Goal: Task Accomplishment & Management: Manage account settings

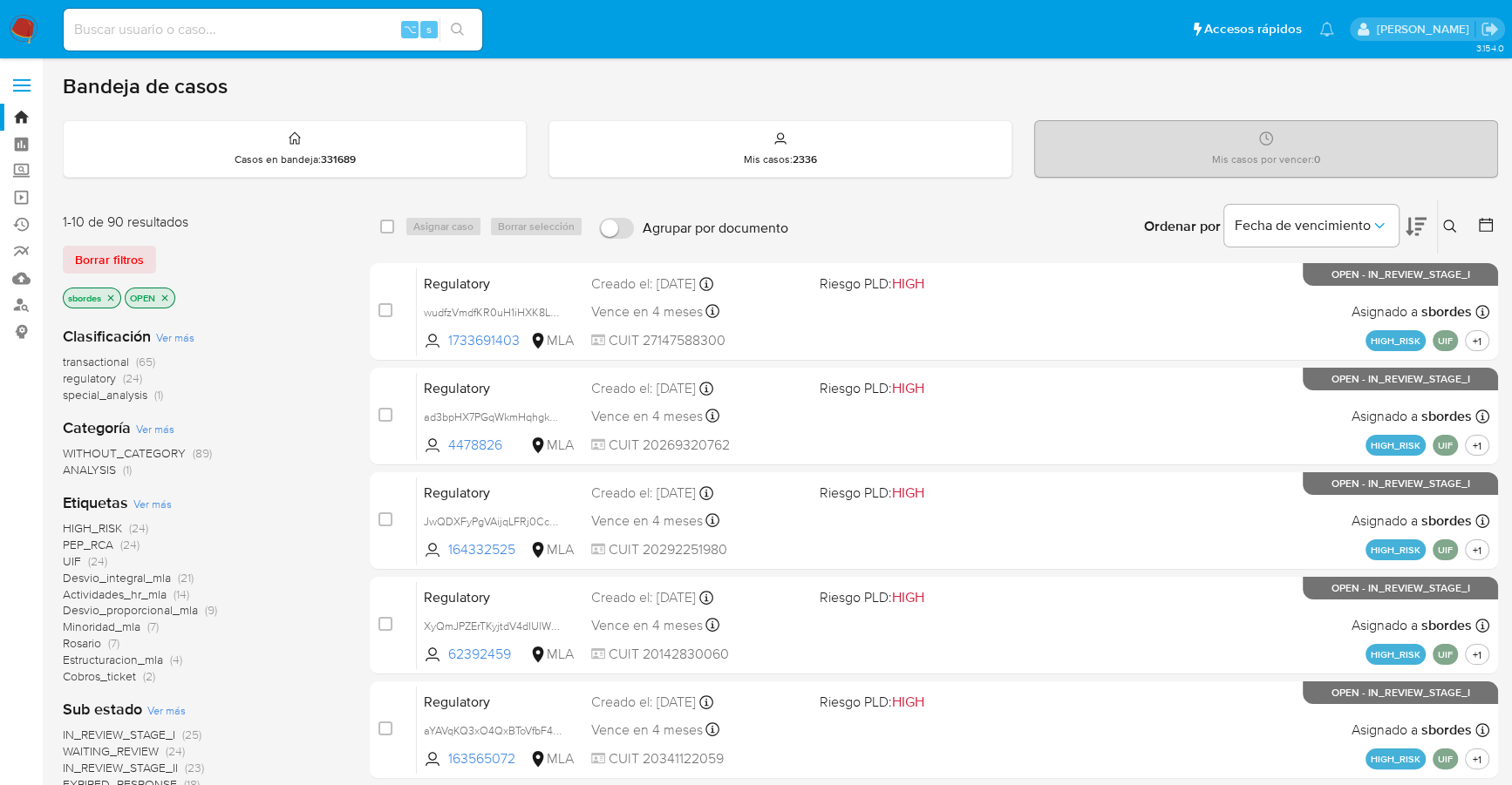
click at [113, 297] on icon "close-filter" at bounding box center [110, 297] width 10 height 10
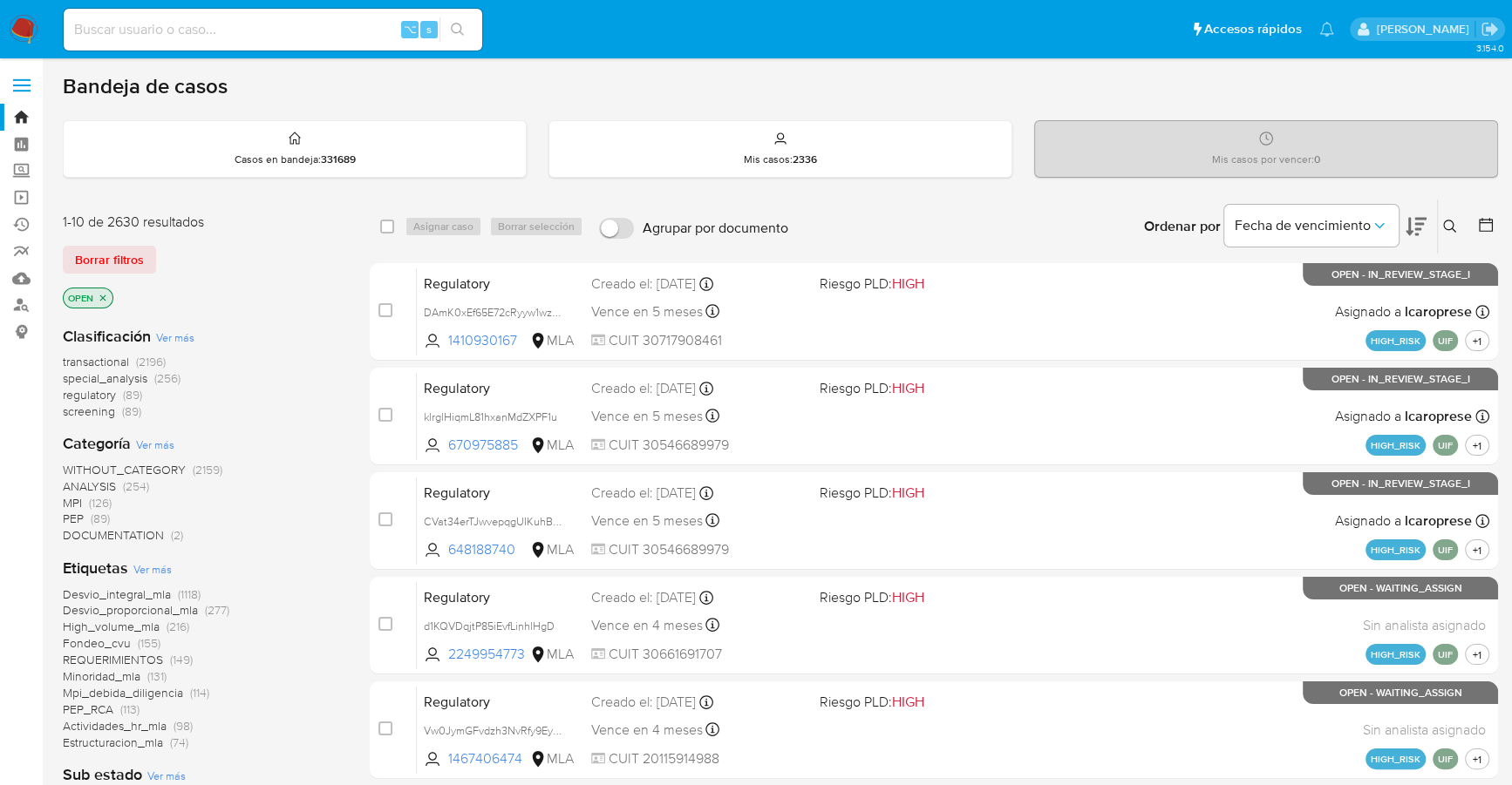
click at [1483, 221] on icon at bounding box center [1485, 225] width 18 height 18
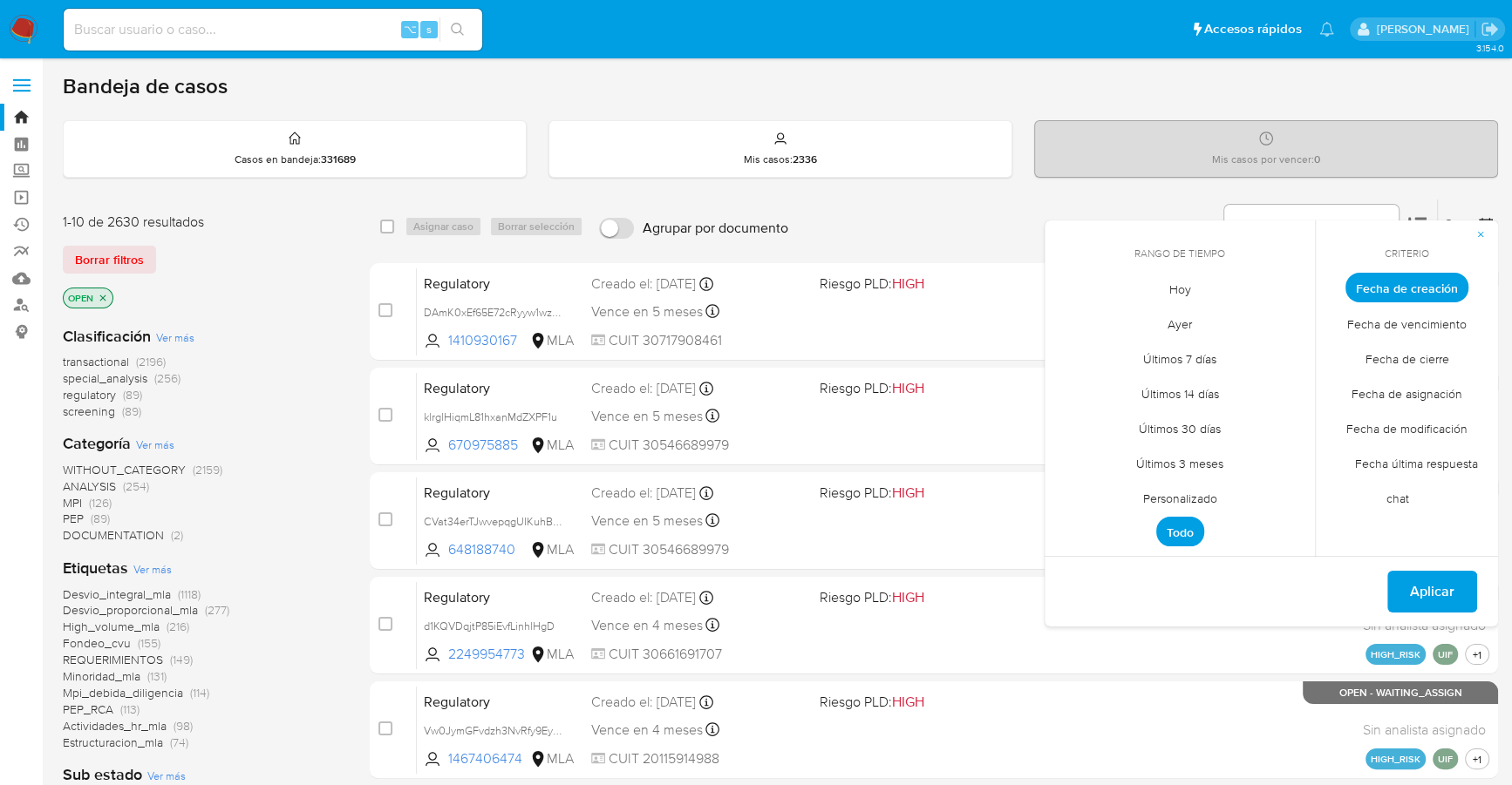
click at [1162, 500] on span "Personalizado" at bounding box center [1180, 498] width 111 height 35
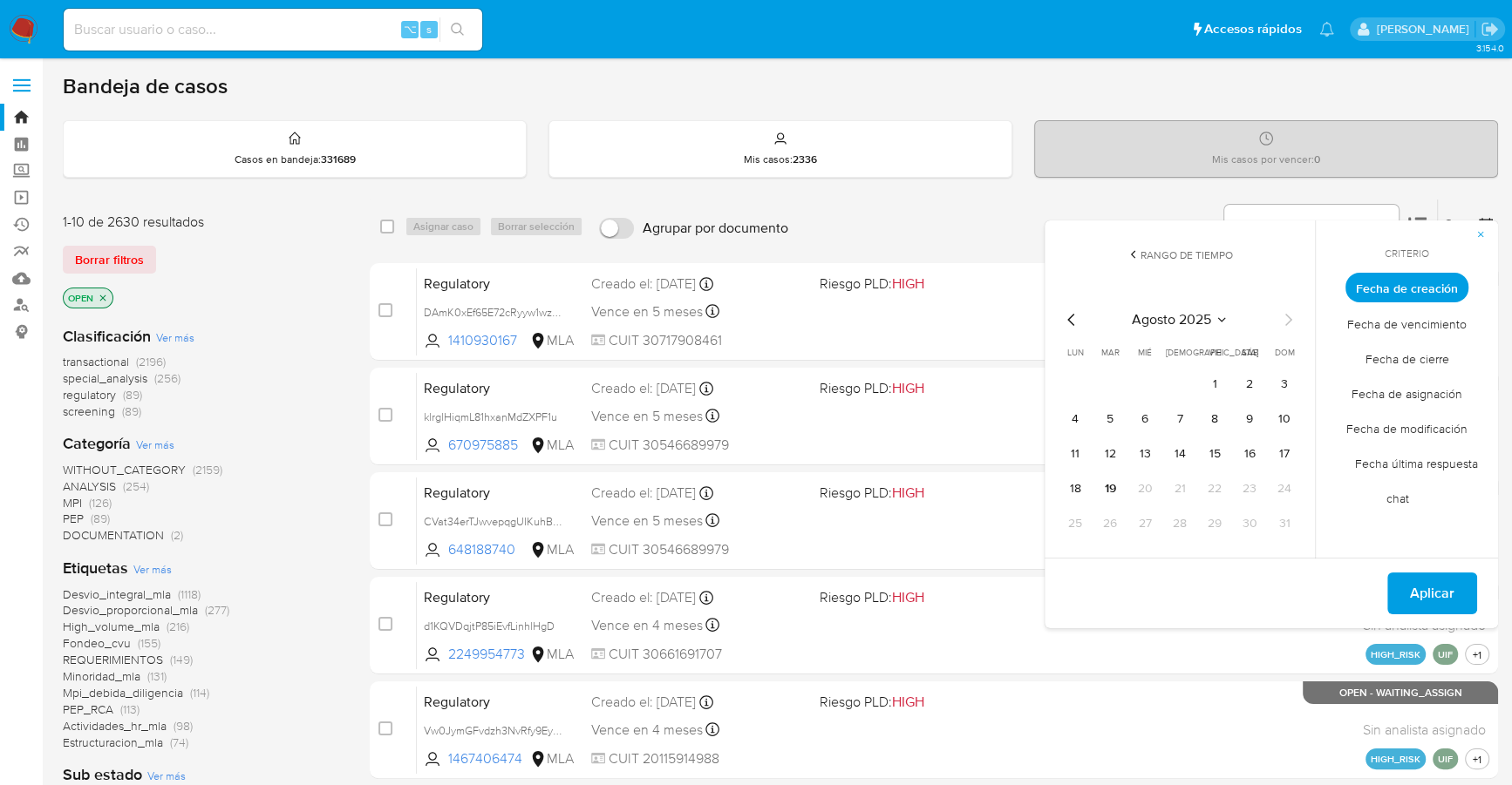
click at [1069, 320] on icon "Mes anterior" at bounding box center [1070, 320] width 7 height 12
click at [1102, 381] on button "1" at bounding box center [1110, 384] width 28 height 28
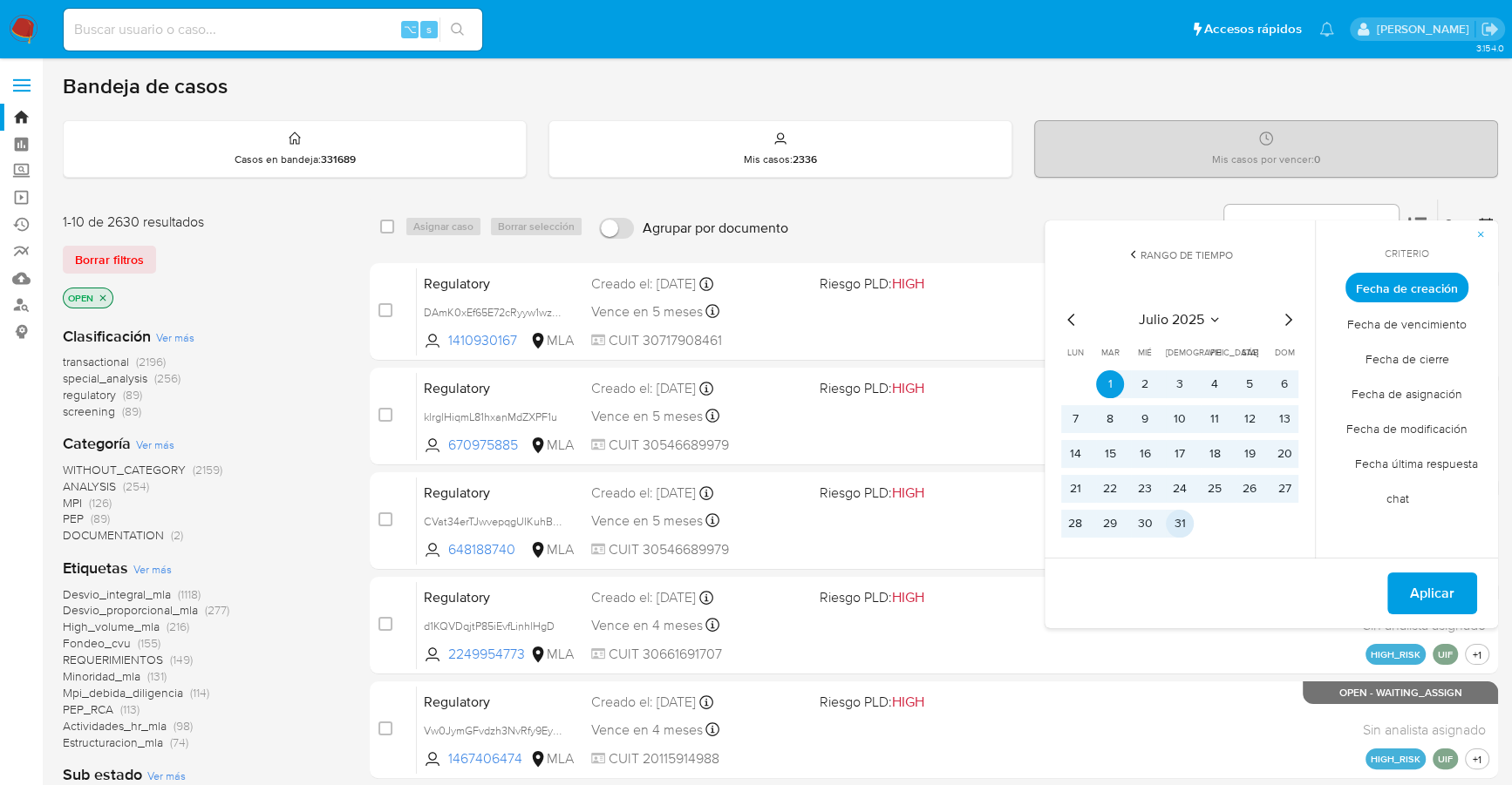
click at [1185, 524] on button "31" at bounding box center [1180, 524] width 28 height 28
click at [1438, 594] on span "Aplicar" at bounding box center [1432, 593] width 45 height 38
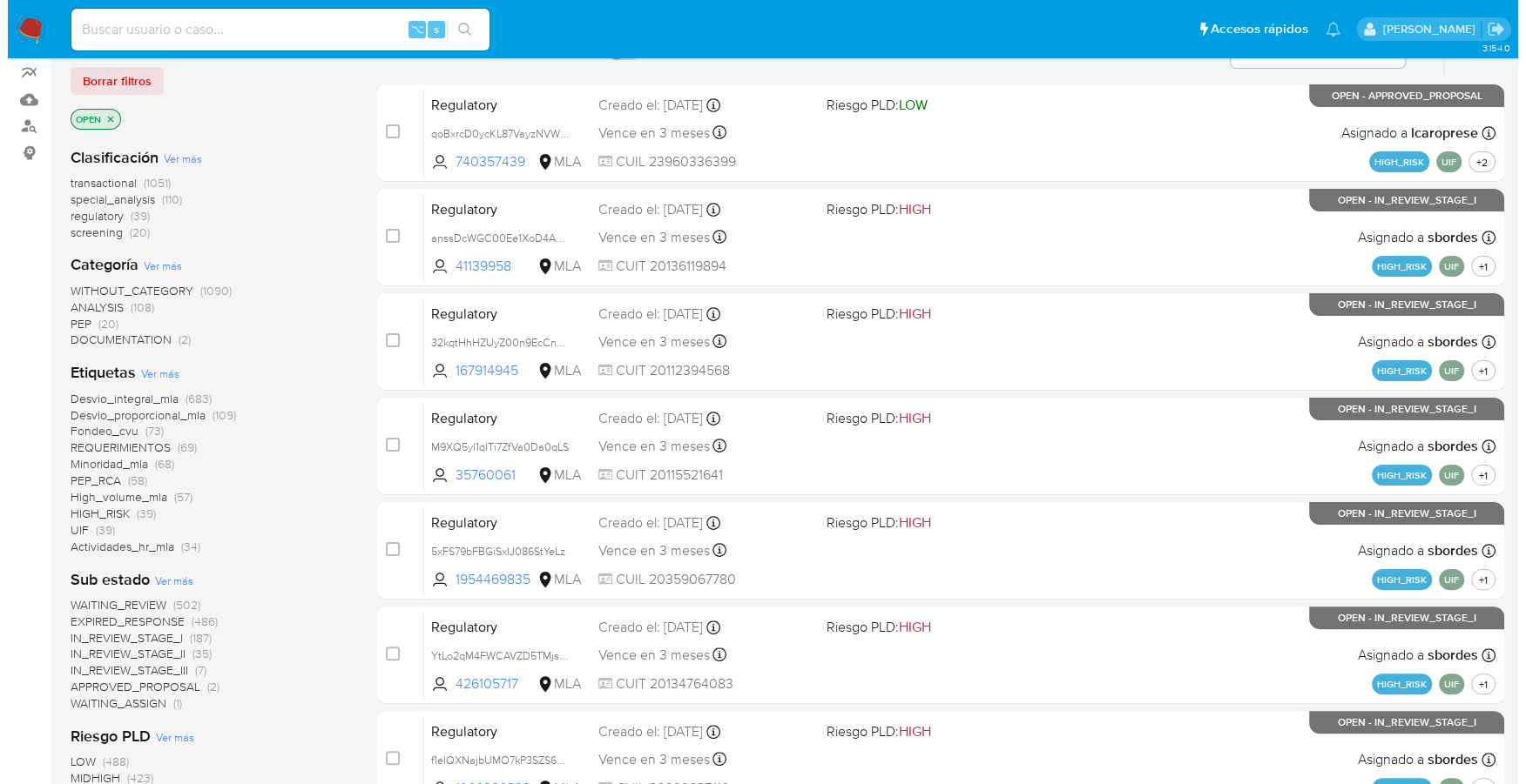
scroll to position [588, 0]
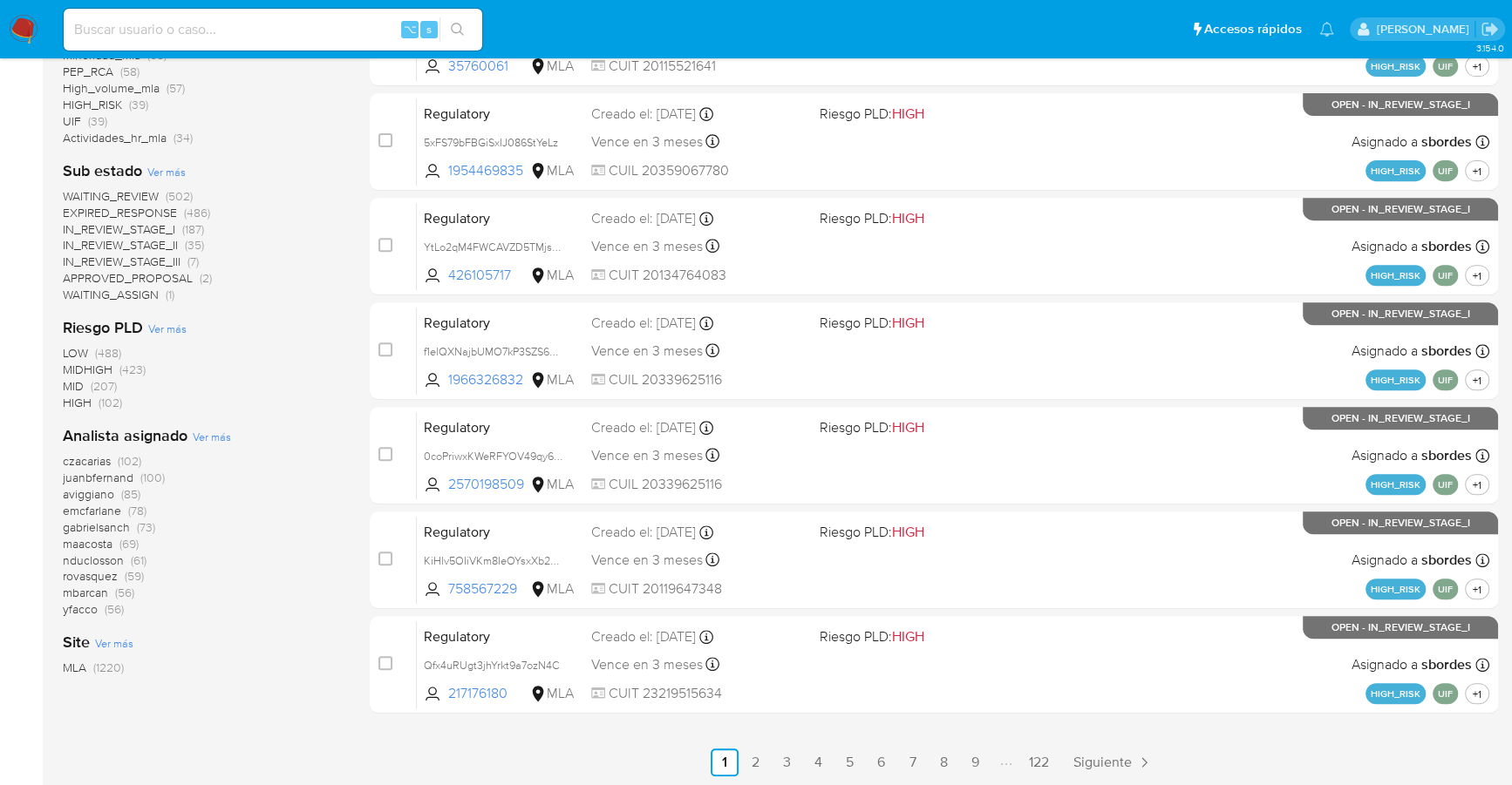
click at [201, 438] on span "Ver más" at bounding box center [212, 436] width 38 height 16
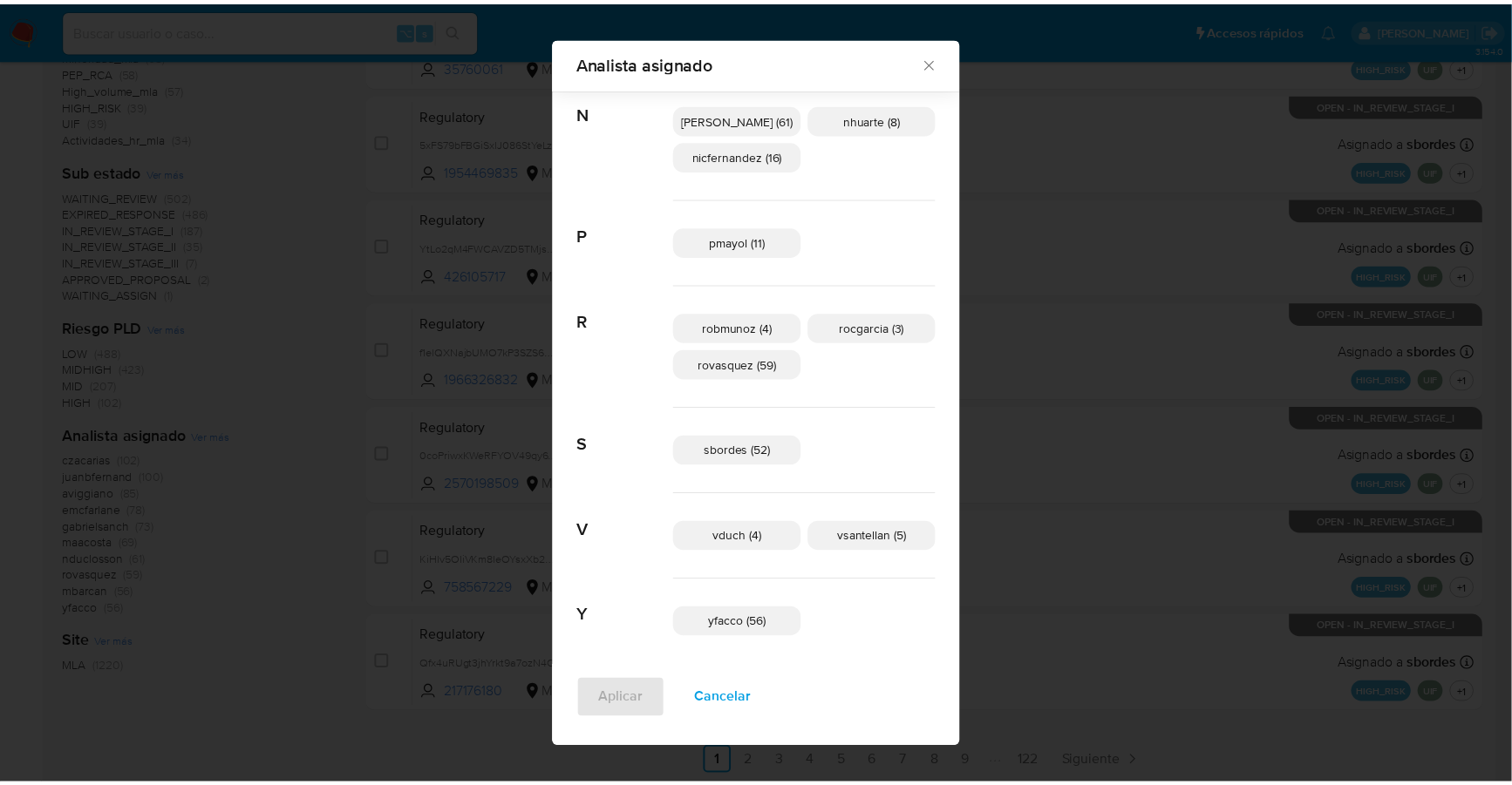
scroll to position [1031, 0]
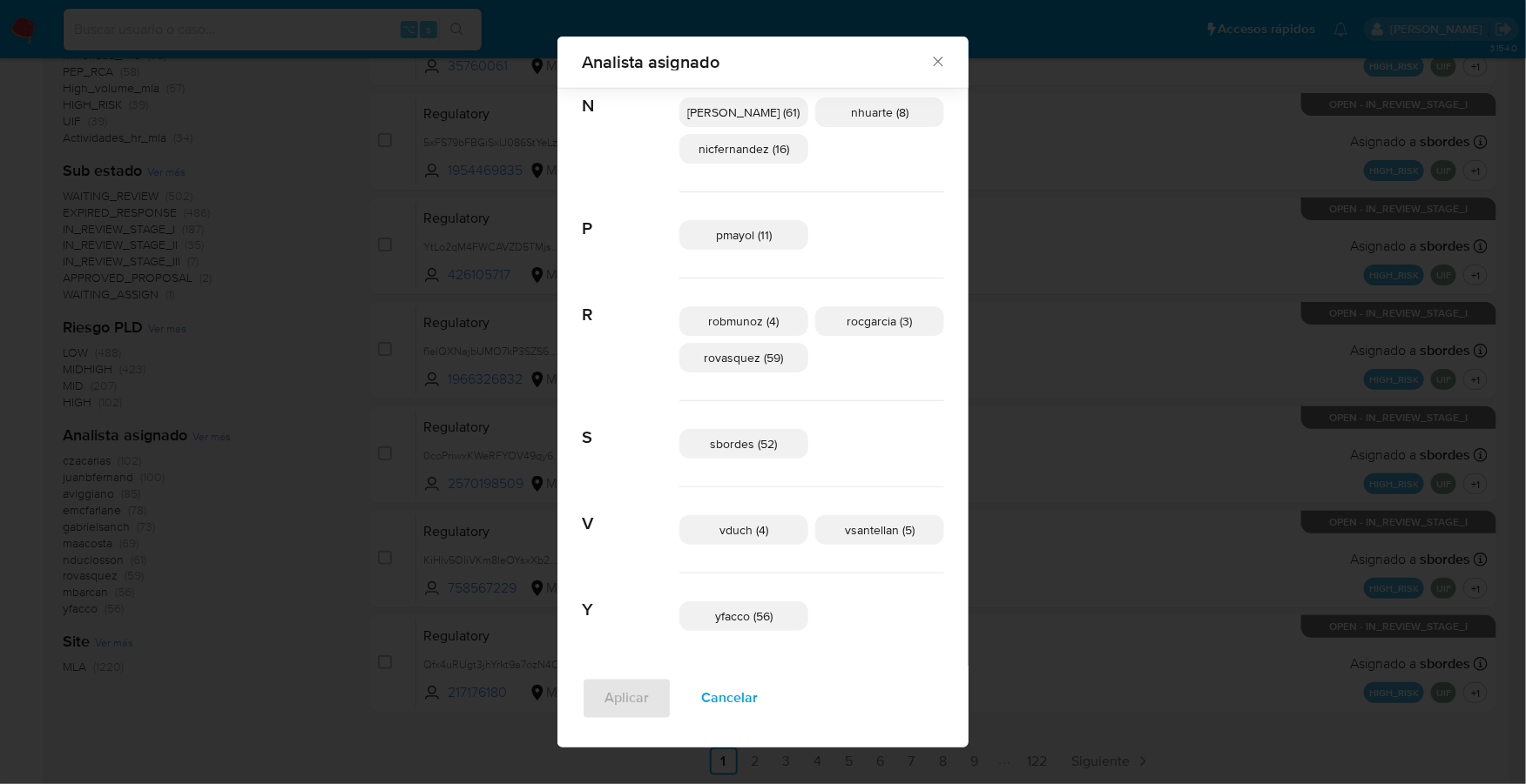
click at [929, 60] on icon "Cerrar" at bounding box center [937, 61] width 18 height 18
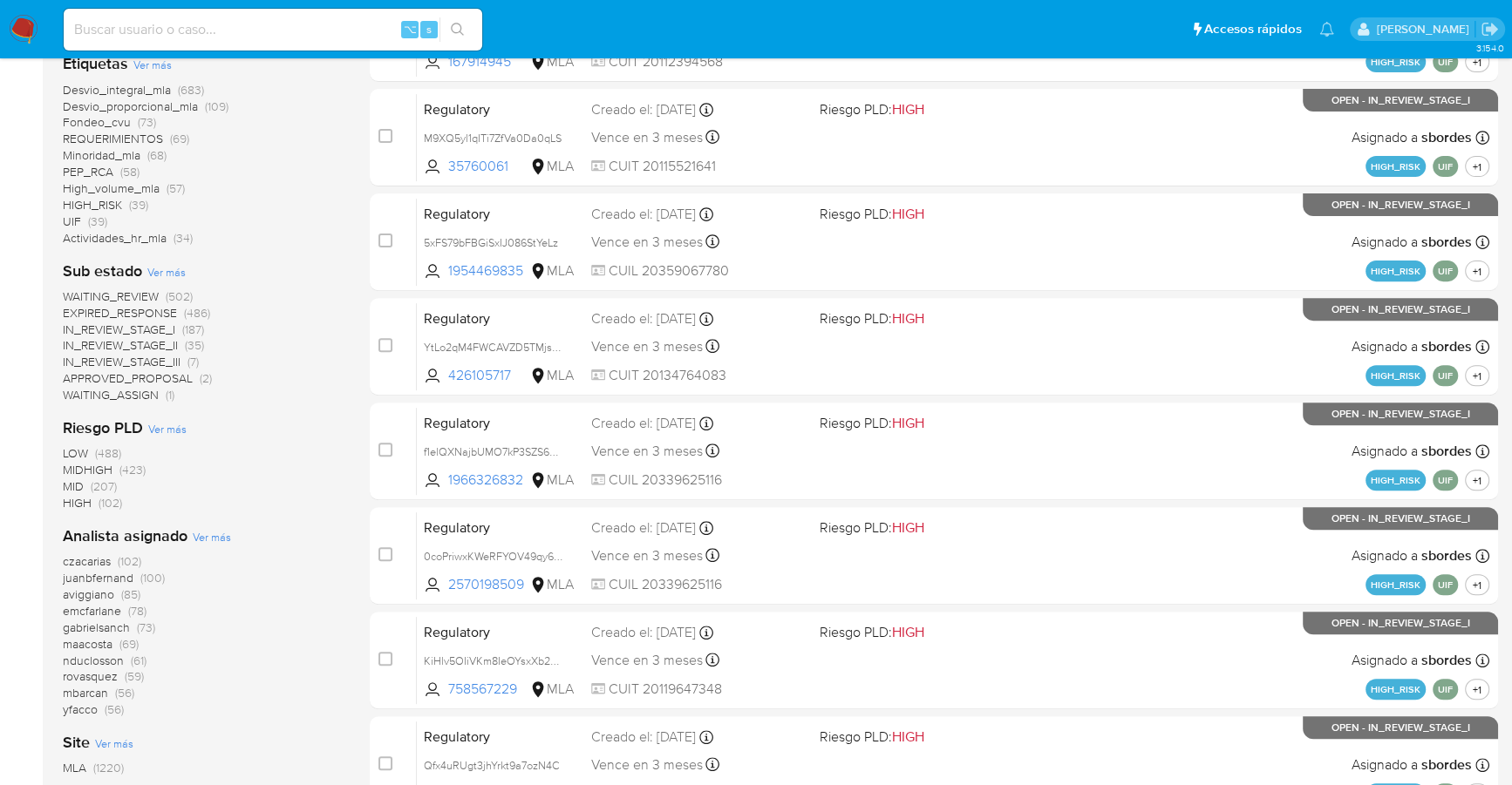
scroll to position [588, 0]
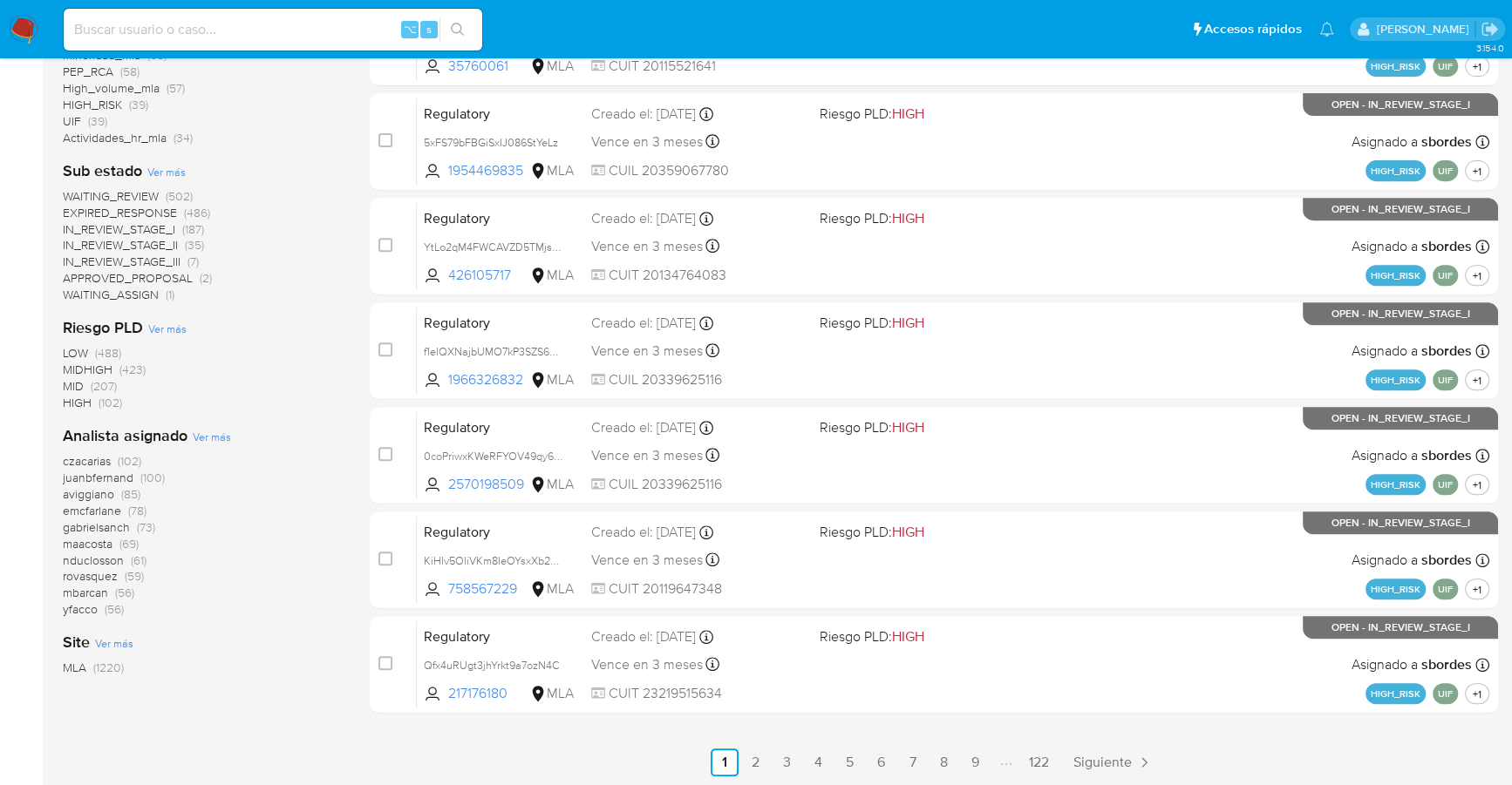
click at [84, 613] on span "yfacco" at bounding box center [79, 609] width 35 height 18
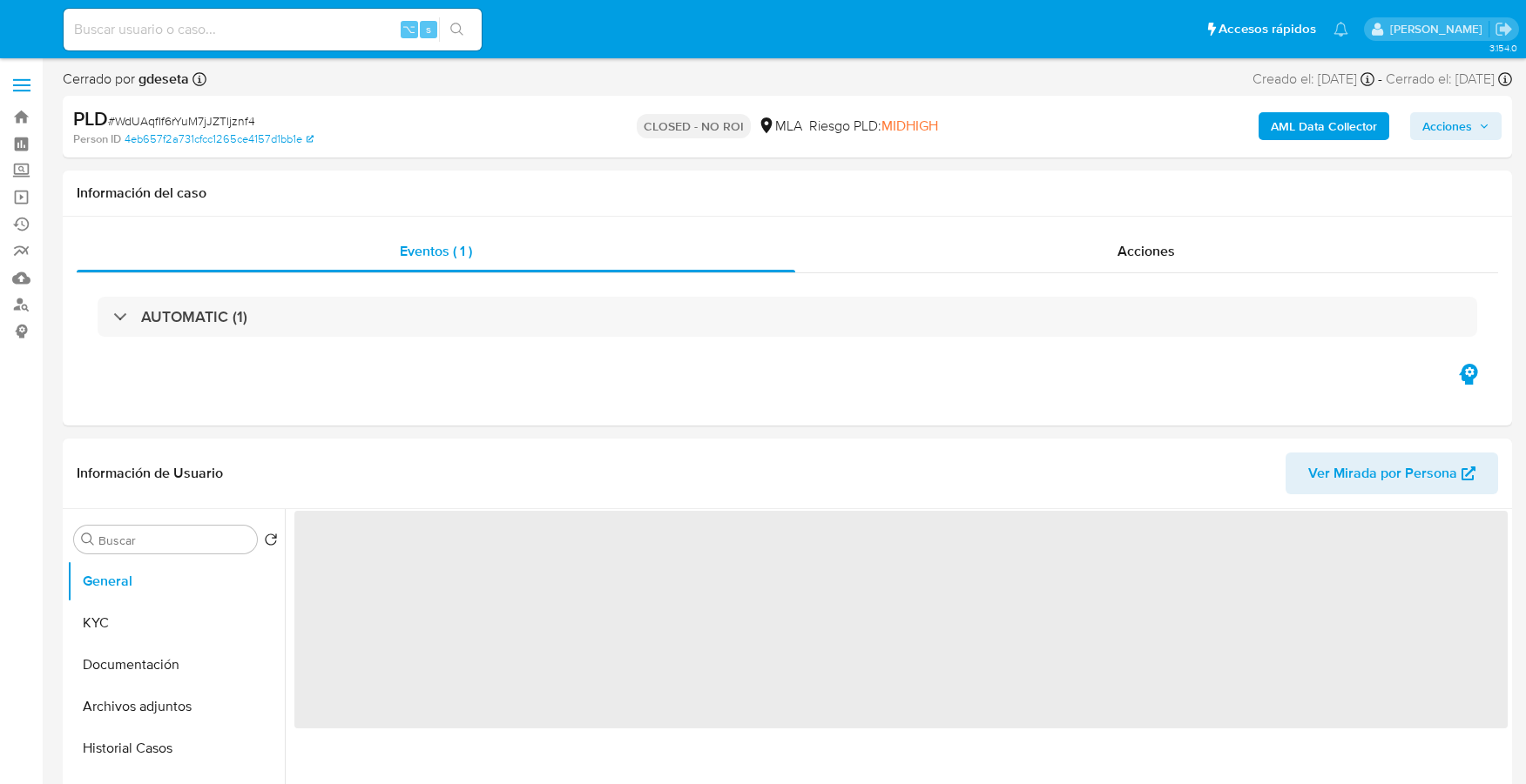
select select "10"
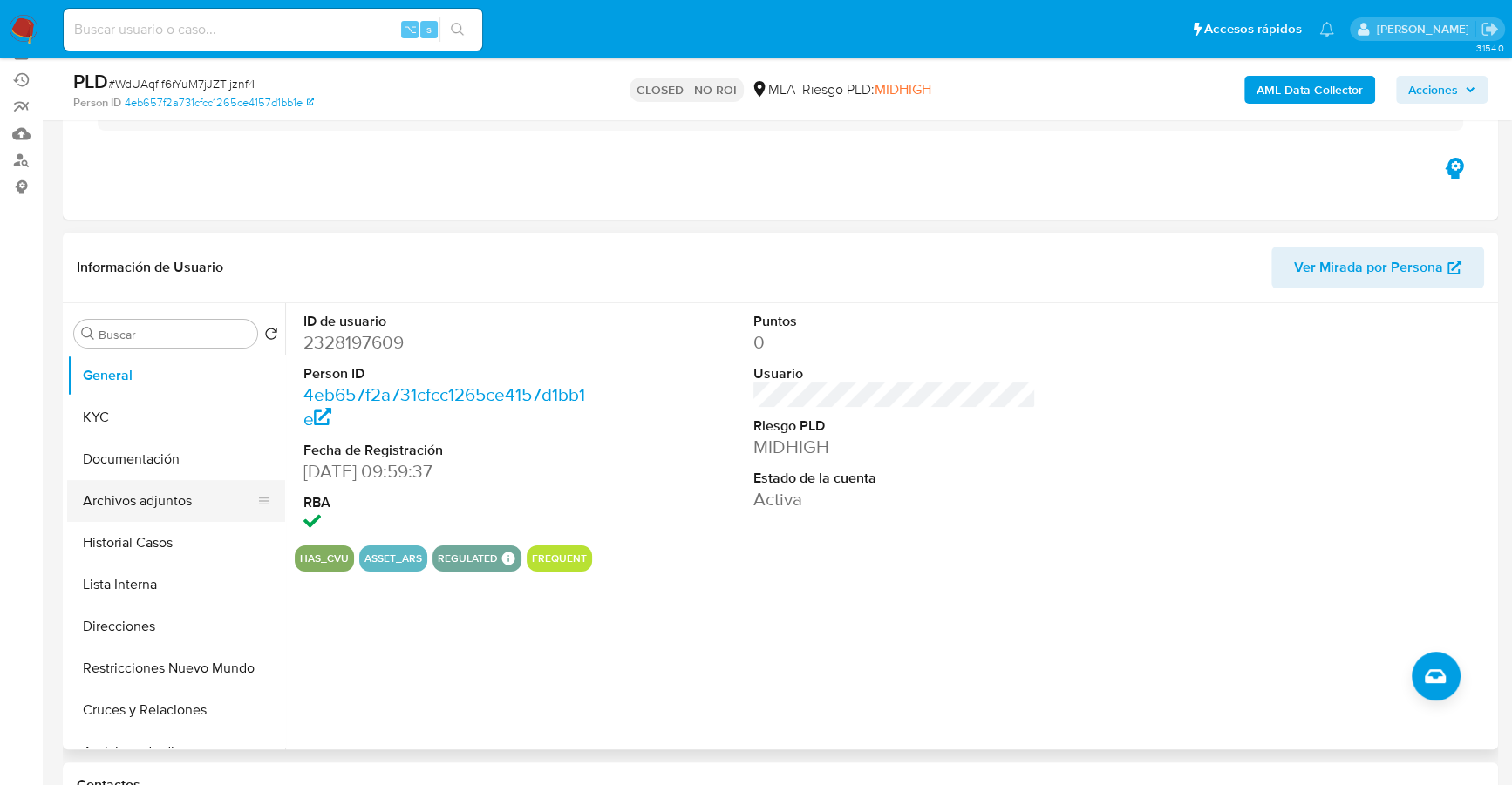
scroll to position [235, 0]
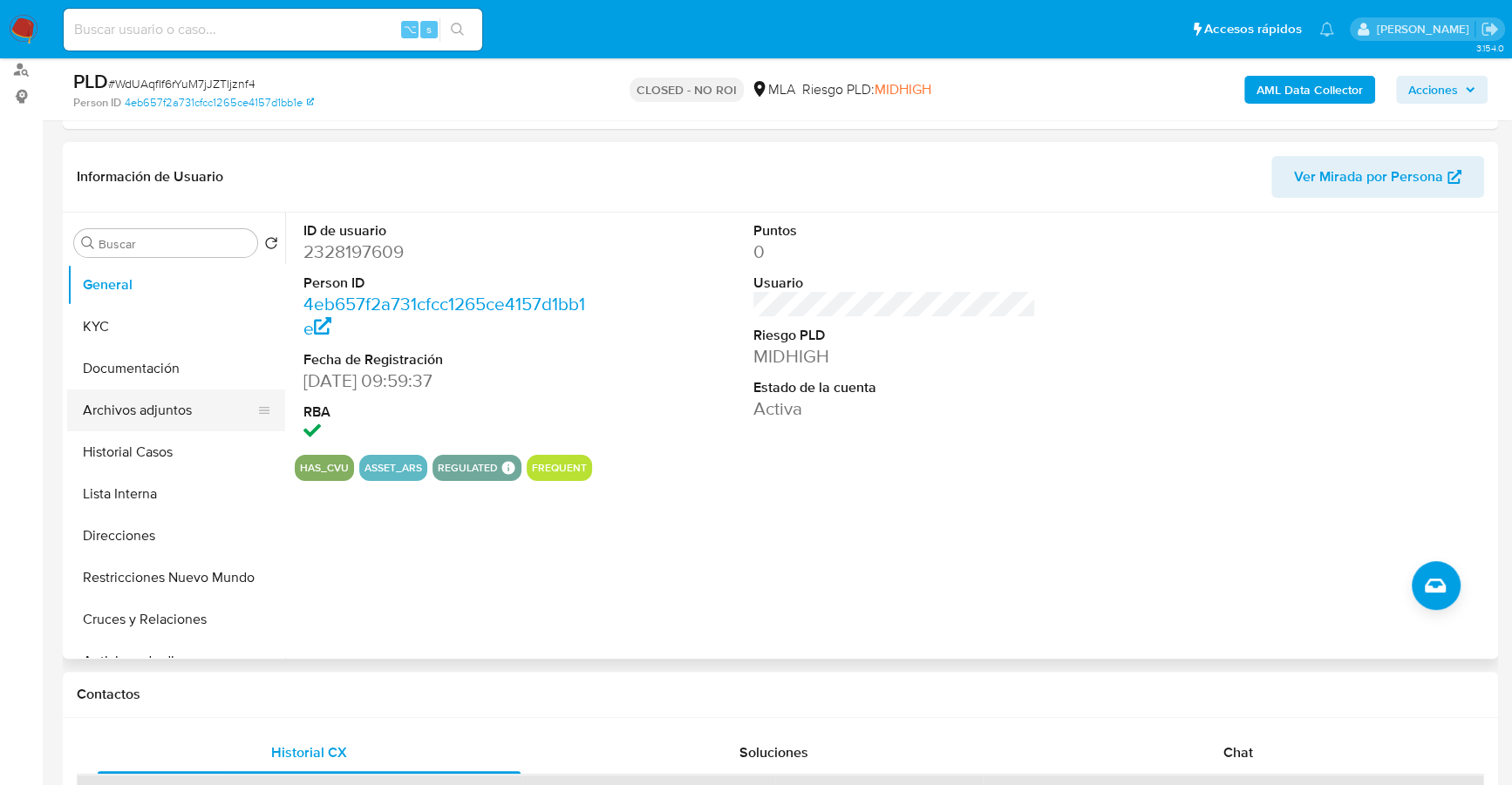
click at [174, 408] on button "Archivos adjuntos" at bounding box center [169, 410] width 204 height 42
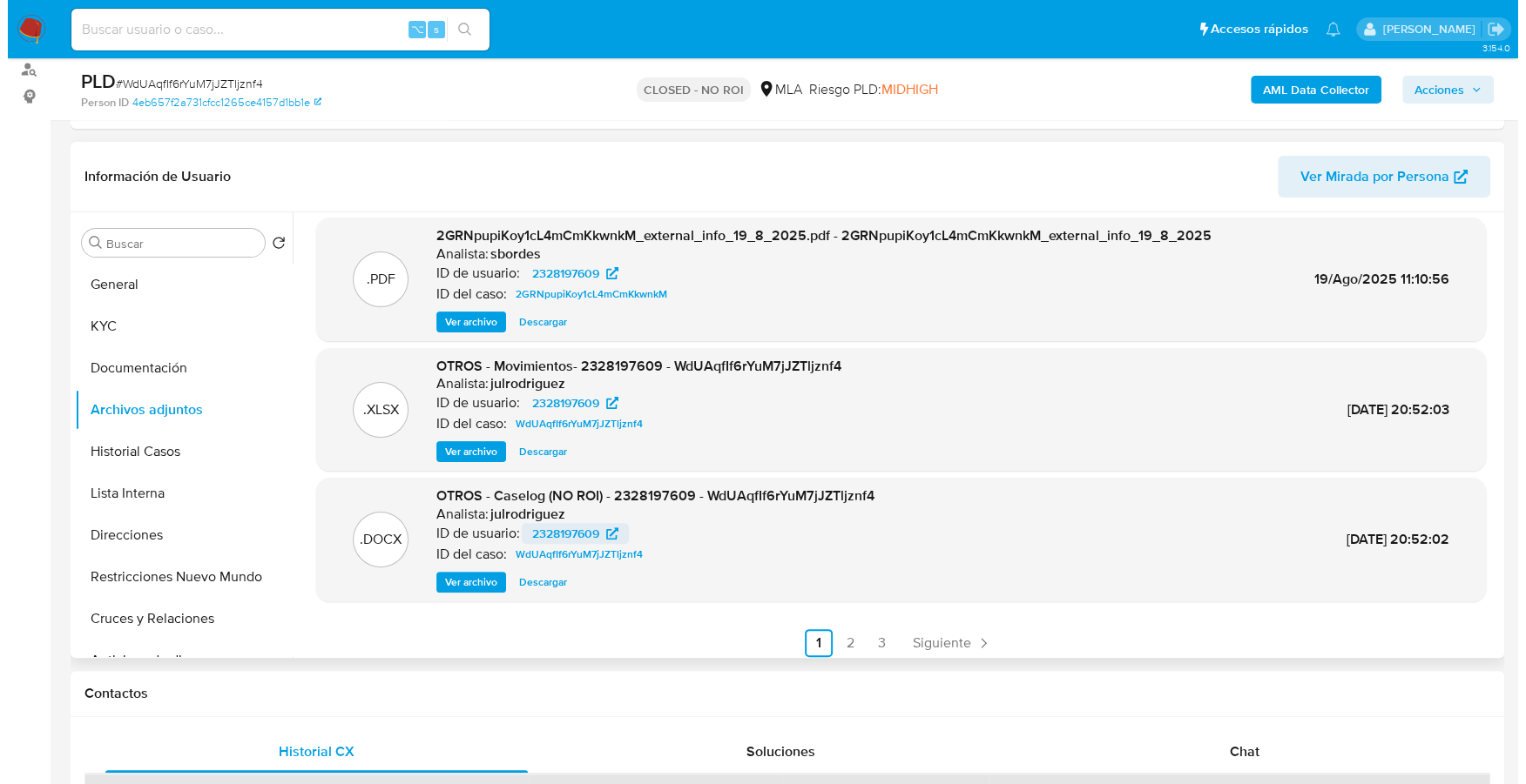
scroll to position [140, 0]
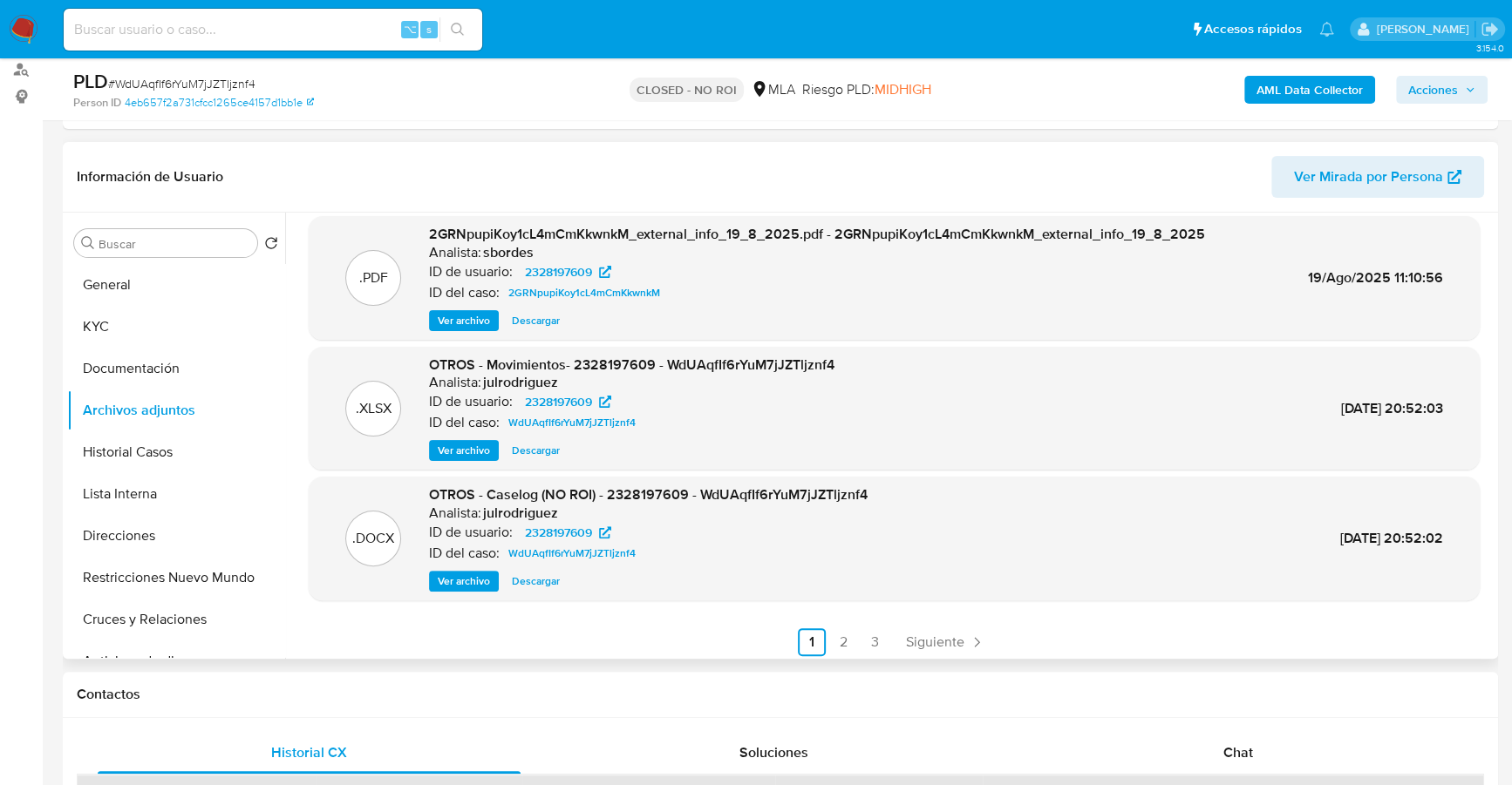
click at [461, 589] on span "Ver archivo" at bounding box center [464, 581] width 52 height 18
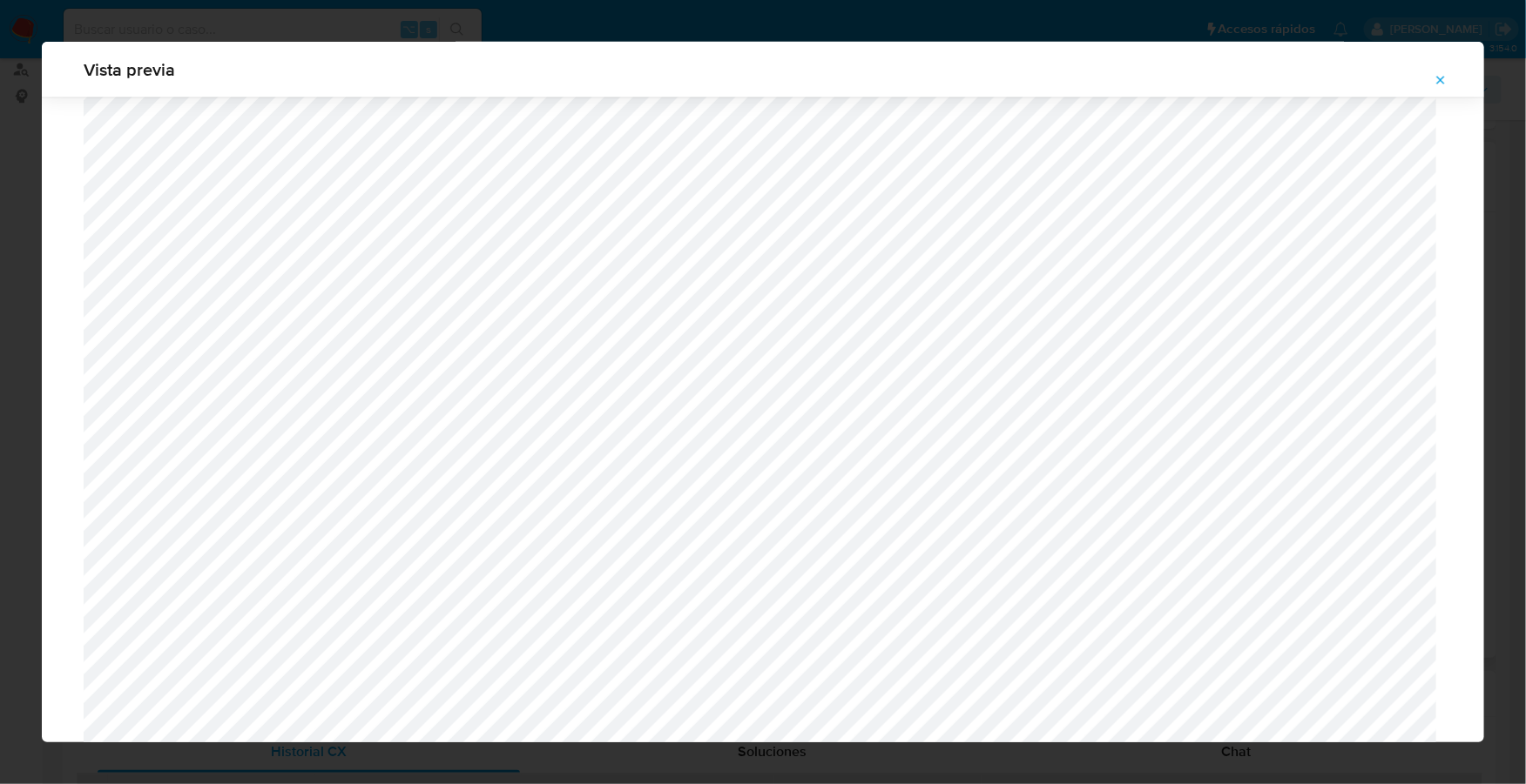
scroll to position [1125, 0]
click at [1437, 82] on icon "Attachment preview" at bounding box center [1440, 80] width 14 height 14
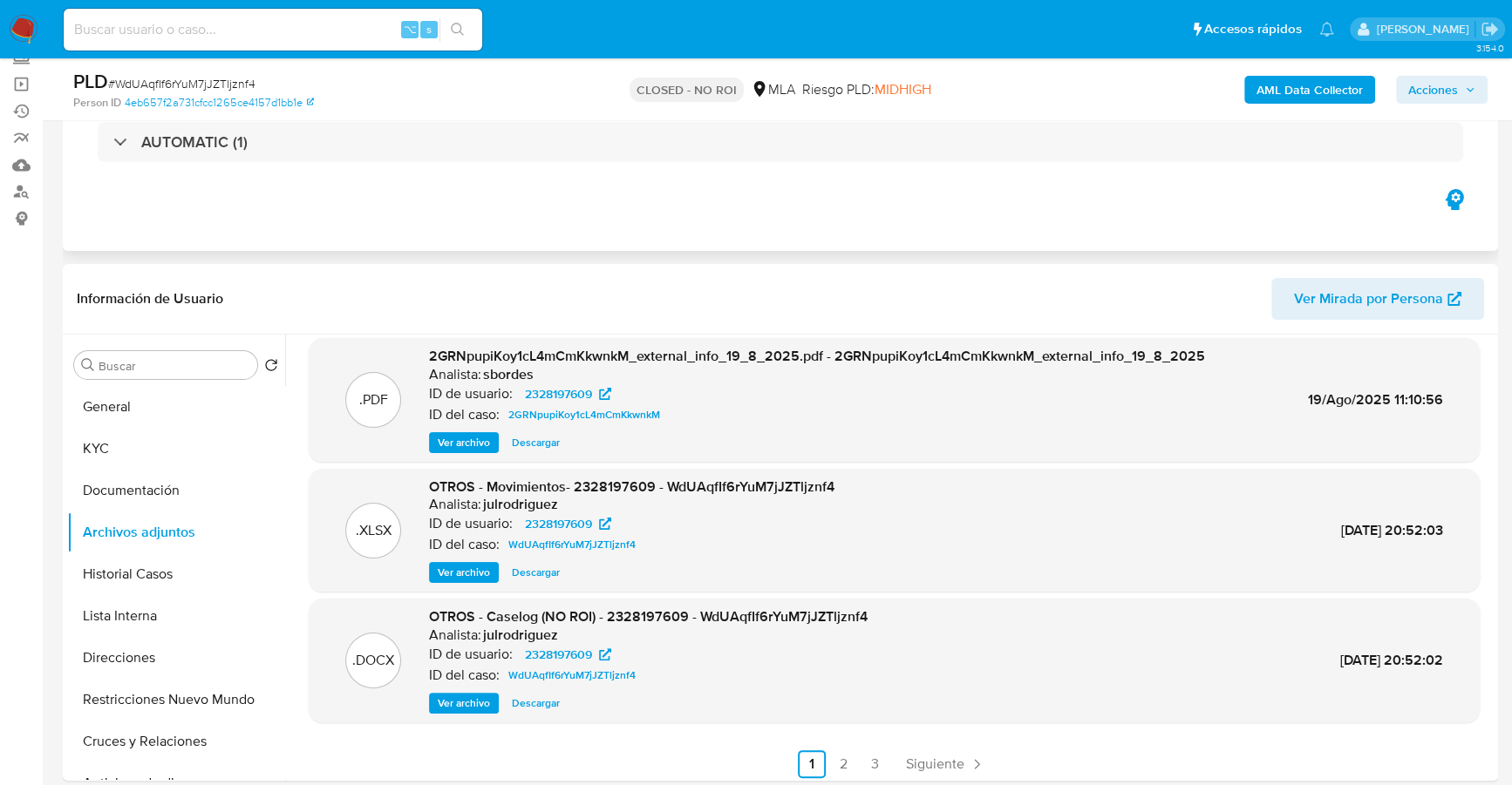
scroll to position [110, 0]
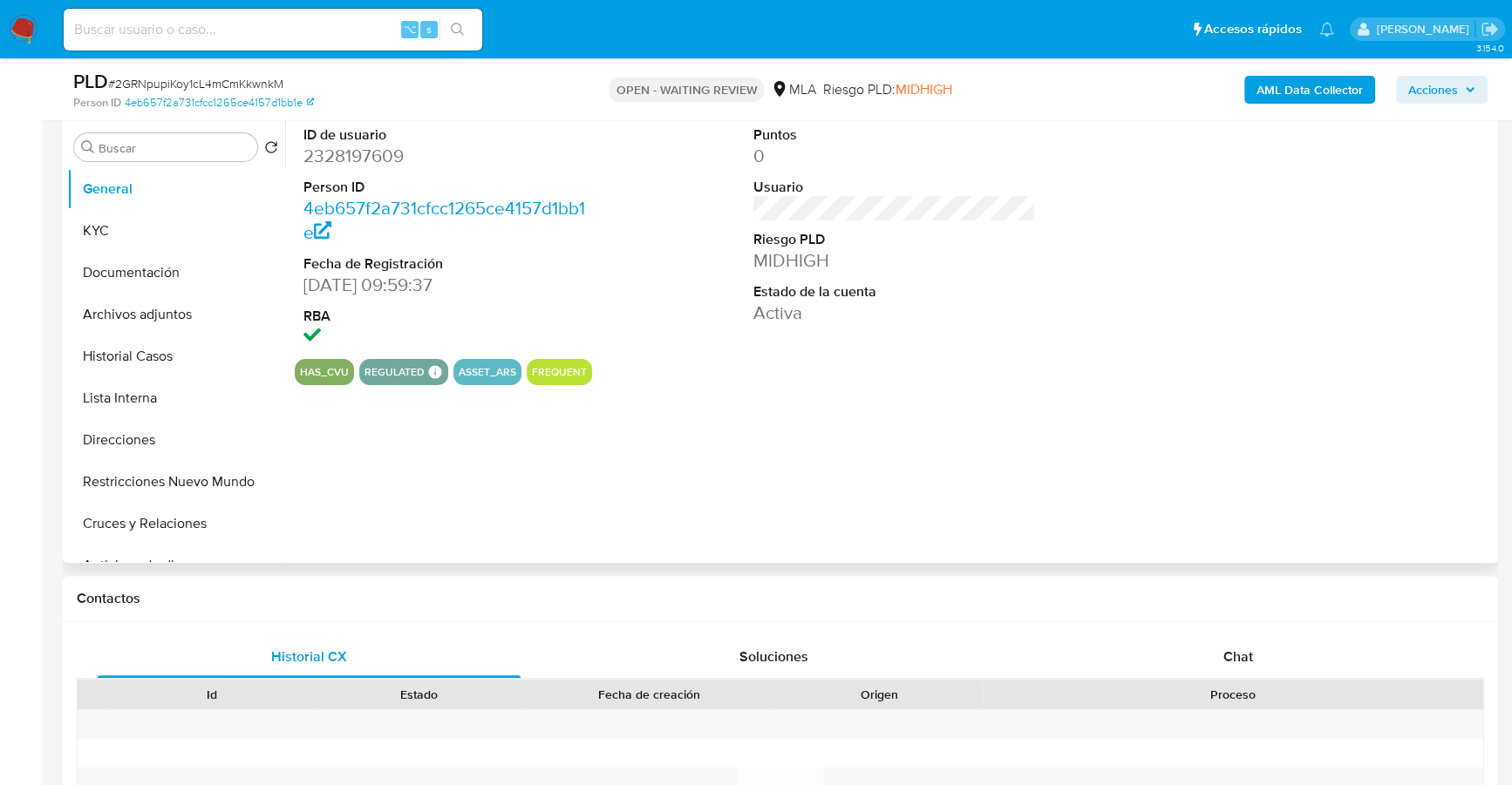
scroll to position [492, 0]
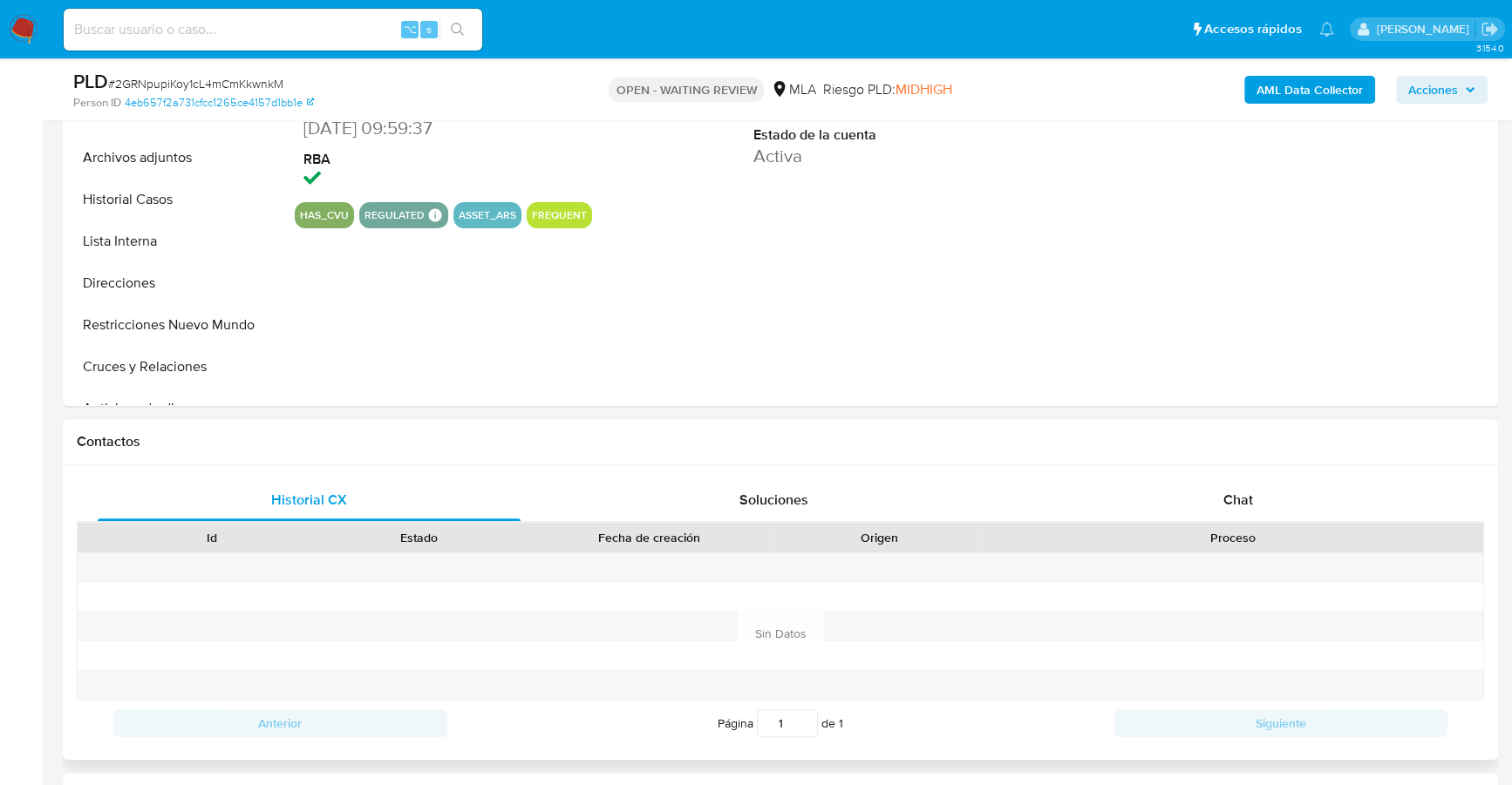
select select "10"
click at [1211, 500] on div "Chat" at bounding box center [1237, 500] width 423 height 42
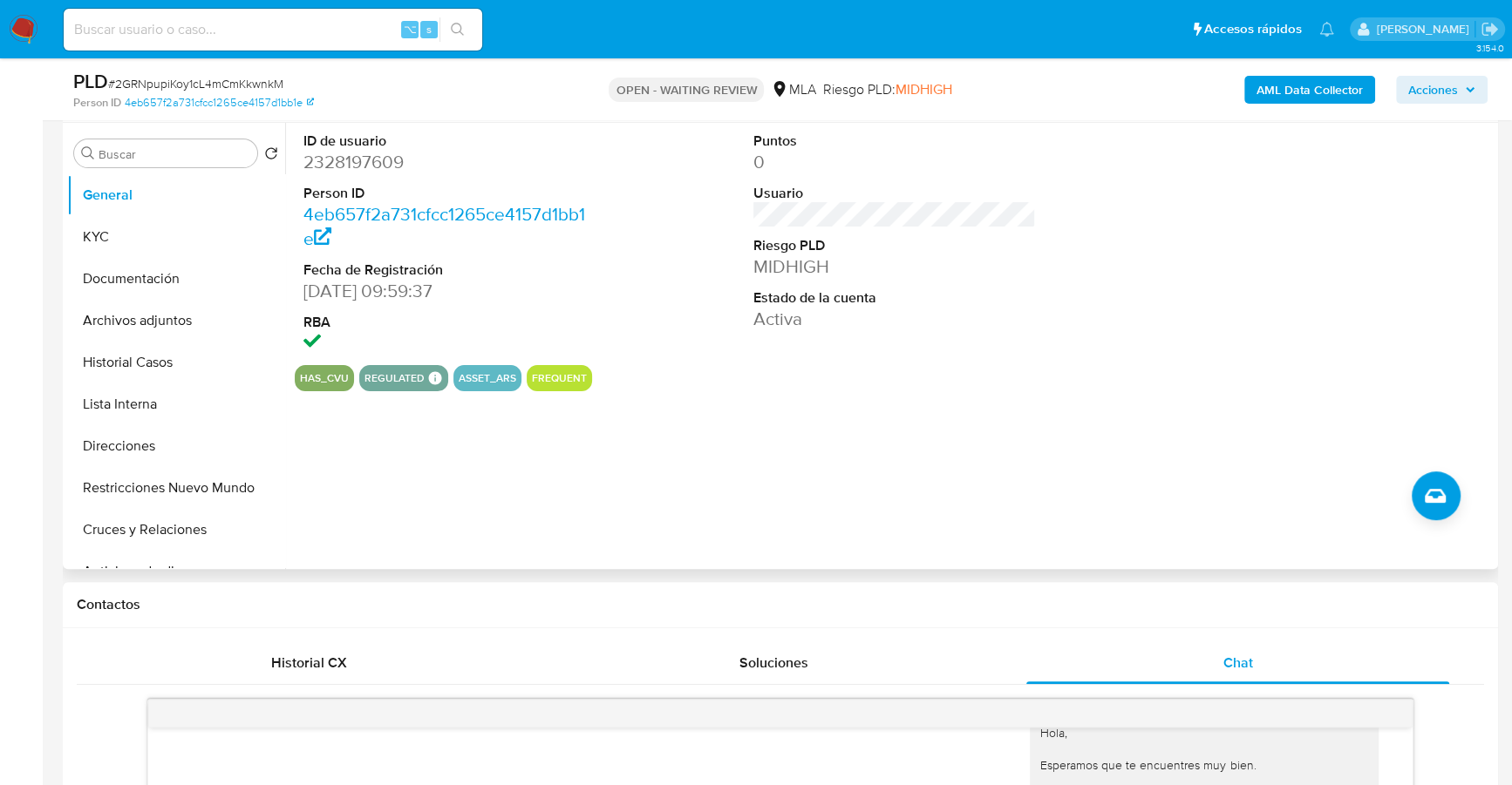
scroll to position [159, 0]
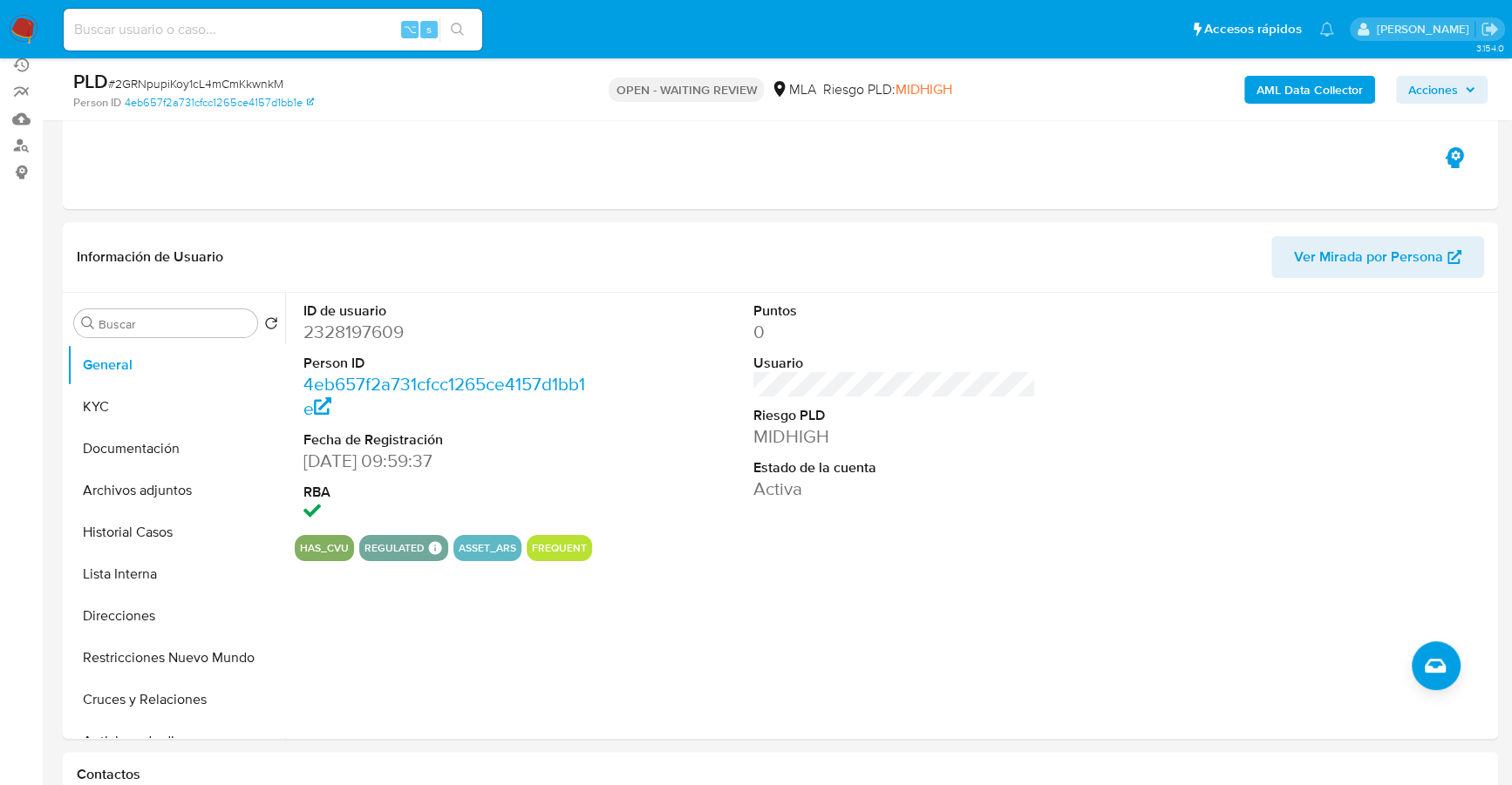
click at [266, 15] on div "⌥ s" at bounding box center [272, 29] width 419 height 42
click at [272, 30] on input at bounding box center [272, 30] width 419 height 22
paste input "2328197609"
type input "2328197609"
click at [125, 407] on button "KYC" at bounding box center [169, 406] width 204 height 42
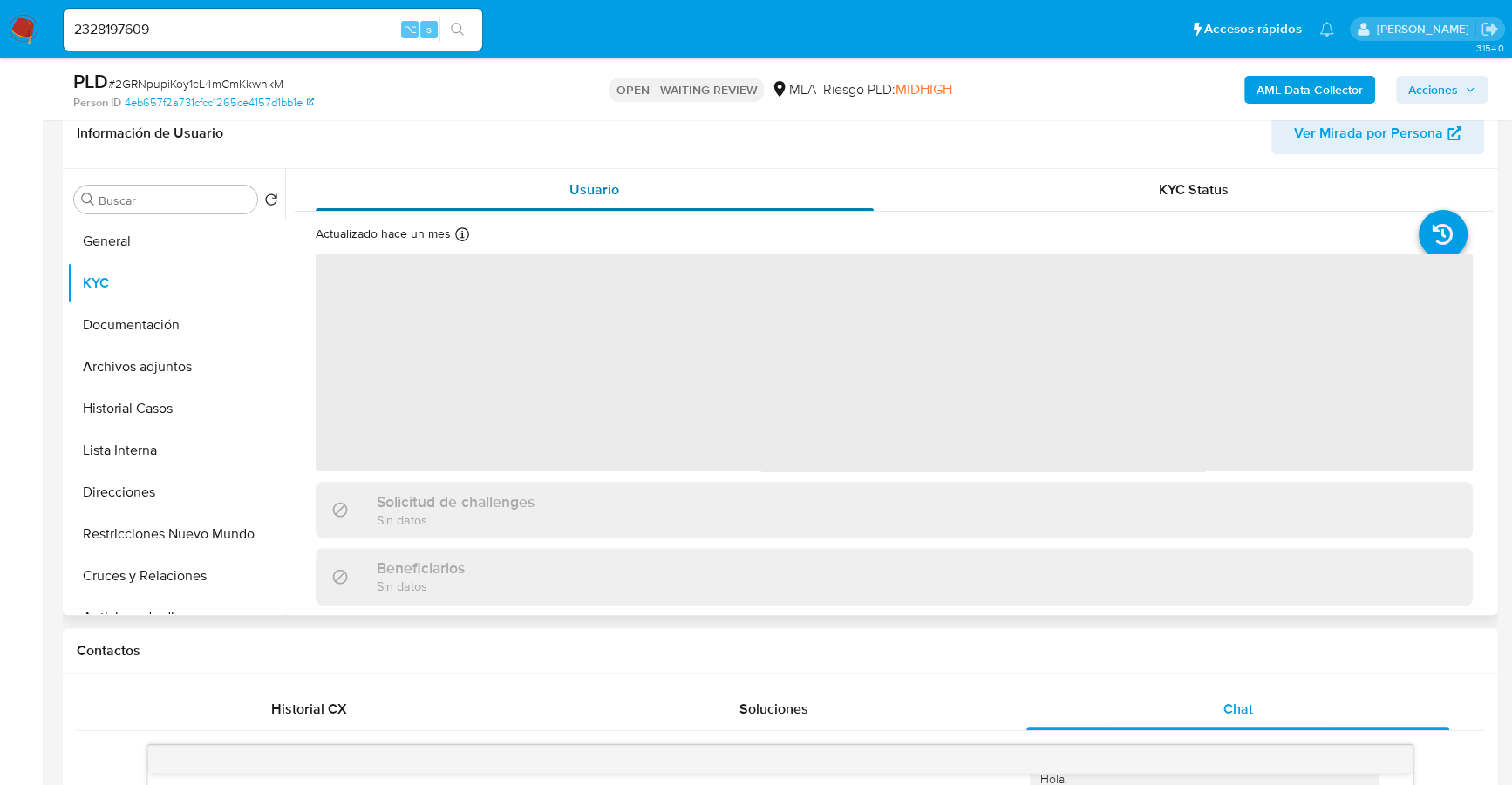
scroll to position [314, 0]
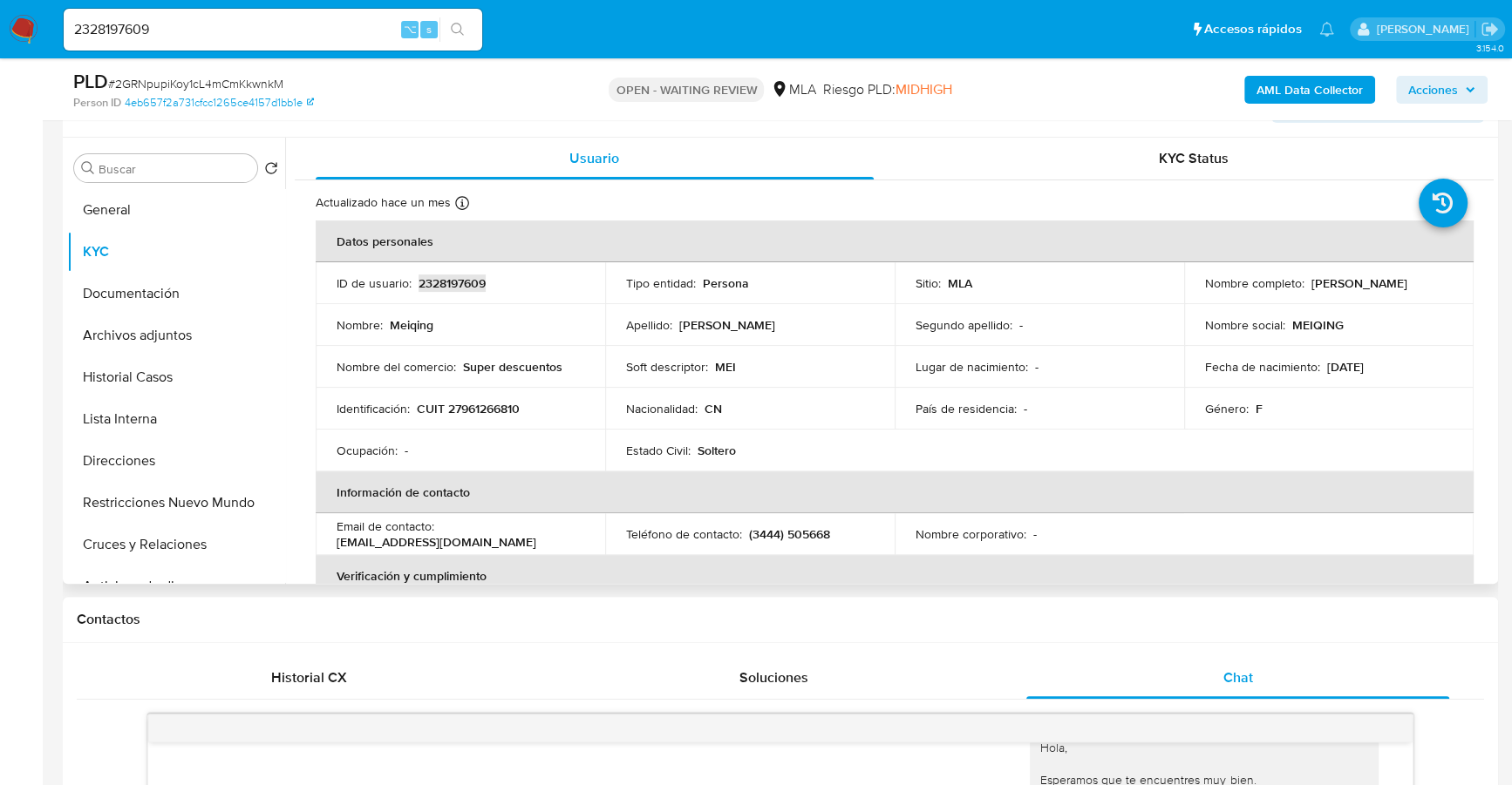
copy p "2328197609"
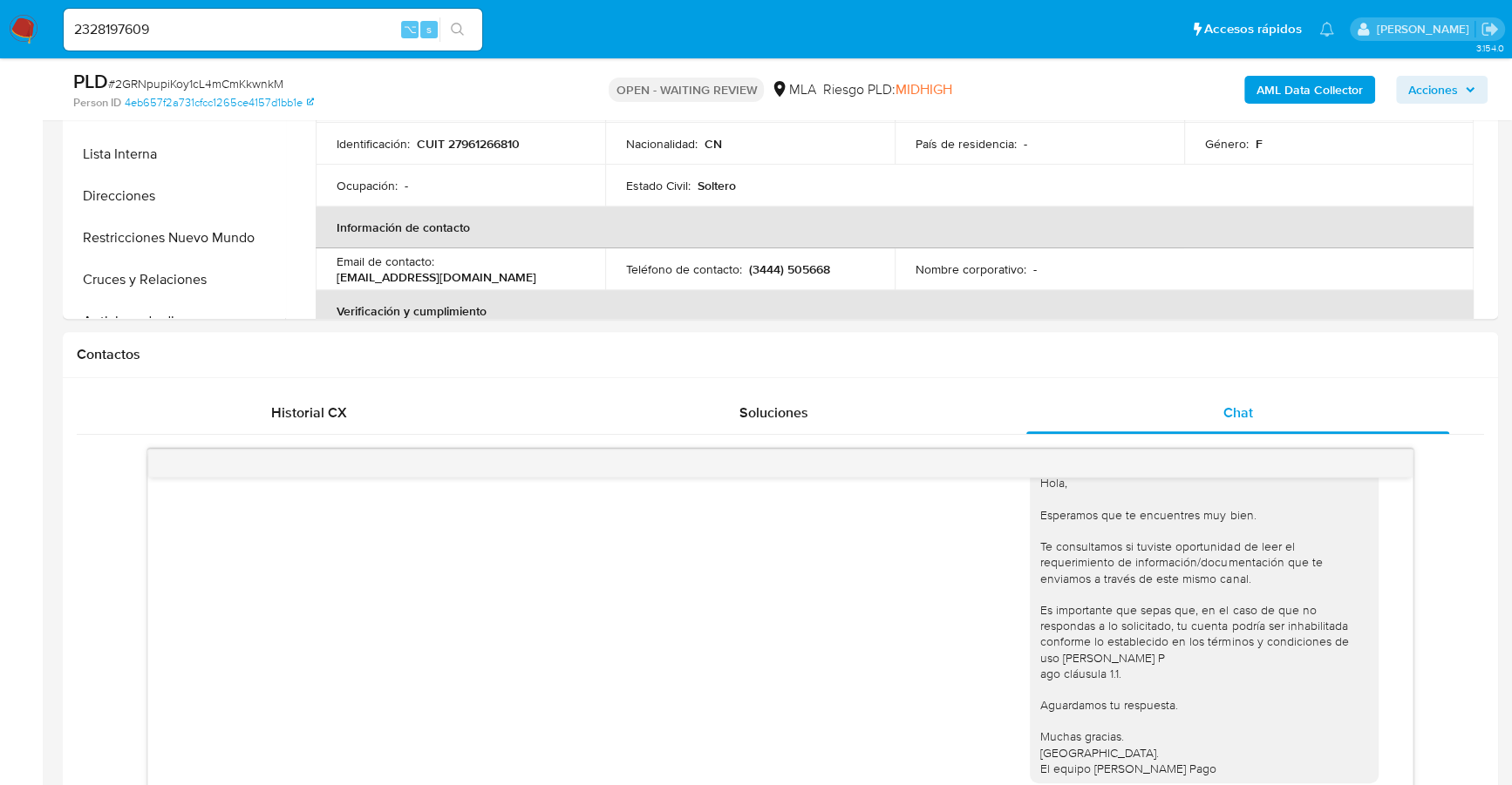
scroll to position [1020, 0]
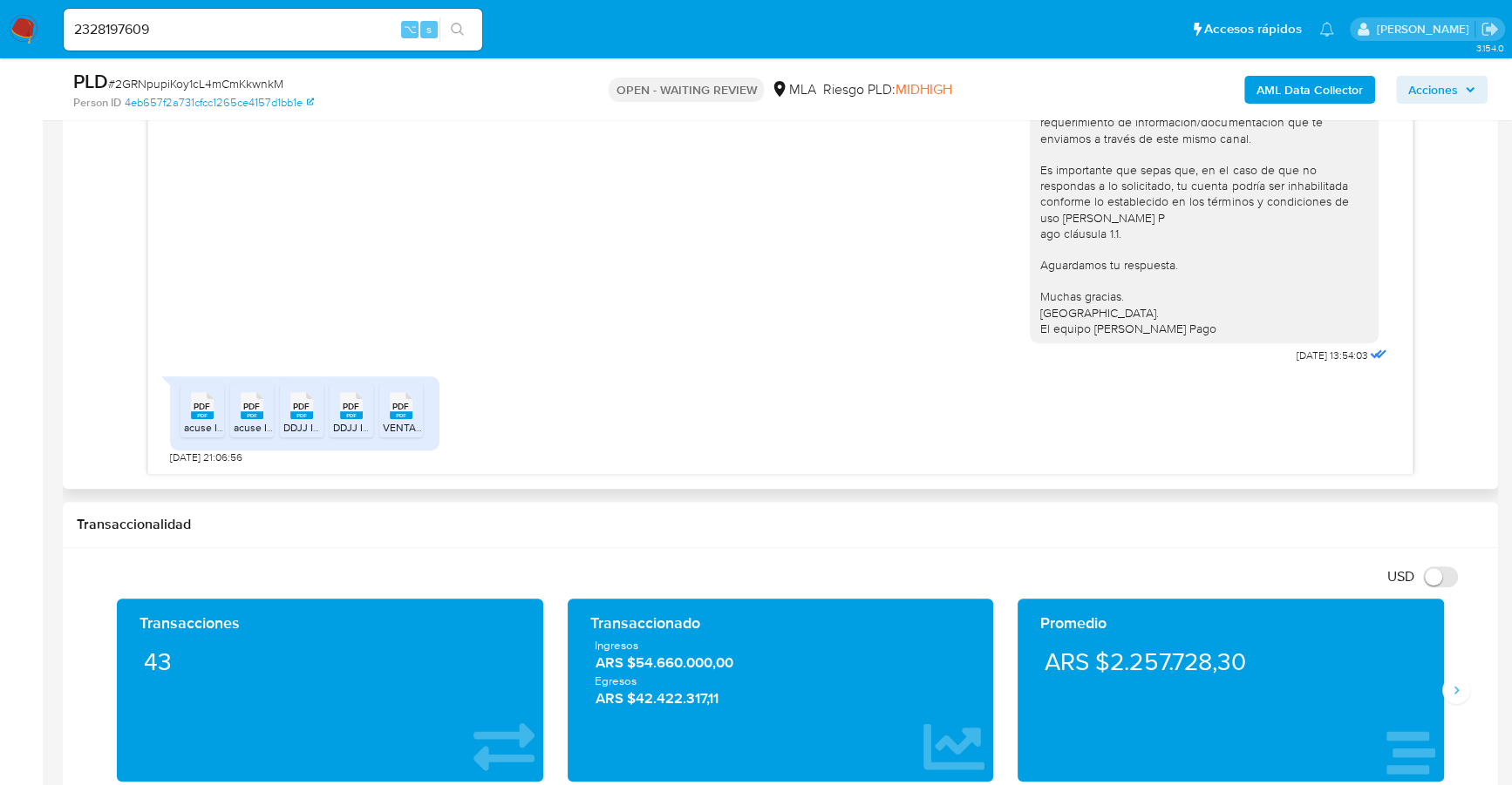
click at [185, 417] on div "PDF PDF" at bounding box center [201, 404] width 36 height 34
click at [254, 419] on icon "PDF" at bounding box center [252, 406] width 22 height 31
click at [297, 411] on rect at bounding box center [301, 415] width 22 height 7
click at [341, 419] on icon "PDF" at bounding box center [352, 406] width 22 height 31
click at [393, 414] on rect at bounding box center [401, 415] width 22 height 7
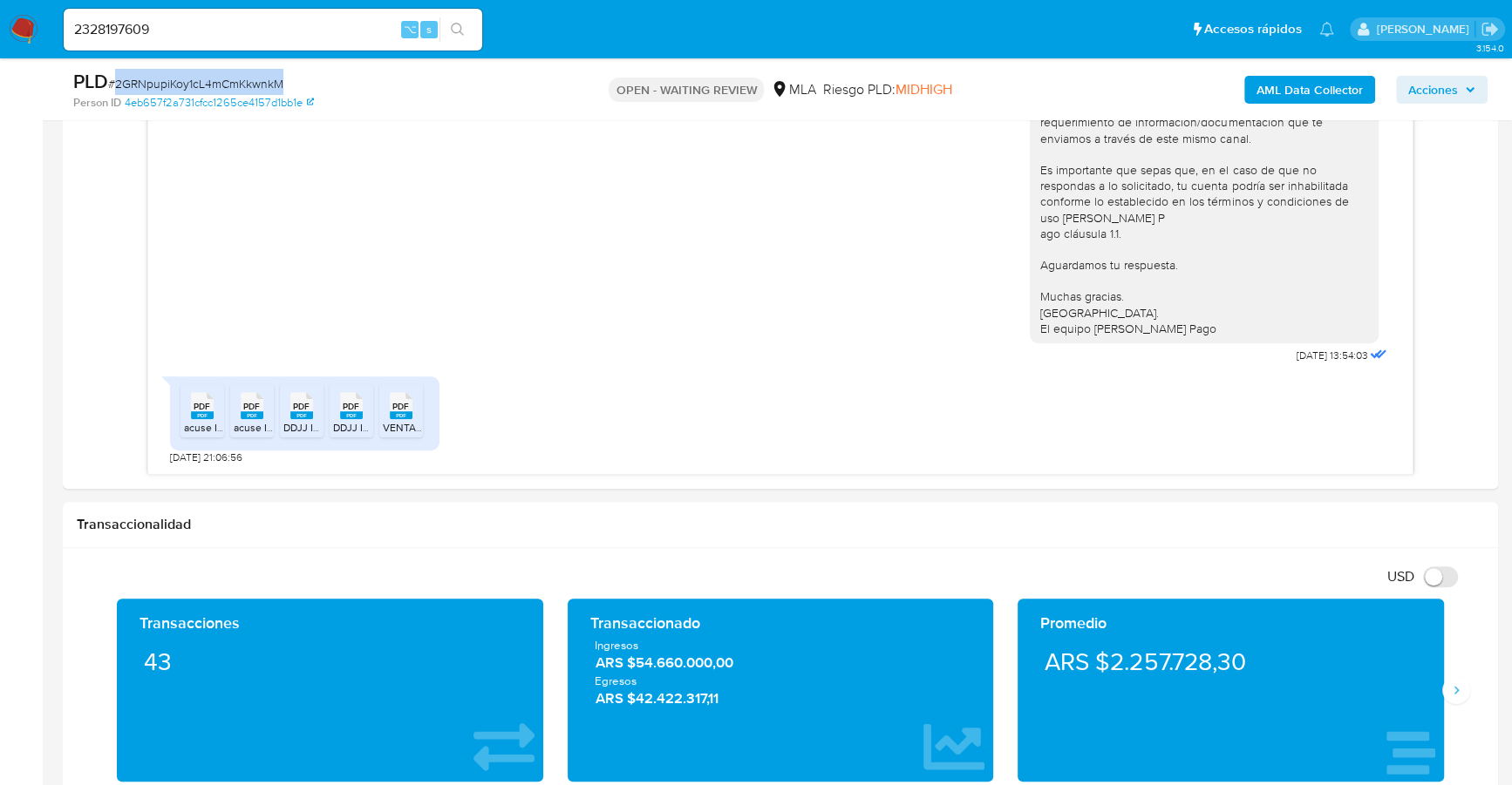
copy span "2GRNpupiKoy1cL4mCmKkwnkM"
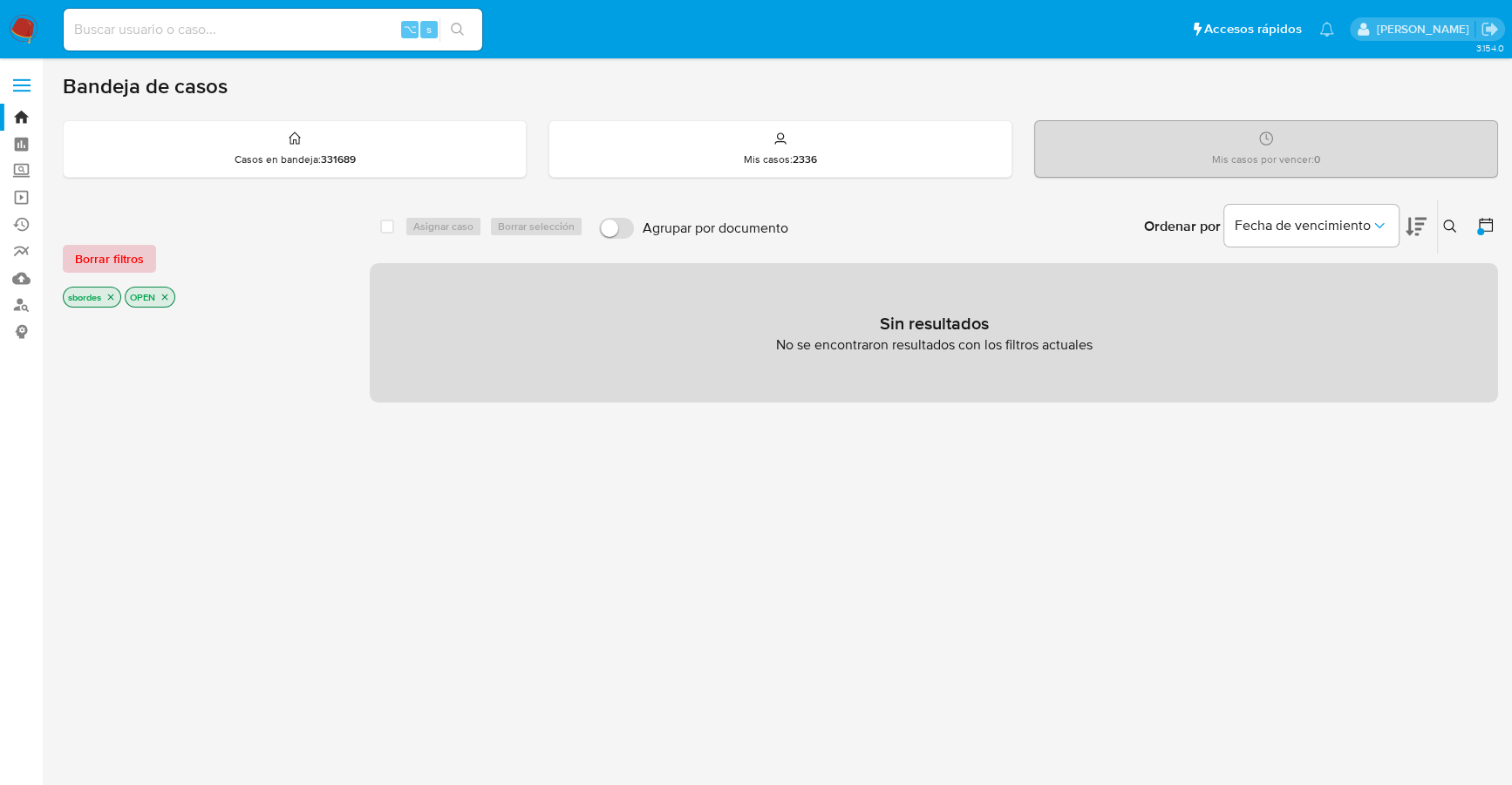
click at [104, 253] on span "Borrar filtros" at bounding box center [109, 259] width 69 height 24
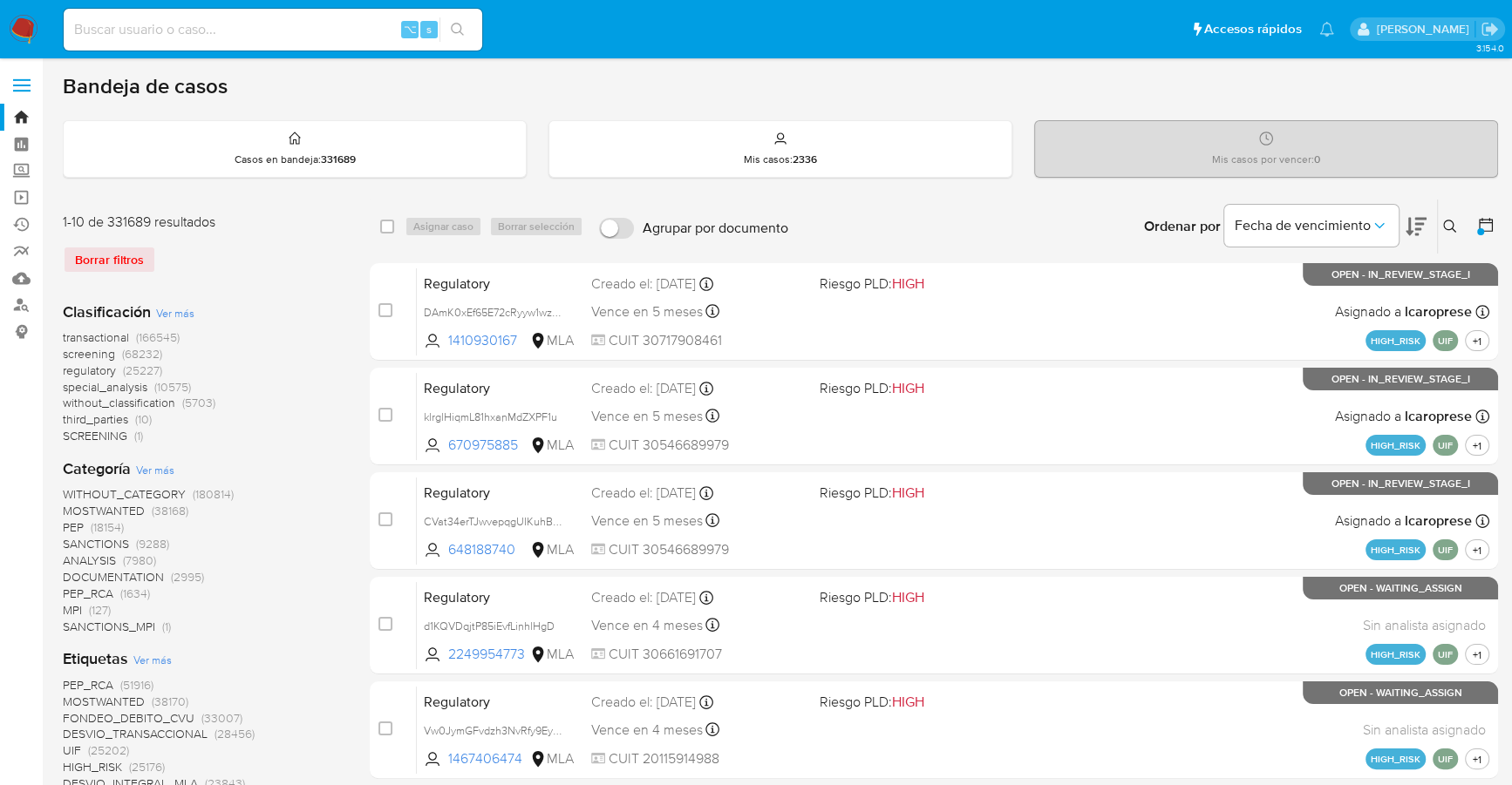
click at [1448, 220] on icon at bounding box center [1450, 227] width 14 height 14
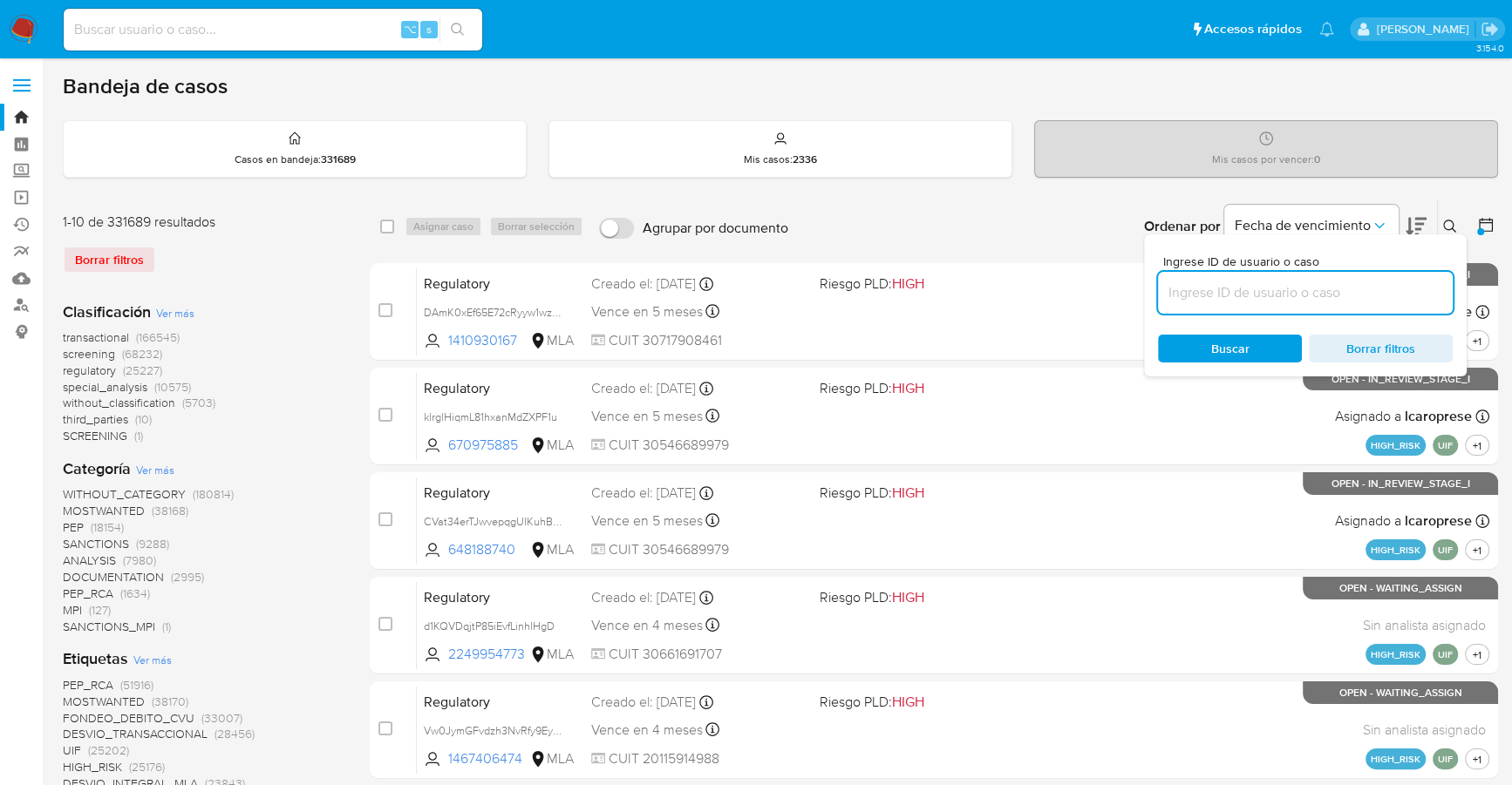
click at [1327, 297] on input at bounding box center [1305, 293] width 295 height 22
type input "2GRNpupiKoy1cL4mCmKkwnkM"
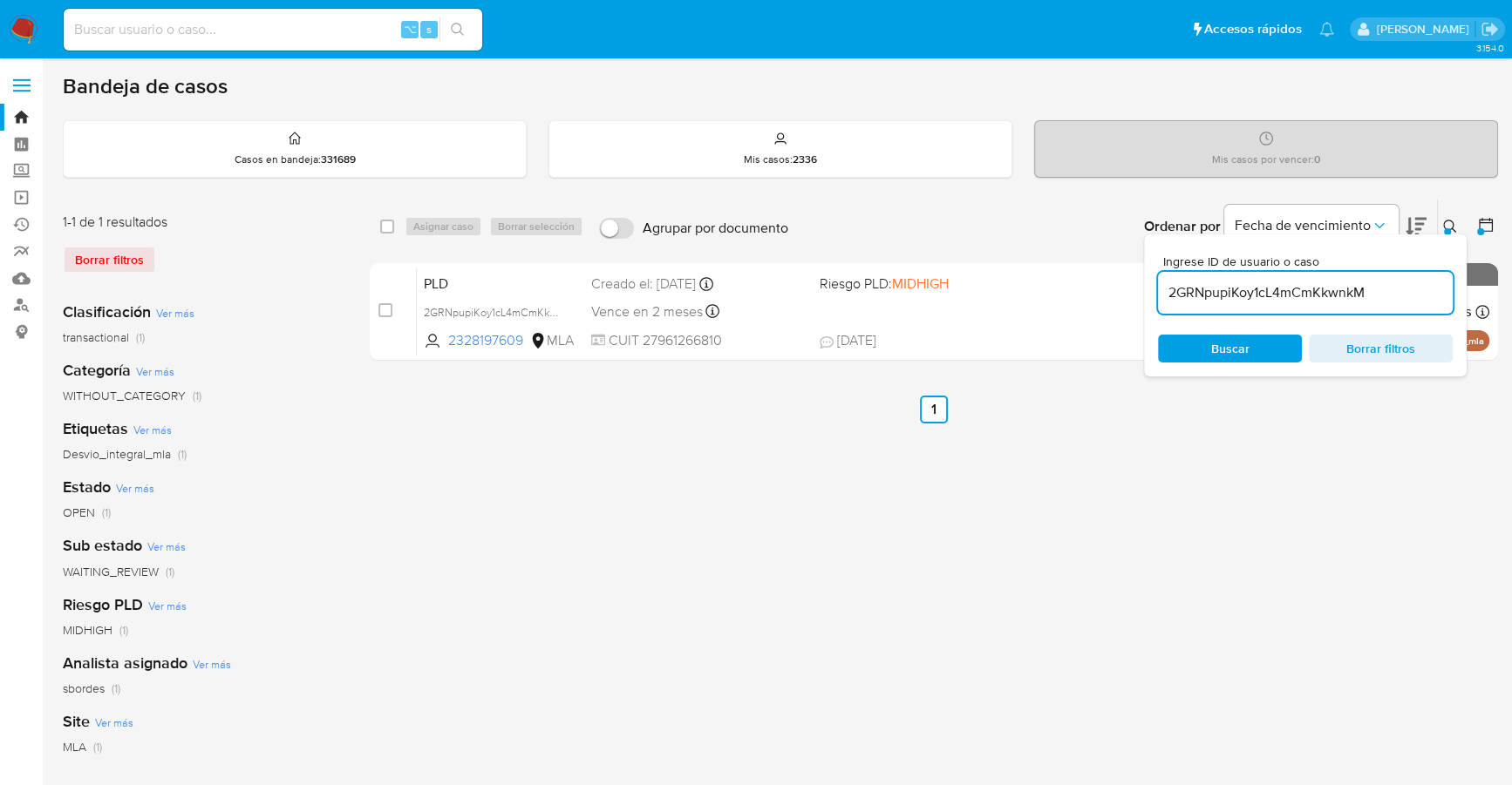
click at [1445, 220] on icon at bounding box center [1450, 227] width 13 height 13
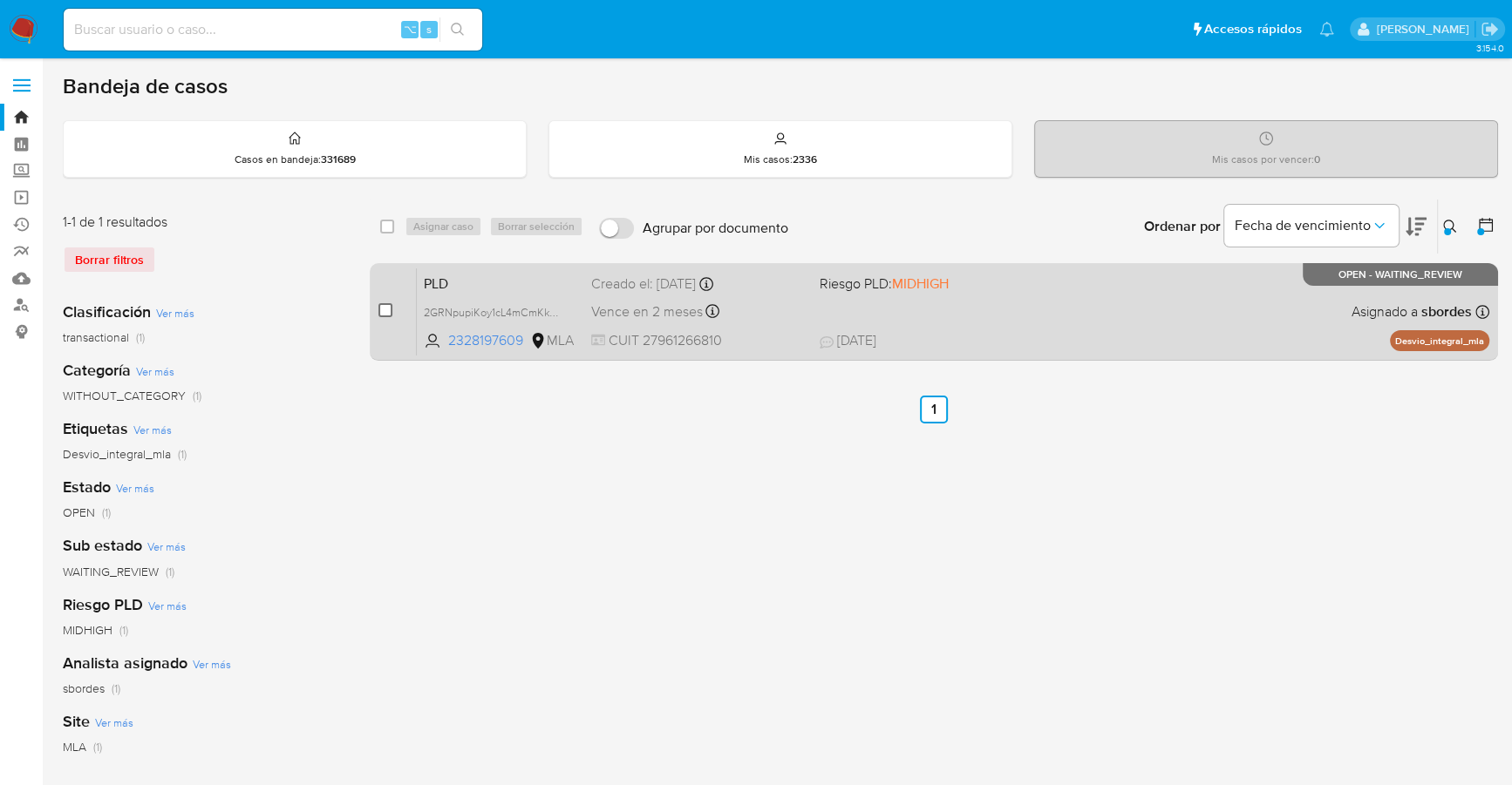
click at [392, 306] on div "case-item-checkbox No es posible asignar el caso" at bounding box center [397, 311] width 38 height 88
click at [387, 307] on input "checkbox" at bounding box center [385, 310] width 14 height 14
checkbox input "true"
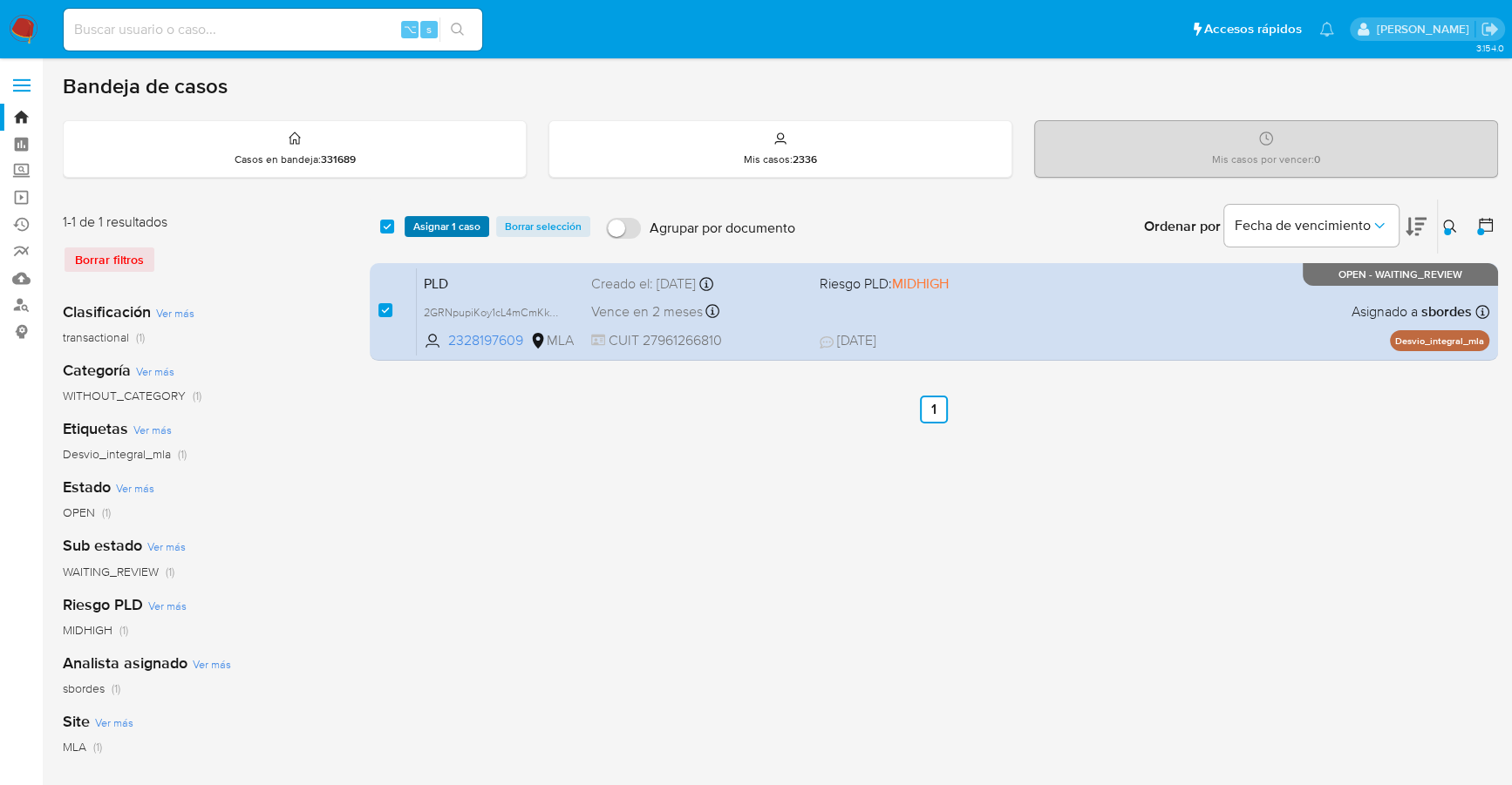
click at [432, 227] on span "Asignar 1 caso" at bounding box center [447, 227] width 67 height 18
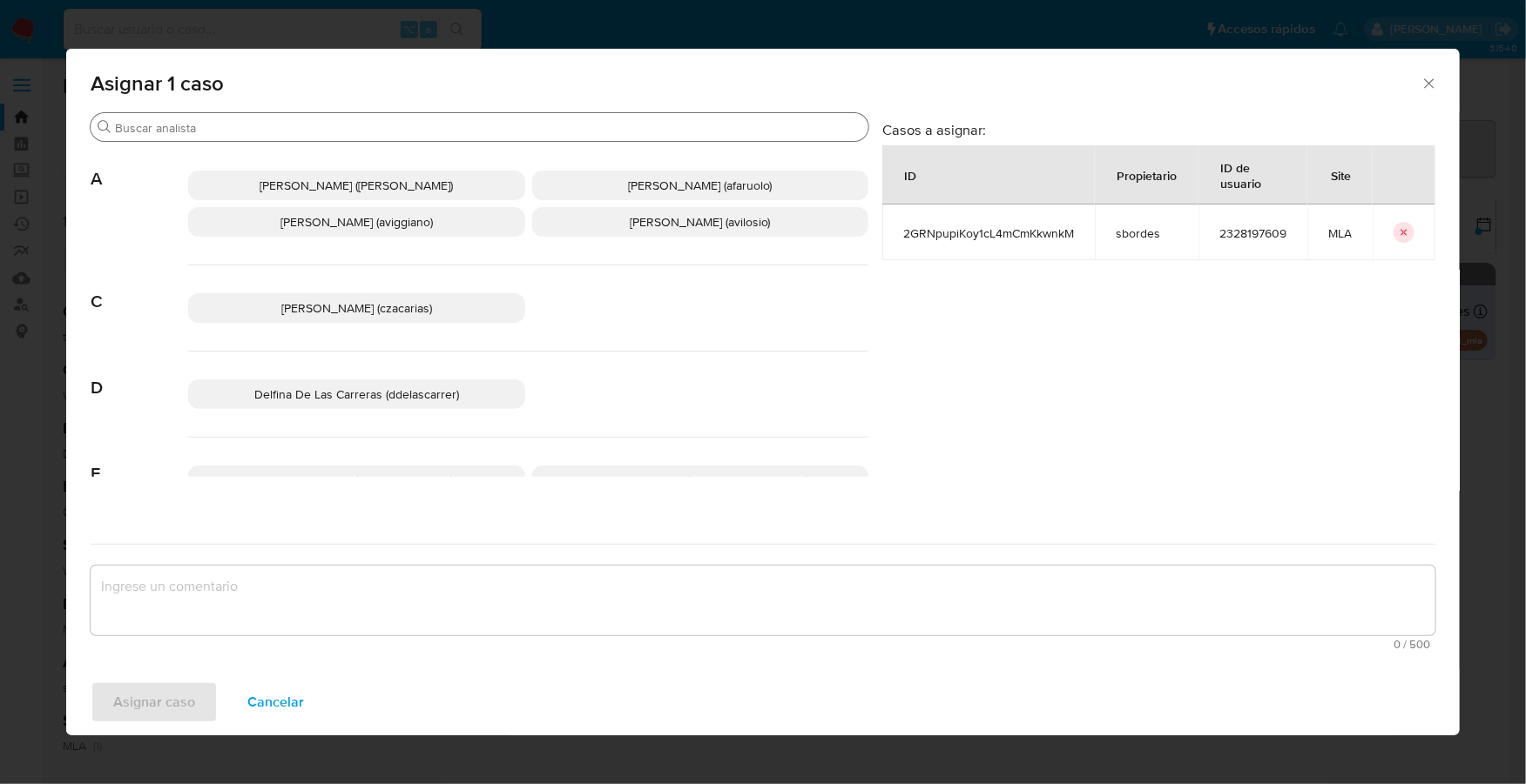
click at [350, 140] on div "Buscar A Abril Karina Medzovich (amedzovich) Agostina Dinora Faruolo (afaruolo)…" at bounding box center [479, 316] width 778 height 406
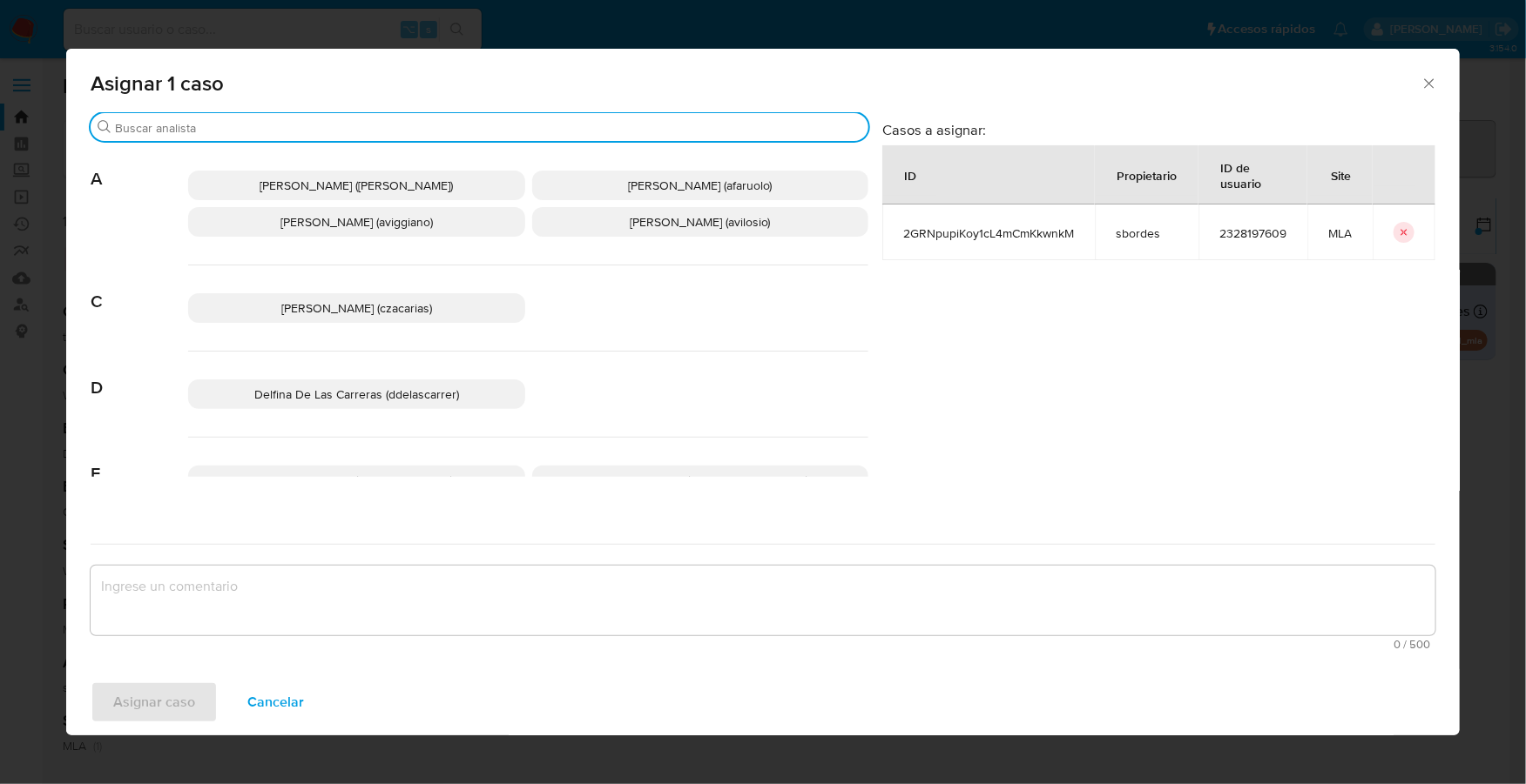
click at [358, 131] on input "Buscar" at bounding box center [487, 128] width 746 height 16
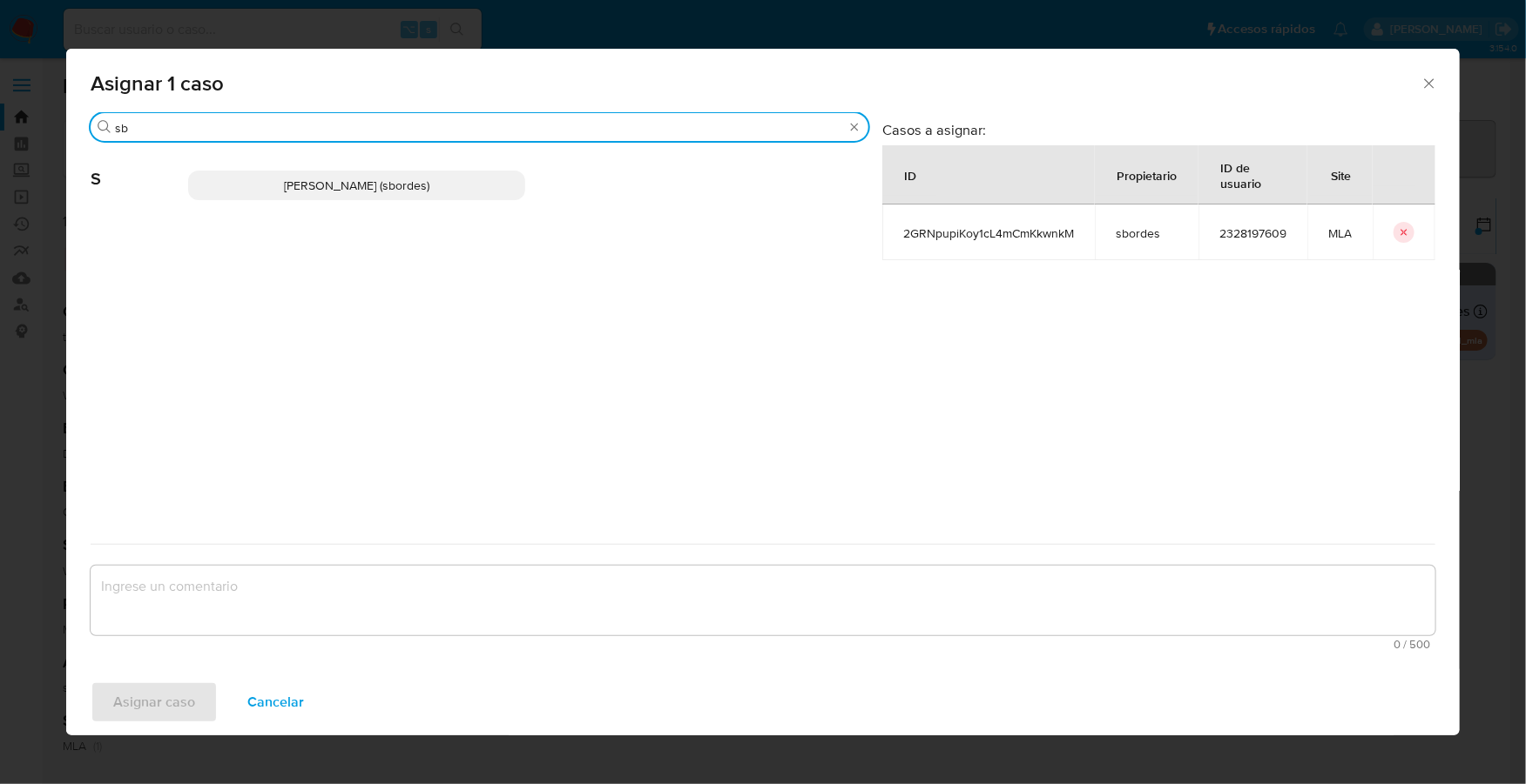
type input "sb"
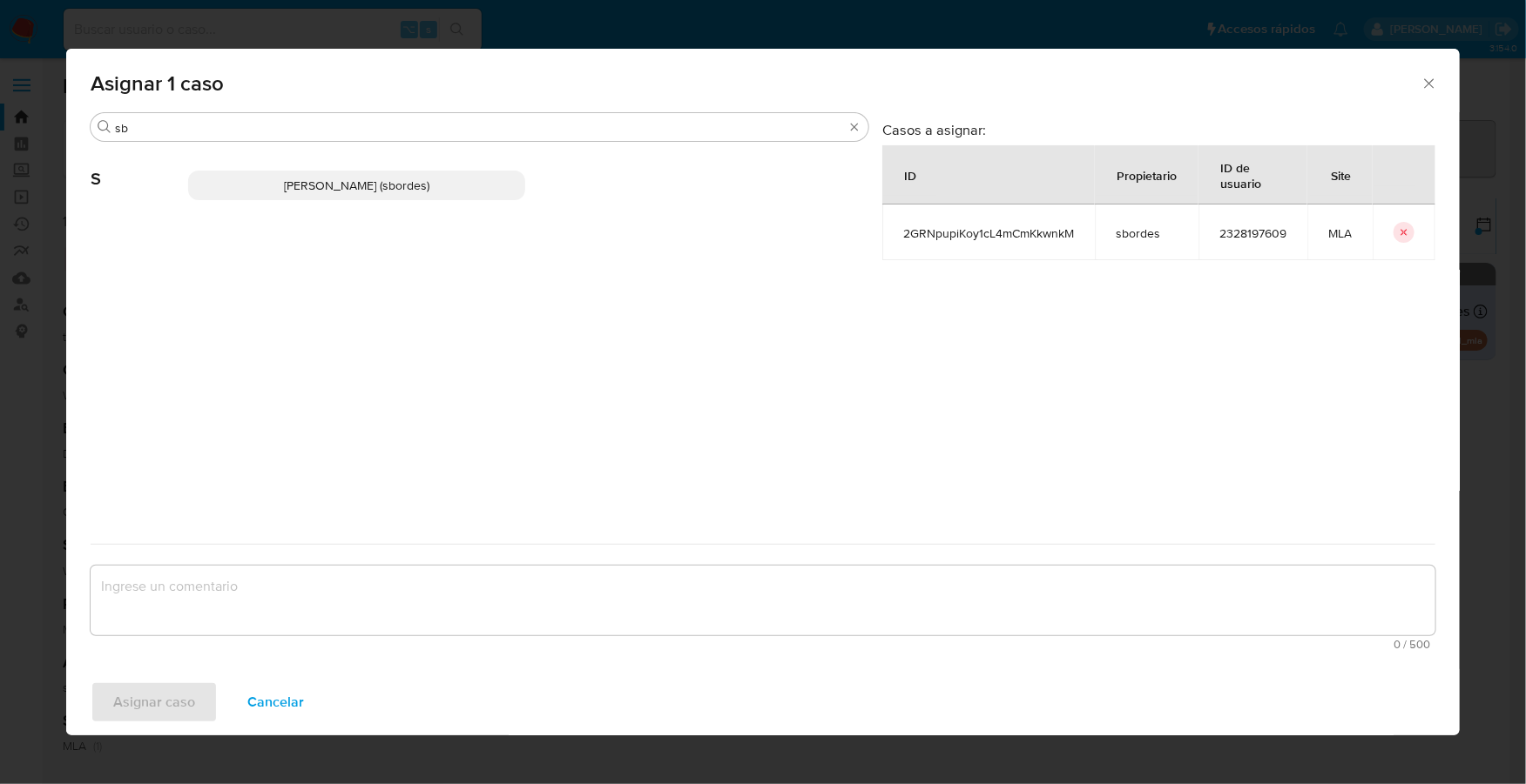
click at [394, 195] on p "Stefania Bordes (sbordes)" at bounding box center [357, 185] width 337 height 30
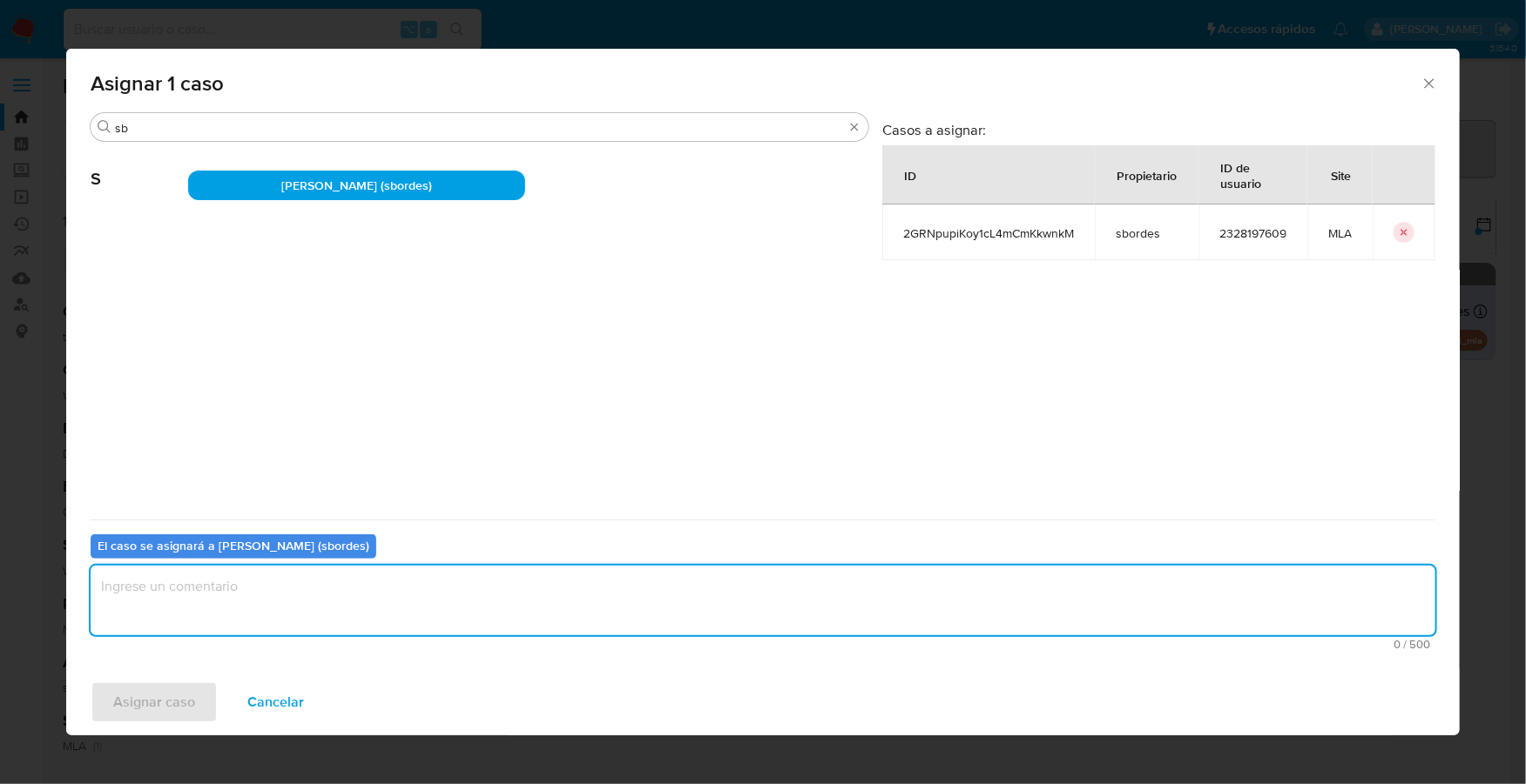
click at [306, 603] on textarea "assign-modal" at bounding box center [762, 601] width 1344 height 70
click at [181, 702] on span "Asignar caso" at bounding box center [155, 702] width 82 height 38
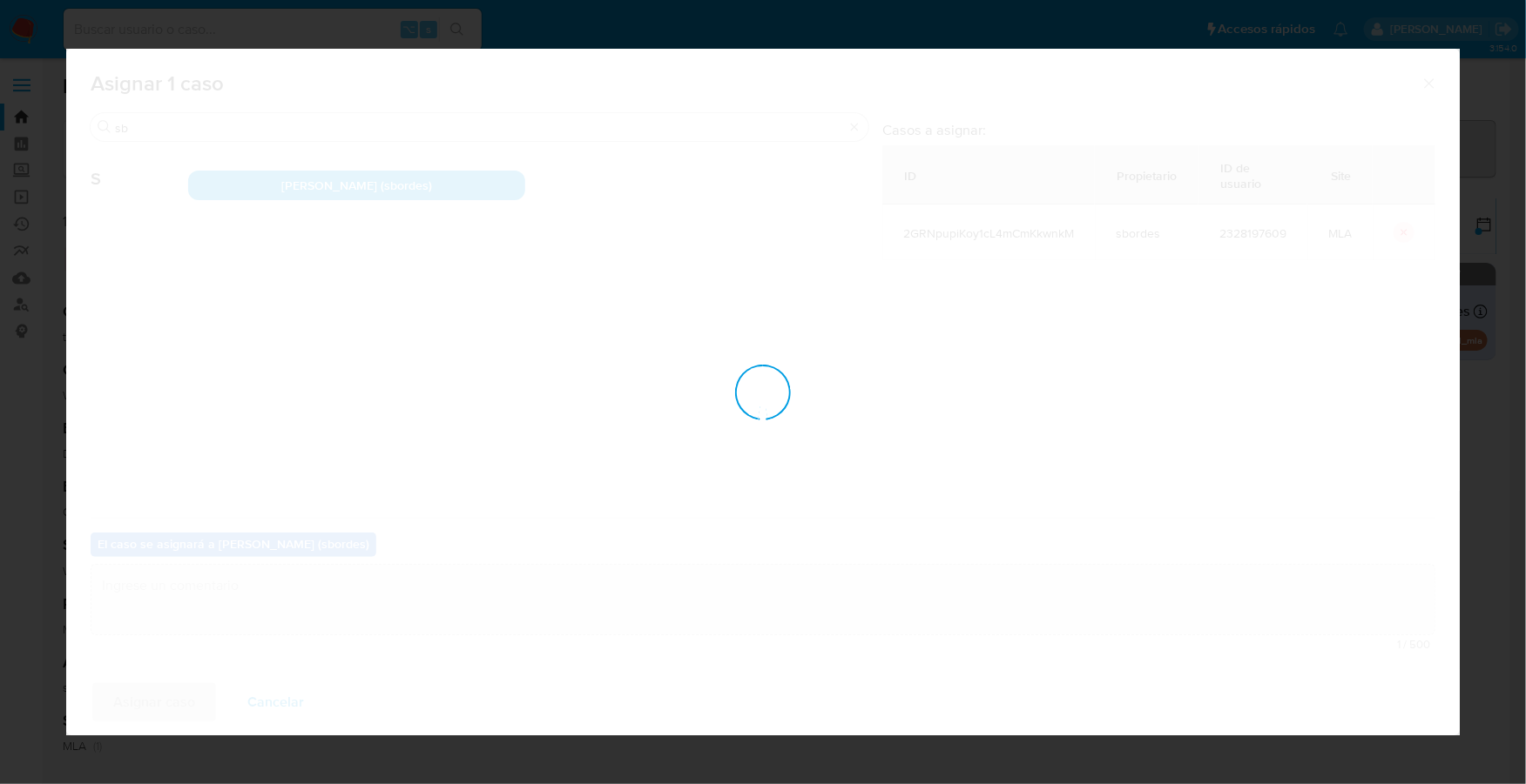
checkbox input "false"
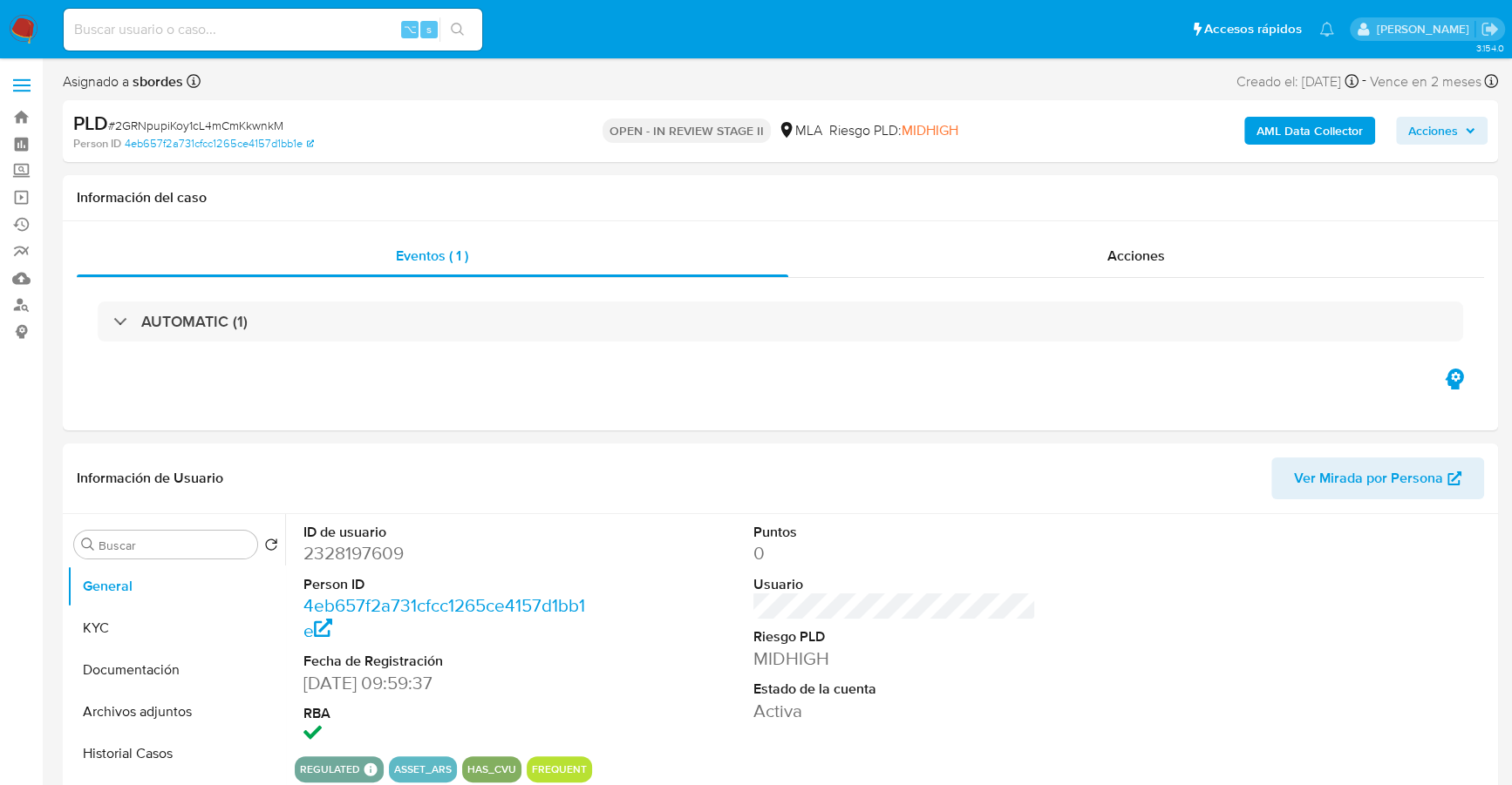
select select "10"
click at [1330, 129] on b "AML Data Collector" at bounding box center [1310, 131] width 106 height 28
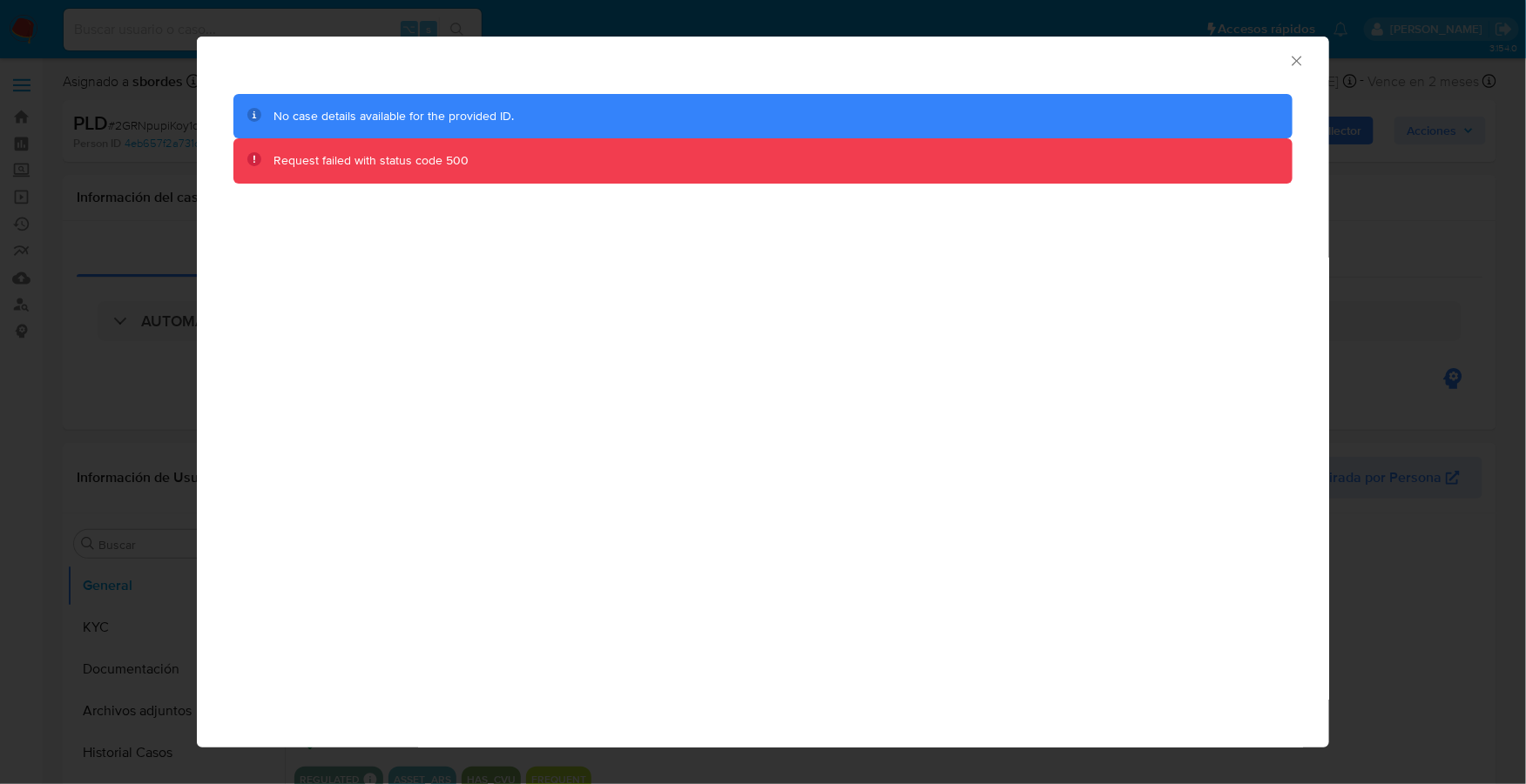
click at [1297, 63] on icon "Cerrar ventana" at bounding box center [1297, 61] width 18 height 18
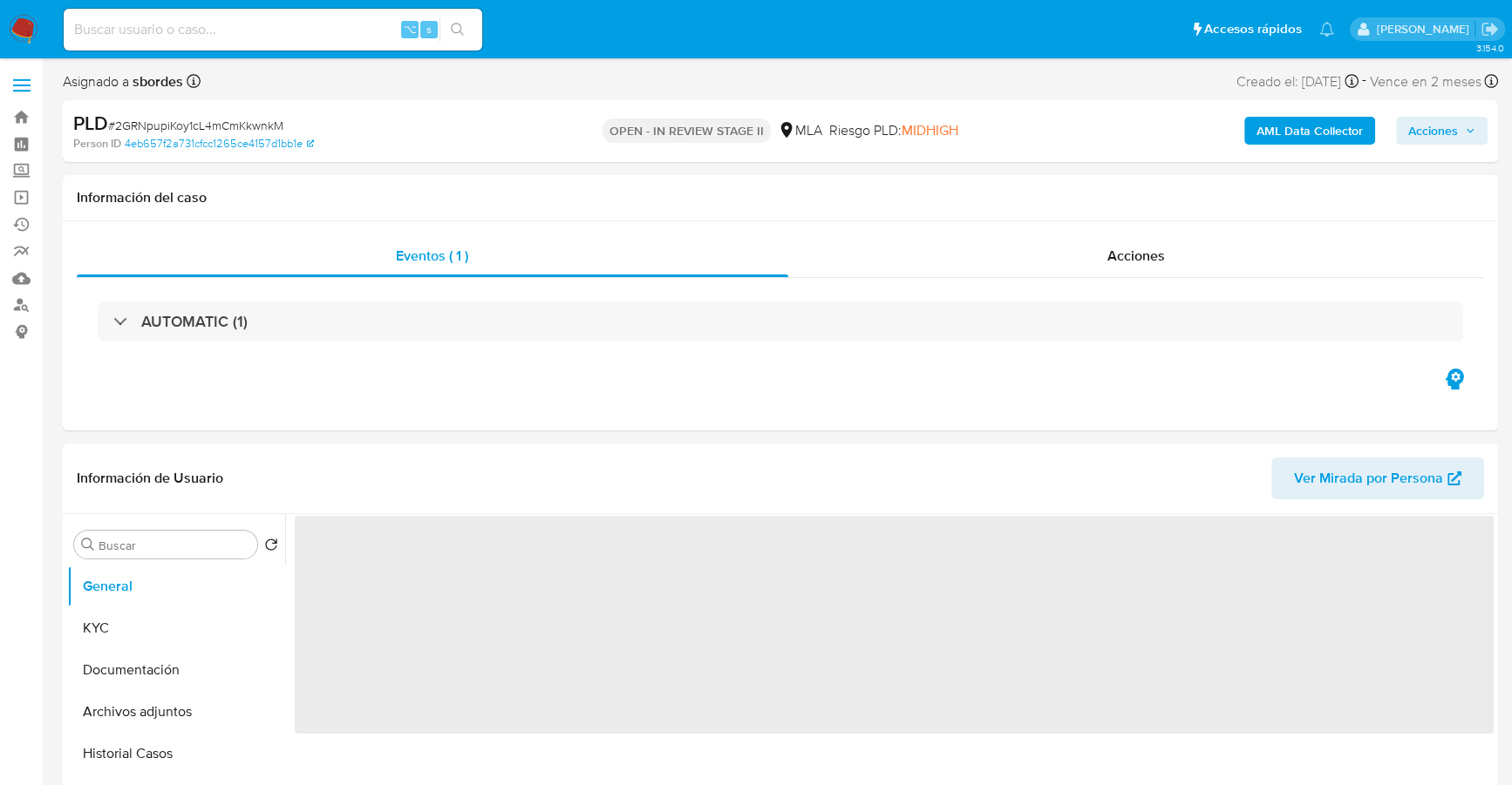
click at [1303, 129] on b "AML Data Collector" at bounding box center [1310, 131] width 106 height 28
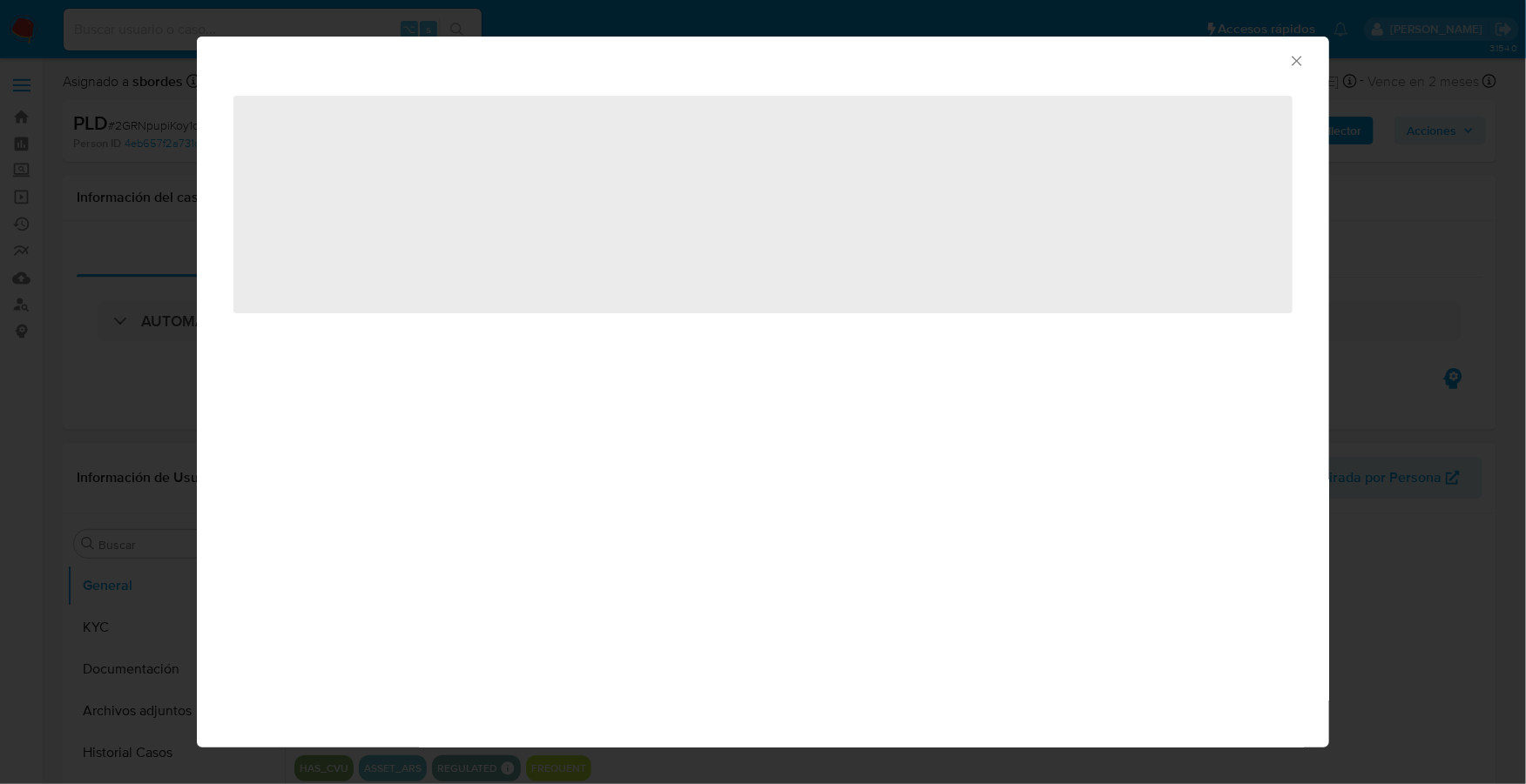
select select "10"
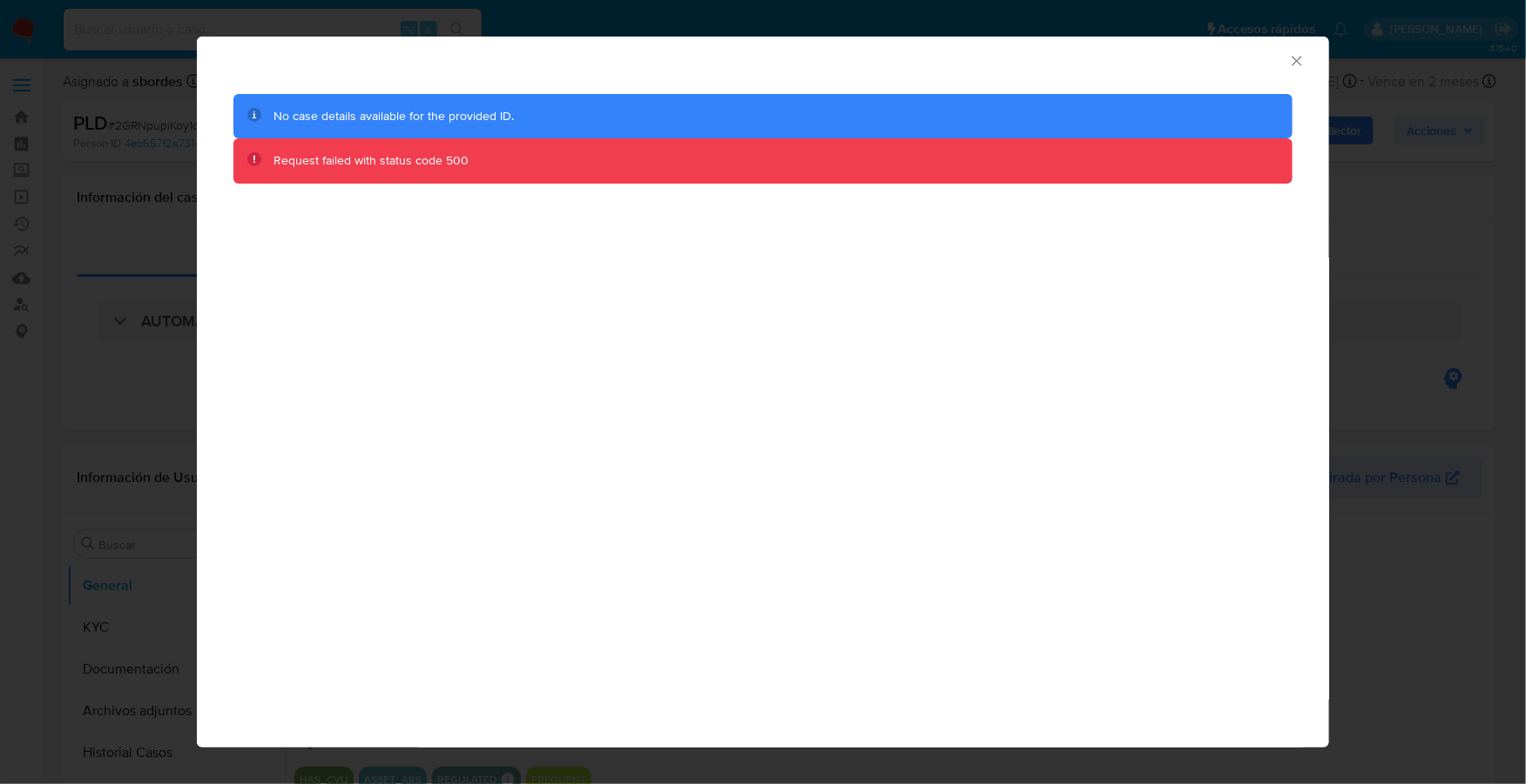
click at [1293, 58] on icon "Cerrar ventana" at bounding box center [1296, 61] width 9 height 9
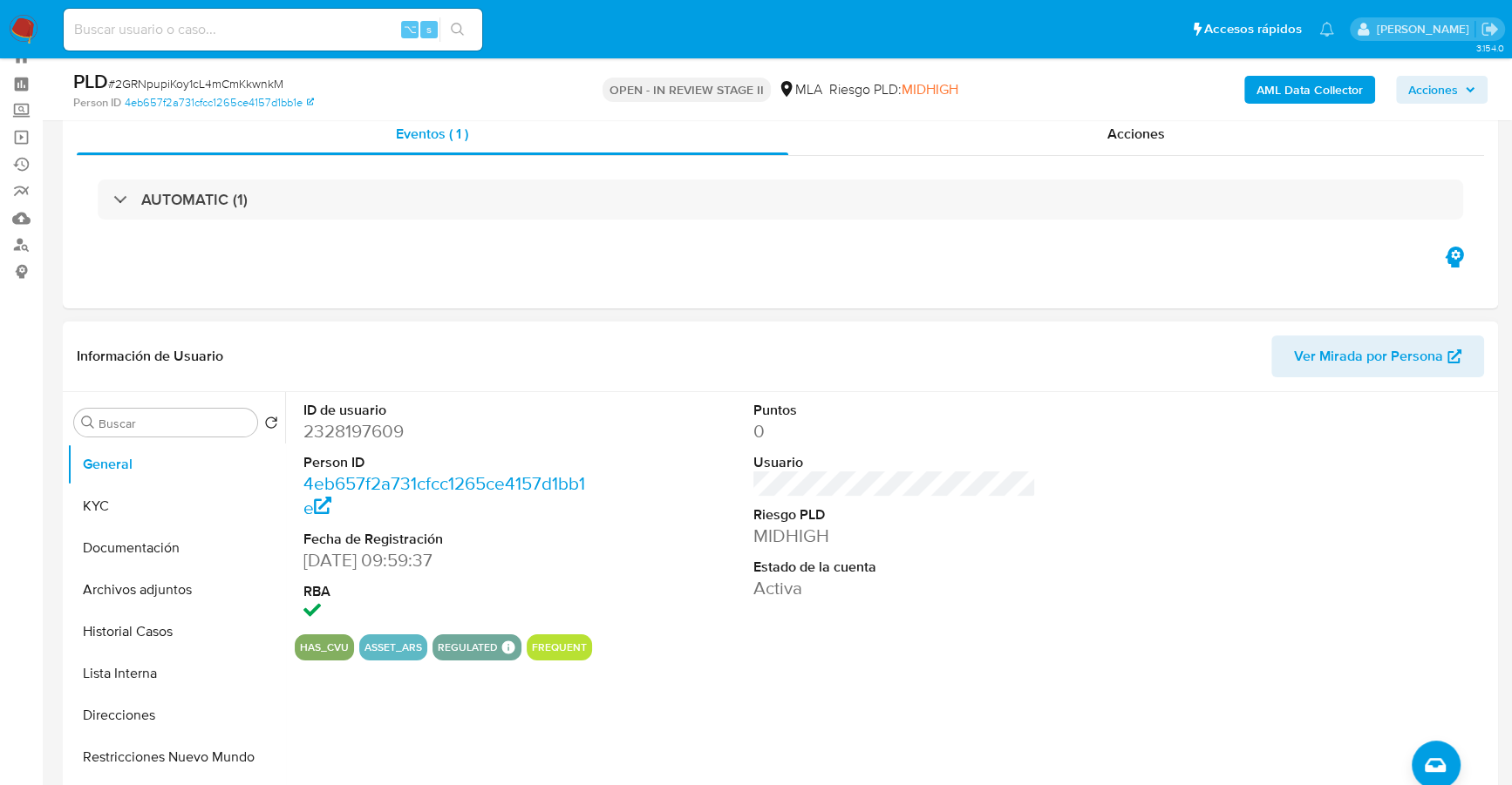
scroll to position [88, 0]
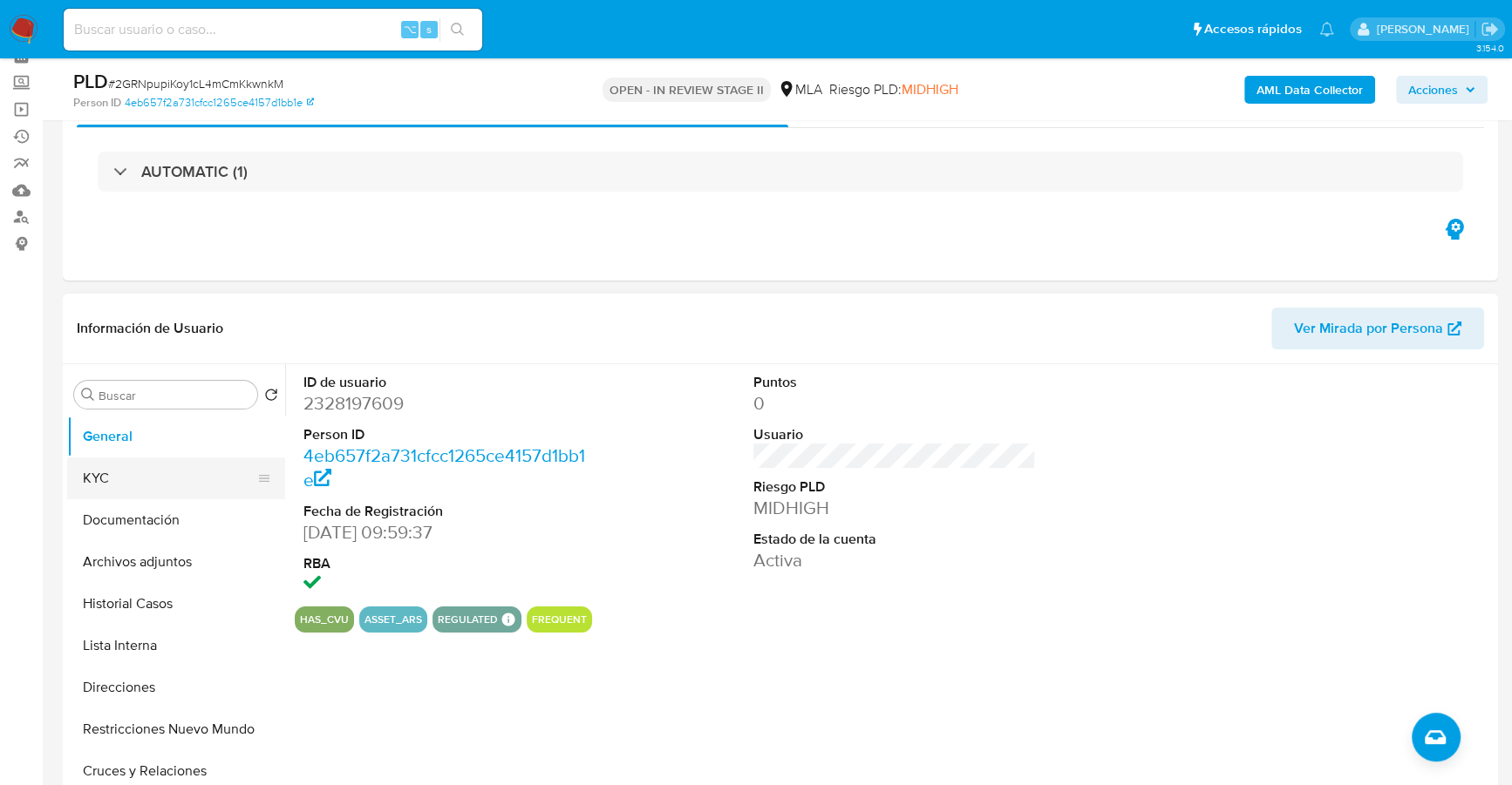
click at [81, 488] on button "KYC" at bounding box center [169, 478] width 204 height 42
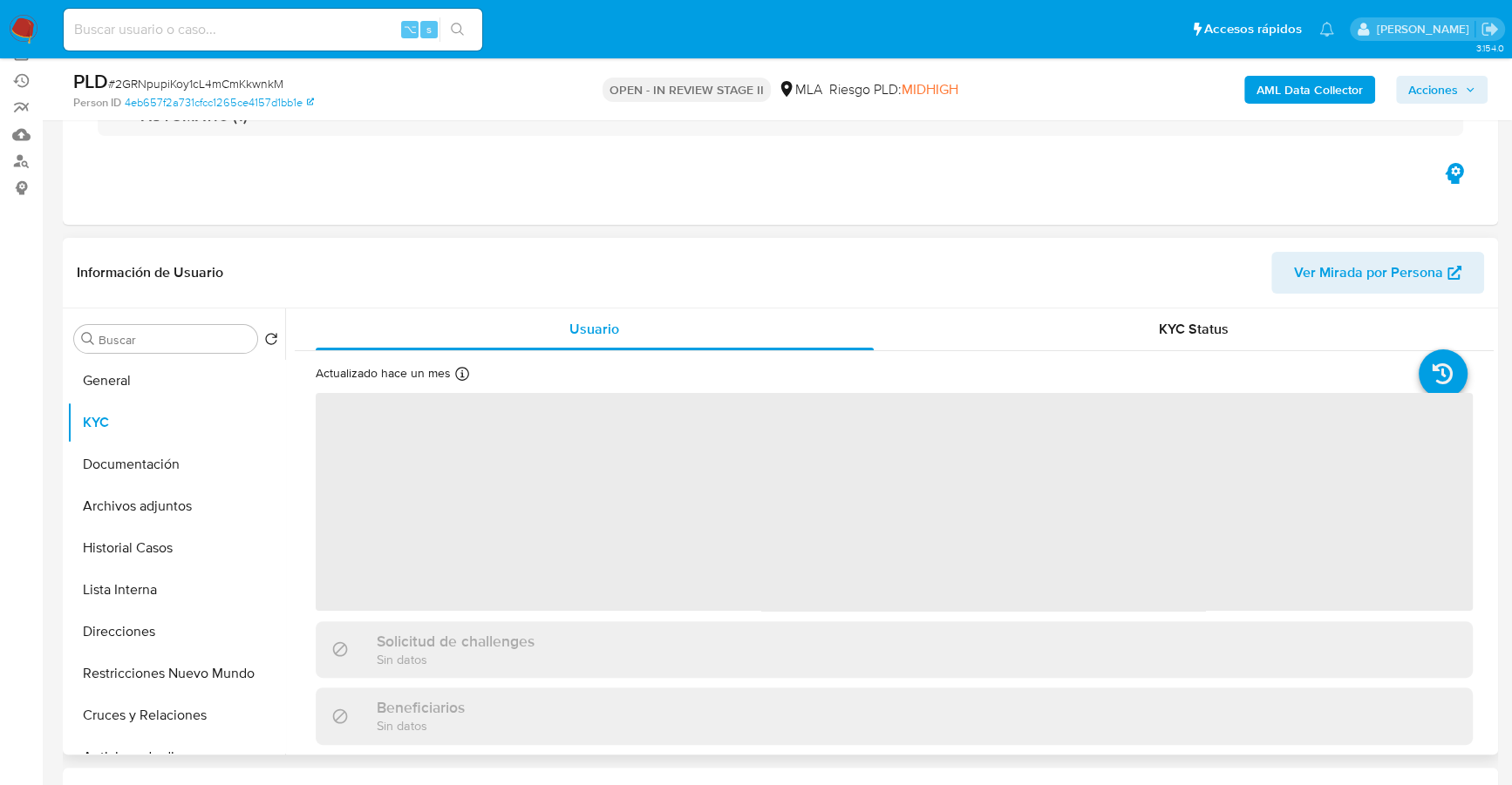
scroll to position [260, 0]
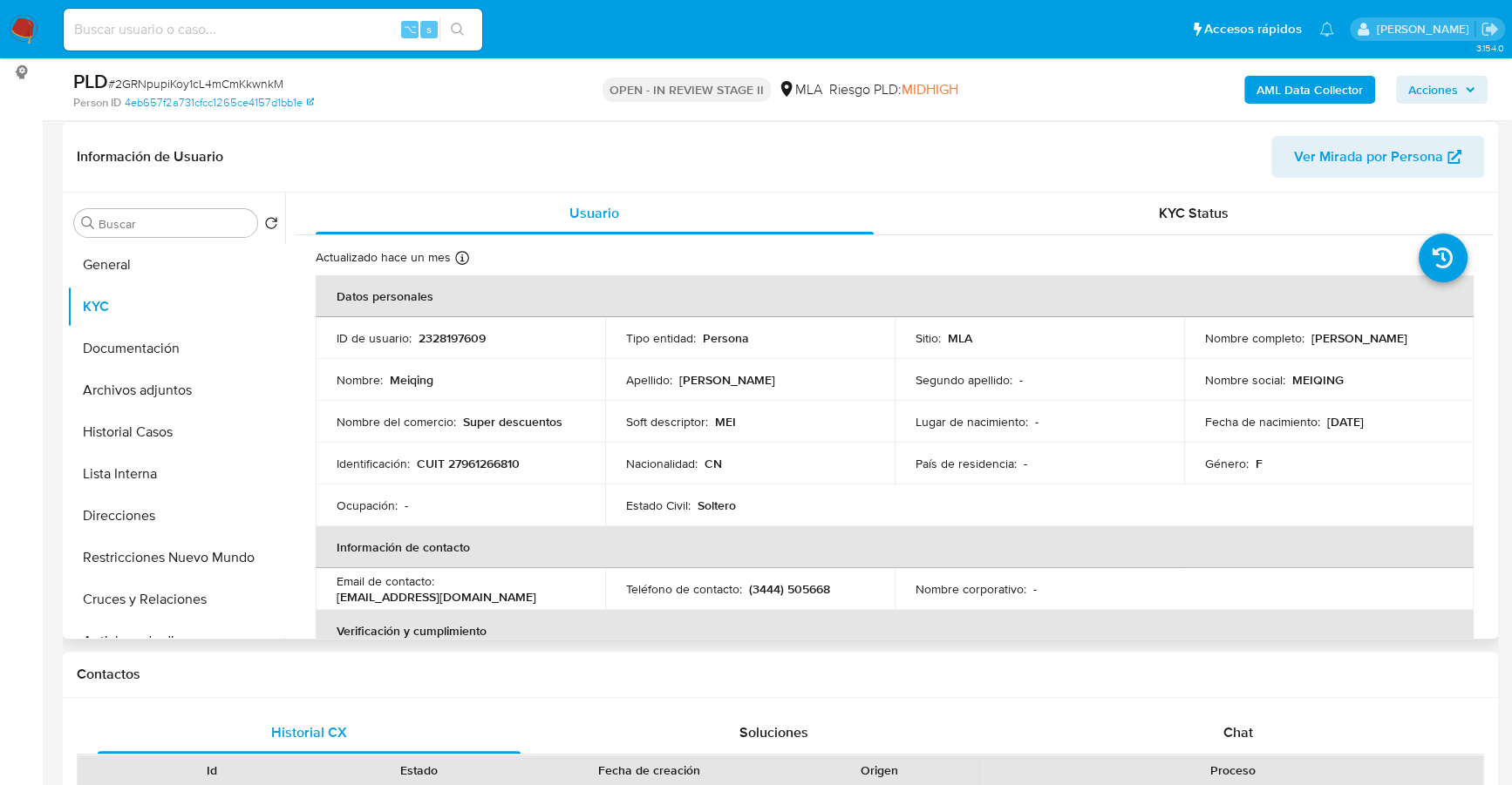
click at [475, 188] on div "Información de Usuario Ver Mirada por Persona" at bounding box center [780, 158] width 1436 height 71
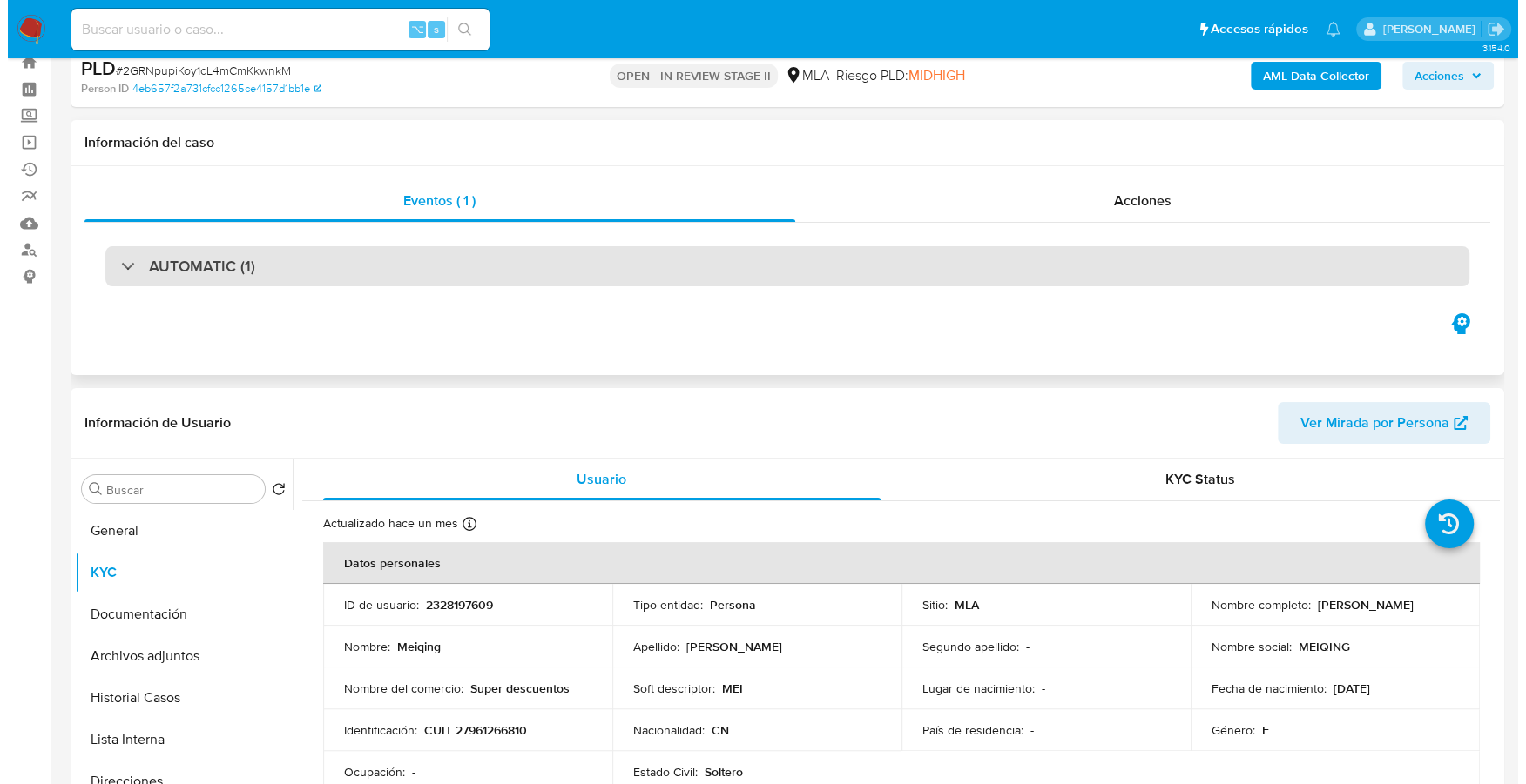
scroll to position [0, 0]
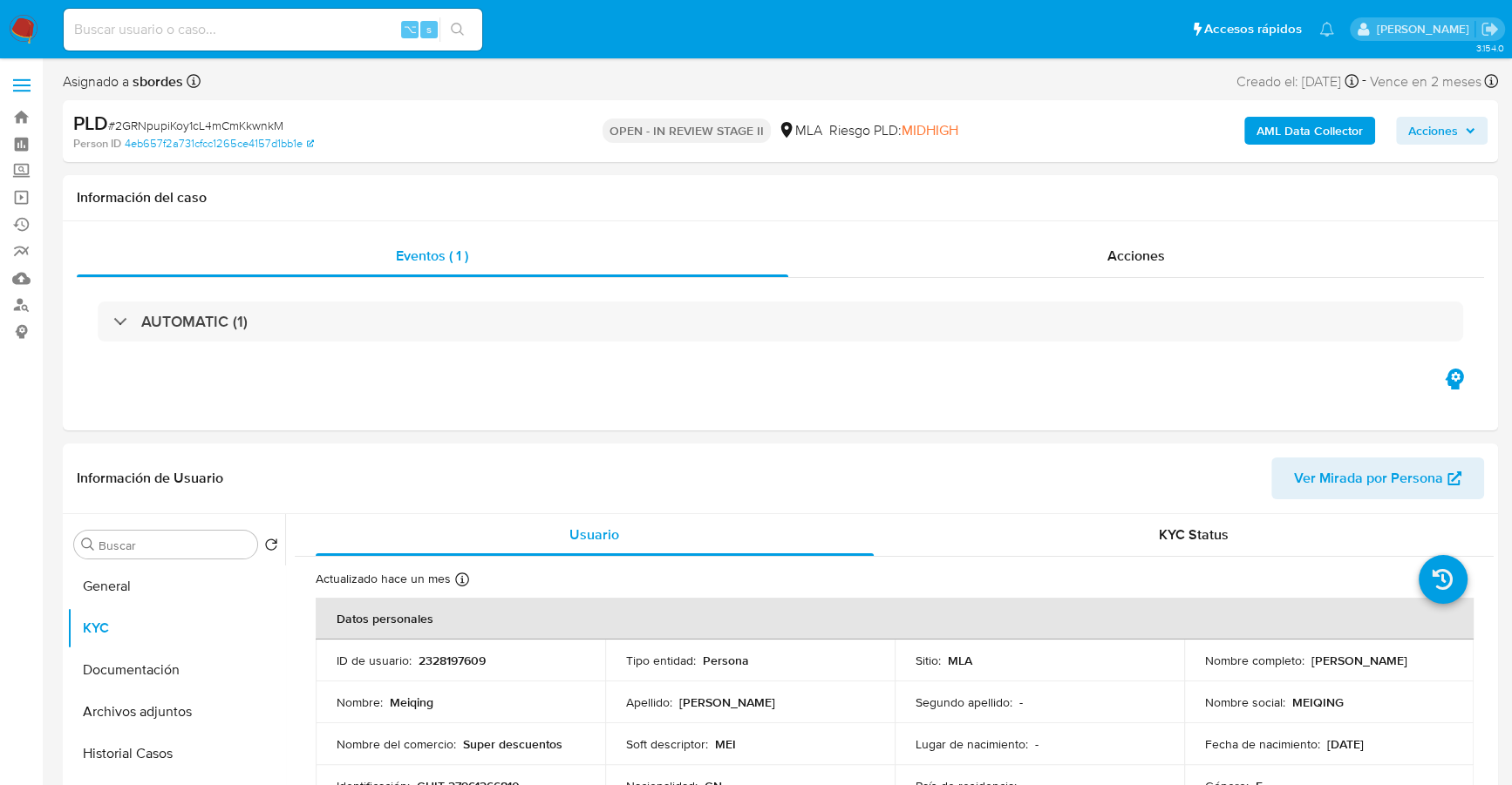
click at [1311, 131] on b "AML Data Collector" at bounding box center [1310, 131] width 106 height 28
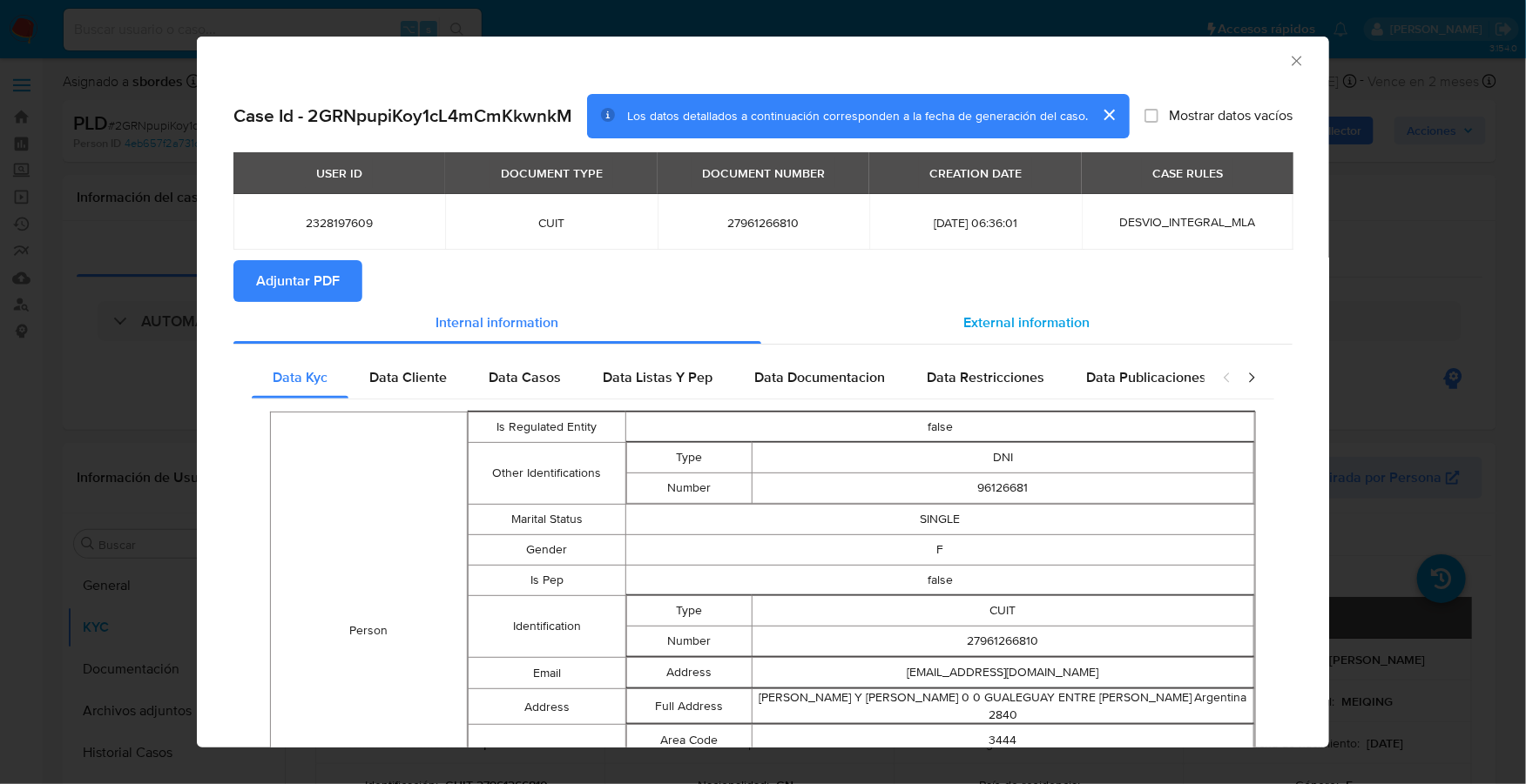
click at [1037, 328] on span "External information" at bounding box center [1028, 322] width 127 height 20
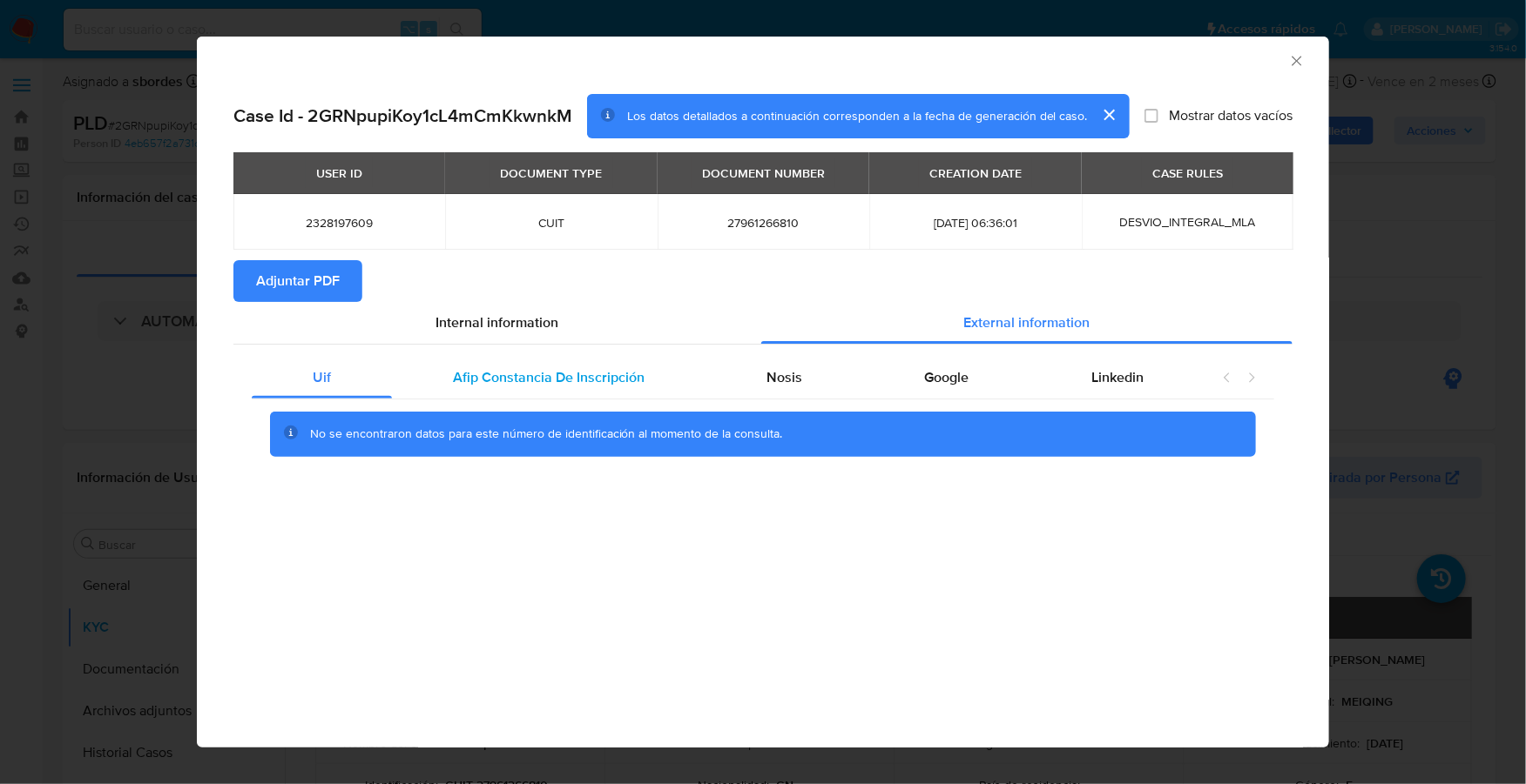
click at [500, 367] on span "Afip Constancia De Inscripción" at bounding box center [549, 376] width 192 height 20
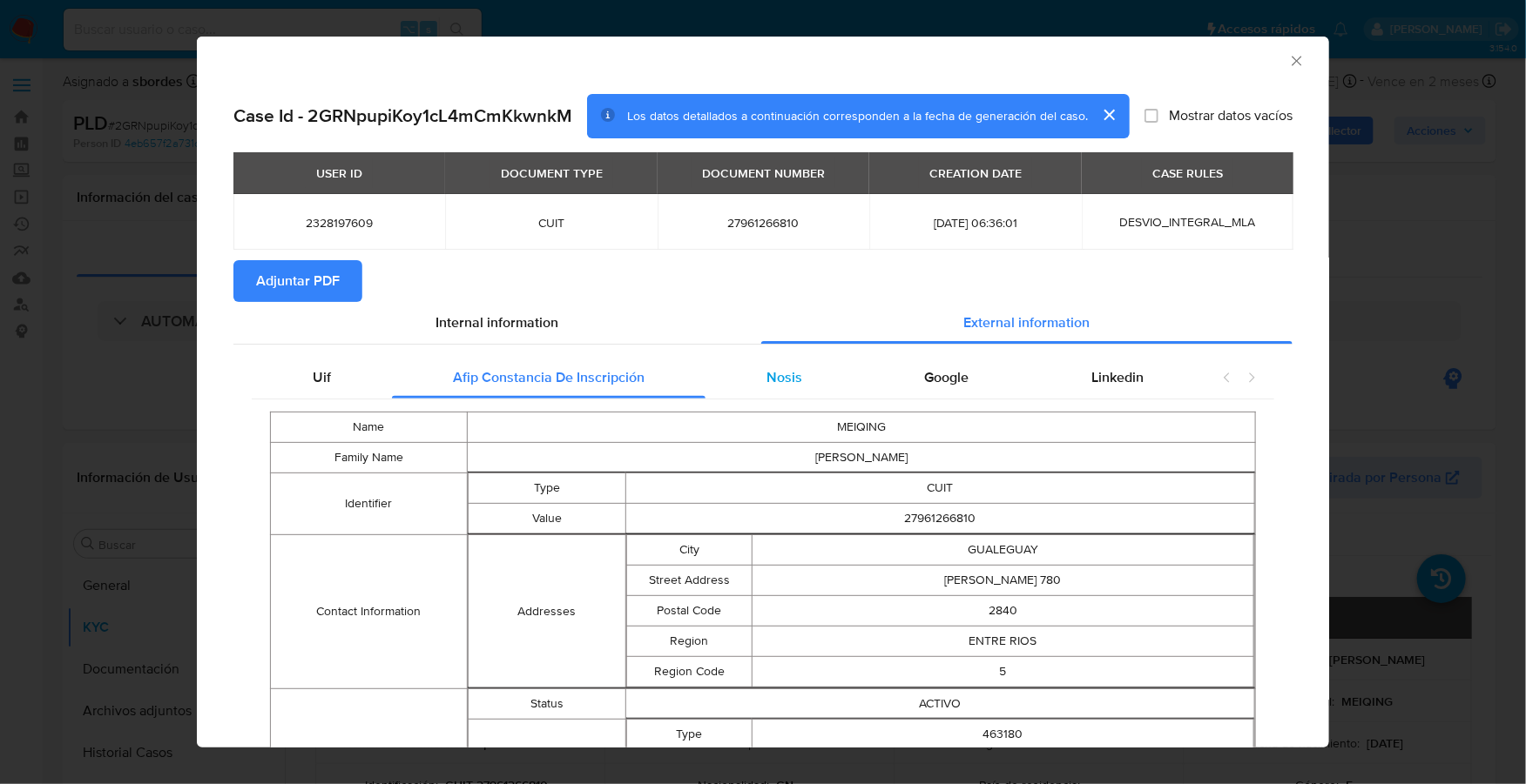
click at [771, 376] on span "Nosis" at bounding box center [785, 376] width 35 height 20
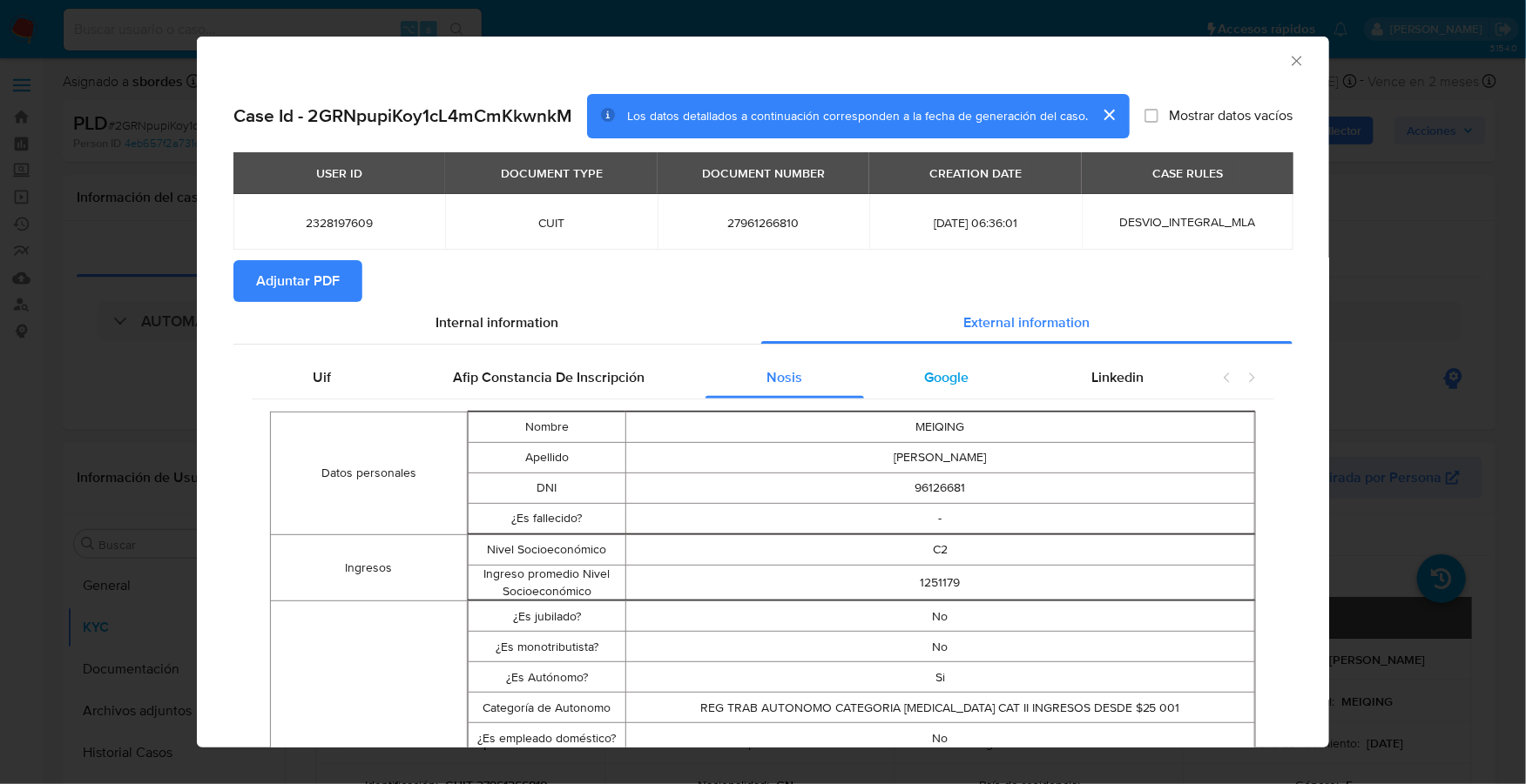
click at [963, 364] on div "Google" at bounding box center [947, 377] width 167 height 42
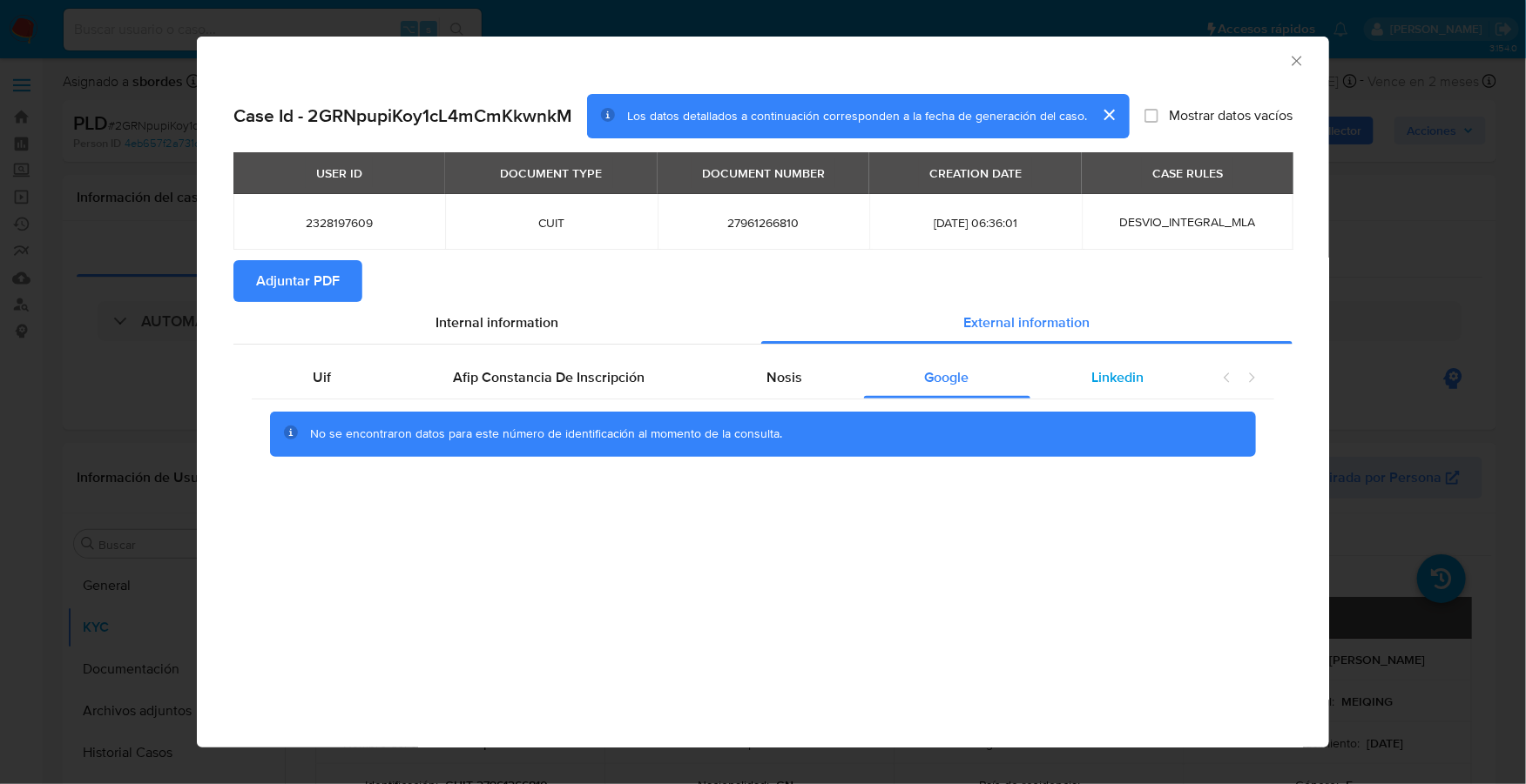
click at [1101, 374] on span "Linkedin" at bounding box center [1117, 376] width 52 height 20
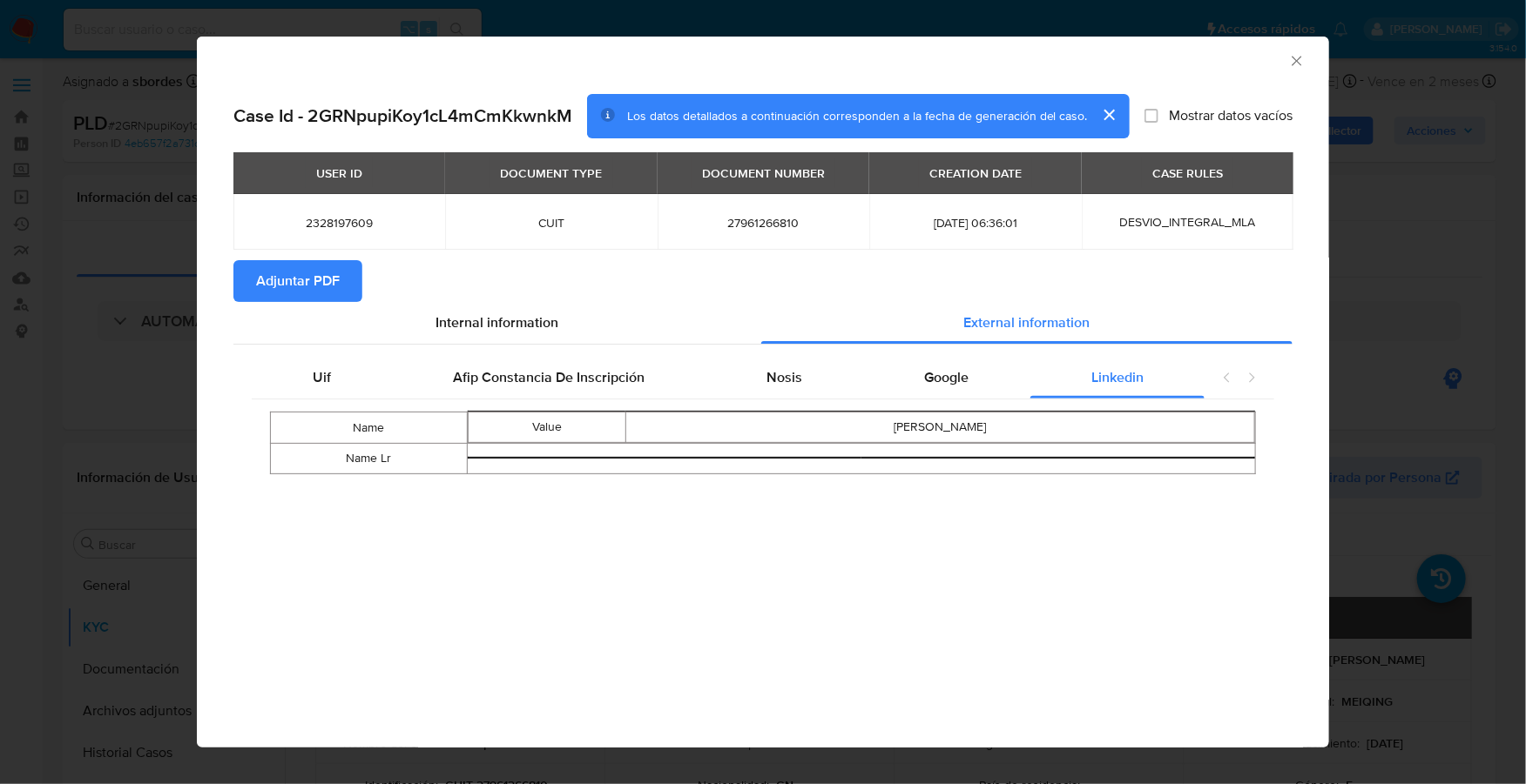
click at [286, 284] on span "Adjuntar PDF" at bounding box center [298, 280] width 84 height 38
click at [1301, 63] on icon "Cerrar ventana" at bounding box center [1297, 61] width 18 height 18
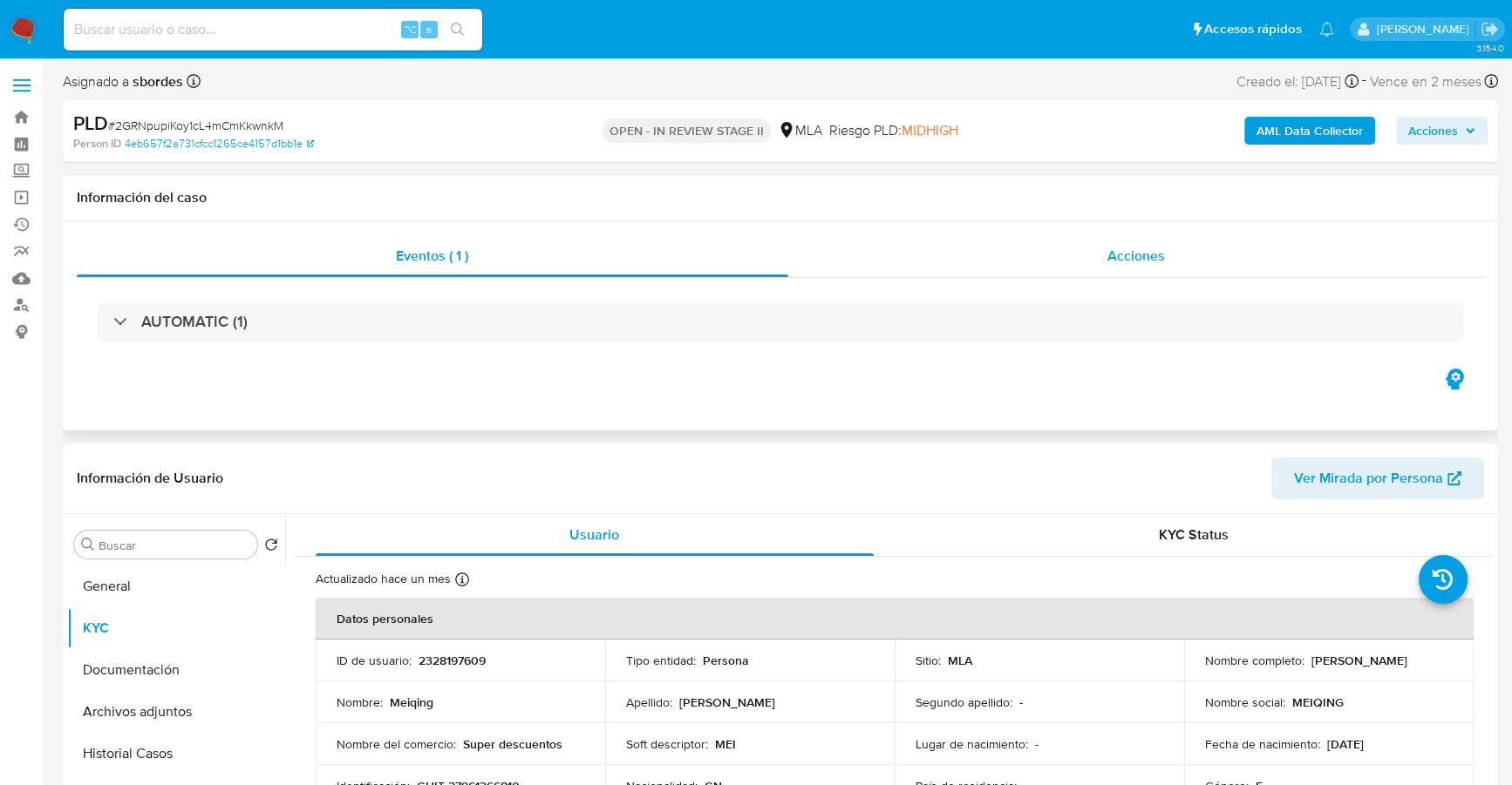
click at [1148, 241] on div "Acciones" at bounding box center [1136, 255] width 697 height 42
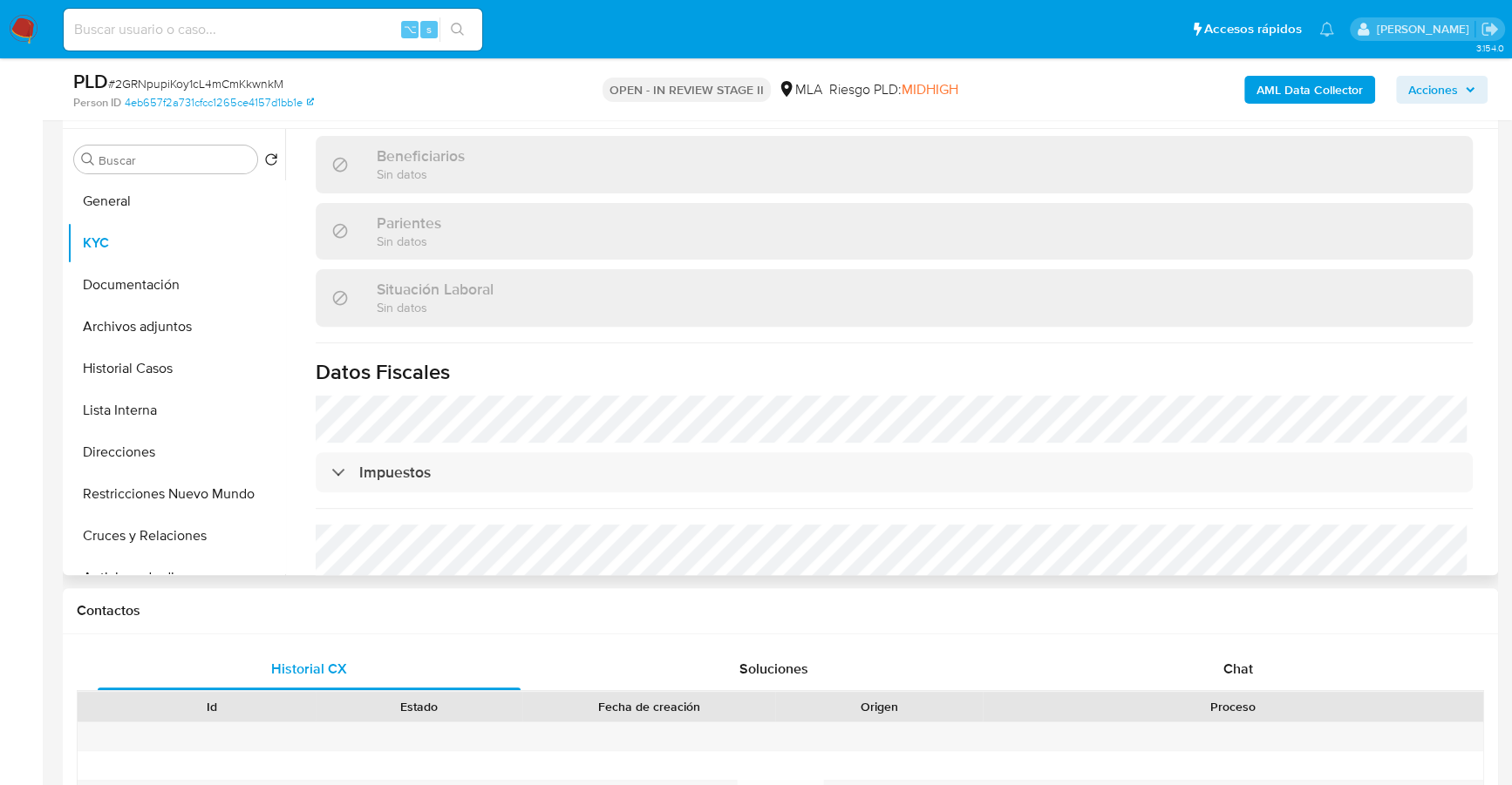
scroll to position [901, 0]
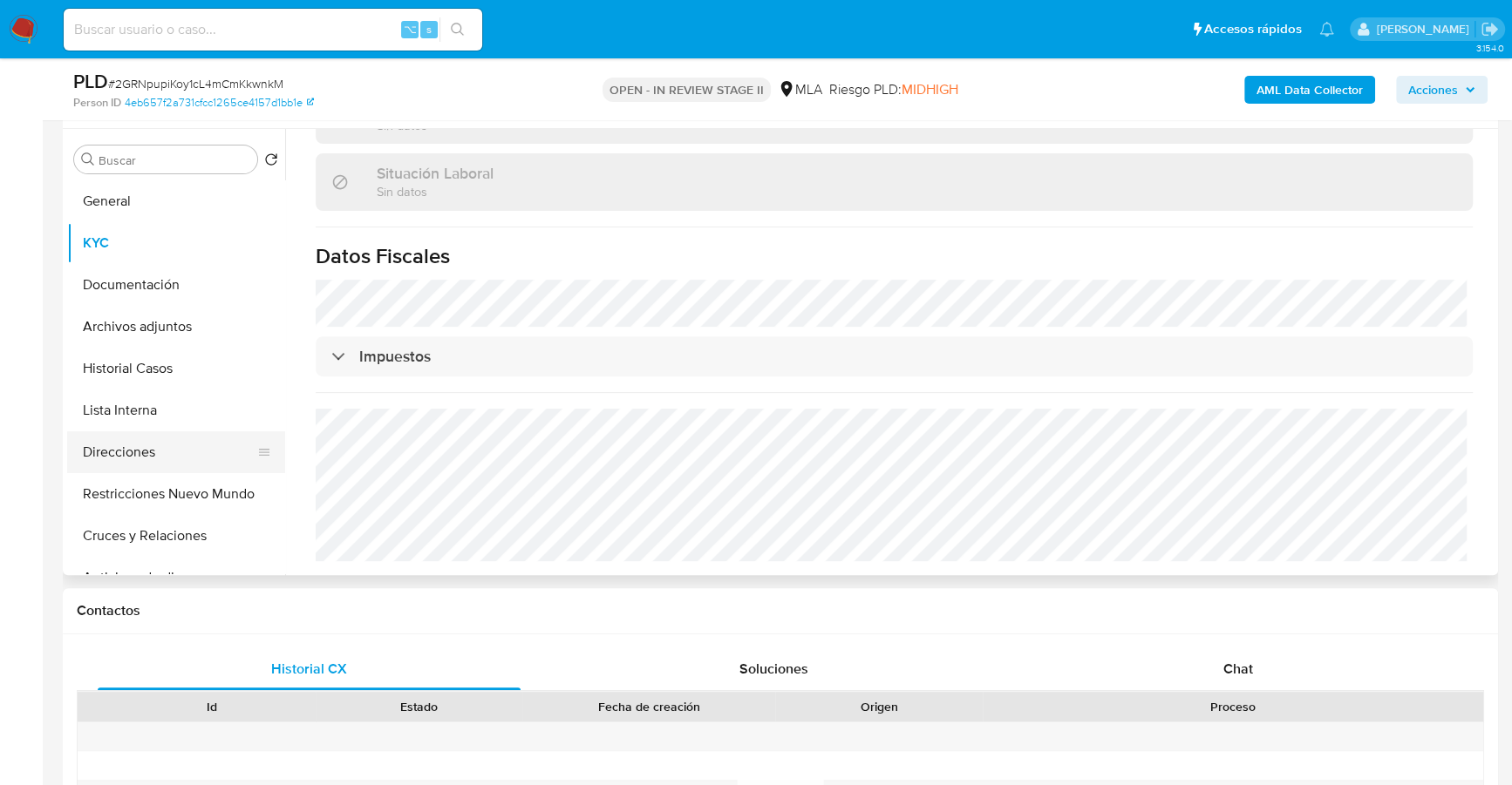
click at [138, 444] on button "Direcciones" at bounding box center [169, 452] width 204 height 42
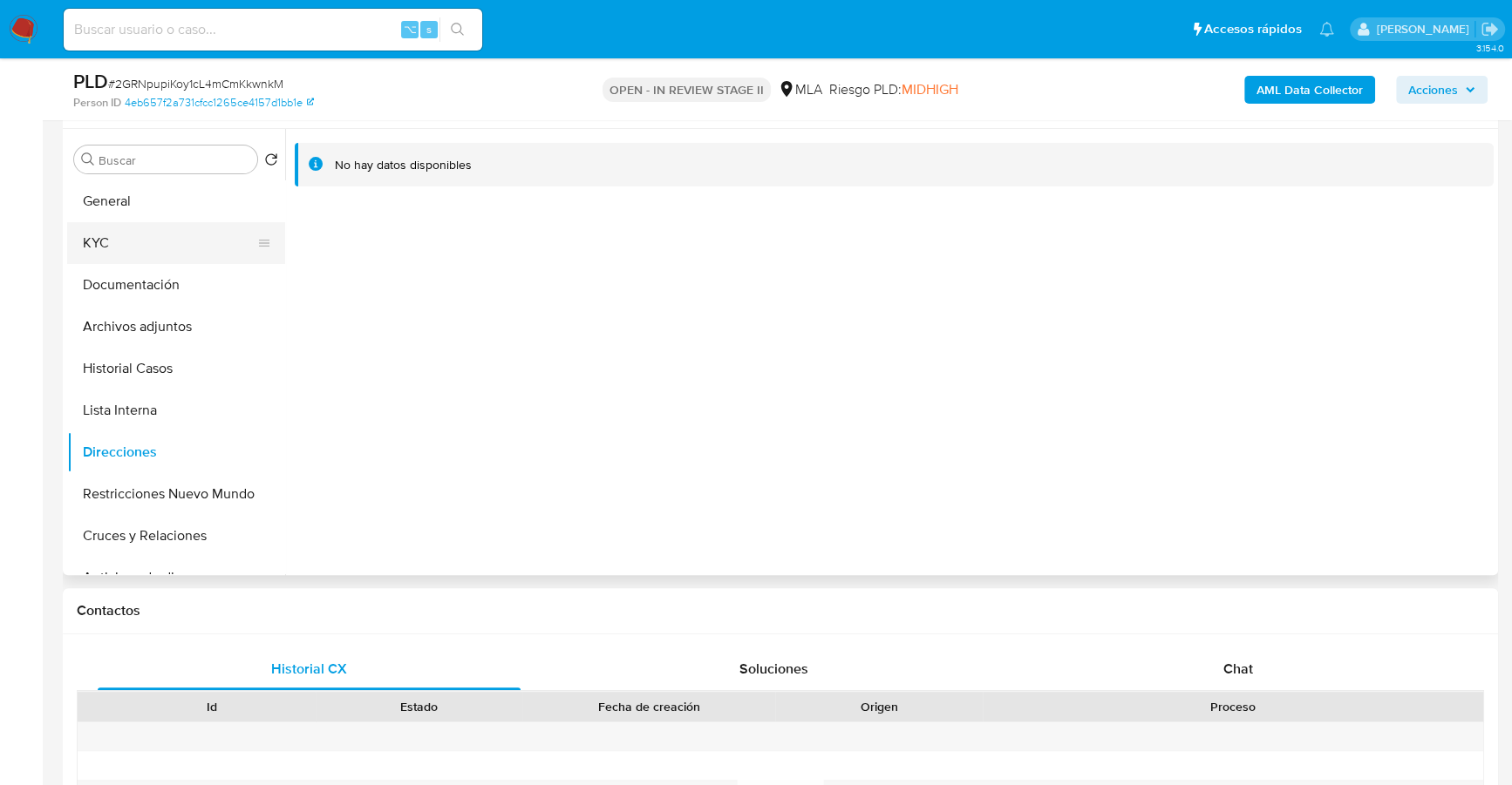
click at [140, 250] on button "KYC" at bounding box center [169, 242] width 204 height 42
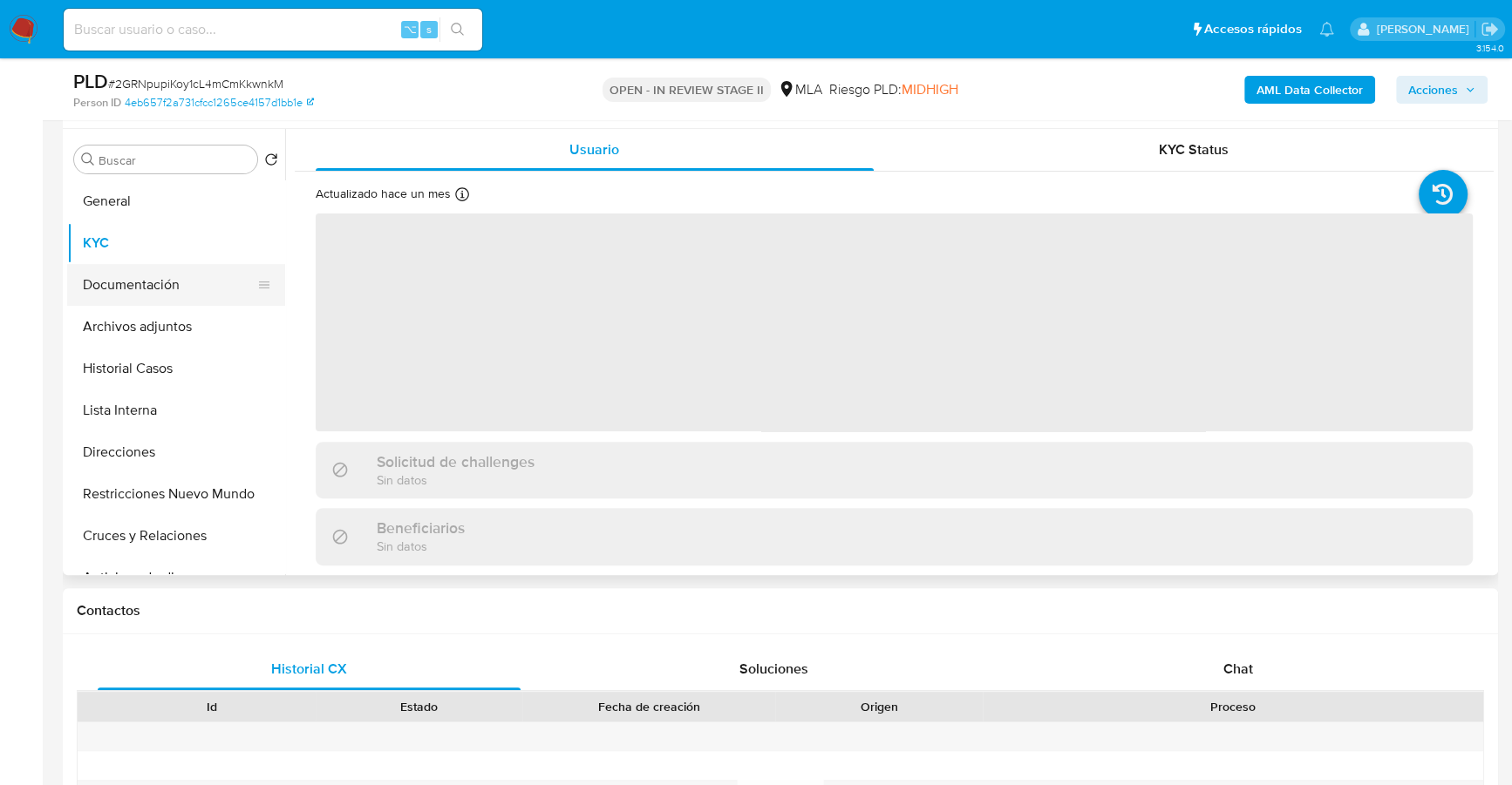
click at [153, 284] on button "Documentación" at bounding box center [169, 284] width 204 height 42
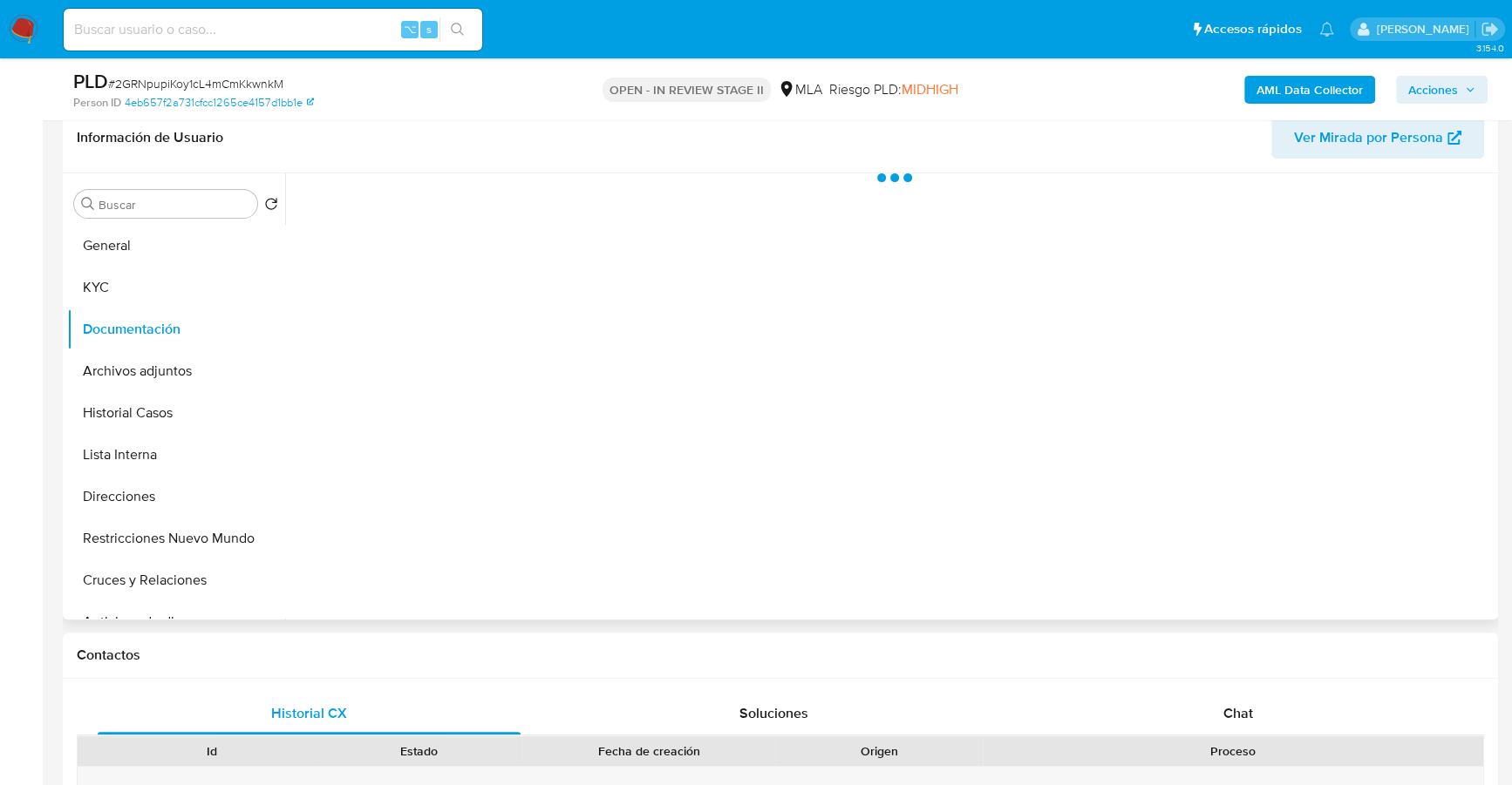
scroll to position [394, 0]
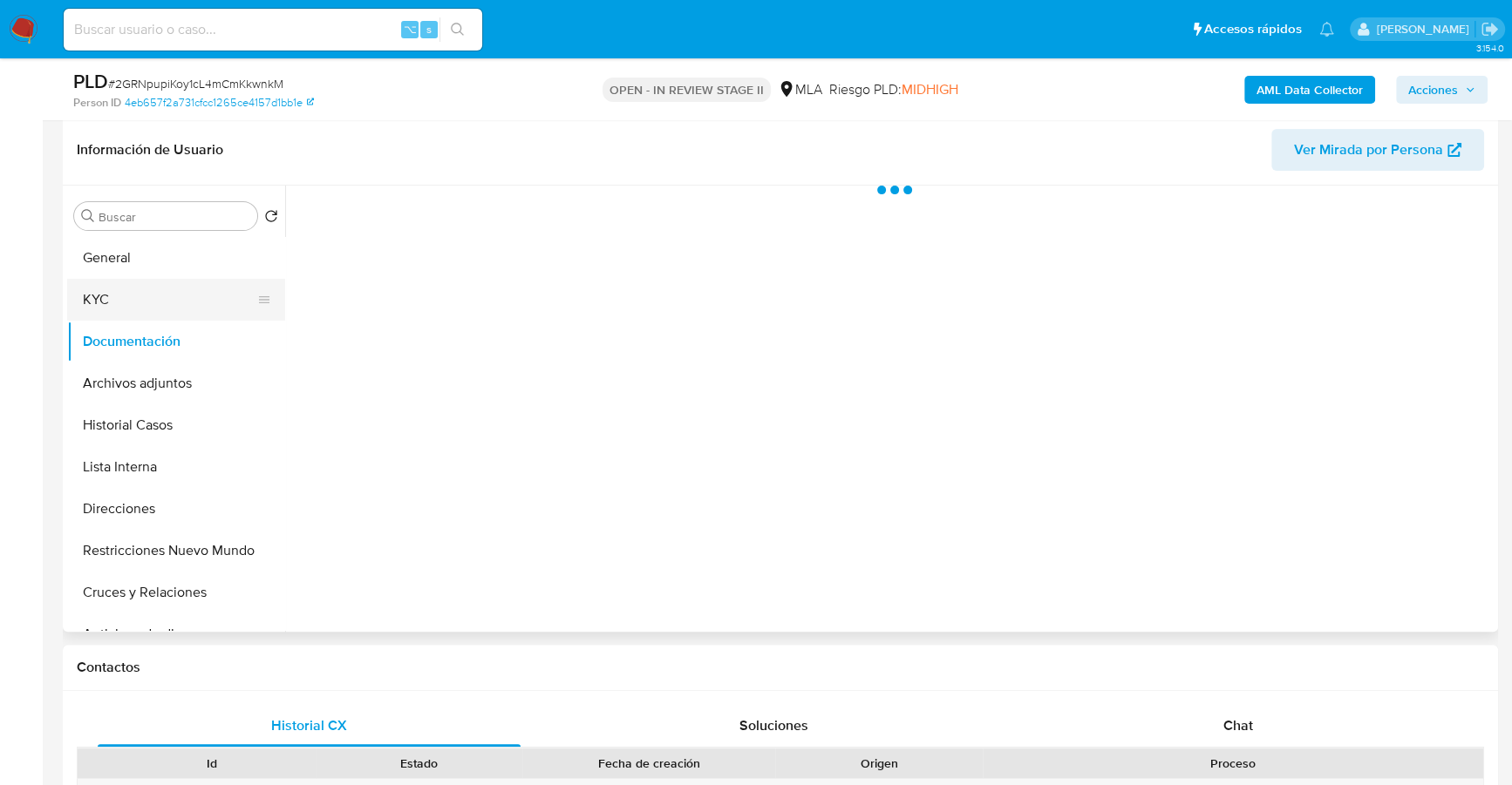
click at [167, 294] on button "KYC" at bounding box center [169, 299] width 204 height 42
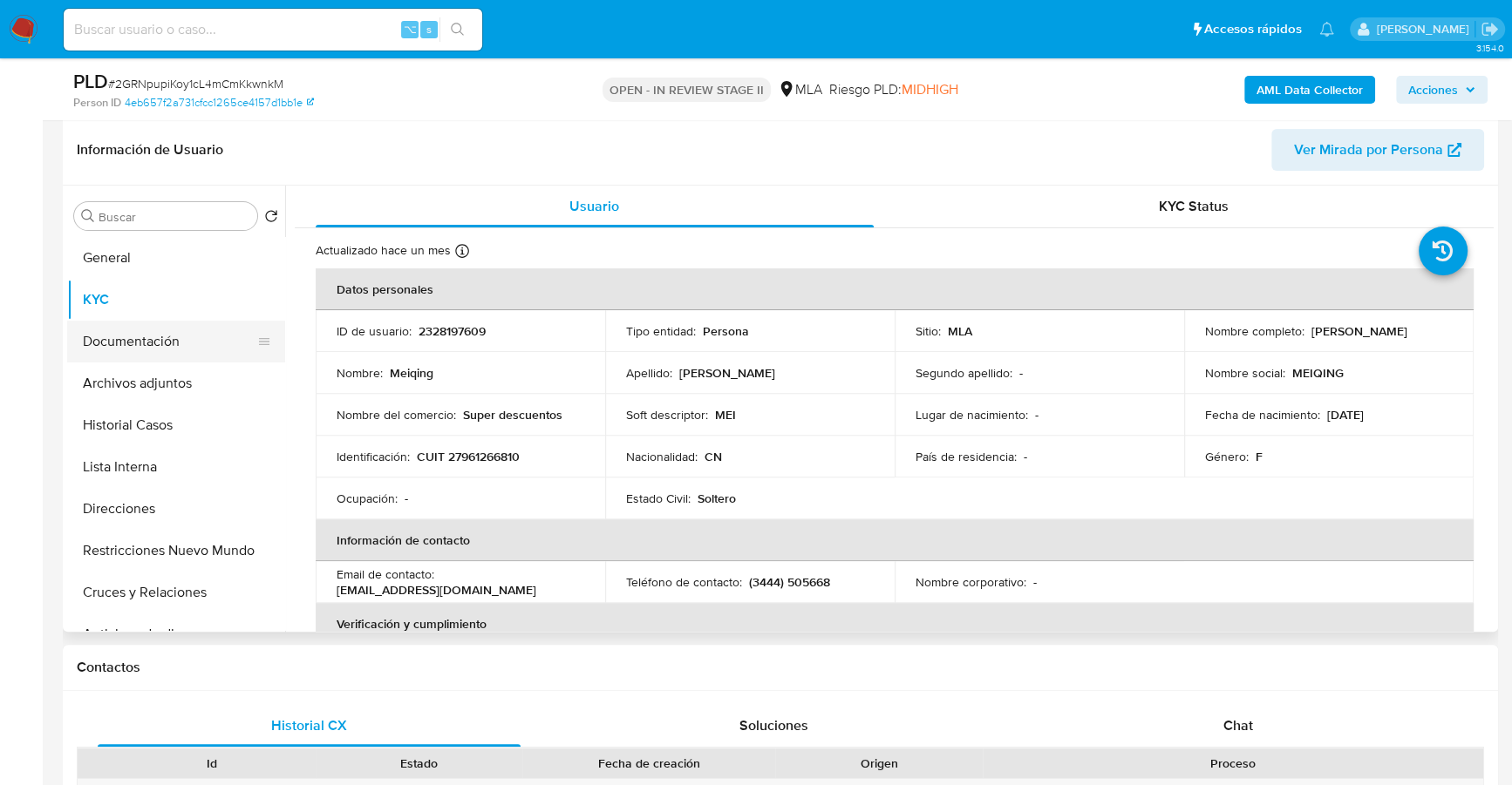
click at [173, 342] on button "Documentación" at bounding box center [169, 341] width 204 height 42
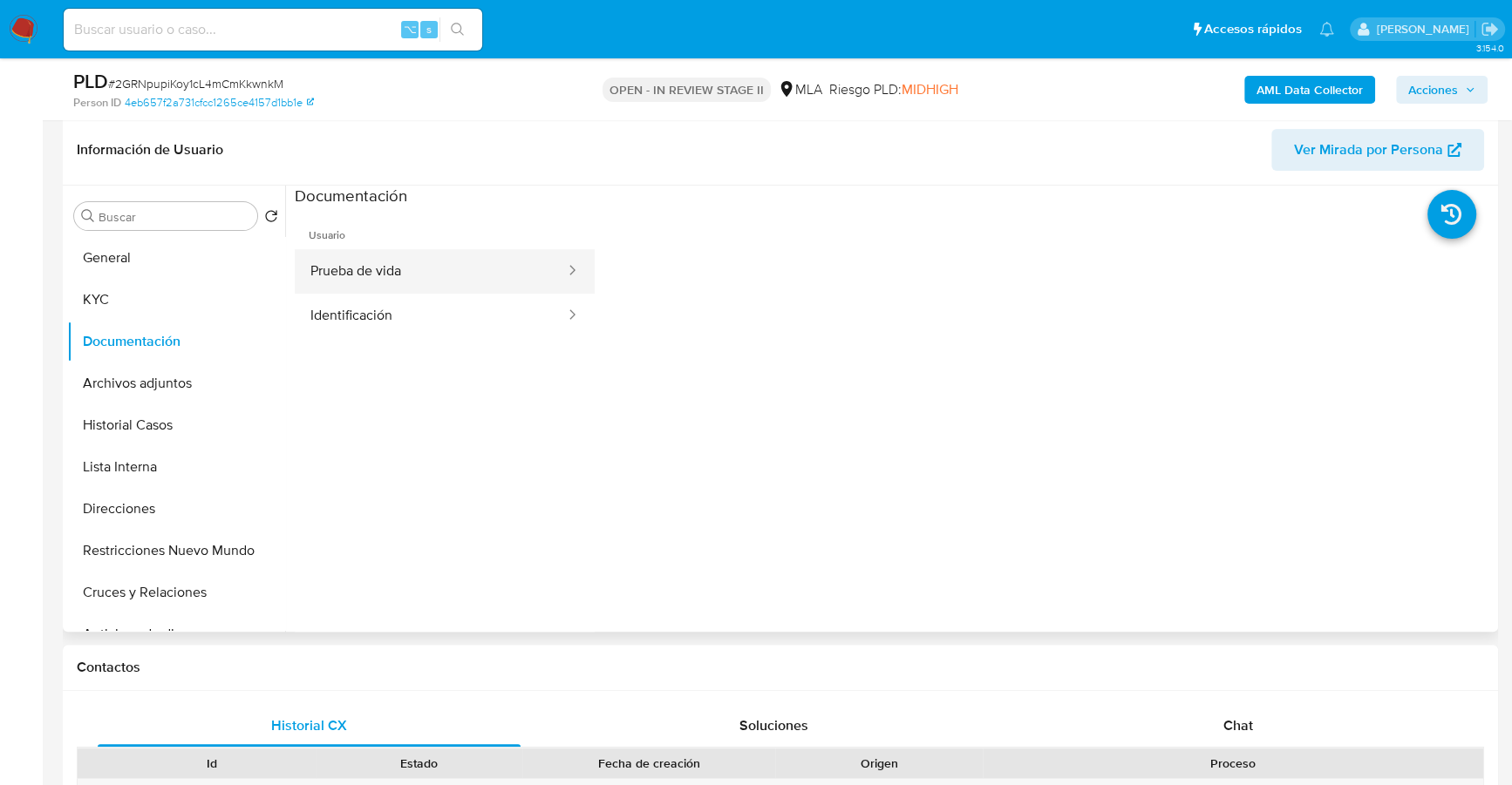
click at [456, 268] on button "Prueba de vida" at bounding box center [431, 271] width 272 height 45
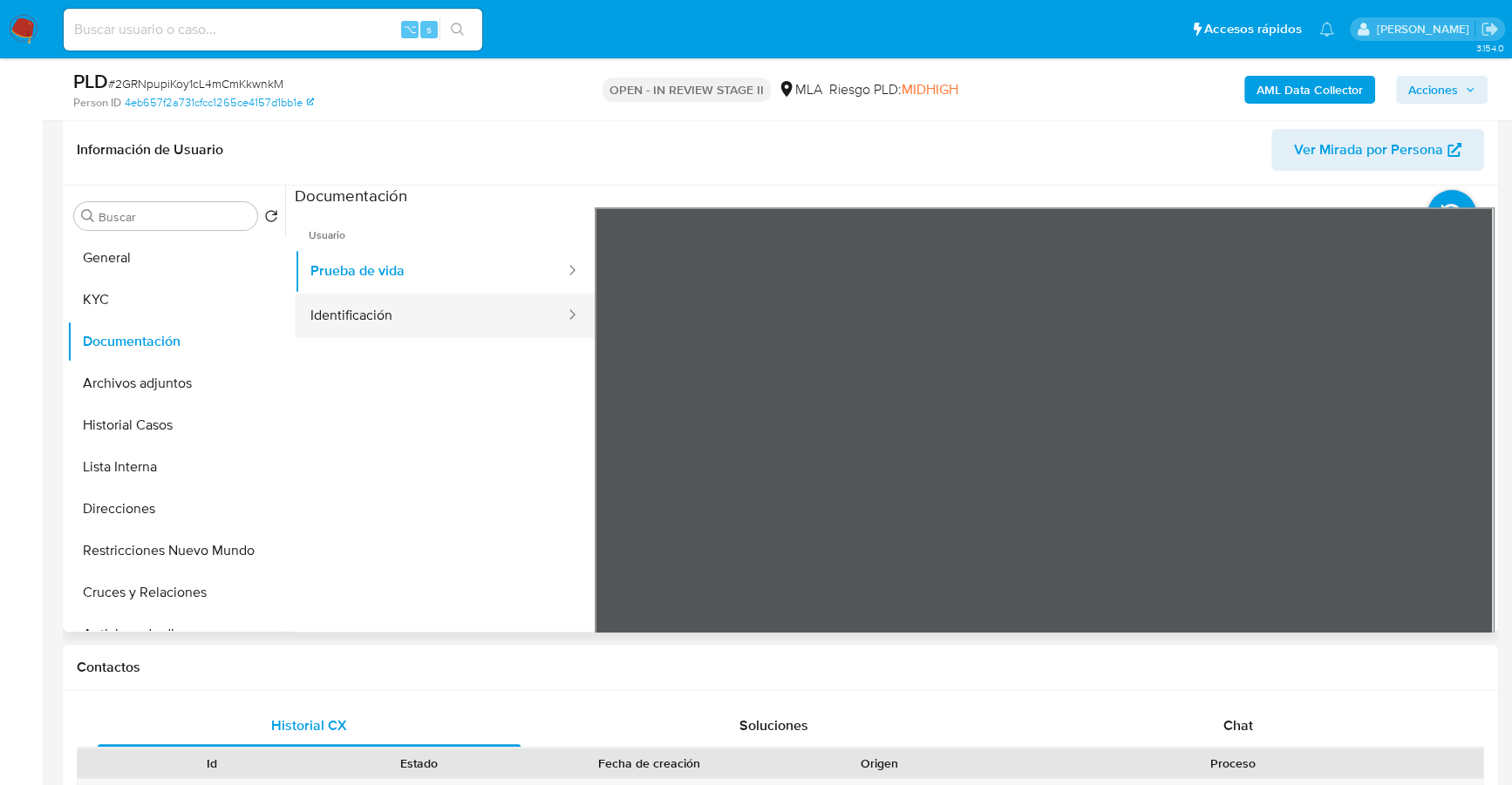
click at [494, 310] on button "Identificación" at bounding box center [431, 316] width 272 height 45
click at [1462, 479] on icon at bounding box center [1471, 490] width 35 height 34
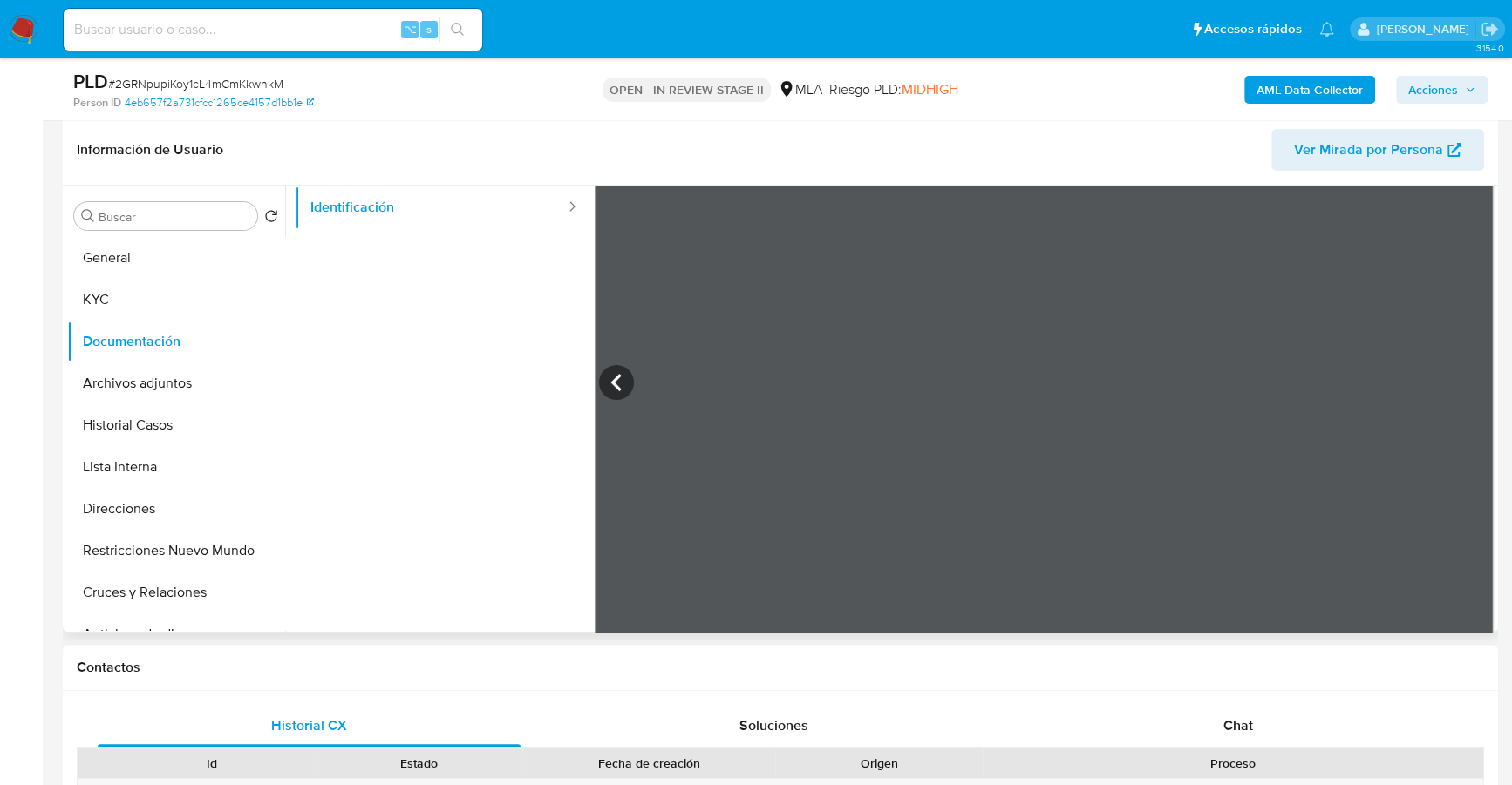
scroll to position [146, 0]
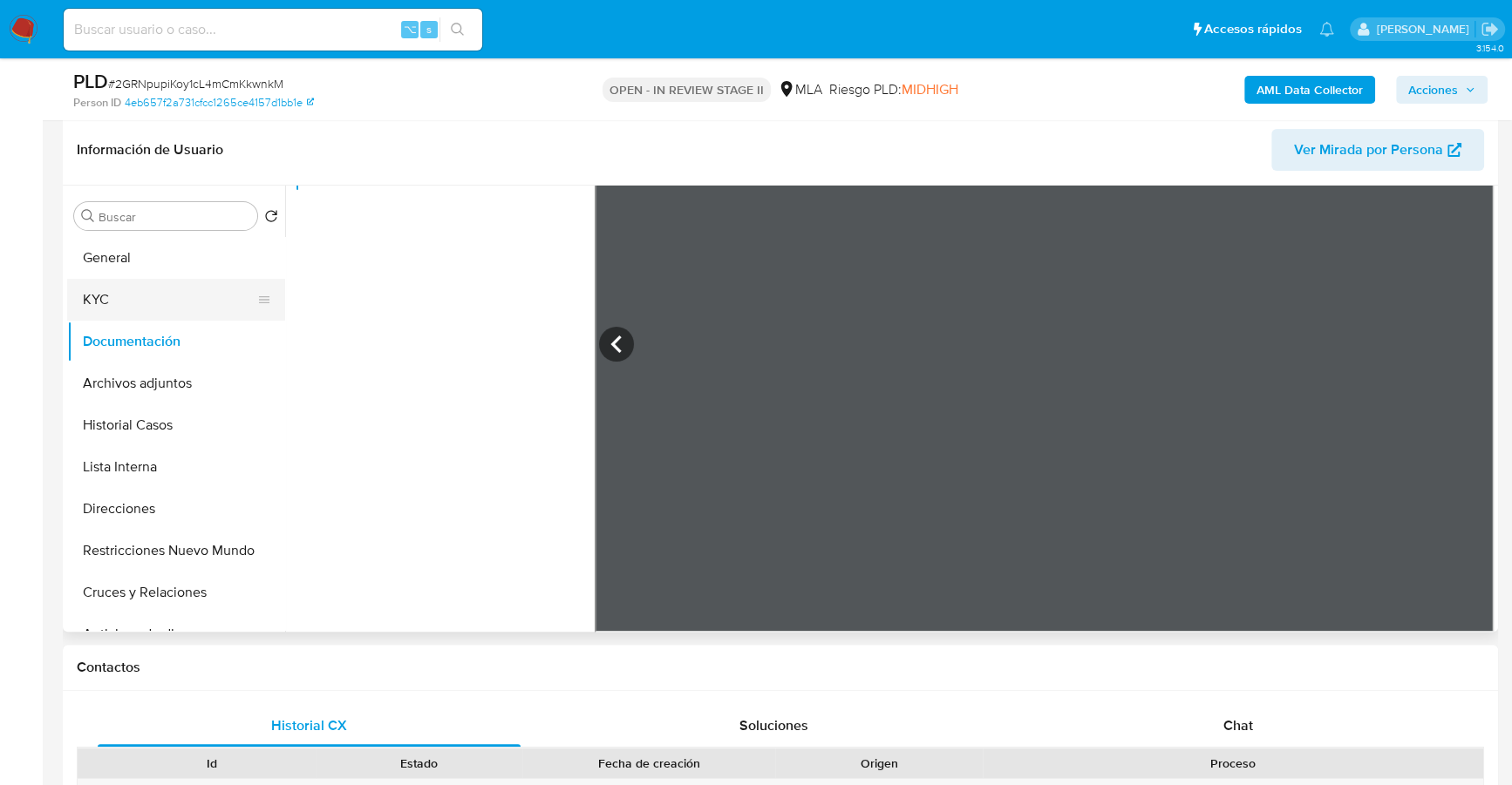
click at [153, 298] on button "KYC" at bounding box center [169, 299] width 204 height 42
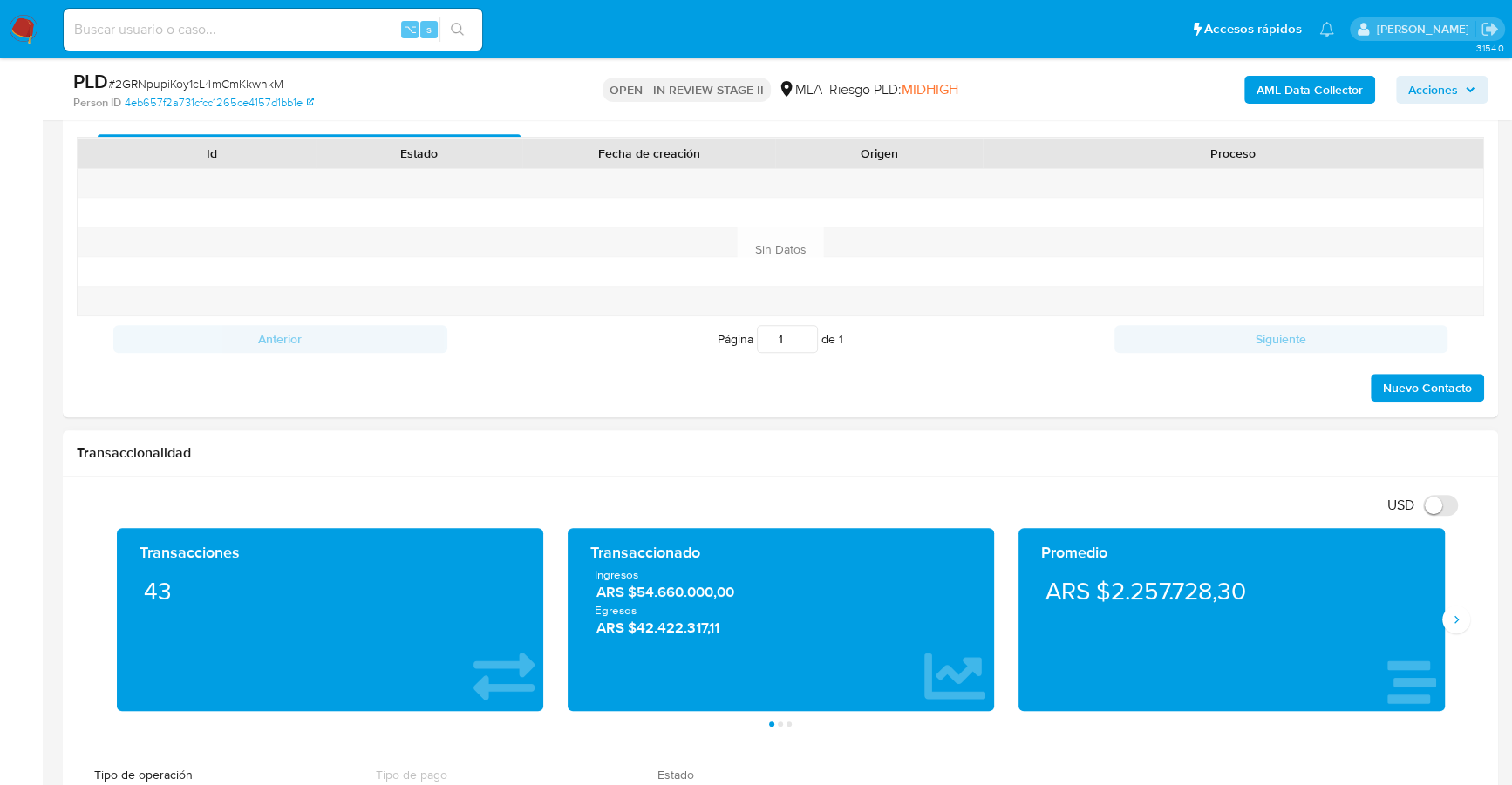
scroll to position [730, 0]
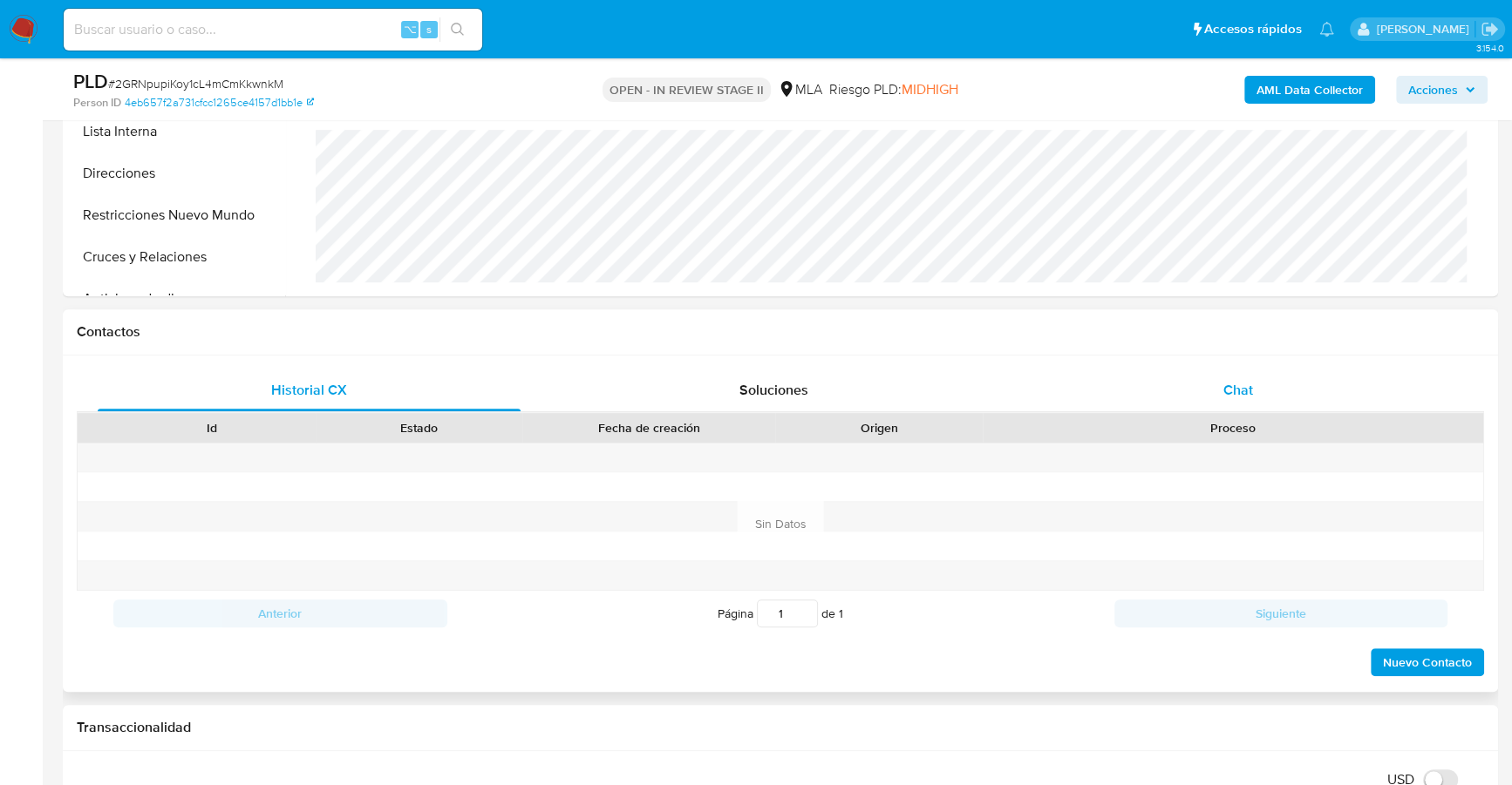
click at [1244, 395] on span "Chat" at bounding box center [1238, 390] width 30 height 20
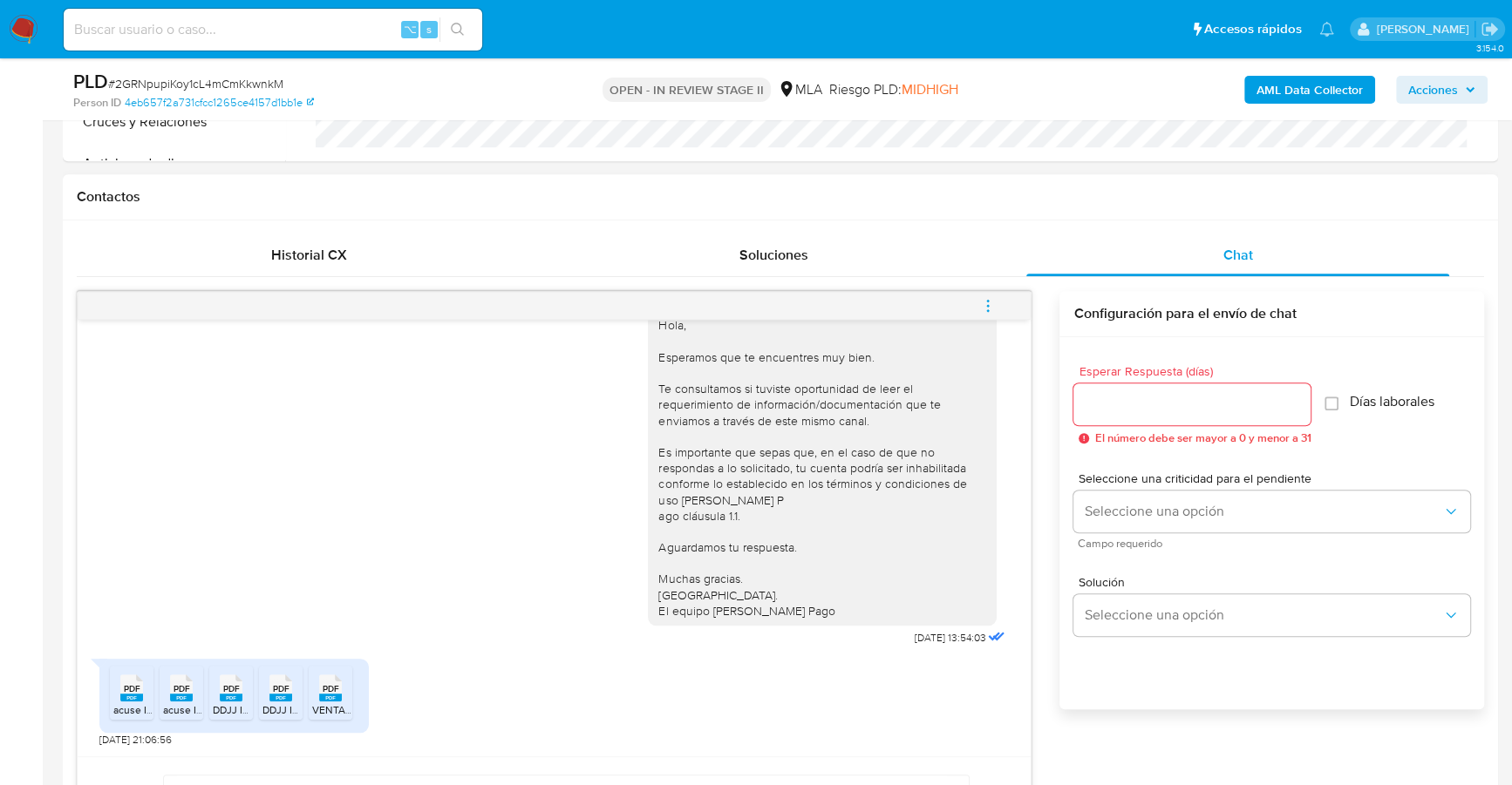
scroll to position [922, 0]
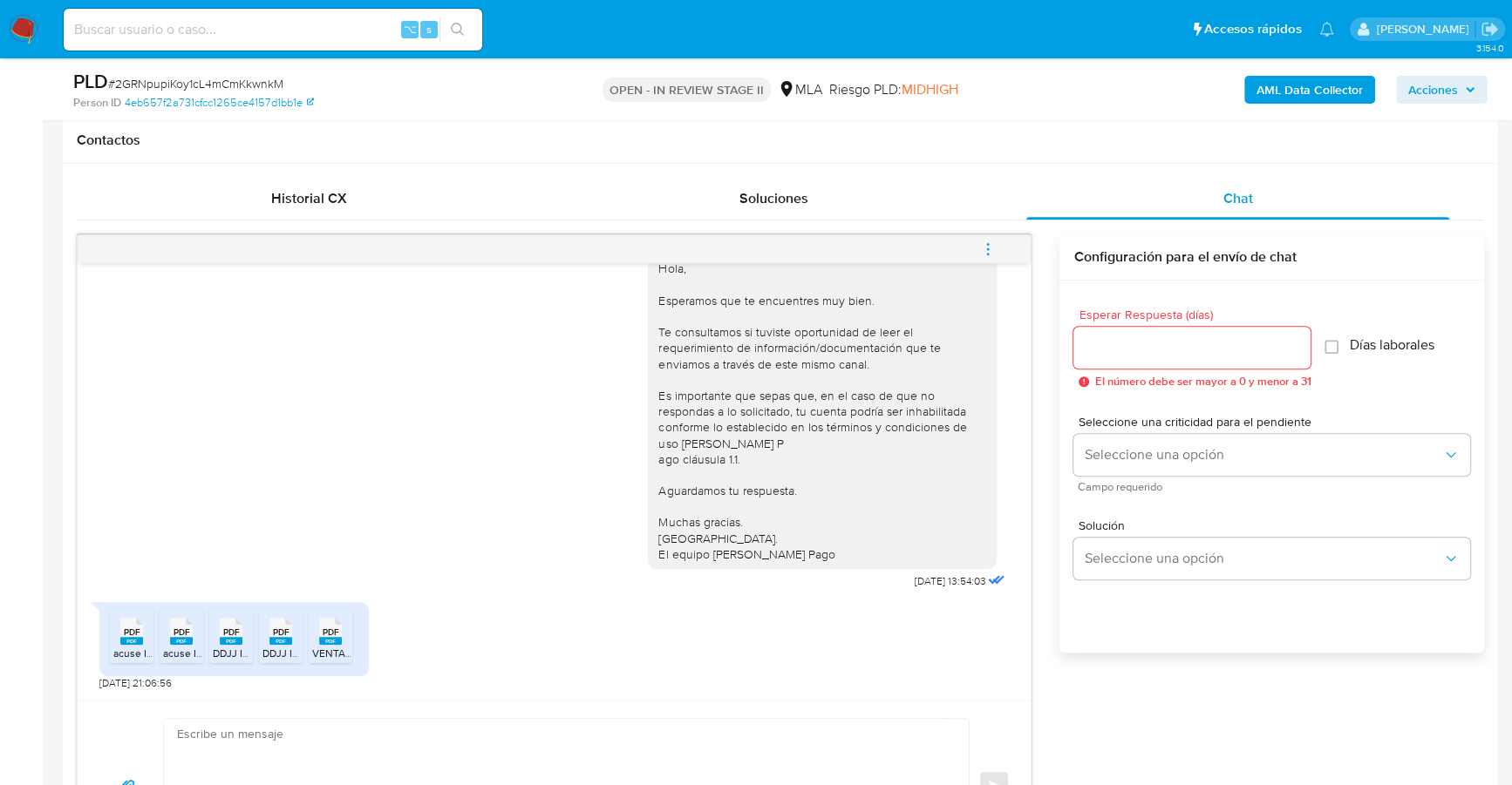
click at [321, 751] on textarea at bounding box center [562, 786] width 770 height 134
paste textarea "Hola, ¡Muchas gracias por tu respuesta! Confirmamos la recepción de la document…"
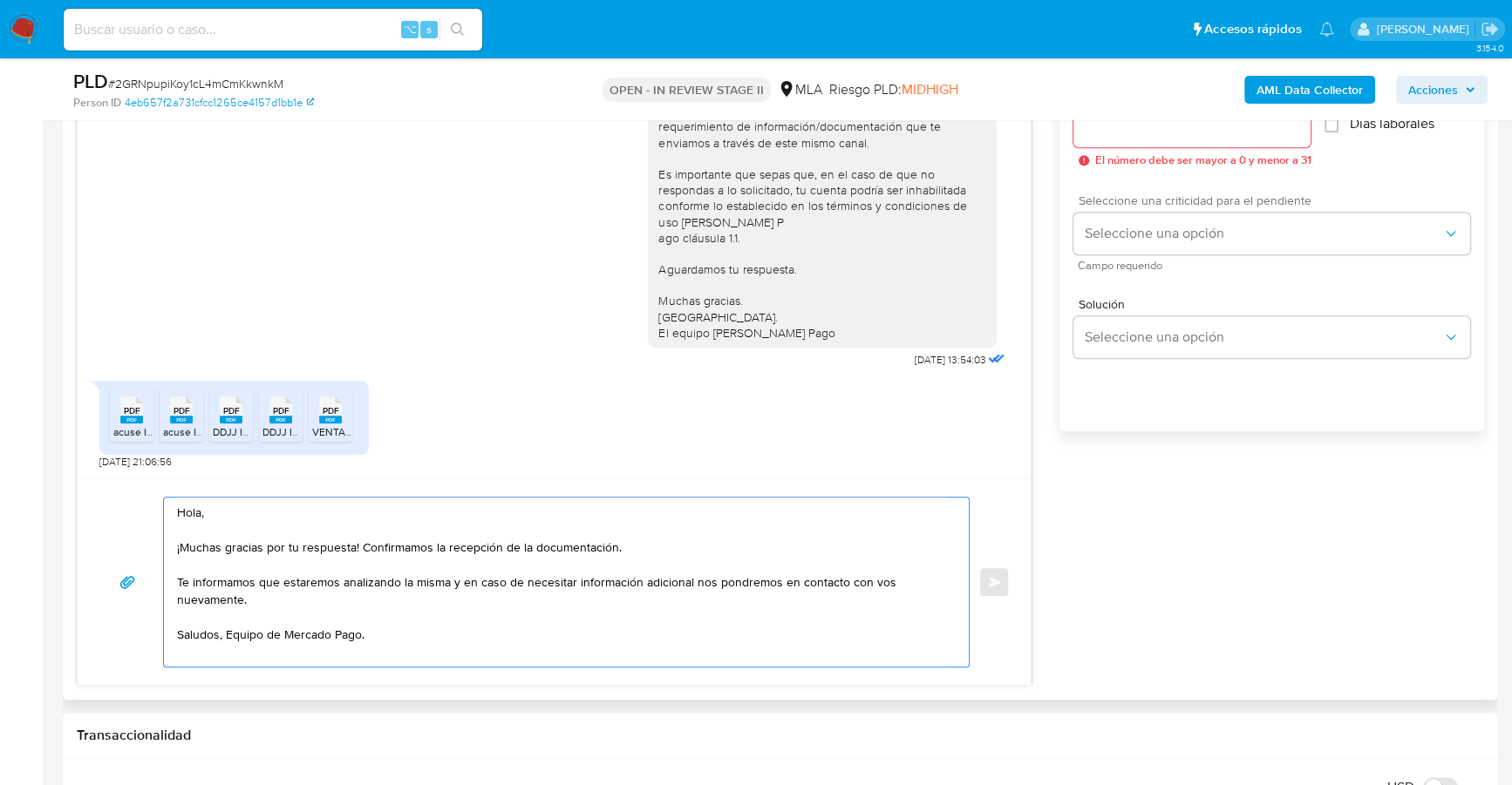
scroll to position [1104, 0]
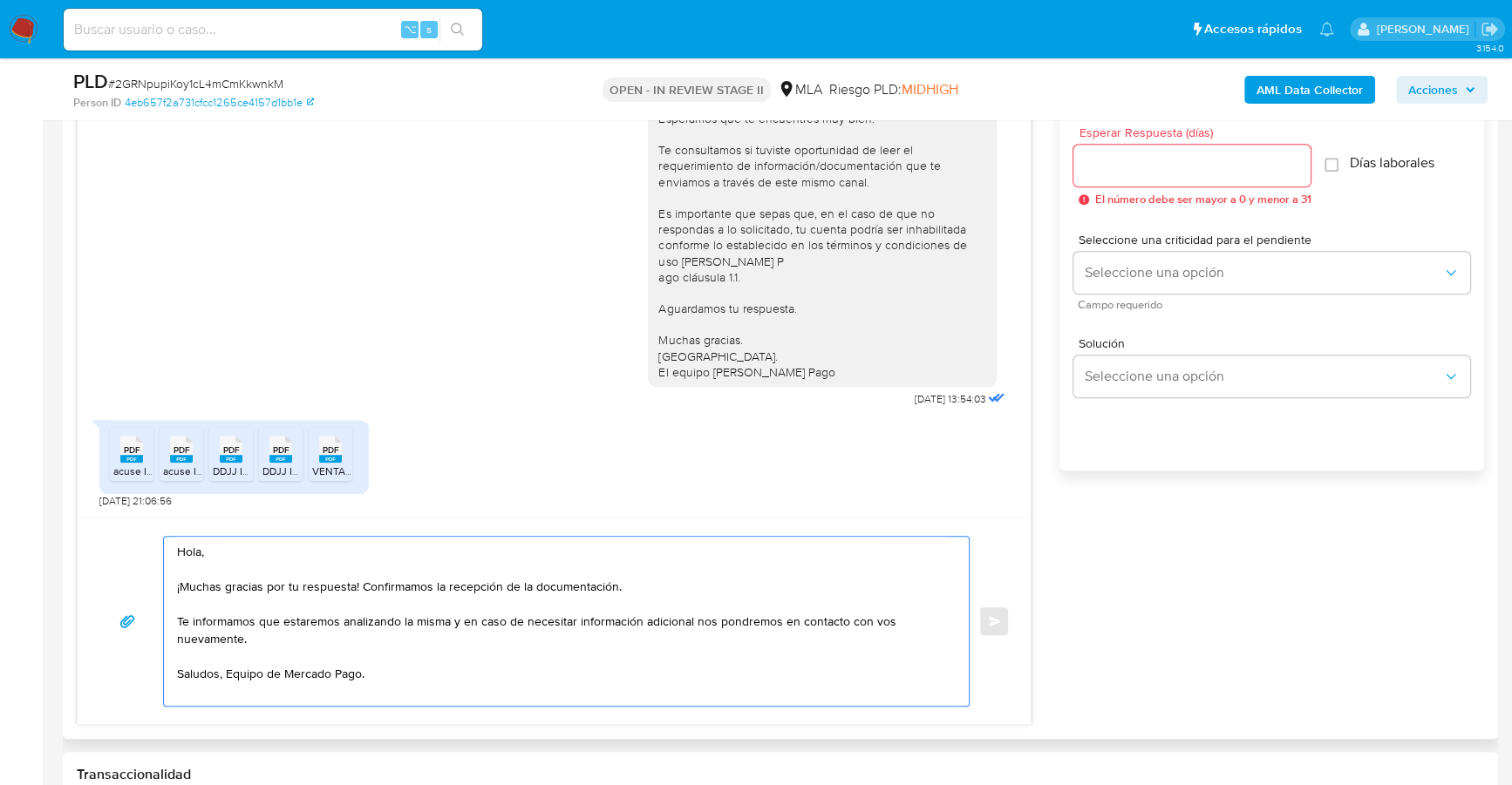
type textarea "Hola, ¡Muchas gracias por tu respuesta! Confirmamos la recepción de la document…"
click at [1157, 162] on input "Esperar Respuesta (días)" at bounding box center [1192, 165] width 237 height 22
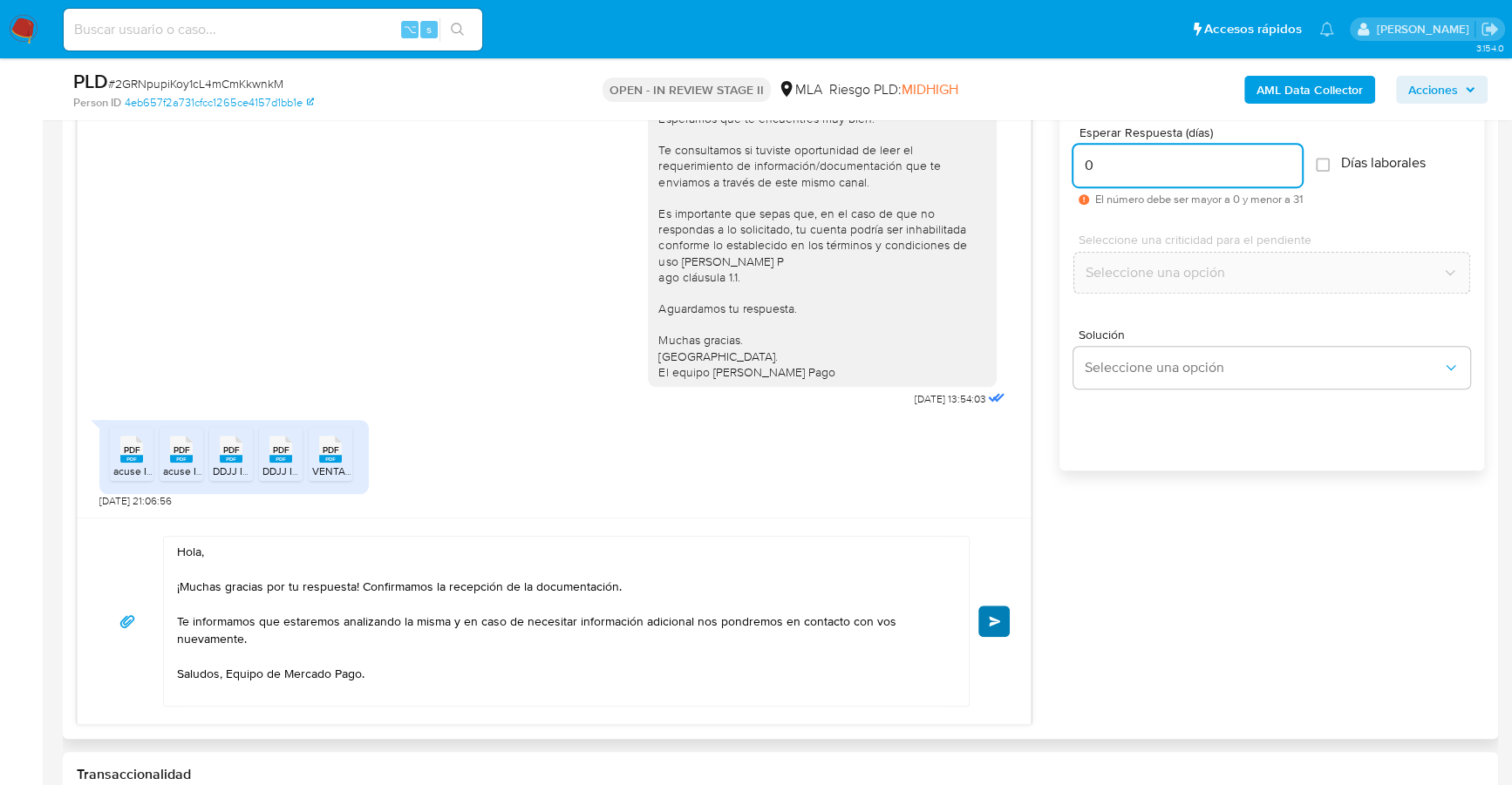
type input "0"
click at [1001, 624] on button "Enviar" at bounding box center [994, 622] width 32 height 32
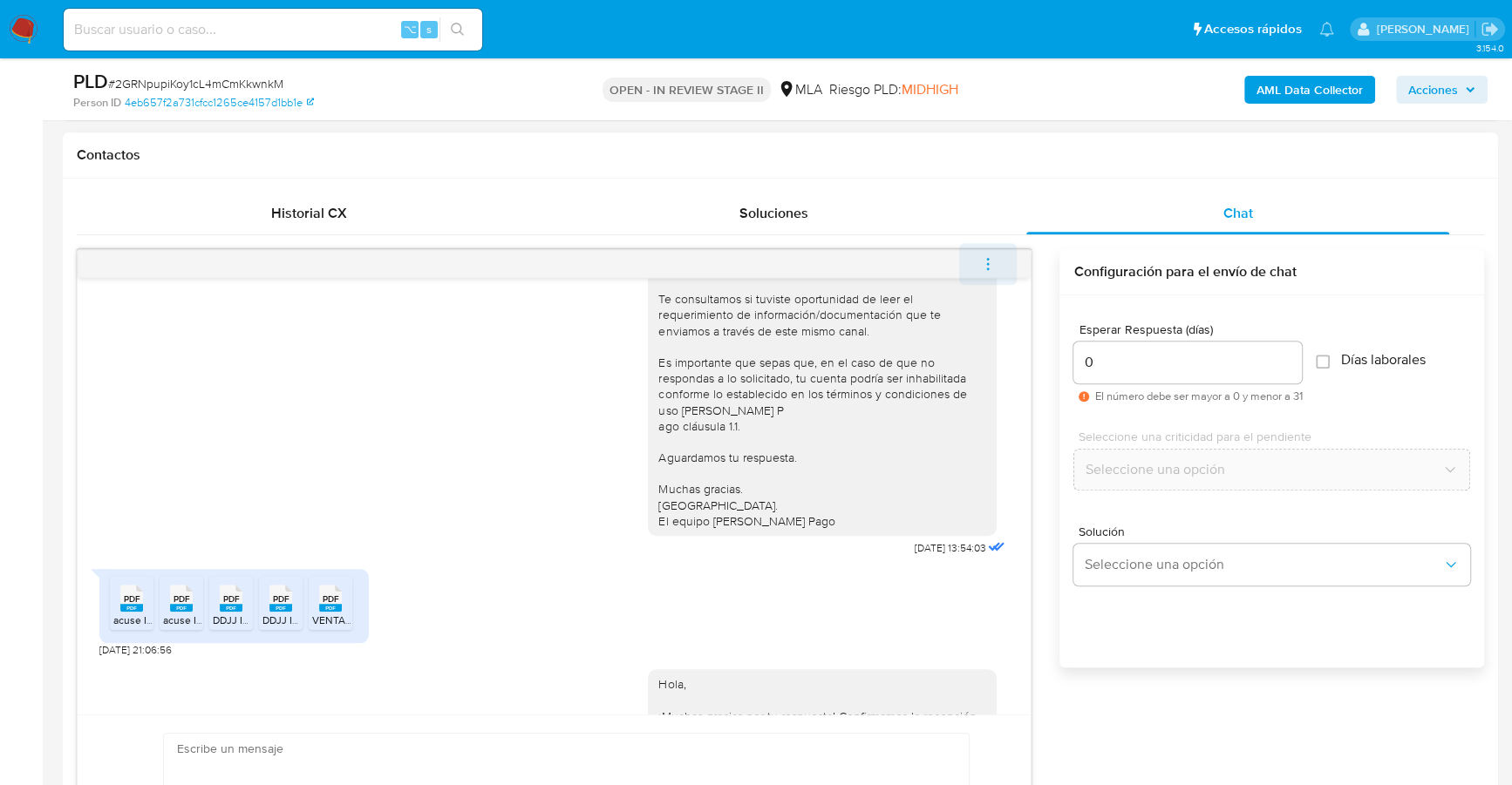
scroll to position [1242, 0]
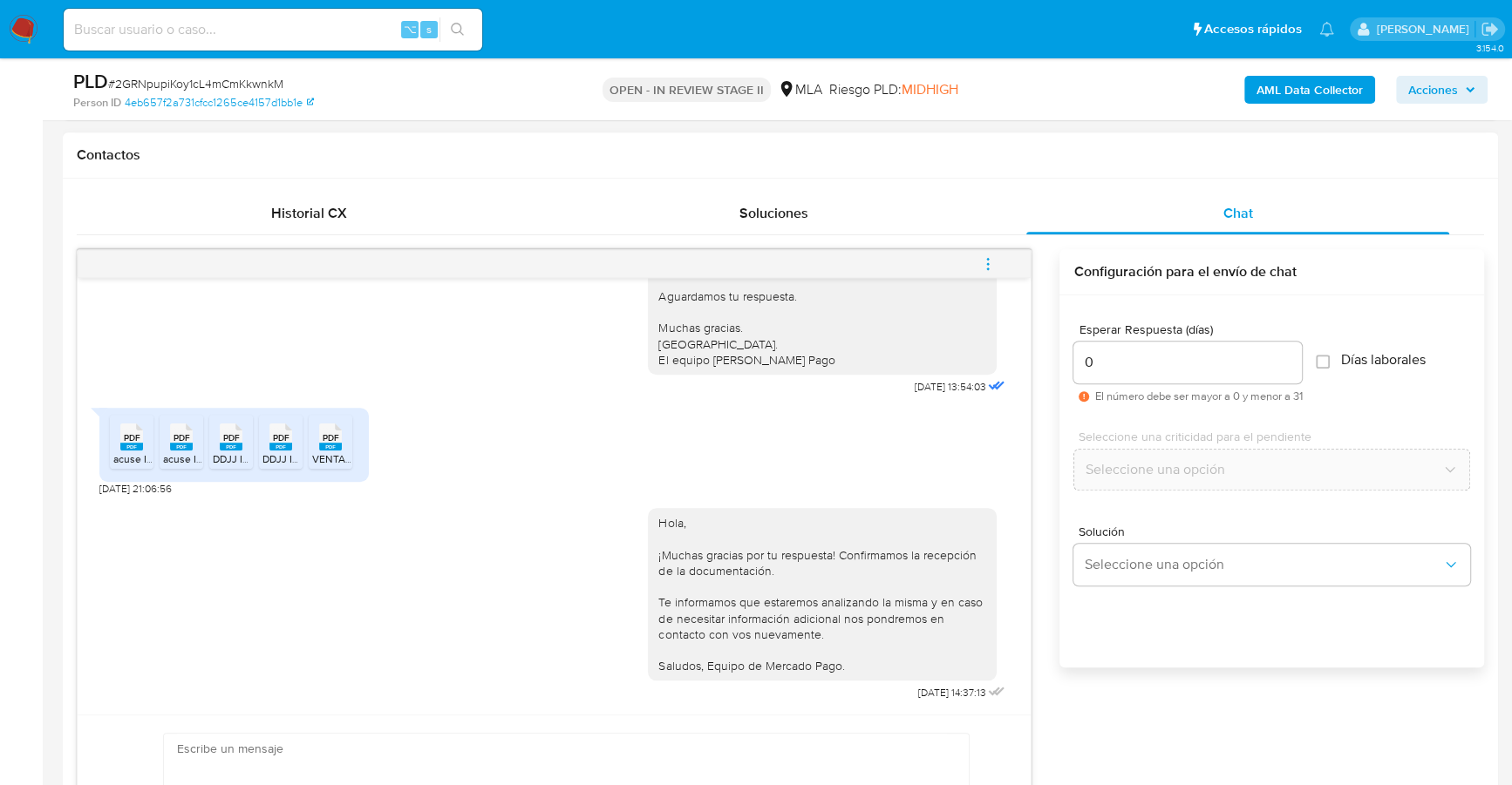
click at [990, 260] on icon "menu-action" at bounding box center [988, 264] width 16 height 16
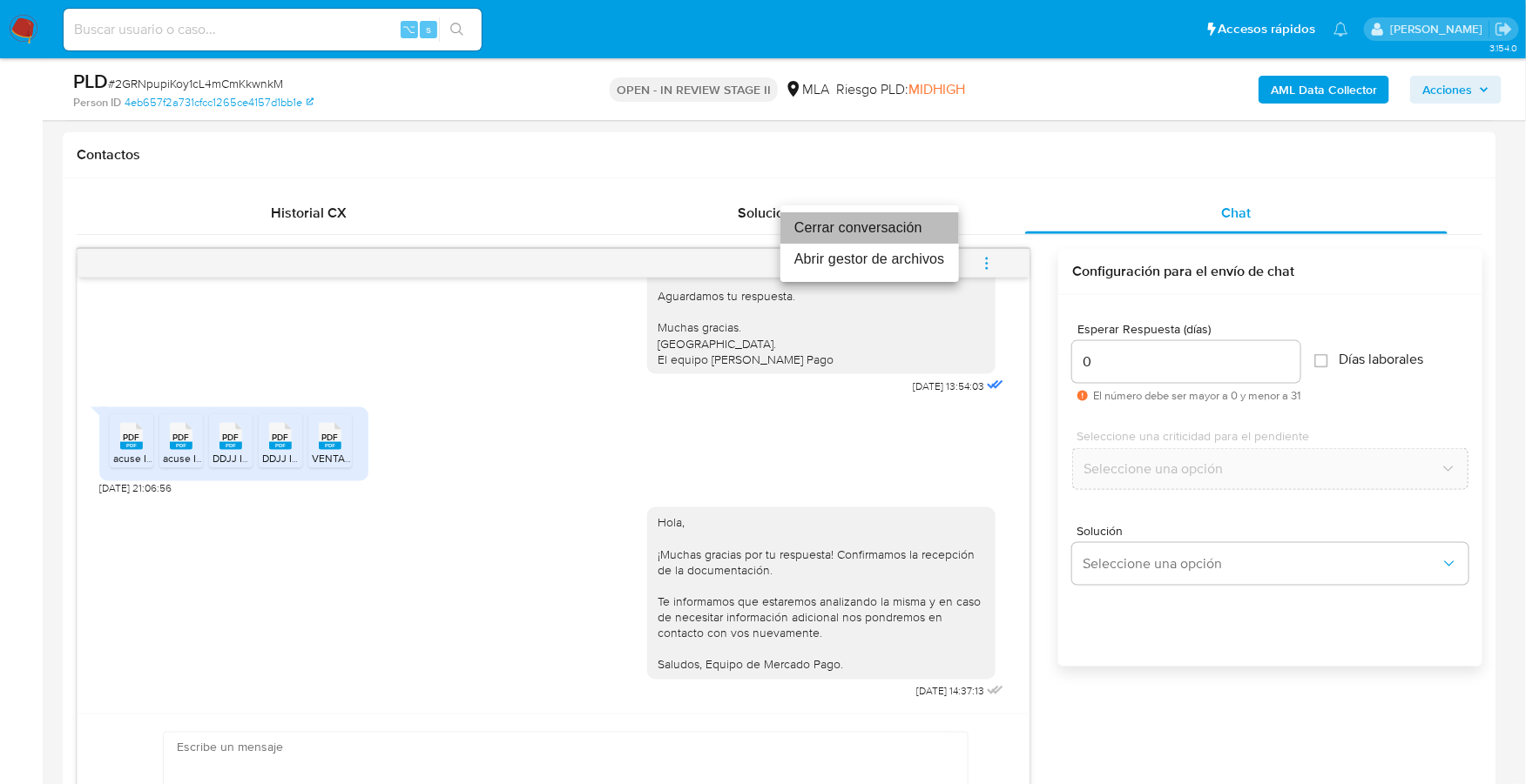
click at [886, 230] on li "Cerrar conversación" at bounding box center [870, 228] width 179 height 32
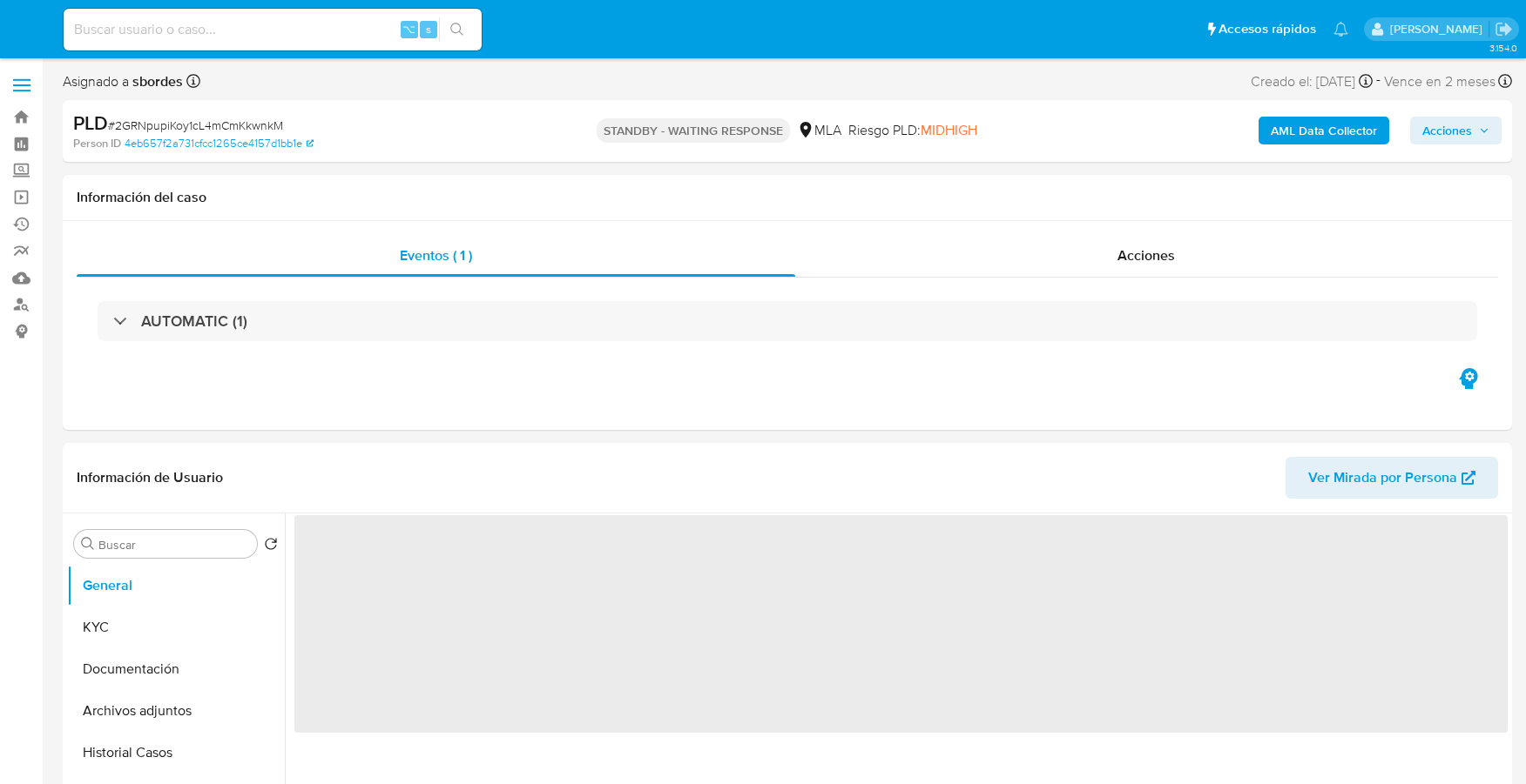
select select "10"
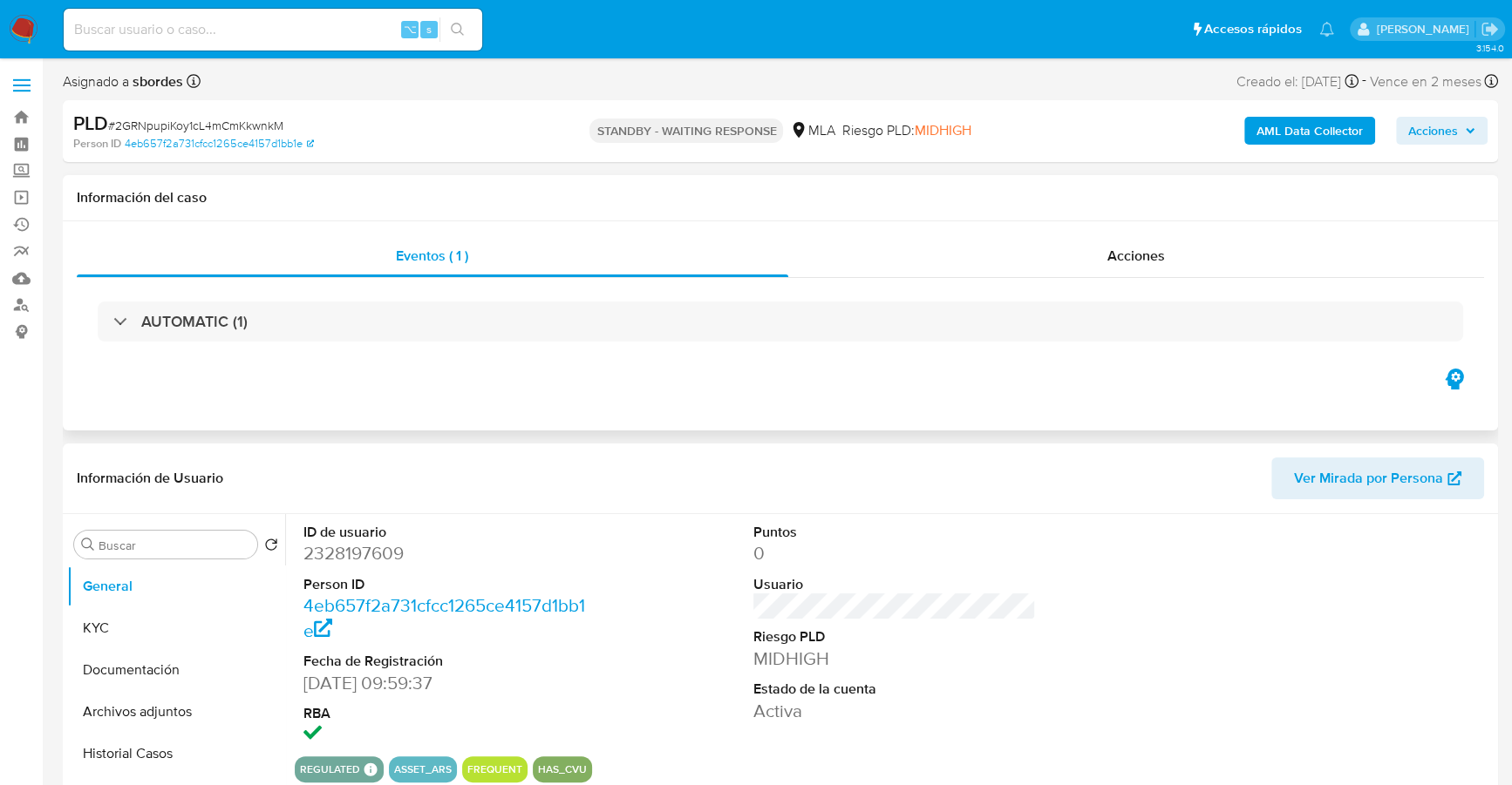
click at [730, 411] on div "Eventos ( 1 ) Acciones AUTOMATIC (1)" at bounding box center [780, 325] width 1436 height 209
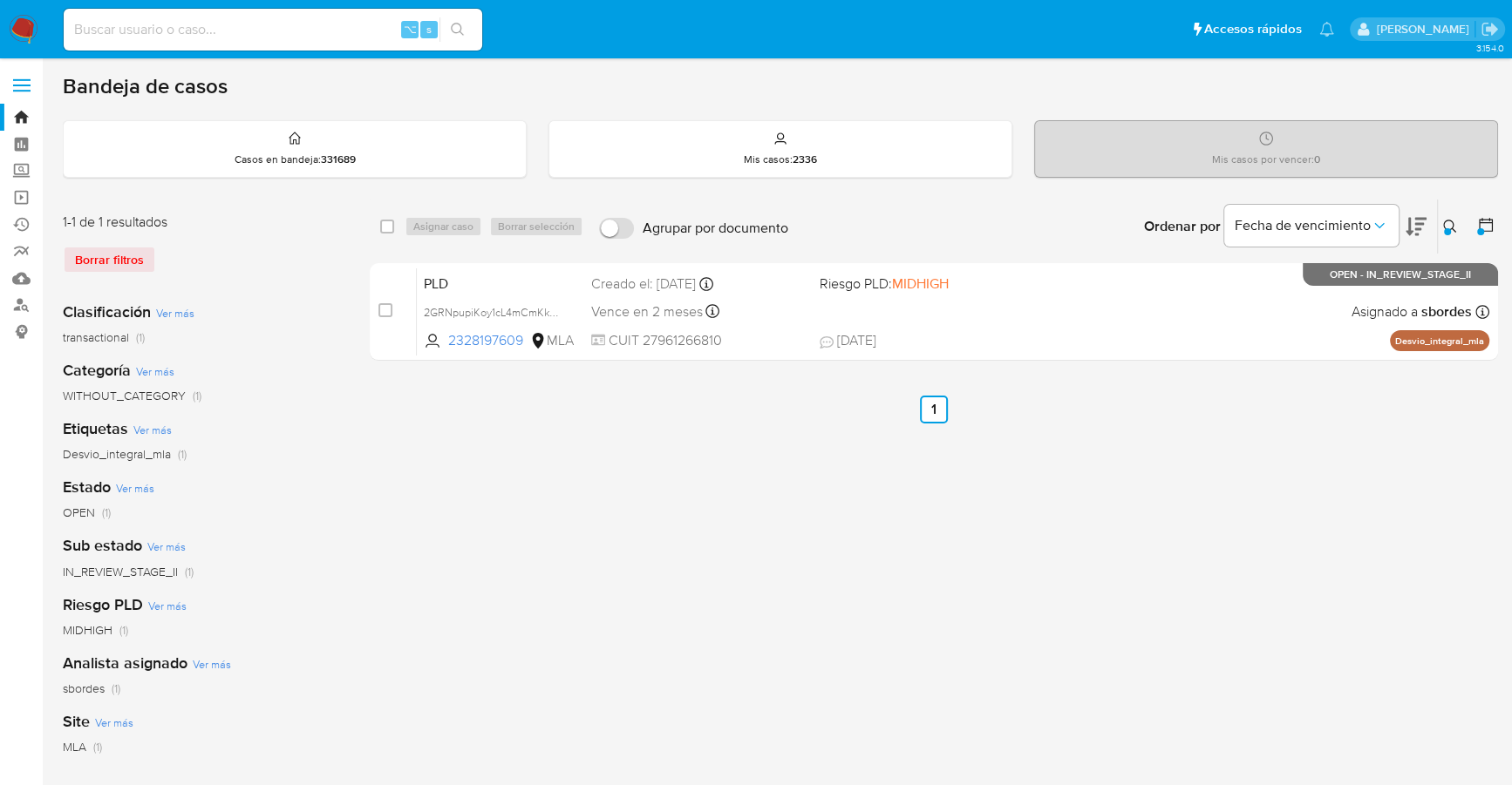
click at [34, 26] on img at bounding box center [23, 30] width 30 height 30
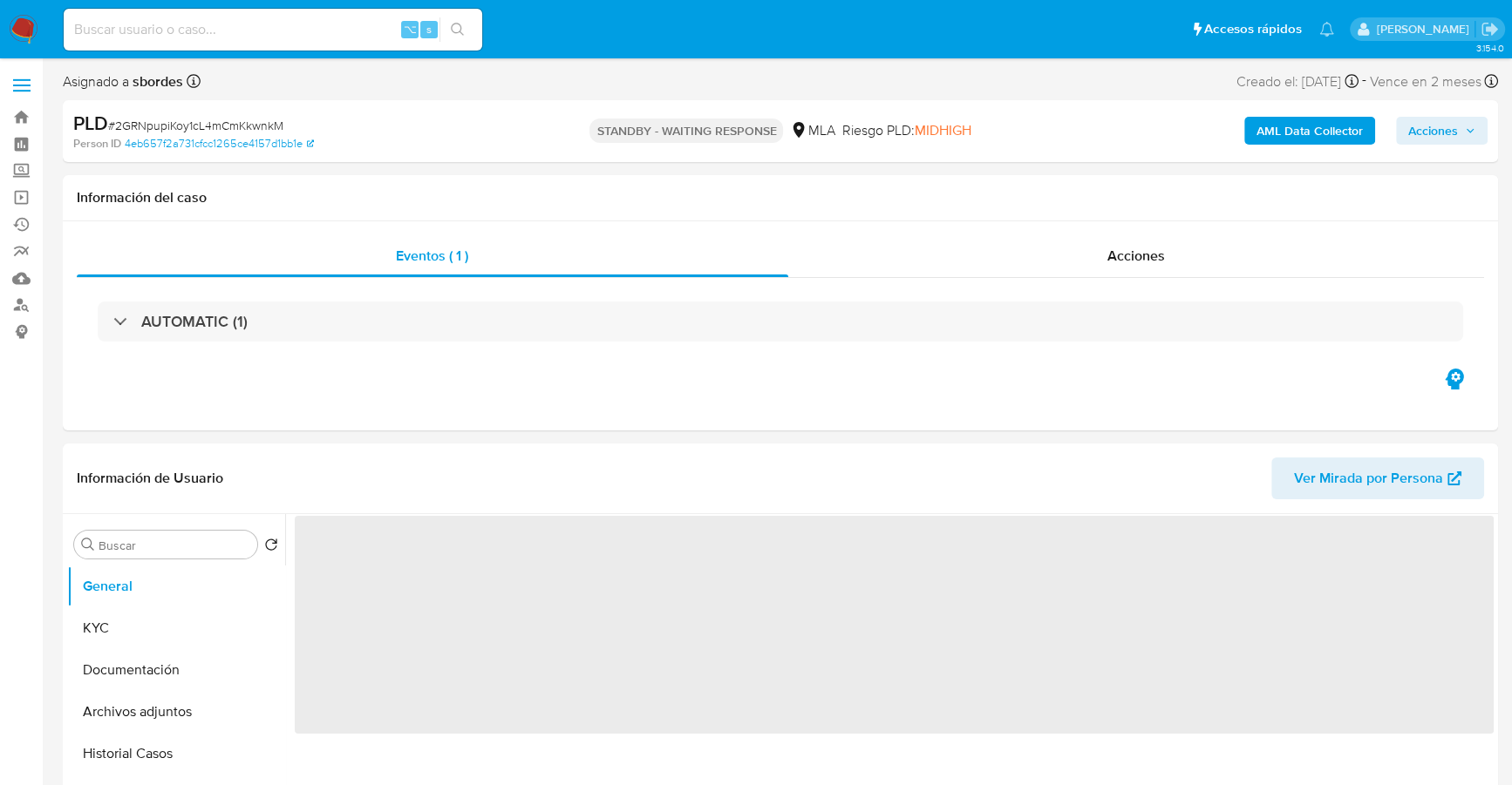
select select "10"
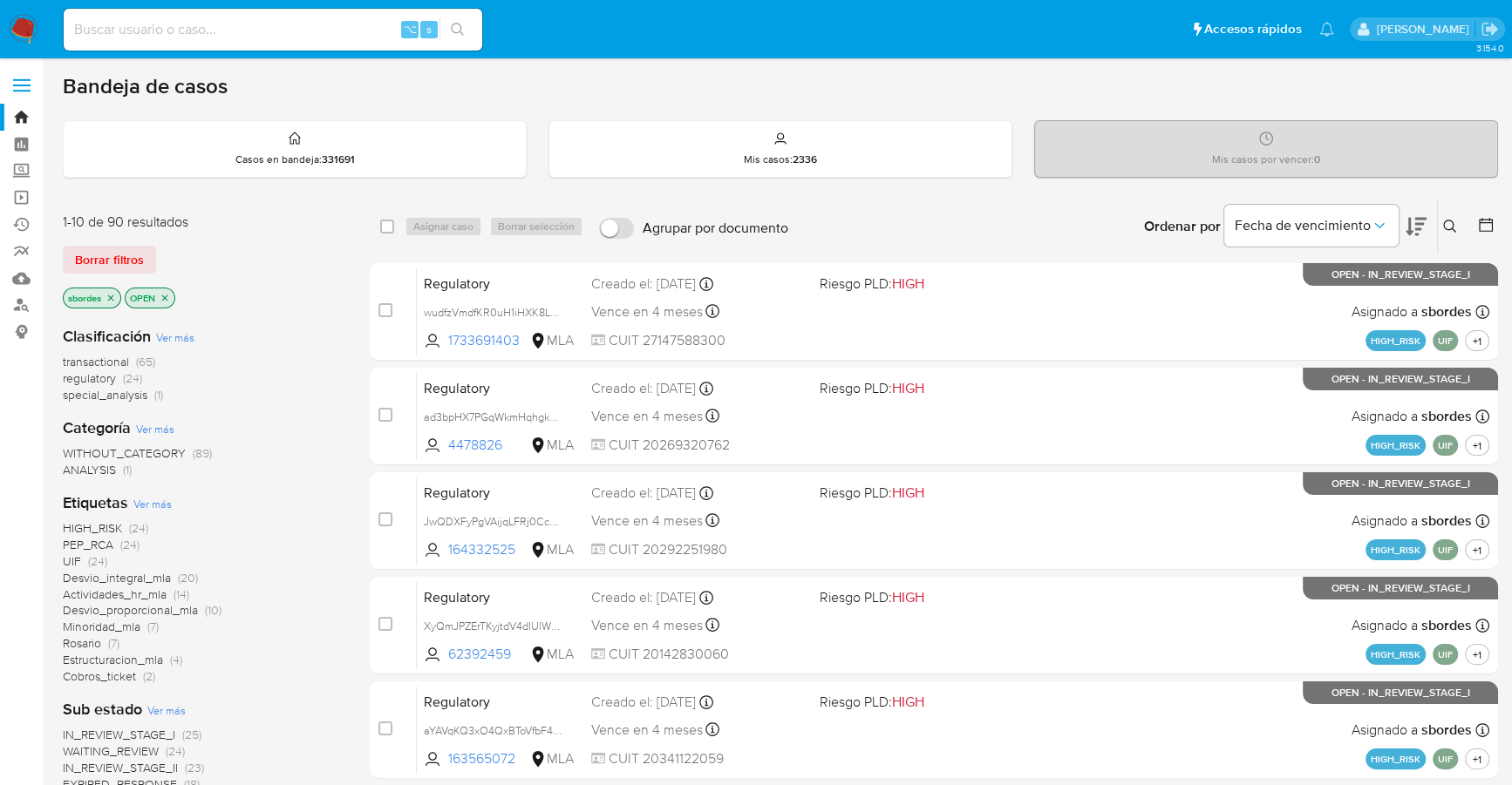
click at [113, 297] on icon "close-filter" at bounding box center [110, 297] width 10 height 10
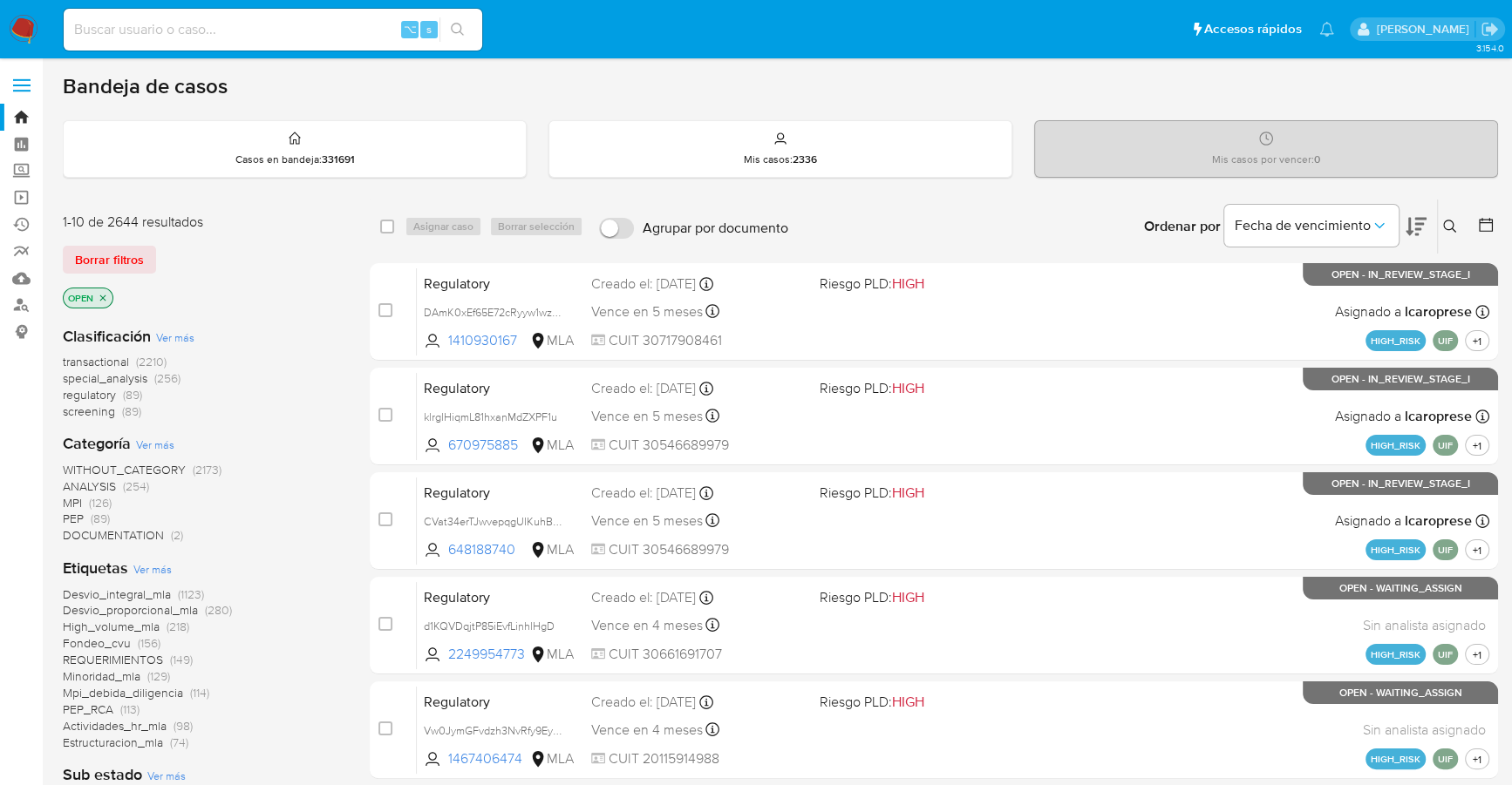
click at [293, 14] on div "⌥ s" at bounding box center [272, 29] width 419 height 42
click at [295, 31] on input at bounding box center [272, 30] width 419 height 22
paste input "2312700314"
type input "2312700314"
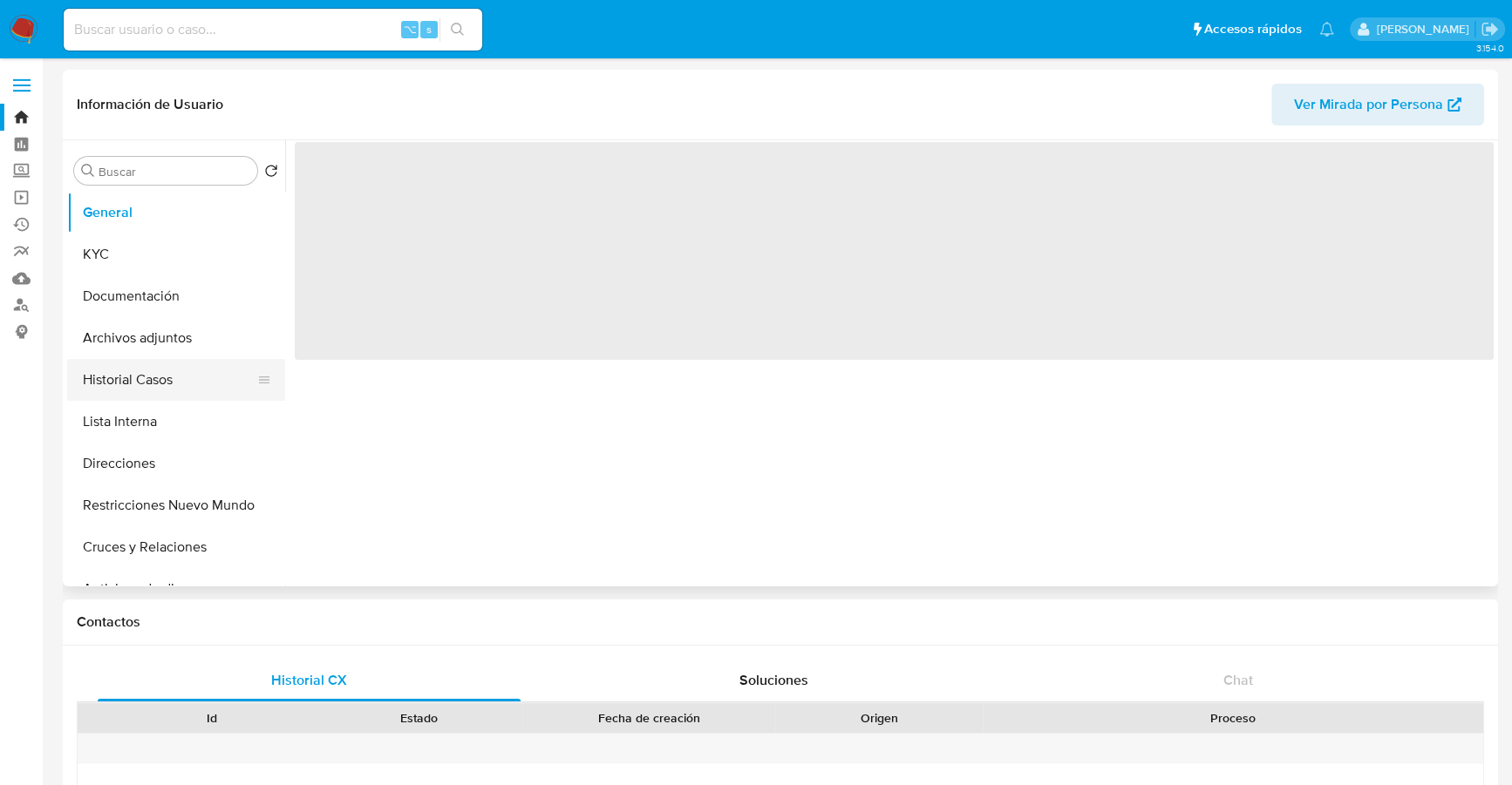
click at [105, 380] on button "Historial Casos" at bounding box center [169, 379] width 204 height 42
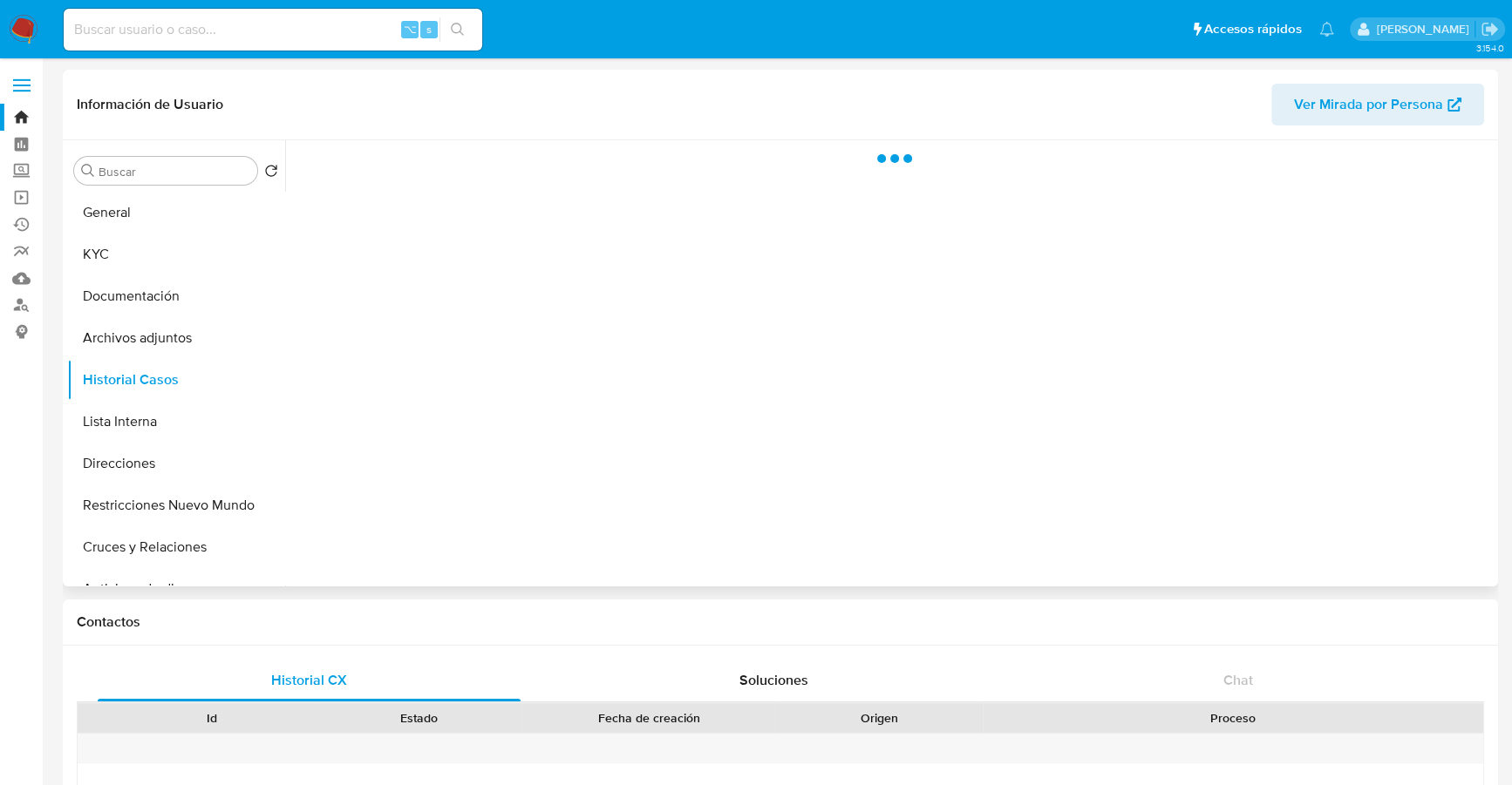
select select "10"
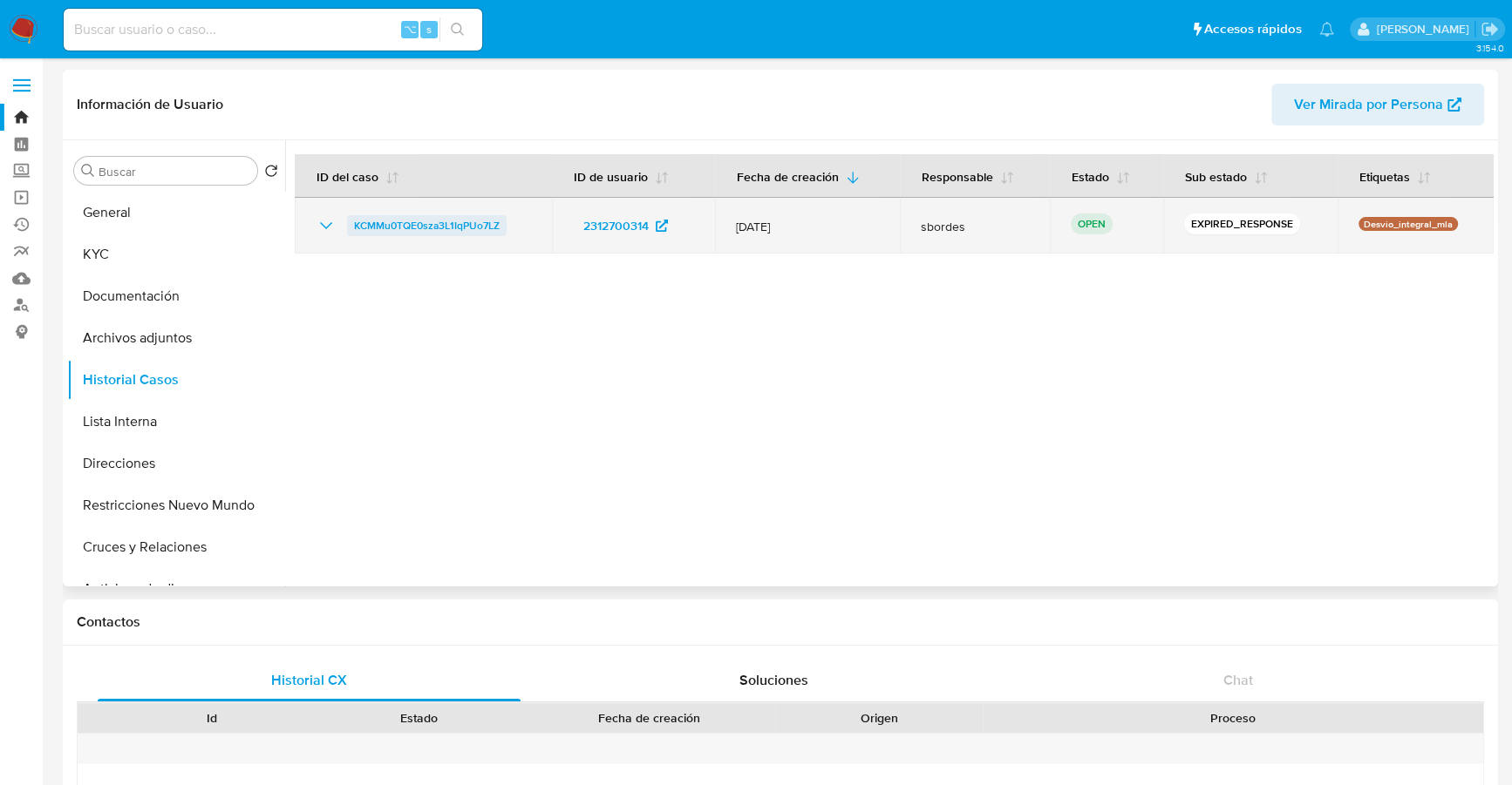
click at [392, 224] on span "KCMMu0TQE0sza3L1IqPUo7LZ" at bounding box center [427, 226] width 146 height 21
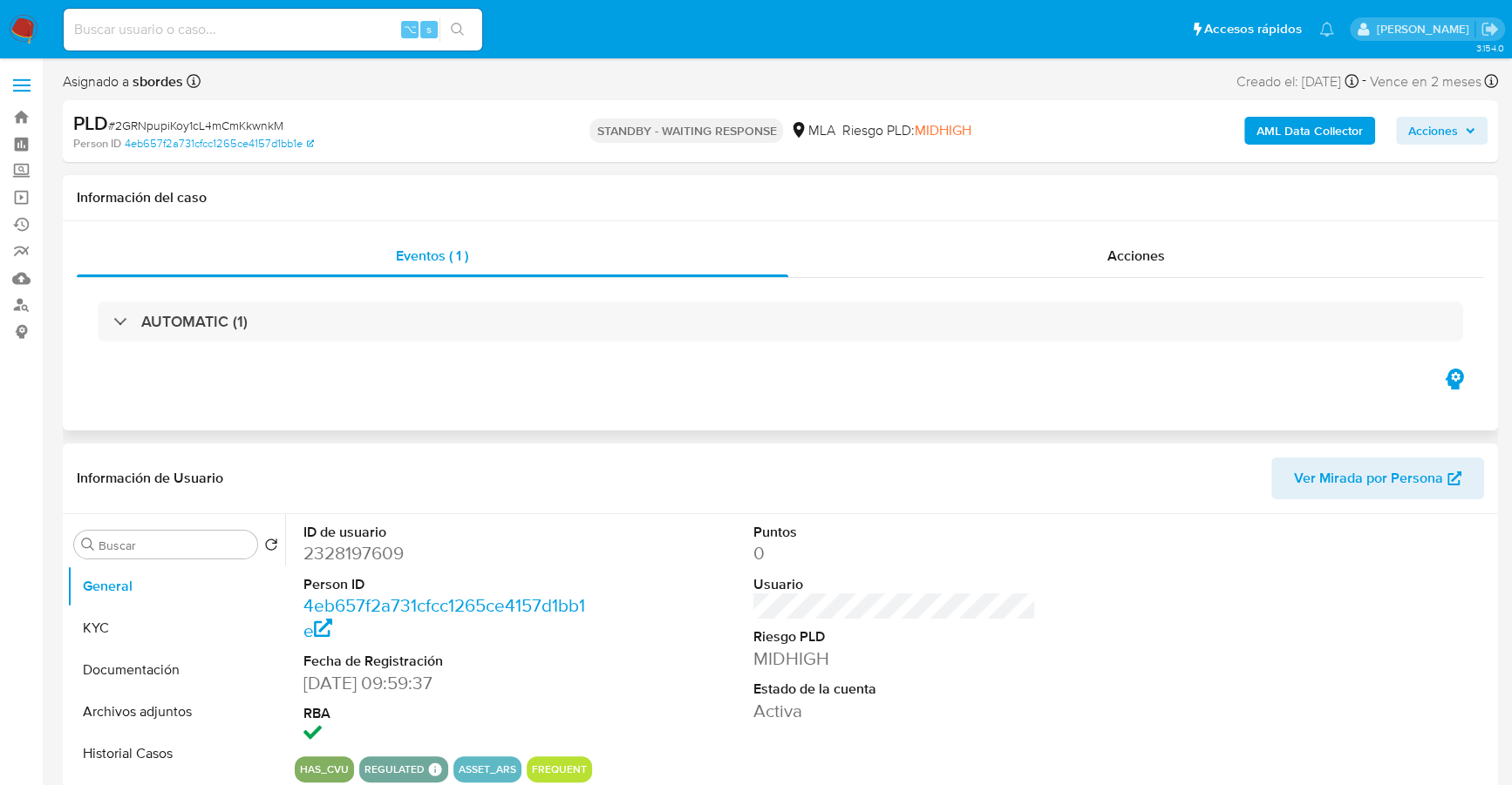
select select "10"
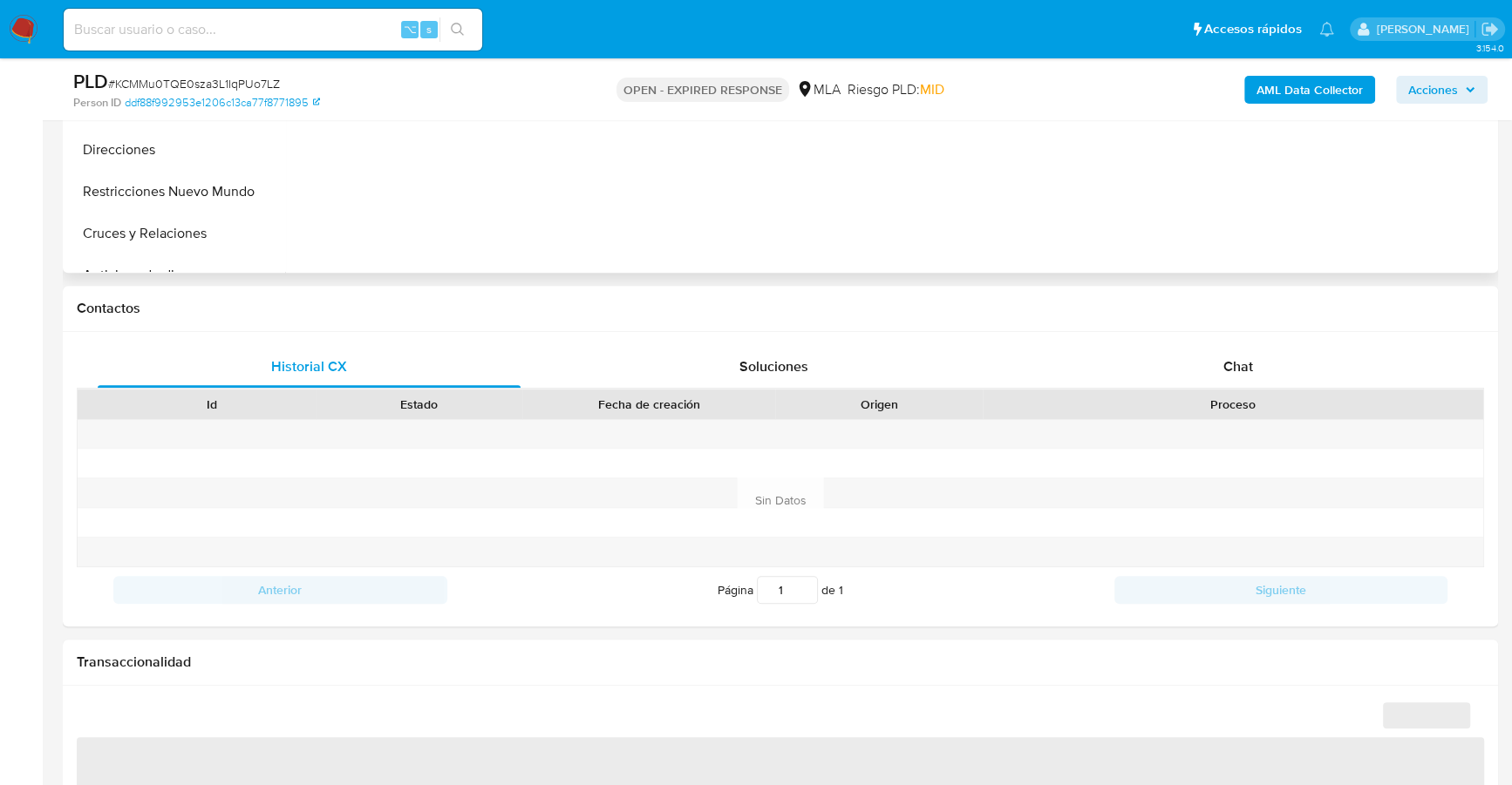
select select "10"
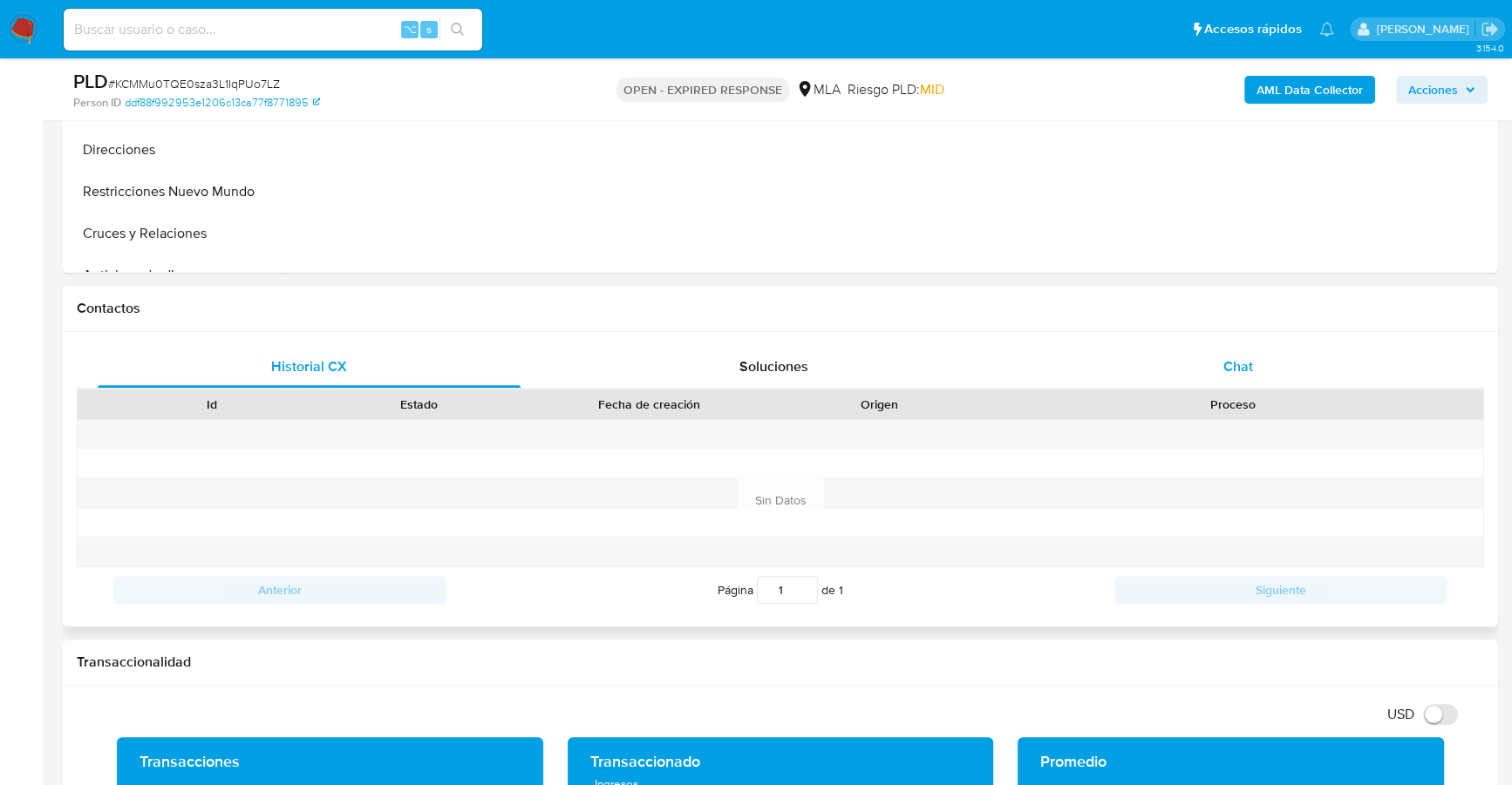
click at [1291, 373] on div "Chat" at bounding box center [1237, 366] width 423 height 42
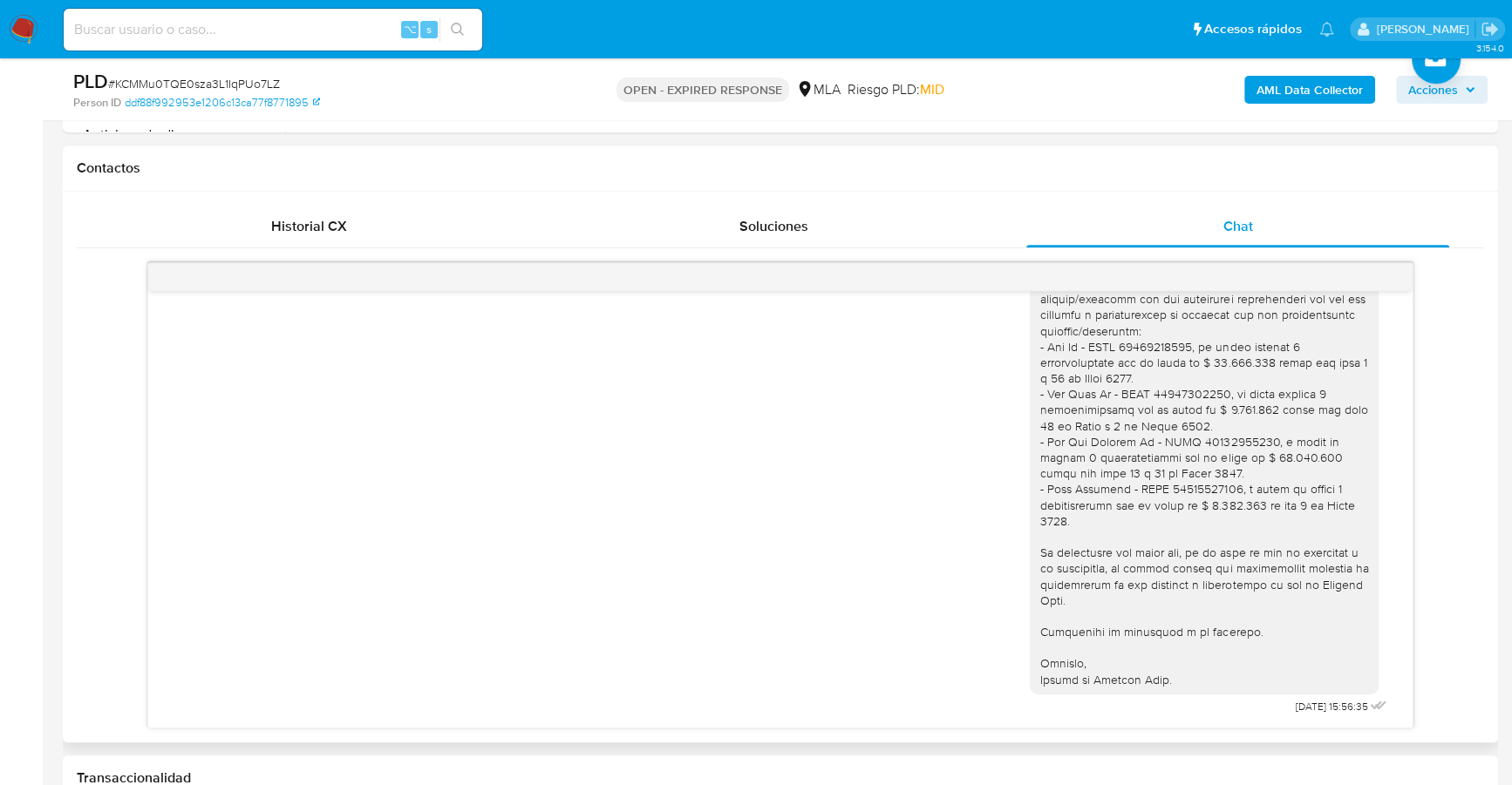
scroll to position [1194, 0]
click at [19, 19] on img at bounding box center [23, 30] width 30 height 30
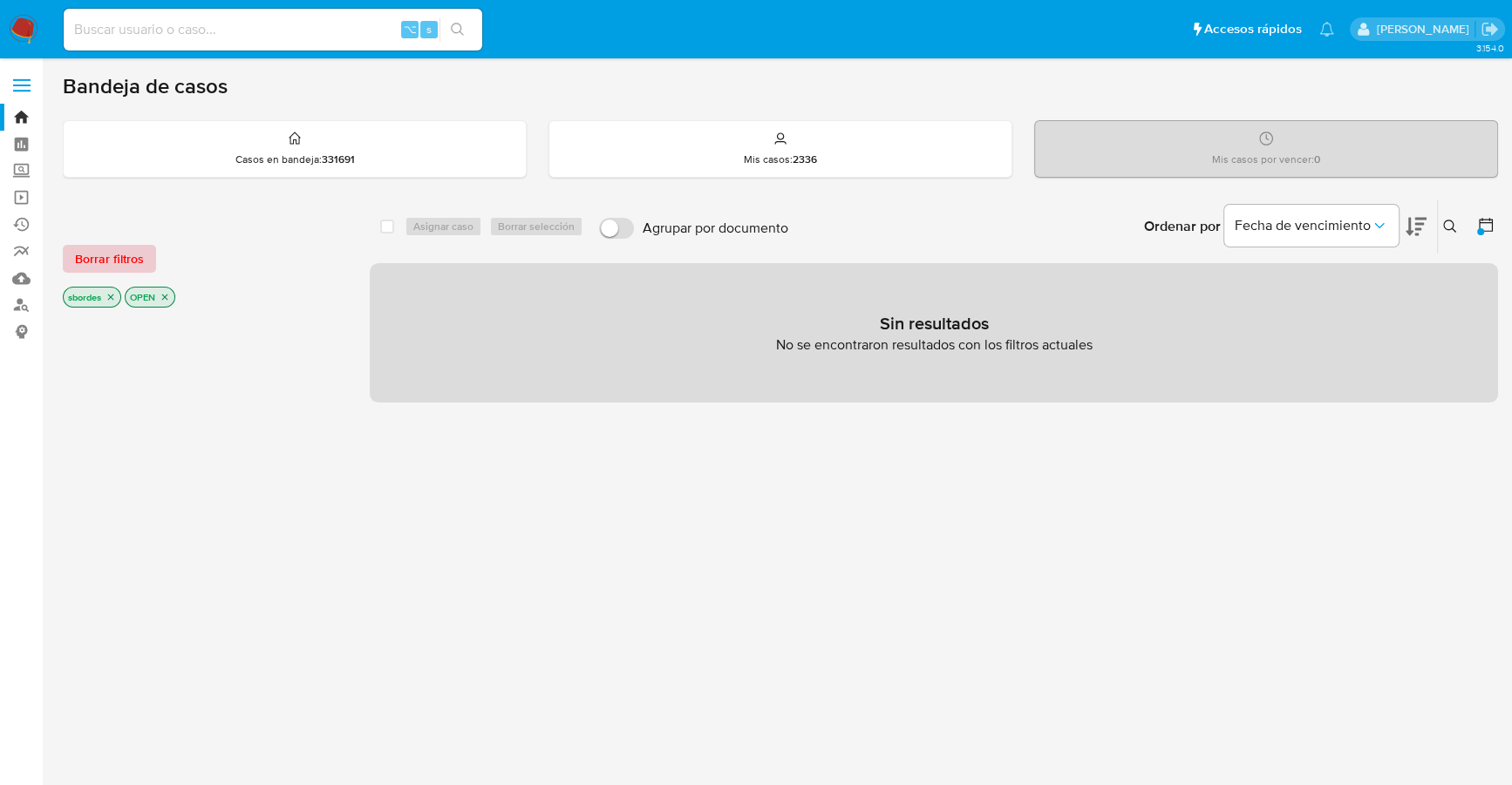
click at [118, 256] on span "Borrar filtros" at bounding box center [109, 259] width 69 height 24
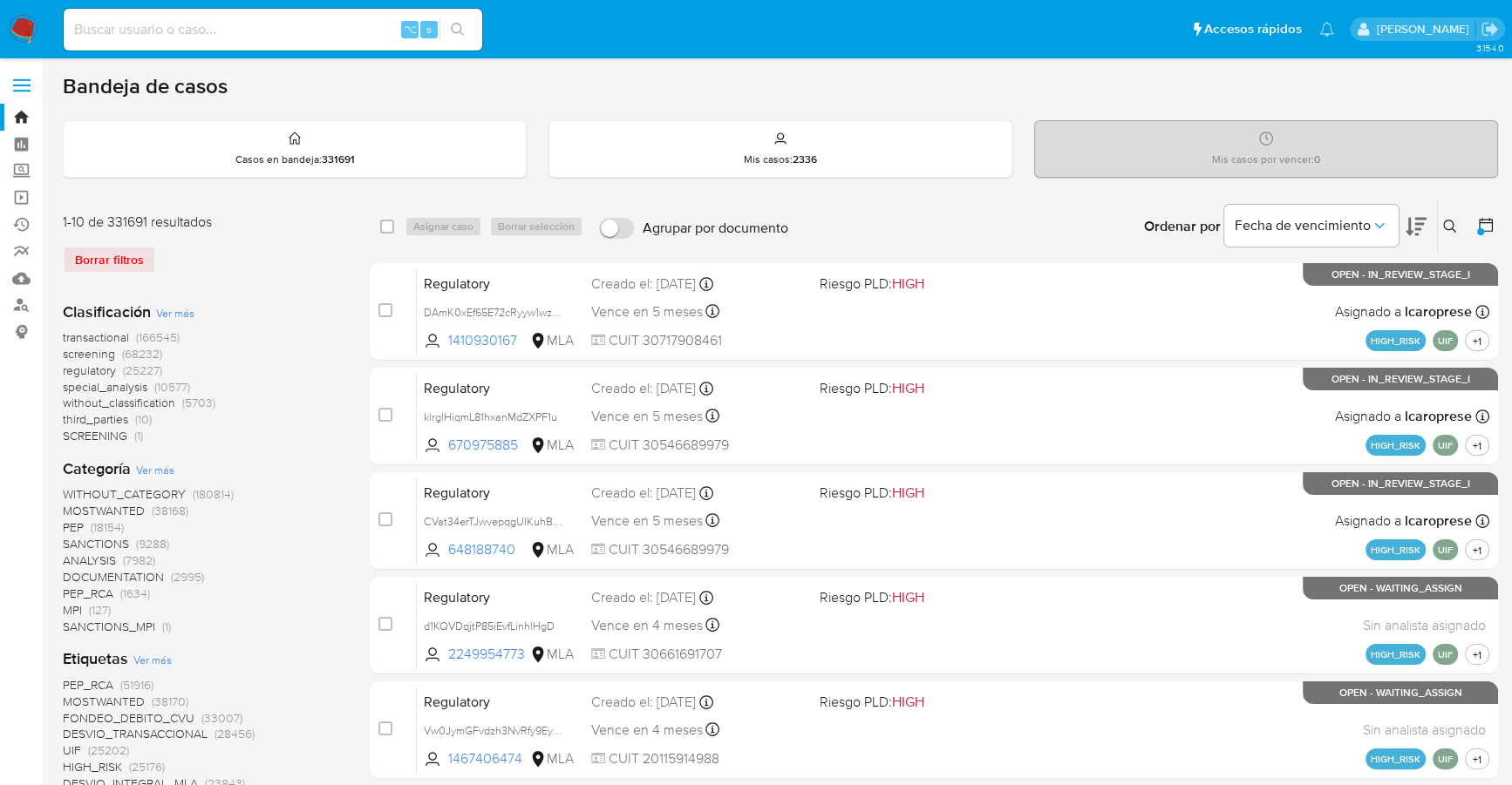
click at [1448, 226] on icon at bounding box center [1450, 227] width 14 height 14
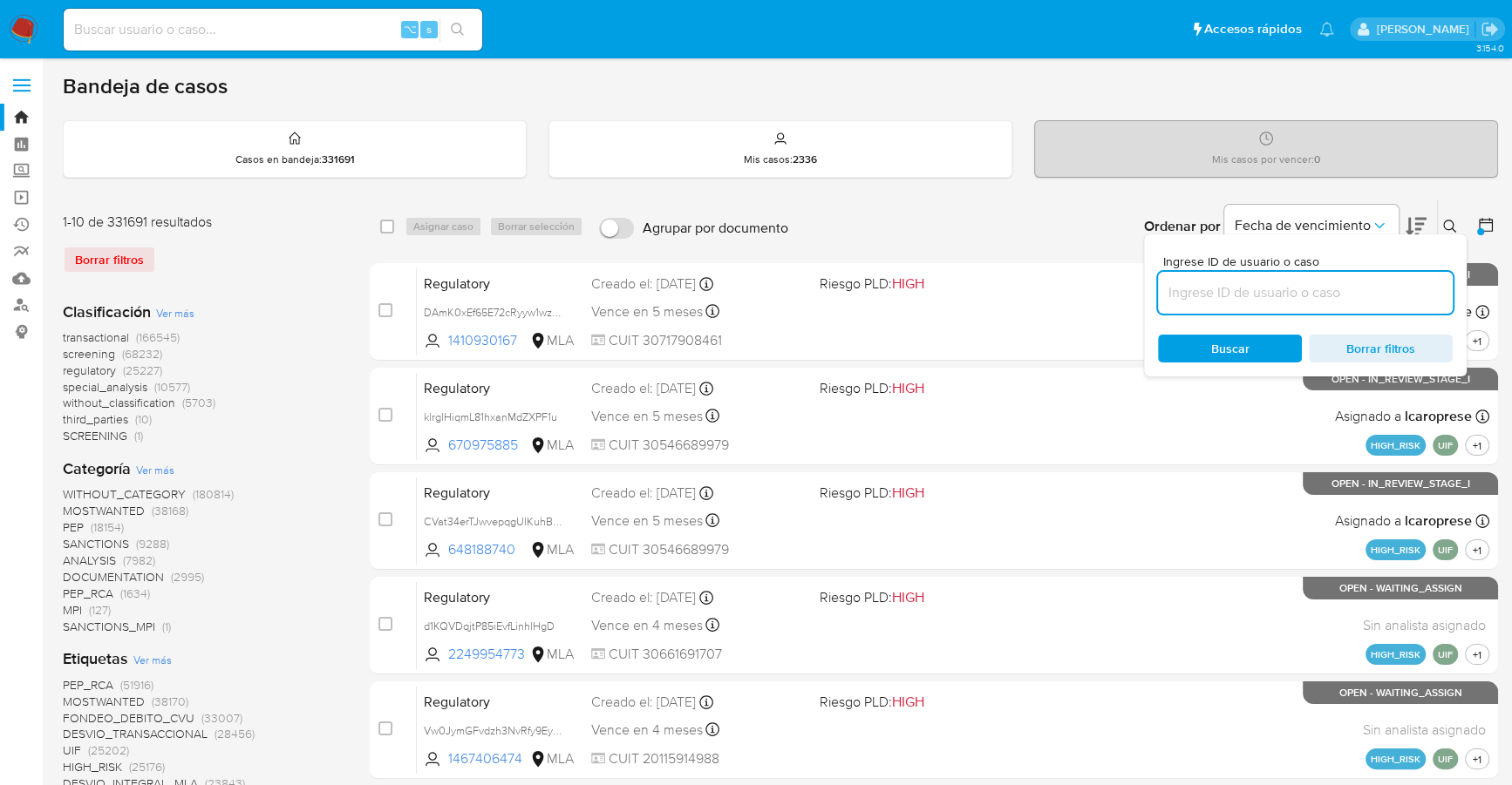
drag, startPoint x: 1303, startPoint y: 295, endPoint x: 1303, endPoint y: 304, distance: 9.0
click at [1303, 304] on div at bounding box center [1305, 293] width 295 height 42
type input "KCMMu0TQE0sza3L1IqPUo7LZ"
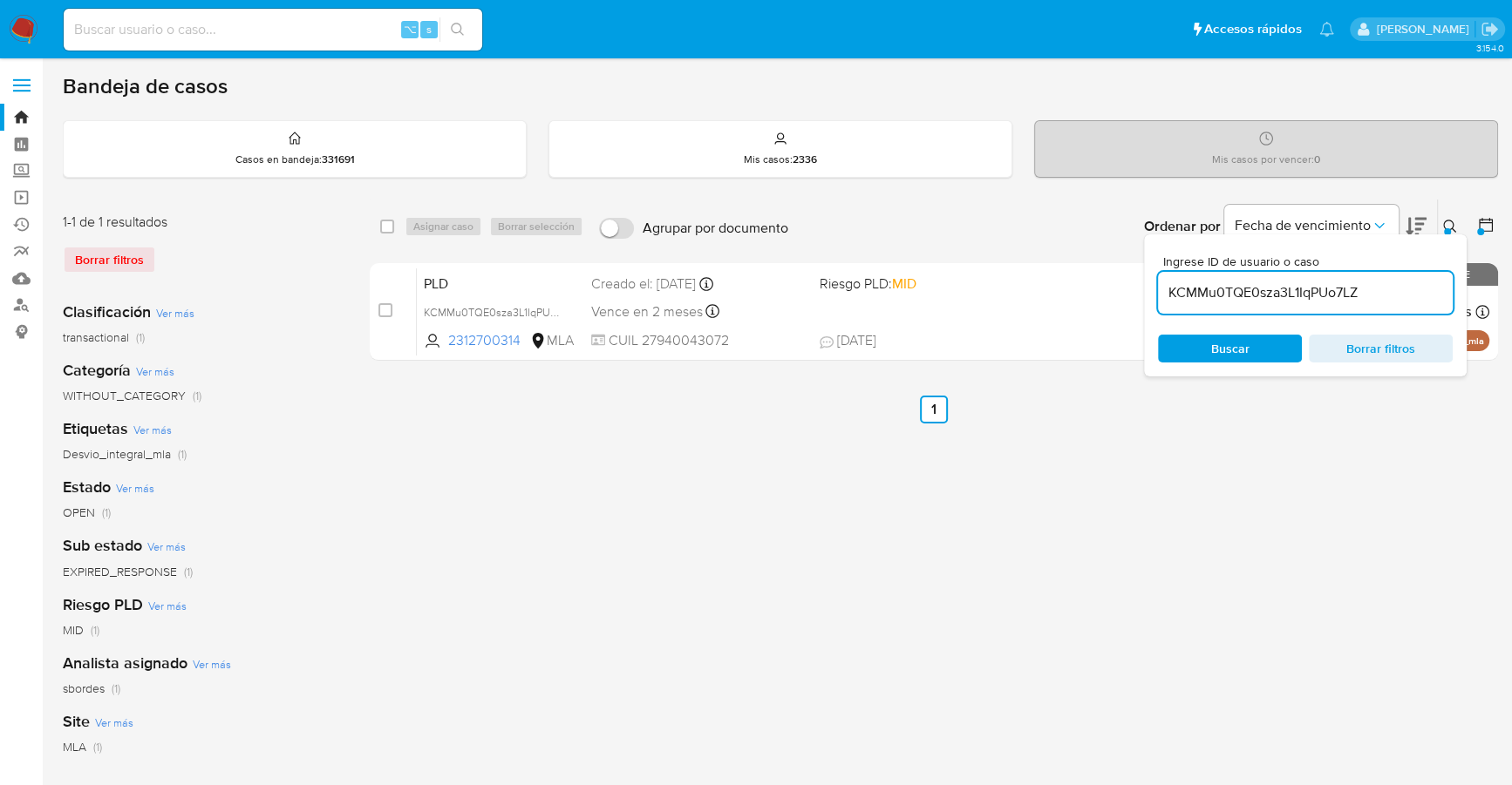
click at [1440, 225] on button at bounding box center [1451, 227] width 29 height 21
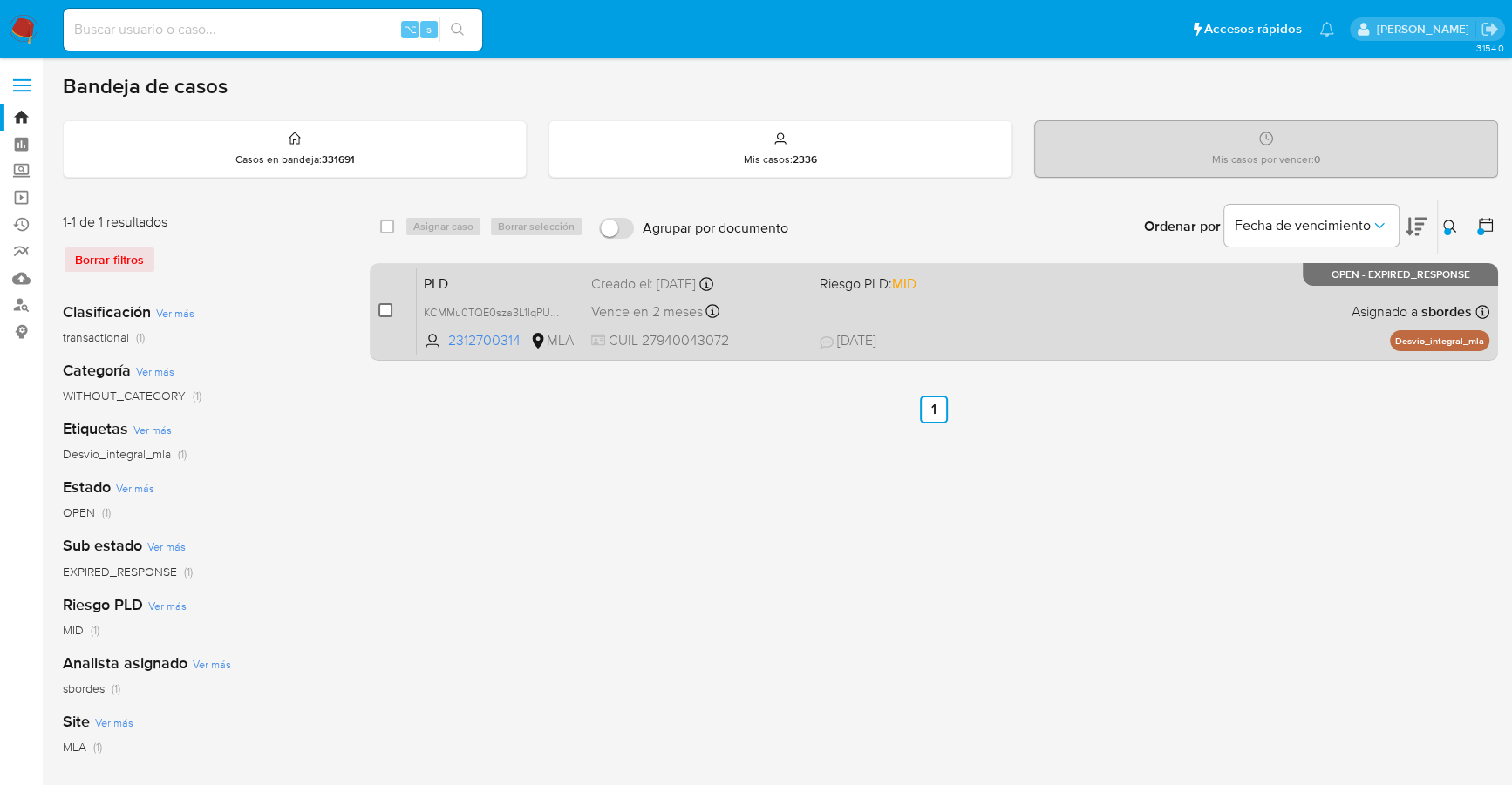
click at [389, 309] on input "checkbox" at bounding box center [385, 310] width 14 height 14
checkbox input "true"
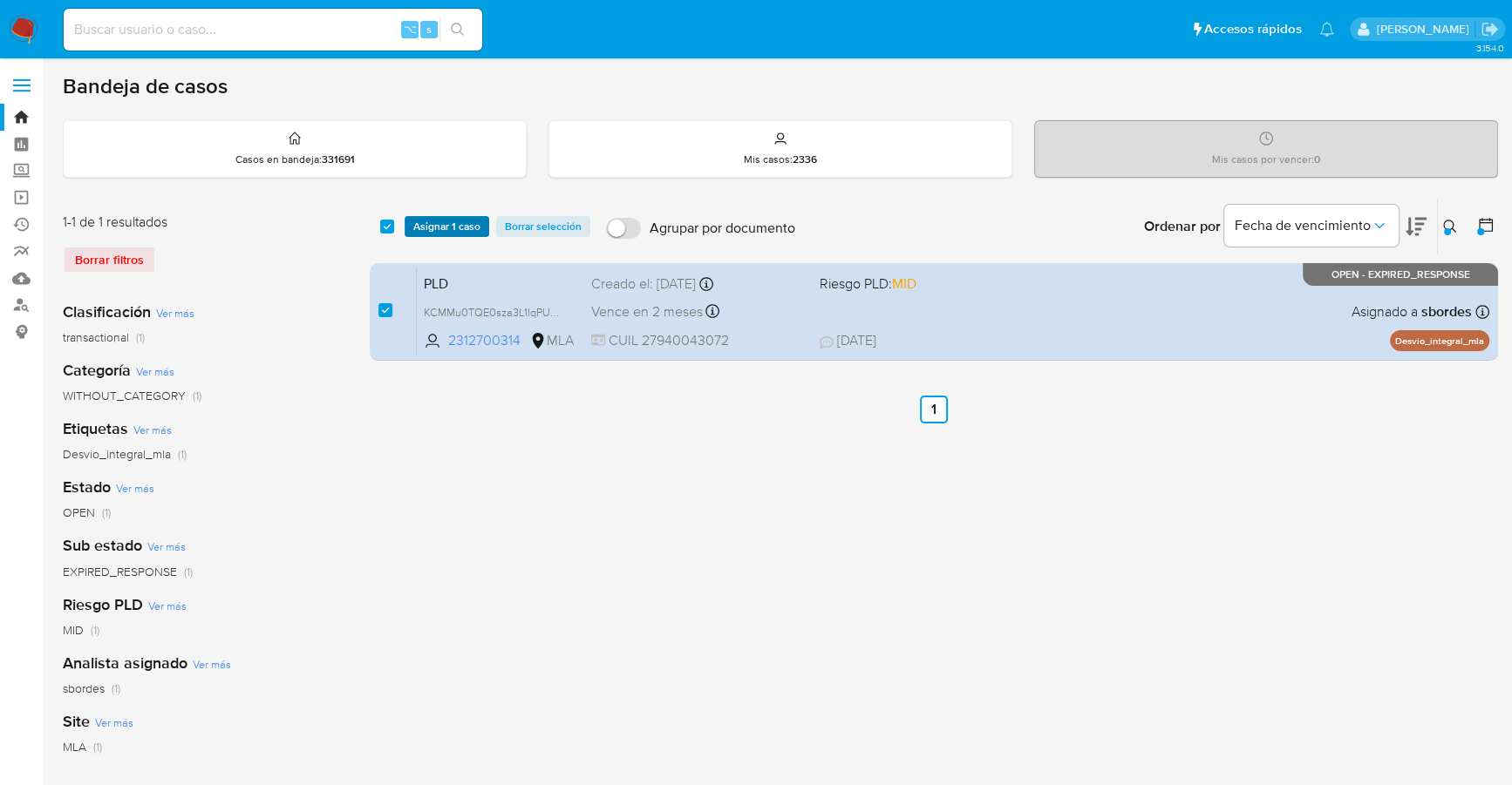
click at [436, 231] on span "Asignar 1 caso" at bounding box center [447, 227] width 67 height 18
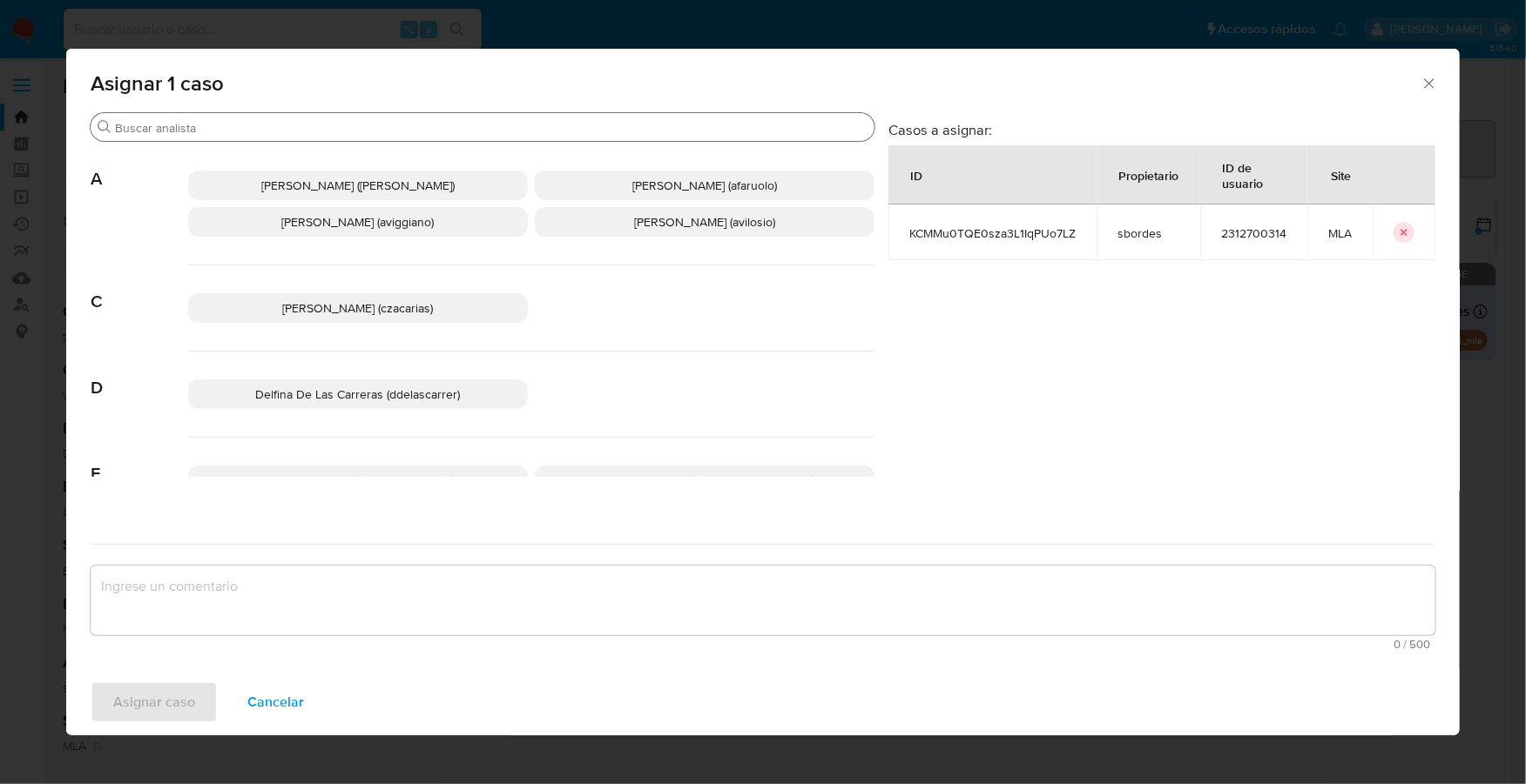
click at [289, 139] on div "Buscar" at bounding box center [482, 128] width 783 height 28
click at [294, 127] on input "Buscar" at bounding box center [491, 128] width 753 height 16
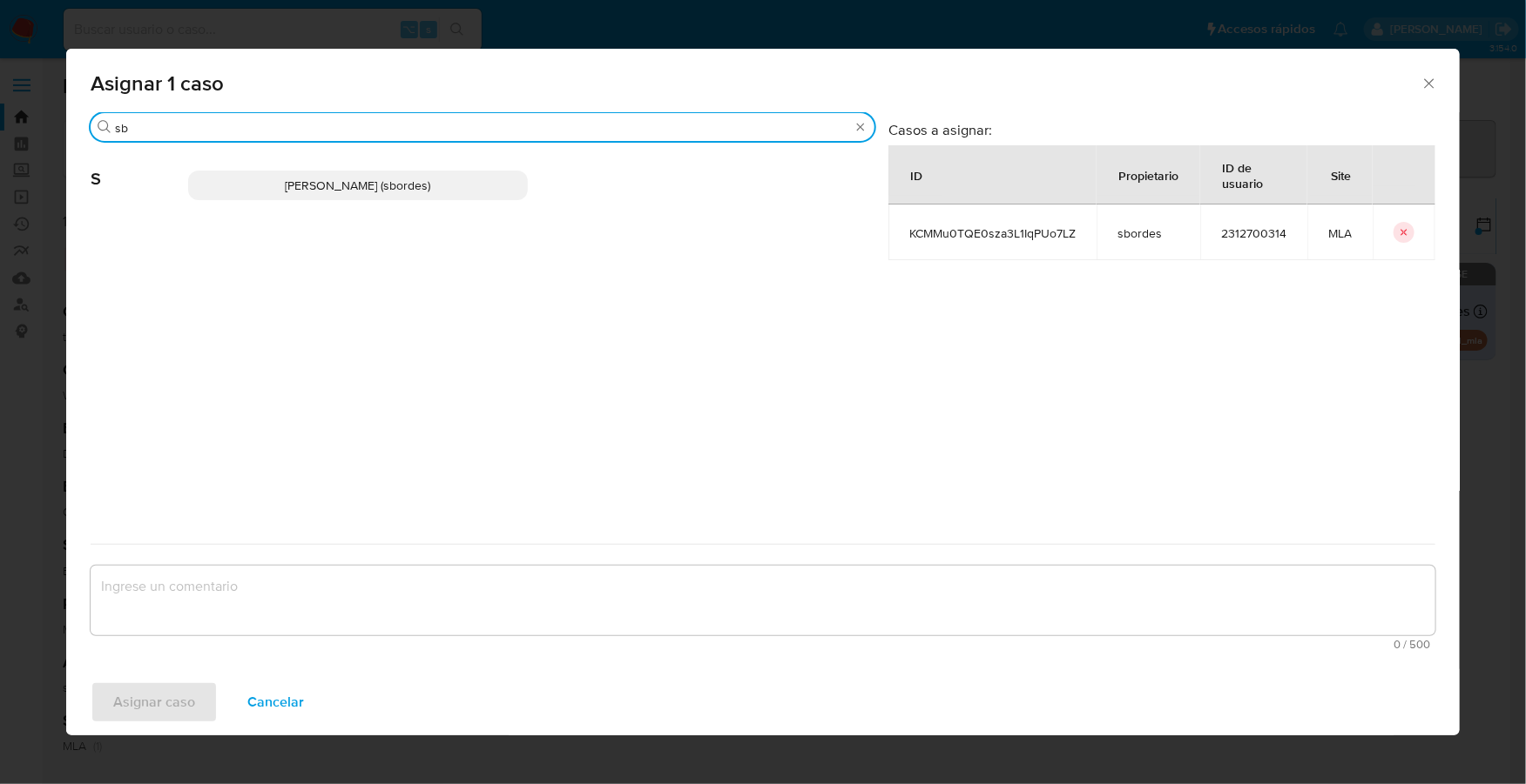
type input "sb"
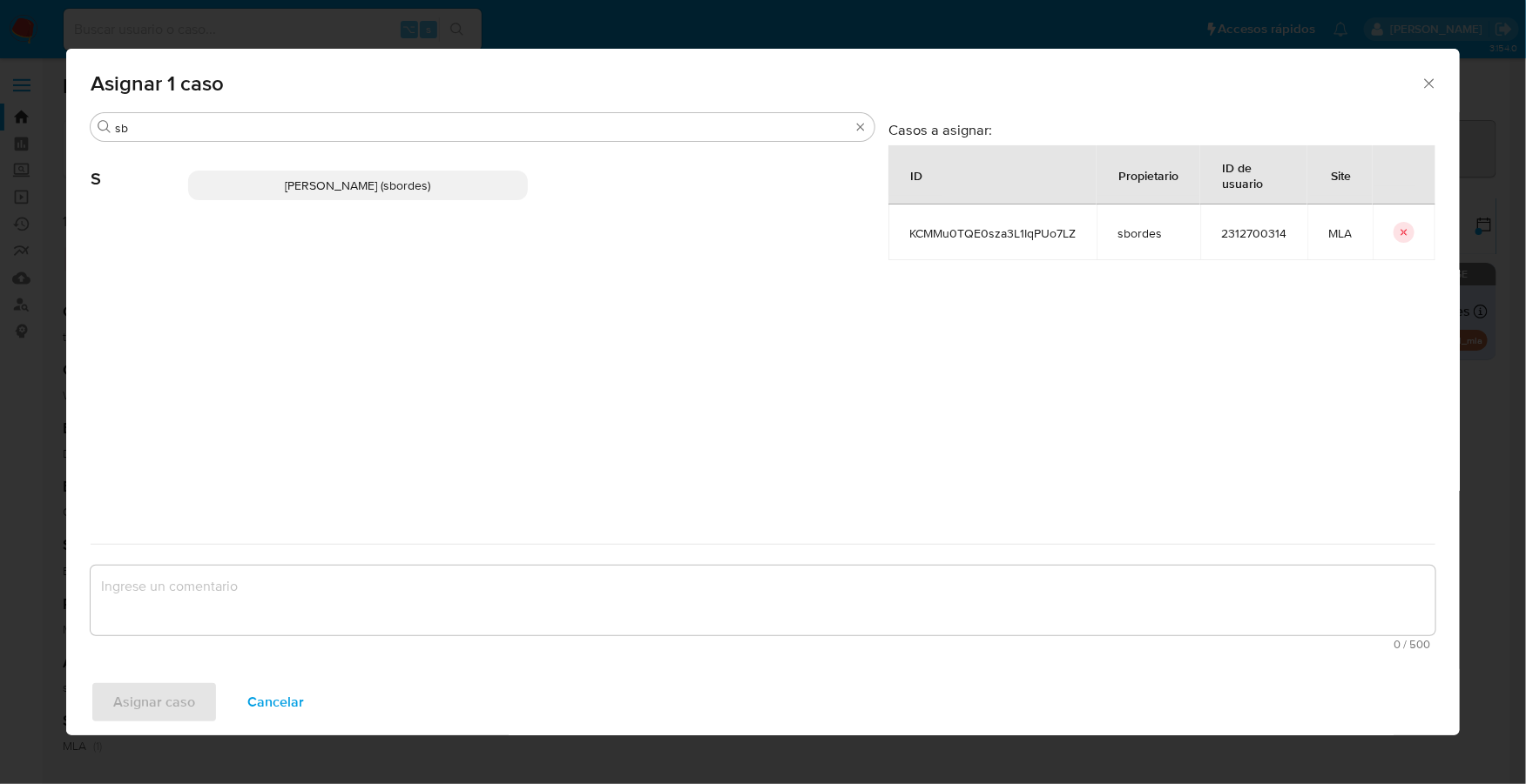
click at [300, 198] on p "[PERSON_NAME] (sbordes)" at bounding box center [358, 185] width 340 height 30
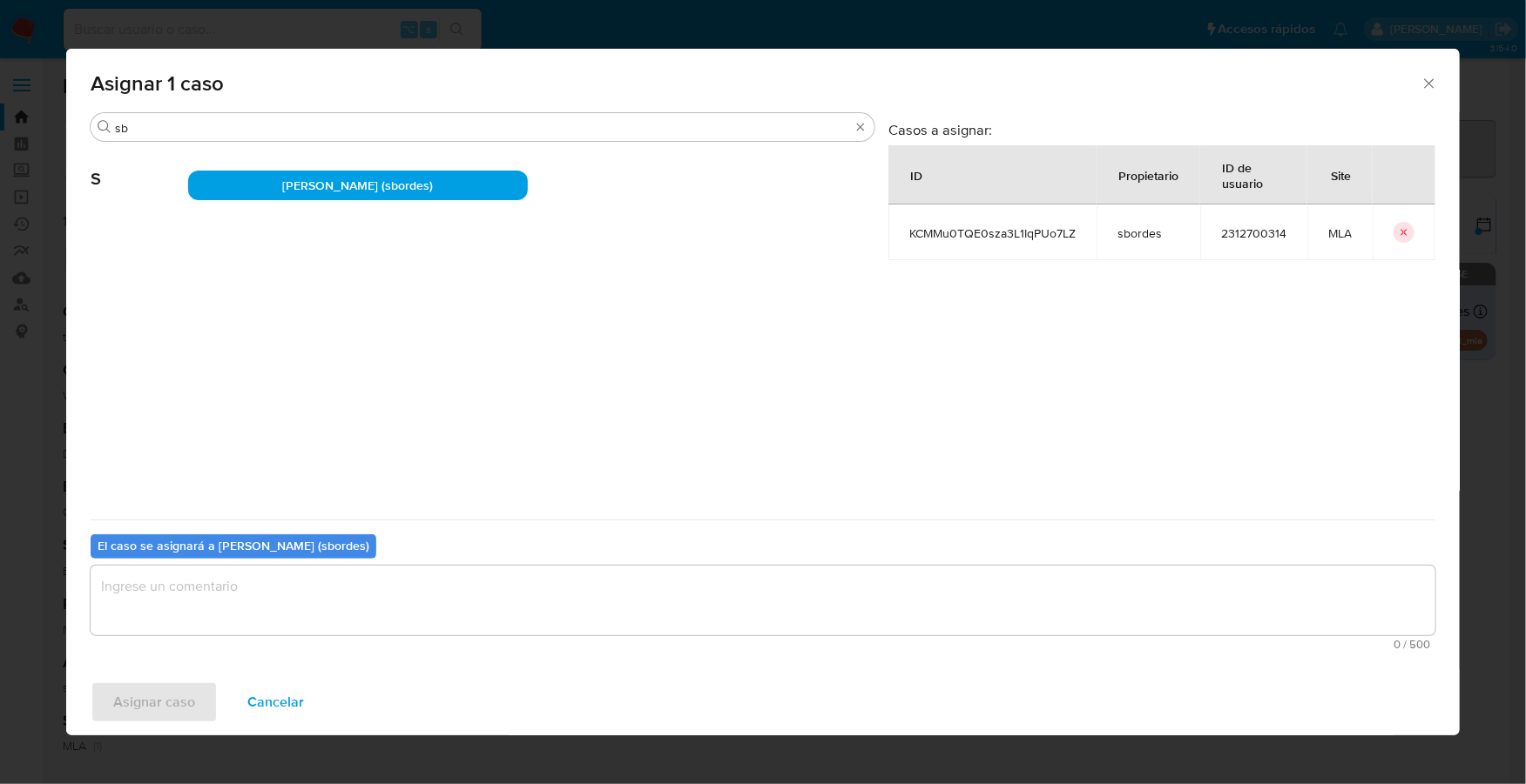
click at [257, 596] on textarea "assign-modal" at bounding box center [762, 601] width 1344 height 70
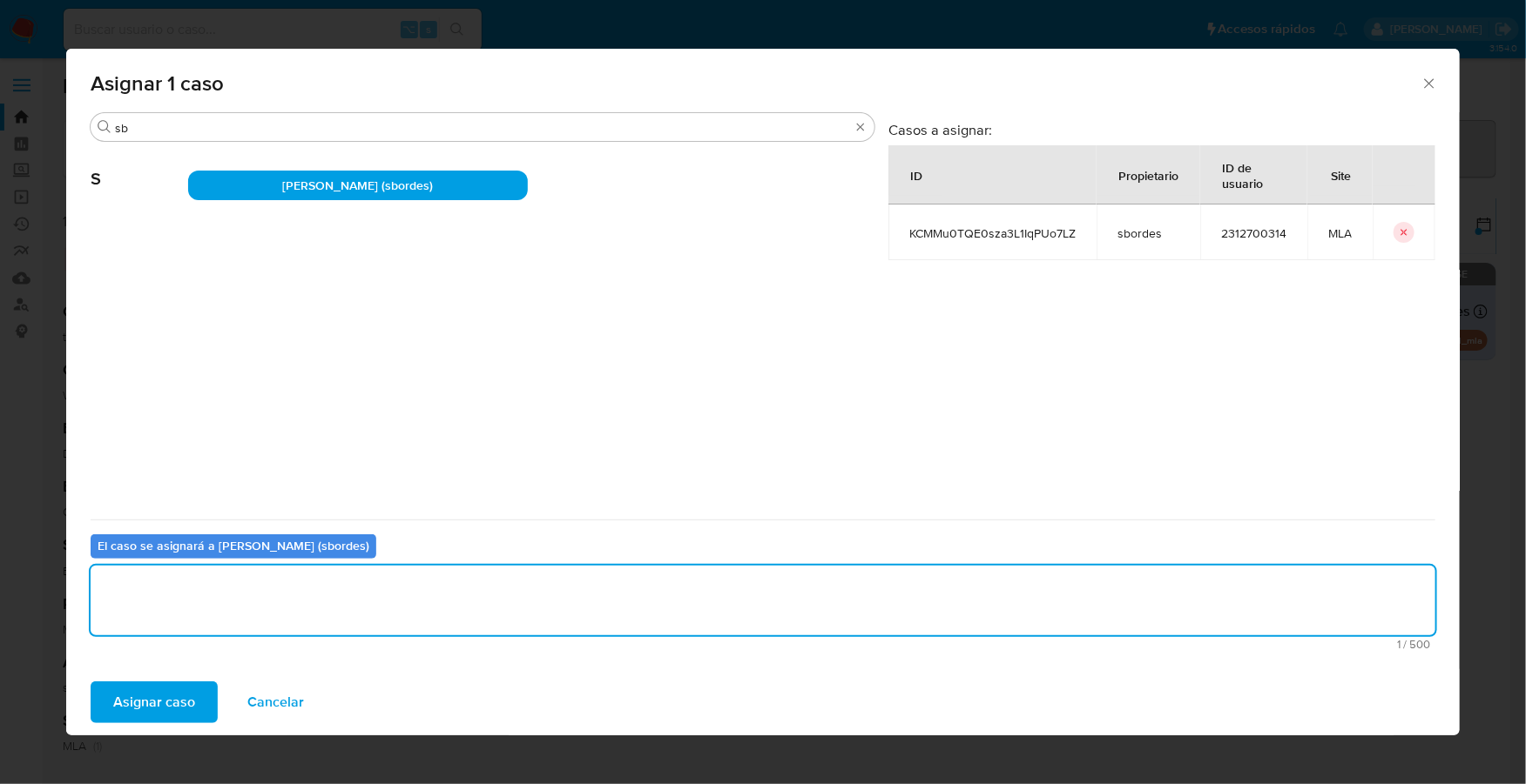
click at [176, 703] on span "Asignar caso" at bounding box center [155, 702] width 82 height 38
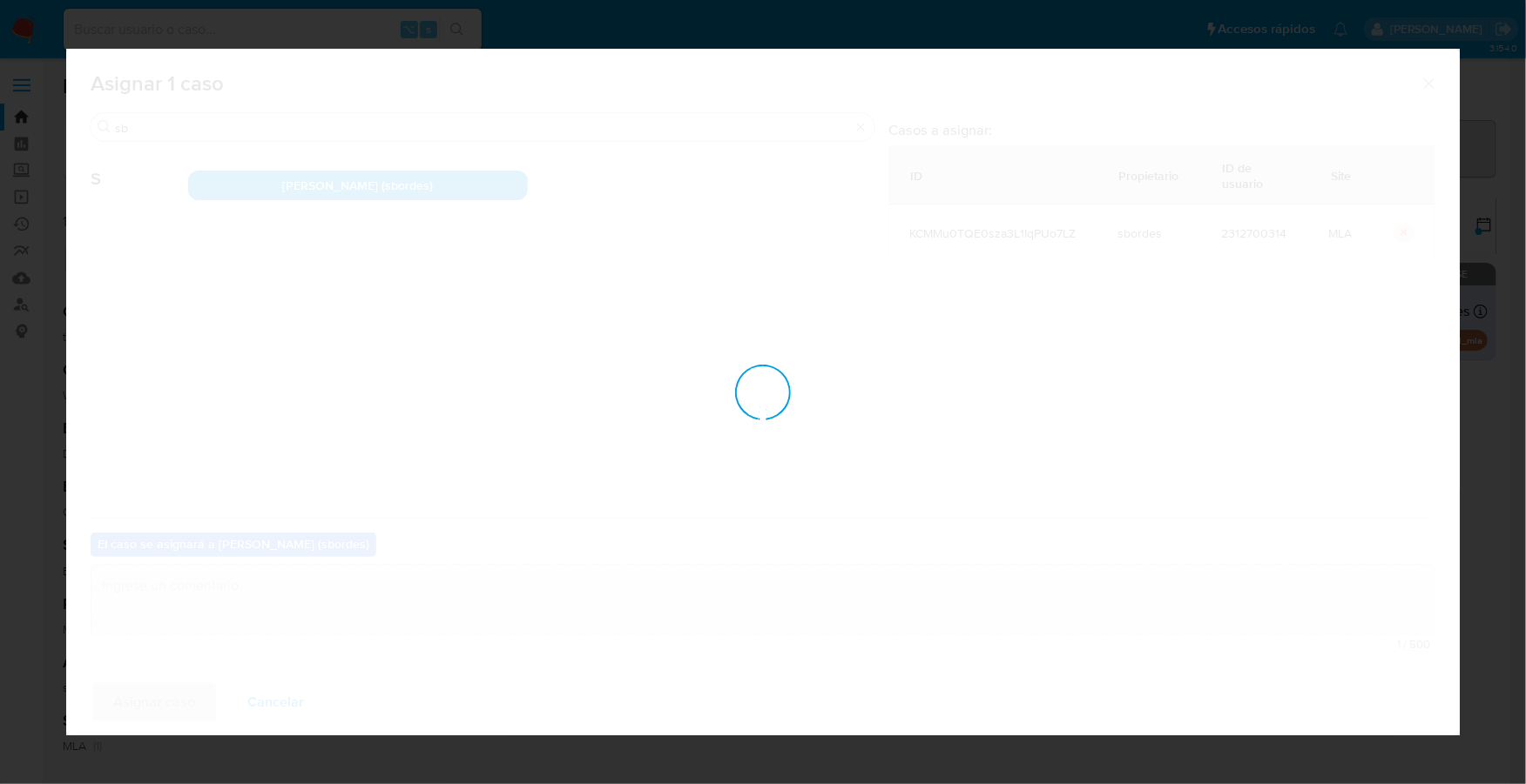
checkbox input "false"
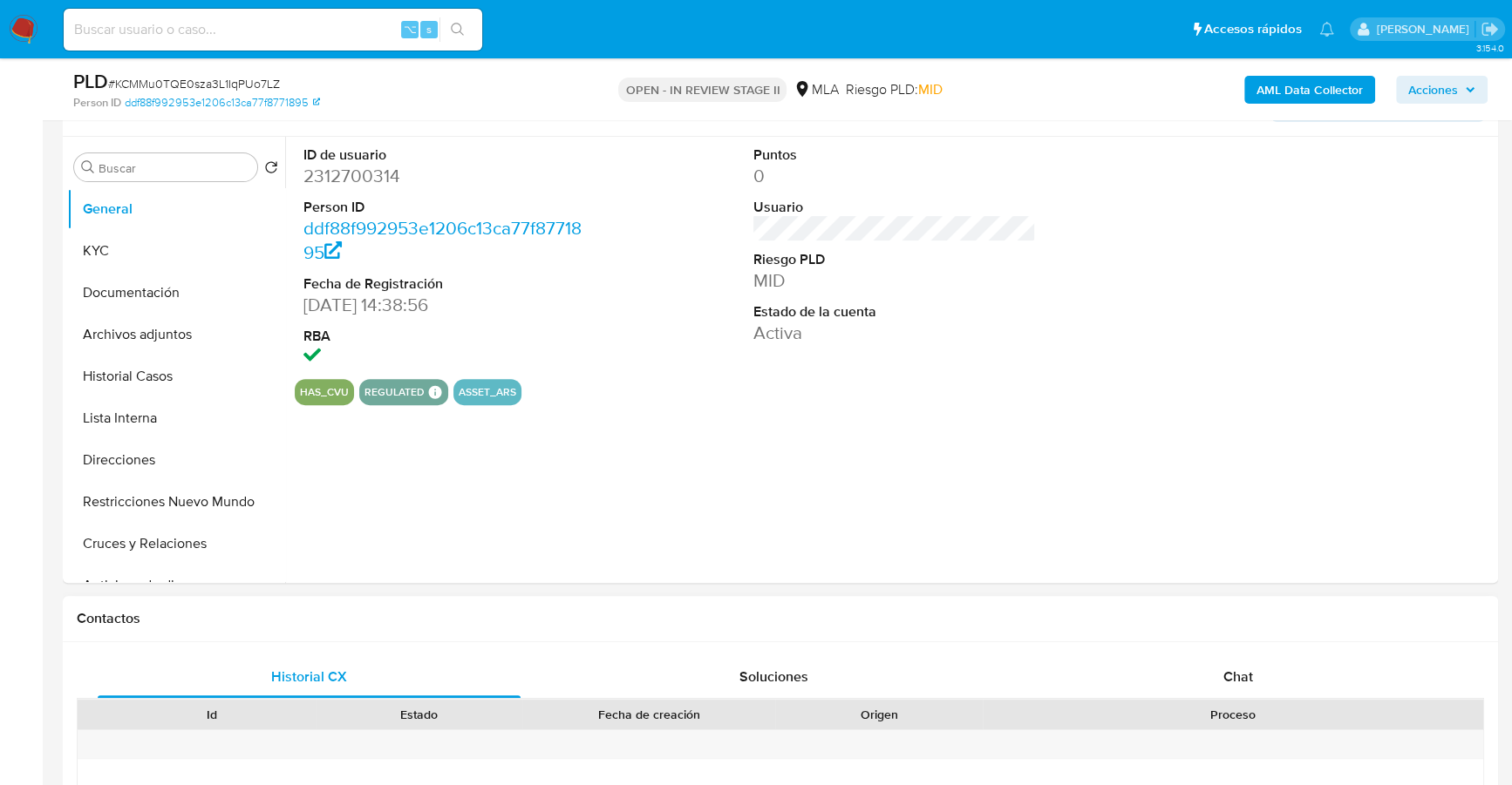
scroll to position [440, 0]
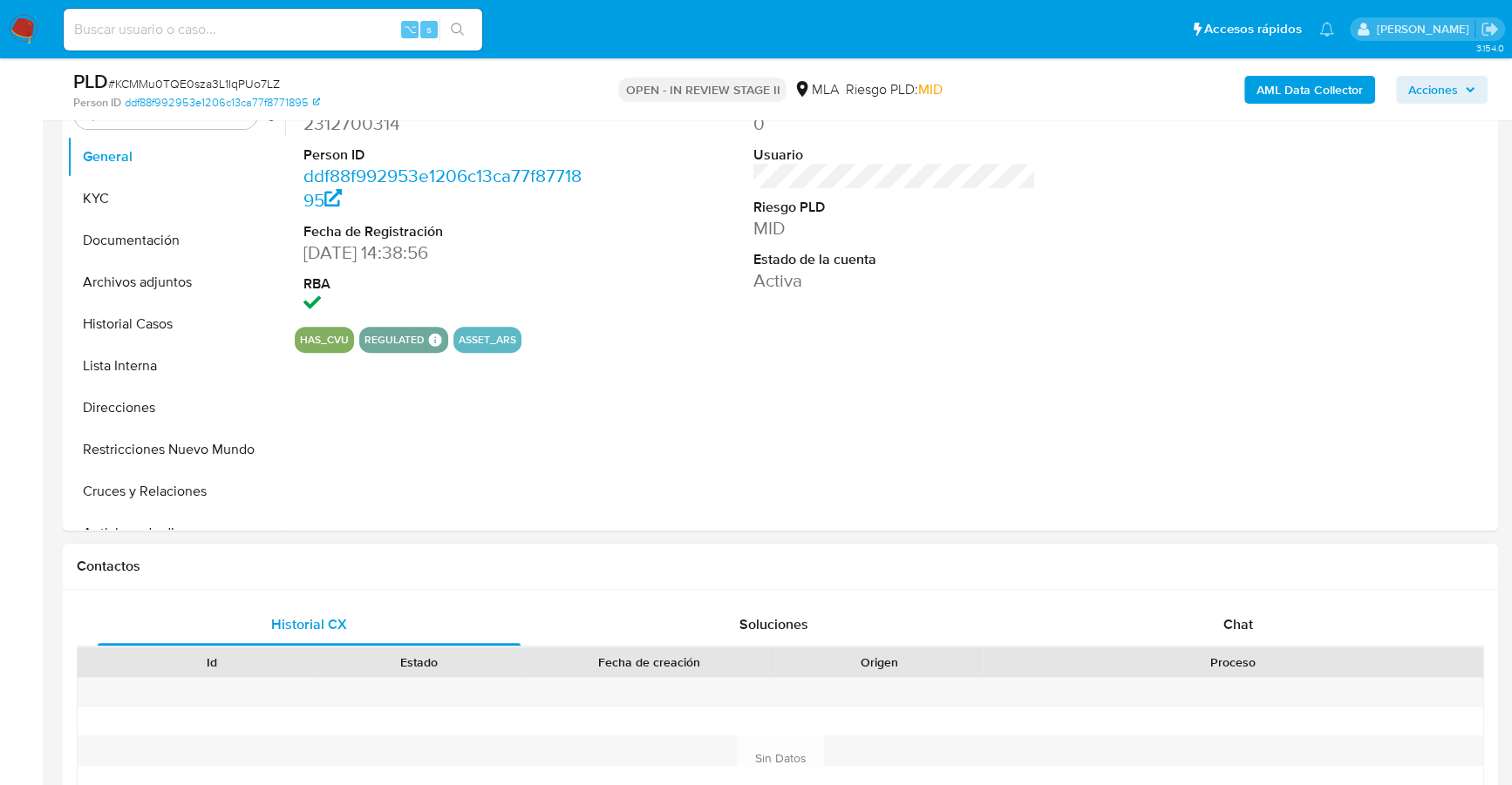
select select "10"
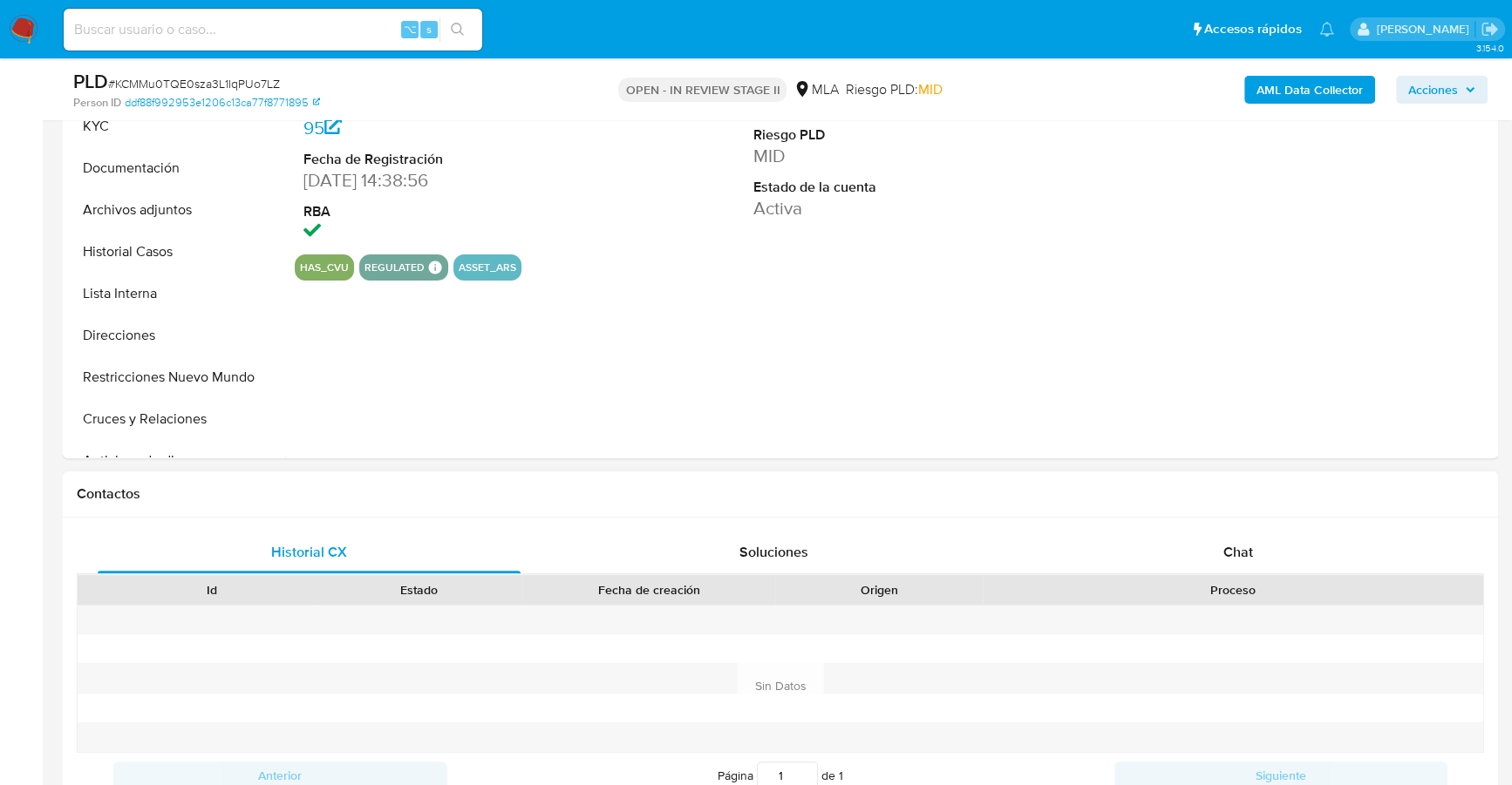
click at [1231, 611] on span at bounding box center [1233, 619] width 4 height 18
click at [1230, 534] on div "Chat" at bounding box center [1237, 552] width 423 height 42
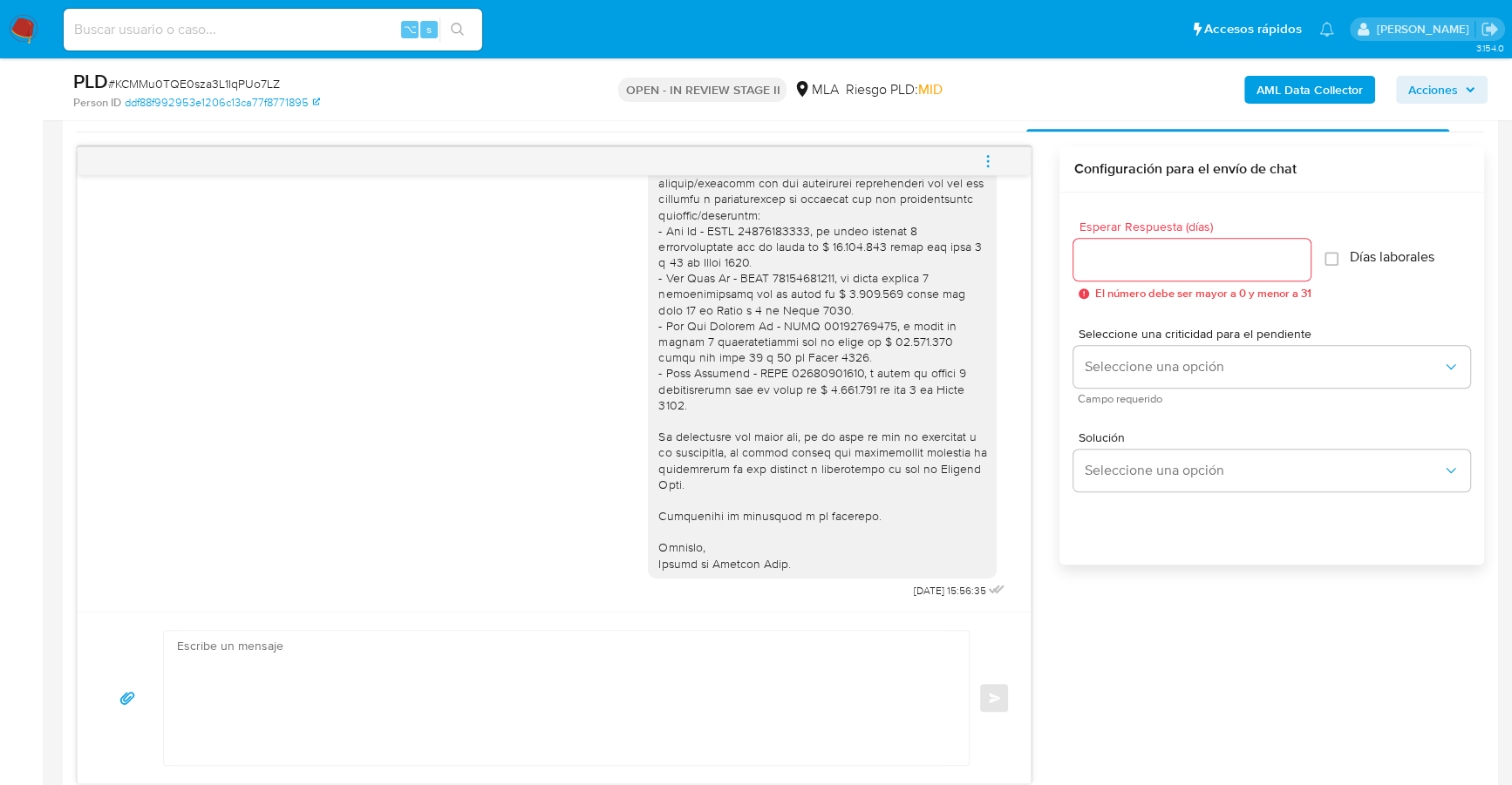
scroll to position [848, 0]
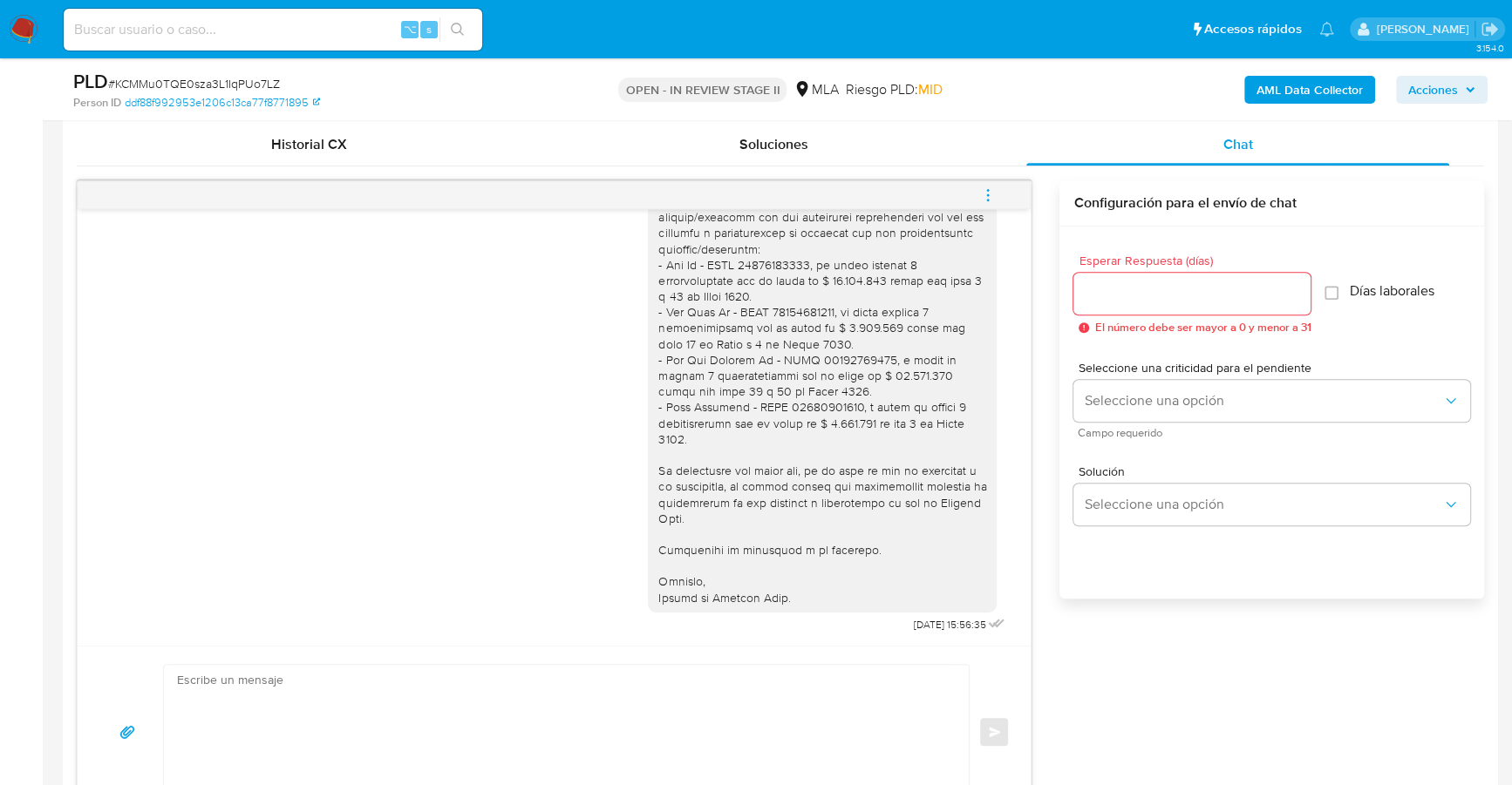
click at [992, 193] on icon "menu-action" at bounding box center [988, 195] width 16 height 16
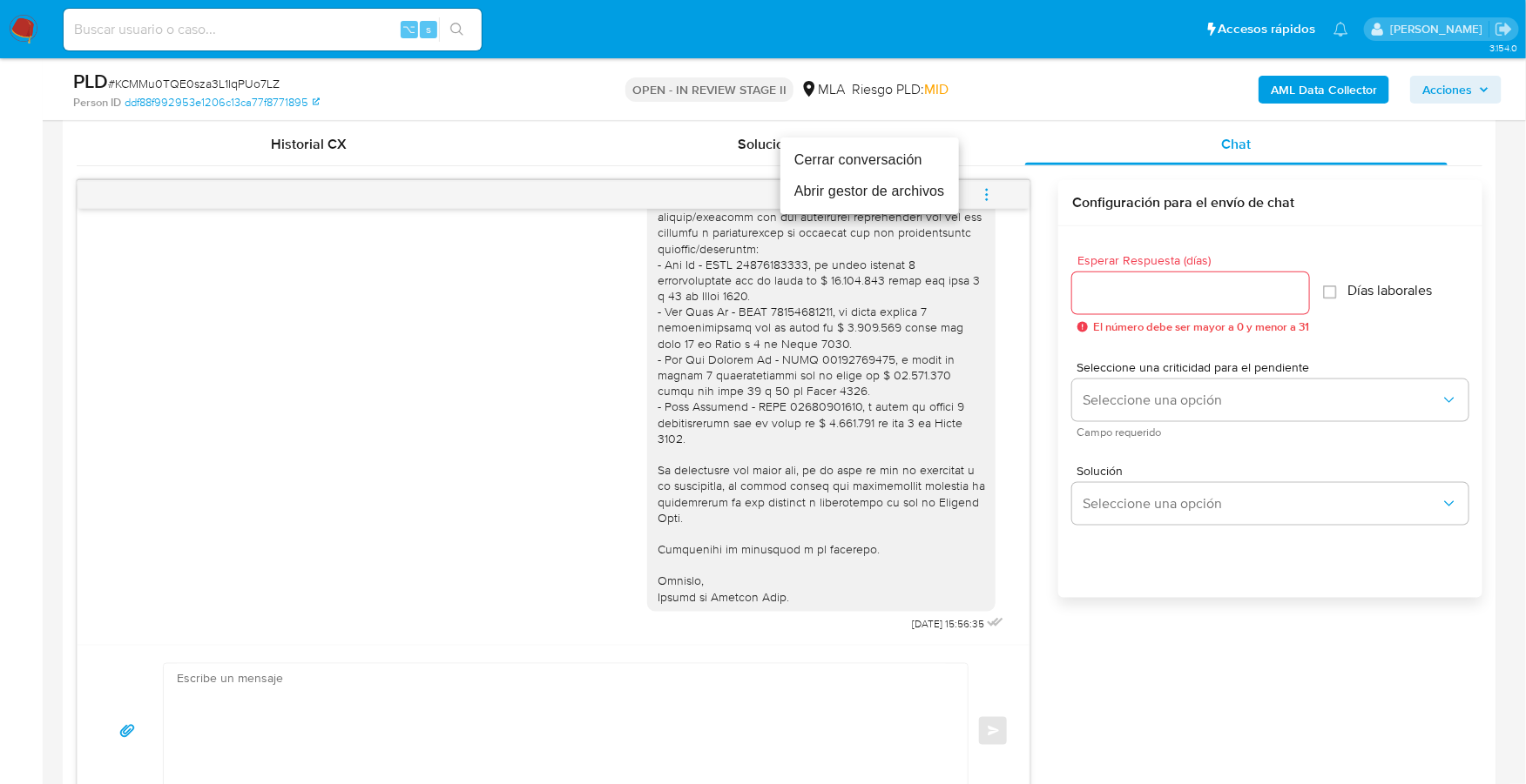
click at [878, 154] on li "Cerrar conversación" at bounding box center [870, 160] width 179 height 32
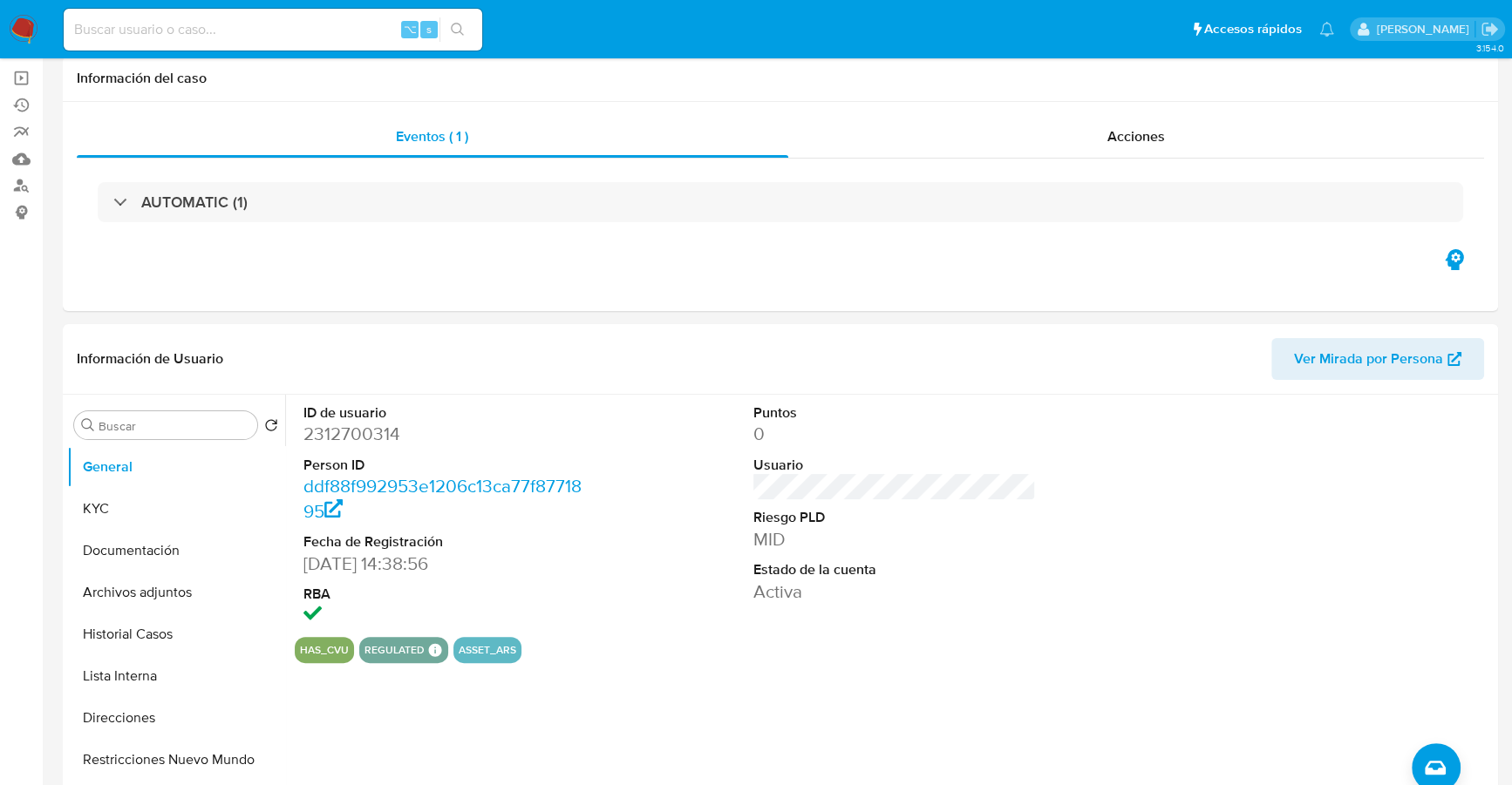
scroll to position [0, 0]
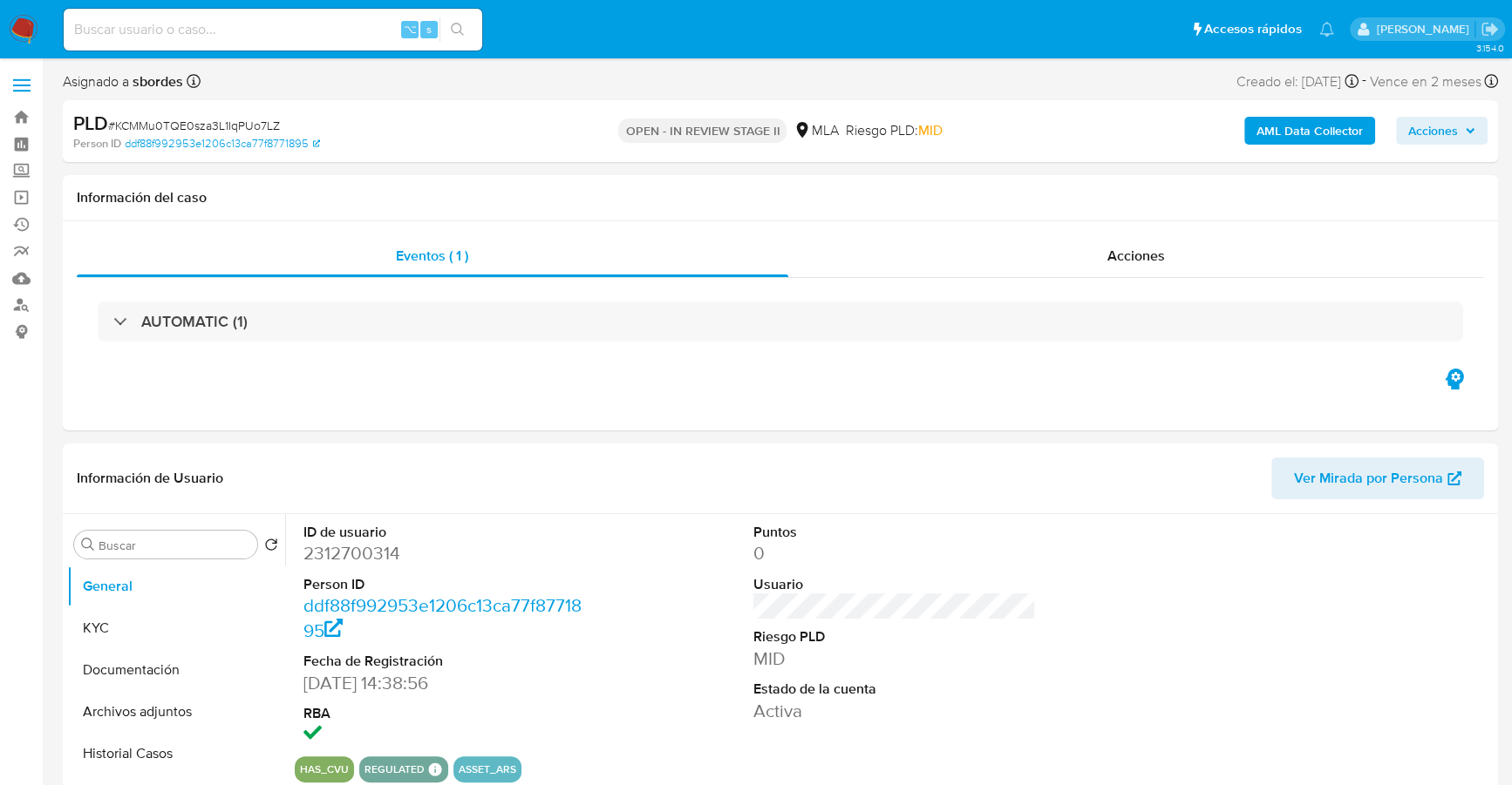
click at [1461, 123] on span "Acciones" at bounding box center [1442, 131] width 67 height 24
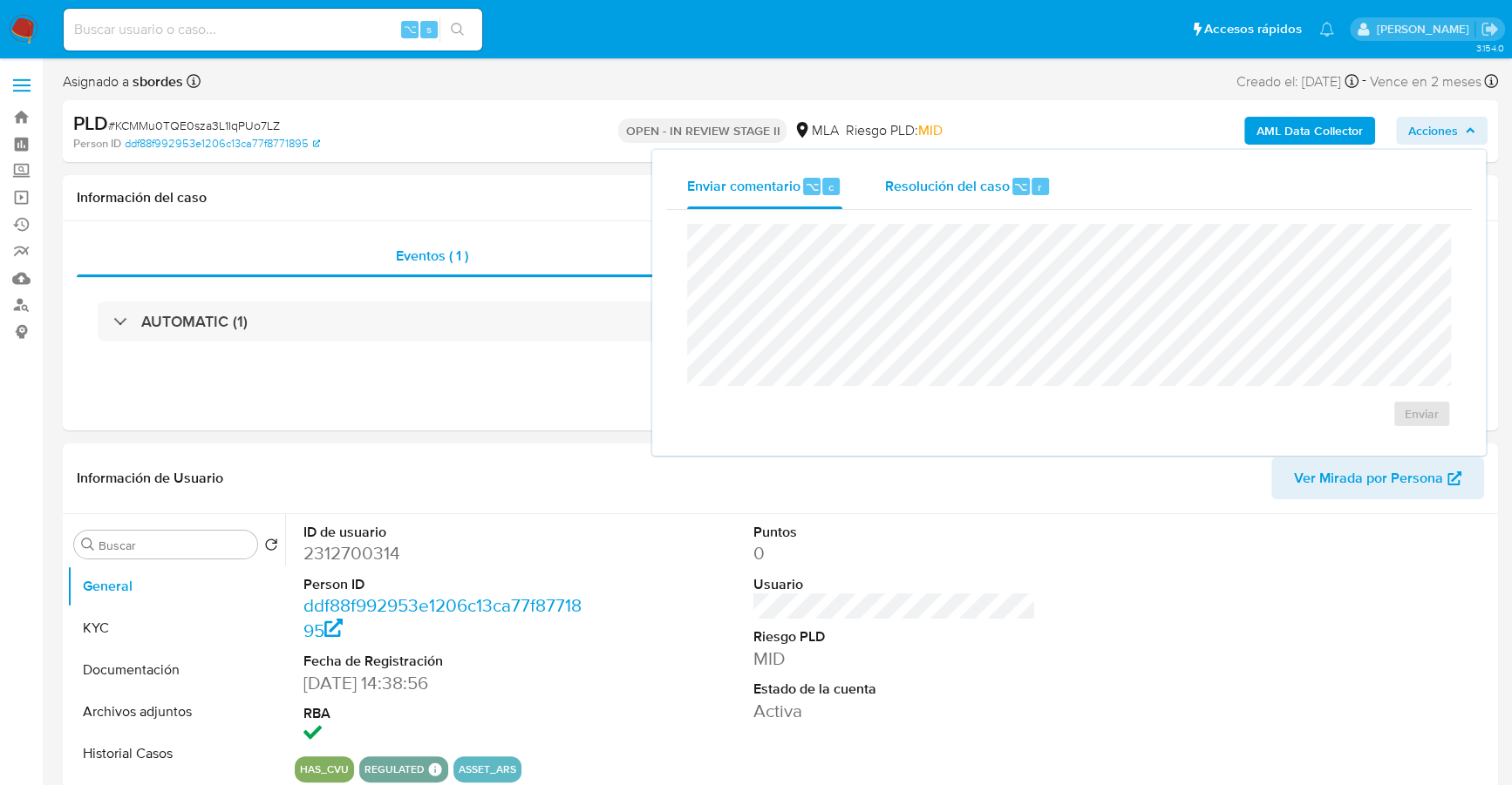
click at [982, 180] on span "Resolución del caso" at bounding box center [947, 186] width 125 height 20
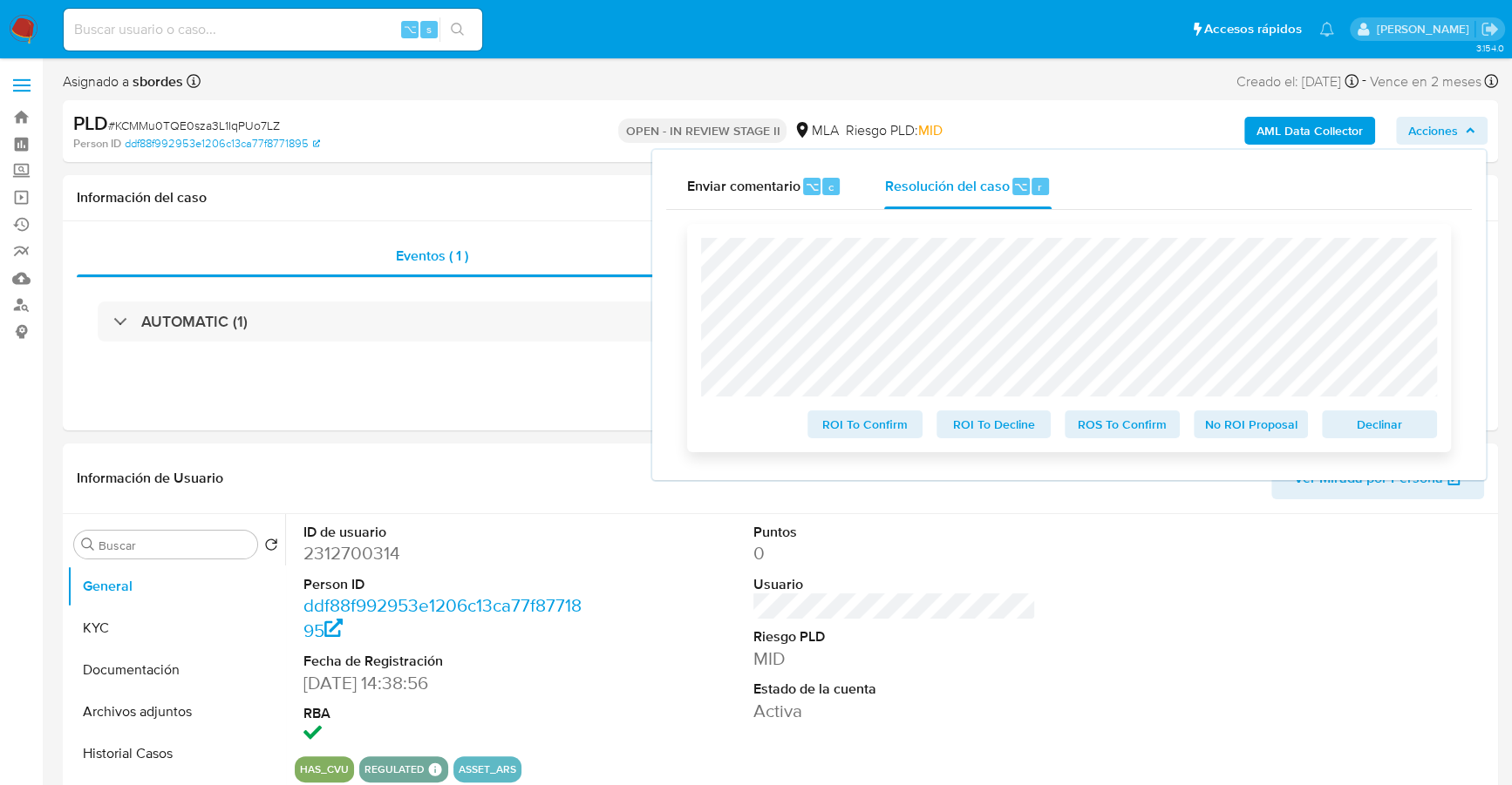
click at [1409, 421] on span "Declinar" at bounding box center [1379, 424] width 90 height 24
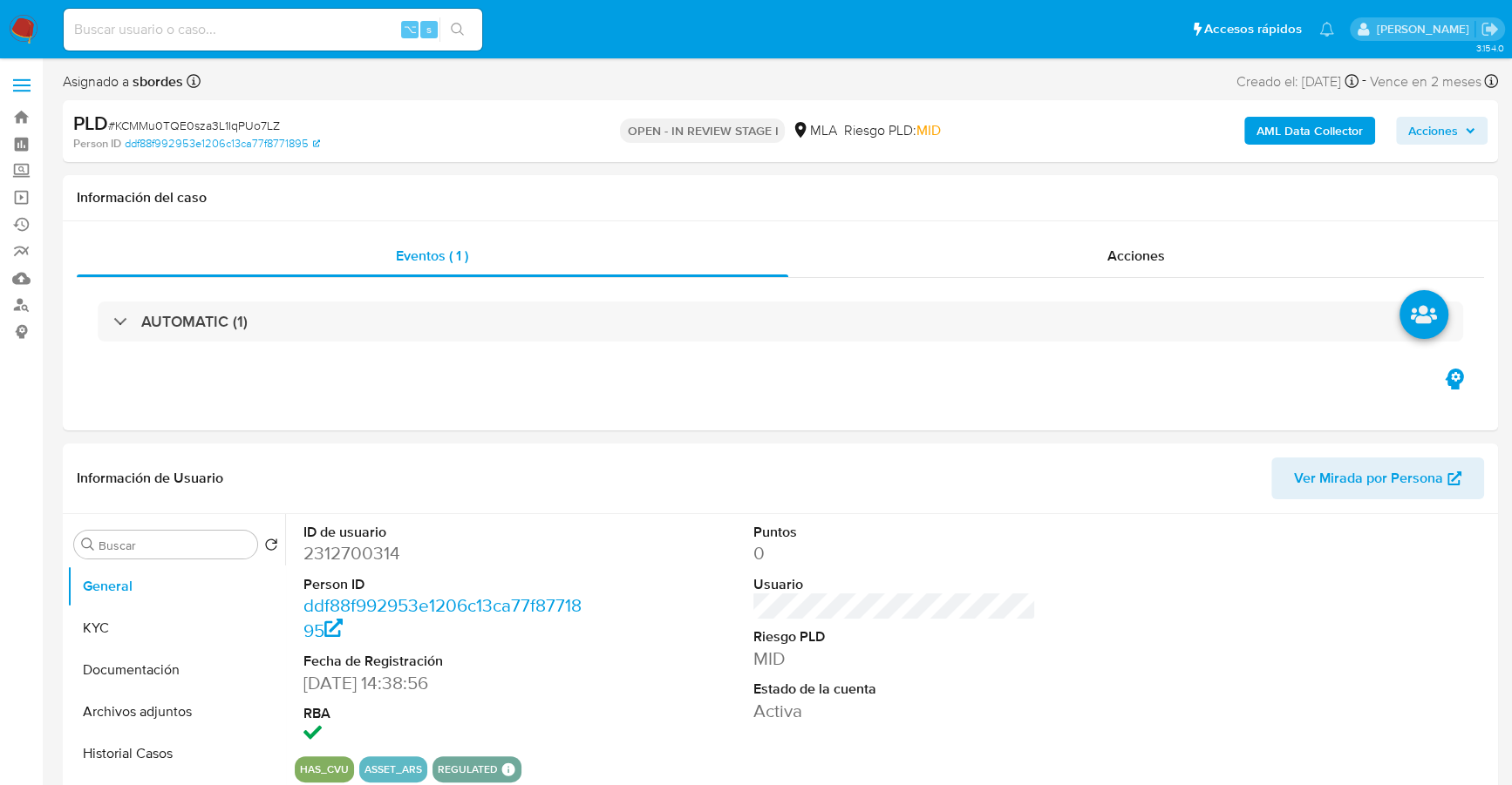
select select "10"
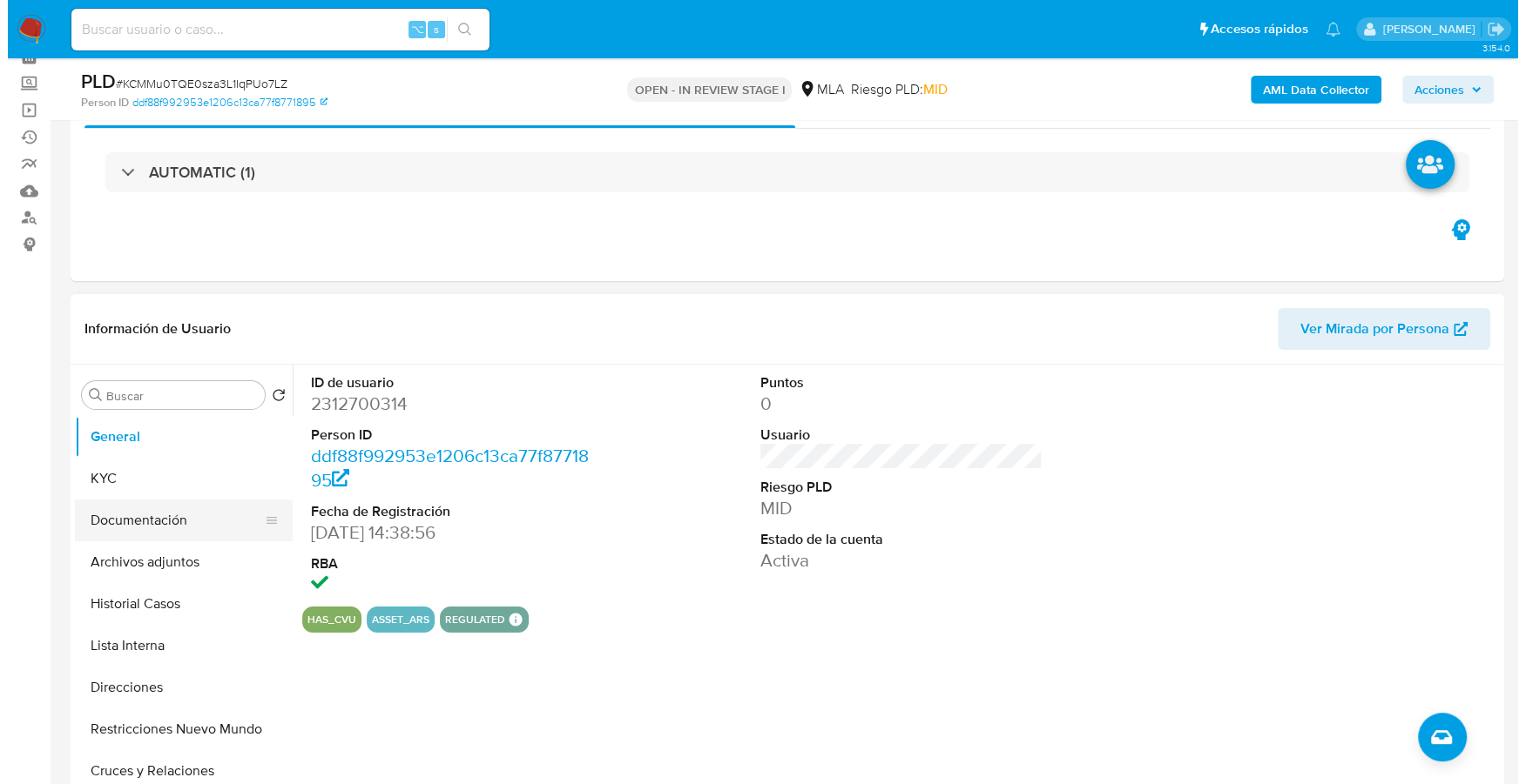
scroll to position [174, 0]
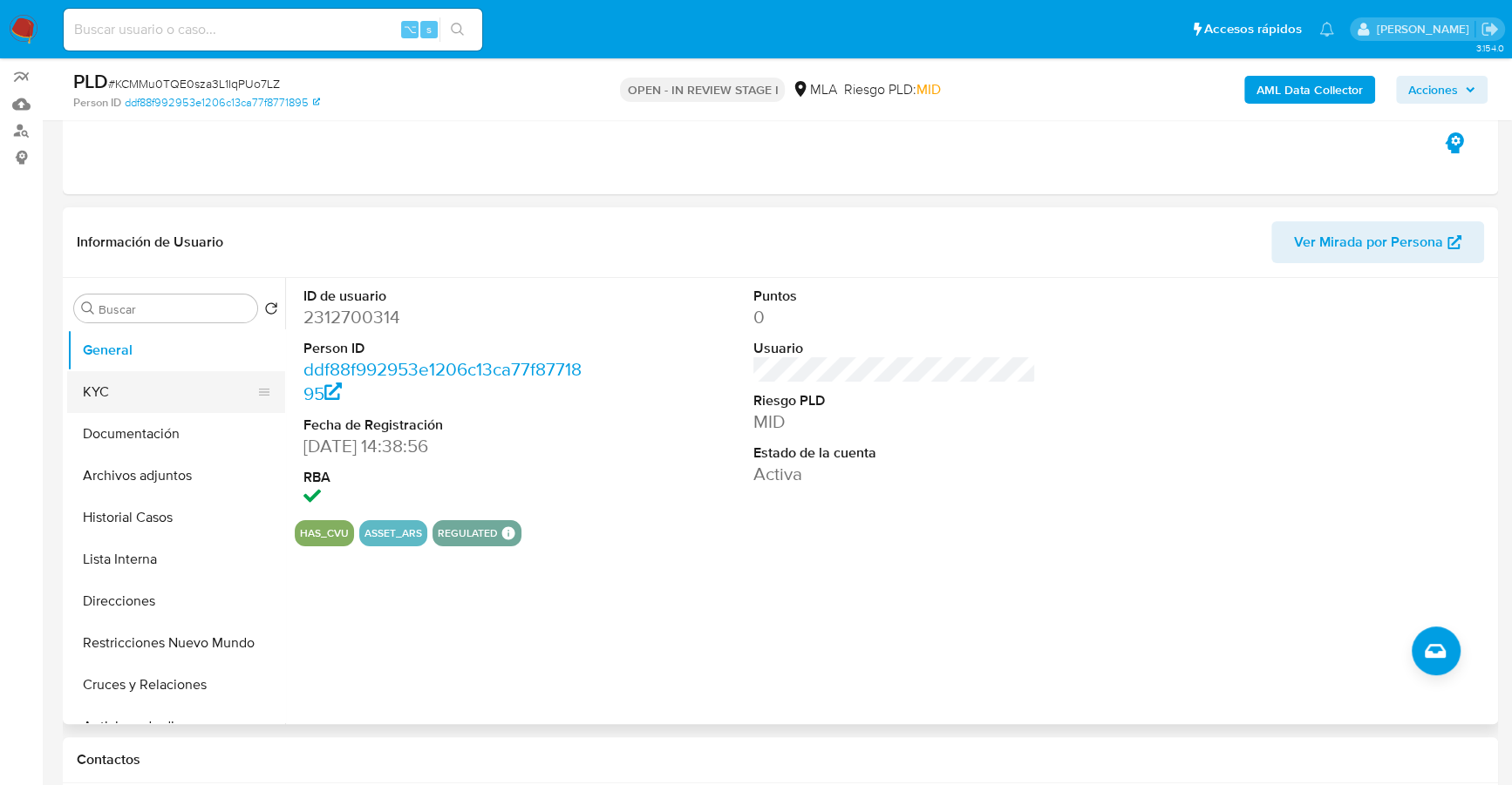
click at [144, 401] on button "KYC" at bounding box center [169, 392] width 204 height 42
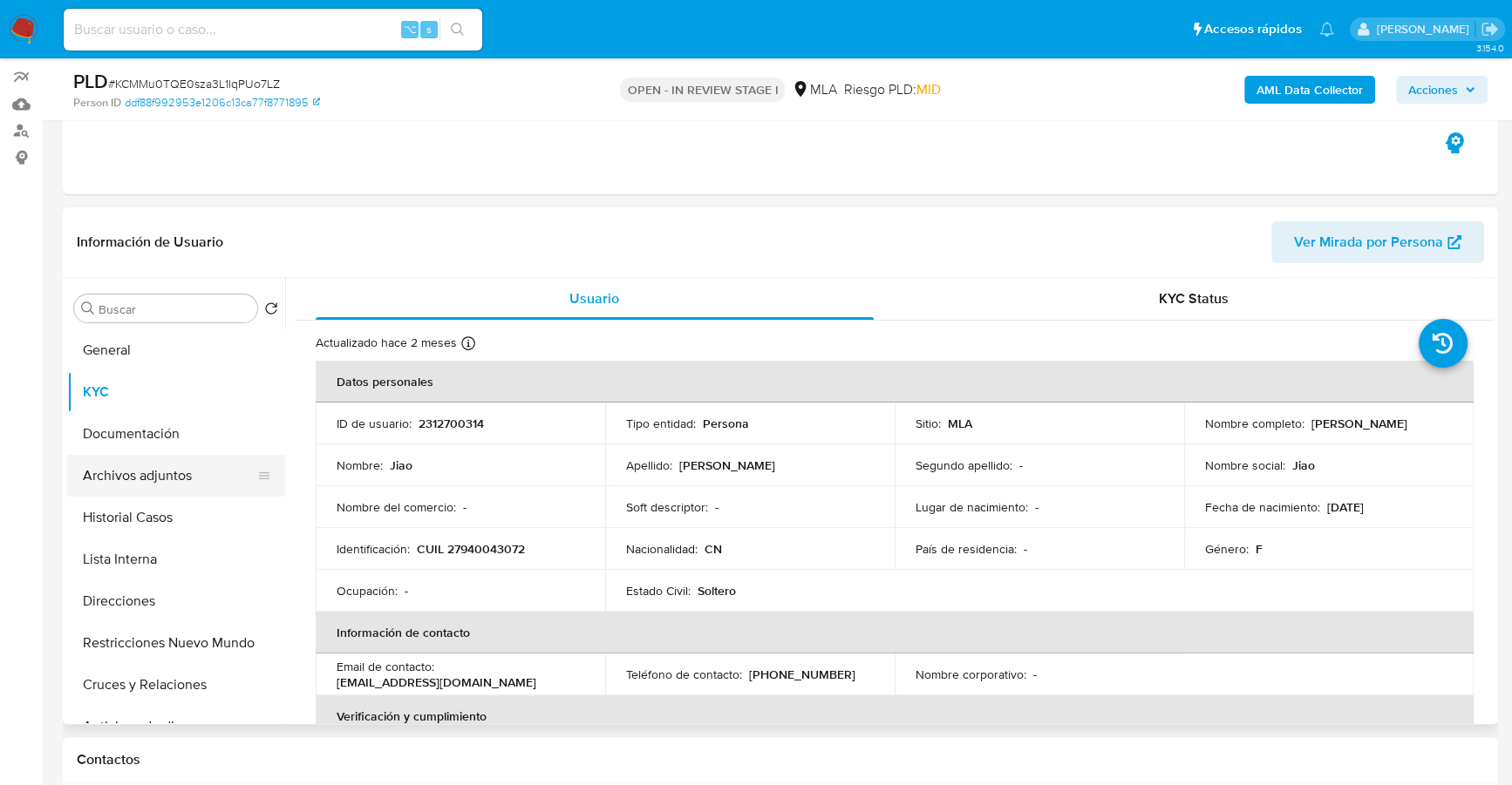
click at [152, 475] on button "Archivos adjuntos" at bounding box center [169, 475] width 204 height 42
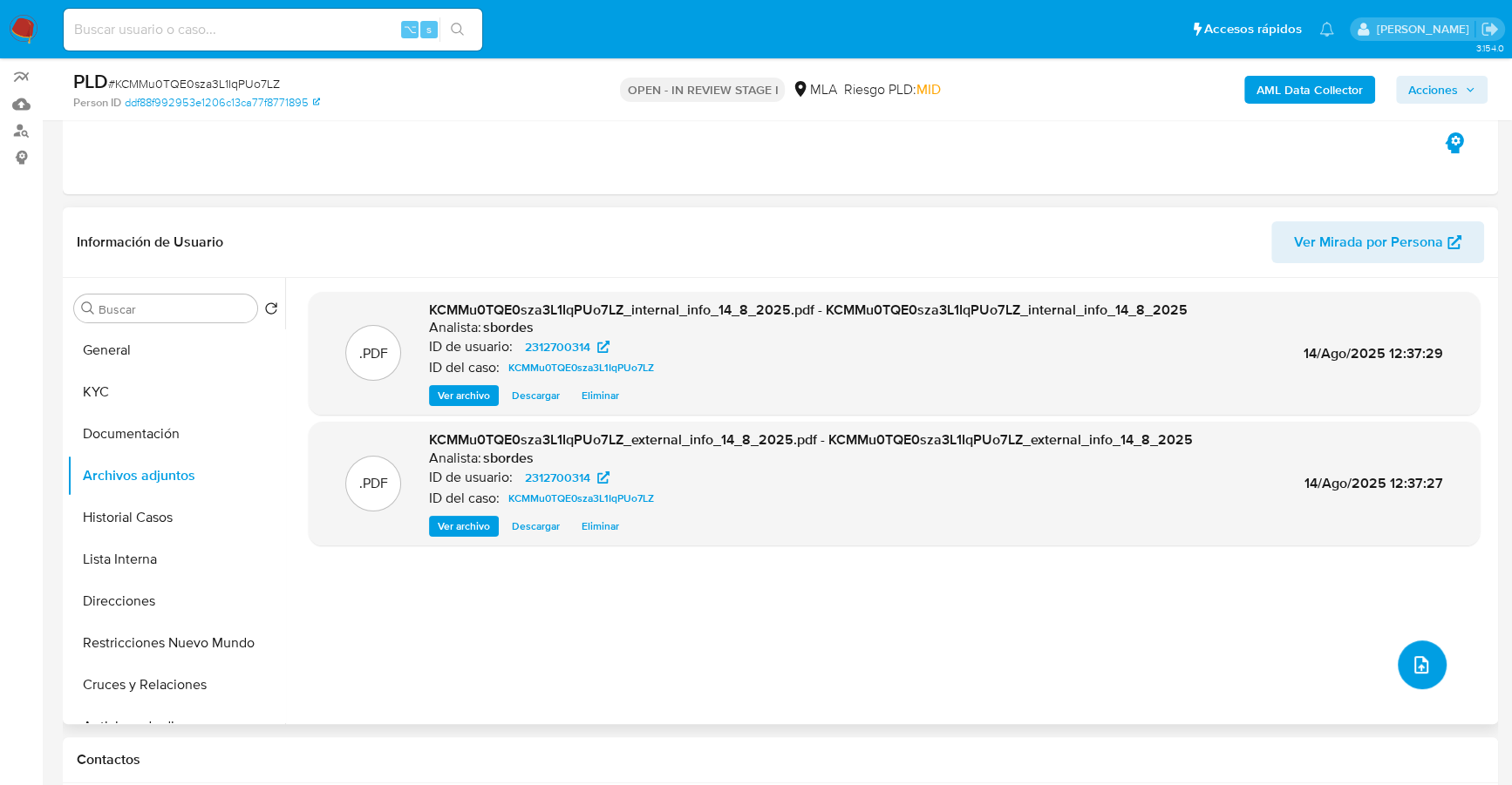
click at [1410, 657] on icon "upload-file" at bounding box center [1421, 665] width 21 height 21
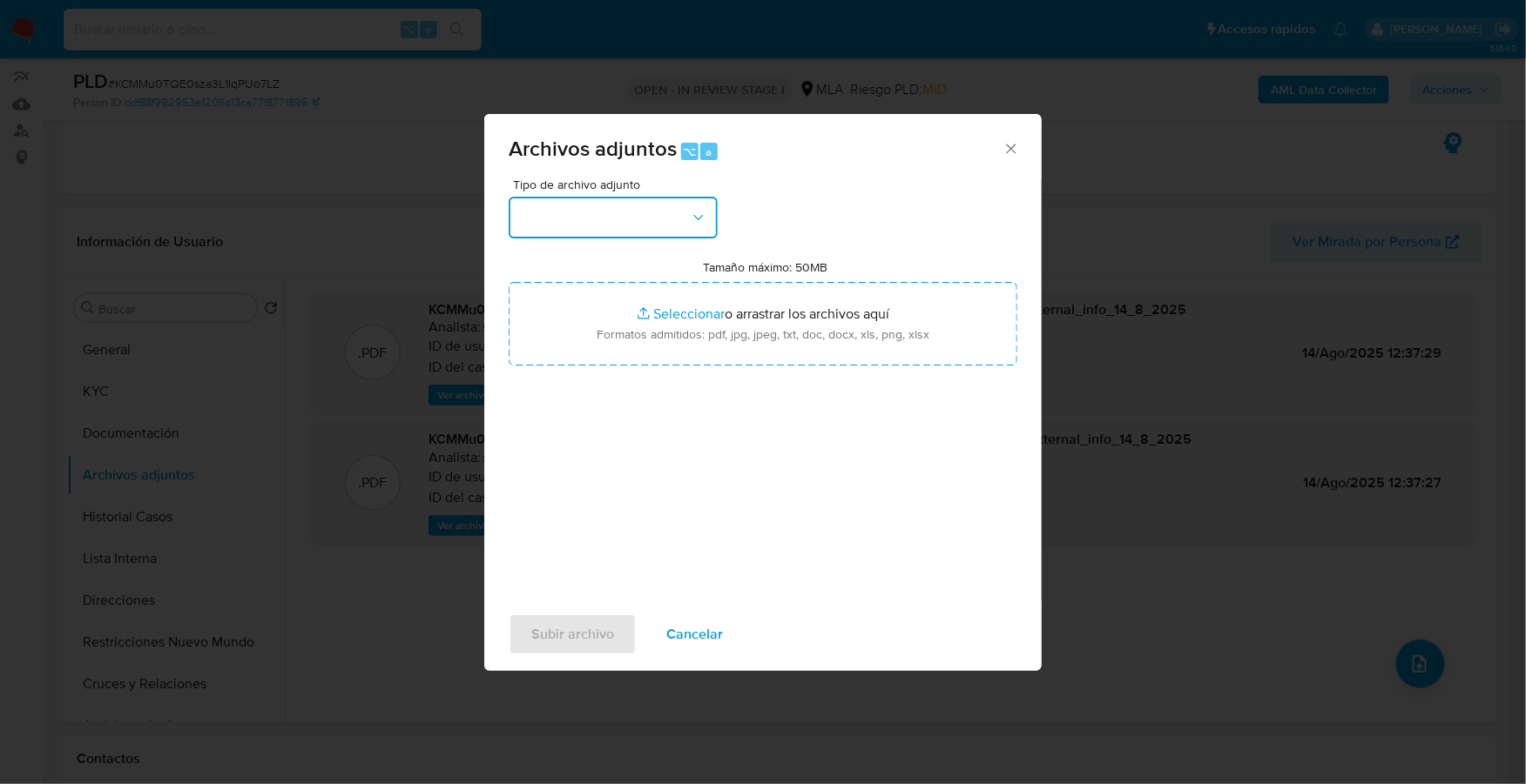
click at [686, 234] on button "button" at bounding box center [613, 217] width 209 height 42
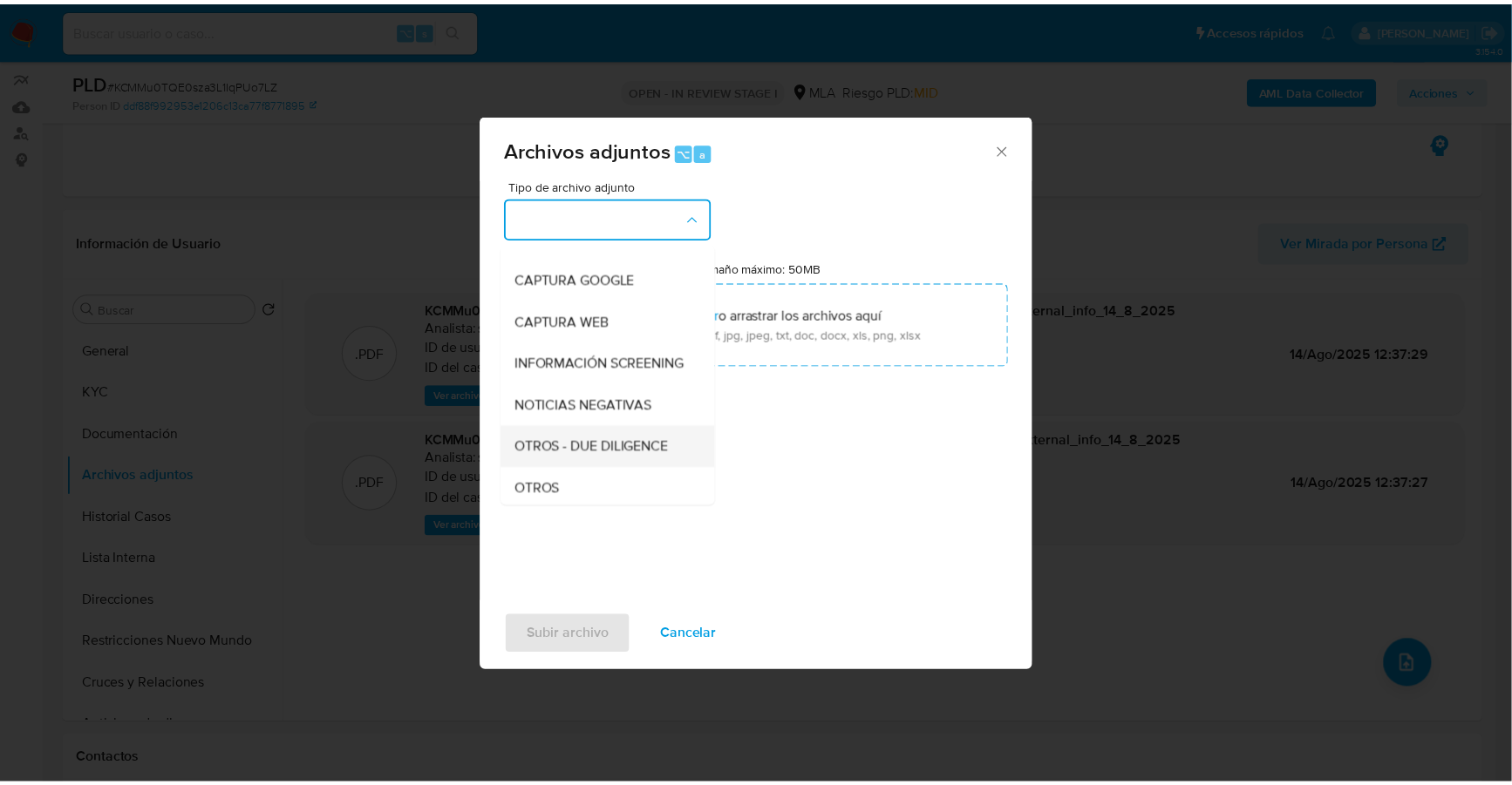
scroll to position [131, 0]
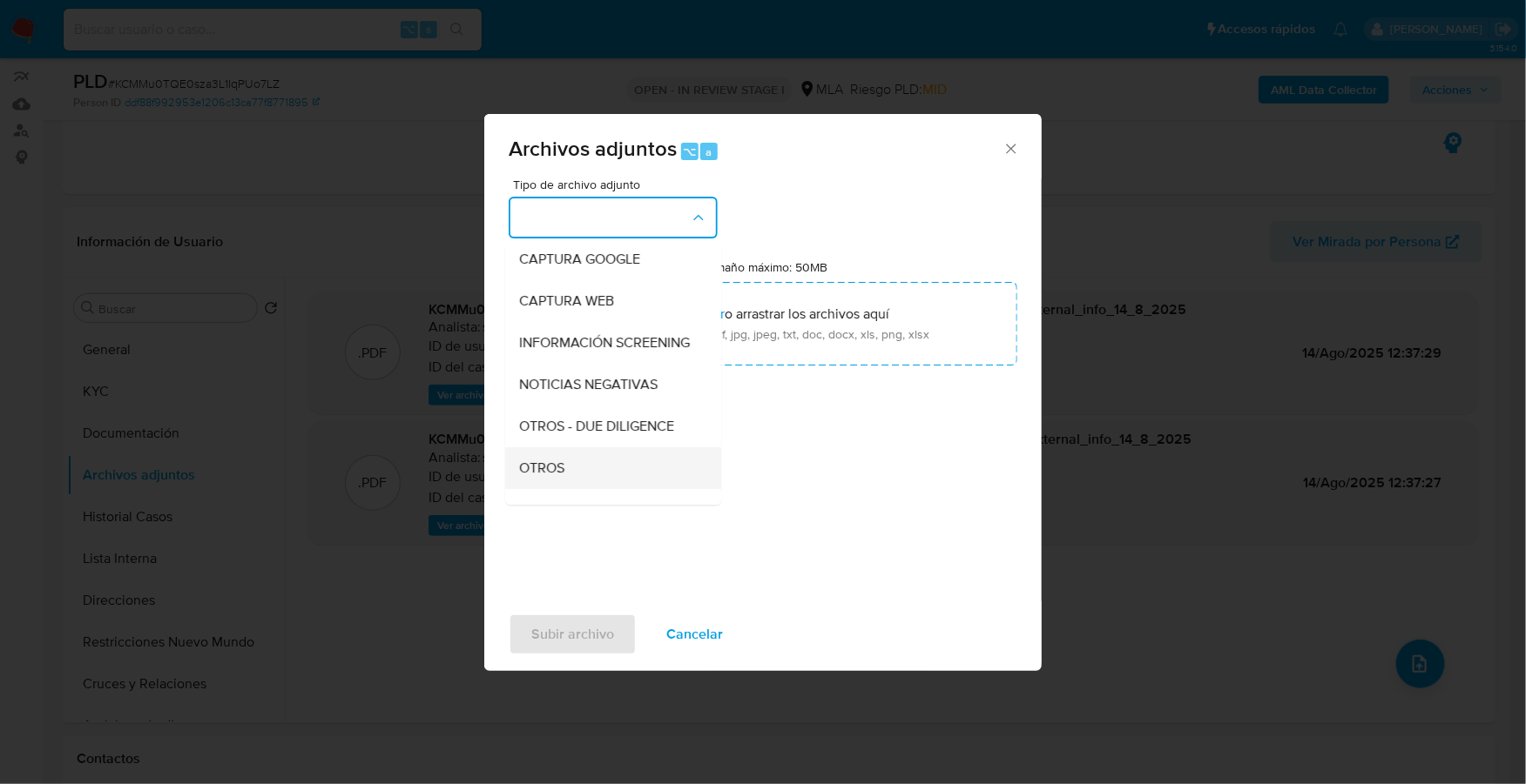
click at [573, 481] on div "OTROS" at bounding box center [607, 467] width 178 height 42
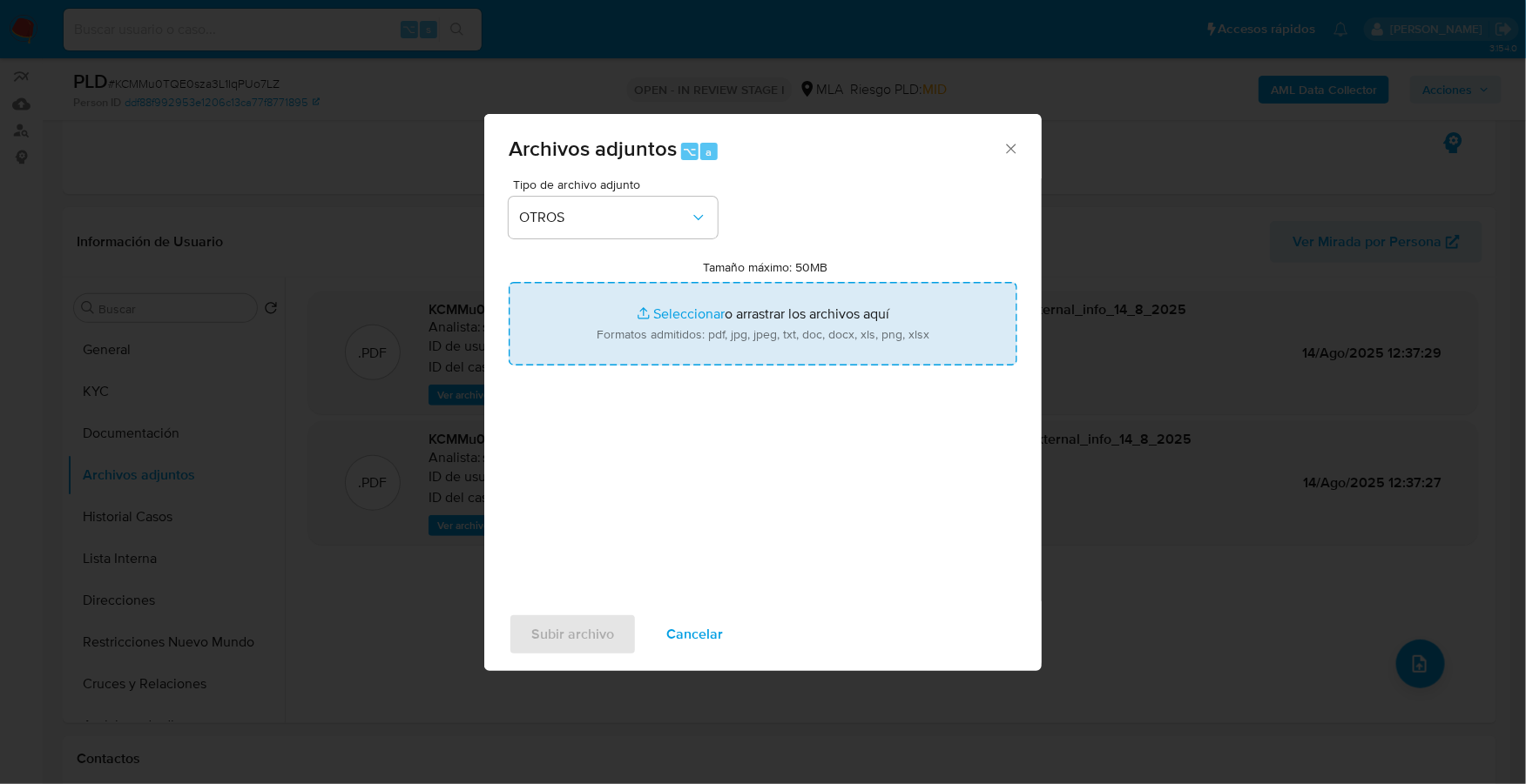
click at [704, 312] on input "Tamaño máximo: 50MB Seleccionar archivos" at bounding box center [763, 324] width 509 height 84
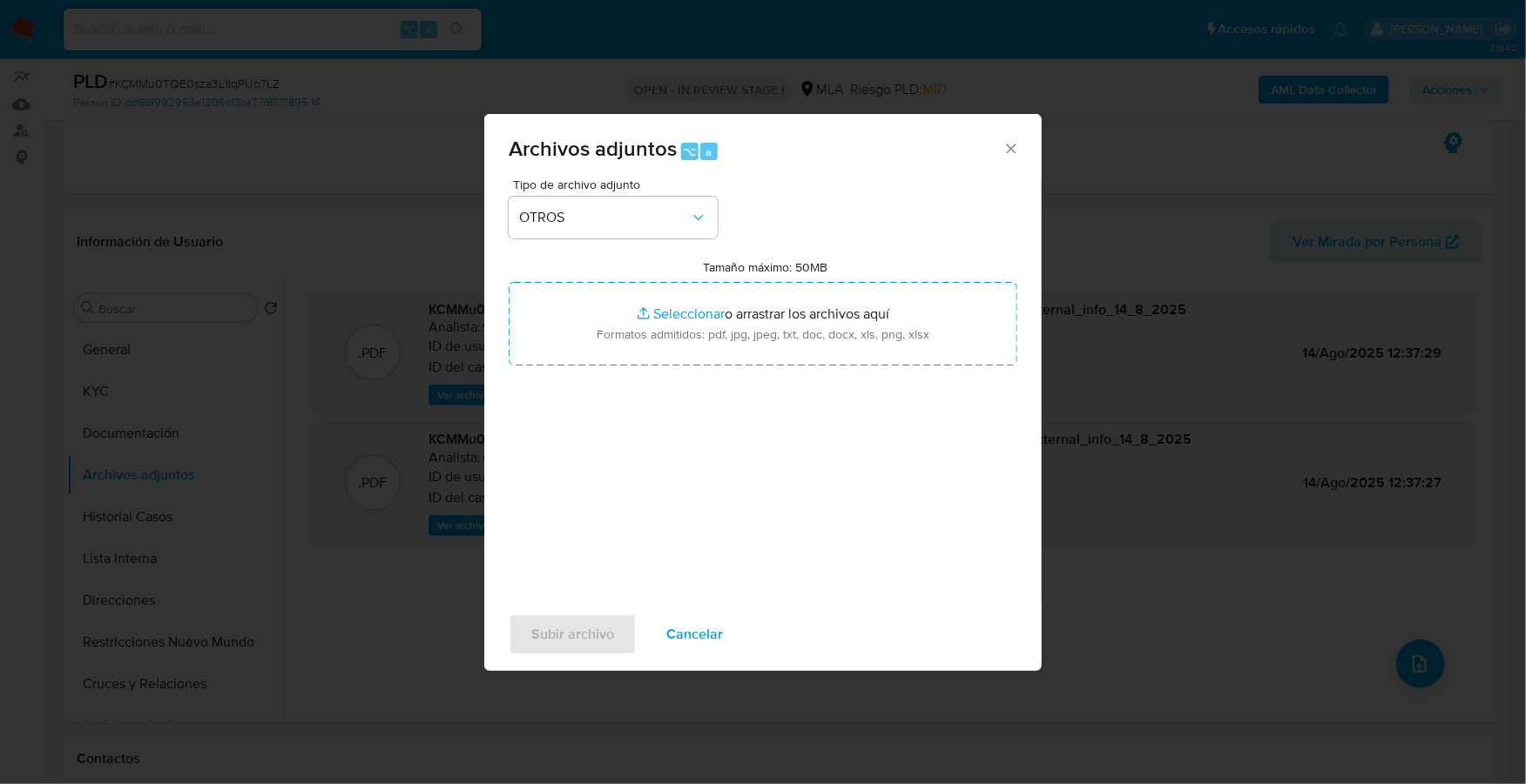
type input "C:\fakepath\Caselog KCMMu0TQE0sza3L1IqPUo7LZ_2025_07_17_19_19_51.docx"
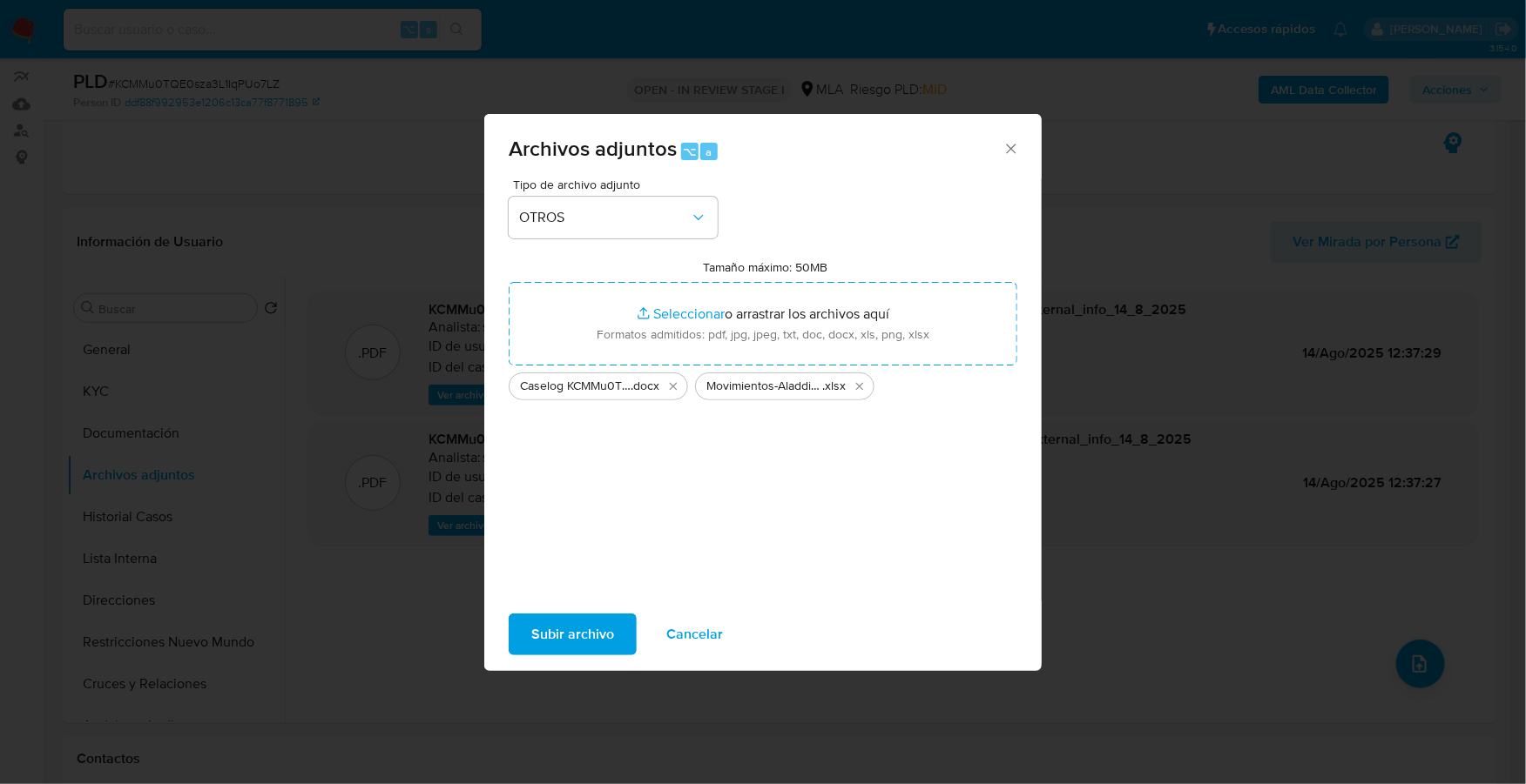
click at [592, 640] on span "Subir archivo" at bounding box center [572, 634] width 83 height 38
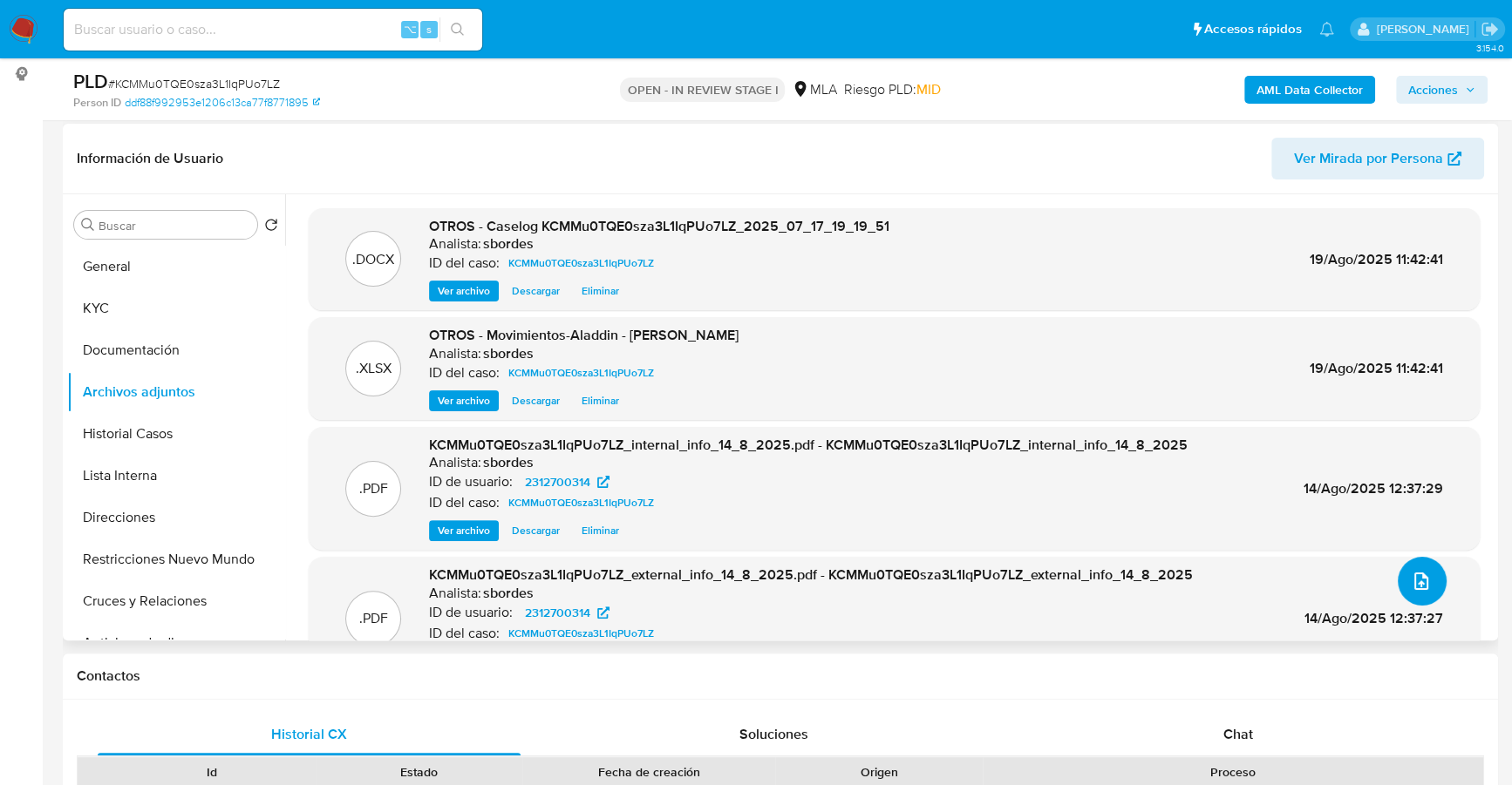
scroll to position [370, 0]
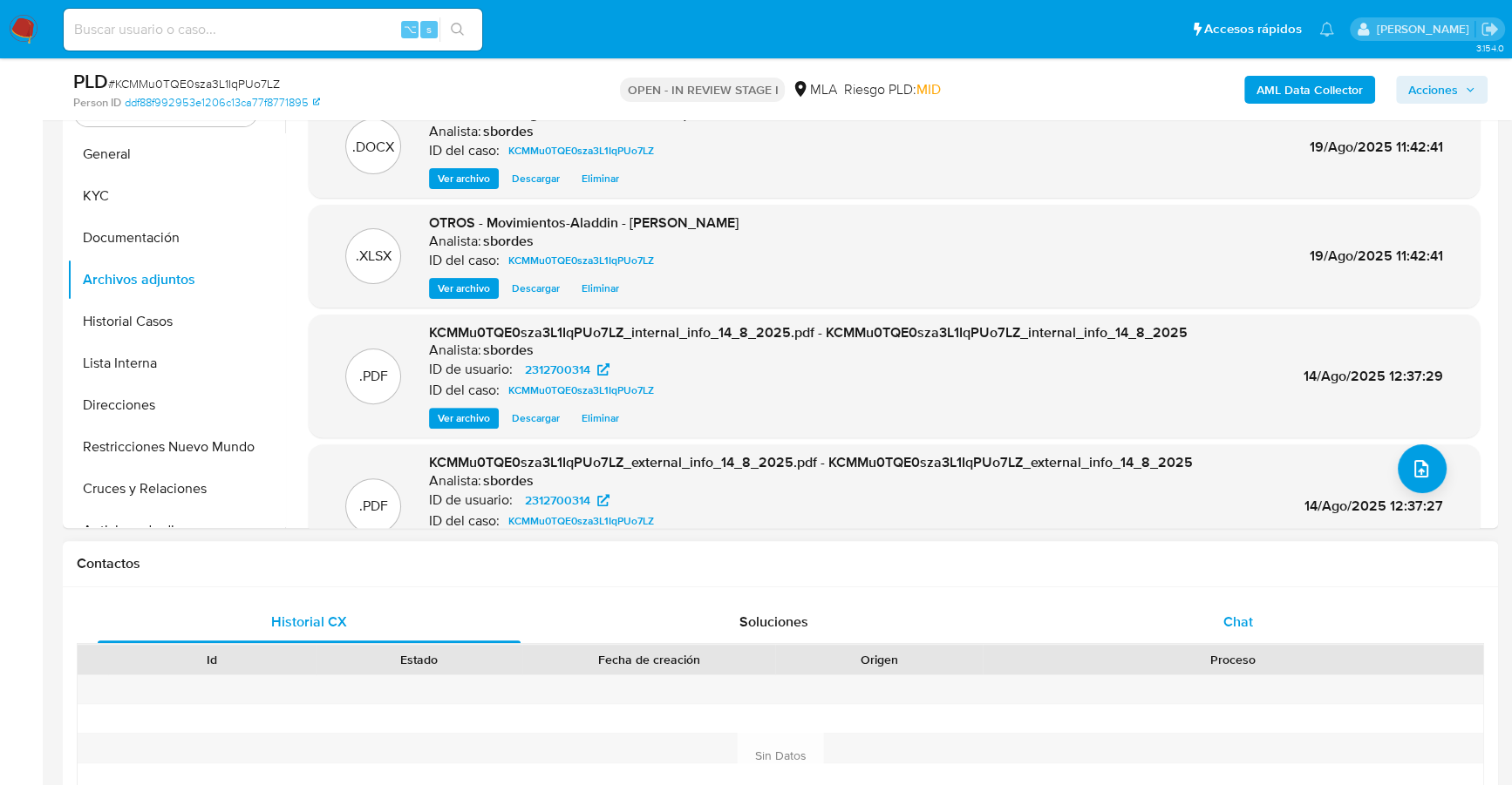
click at [1211, 614] on div "Chat" at bounding box center [1237, 622] width 423 height 42
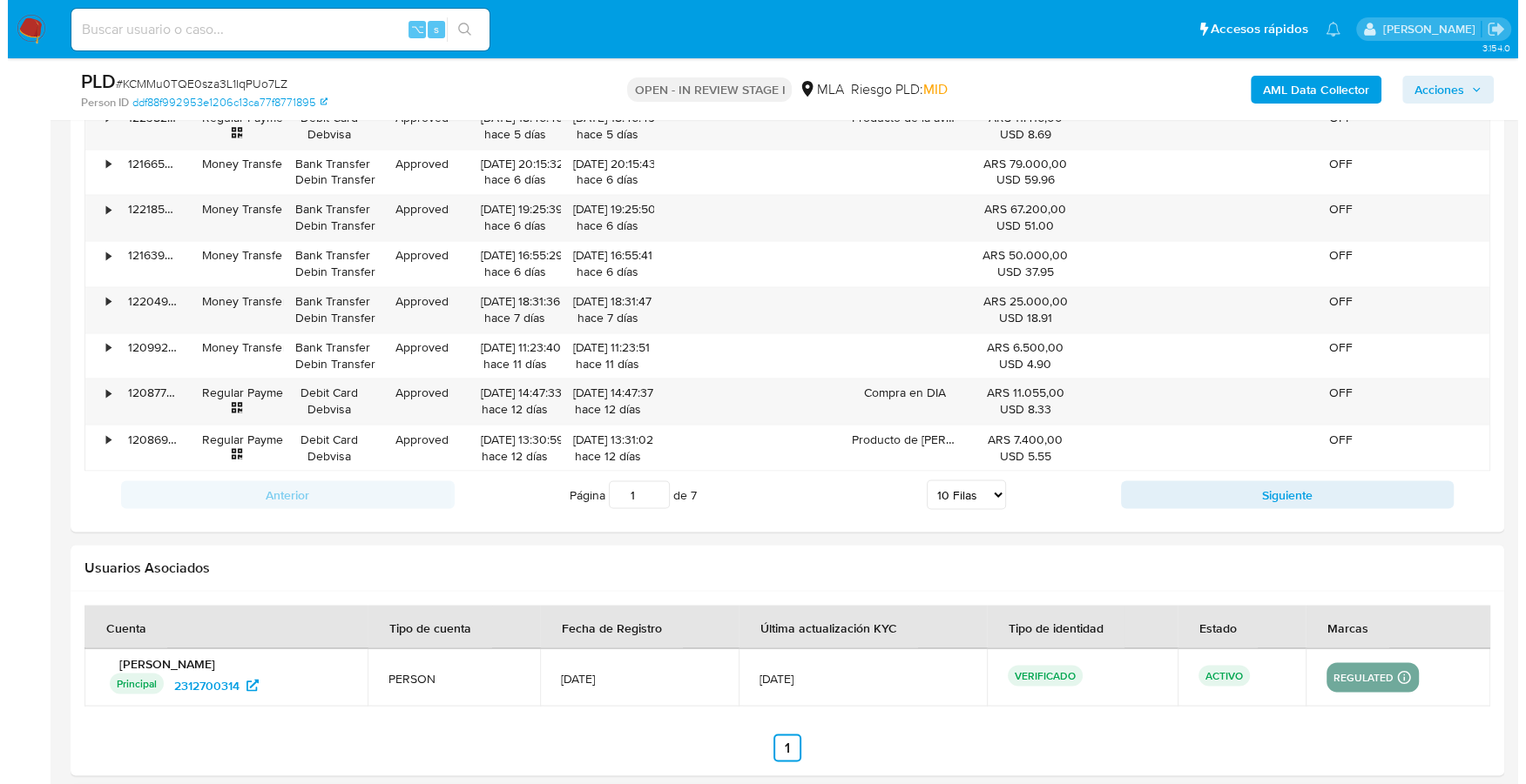
scroll to position [3051, 0]
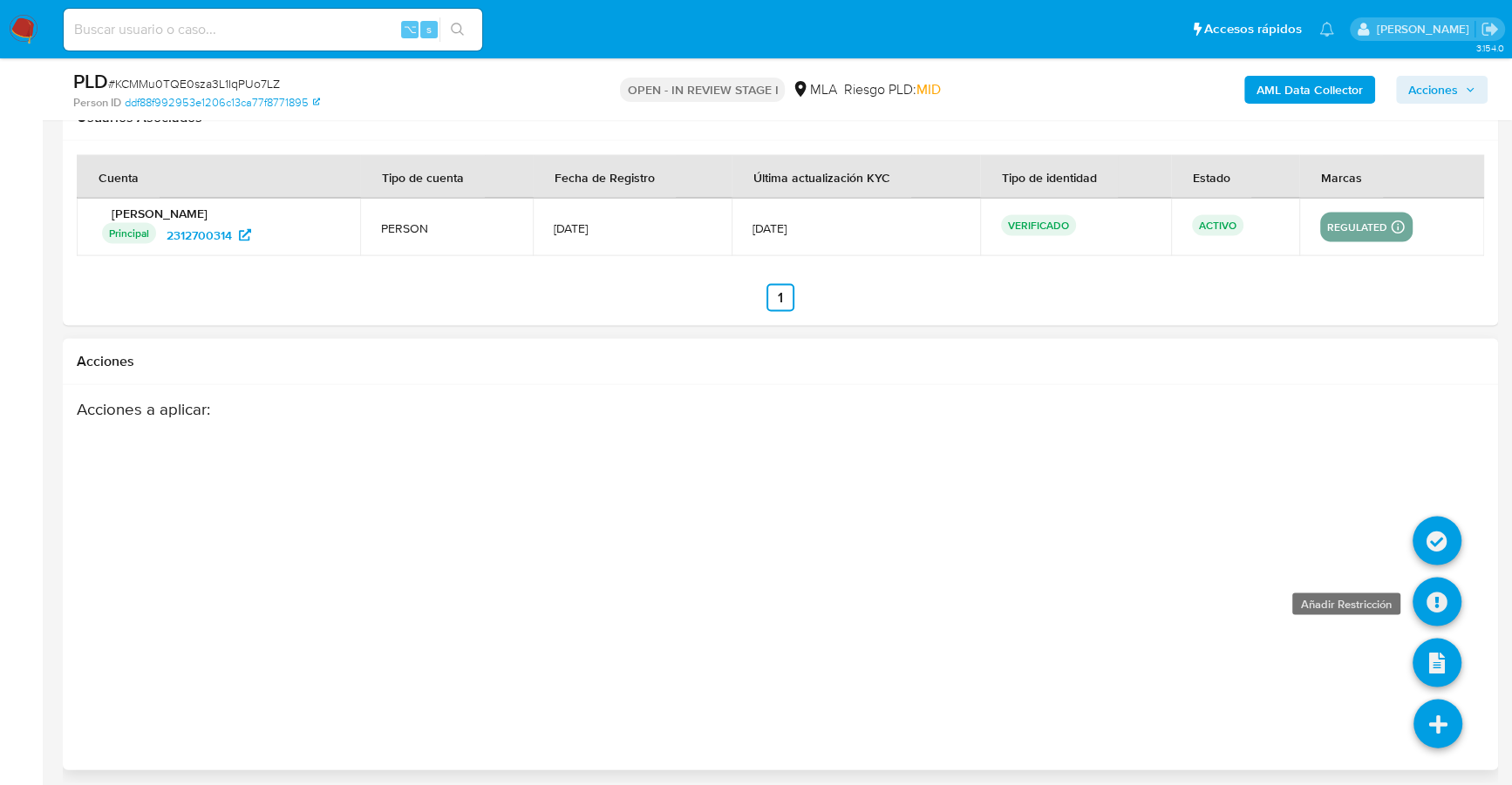
click at [1433, 591] on icon at bounding box center [1436, 602] width 49 height 48
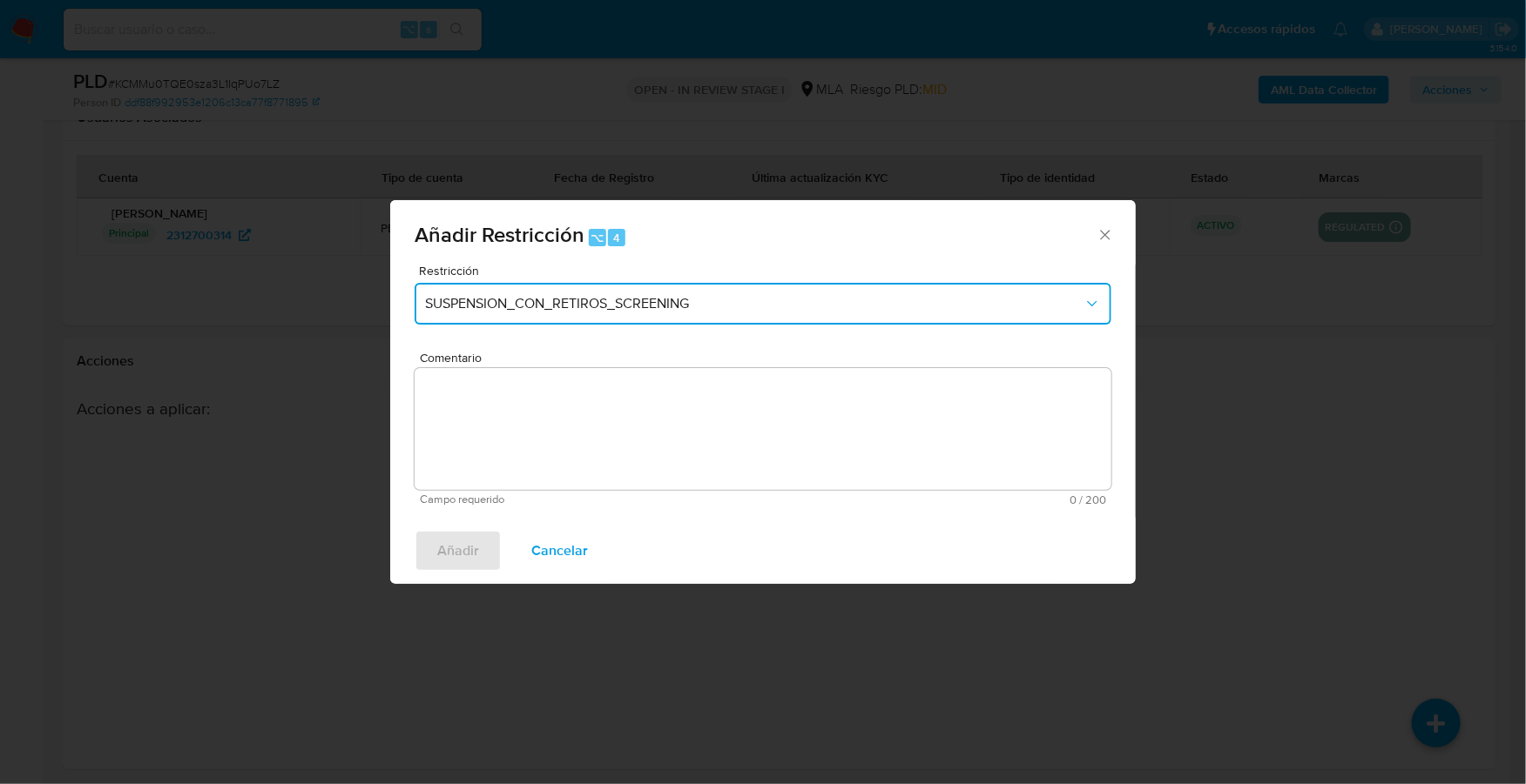
click at [598, 300] on span "SUSPENSION_CON_RETIROS_SCREENING" at bounding box center [754, 304] width 659 height 18
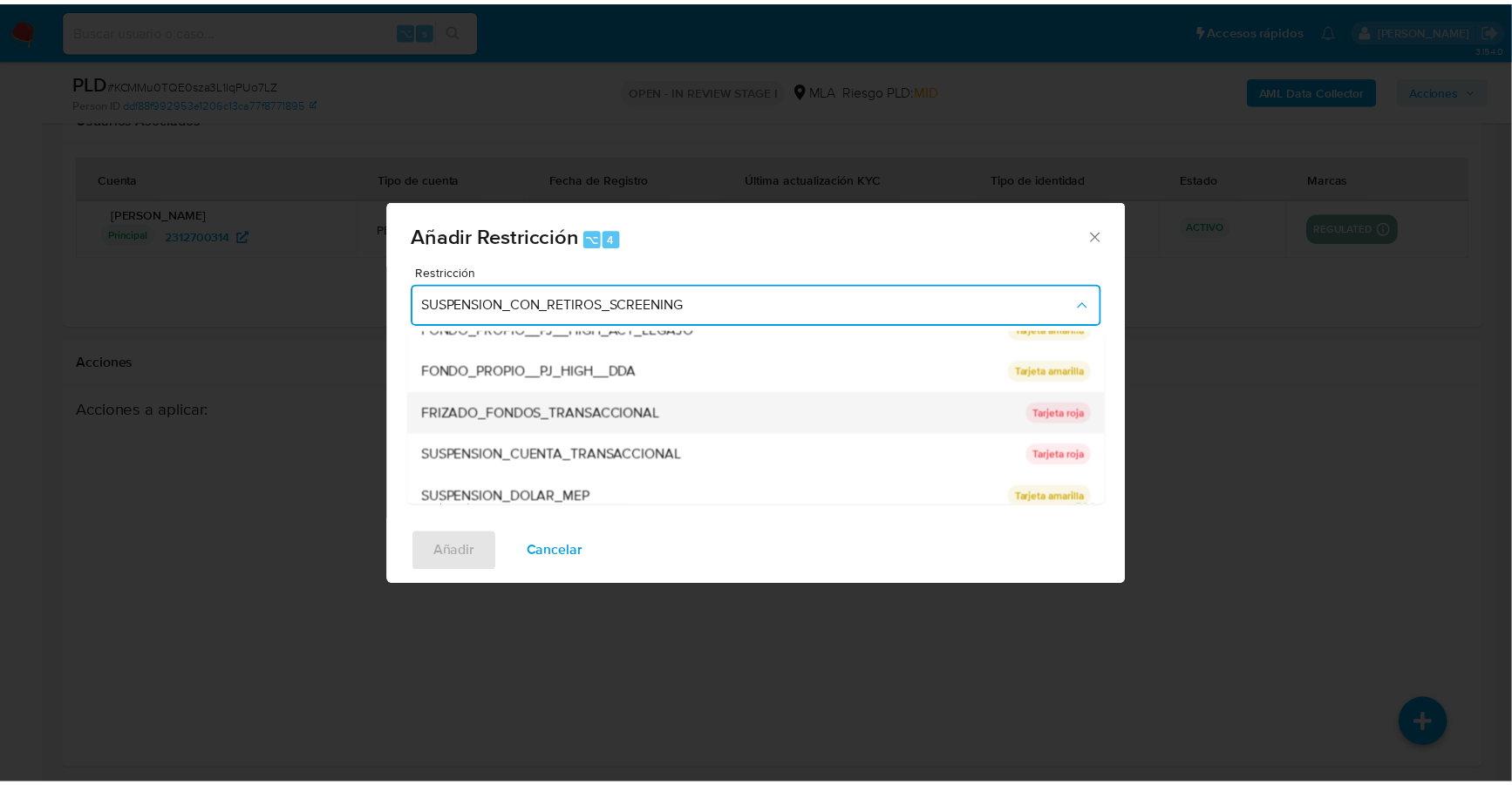
scroll to position [286, 0]
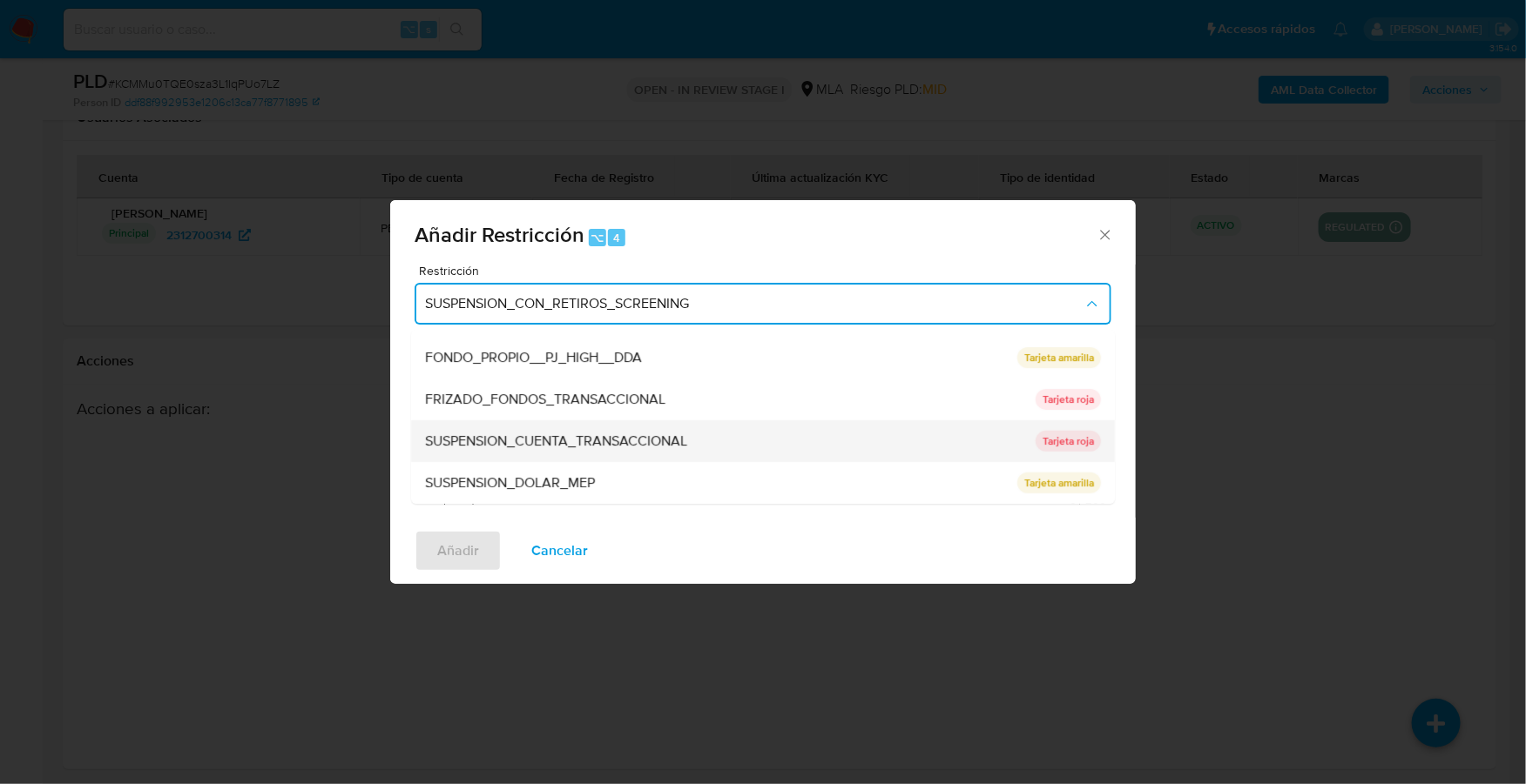
click at [586, 428] on div "SUSPENSION_CUENTA_TRANSACCIONAL" at bounding box center [725, 440] width 600 height 42
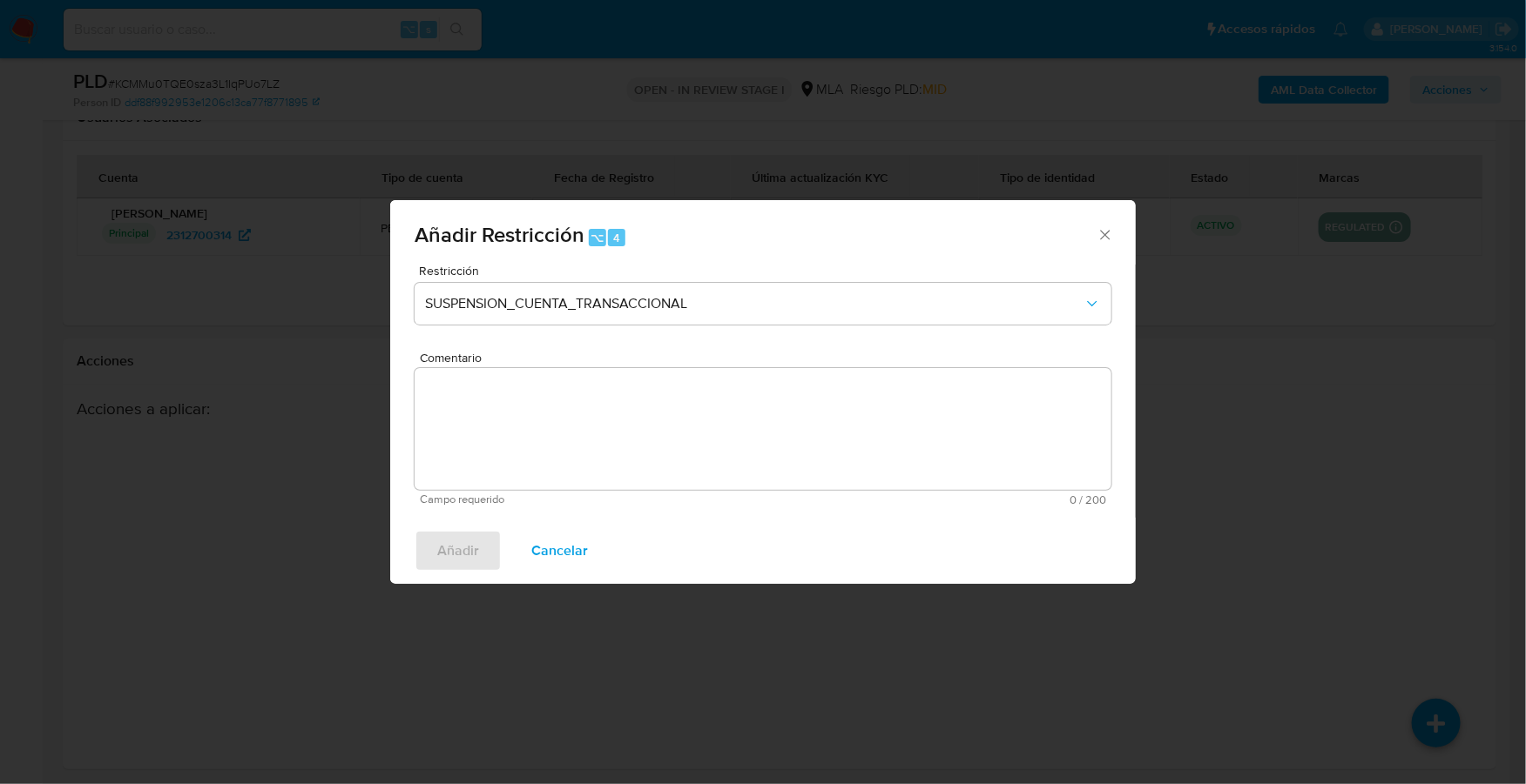
drag, startPoint x: 620, startPoint y: 442, endPoint x: 612, endPoint y: 427, distance: 17.0
click at [617, 438] on textarea "Comentario" at bounding box center [763, 428] width 697 height 122
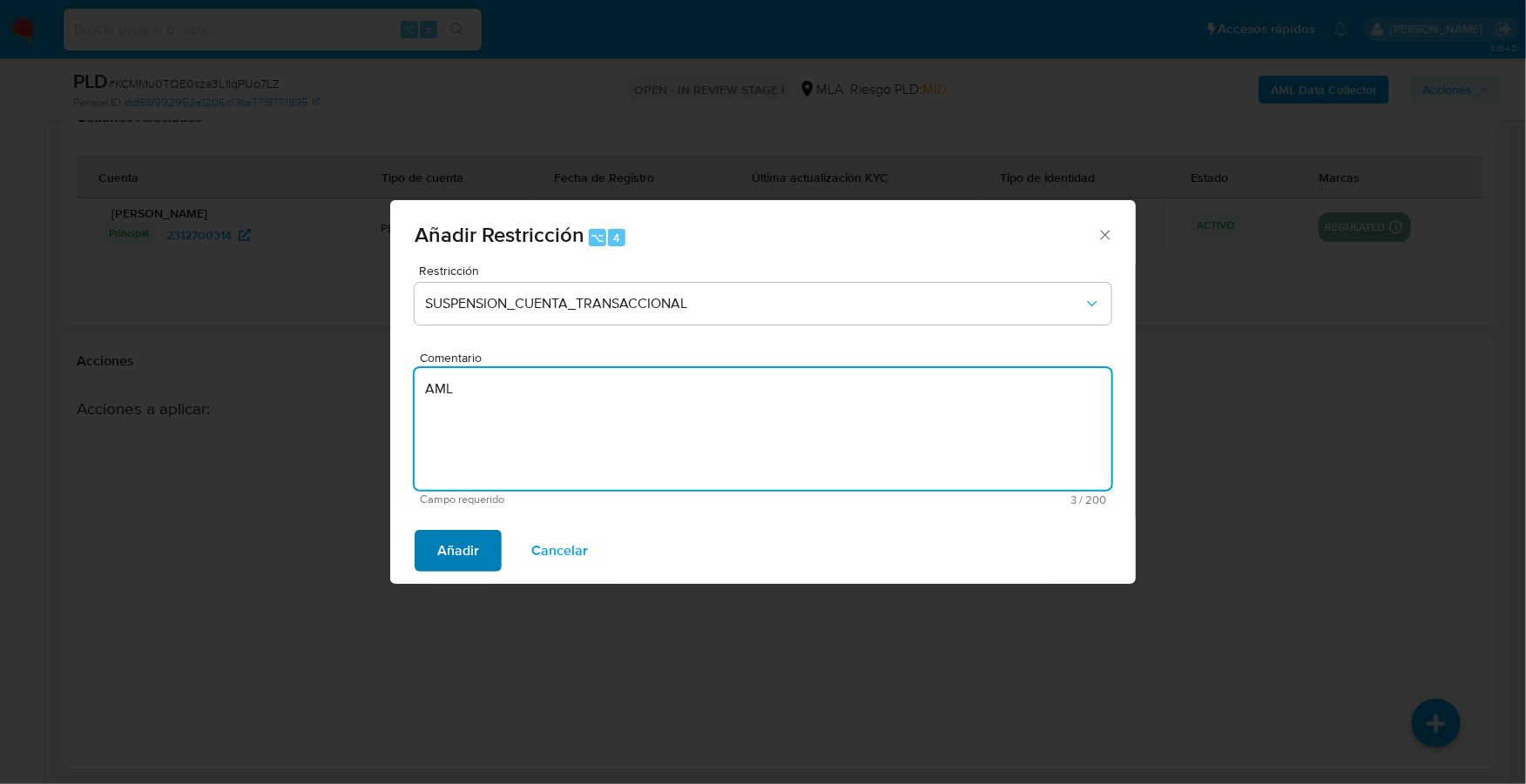
type textarea "AML"
click at [443, 548] on span "Añadir" at bounding box center [457, 550] width 42 height 38
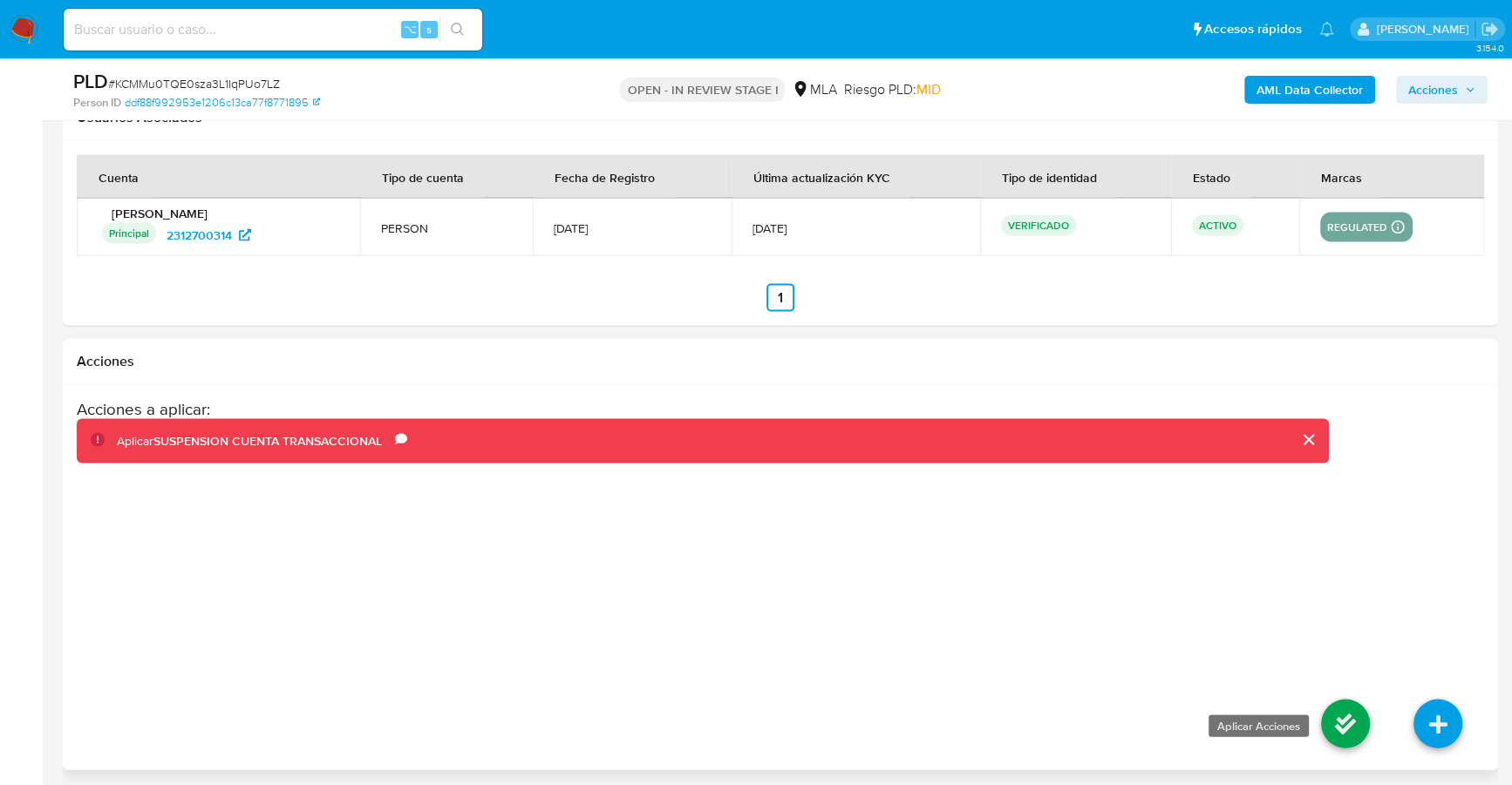
click at [1326, 708] on icon at bounding box center [1345, 724] width 49 height 48
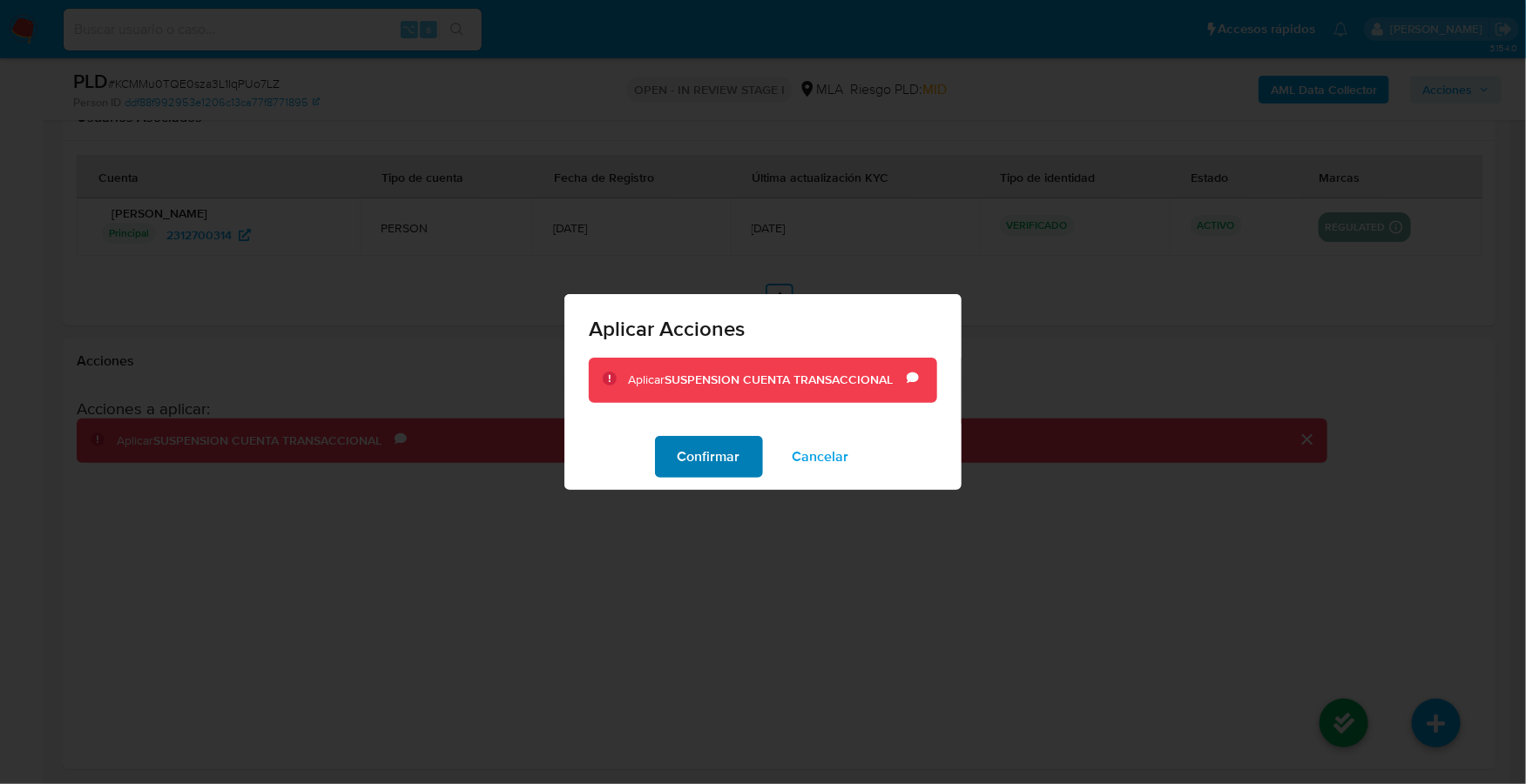
click at [680, 445] on span "Confirmar" at bounding box center [708, 456] width 62 height 38
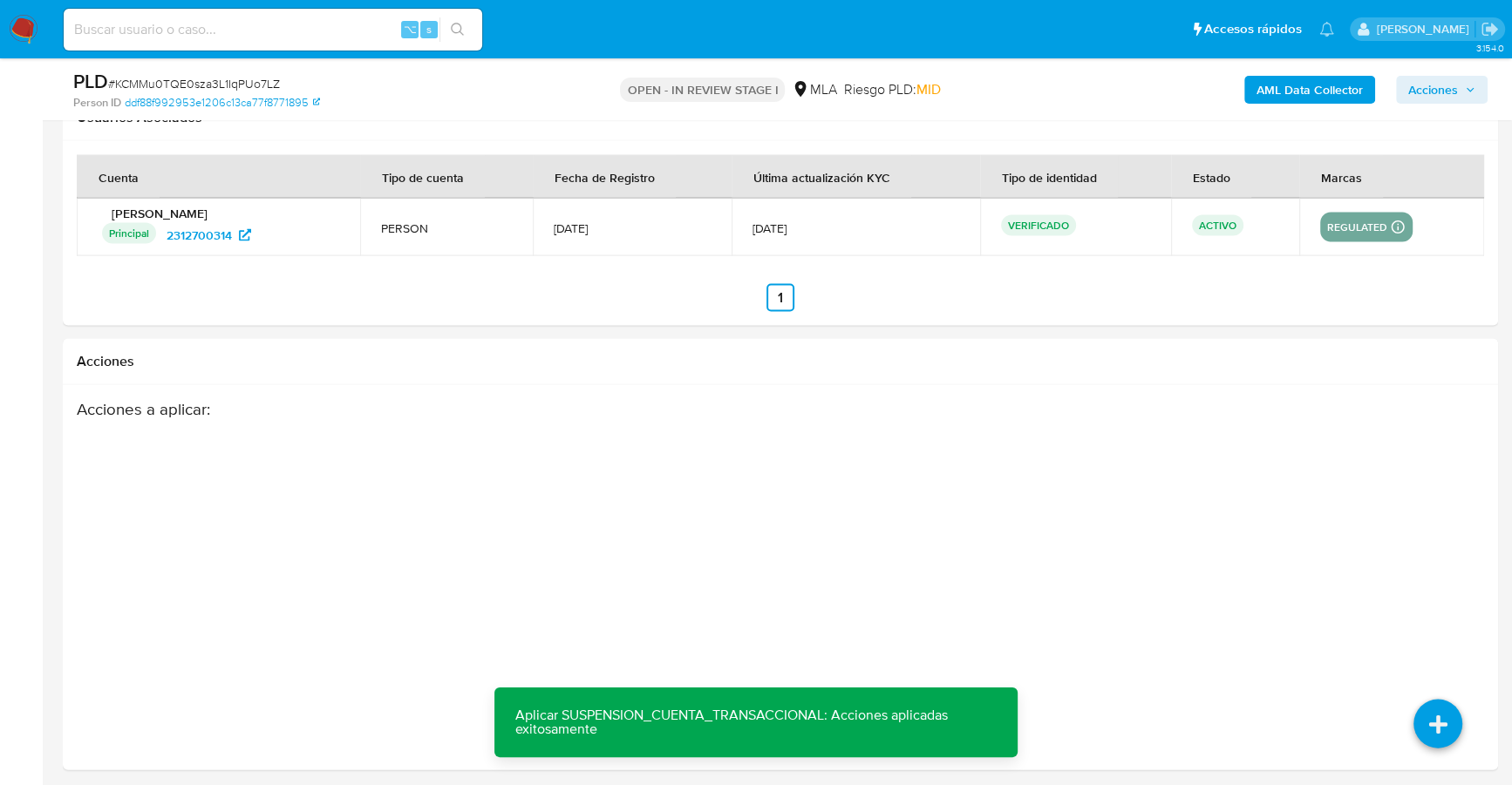
click at [1455, 80] on span "Acciones" at bounding box center [1433, 90] width 49 height 28
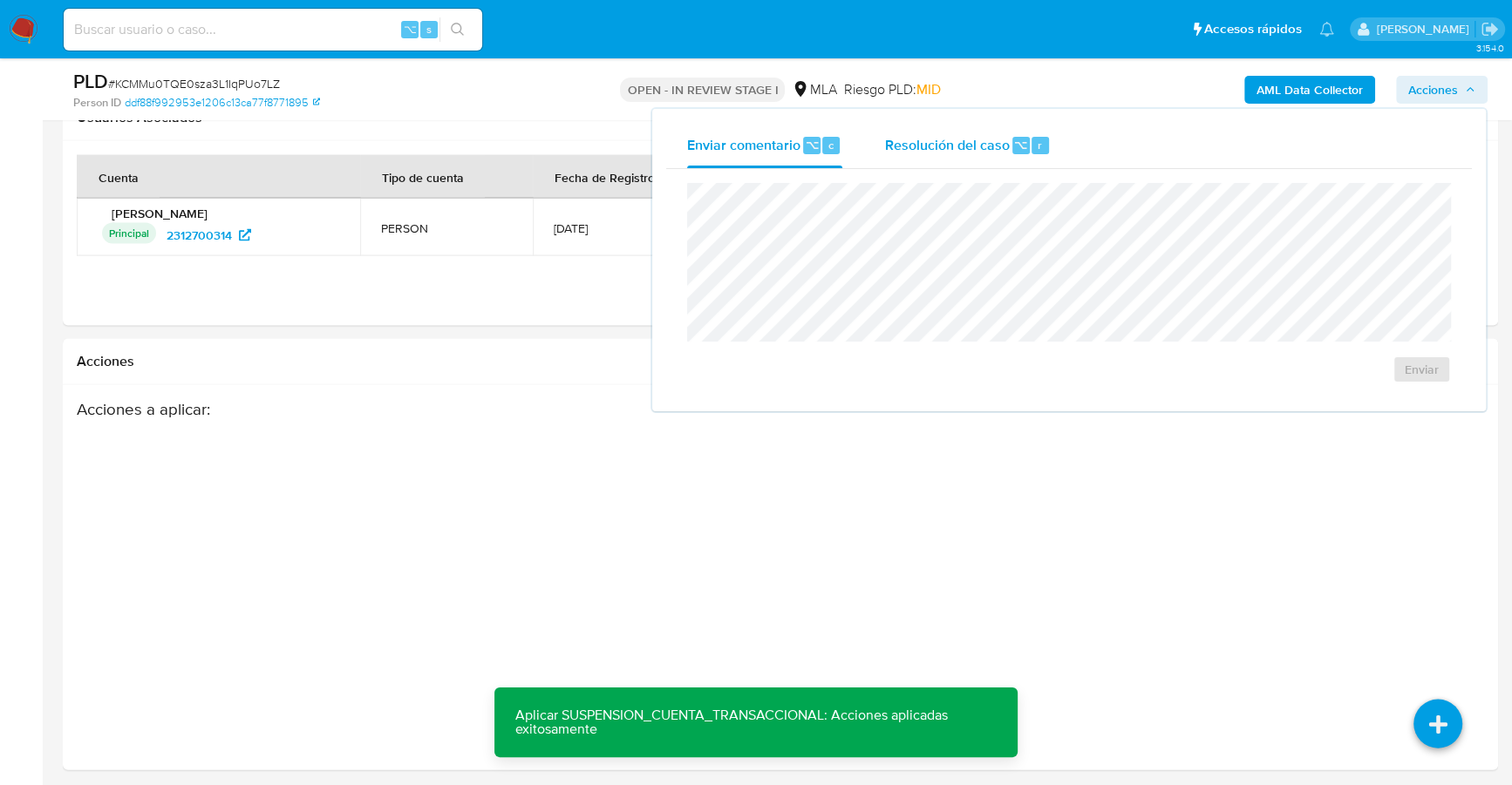
click at [978, 127] on div "Resolución del caso ⌥ r" at bounding box center [967, 145] width 167 height 46
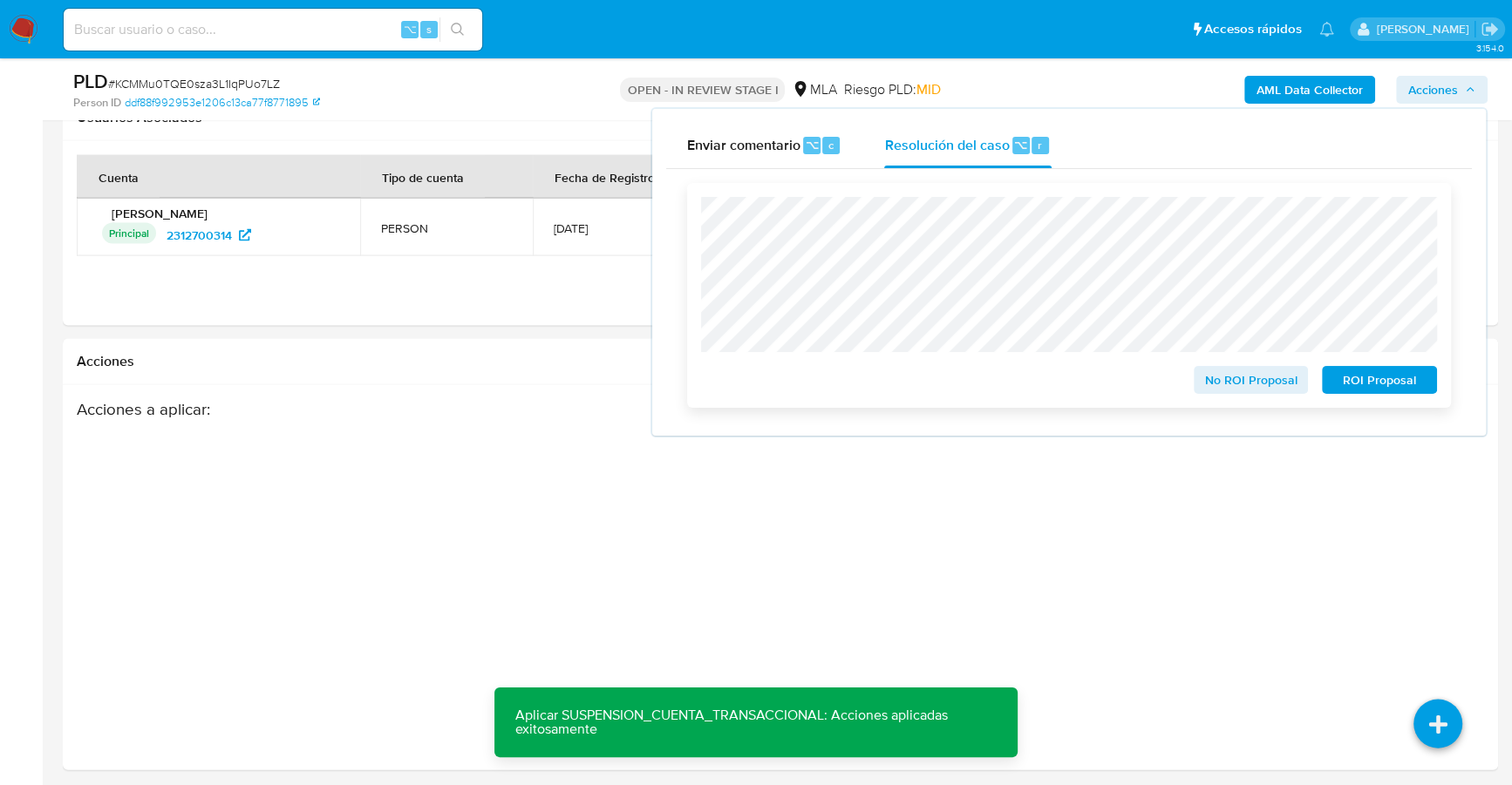
click at [1347, 380] on span "ROI Proposal" at bounding box center [1379, 379] width 90 height 24
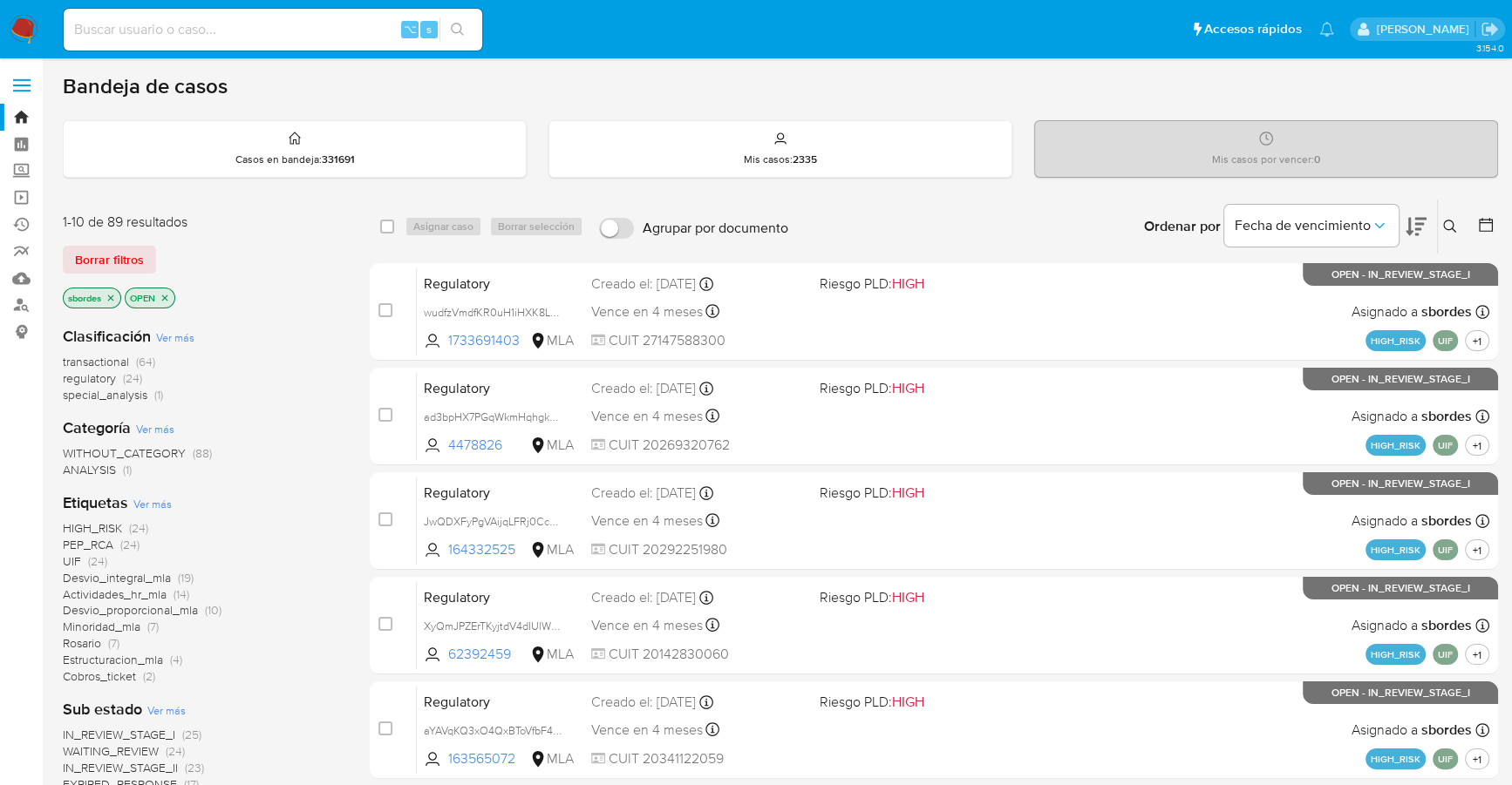
click at [289, 36] on input at bounding box center [272, 30] width 419 height 22
paste input "223615084"
type input "223615084"
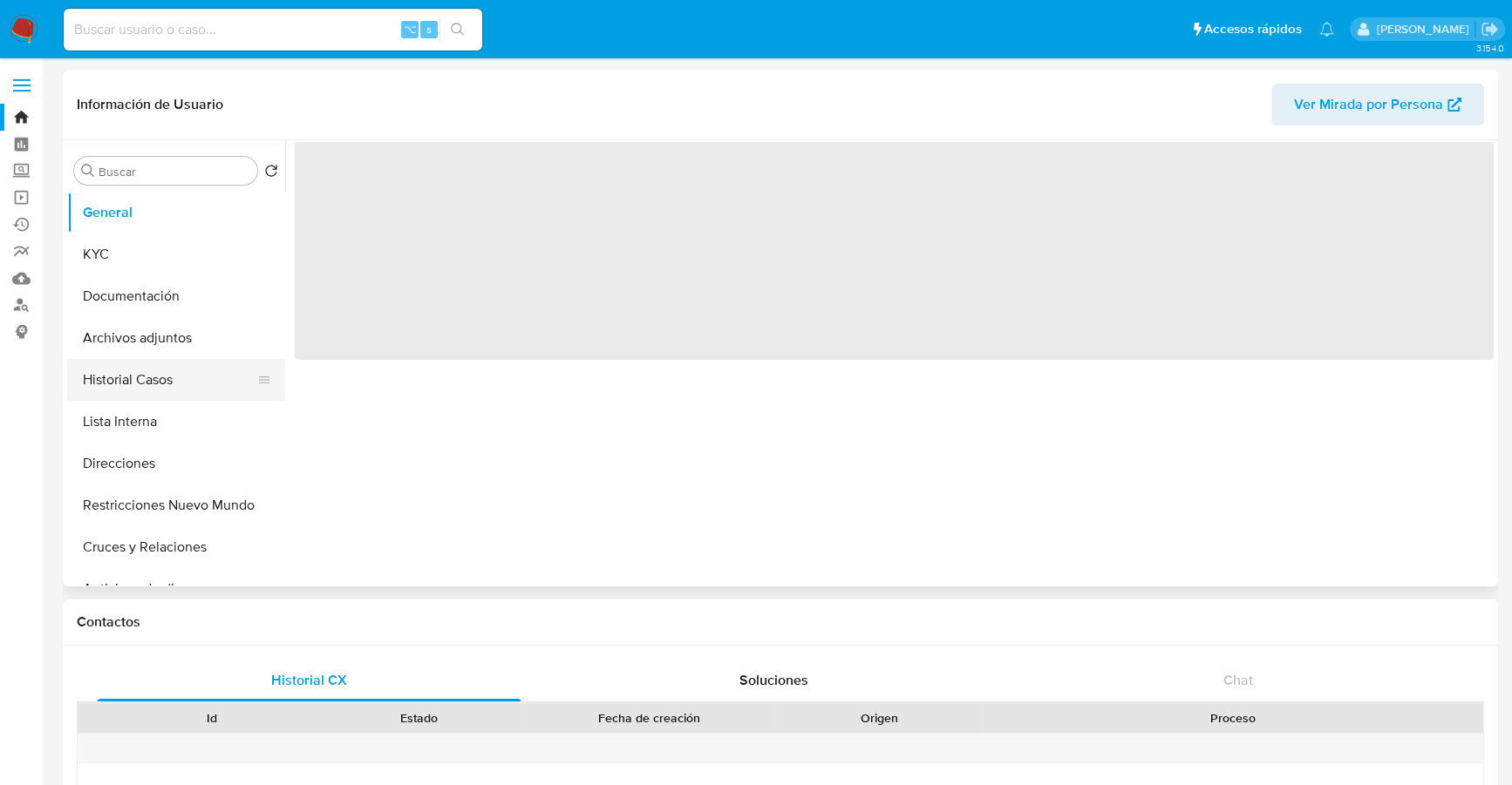
click at [192, 385] on button "Historial Casos" at bounding box center [169, 379] width 204 height 42
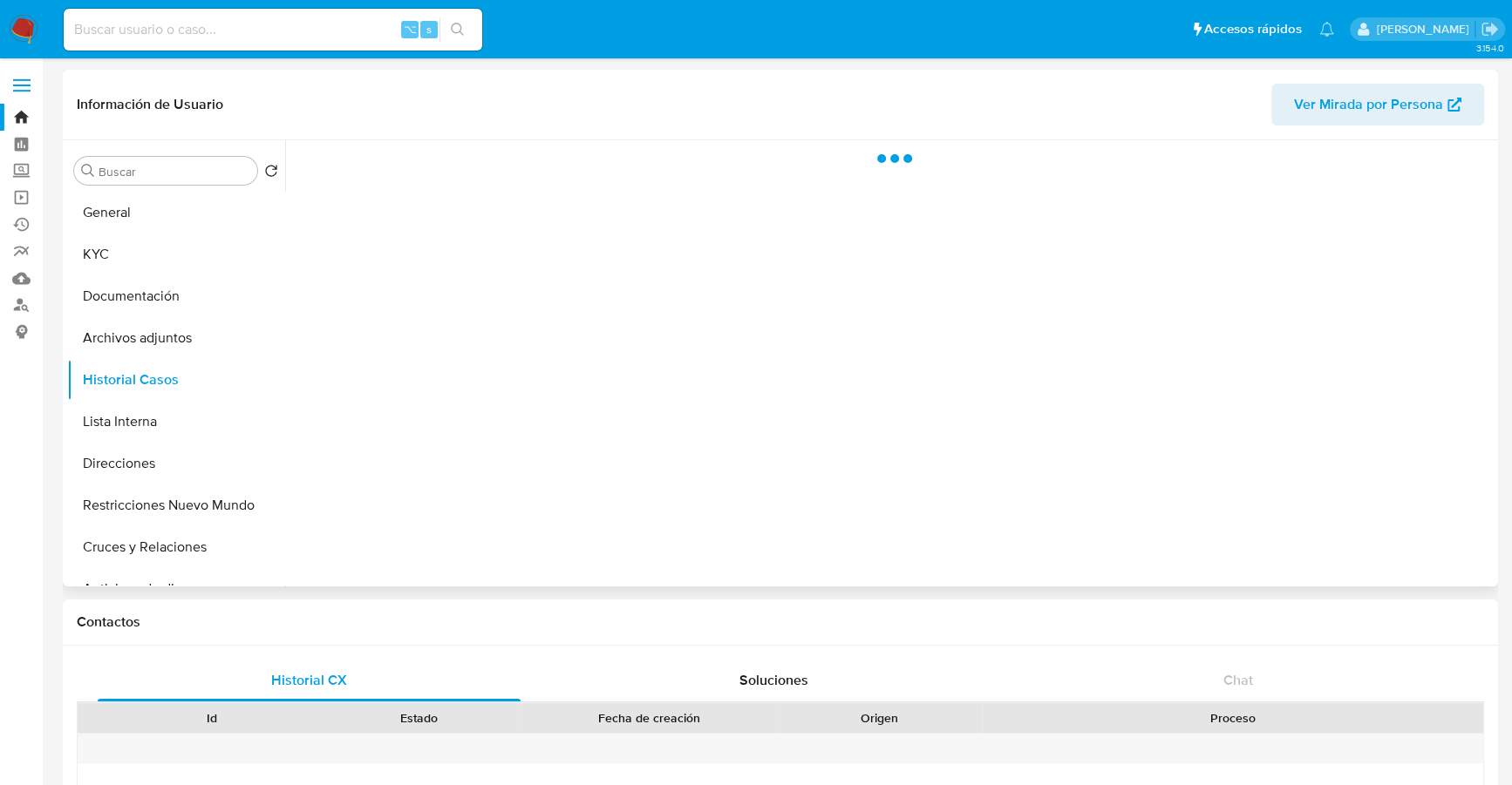
select select "10"
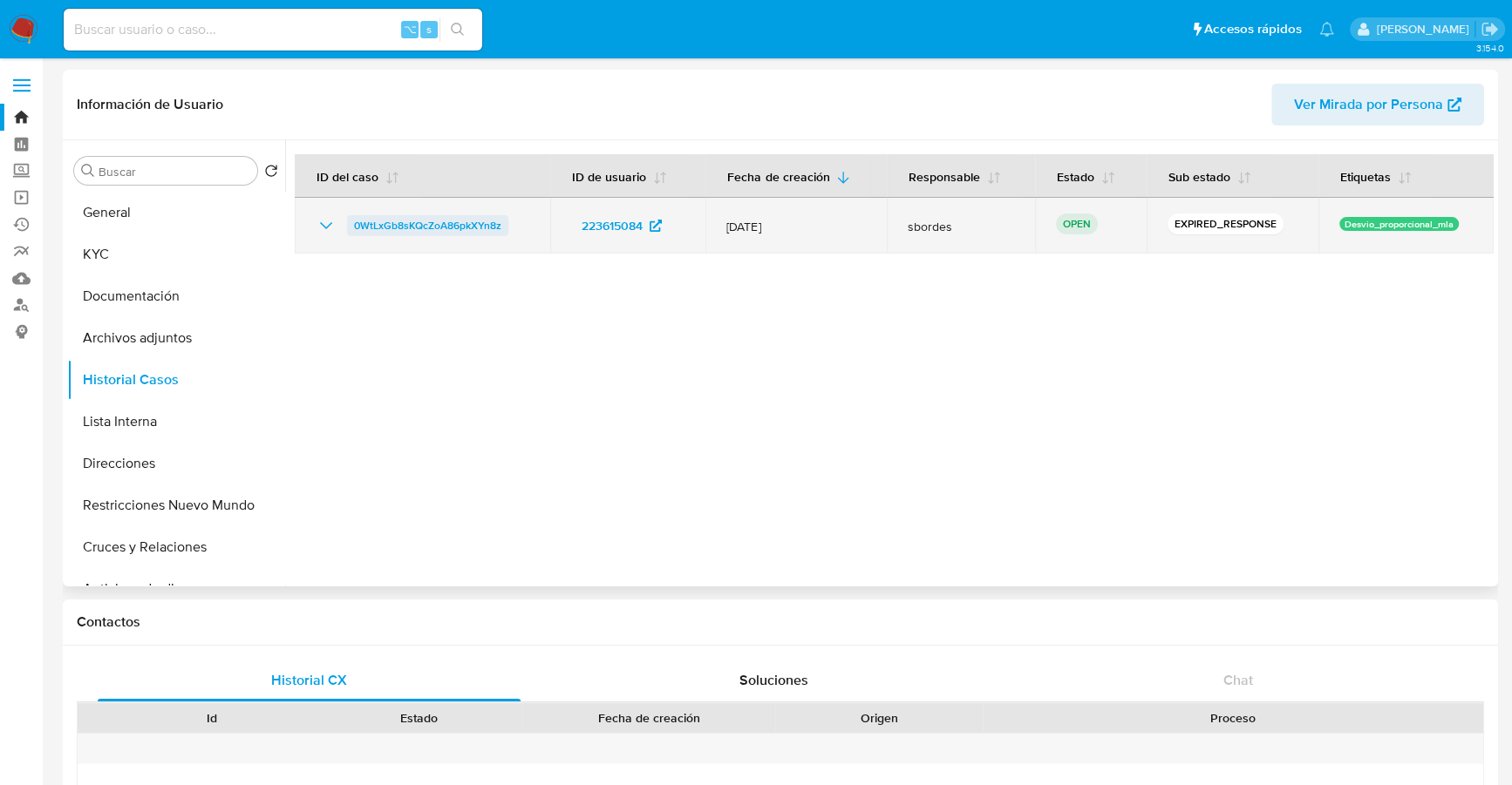
click at [435, 219] on span "0WtLxGb8sKQcZoA86pkXYn8z" at bounding box center [428, 226] width 147 height 21
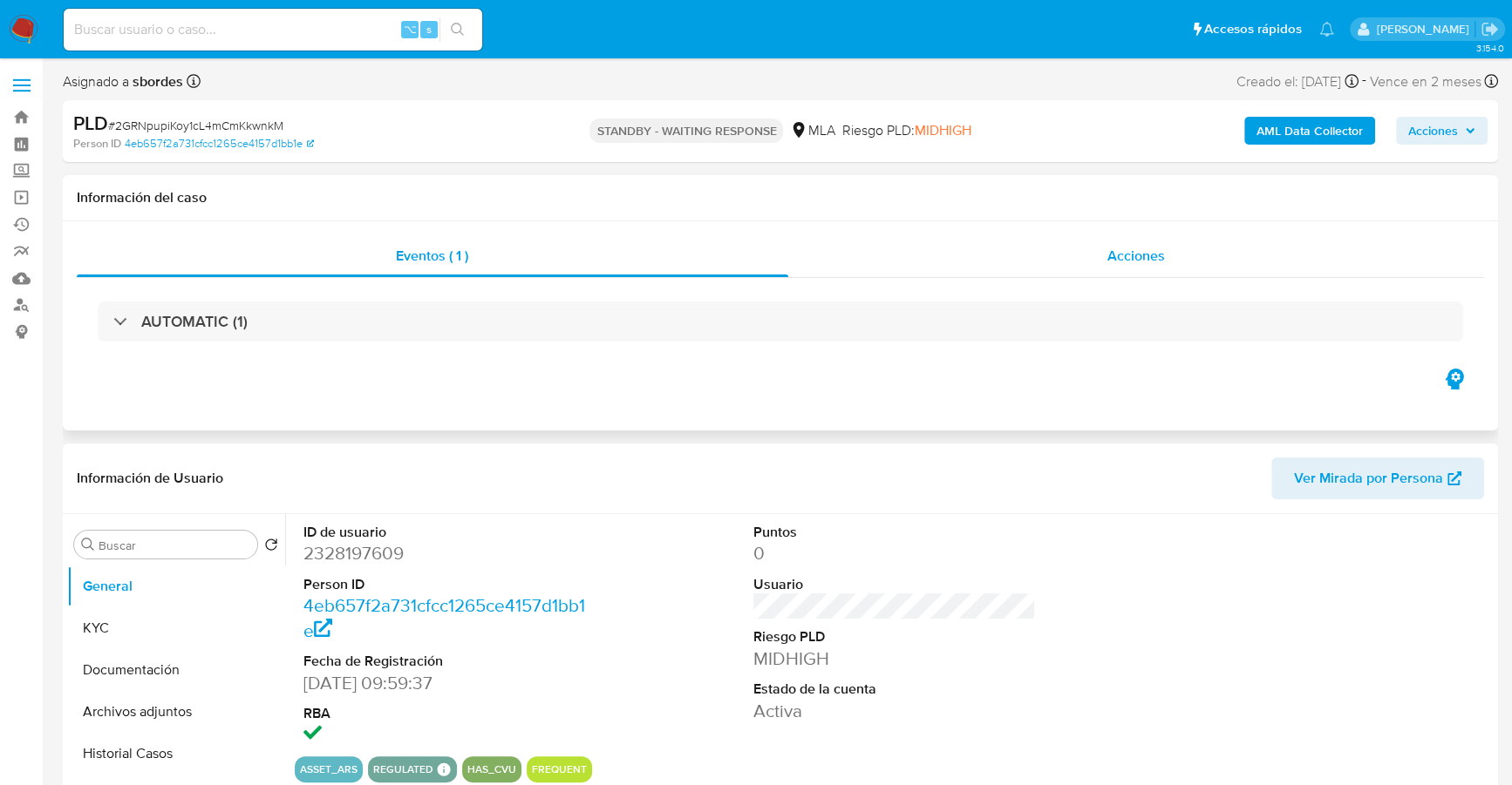
click at [1196, 252] on div "Acciones" at bounding box center [1136, 255] width 697 height 42
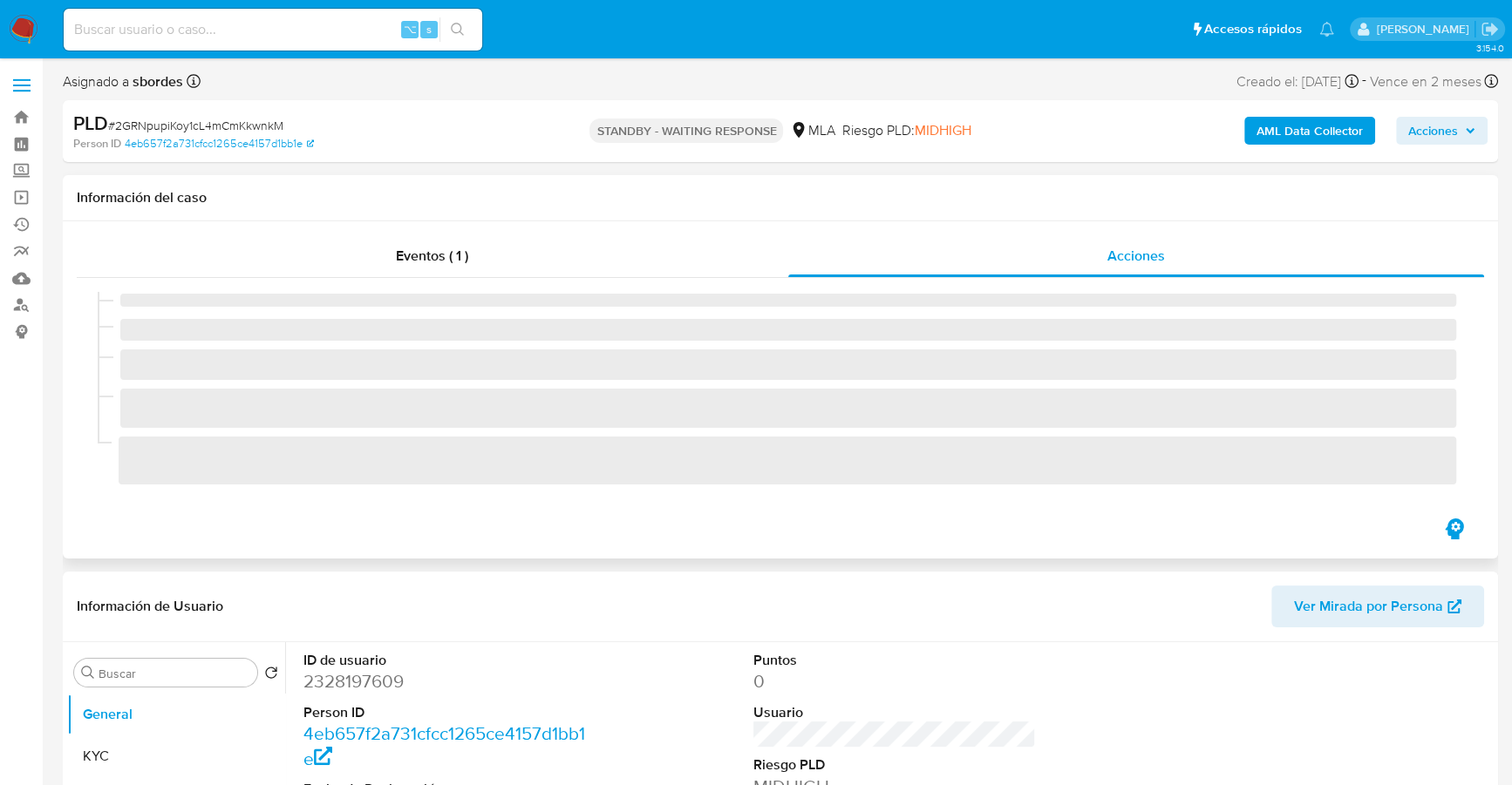
select select "10"
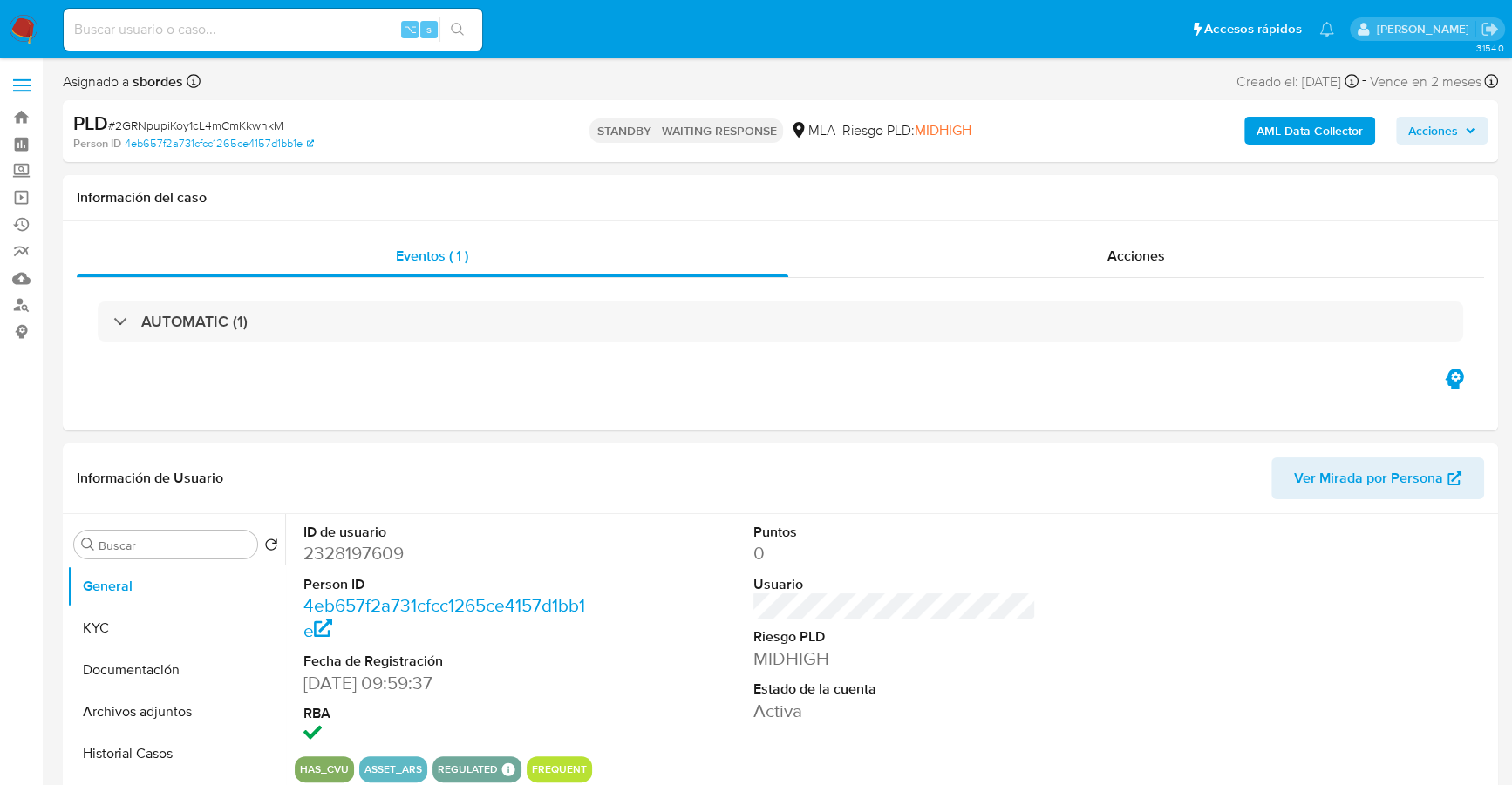
select select "10"
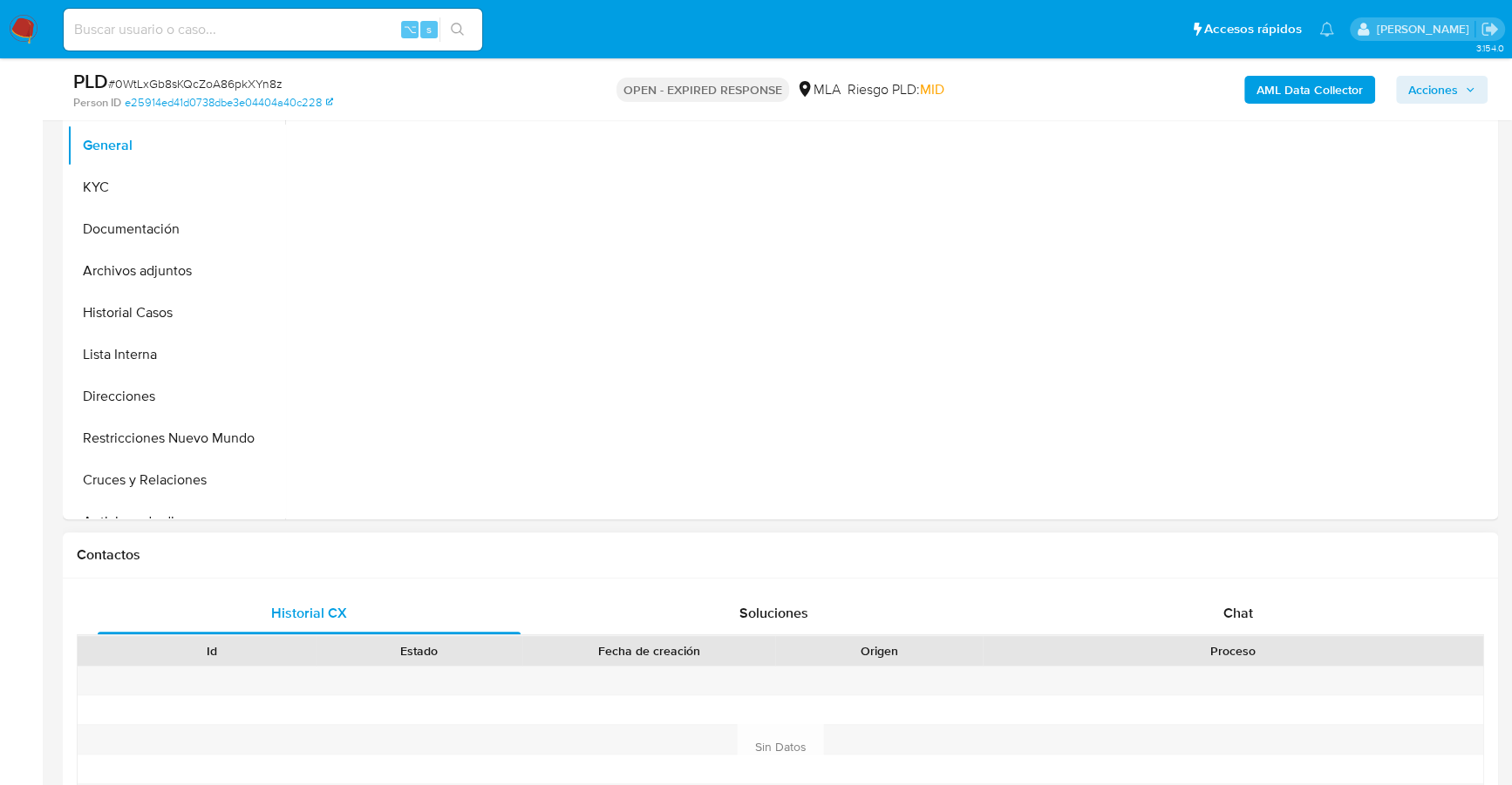
scroll to position [767, 0]
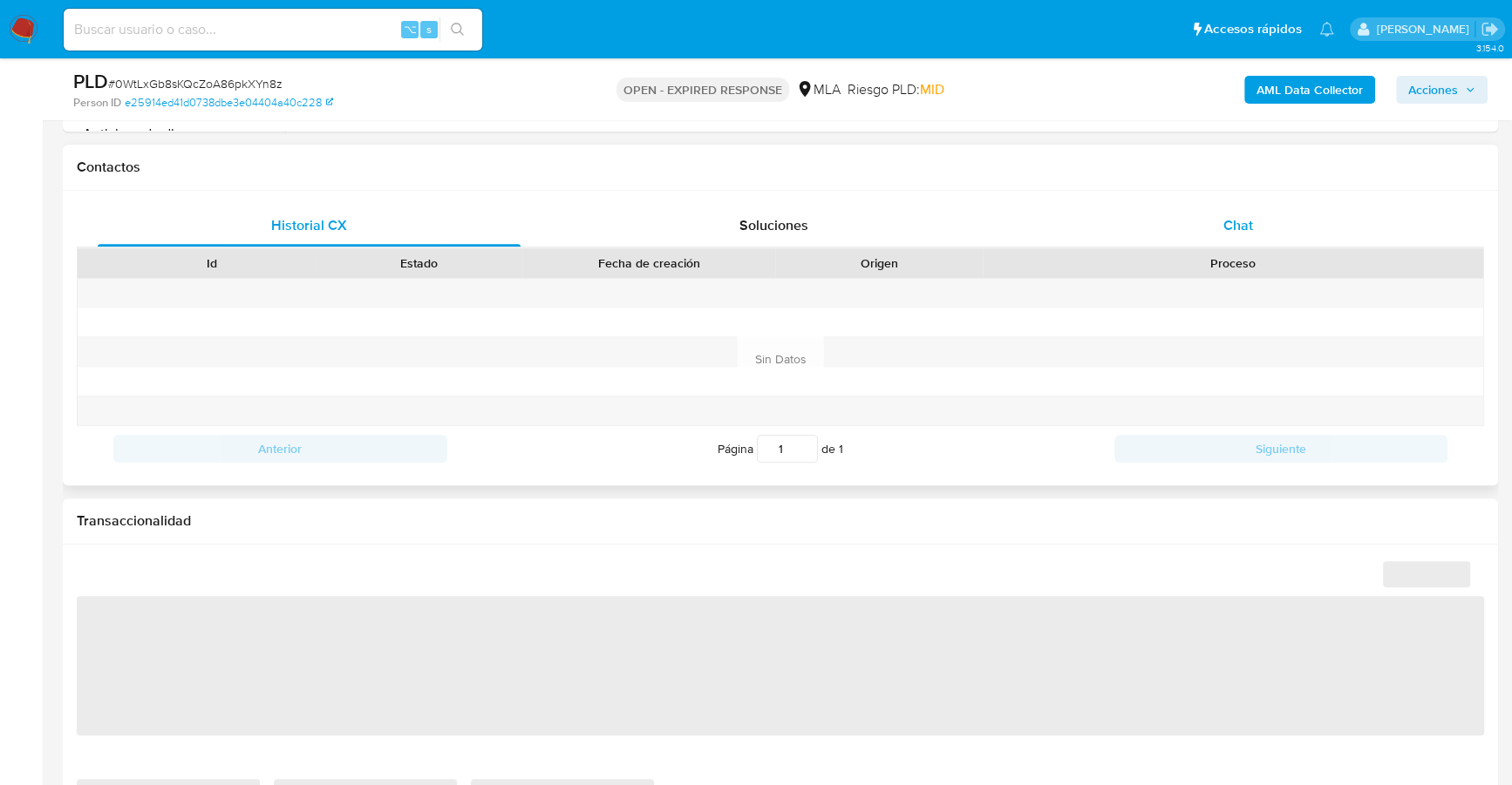
select select "10"
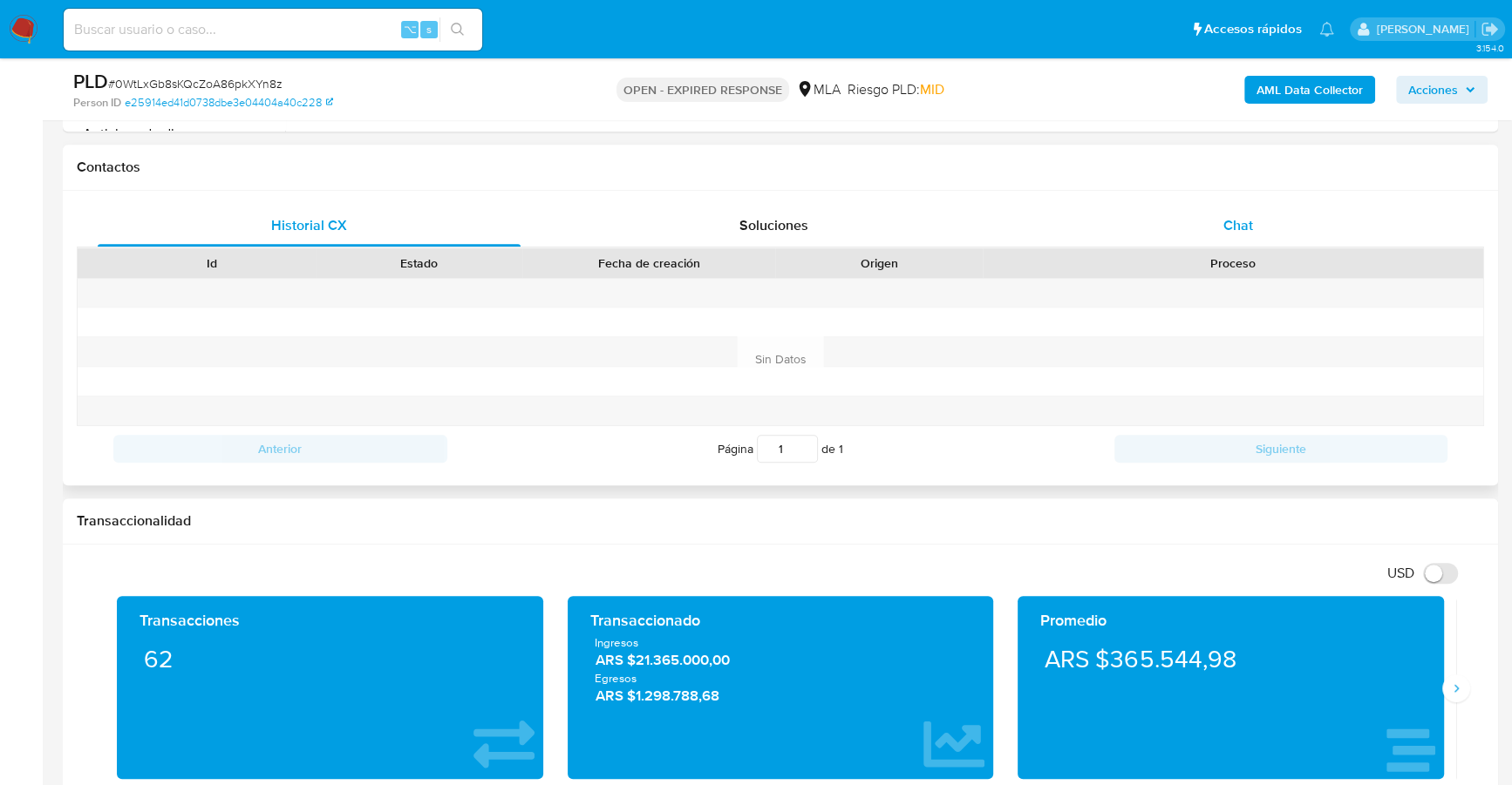
click at [1248, 205] on div "Chat" at bounding box center [1237, 226] width 423 height 42
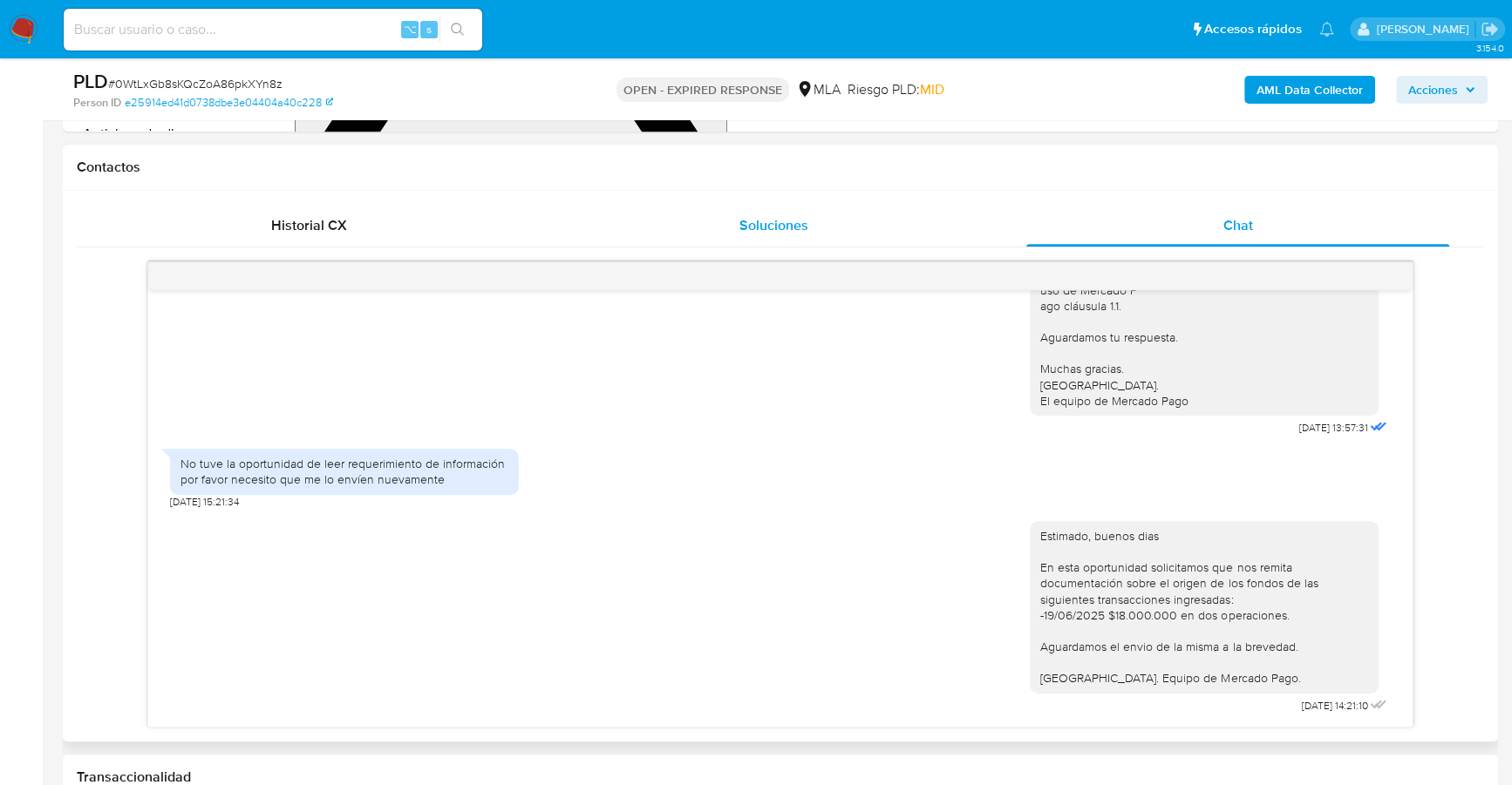
scroll to position [284, 0]
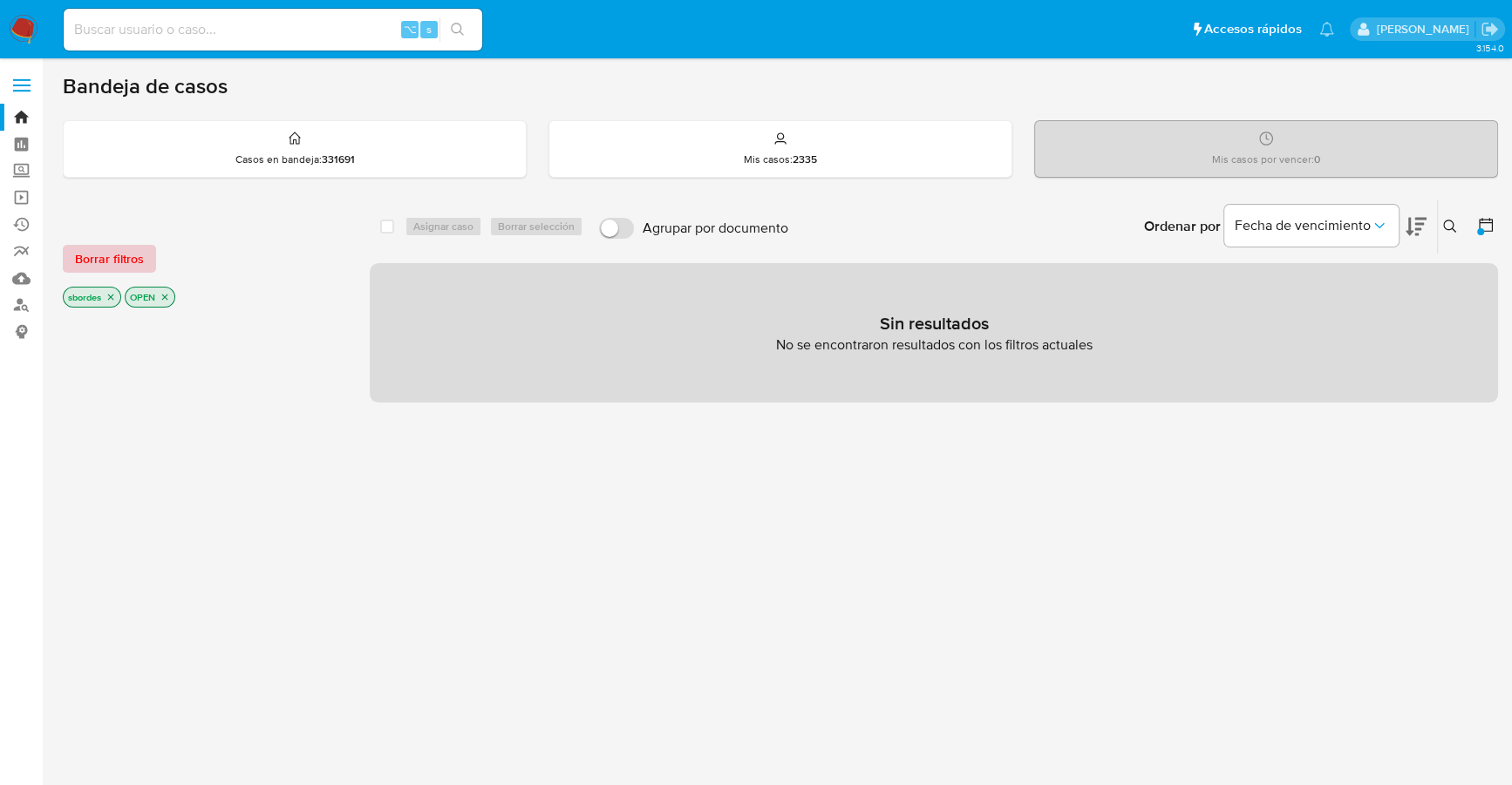
click at [138, 255] on span "Borrar filtros" at bounding box center [109, 259] width 69 height 24
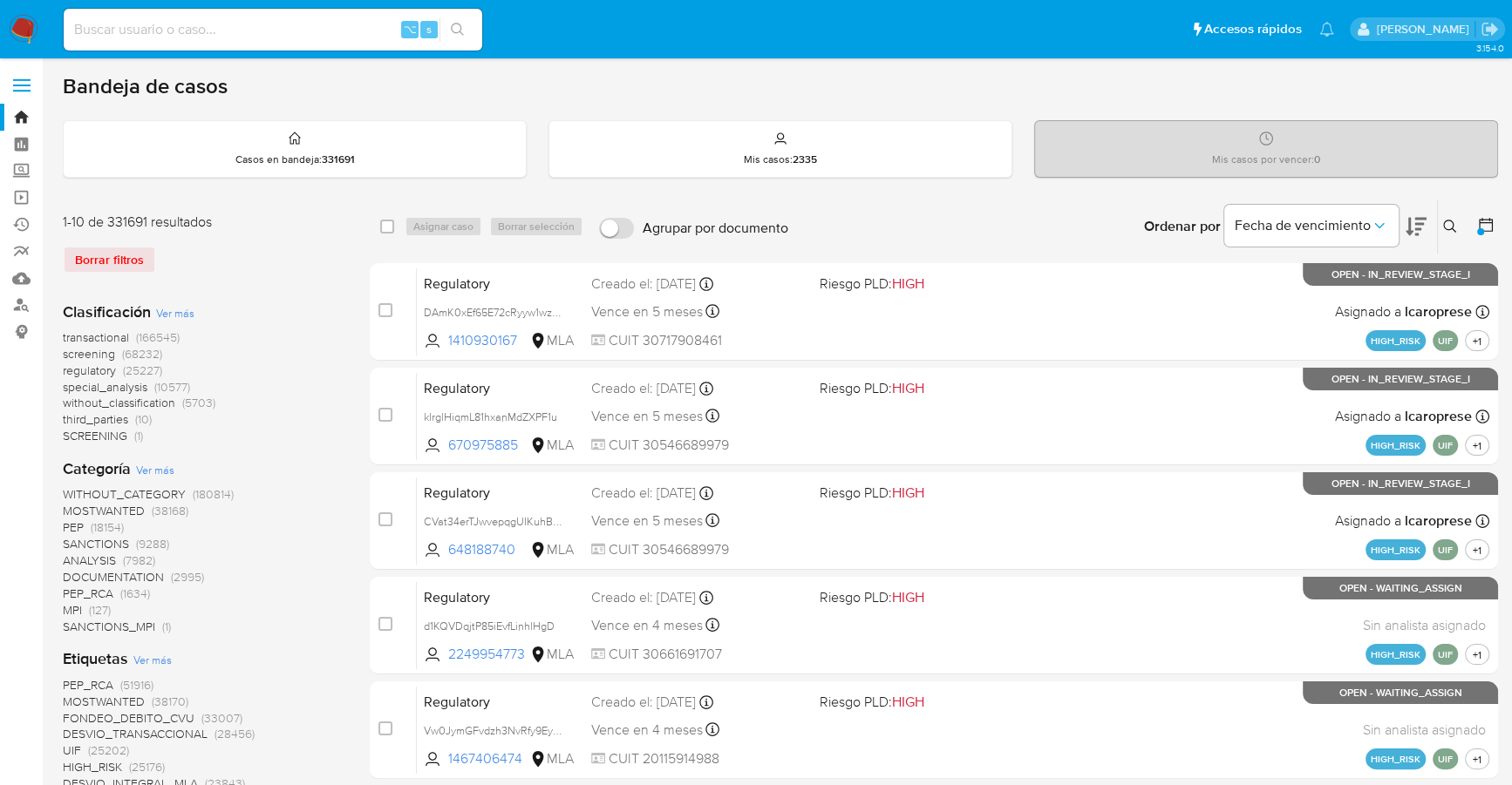
click at [1451, 222] on icon at bounding box center [1450, 227] width 13 height 13
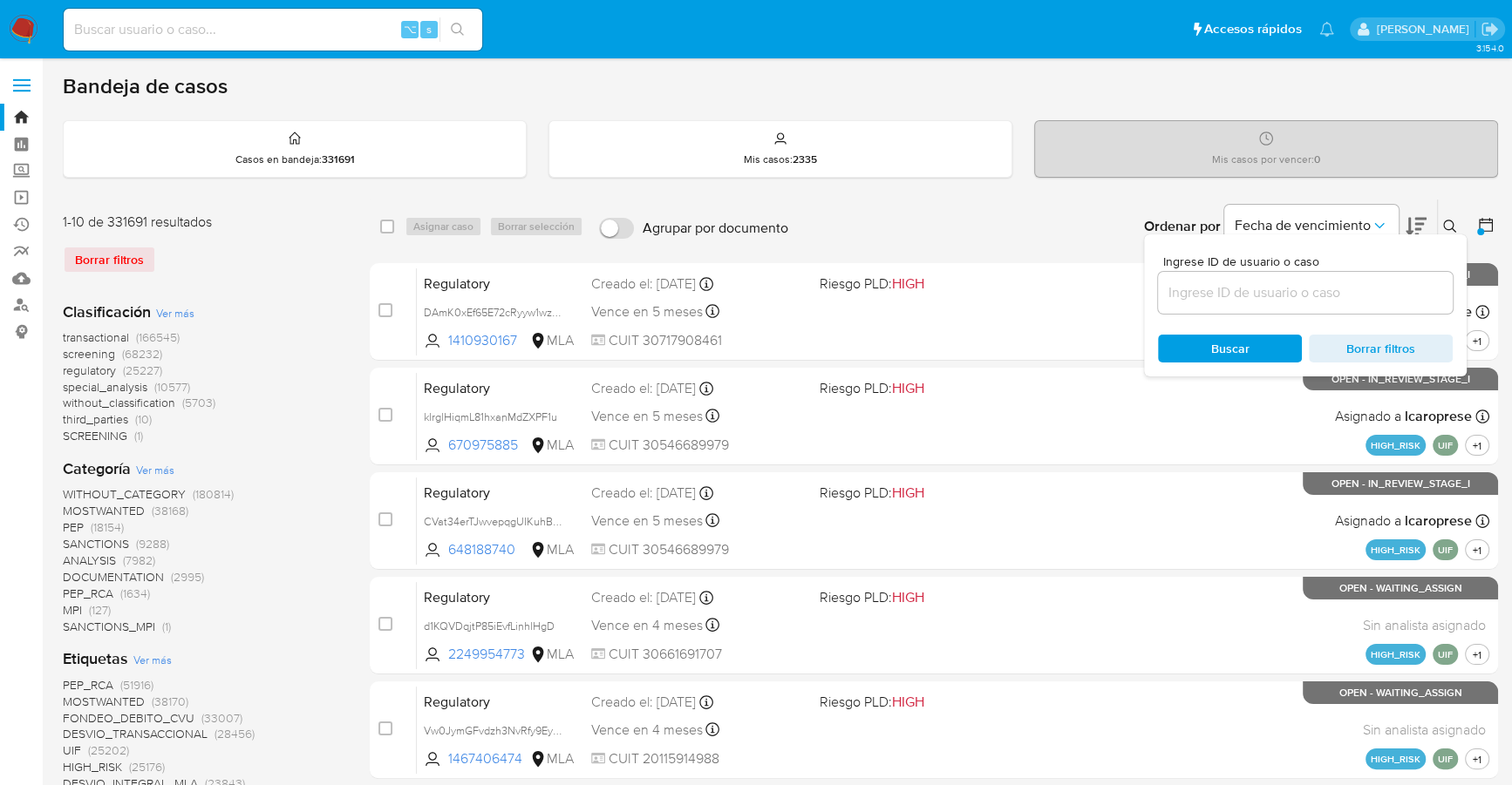
click at [1332, 283] on input at bounding box center [1305, 293] width 295 height 22
type input "0WtLxGb8sKQcZoA86pkXYn8z"
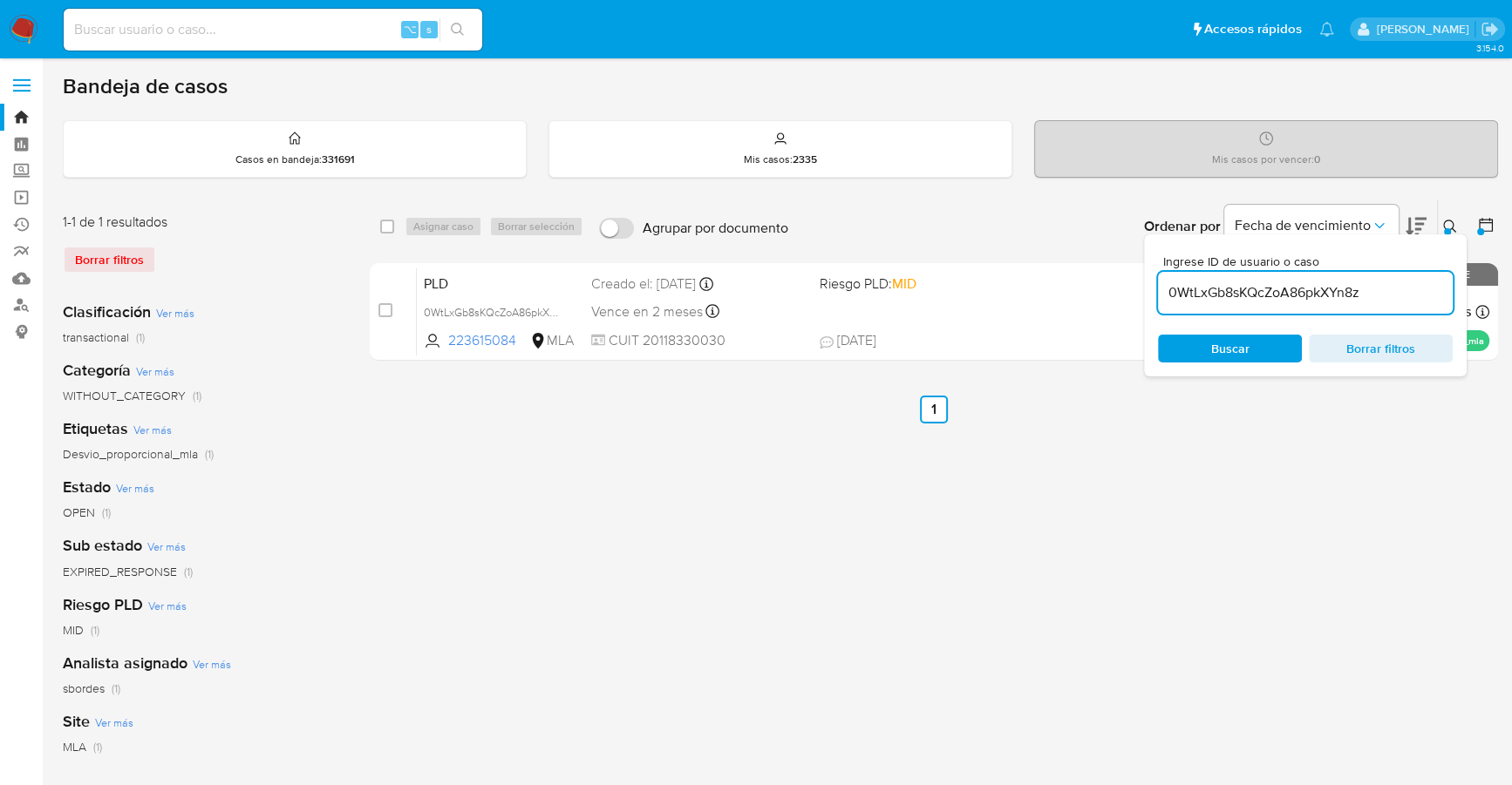
click at [1455, 220] on icon at bounding box center [1450, 227] width 14 height 14
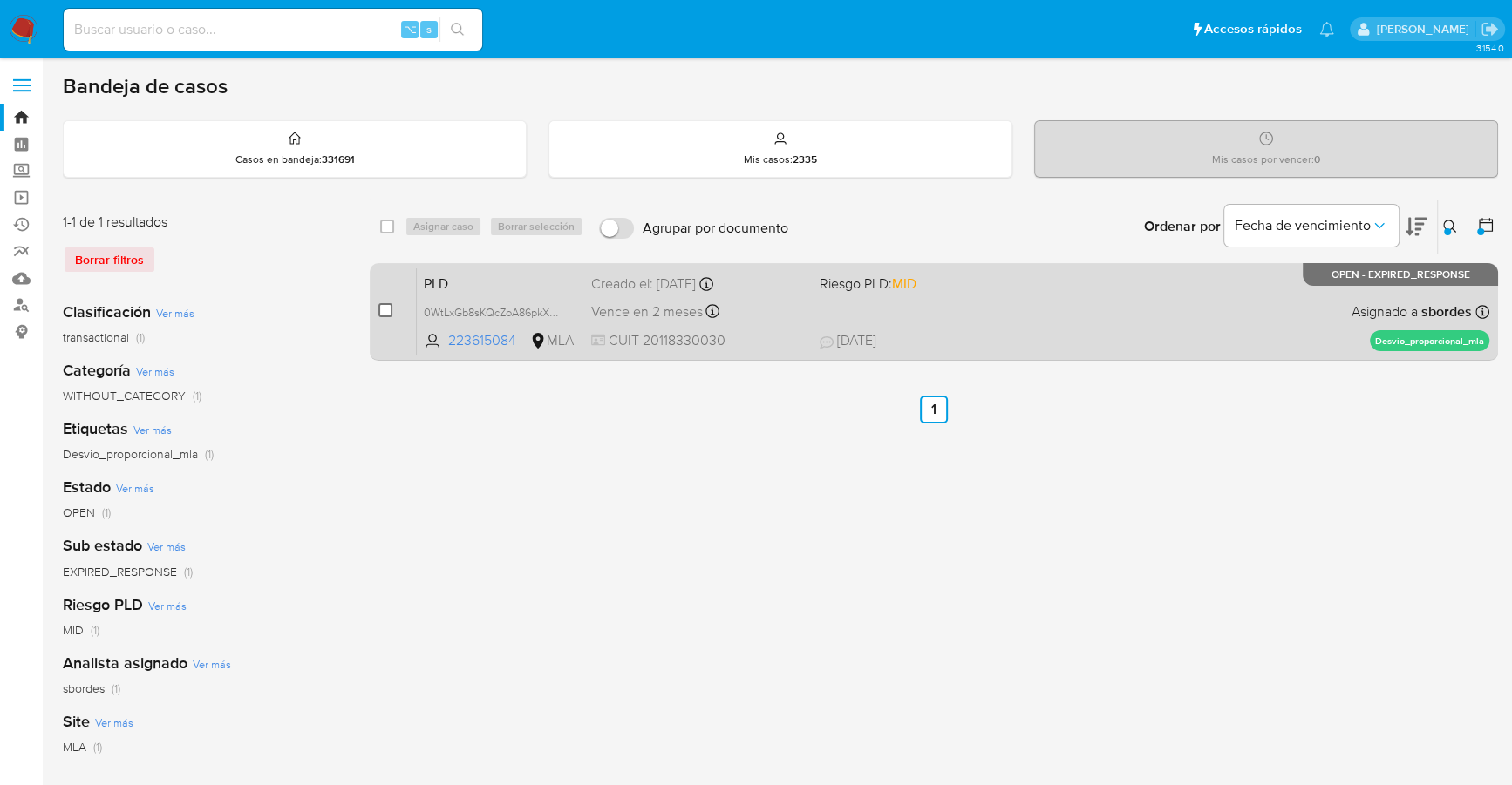
click at [381, 308] on input "checkbox" at bounding box center [385, 310] width 14 height 14
checkbox input "true"
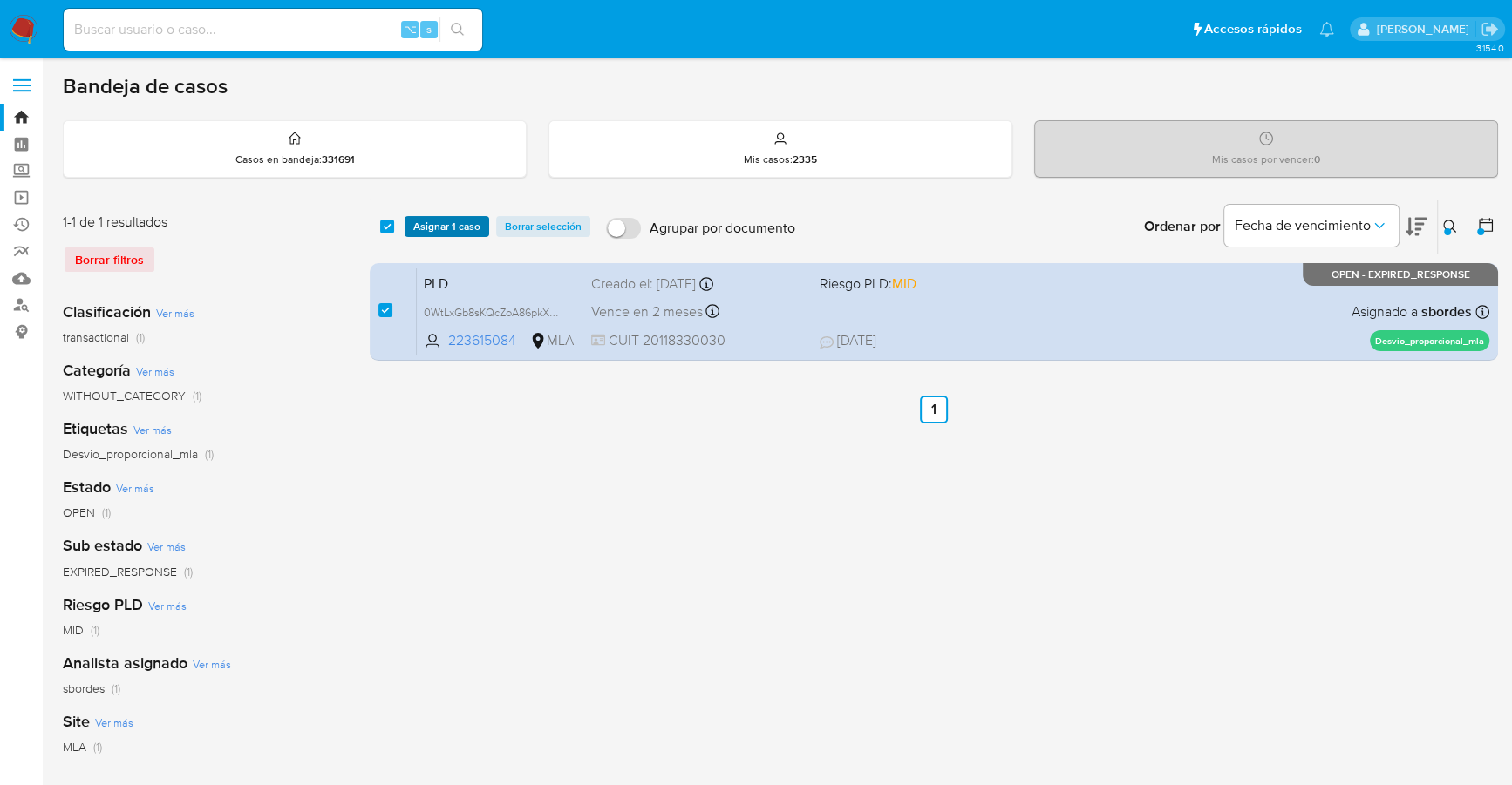
click at [447, 224] on span "Asignar 1 caso" at bounding box center [447, 227] width 67 height 18
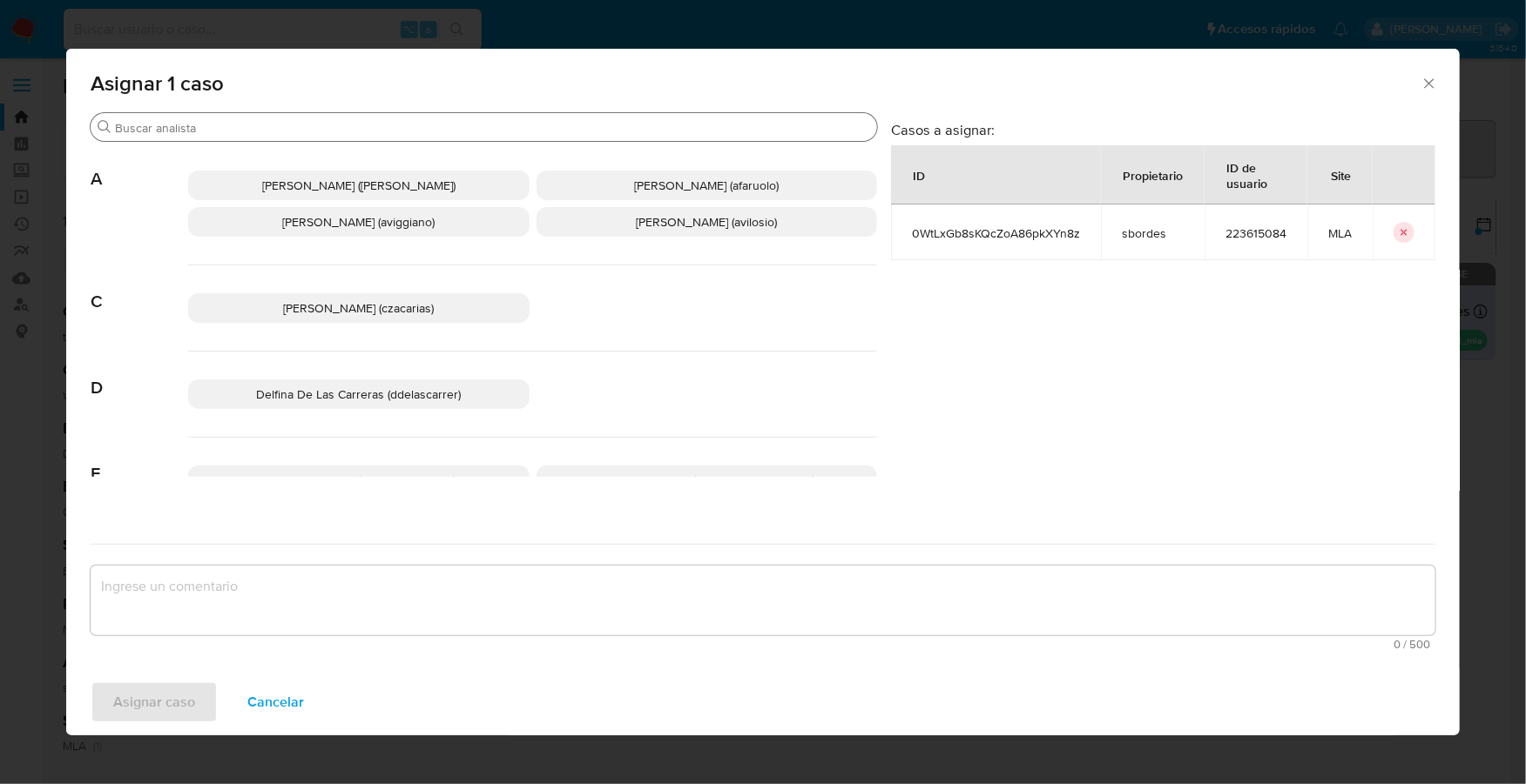
click at [279, 130] on input "Buscar" at bounding box center [492, 128] width 755 height 16
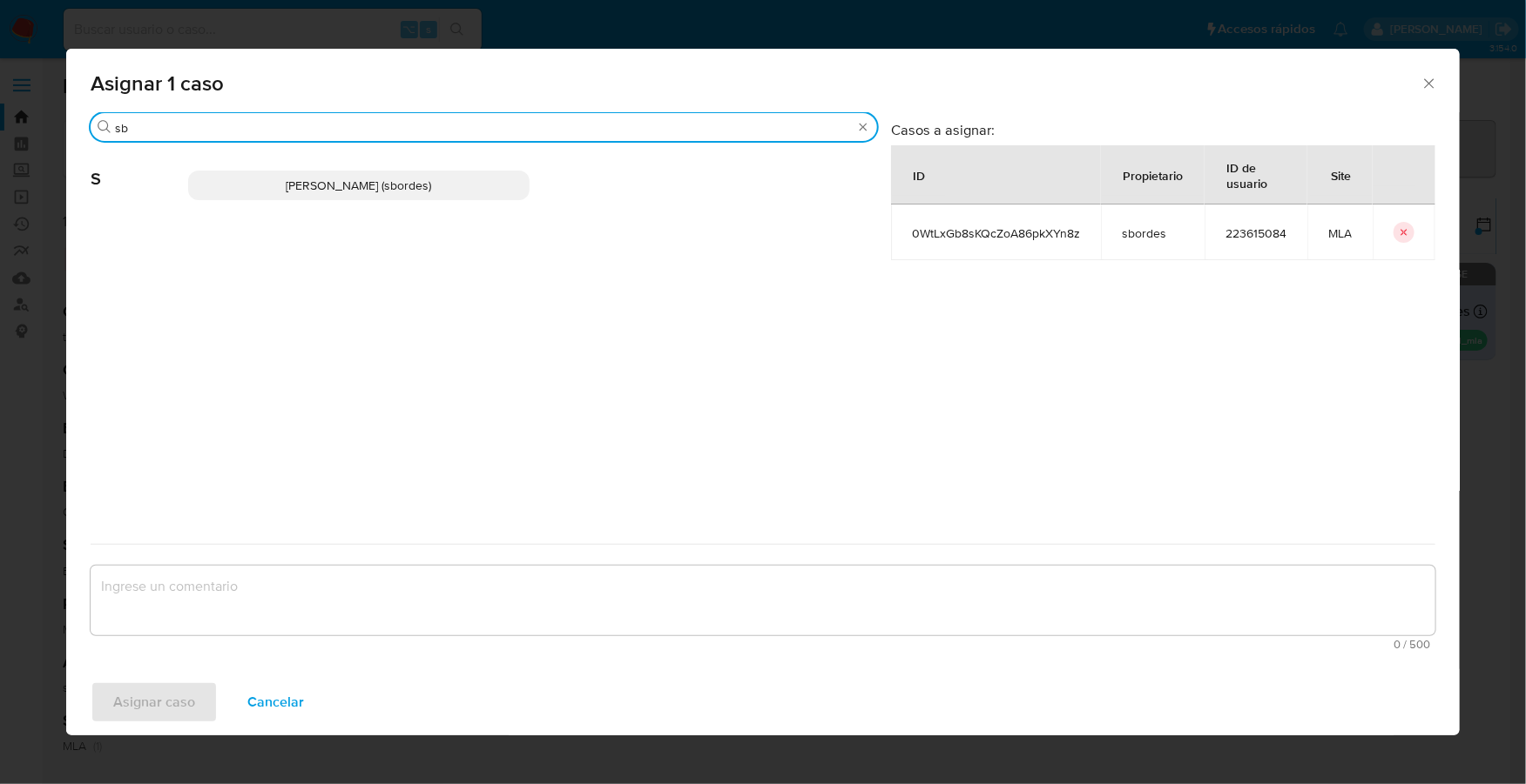
type input "sb"
click at [329, 182] on span "Stefania Bordes (sbordes)" at bounding box center [359, 185] width 145 height 18
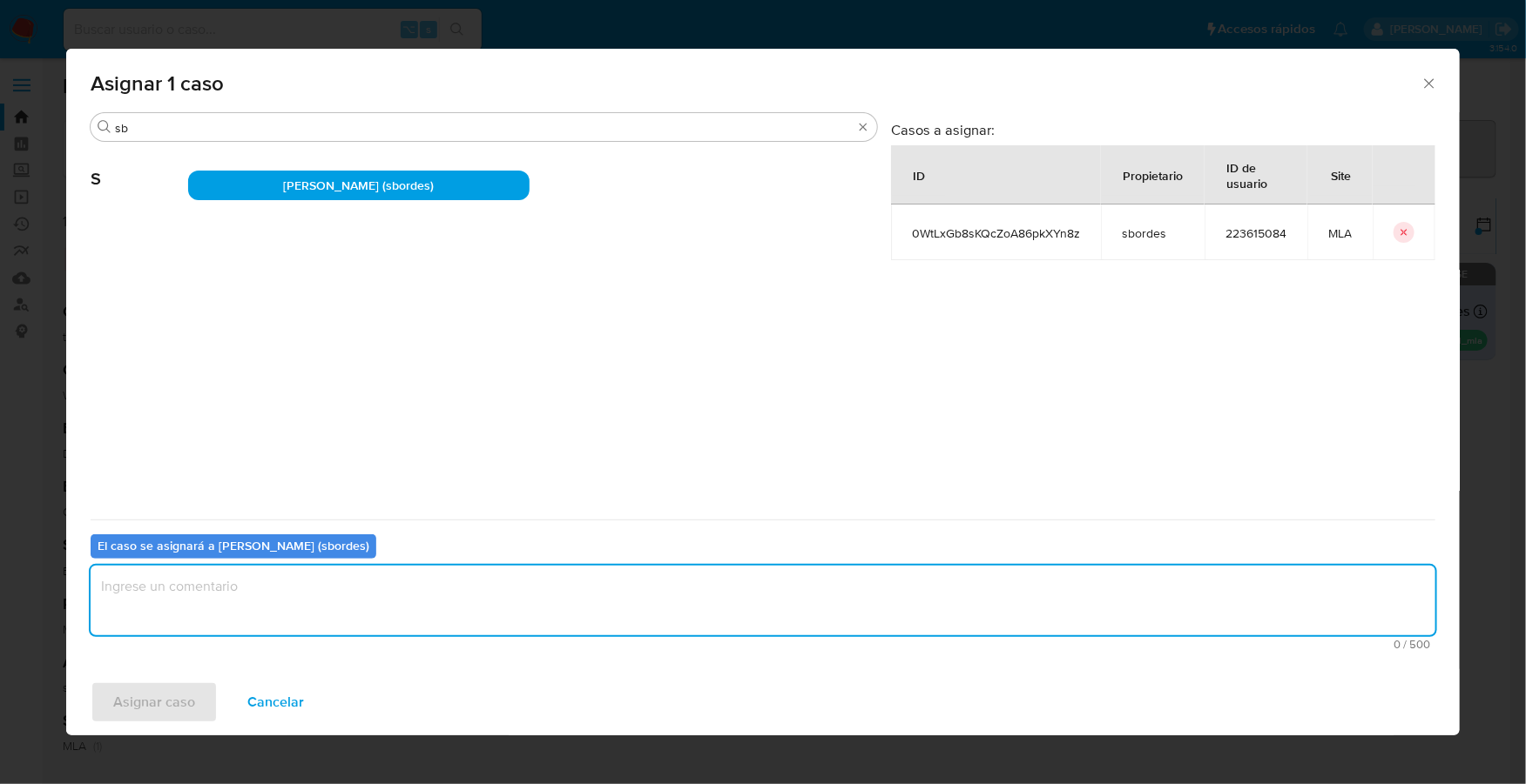
click at [378, 594] on textarea "assign-modal" at bounding box center [762, 601] width 1344 height 70
click at [184, 697] on span "Asignar caso" at bounding box center [155, 702] width 82 height 38
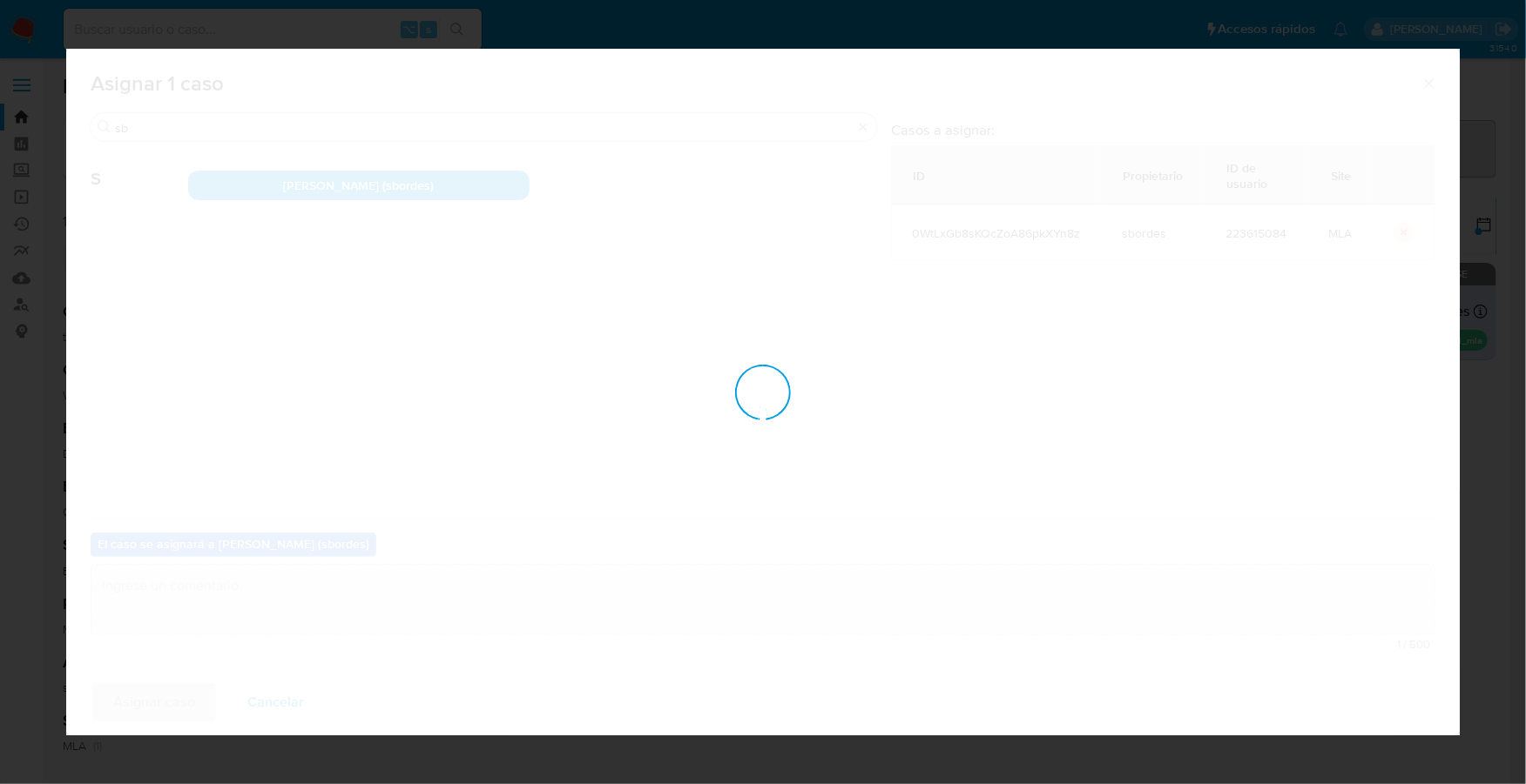
checkbox input "false"
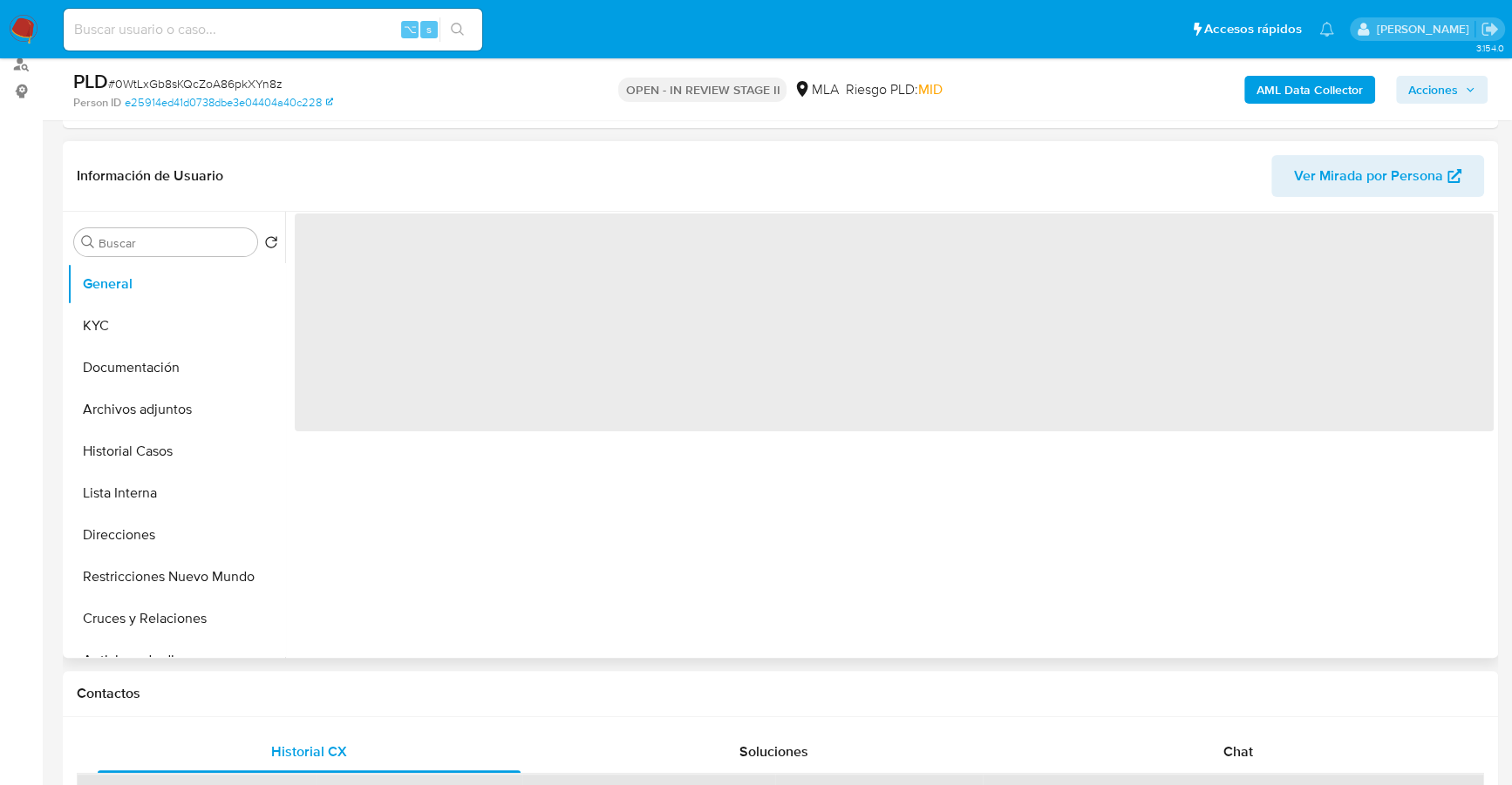
scroll to position [386, 0]
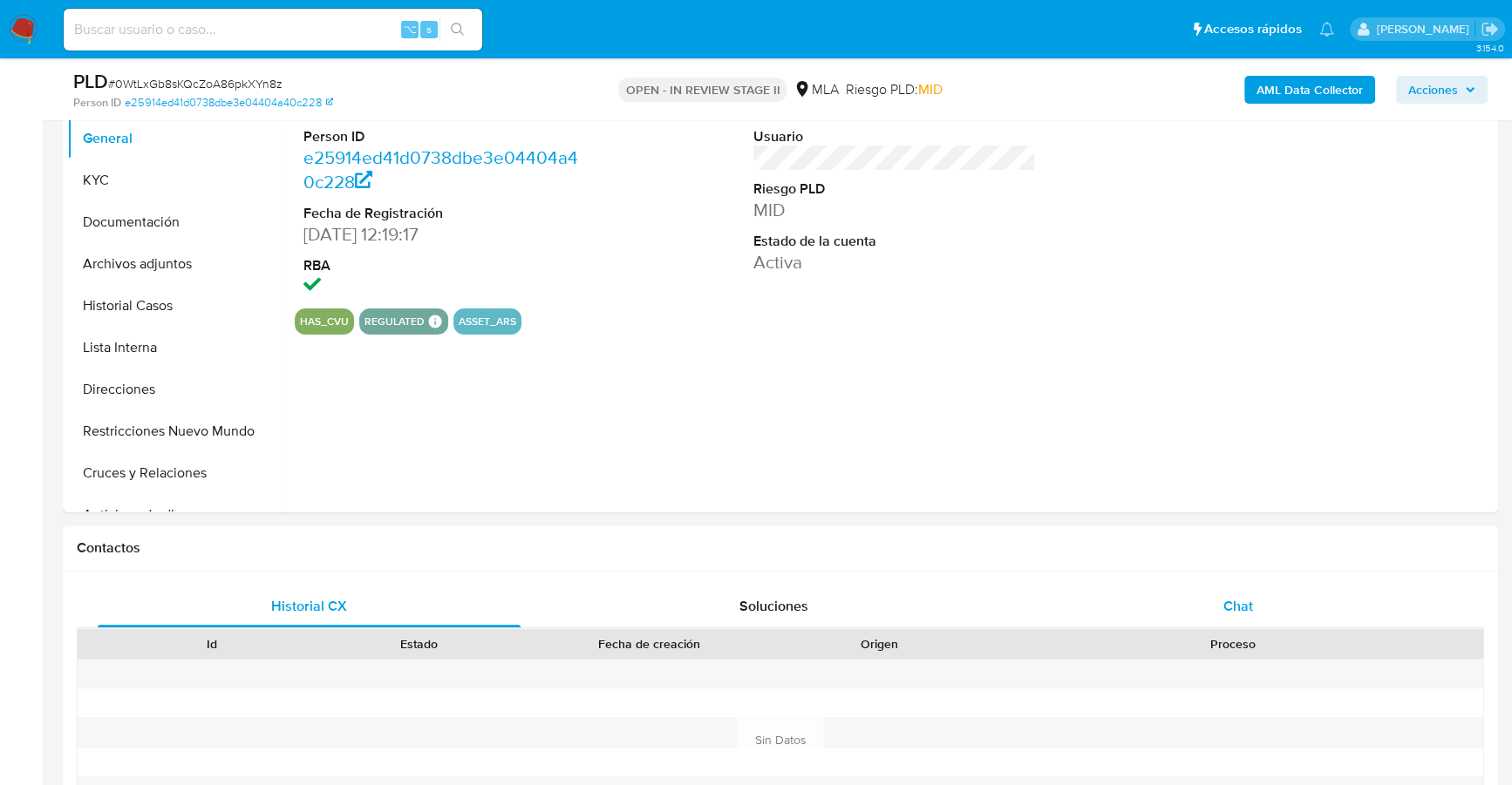
click at [1235, 620] on div "Chat" at bounding box center [1237, 606] width 423 height 42
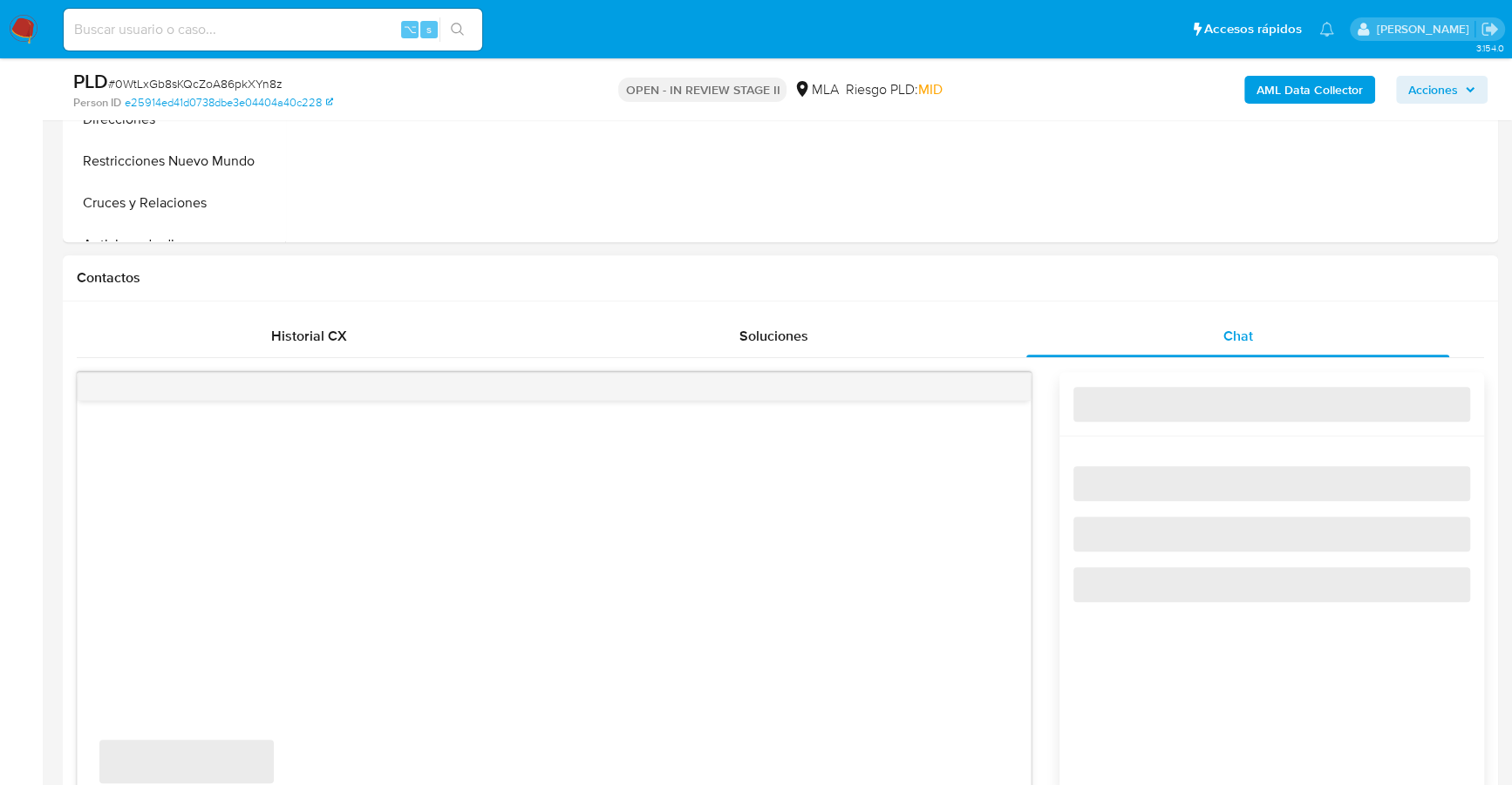
select select "10"
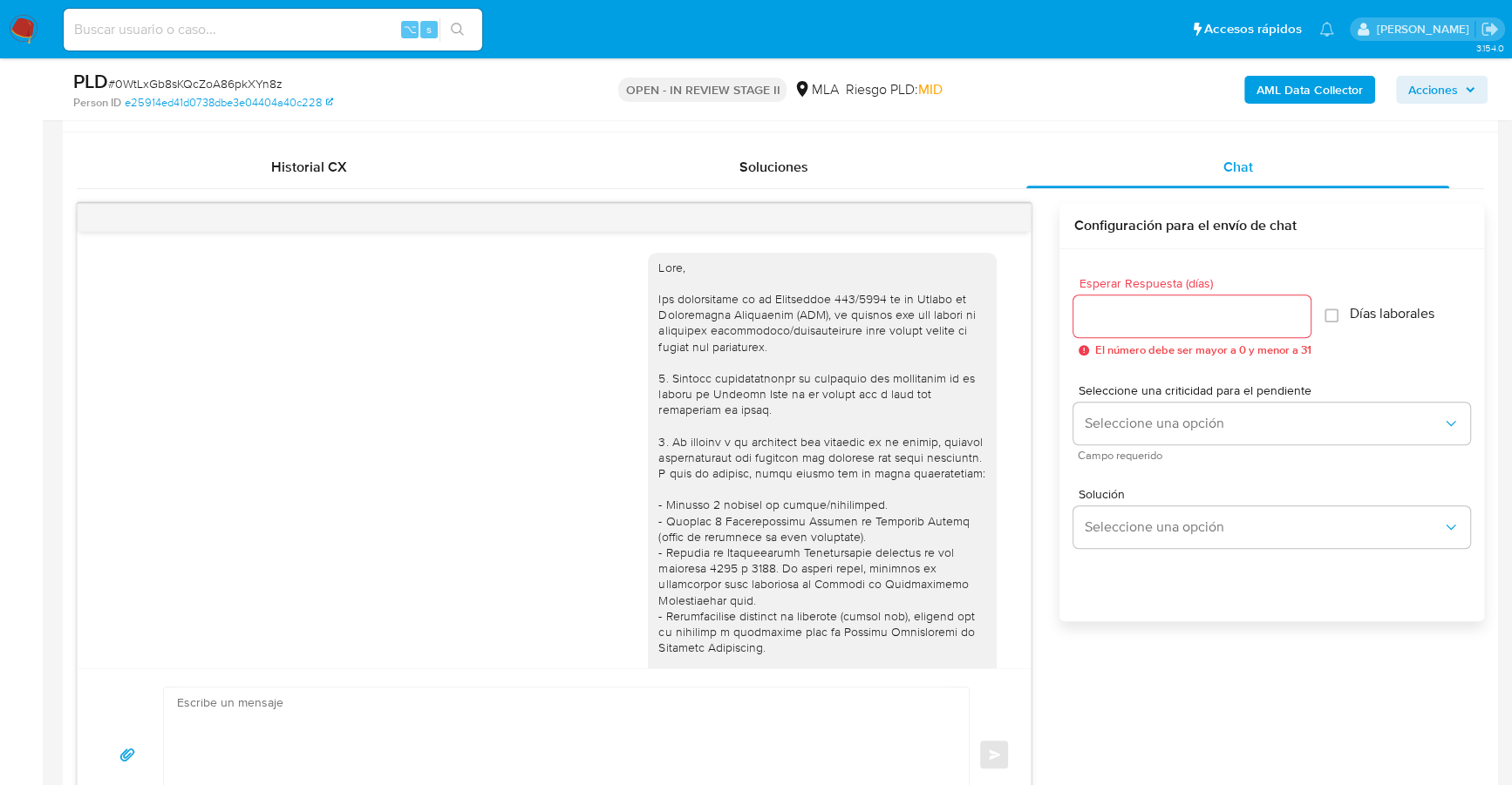
scroll to position [1213, 0]
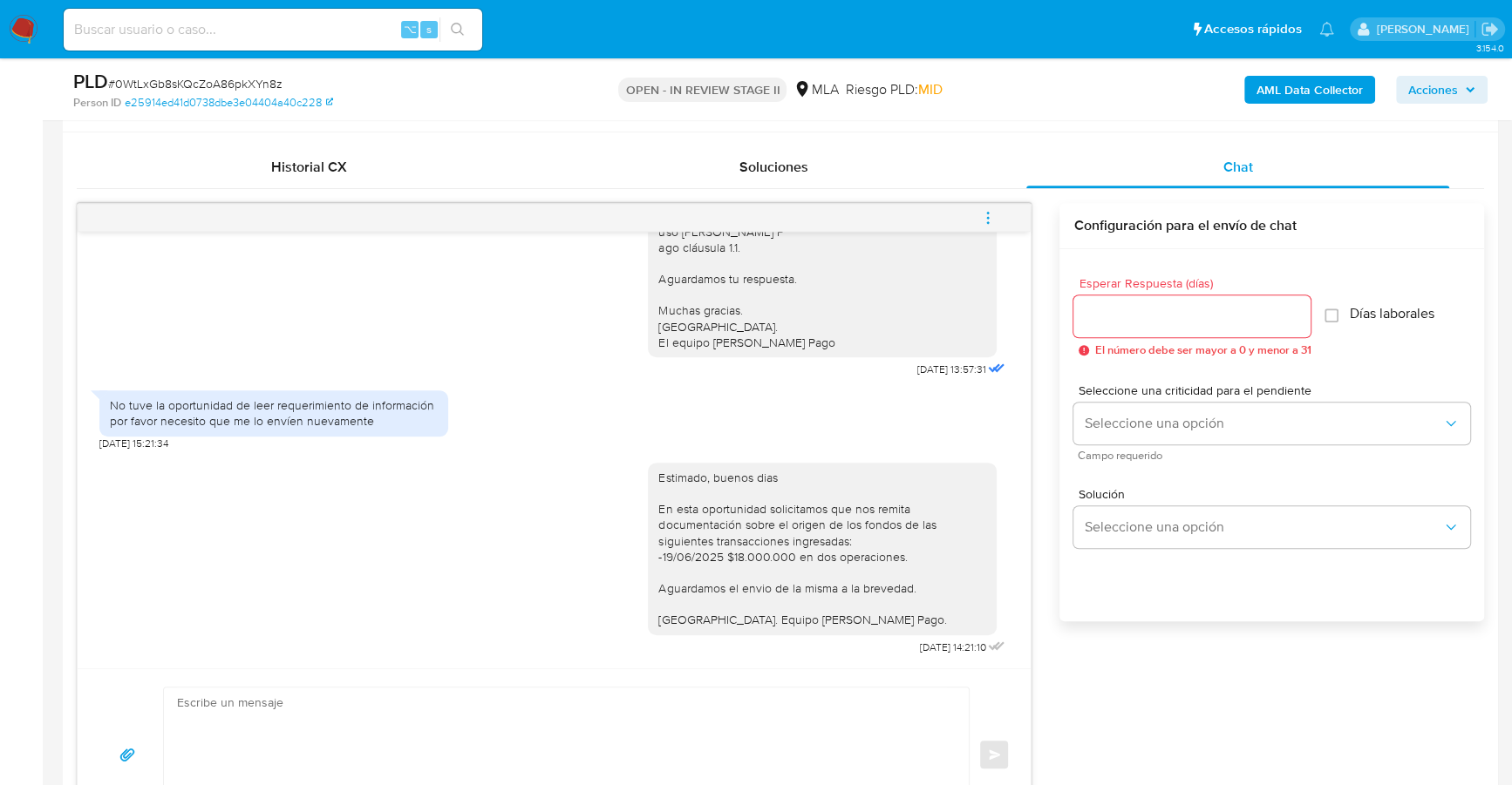
click at [991, 219] on icon "menu-action" at bounding box center [988, 217] width 16 height 16
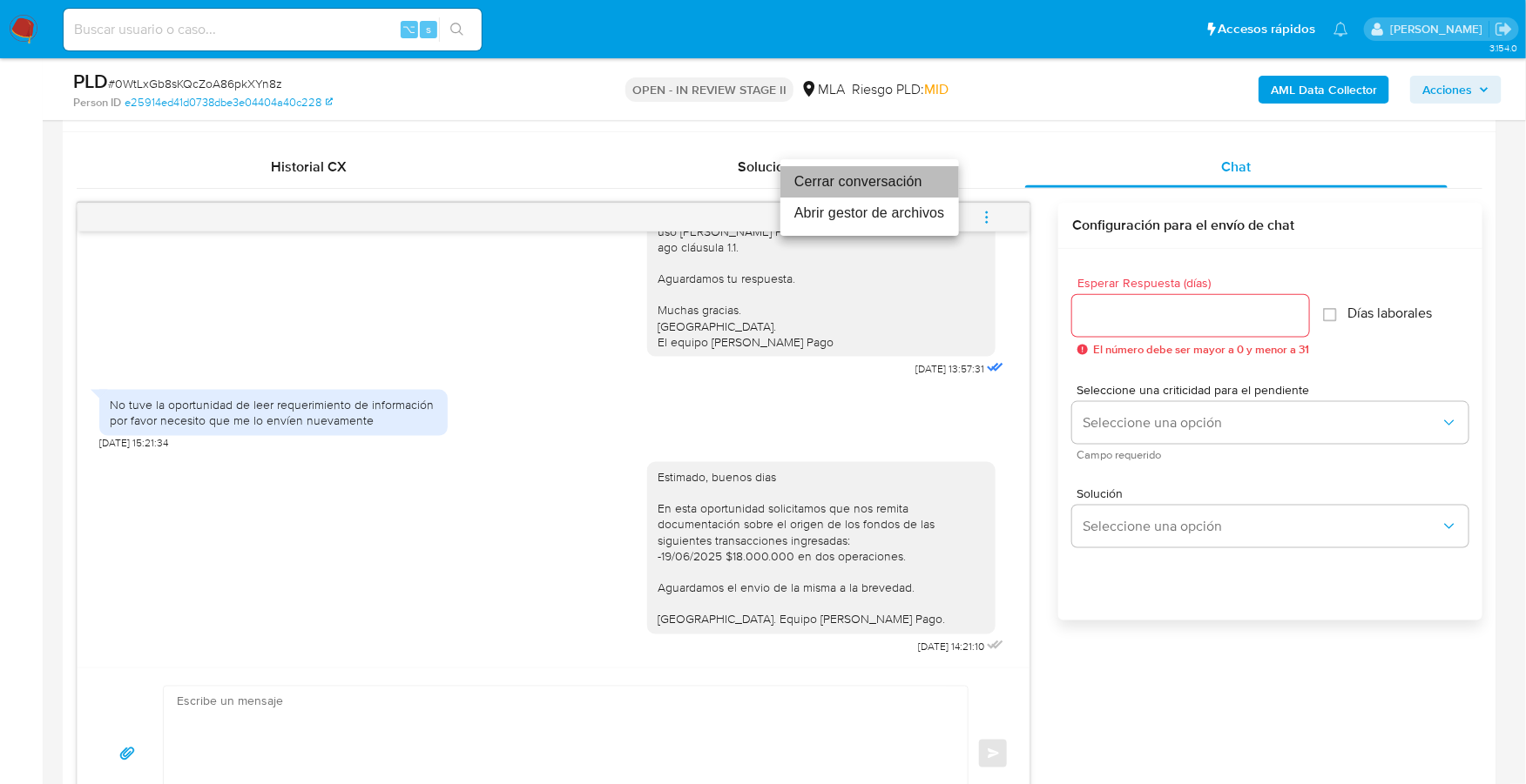
click at [914, 182] on li "Cerrar conversación" at bounding box center [870, 182] width 179 height 32
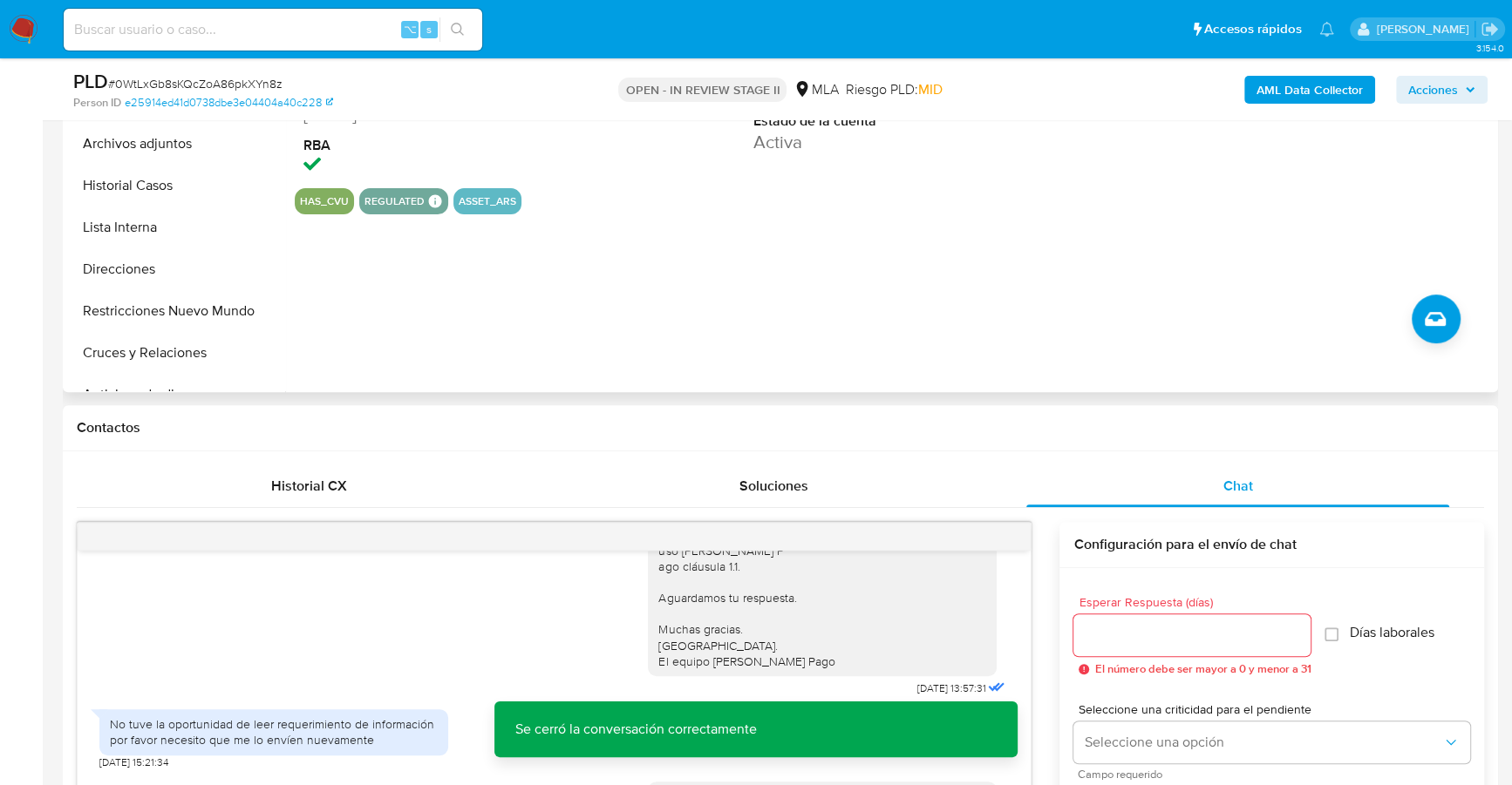
scroll to position [284, 0]
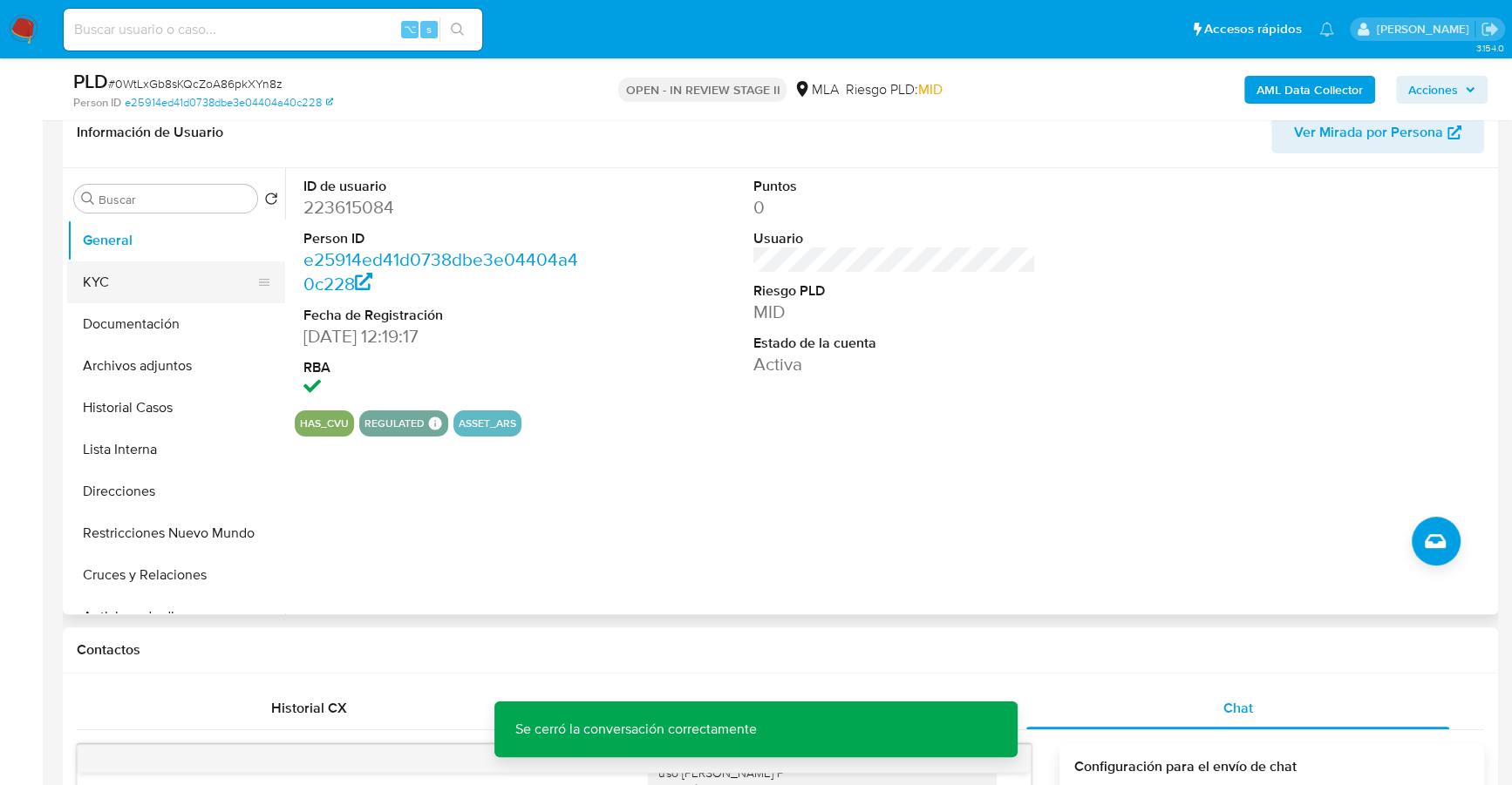
click at [132, 284] on button "KYC" at bounding box center [169, 282] width 204 height 42
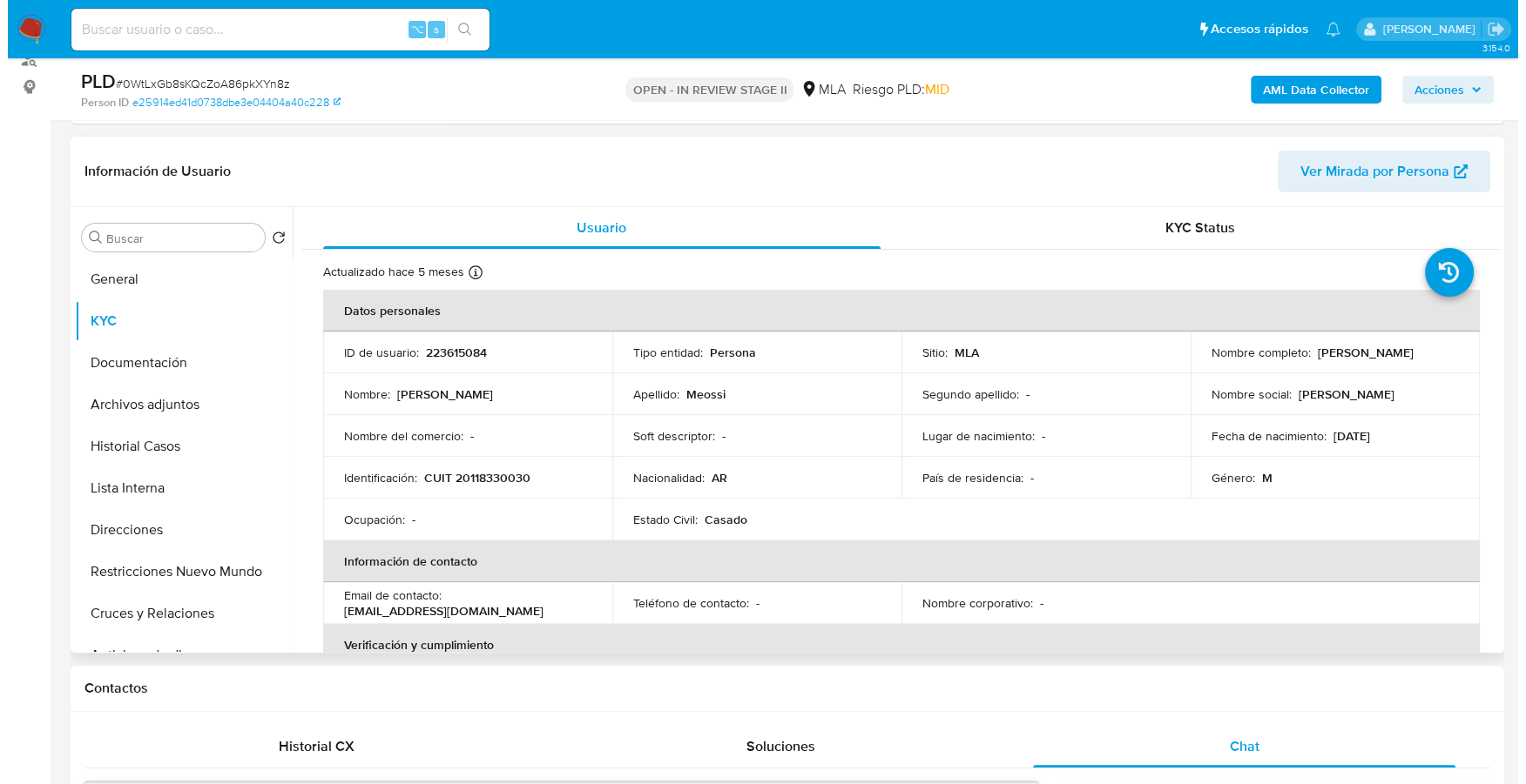
scroll to position [243, 0]
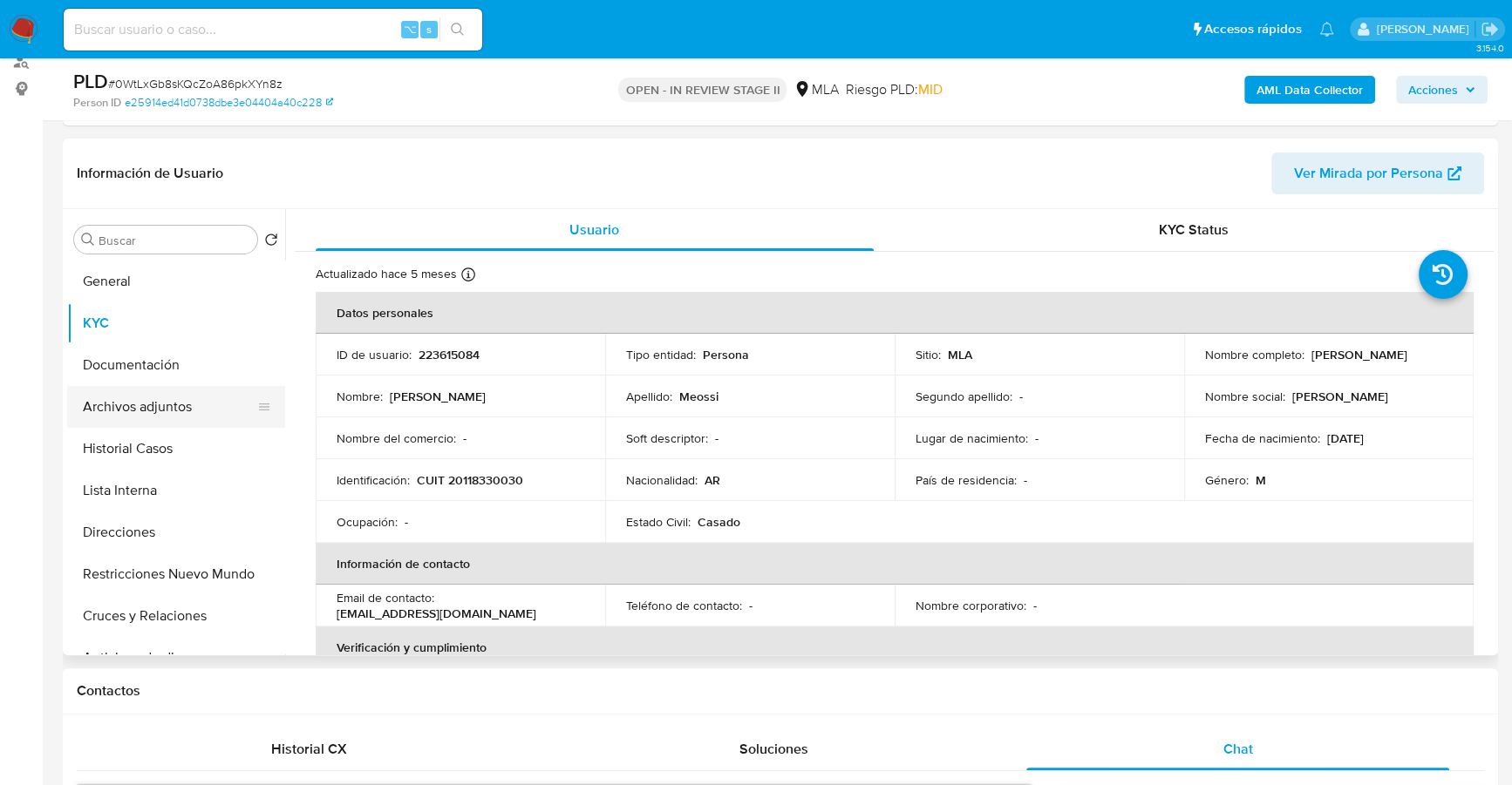
click at [150, 407] on button "Archivos adjuntos" at bounding box center [169, 406] width 204 height 42
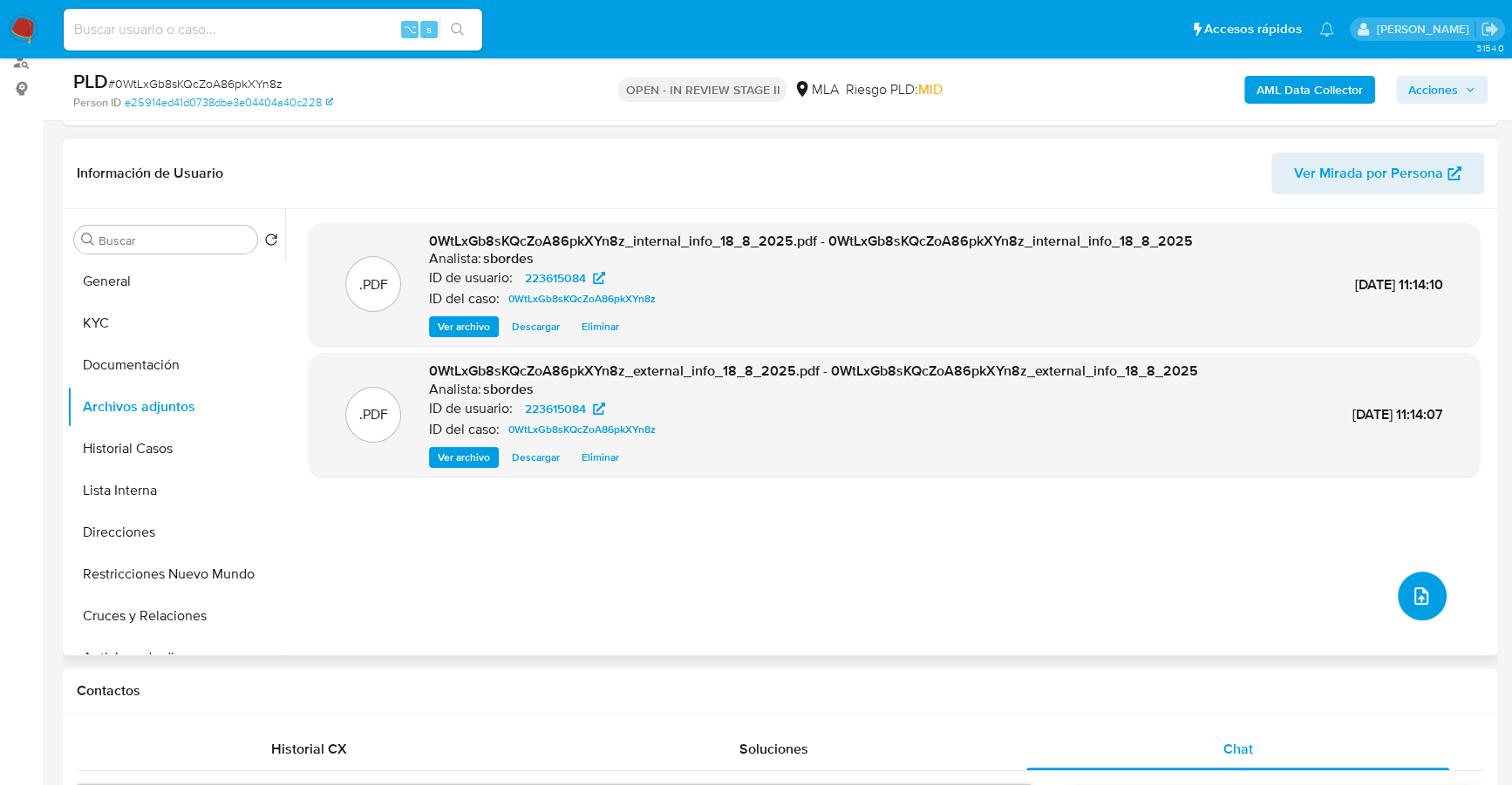
click at [1416, 585] on icon "upload-file" at bounding box center [1421, 596] width 21 height 21
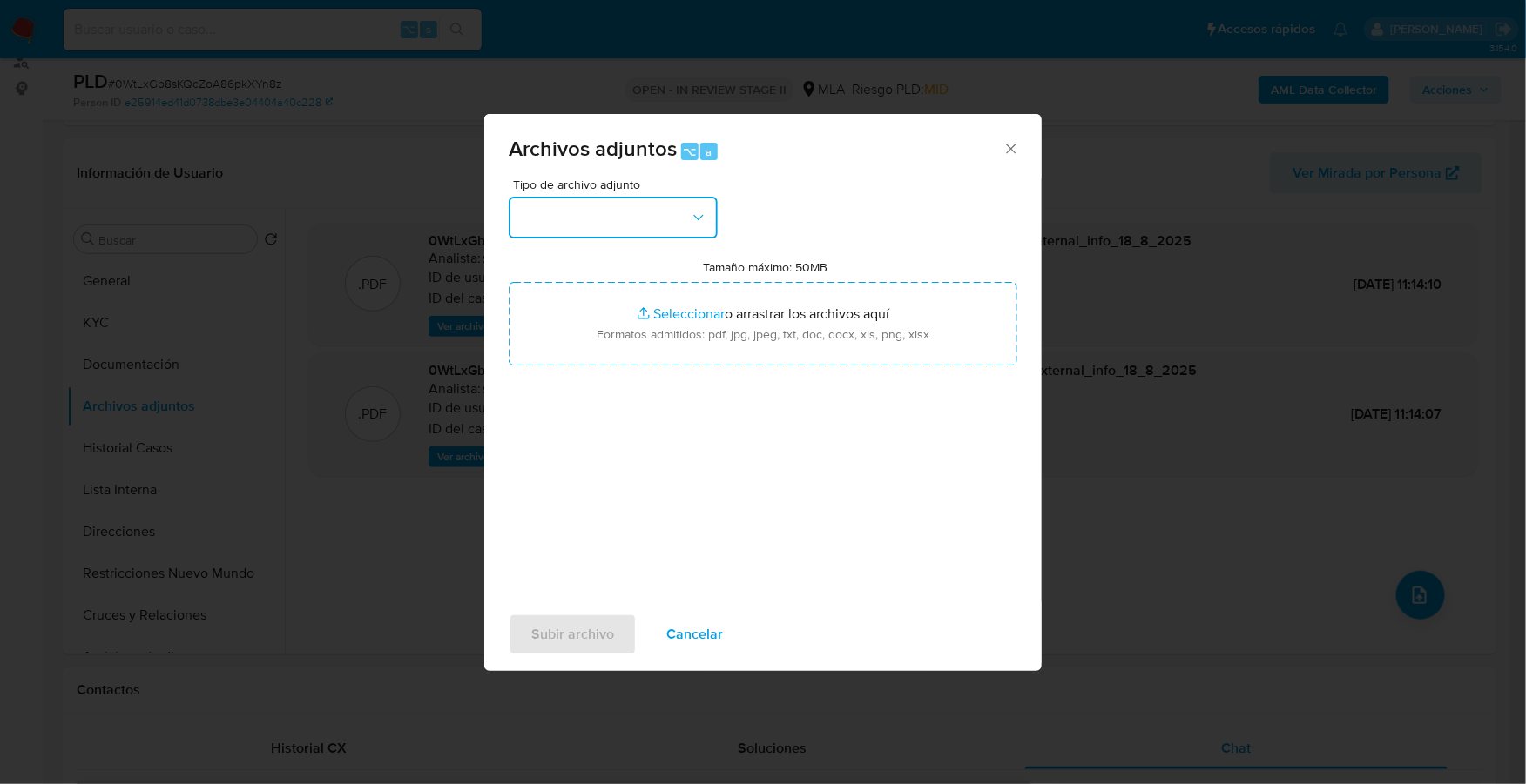
click at [647, 208] on button "button" at bounding box center [613, 217] width 209 height 42
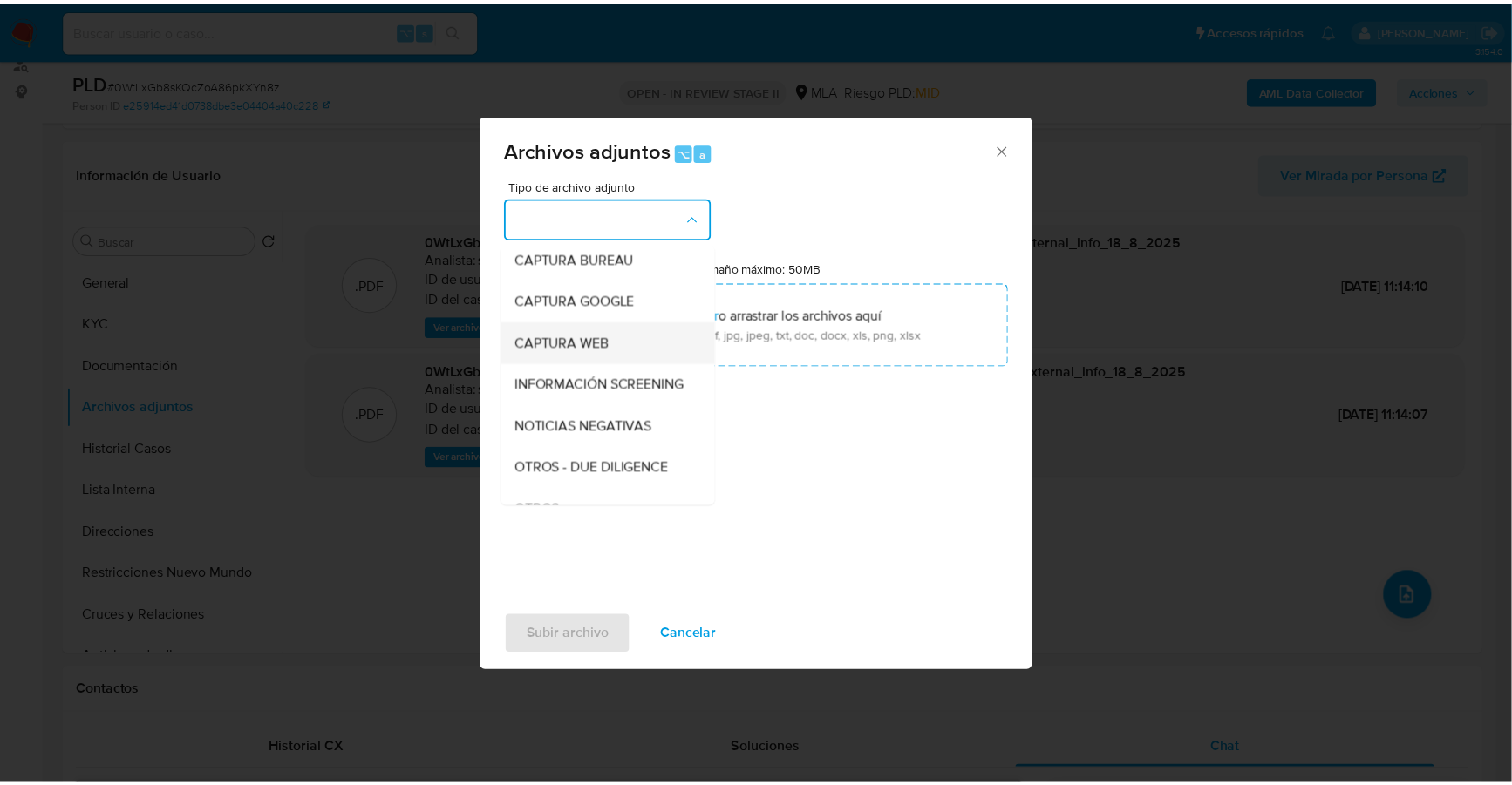
scroll to position [120, 0]
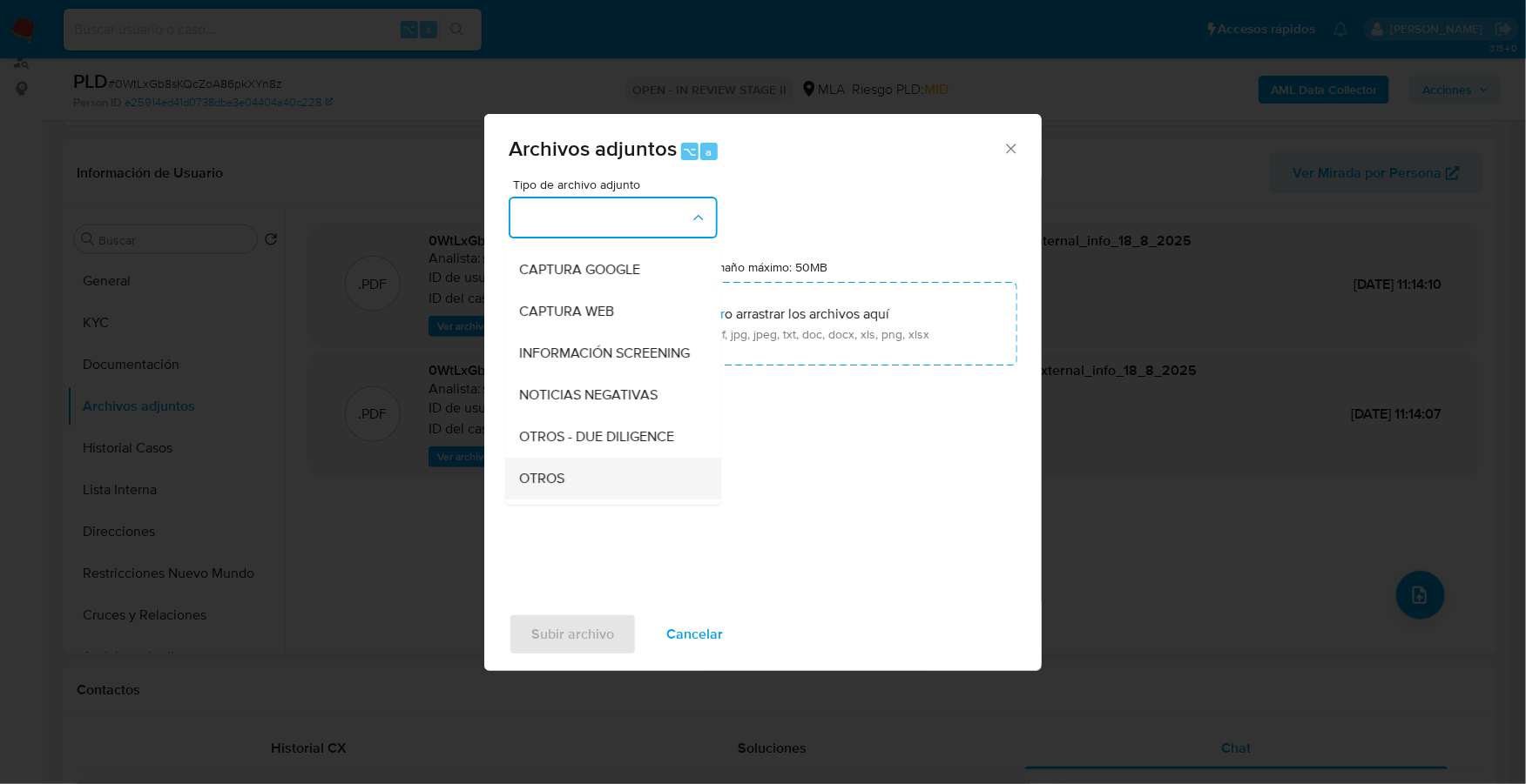
click at [609, 493] on div "OTROS" at bounding box center [607, 479] width 178 height 42
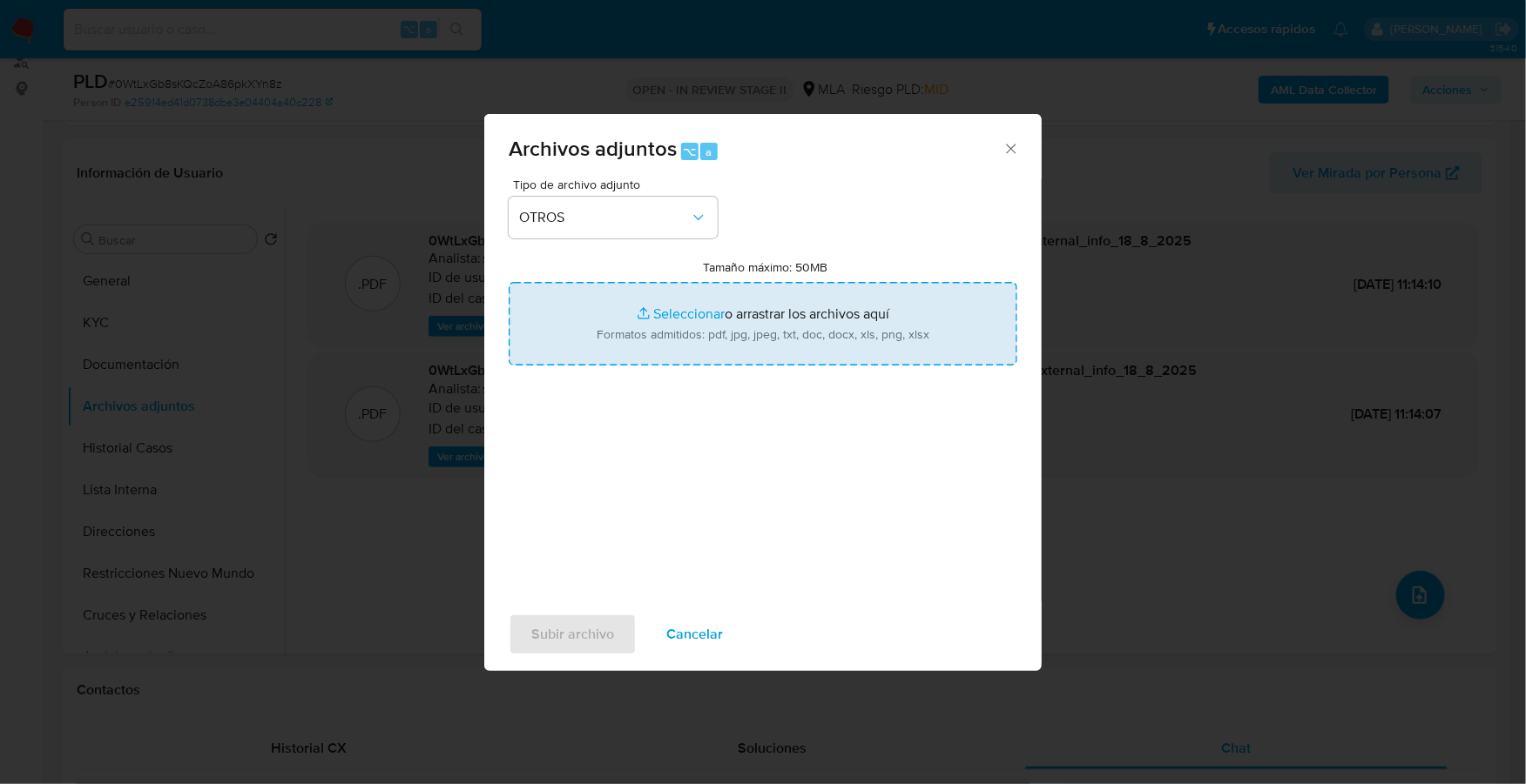
click at [711, 312] on input "Tamaño máximo: 50MB Seleccionar archivos" at bounding box center [763, 324] width 509 height 84
type input "C:\fakepath\Caselog 0WtLxGb8sKQcZoA86pkXYn8z_2025_07_18_17_29_28.docx"
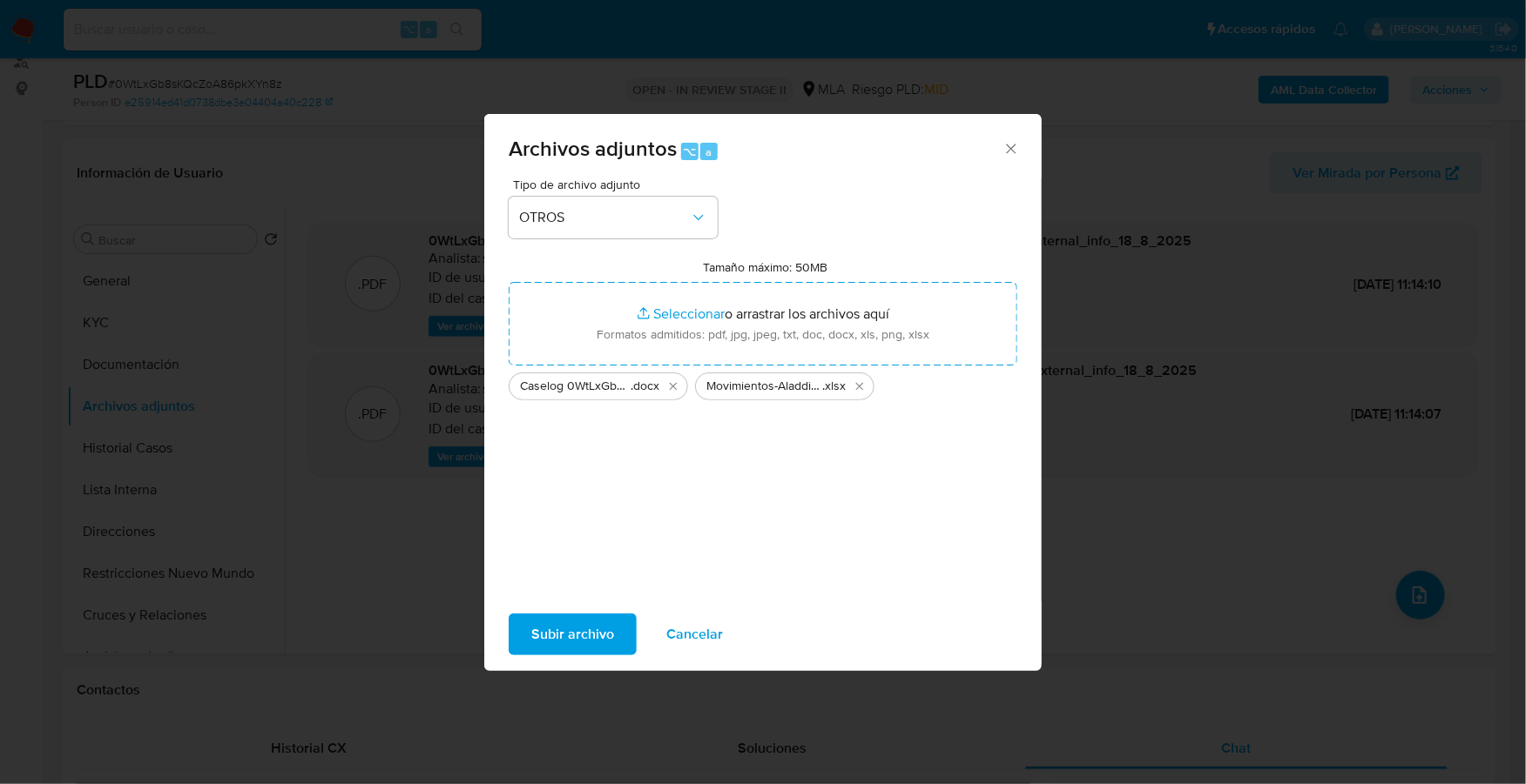
click at [585, 635] on span "Subir archivo" at bounding box center [572, 634] width 83 height 38
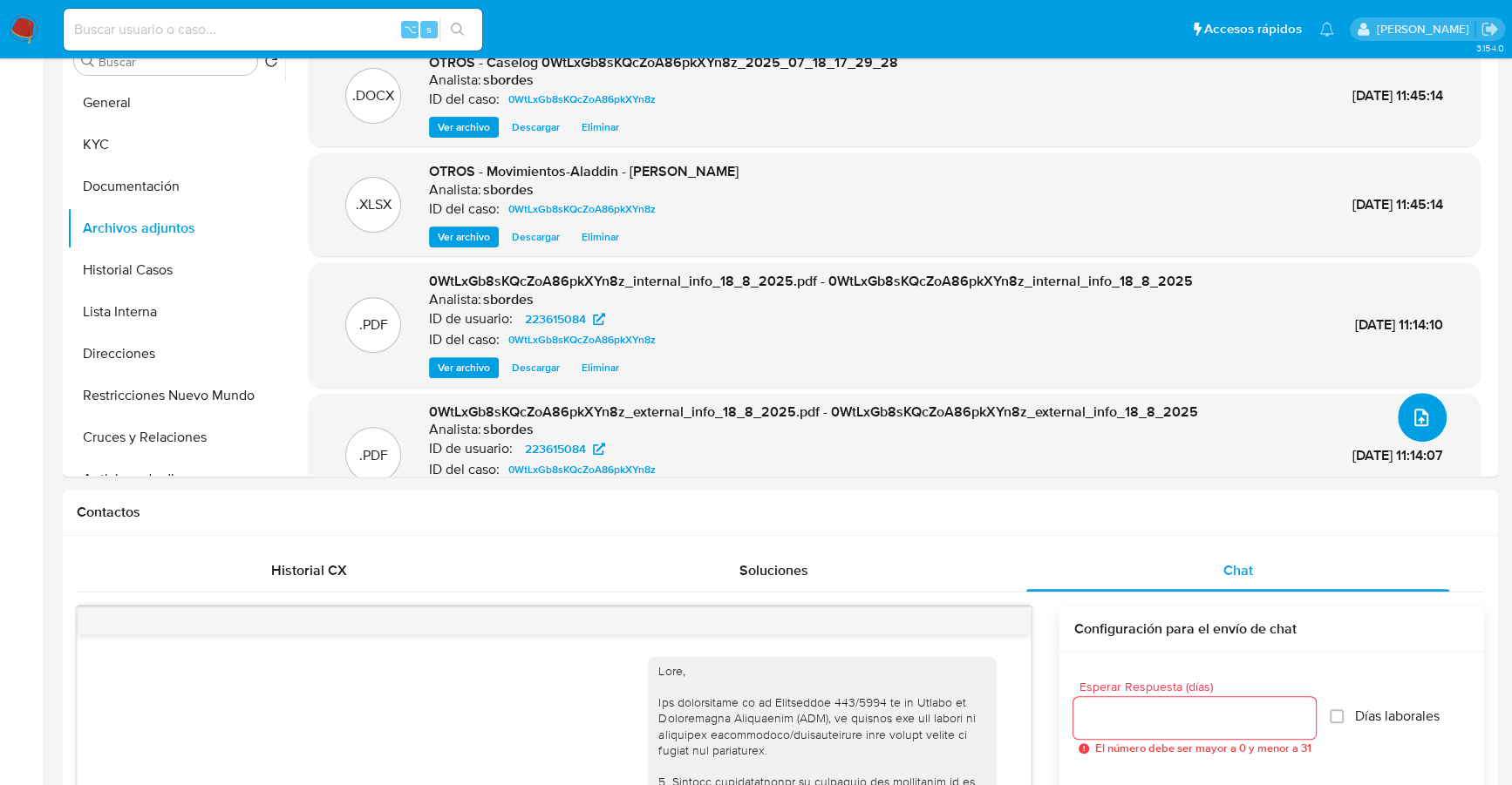
scroll to position [0, 0]
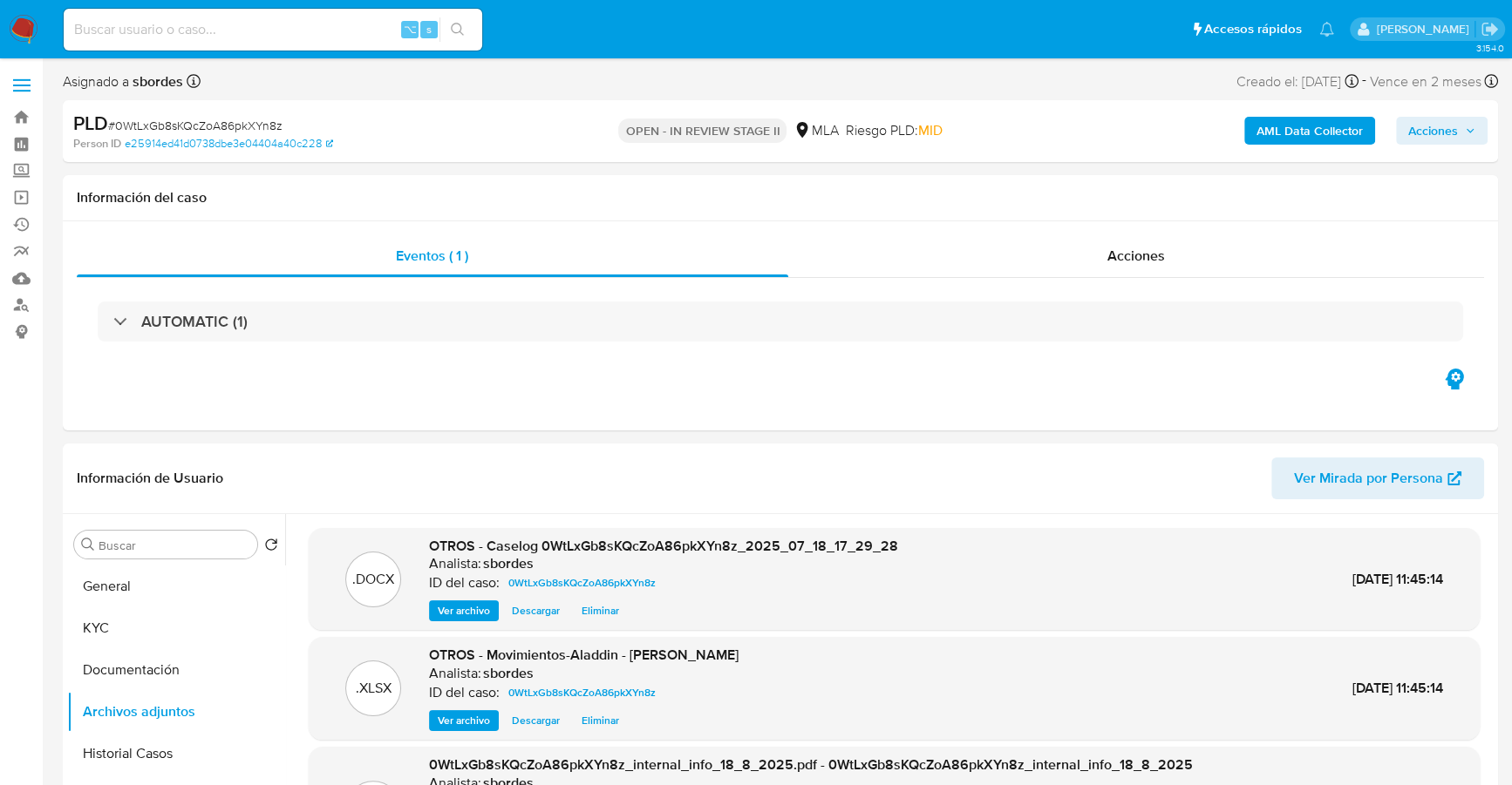
click at [1433, 127] on span "Acciones" at bounding box center [1433, 131] width 49 height 28
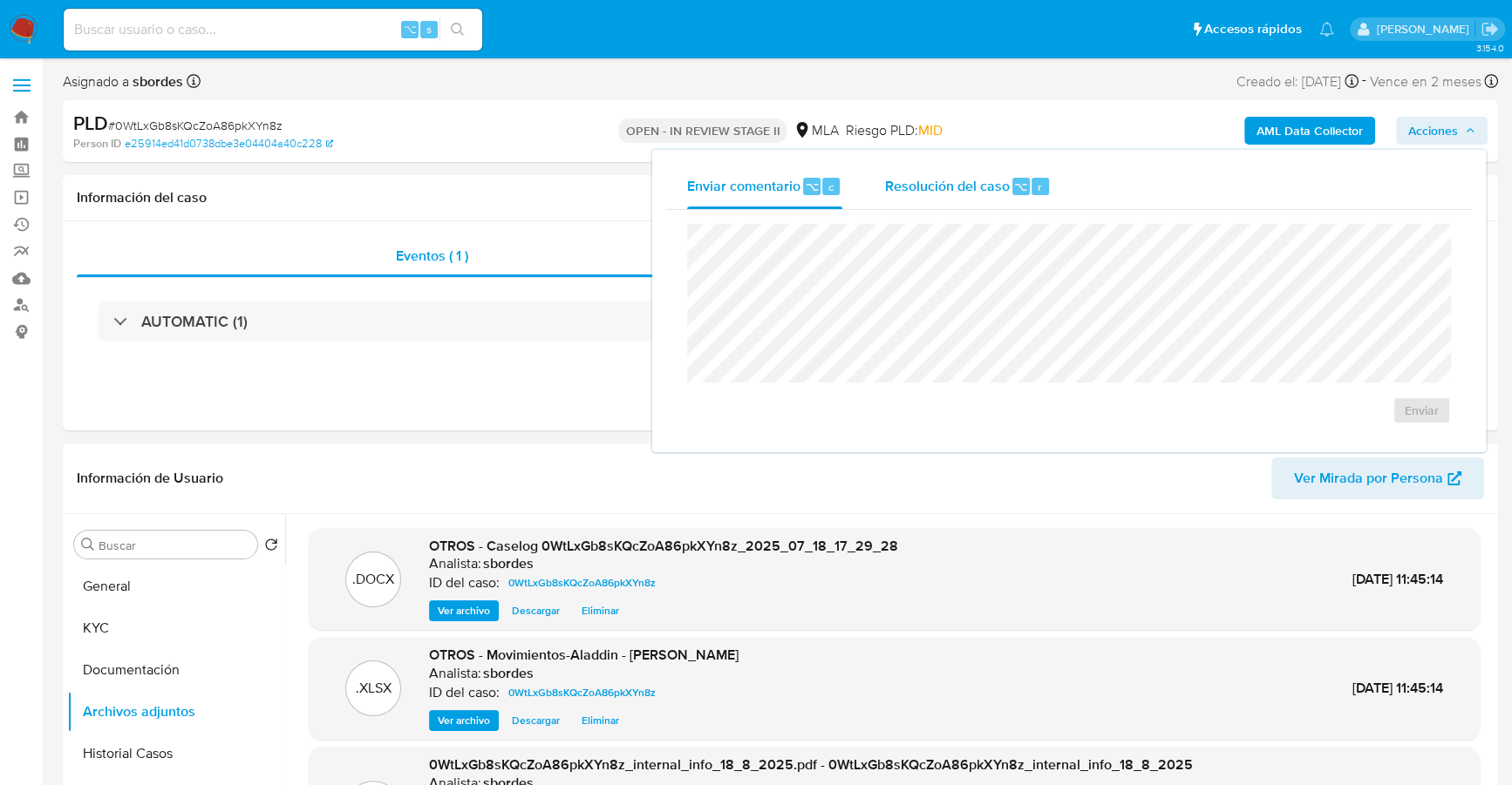
click at [957, 192] on span "Resolución del caso" at bounding box center [947, 186] width 125 height 20
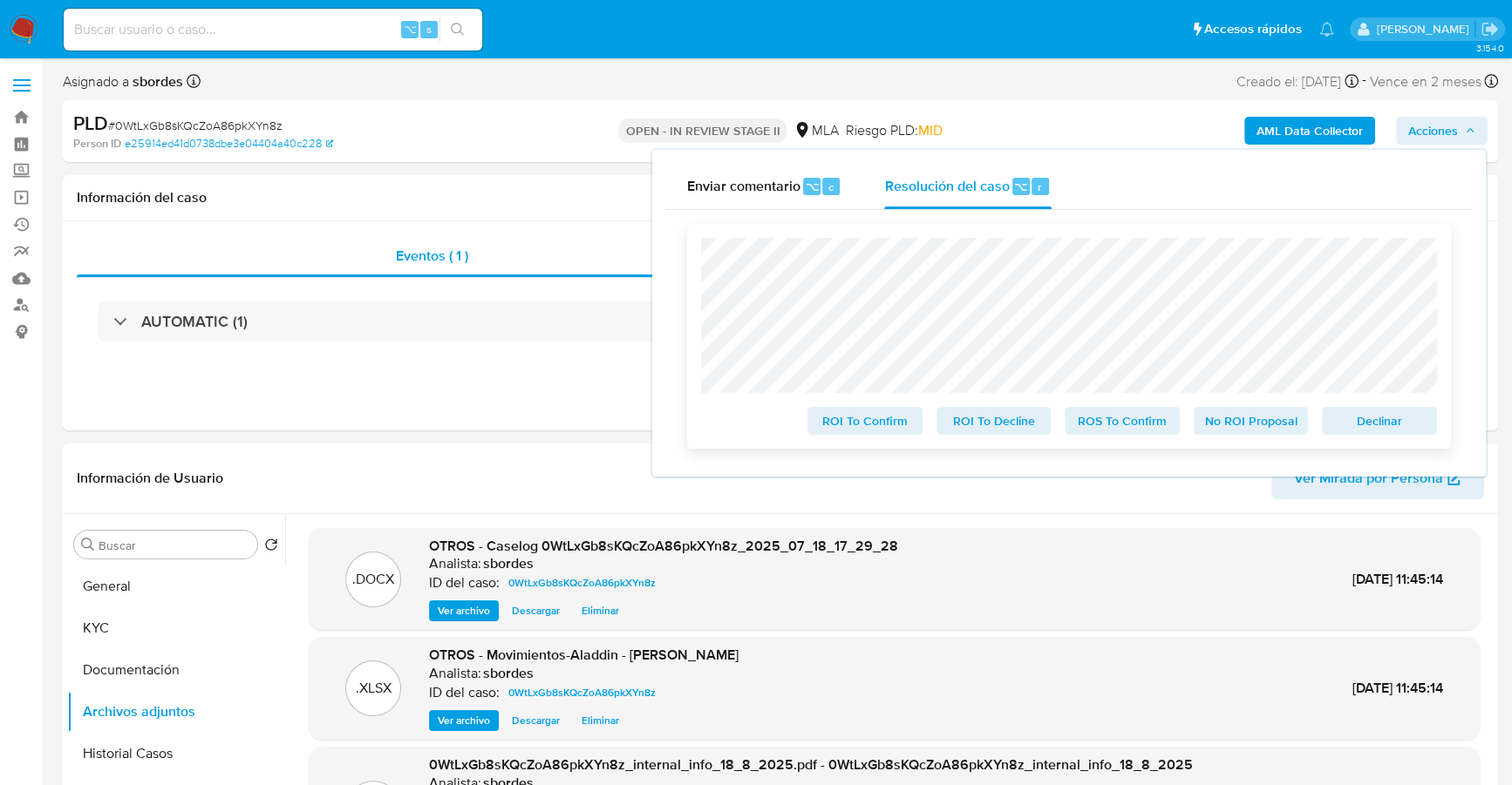
click at [1254, 425] on span "No ROI Proposal" at bounding box center [1251, 420] width 90 height 24
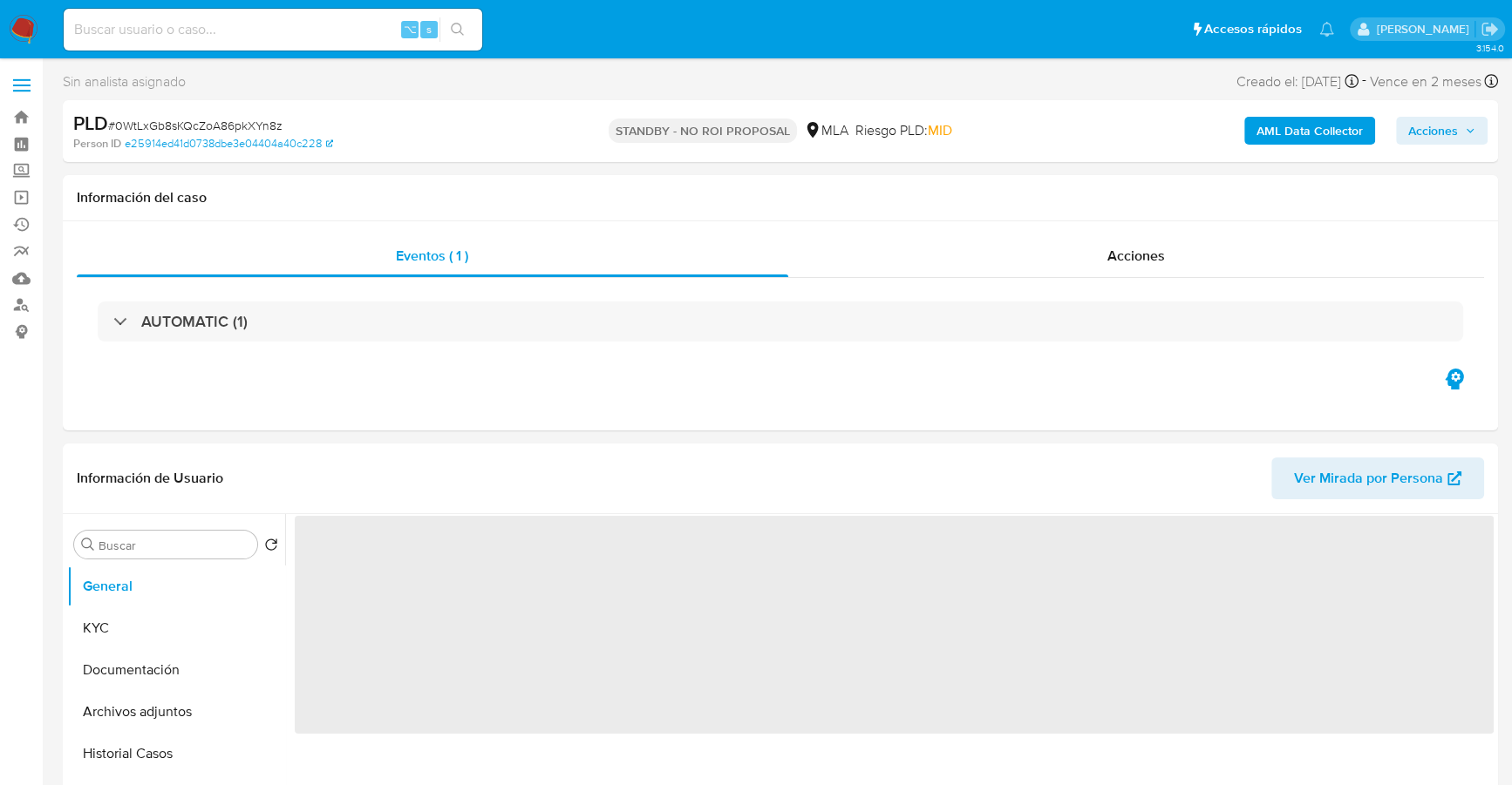
select select "10"
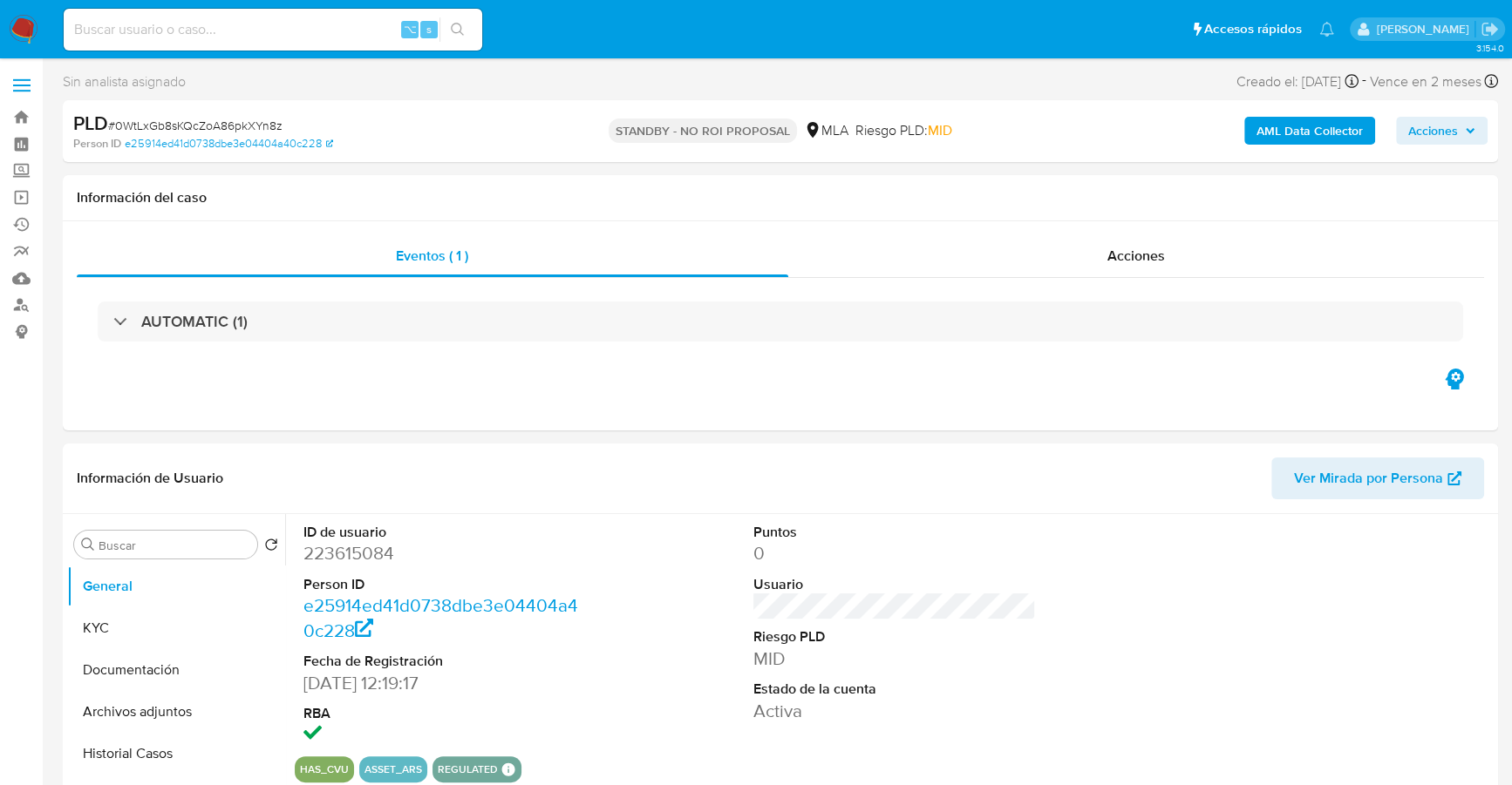
click at [16, 35] on img at bounding box center [23, 30] width 30 height 30
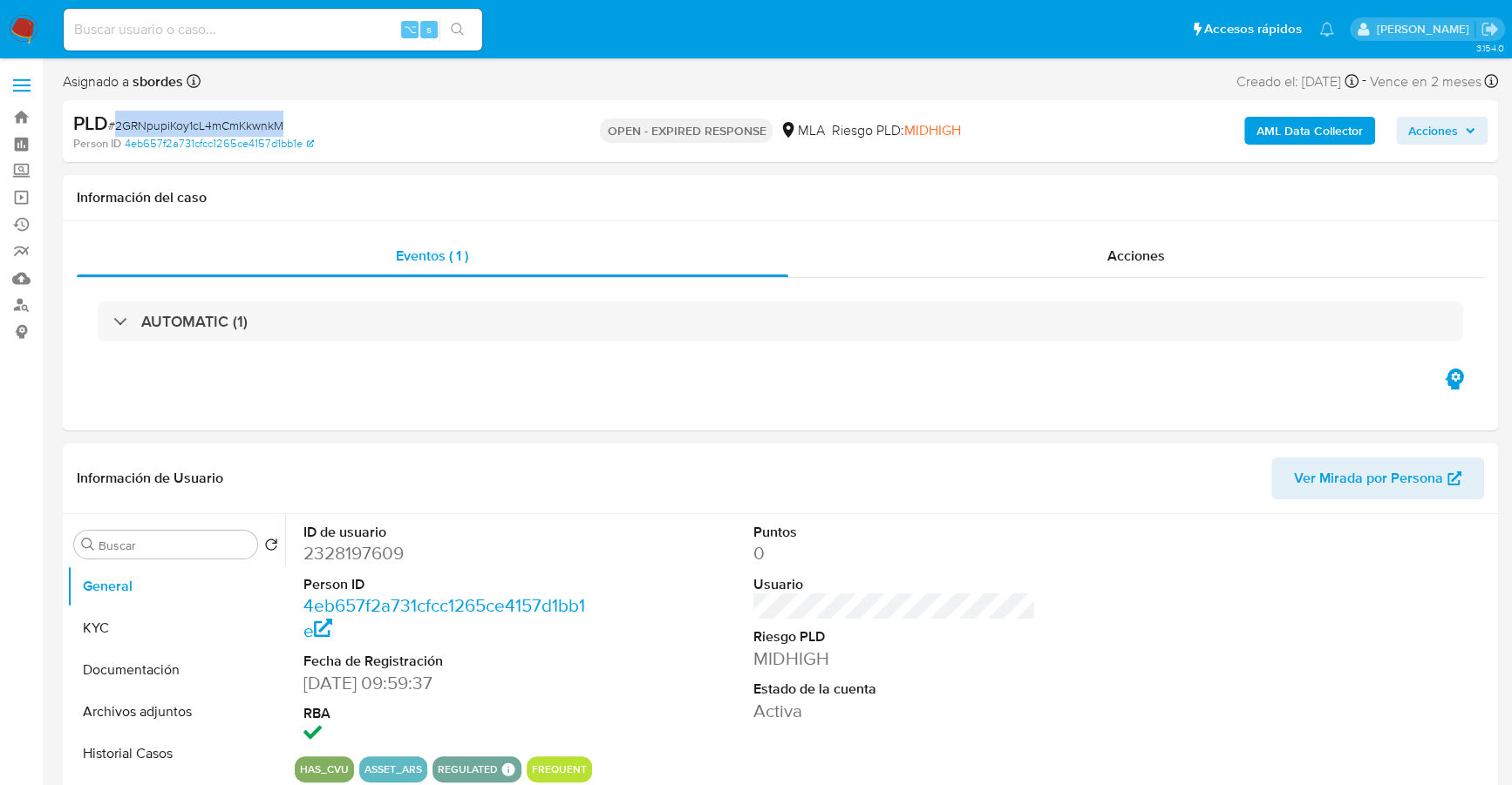
select select "10"
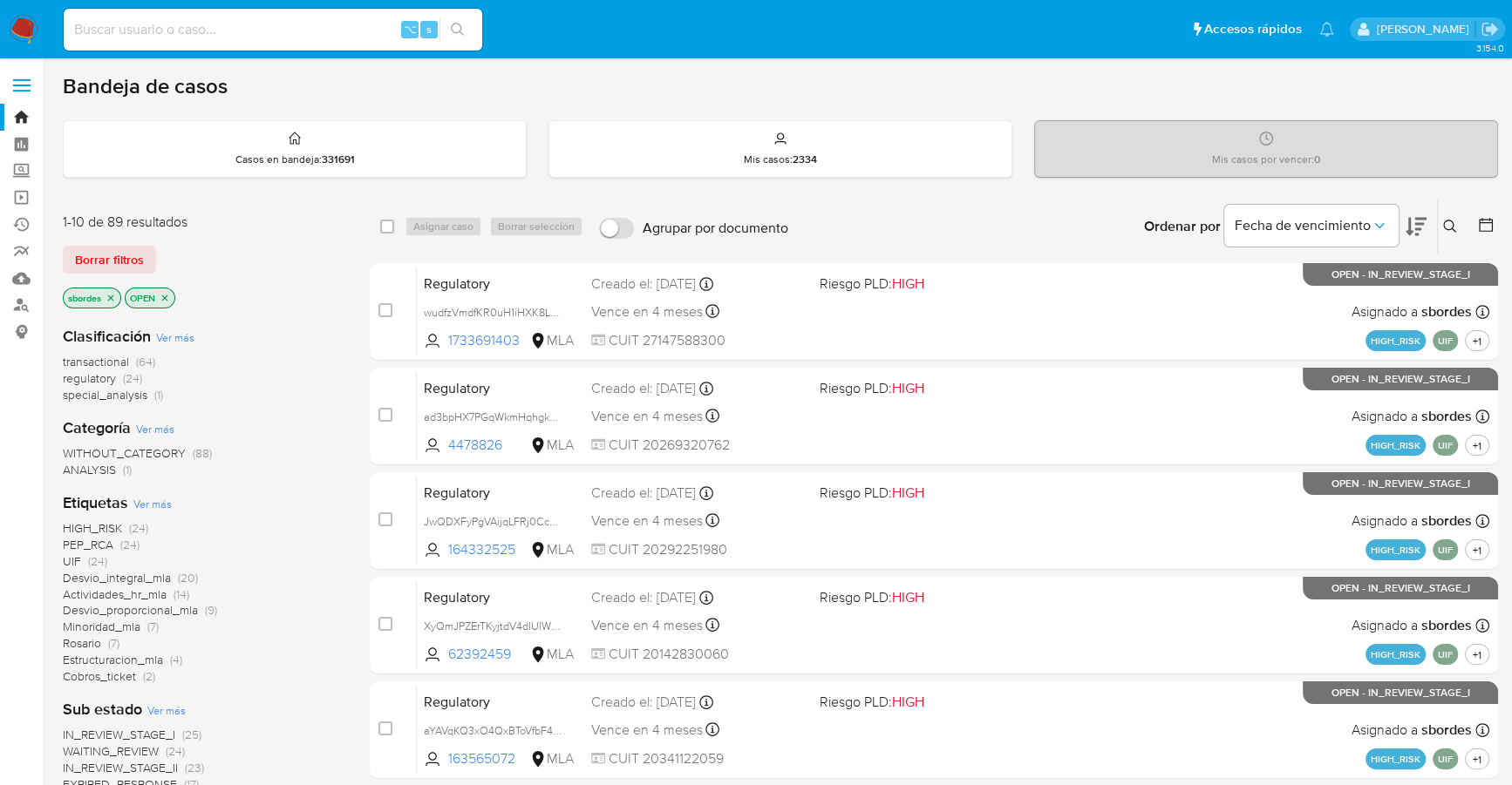
click at [1453, 225] on icon at bounding box center [1450, 227] width 14 height 14
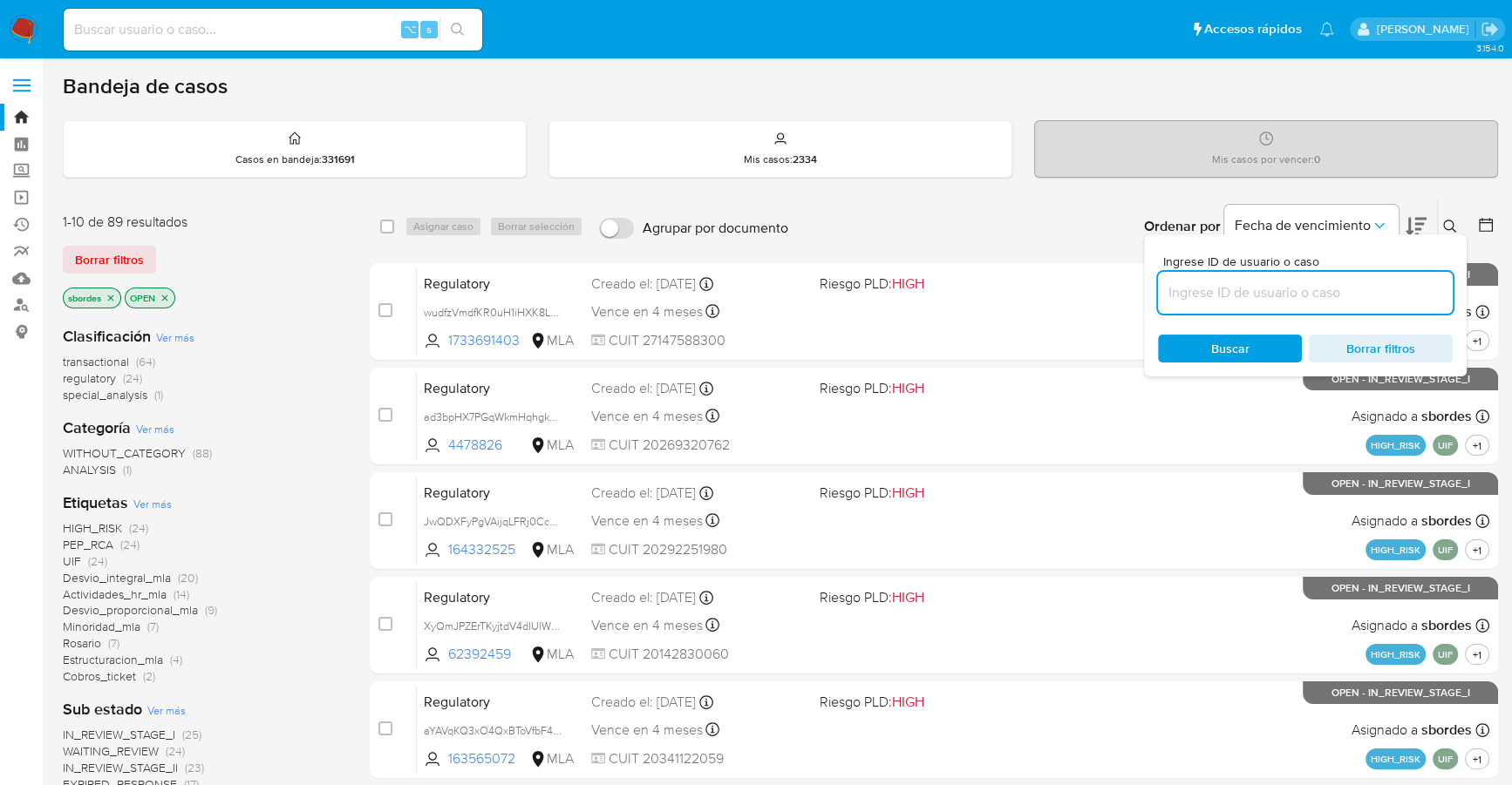
click at [1266, 282] on input at bounding box center [1305, 293] width 295 height 22
type input "2GRNpupiKoy1cL4mCmKkwnkM"
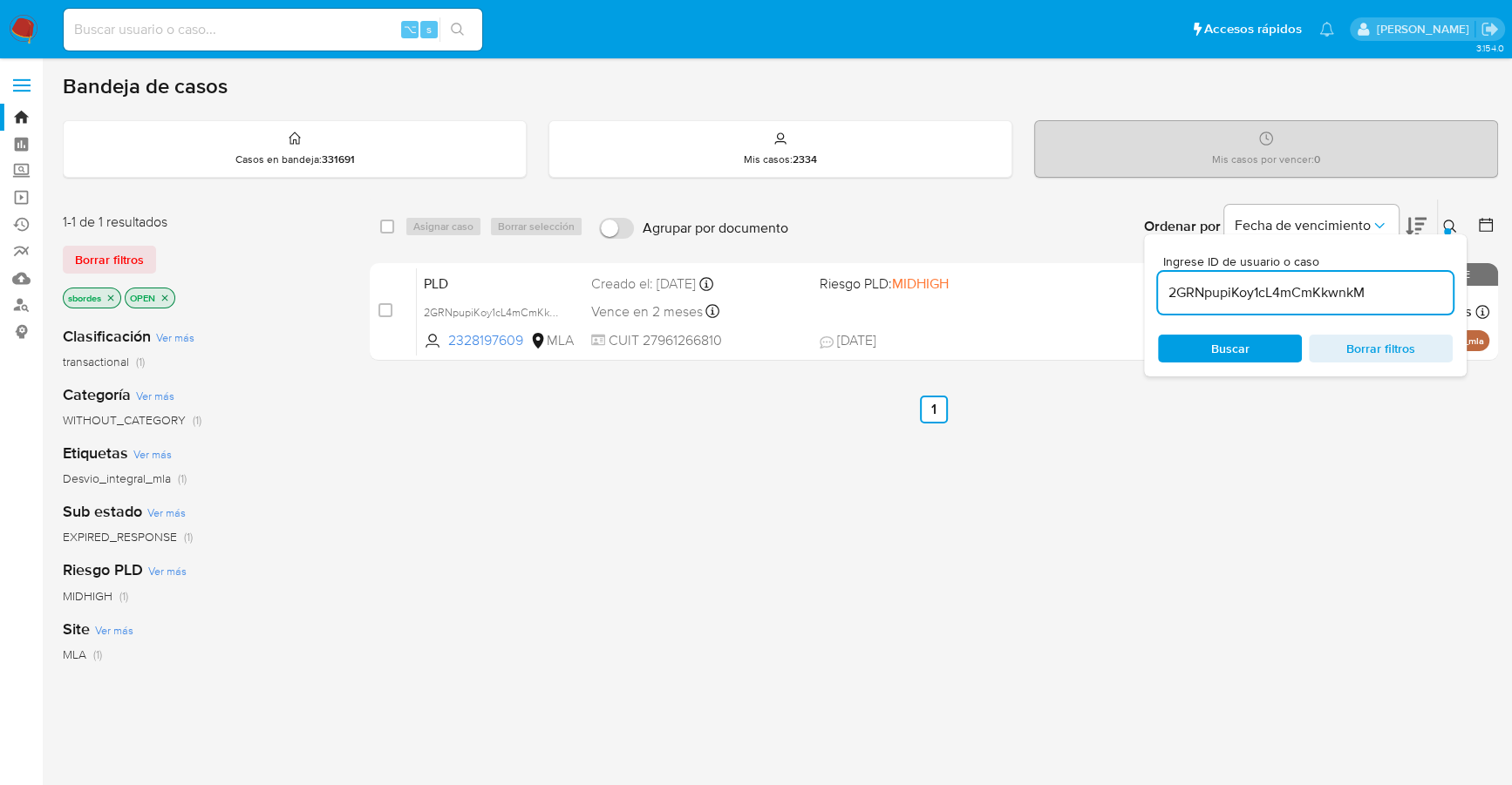
click at [1454, 226] on icon at bounding box center [1450, 227] width 14 height 14
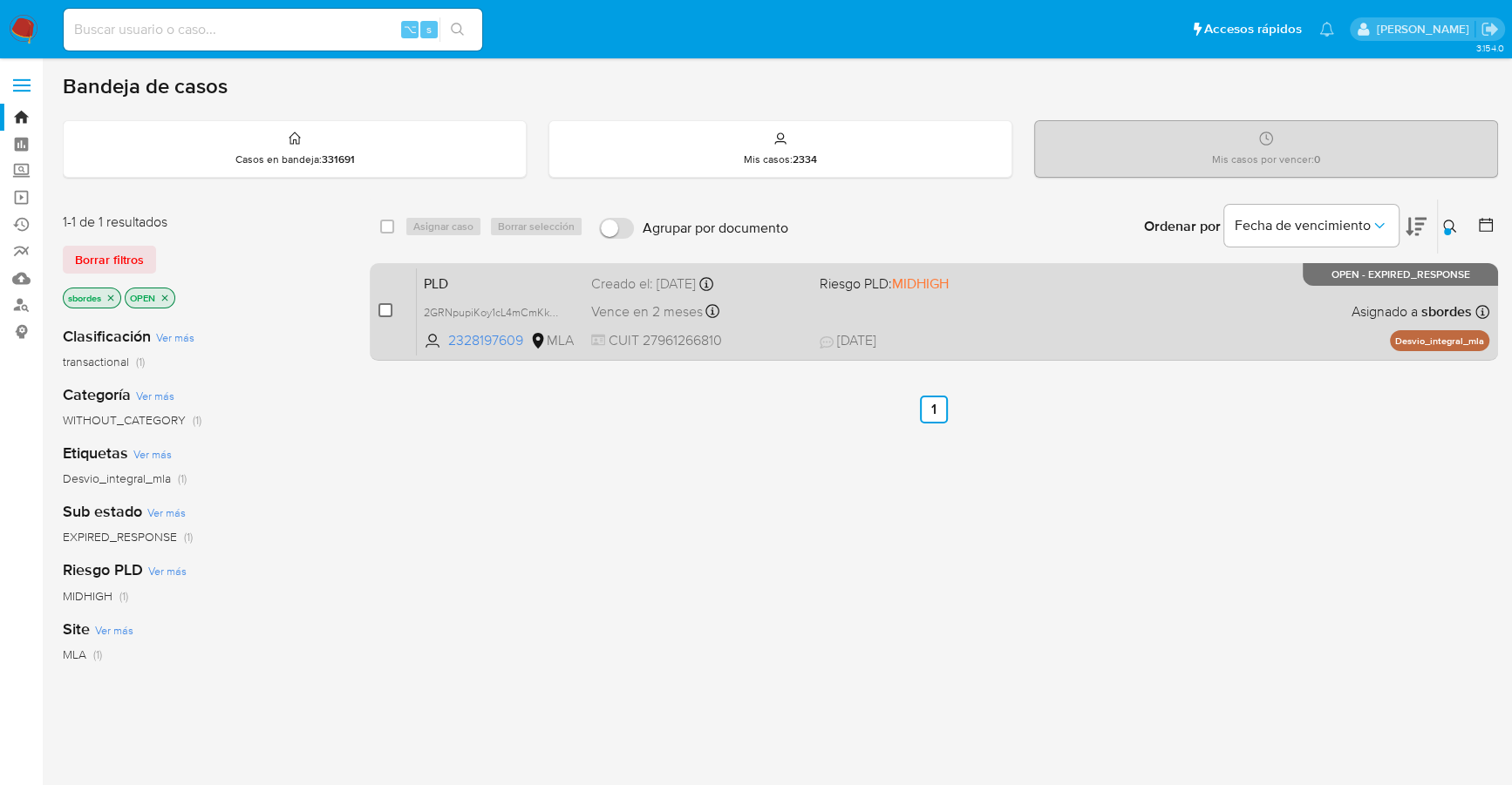
click at [383, 309] on input "checkbox" at bounding box center [385, 310] width 14 height 14
checkbox input "true"
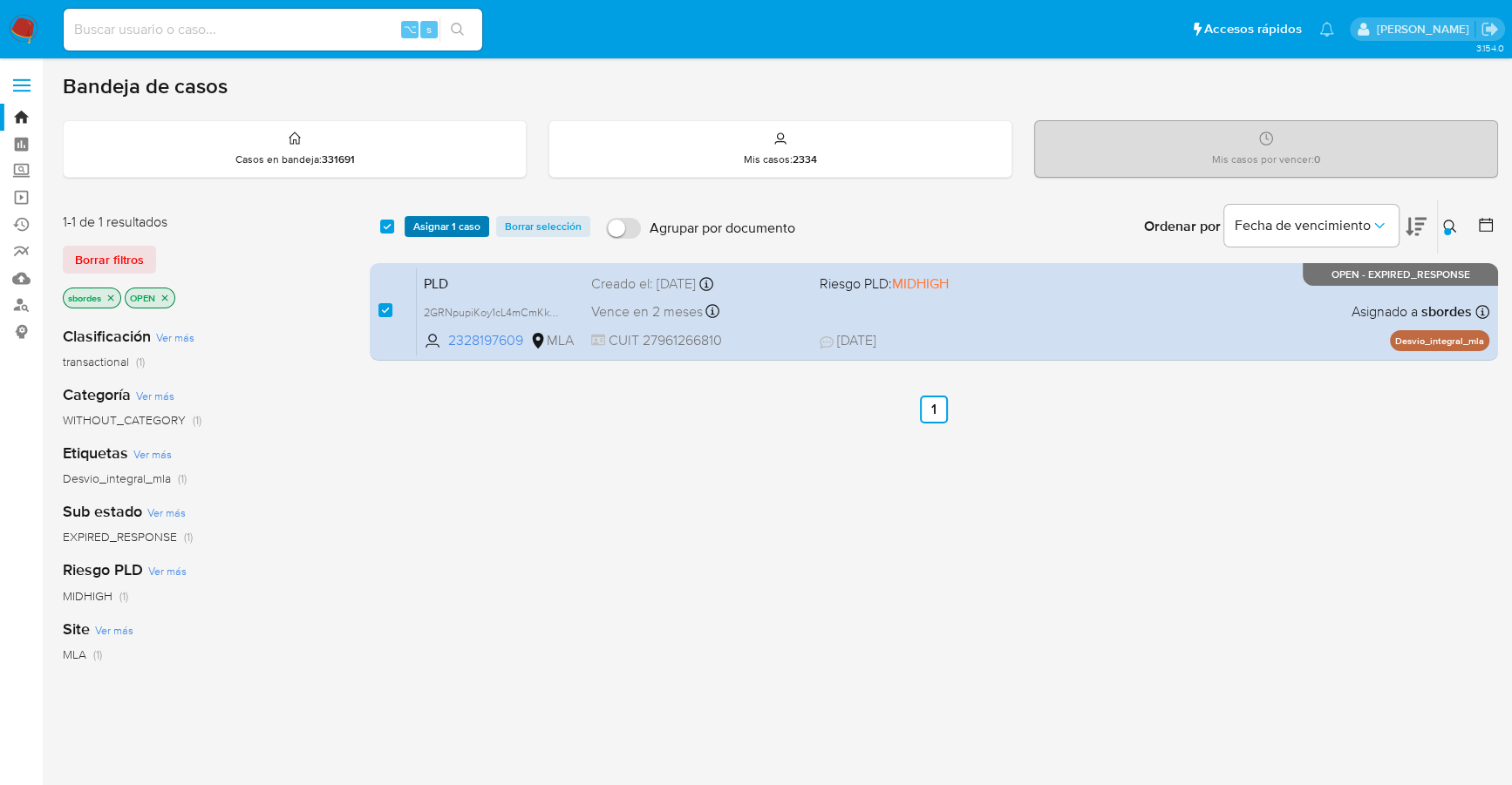
click at [435, 228] on span "Asignar 1 caso" at bounding box center [447, 227] width 67 height 18
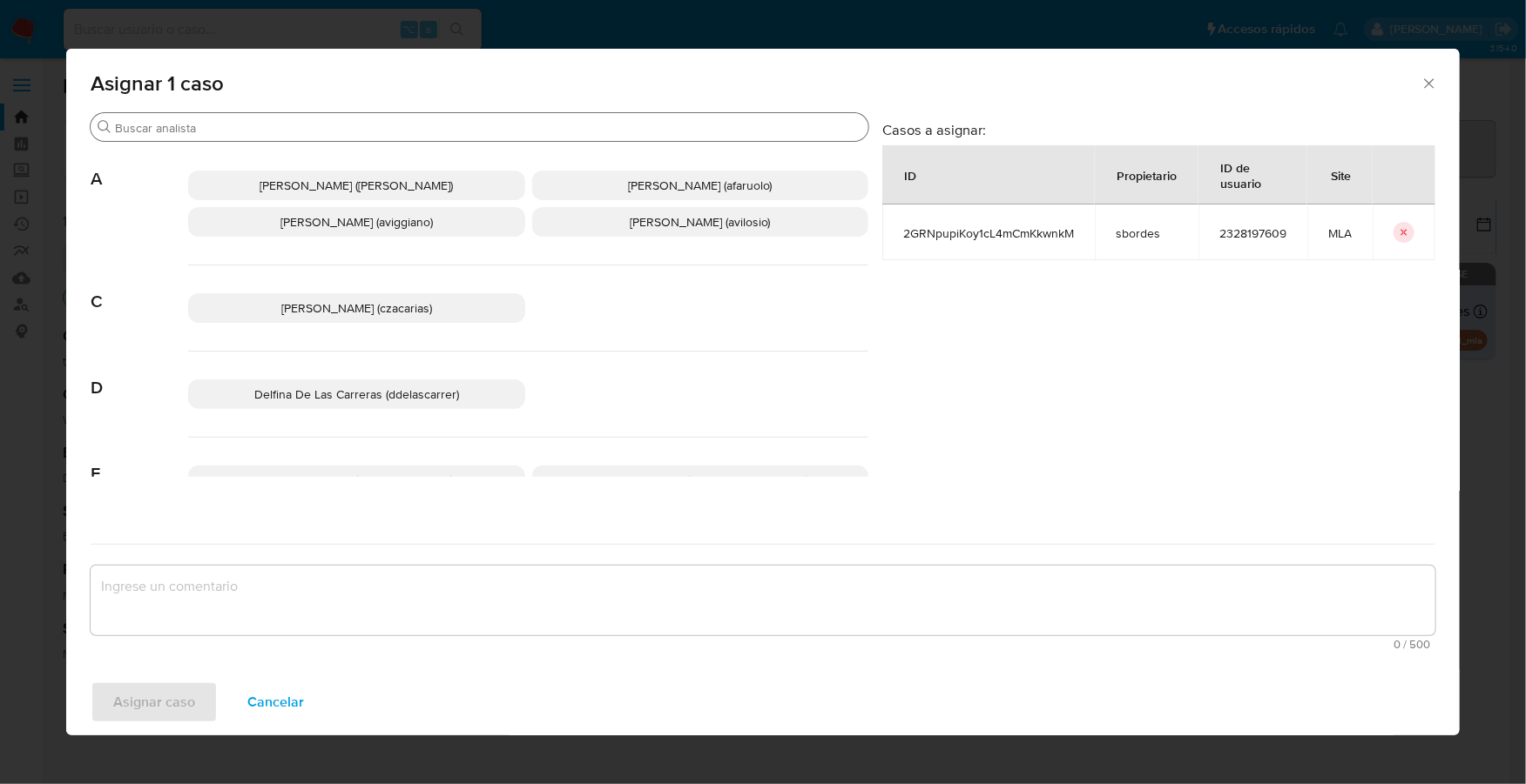
click at [311, 129] on input "Buscar" at bounding box center [487, 128] width 746 height 16
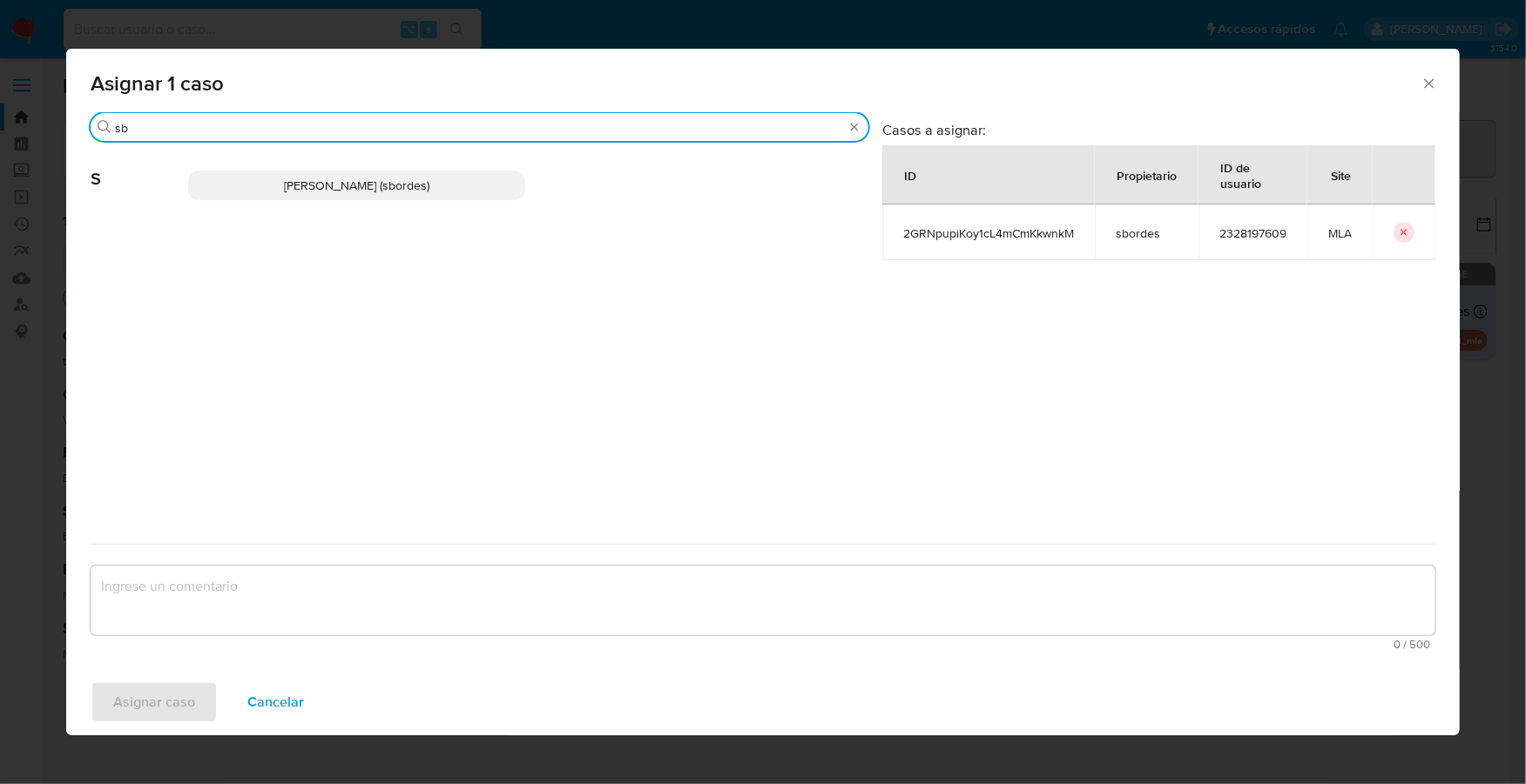
type input "sb"
click at [340, 191] on span "Stefania Bordes (sbordes)" at bounding box center [357, 185] width 145 height 18
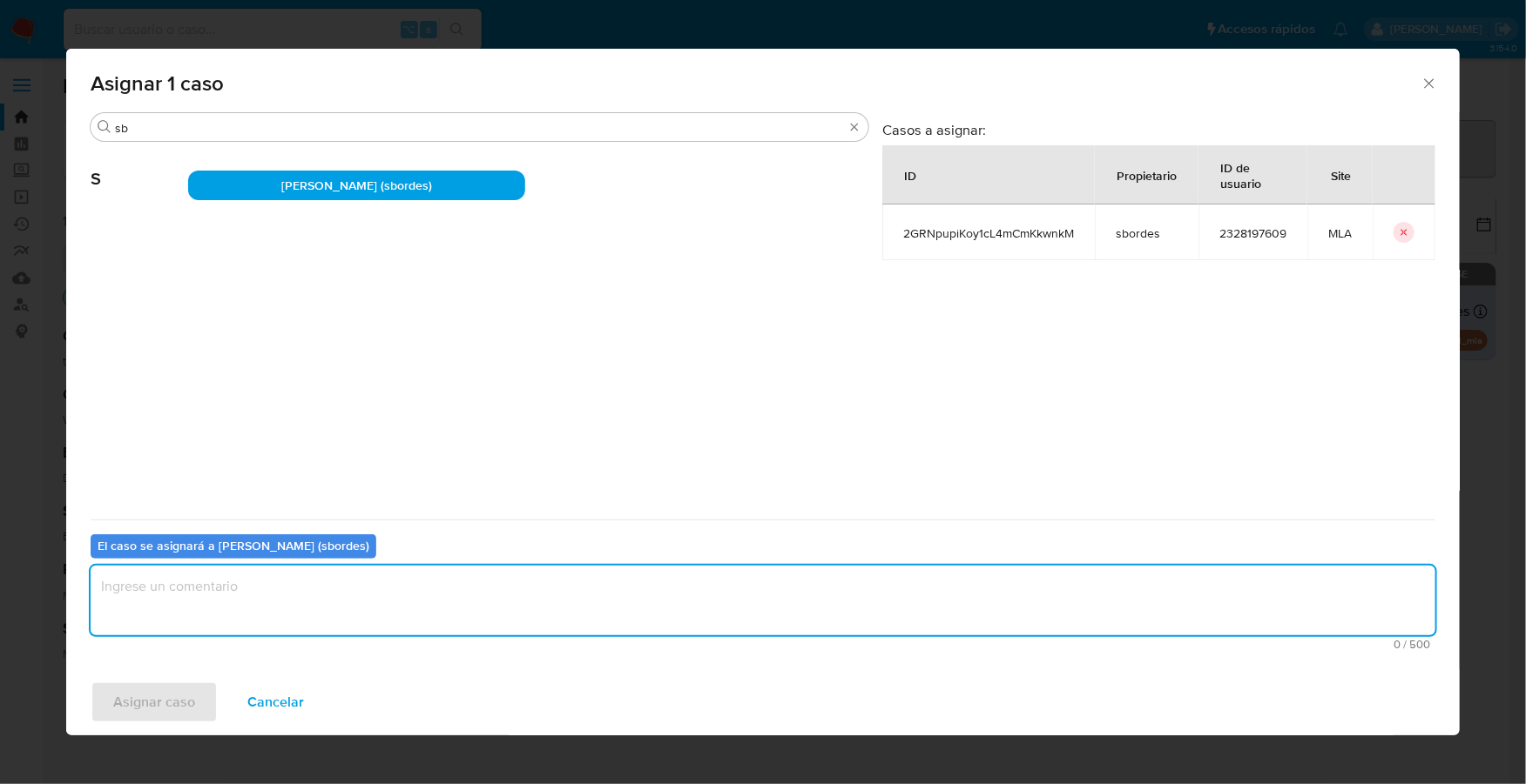
click at [307, 604] on textarea "assign-modal" at bounding box center [762, 601] width 1344 height 70
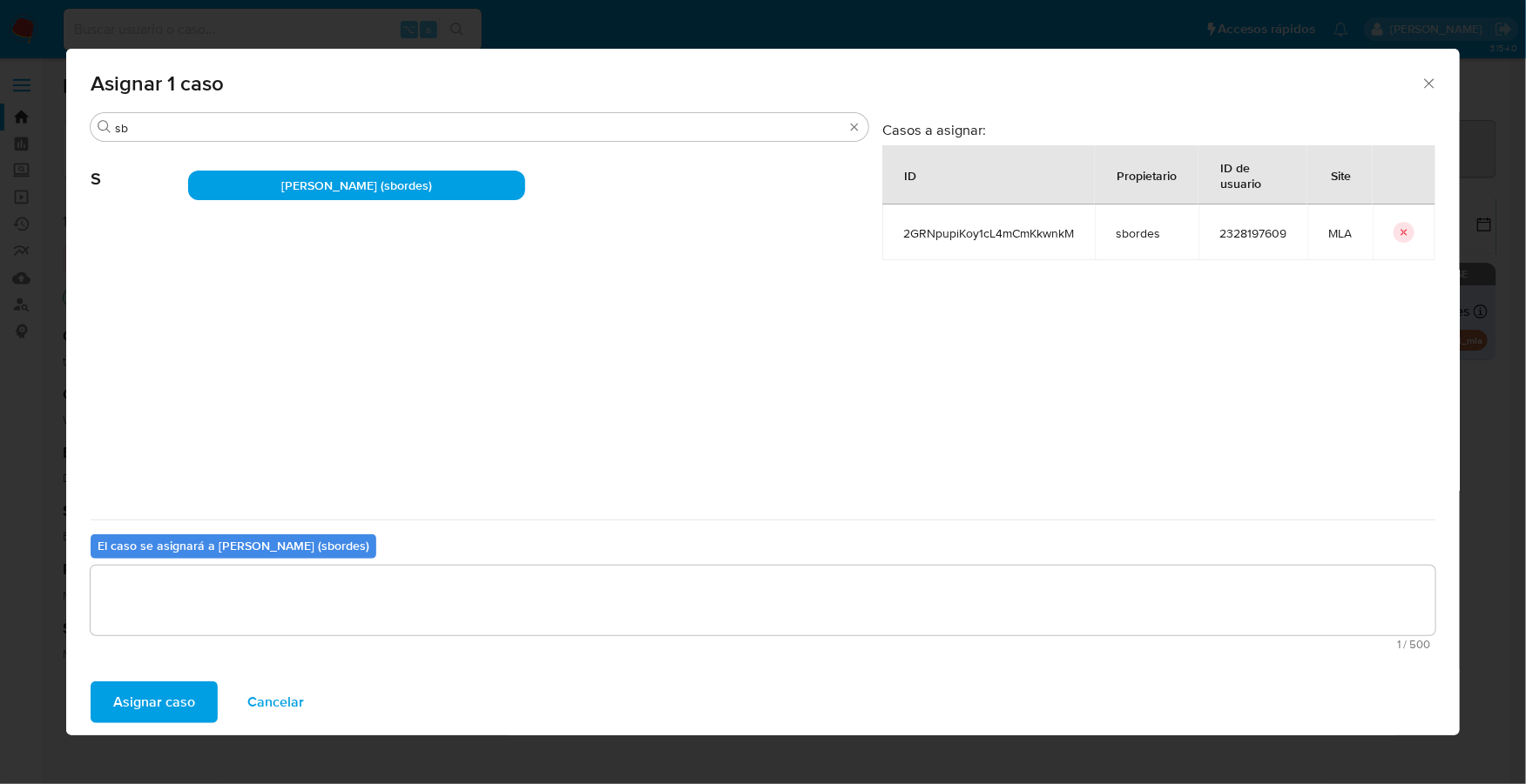
click at [183, 692] on span "Asignar caso" at bounding box center [155, 702] width 82 height 38
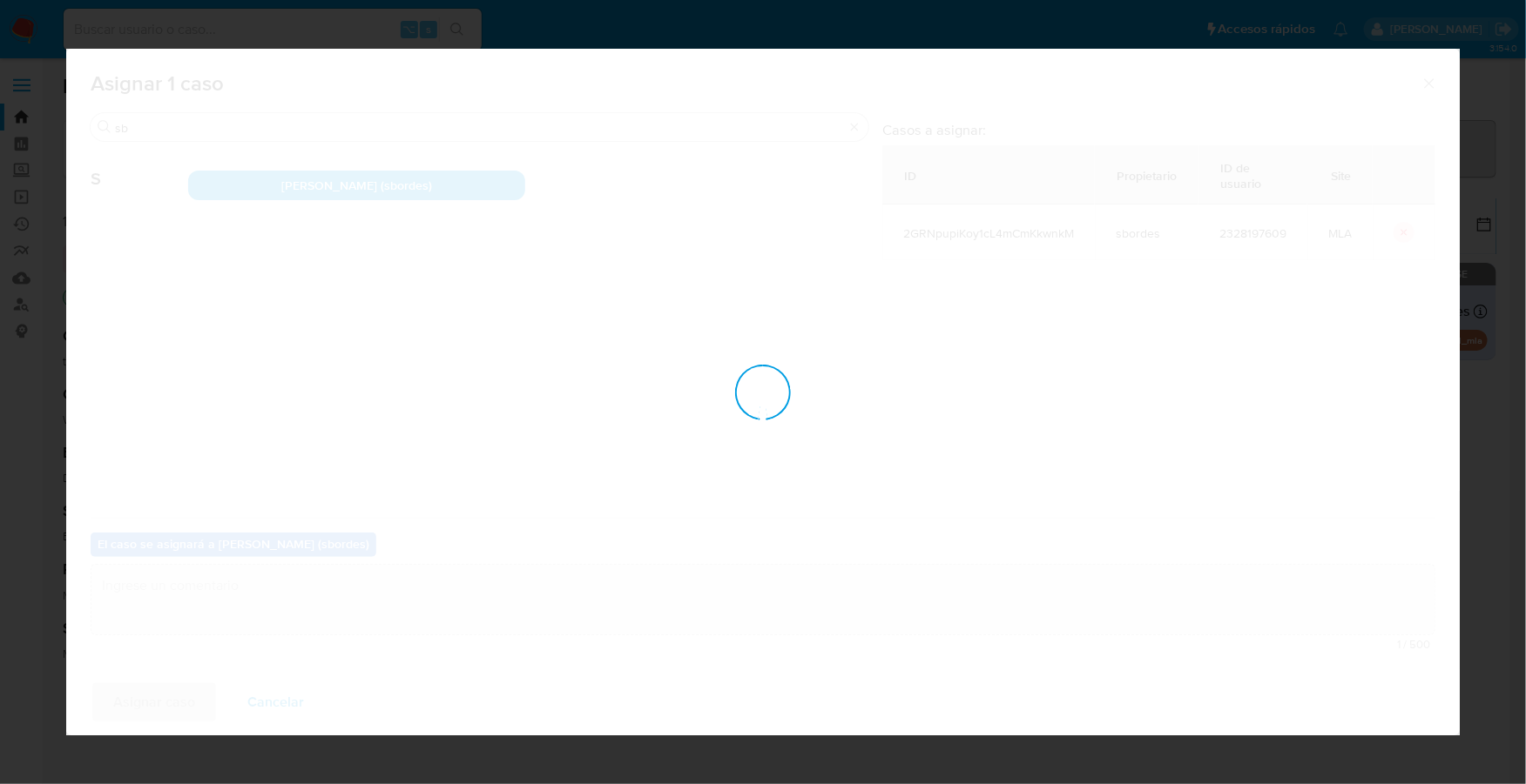
checkbox input "false"
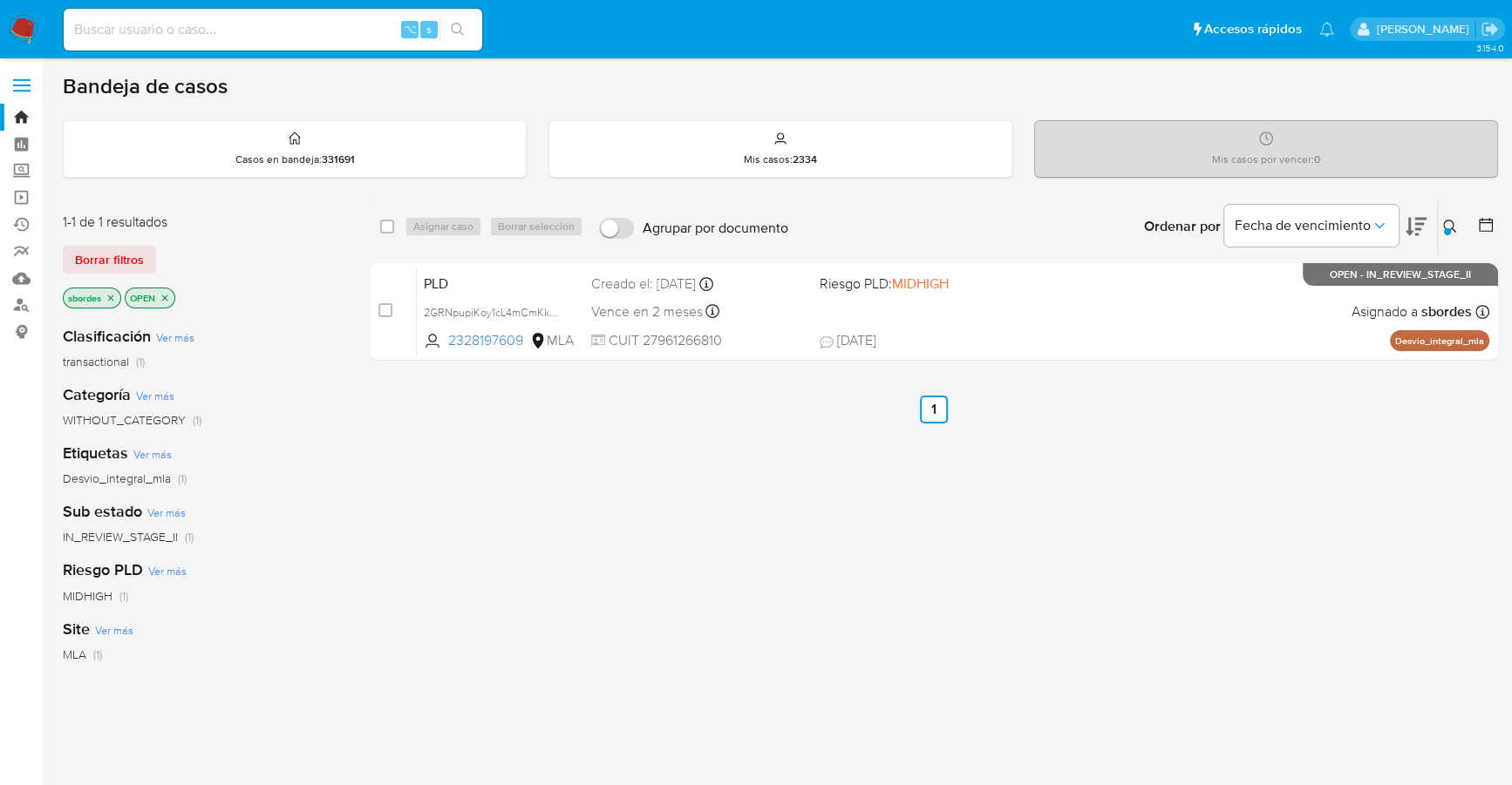
click at [16, 29] on img at bounding box center [23, 30] width 30 height 30
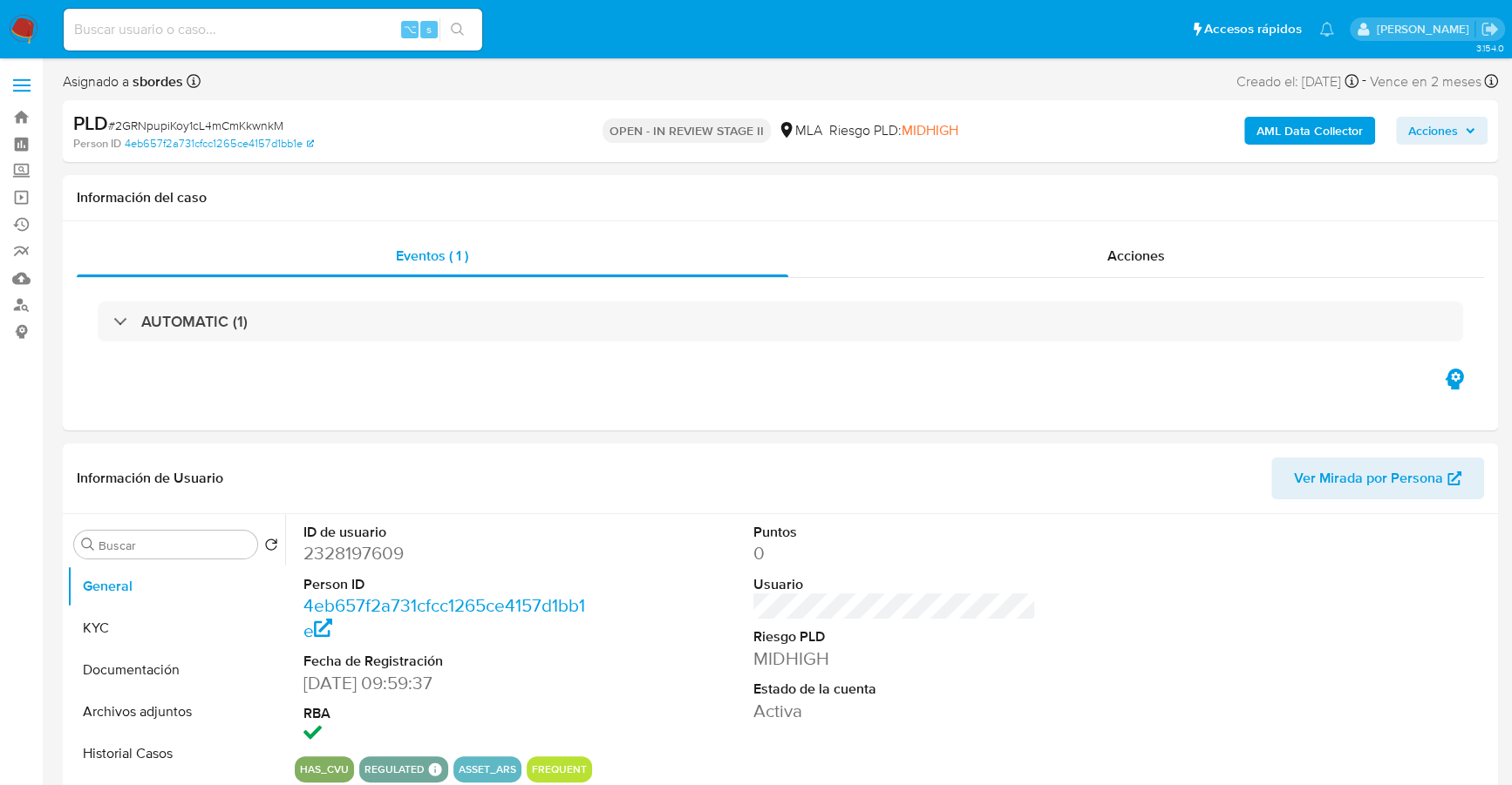
select select "10"
click at [1070, 254] on div "Acciones" at bounding box center [1136, 255] width 697 height 42
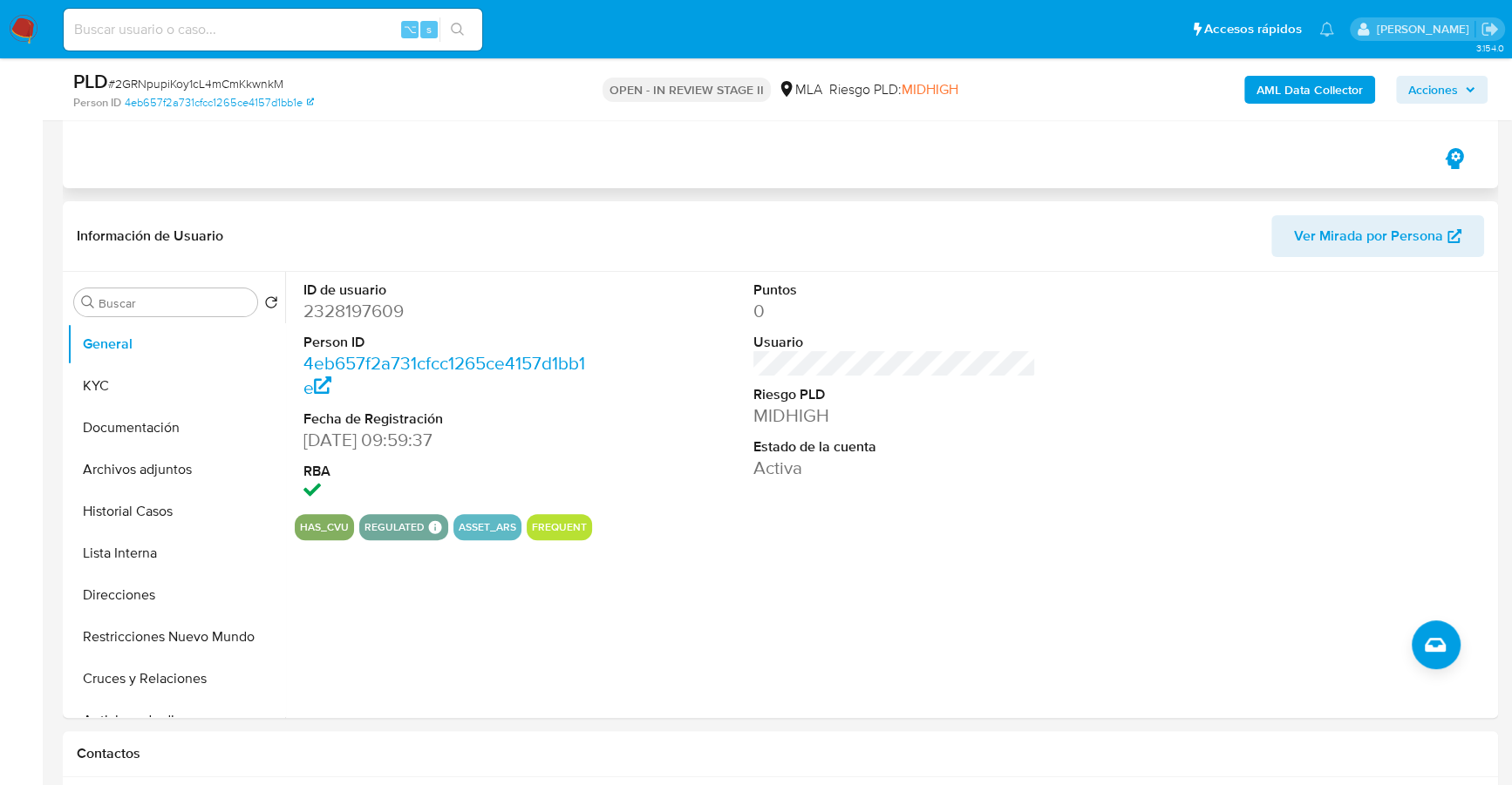
scroll to position [724, 0]
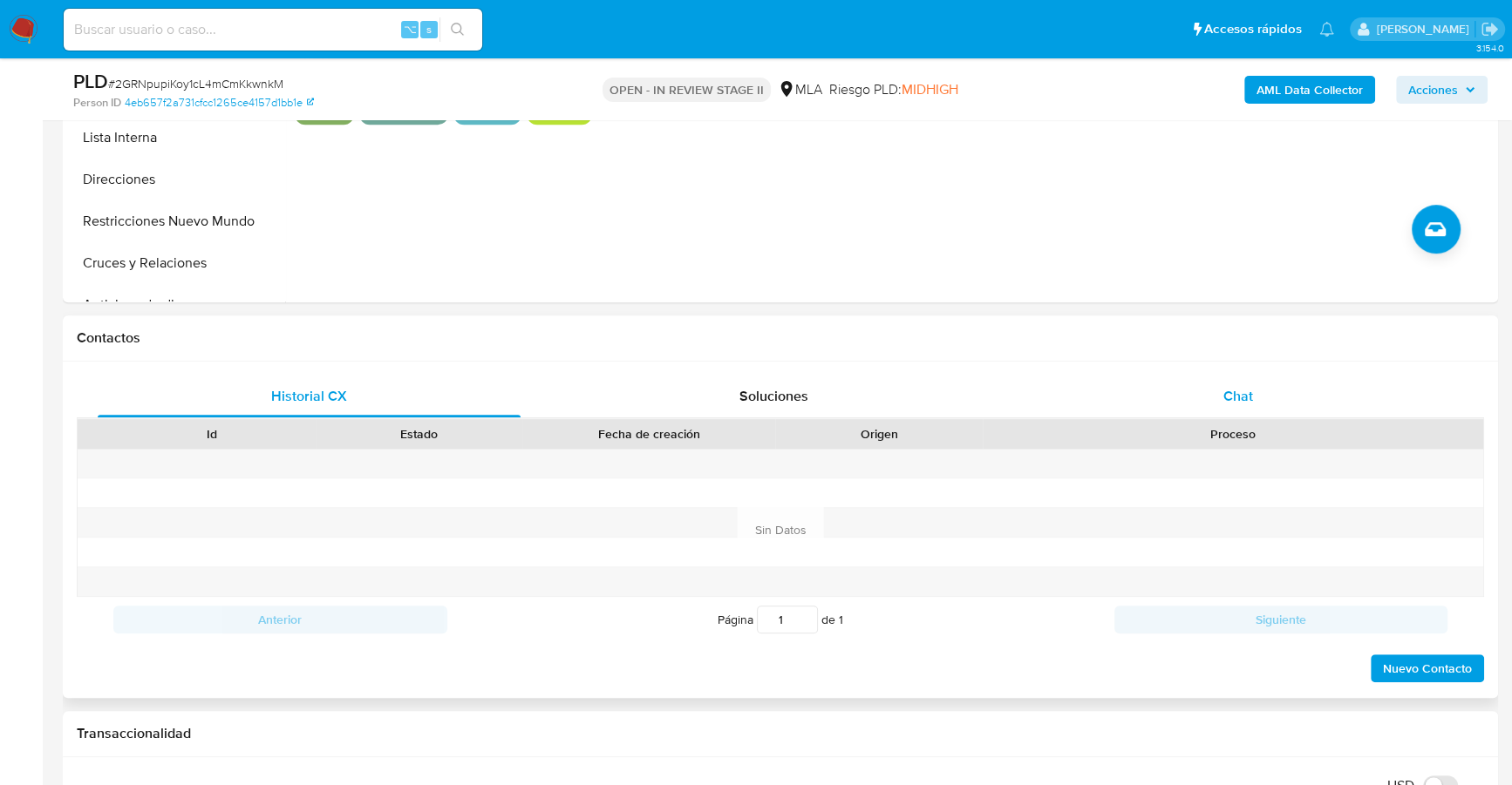
click at [1231, 392] on span "Chat" at bounding box center [1238, 395] width 30 height 20
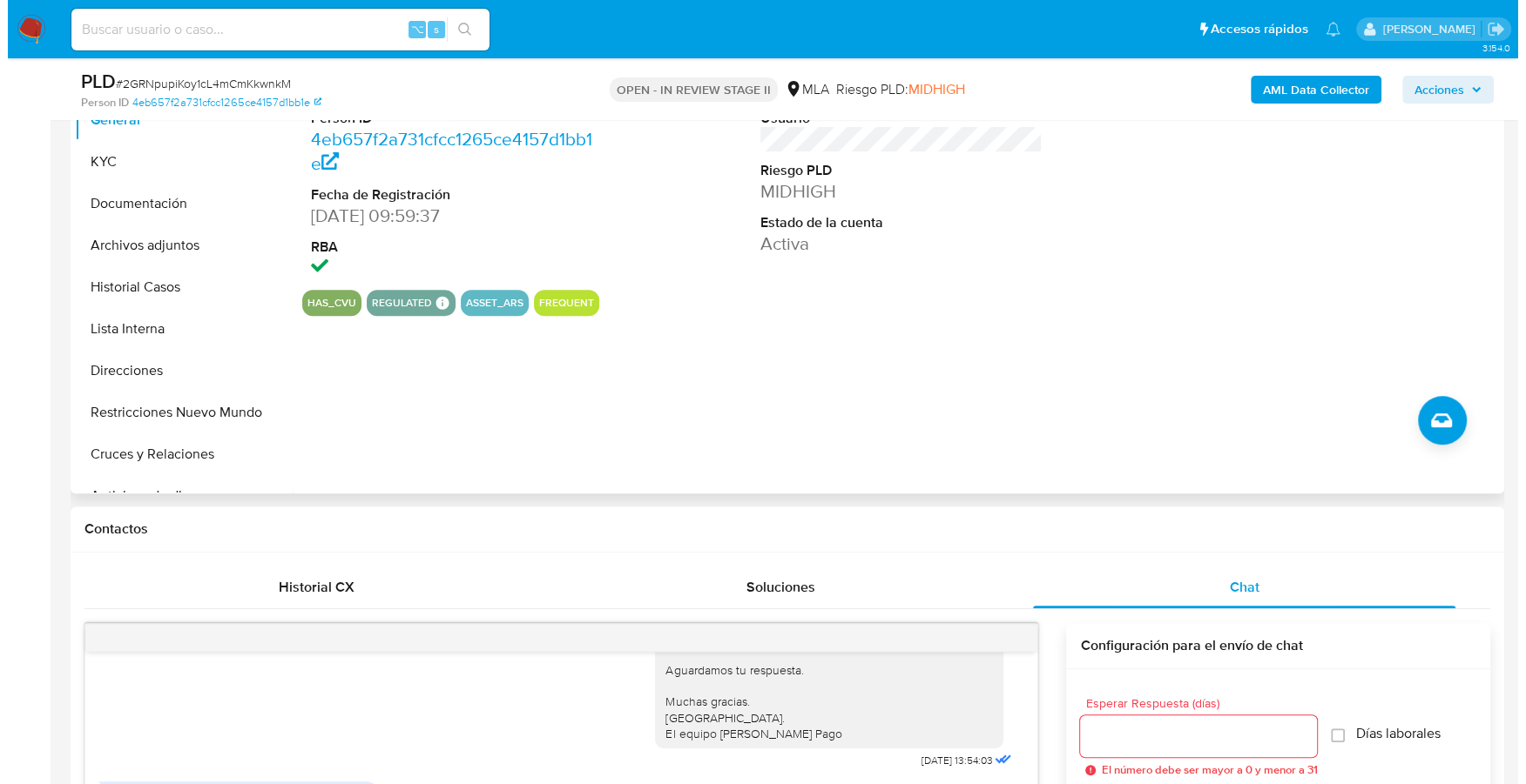
scroll to position [361, 0]
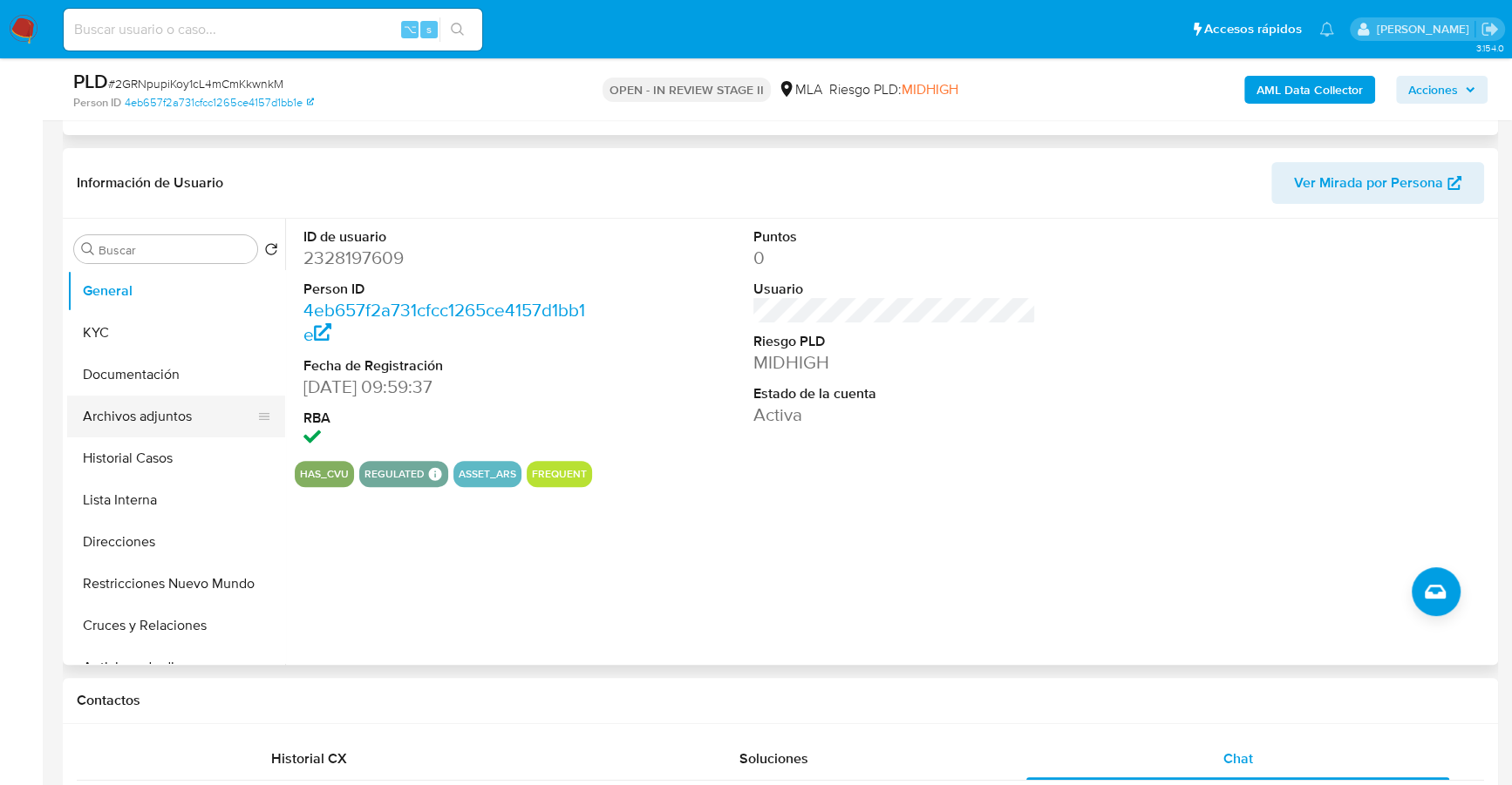
click at [118, 411] on button "Archivos adjuntos" at bounding box center [169, 416] width 204 height 42
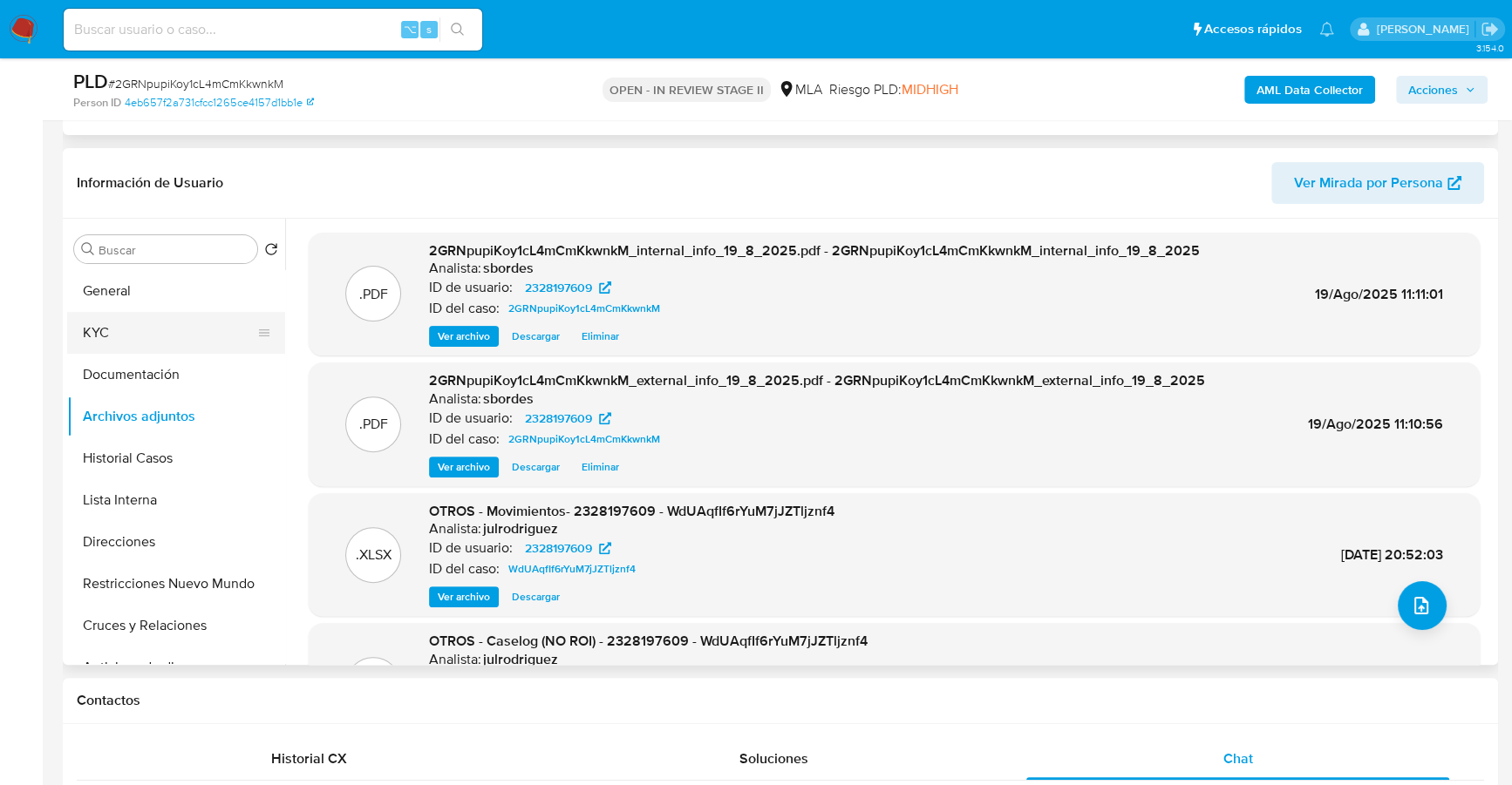
click at [176, 320] on button "KYC" at bounding box center [169, 333] width 204 height 42
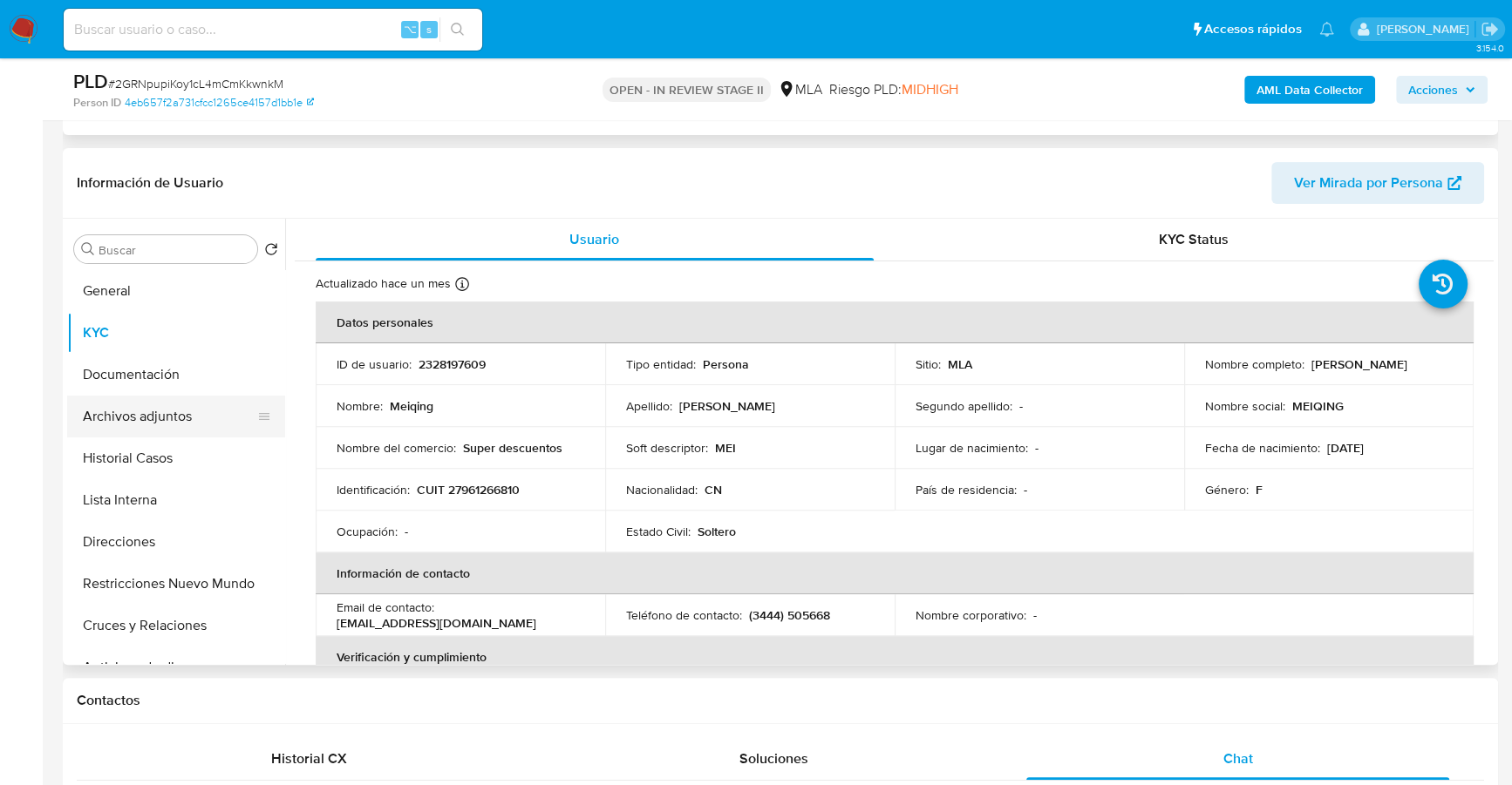
click at [169, 434] on button "Archivos adjuntos" at bounding box center [169, 416] width 204 height 42
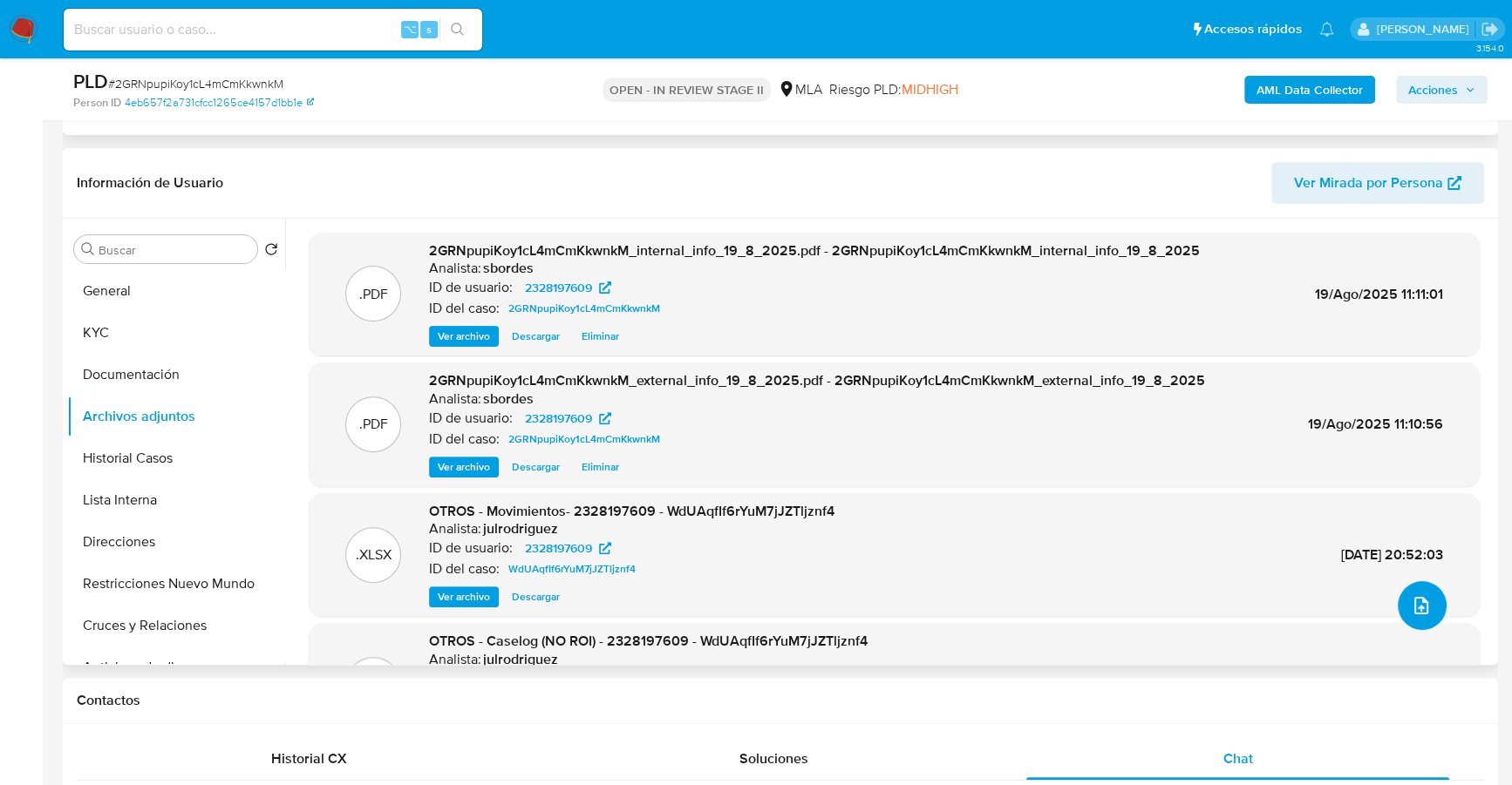
click at [1414, 610] on icon "upload-file" at bounding box center [1421, 605] width 14 height 18
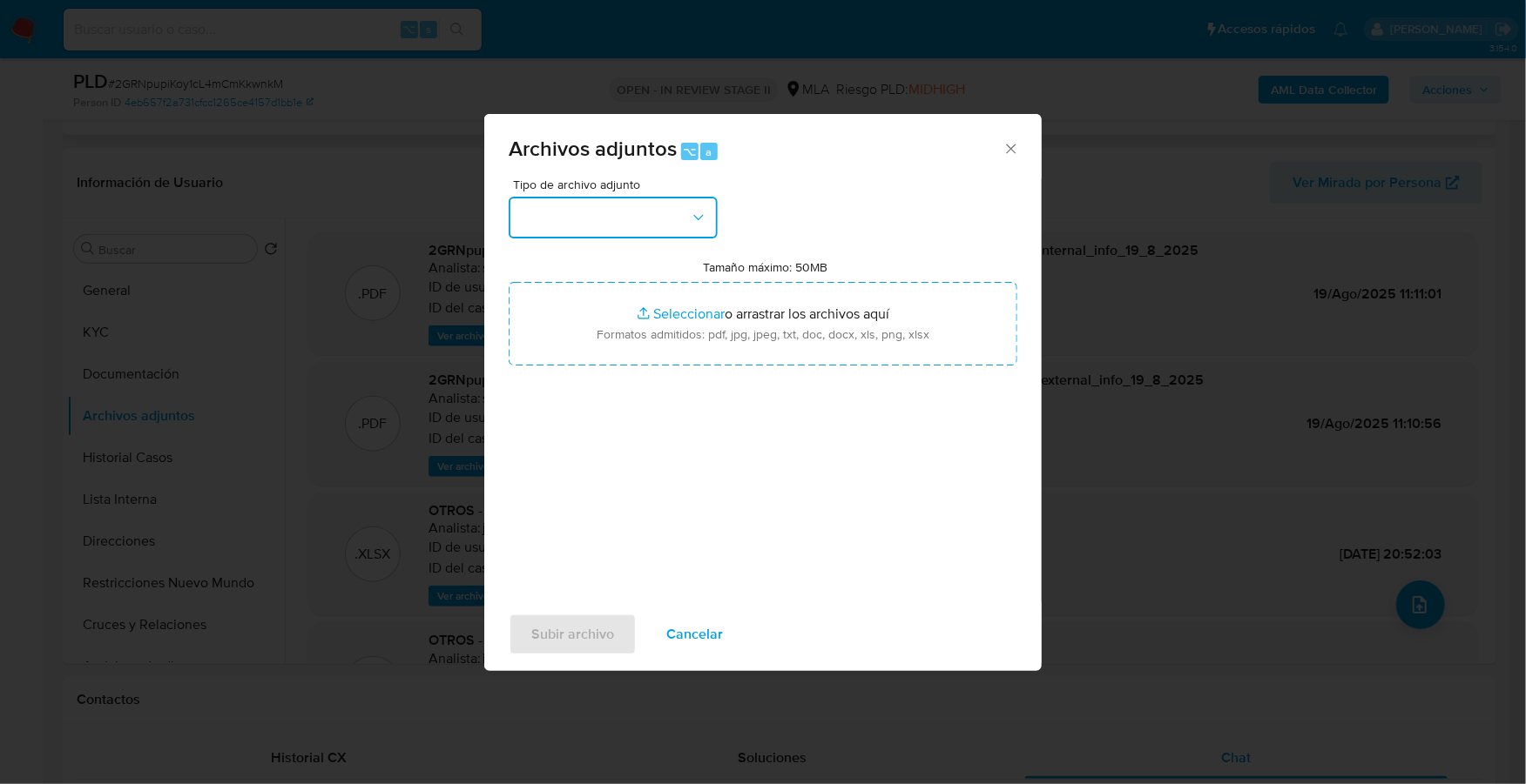
click at [671, 212] on button "button" at bounding box center [613, 217] width 209 height 42
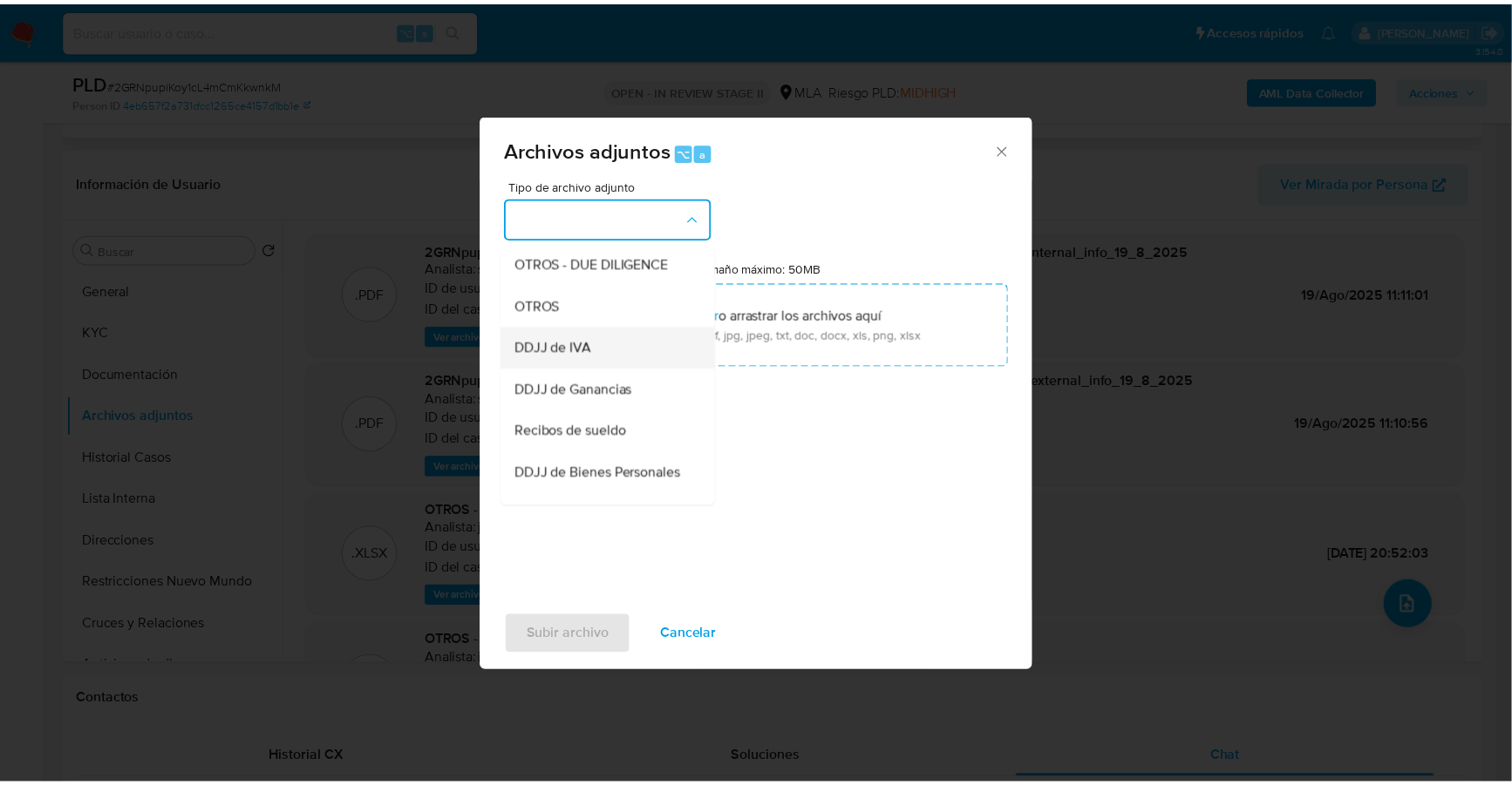
scroll to position [269, 0]
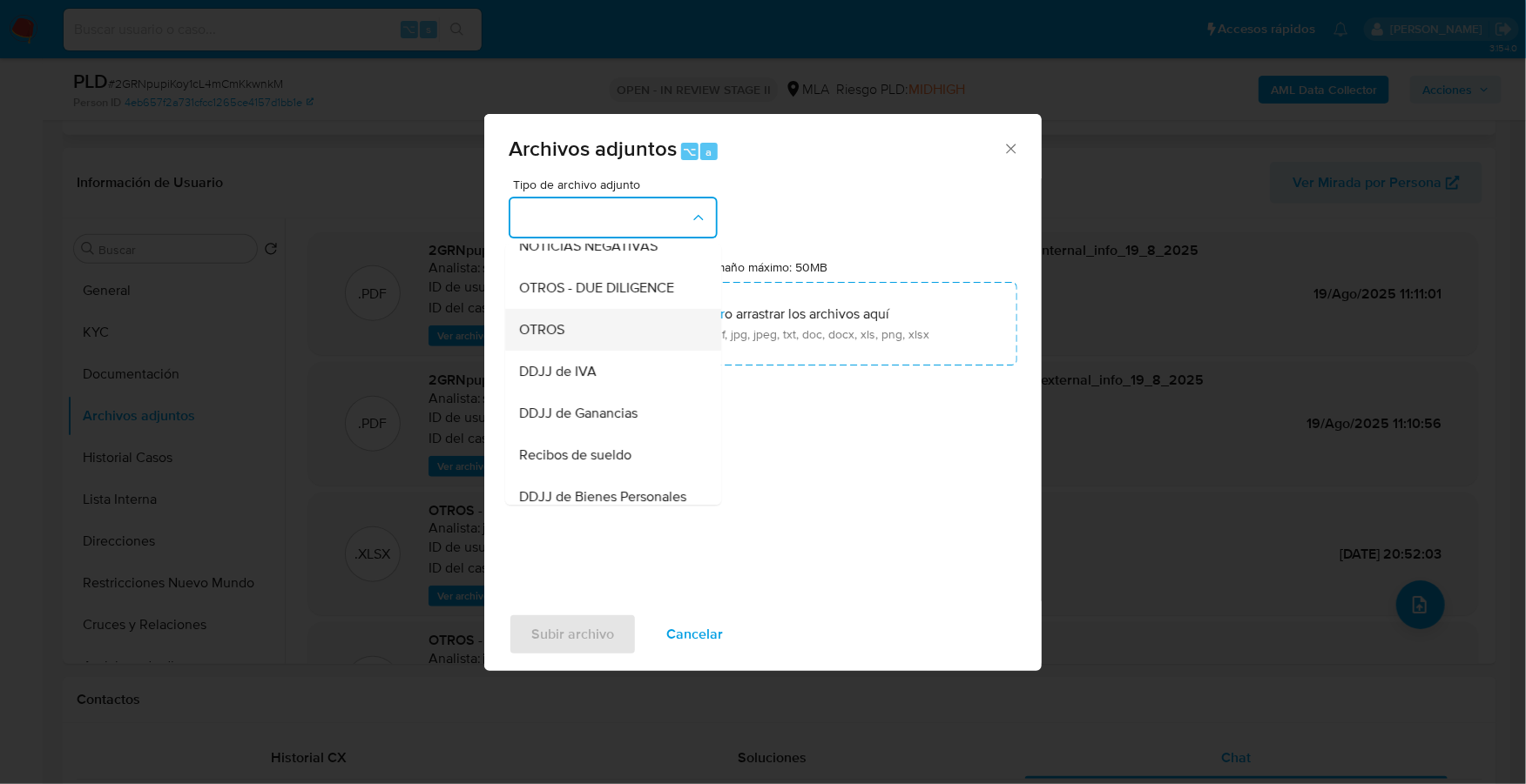
click at [593, 351] on div "OTROS" at bounding box center [607, 330] width 178 height 42
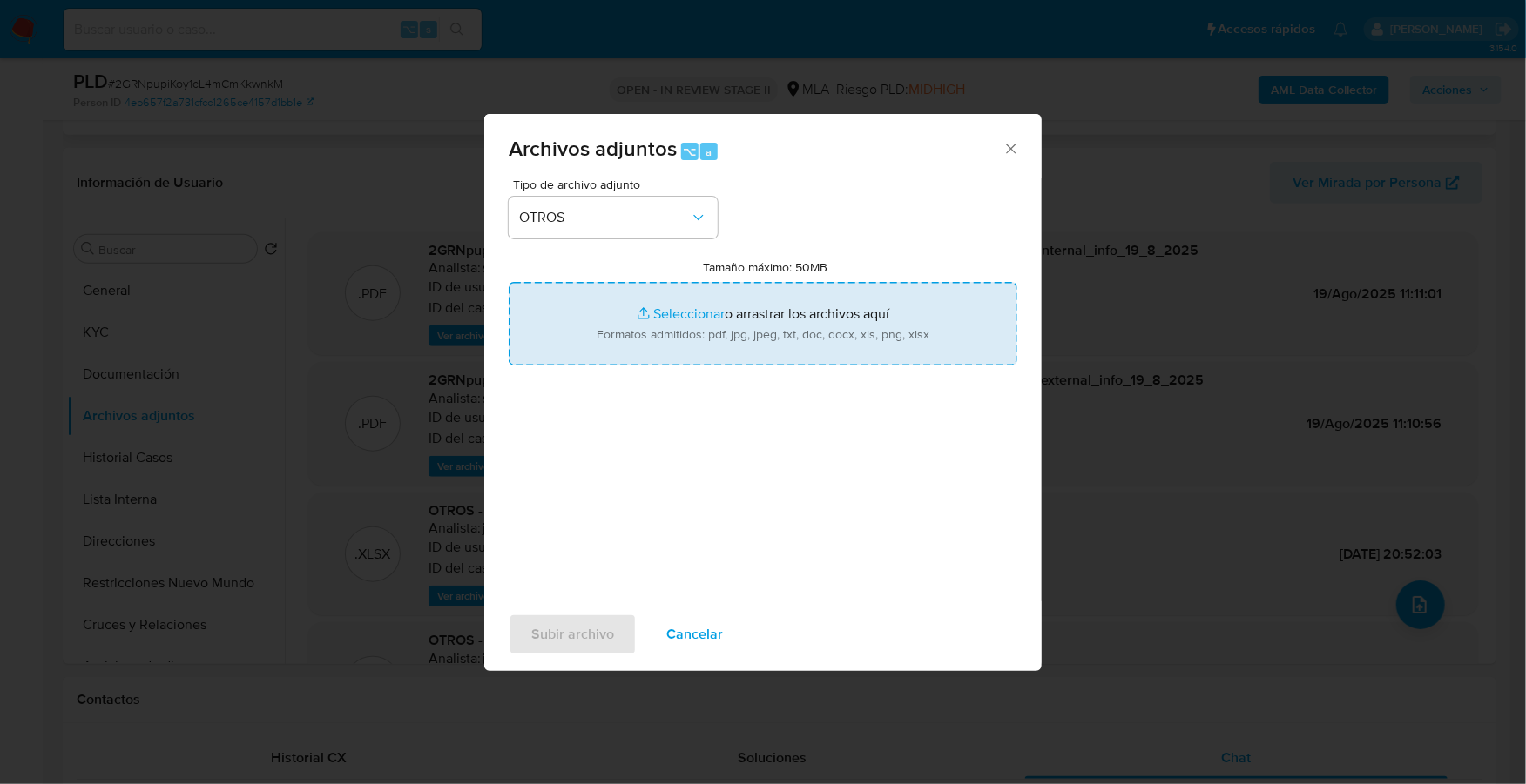
click at [684, 316] on input "Tamaño máximo: 50MB Seleccionar archivos" at bounding box center [763, 324] width 509 height 84
click at [687, 311] on input "Tamaño máximo: 50MB Seleccionar archivos" at bounding box center [763, 324] width 509 height 84
type input "C:\fakepath\Caselog 2GRNpupiKoy1cL4mCmKkwnkM_2025_08_18_13_42_33.docx"
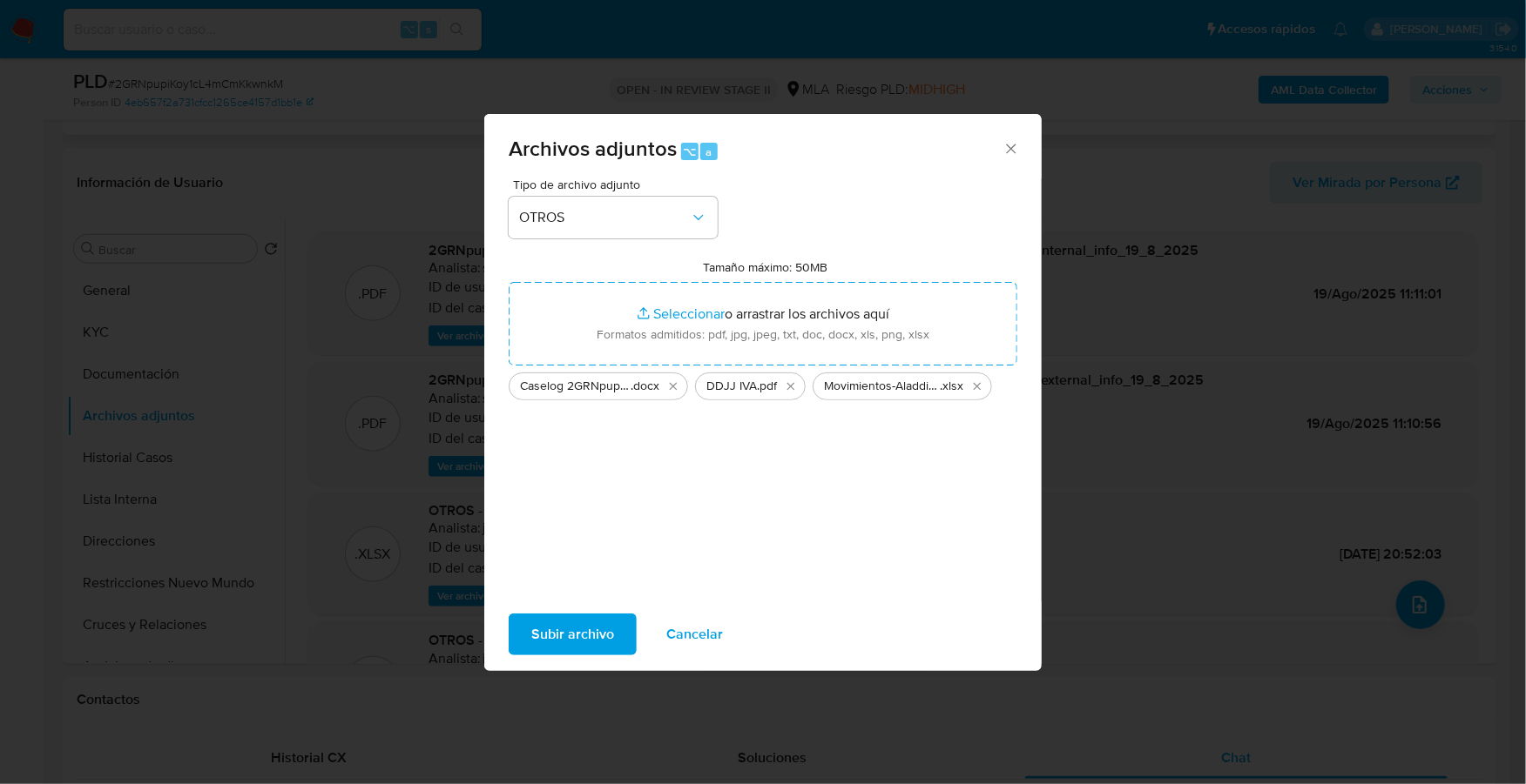
click at [563, 633] on span "Subir archivo" at bounding box center [572, 634] width 83 height 38
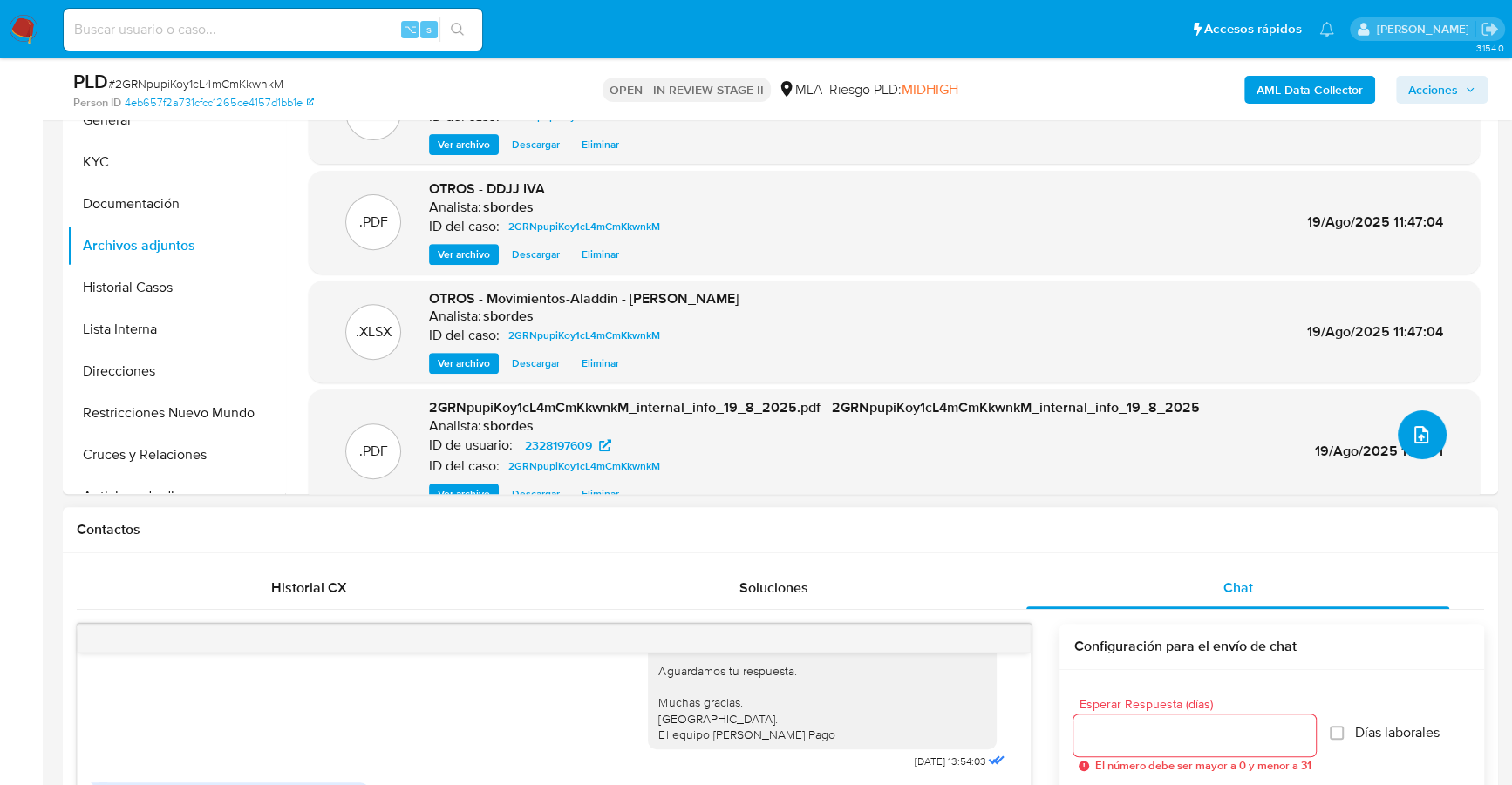
scroll to position [924, 0]
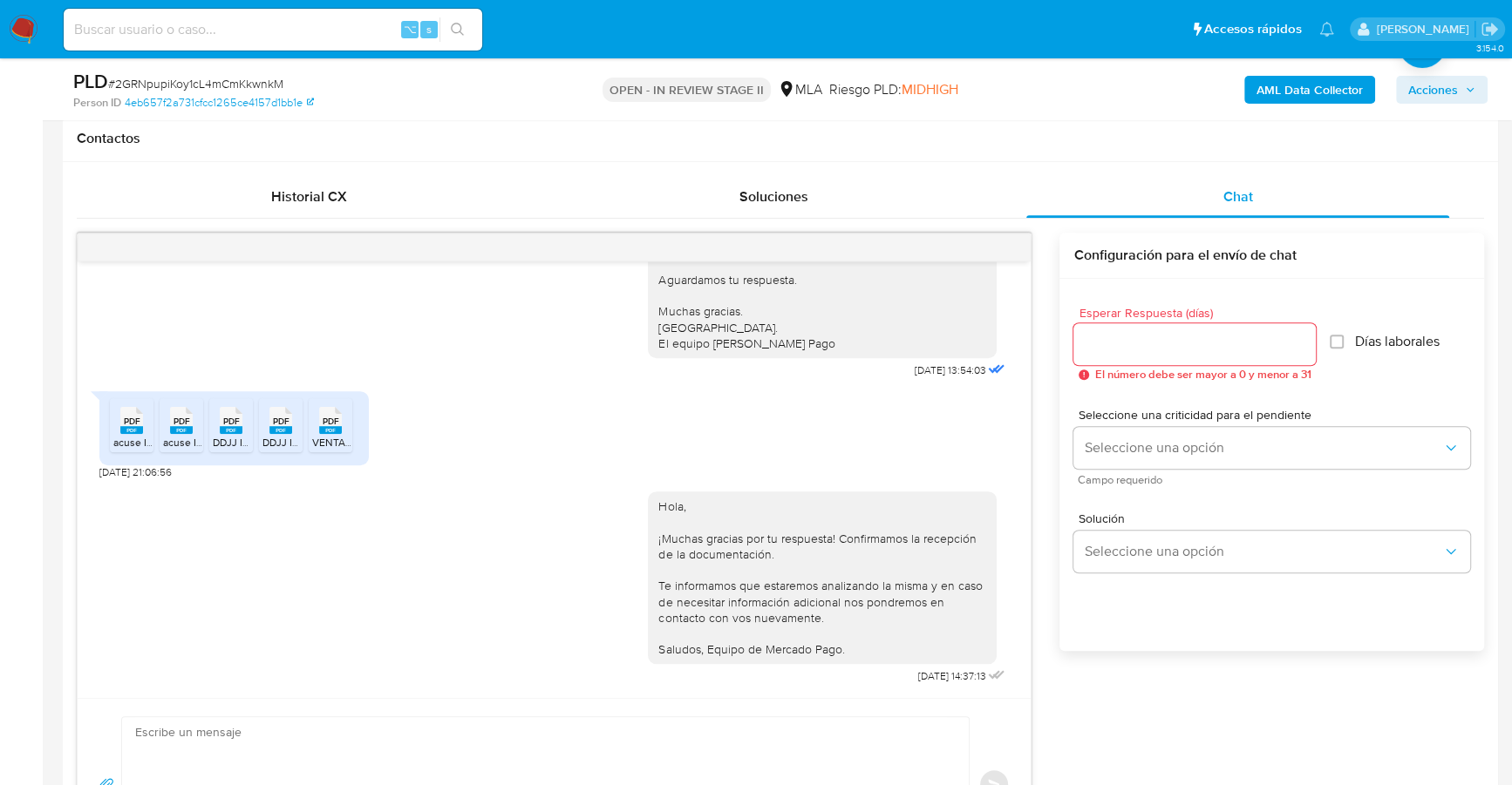
click at [1453, 103] on span "Acciones" at bounding box center [1433, 90] width 49 height 28
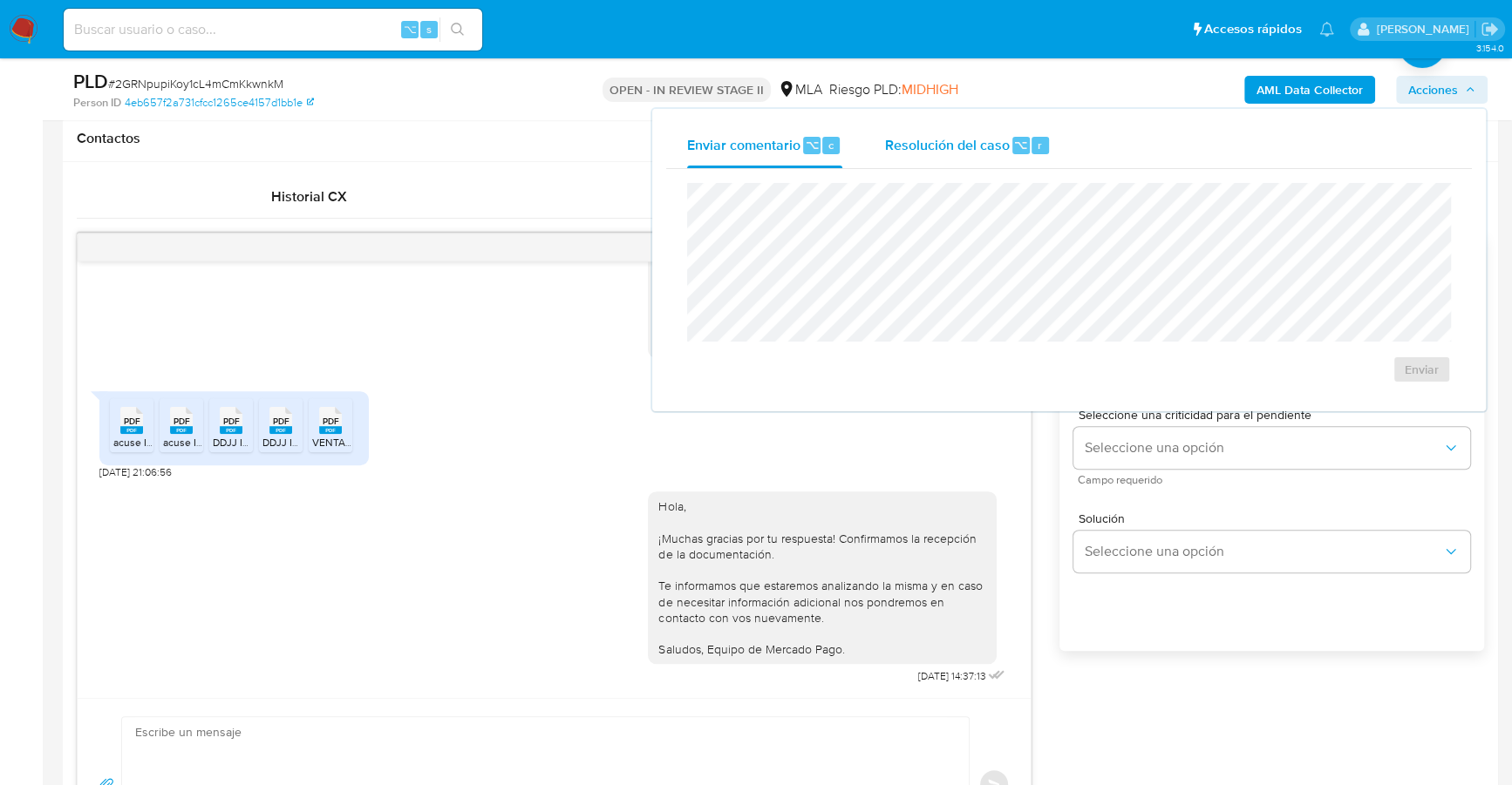
click at [983, 136] on span "Resolución del caso" at bounding box center [947, 144] width 125 height 20
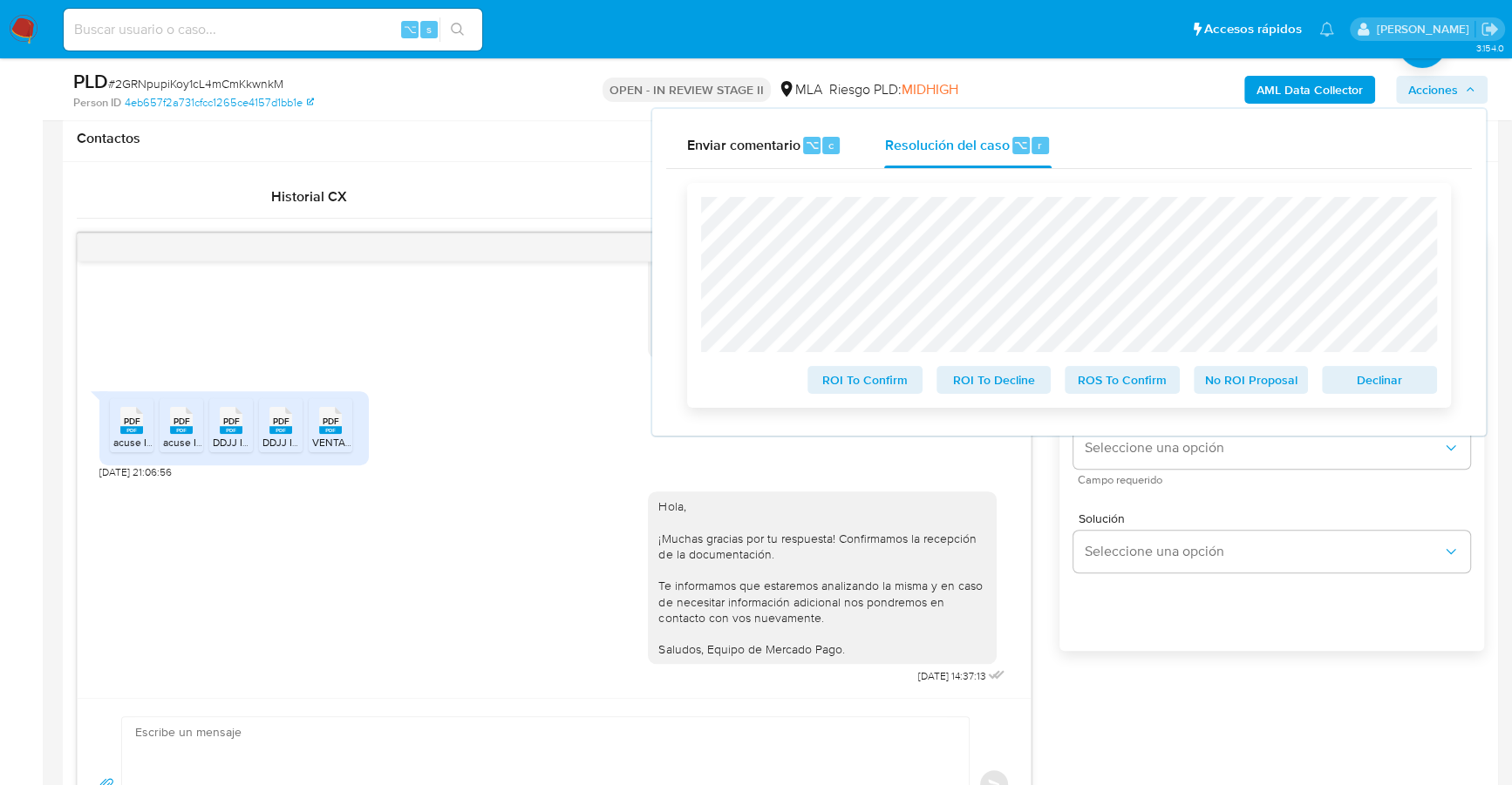
click at [1283, 379] on span "No ROI Proposal" at bounding box center [1251, 379] width 90 height 24
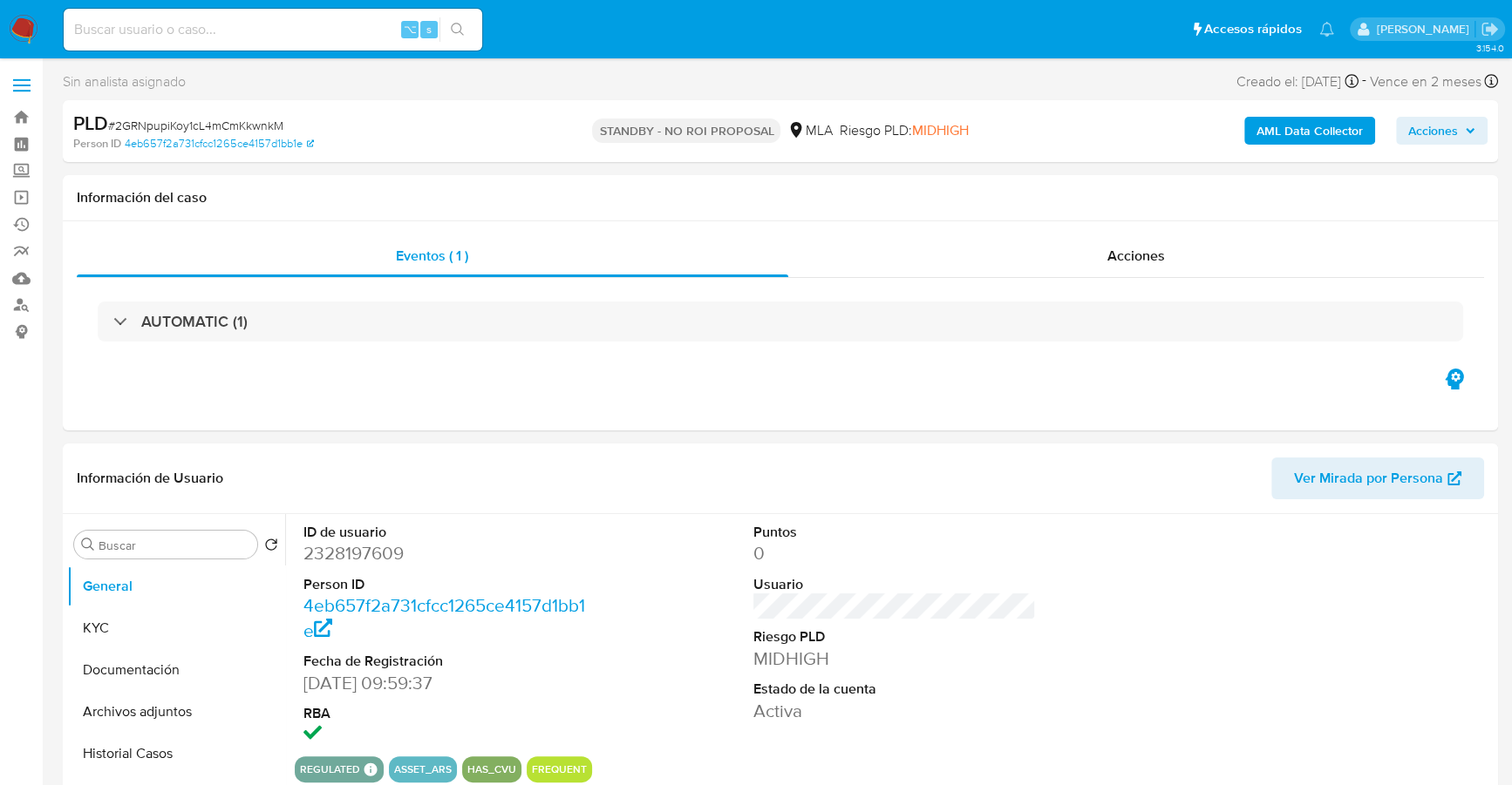
select select "10"
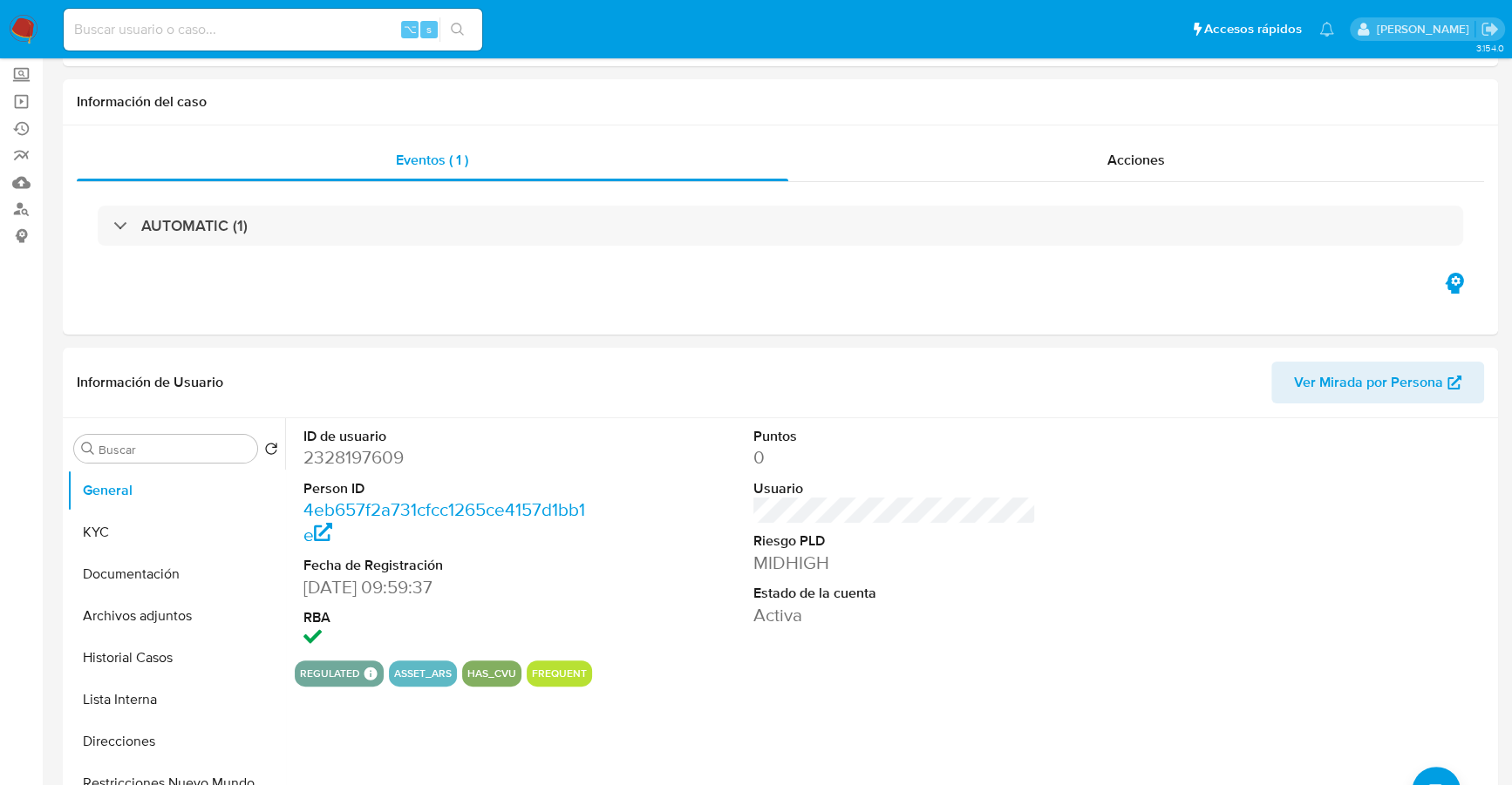
scroll to position [382, 0]
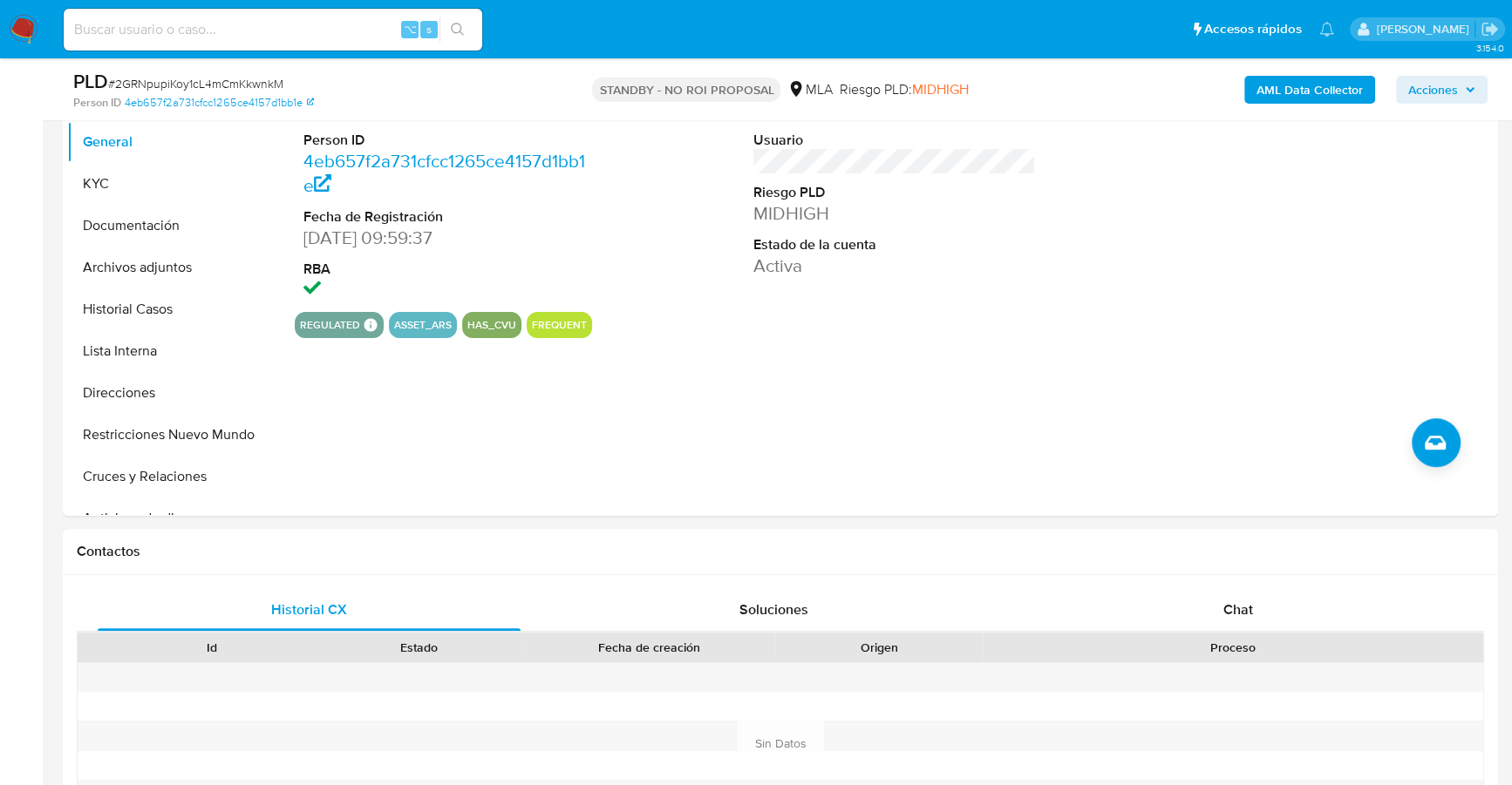
click at [271, 45] on div "⌥ s" at bounding box center [272, 29] width 419 height 42
click at [293, 24] on input at bounding box center [272, 30] width 419 height 22
paste input "2373290161"
type input "2373290161"
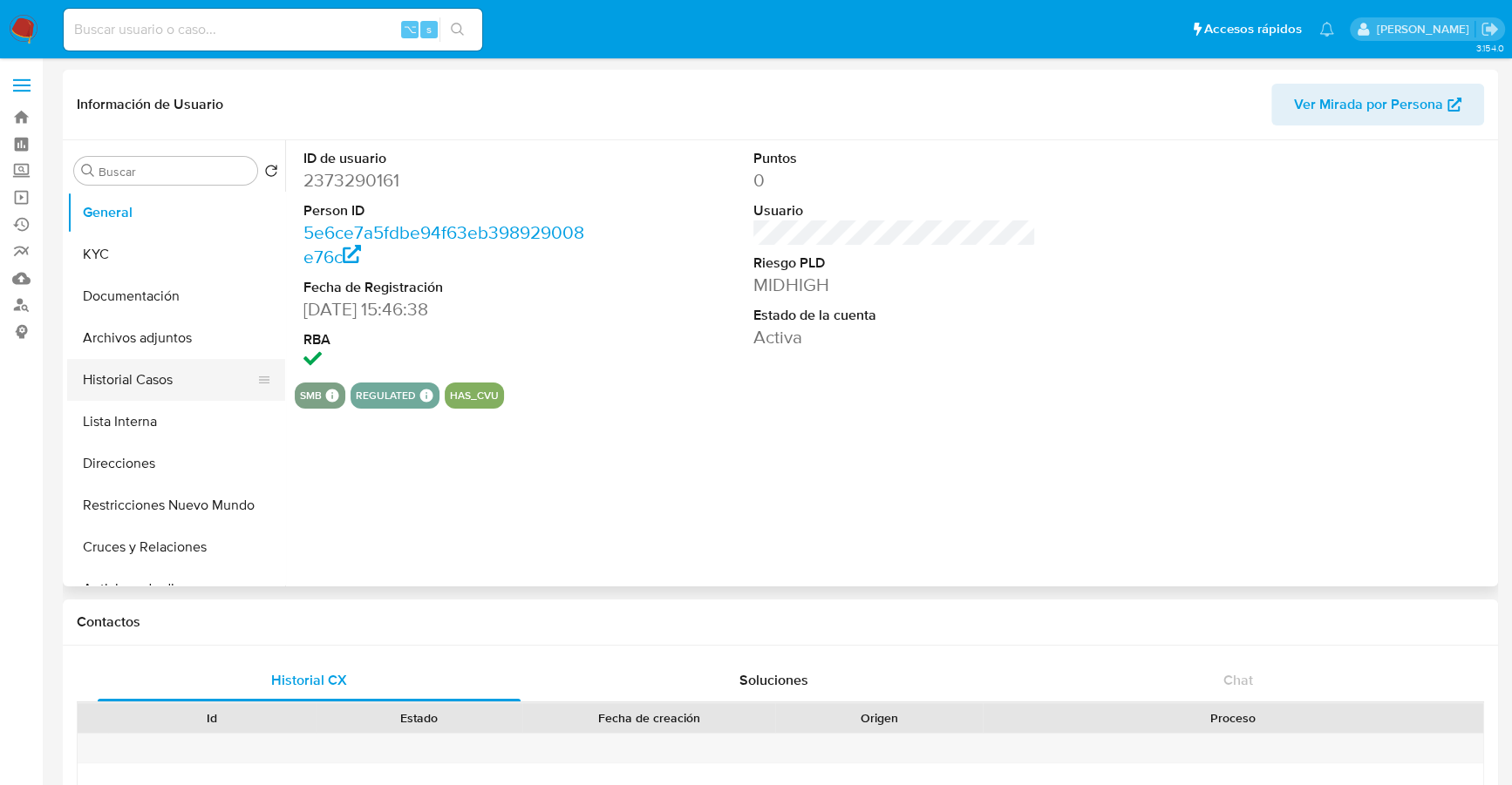
click at [144, 389] on button "Historial Casos" at bounding box center [169, 379] width 204 height 42
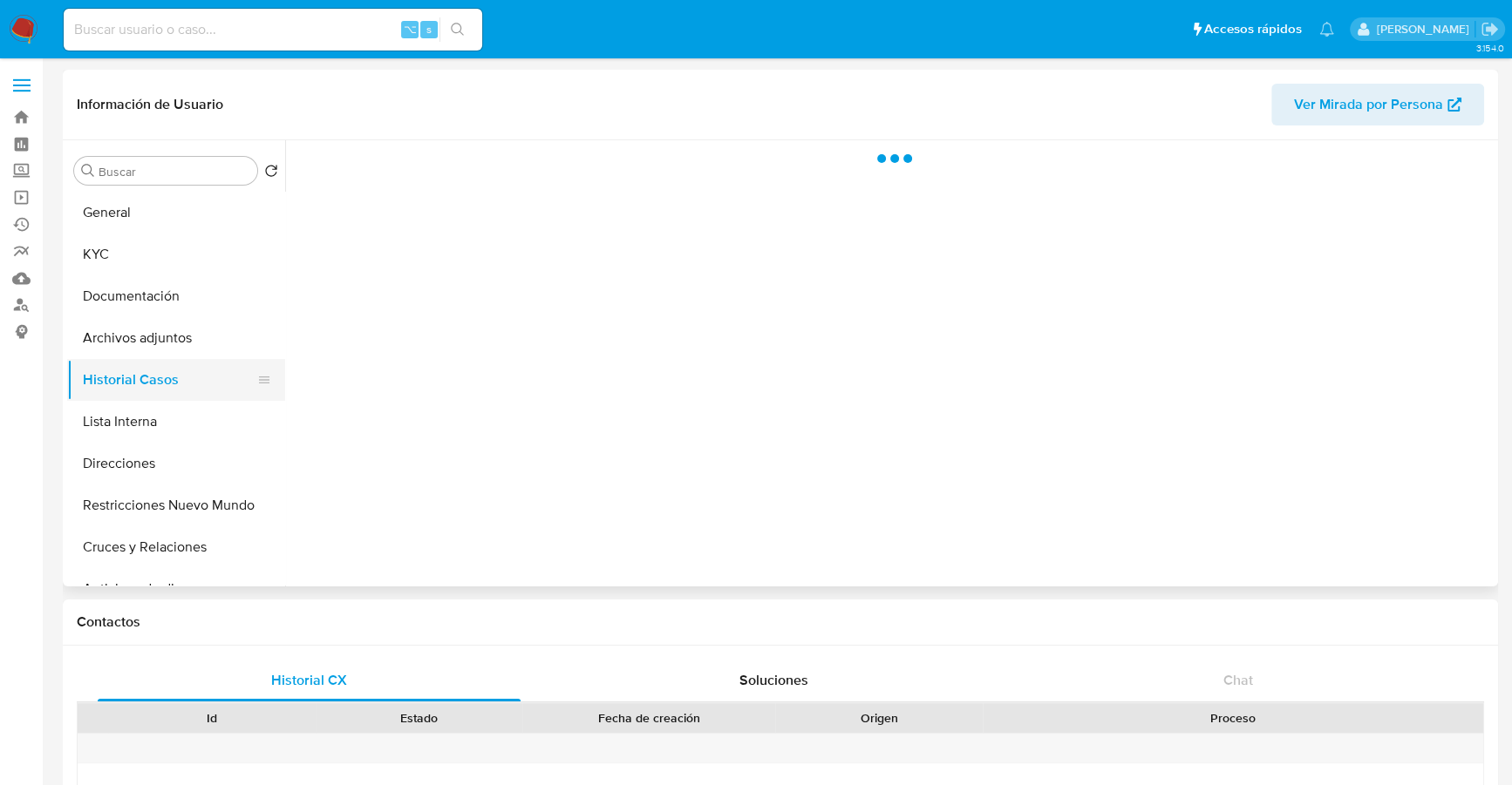
select select "10"
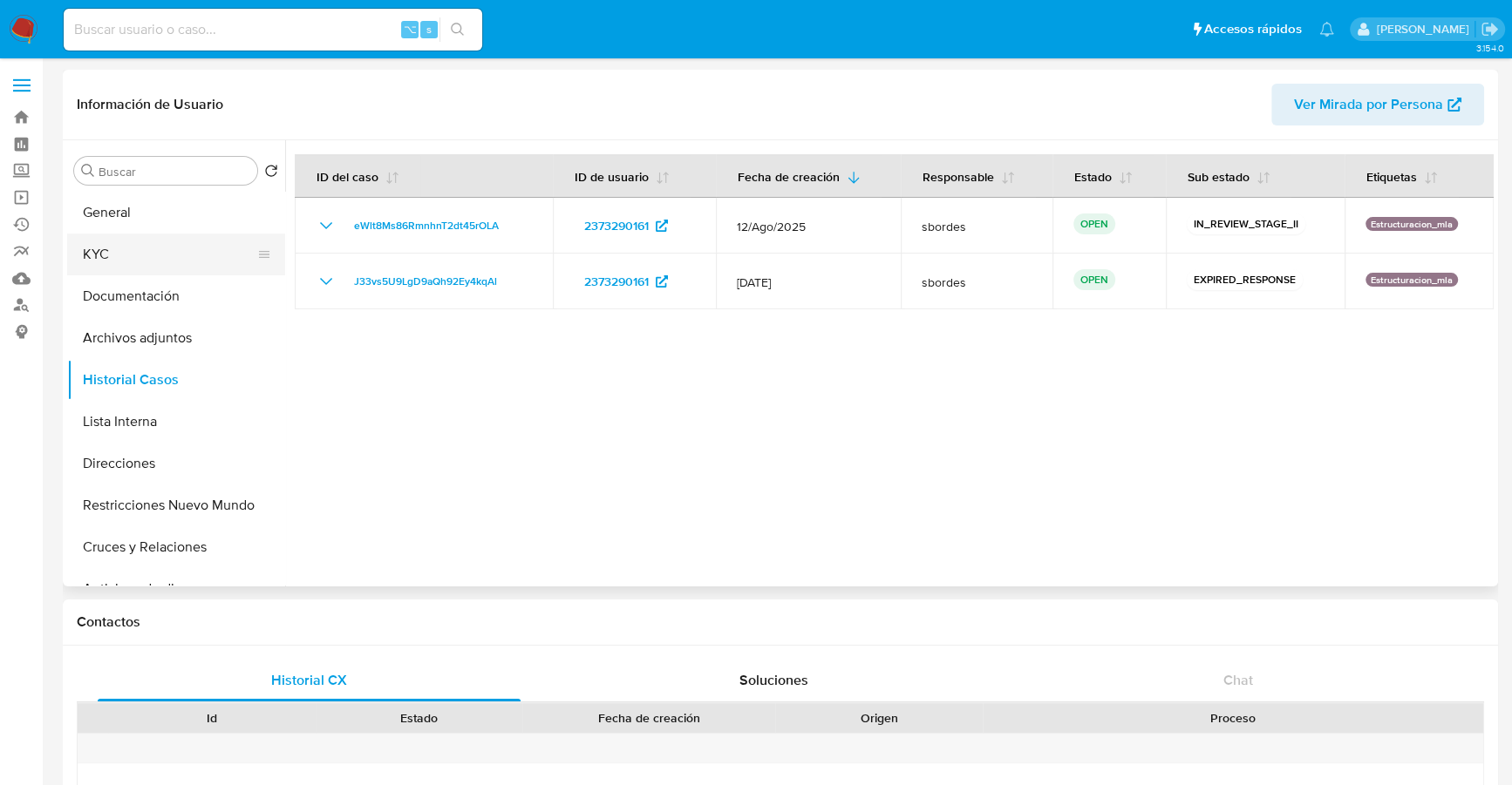
click at [127, 250] on button "KYC" at bounding box center [169, 255] width 204 height 42
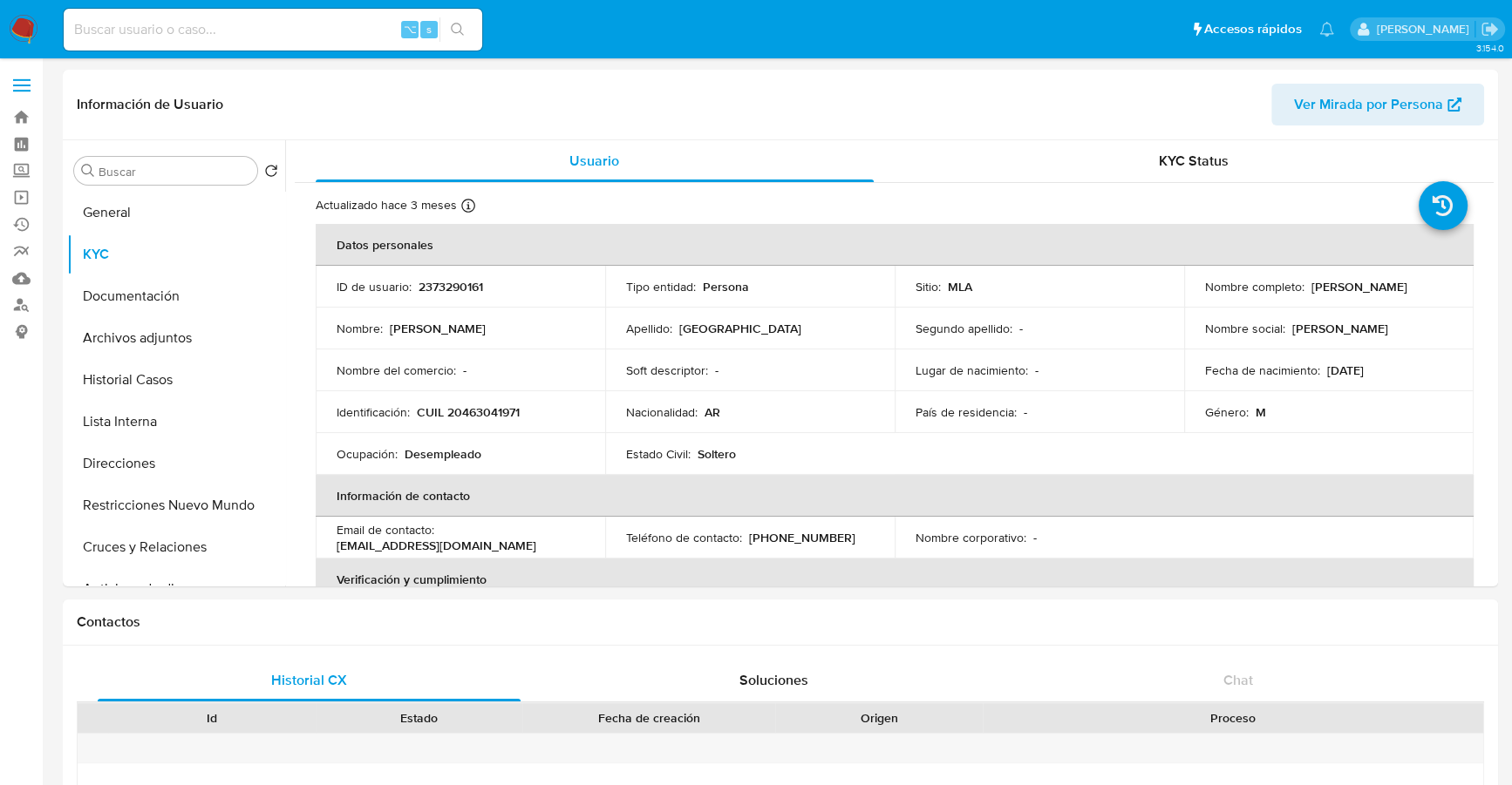
click at [316, 37] on input at bounding box center [272, 30] width 419 height 22
paste input "2508557733"
type input "2508557733"
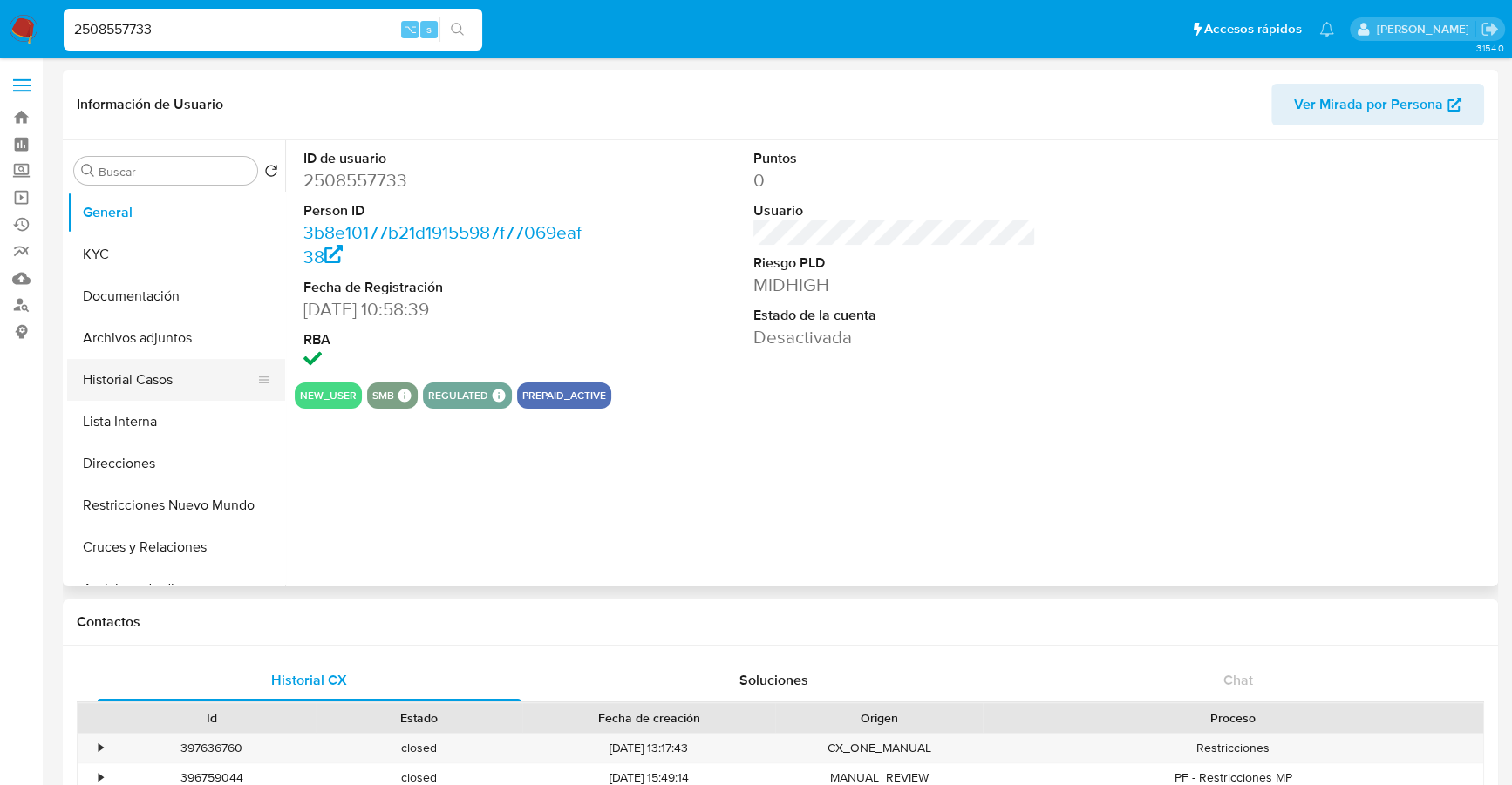
select select "10"
click at [179, 373] on button "Historial Casos" at bounding box center [169, 379] width 204 height 42
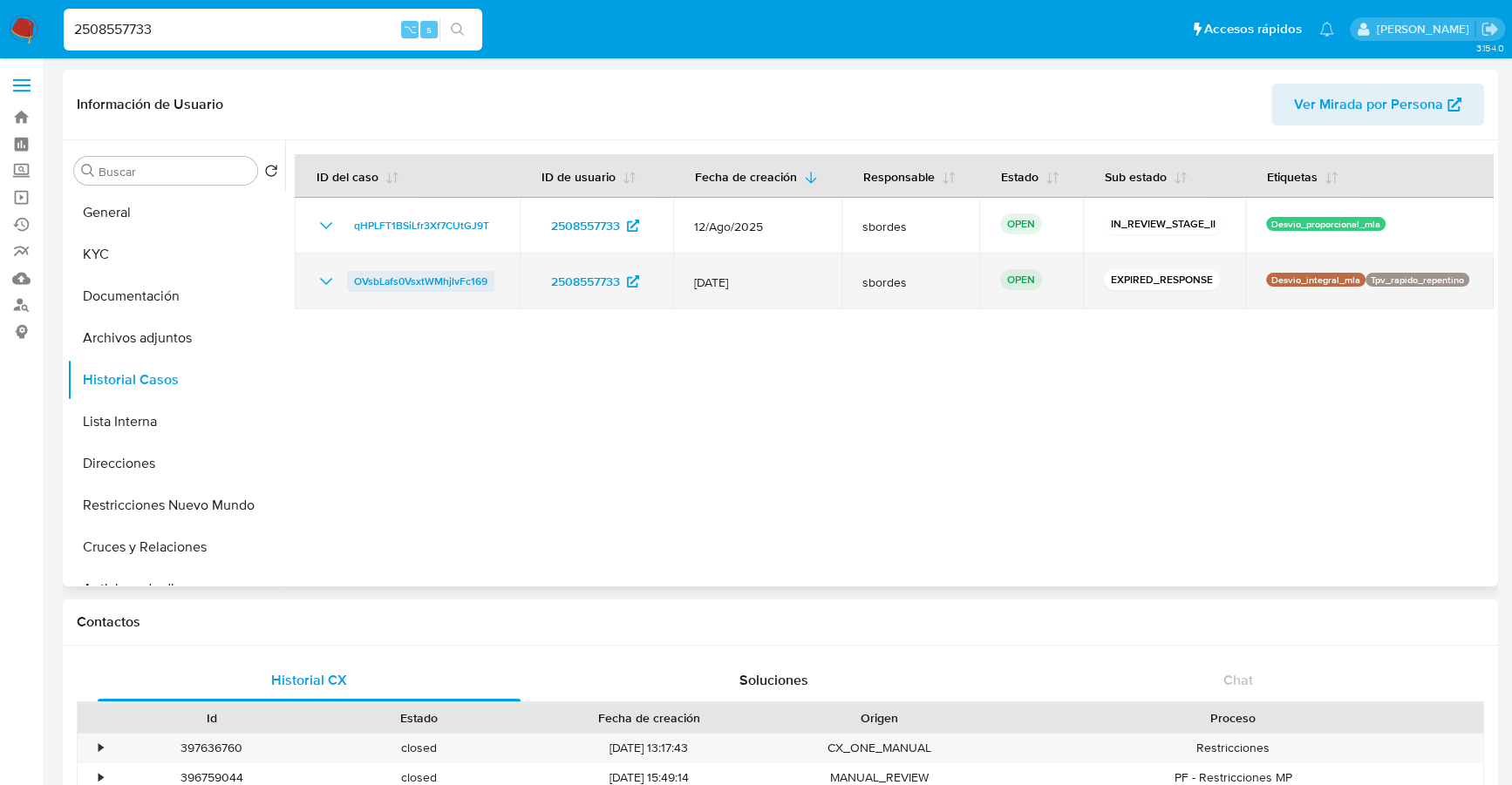
click at [405, 285] on span "OVsbLafs0VsxtWMhjlvFc169" at bounding box center [421, 282] width 133 height 21
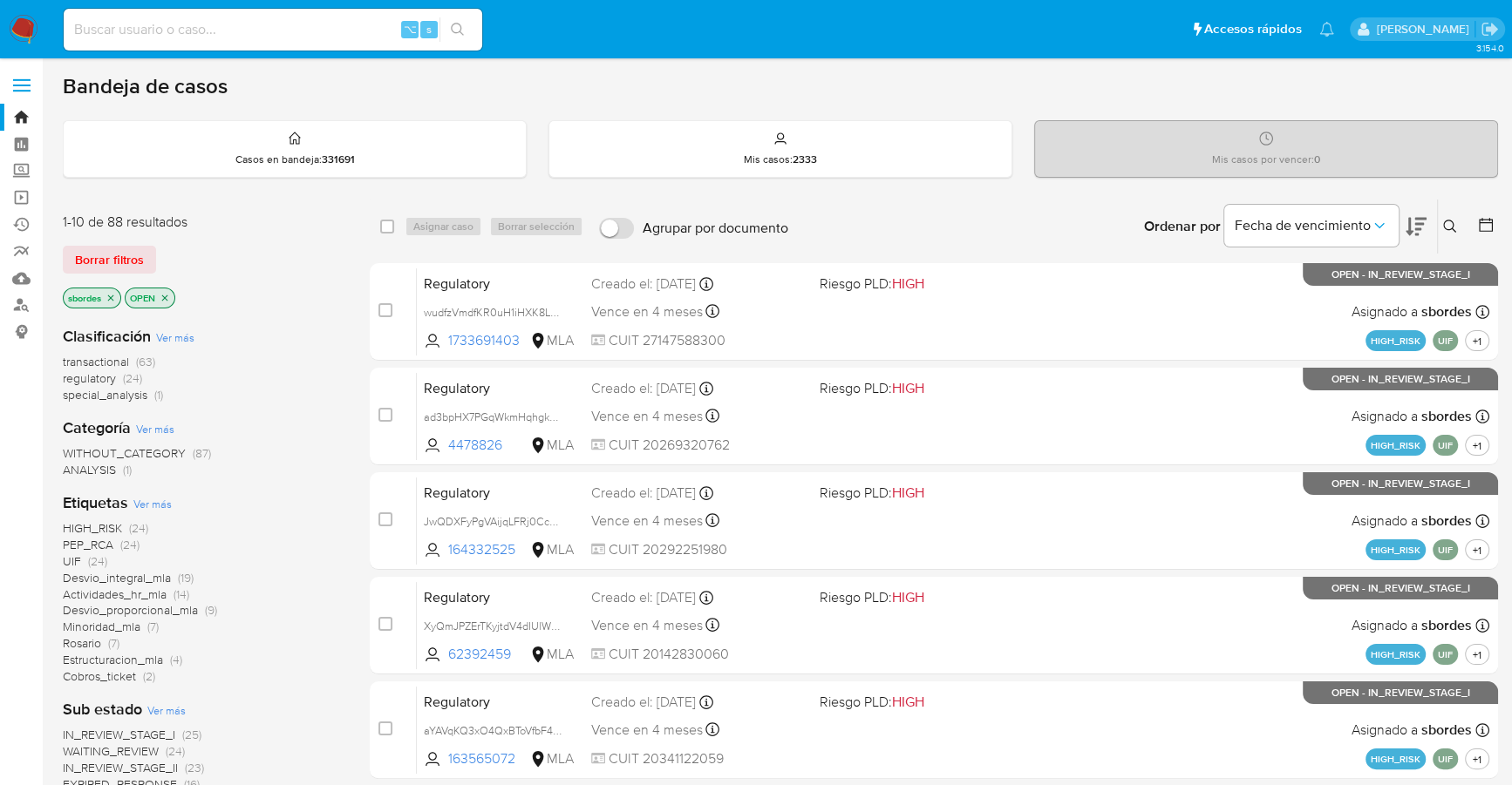
click at [113, 296] on icon "close-filter" at bounding box center [111, 297] width 7 height 7
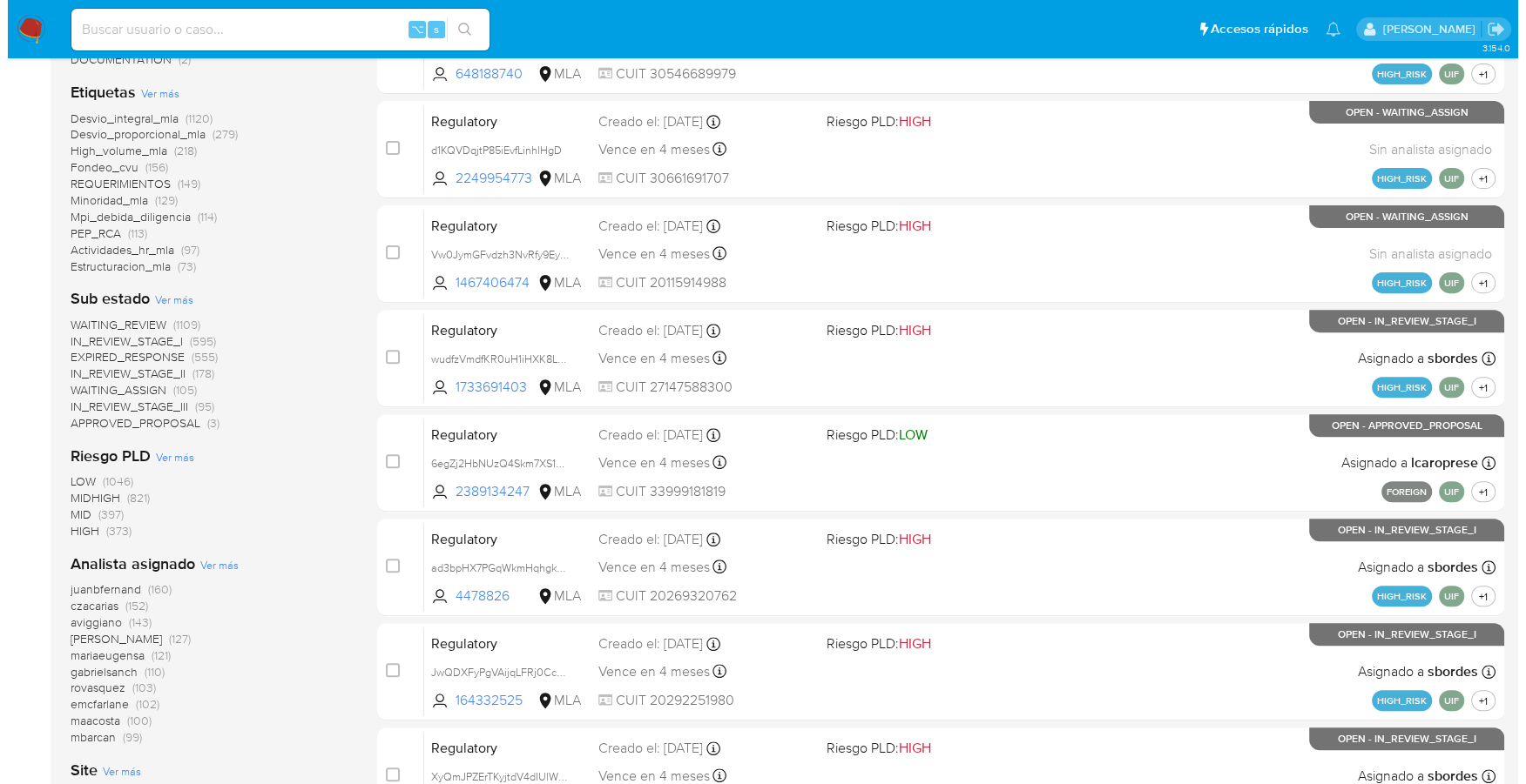
scroll to position [588, 0]
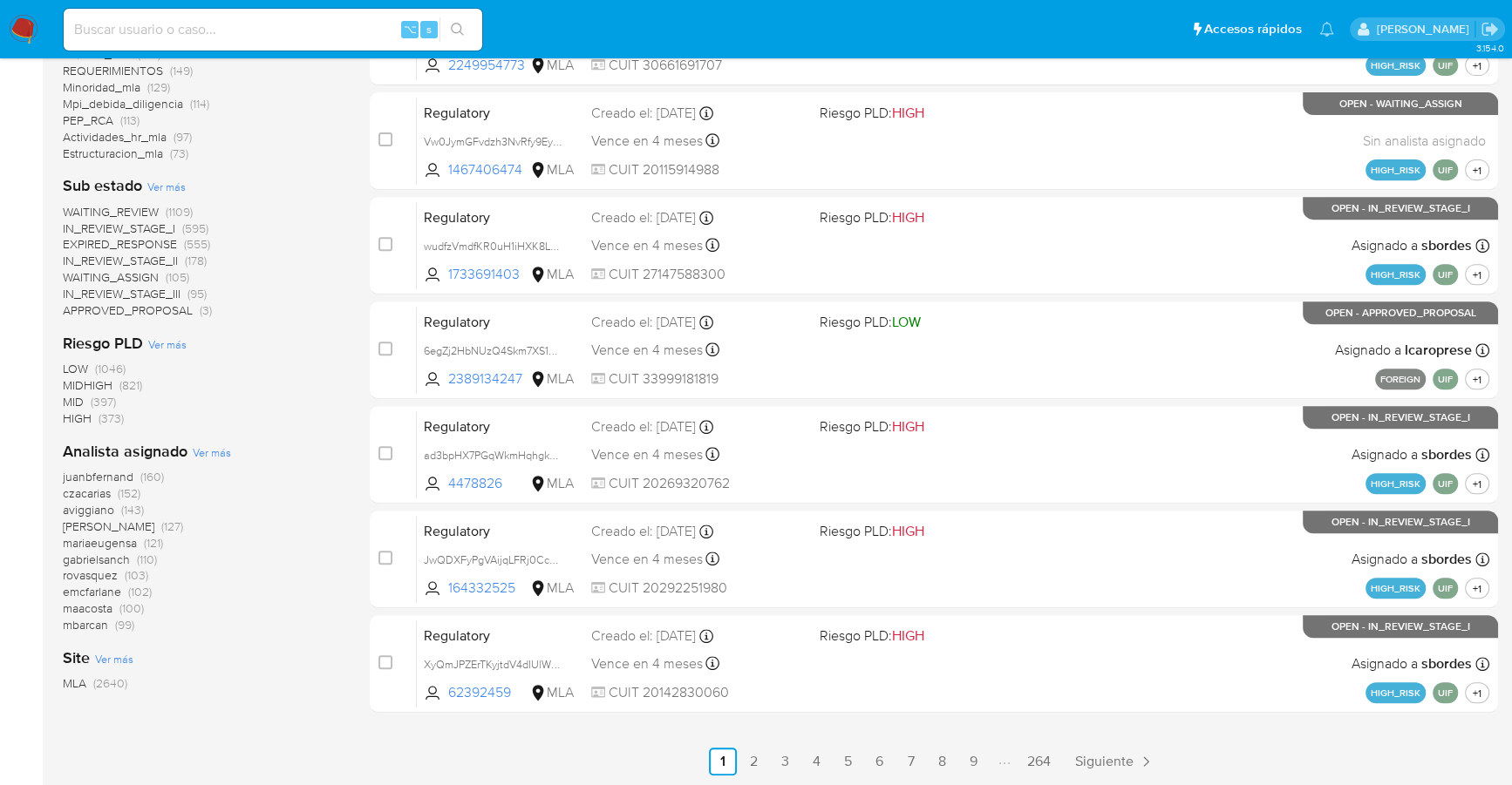
click at [201, 452] on span "Ver más" at bounding box center [212, 452] width 38 height 16
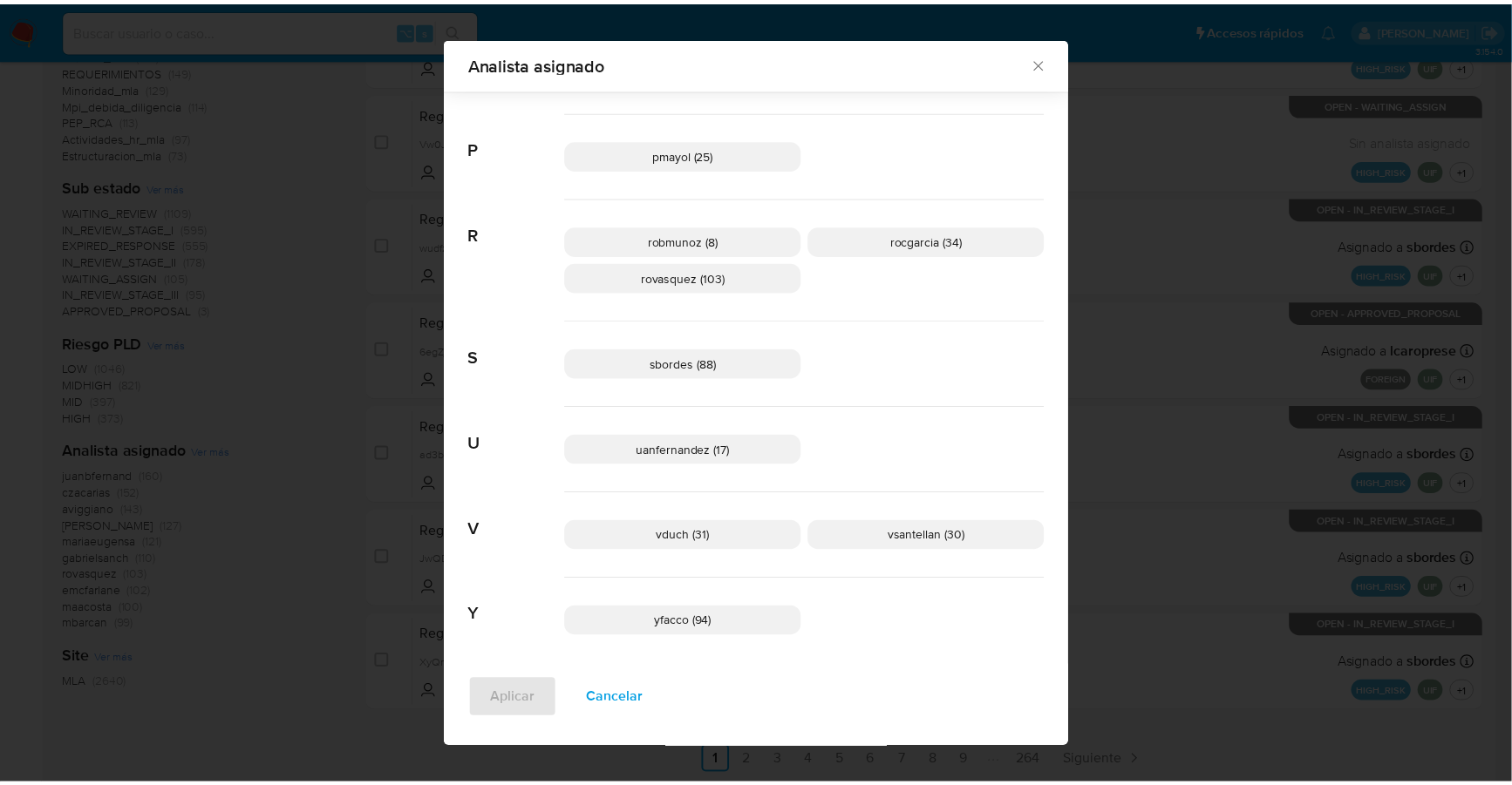
scroll to position [1239, 0]
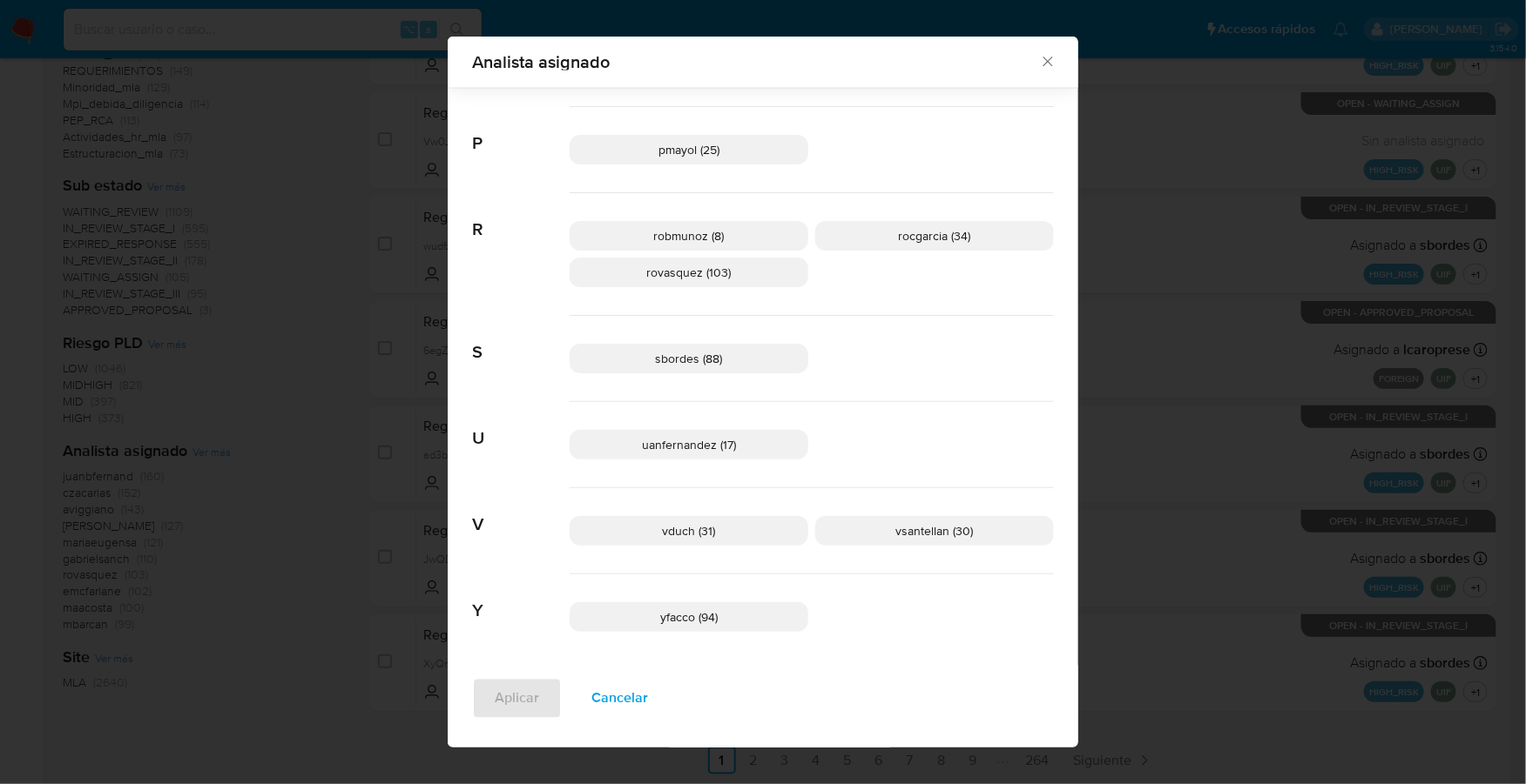
click at [1039, 58] on icon "Cerrar" at bounding box center [1047, 61] width 18 height 18
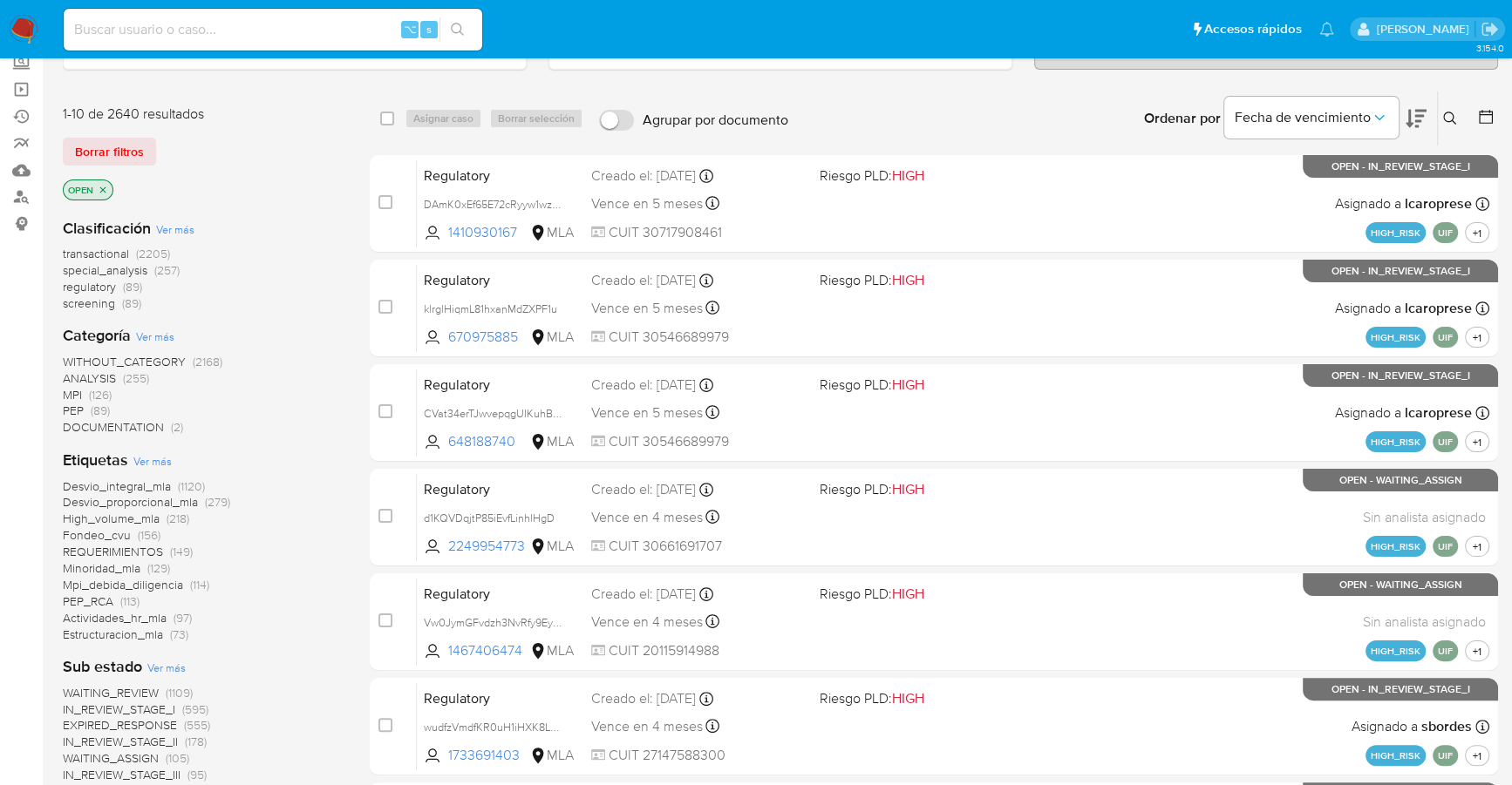
scroll to position [0, 0]
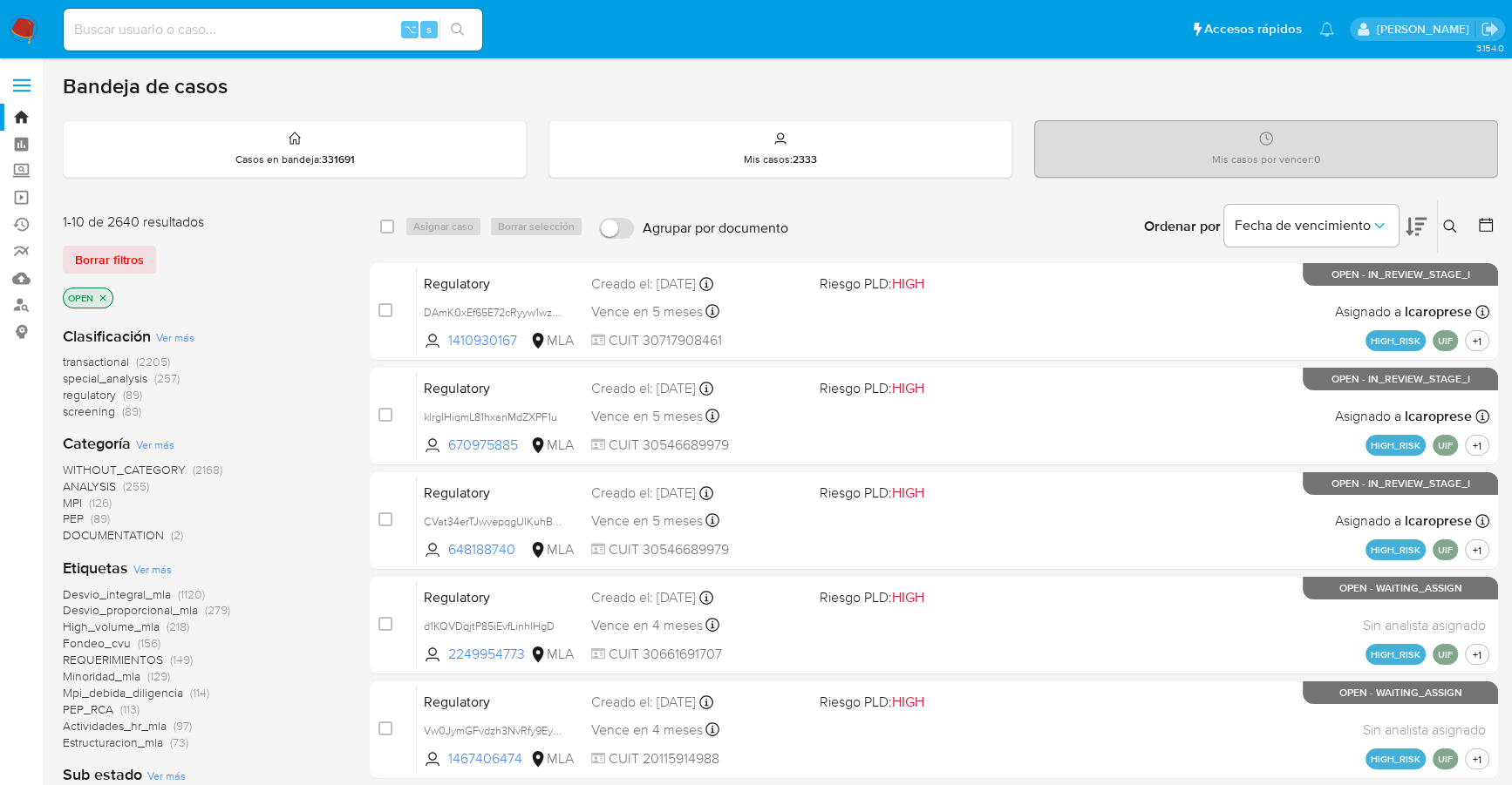
click at [1485, 227] on icon at bounding box center [1485, 225] width 18 height 18
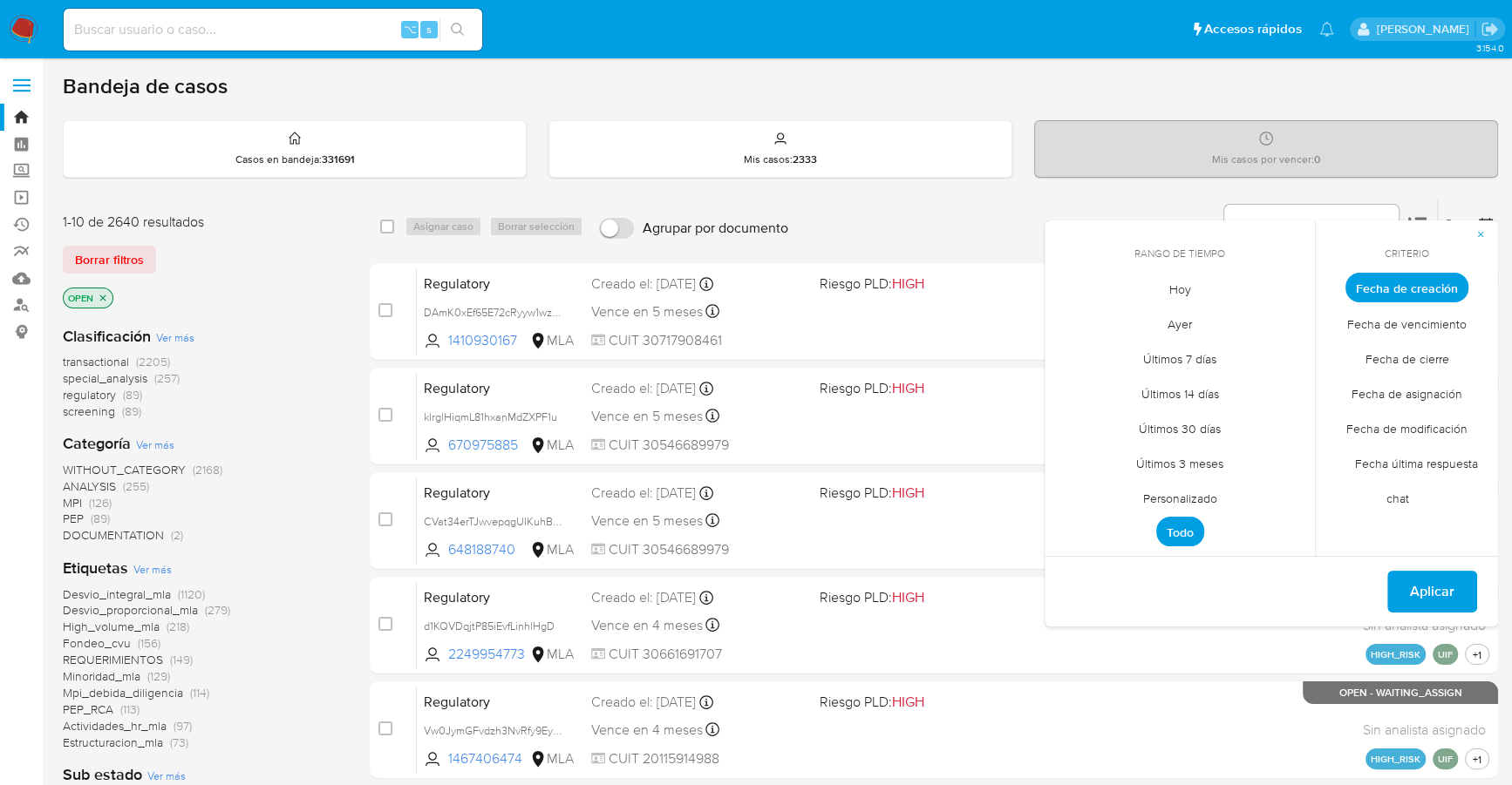
click at [1173, 493] on span "Personalizado" at bounding box center [1180, 498] width 111 height 35
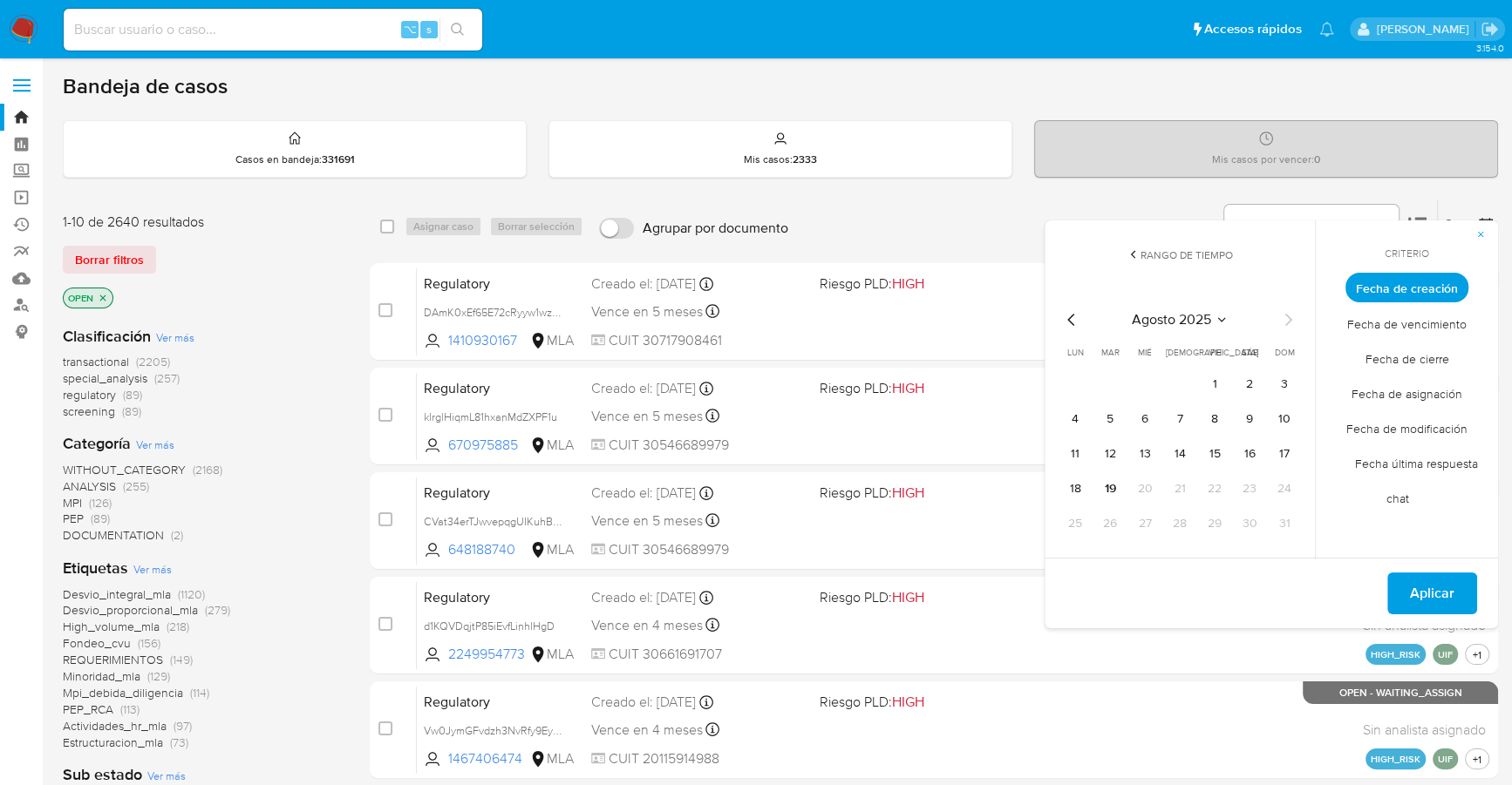
click at [1070, 320] on icon "Mes anterior" at bounding box center [1070, 320] width 7 height 12
click at [1103, 388] on button "1" at bounding box center [1110, 384] width 28 height 28
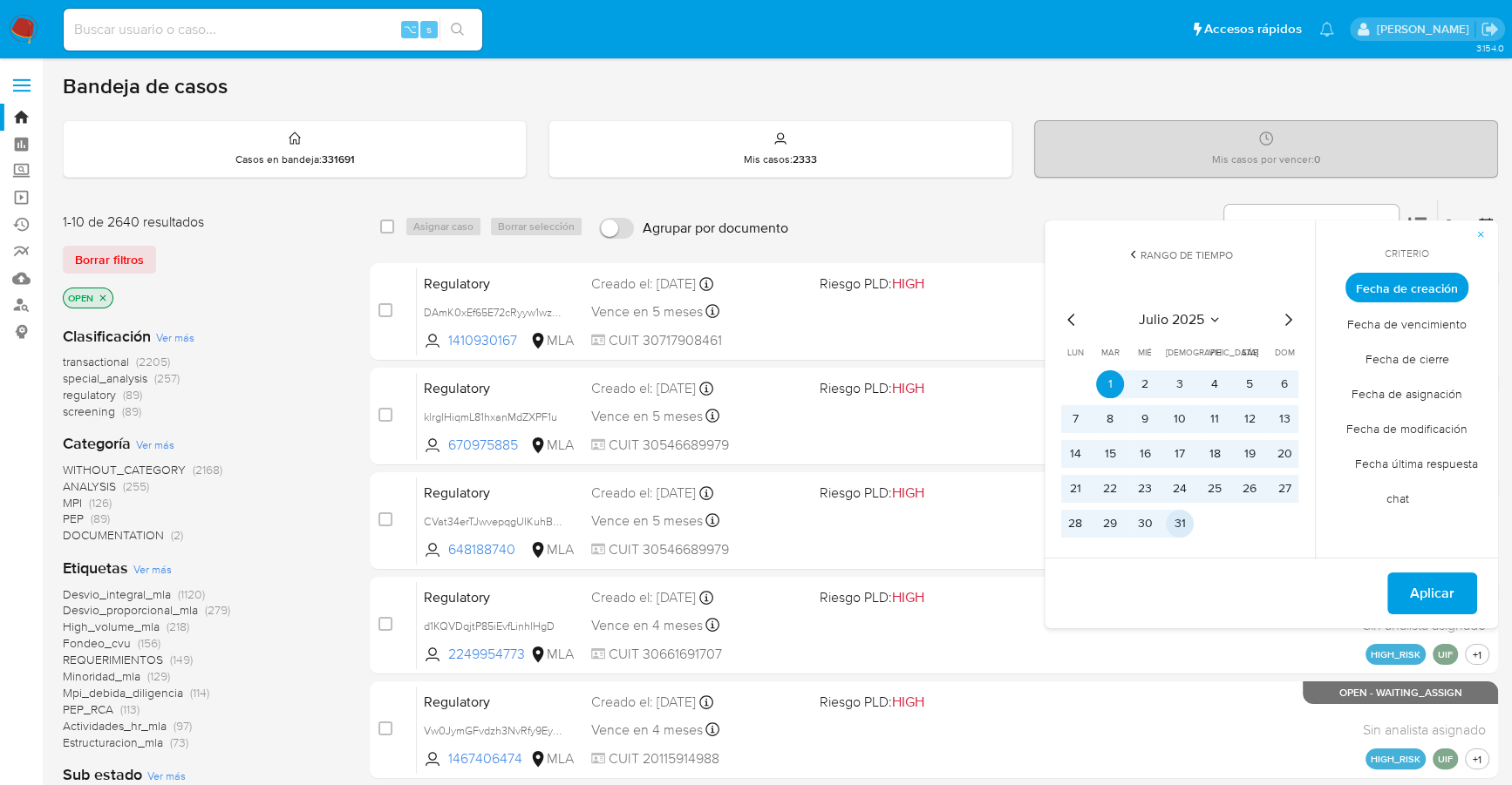
click at [1182, 528] on button "31" at bounding box center [1180, 524] width 28 height 28
click at [1425, 593] on span "Aplicar" at bounding box center [1432, 593] width 45 height 38
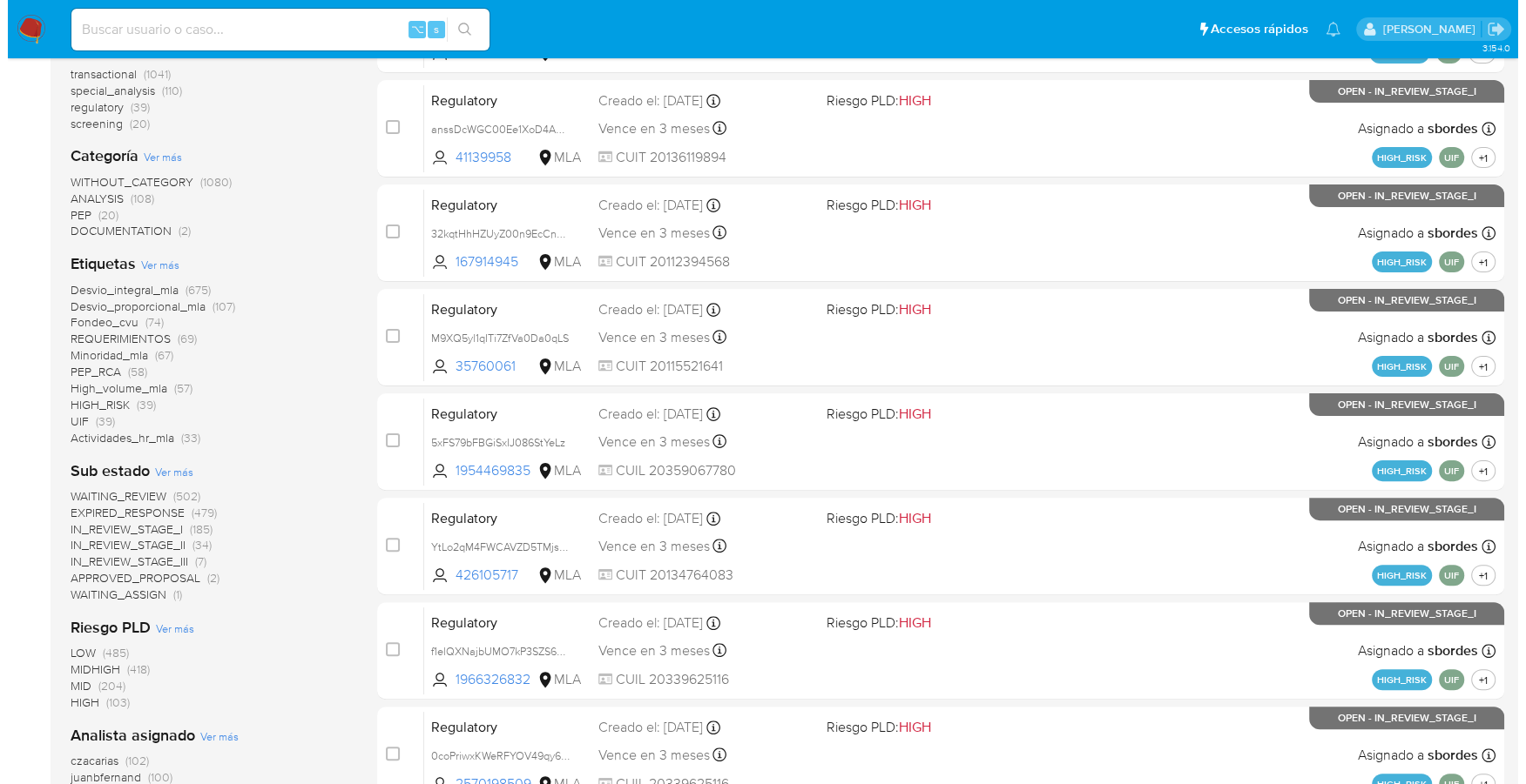
scroll to position [588, 0]
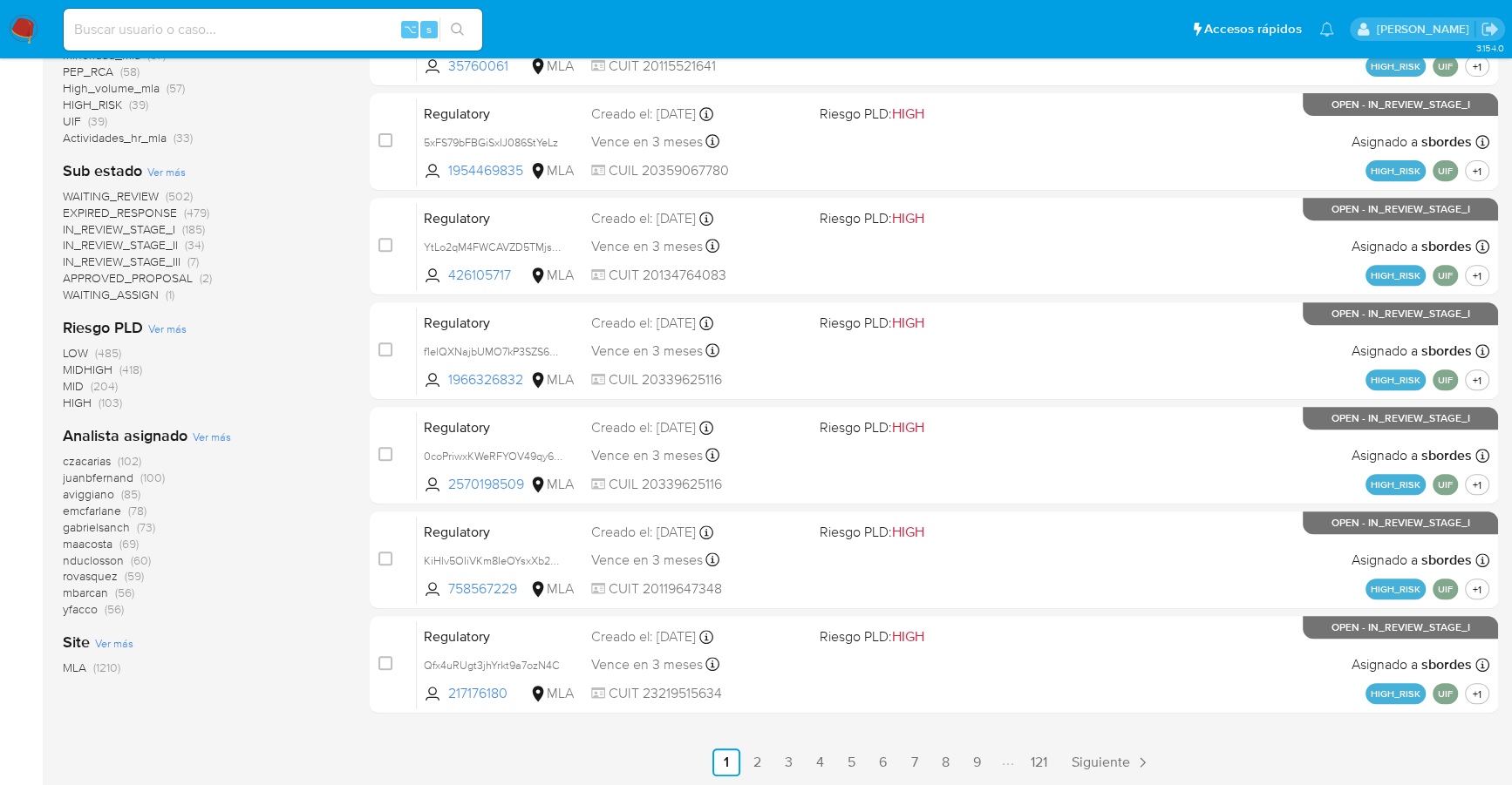
click at [205, 435] on span "Ver más" at bounding box center [212, 436] width 38 height 16
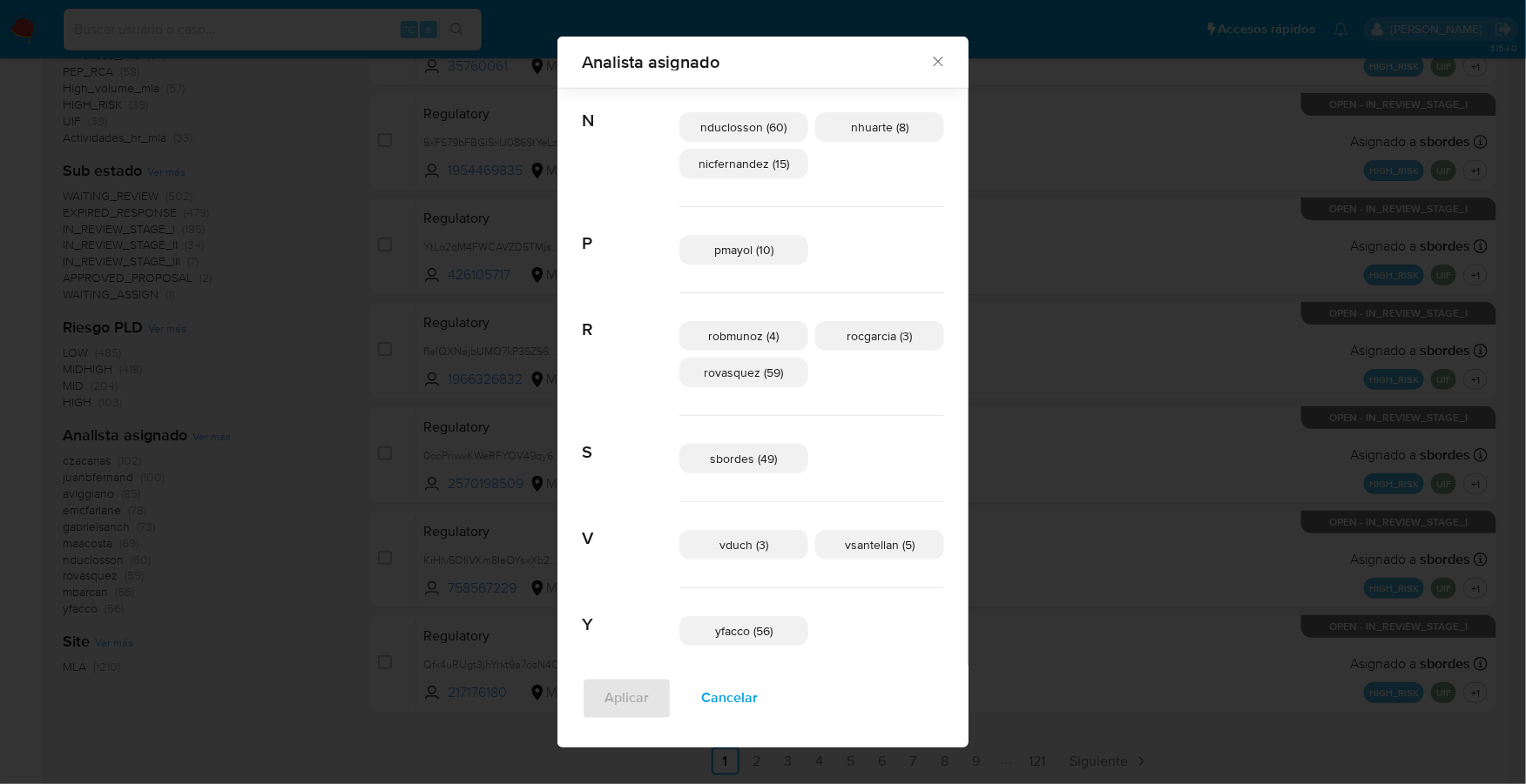
scroll to position [1030, 0]
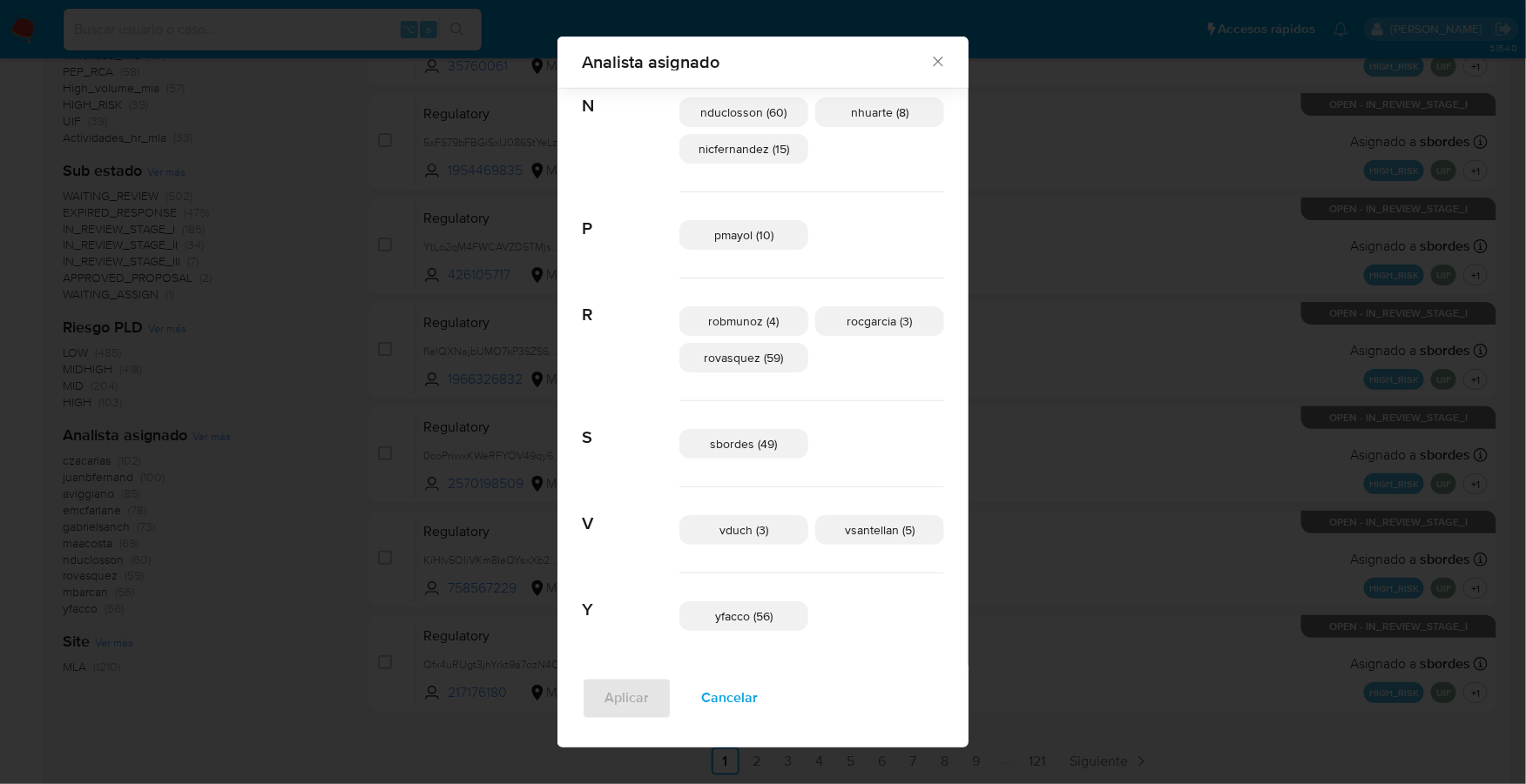
click at [747, 435] on span "sbordes (49)" at bounding box center [744, 443] width 67 height 18
click at [627, 702] on span "Aplicar" at bounding box center [627, 698] width 45 height 38
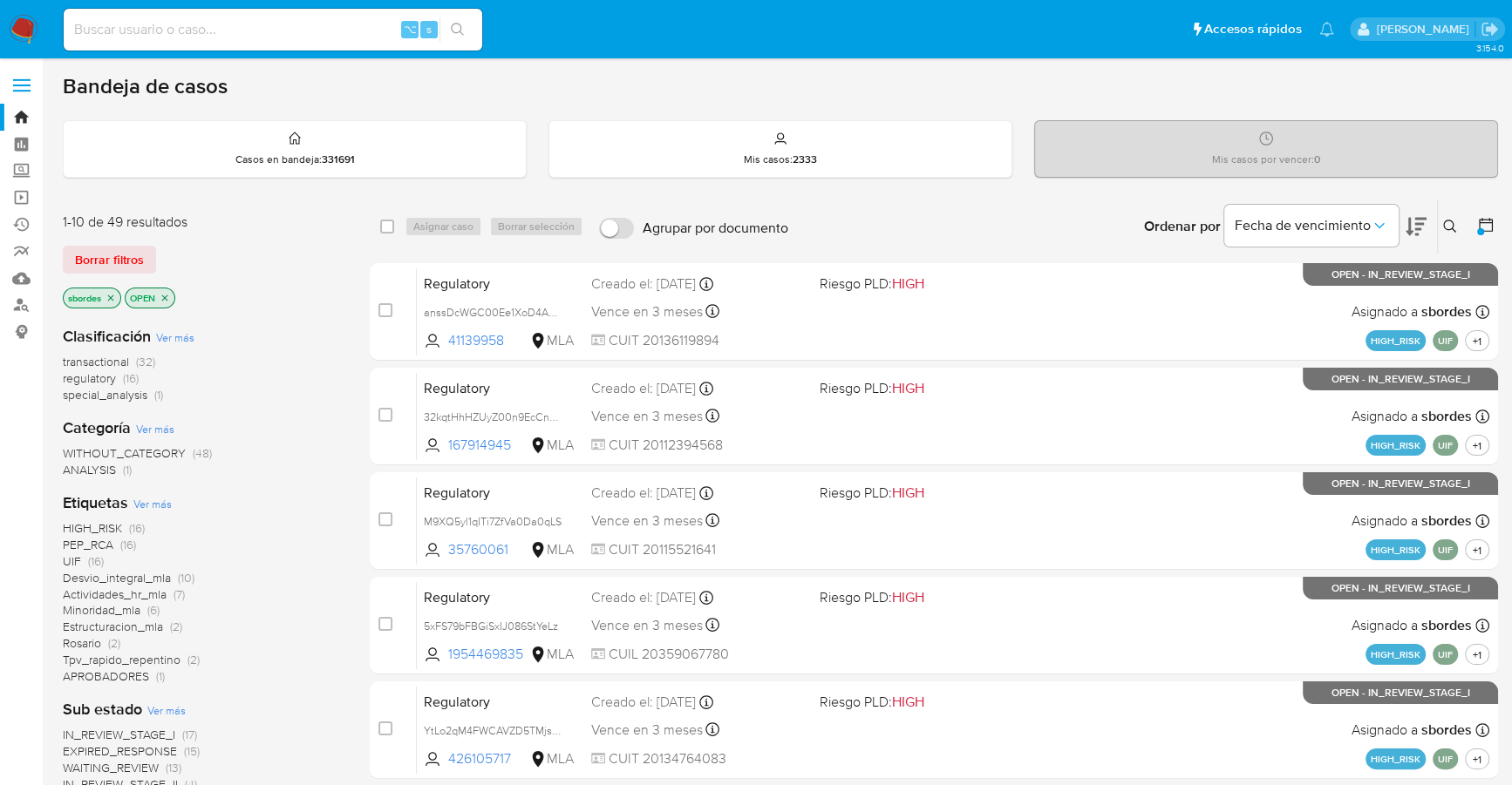
click at [1488, 220] on icon at bounding box center [1485, 225] width 14 height 14
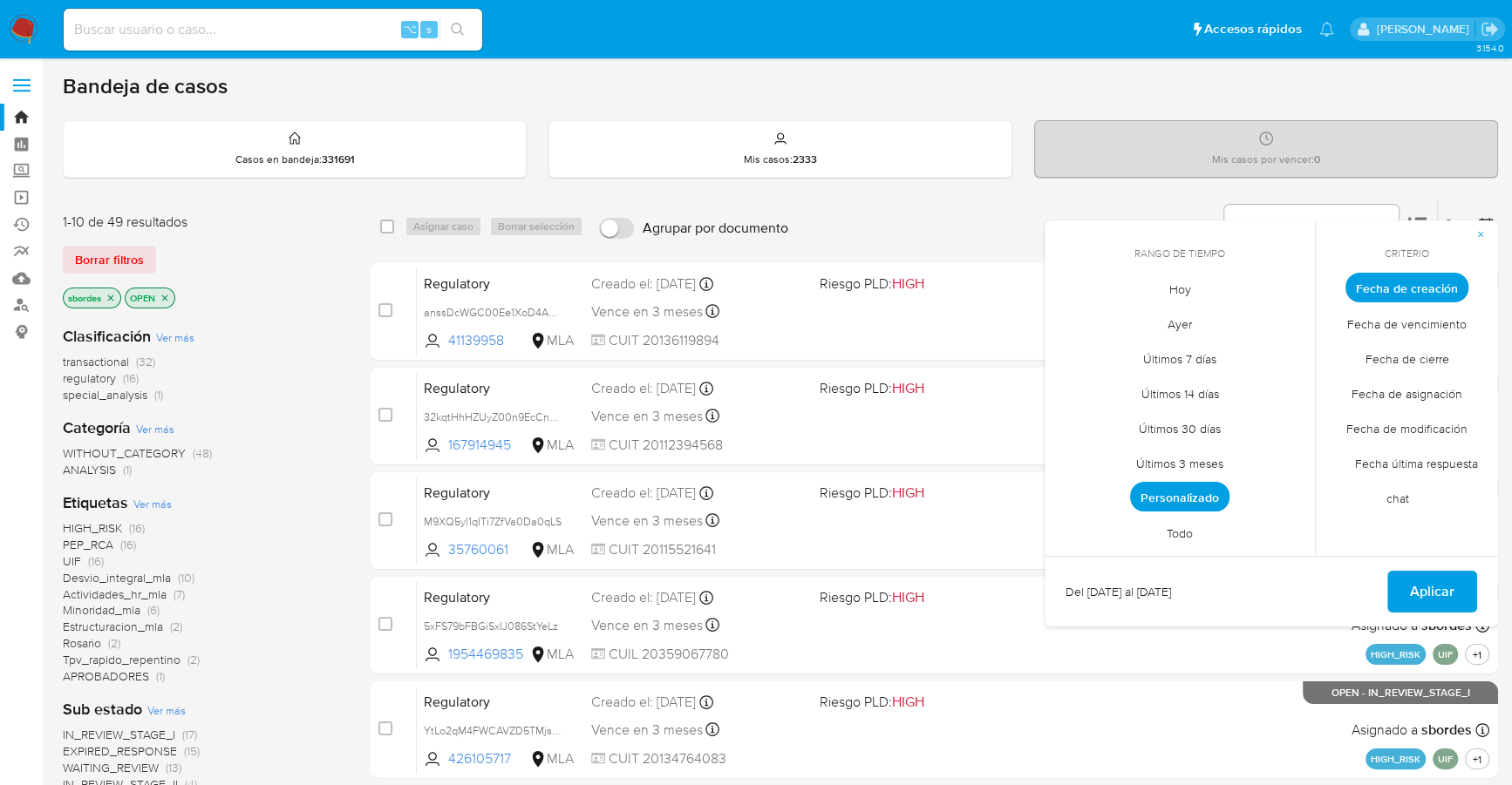
click at [1169, 493] on span "Personalizado" at bounding box center [1179, 497] width 100 height 30
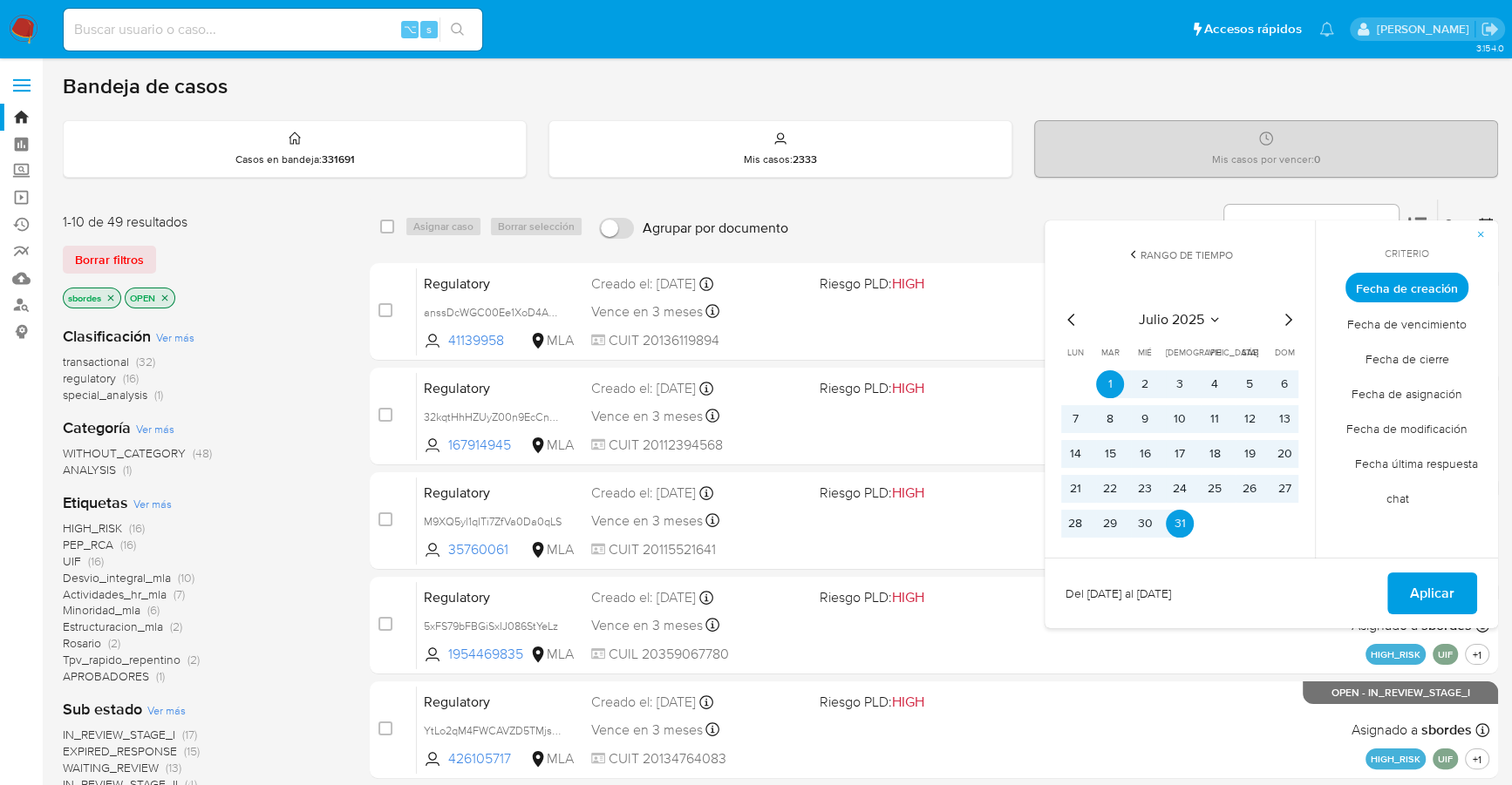
click at [1071, 318] on icon "Mes anterior" at bounding box center [1072, 320] width 21 height 21
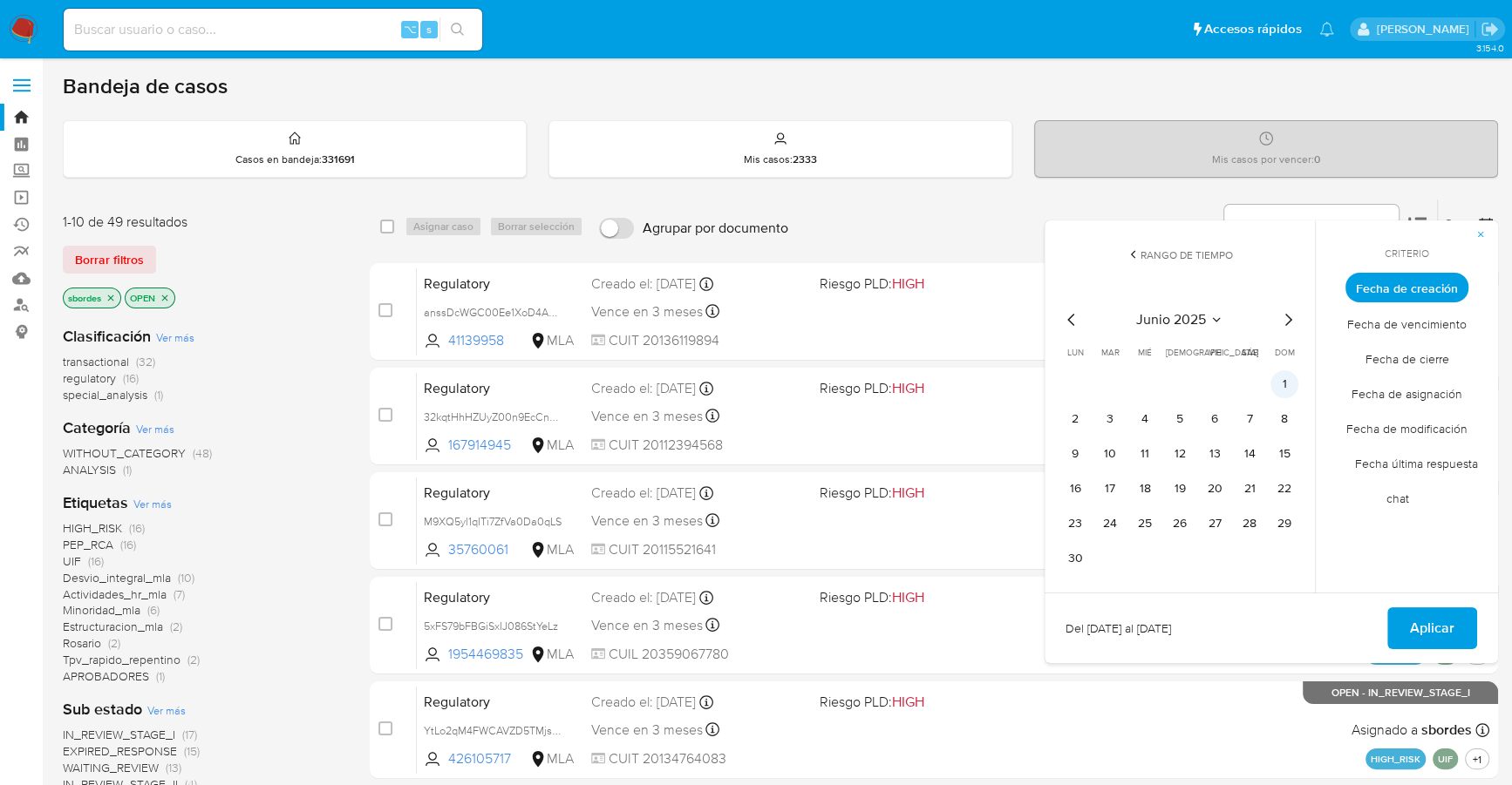
click at [1290, 383] on button "1" at bounding box center [1284, 384] width 28 height 28
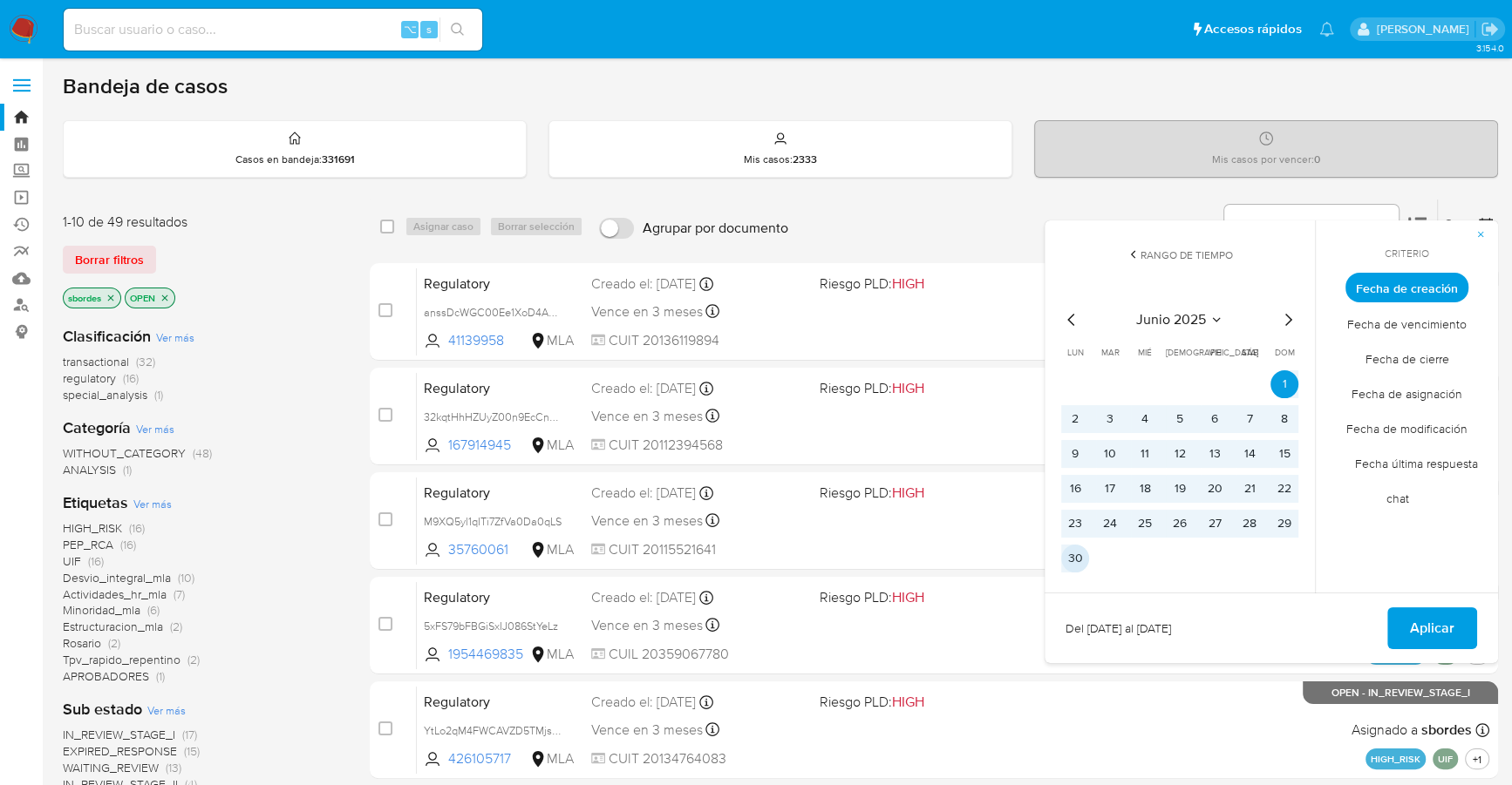
click at [1076, 558] on button "30" at bounding box center [1075, 558] width 28 height 28
click at [1452, 638] on span "Aplicar" at bounding box center [1432, 627] width 45 height 38
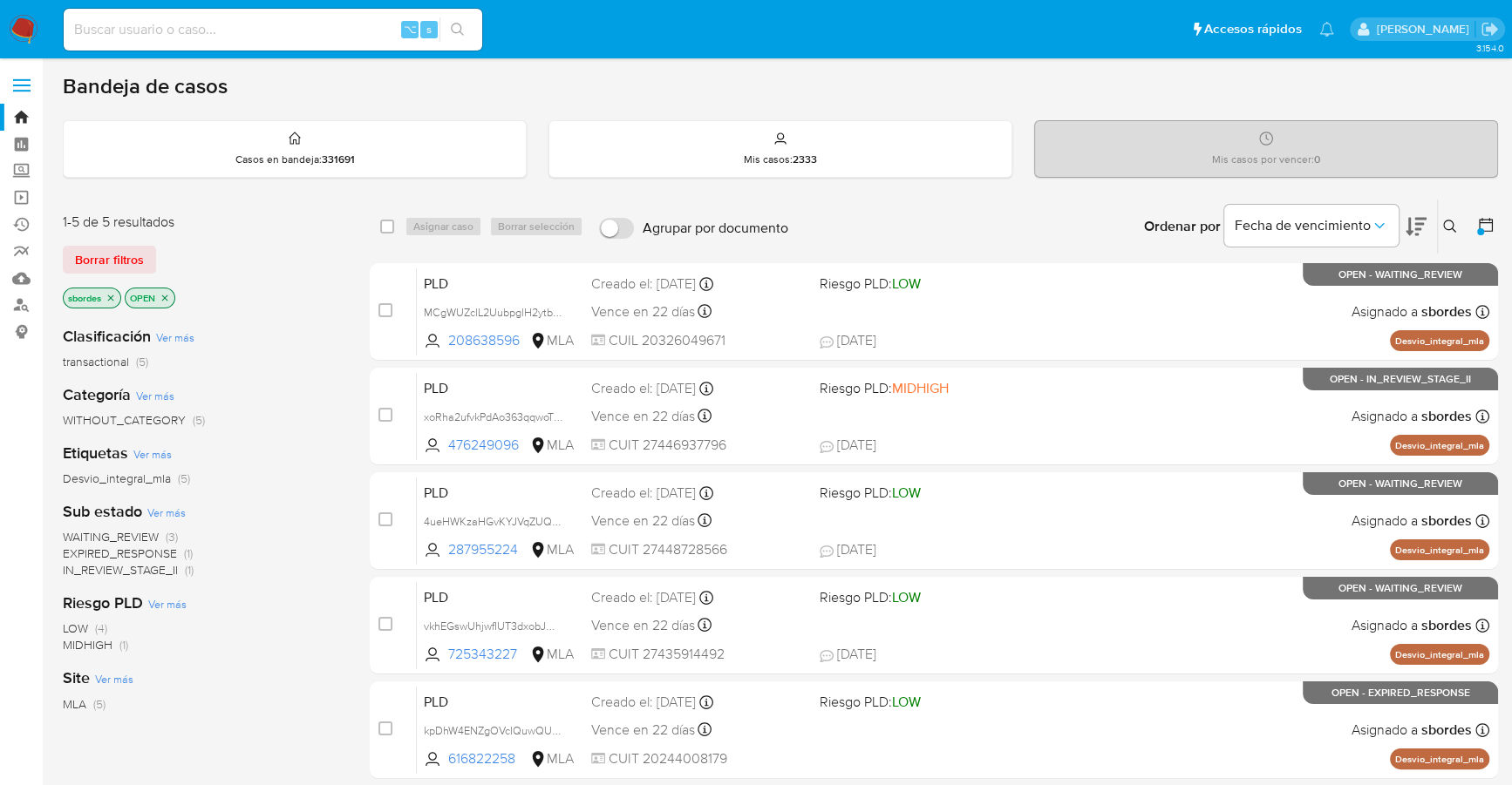
click at [114, 295] on icon "close-filter" at bounding box center [110, 297] width 10 height 10
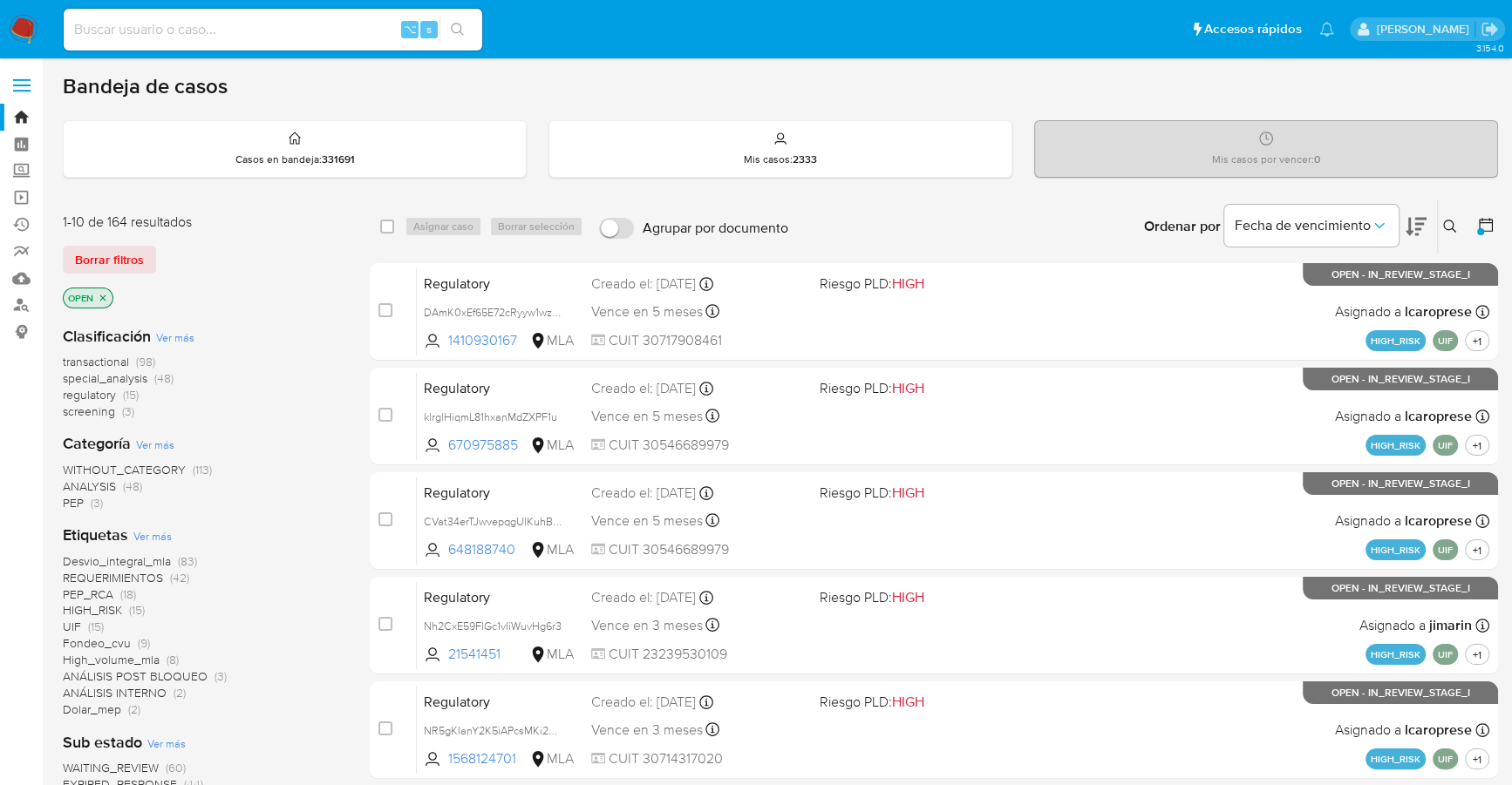
click at [1450, 229] on icon at bounding box center [1450, 227] width 14 height 14
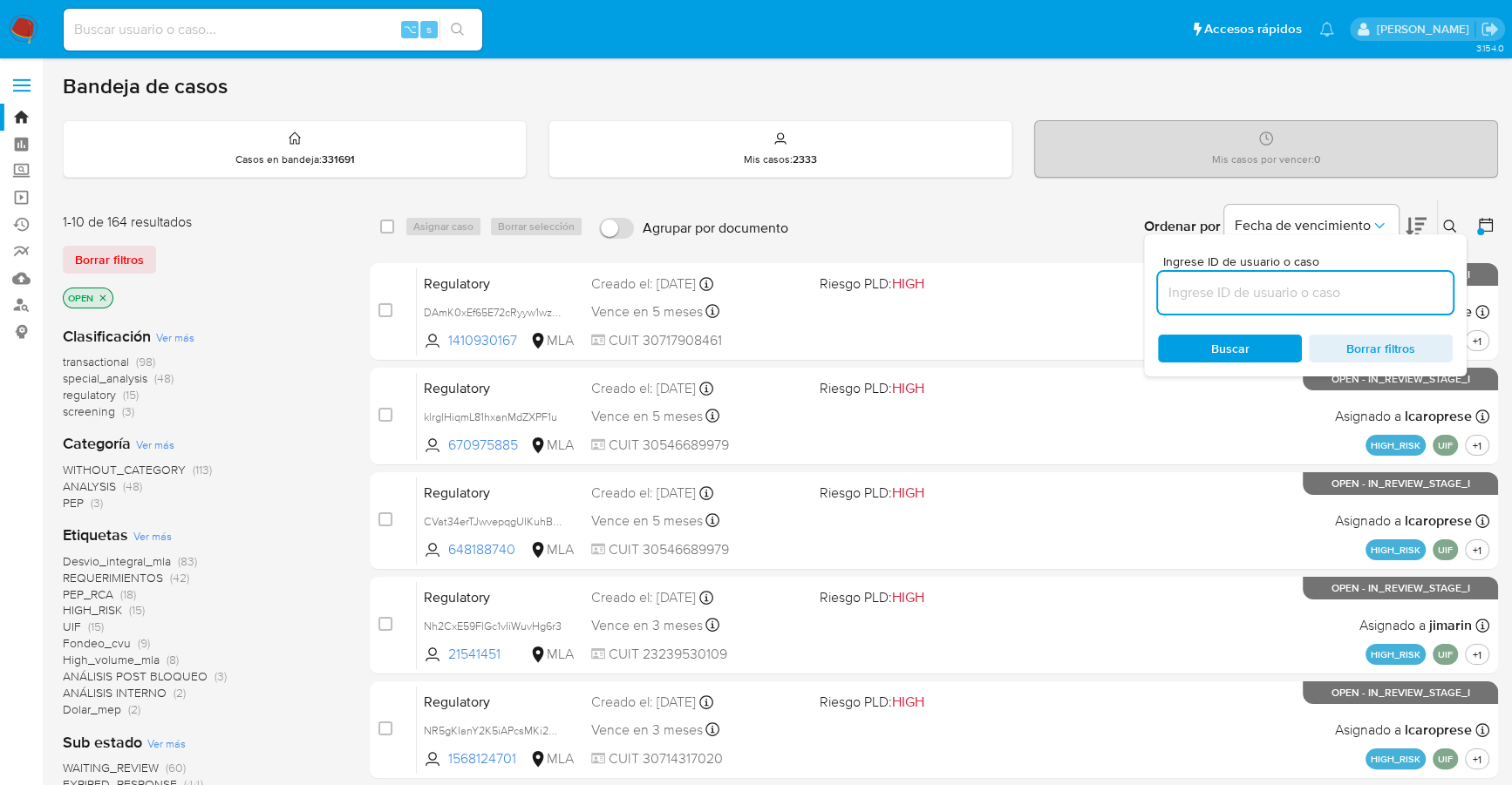
click at [1298, 293] on input at bounding box center [1305, 293] width 295 height 22
type input "OVsbLafs0VsxtWMhjlvFc169"
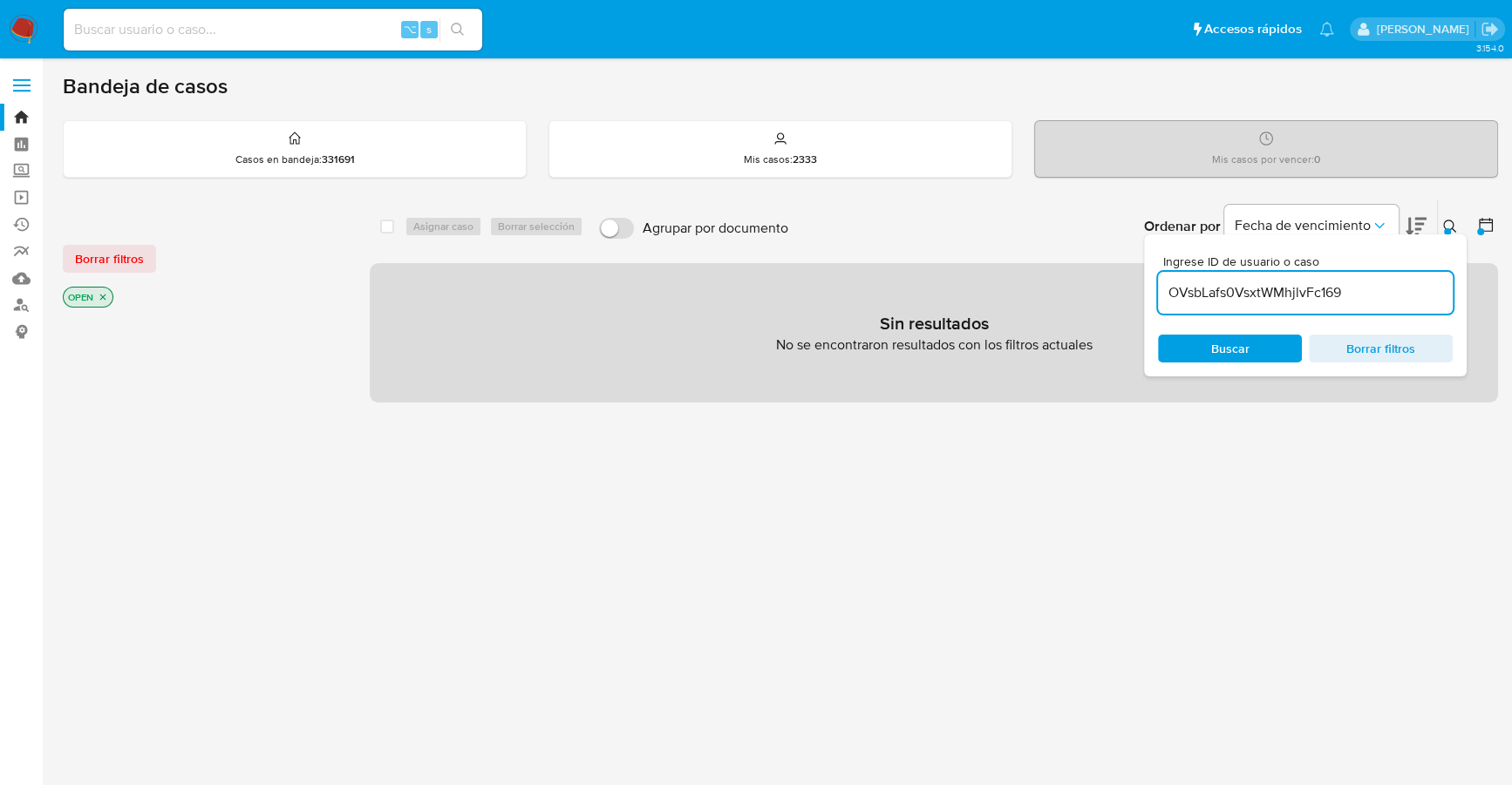
click at [1450, 220] on icon at bounding box center [1450, 227] width 13 height 13
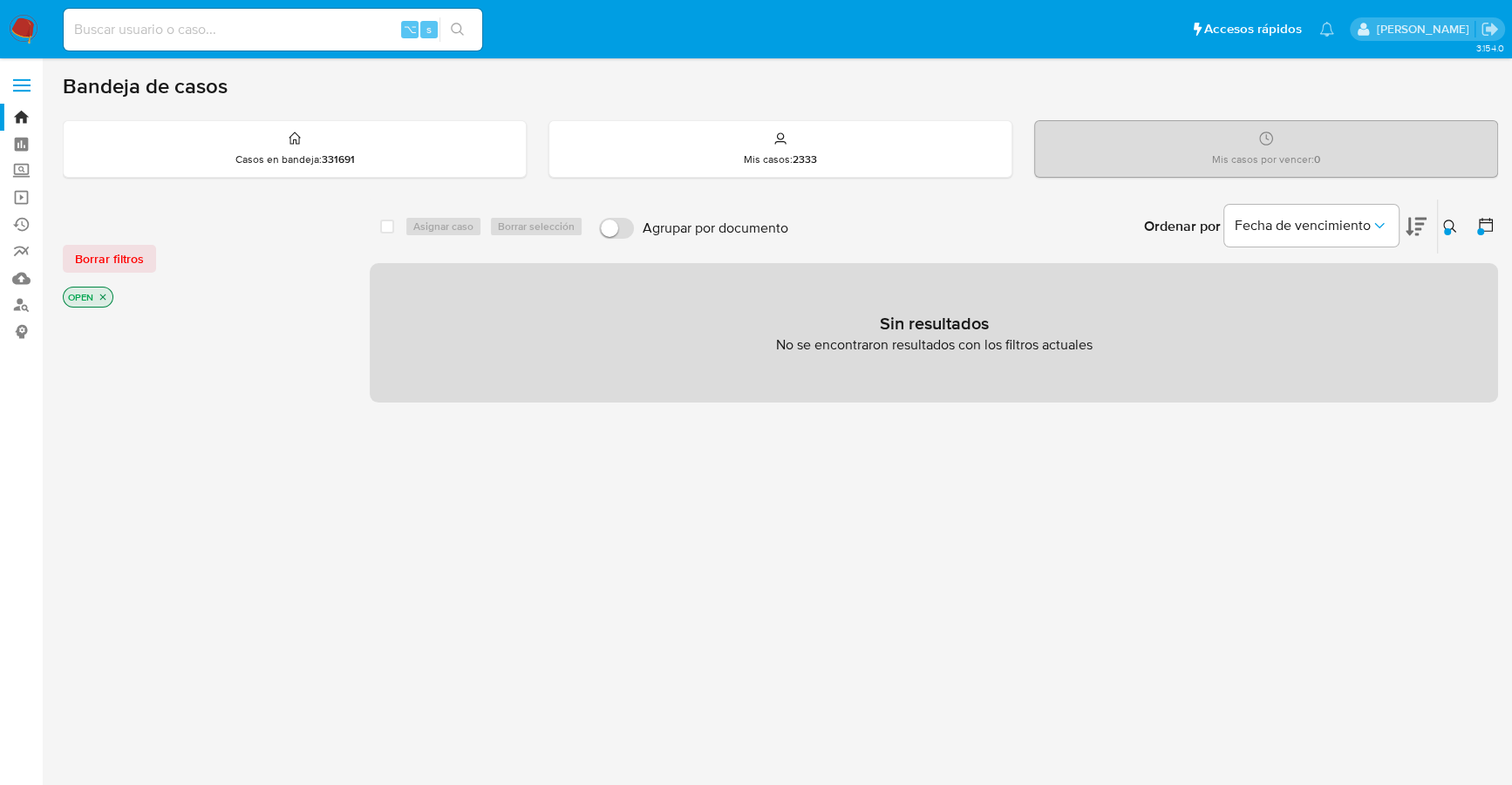
click at [102, 297] on icon "close-filter" at bounding box center [103, 296] width 10 height 10
click at [1486, 222] on icon at bounding box center [1485, 225] width 18 height 18
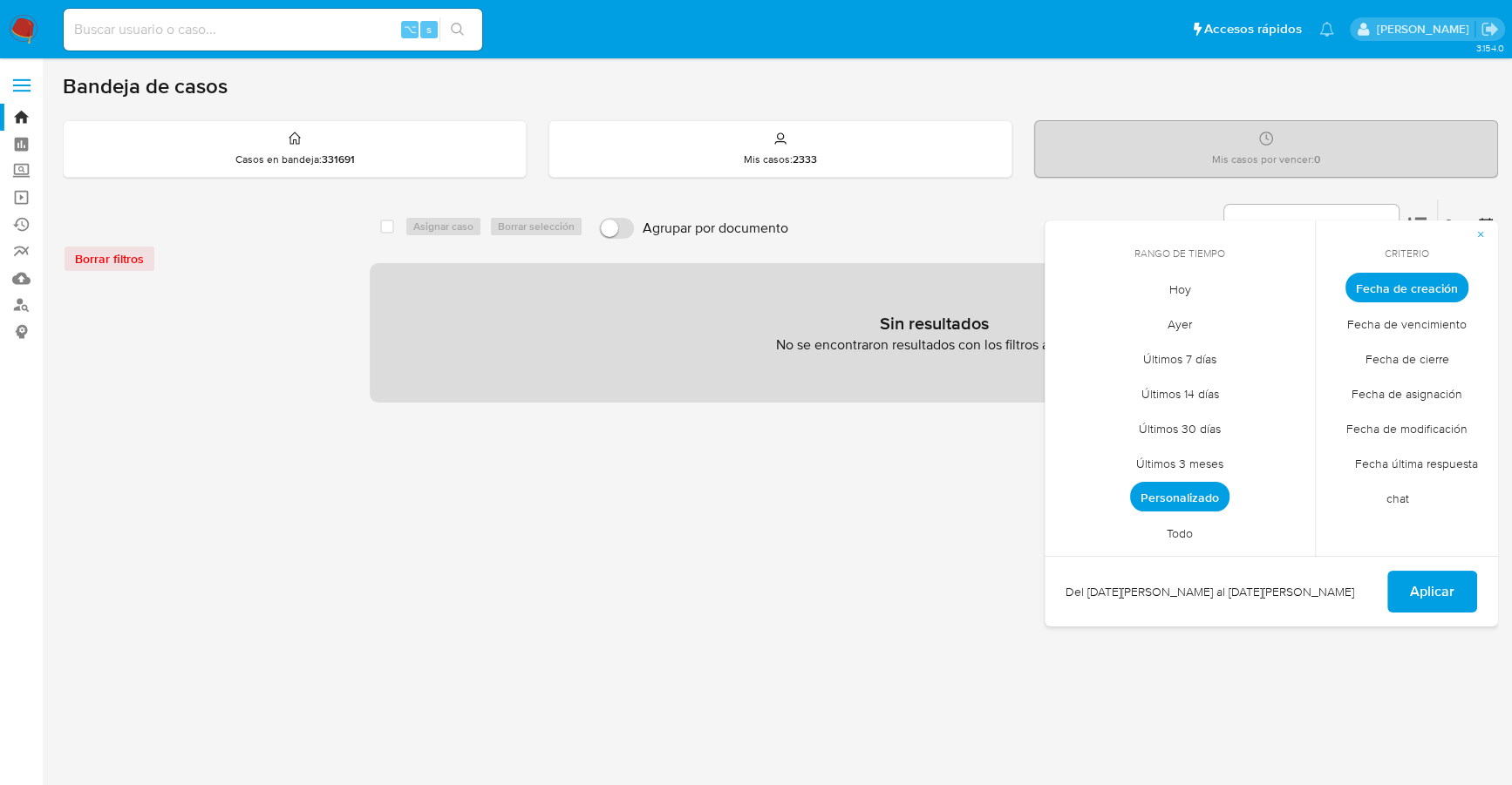
click at [1183, 531] on span "Todo" at bounding box center [1179, 532] width 62 height 35
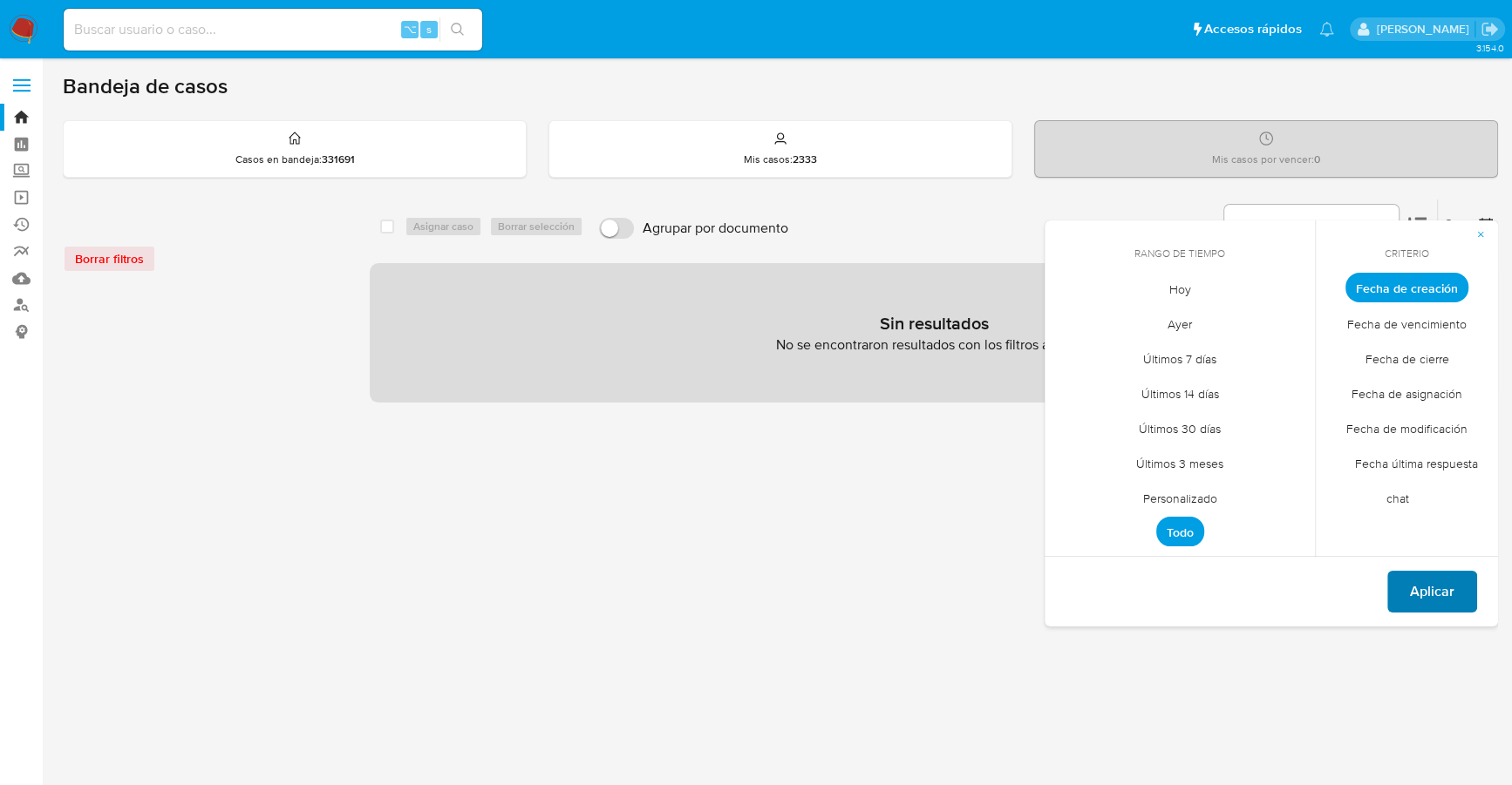
click at [1446, 599] on span "Aplicar" at bounding box center [1432, 591] width 45 height 38
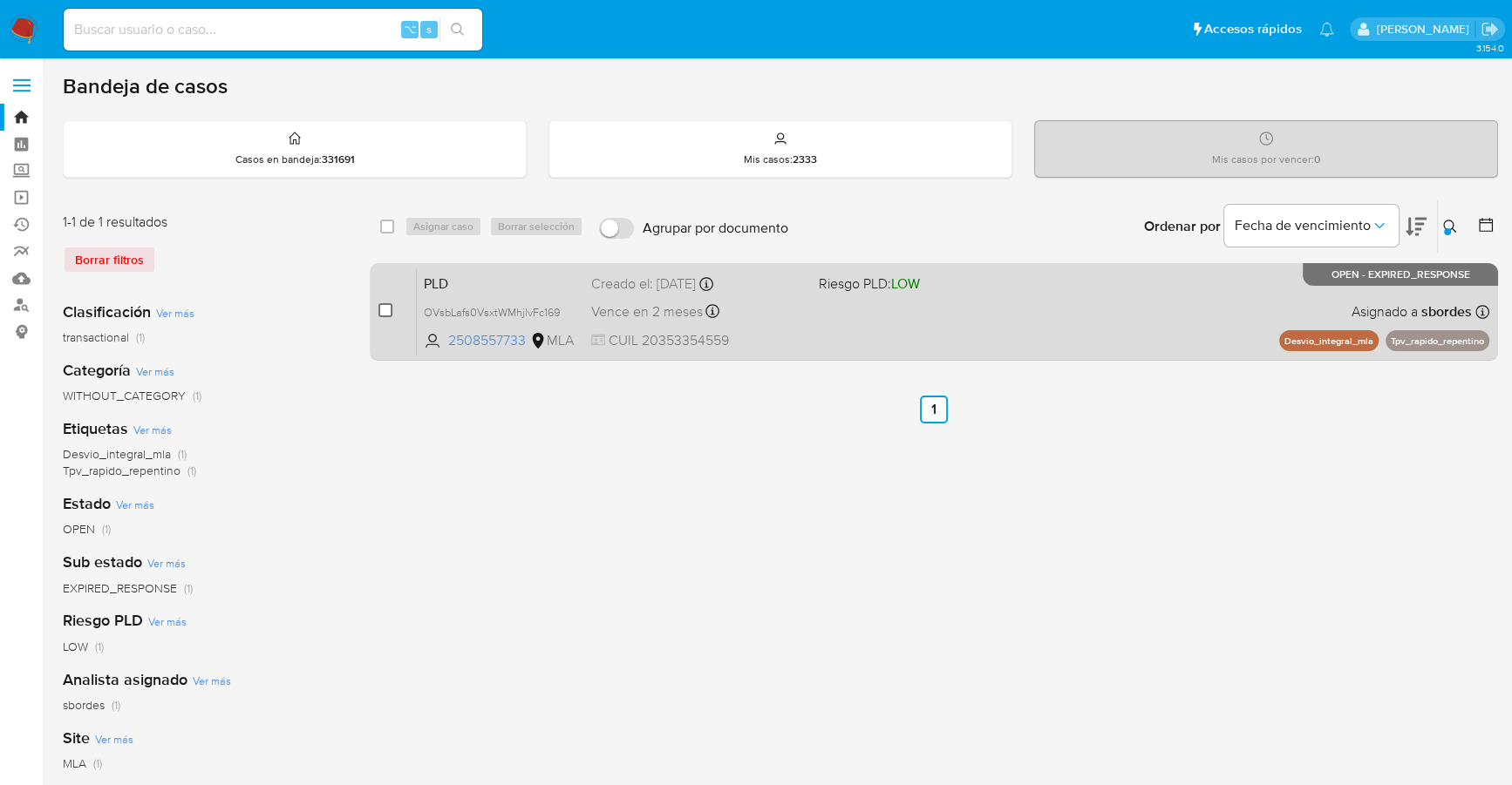
click at [382, 306] on input "checkbox" at bounding box center [385, 310] width 14 height 14
checkbox input "true"
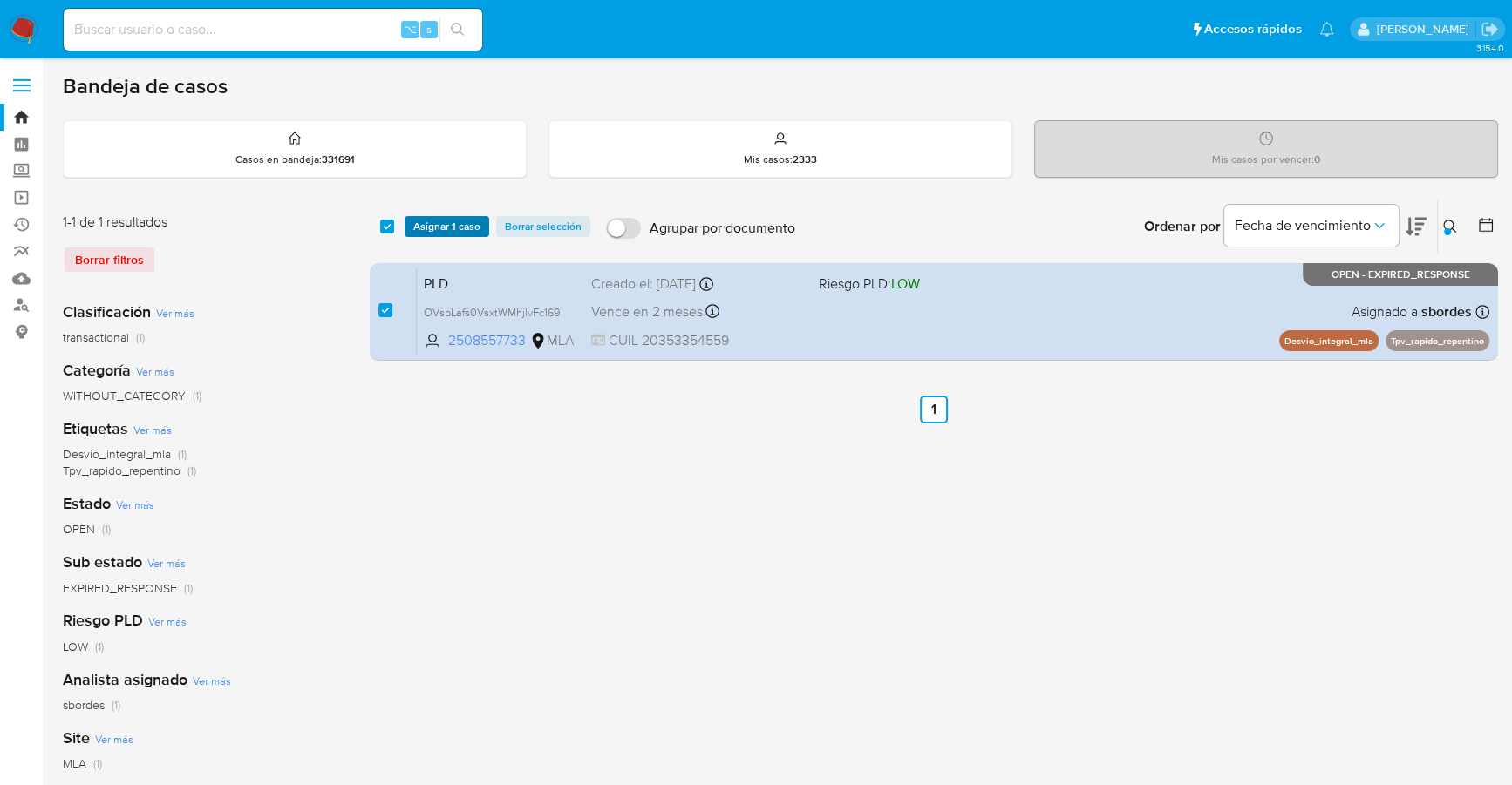
click at [431, 220] on span "Asignar 1 caso" at bounding box center [447, 227] width 67 height 18
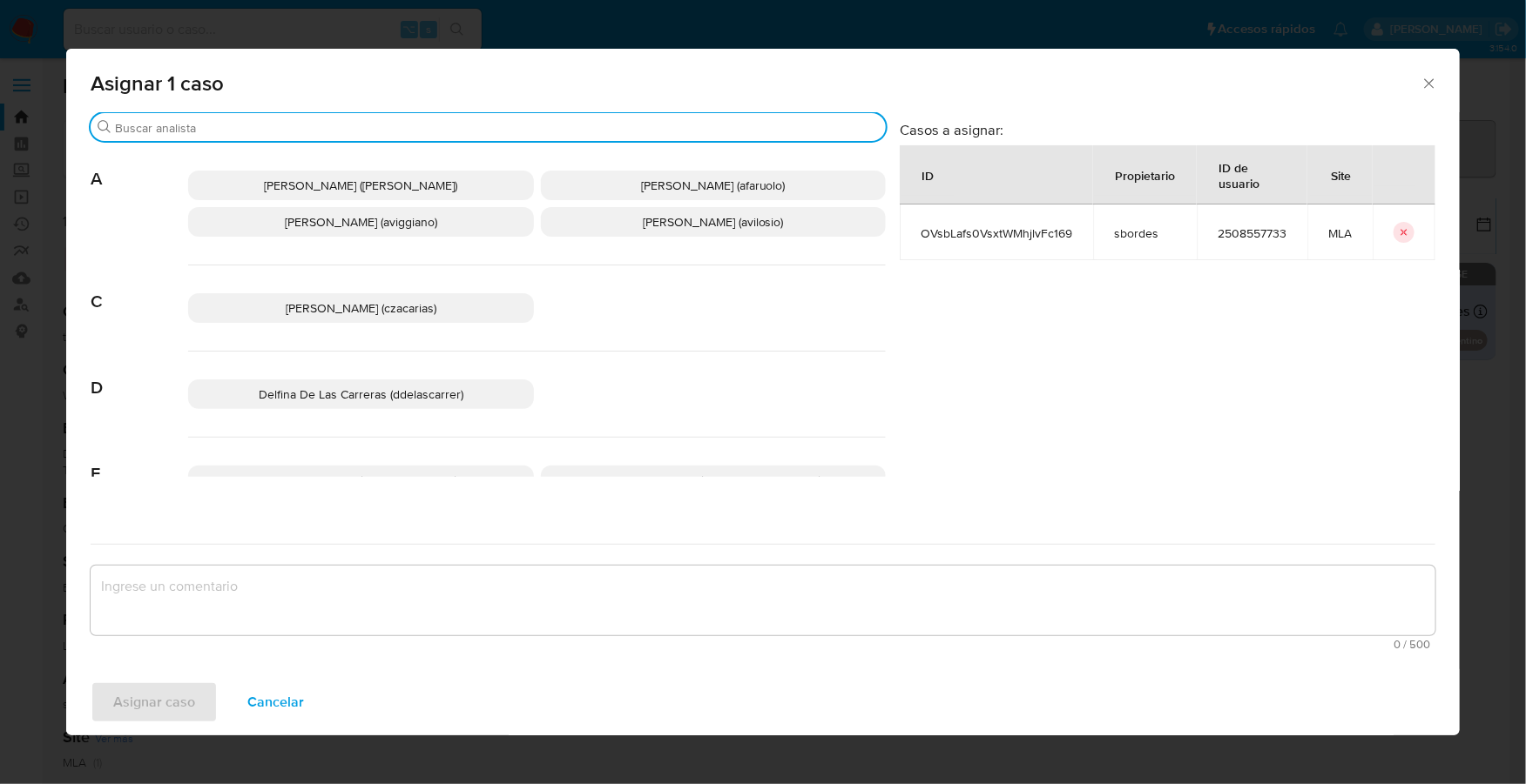
click at [387, 123] on input "Buscar" at bounding box center [497, 128] width 764 height 16
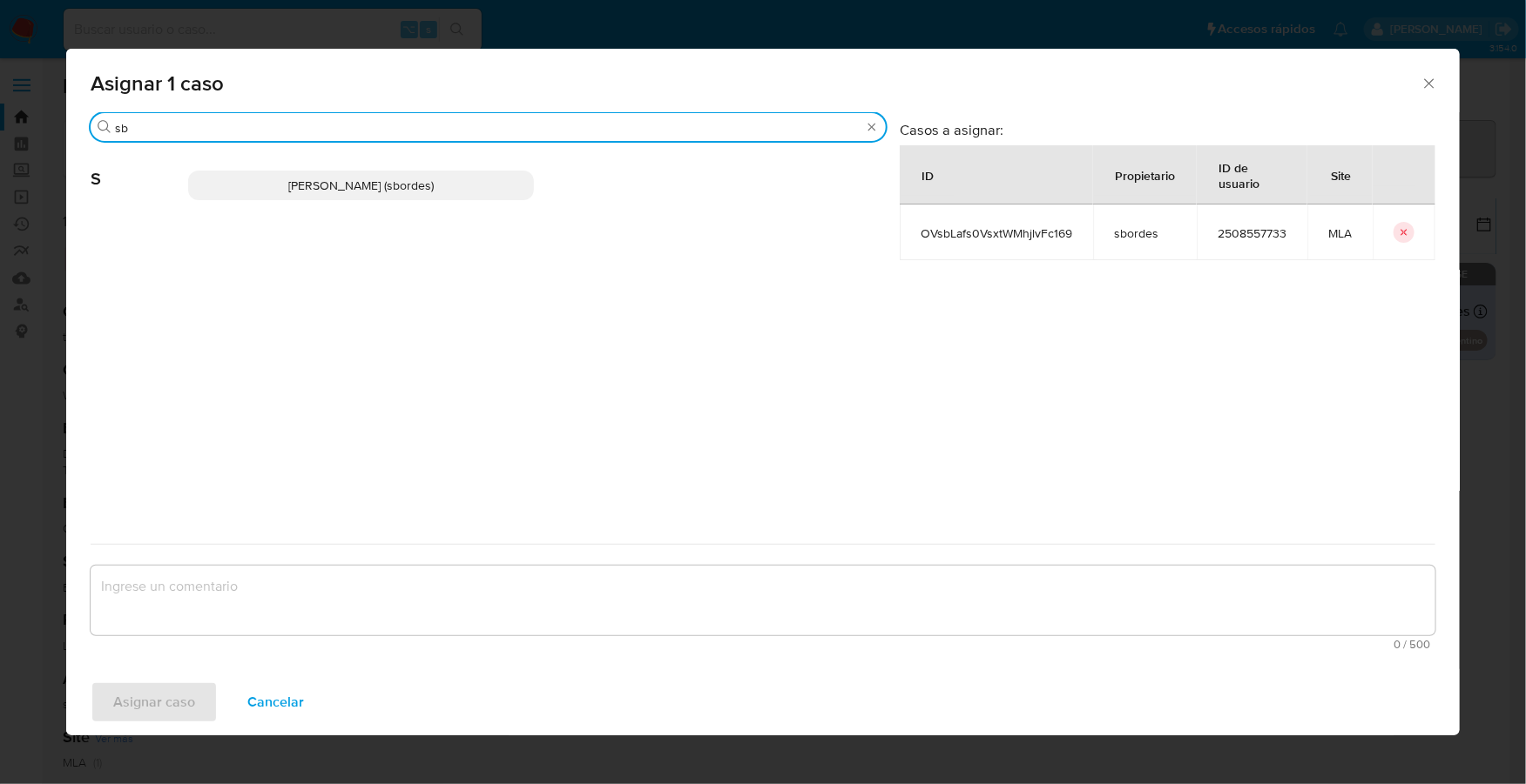
type input "sb"
click at [417, 189] on span "Stefania Bordes (sbordes)" at bounding box center [361, 185] width 145 height 18
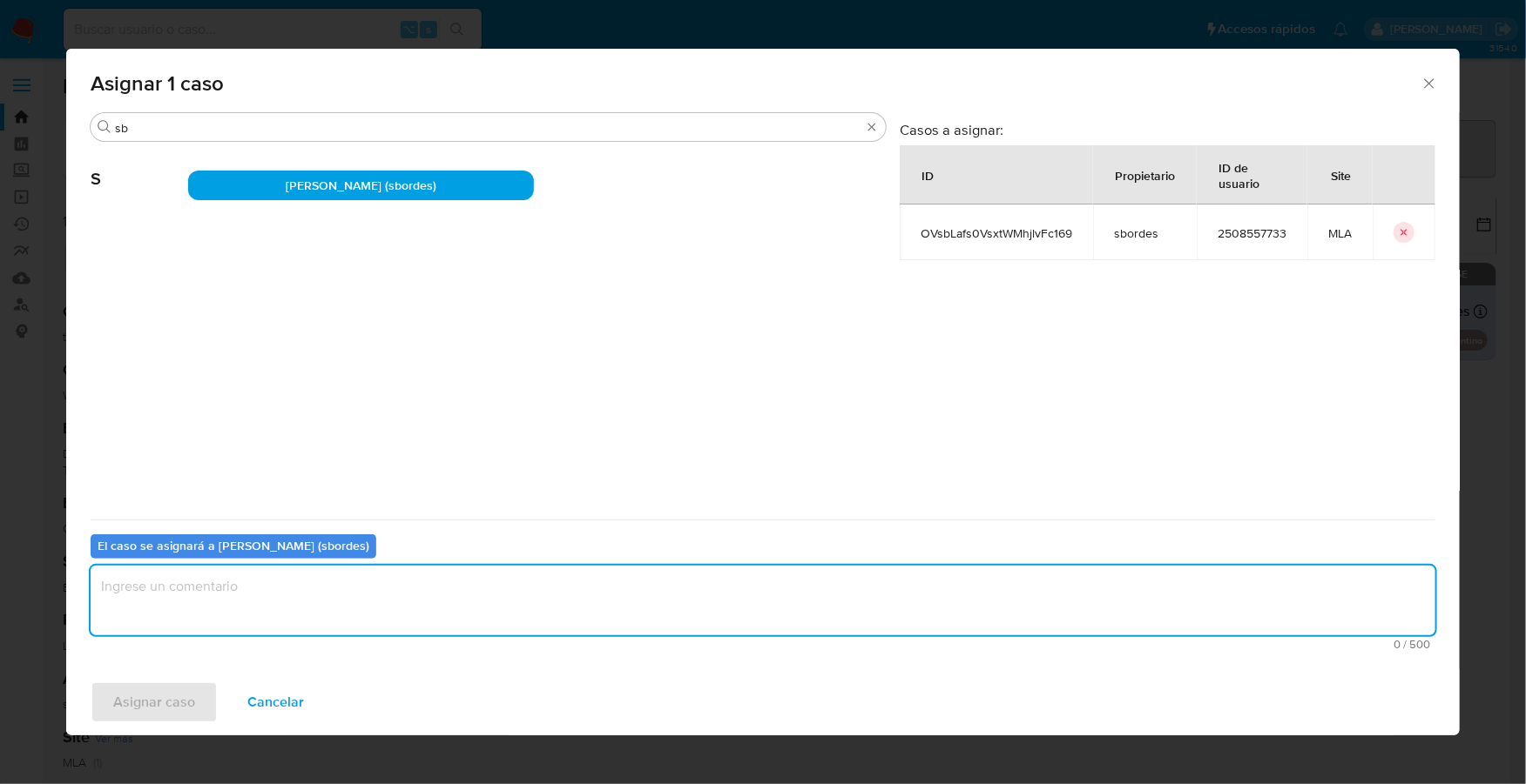
click at [347, 607] on textarea "assign-modal" at bounding box center [762, 601] width 1344 height 70
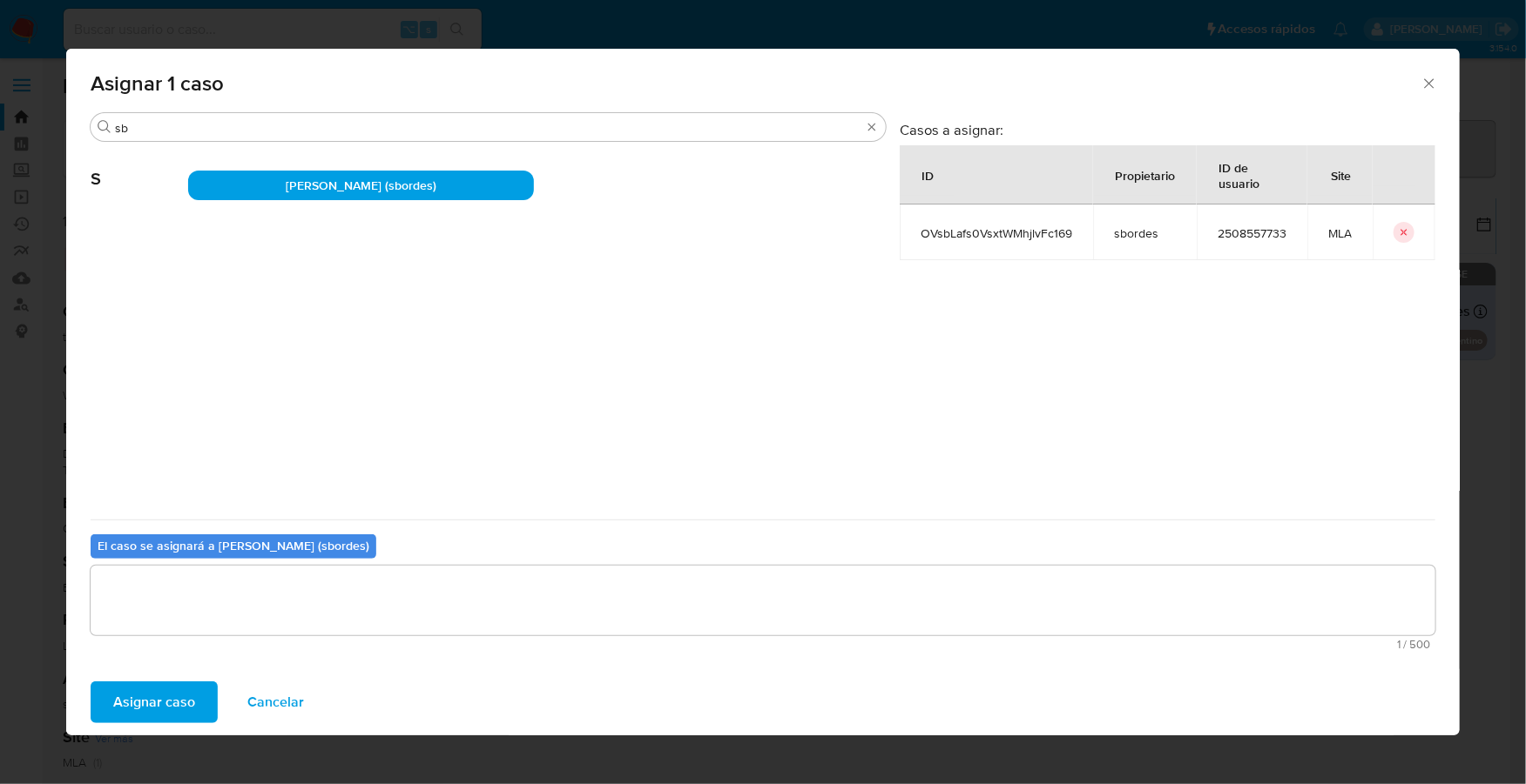
click at [170, 699] on span "Asignar caso" at bounding box center [155, 702] width 82 height 38
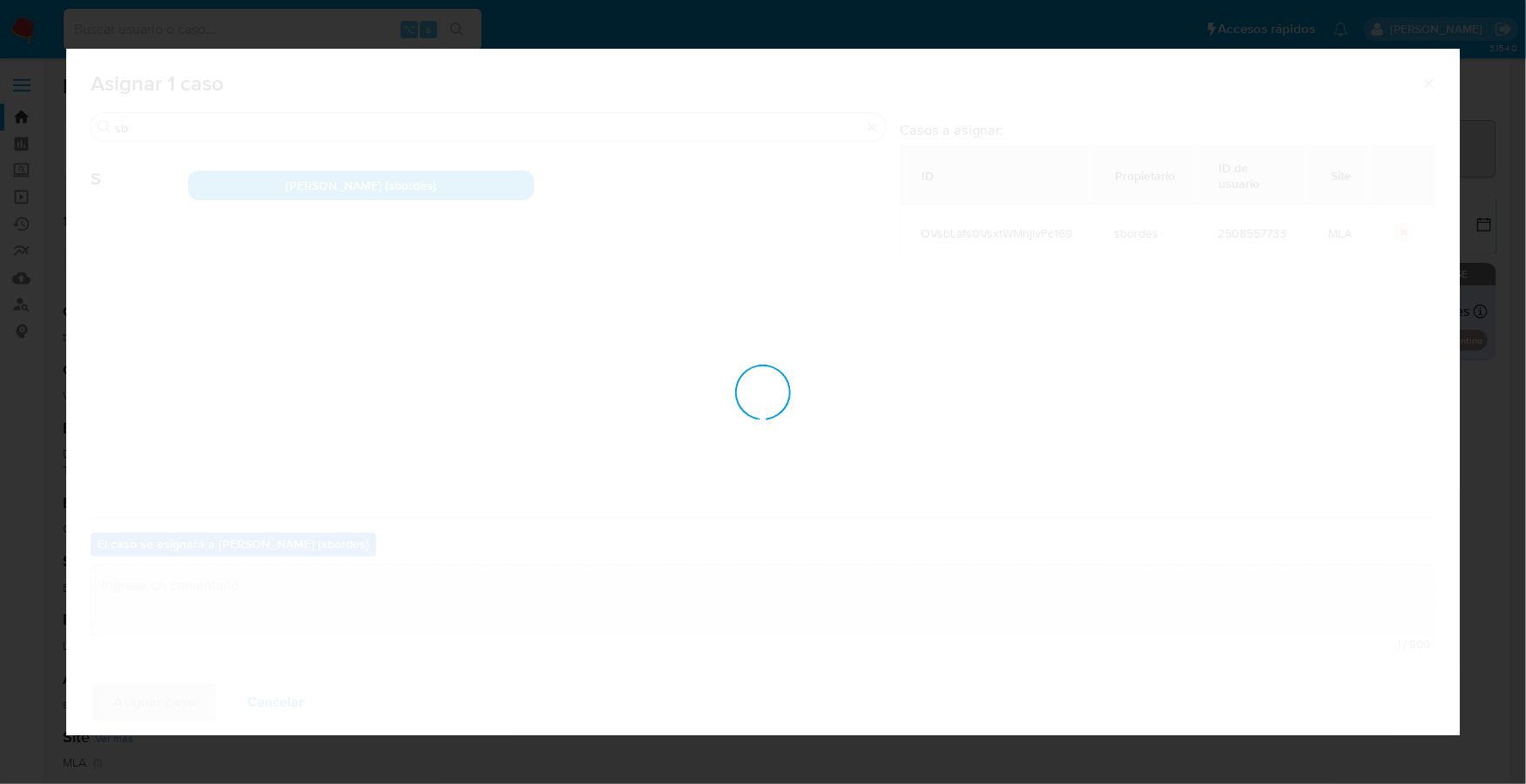
checkbox input "false"
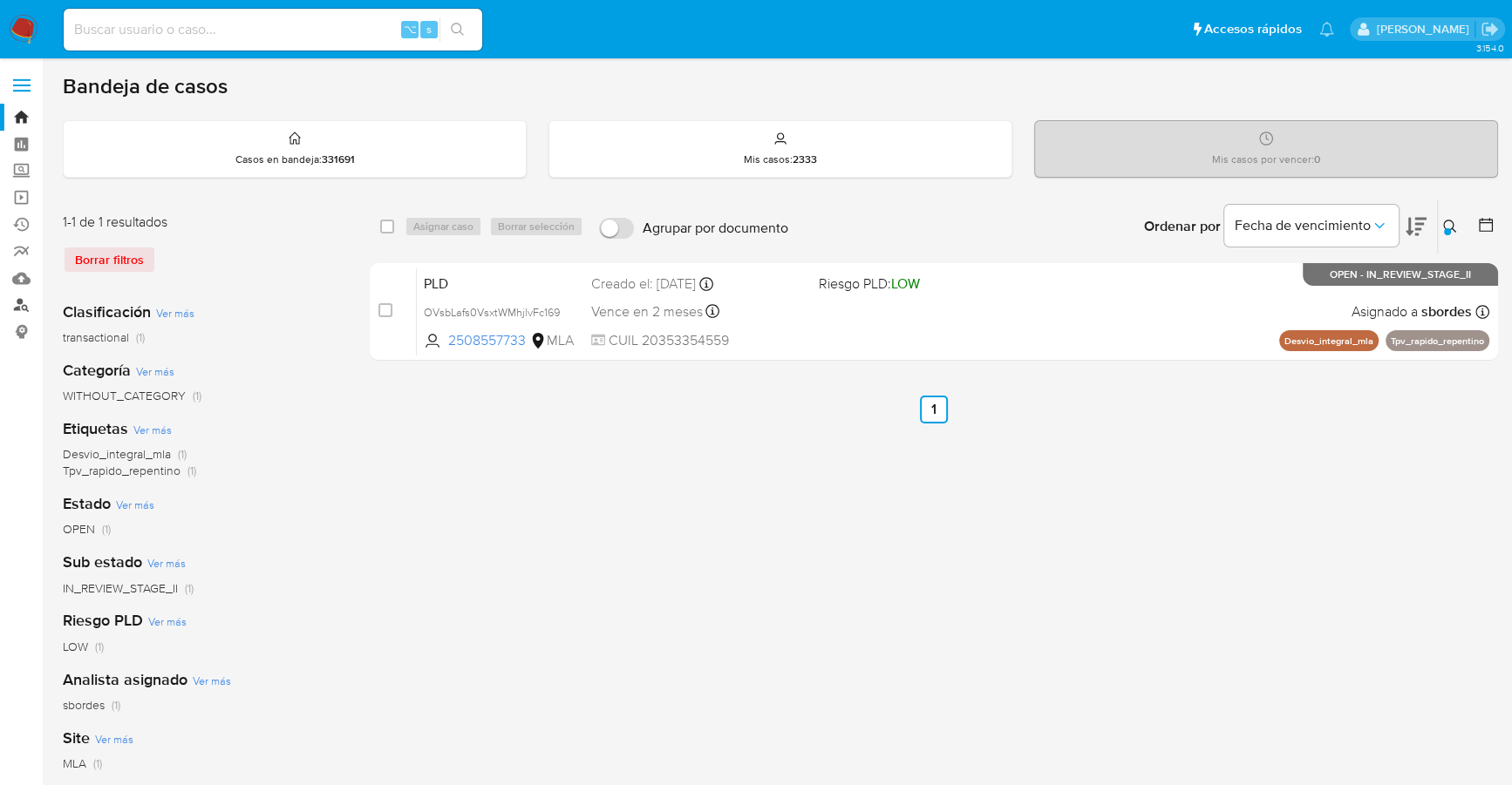
click at [22, 310] on link "Buscador de personas" at bounding box center [104, 305] width 207 height 27
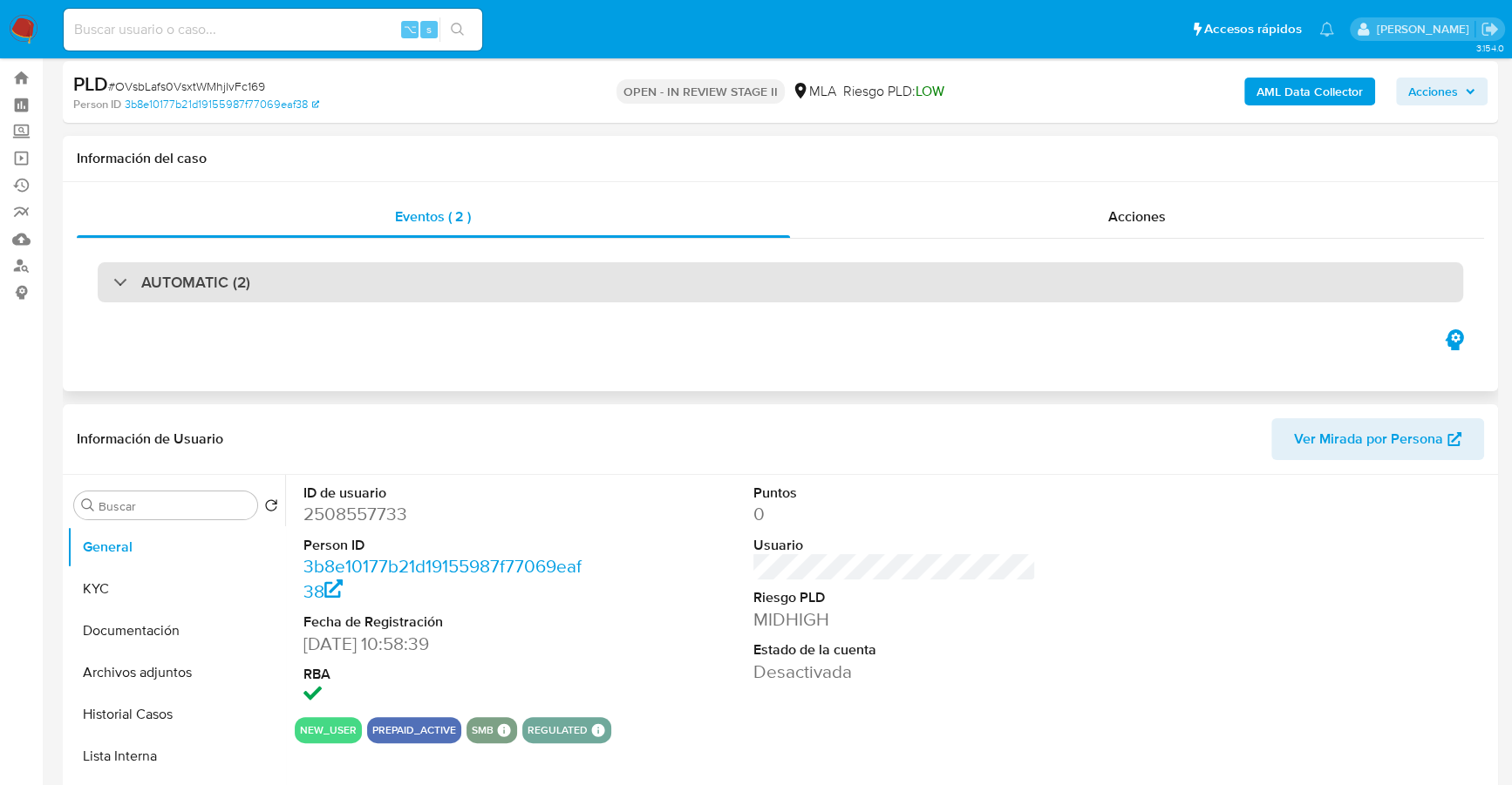
select select "10"
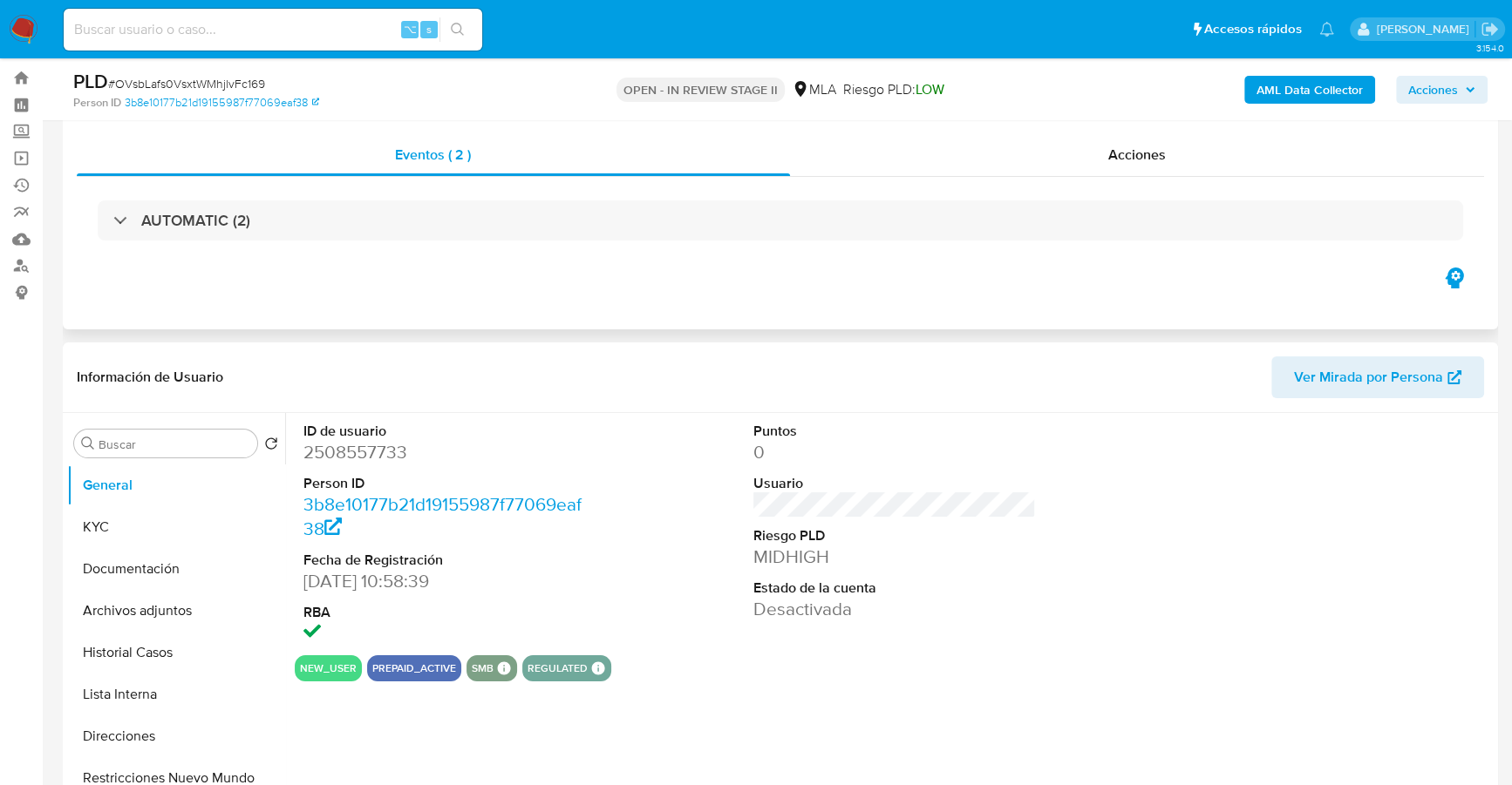
scroll to position [78, 0]
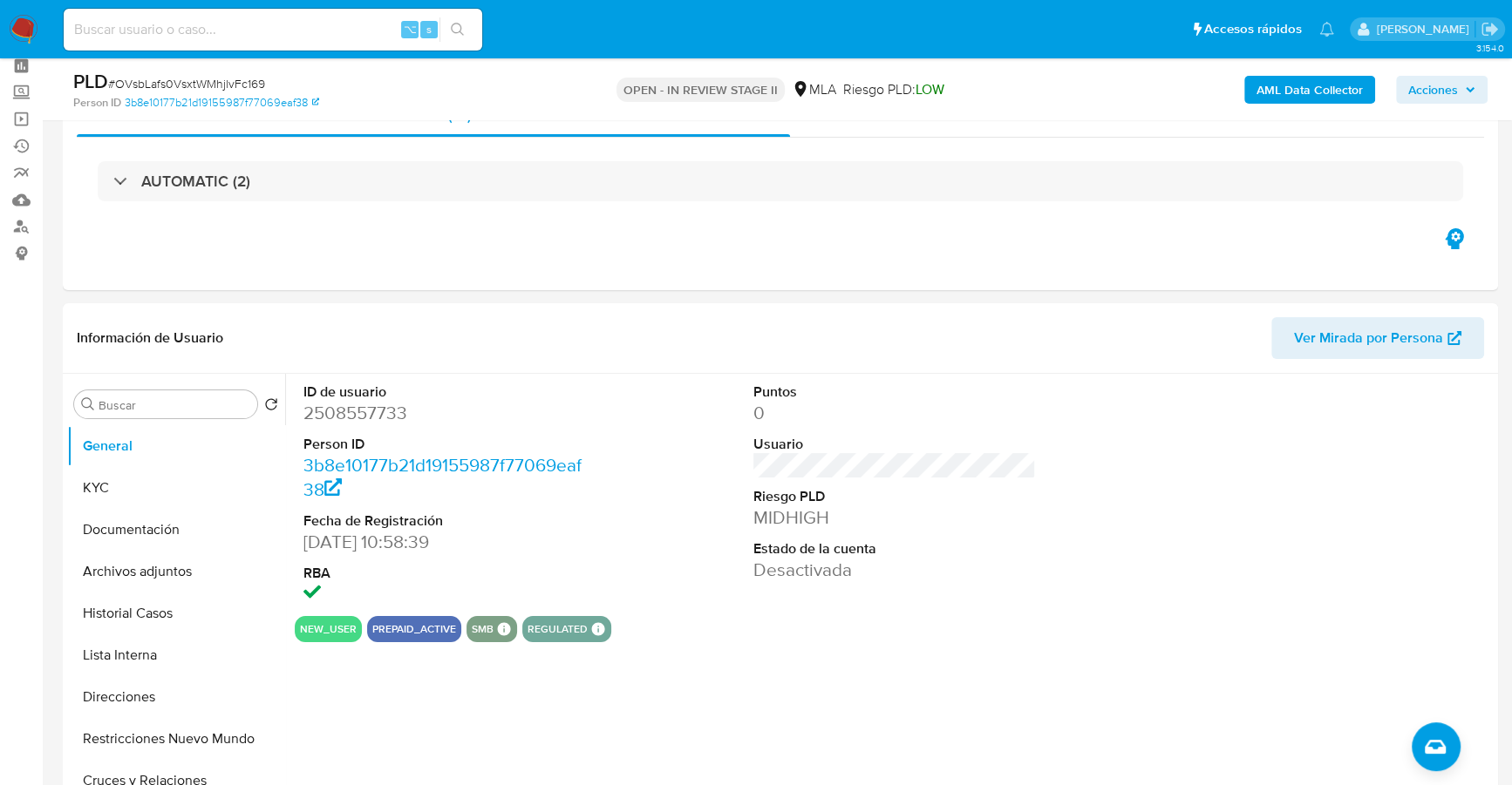
click at [257, 29] on input at bounding box center [272, 30] width 419 height 22
paste input "2508557733"
type input "2508557733"
click at [74, 493] on button "KYC" at bounding box center [169, 488] width 204 height 42
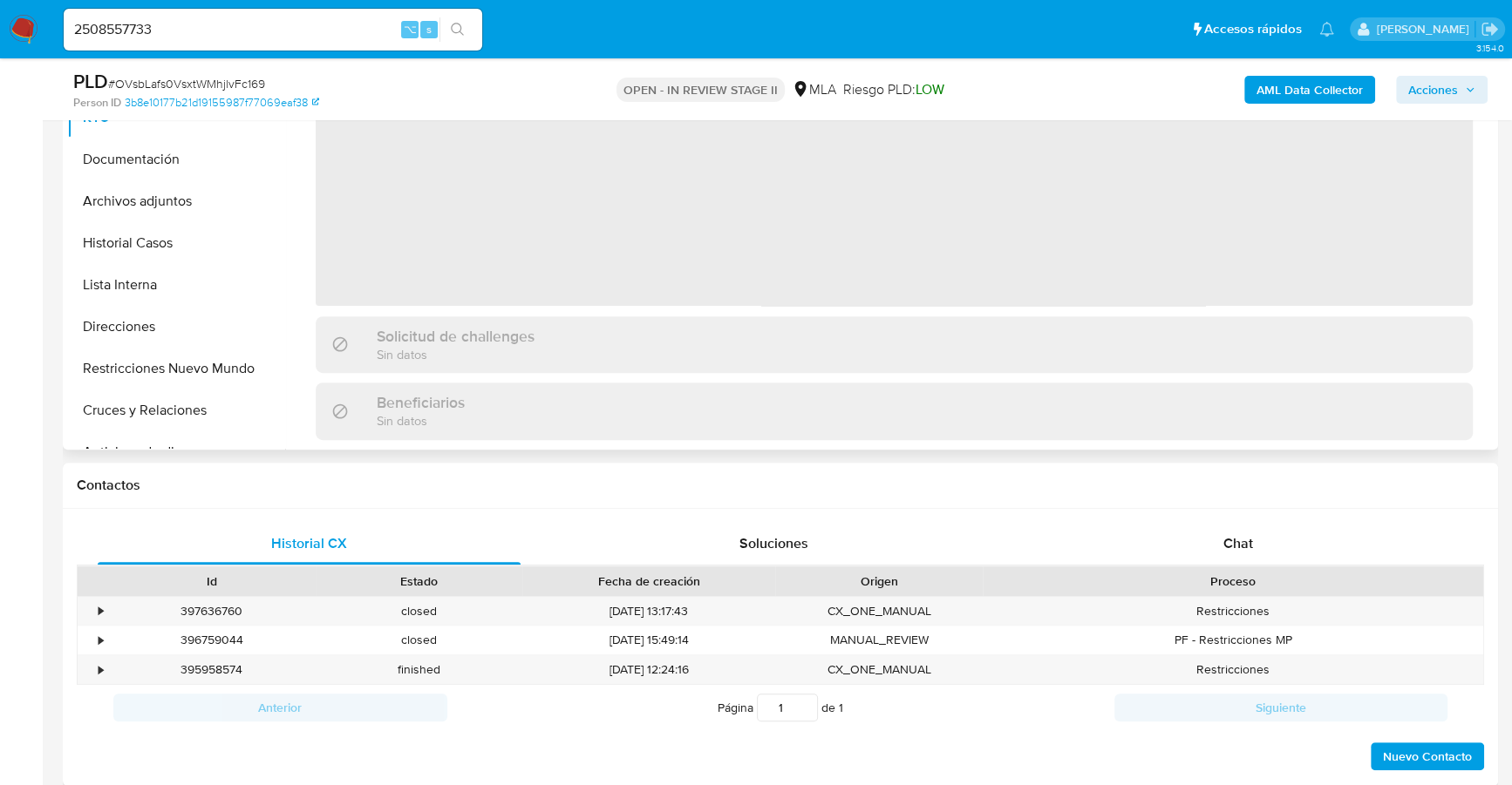
scroll to position [410, 0]
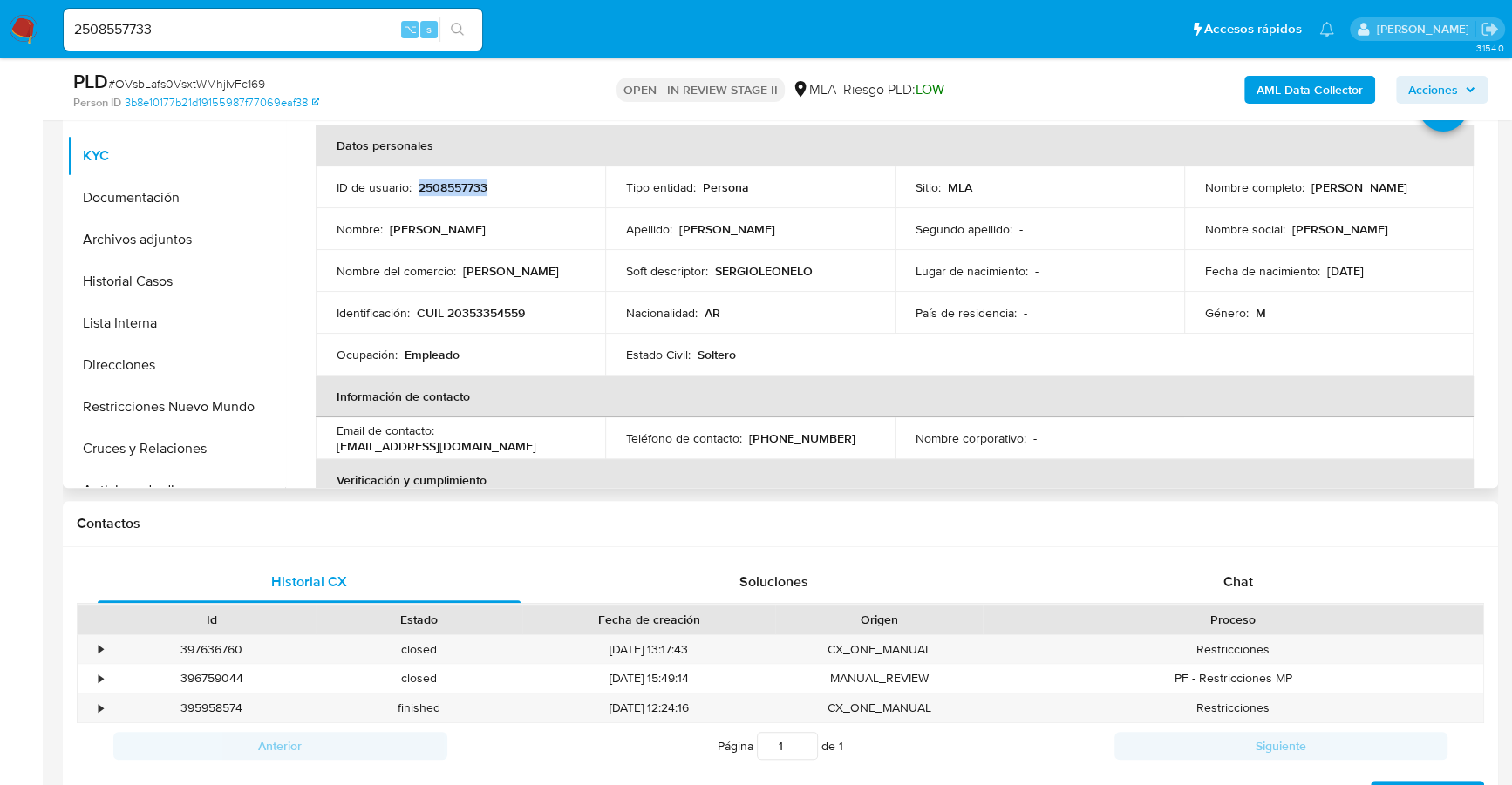
copy p "2508557733"
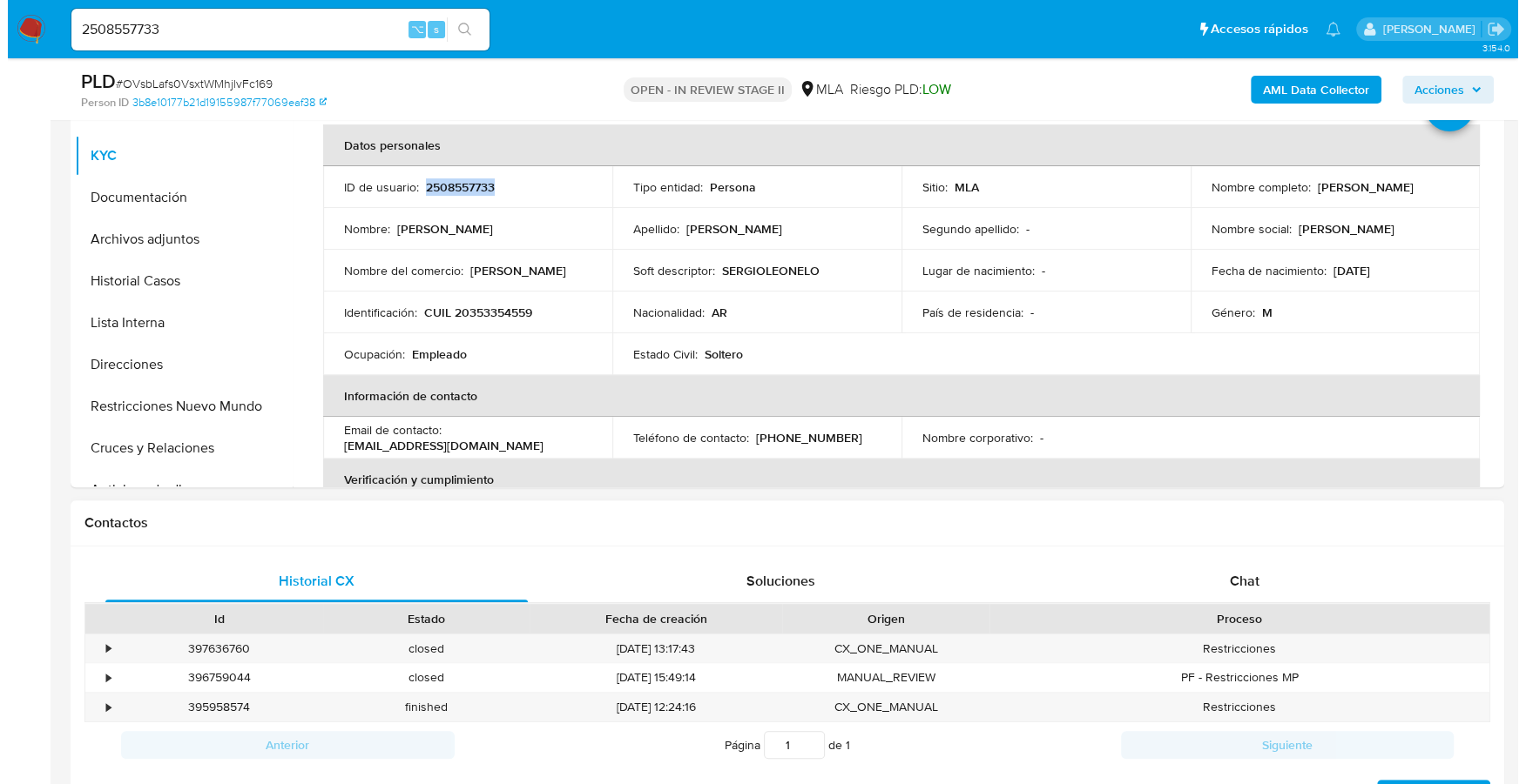
scroll to position [0, 0]
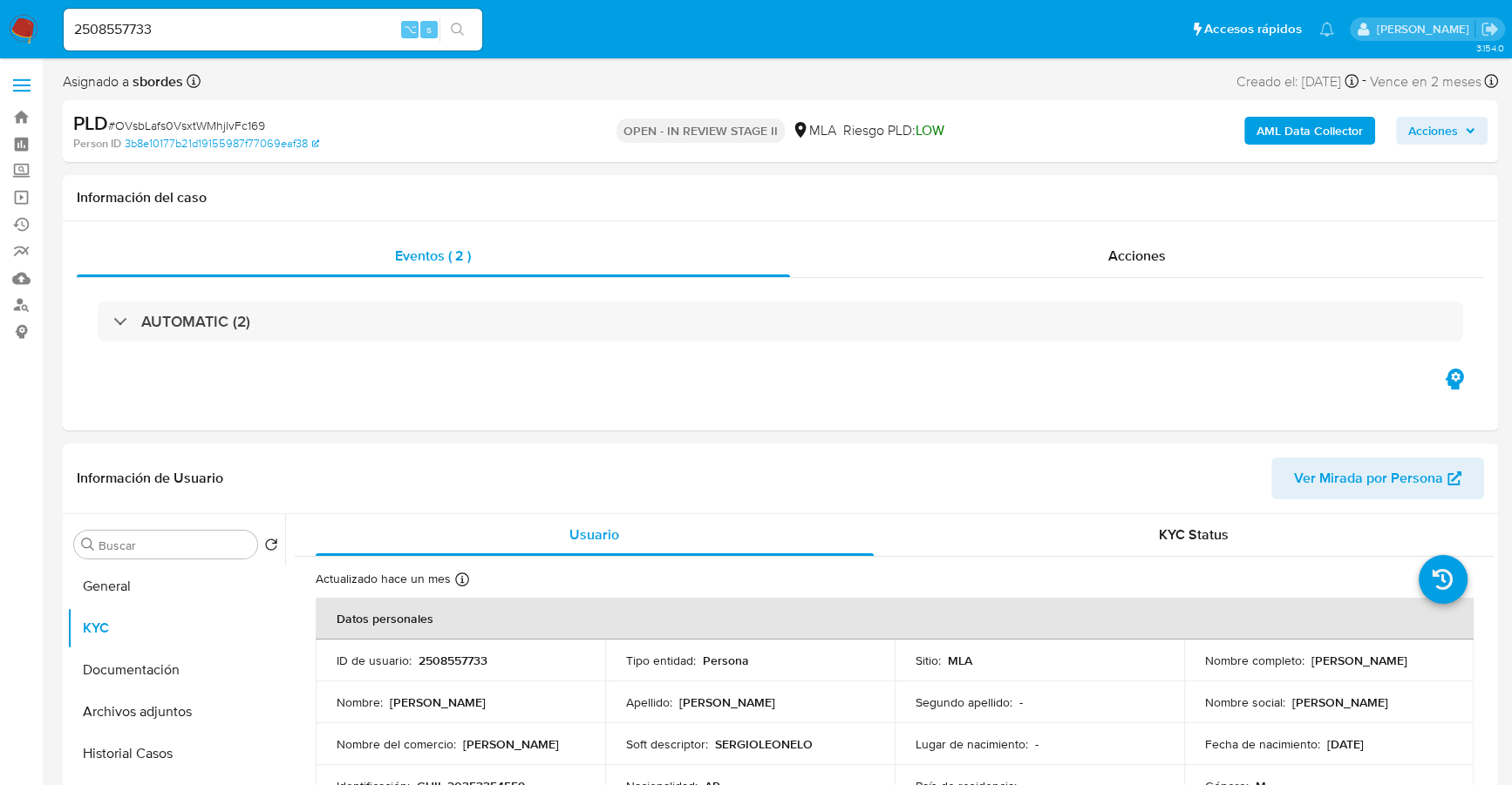
click at [1290, 149] on div "AML Data Collector Acciones" at bounding box center [1255, 131] width 466 height 41
click at [1294, 136] on b "AML Data Collector" at bounding box center [1310, 131] width 106 height 28
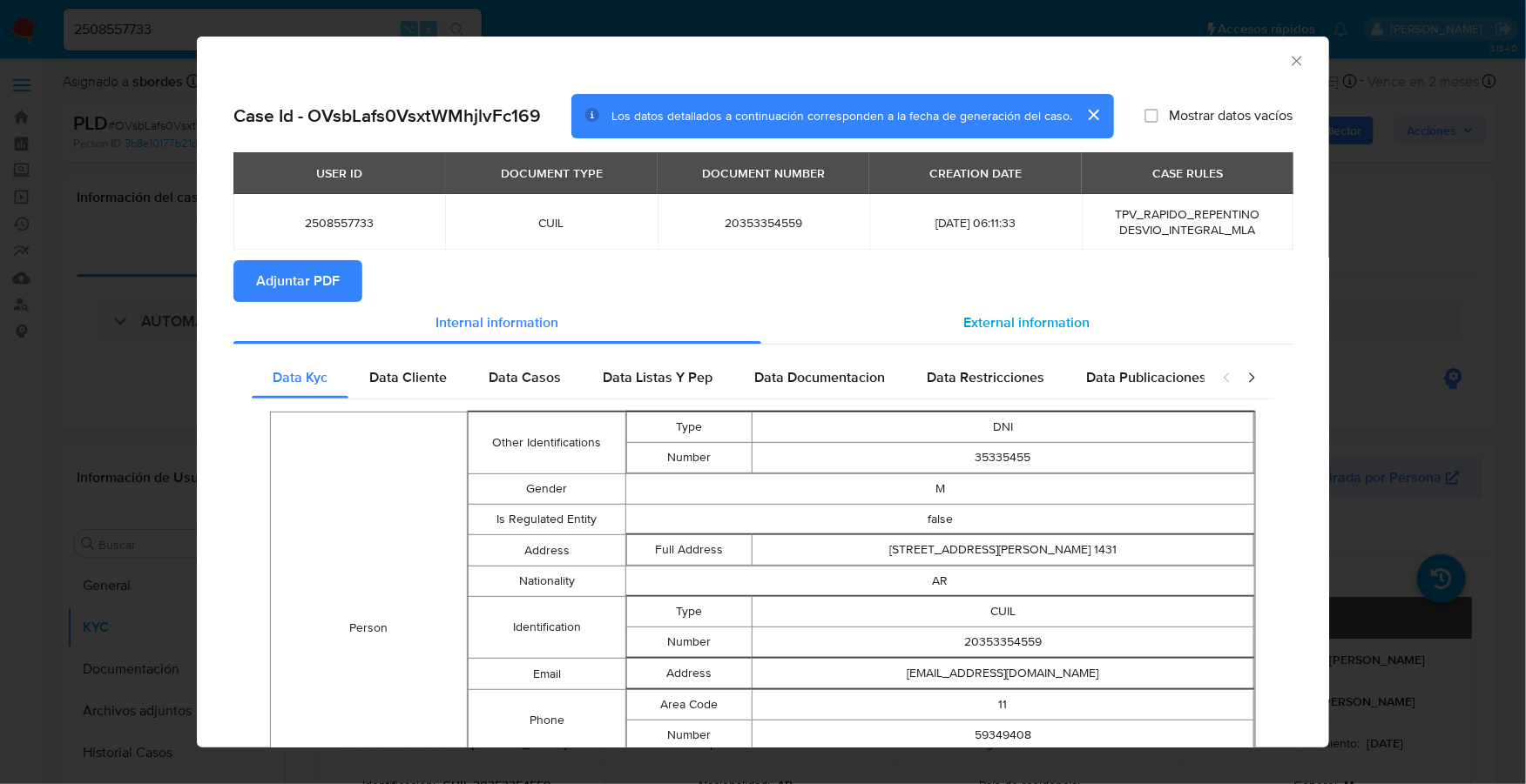
click at [1051, 314] on span "External information" at bounding box center [1028, 322] width 127 height 20
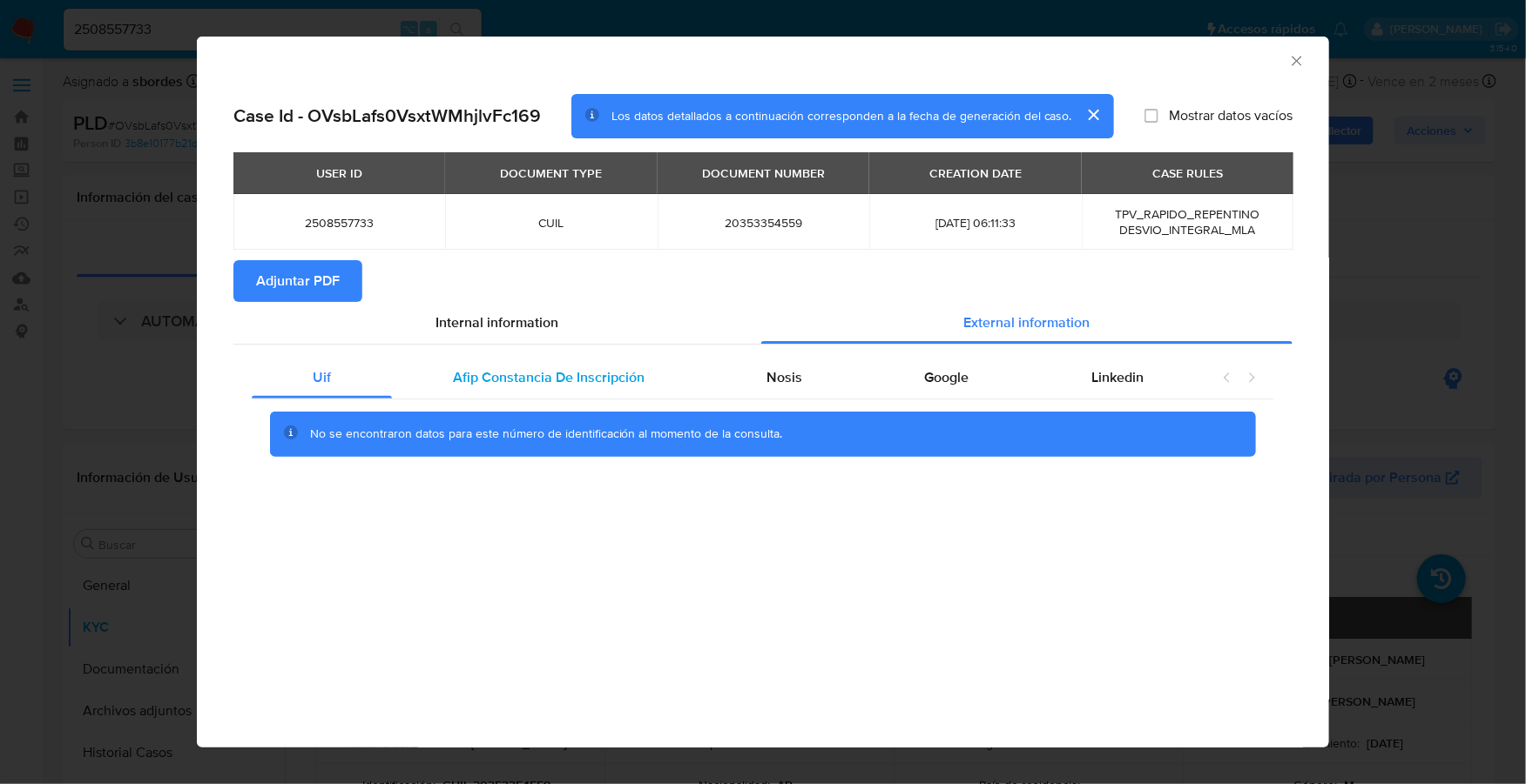
click at [511, 366] on div "Afip Constancia De Inscripción" at bounding box center [549, 377] width 314 height 42
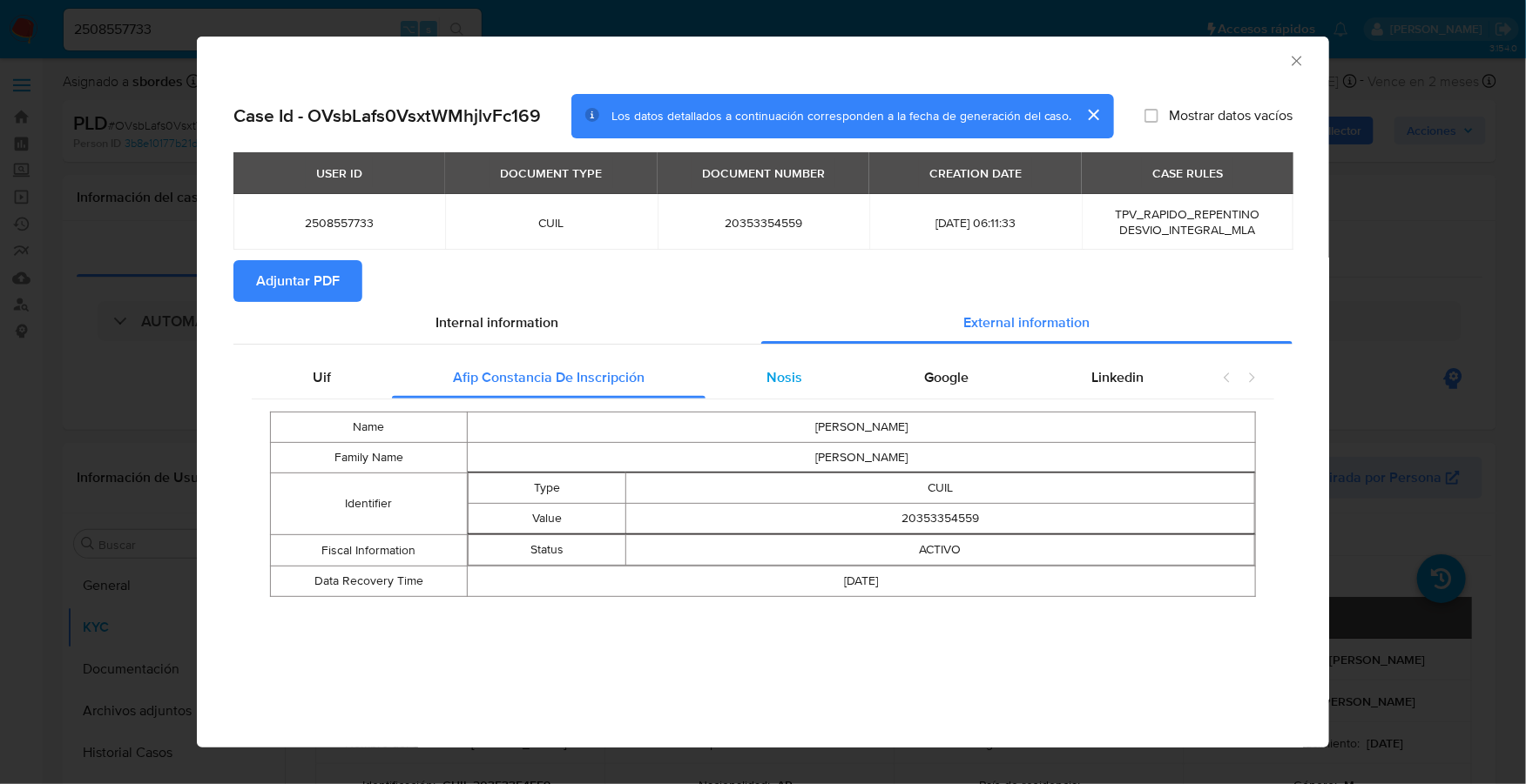
click at [768, 375] on span "Nosis" at bounding box center [785, 376] width 35 height 20
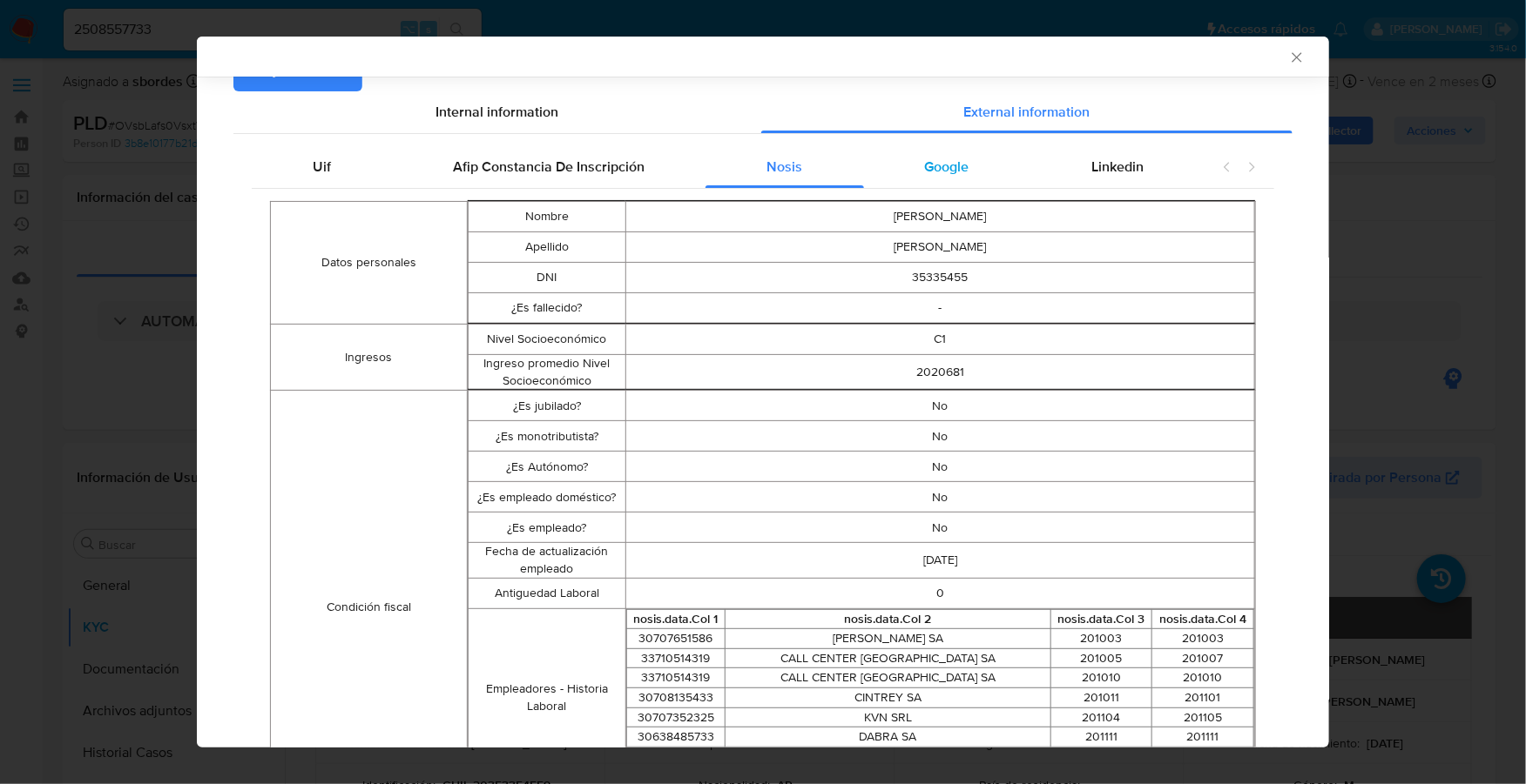
scroll to position [182, 0]
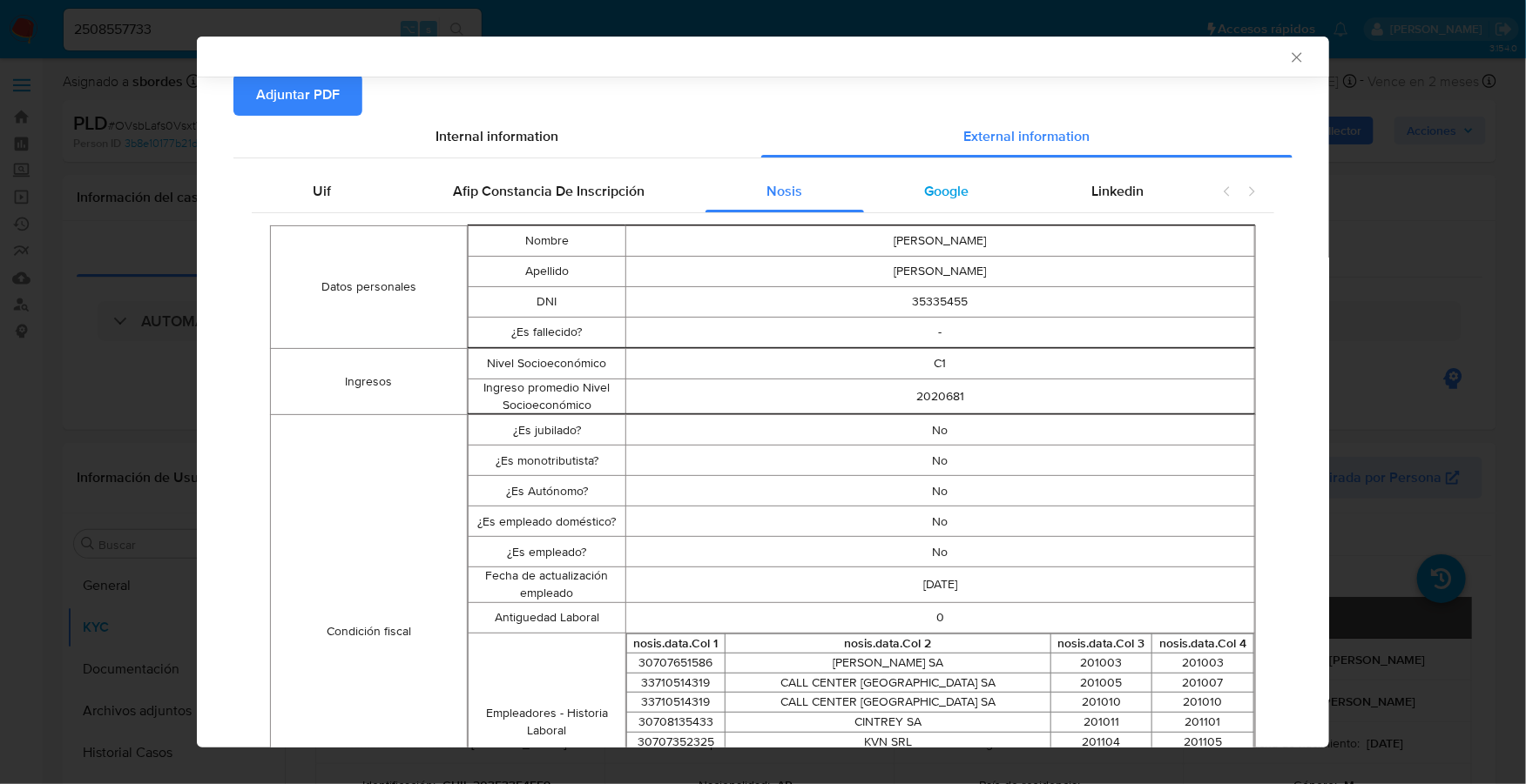
click at [943, 183] on span "Google" at bounding box center [947, 190] width 45 height 20
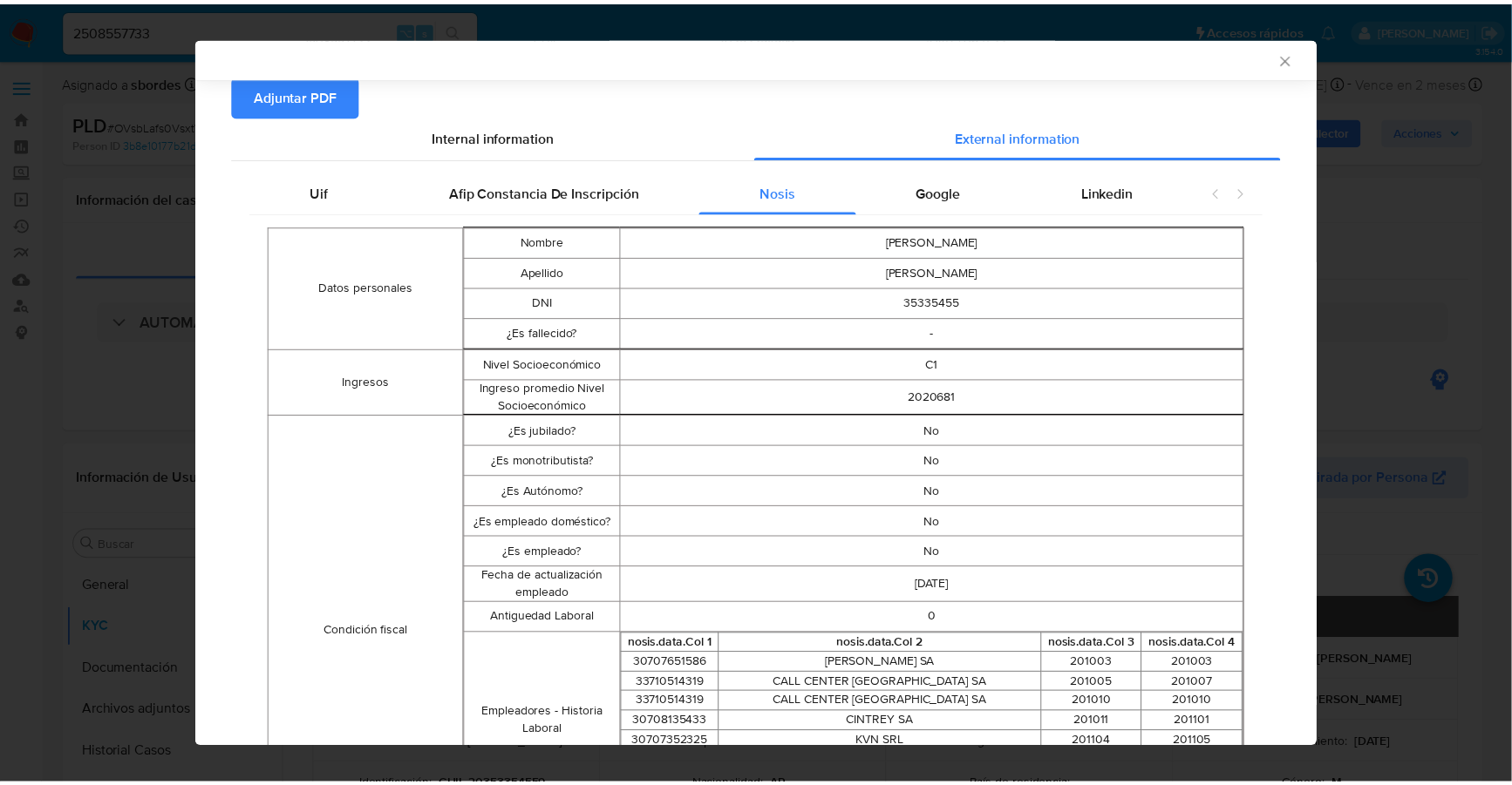
scroll to position [0, 0]
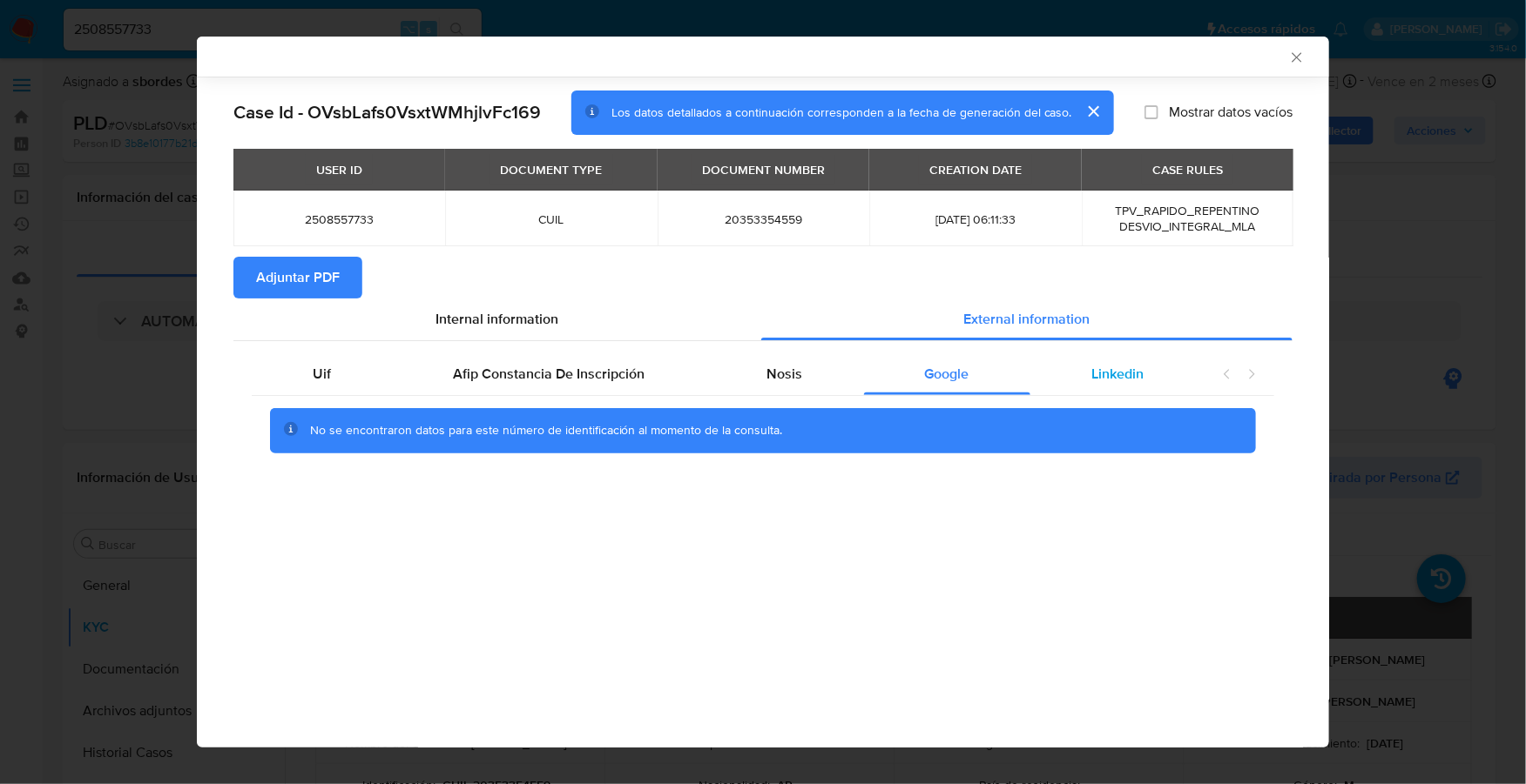
click at [1080, 380] on div "Linkedin" at bounding box center [1117, 374] width 174 height 42
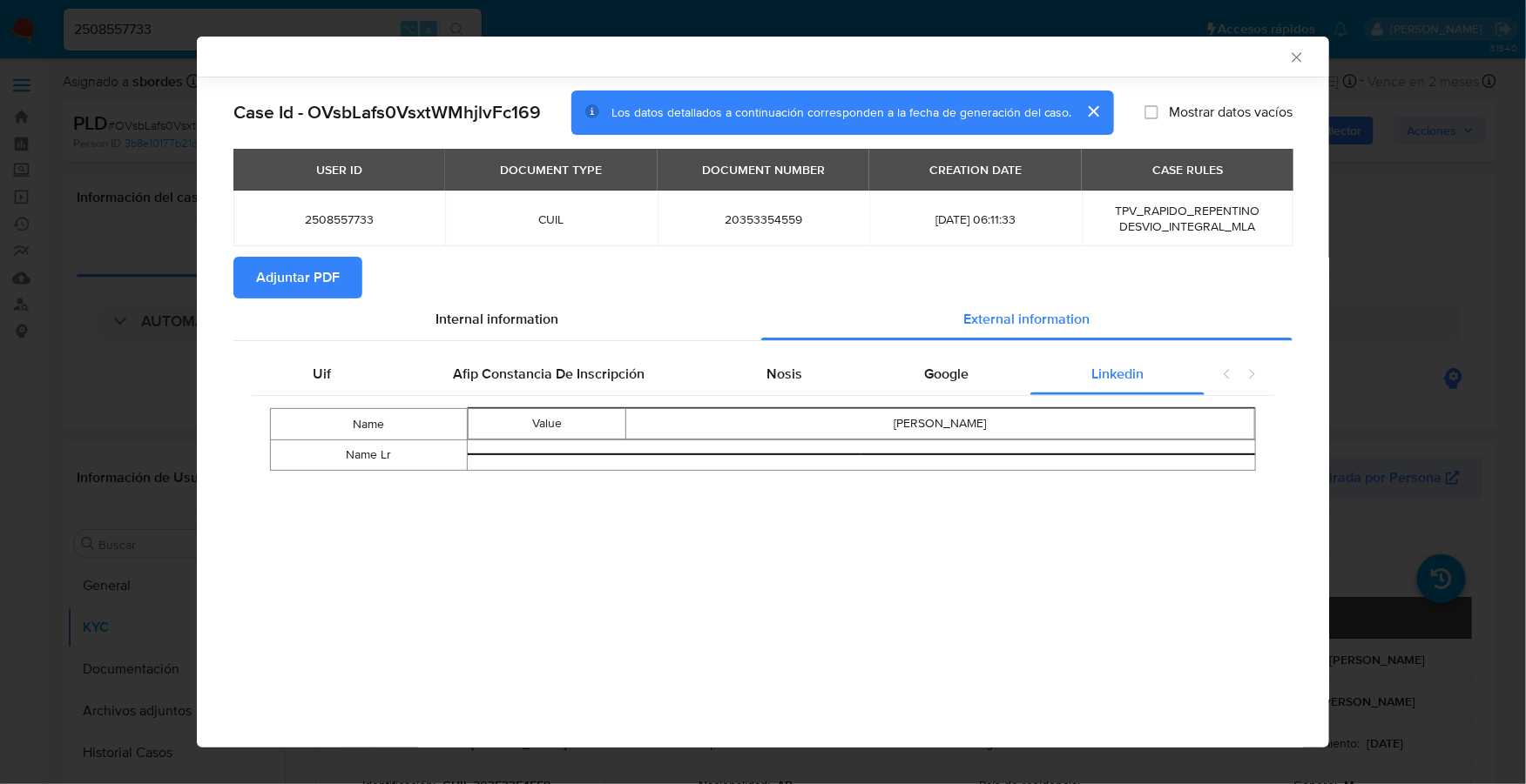
click at [320, 279] on span "Adjuntar PDF" at bounding box center [298, 277] width 84 height 38
click at [1293, 56] on icon "Cerrar ventana" at bounding box center [1297, 57] width 18 height 18
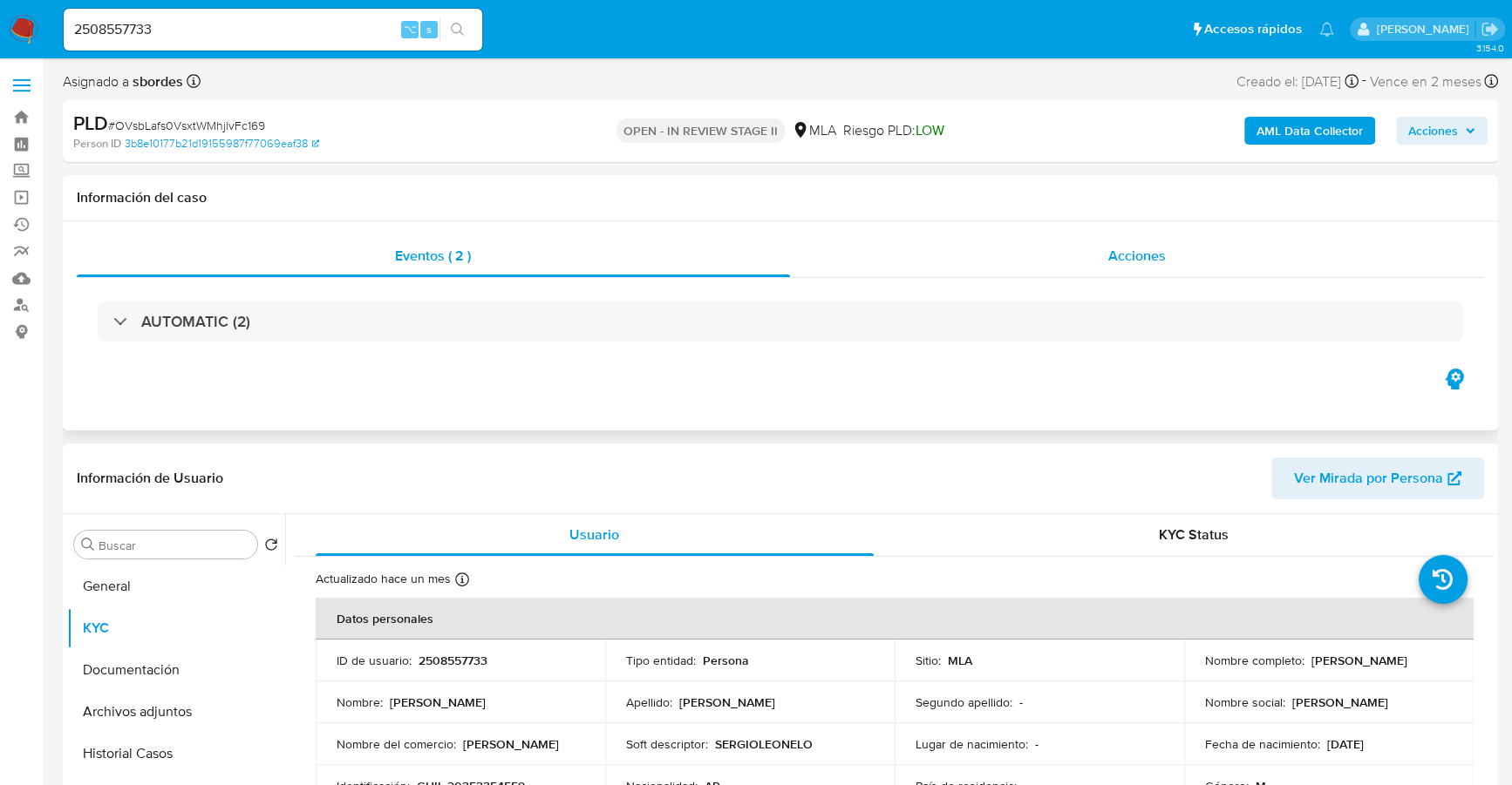
click at [1205, 268] on div "Acciones" at bounding box center [1137, 255] width 695 height 42
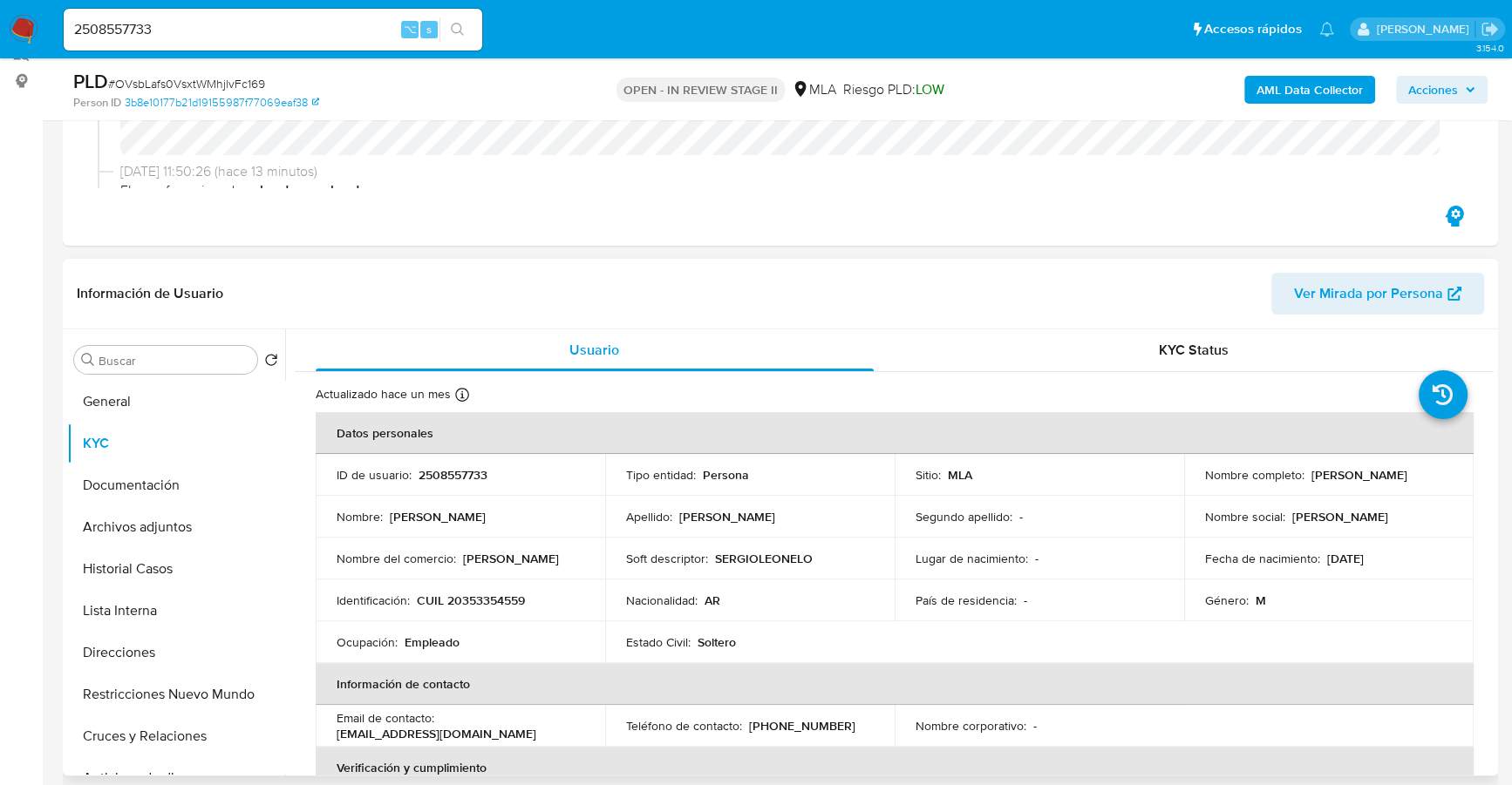
scroll to position [406, 0]
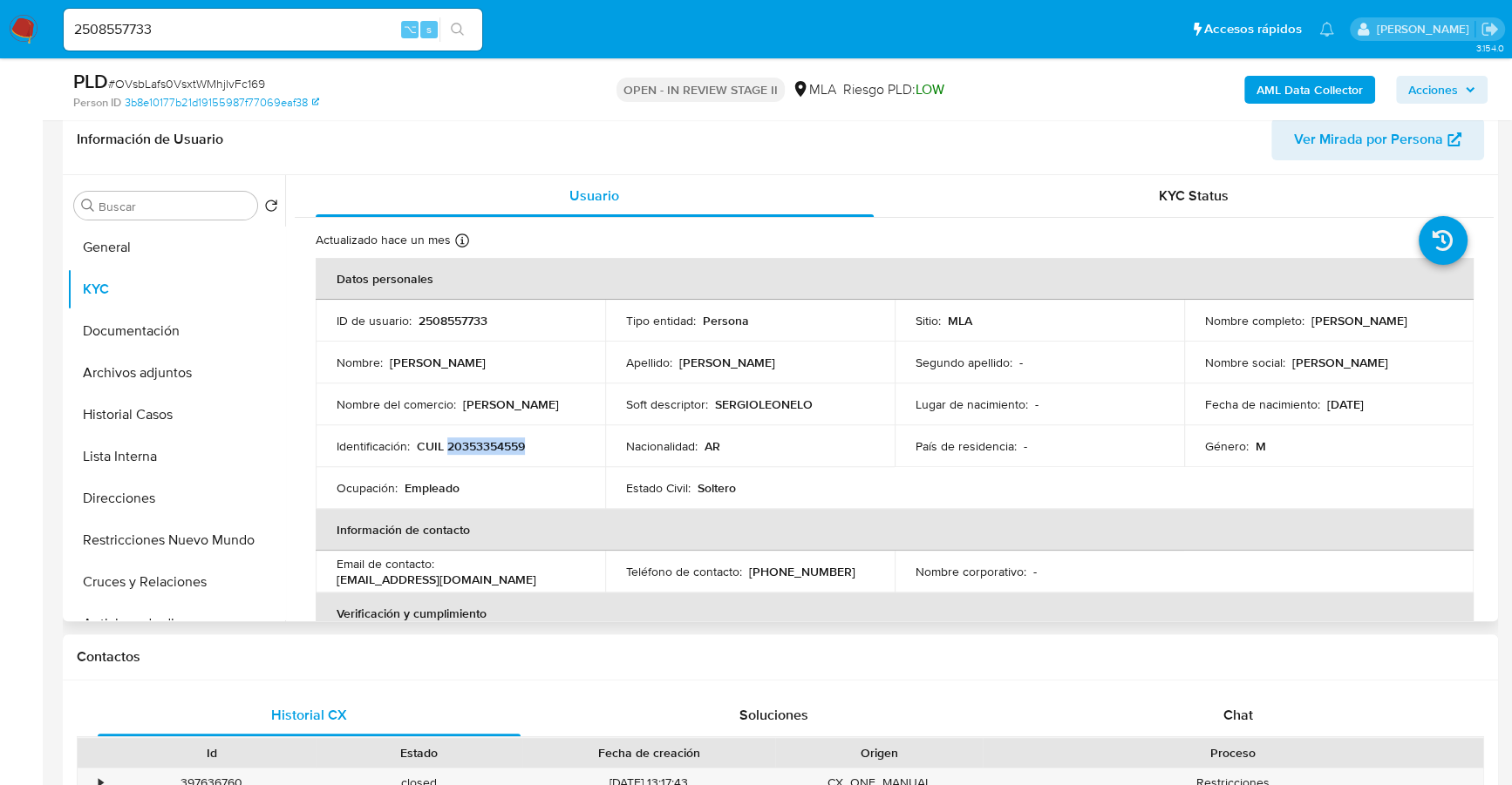
copy p "20353354559"
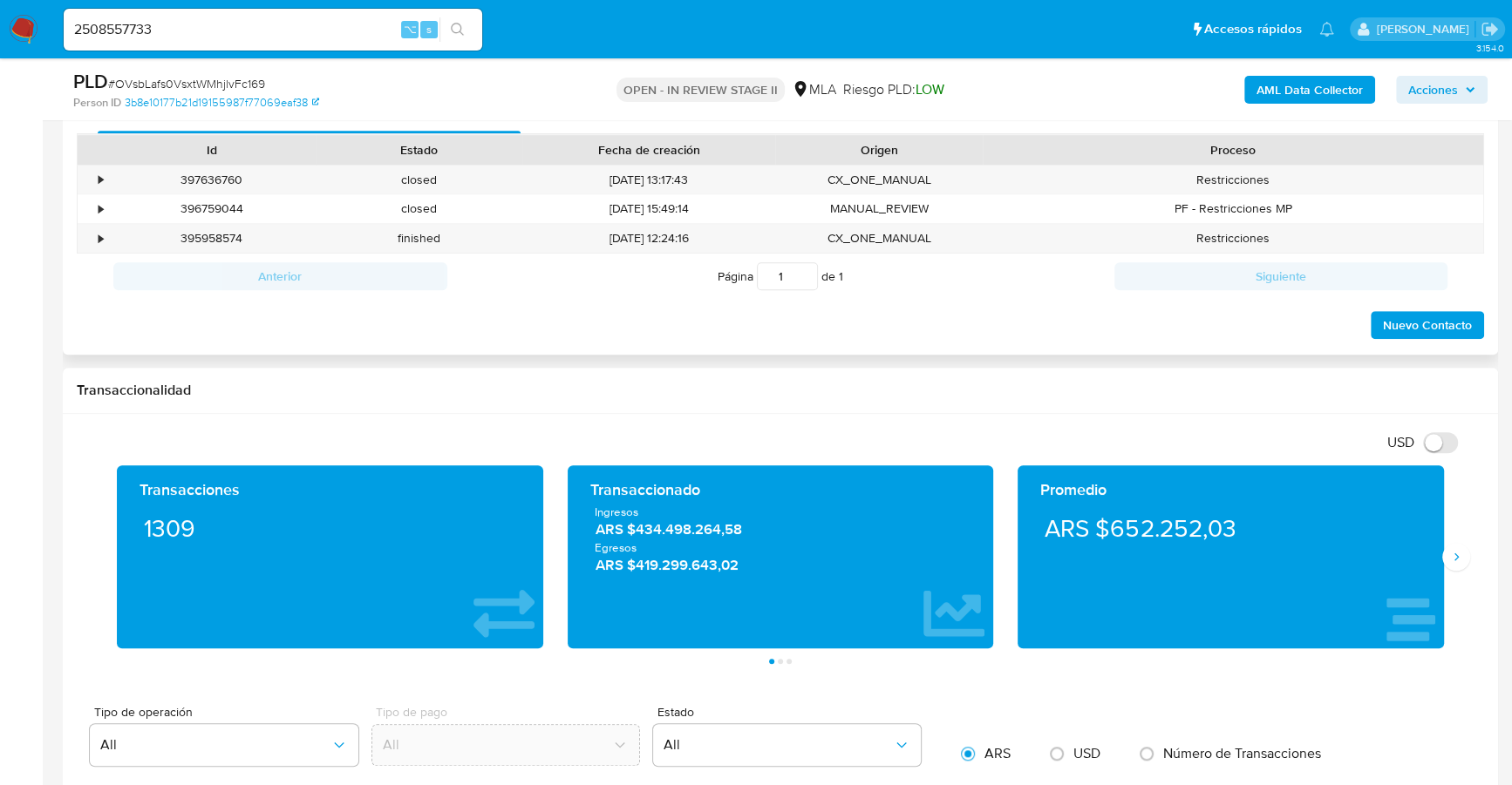
scroll to position [778, 0]
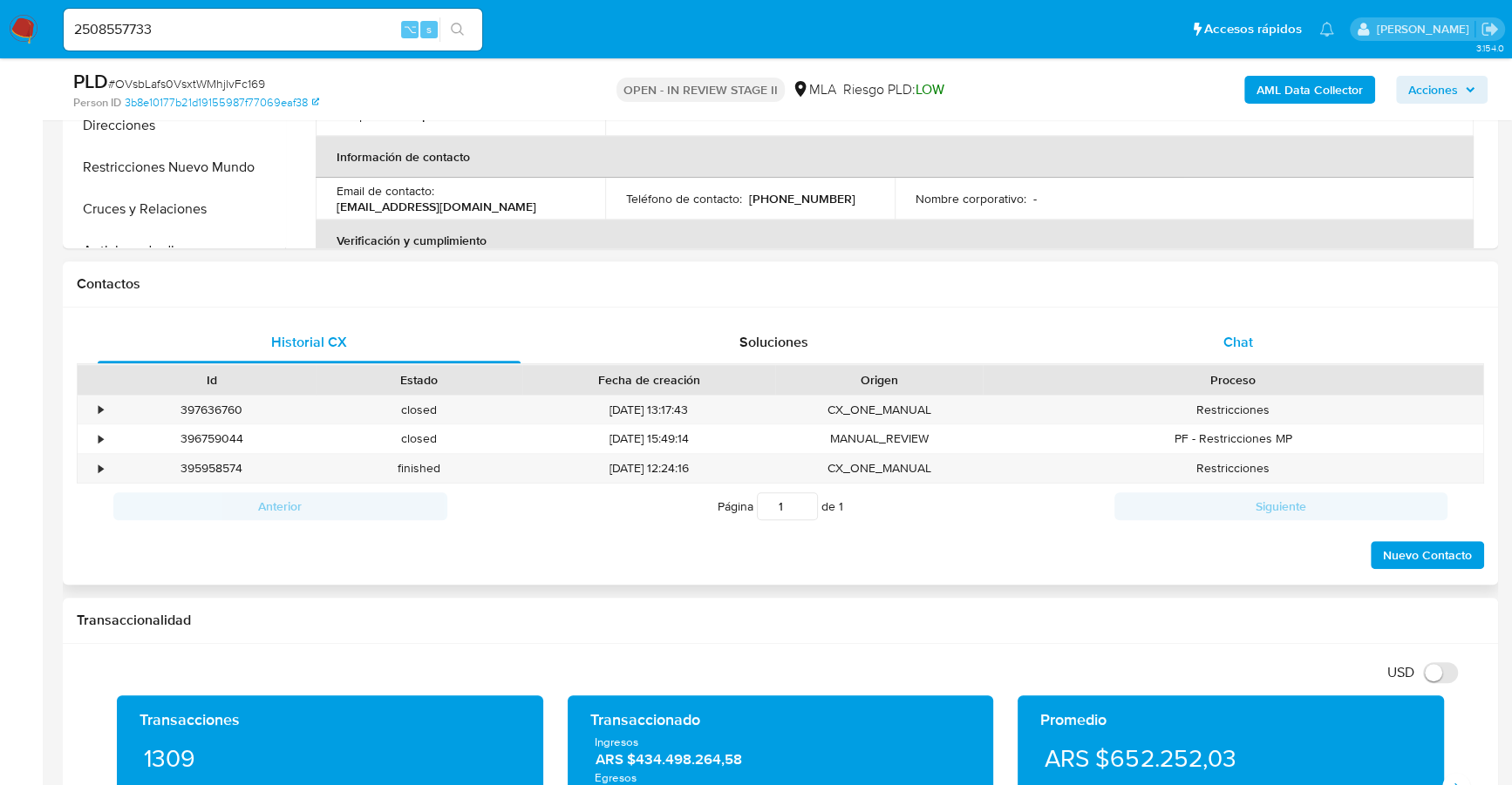
click at [1242, 343] on span "Chat" at bounding box center [1238, 341] width 30 height 20
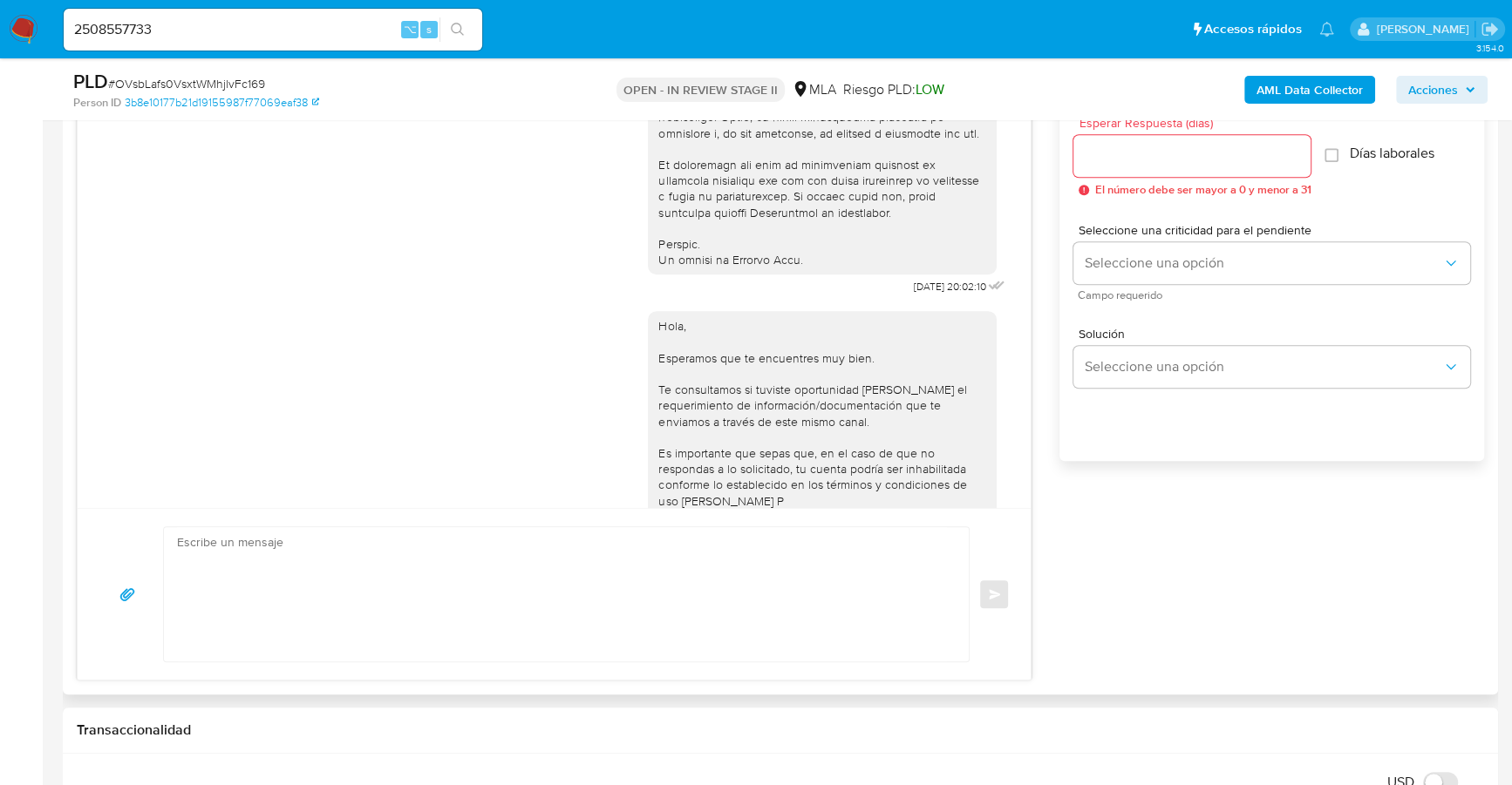
scroll to position [1014, 0]
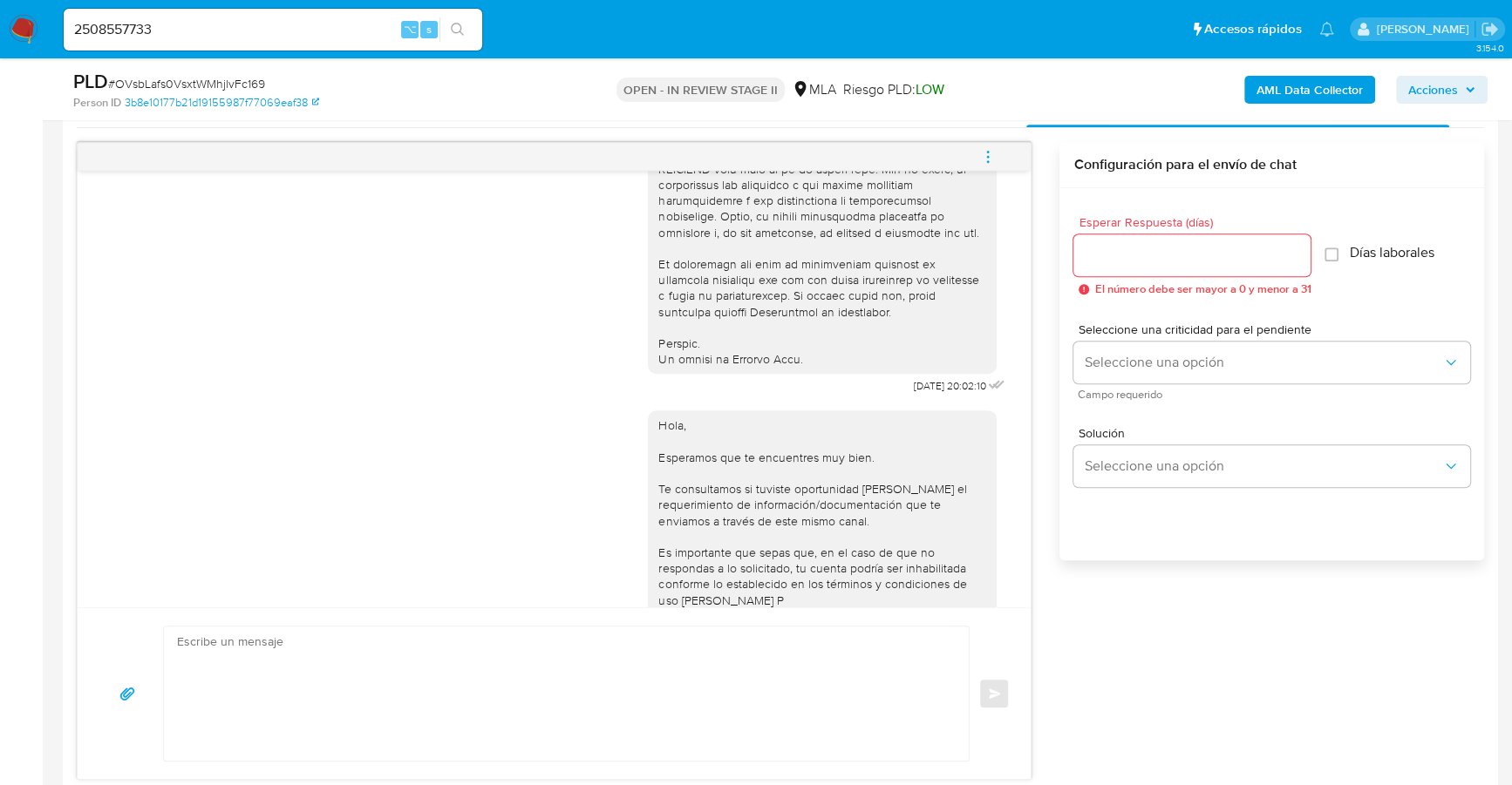
click at [995, 150] on icon "menu-action" at bounding box center [988, 157] width 16 height 16
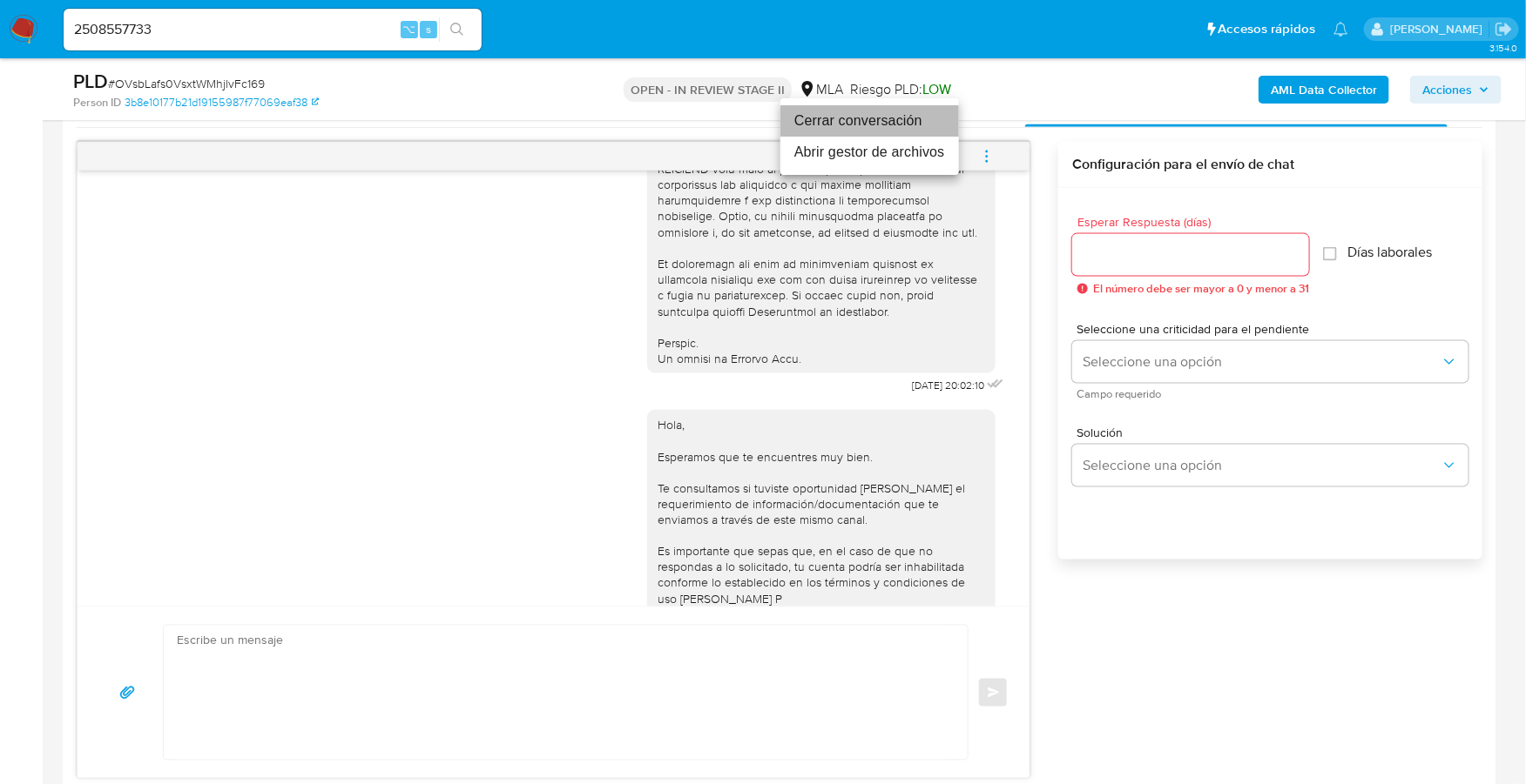
click at [920, 114] on li "Cerrar conversación" at bounding box center [870, 121] width 179 height 32
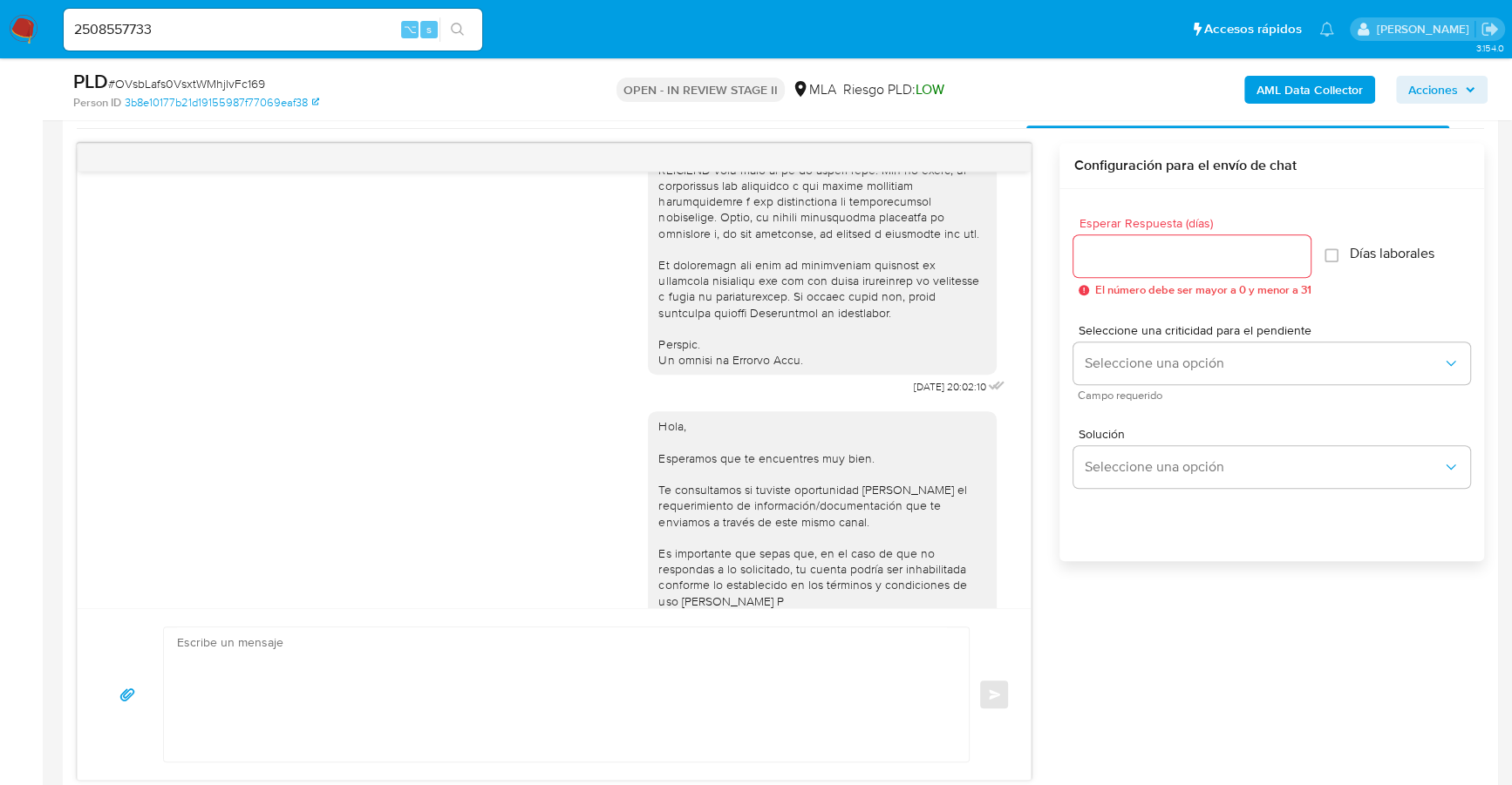
scroll to position [844, 0]
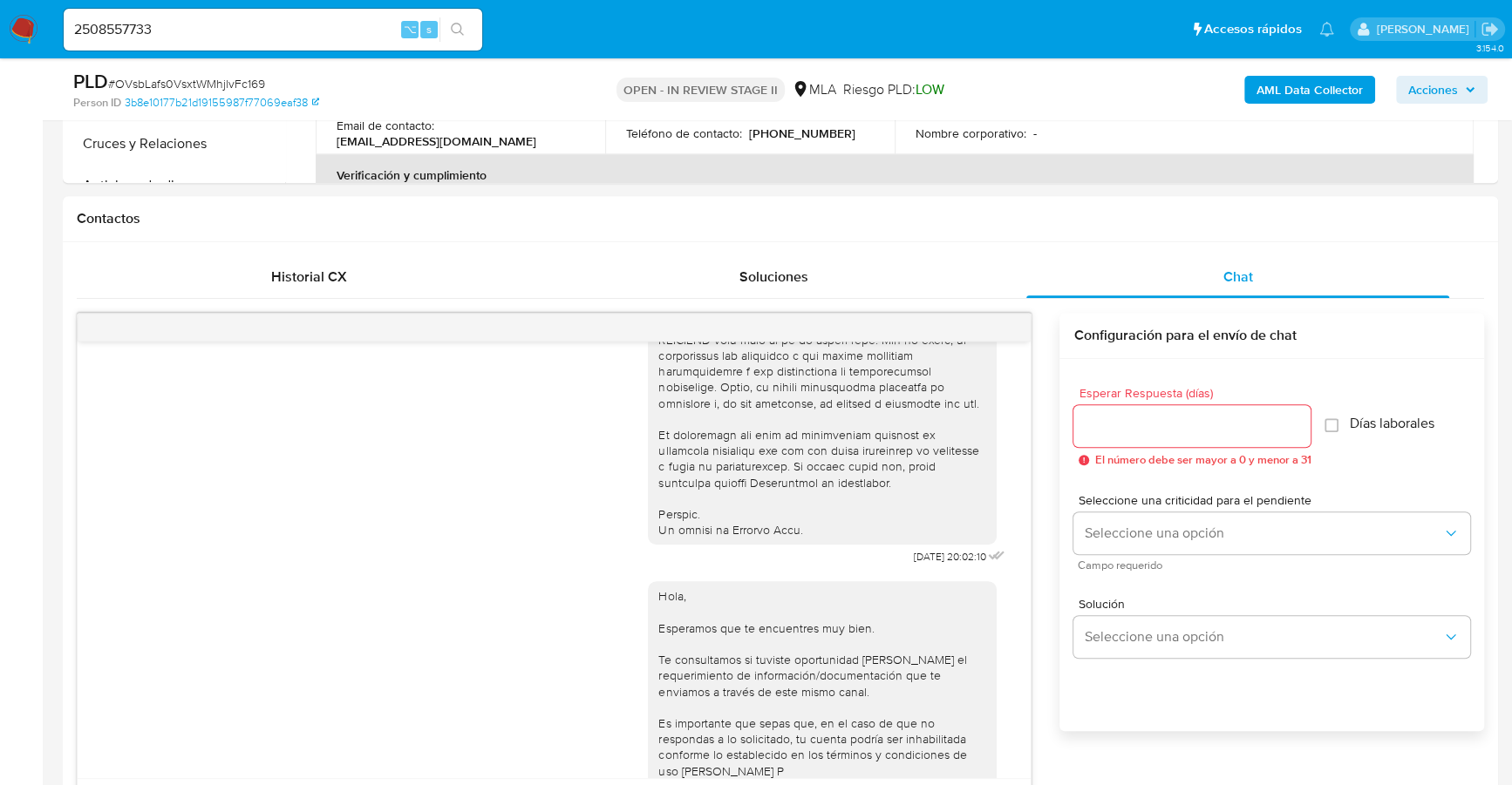
click at [1442, 89] on span "Acciones" at bounding box center [1433, 90] width 49 height 28
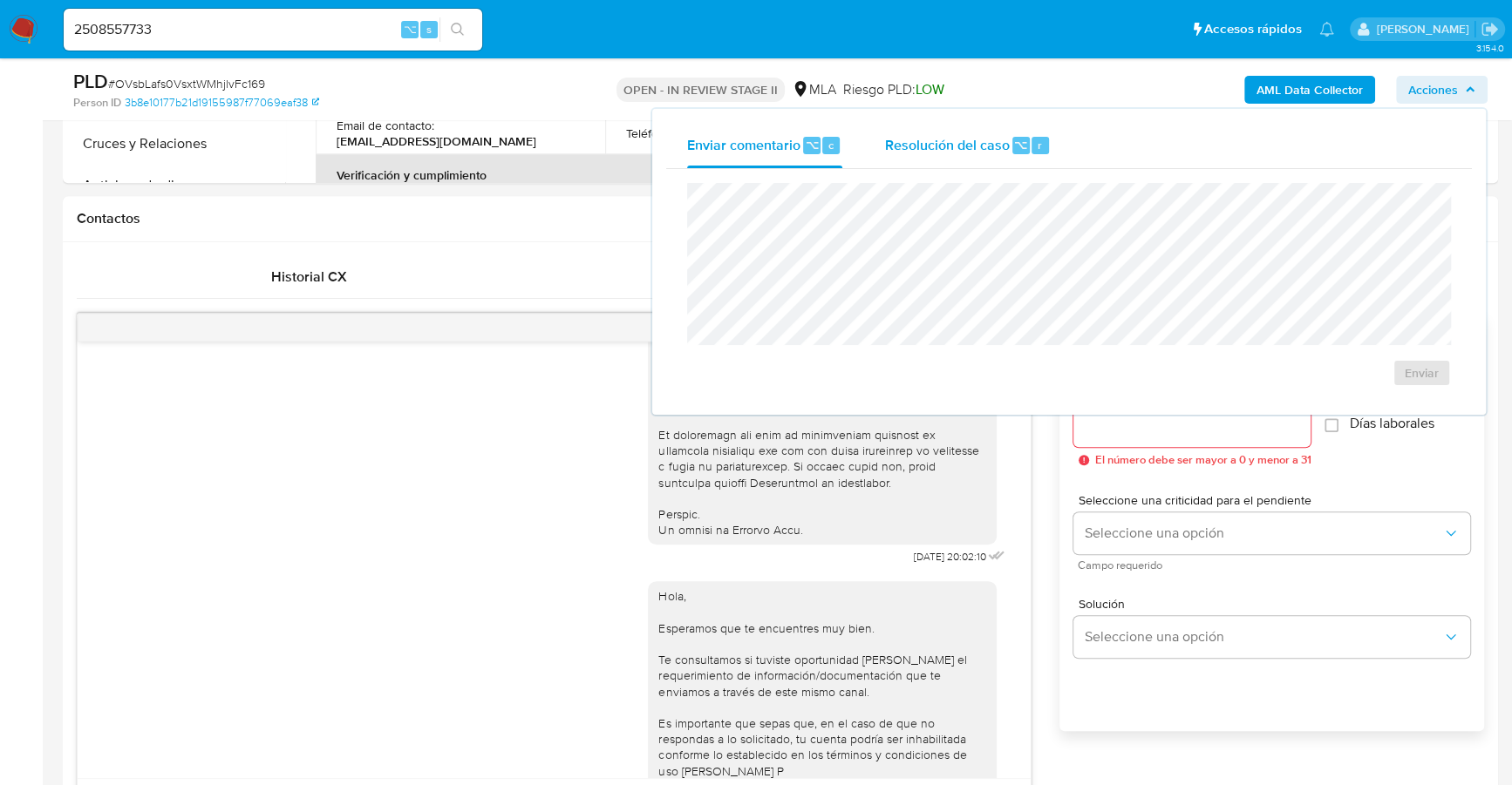
click at [991, 145] on span "Resolución del caso" at bounding box center [947, 144] width 125 height 20
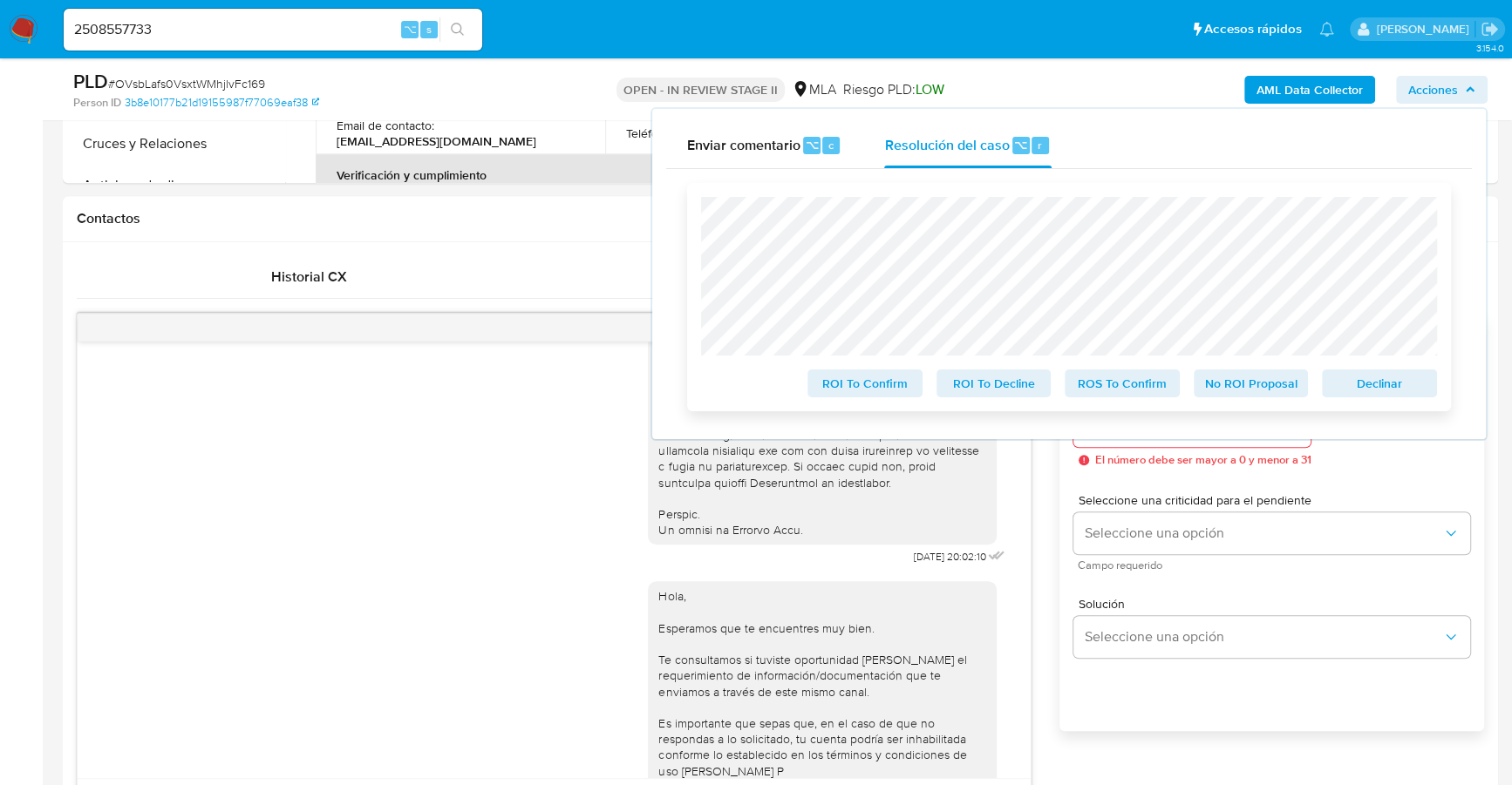
click at [1388, 380] on span "Declinar" at bounding box center [1379, 383] width 90 height 24
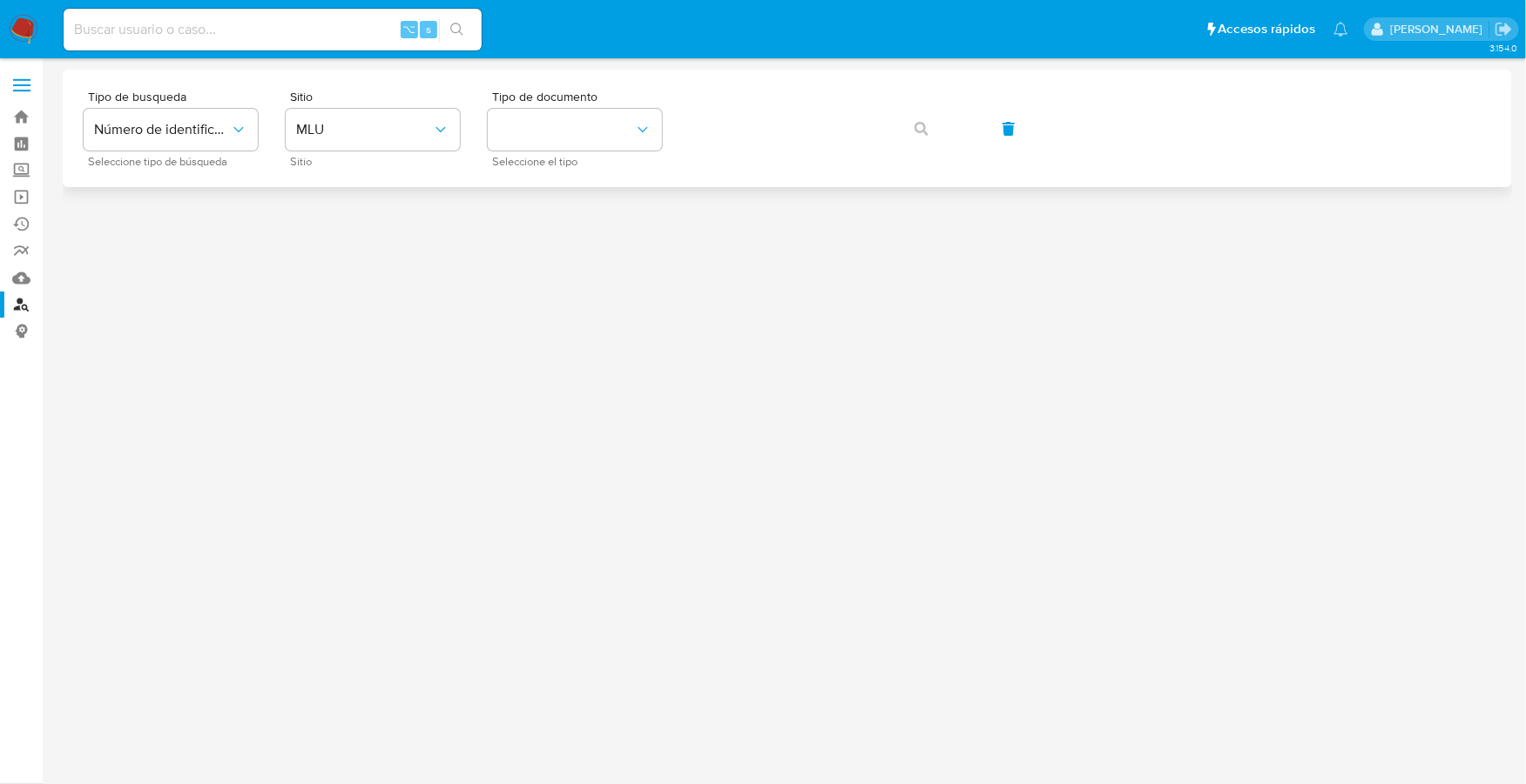
click at [468, 114] on div "Tipo de busqueda Número de identificación Seleccione tipo de búsqueda Sitio MLU…" at bounding box center [787, 128] width 1408 height 75
click at [411, 126] on span "MLU" at bounding box center [364, 129] width 136 height 18
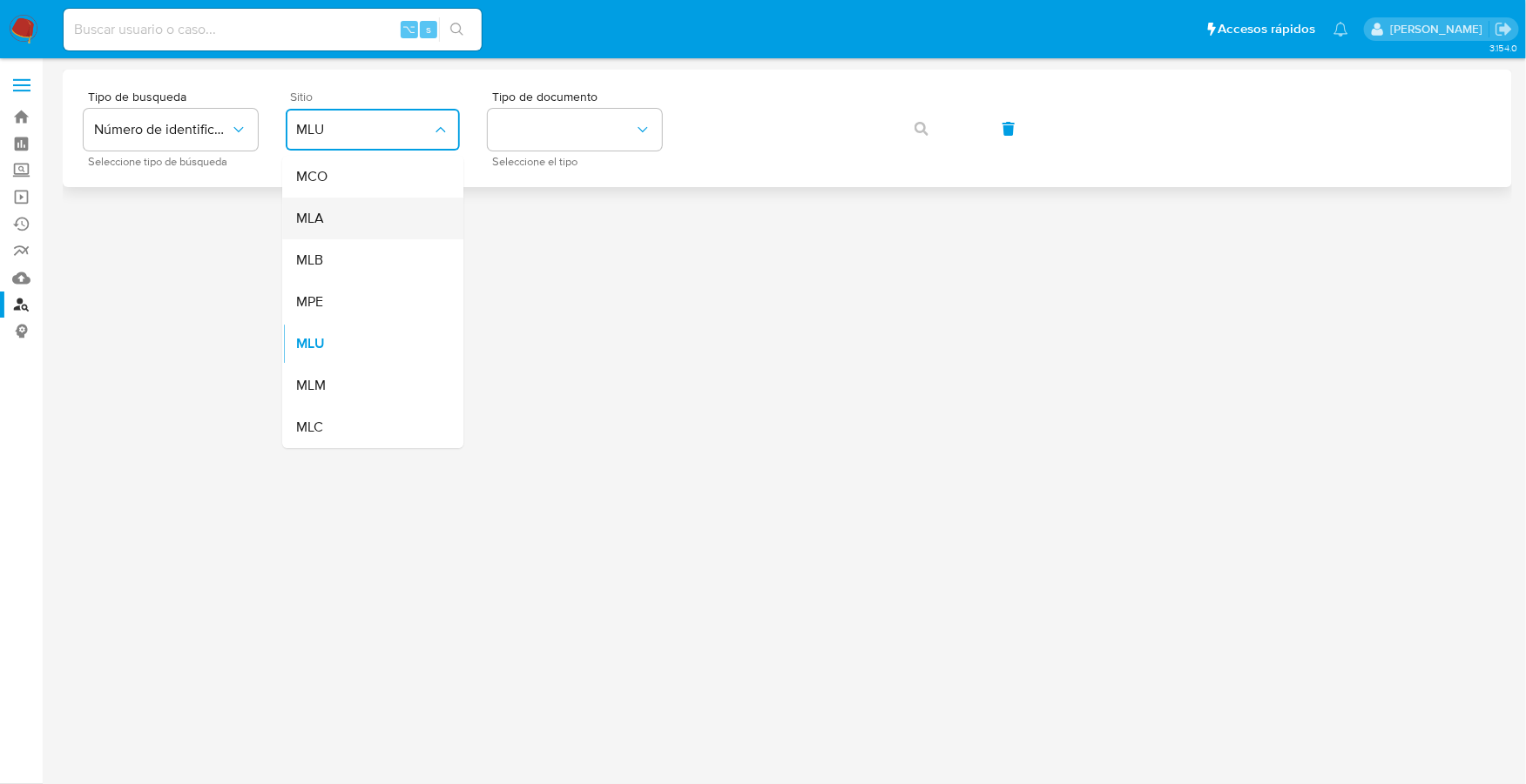
click at [316, 232] on div "MLA" at bounding box center [367, 218] width 143 height 42
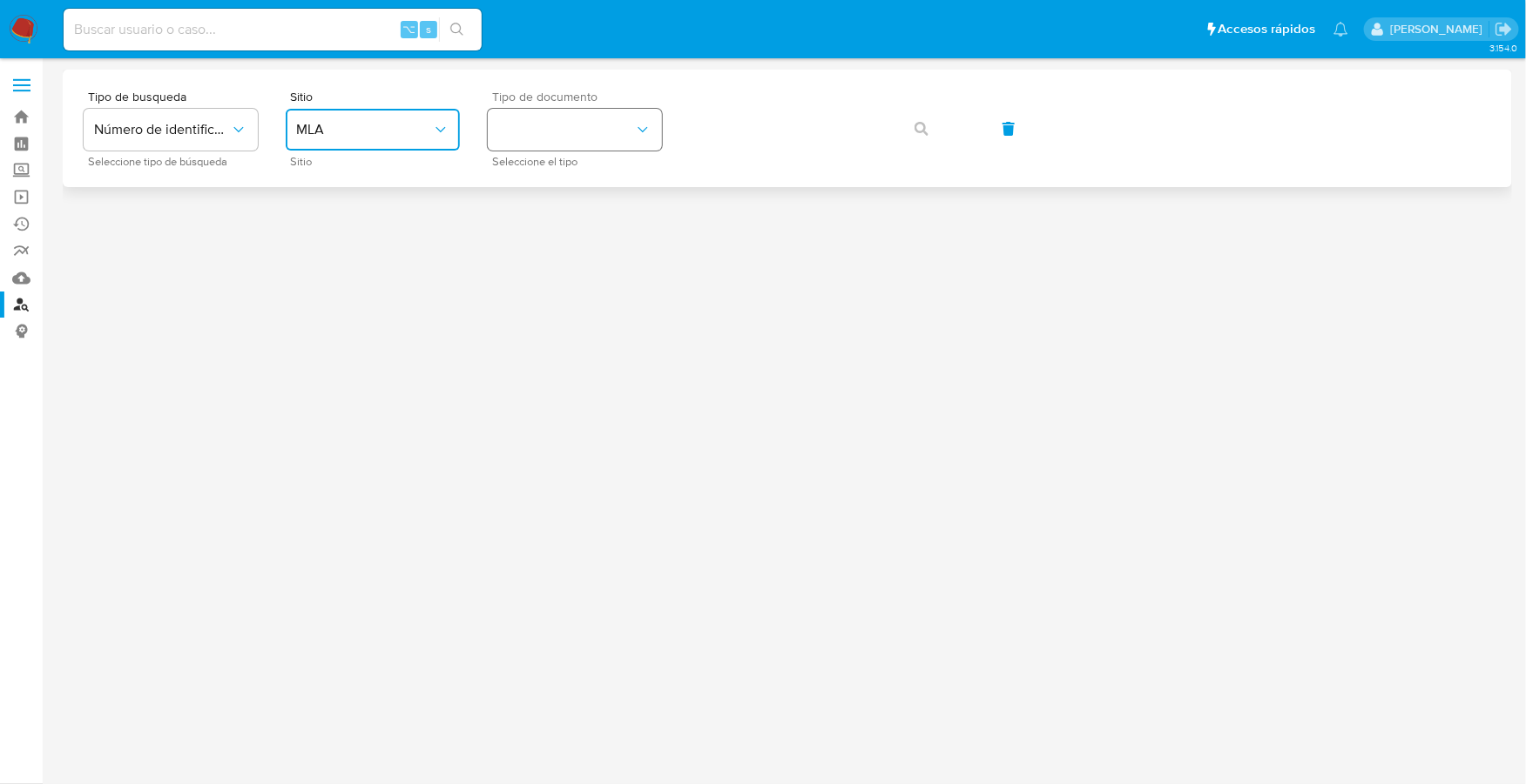
click at [612, 131] on button "identificationType" at bounding box center [574, 129] width 174 height 42
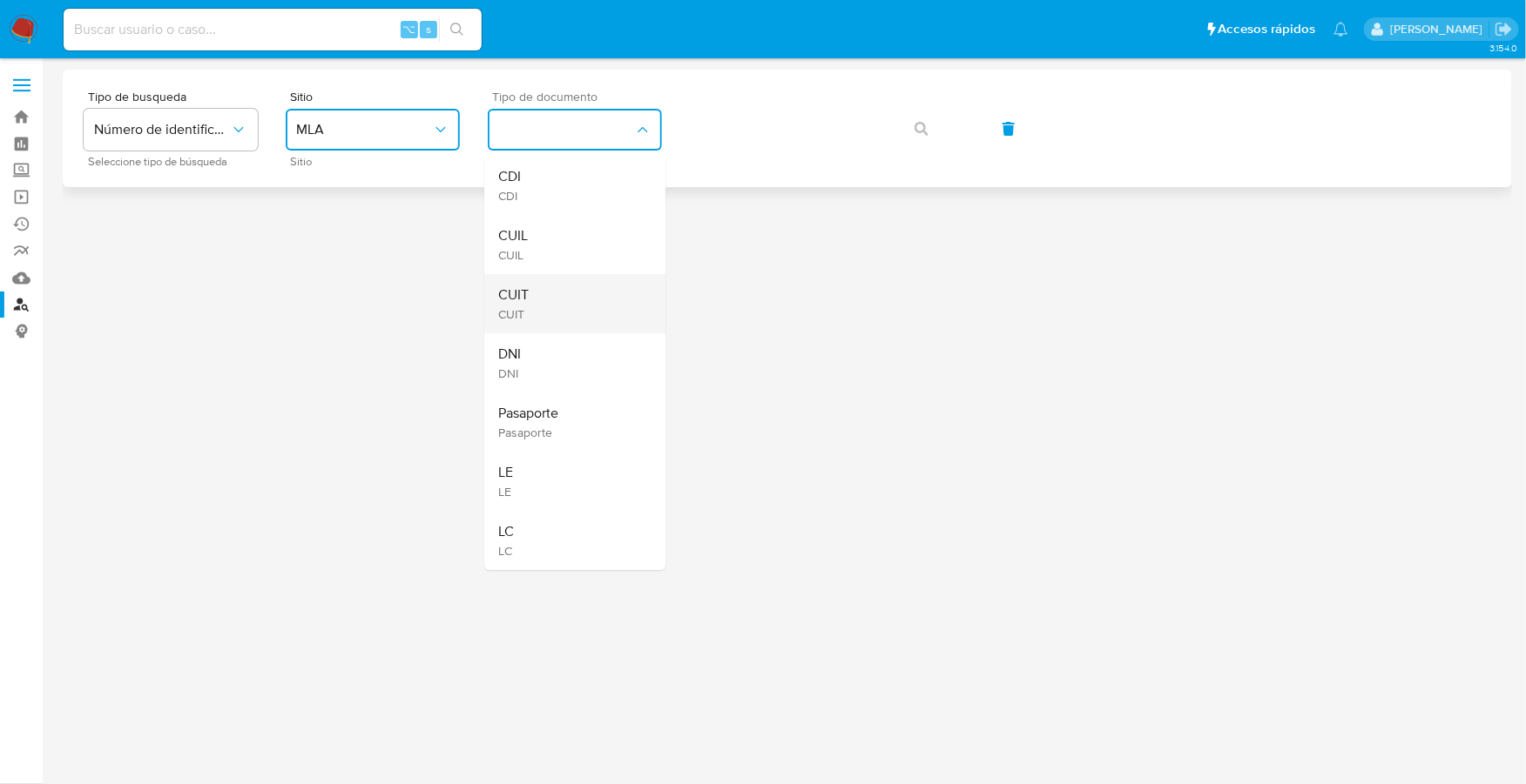
click at [542, 285] on div "CUIT CUIT" at bounding box center [569, 304] width 143 height 60
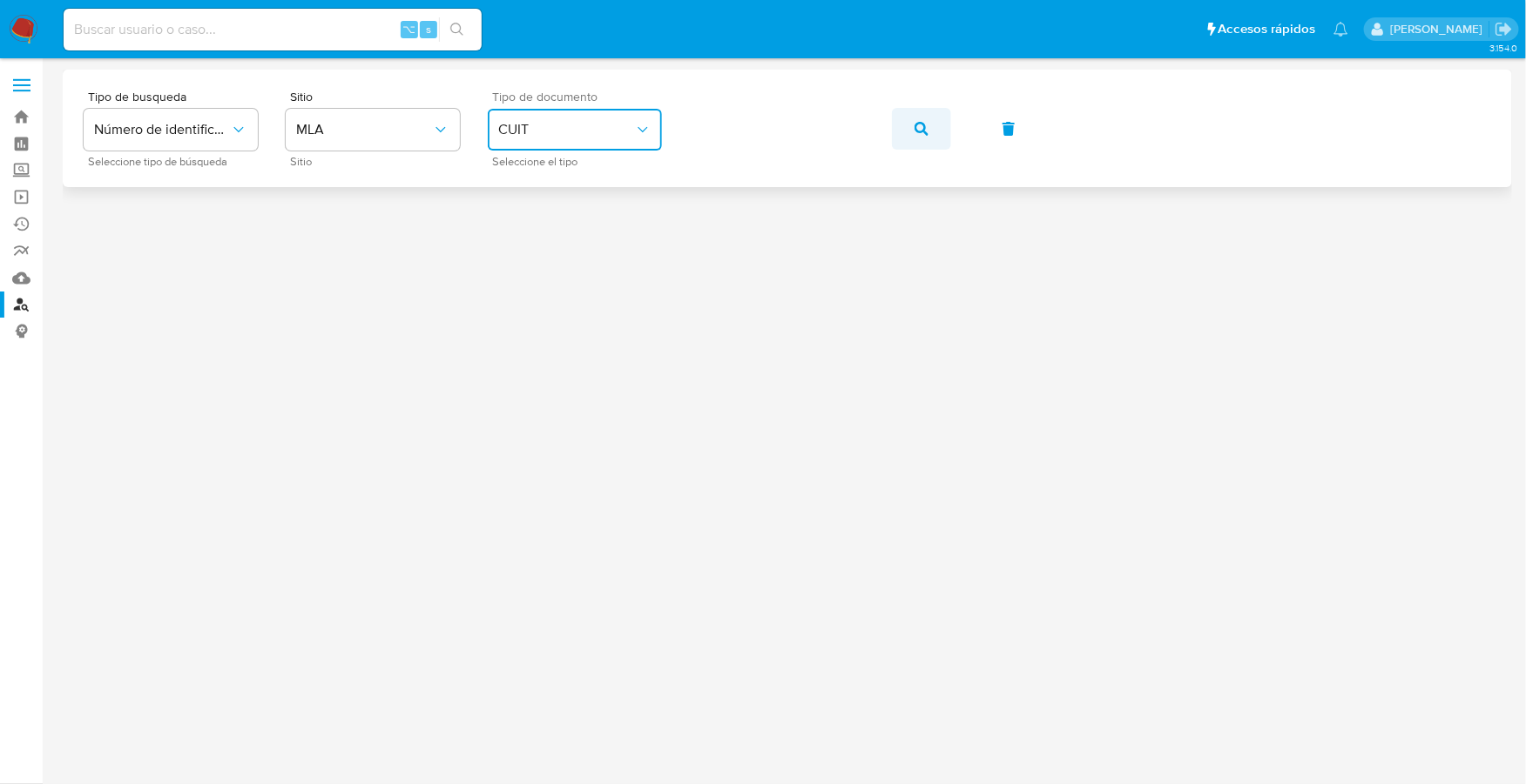
click at [917, 127] on icon "button" at bounding box center [920, 128] width 14 height 14
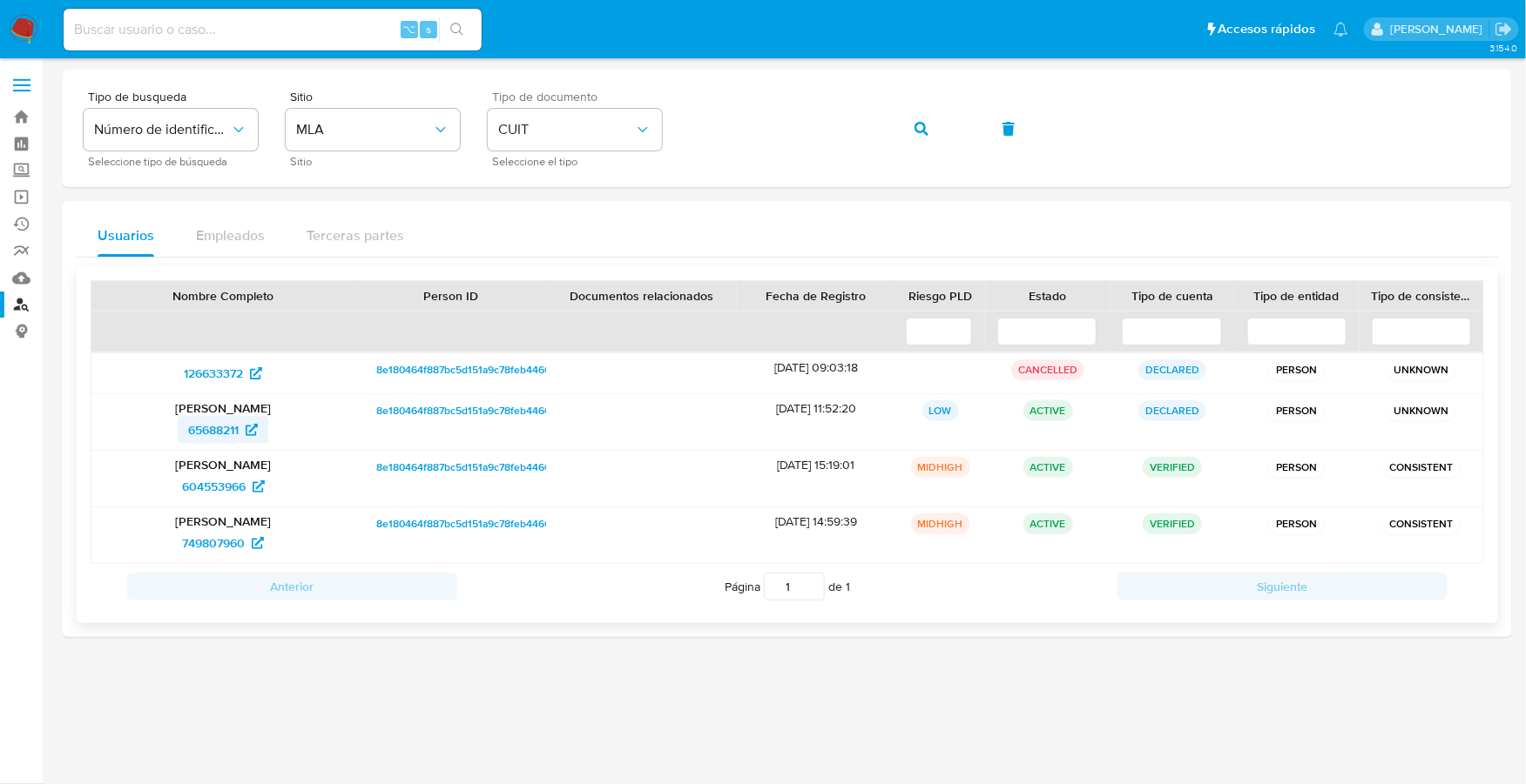
click at [223, 431] on span "65688211" at bounding box center [213, 430] width 50 height 28
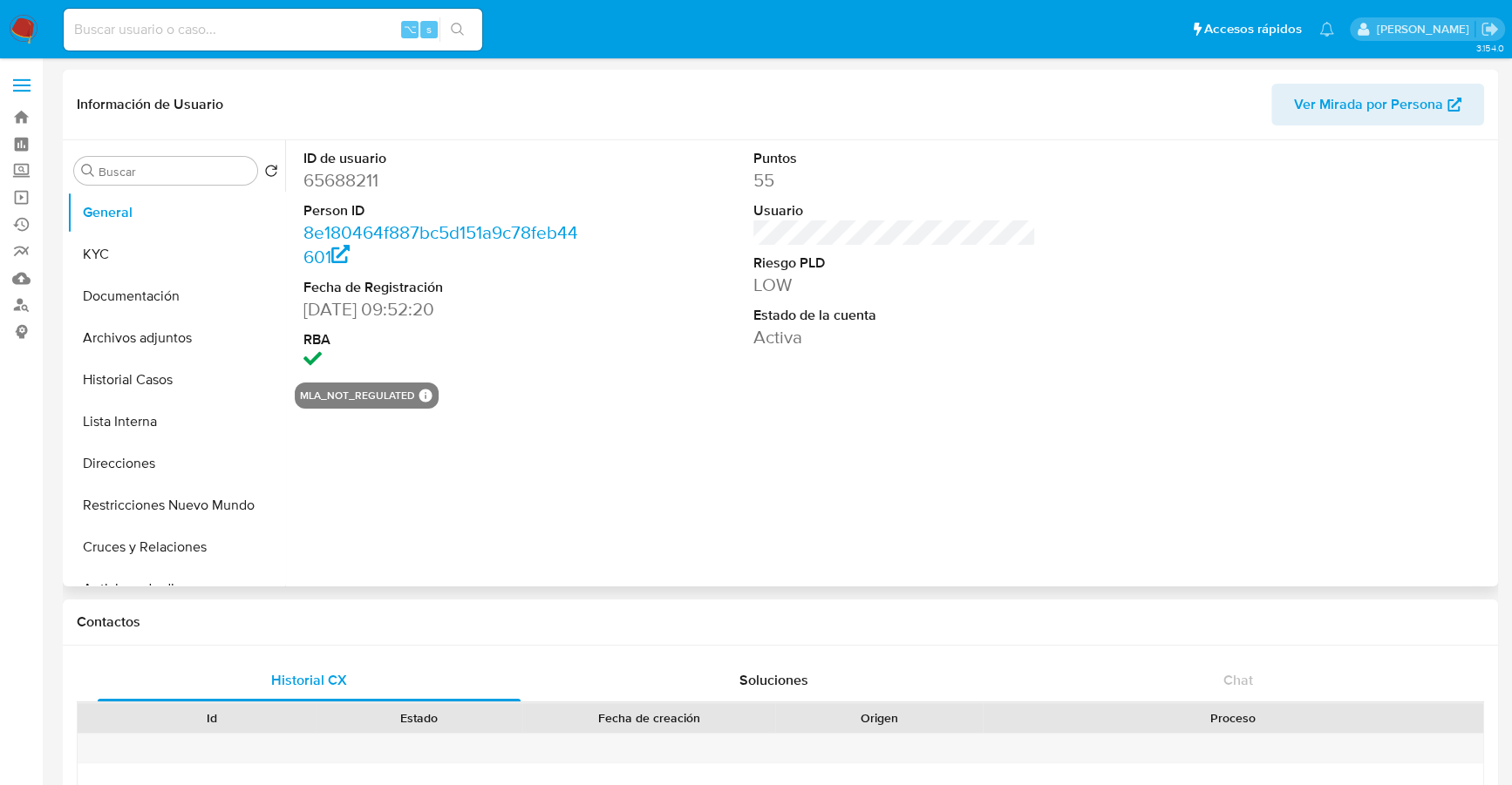
select select "10"
click at [1336, 97] on span "Ver Mirada por Persona" at bounding box center [1368, 104] width 149 height 42
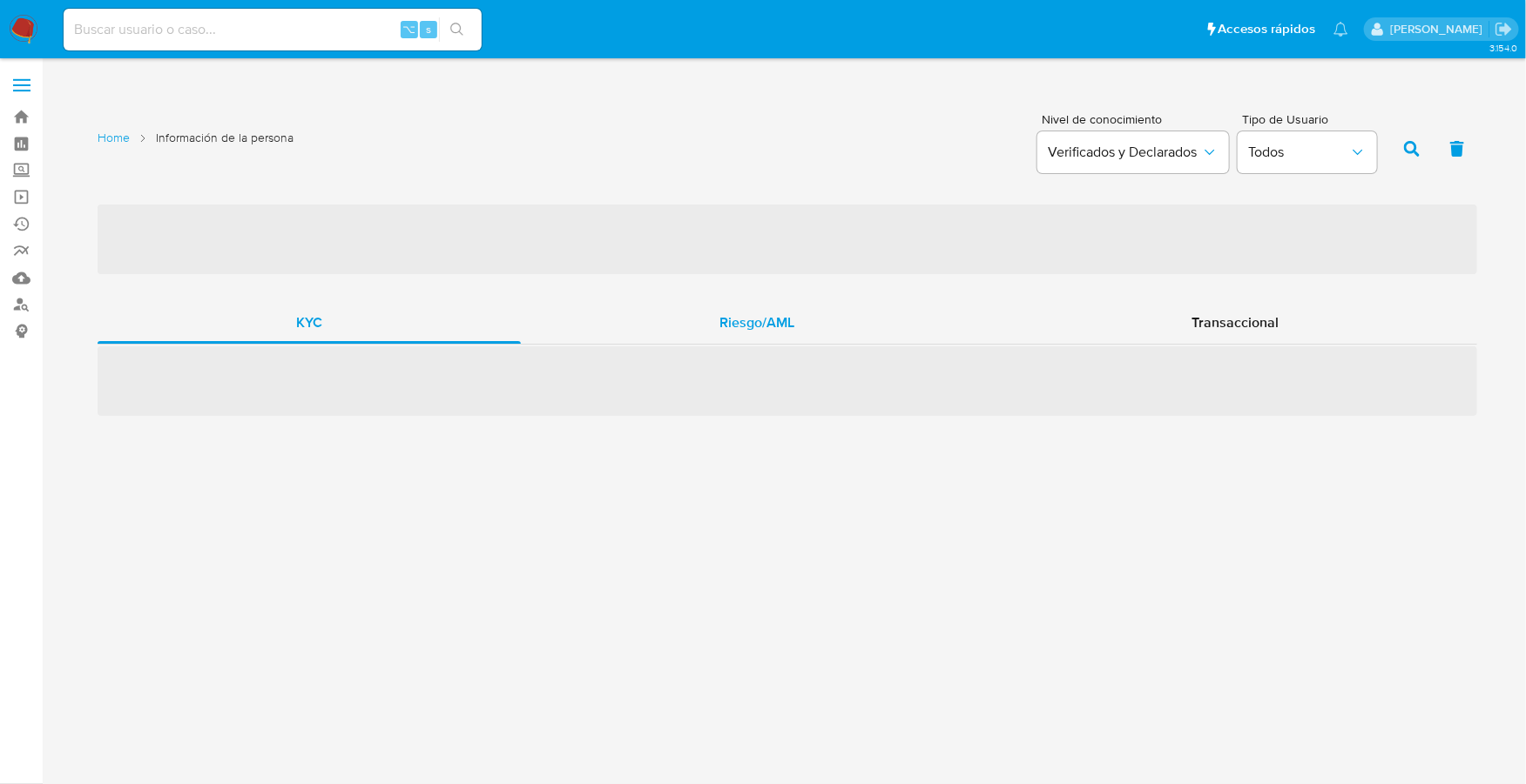
click at [794, 325] on span "Riesgo/AML" at bounding box center [756, 322] width 75 height 20
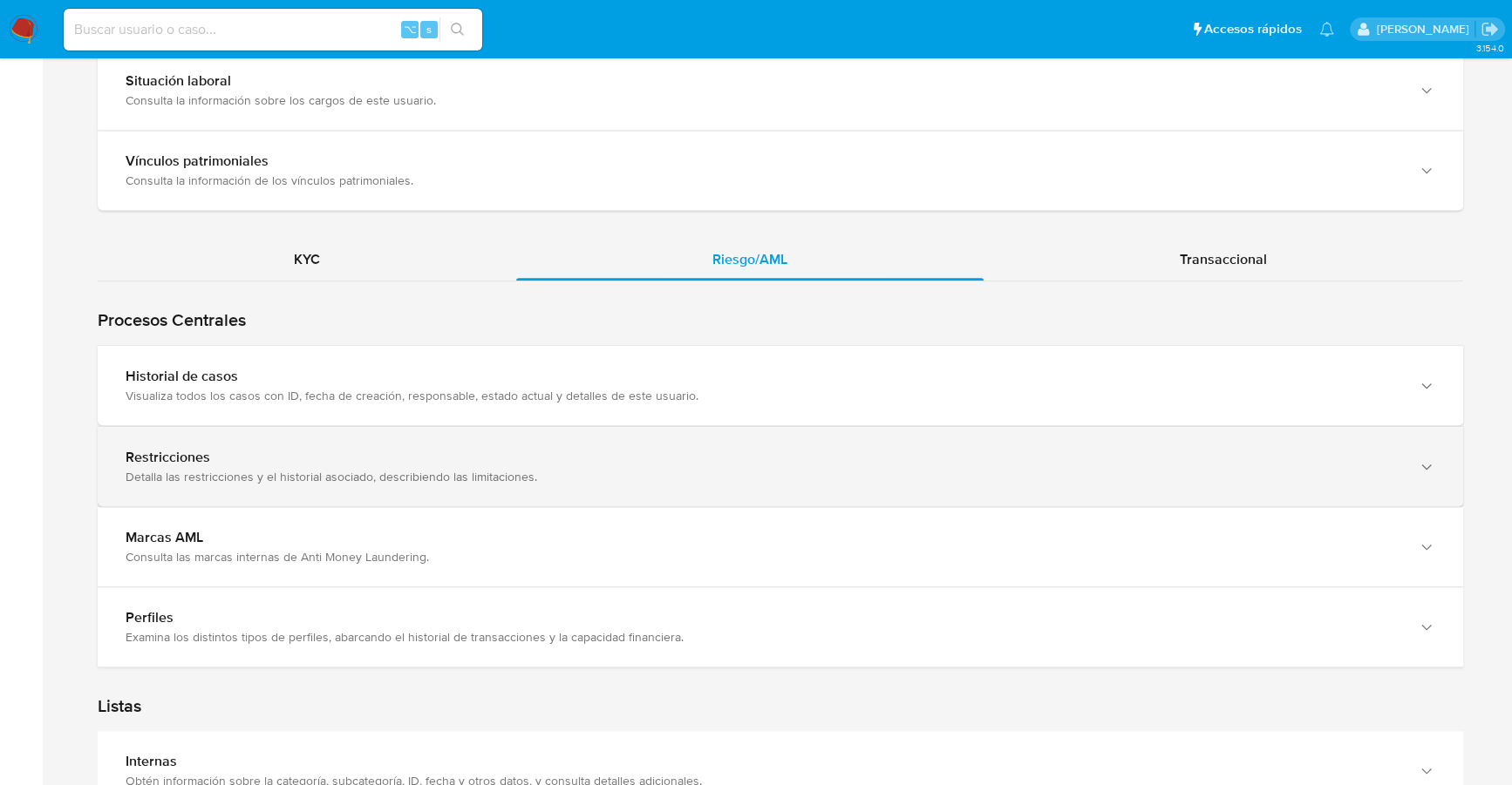
scroll to position [1450, 0]
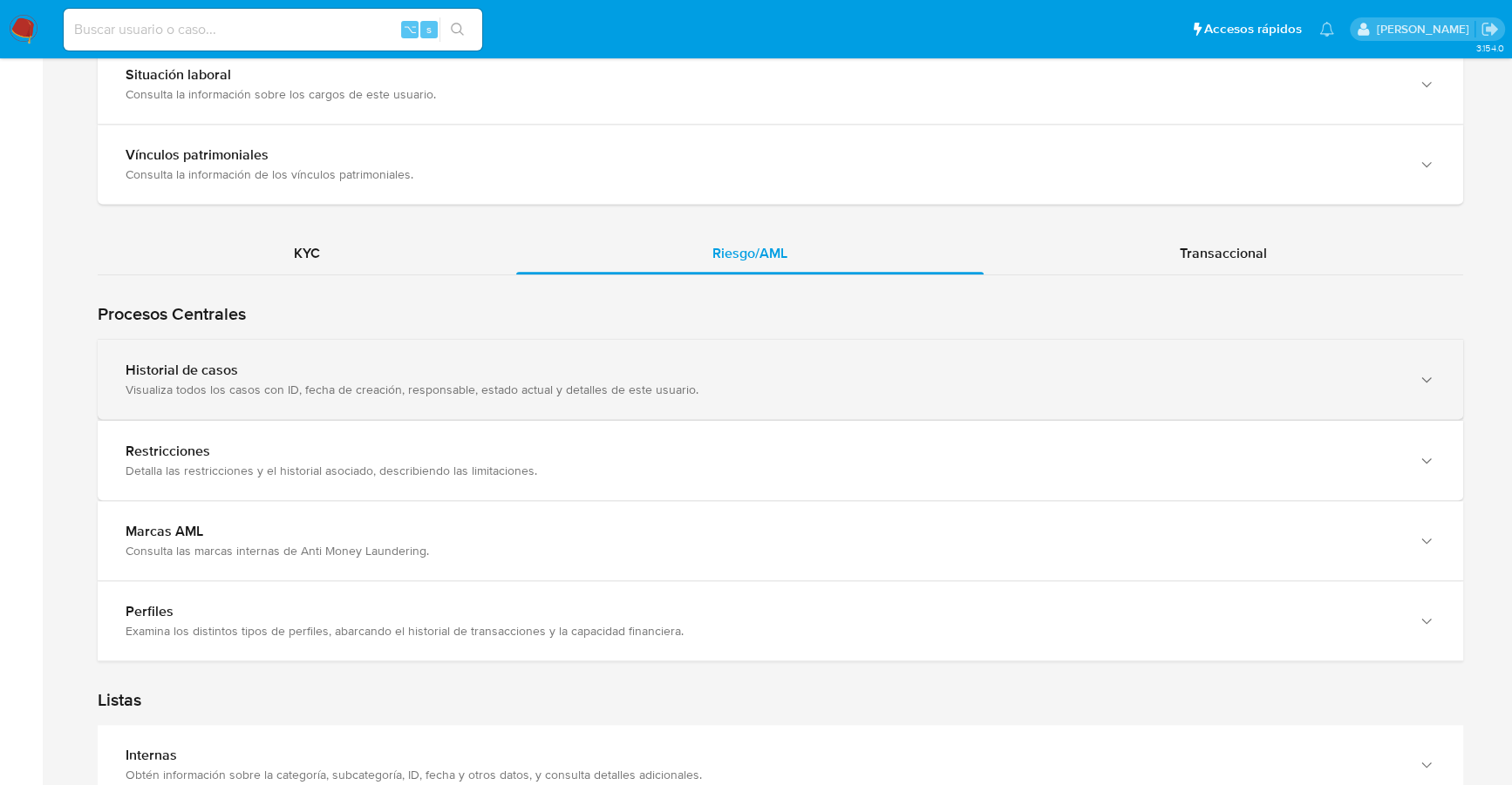
click at [681, 365] on div "Historial de casos" at bounding box center [763, 370] width 1275 height 18
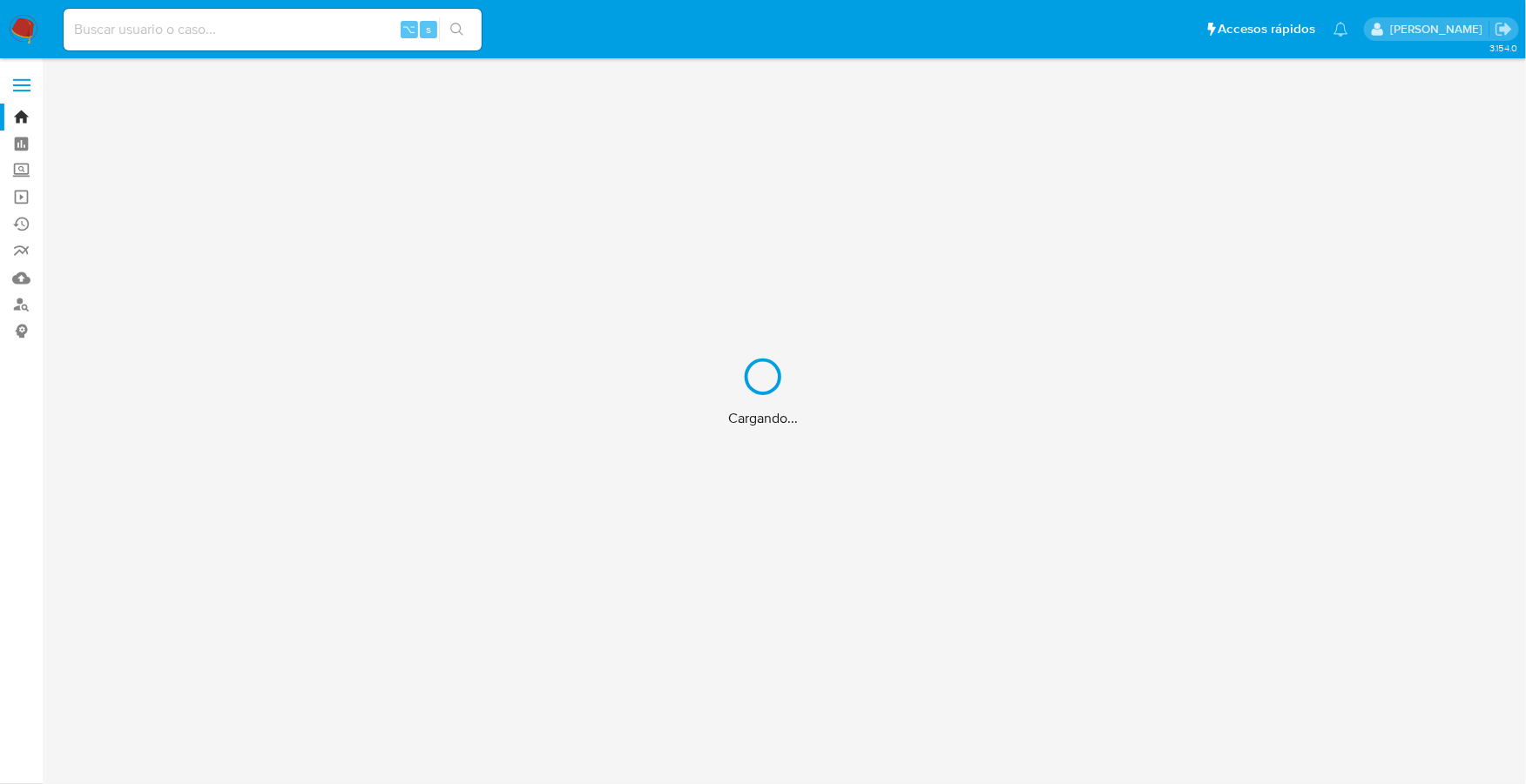
click at [198, 26] on div "Cargando..." at bounding box center [763, 392] width 1526 height 784
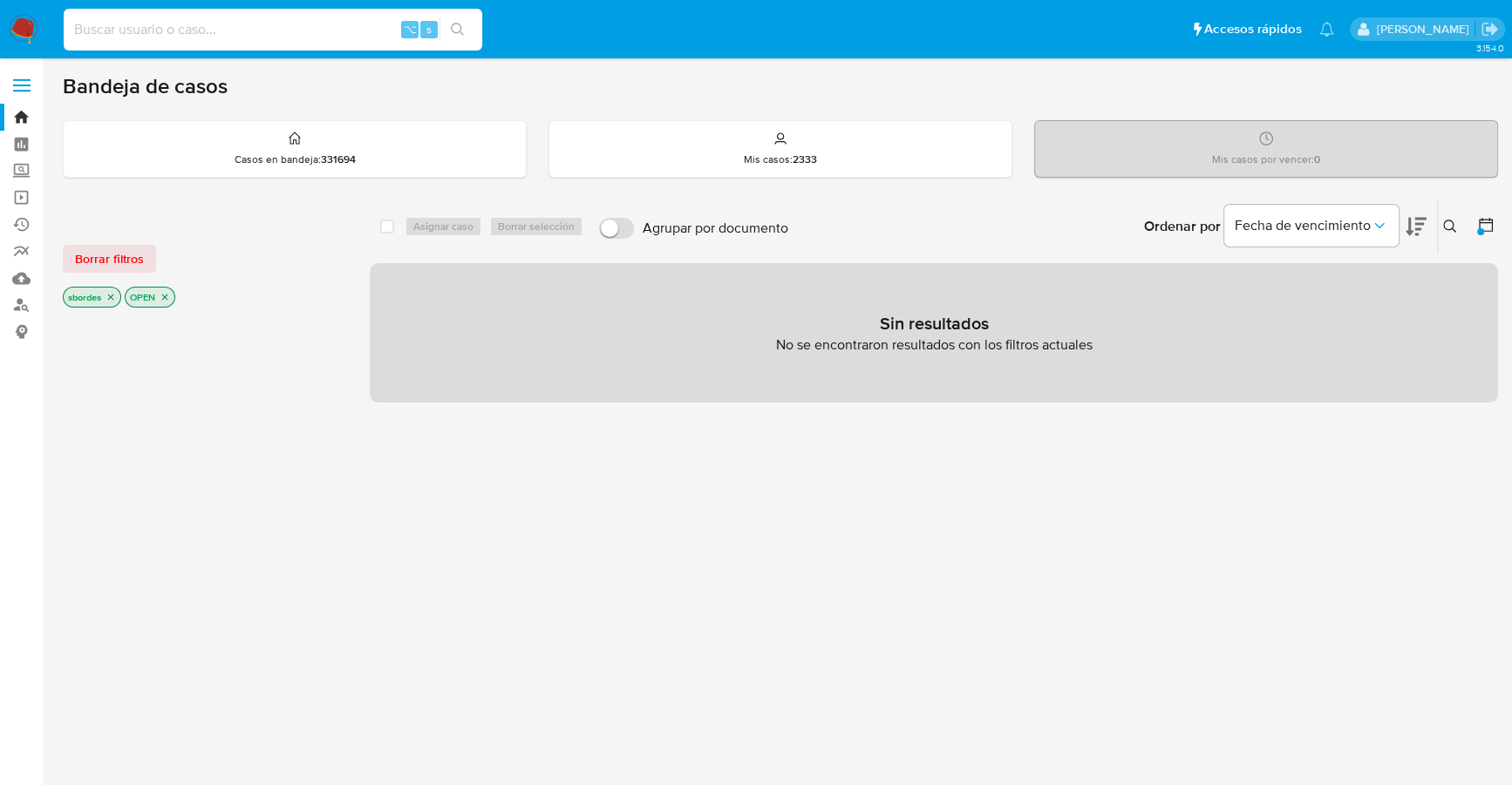
click at [213, 28] on input at bounding box center [272, 30] width 419 height 22
paste input "1323992404"
type input "1323992404"
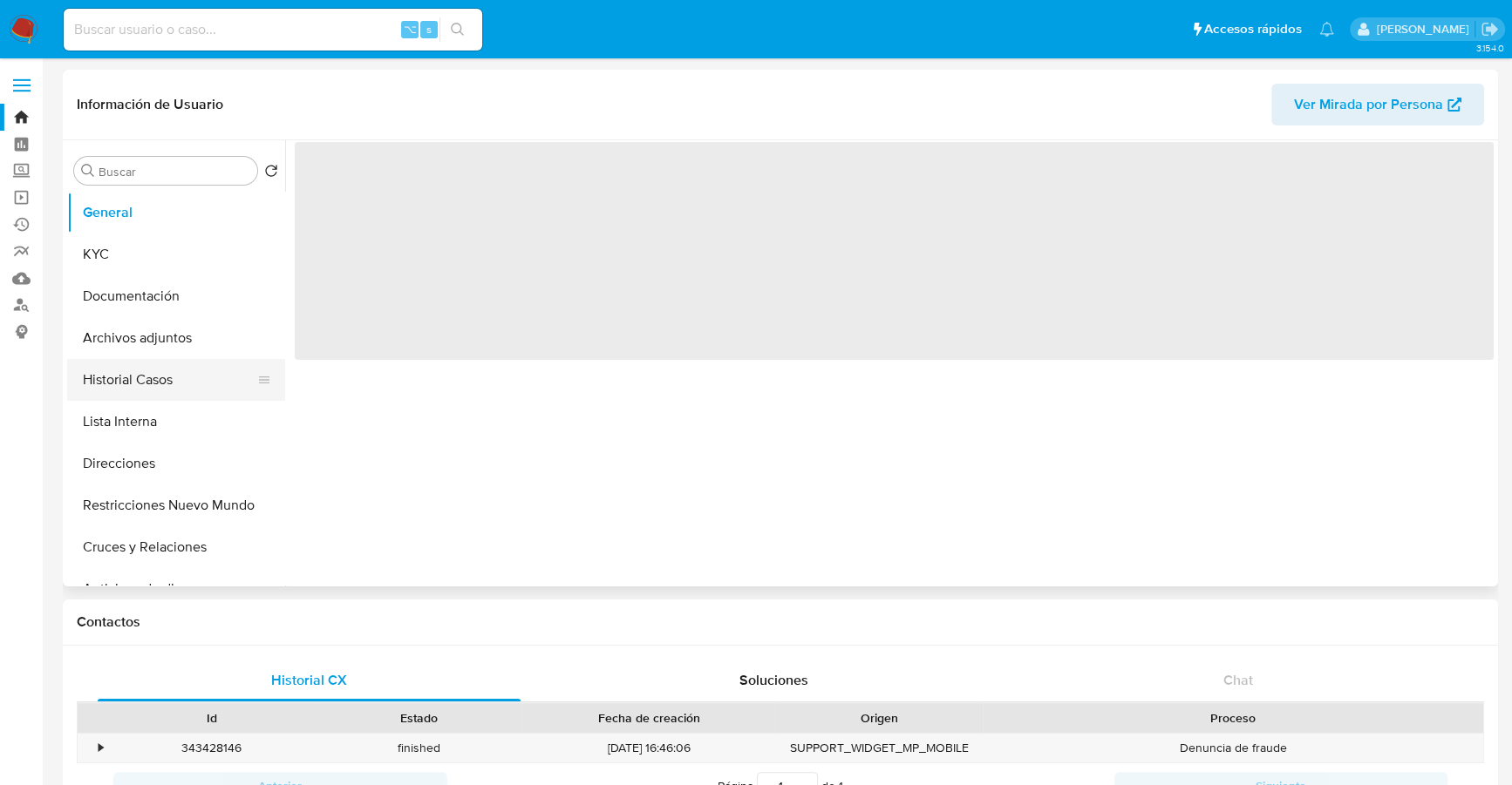
click at [151, 395] on button "Historial Casos" at bounding box center [169, 379] width 204 height 42
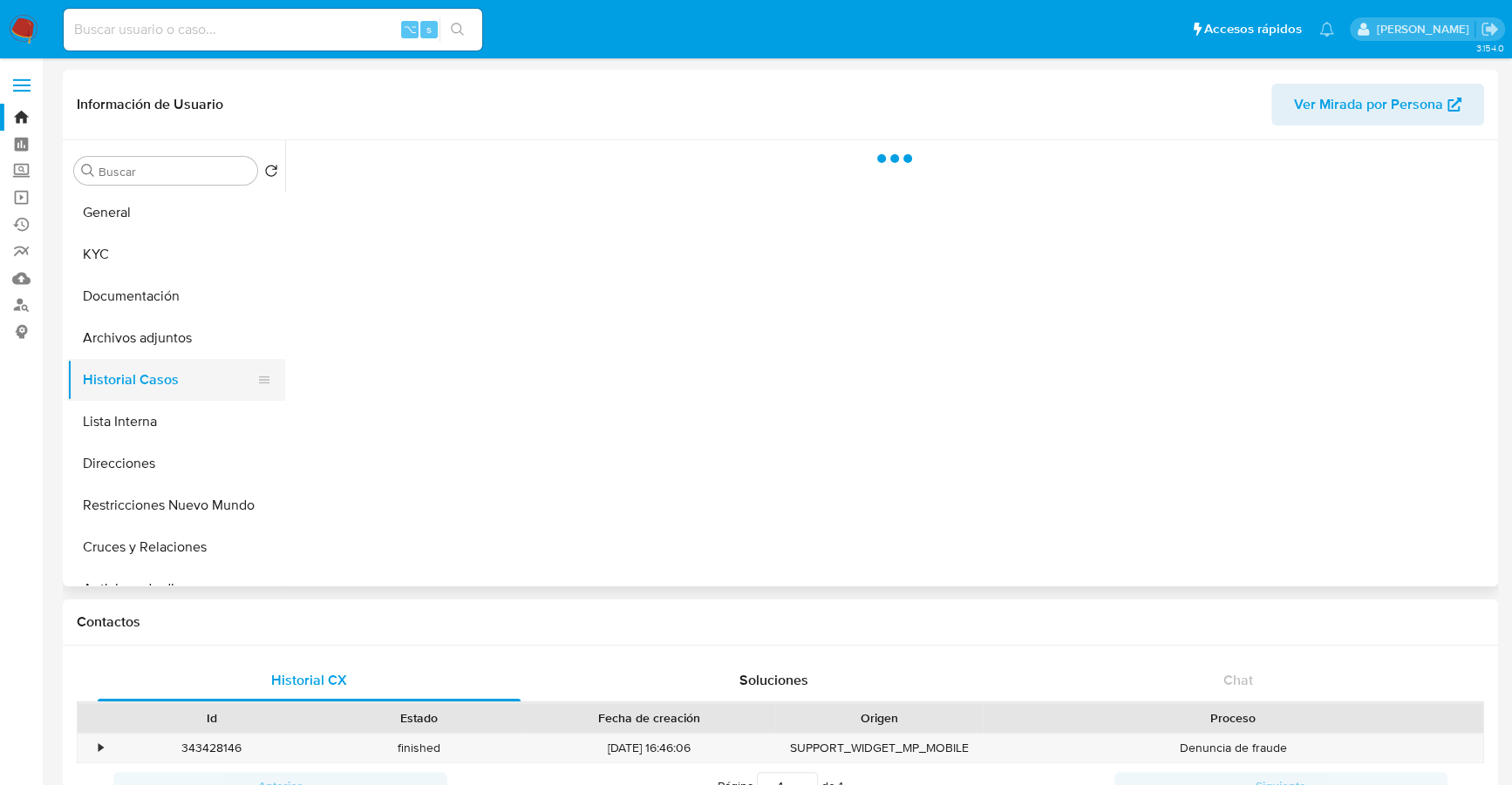
select select "10"
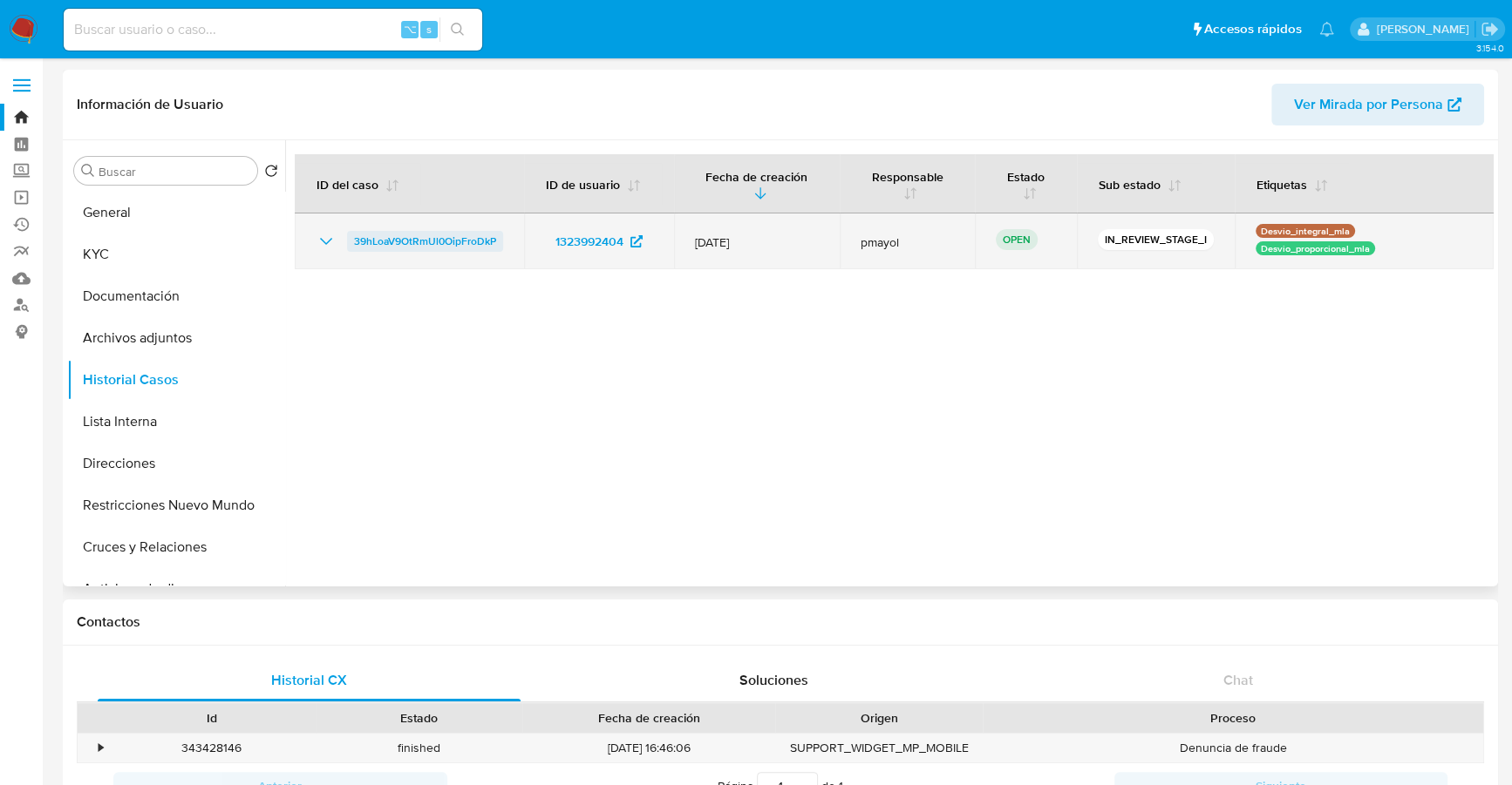
click at [350, 240] on link "39hLoaV9OtRmUl0OipFroDkP" at bounding box center [424, 241] width 156 height 21
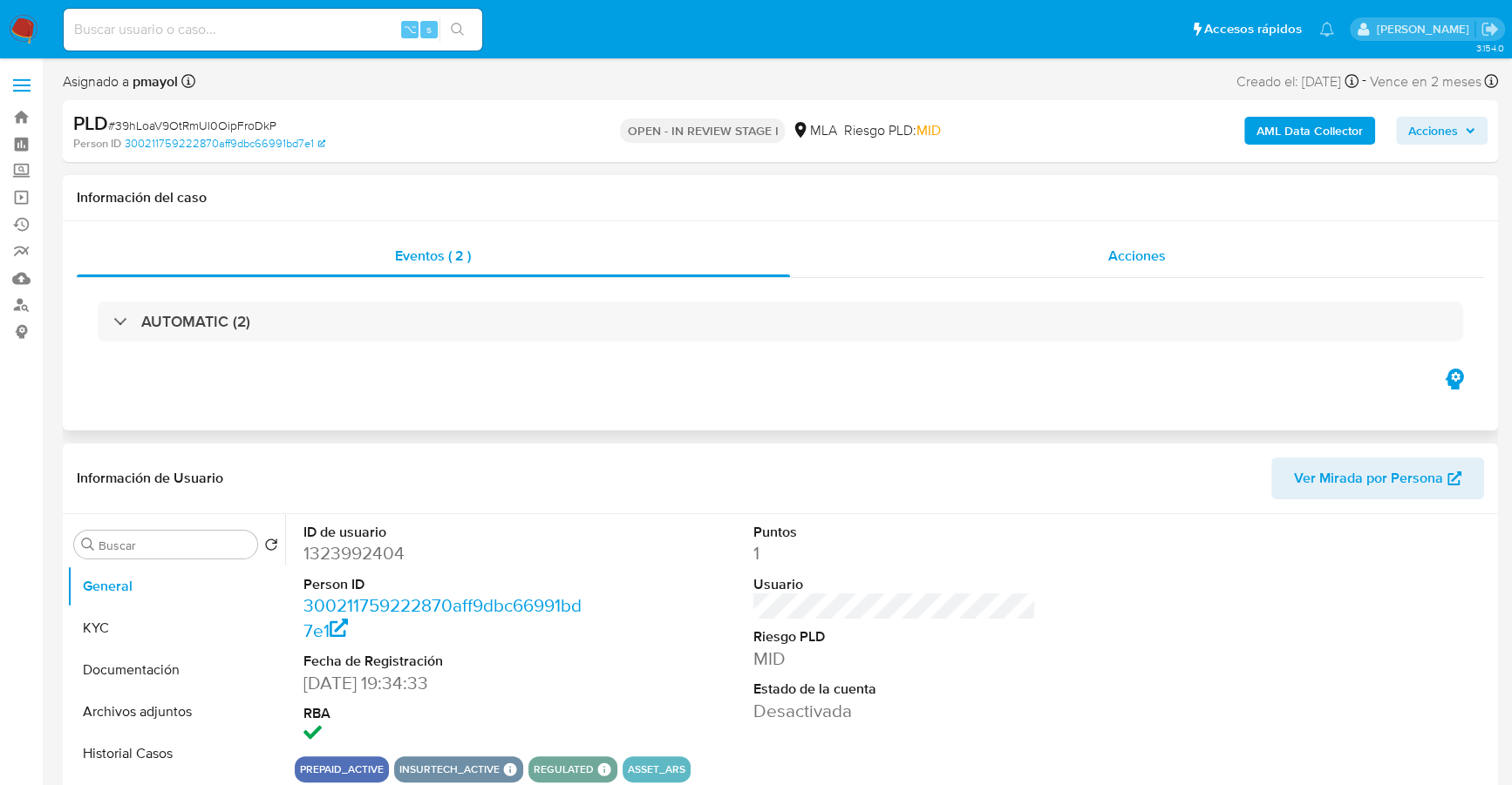
select select "10"
click at [1105, 265] on div "Acciones" at bounding box center [1137, 255] width 695 height 42
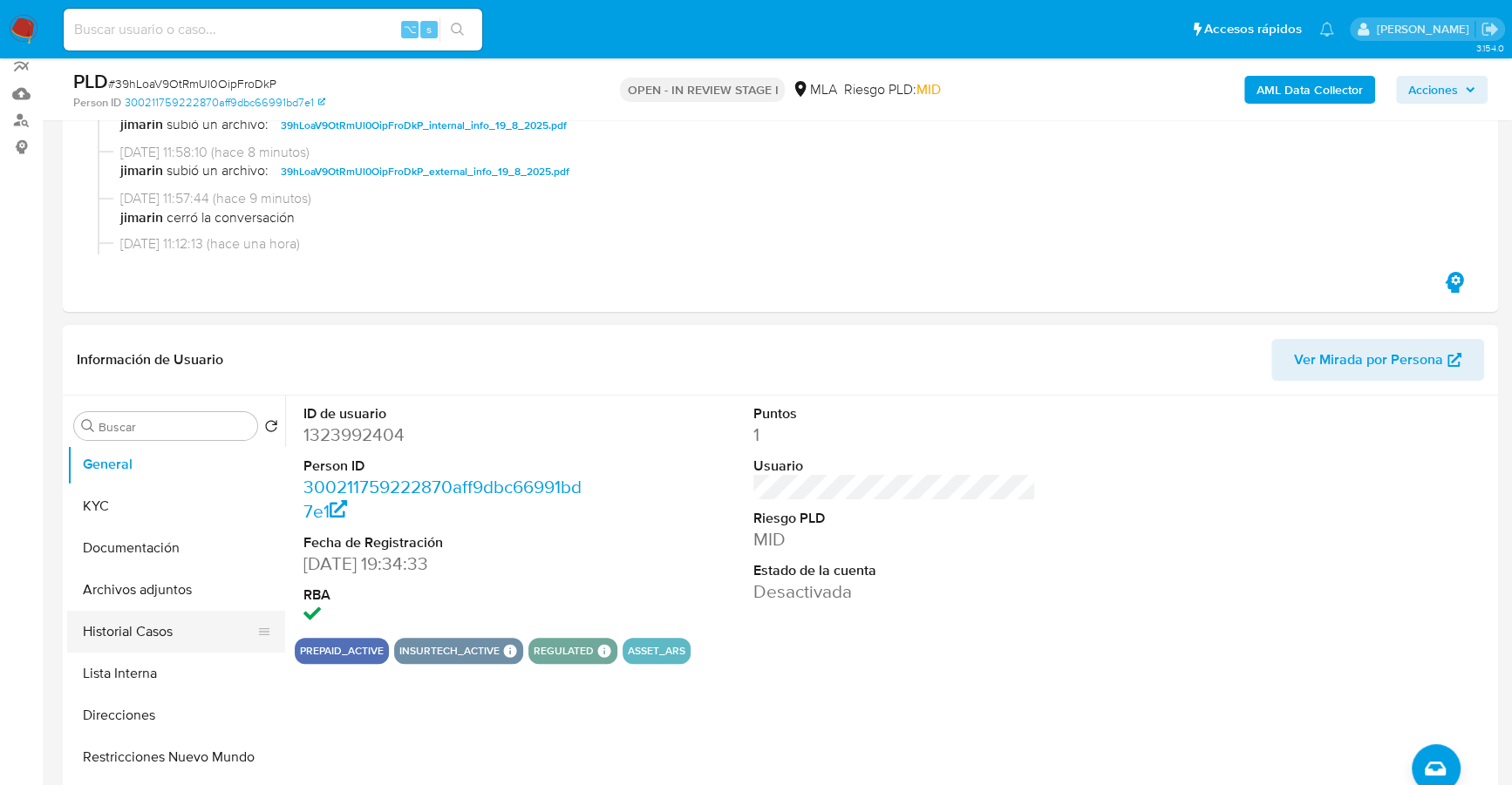
scroll to position [5, 0]
click at [137, 751] on button "Restricciones Nuevo Mundo" at bounding box center [169, 756] width 204 height 42
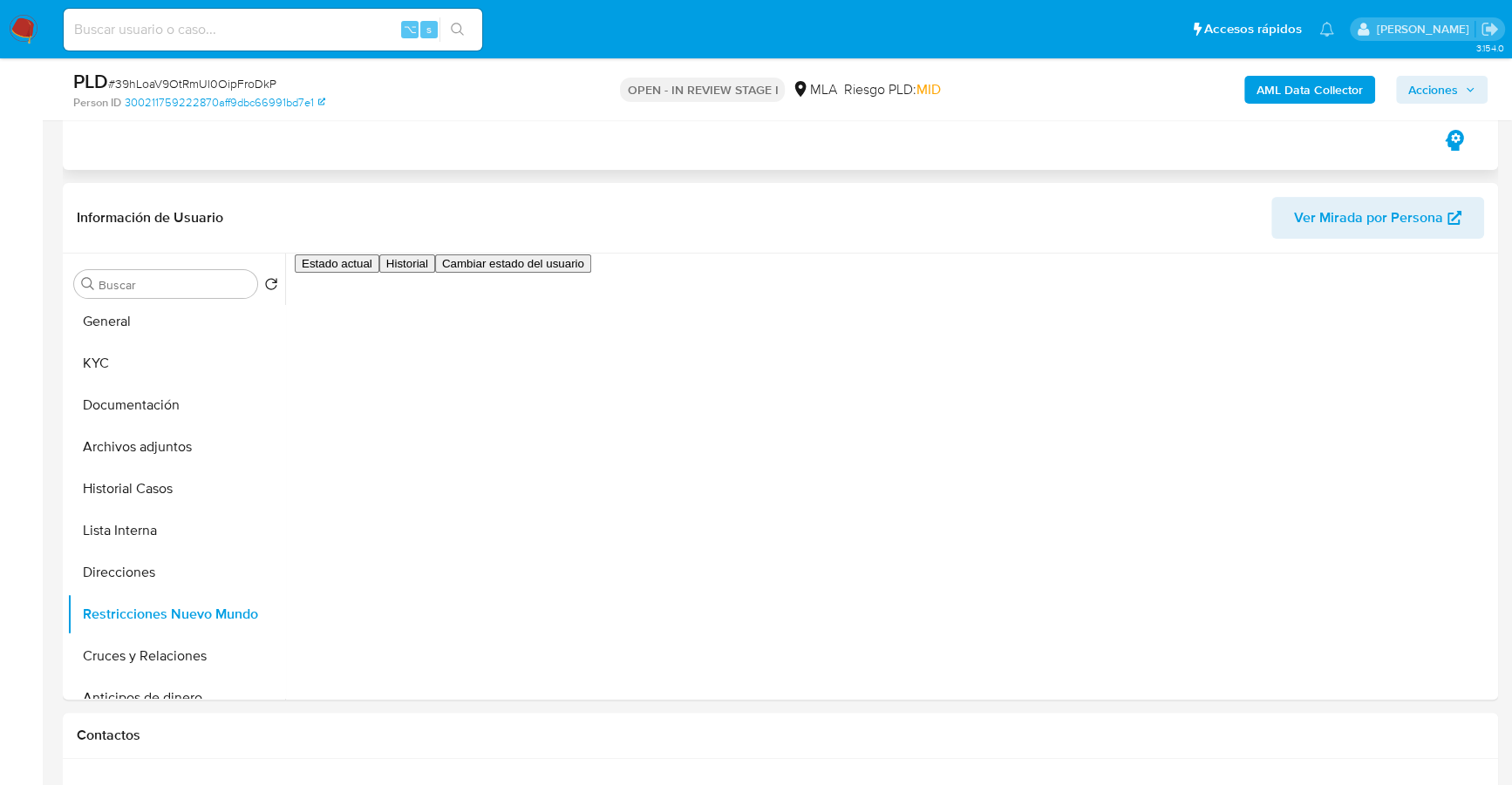
scroll to position [327, 0]
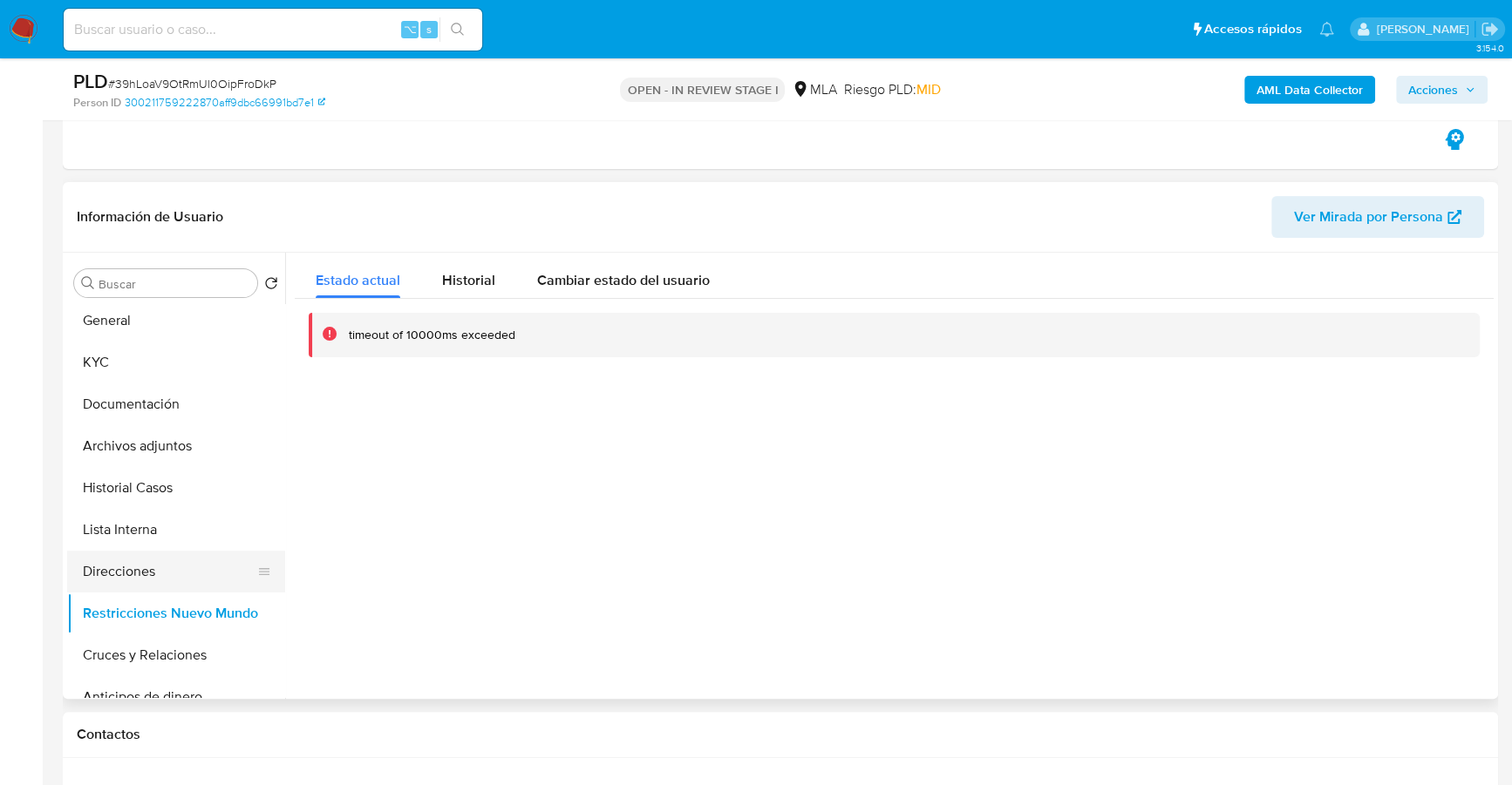
click at [147, 576] on button "Direcciones" at bounding box center [169, 572] width 204 height 42
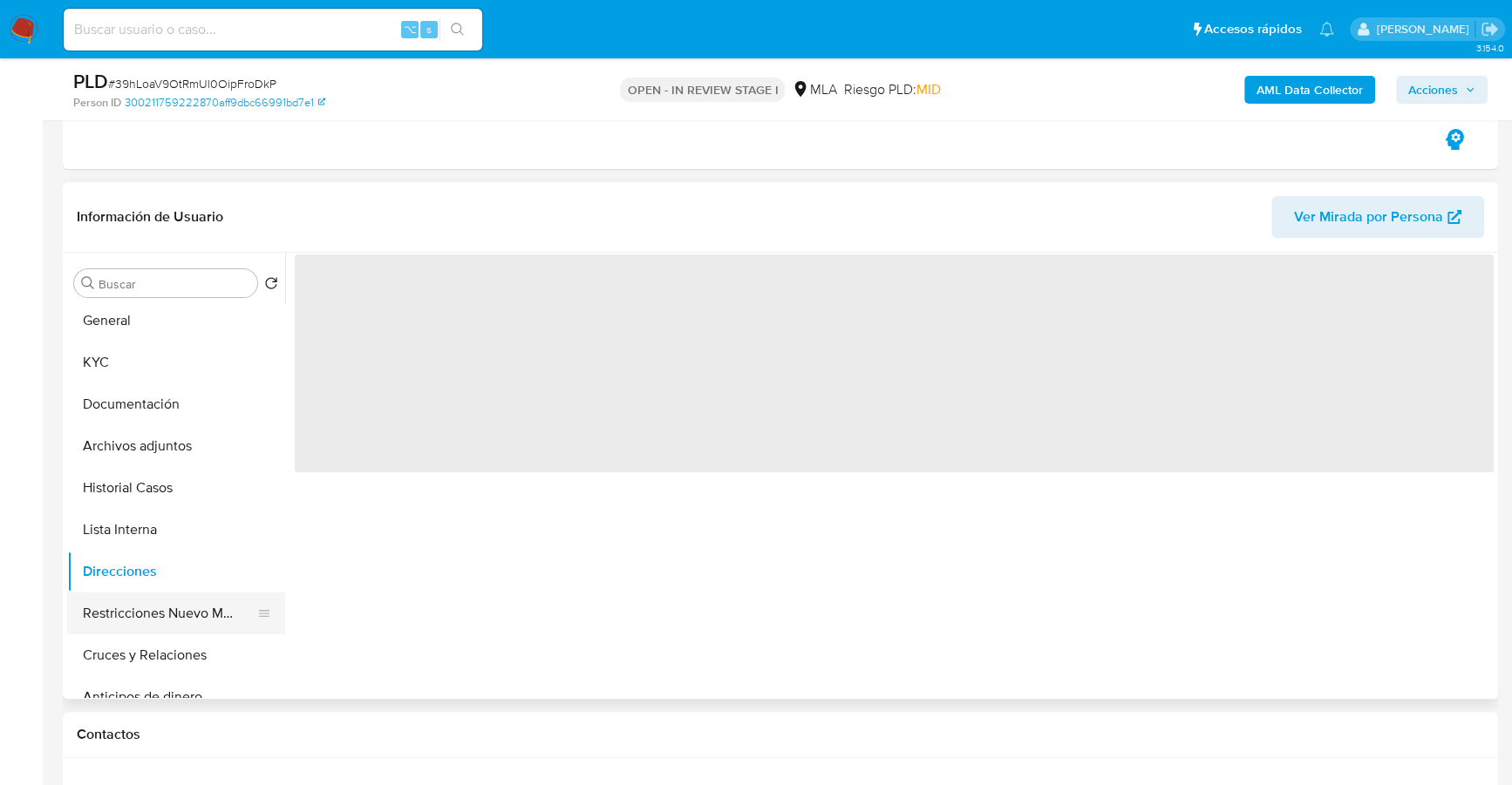
click at [154, 607] on button "Restricciones Nuevo Mundo" at bounding box center [169, 613] width 204 height 42
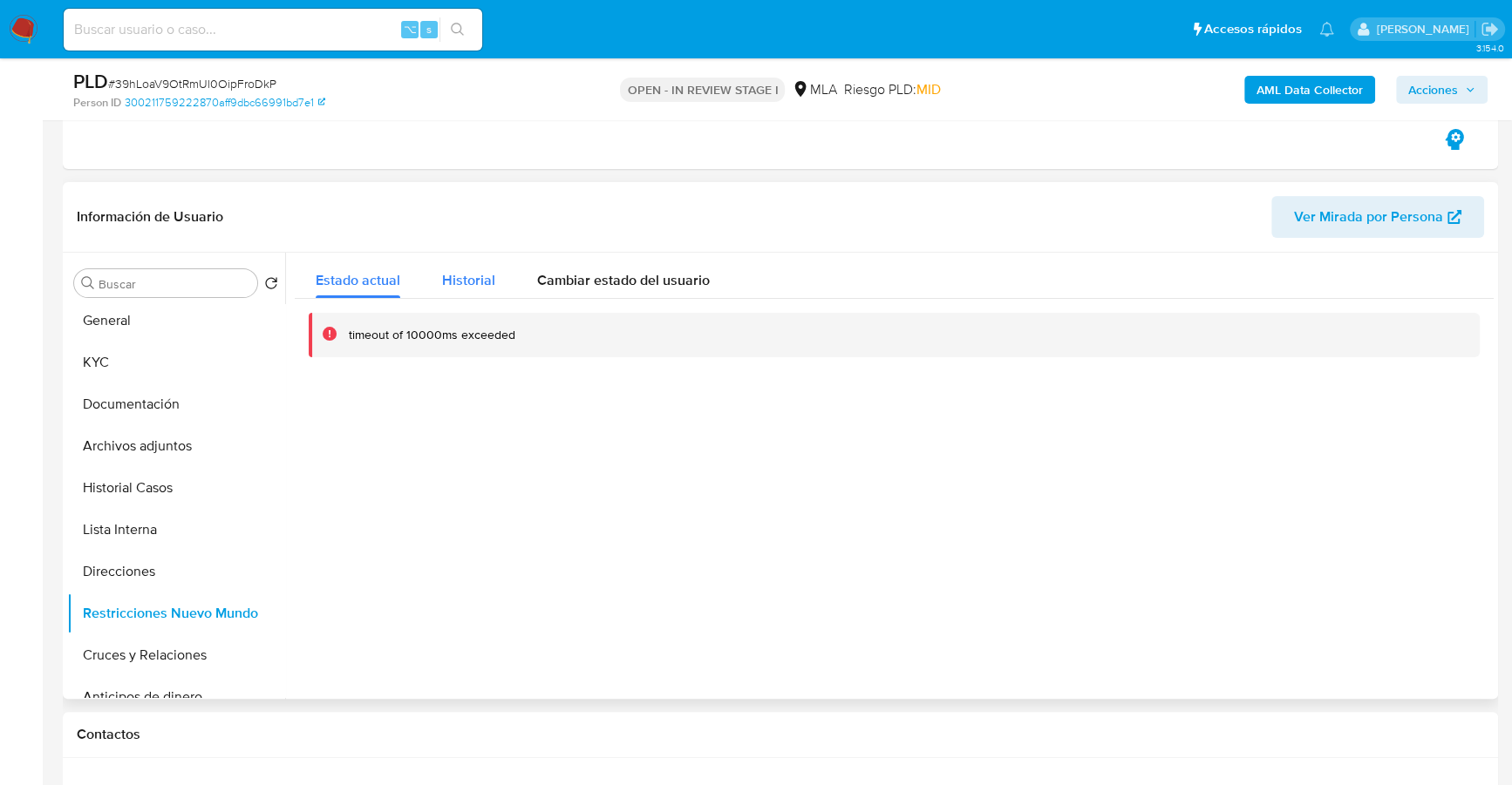
click at [436, 283] on button "Historial" at bounding box center [468, 276] width 95 height 47
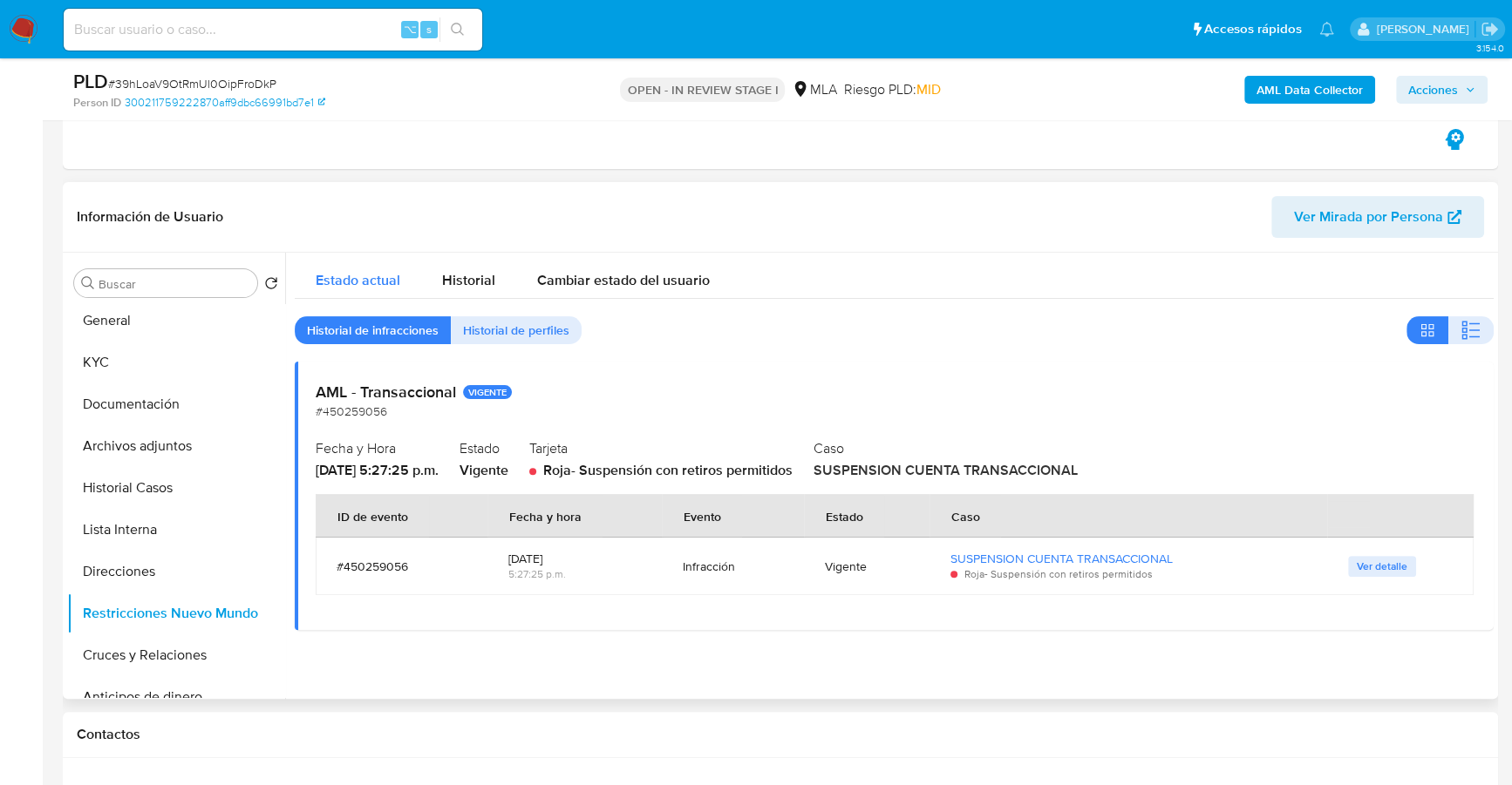
click at [366, 282] on span "Estado actual" at bounding box center [357, 280] width 85 height 20
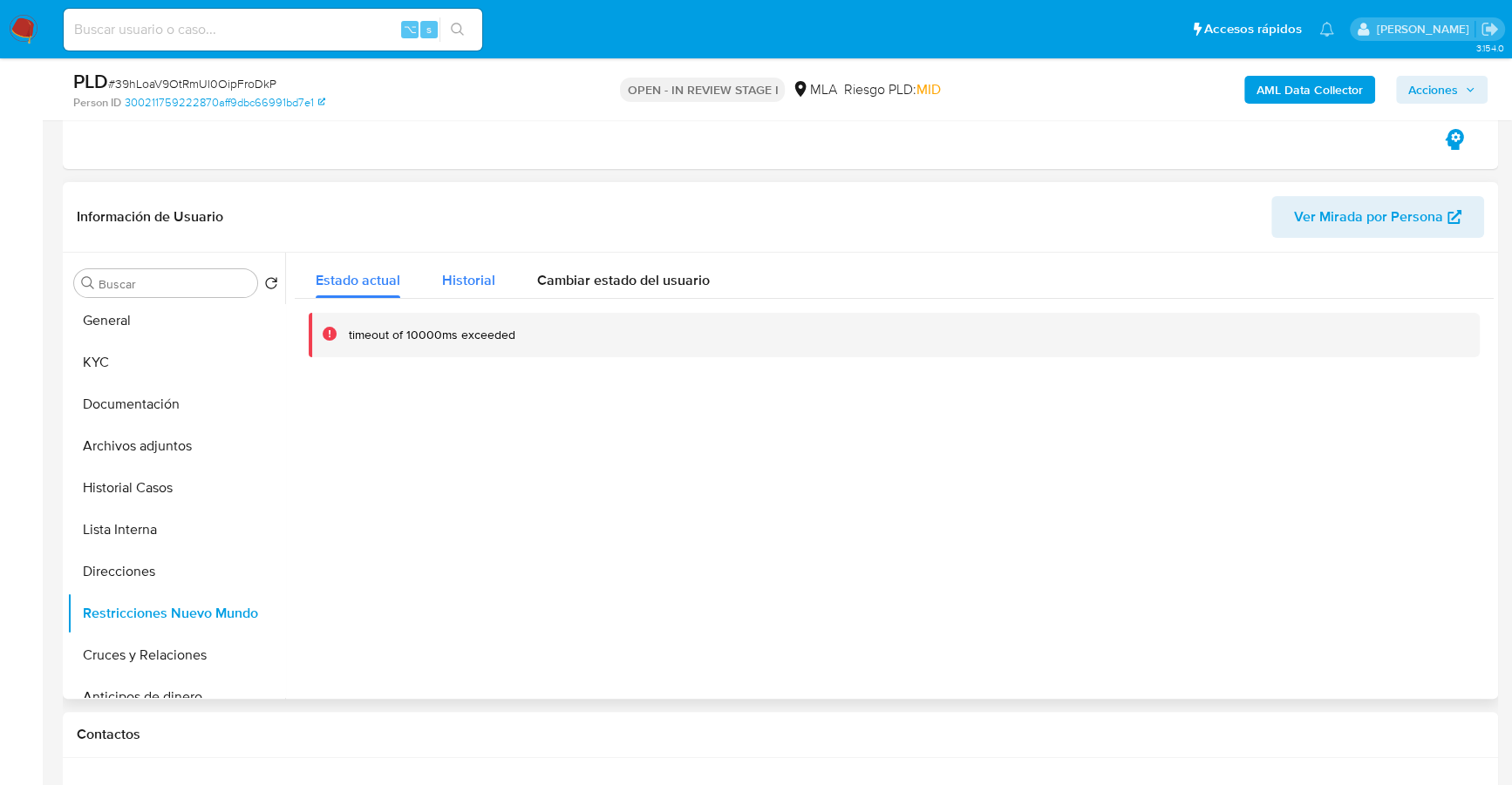
click at [473, 278] on span "Historial" at bounding box center [468, 280] width 53 height 20
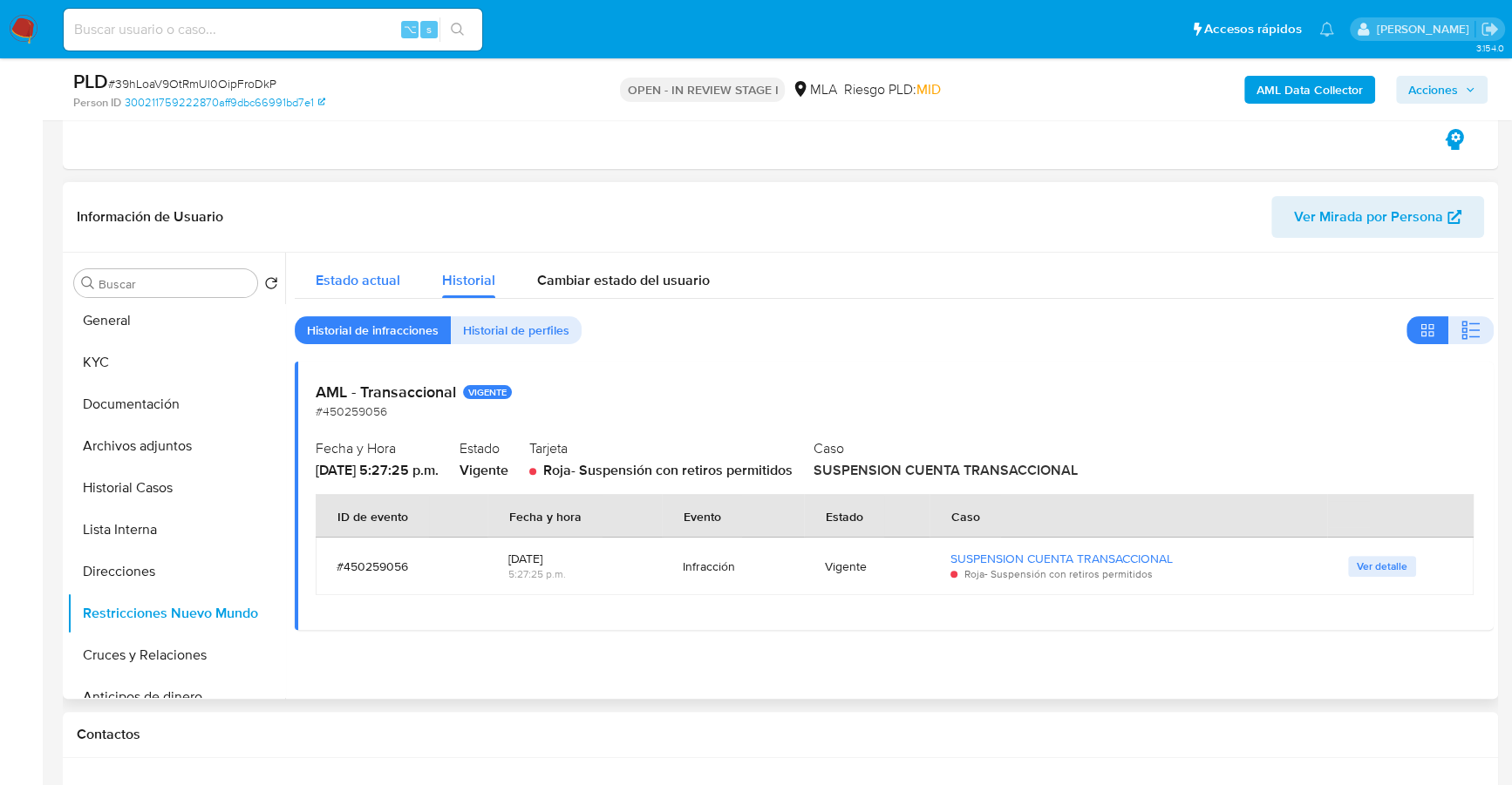
click at [379, 282] on span "Estado actual" at bounding box center [357, 280] width 85 height 20
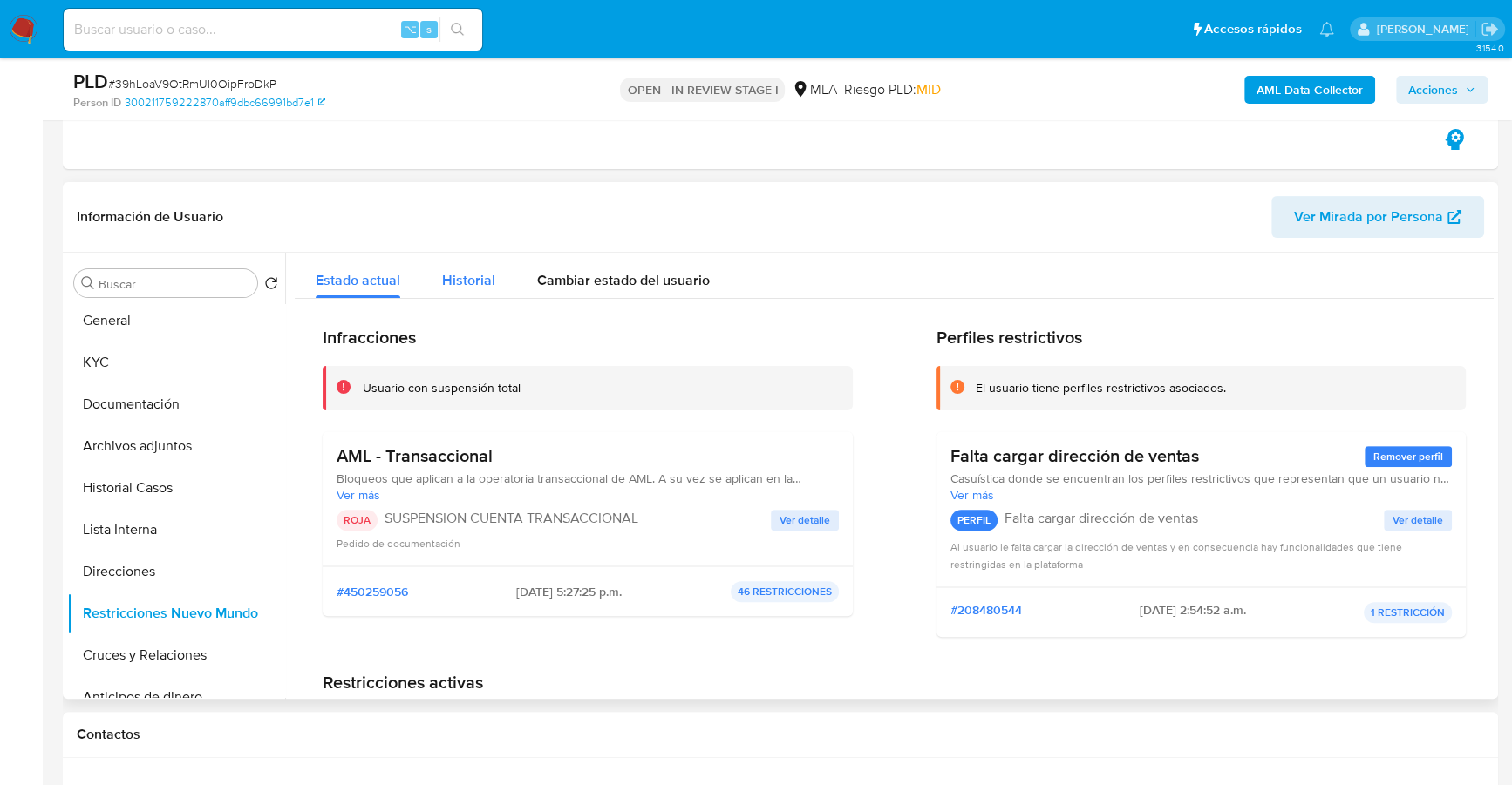
click at [462, 278] on span "Historial" at bounding box center [468, 280] width 53 height 20
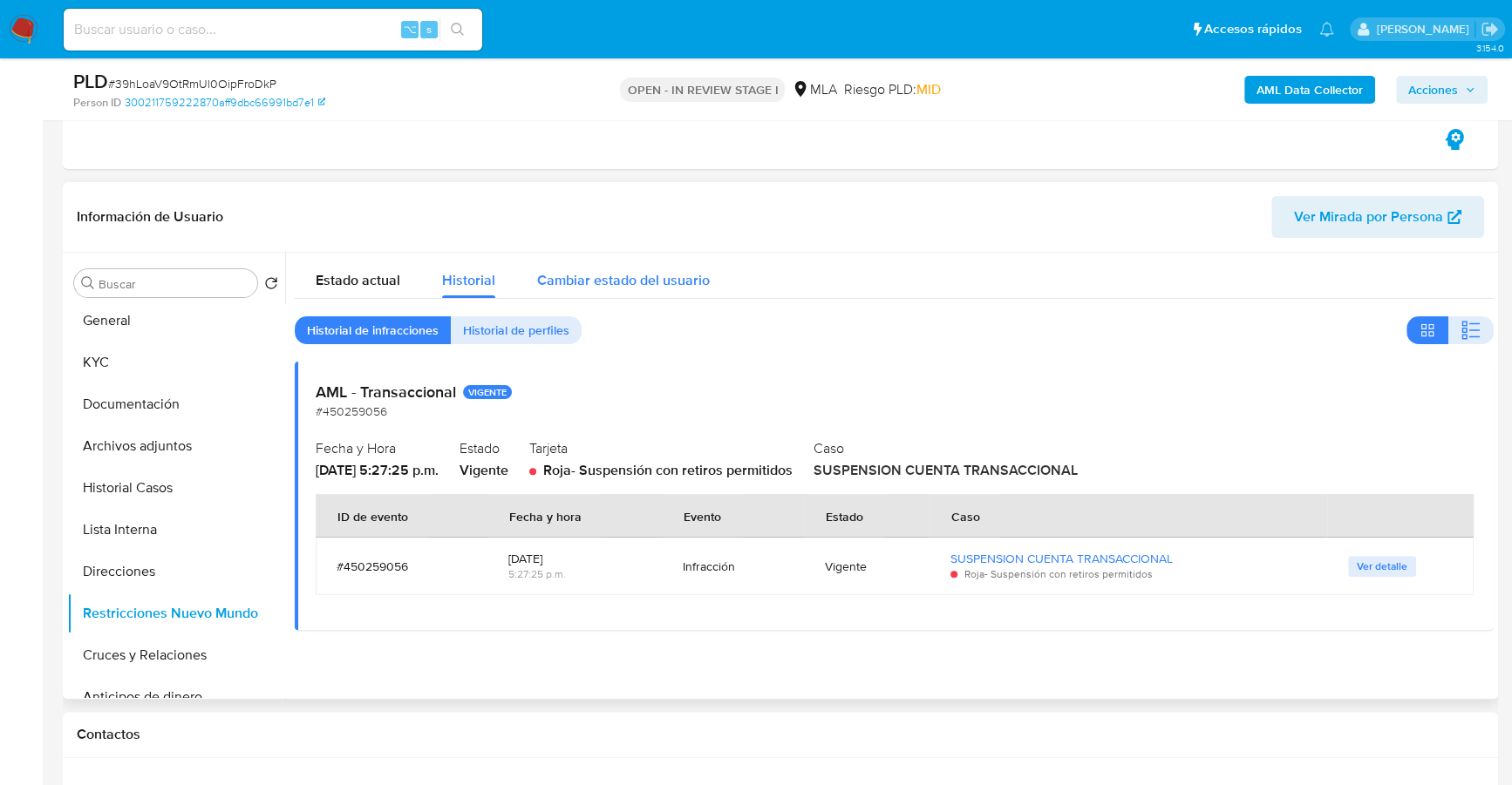
click at [516, 270] on button "Cambiar estado del usuario" at bounding box center [623, 276] width 215 height 47
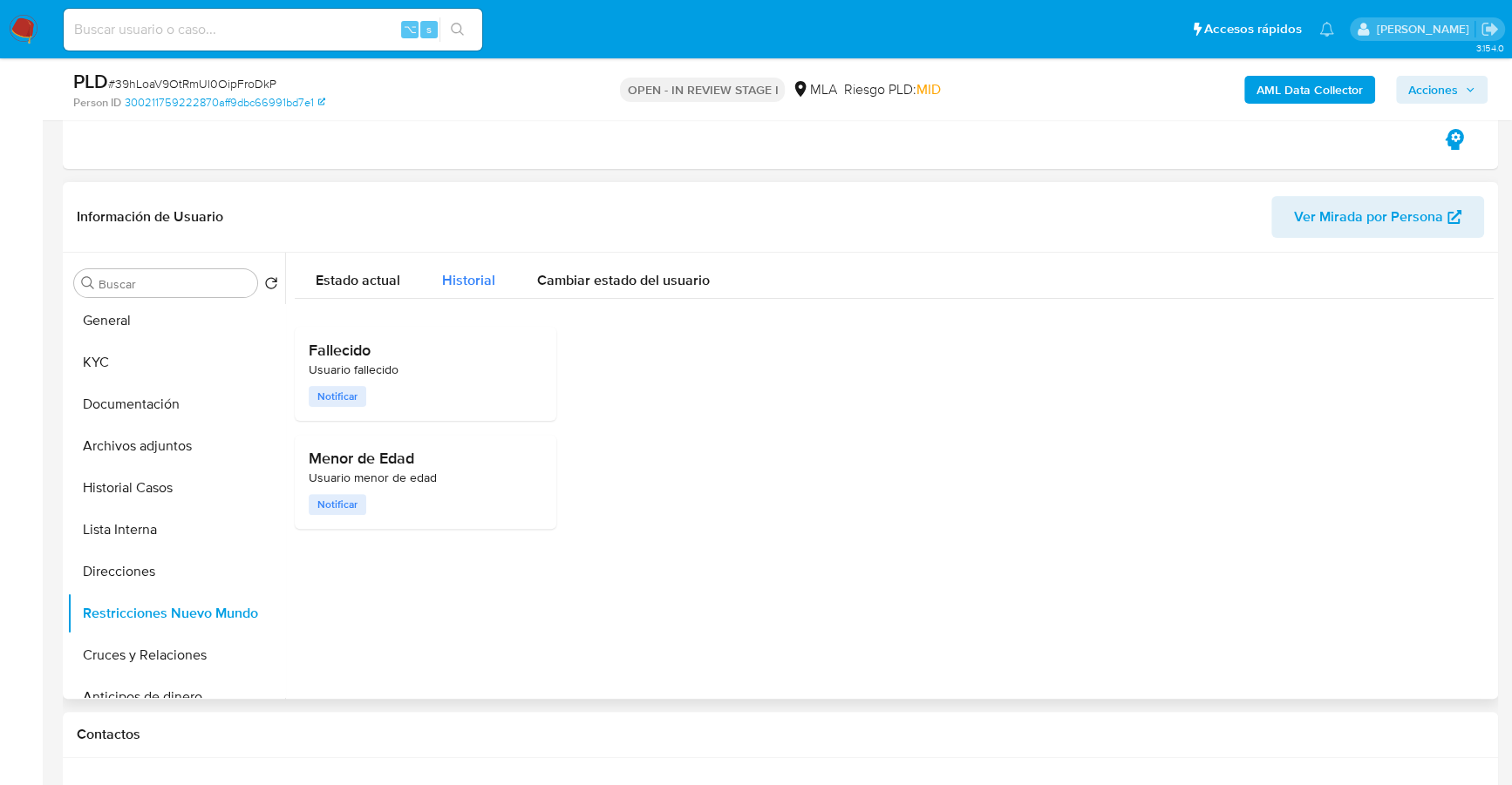
click at [448, 273] on span "Historial" at bounding box center [468, 280] width 53 height 20
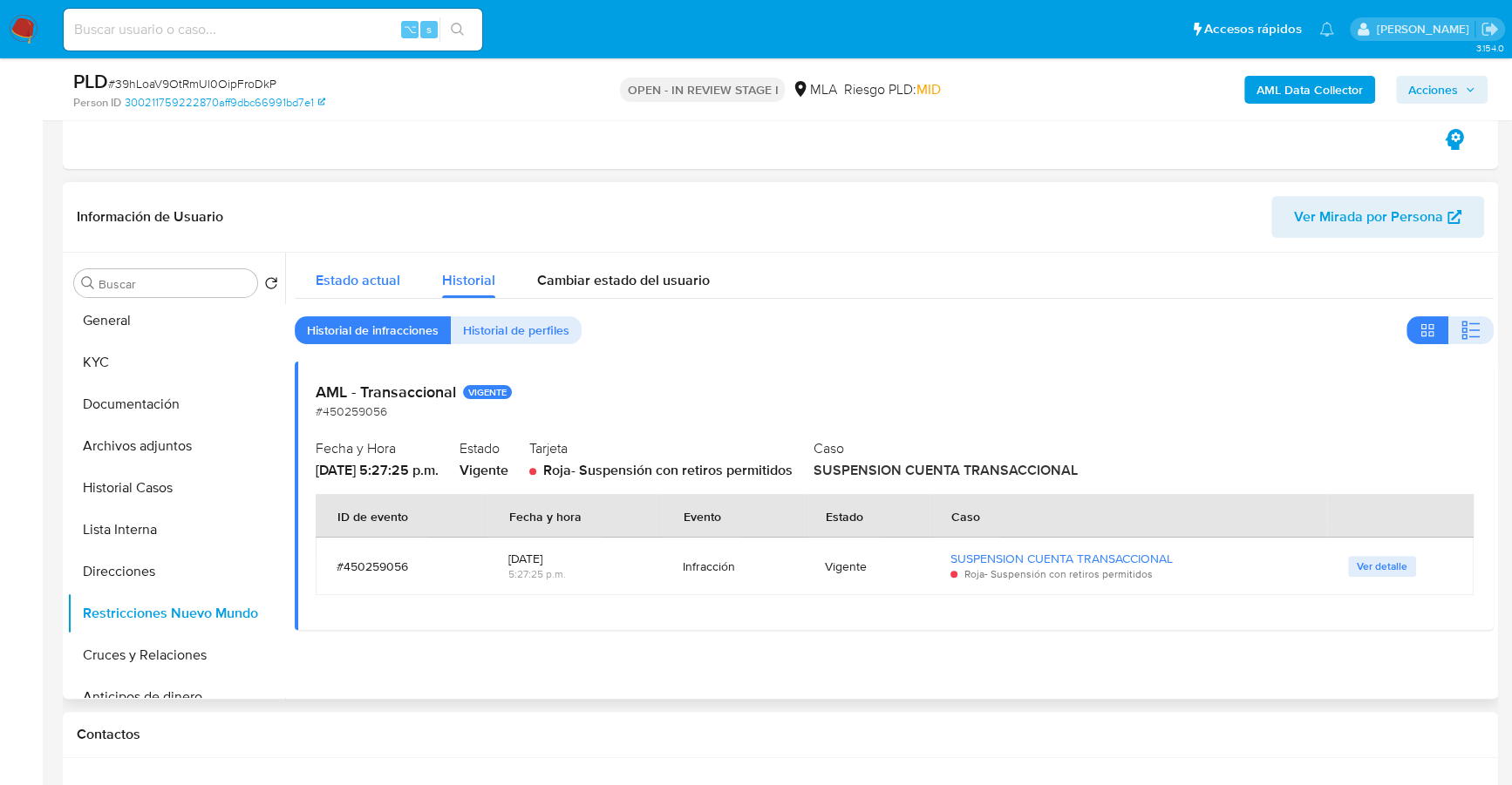
click at [332, 273] on span "Estado actual" at bounding box center [357, 280] width 85 height 20
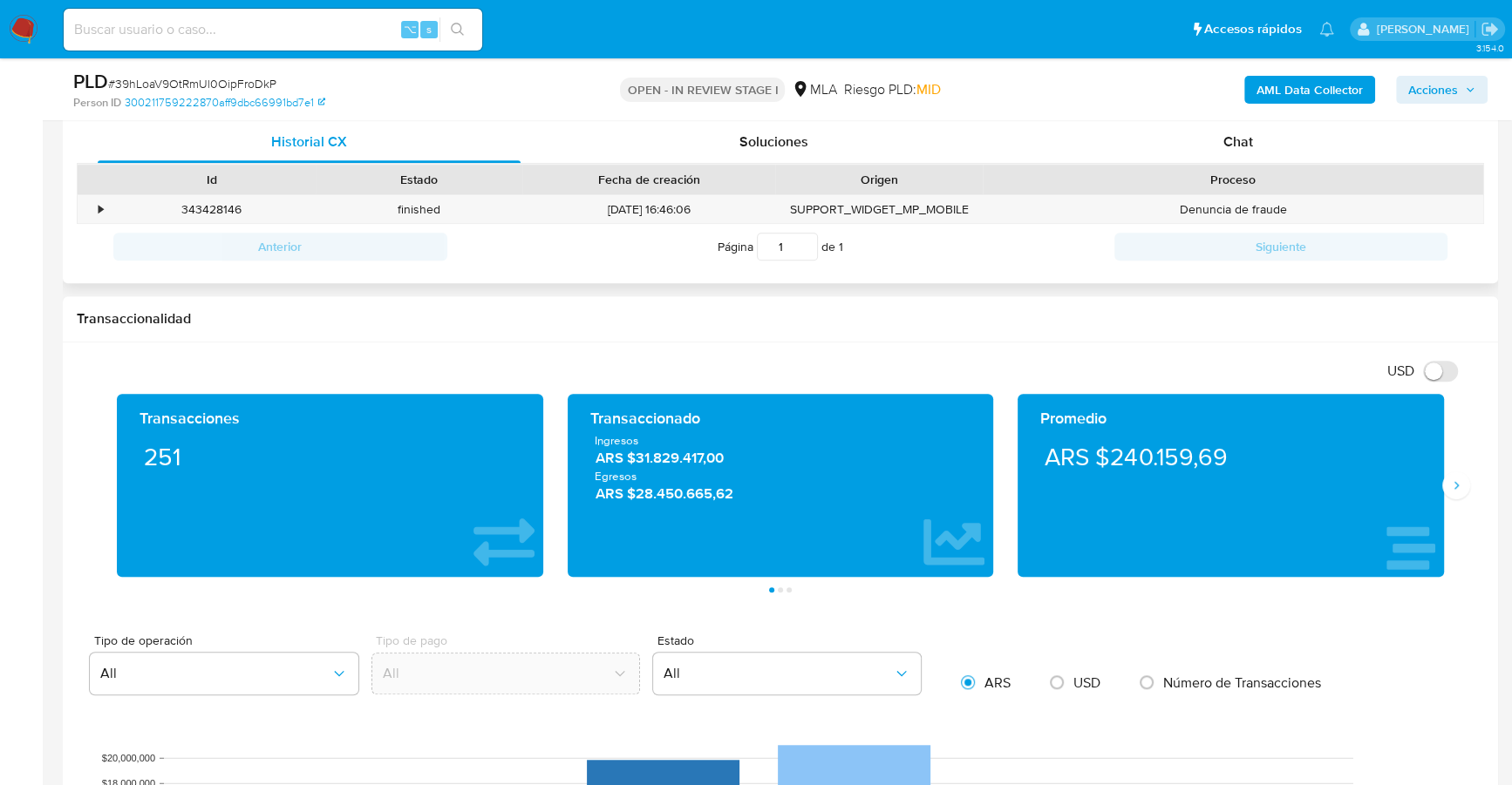
scroll to position [964, 0]
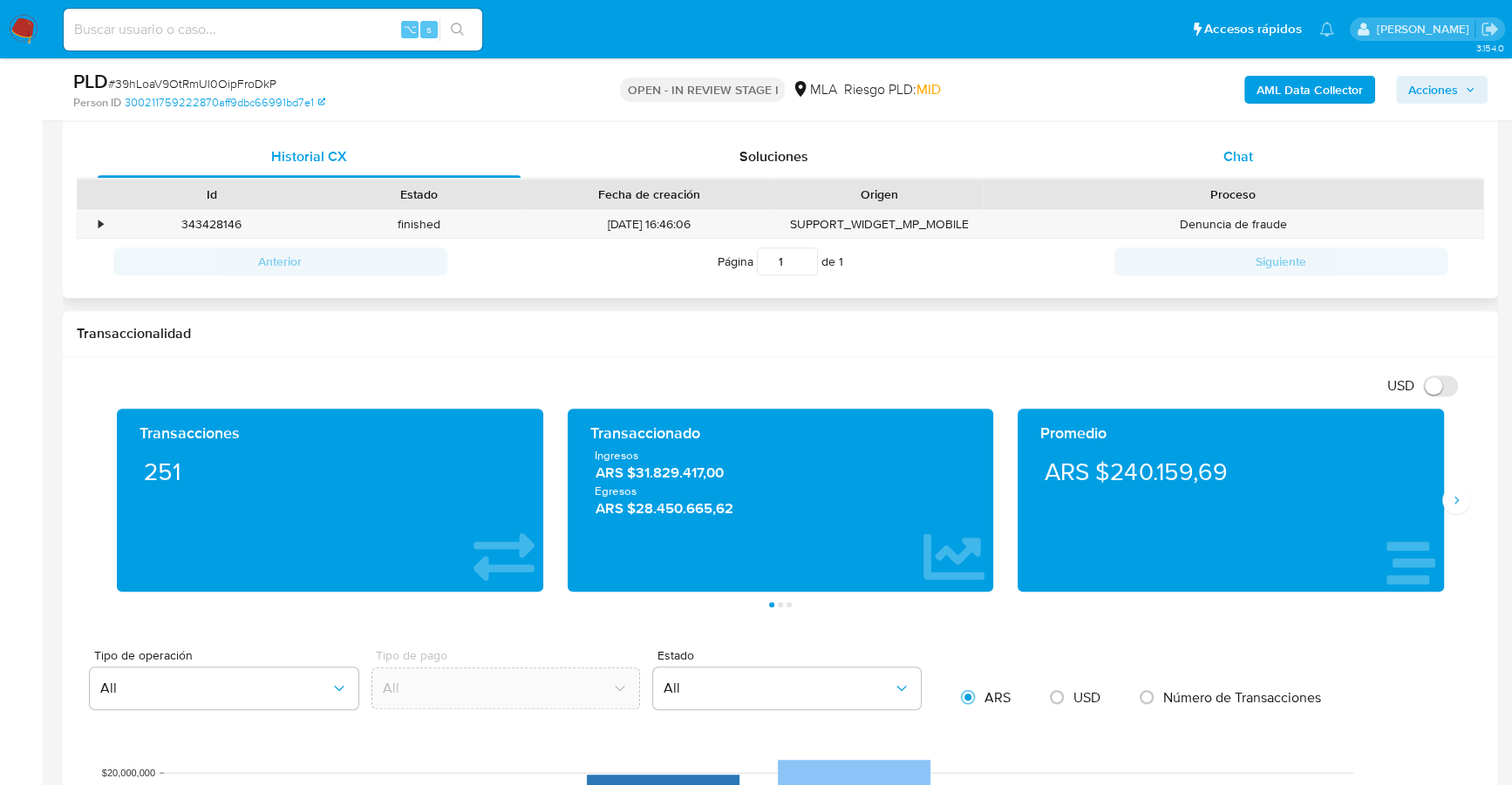
click at [1245, 166] on div "Chat" at bounding box center [1237, 157] width 423 height 42
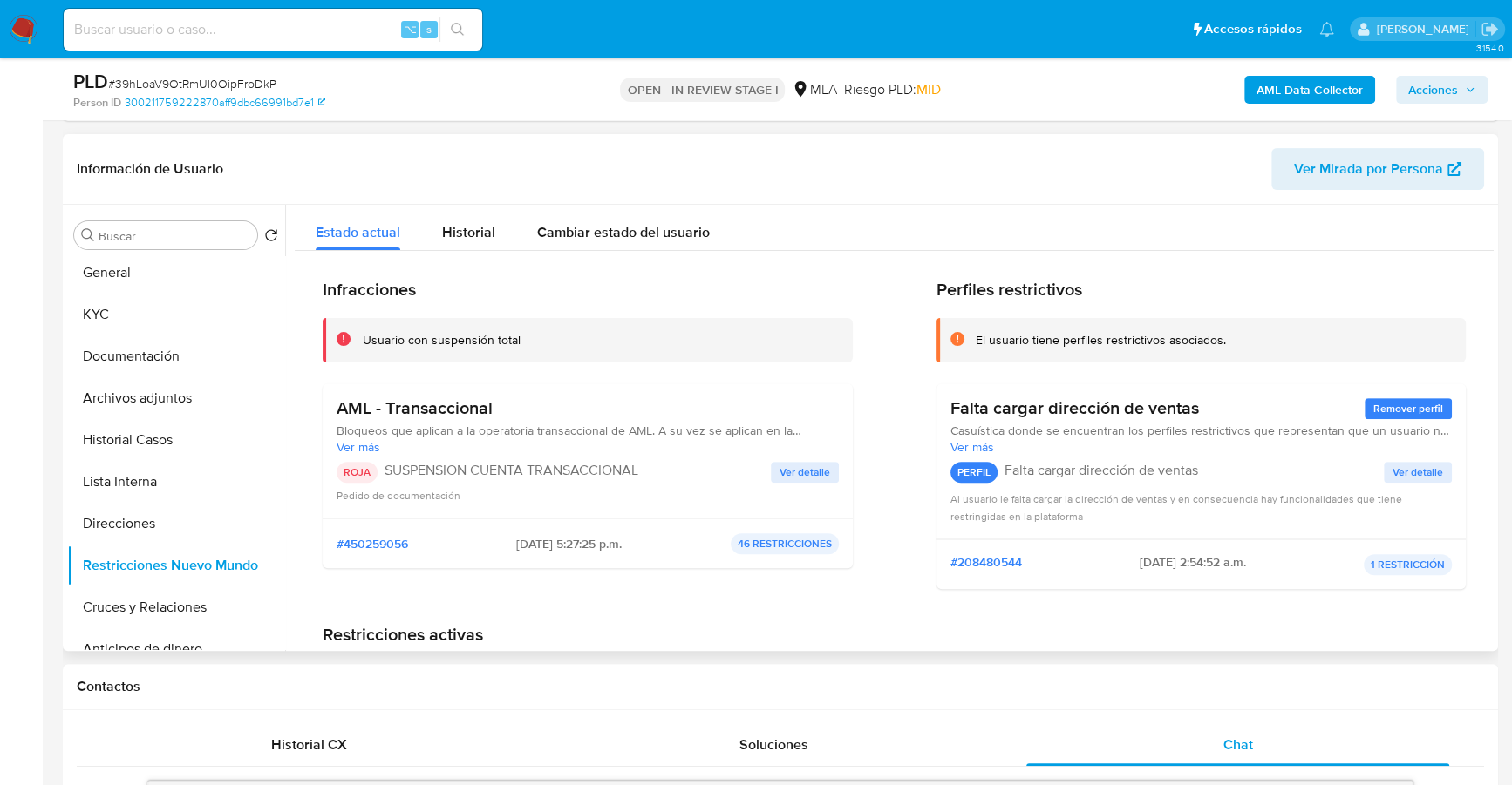
scroll to position [327, 0]
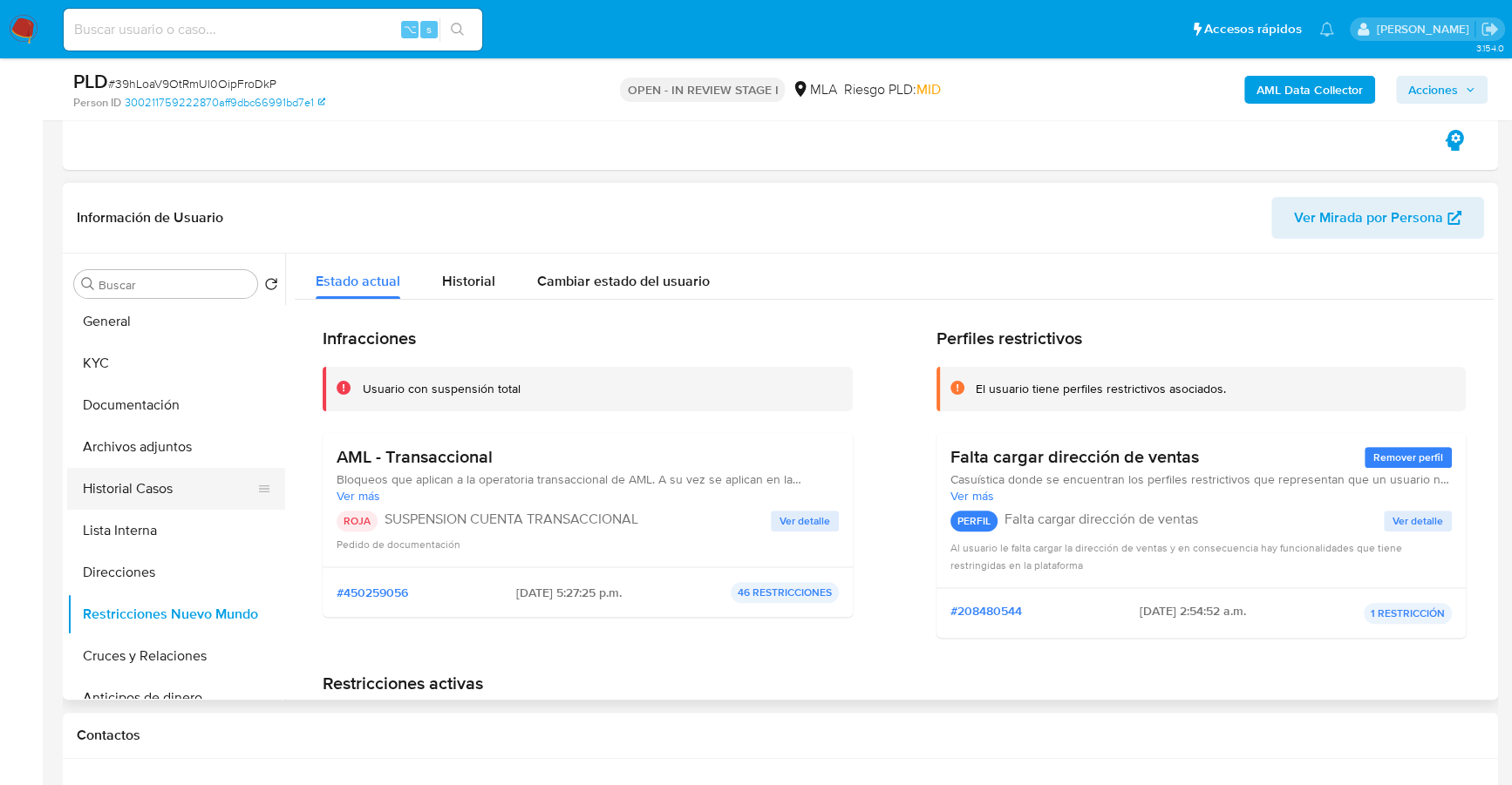
click at [140, 483] on button "Historial Casos" at bounding box center [169, 489] width 204 height 42
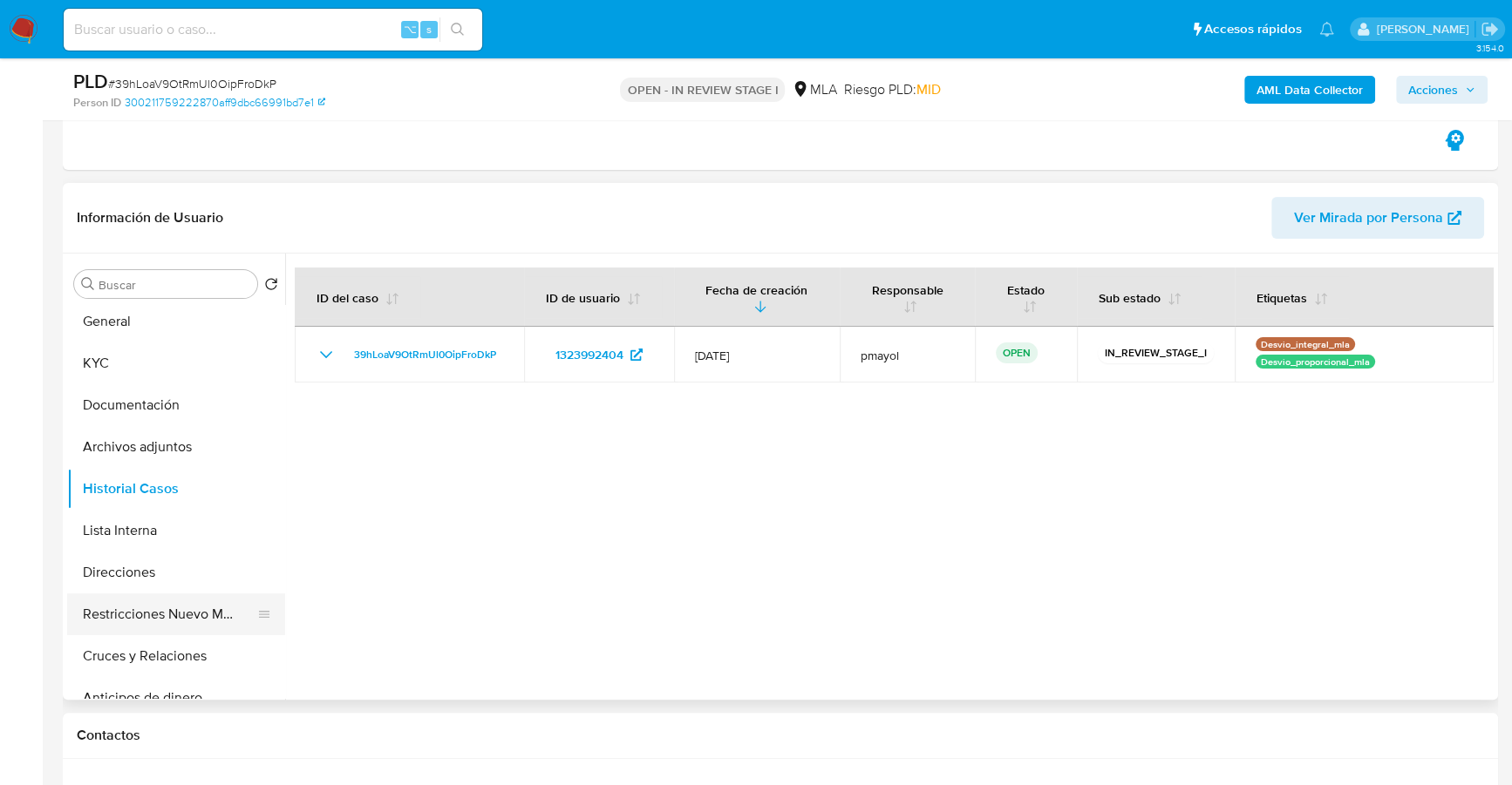
click at [161, 611] on button "Restricciones Nuevo Mundo" at bounding box center [169, 614] width 204 height 42
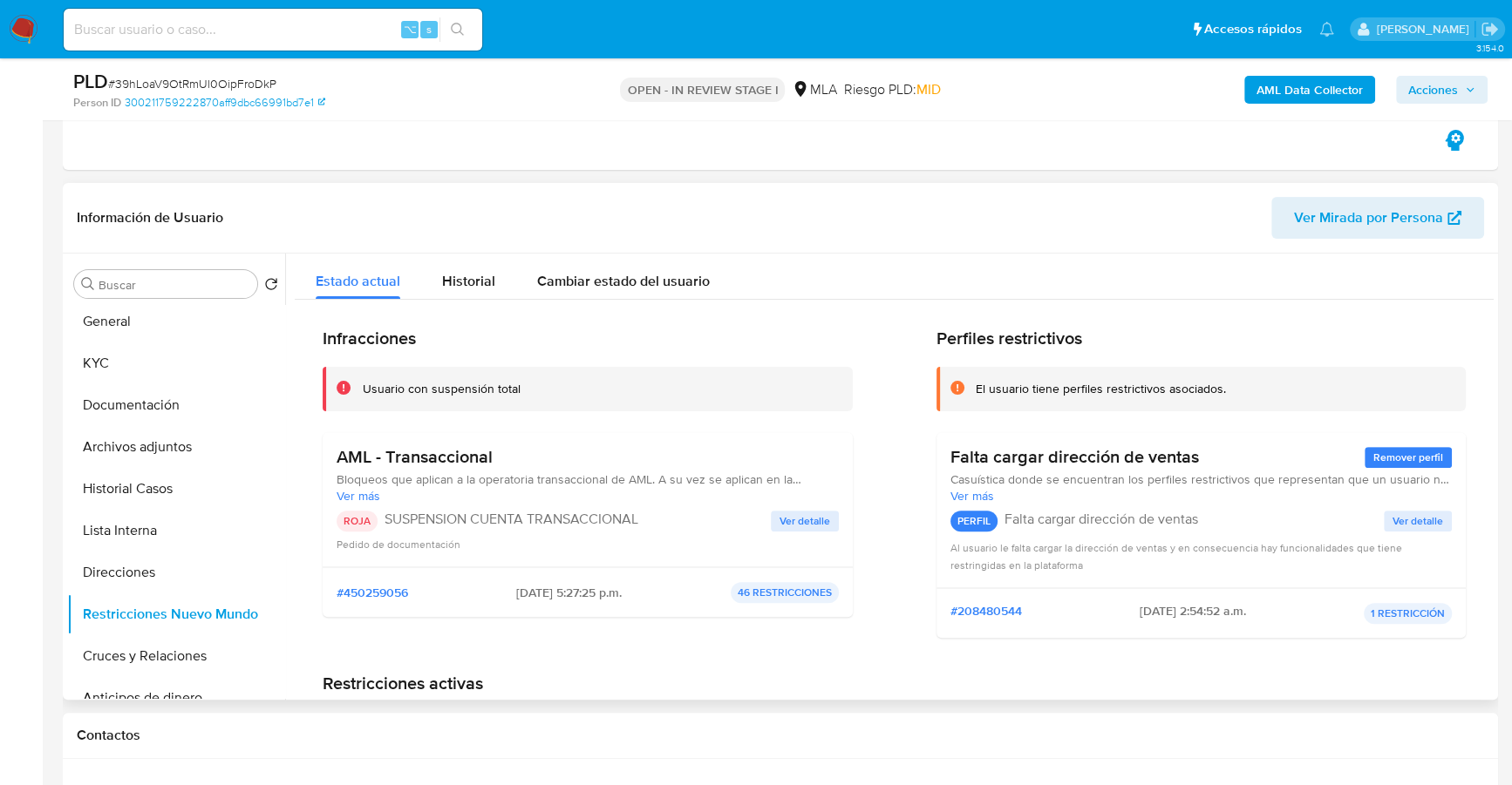
scroll to position [0, 0]
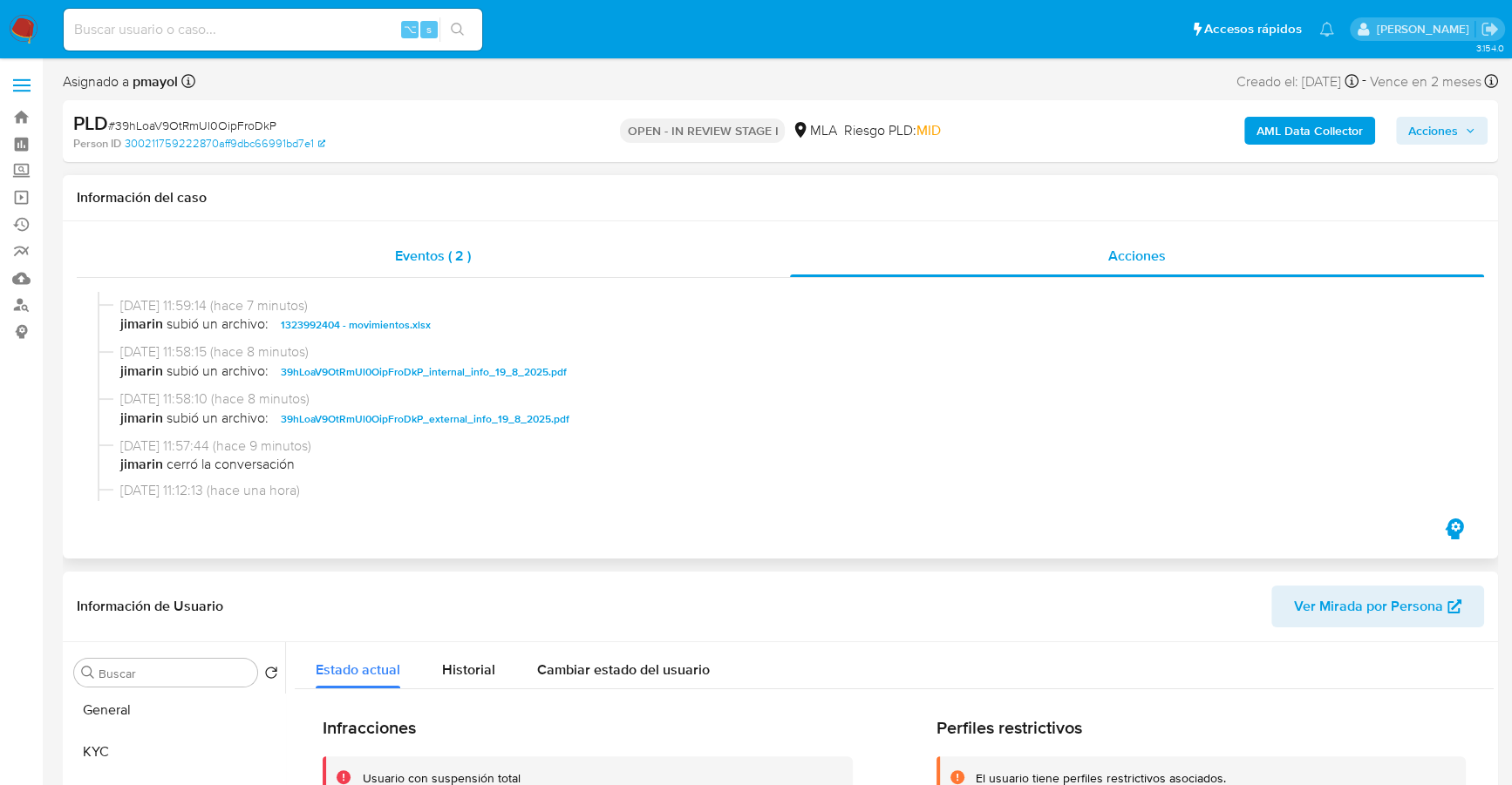
click at [334, 260] on div "Eventos ( 2 )" at bounding box center [433, 255] width 714 height 42
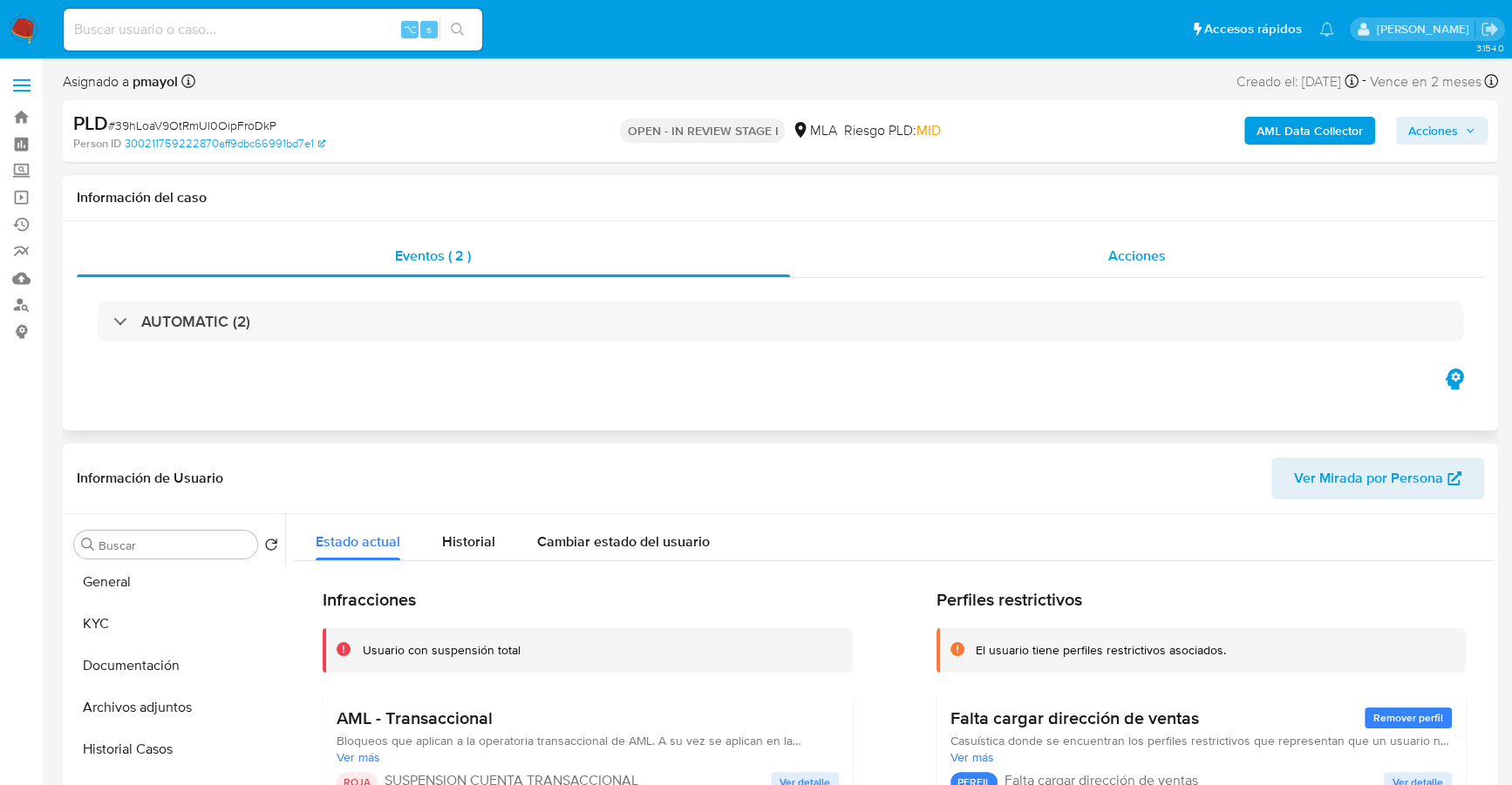
click at [1044, 250] on div "Acciones" at bounding box center [1137, 255] width 695 height 42
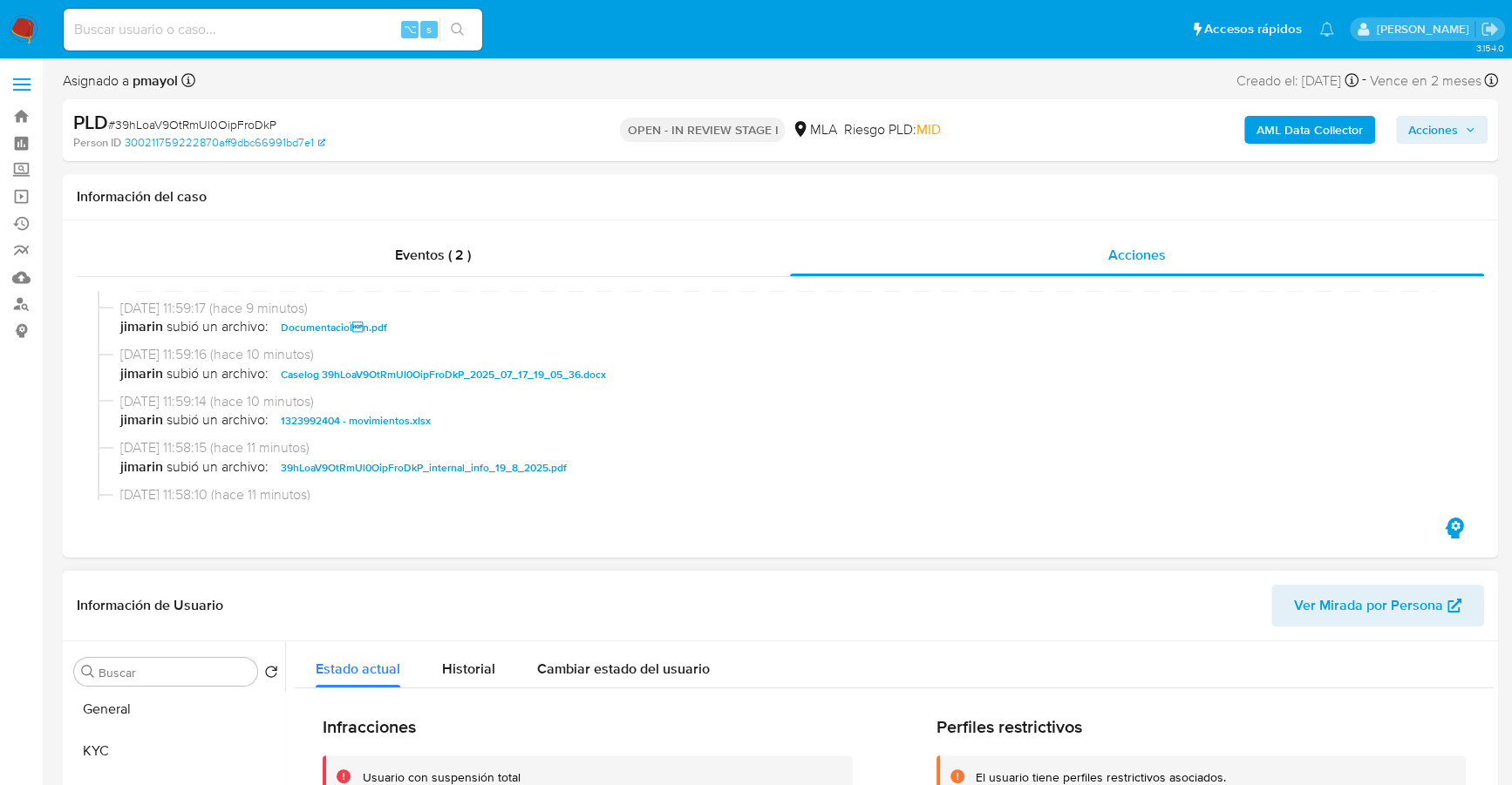
scroll to position [200, 0]
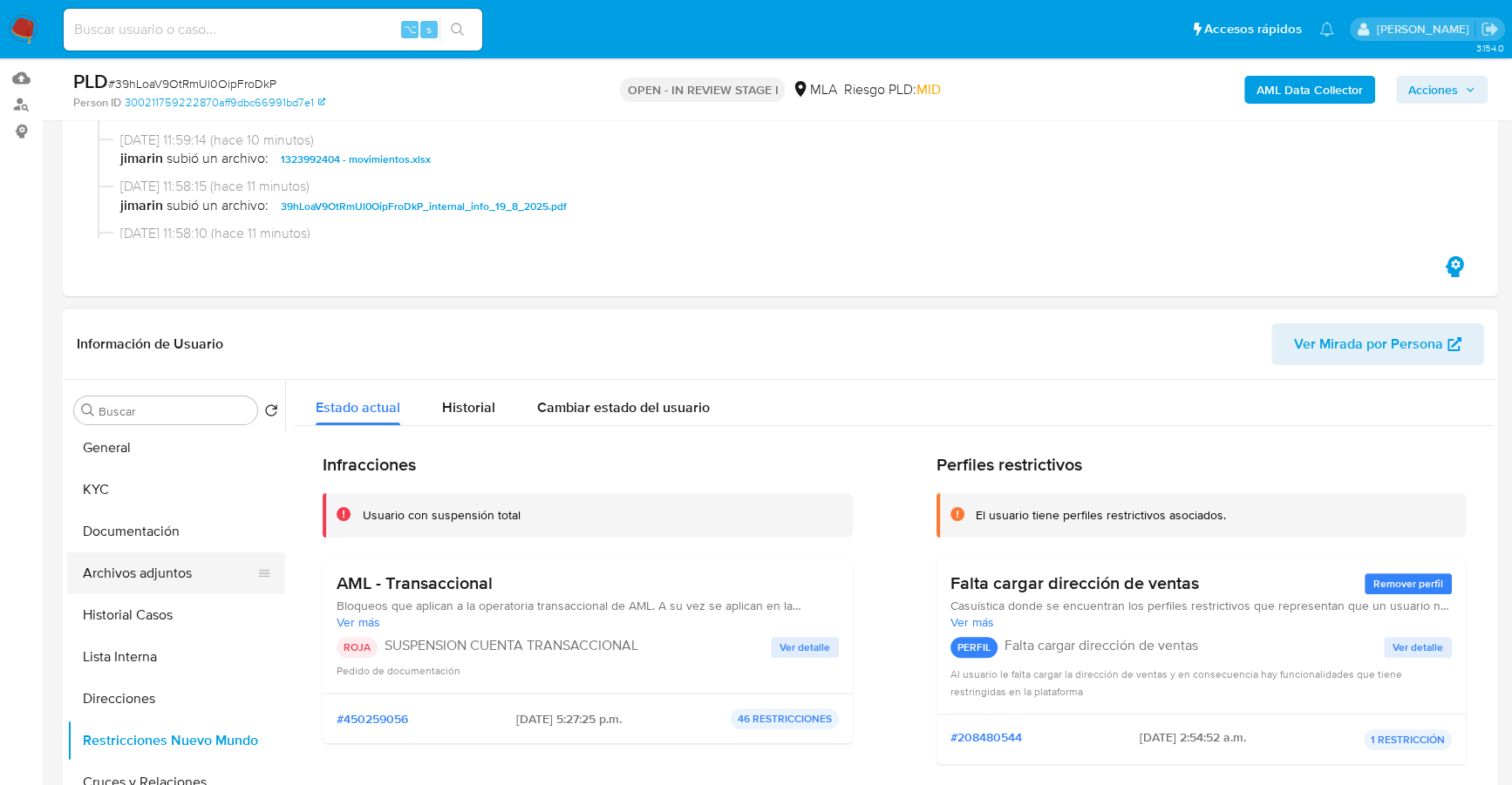
click at [119, 565] on button "Archivos adjuntos" at bounding box center [169, 573] width 204 height 42
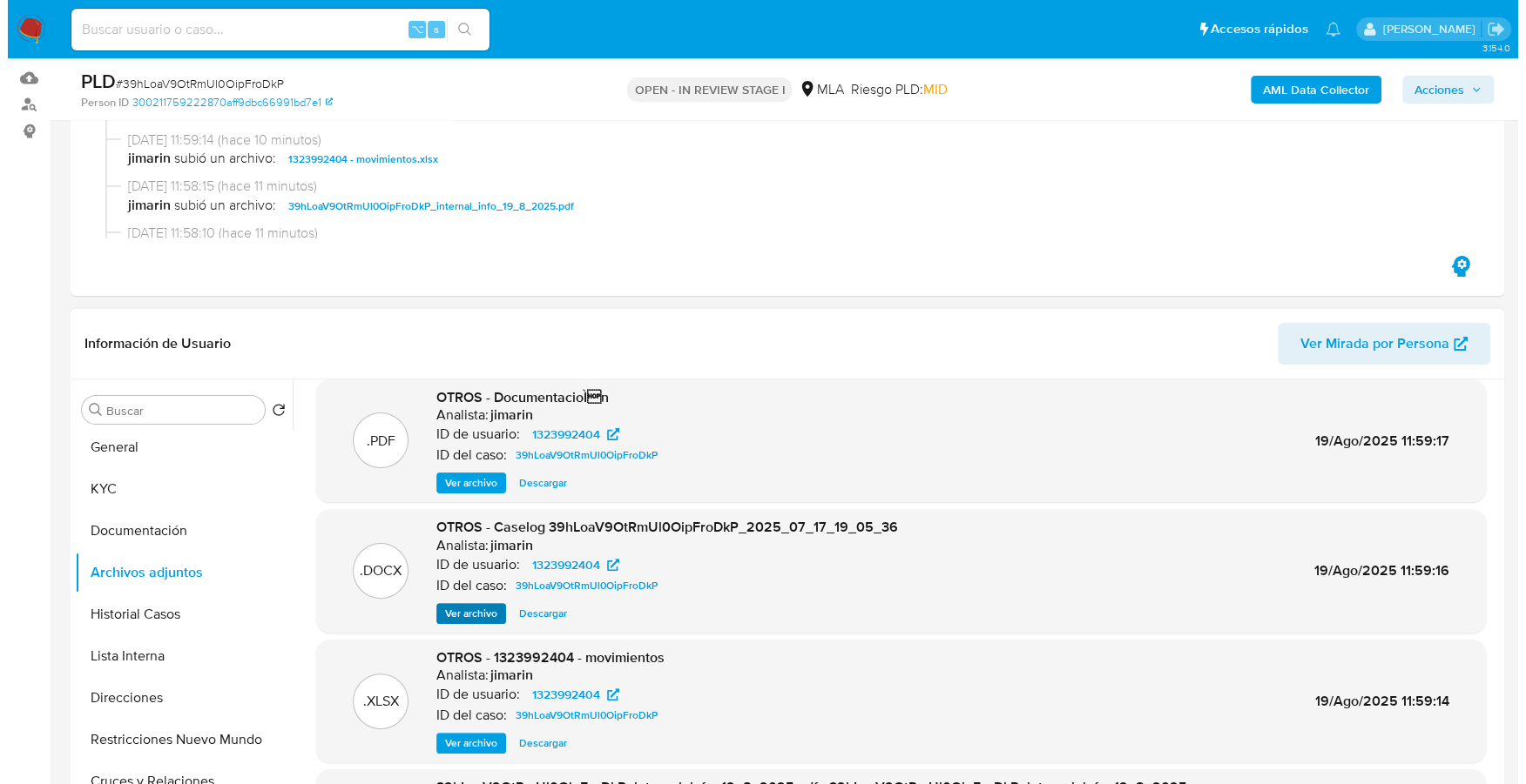
scroll to position [35, 0]
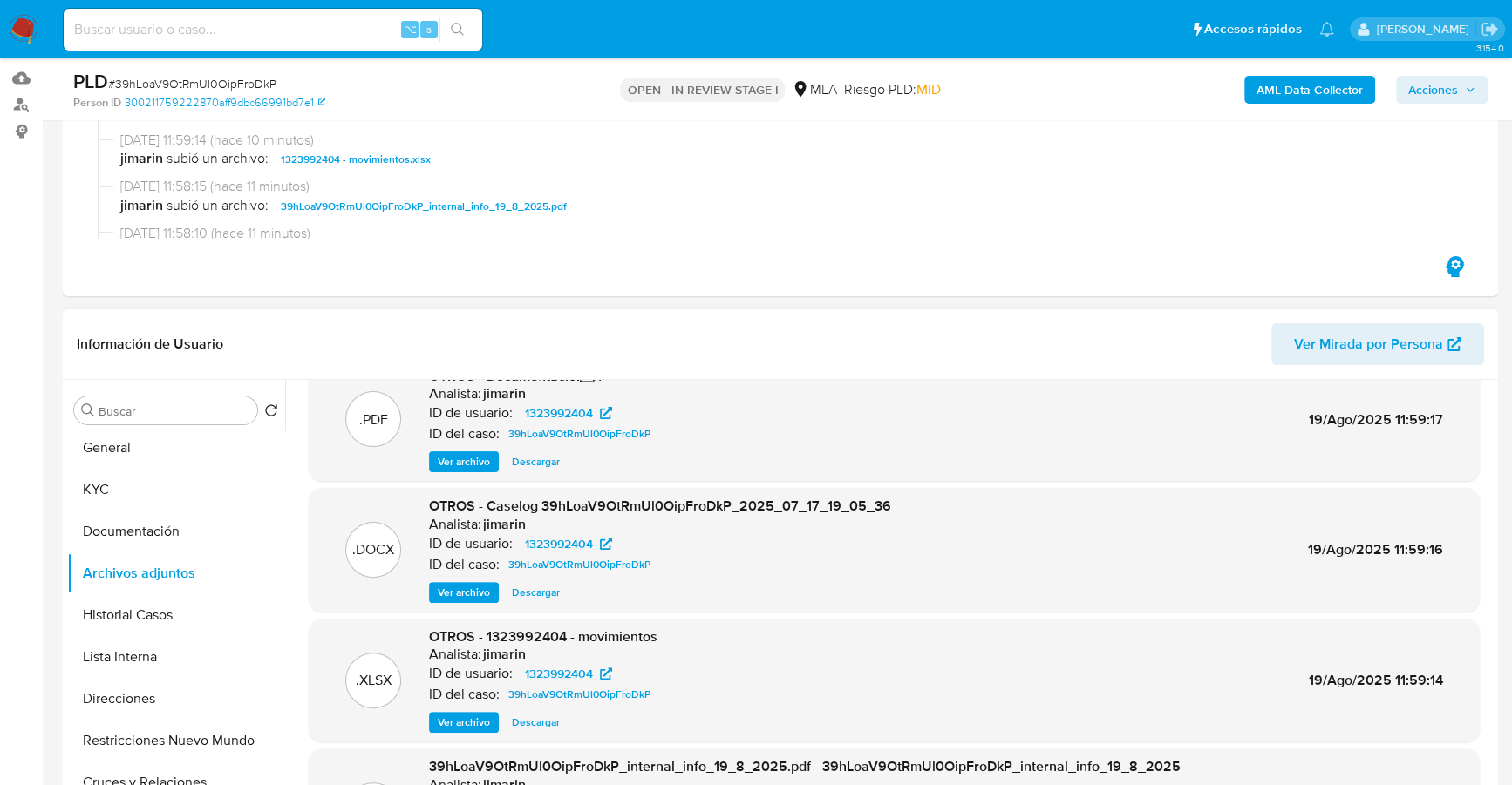
click at [462, 593] on span "Ver archivo" at bounding box center [464, 592] width 52 height 18
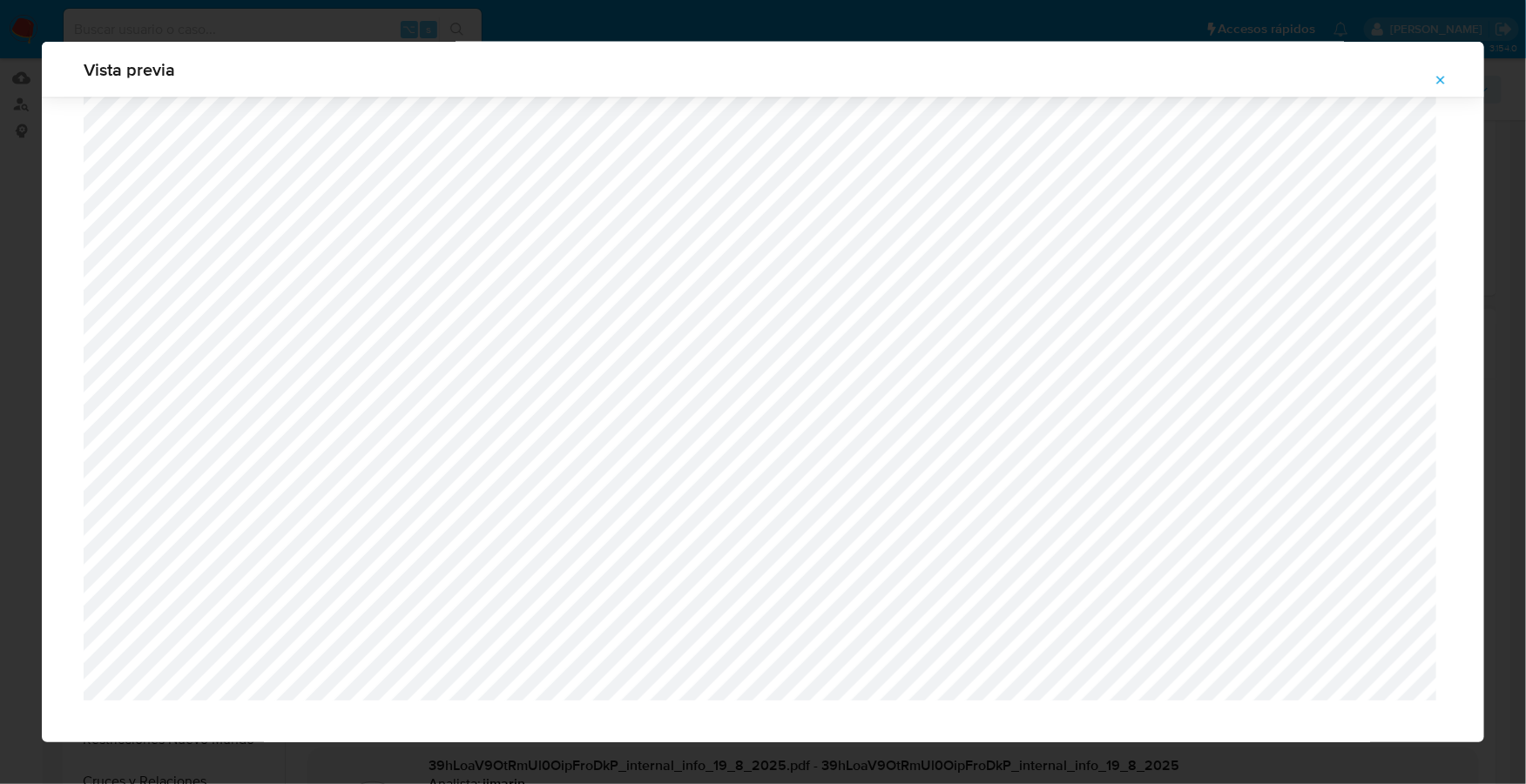
scroll to position [1103, 0]
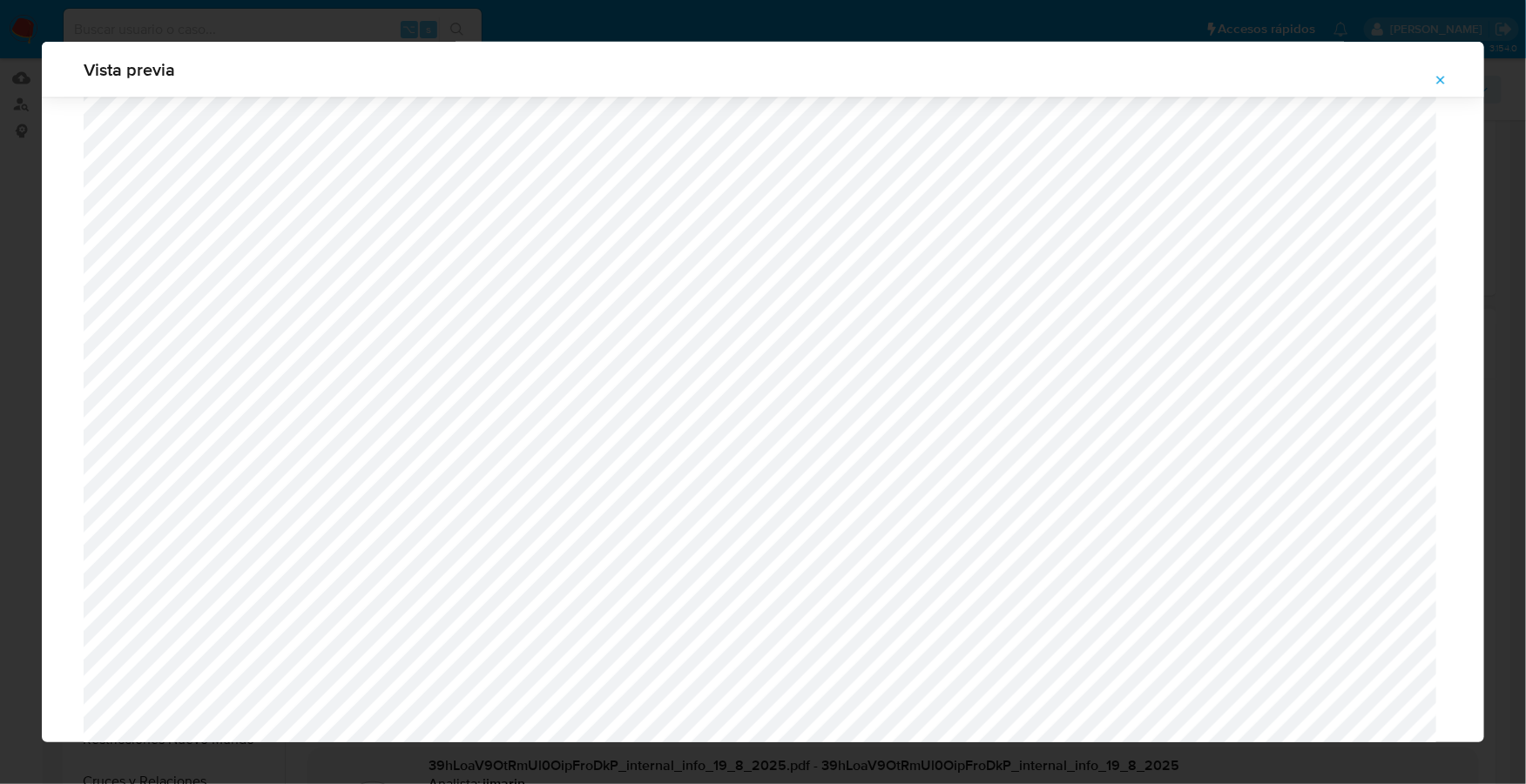
click at [1435, 75] on icon "Attachment preview" at bounding box center [1440, 80] width 14 height 14
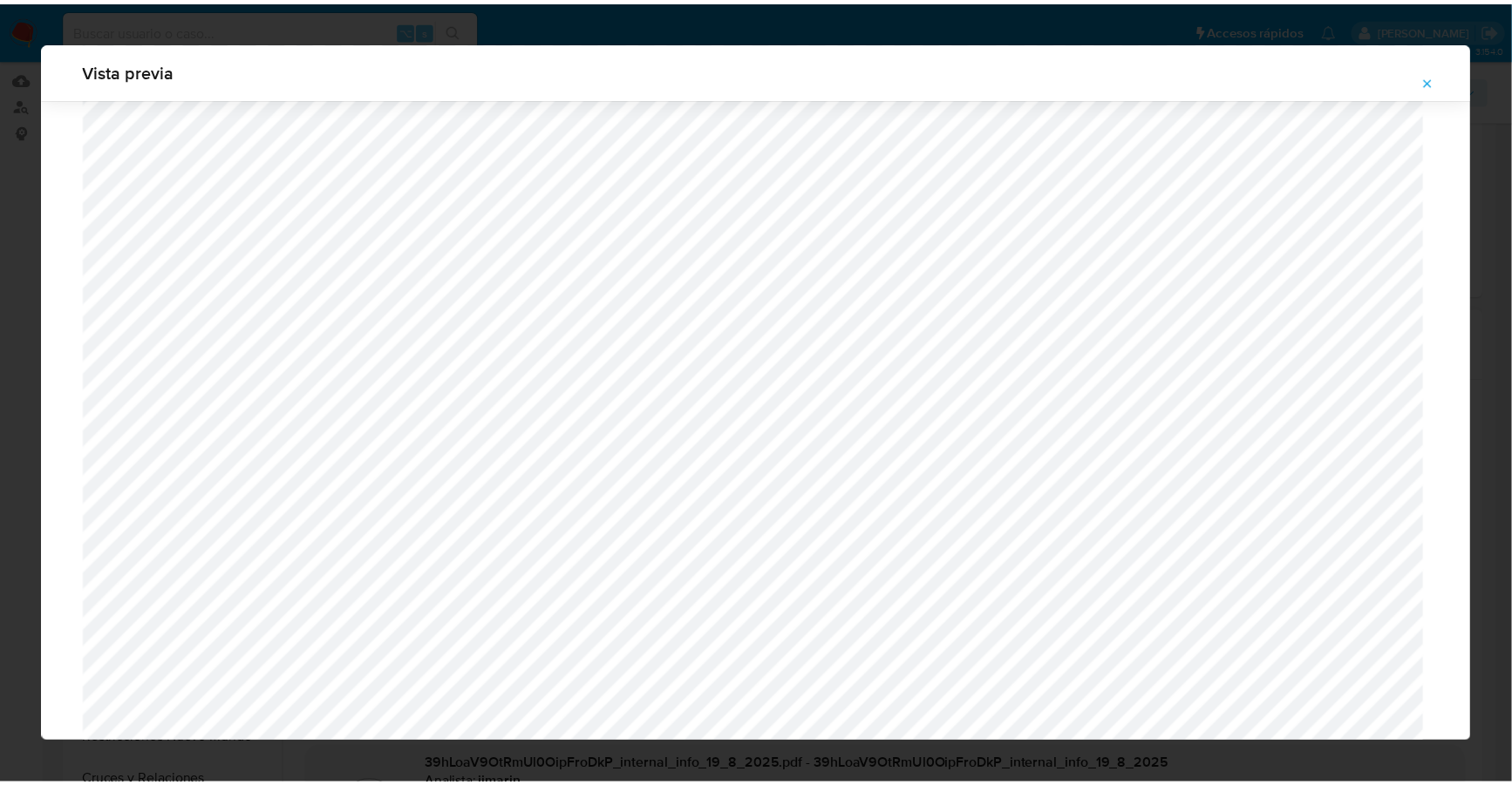
scroll to position [0, 0]
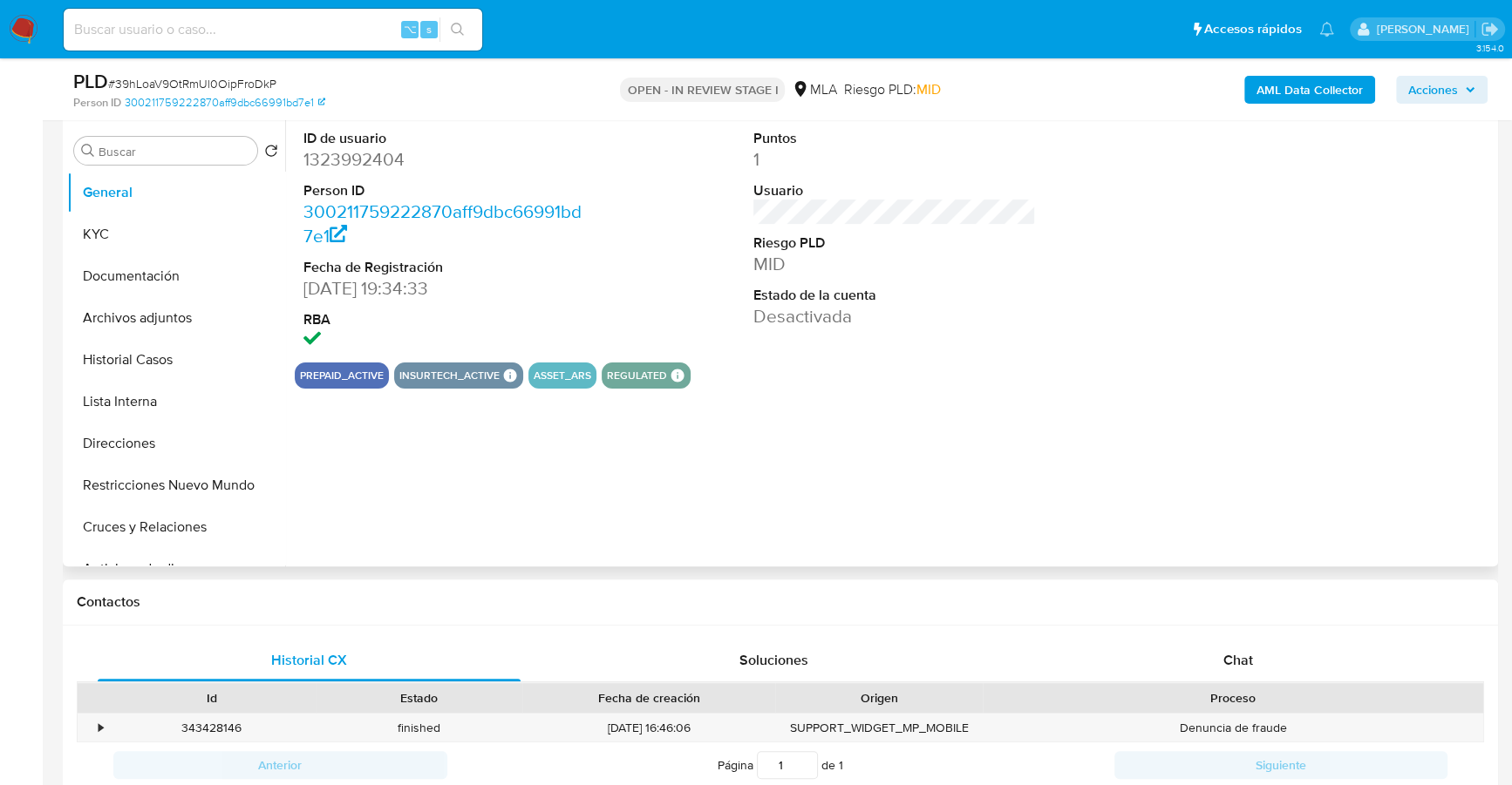
scroll to position [407, 0]
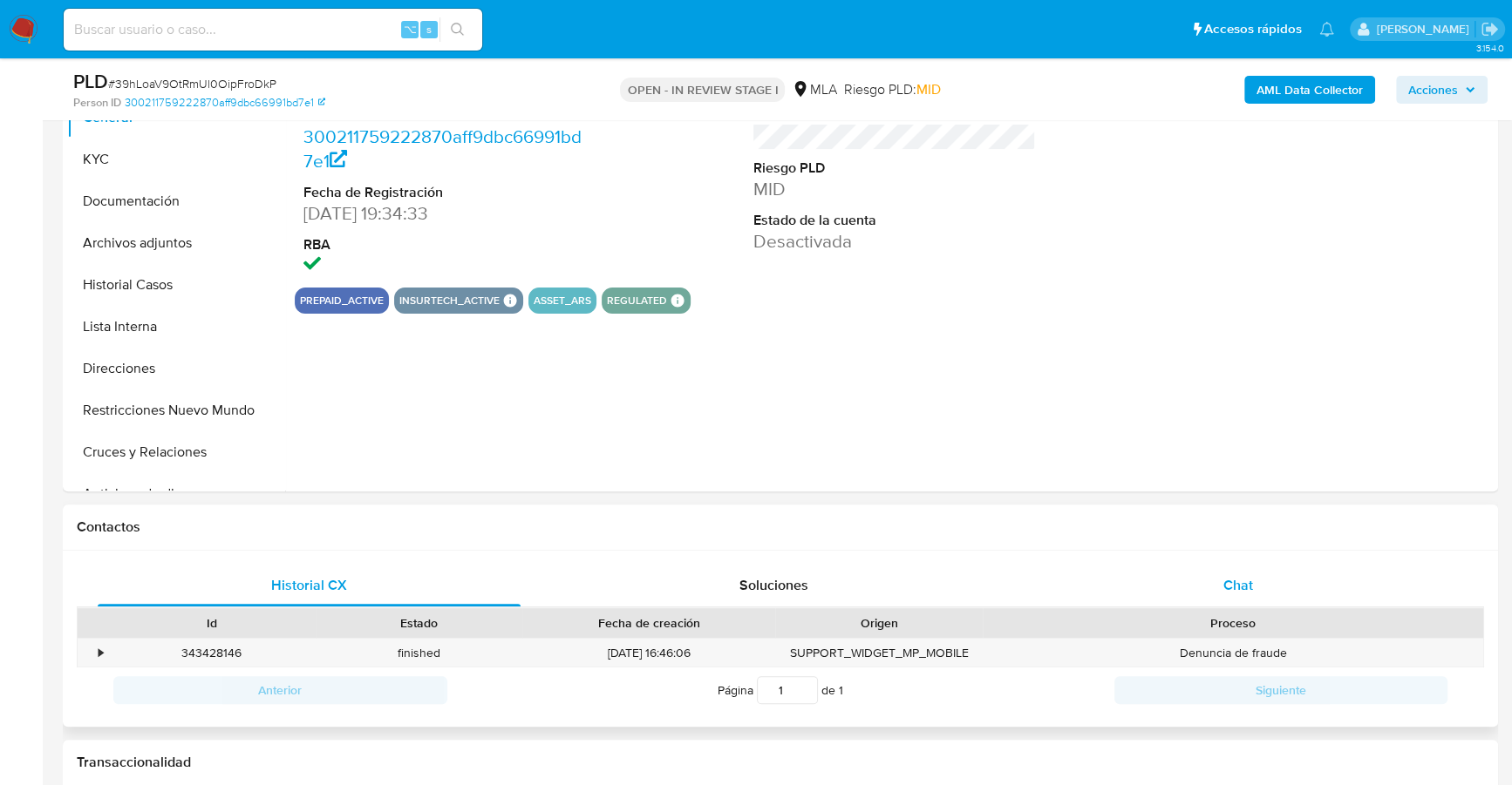
select select "10"
click at [1293, 587] on div "Chat" at bounding box center [1237, 585] width 423 height 42
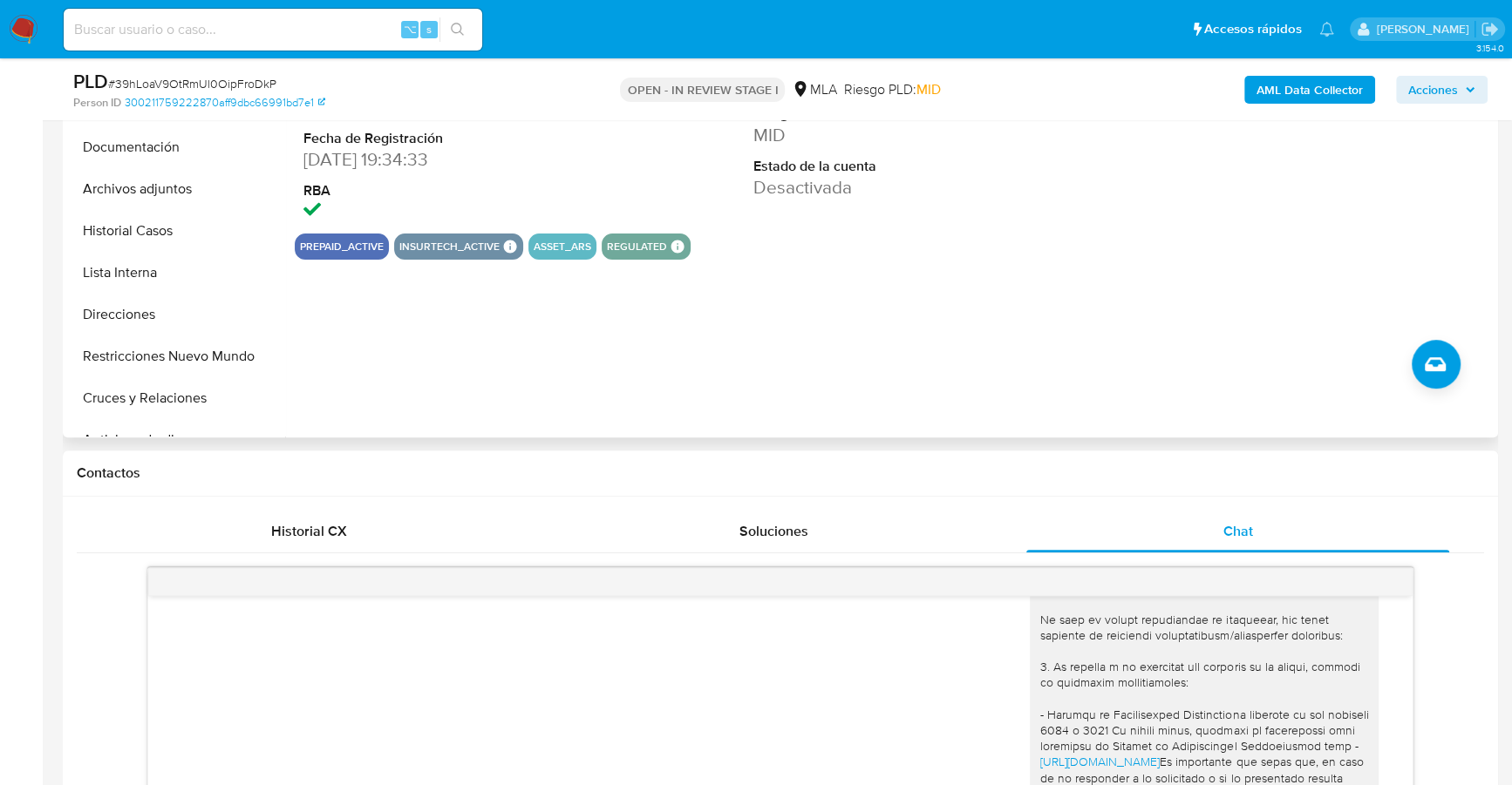
scroll to position [376, 0]
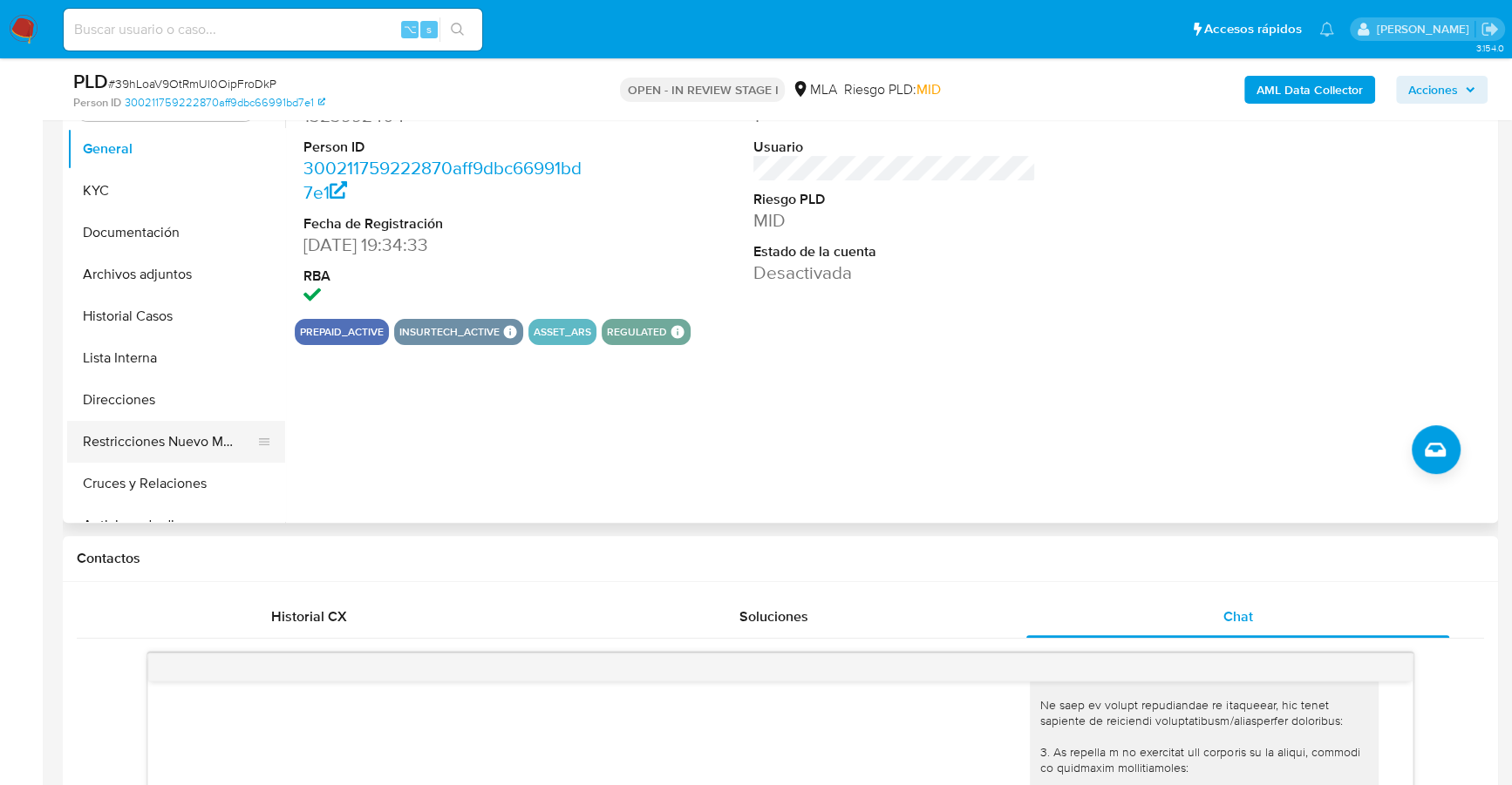
click at [167, 434] on button "Restricciones Nuevo Mundo" at bounding box center [169, 441] width 204 height 42
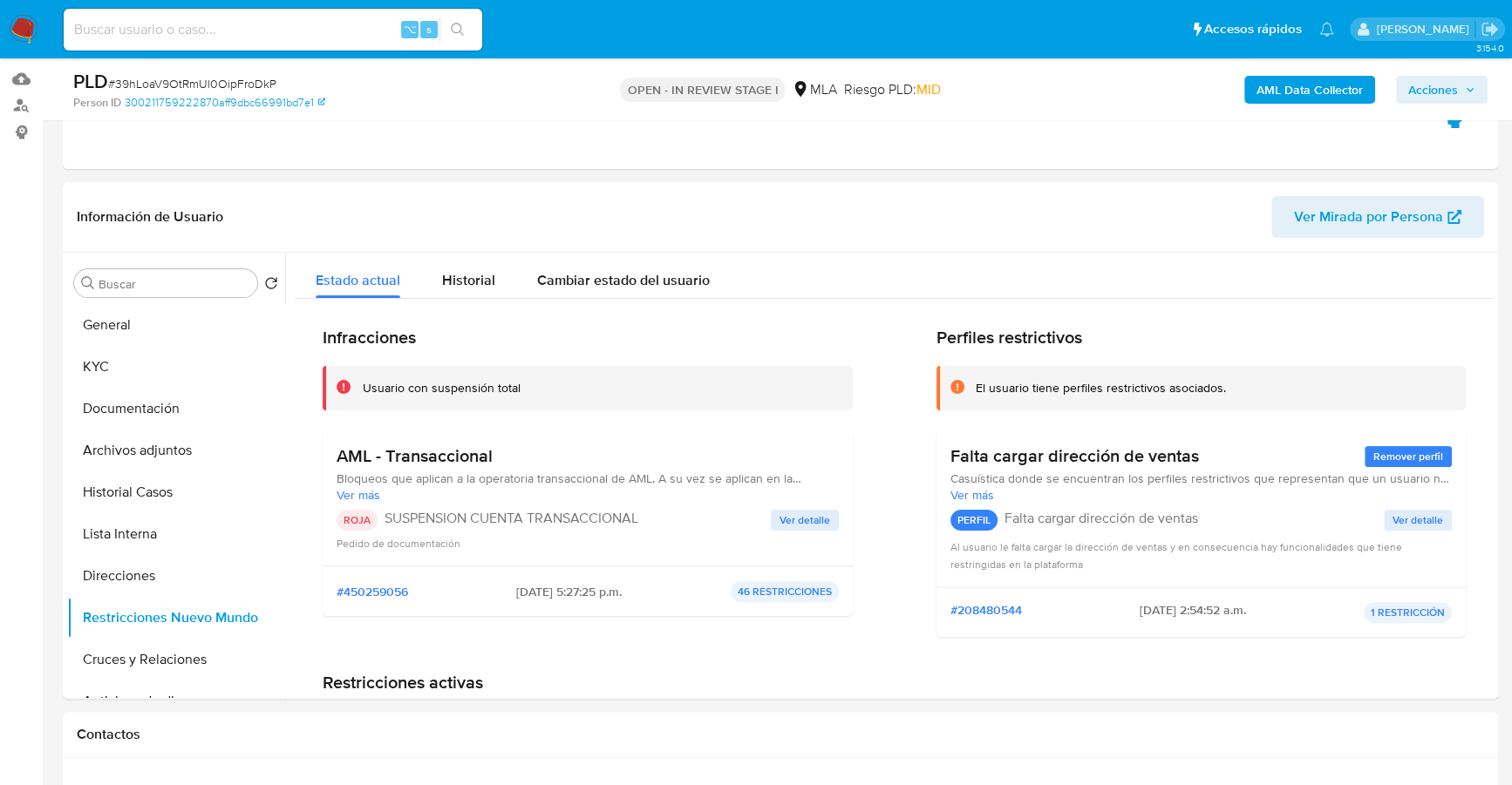
scroll to position [199, 0]
click at [442, 272] on span "Historial" at bounding box center [468, 281] width 53 height 20
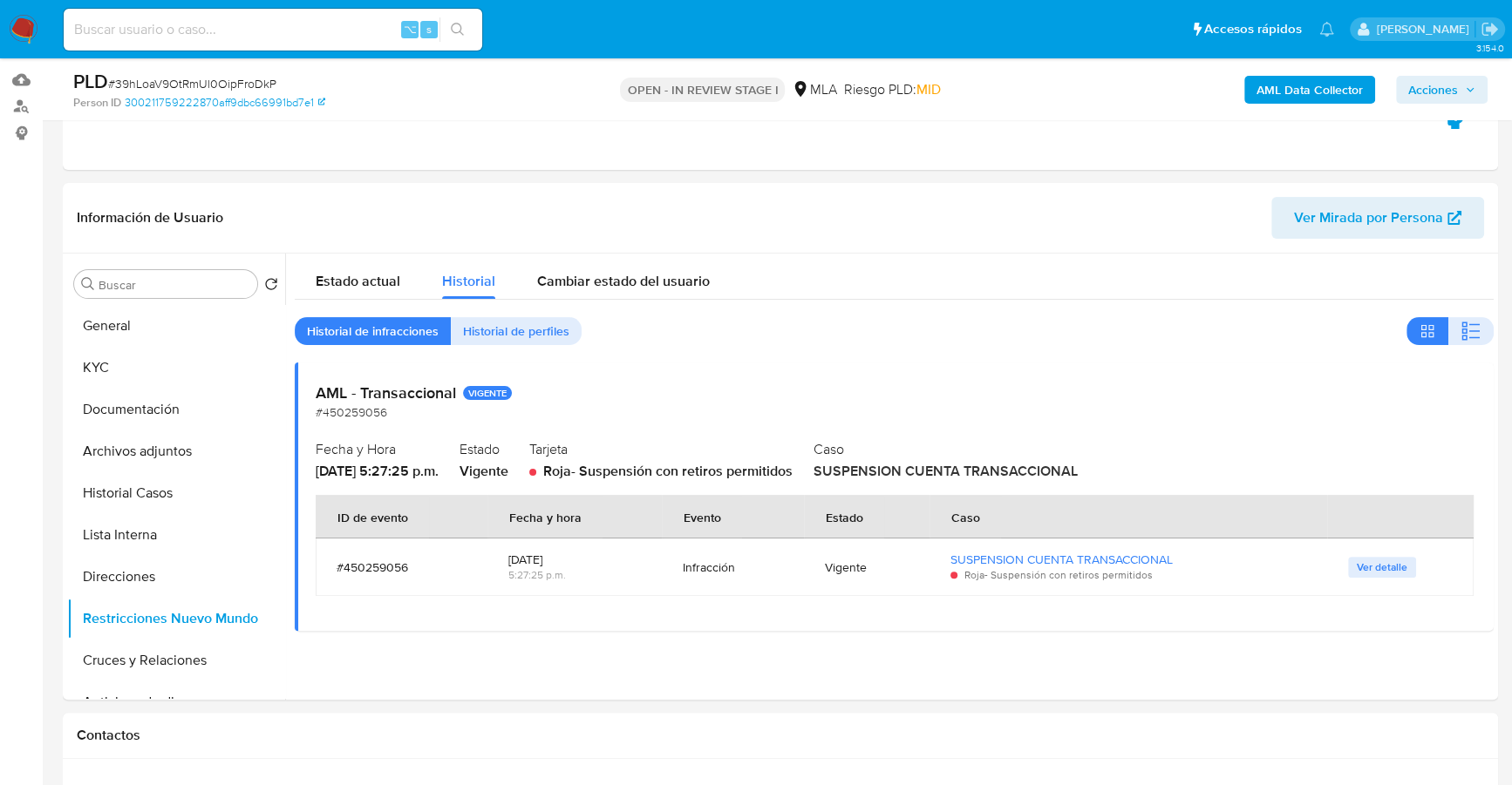
click at [354, 31] on input at bounding box center [272, 30] width 419 height 22
paste input "2312700314"
type input "2312700314"
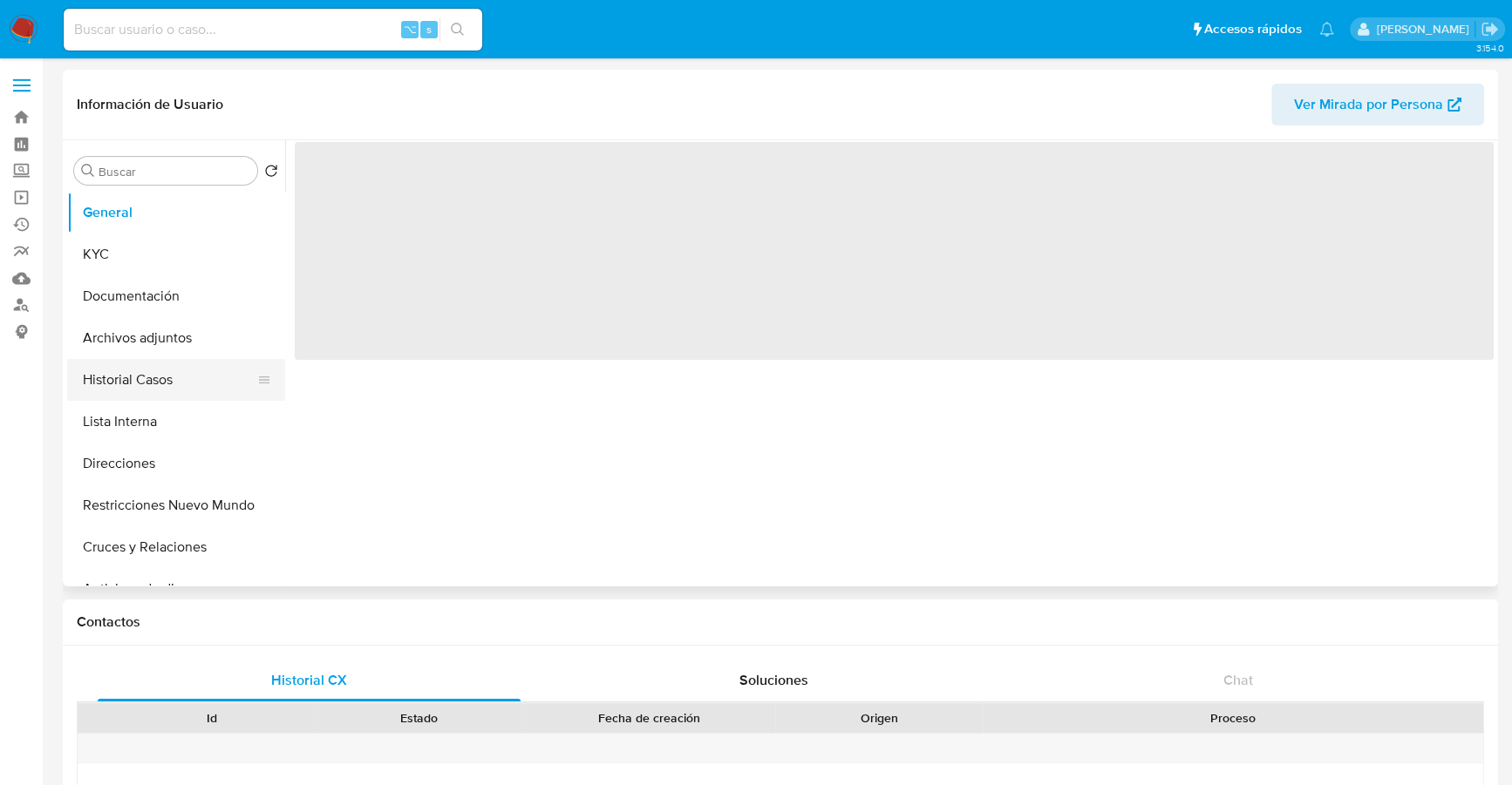
click at [132, 387] on button "Historial Casos" at bounding box center [169, 379] width 204 height 42
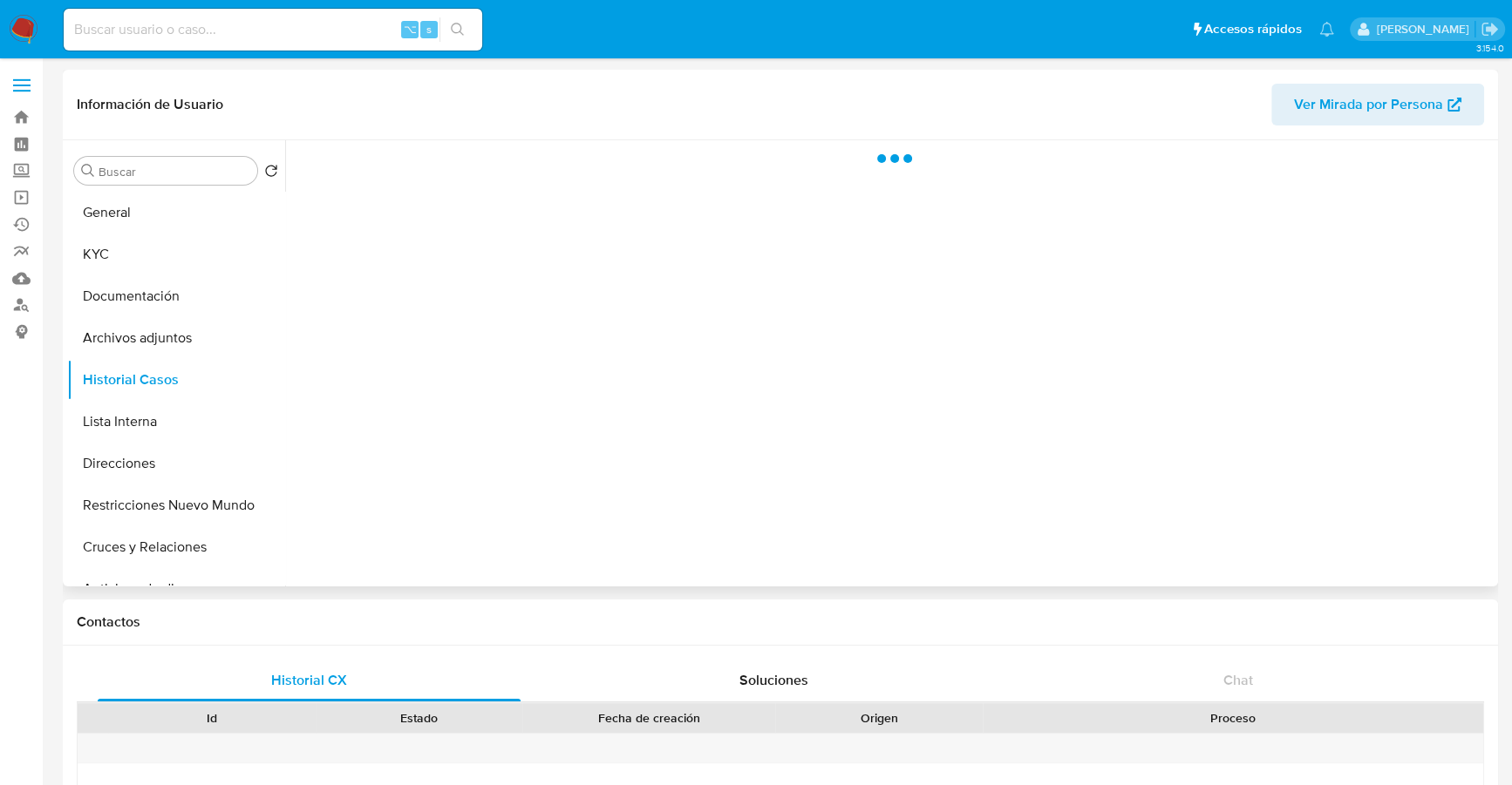
select select "10"
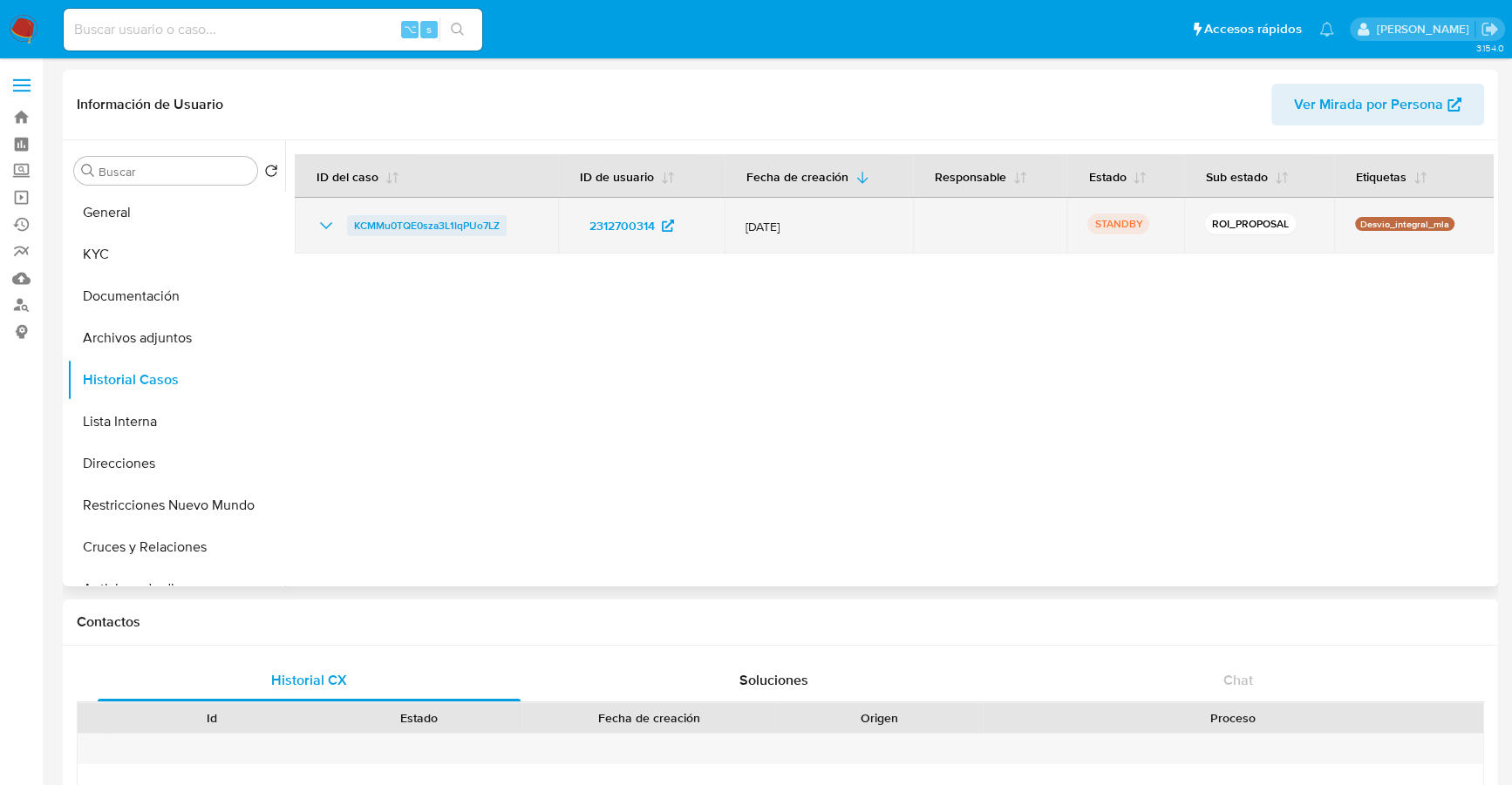
click at [382, 234] on span "KCMMu0TQE0sza3L1IqPUo7LZ" at bounding box center [427, 226] width 146 height 21
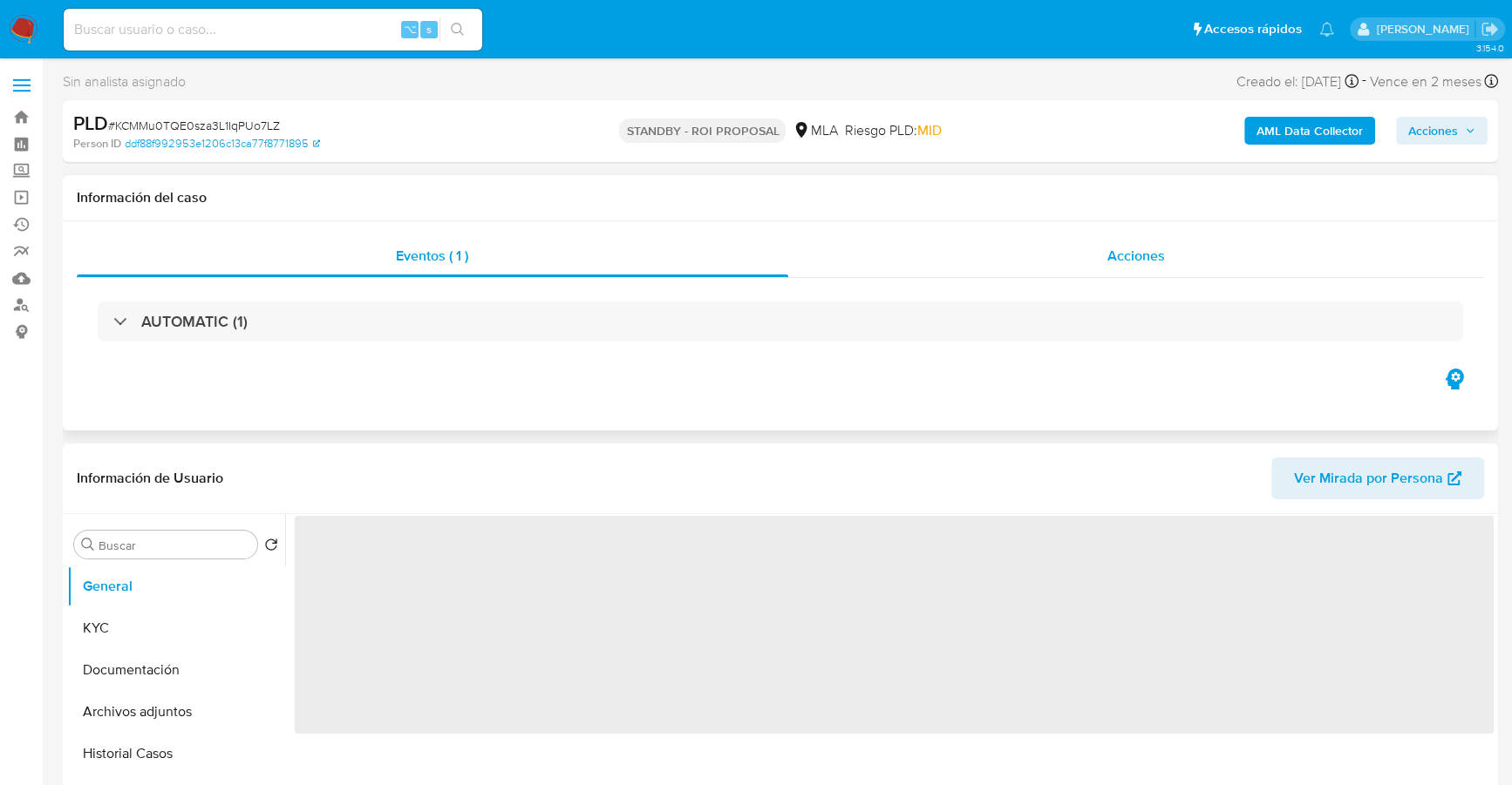
click at [1178, 253] on div "Acciones" at bounding box center [1136, 255] width 697 height 42
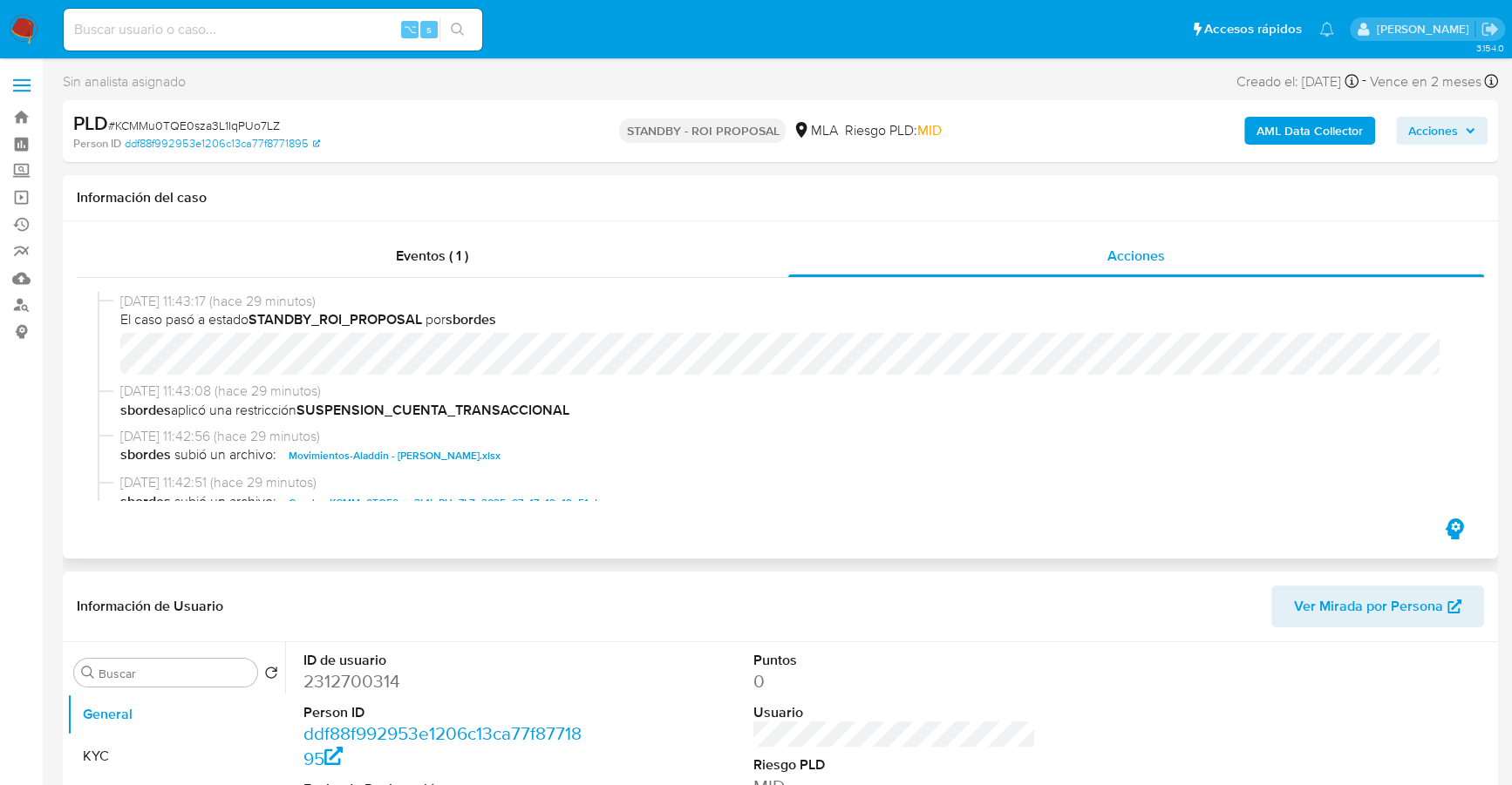
select select "10"
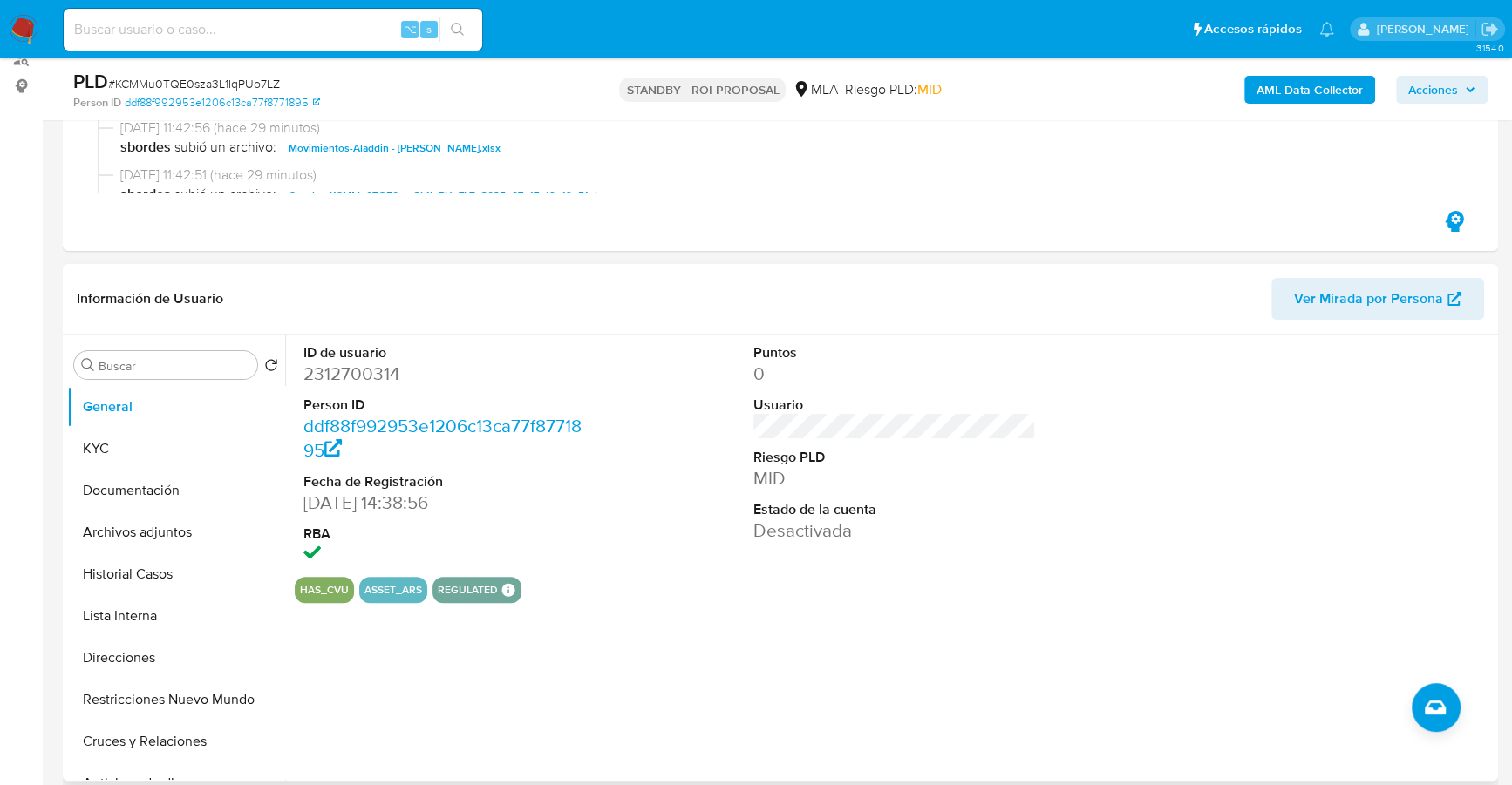
scroll to position [544, 0]
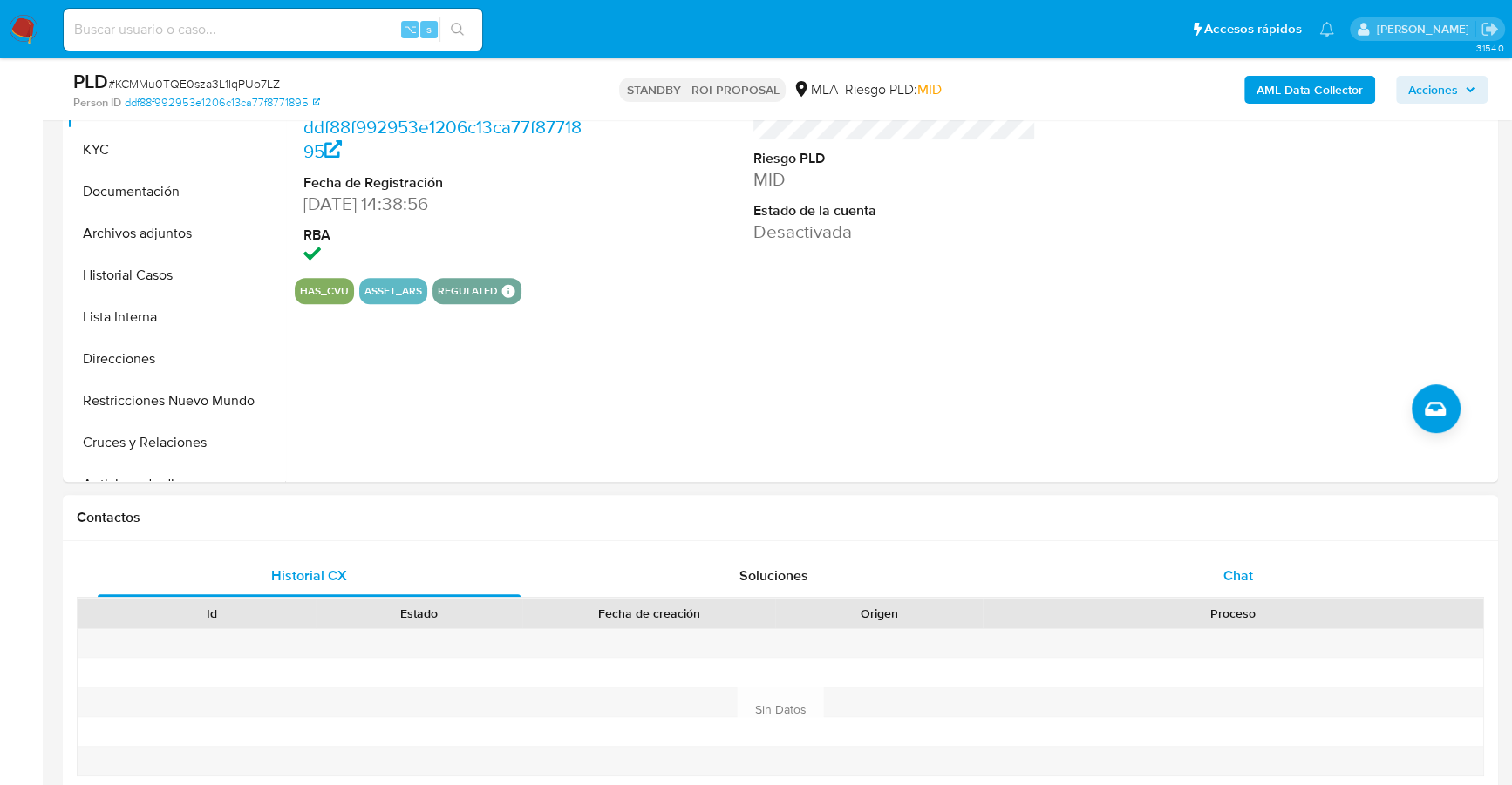
click at [1254, 568] on div "Chat" at bounding box center [1237, 575] width 423 height 42
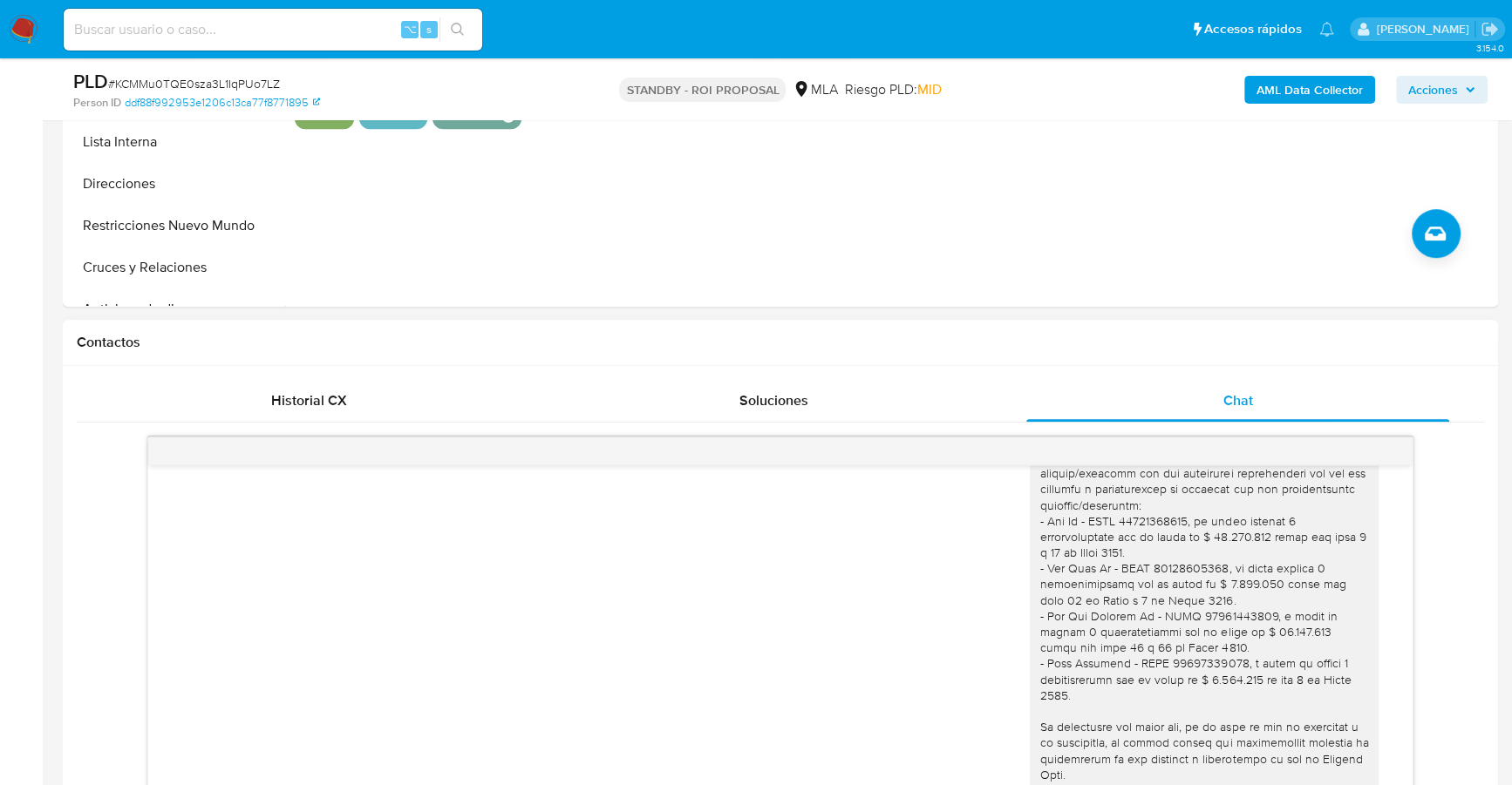
scroll to position [692, 0]
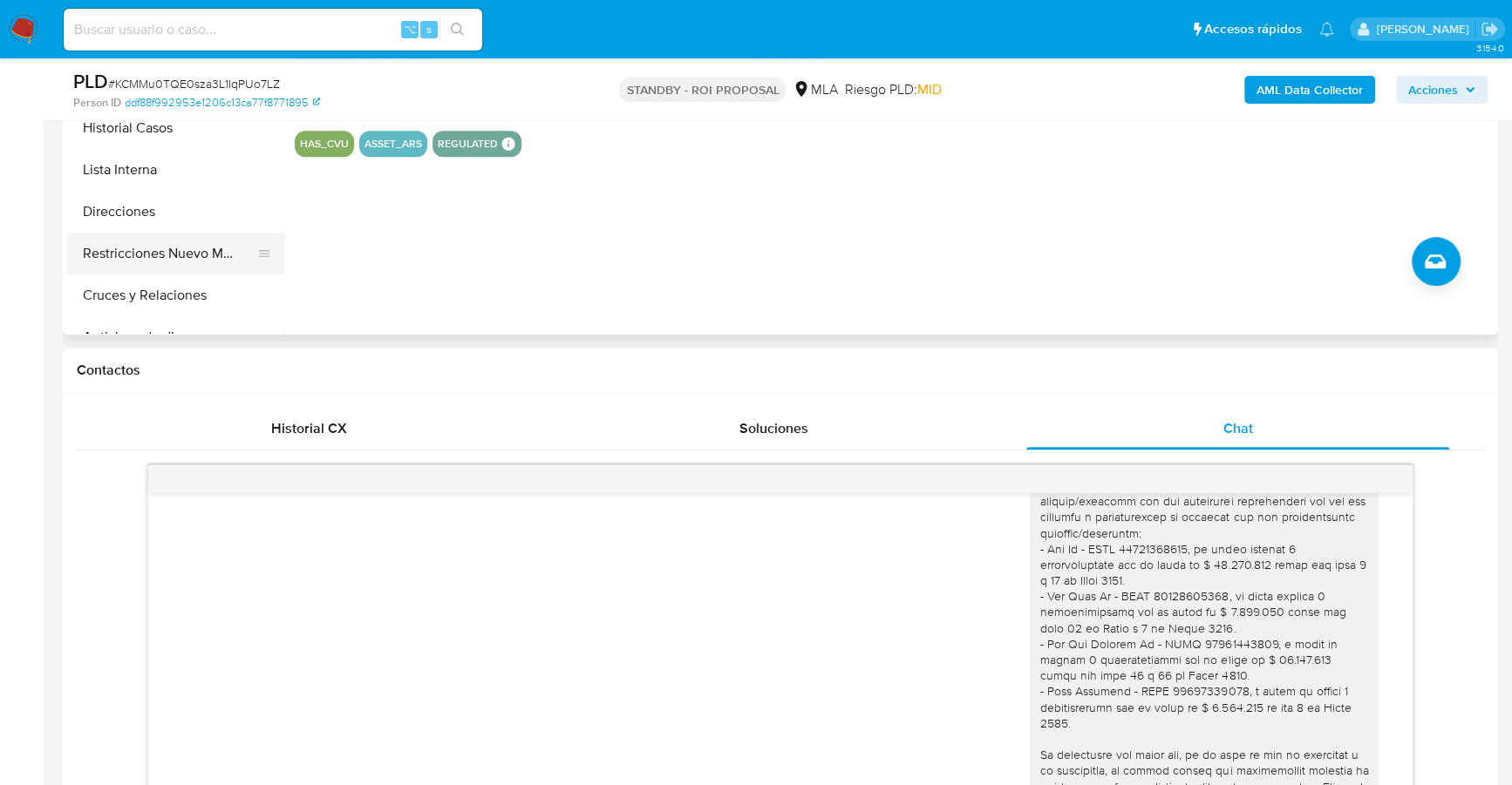
click at [189, 255] on button "Restricciones Nuevo Mundo" at bounding box center [169, 254] width 204 height 42
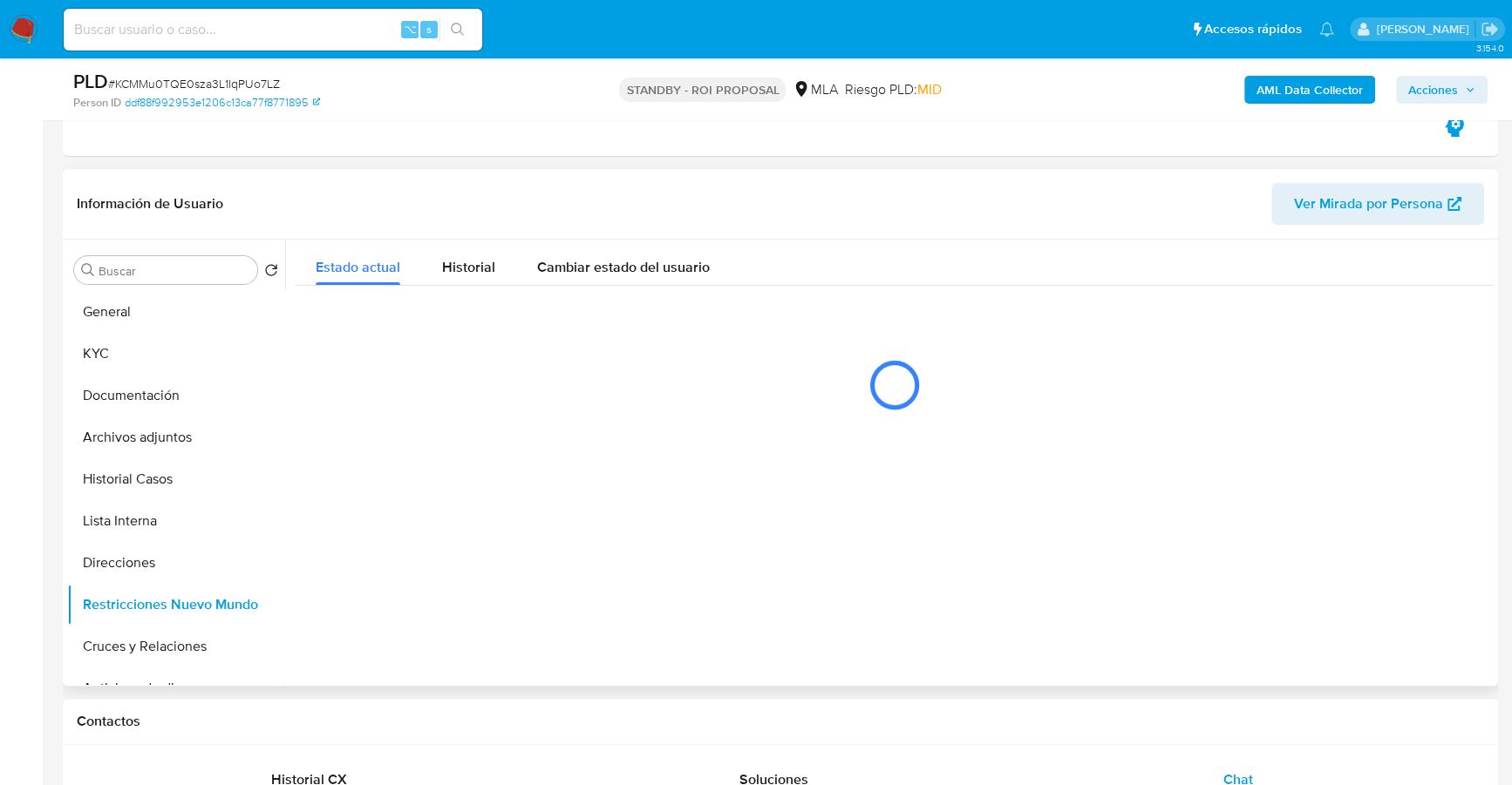
scroll to position [354, 0]
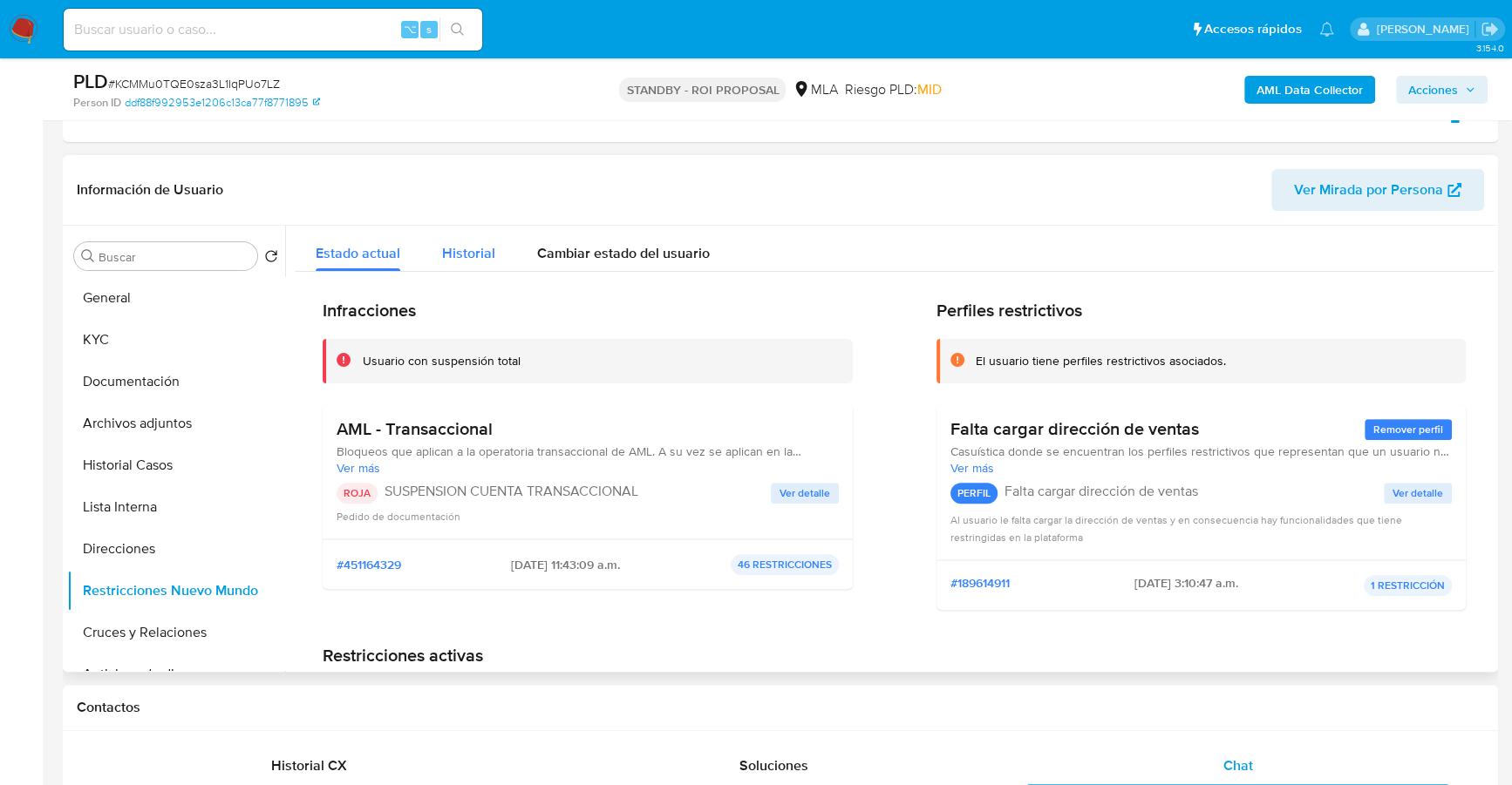
click at [479, 231] on div "Historial" at bounding box center [468, 249] width 53 height 47
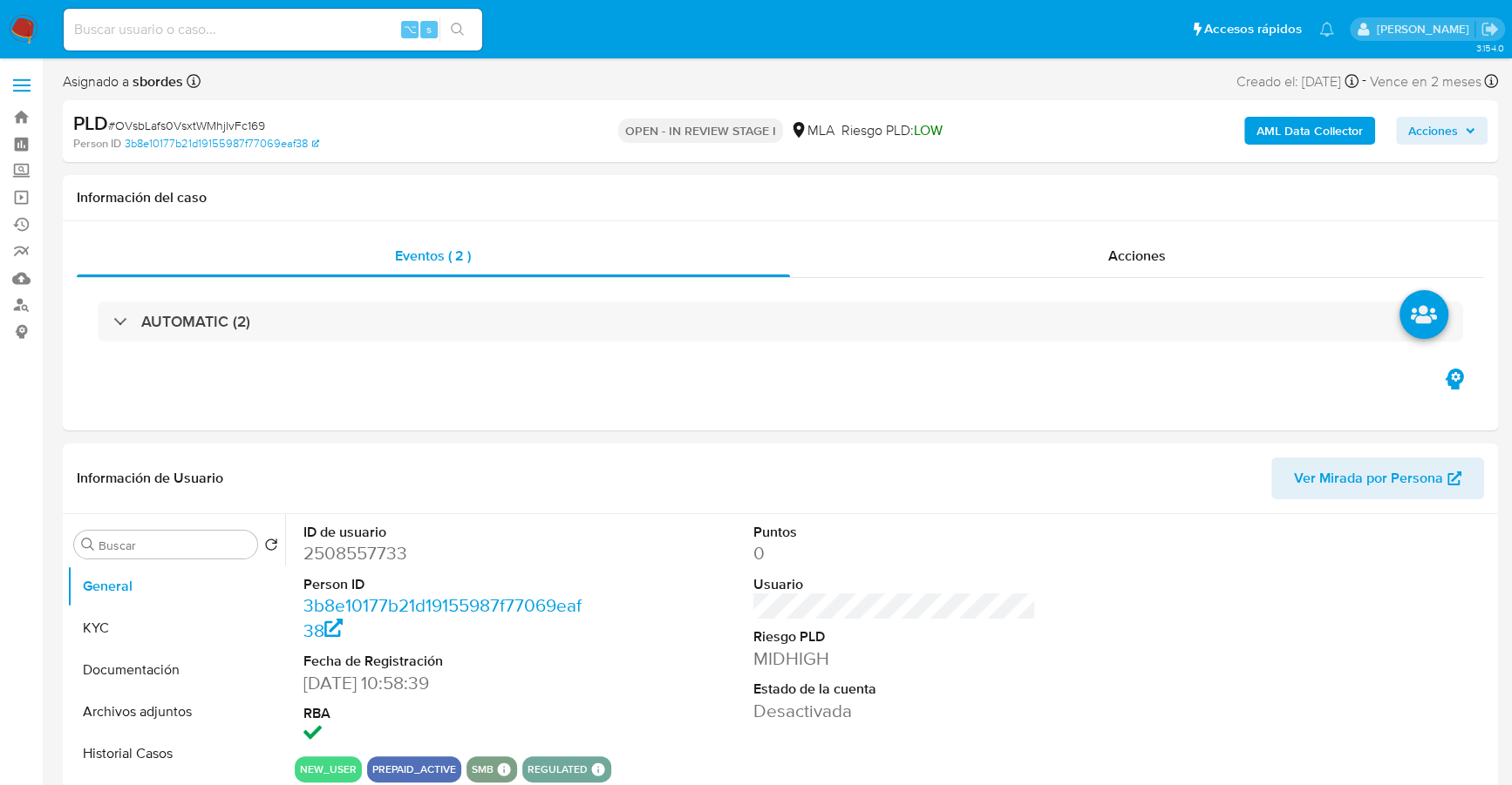
select select "10"
click at [152, 741] on button "Historial Casos" at bounding box center [169, 753] width 204 height 42
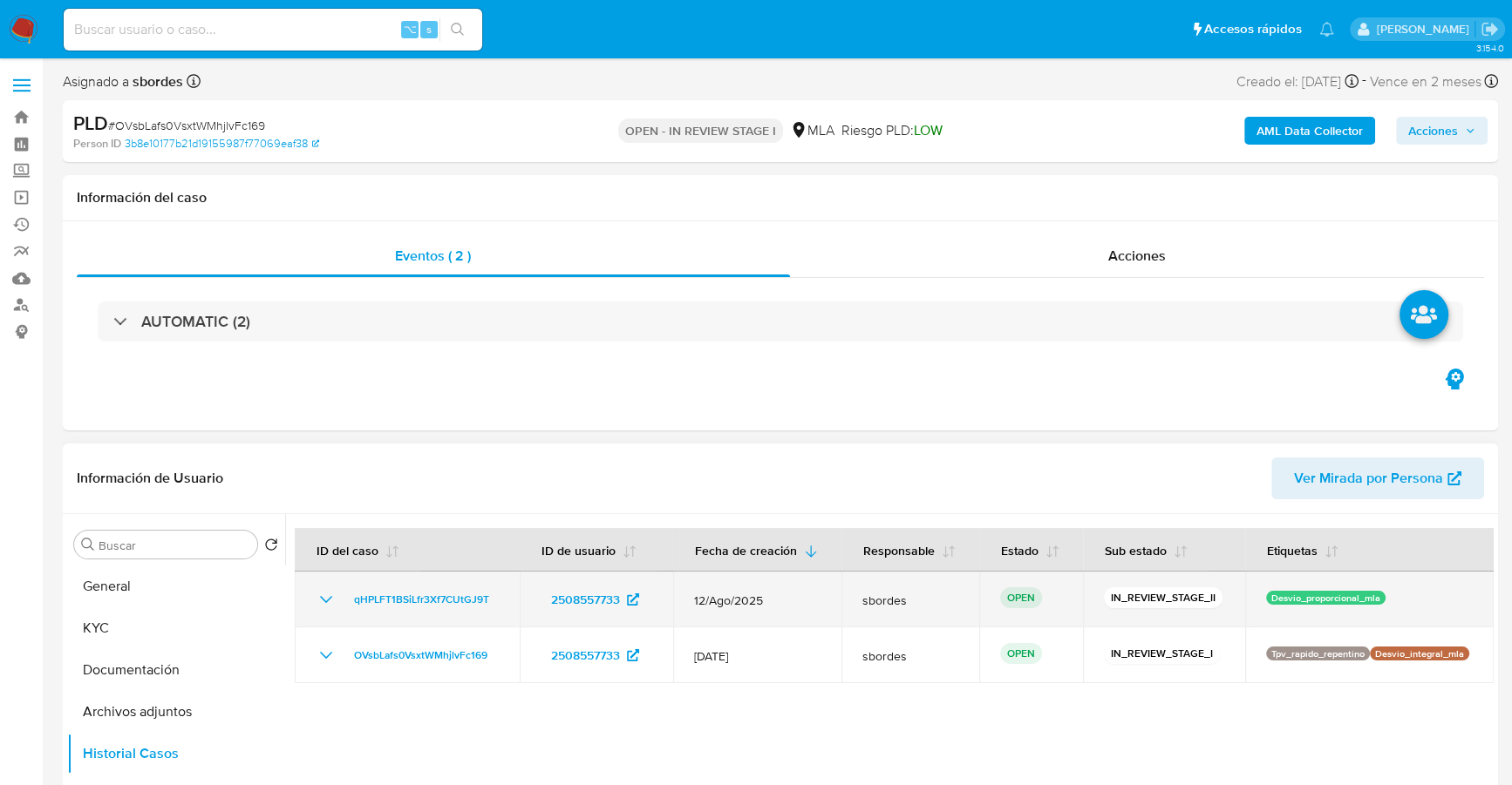
click at [1329, 596] on p "Desvio_proporcional_mla" at bounding box center [1325, 598] width 119 height 14
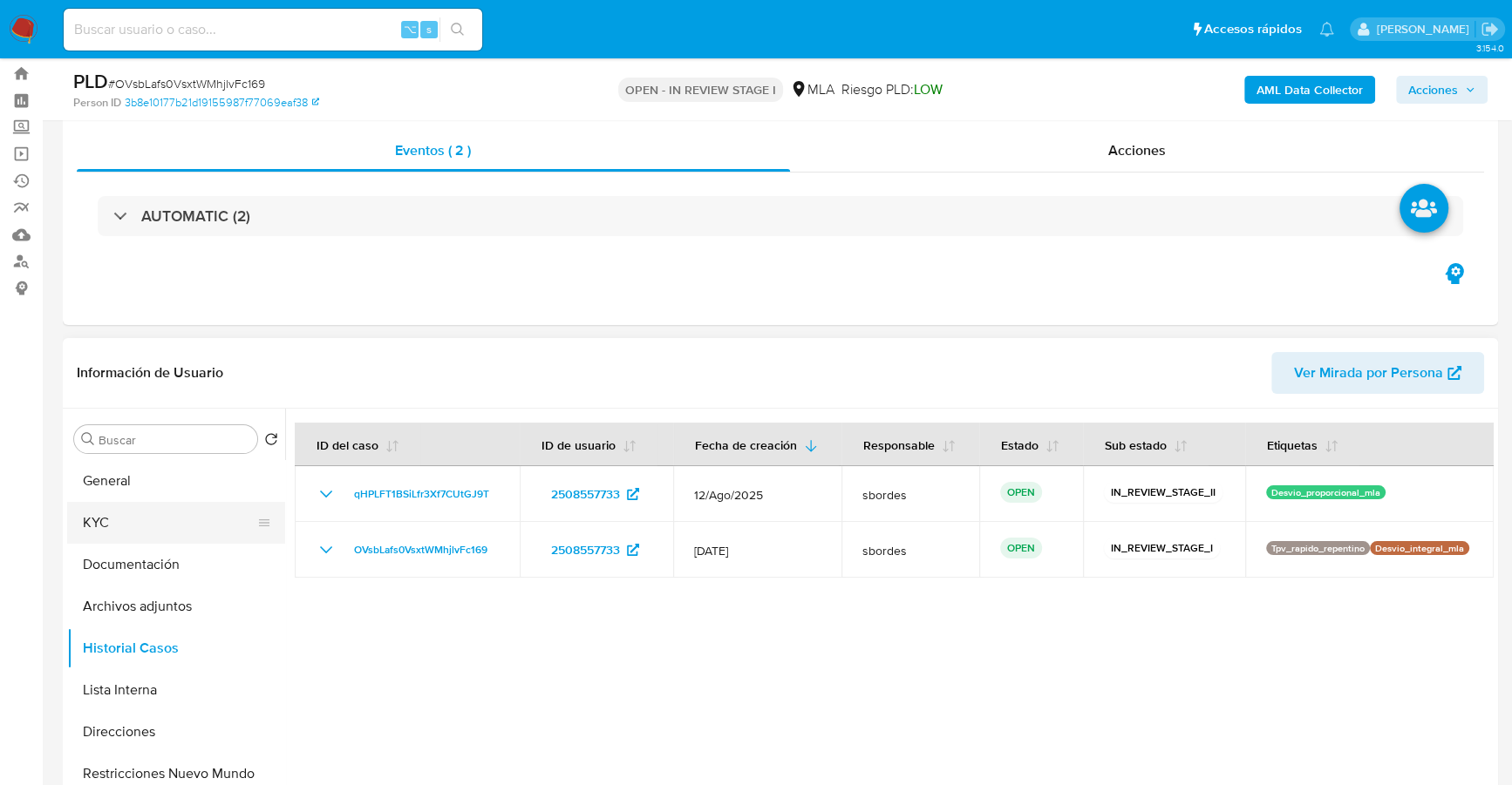
scroll to position [45, 0]
click at [187, 597] on button "Archivos adjuntos" at bounding box center [169, 605] width 204 height 42
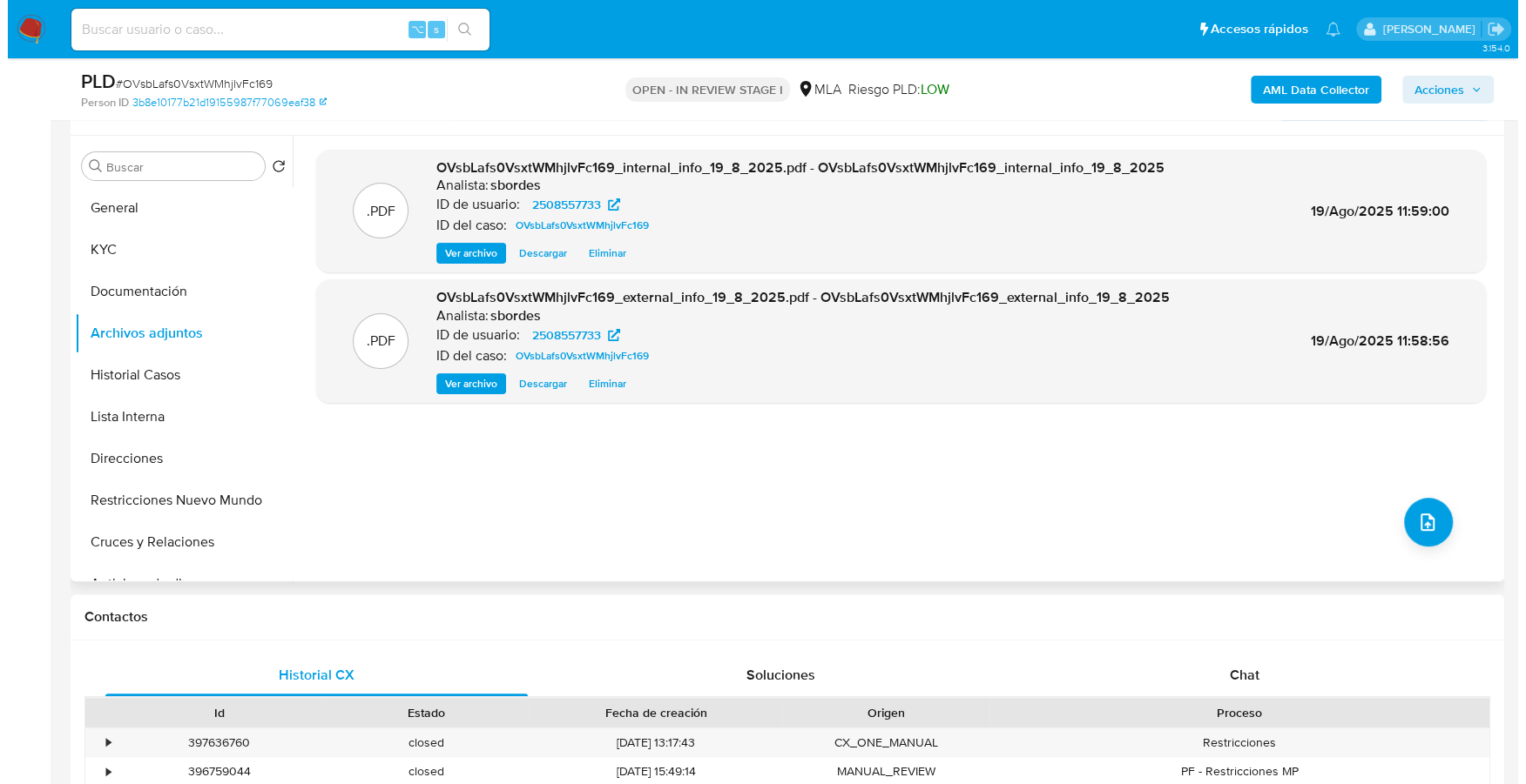
scroll to position [351, 0]
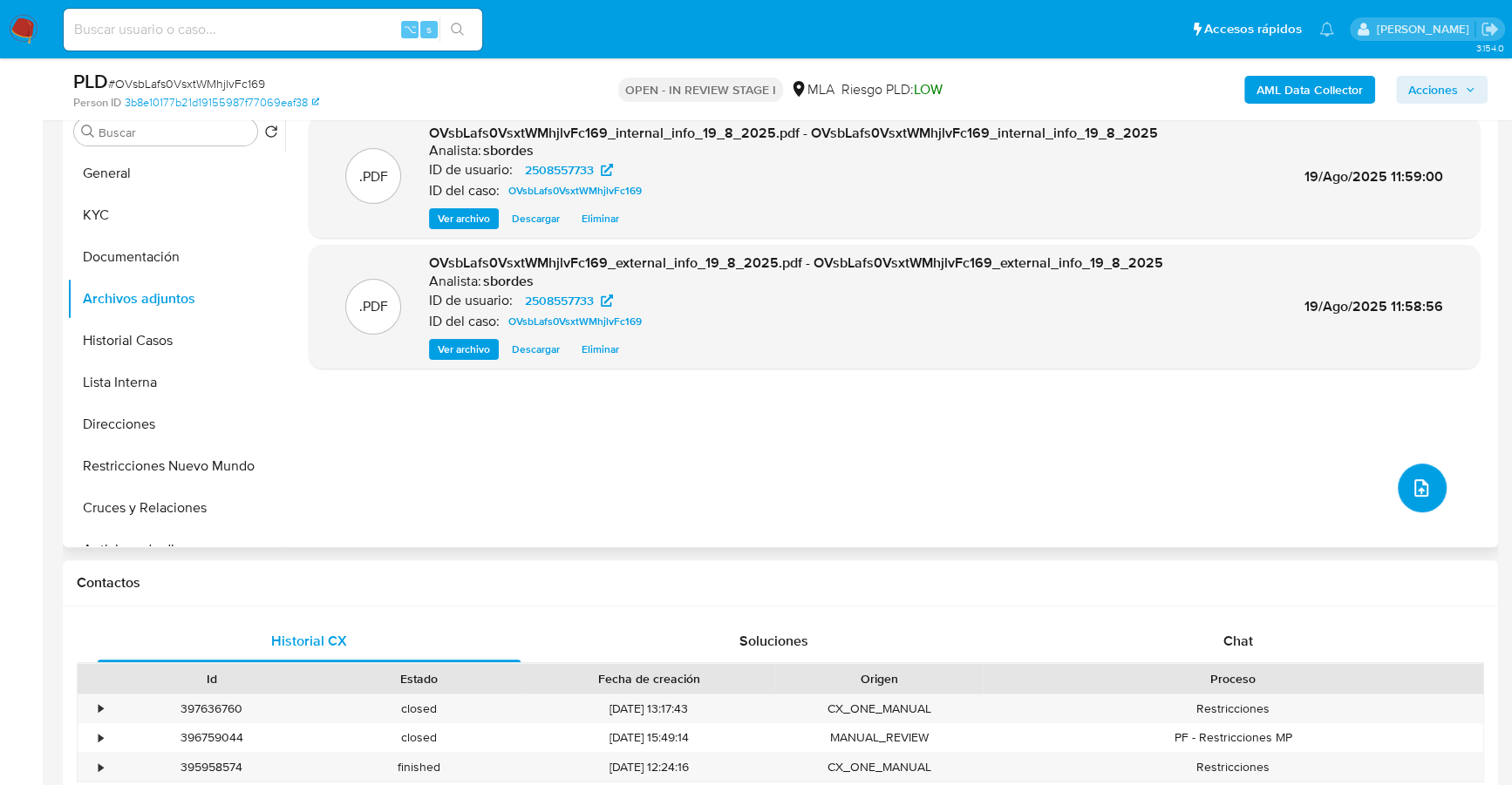
click at [1419, 474] on button "upload-file" at bounding box center [1422, 488] width 49 height 48
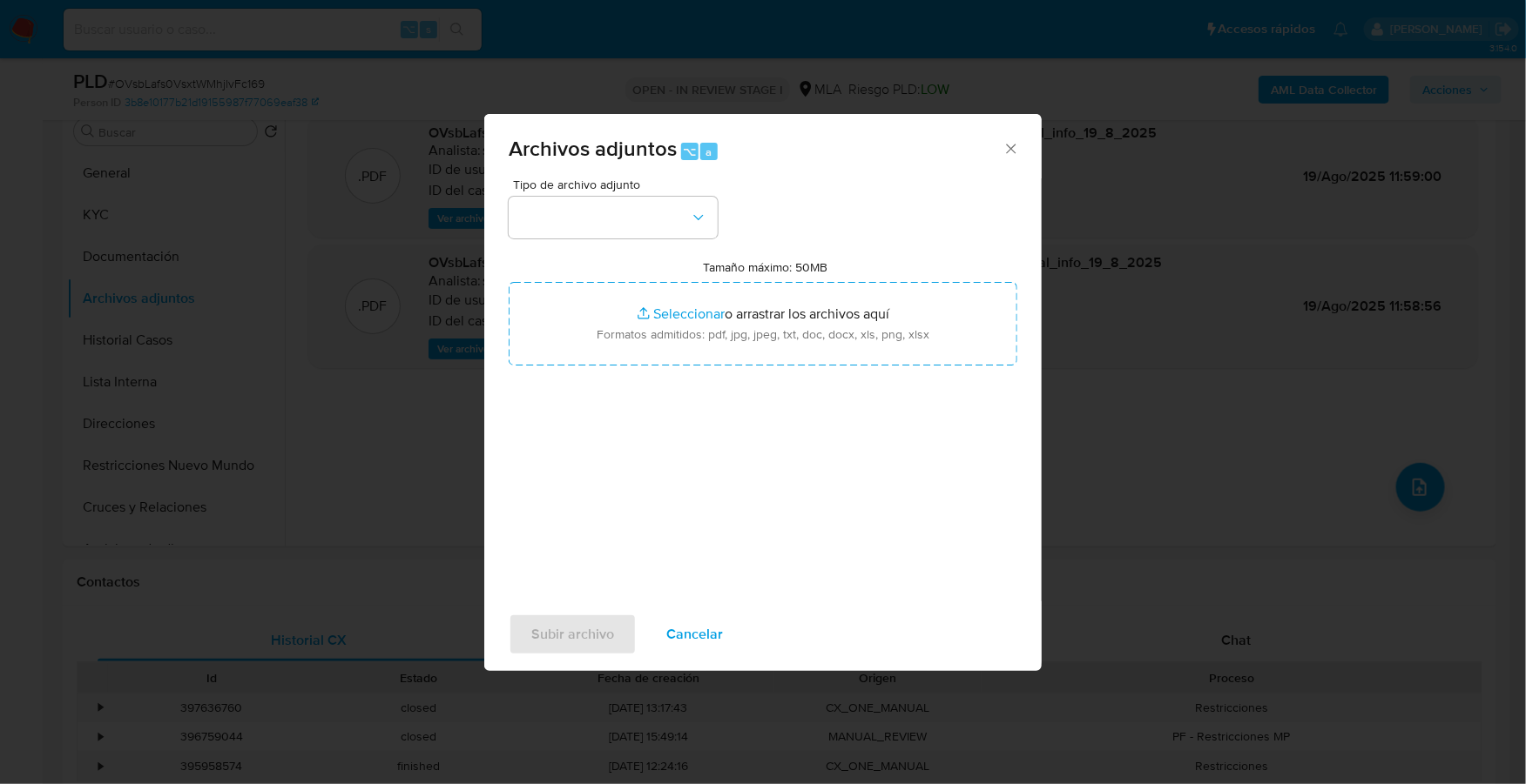
click at [606, 183] on span "Tipo de archivo adjunto" at bounding box center [618, 184] width 209 height 12
click at [612, 230] on button "button" at bounding box center [613, 217] width 209 height 42
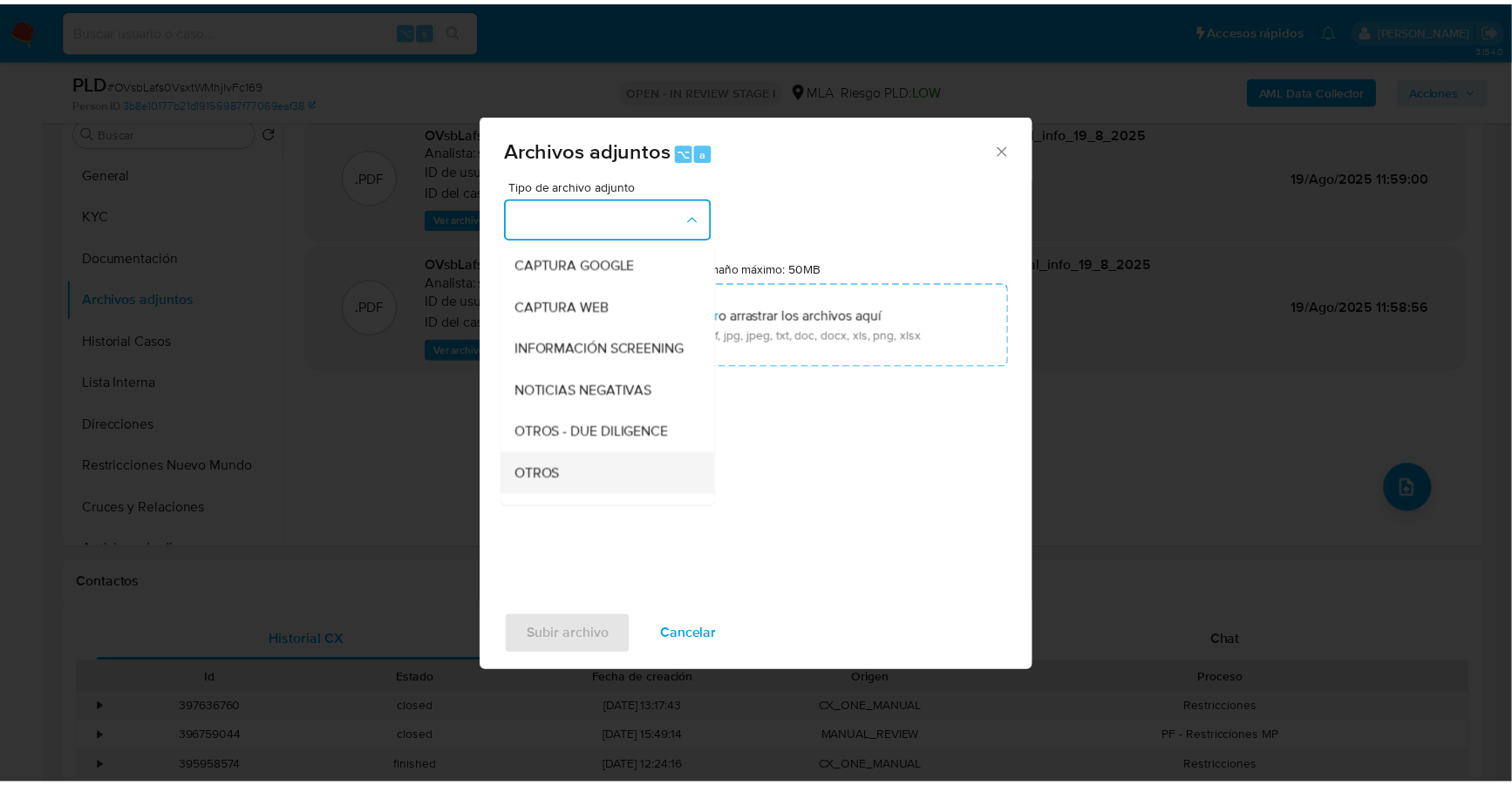
scroll to position [127, 0]
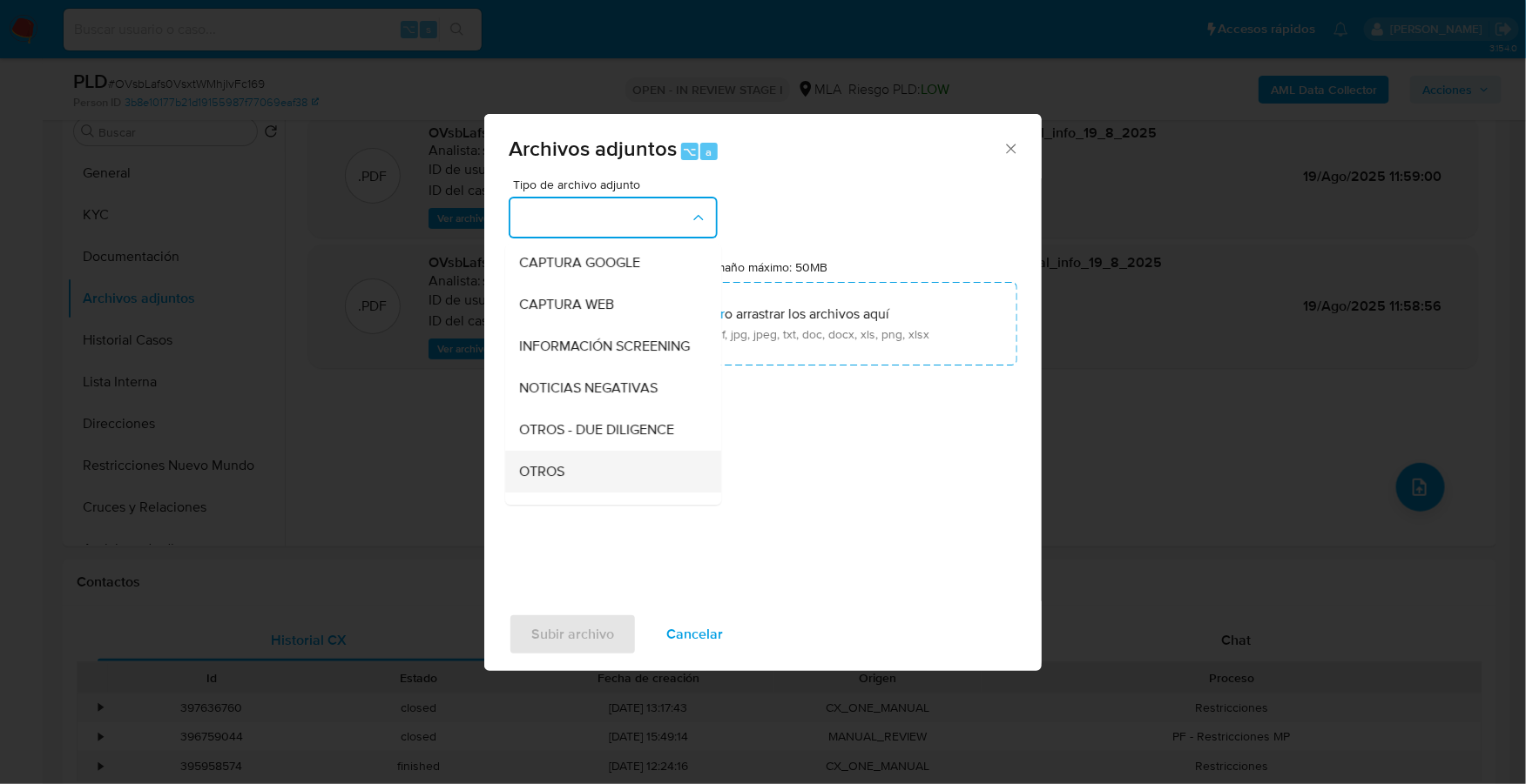
click at [603, 481] on div "OTROS" at bounding box center [607, 471] width 178 height 42
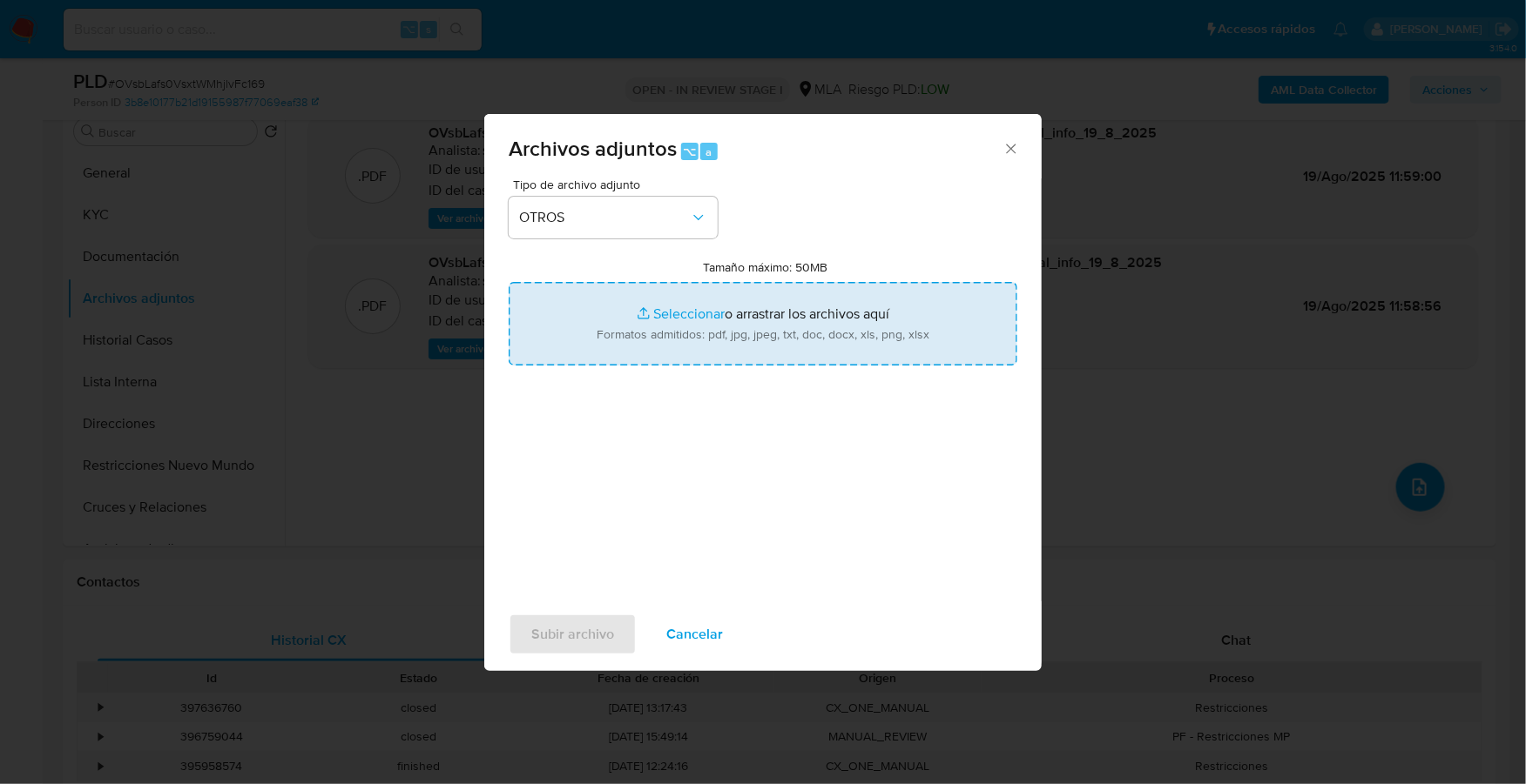
click at [674, 306] on input "Tamaño máximo: 50MB Seleccionar archivos" at bounding box center [763, 324] width 509 height 84
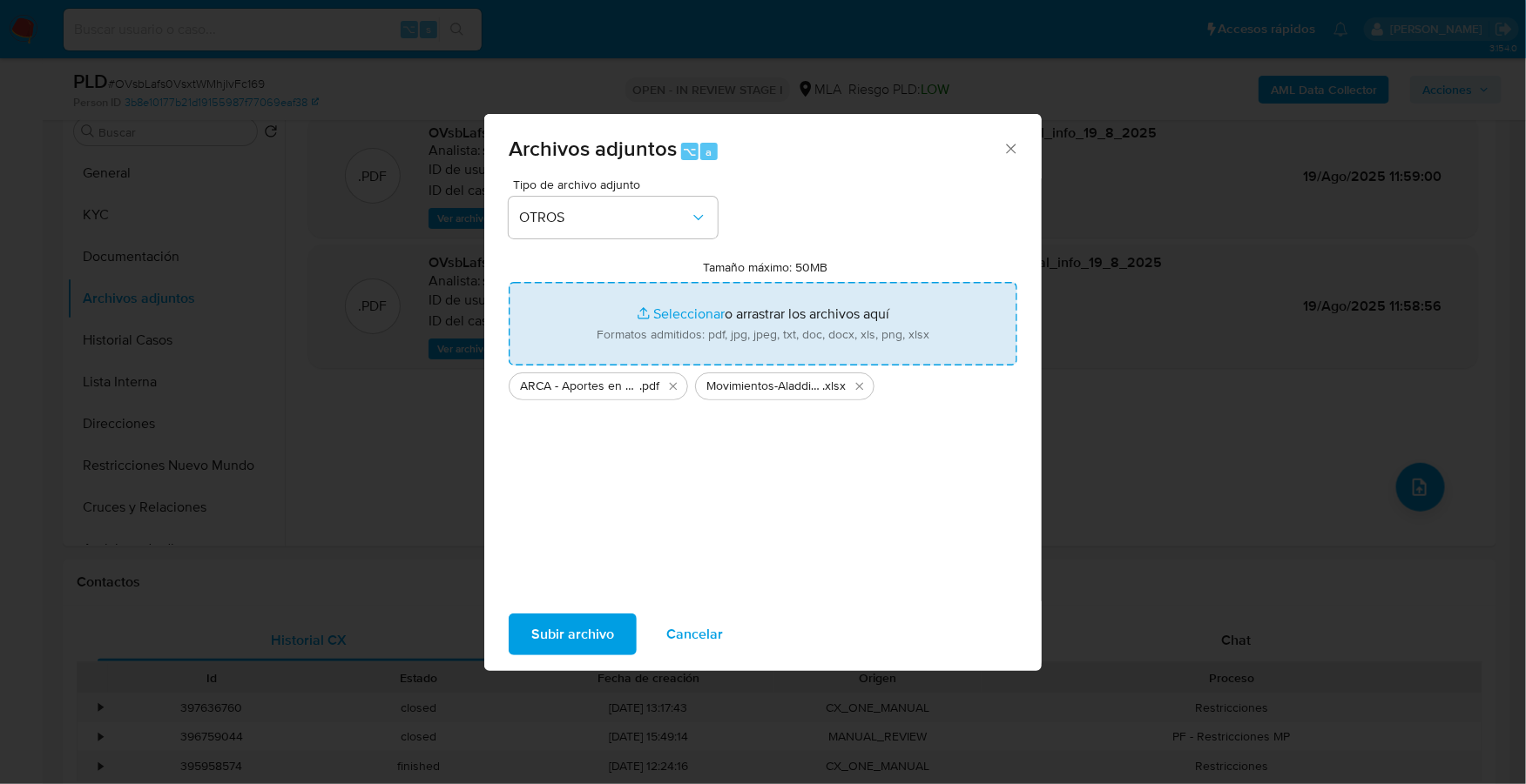
click at [688, 320] on input "Tamaño máximo: 50MB Seleccionar archivos" at bounding box center [763, 324] width 509 height 84
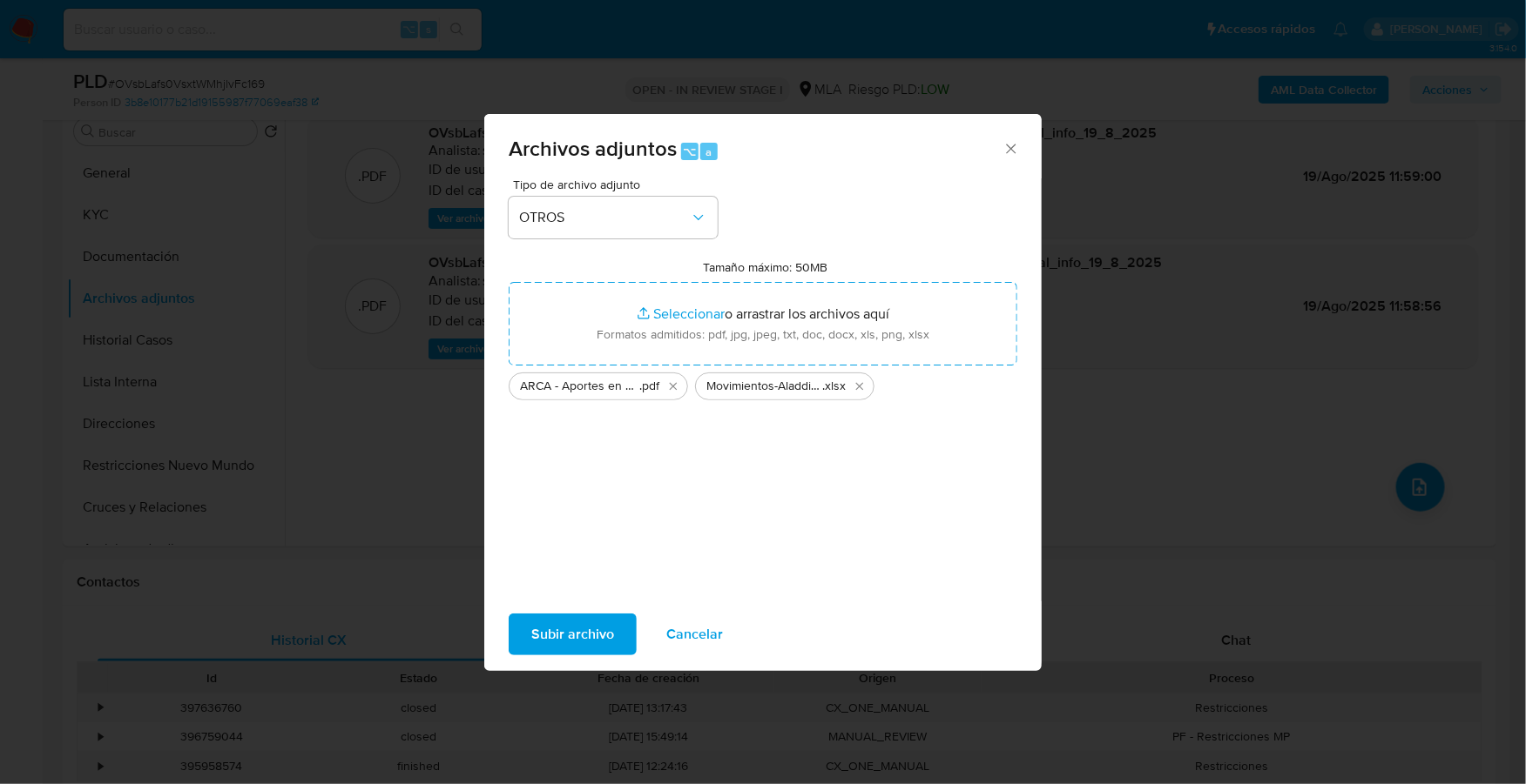
type input "C:\fakepath\Caselog OVsbLafs0VsxtWMhjlvFc169_2025_08_14_14_24_04.docx"
click at [579, 622] on span "Subir archivo" at bounding box center [572, 634] width 83 height 38
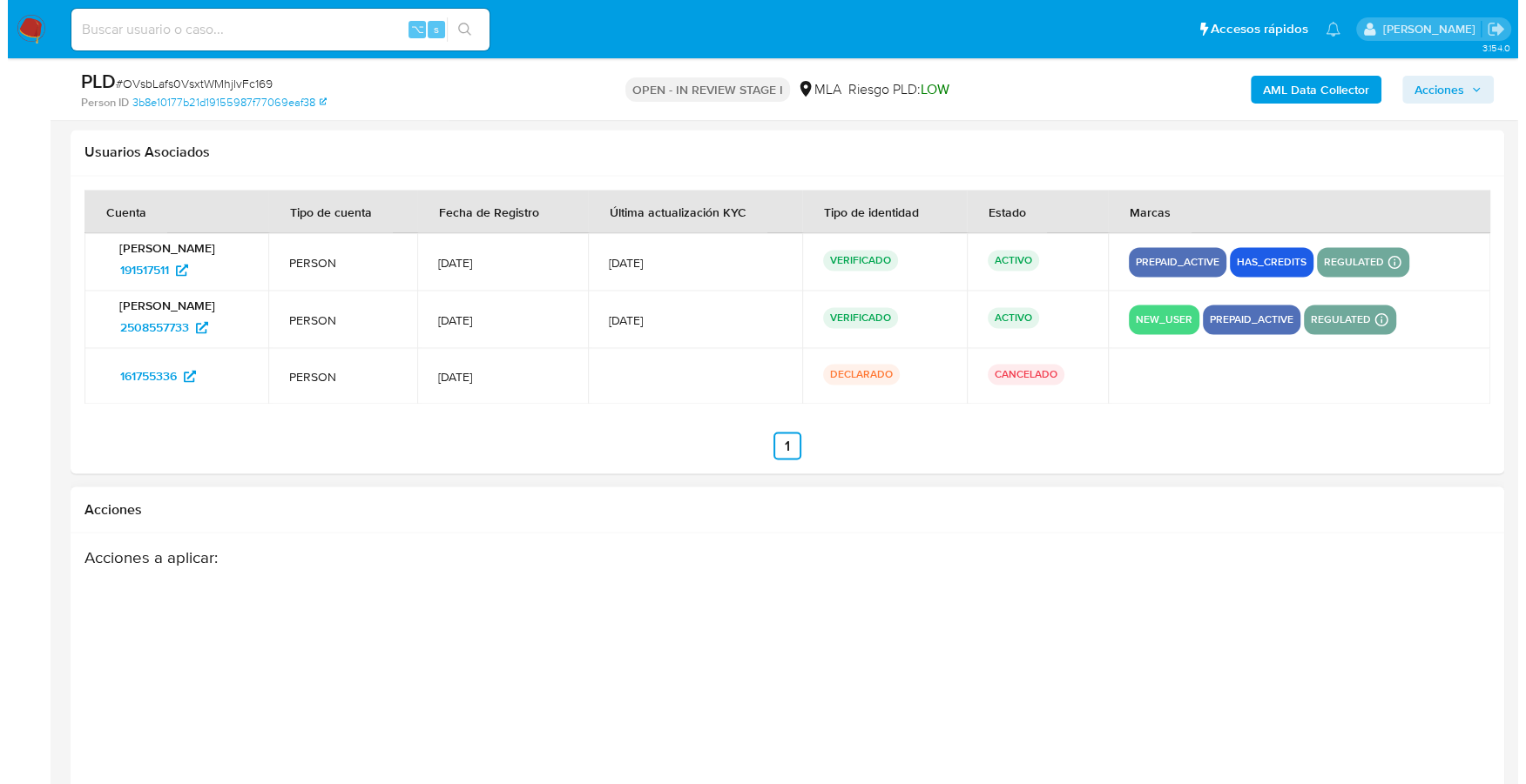
scroll to position [2720, 0]
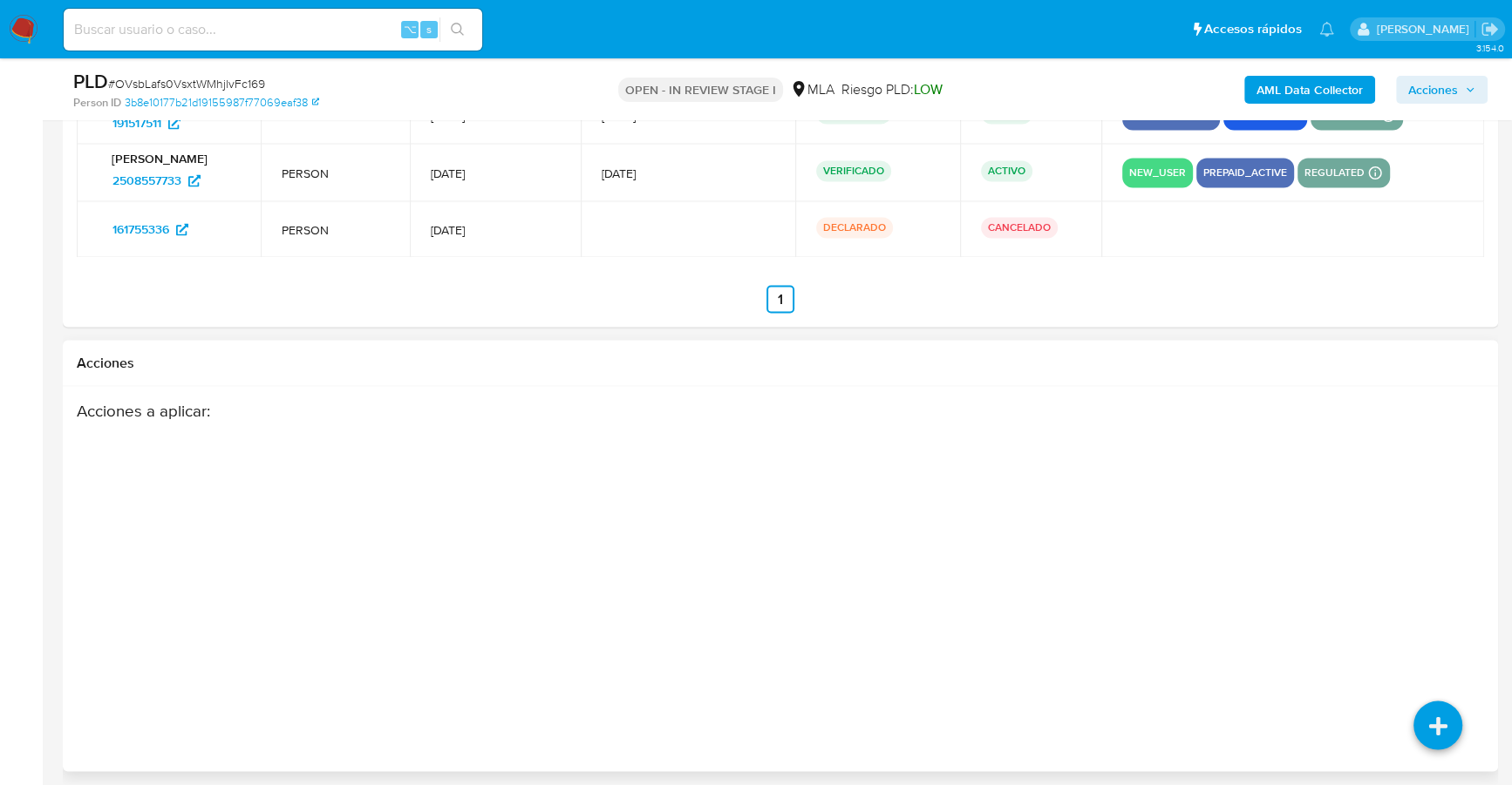
click at [1416, 597] on div "Acciones a aplicar :" at bounding box center [780, 539] width 1408 height 279
click at [1432, 585] on icon at bounding box center [1436, 603] width 49 height 48
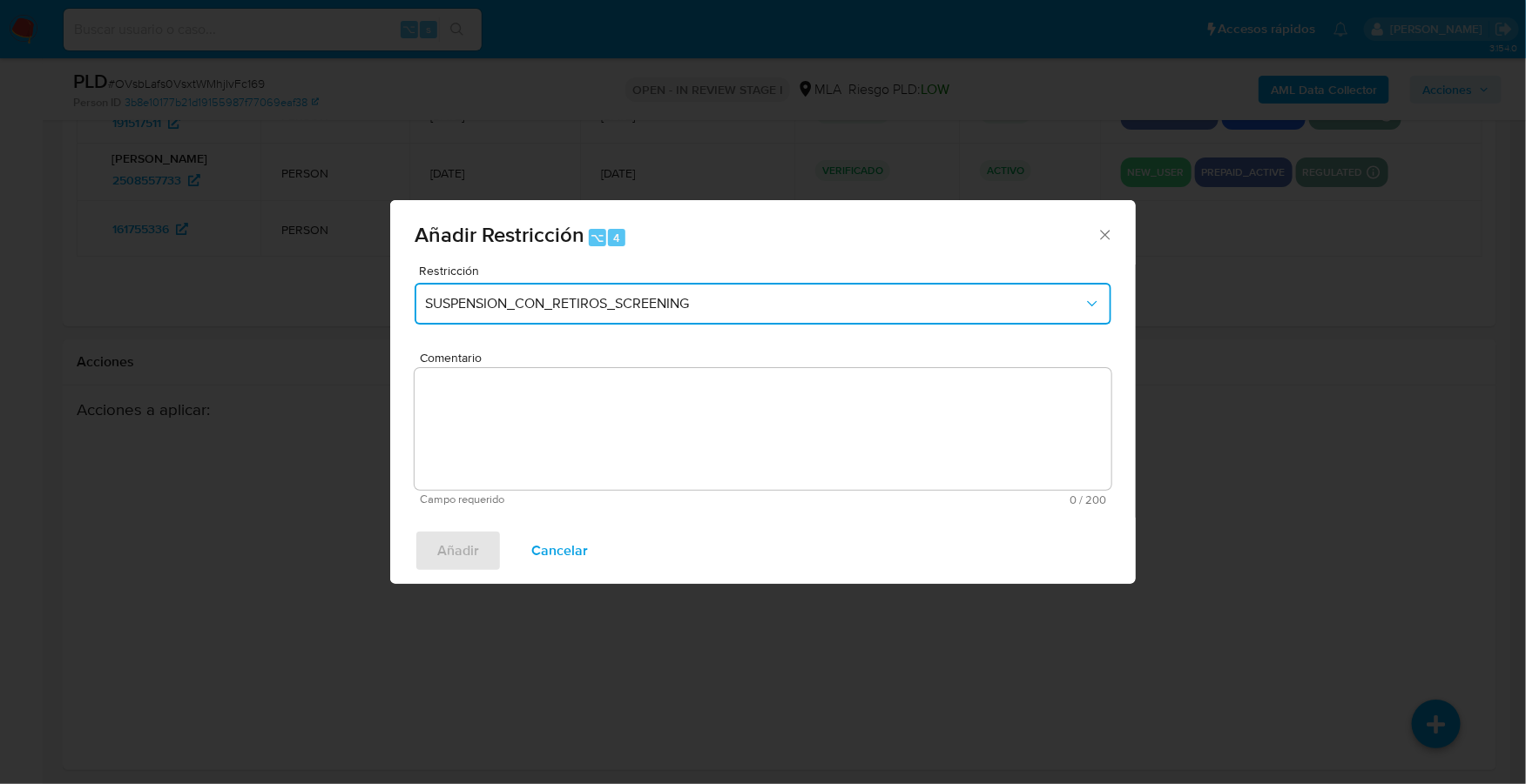
click at [448, 287] on button "SUSPENSION_CON_RETIROS_SCREENING" at bounding box center [763, 304] width 697 height 42
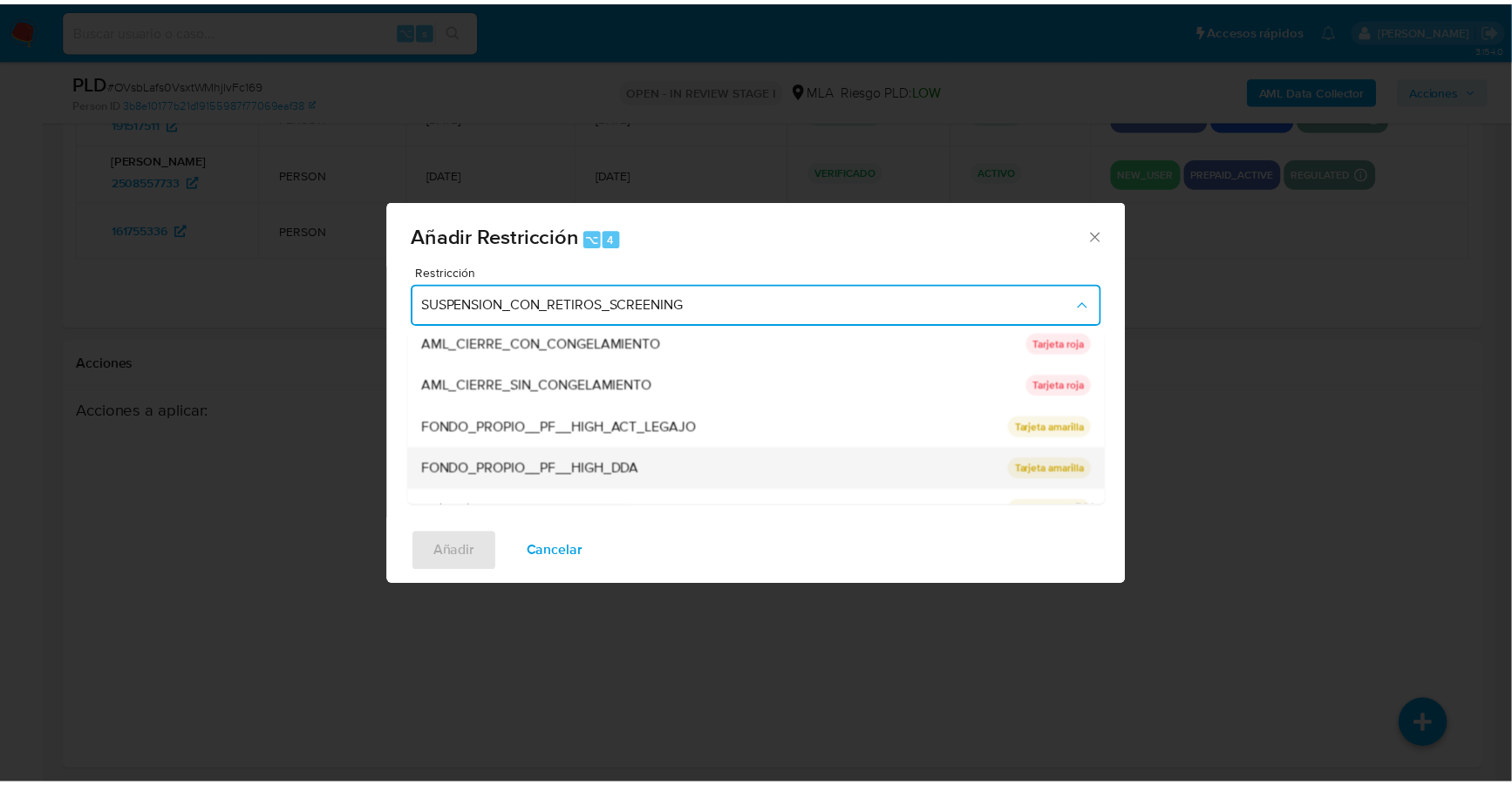
scroll to position [286, 0]
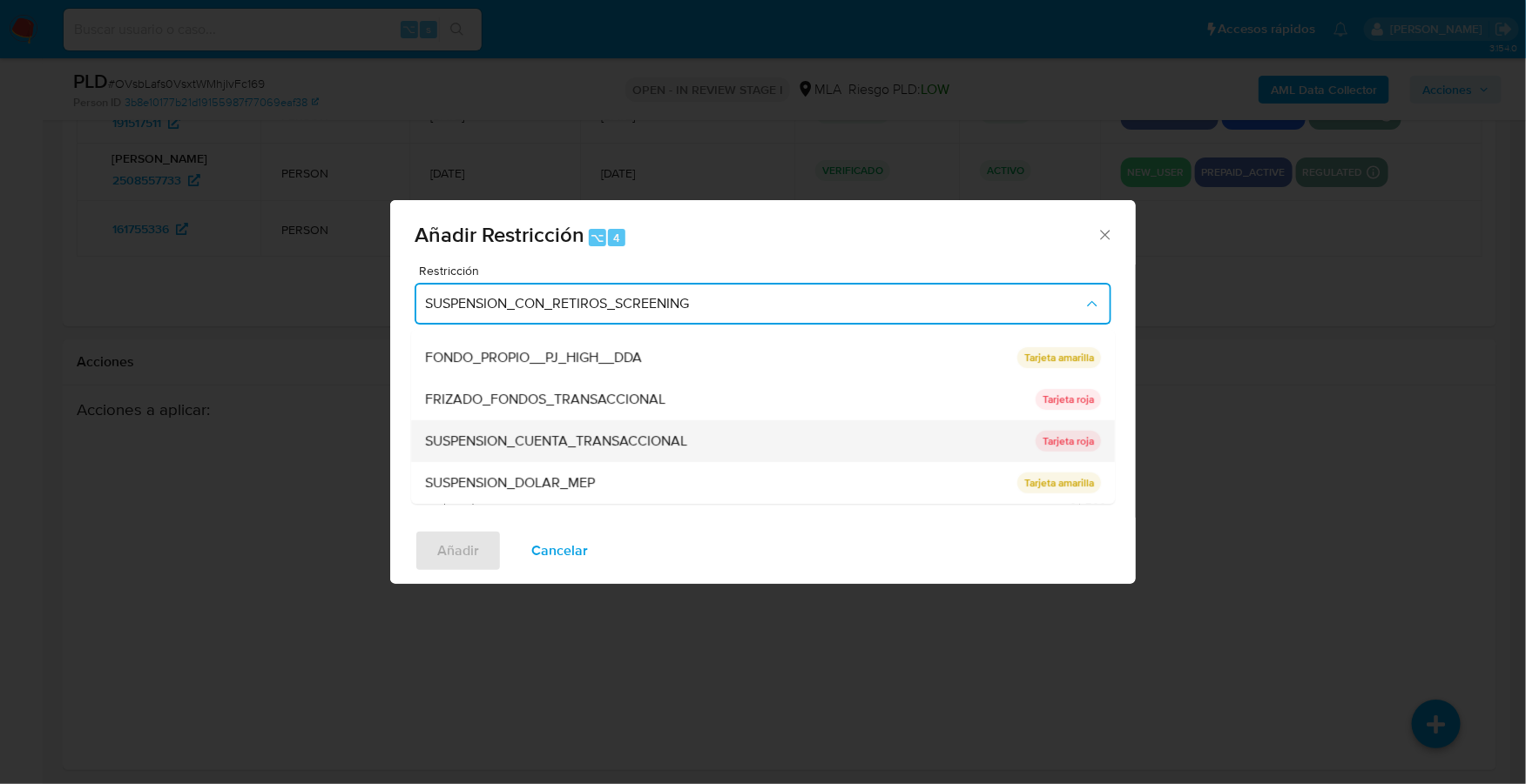
click at [607, 443] on span "SUSPENSION_CUENTA_TRANSACCIONAL" at bounding box center [555, 441] width 262 height 18
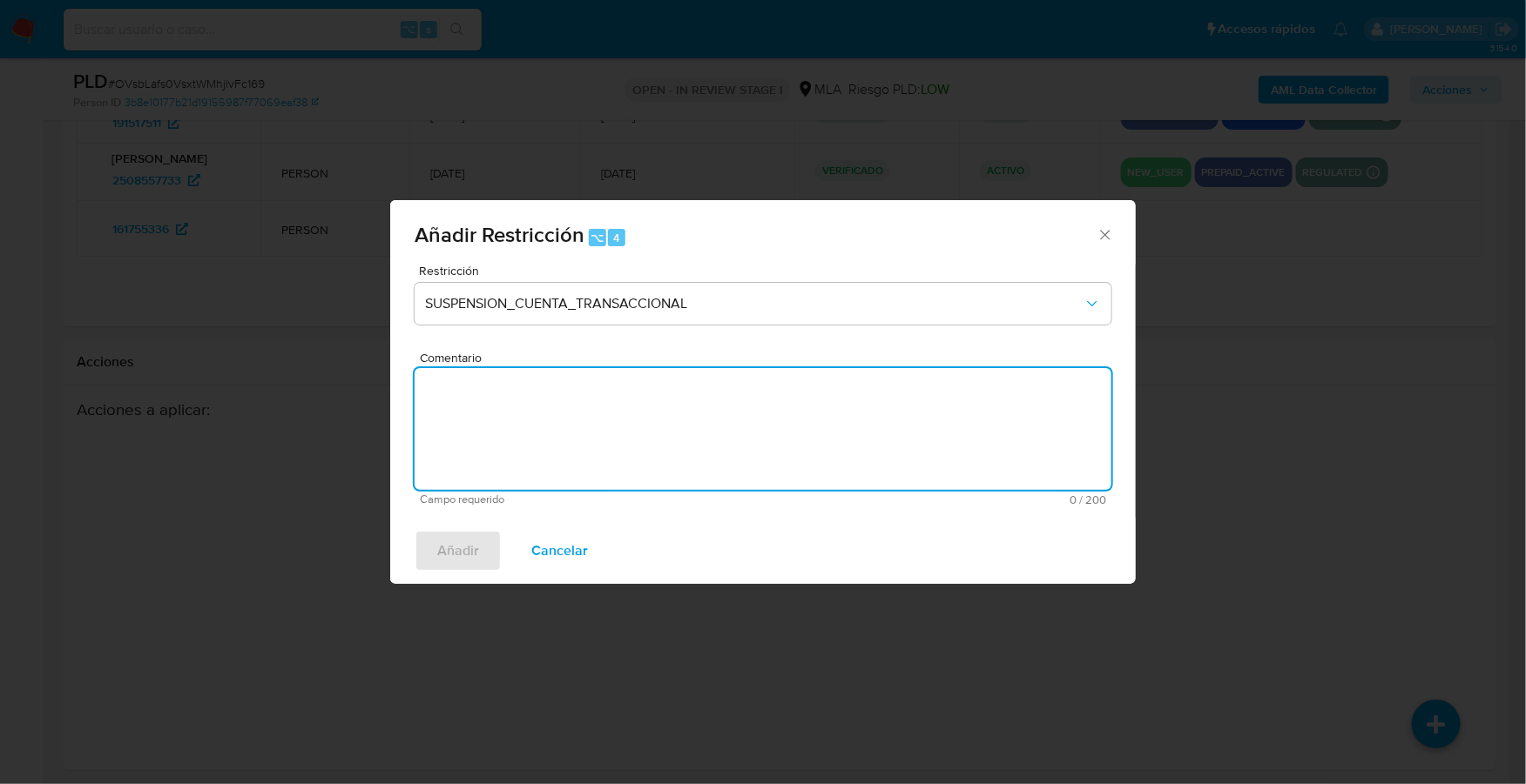
click at [607, 426] on textarea "Comentario" at bounding box center [763, 428] width 697 height 122
type textarea "AML"
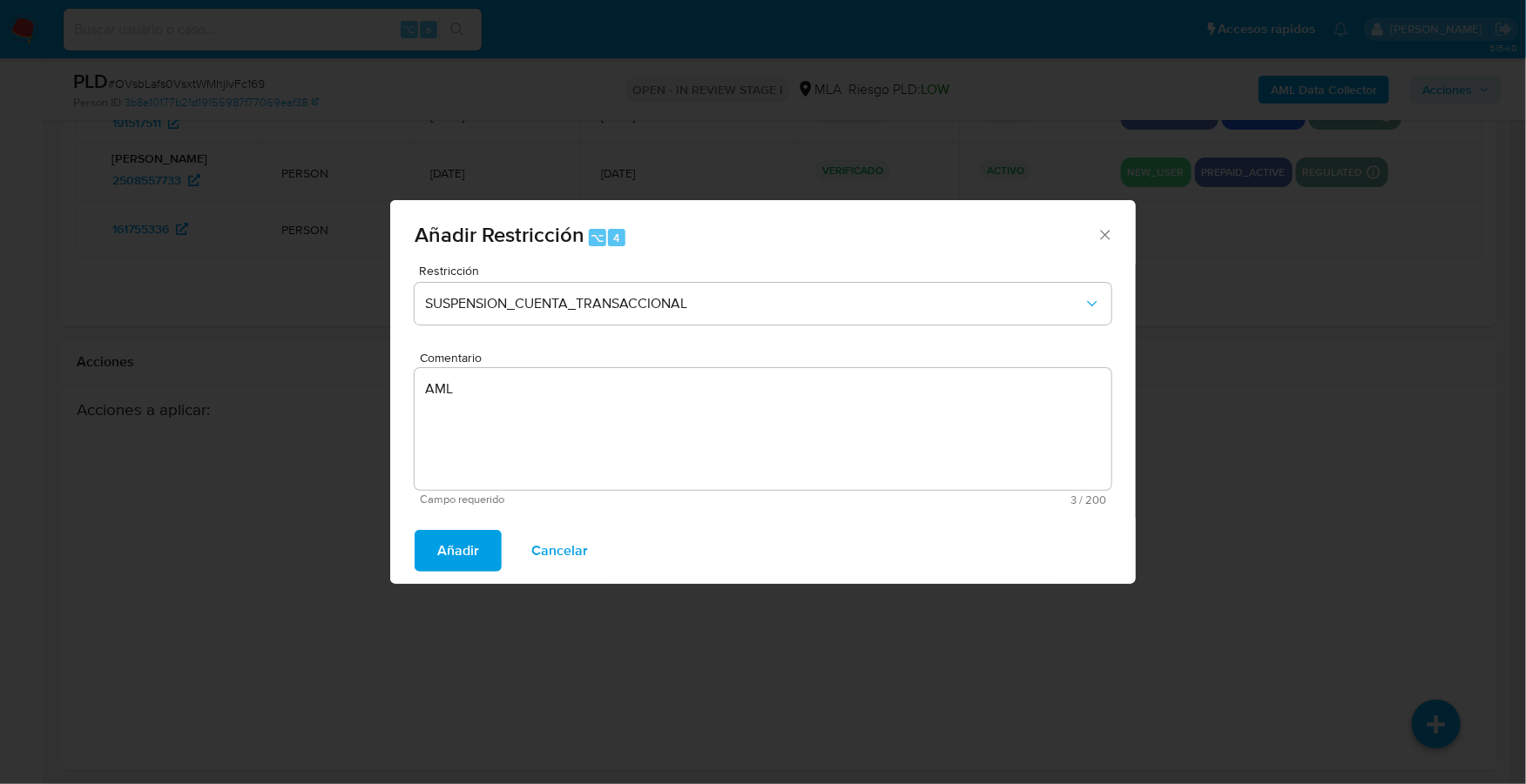
click at [474, 553] on span "Añadir" at bounding box center [457, 550] width 42 height 38
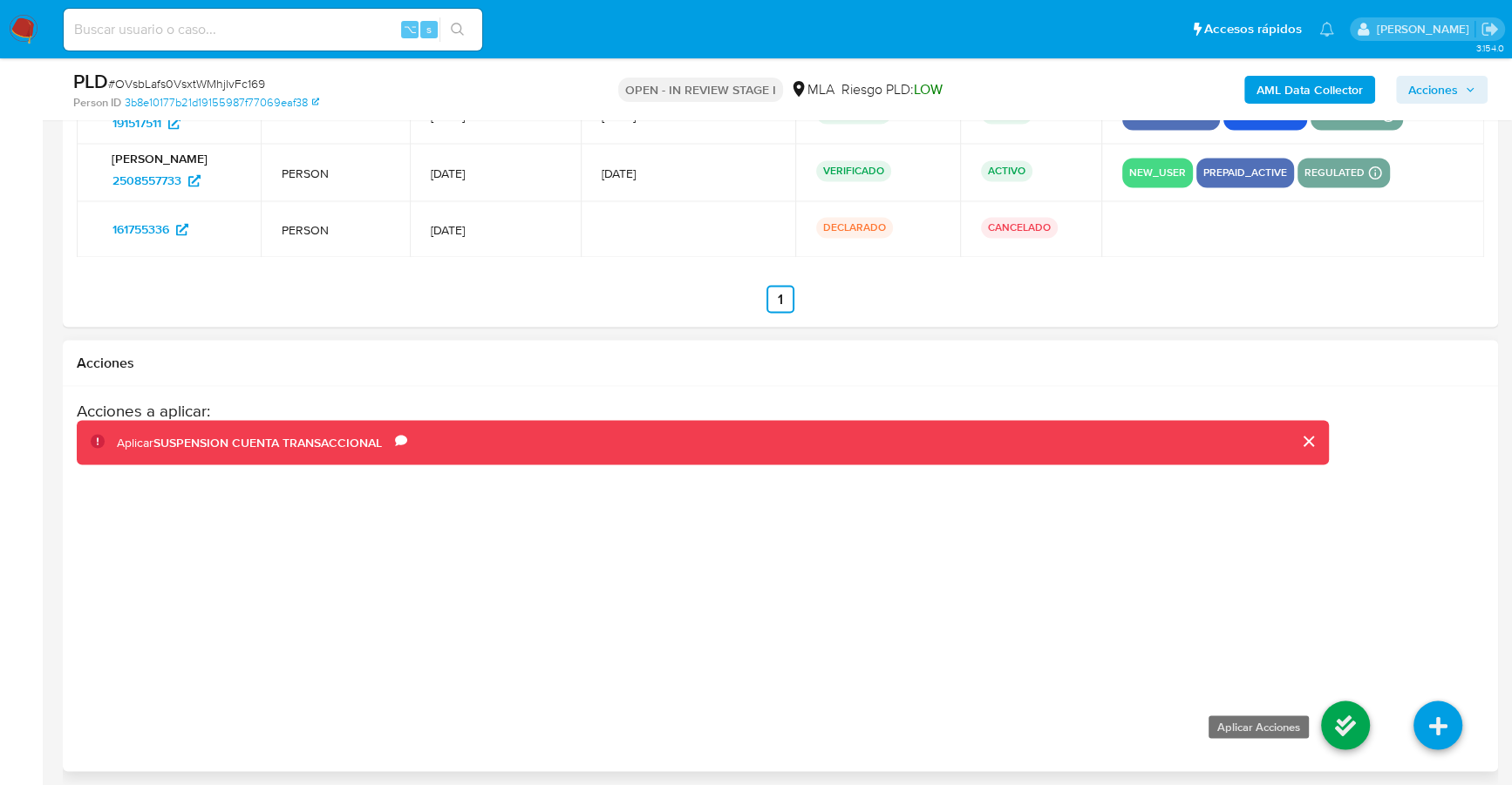
click at [1366, 712] on icon at bounding box center [1345, 725] width 49 height 48
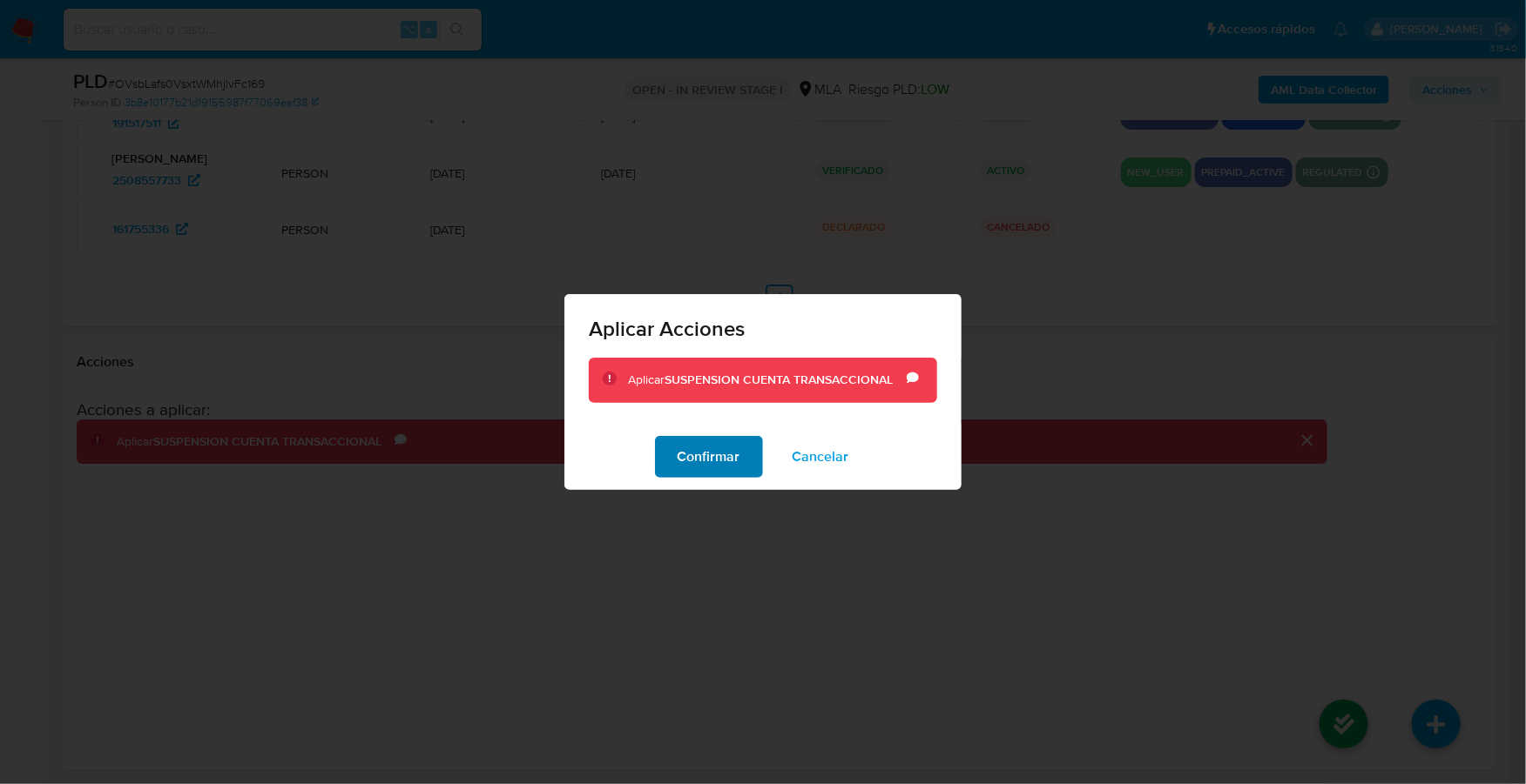
click at [715, 453] on span "Confirmar" at bounding box center [708, 456] width 62 height 38
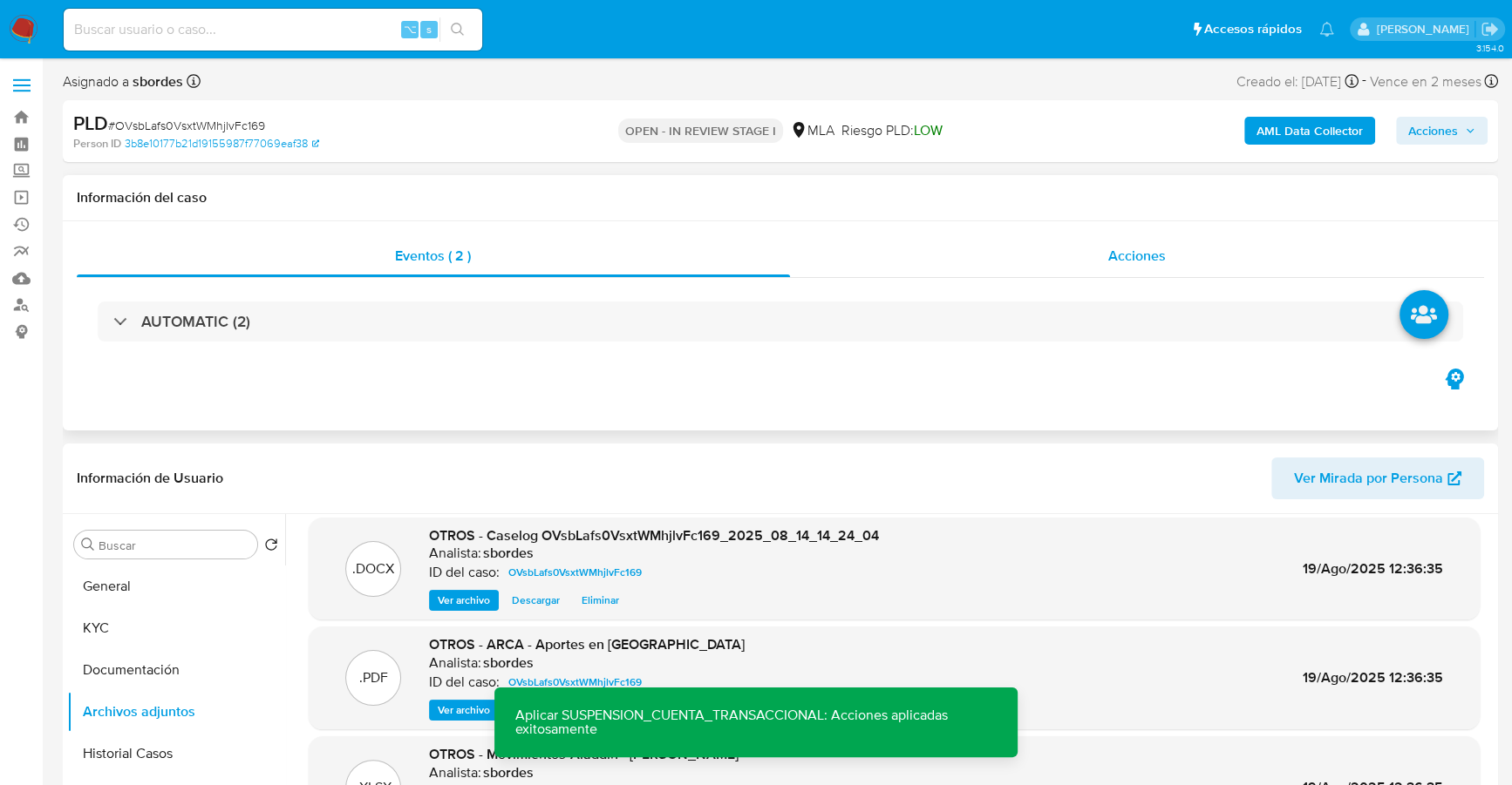
scroll to position [0, 0]
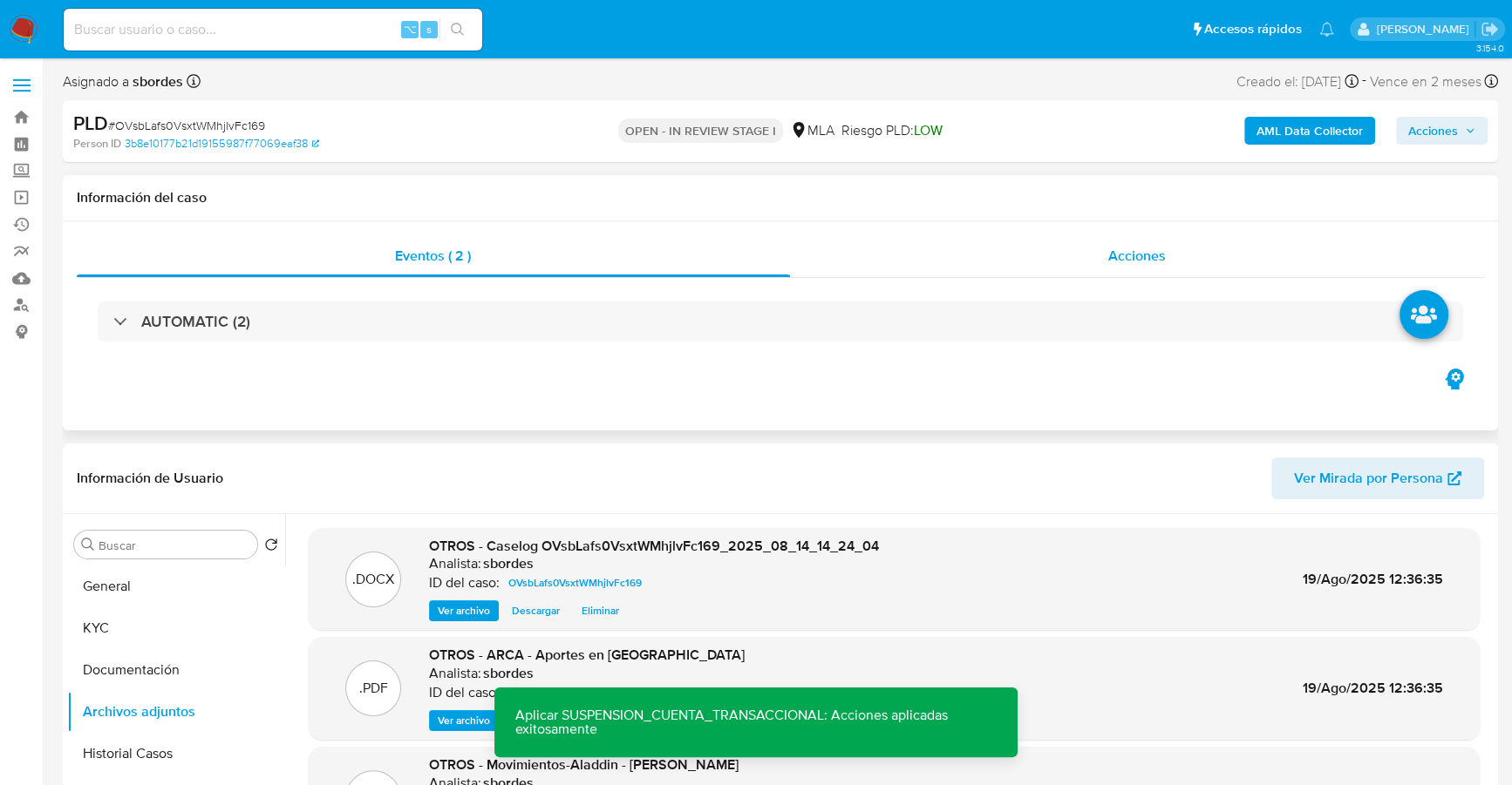
click at [1170, 241] on div "Acciones" at bounding box center [1137, 255] width 695 height 42
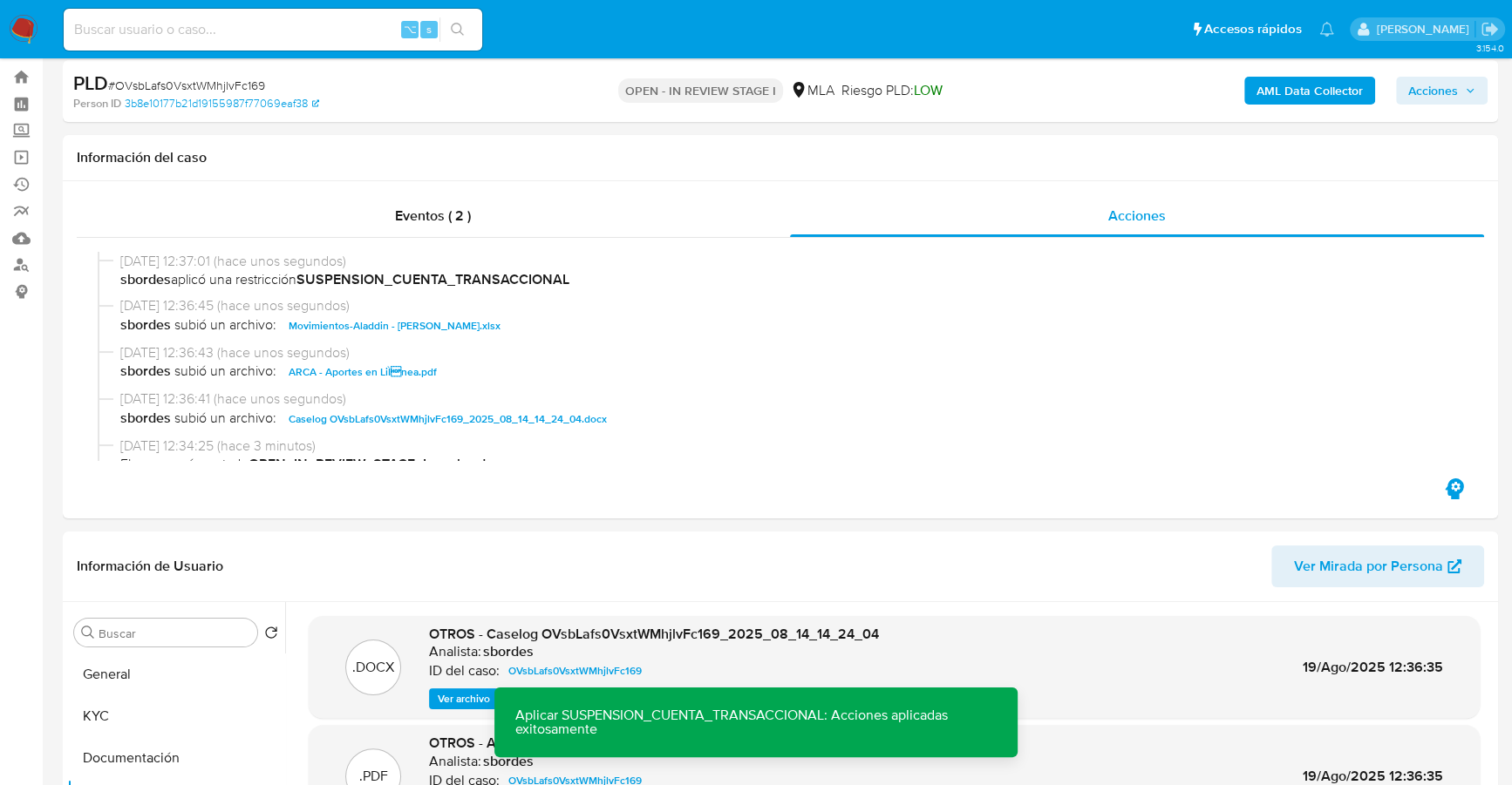
click at [1426, 84] on span "Acciones" at bounding box center [1433, 90] width 49 height 28
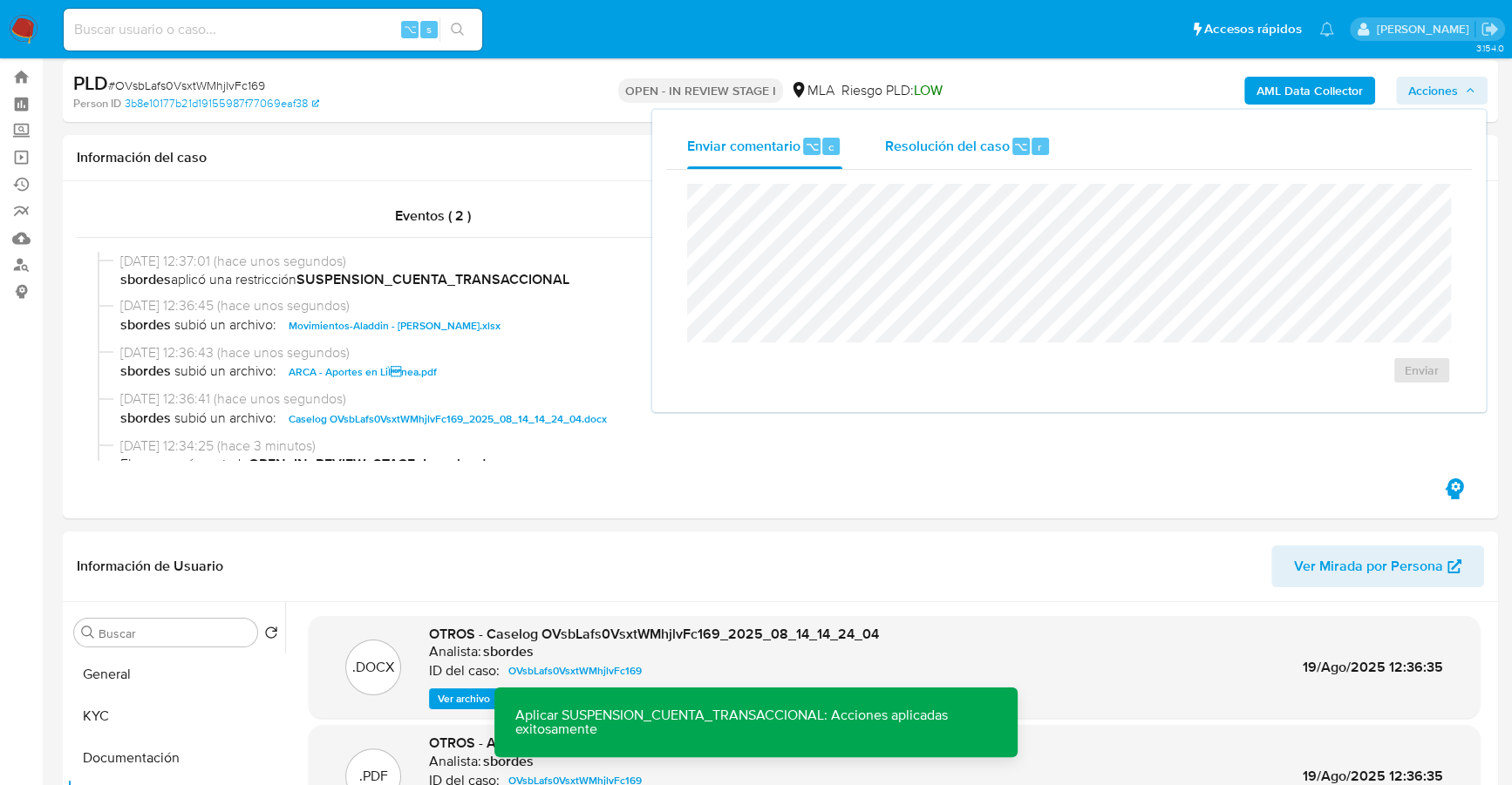
click at [975, 129] on div "Resolución del caso ⌥ r" at bounding box center [967, 146] width 167 height 46
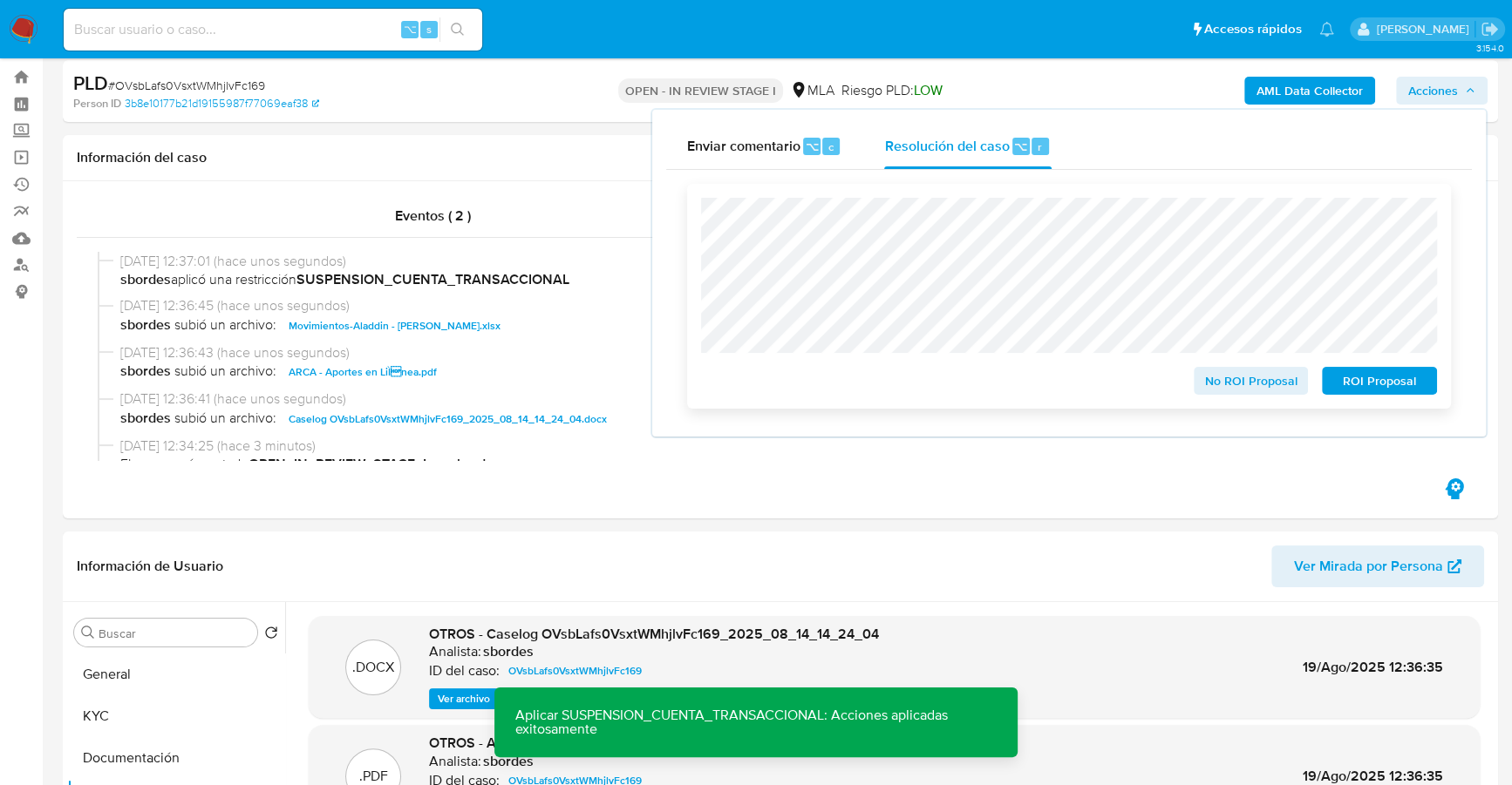
click at [1383, 382] on span "ROI Proposal" at bounding box center [1379, 380] width 90 height 24
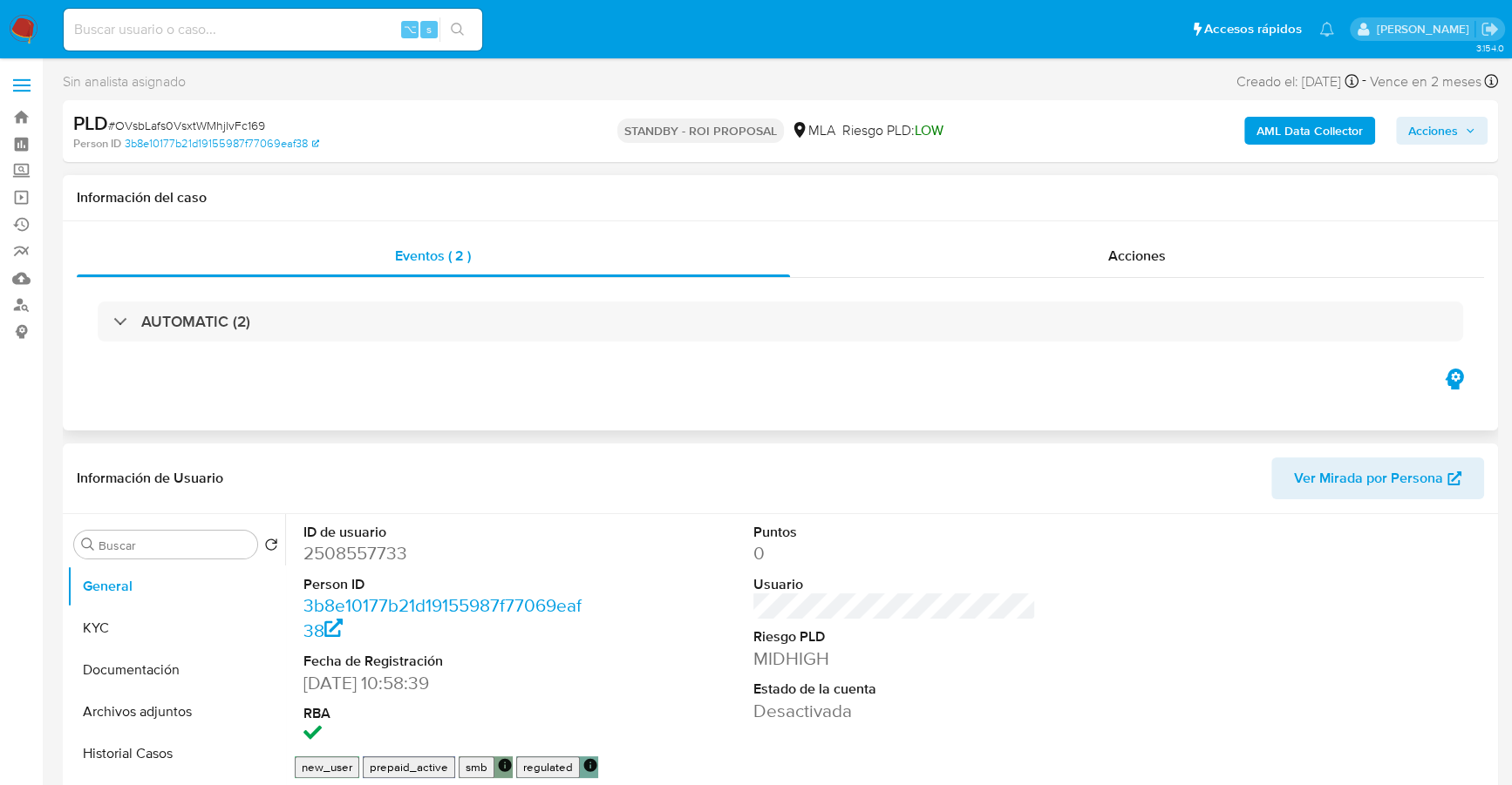
select select "10"
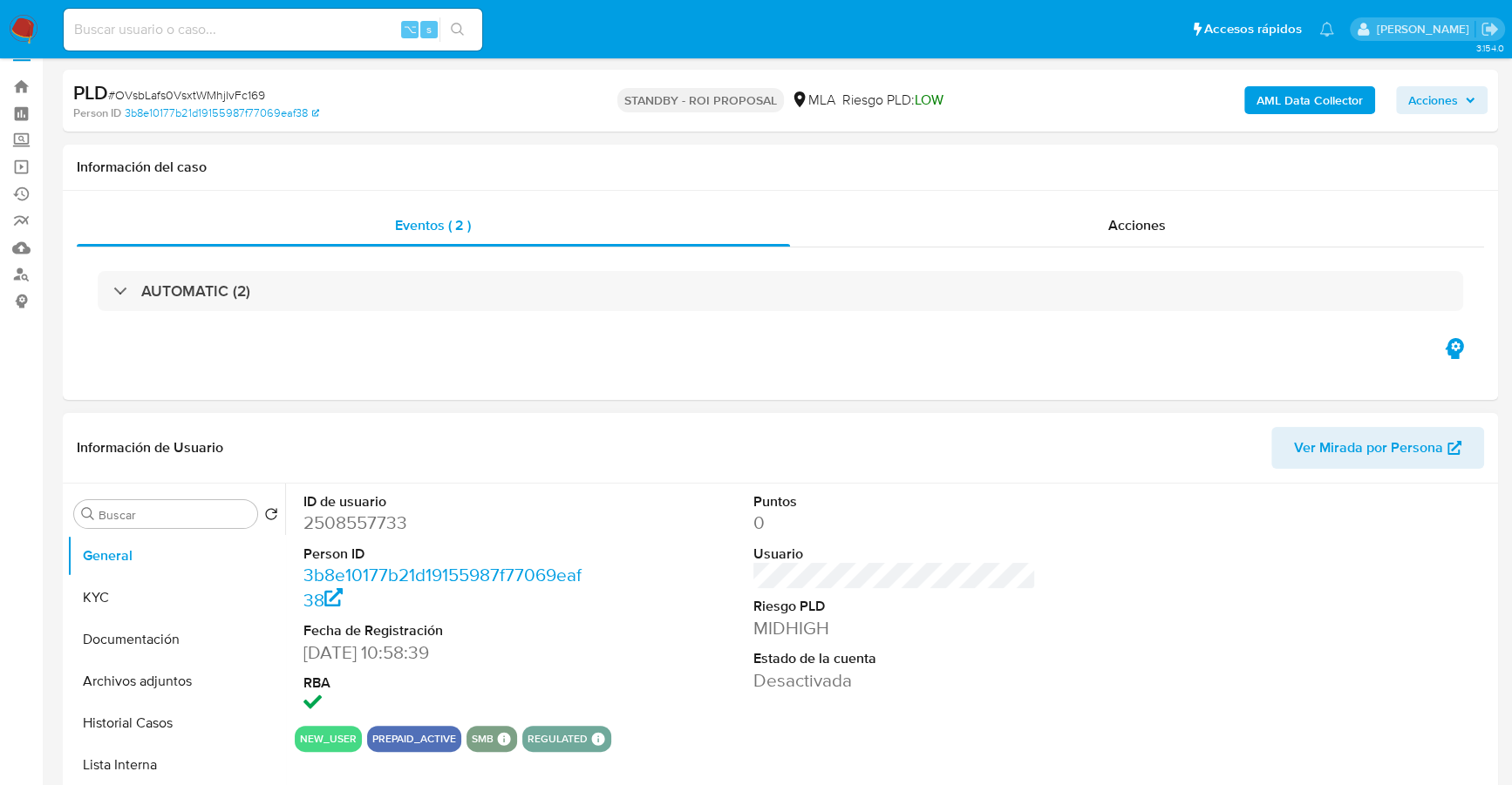
scroll to position [47, 0]
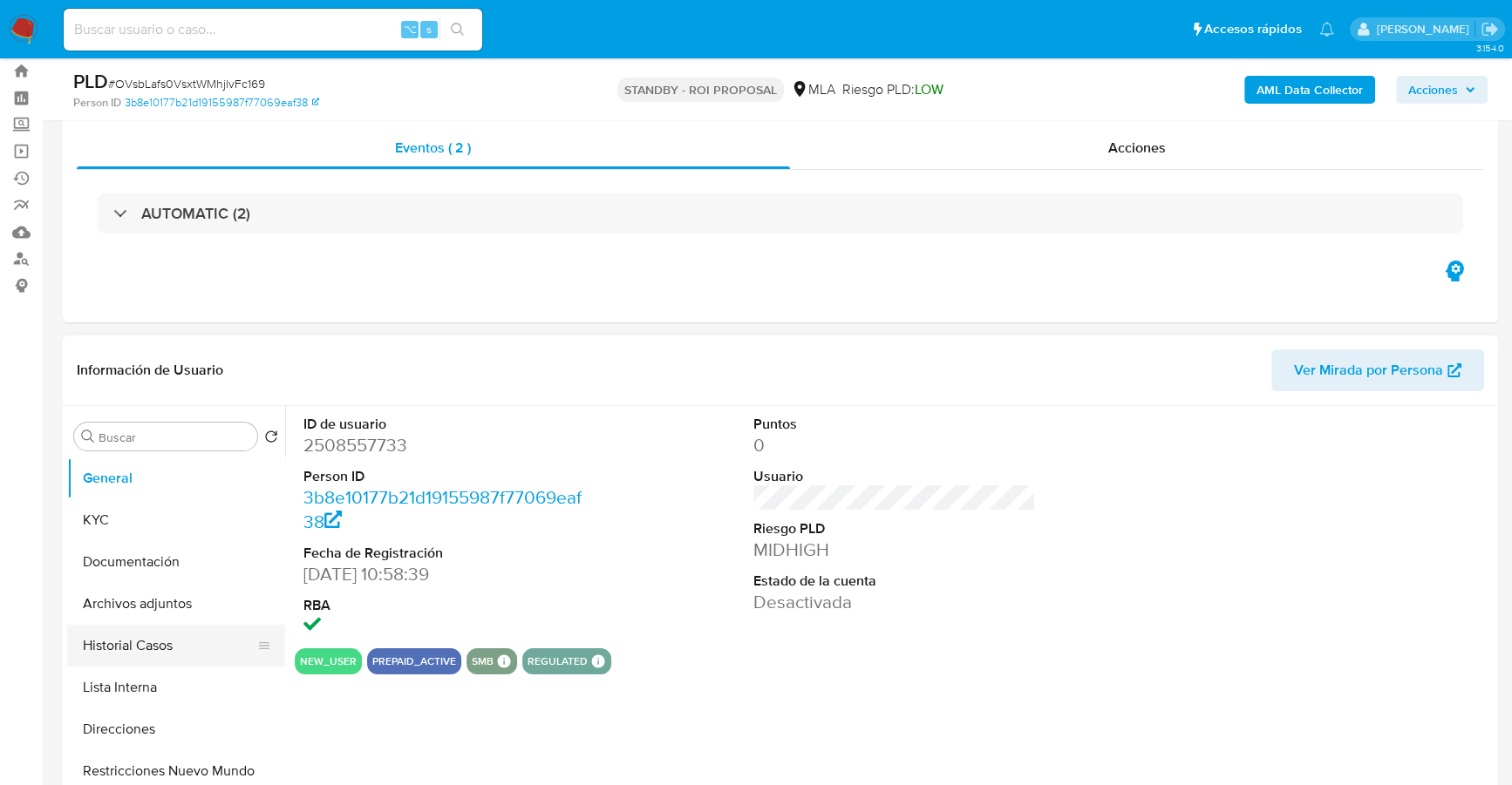
click at [115, 642] on button "Historial Casos" at bounding box center [169, 645] width 204 height 42
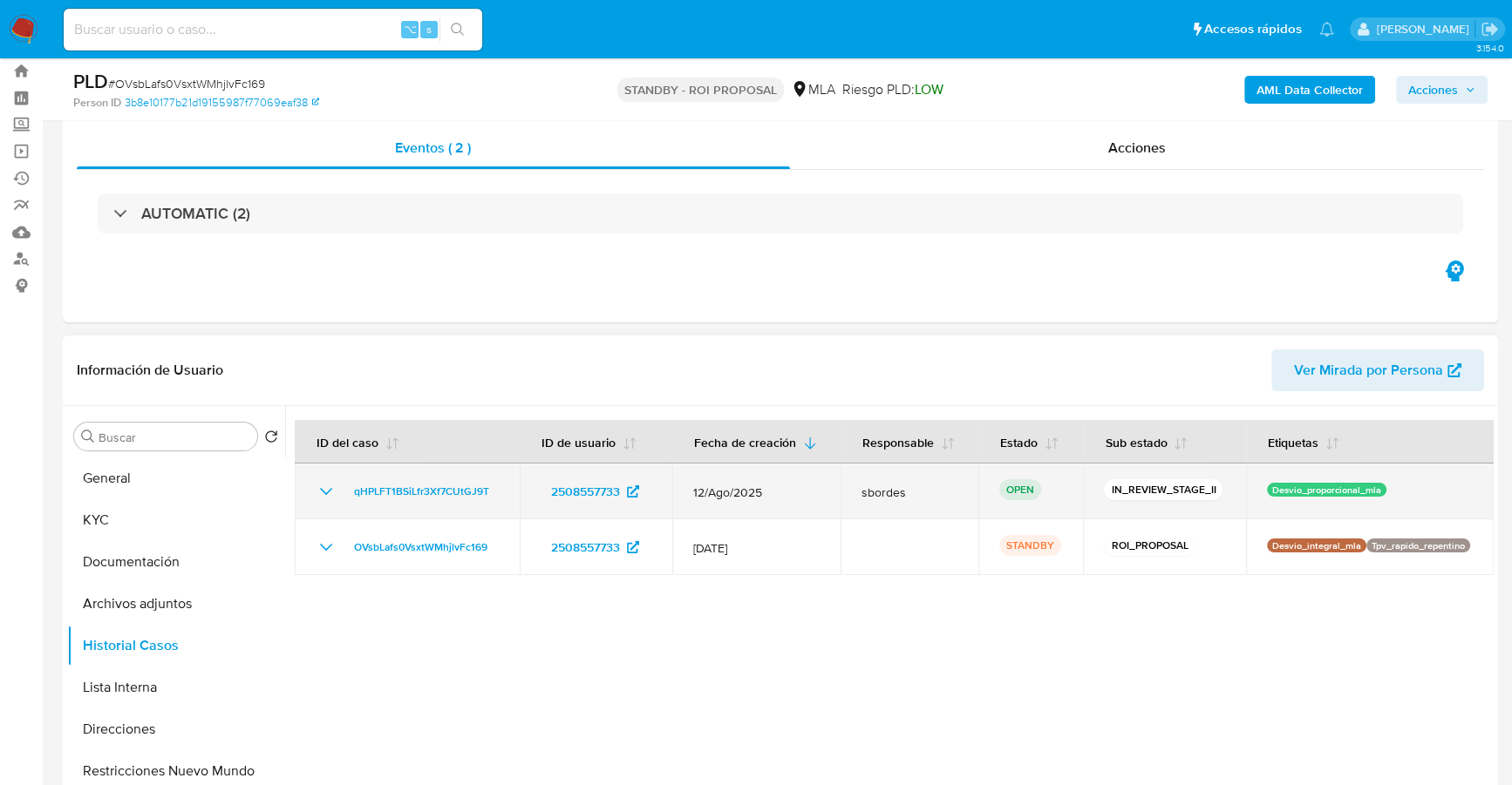
click at [416, 477] on td "qHPLFT1BSiLfr3Xf7CUtGJ9T" at bounding box center [407, 491] width 225 height 56
click at [437, 495] on span "qHPLFT1BSiLfr3Xf7CUtGJ9T" at bounding box center [422, 491] width 135 height 21
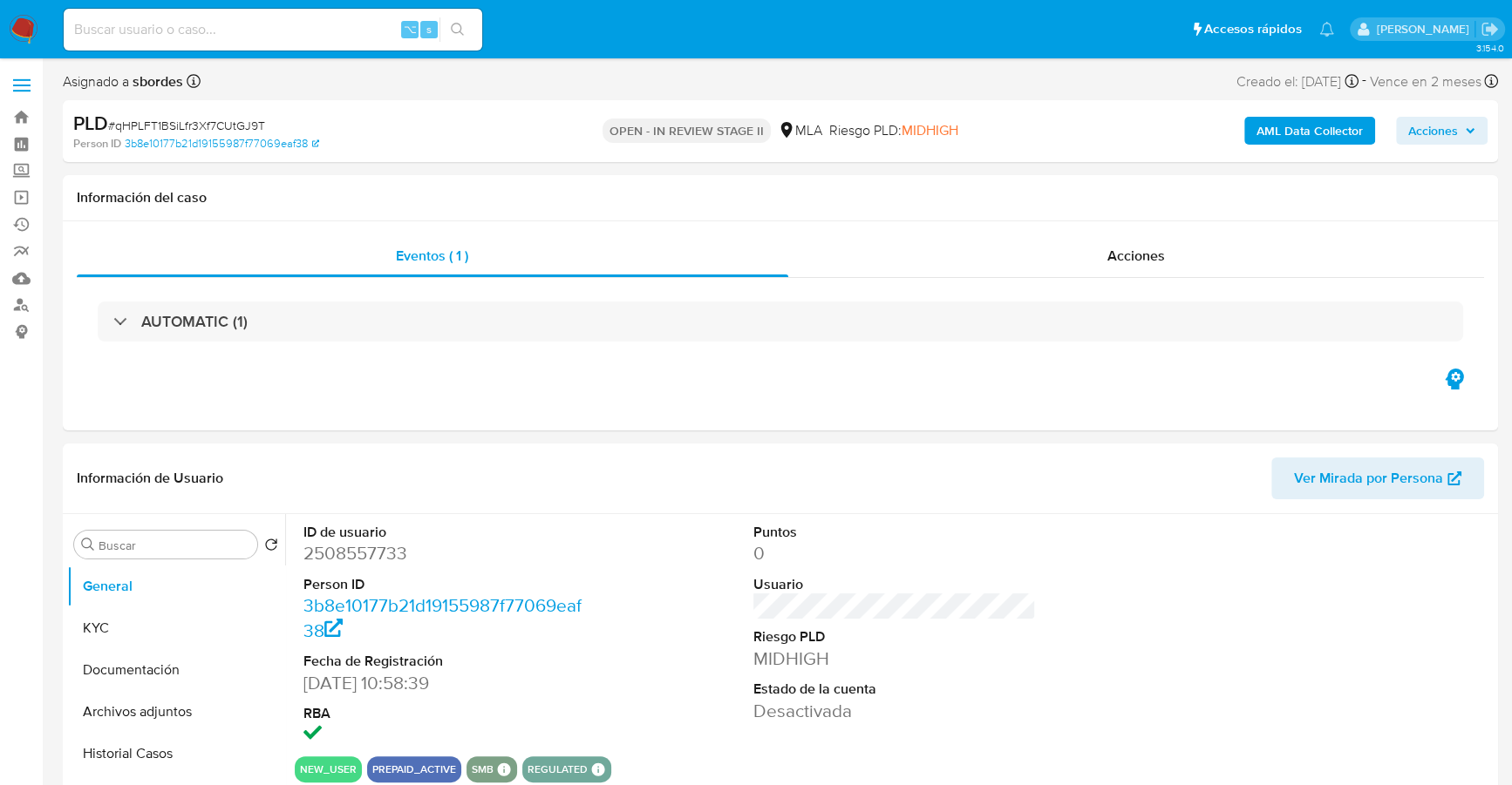
select select "10"
click at [1488, 128] on div "PLD # qHPLFT1BSiLfr3Xf7CUtGJ9T Person ID 3b8e10177b21d19155987f77069eaf38 OPEN …" at bounding box center [780, 131] width 1436 height 62
click at [1472, 128] on icon "button" at bounding box center [1469, 131] width 10 height 10
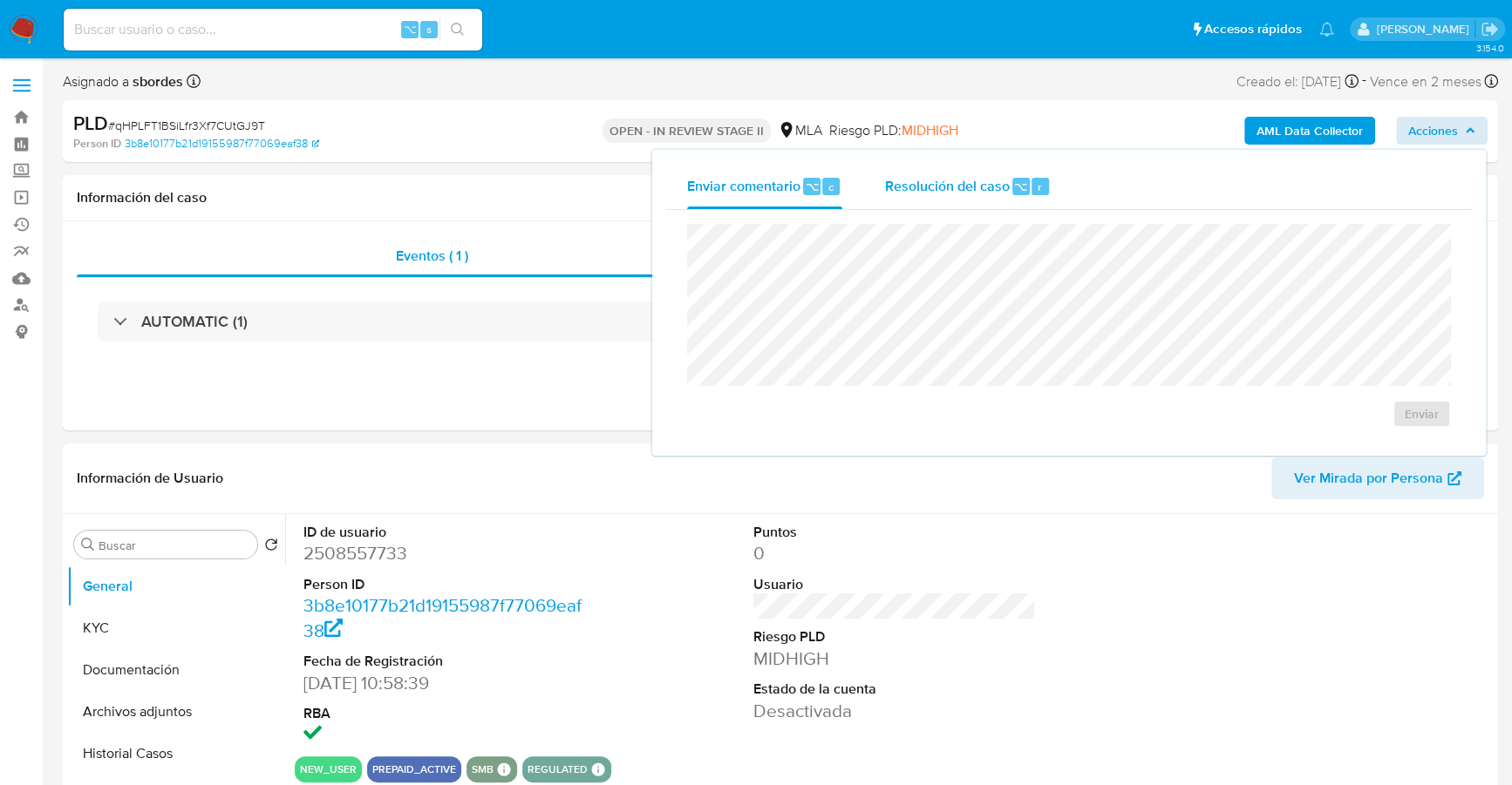
click at [936, 200] on div "Resolución del caso ⌥ r" at bounding box center [967, 186] width 167 height 46
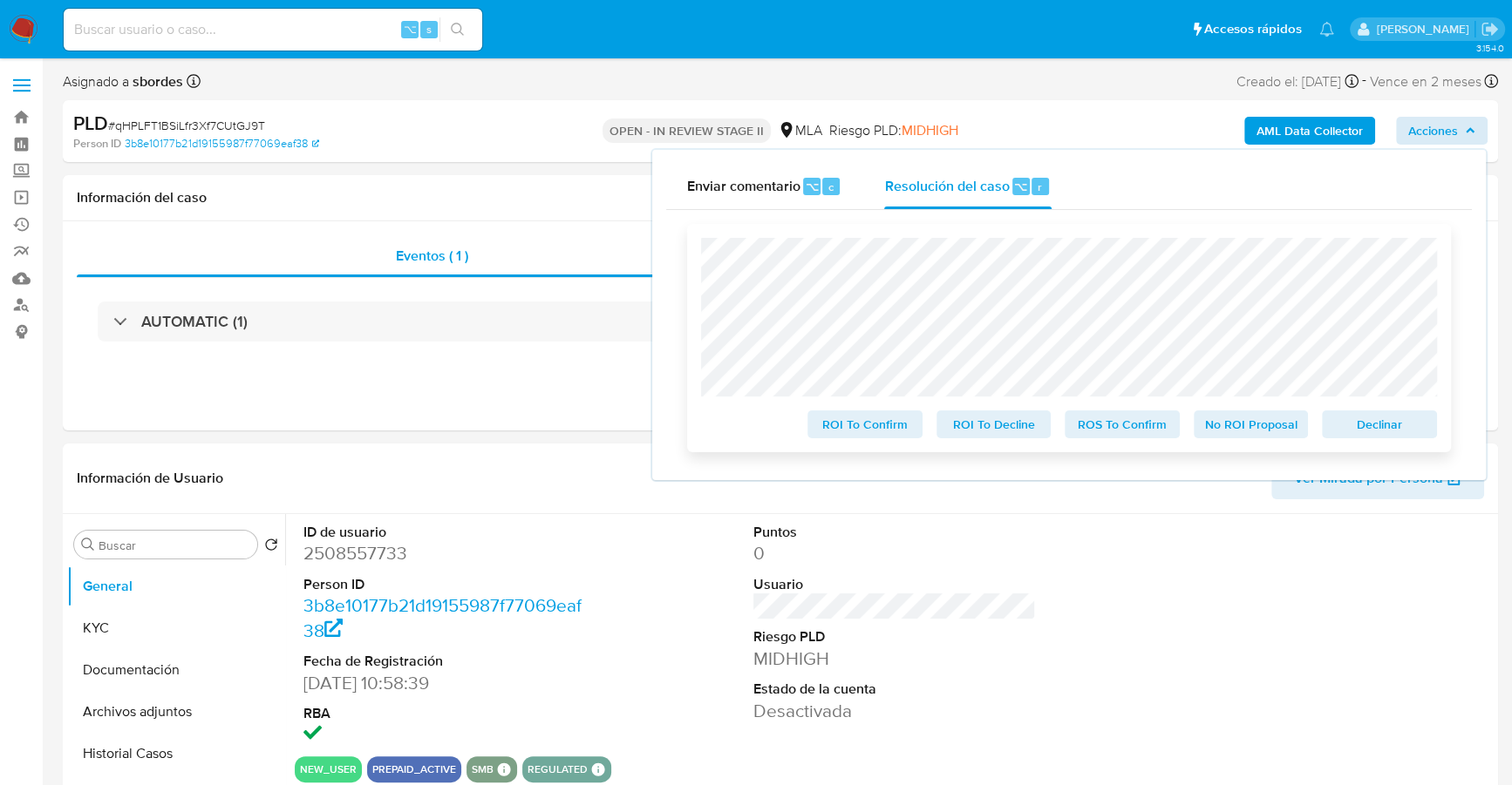
click at [1366, 420] on span "Declinar" at bounding box center [1379, 424] width 90 height 24
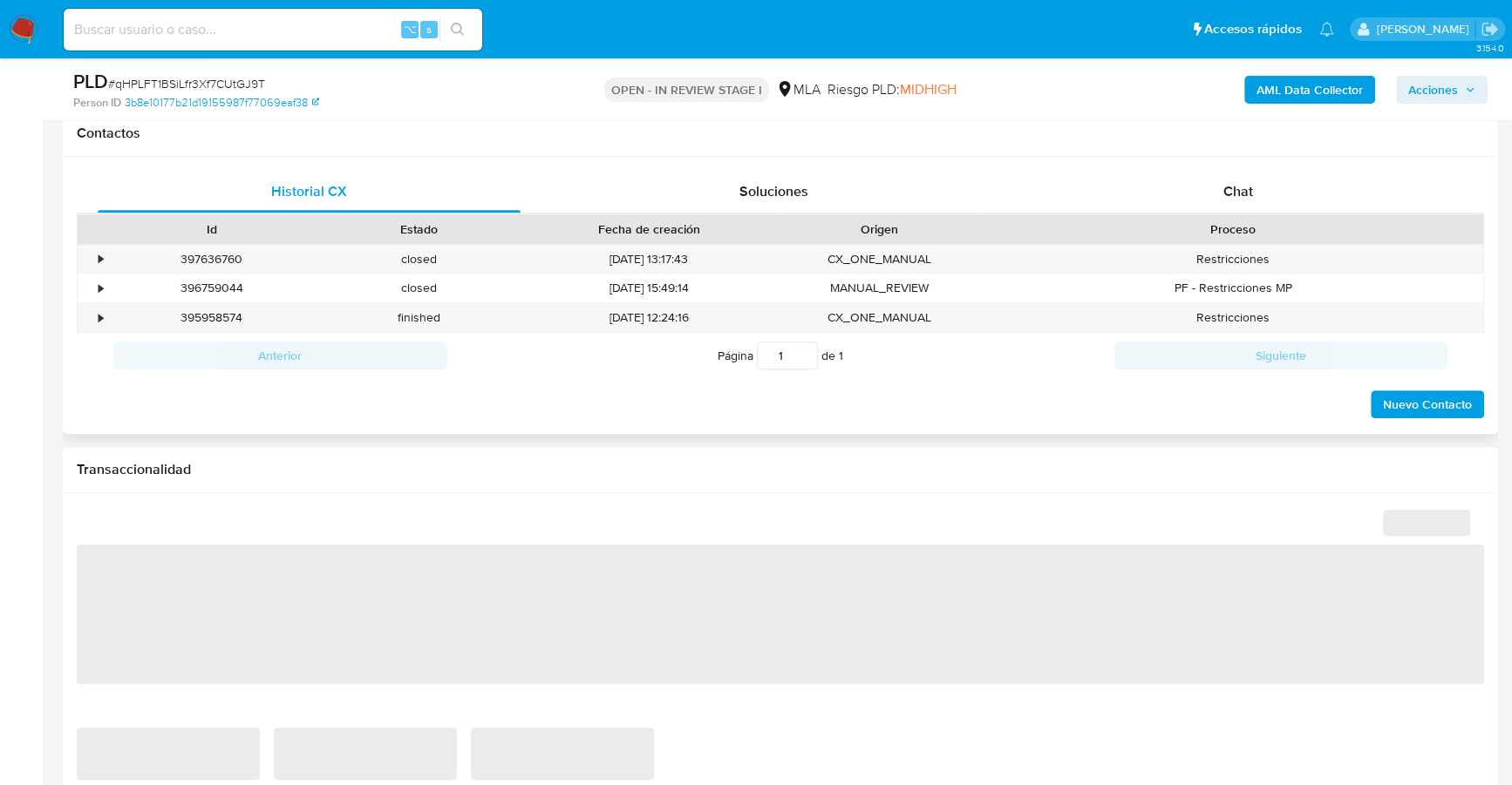
scroll to position [550, 0]
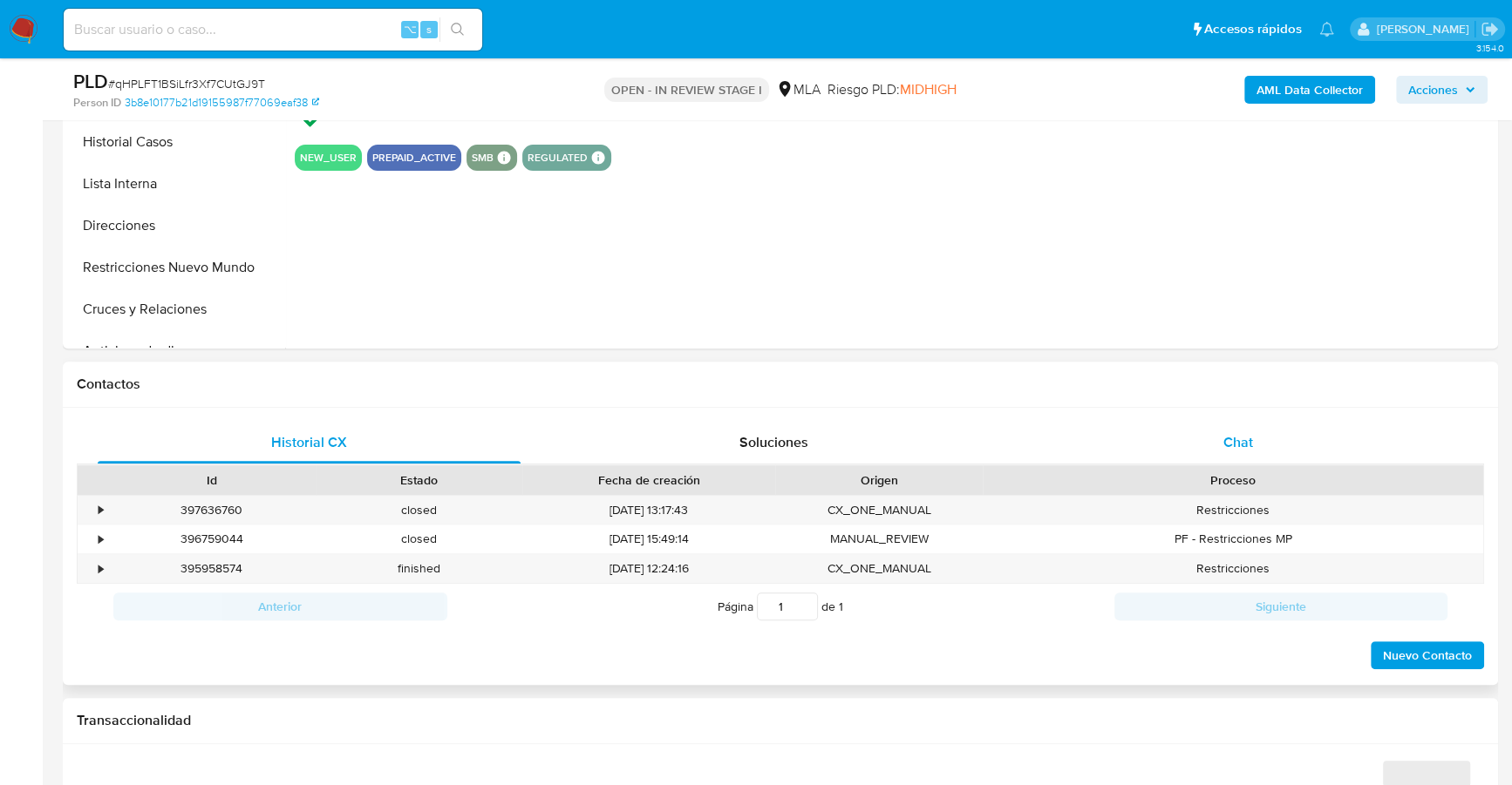
click at [1255, 434] on div "Chat" at bounding box center [1237, 442] width 423 height 42
select select "10"
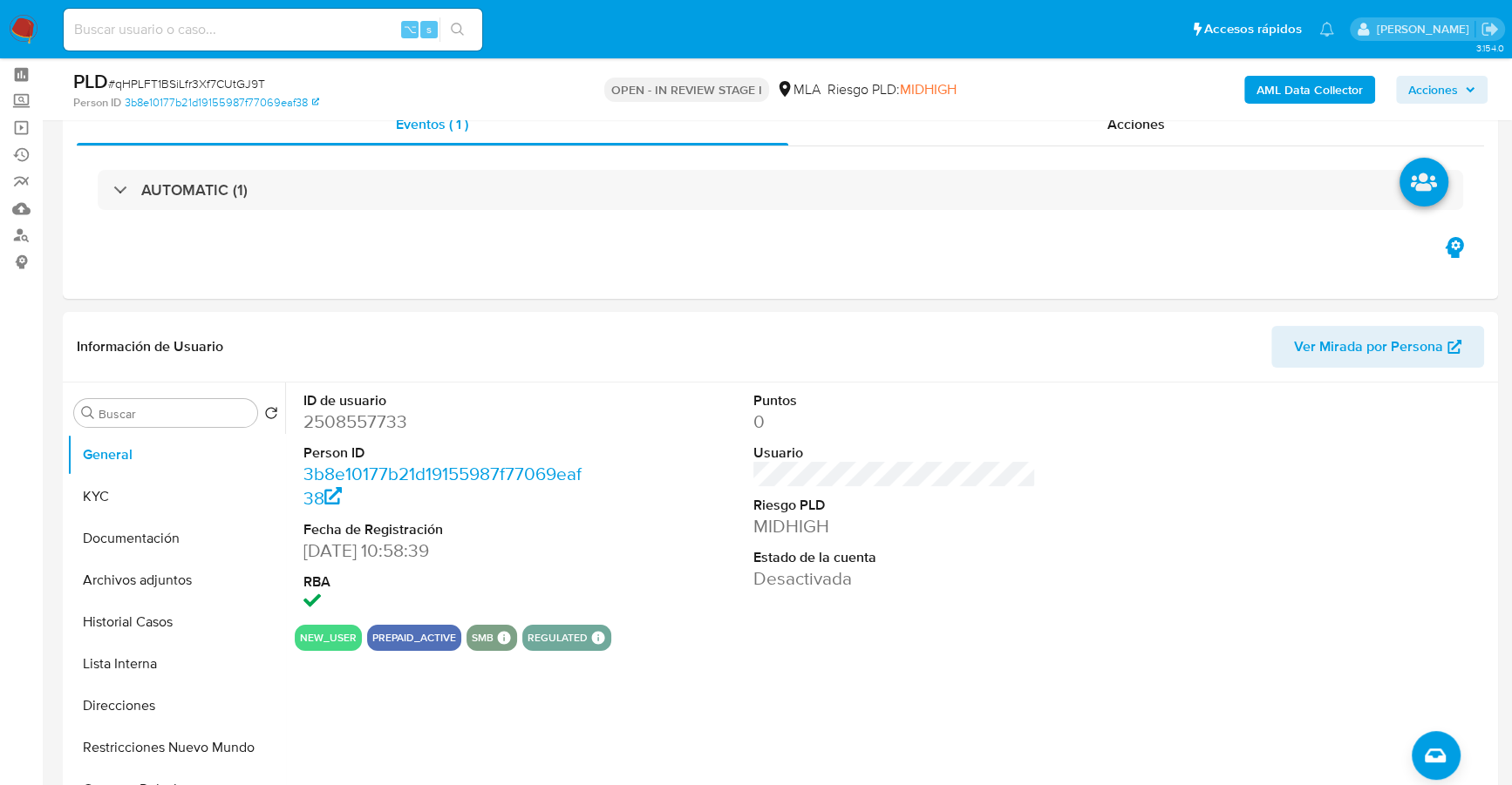
scroll to position [0, 0]
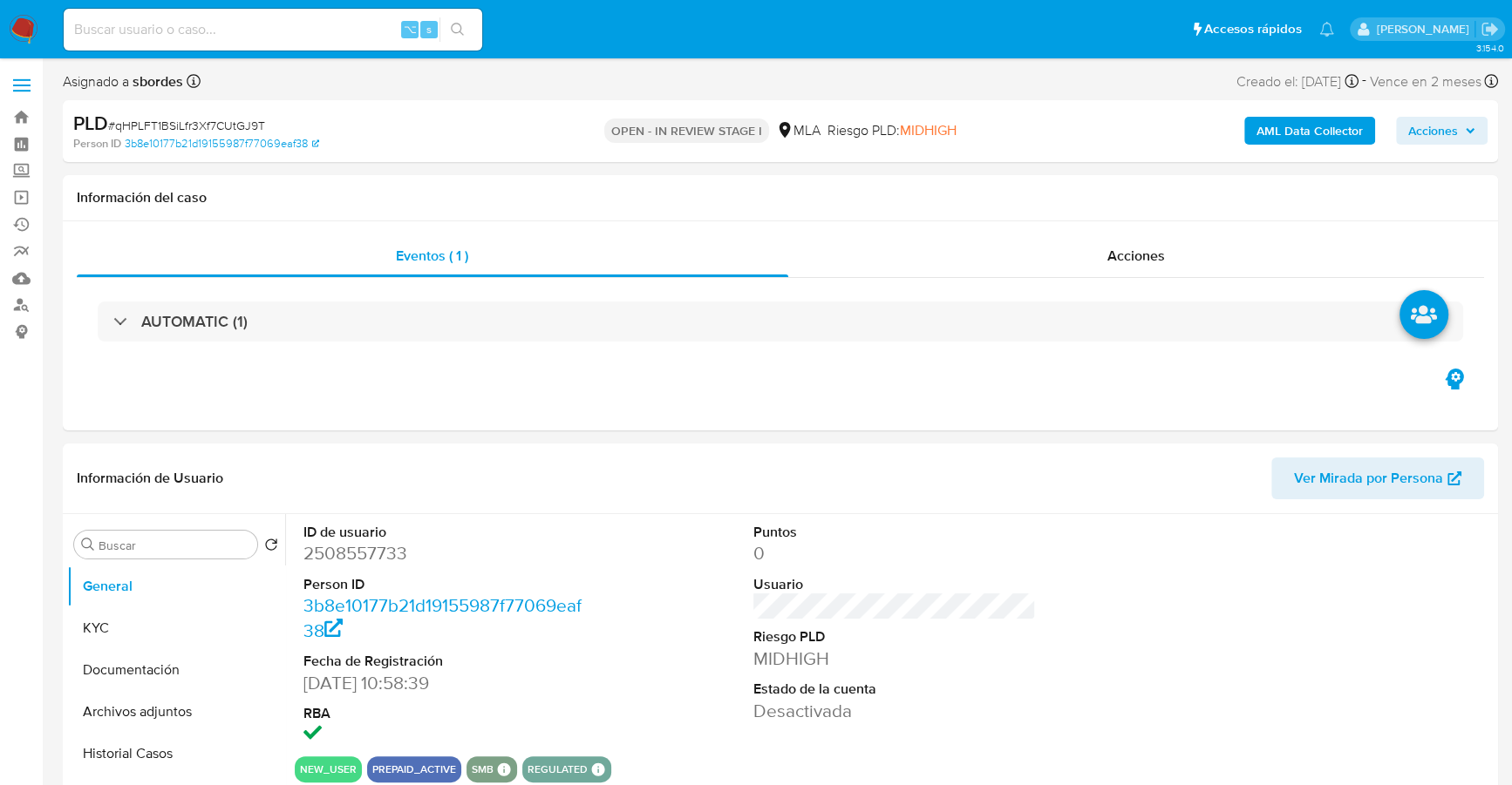
click at [1449, 128] on span "Acciones" at bounding box center [1433, 131] width 49 height 28
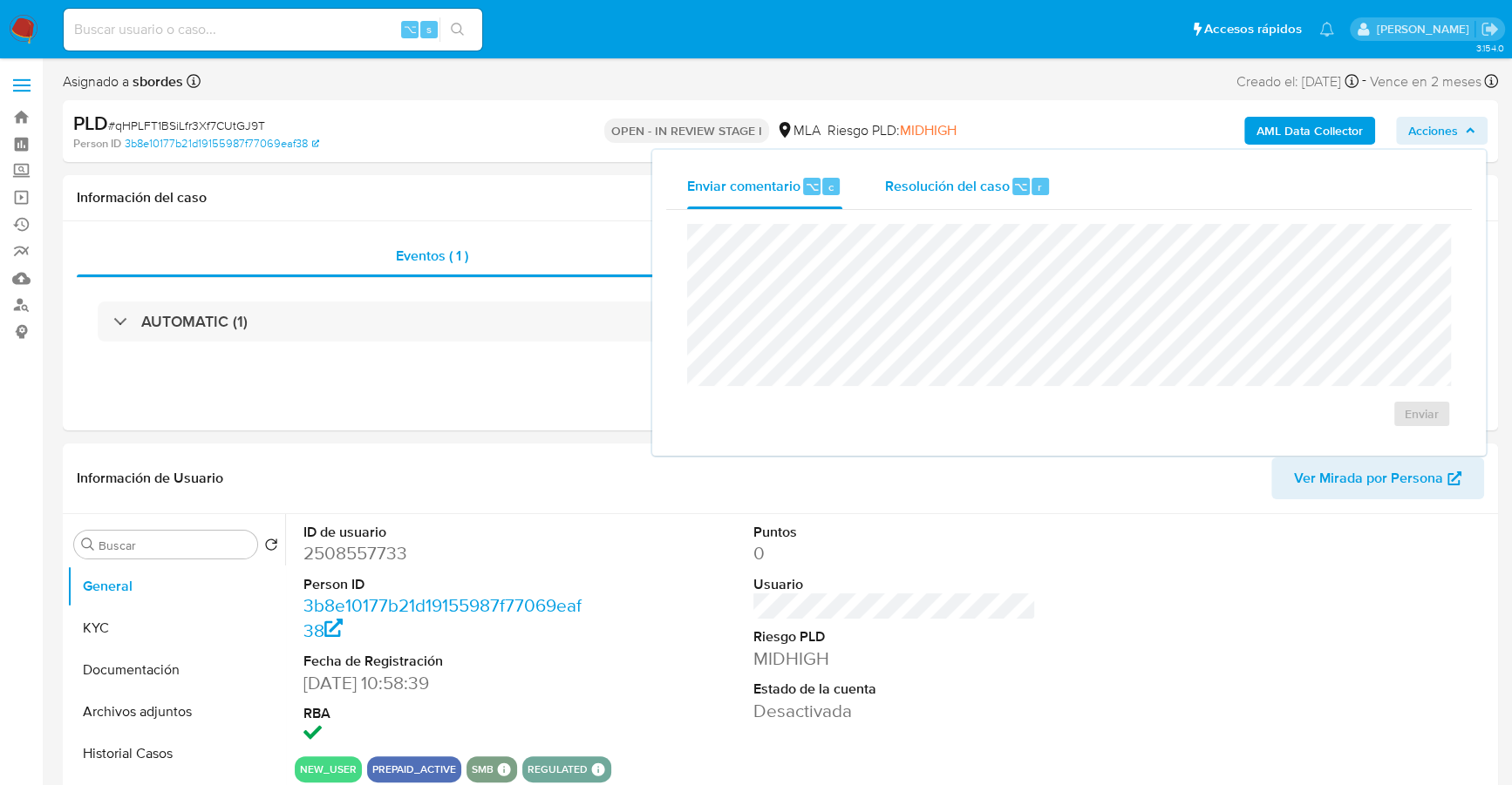
click at [951, 191] on span "Resolución del caso" at bounding box center [947, 186] width 125 height 20
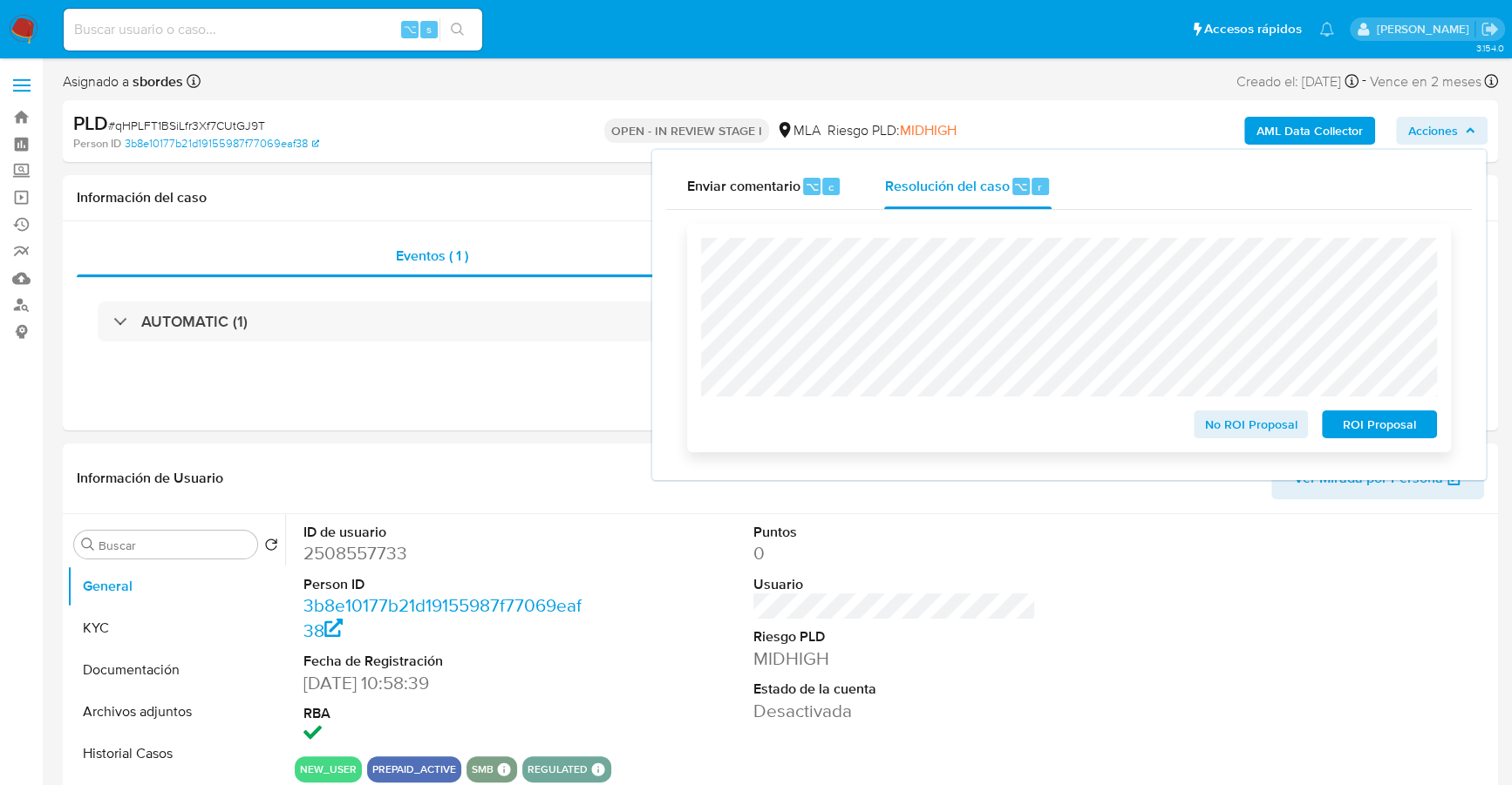
click at [1402, 434] on span "ROI Proposal" at bounding box center [1379, 424] width 90 height 24
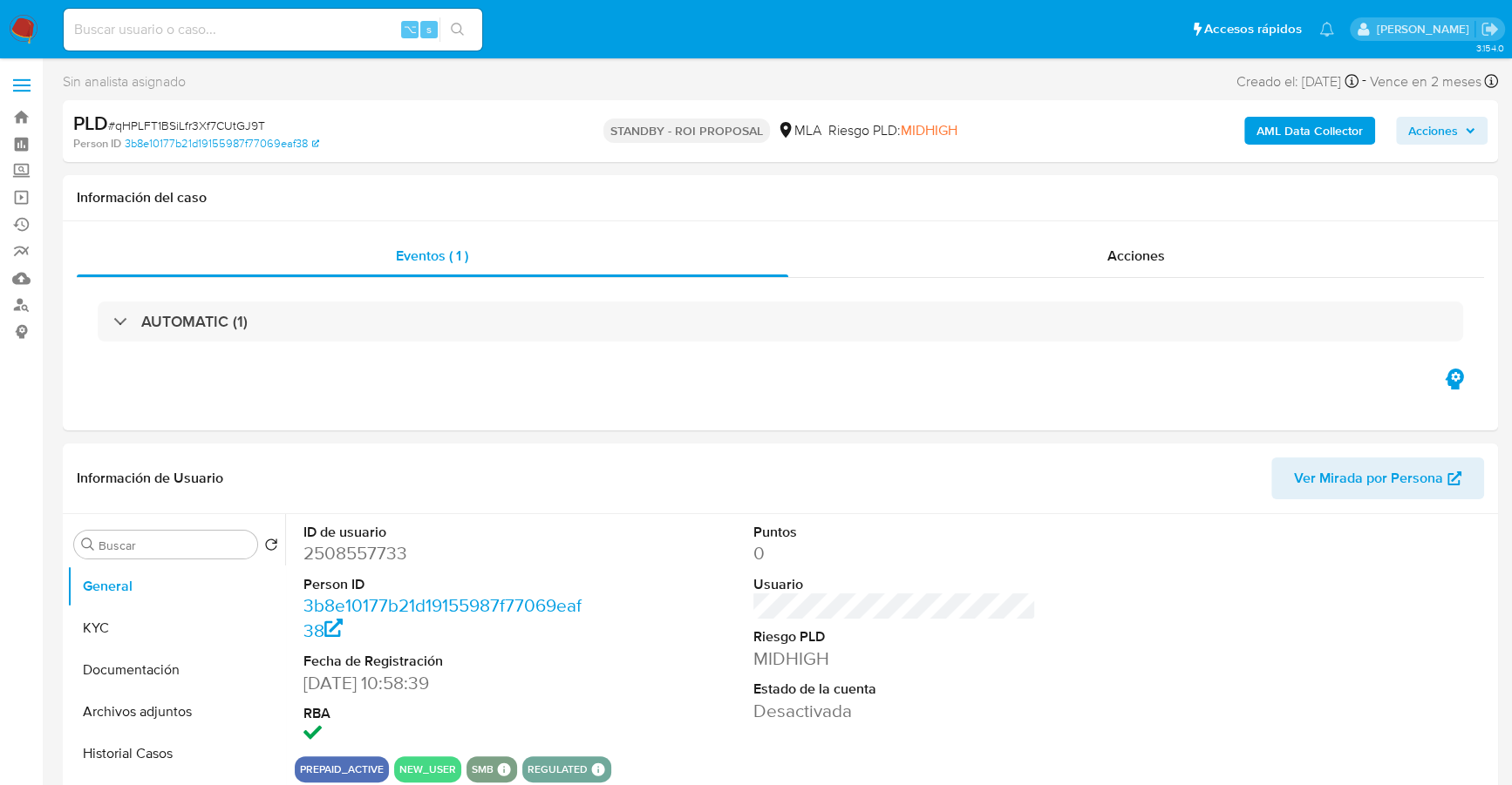
select select "10"
click at [254, 34] on input at bounding box center [272, 30] width 419 height 22
paste input "616822258"
type input "616822258"
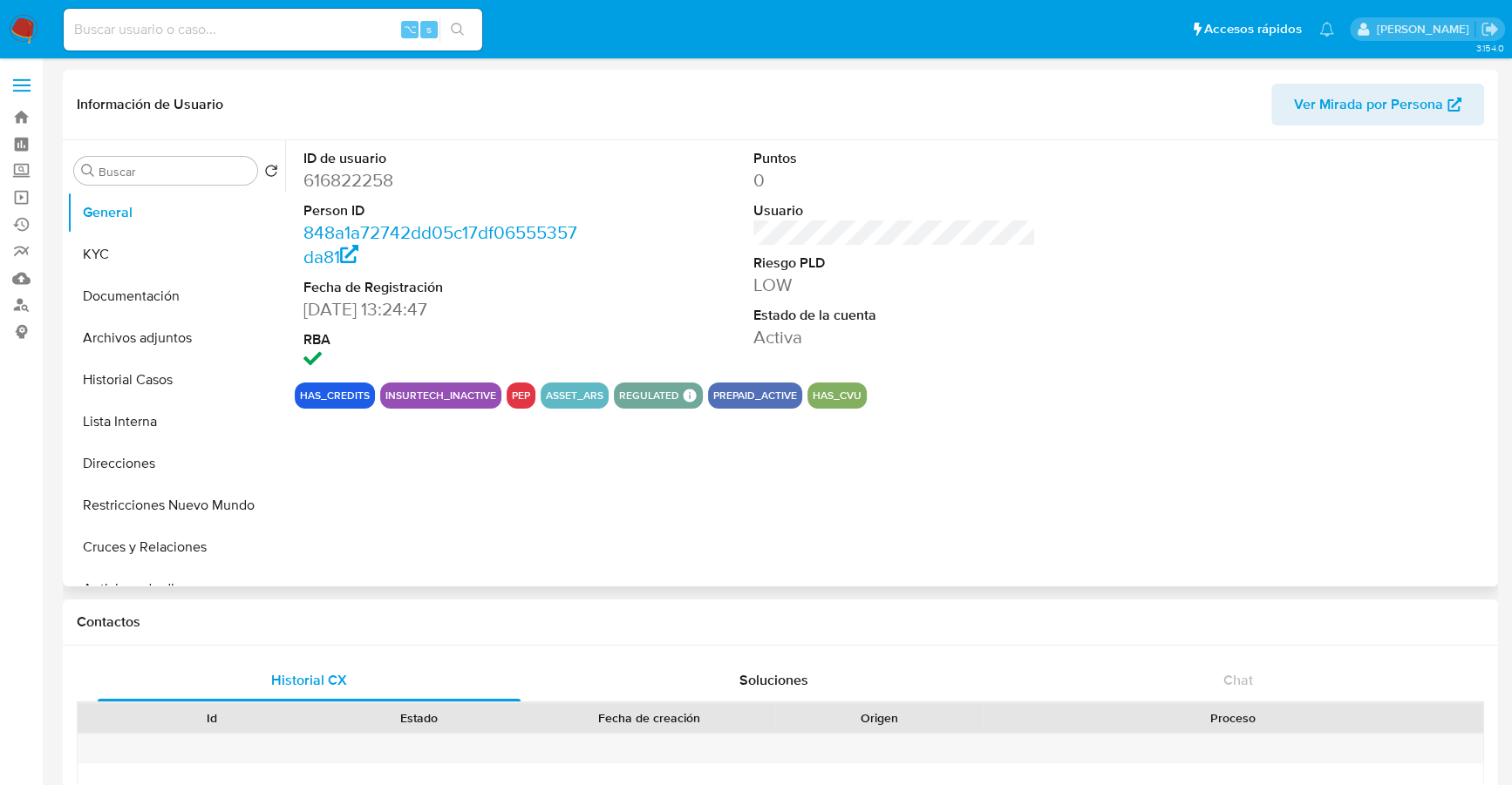
select select "10"
click at [172, 378] on button "Historial Casos" at bounding box center [169, 379] width 204 height 42
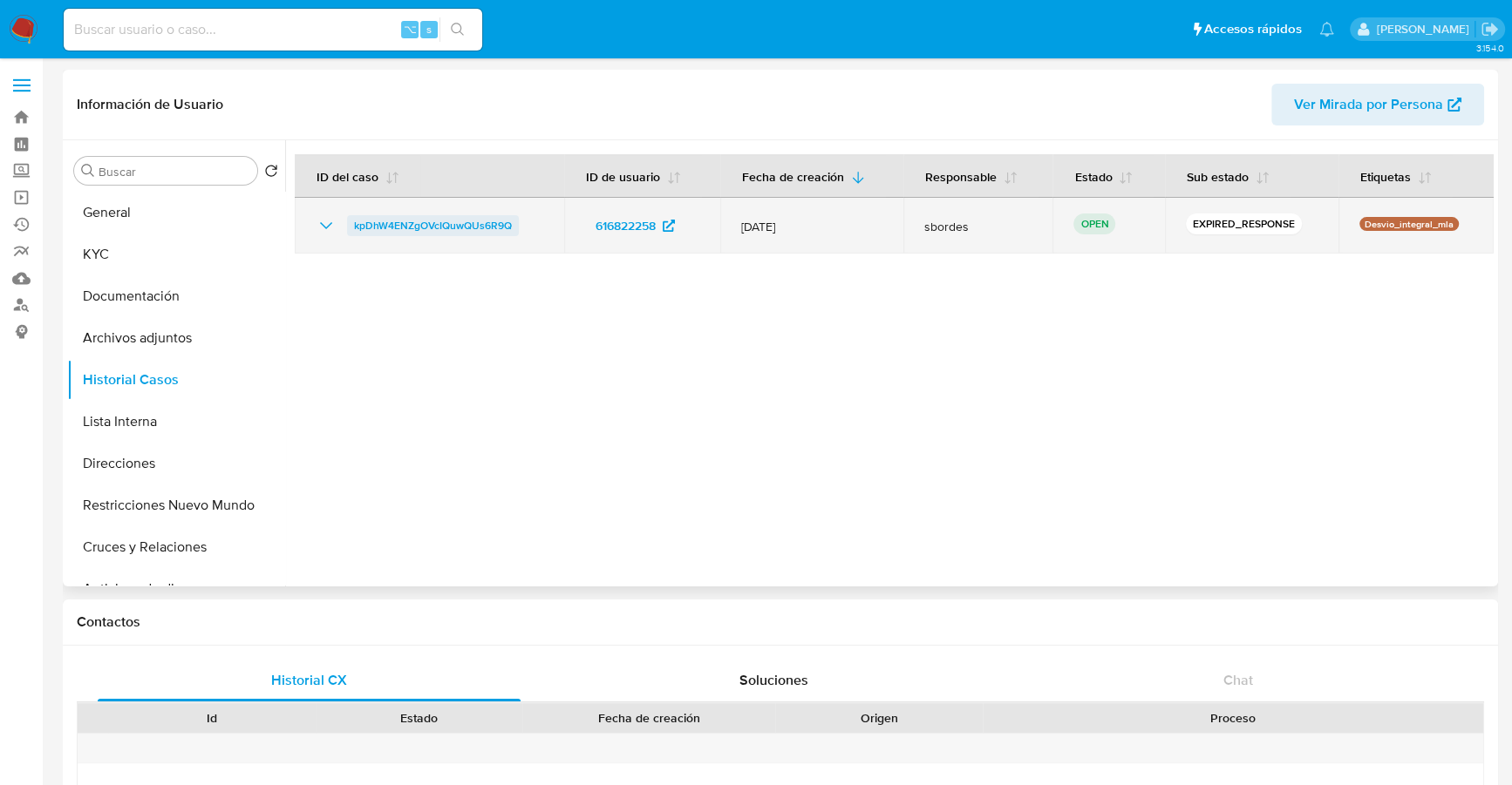
click at [437, 221] on span "kpDhW4ENZgOVcIQuwQUs6R9Q" at bounding box center [433, 226] width 158 height 21
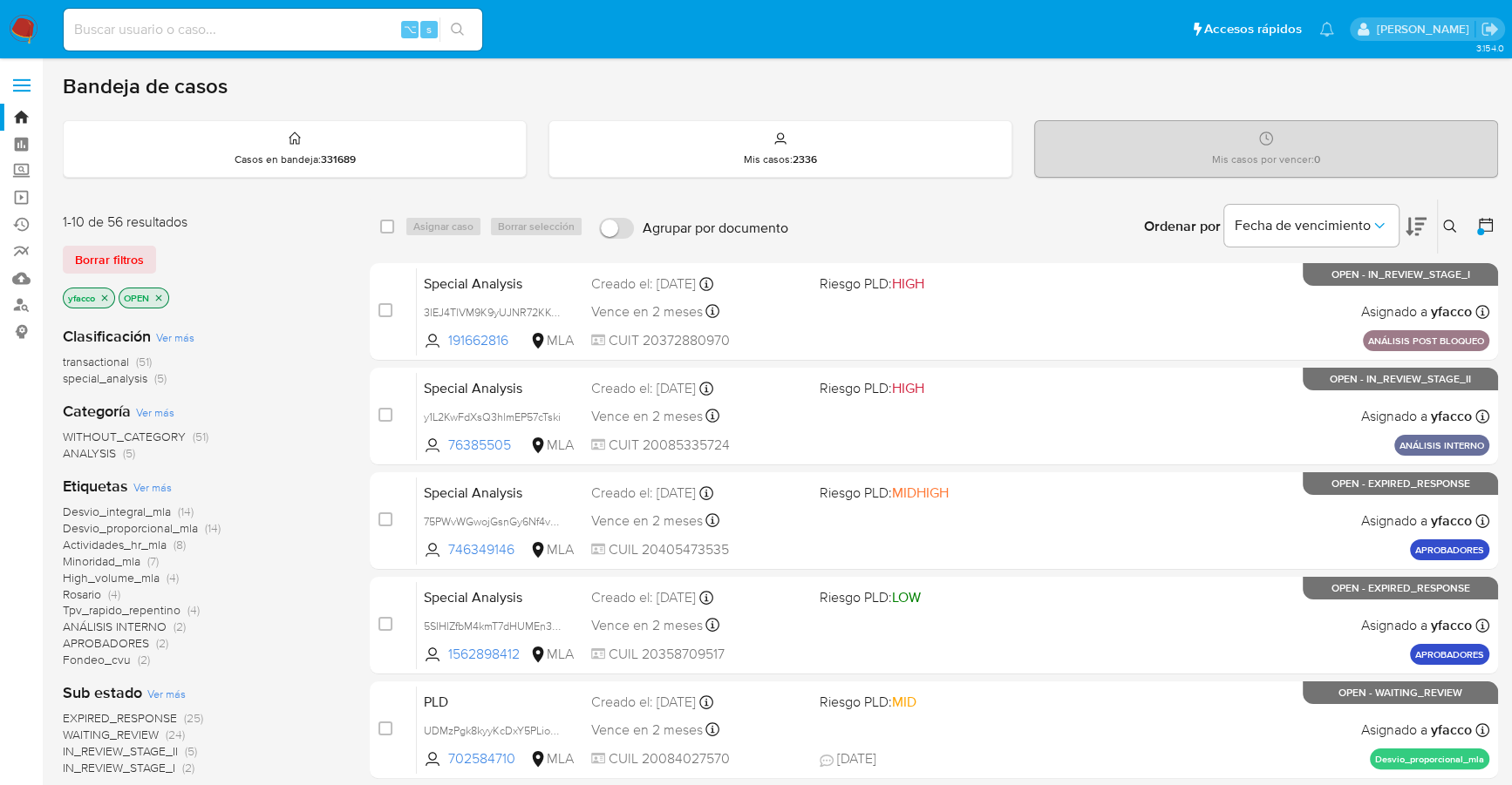
click at [16, 35] on img at bounding box center [23, 30] width 30 height 30
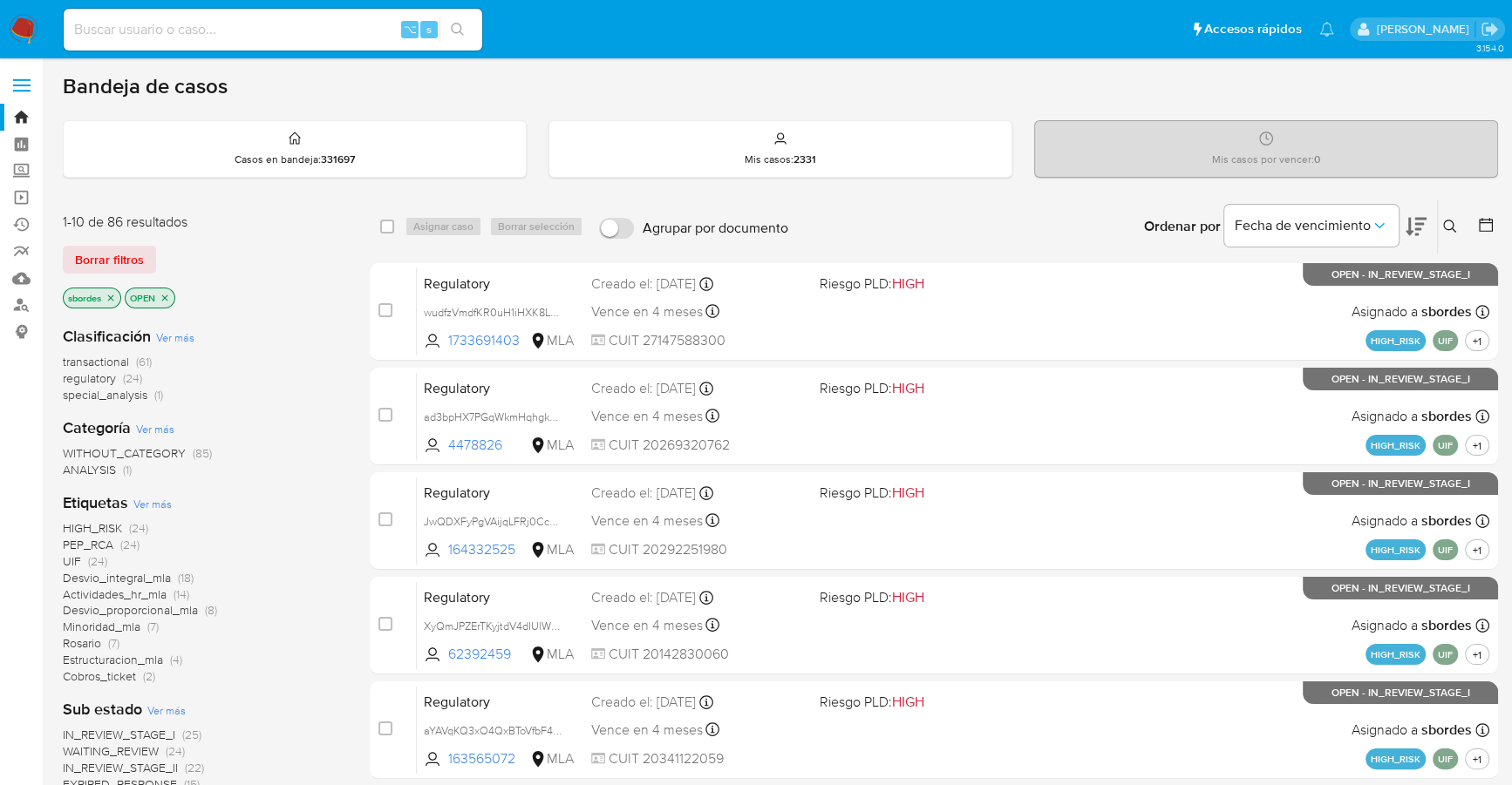
click at [111, 293] on icon "close-filter" at bounding box center [110, 297] width 10 height 10
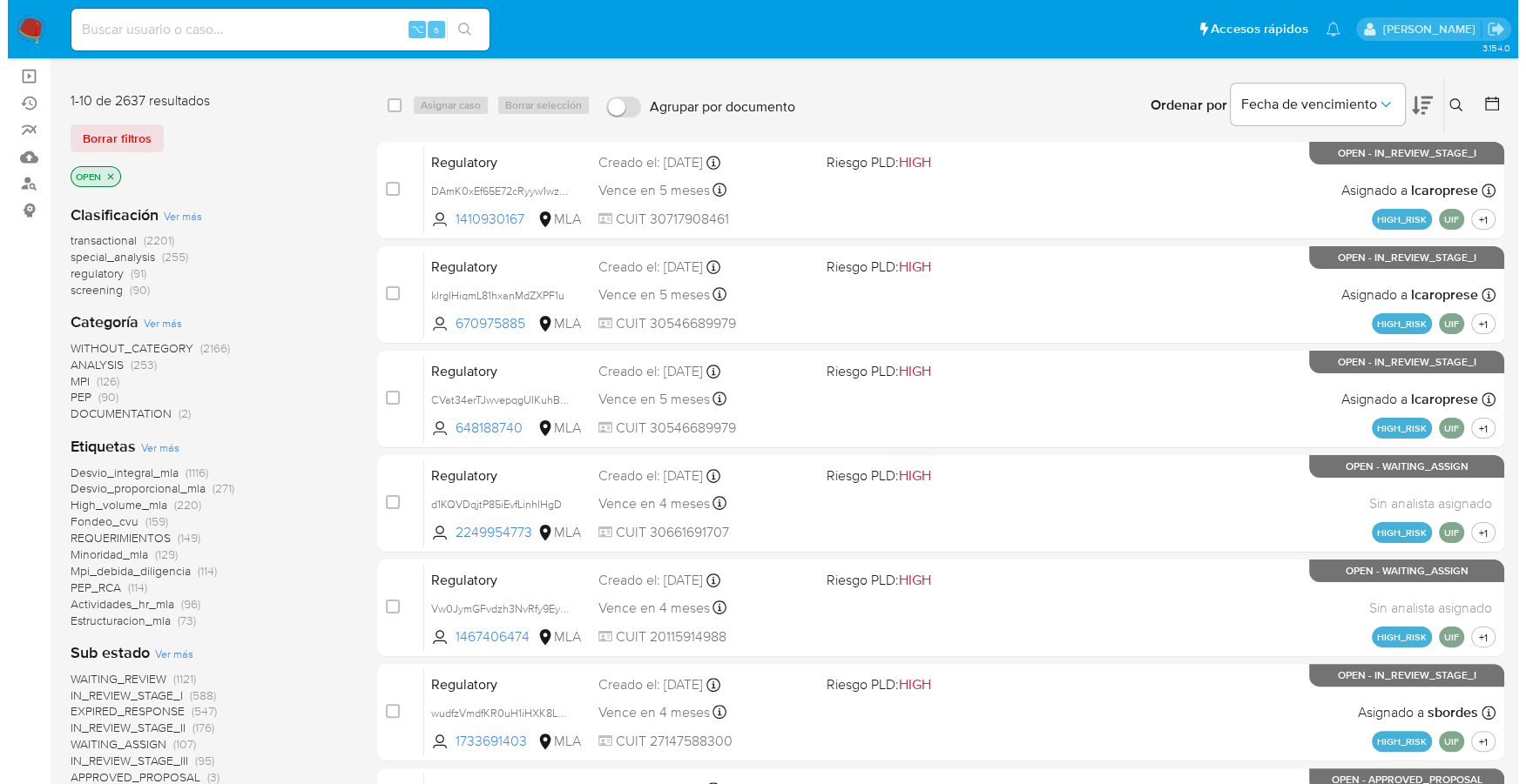
scroll to position [588, 0]
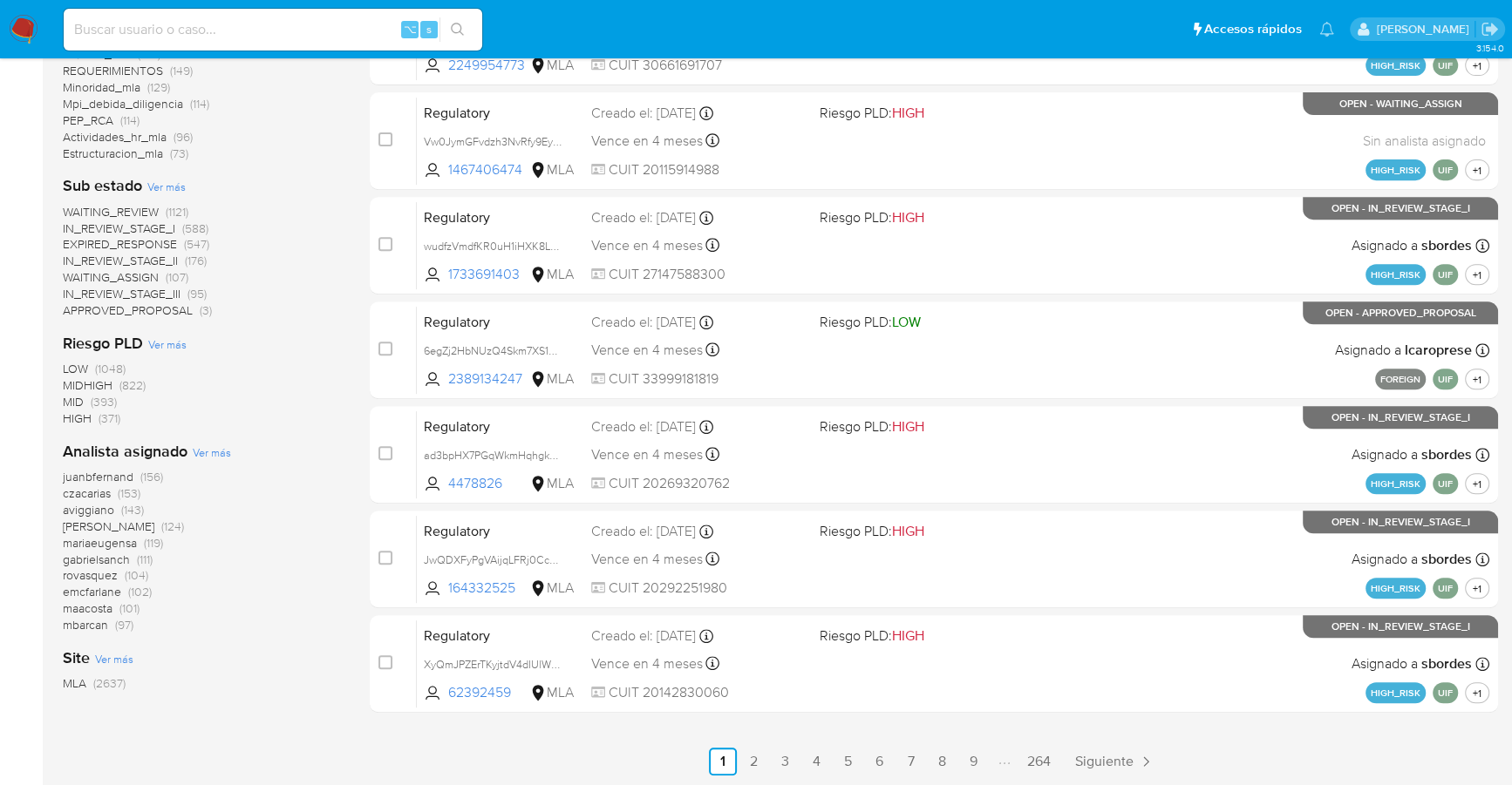
click at [211, 451] on span "Ver más" at bounding box center [212, 452] width 38 height 16
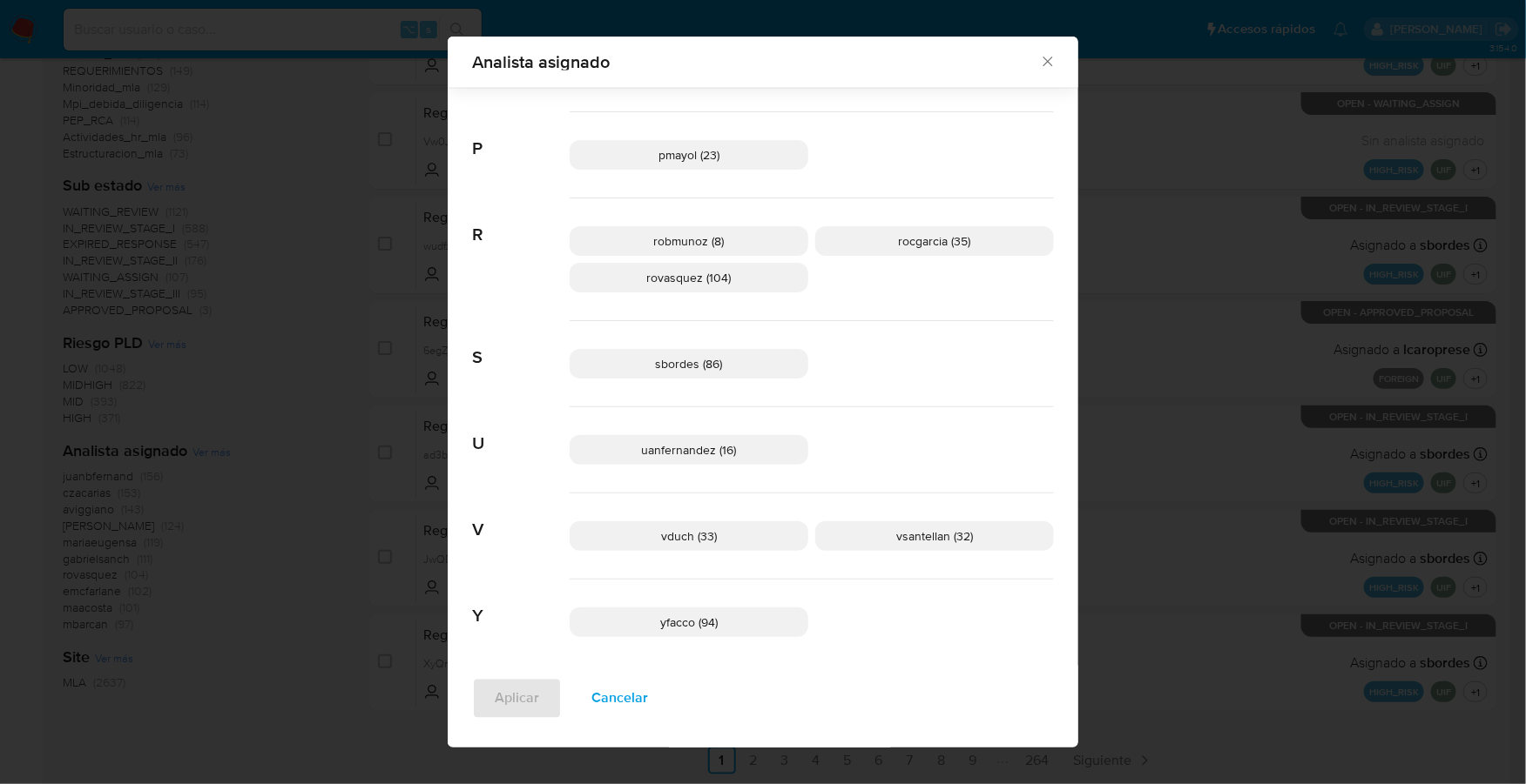
scroll to position [1237, 0]
click at [1043, 64] on icon "Cerrar" at bounding box center [1047, 62] width 9 height 9
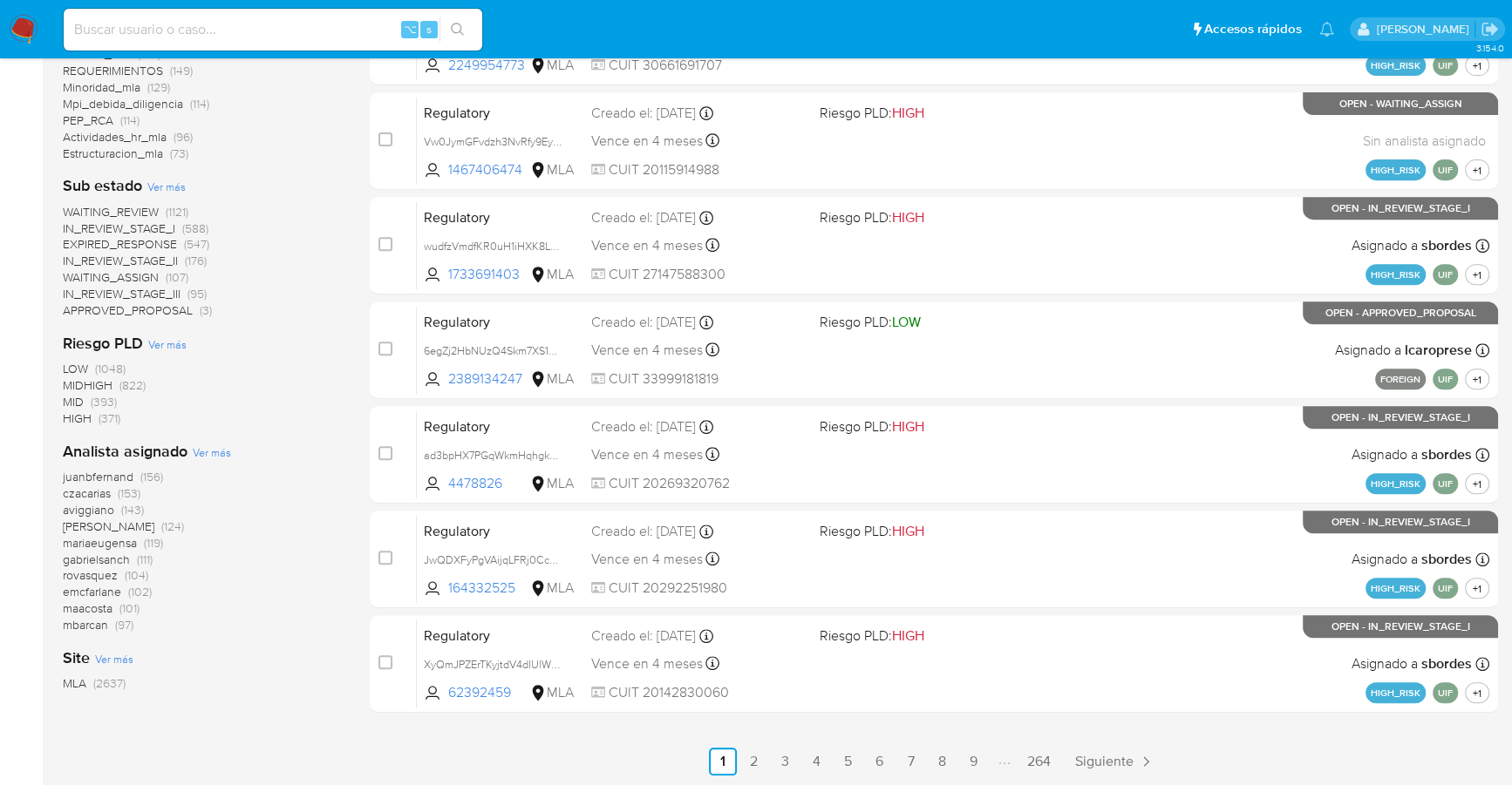
click at [220, 454] on span "Ver más" at bounding box center [212, 452] width 38 height 16
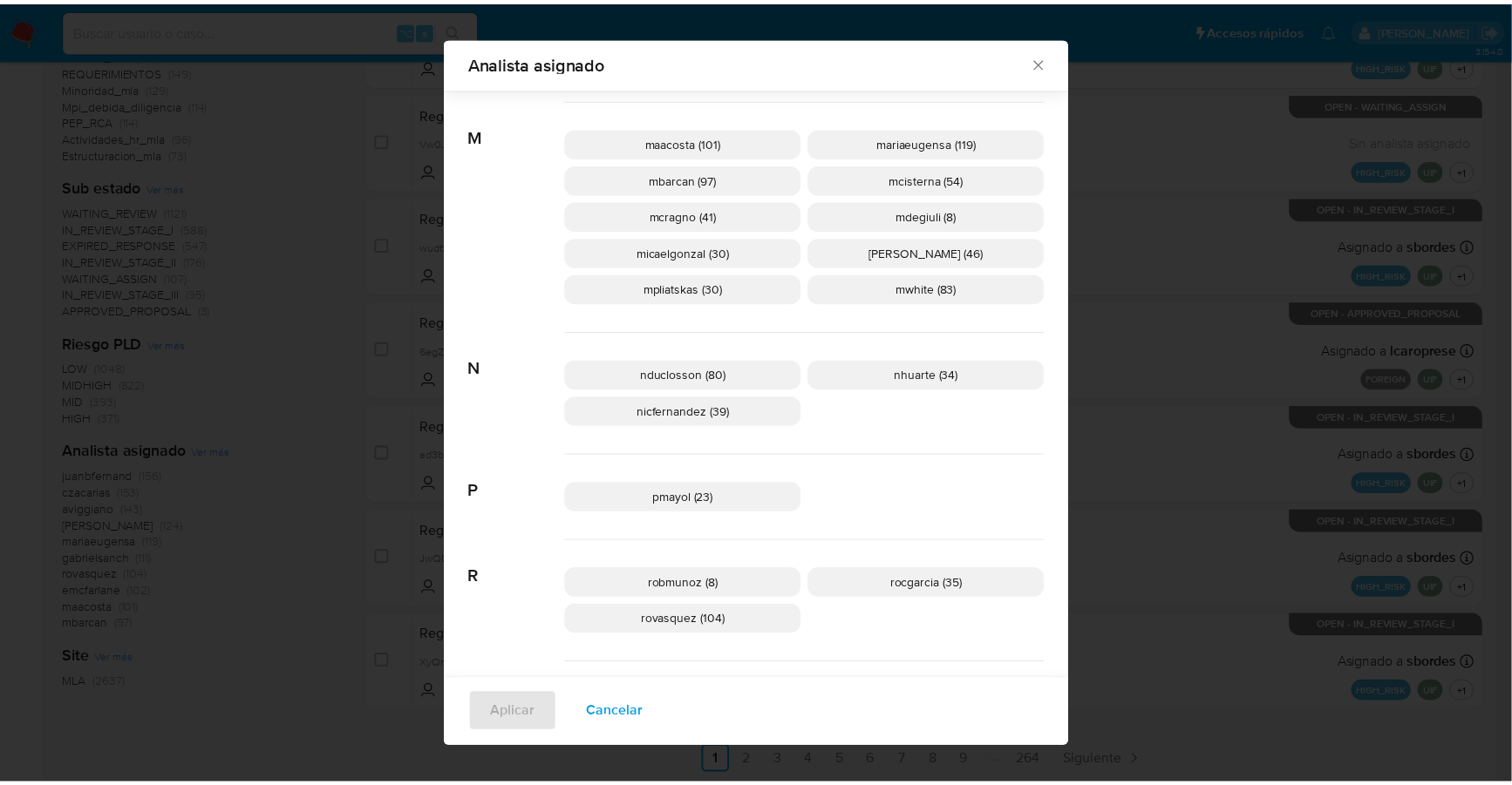
scroll to position [0, 0]
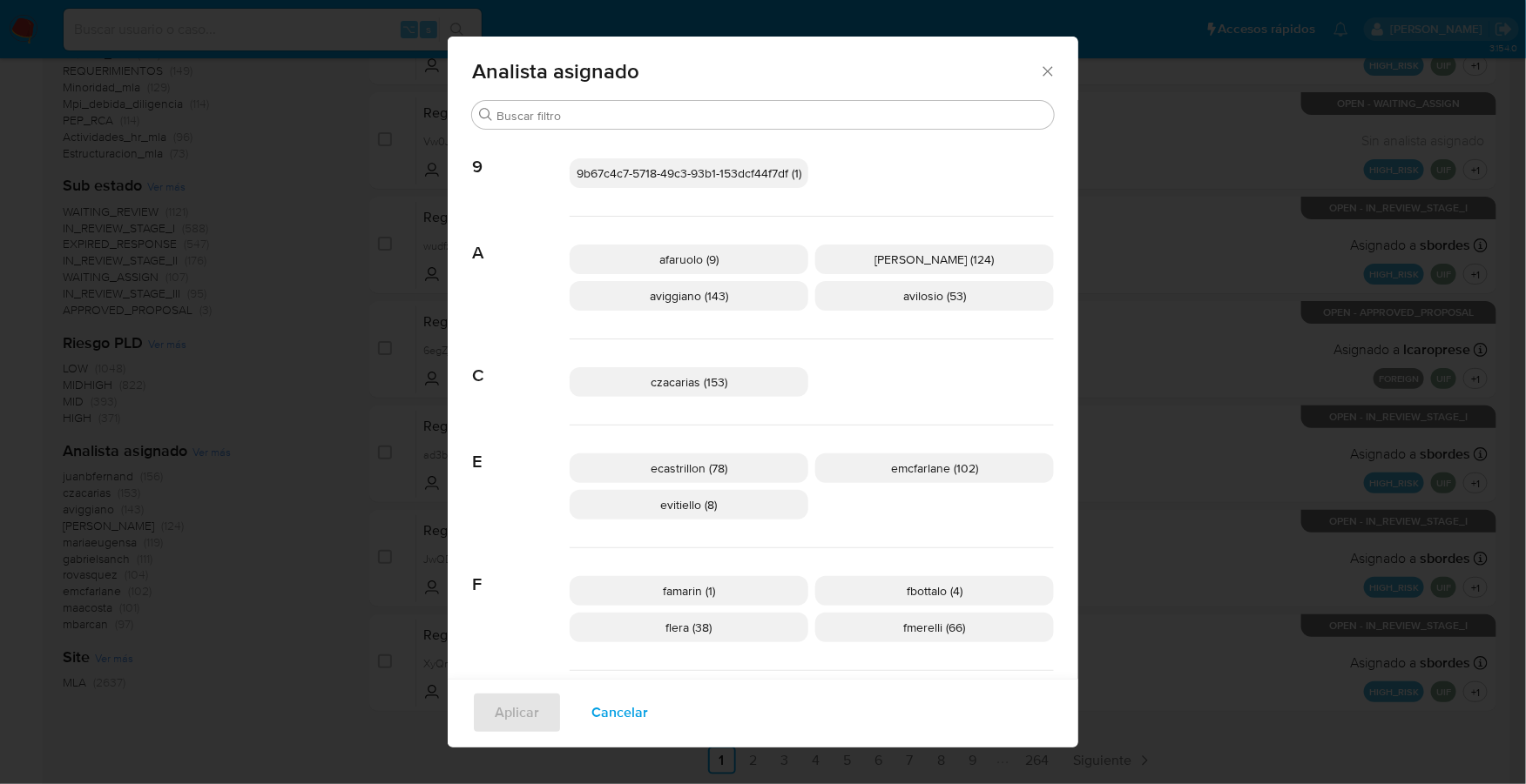
click at [1048, 74] on icon "Cerrar" at bounding box center [1047, 71] width 18 height 18
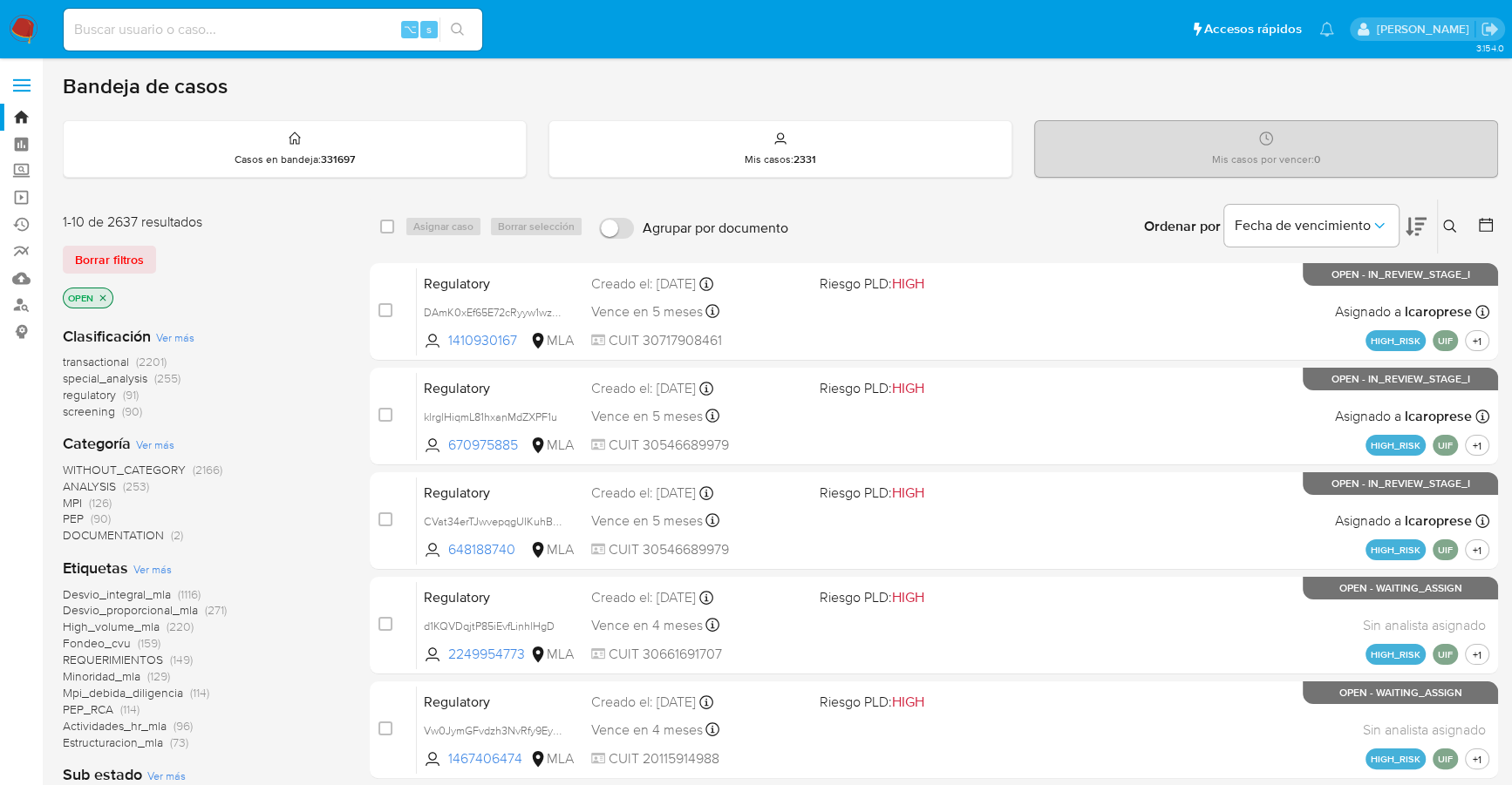
click at [1486, 221] on icon at bounding box center [1485, 225] width 18 height 18
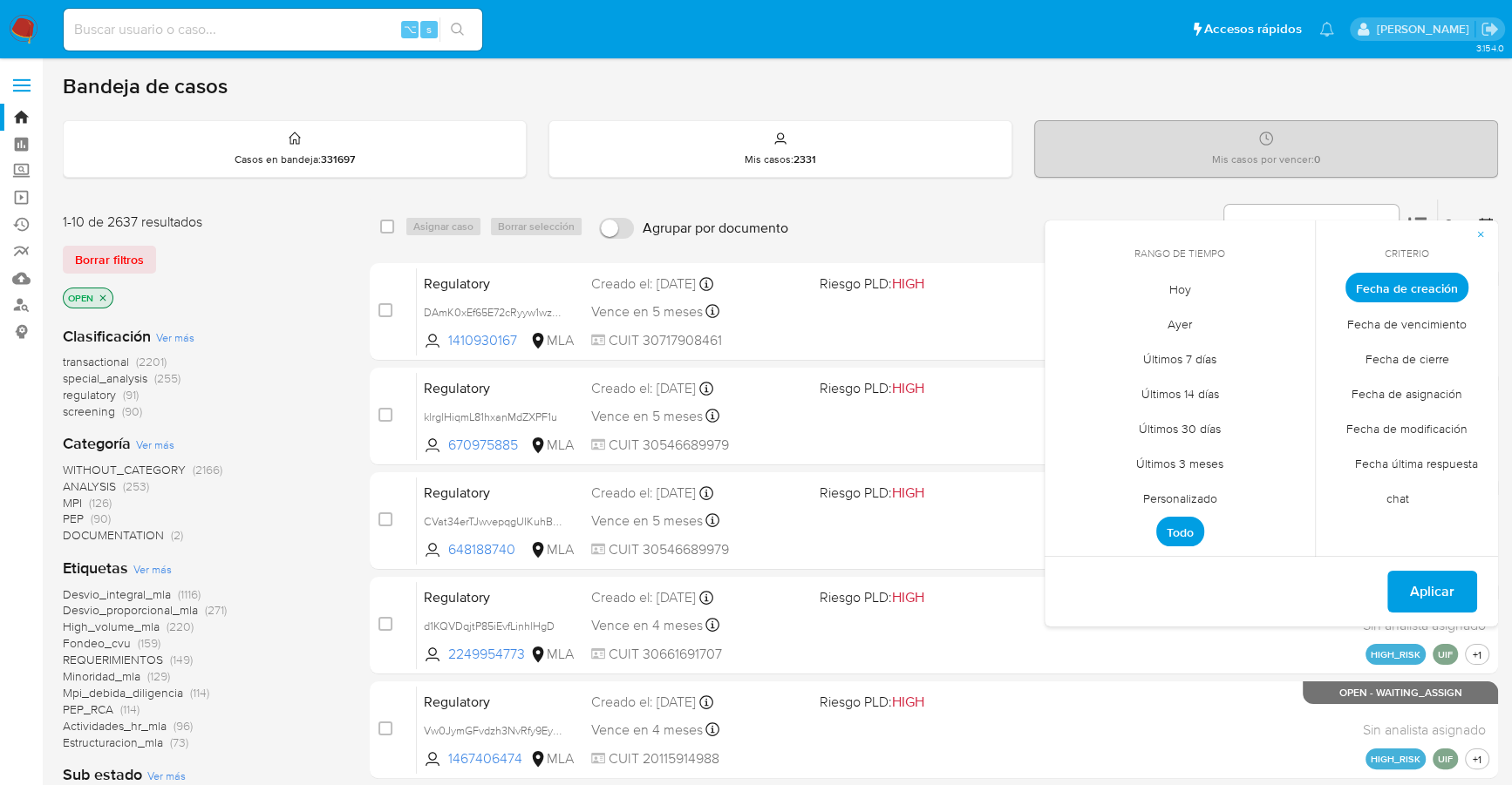
click at [1191, 488] on span "Personalizado" at bounding box center [1180, 498] width 111 height 35
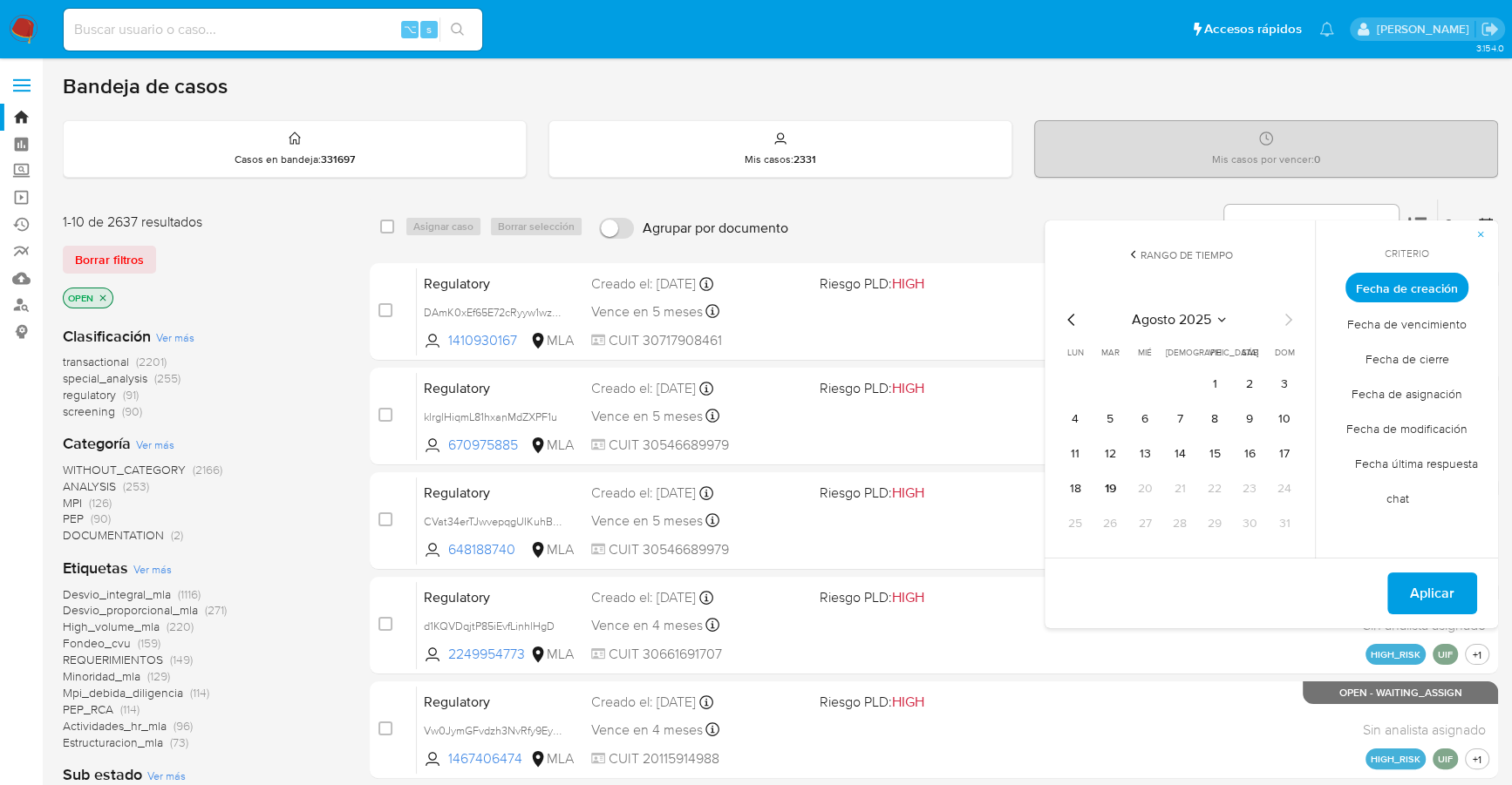
click at [1068, 325] on icon "Mes anterior" at bounding box center [1072, 320] width 21 height 21
click at [1115, 391] on button "1" at bounding box center [1110, 384] width 28 height 28
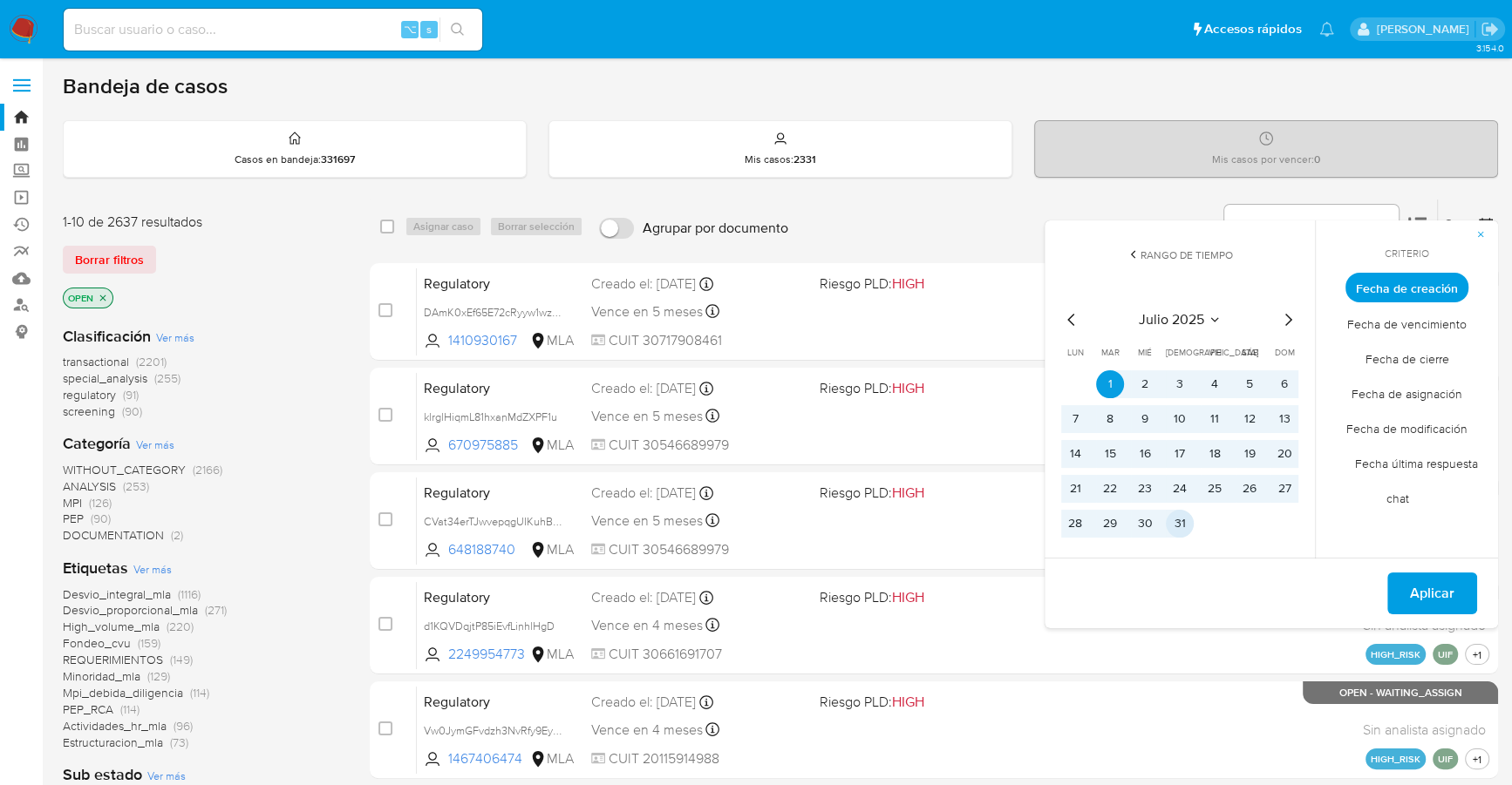
click at [1183, 520] on button "31" at bounding box center [1180, 524] width 28 height 28
click at [1413, 590] on span "Aplicar" at bounding box center [1432, 593] width 45 height 38
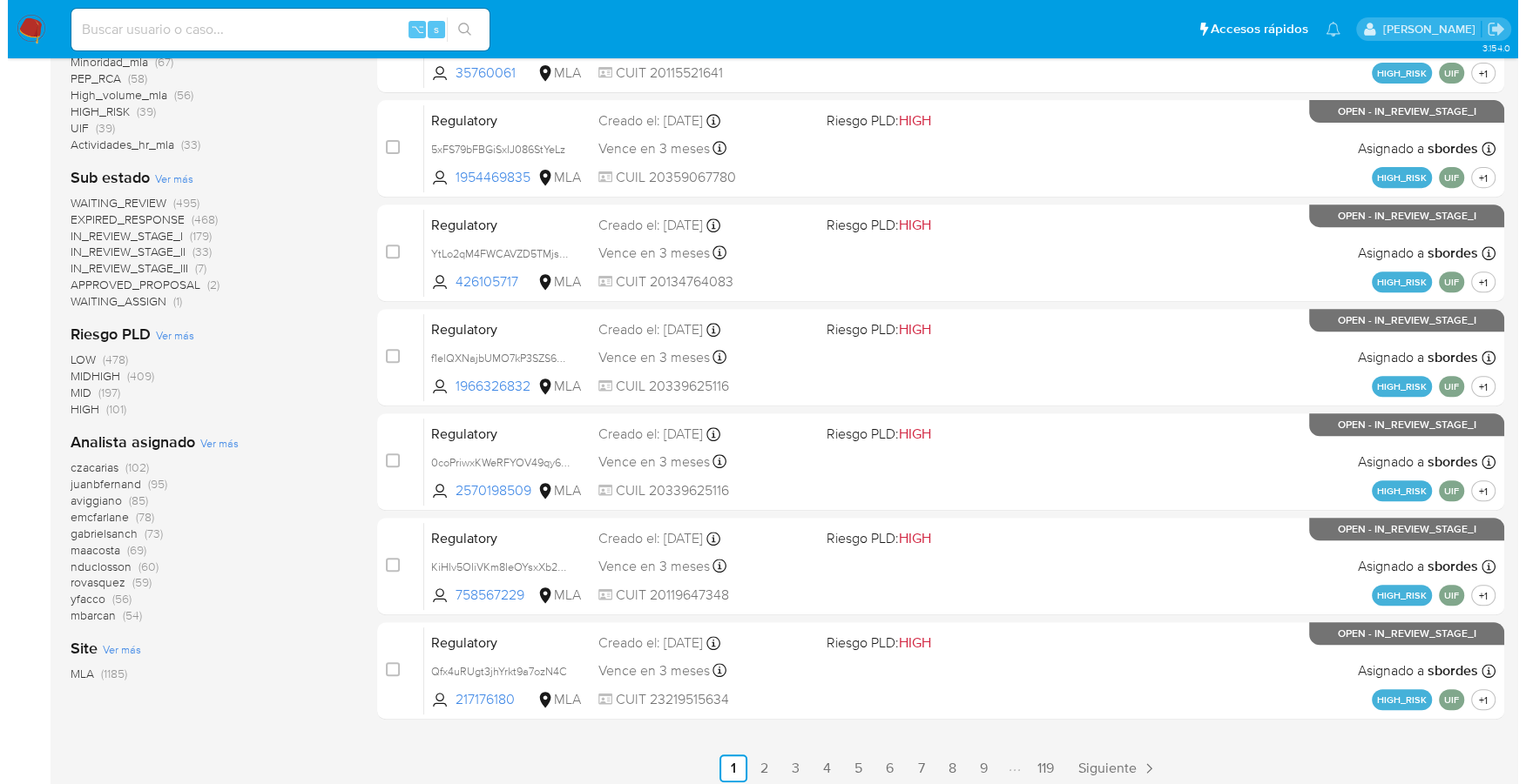
scroll to position [588, 0]
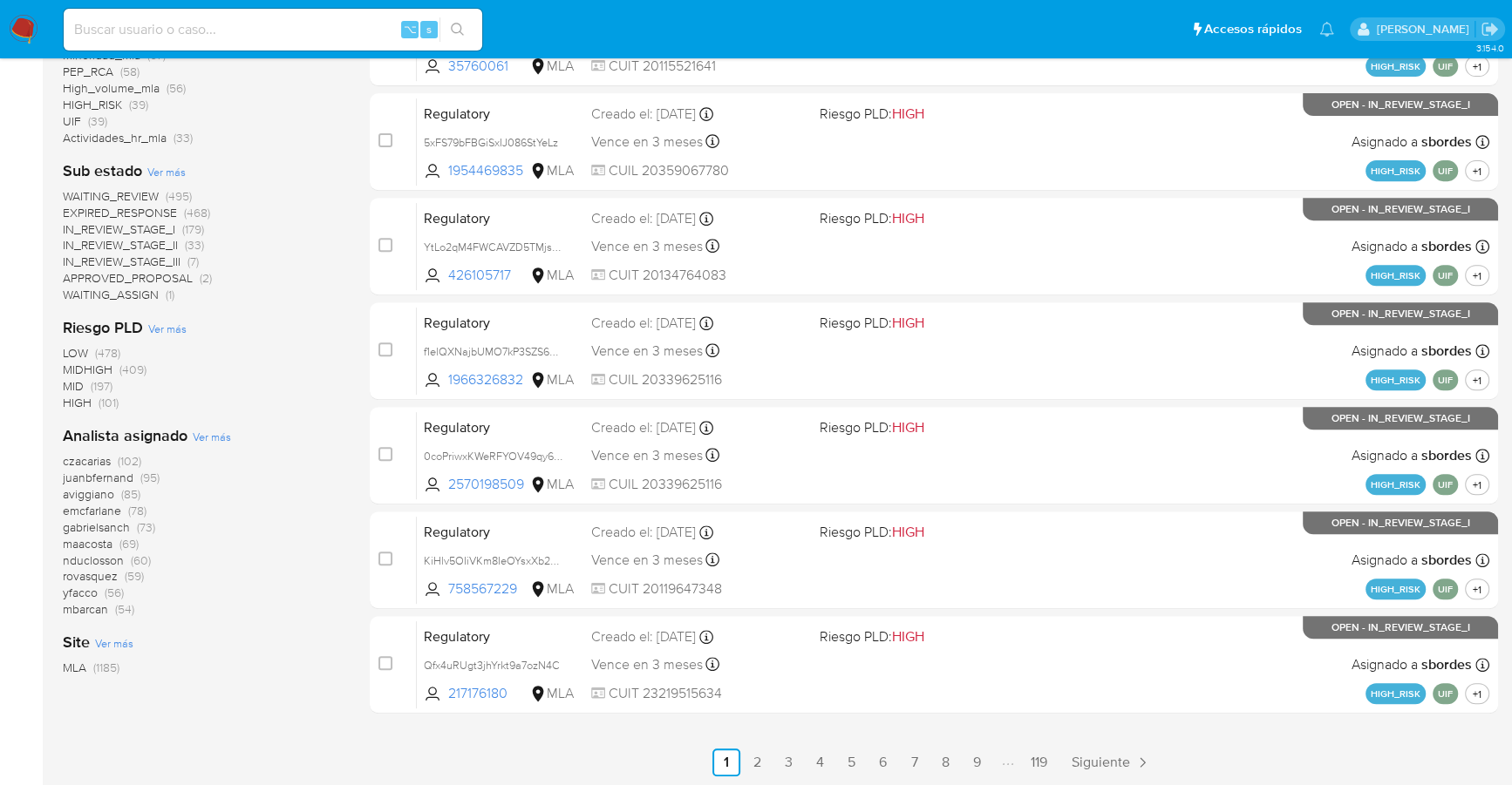
click at [207, 435] on span "Ver más" at bounding box center [212, 436] width 38 height 16
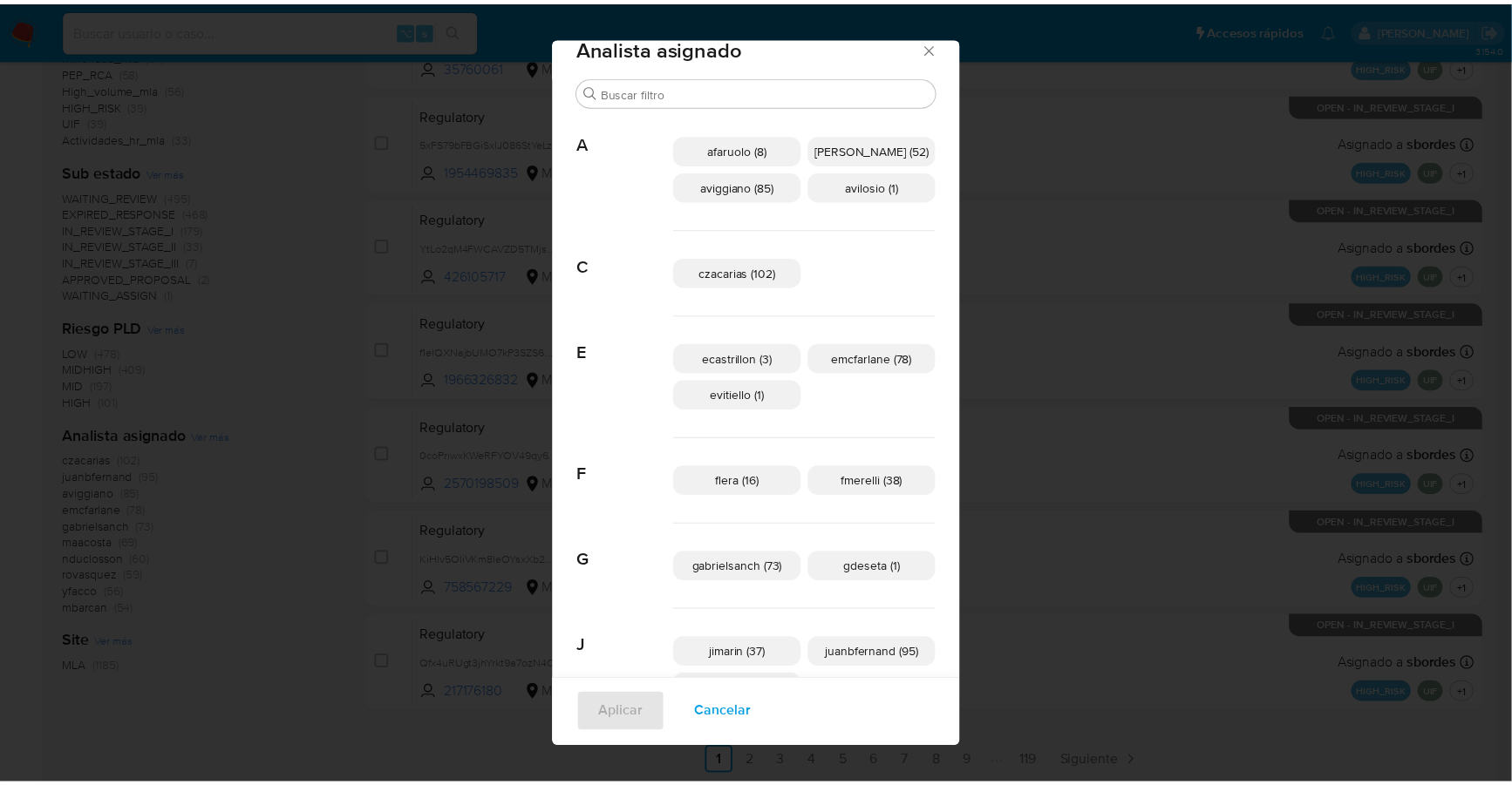
scroll to position [0, 0]
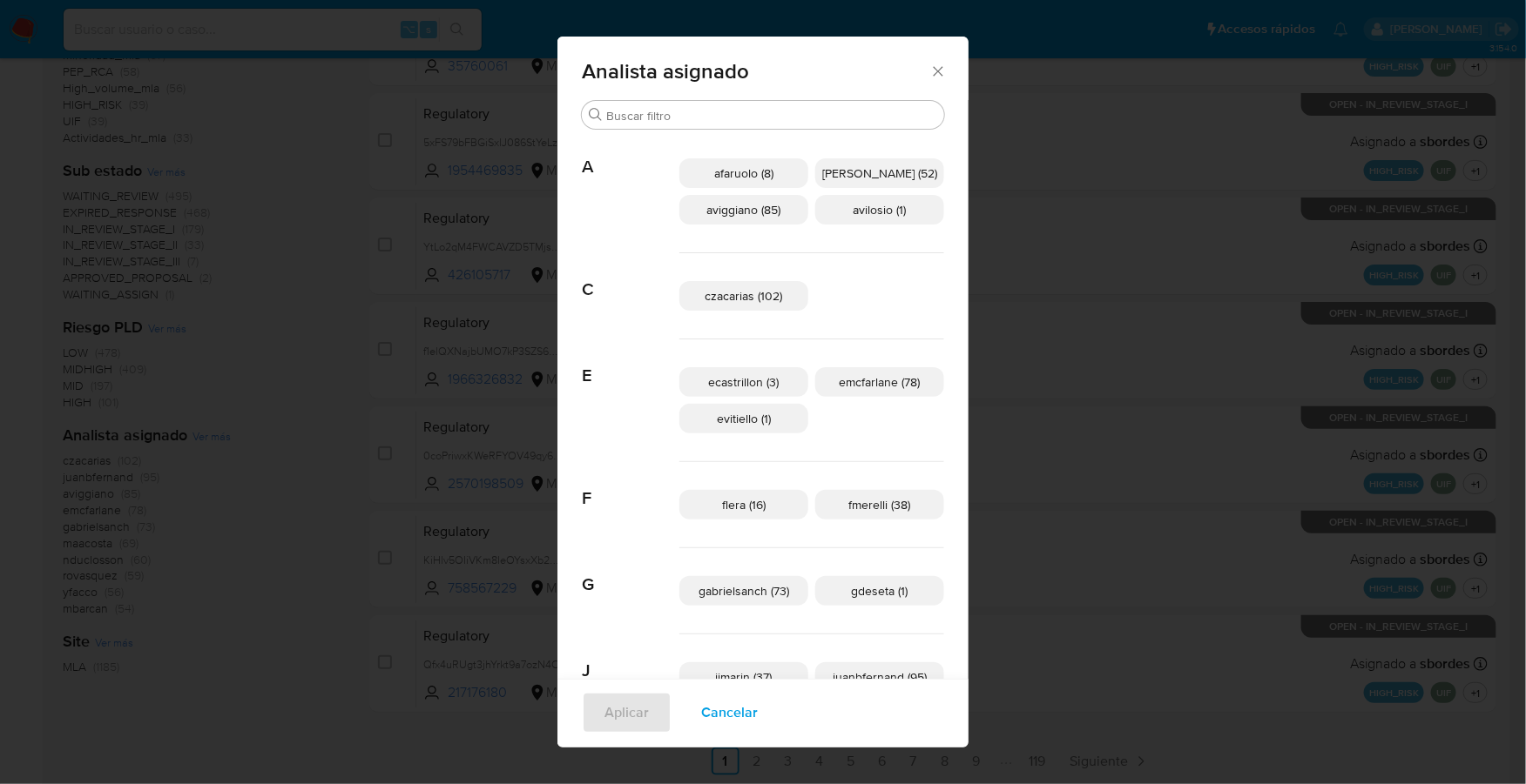
click at [929, 71] on icon "Cerrar" at bounding box center [937, 71] width 18 height 18
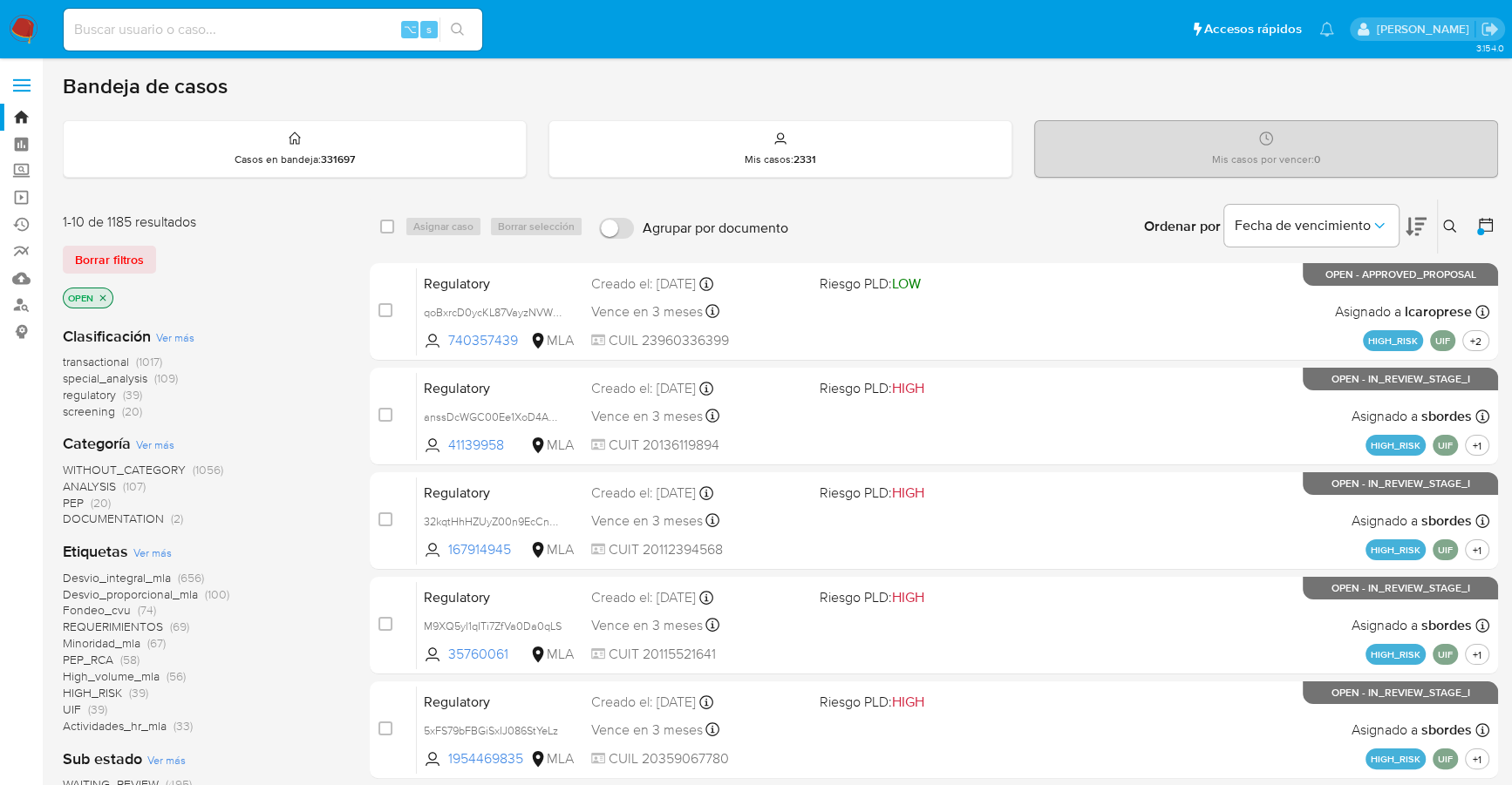
click at [1480, 219] on icon at bounding box center [1485, 225] width 14 height 14
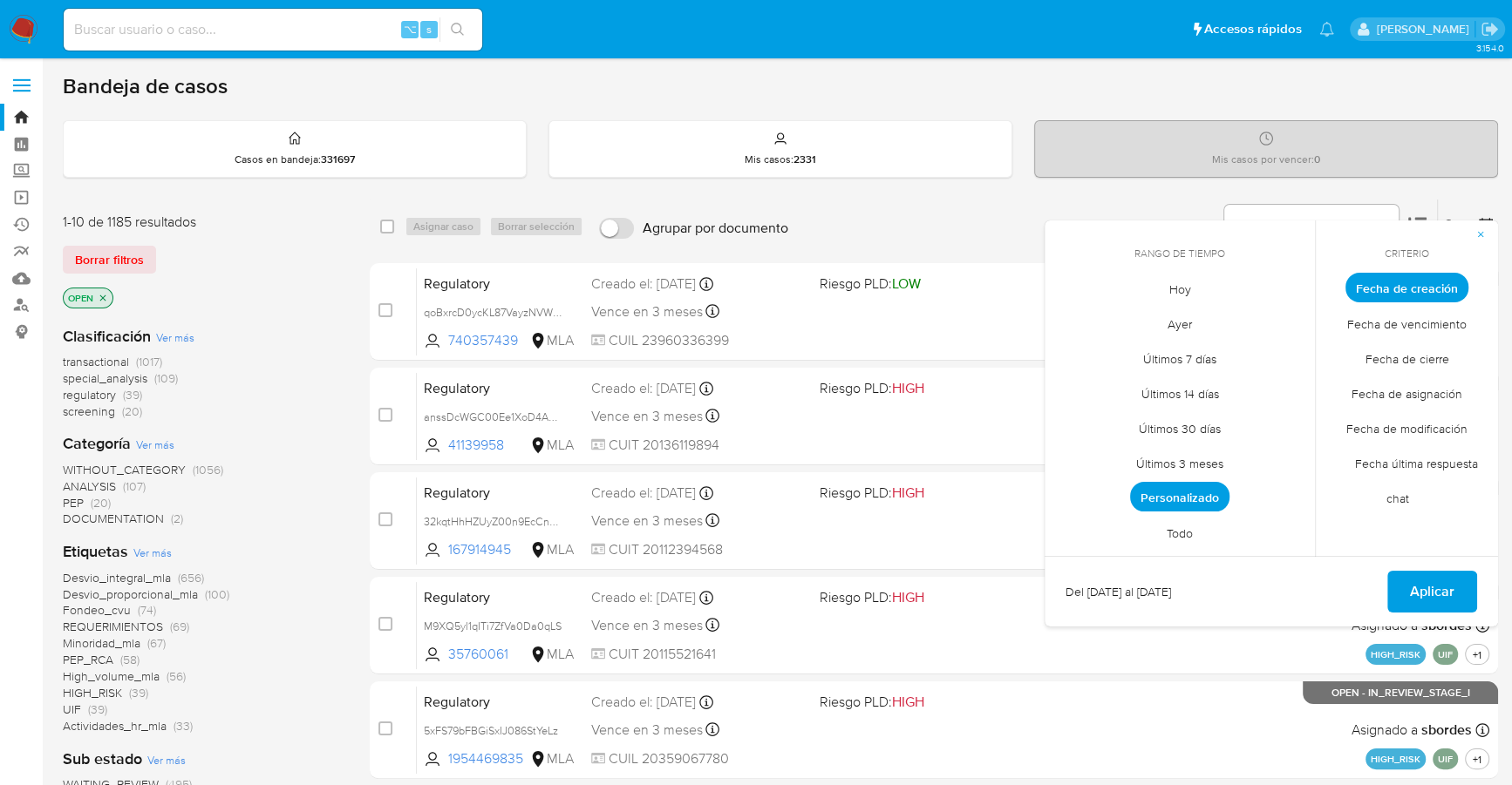
click at [1196, 498] on span "Personalizado" at bounding box center [1179, 497] width 100 height 30
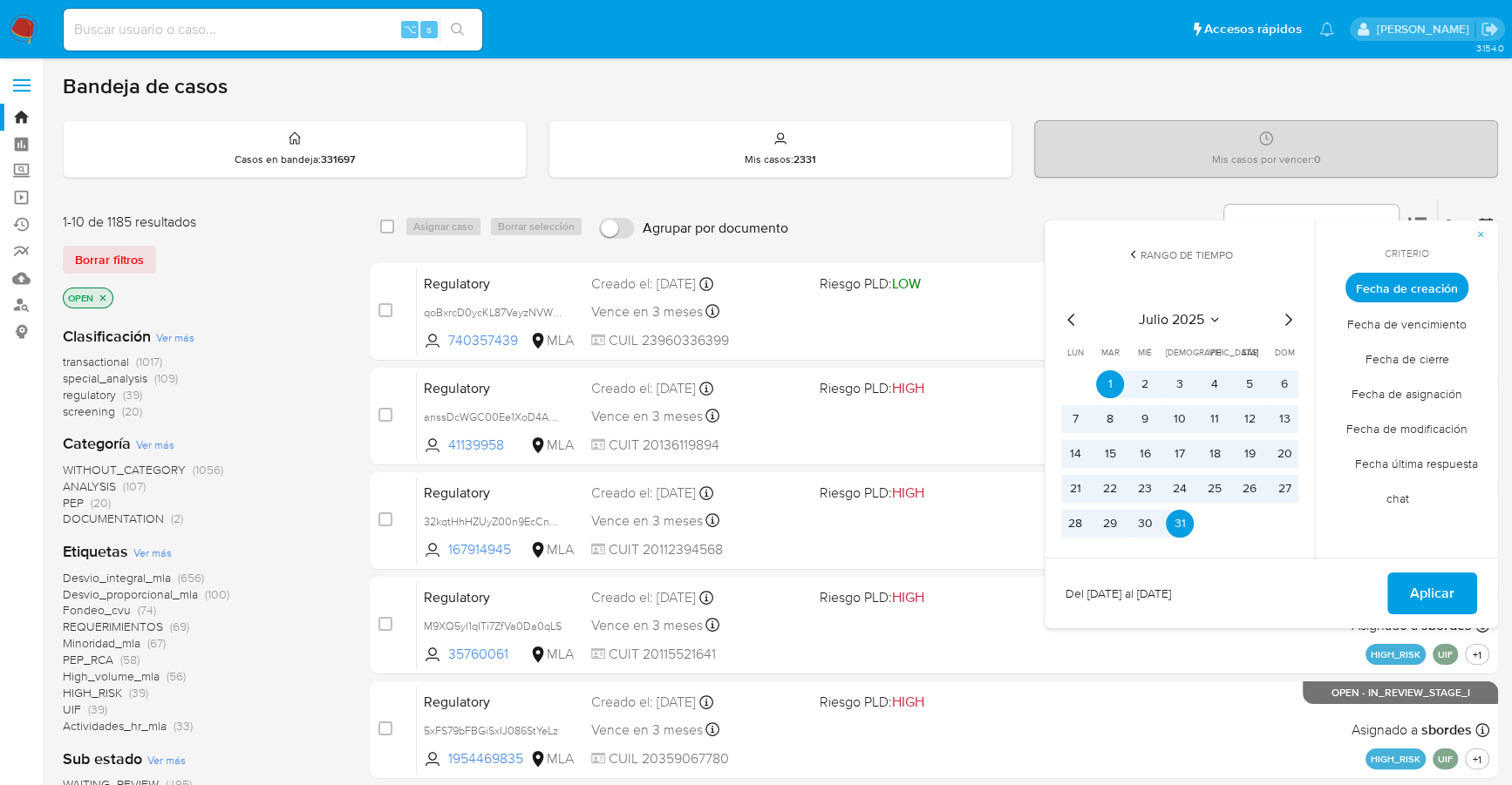
click at [1290, 314] on icon "Mes siguiente" at bounding box center [1287, 320] width 21 height 21
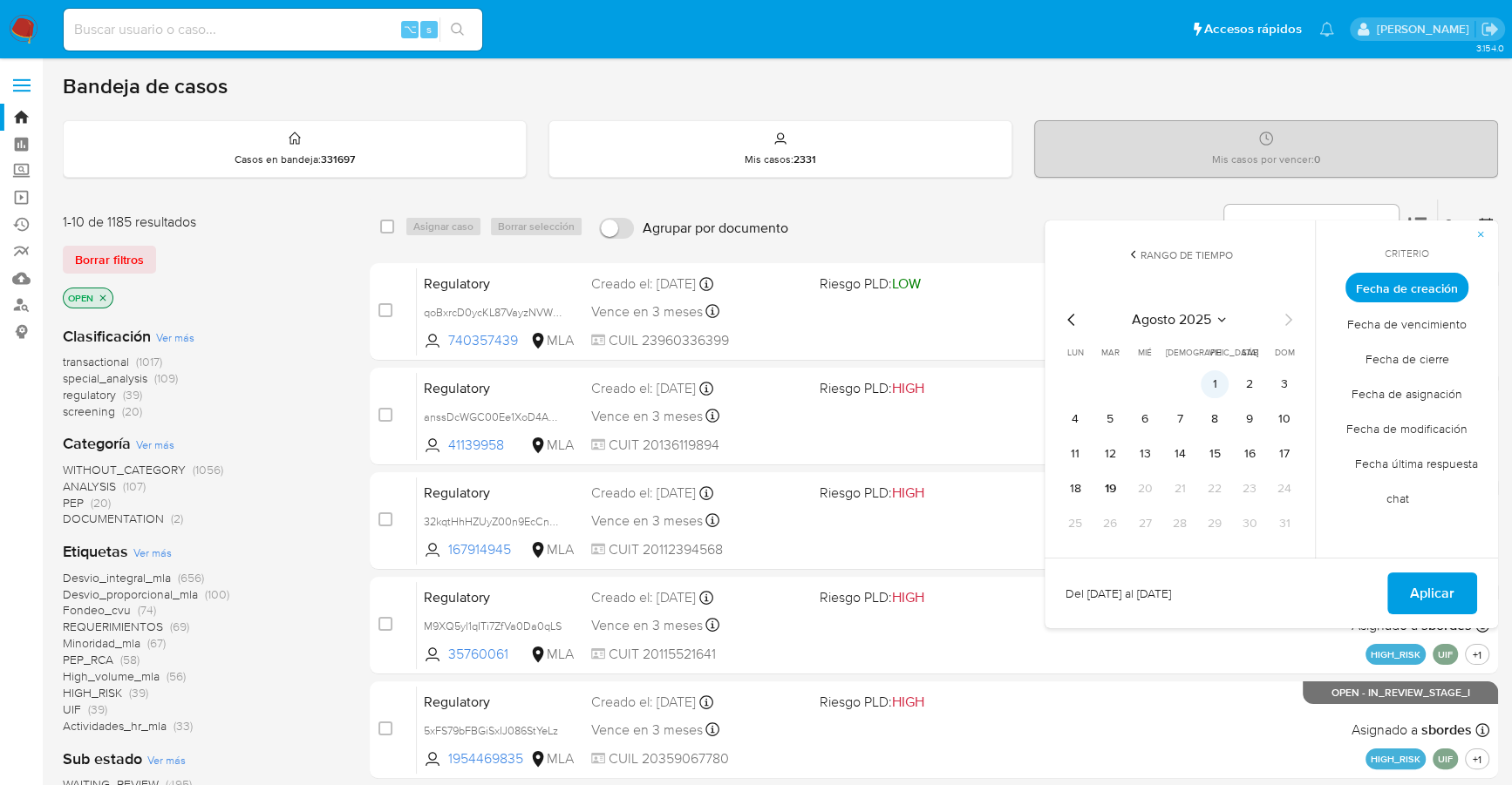
click at [1210, 386] on button "1" at bounding box center [1214, 384] width 28 height 28
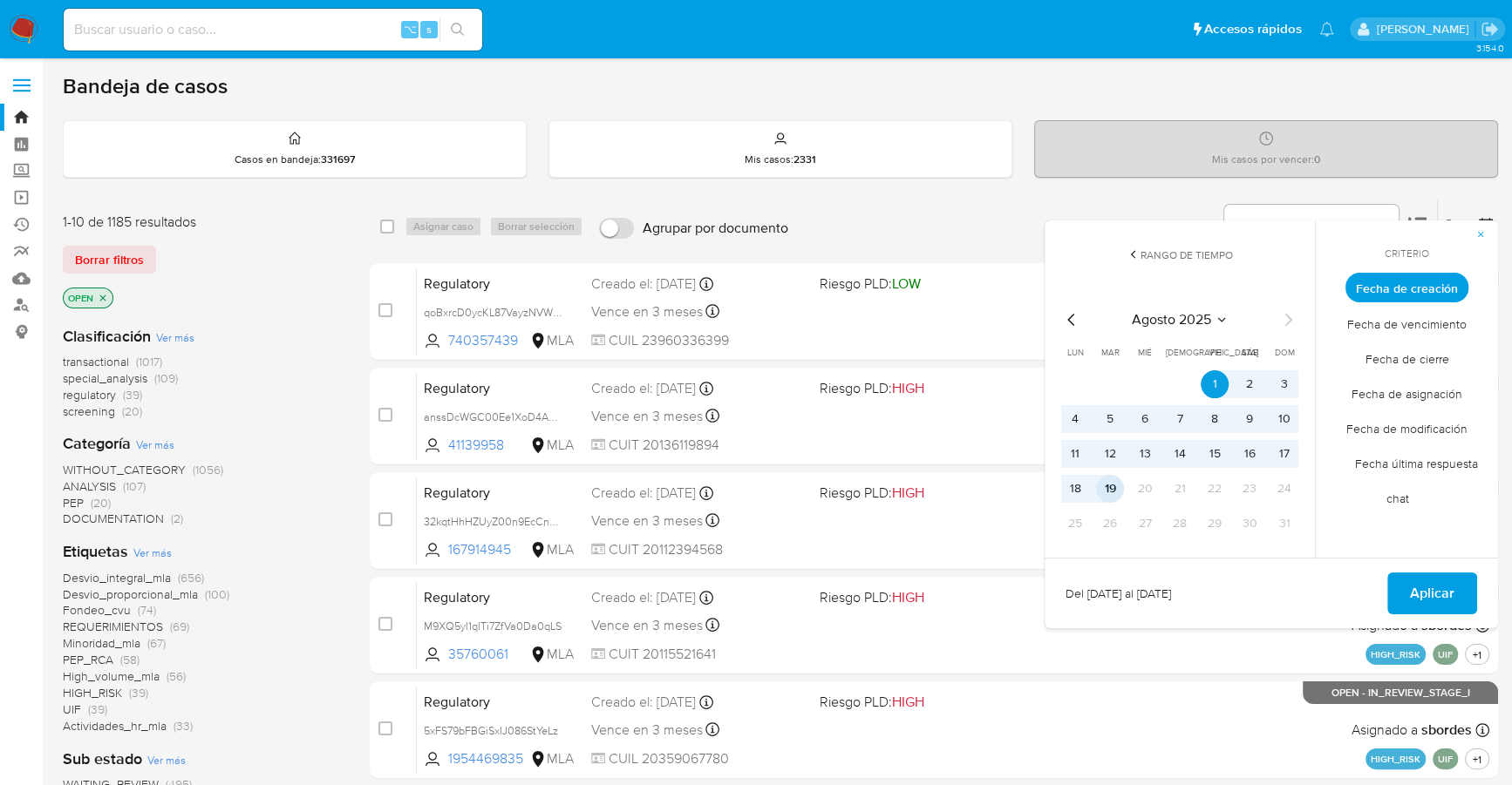
click at [1114, 491] on button "19" at bounding box center [1110, 489] width 28 height 28
click at [1436, 588] on span "Aplicar" at bounding box center [1432, 593] width 45 height 38
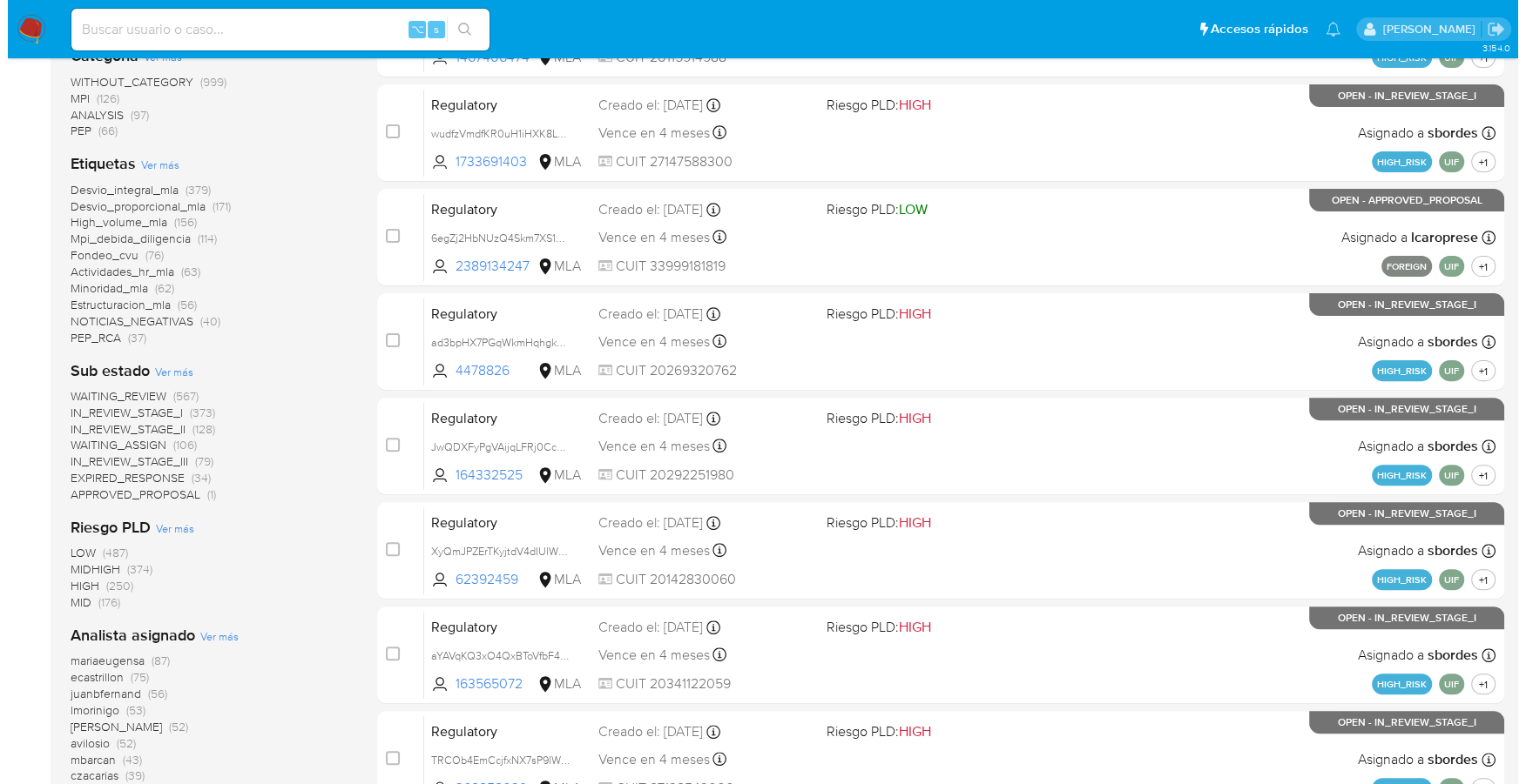
scroll to position [588, 0]
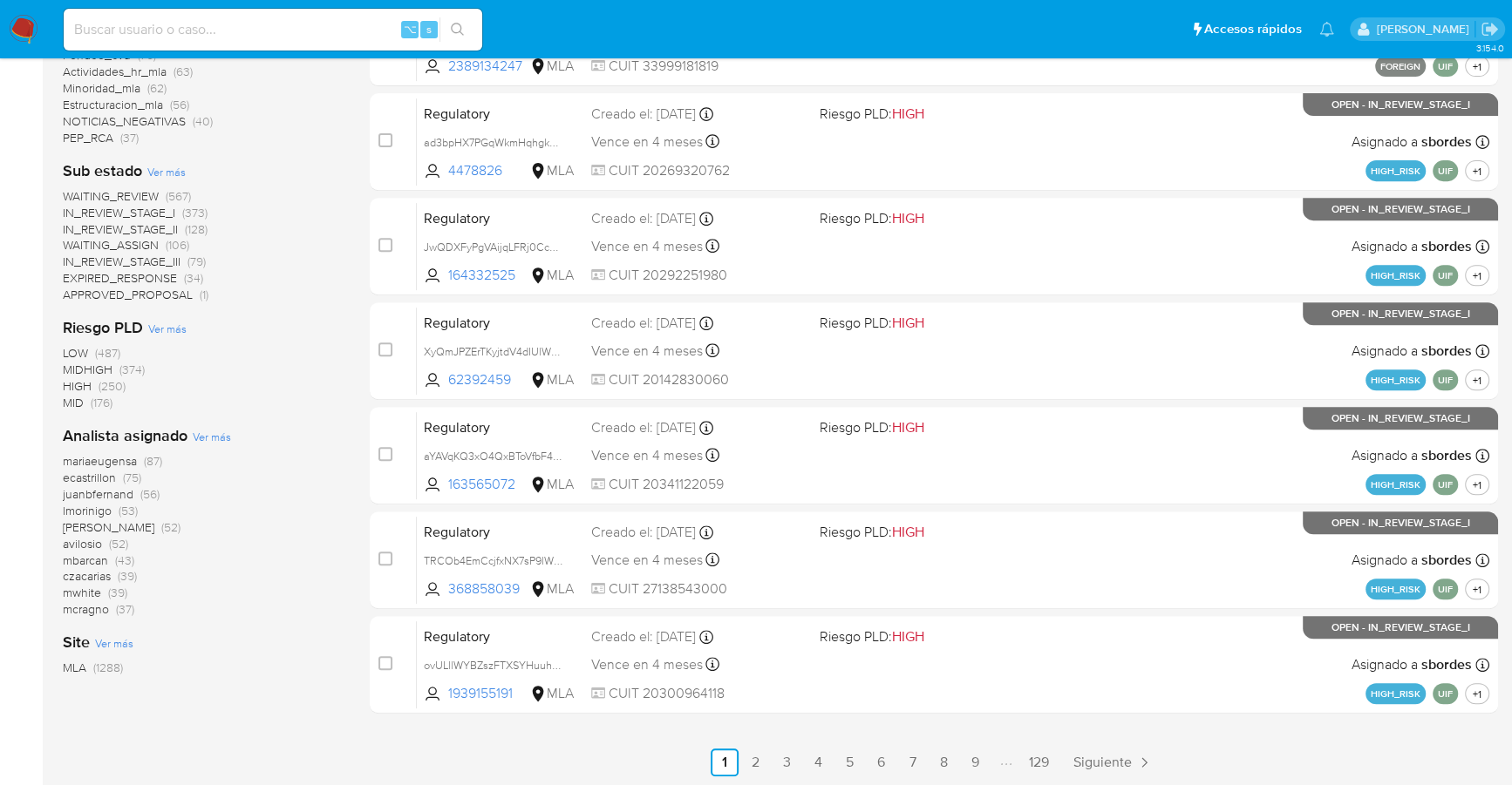
click at [195, 434] on span "Ver más" at bounding box center [212, 436] width 38 height 16
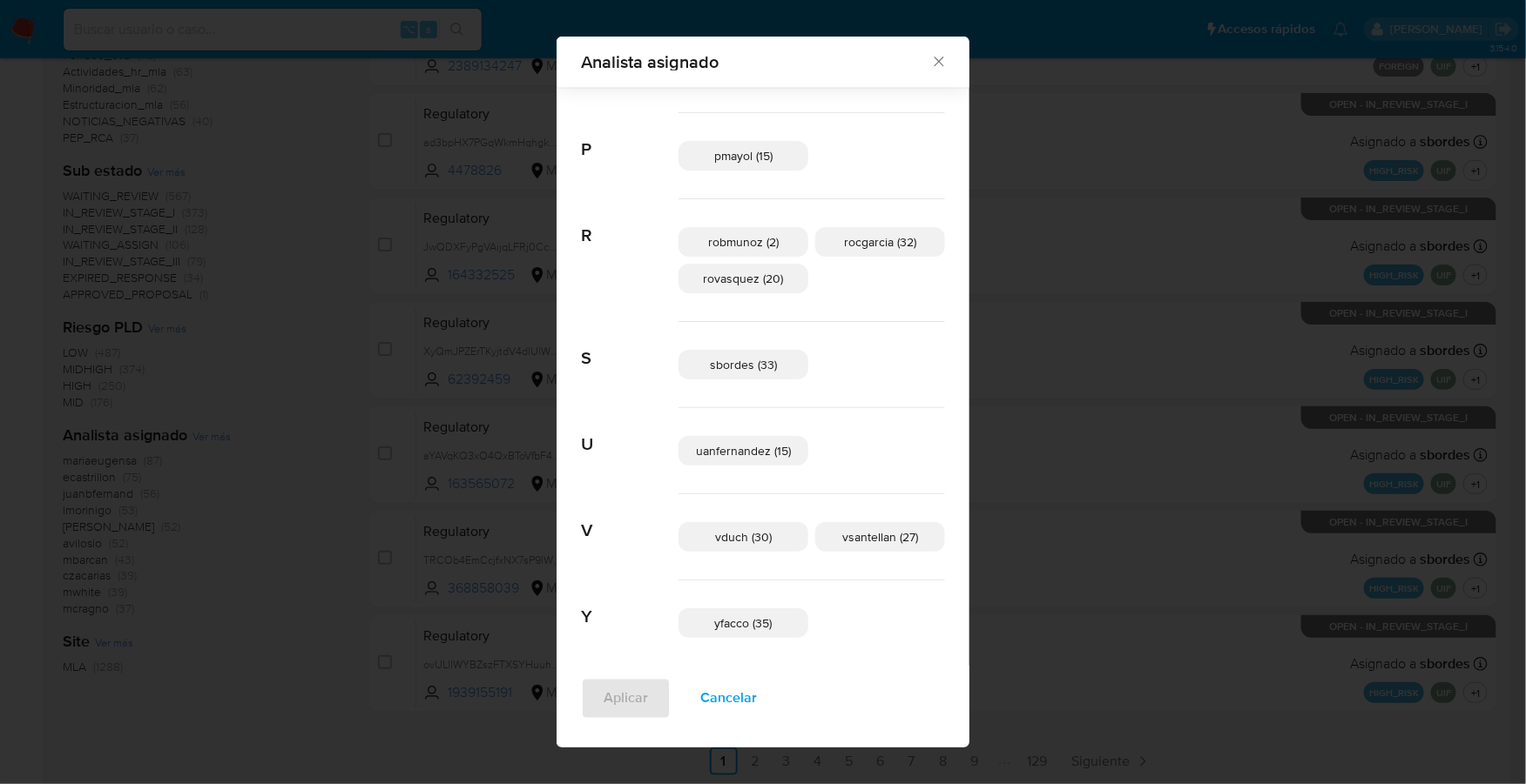
scroll to position [1115, 0]
click at [708, 359] on p "sbordes (33)" at bounding box center [743, 358] width 129 height 30
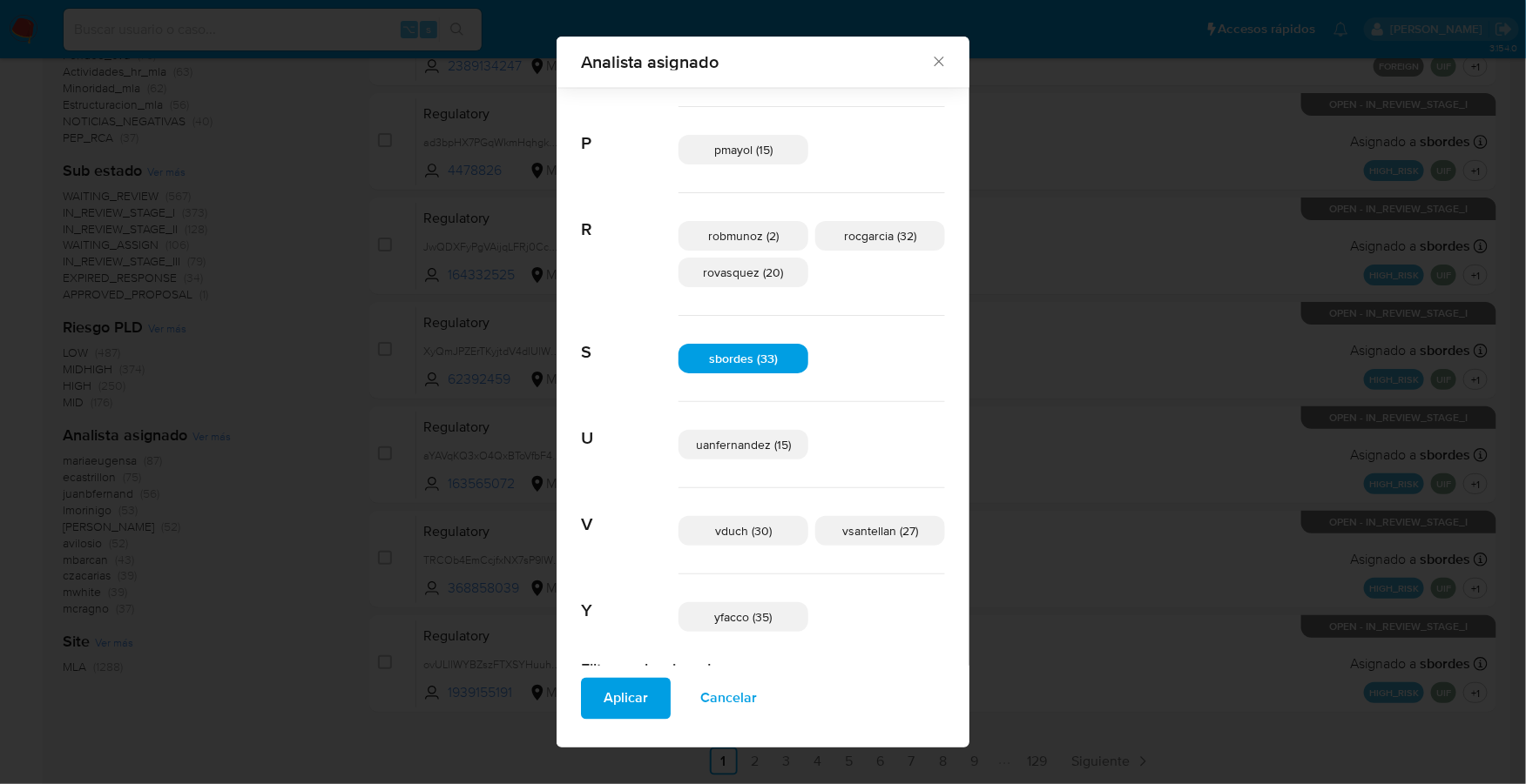
click at [647, 681] on span "Aplicar" at bounding box center [626, 698] width 45 height 38
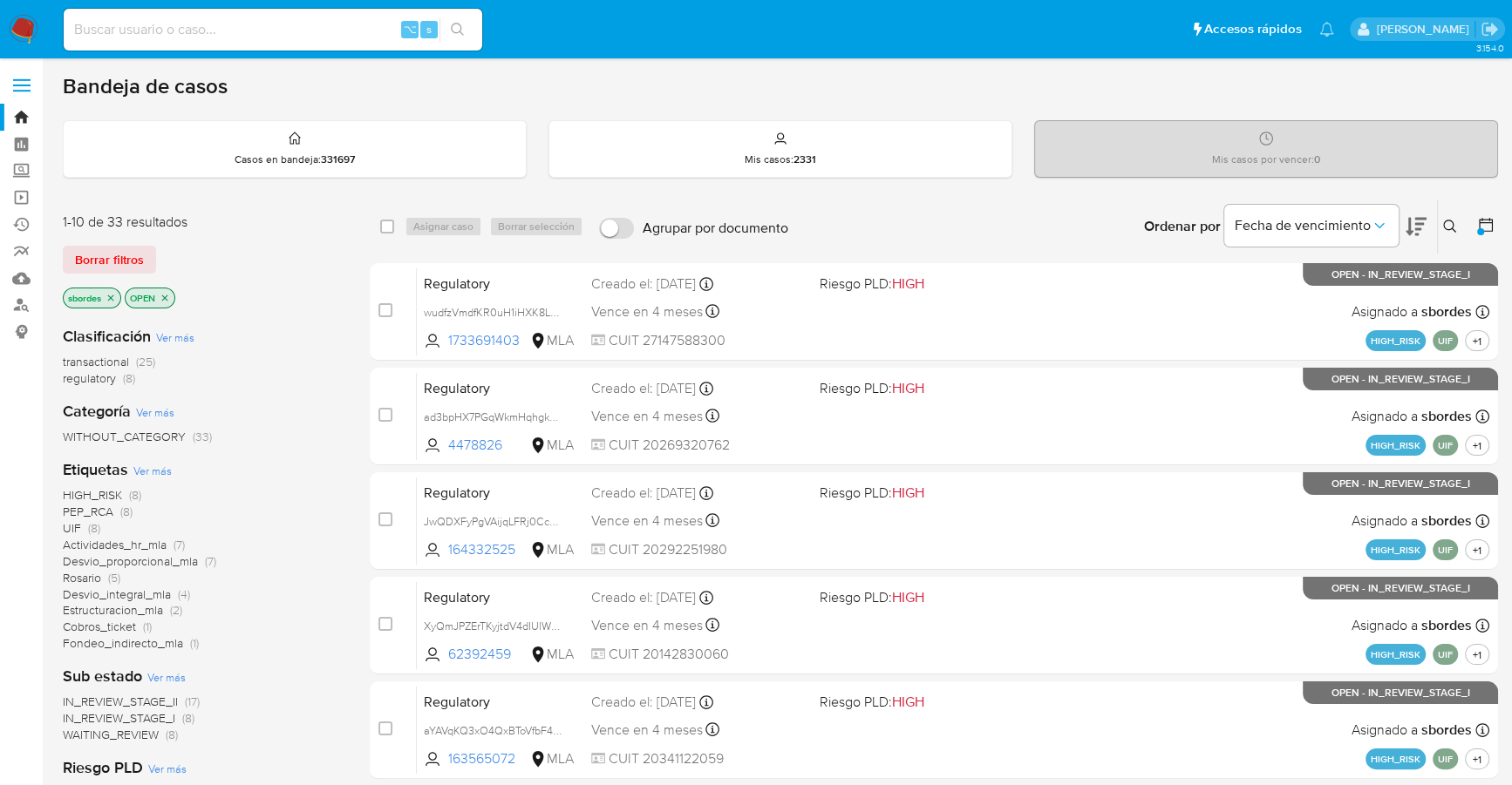
click at [20, 30] on img at bounding box center [23, 30] width 30 height 30
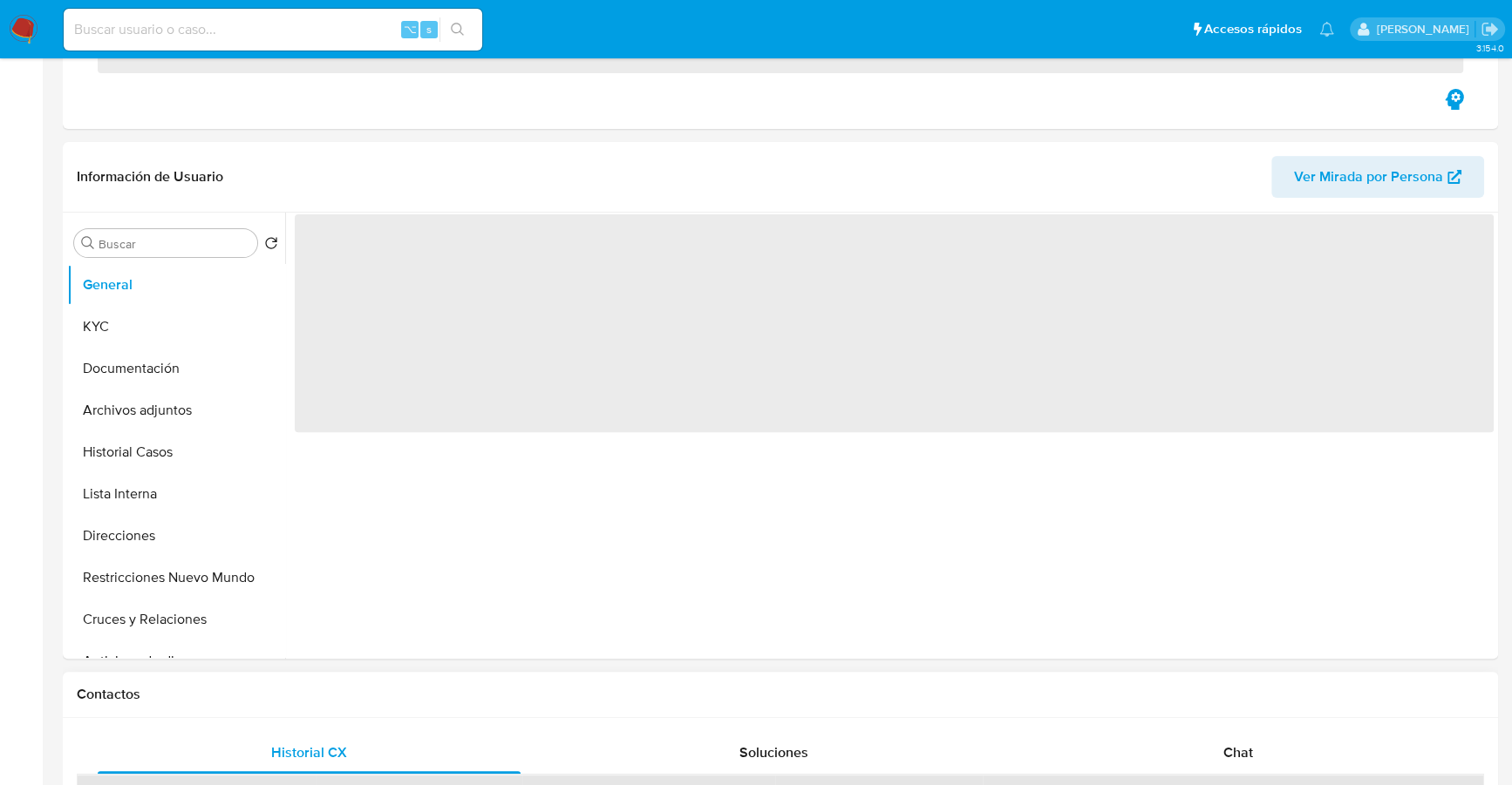
scroll to position [700, 0]
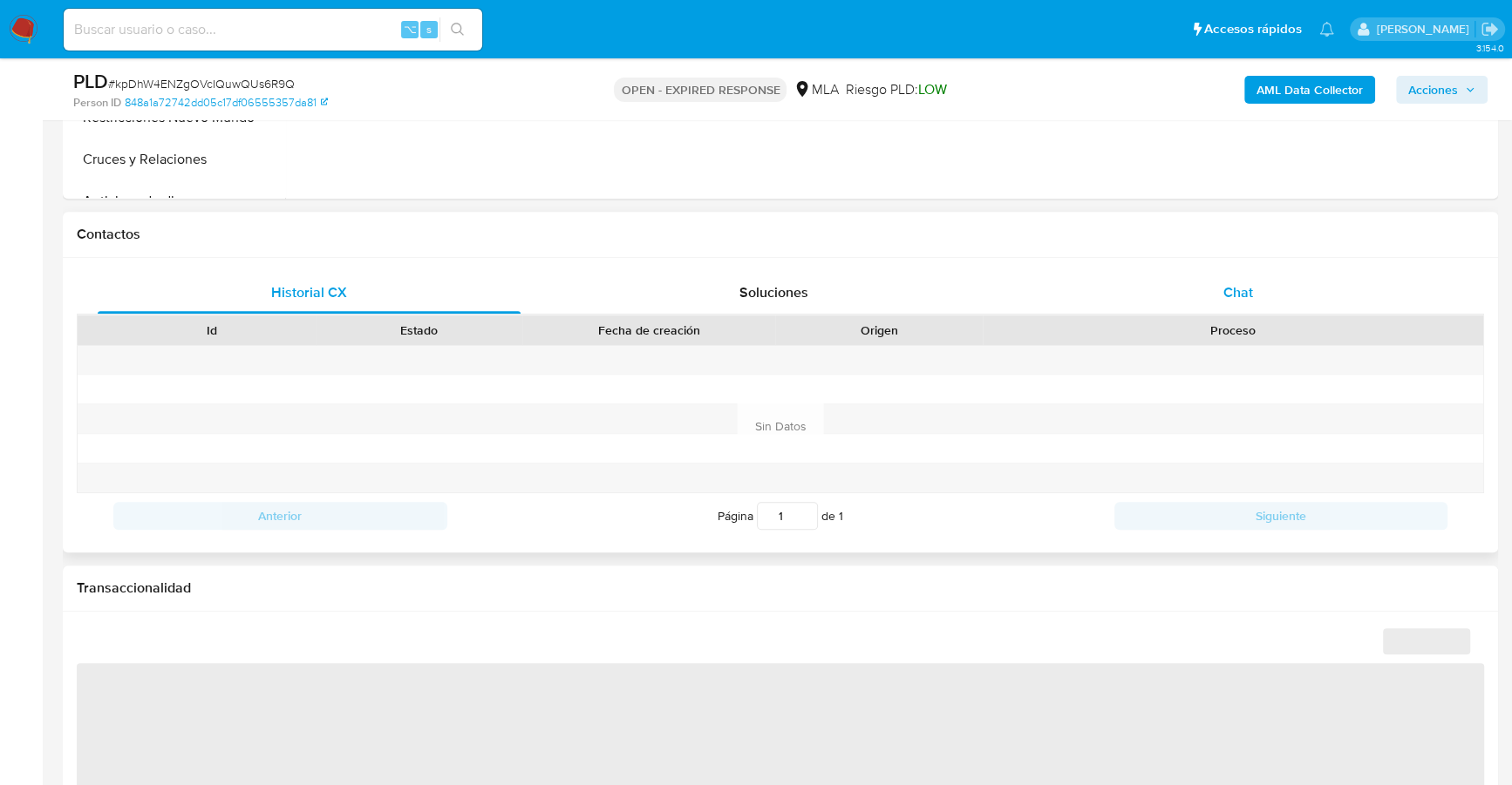
click at [1275, 296] on div "Chat" at bounding box center [1237, 293] width 423 height 42
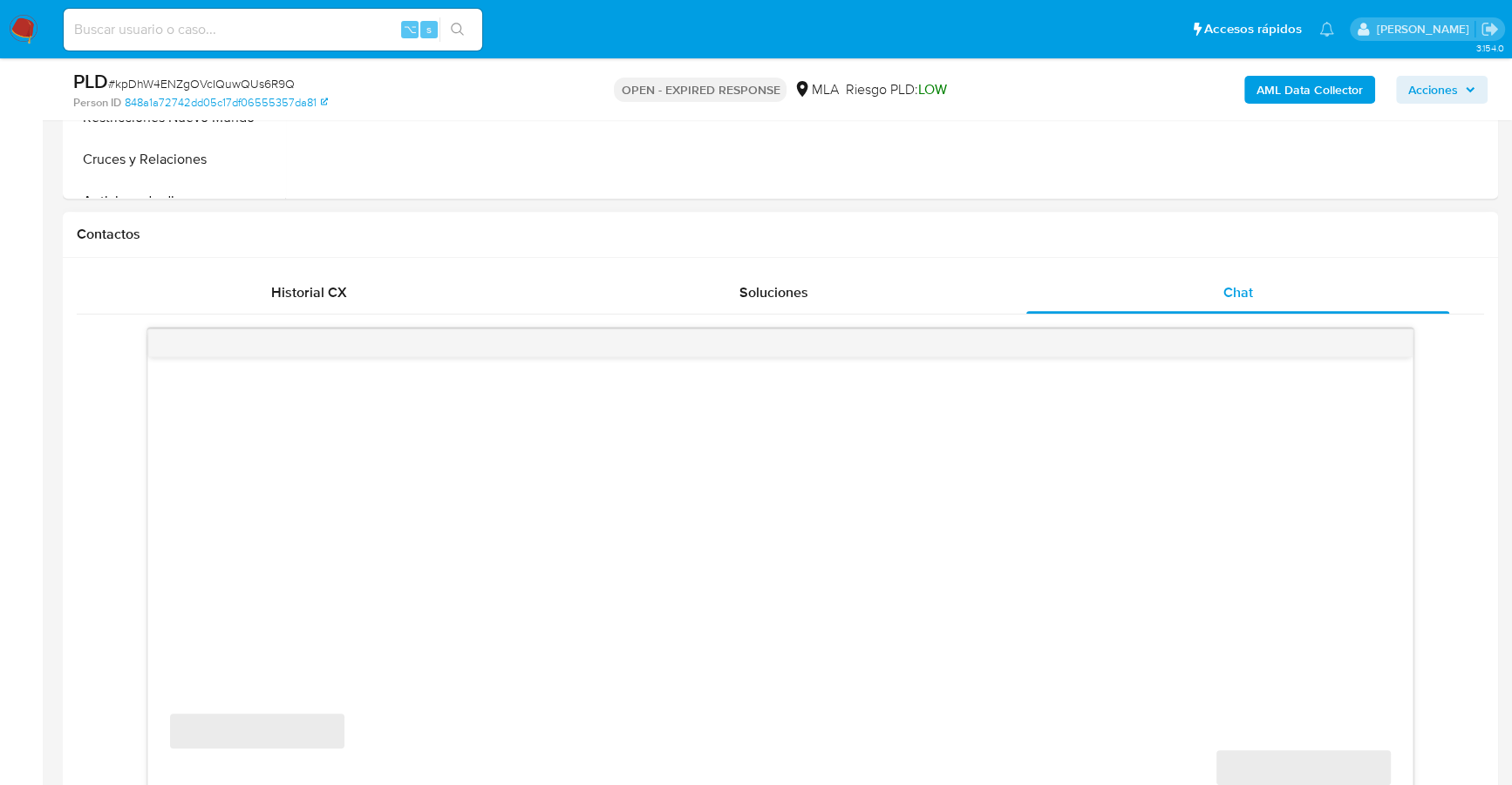
select select "10"
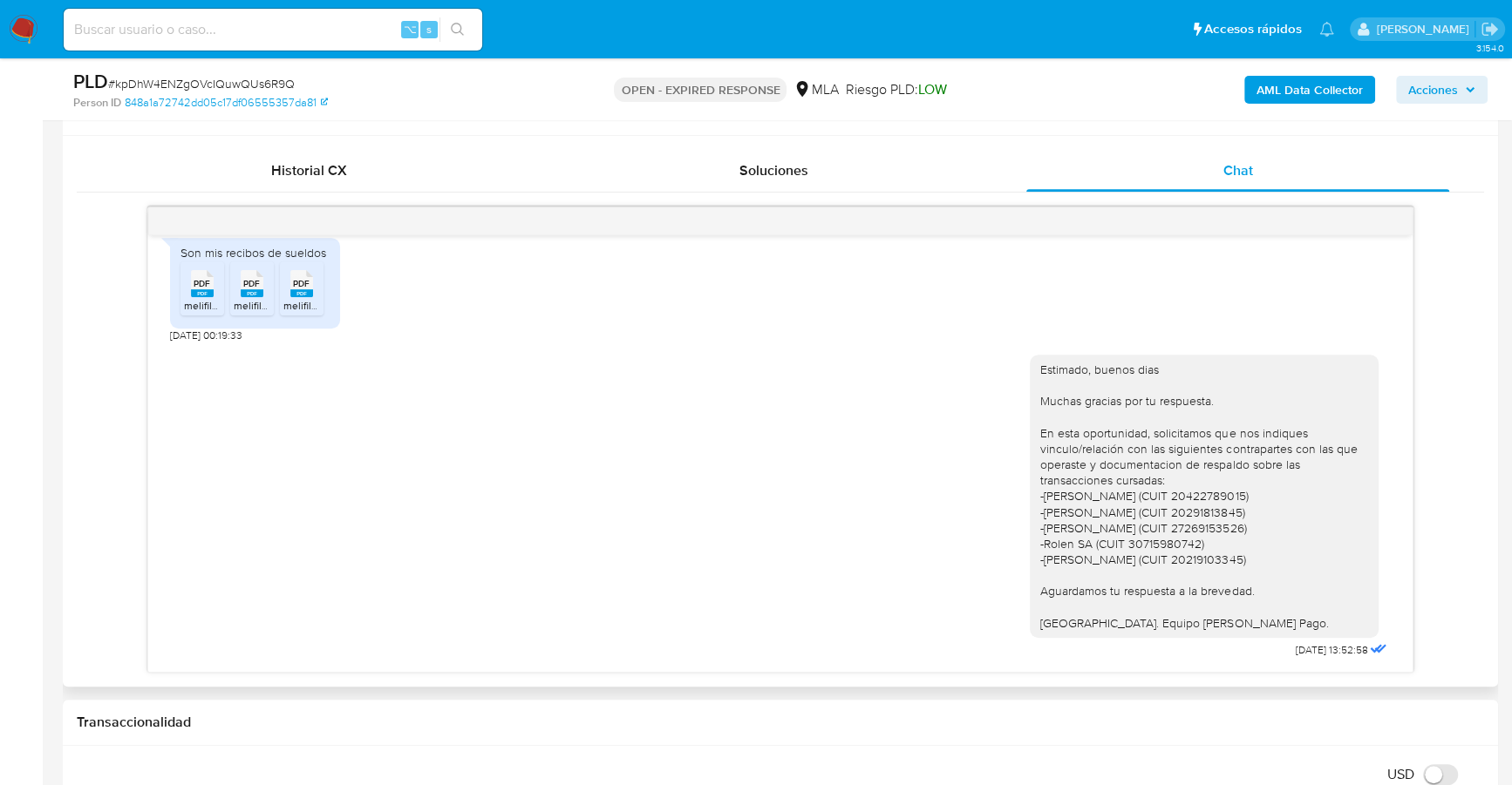
scroll to position [1000, 0]
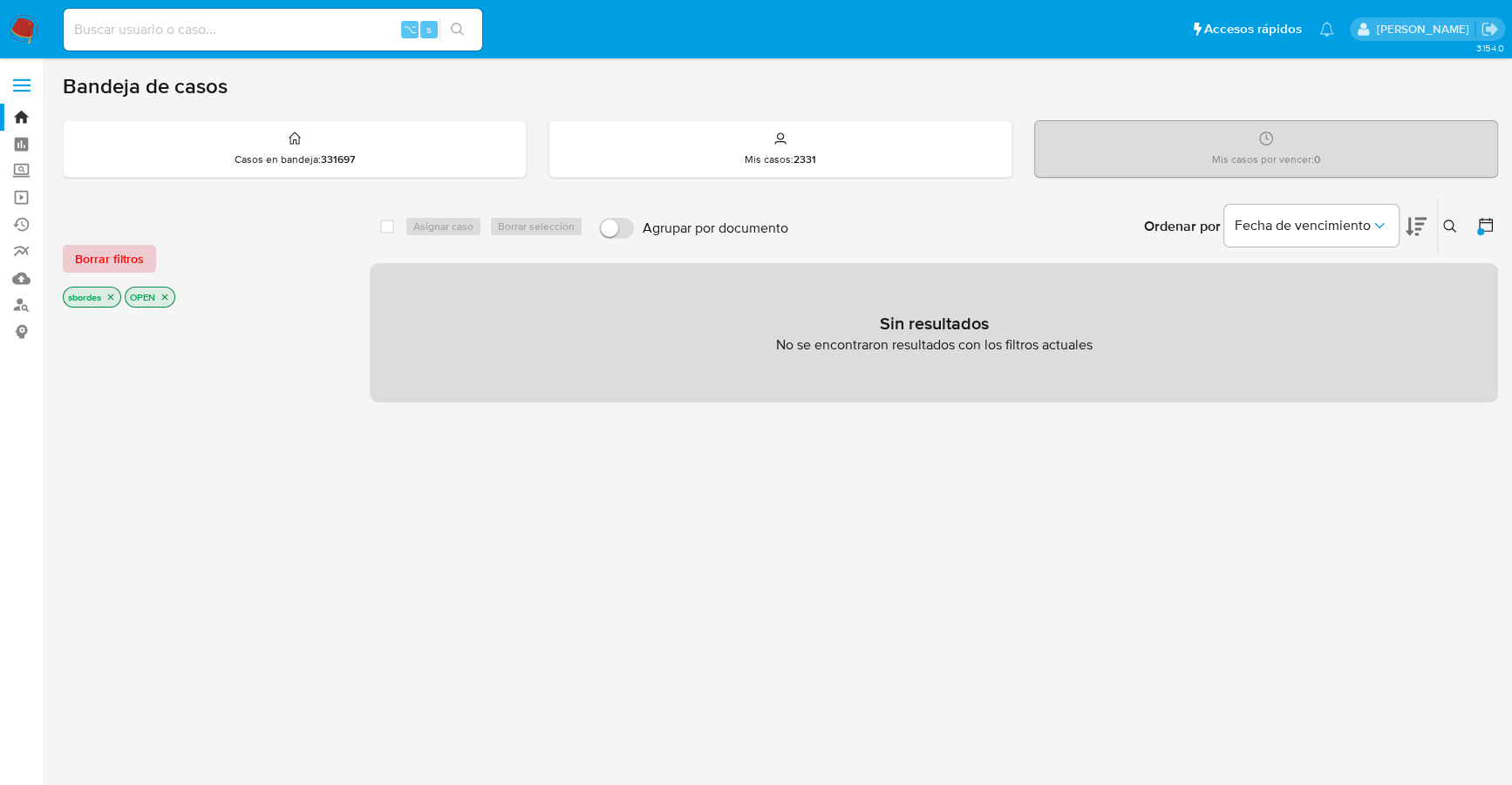
click at [134, 254] on span "Borrar filtros" at bounding box center [109, 259] width 69 height 24
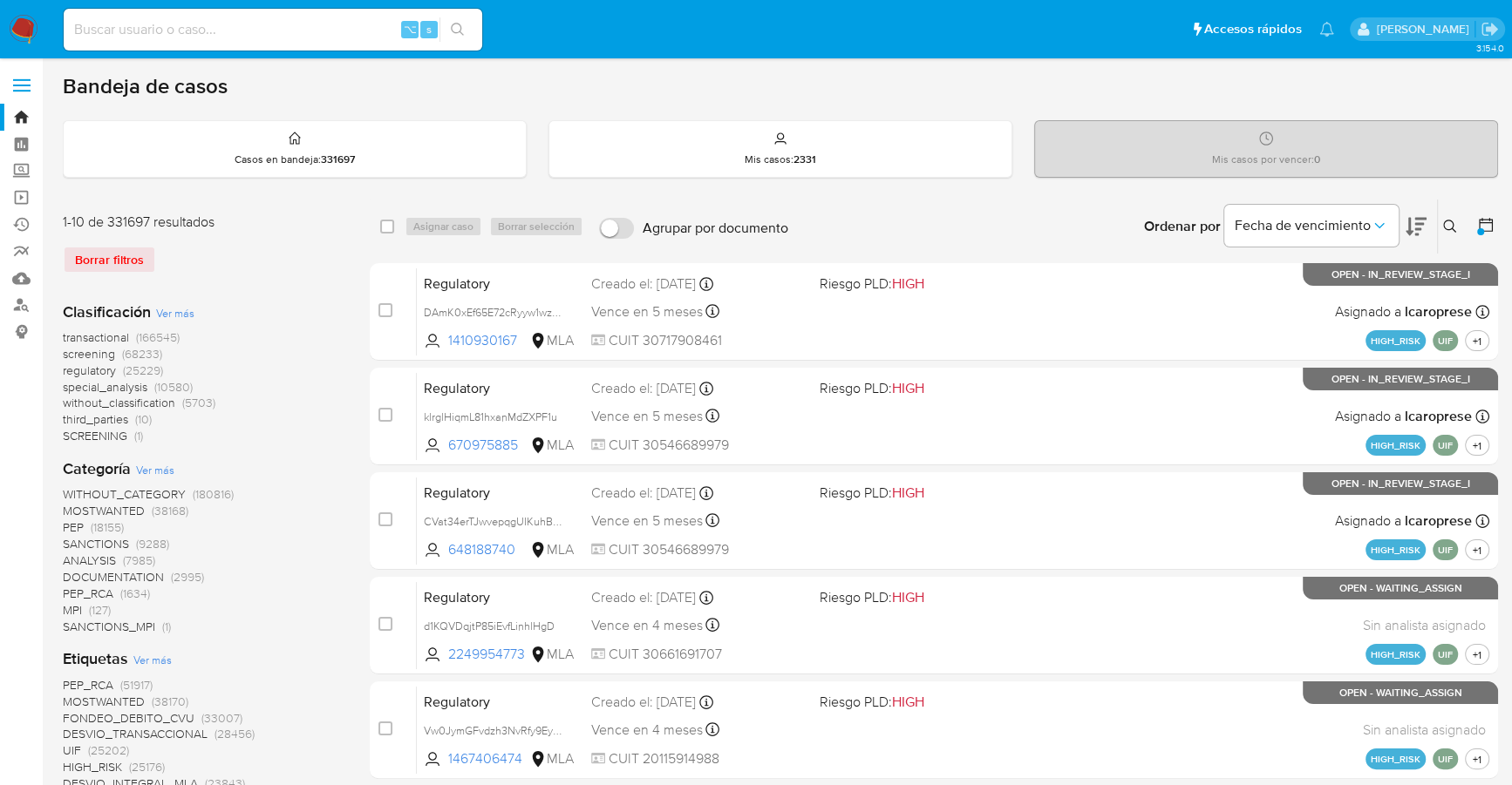
click at [1448, 224] on icon at bounding box center [1450, 227] width 14 height 14
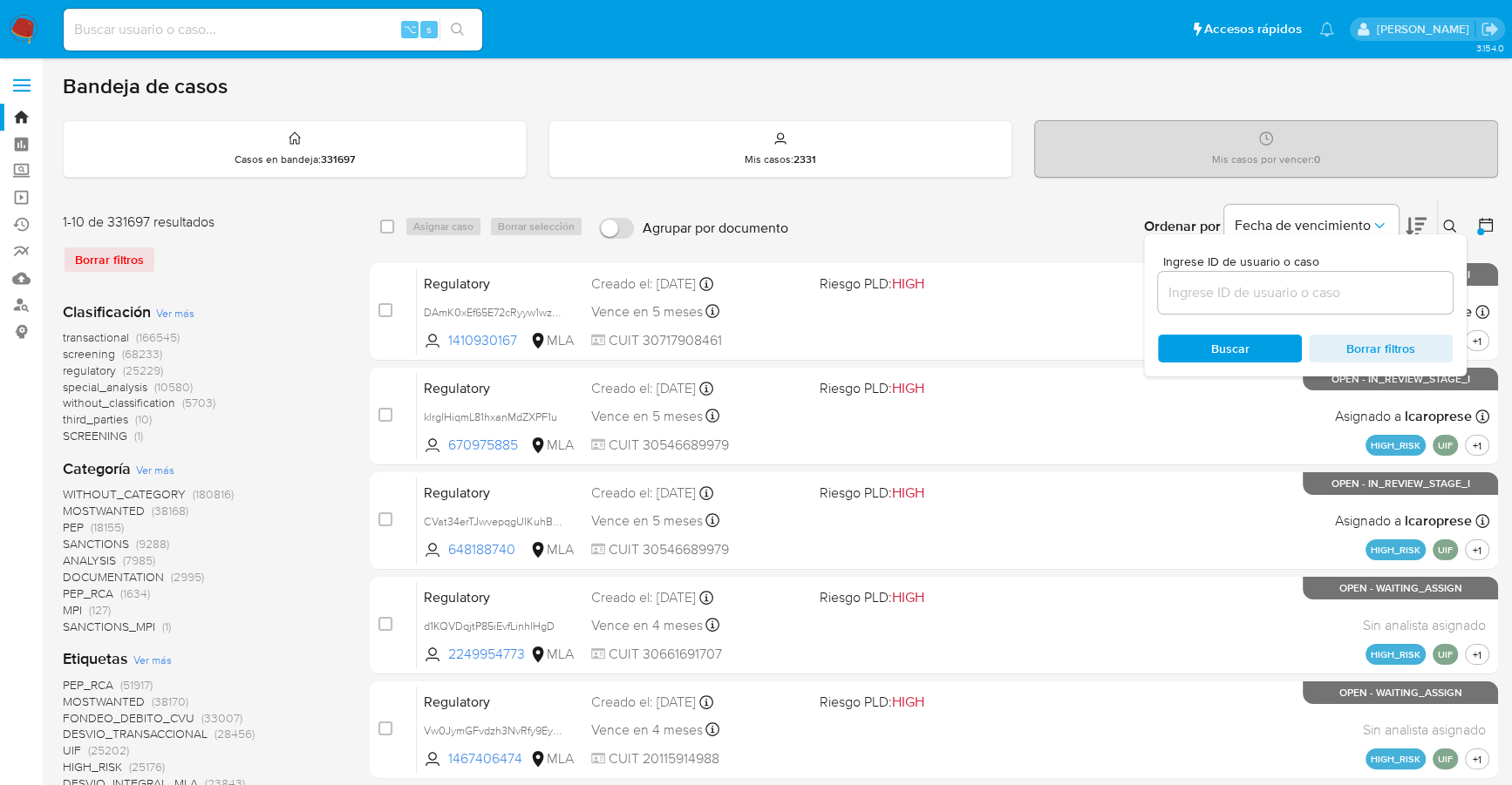
click at [1320, 302] on div at bounding box center [1305, 293] width 295 height 42
click at [1325, 282] on input at bounding box center [1305, 293] width 295 height 22
paste input "kpDhW4ENZgOVcIQuwQUs6R9Q"
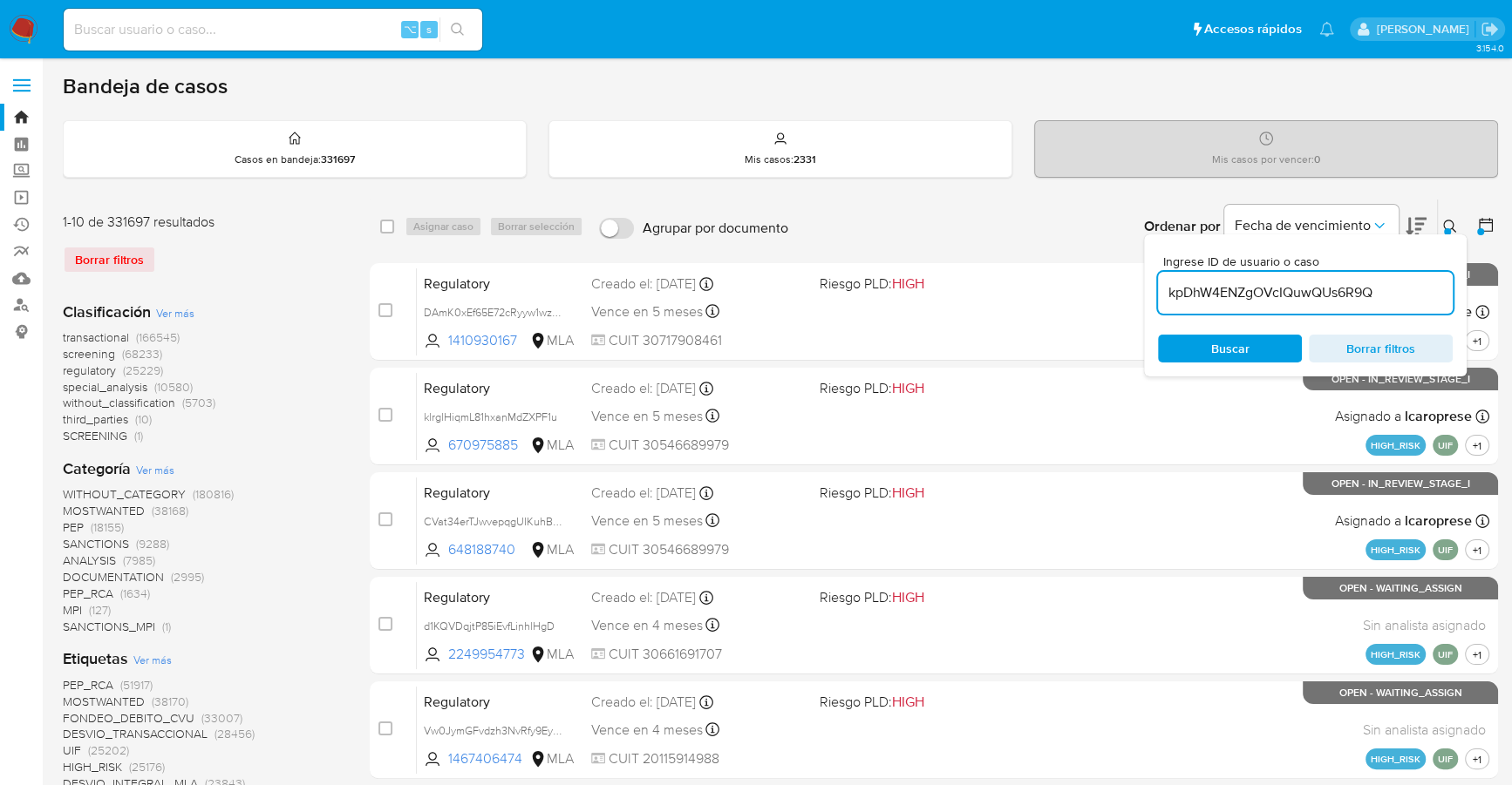
type input "kpDhW4ENZgOVcIQuwQUs6R9Q"
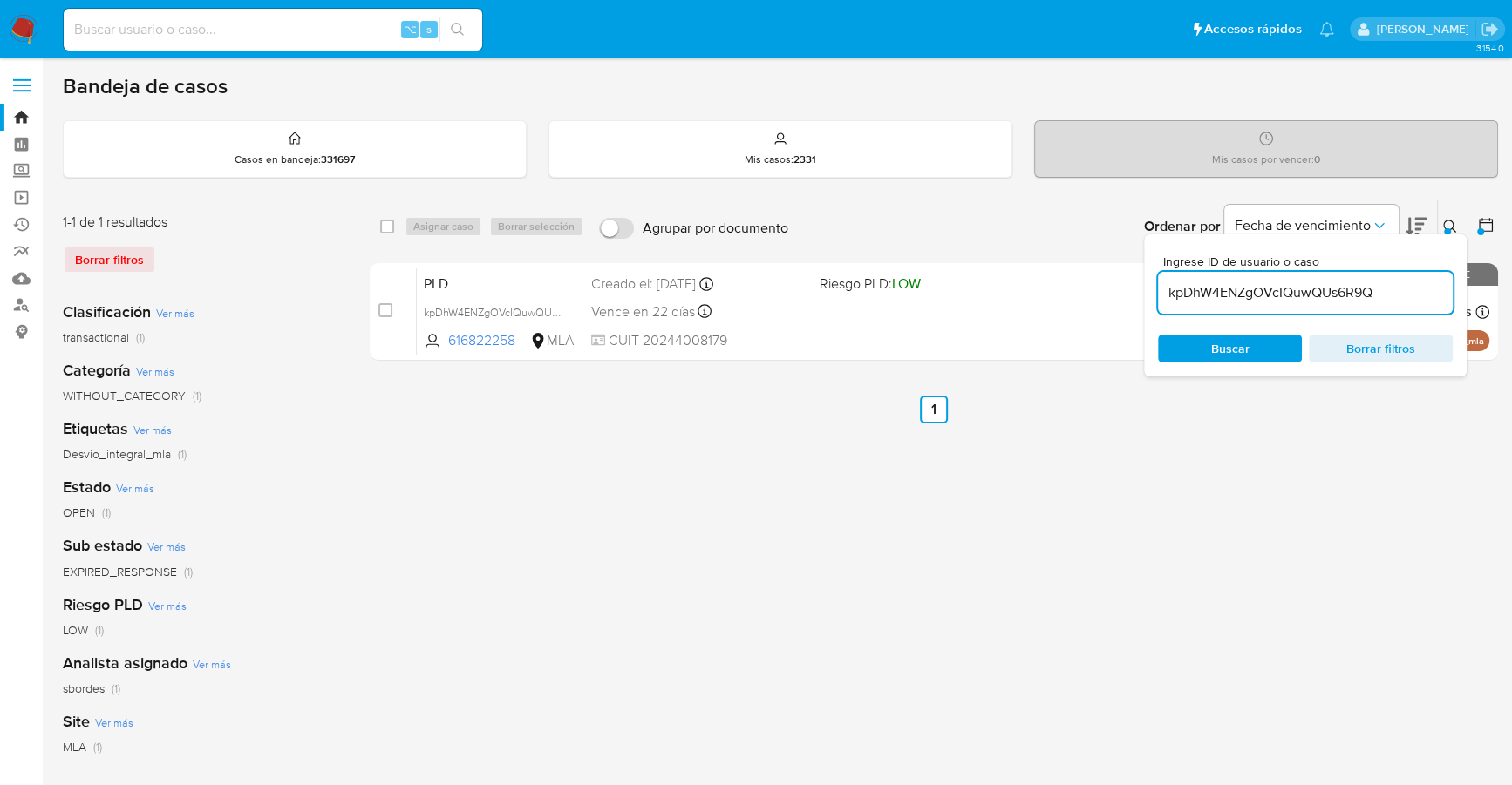
click at [1447, 228] on div at bounding box center [1447, 231] width 7 height 7
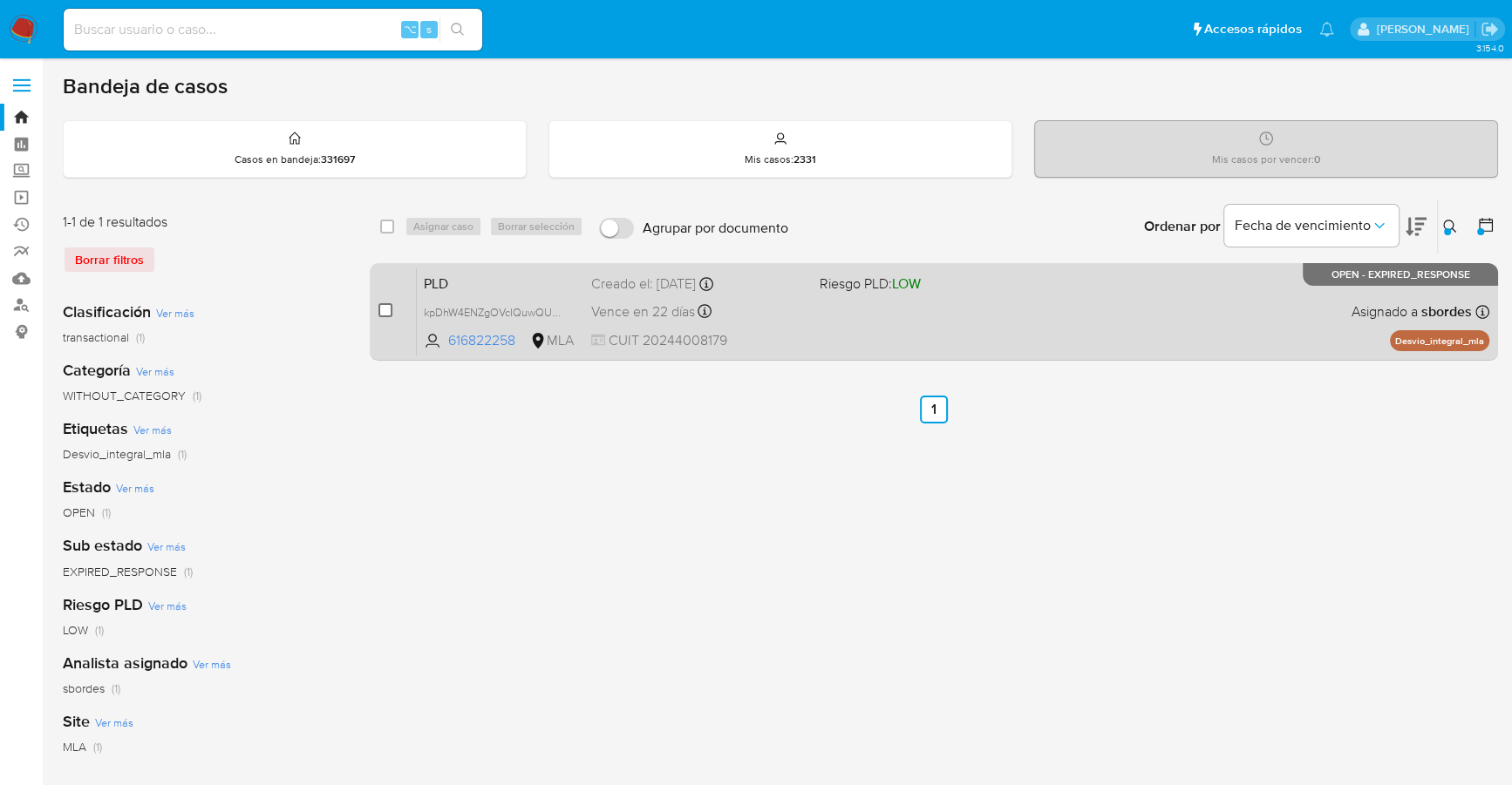
click at [388, 310] on input "checkbox" at bounding box center [385, 310] width 14 height 14
checkbox input "true"
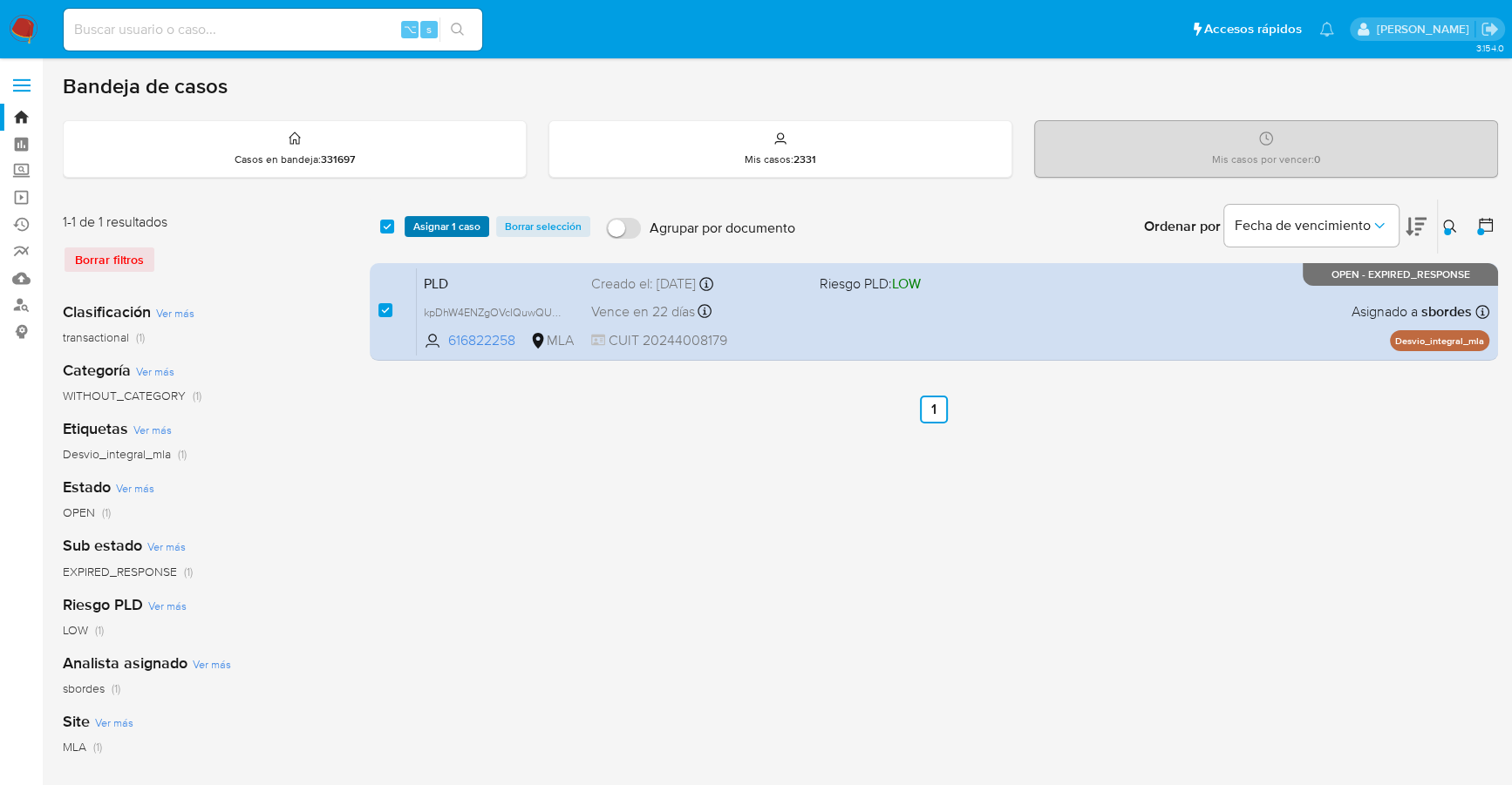
click at [432, 218] on span "Asignar 1 caso" at bounding box center [447, 227] width 67 height 18
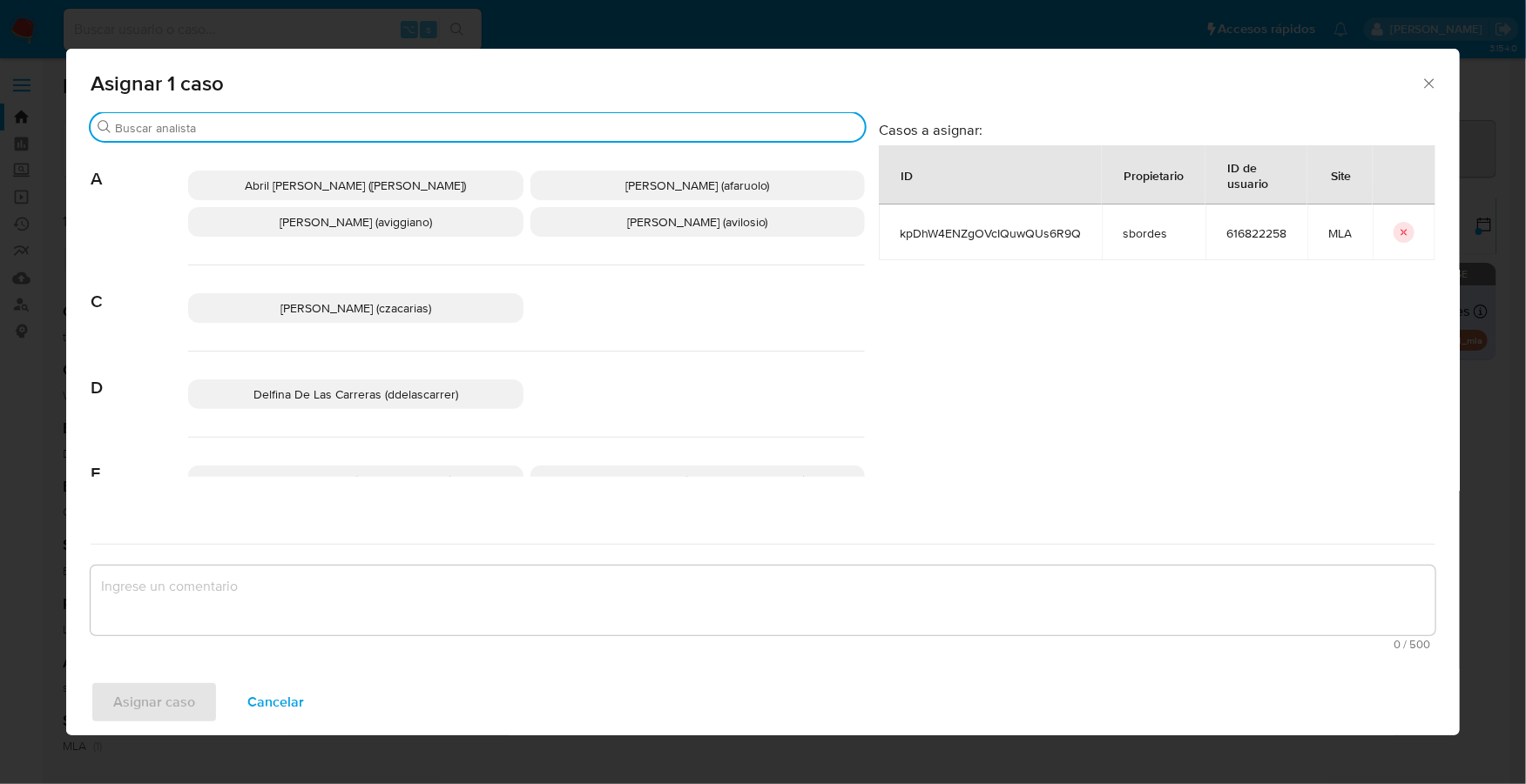
click at [384, 133] on input "Buscar" at bounding box center [485, 128] width 743 height 16
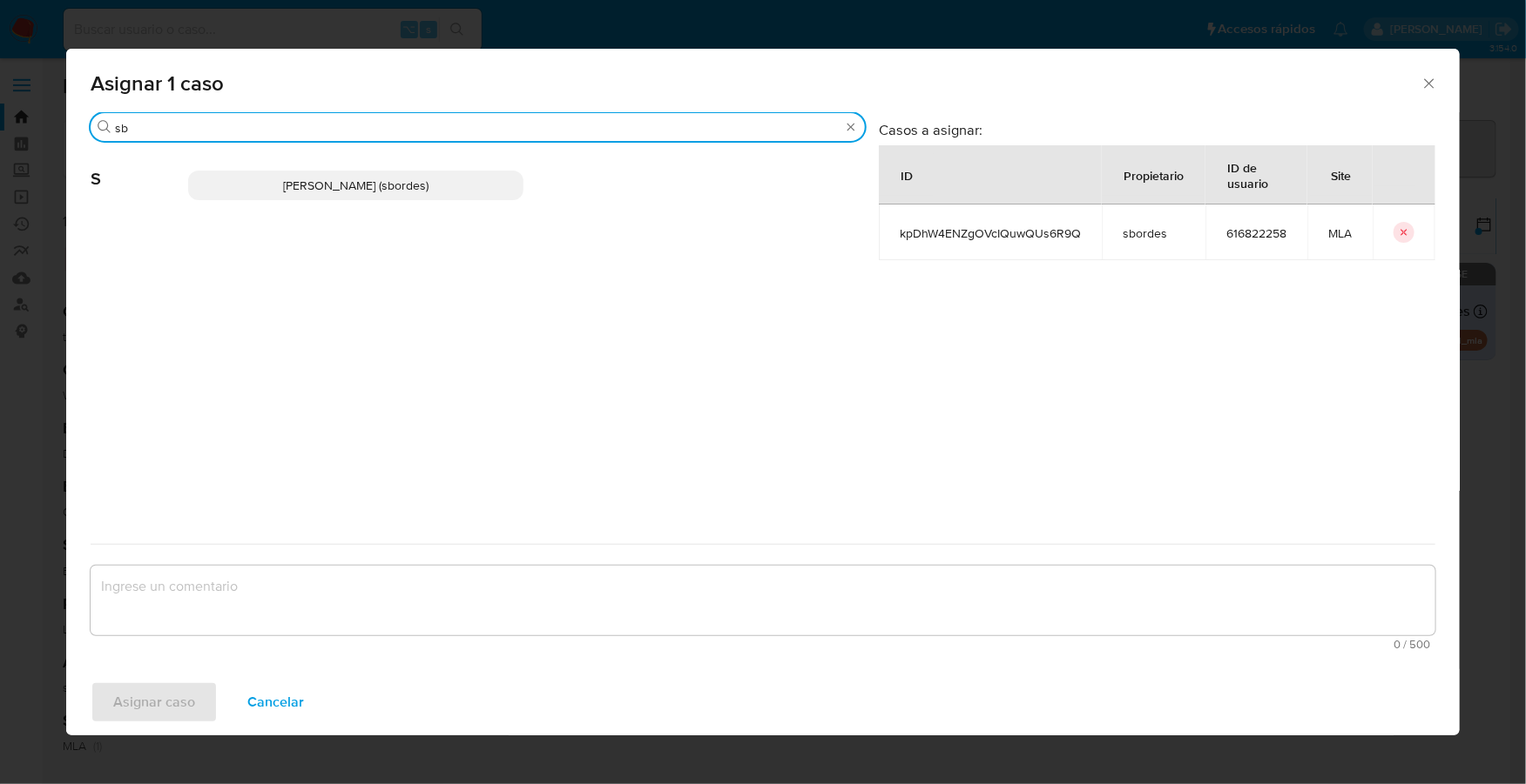
type input "sb"
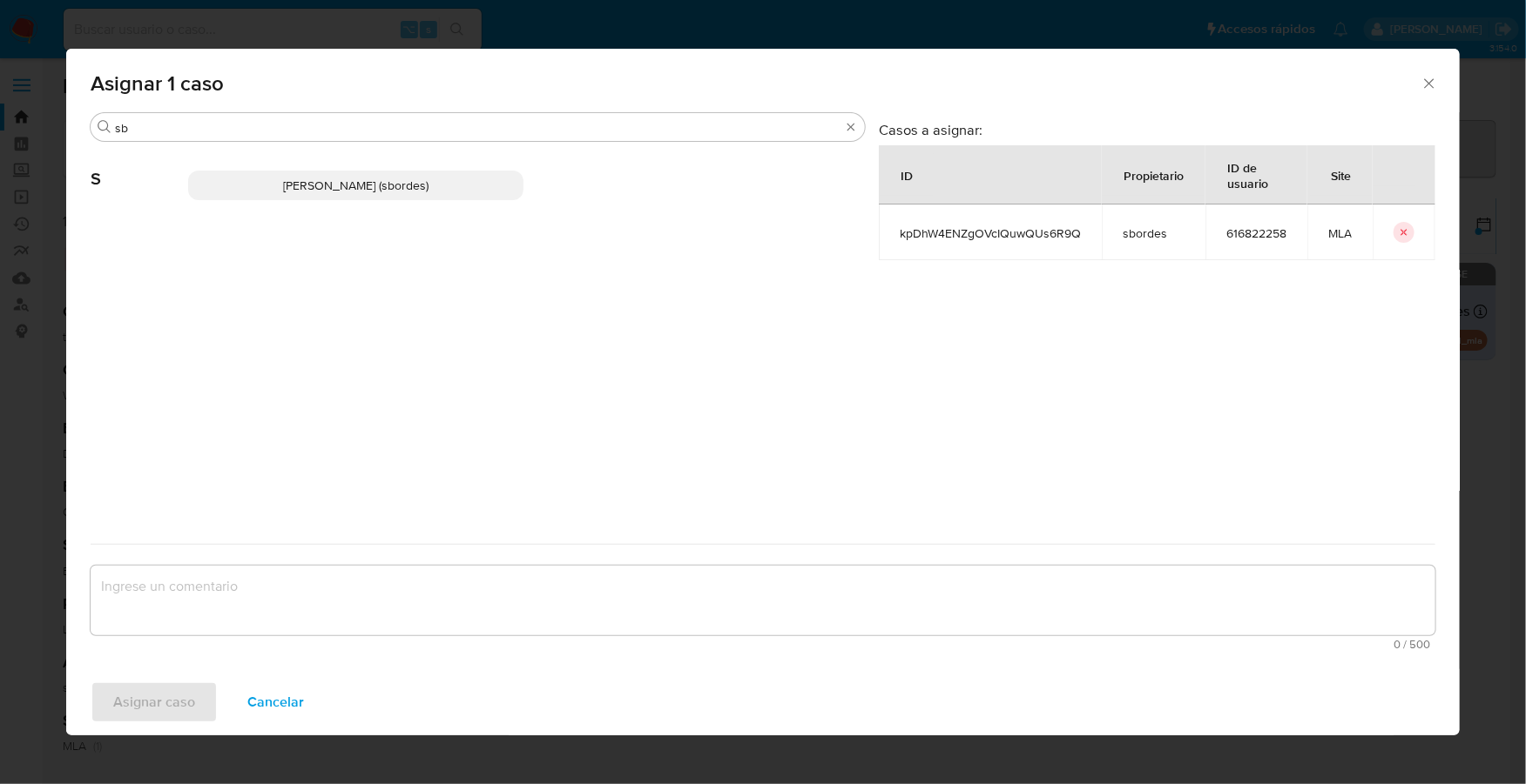
click at [426, 188] on p "Stefania Bordes (sbordes)" at bounding box center [356, 185] width 335 height 30
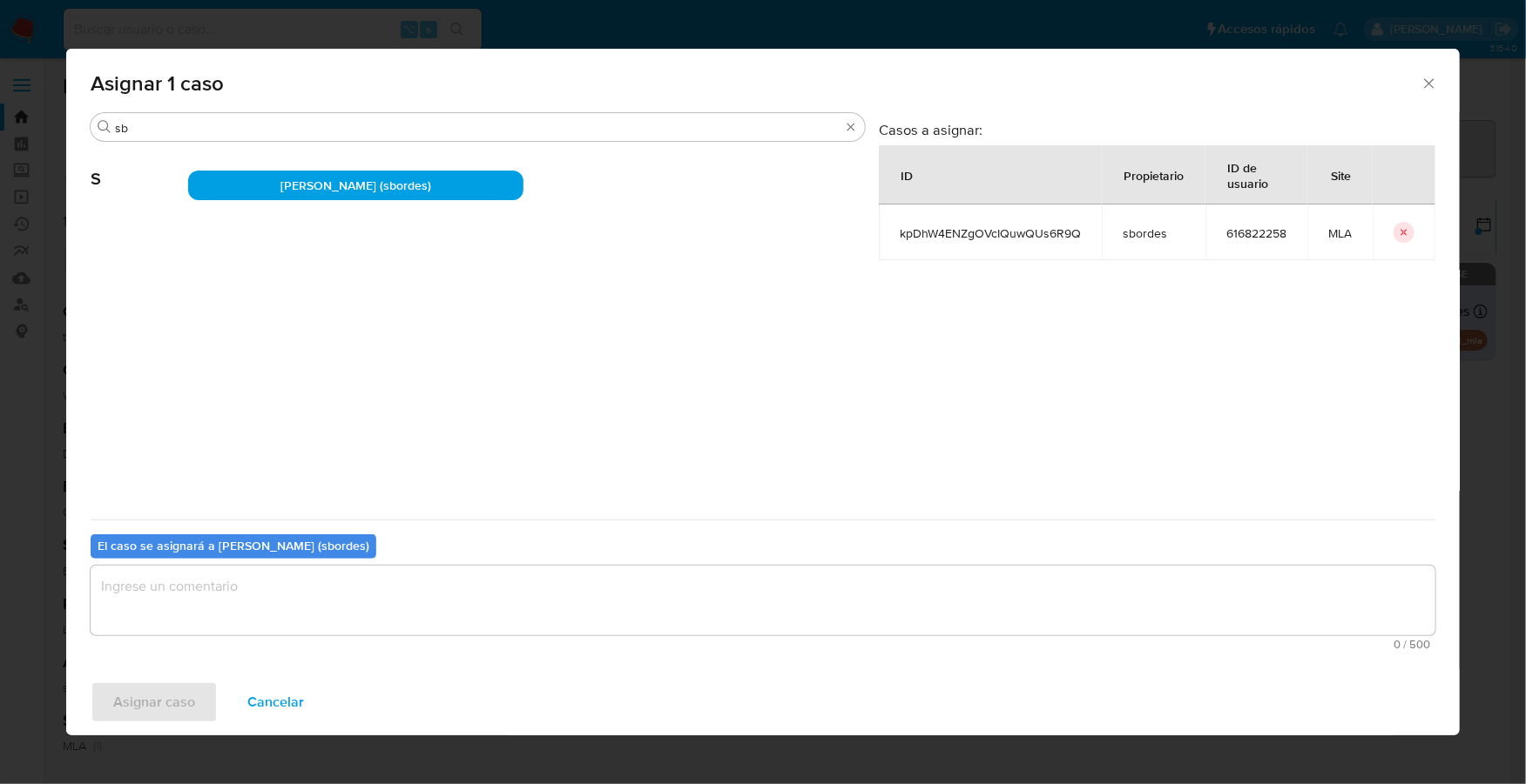
click at [380, 557] on div "El caso se asignará a Stefania Bordes (sbordes) 0 / 500 500 caracteres restantes" at bounding box center [762, 588] width 1344 height 138
click at [388, 596] on textarea "assign-modal" at bounding box center [762, 601] width 1344 height 70
click at [200, 699] on button "Asignar caso" at bounding box center [154, 702] width 127 height 42
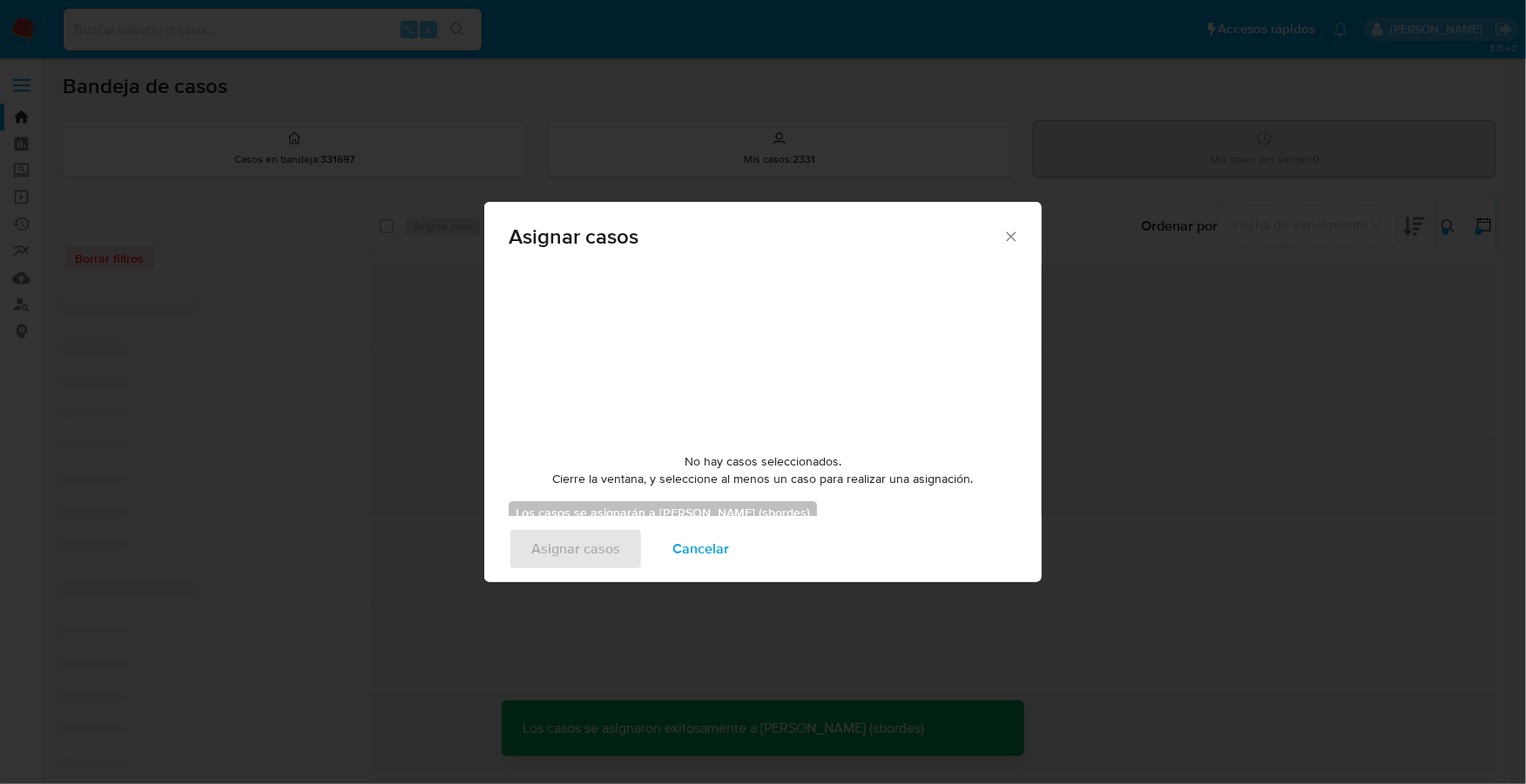
checkbox input "false"
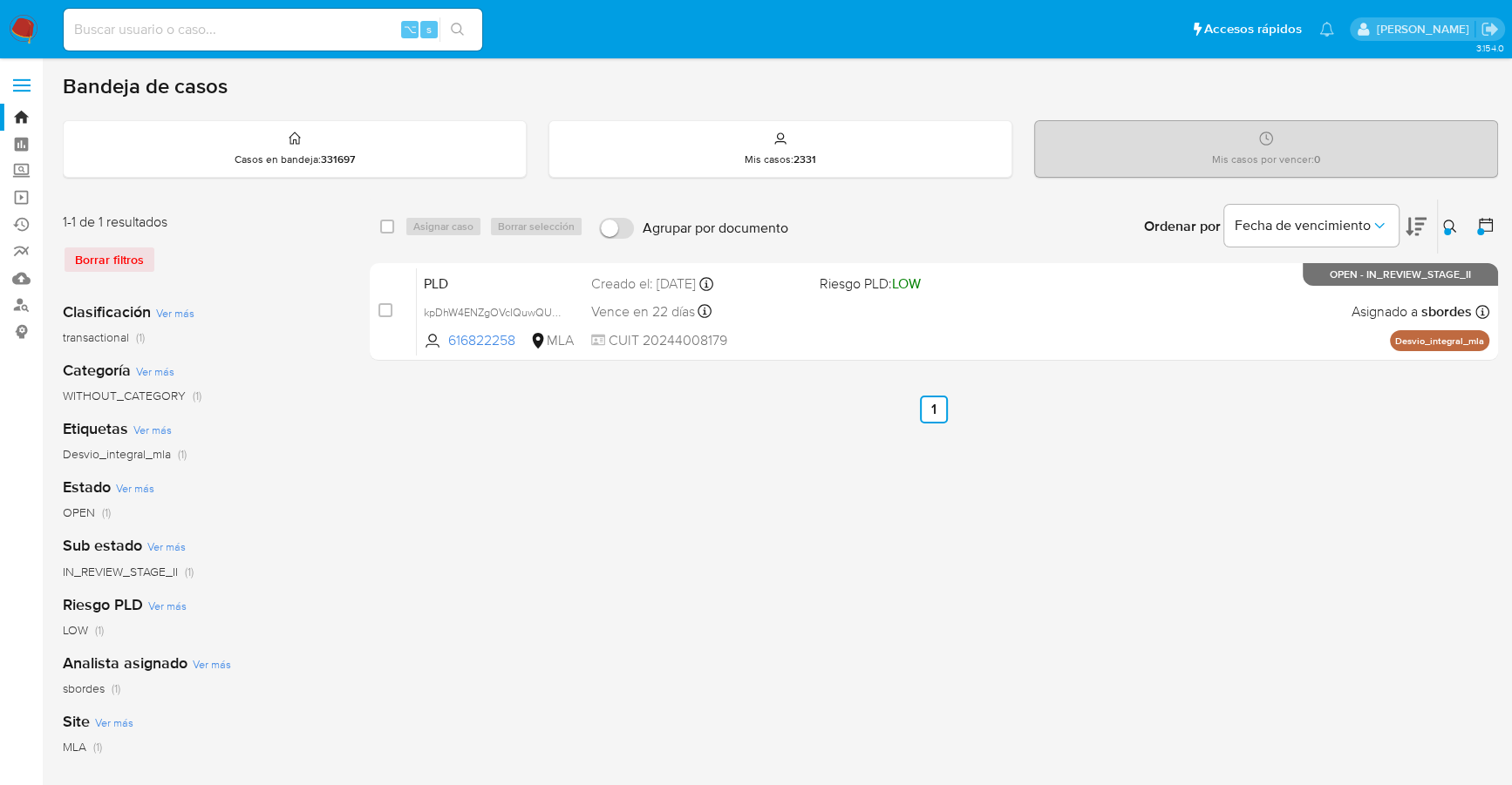
click at [1446, 228] on div at bounding box center [1447, 231] width 7 height 7
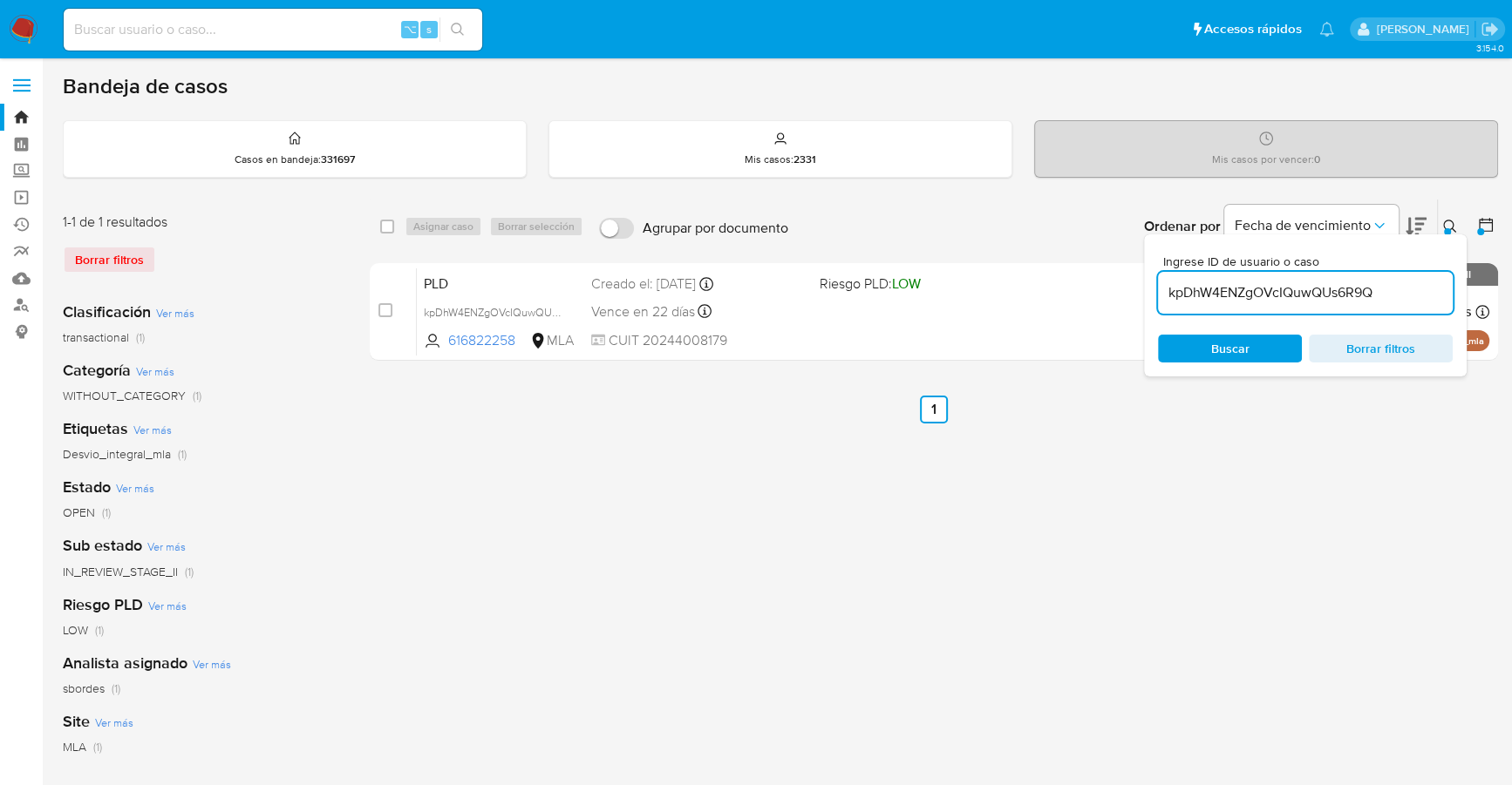
drag, startPoint x: 1383, startPoint y: 293, endPoint x: 1167, endPoint y: 291, distance: 216.0
click at [1167, 291] on input "kpDhW4ENZgOVcIQuwQUs6R9Q" at bounding box center [1305, 293] width 295 height 22
type input "MCgWUZclL2UubpglH2ytbh9L"
click at [1451, 231] on icon at bounding box center [1450, 227] width 14 height 14
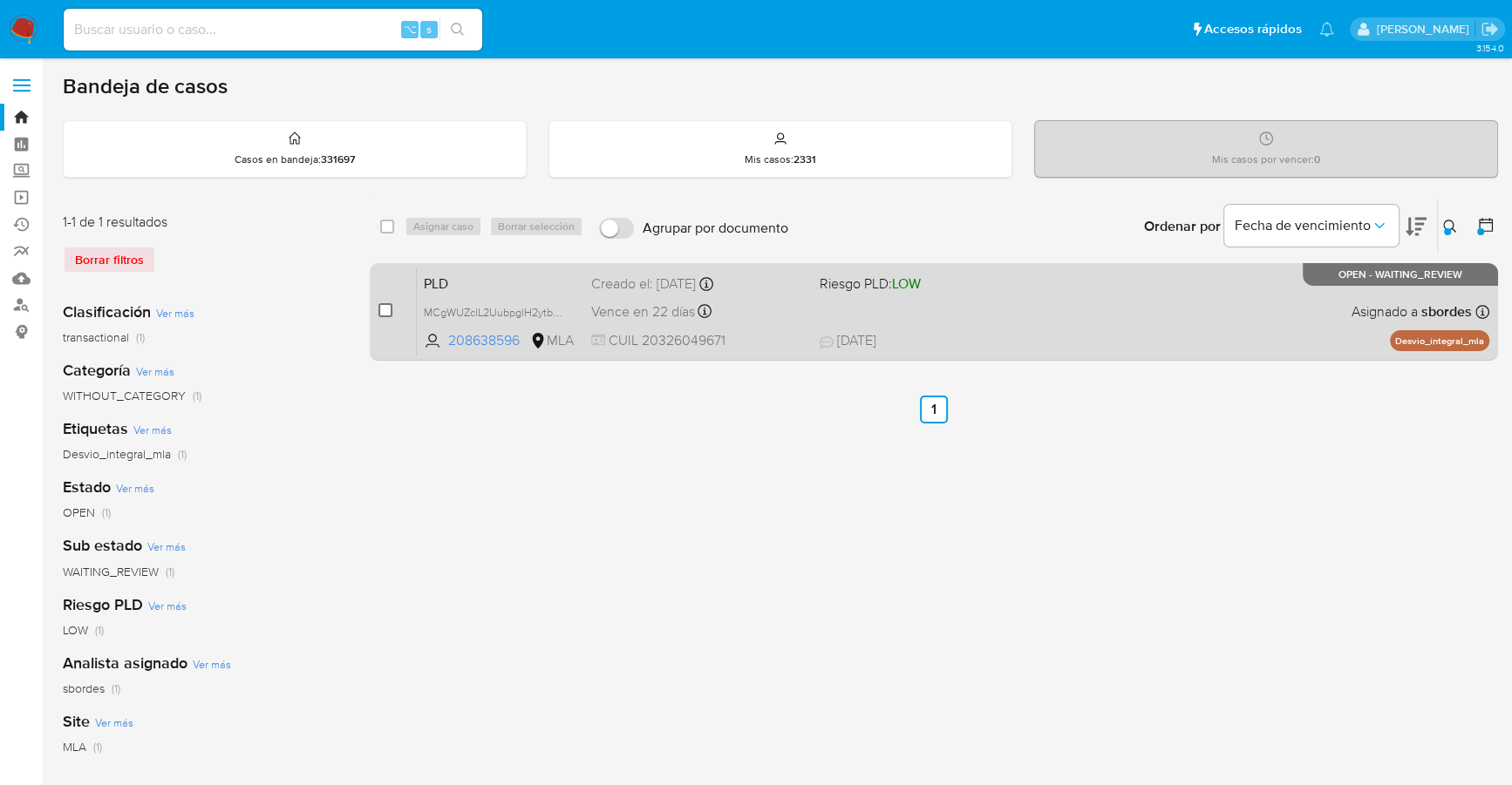
click at [379, 310] on input "checkbox" at bounding box center [385, 310] width 14 height 14
checkbox input "true"
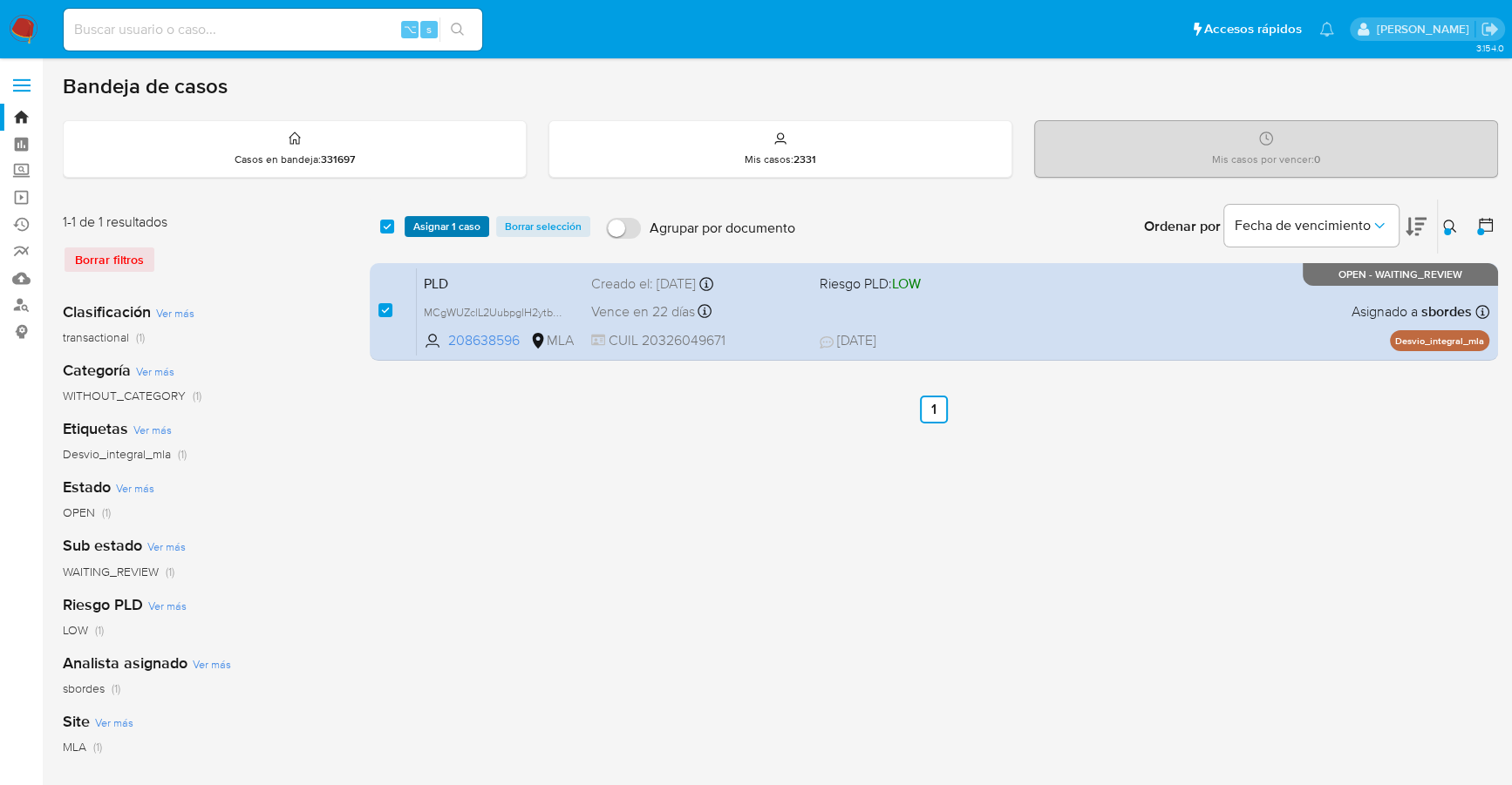
click at [434, 227] on span "Asignar 1 caso" at bounding box center [447, 227] width 67 height 18
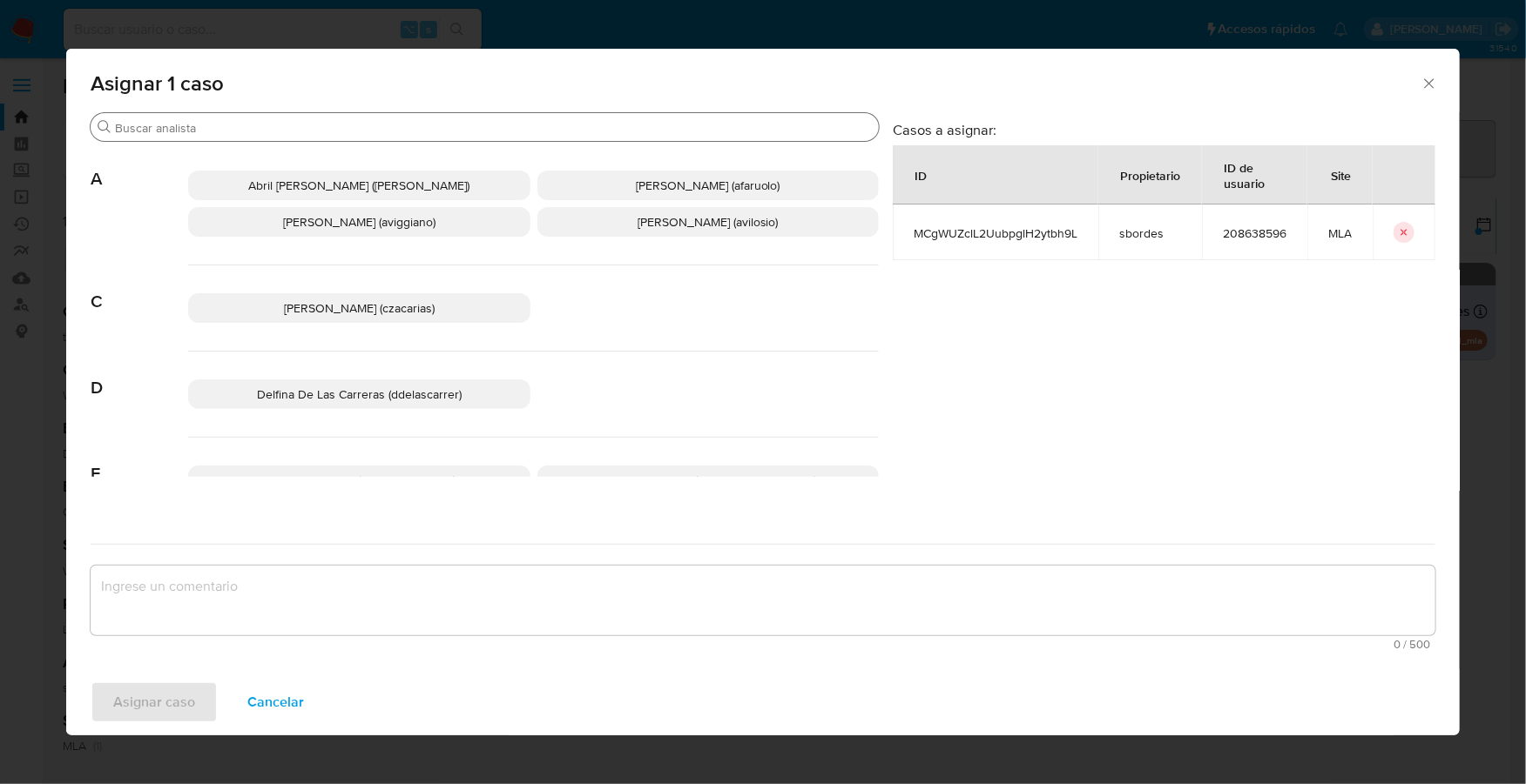
click at [369, 128] on input "Buscar" at bounding box center [493, 128] width 756 height 16
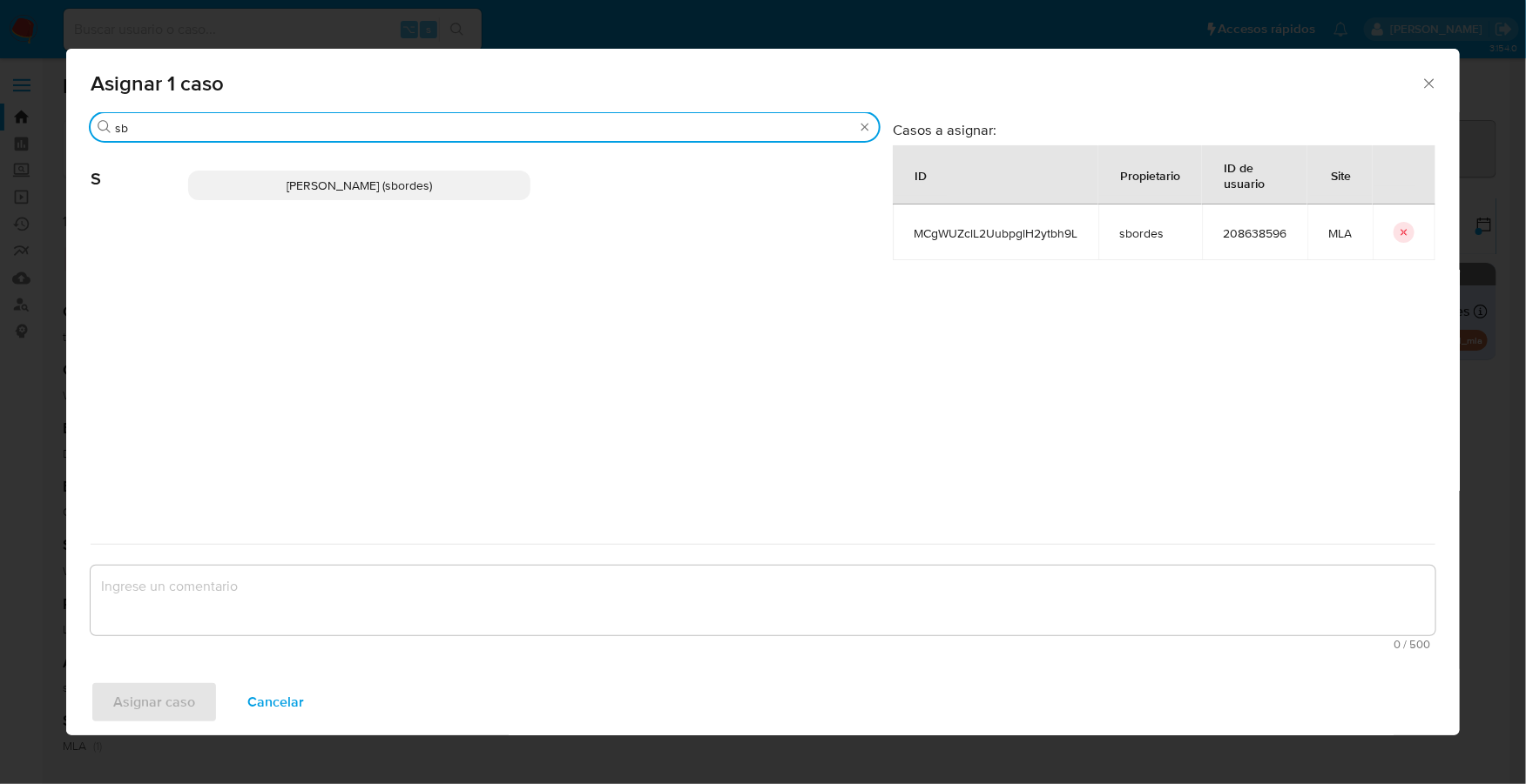
type input "sb"
click at [402, 202] on div "Stefania Bordes (sbordes)" at bounding box center [533, 185] width 690 height 86
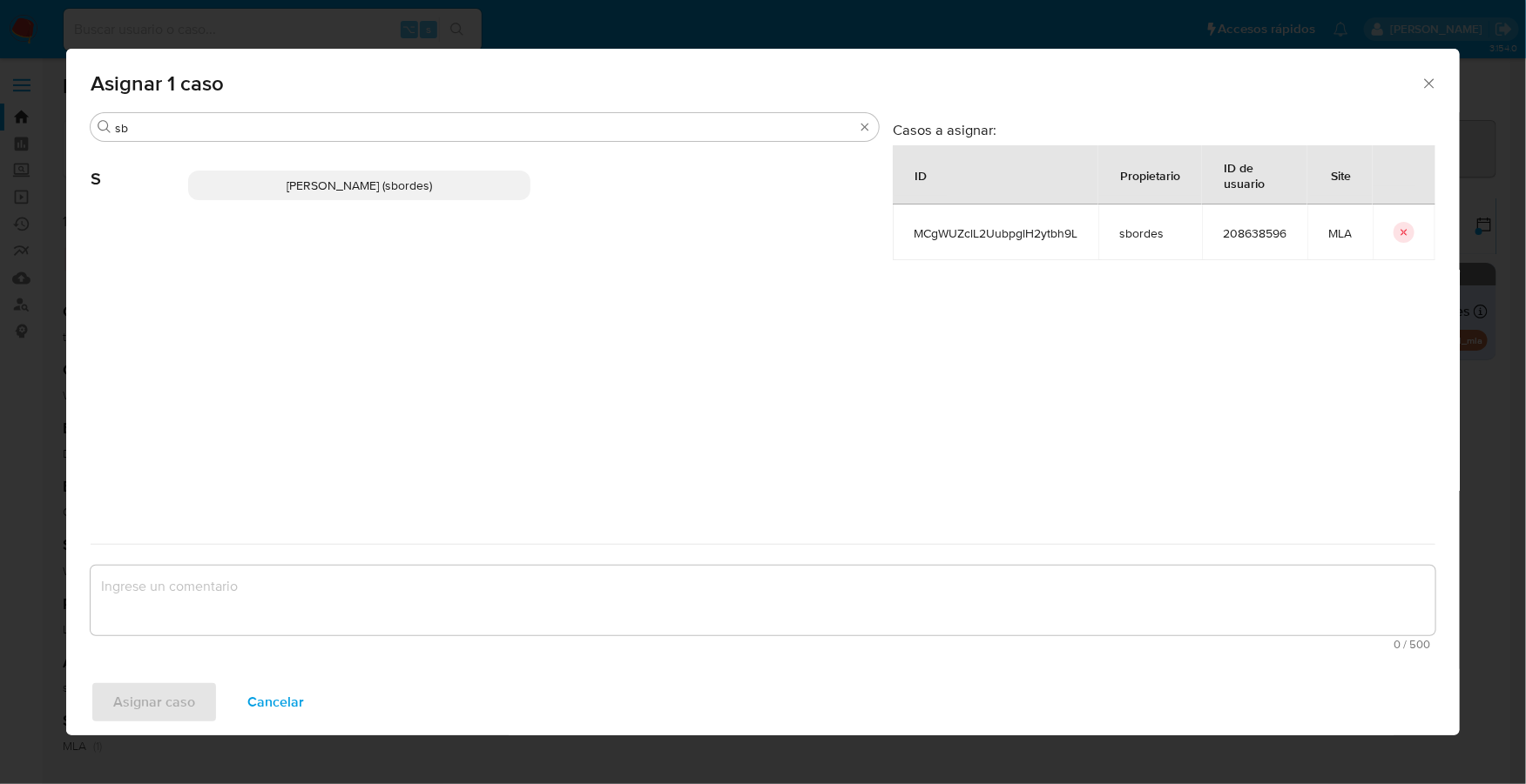
click at [405, 190] on span "Stefania Bordes (sbordes)" at bounding box center [360, 185] width 145 height 18
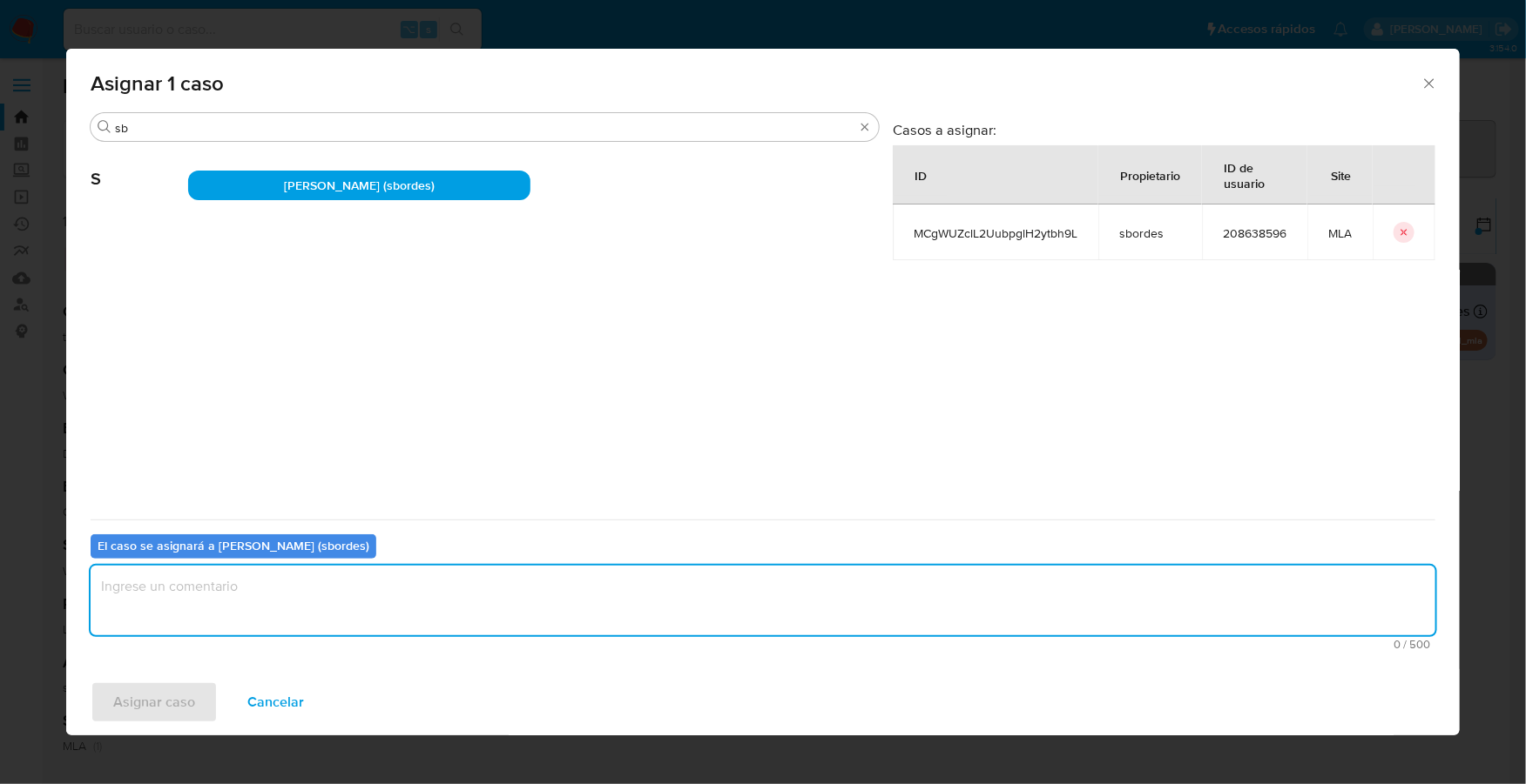
click at [394, 609] on textarea "assign-modal" at bounding box center [762, 601] width 1344 height 70
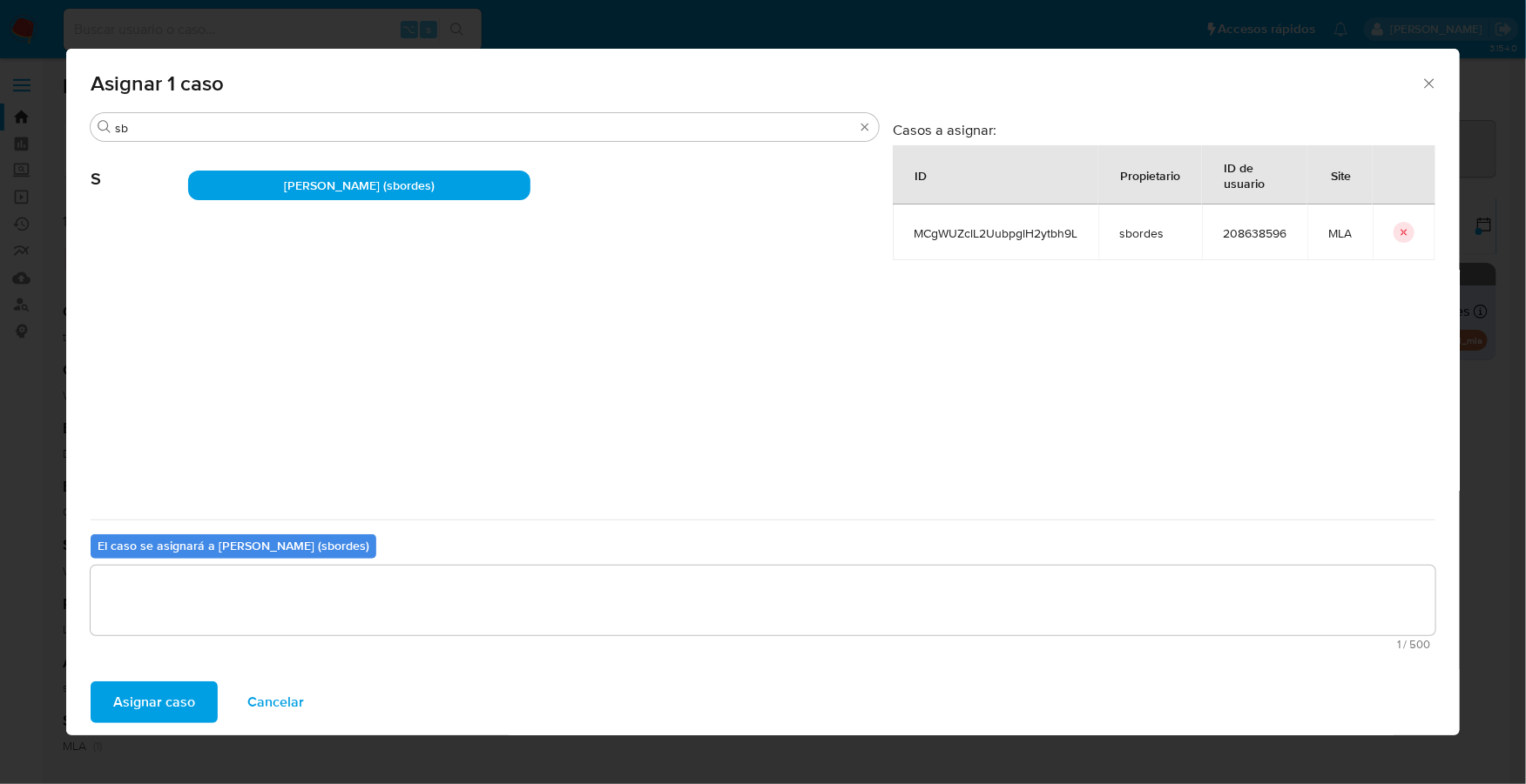
click at [175, 692] on span "Asignar caso" at bounding box center [155, 702] width 82 height 38
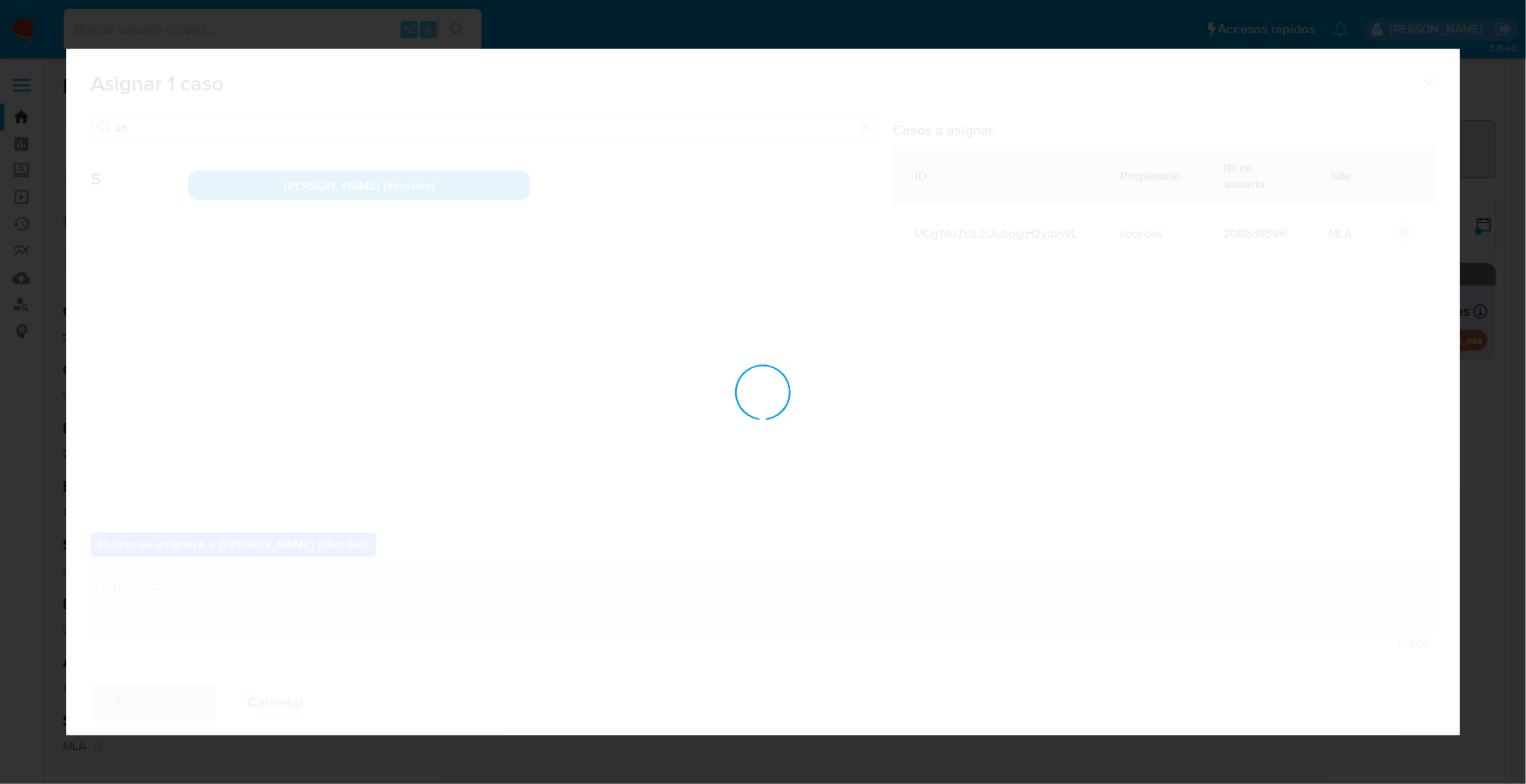
checkbox input "false"
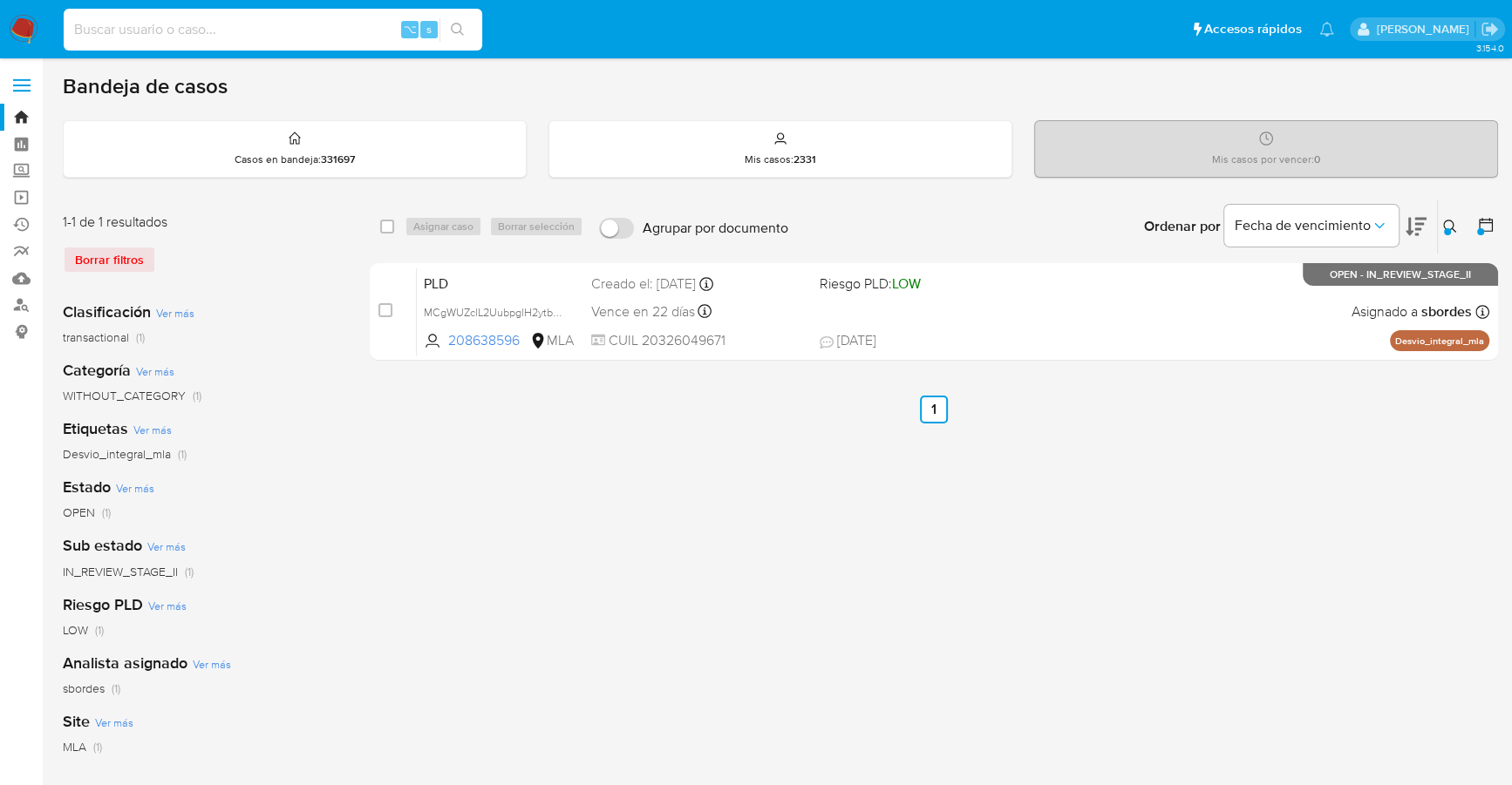
click at [285, 37] on input at bounding box center [272, 30] width 419 height 22
paste input "2508557733"
type input "2508557733"
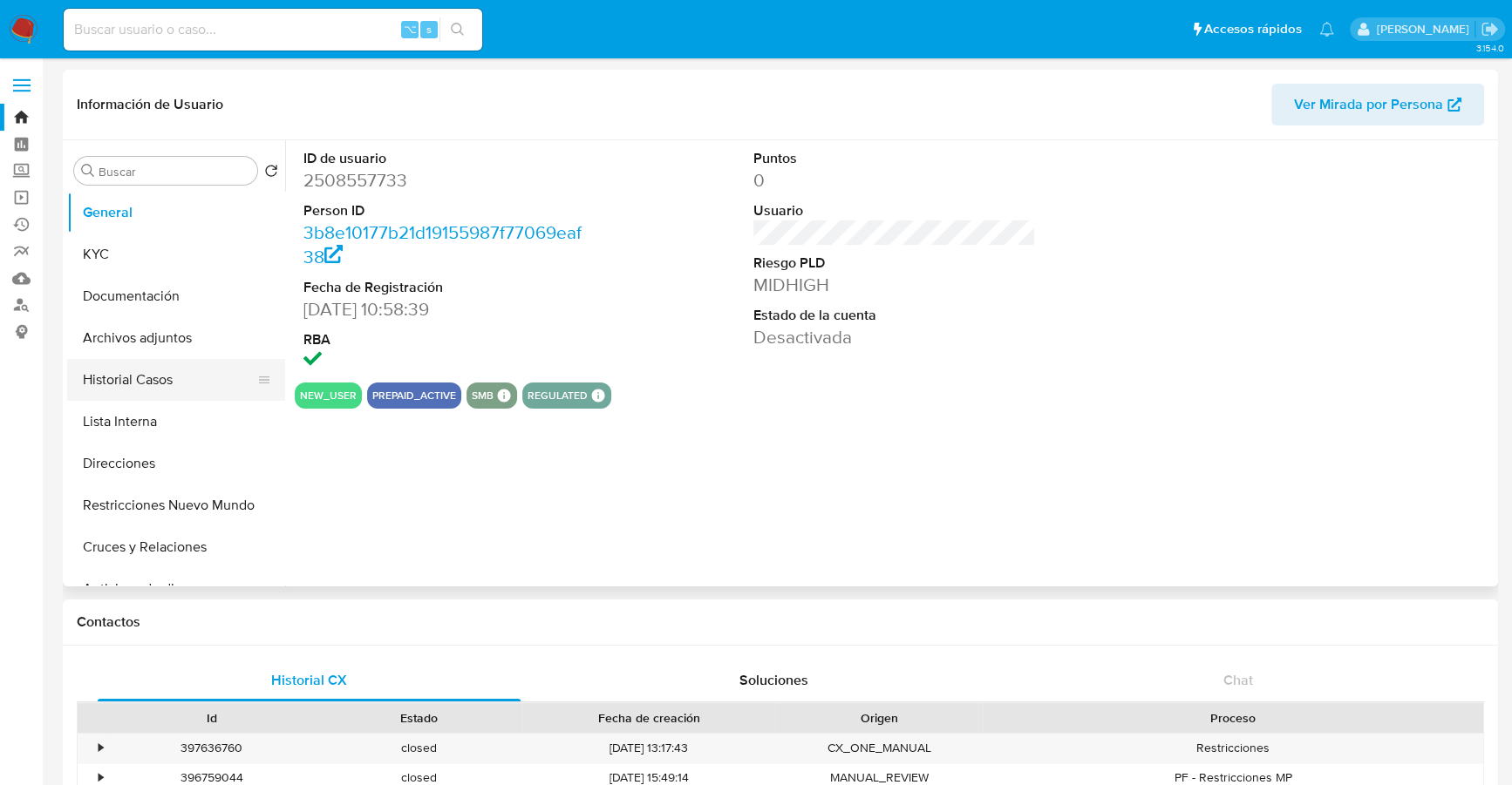
click at [109, 383] on button "Historial Casos" at bounding box center [169, 379] width 204 height 42
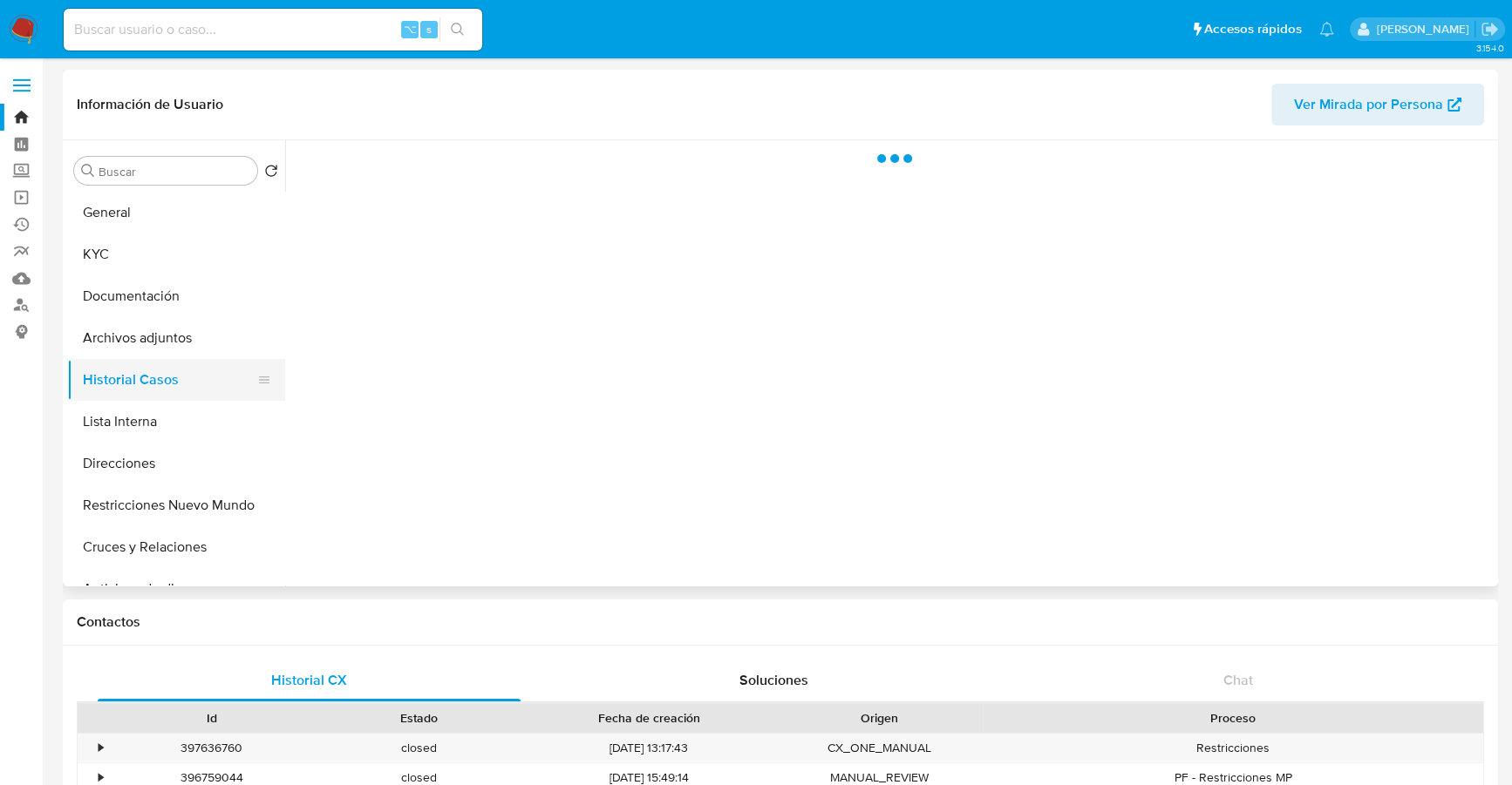
select select "10"
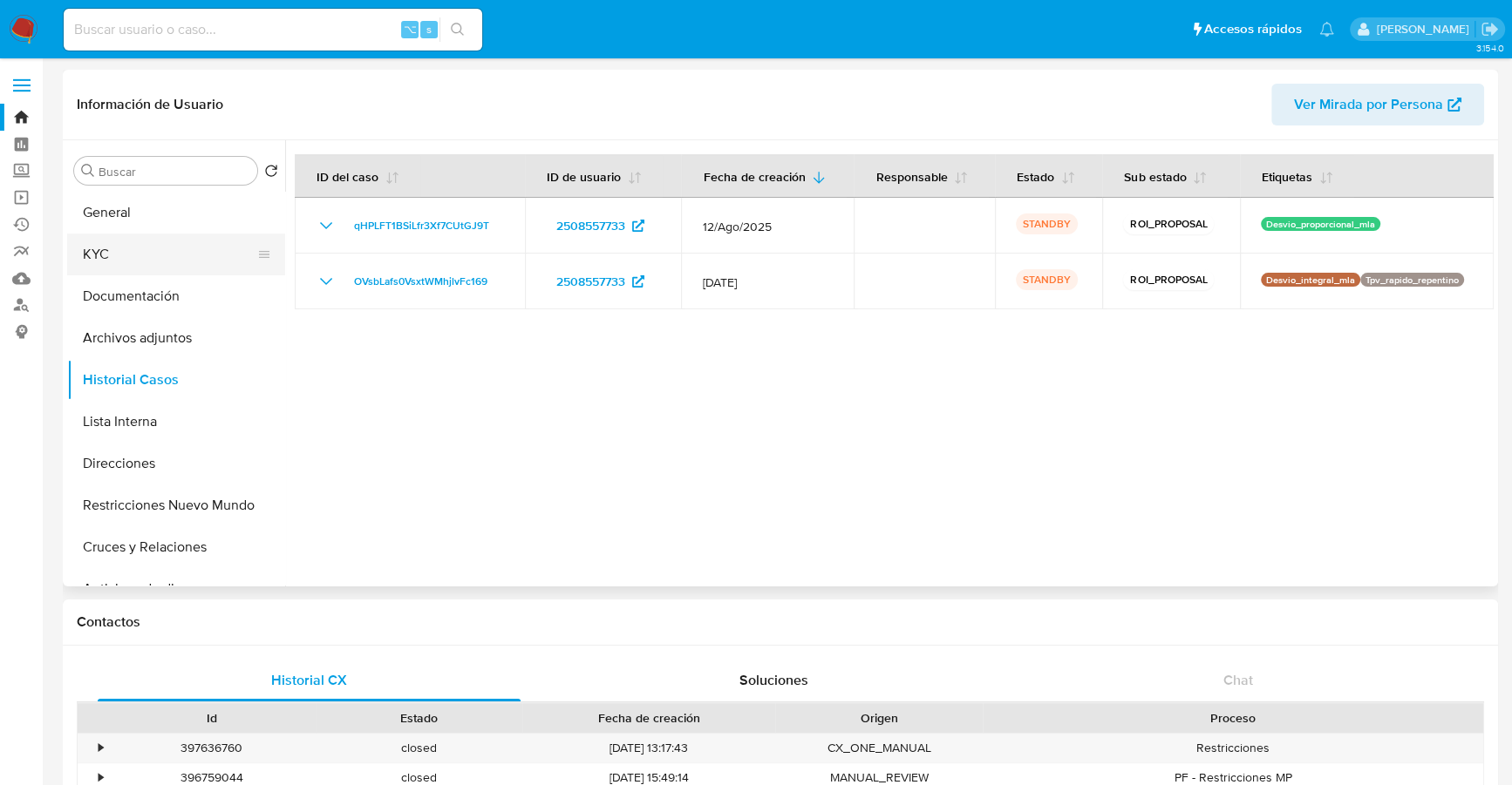
click at [169, 260] on button "KYC" at bounding box center [169, 255] width 204 height 42
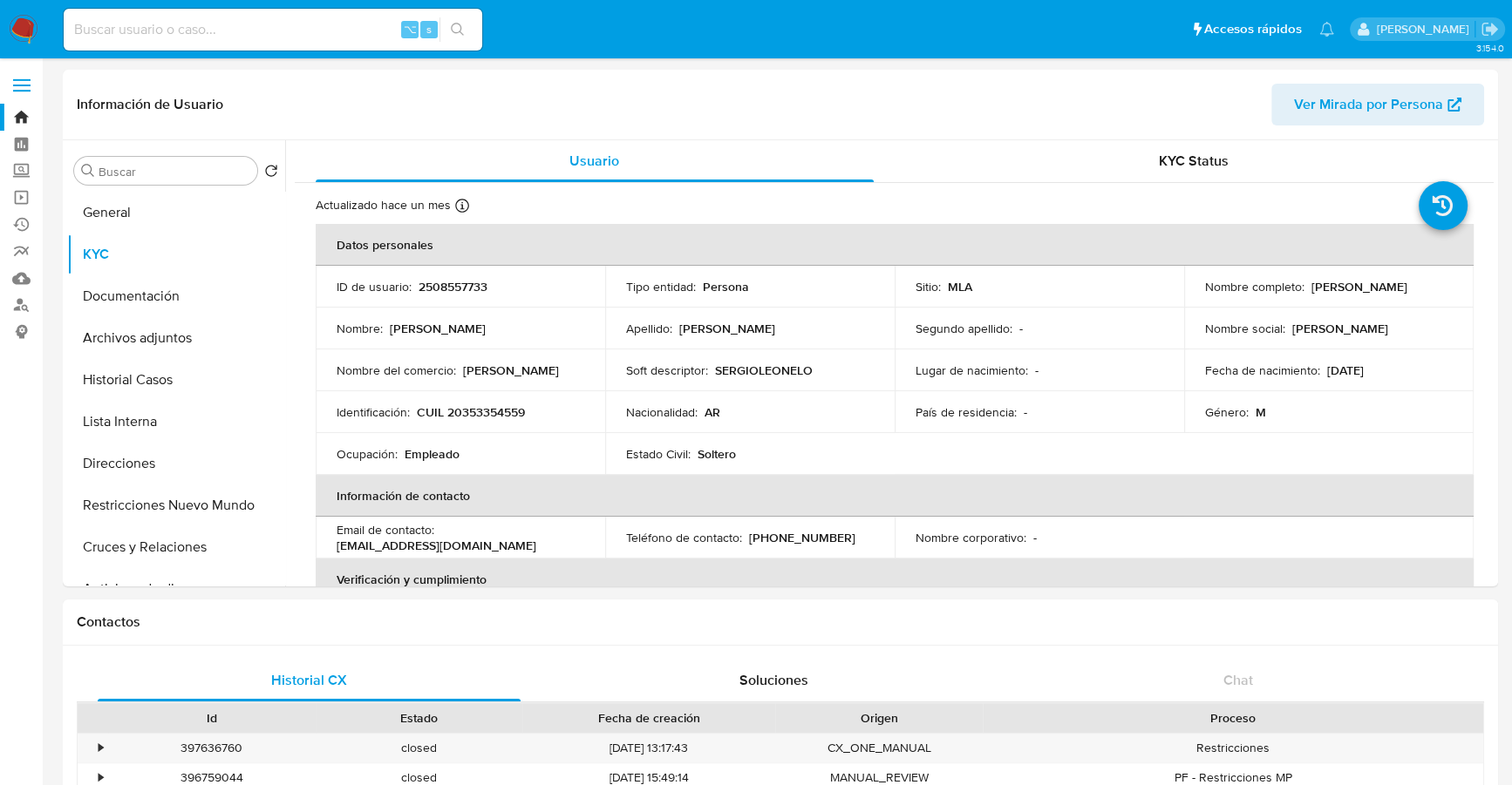
click at [14, 22] on img at bounding box center [23, 30] width 30 height 30
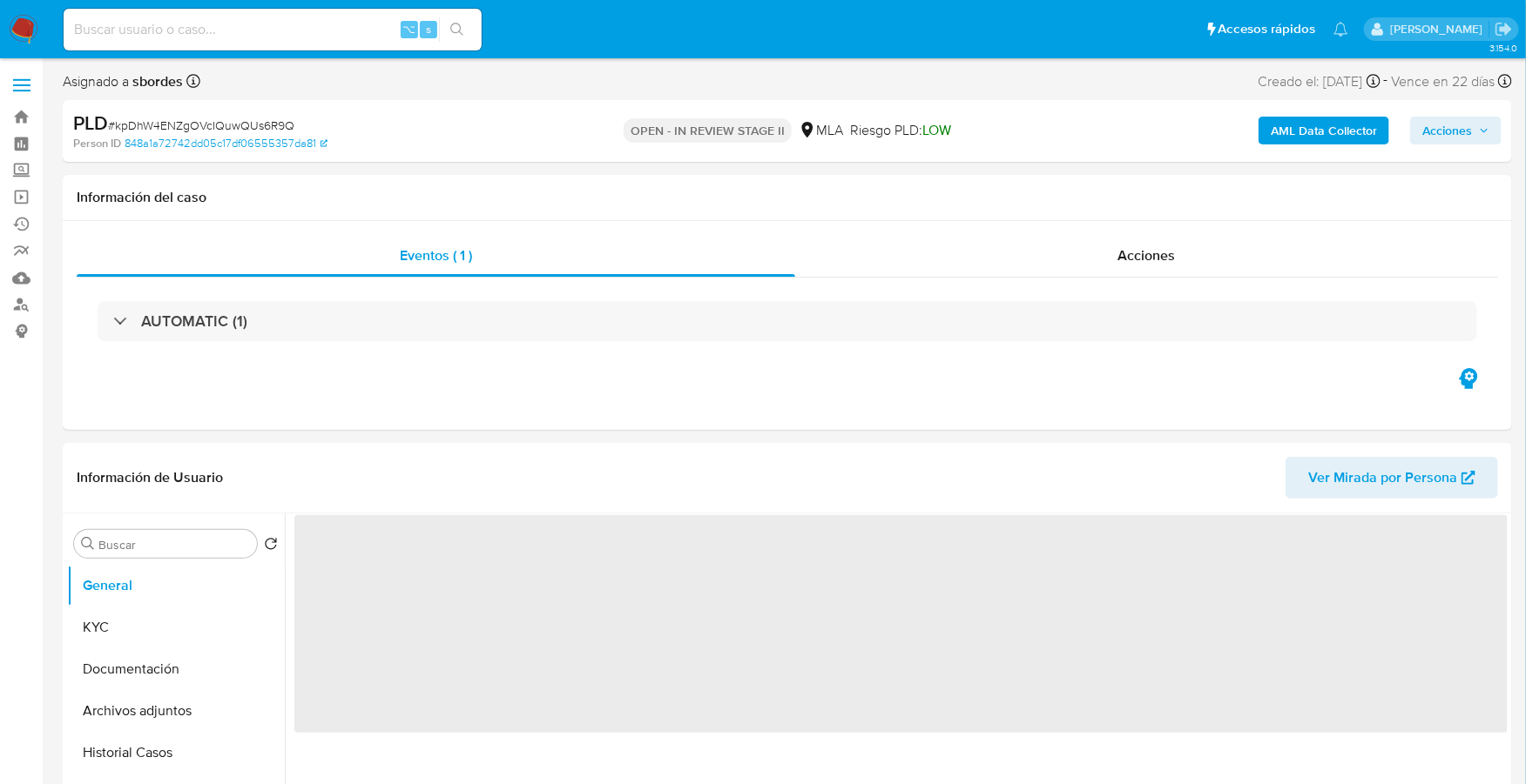
select select "10"
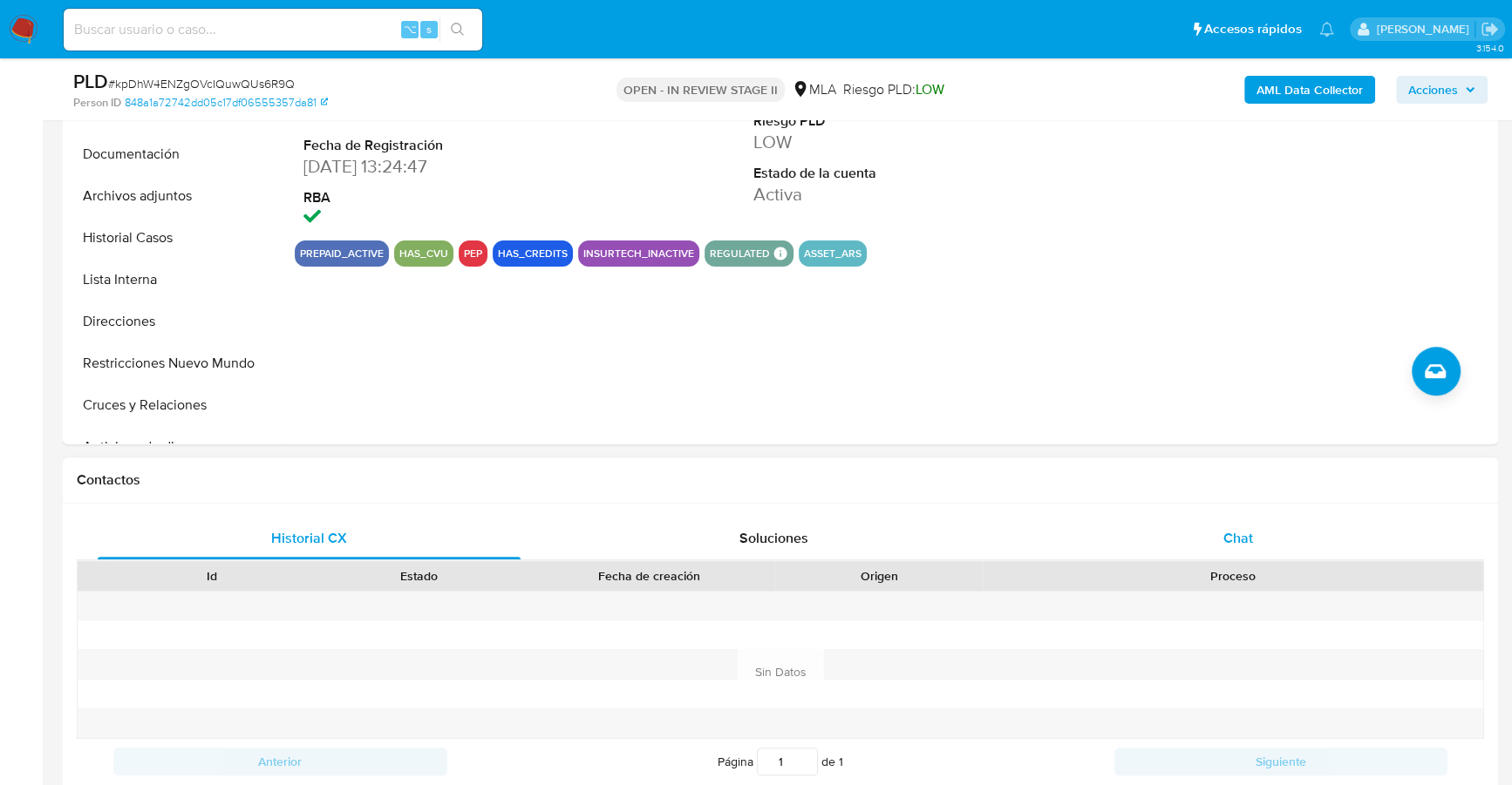
click at [1243, 549] on div "Chat" at bounding box center [1237, 538] width 423 height 42
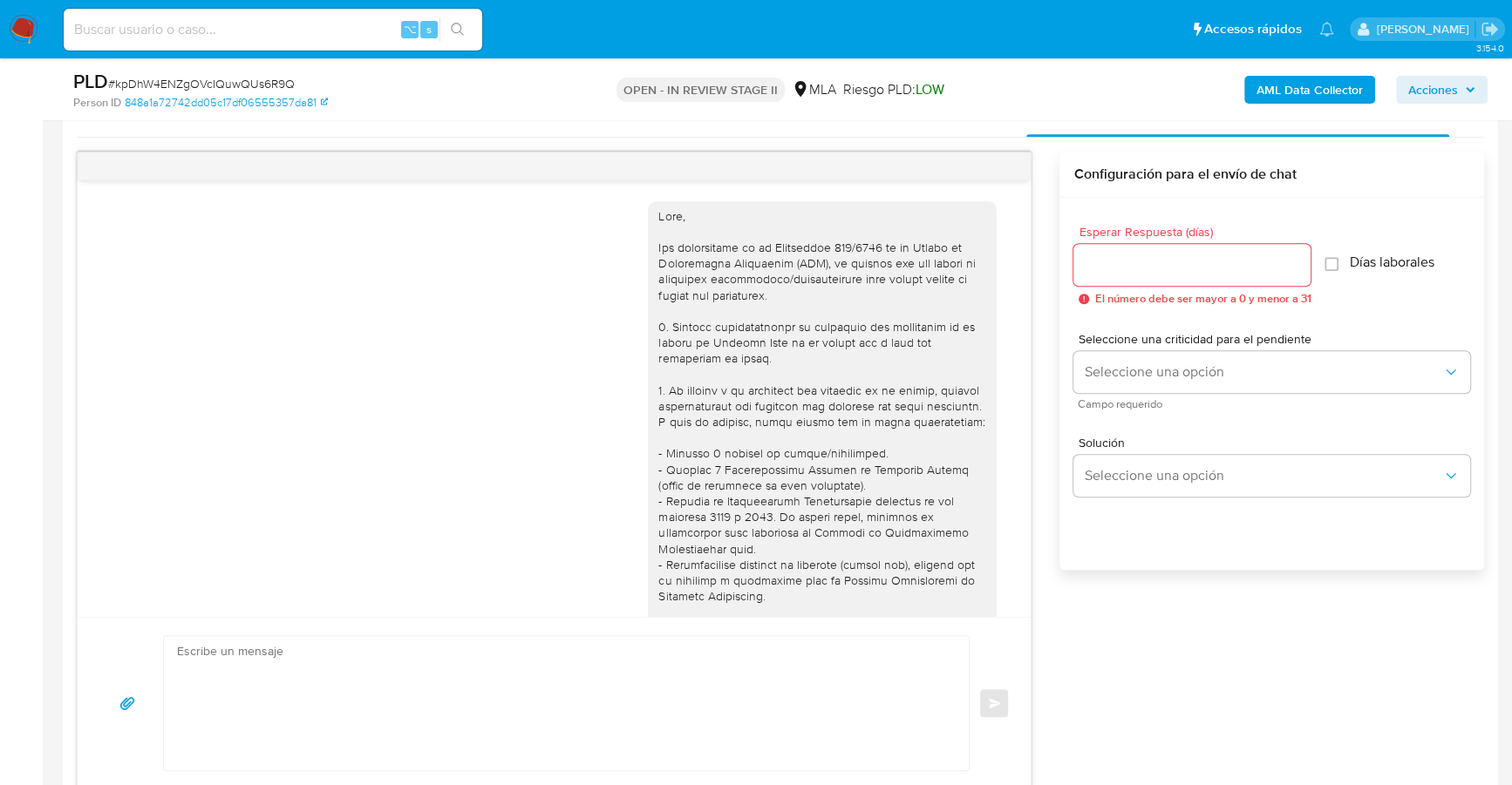
scroll to position [1000, 0]
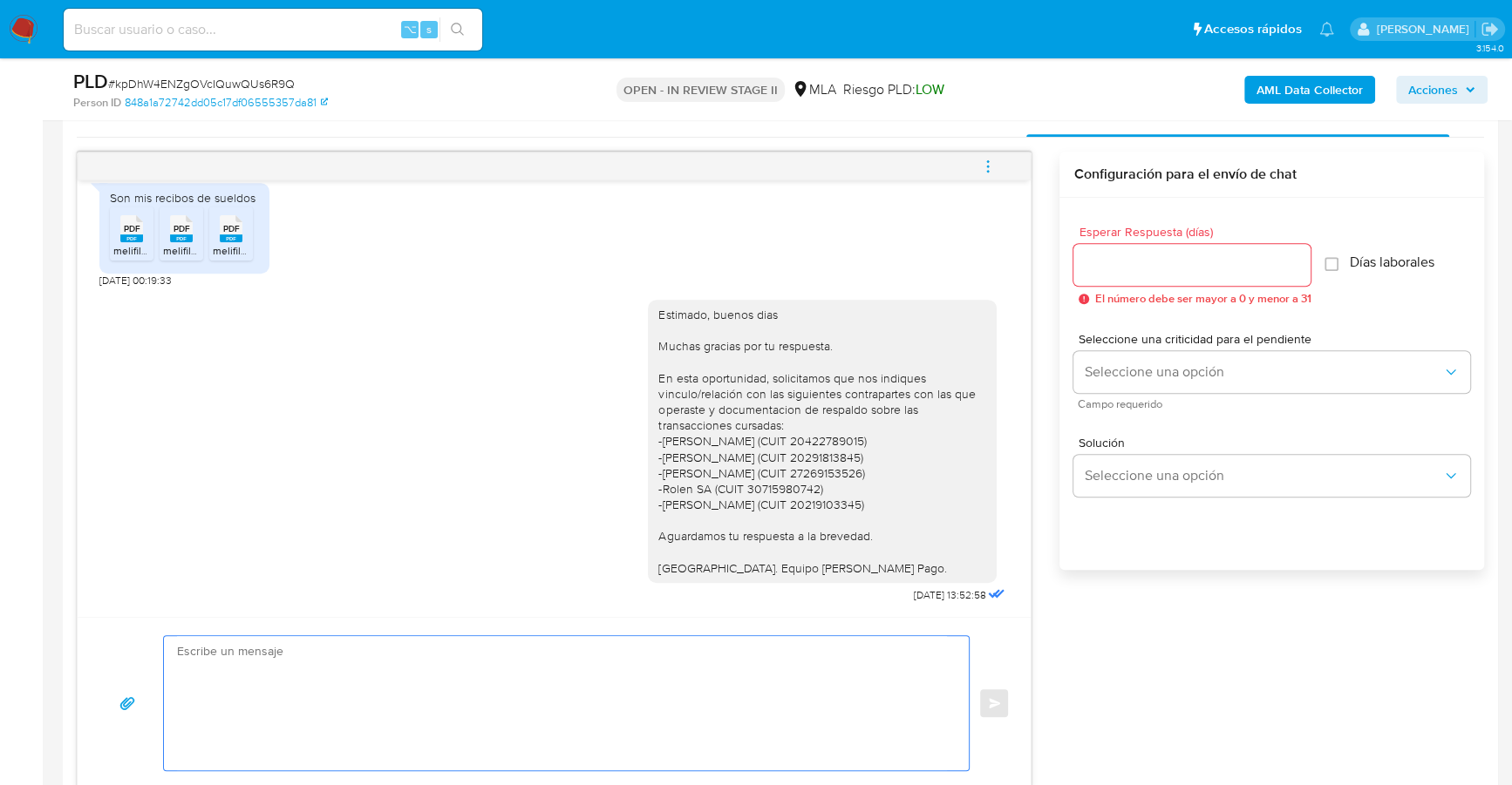
click at [582, 659] on textarea at bounding box center [562, 703] width 770 height 134
paste textarea "Hola, Esperamos que te encuentres muy bien. Te consultamos si tuviste oportunid…"
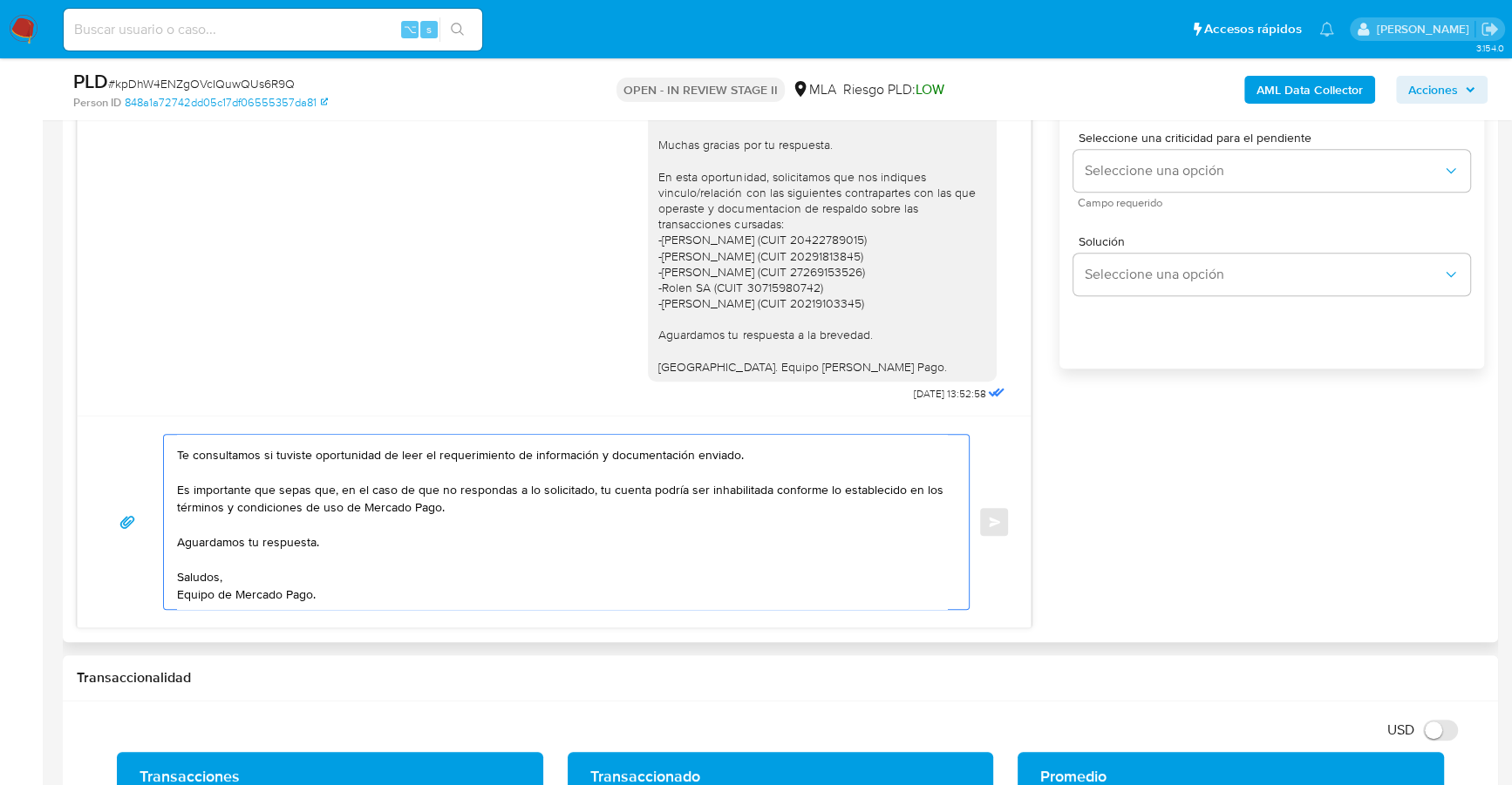
scroll to position [0, 0]
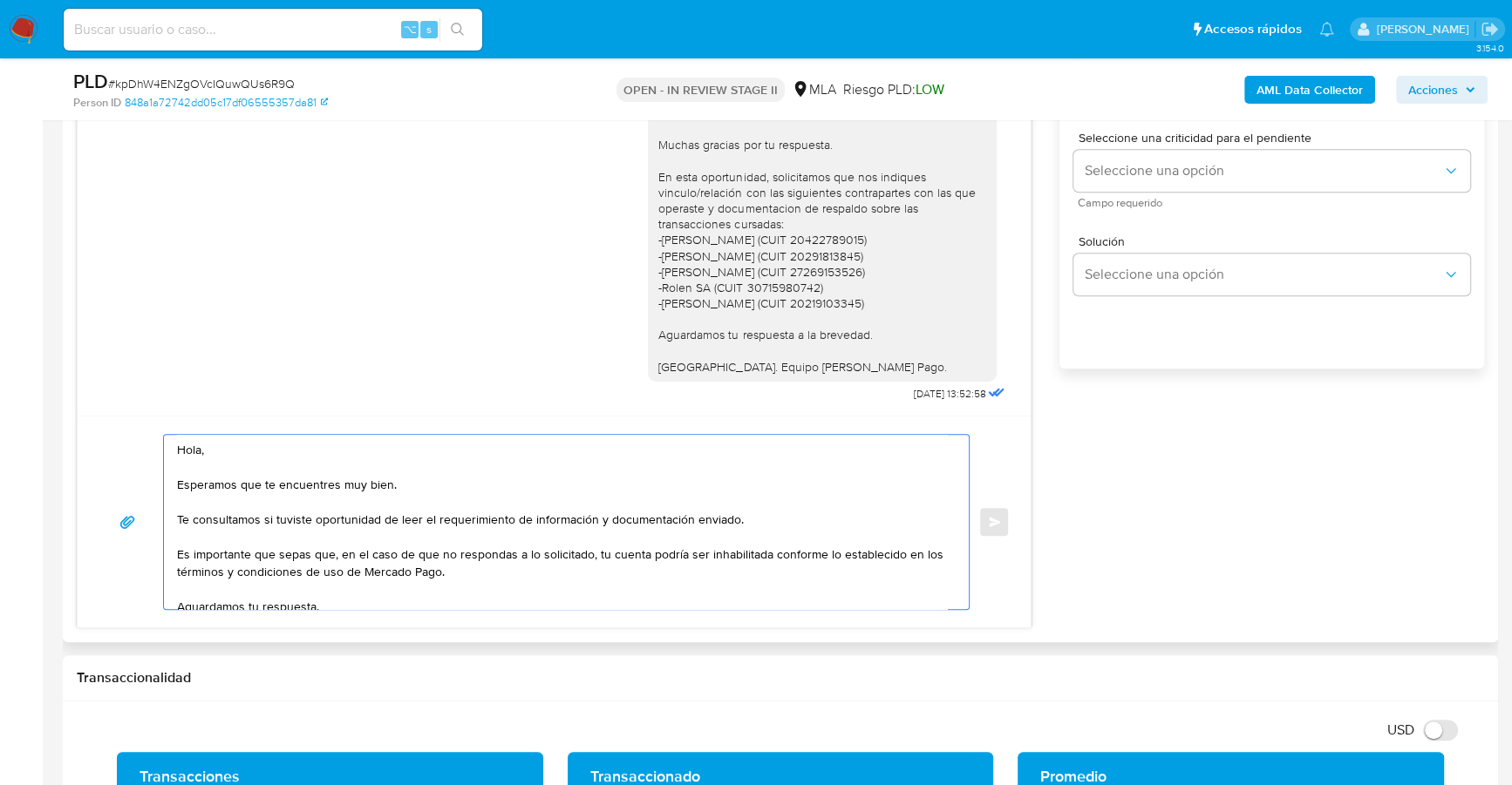
drag, startPoint x: 252, startPoint y: 452, endPoint x: 106, endPoint y: 441, distance: 146.4
click at [106, 441] on div "Hola, Esperamos que te encuentres muy bien. Te consultamos si tuviste oportunid…" at bounding box center [554, 522] width 911 height 176
drag, startPoint x: 419, startPoint y: 483, endPoint x: 175, endPoint y: 470, distance: 244.3
click at [175, 470] on div "Estimado, buenas tardes Esperamos que te encuentres muy bien. Te consultamos si…" at bounding box center [562, 521] width 796 height 174
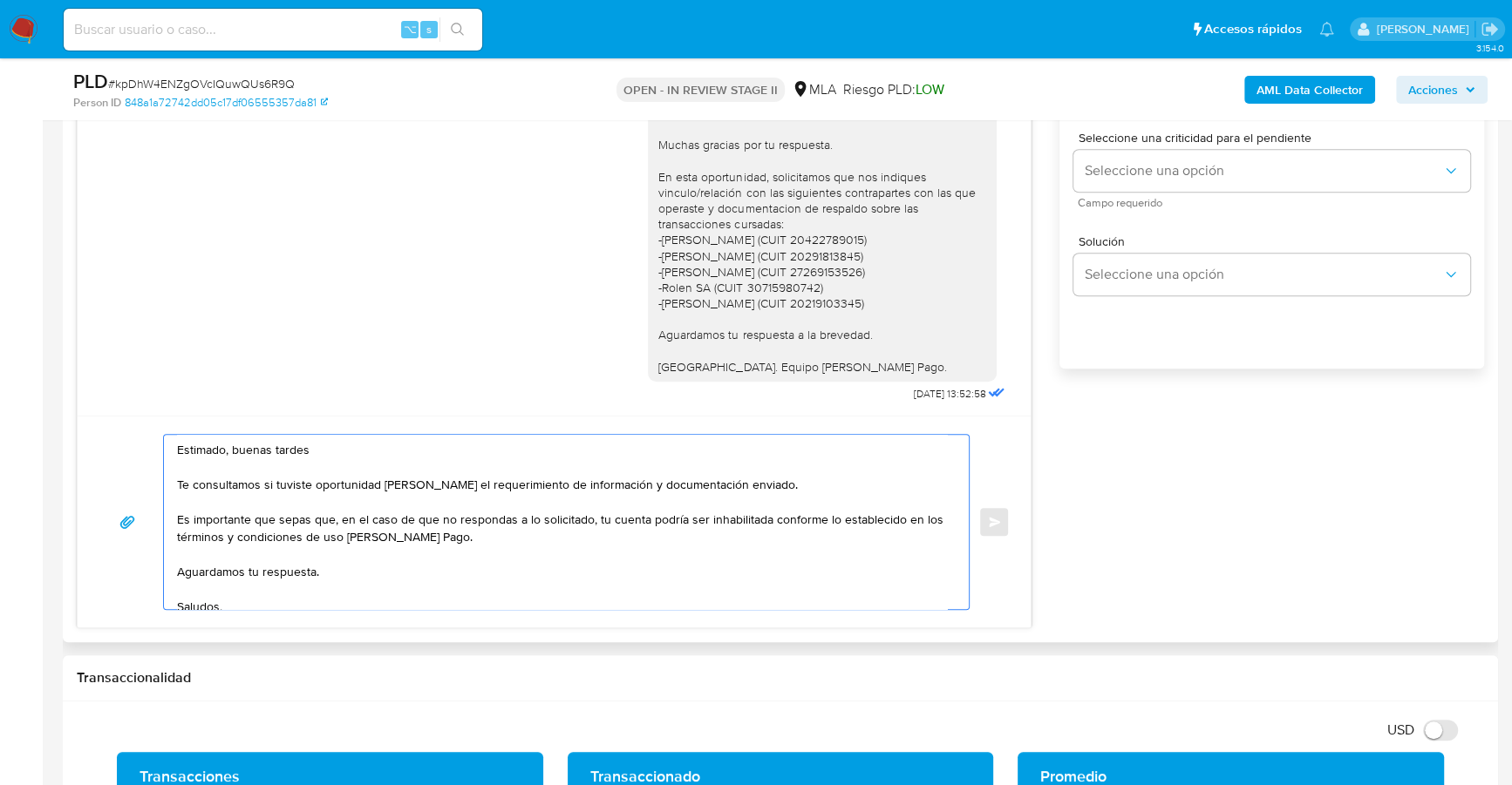
click at [349, 574] on textarea "Estimado, buenas tardes Te consultamos si tuviste oportunidad [PERSON_NAME] el …" at bounding box center [562, 521] width 770 height 174
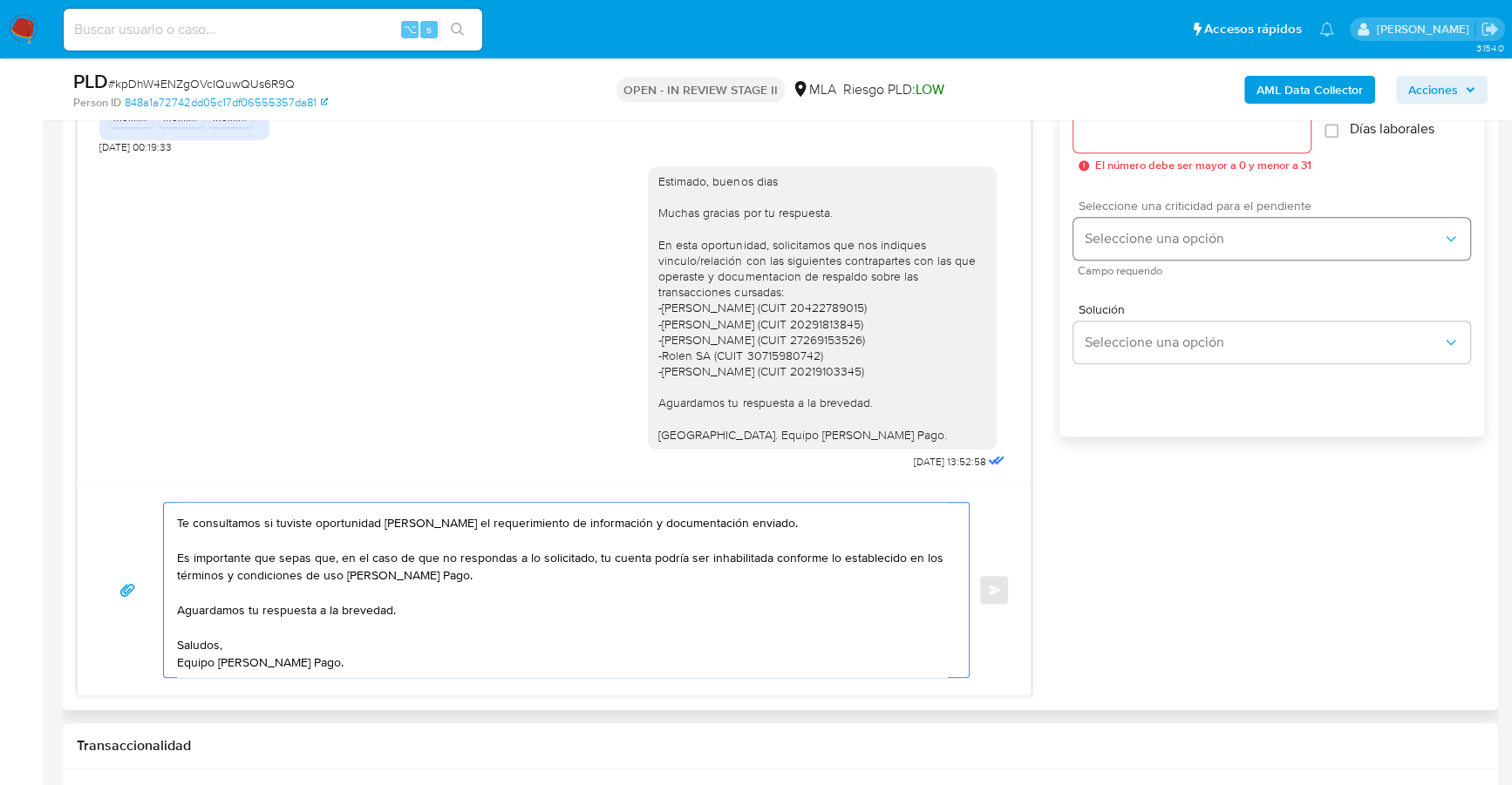
scroll to position [1003, 0]
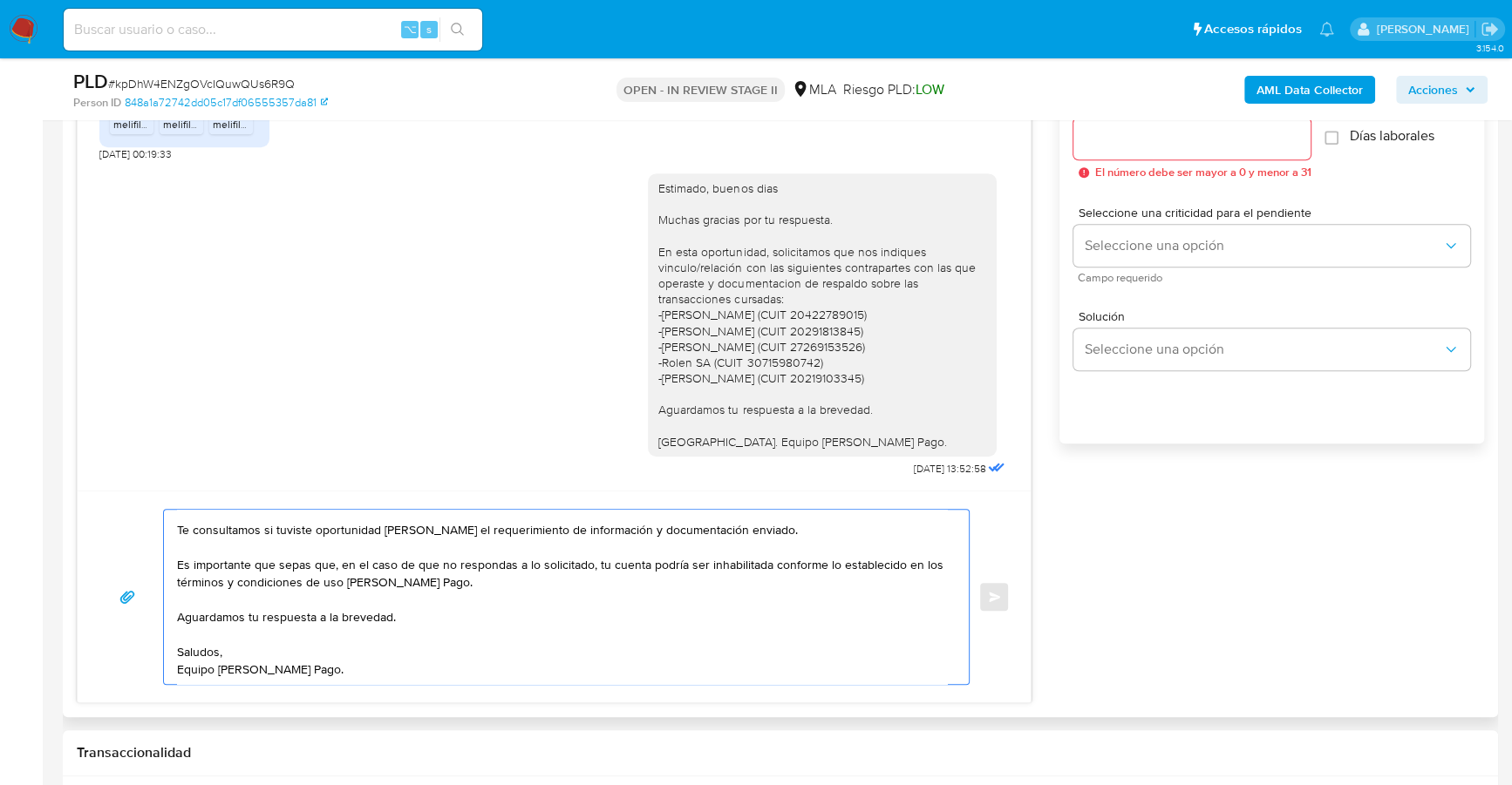
type textarea "Estimado, buenas tardes Te consultamos si tuviste oportunidad [PERSON_NAME] el …"
click at [1127, 133] on input "Esperar Respuesta (días)" at bounding box center [1192, 138] width 237 height 22
type input "1"
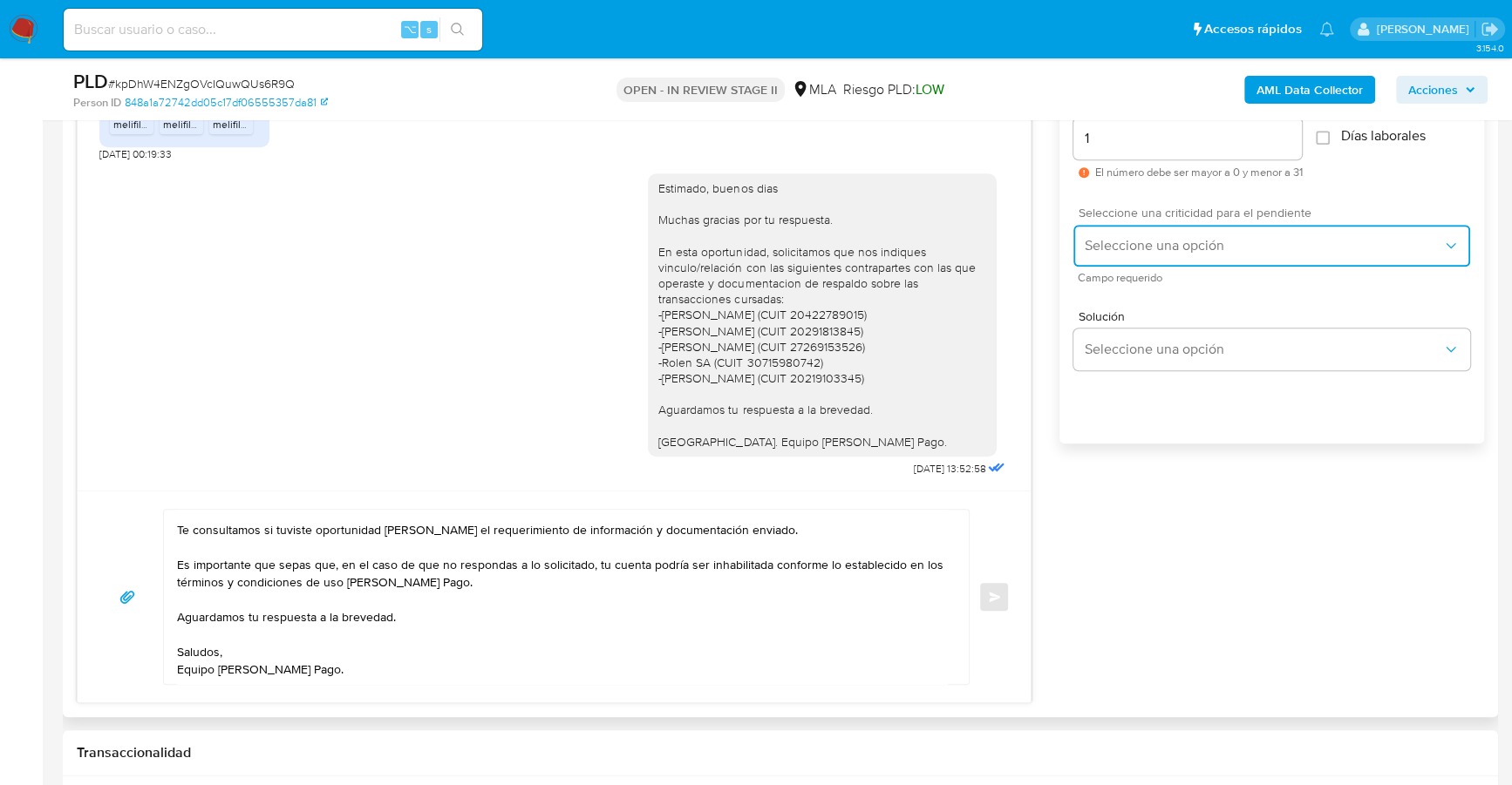
click at [1170, 248] on span "Seleccione una opción" at bounding box center [1263, 245] width 358 height 18
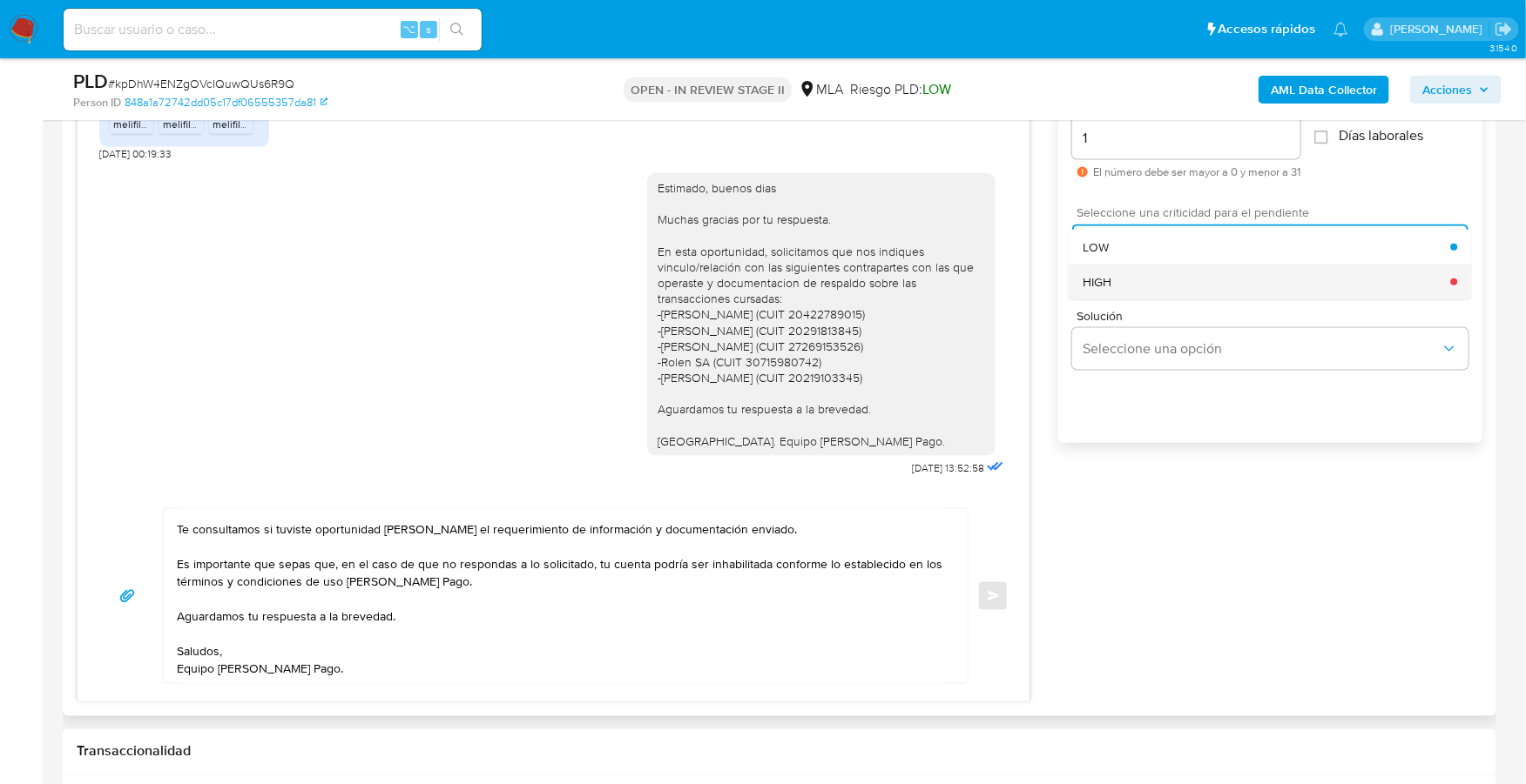
click at [1162, 278] on div "HIGH" at bounding box center [1266, 281] width 368 height 34
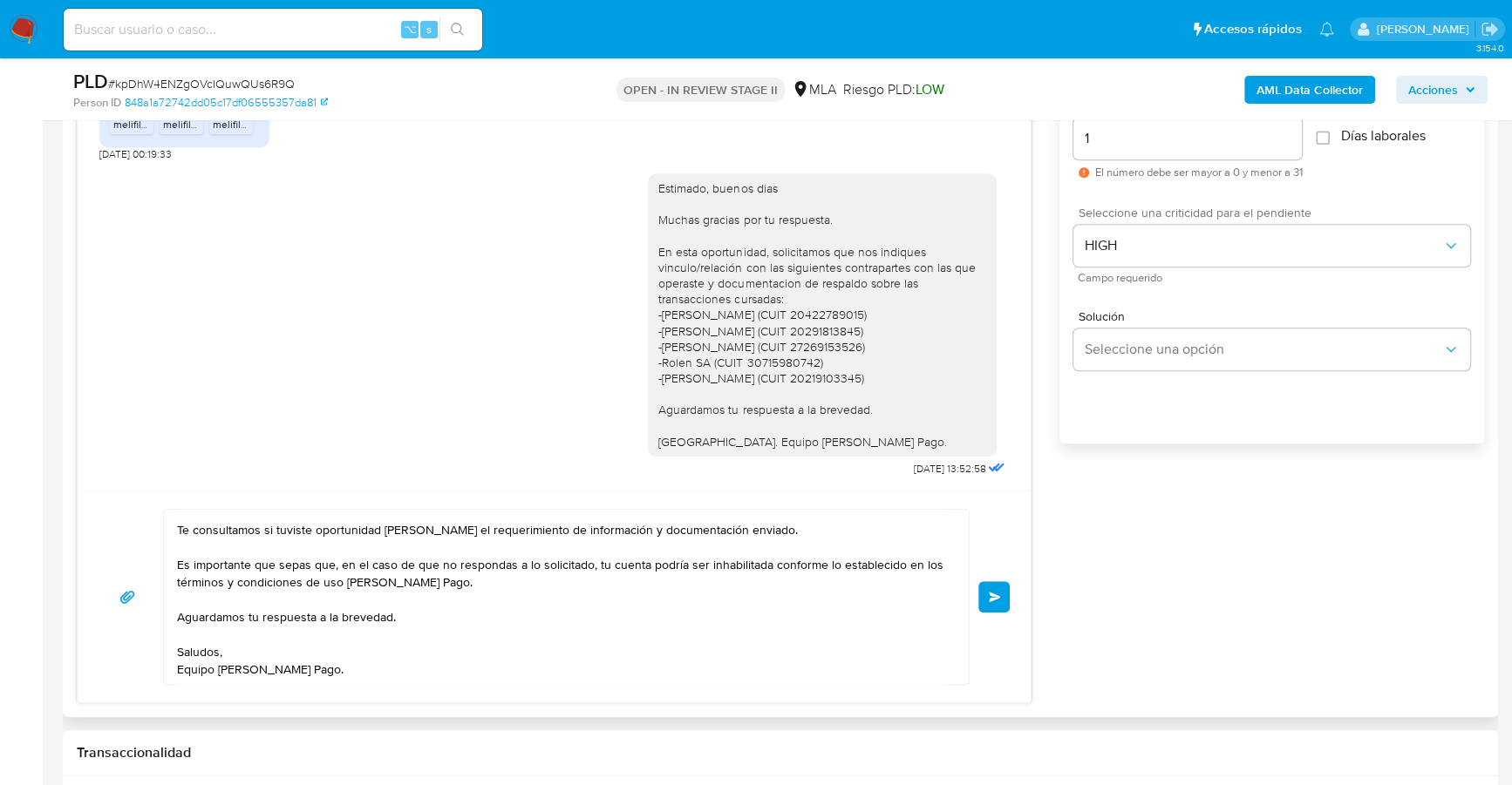
click at [998, 593] on span "Enviar" at bounding box center [994, 597] width 12 height 10
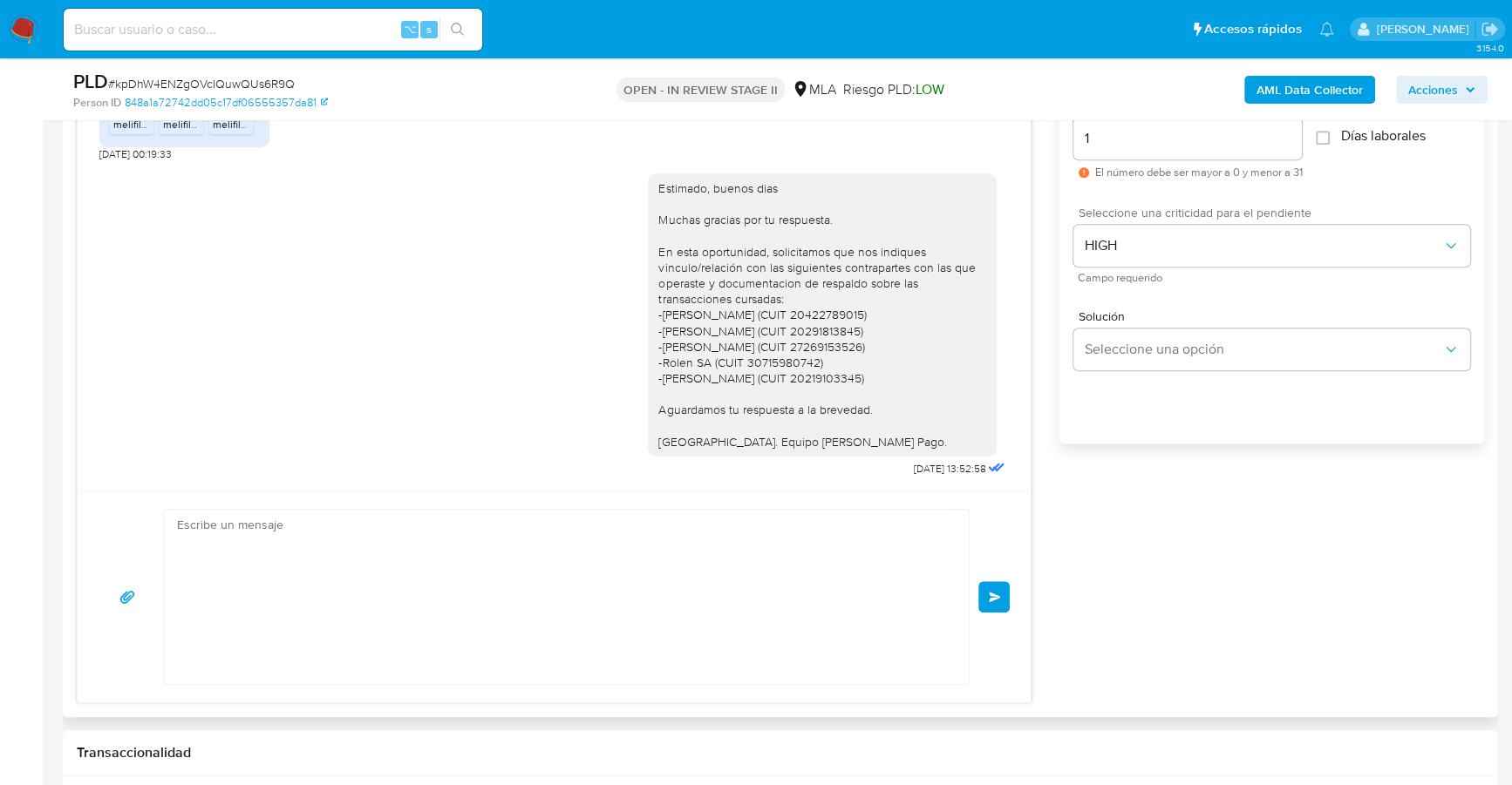
scroll to position [1274, 0]
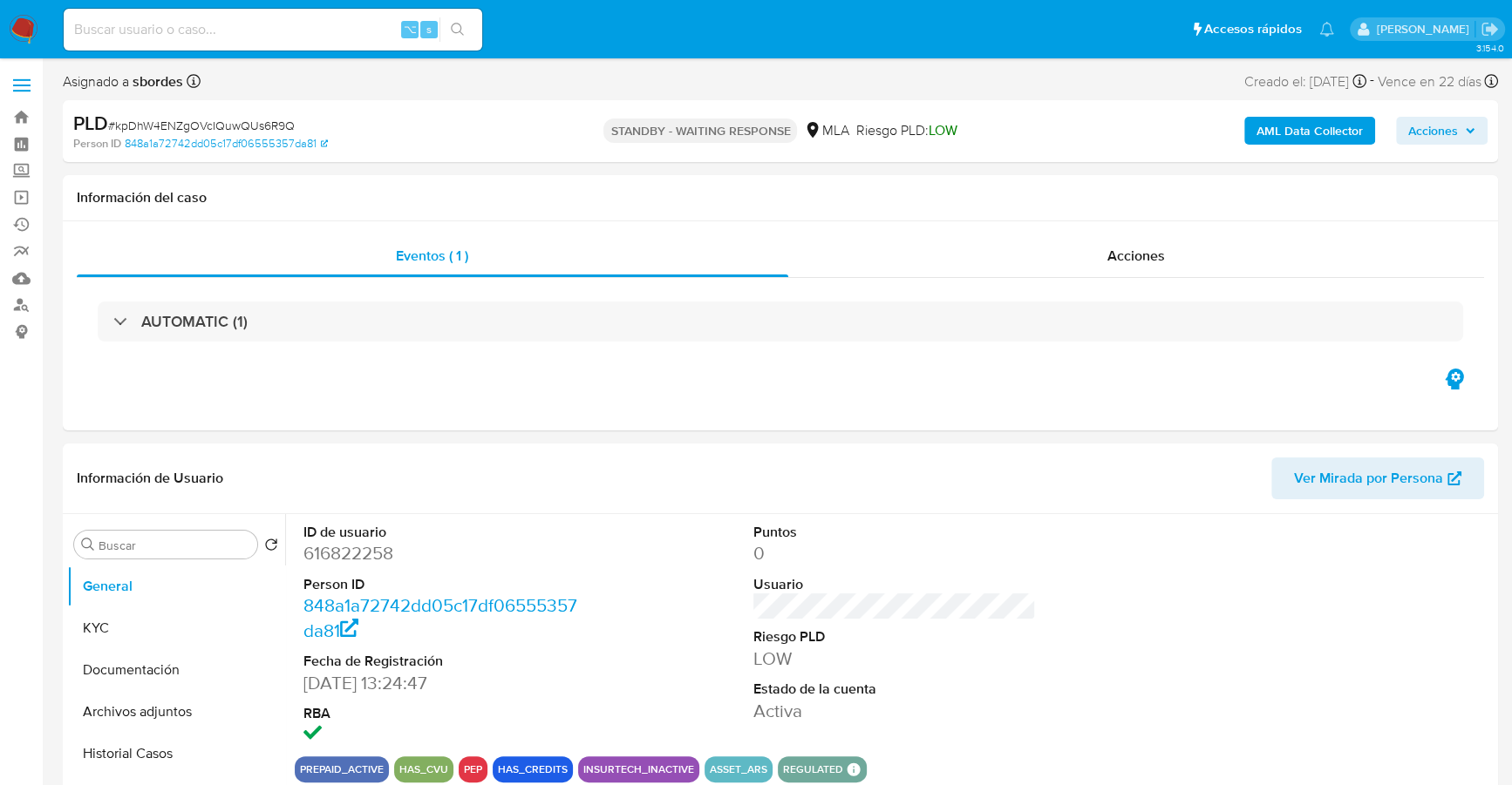
select select "10"
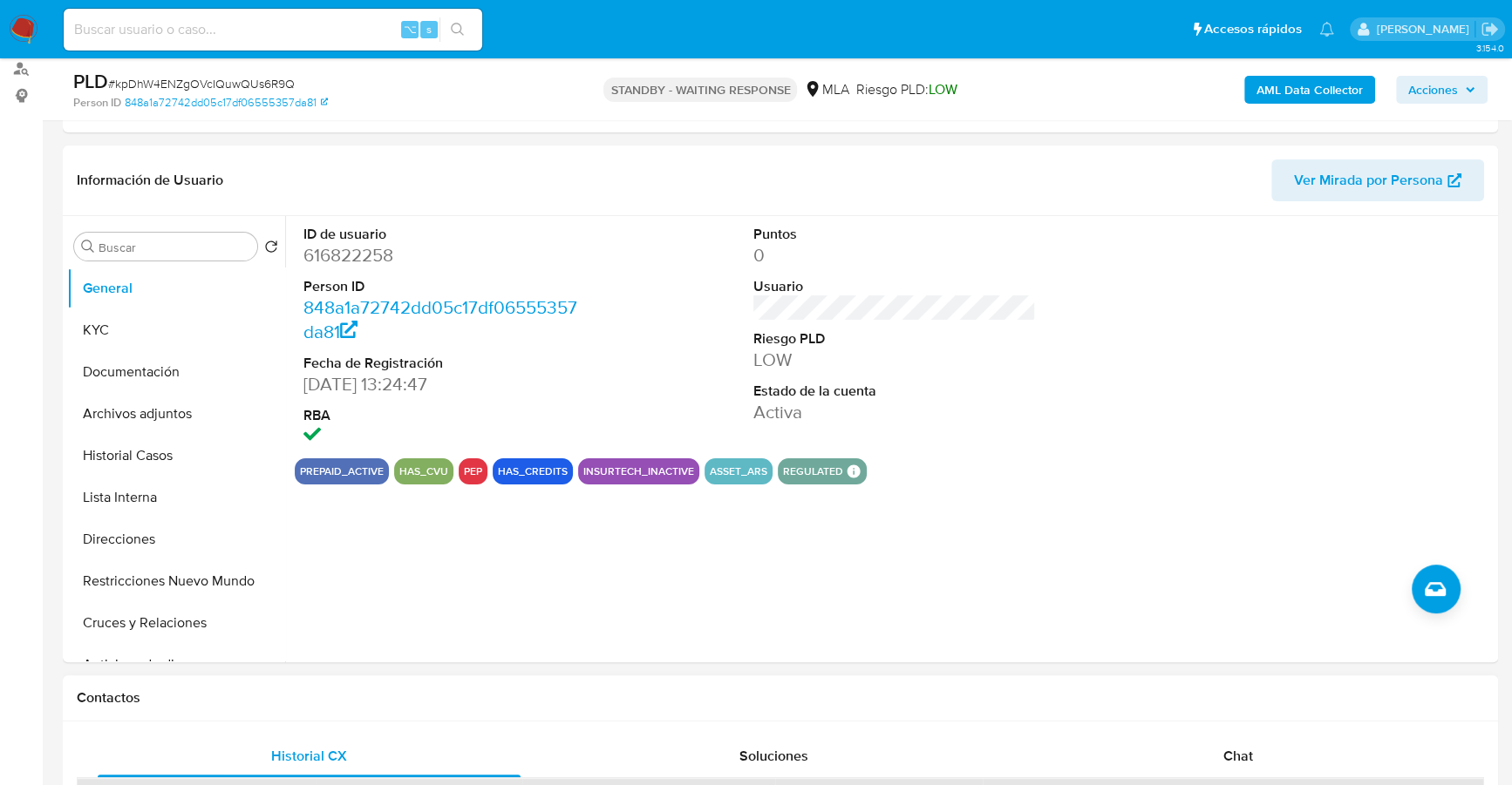
scroll to position [383, 0]
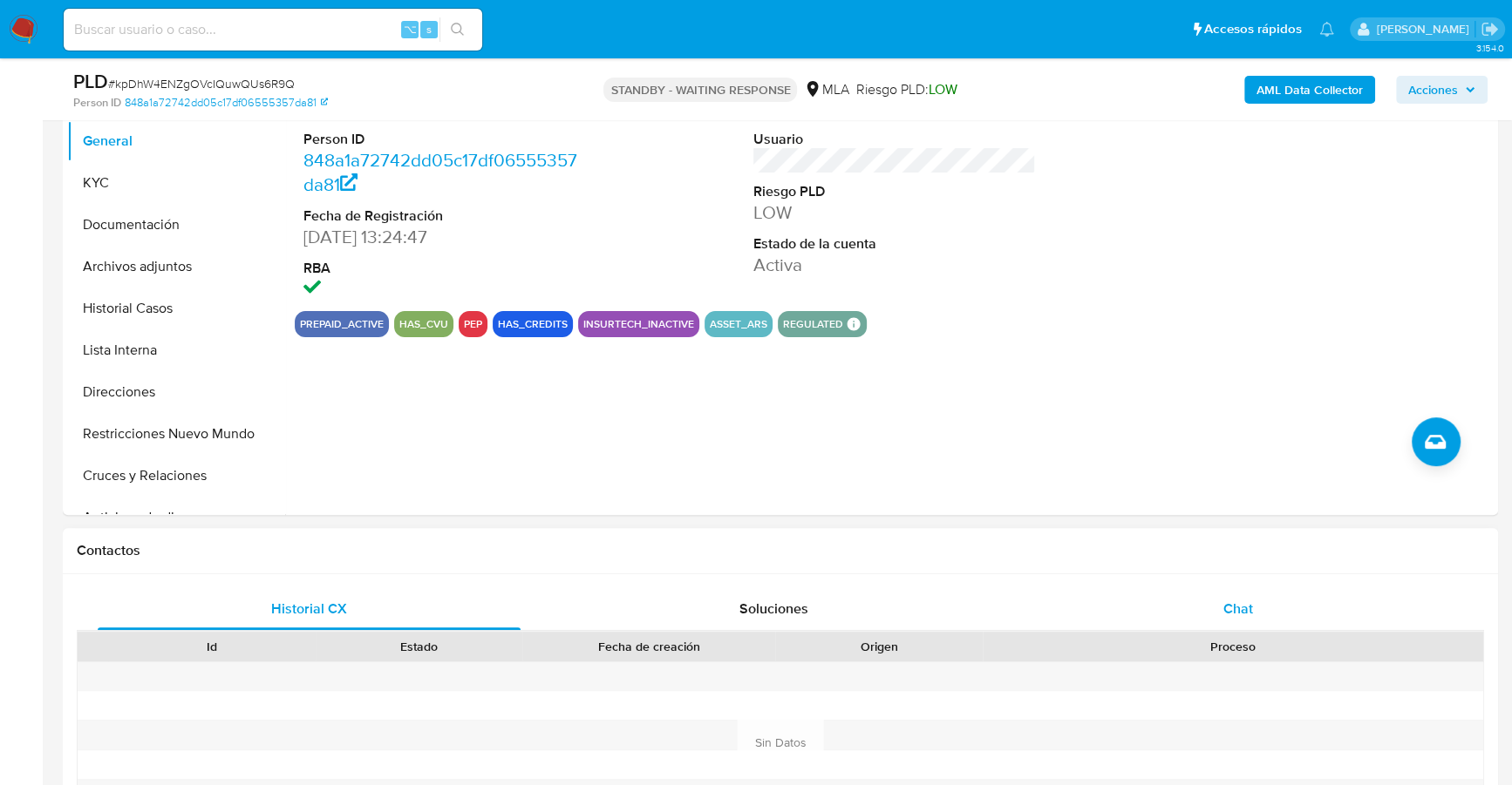
click at [1292, 597] on div "Chat" at bounding box center [1237, 609] width 423 height 42
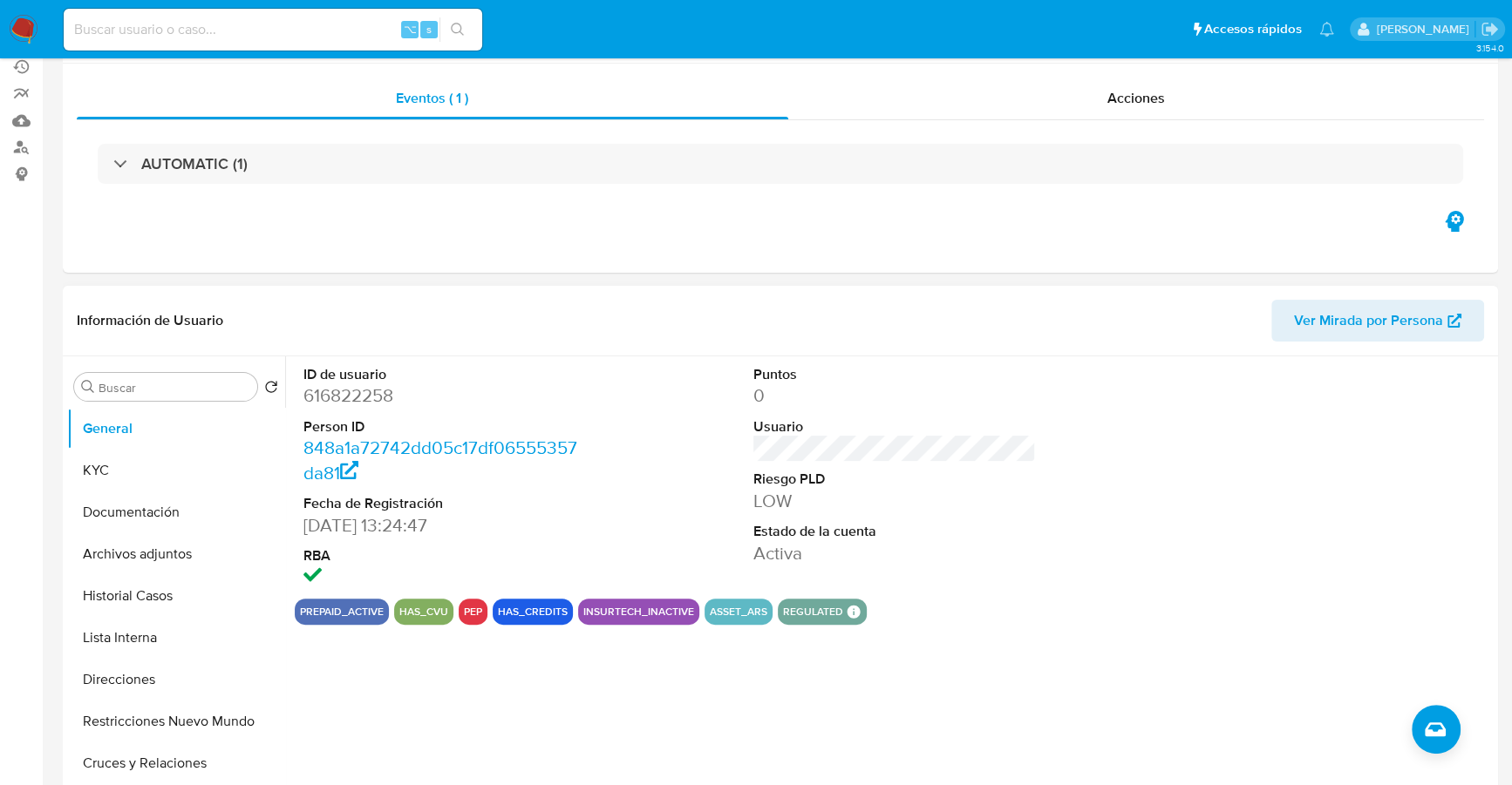
scroll to position [161, 0]
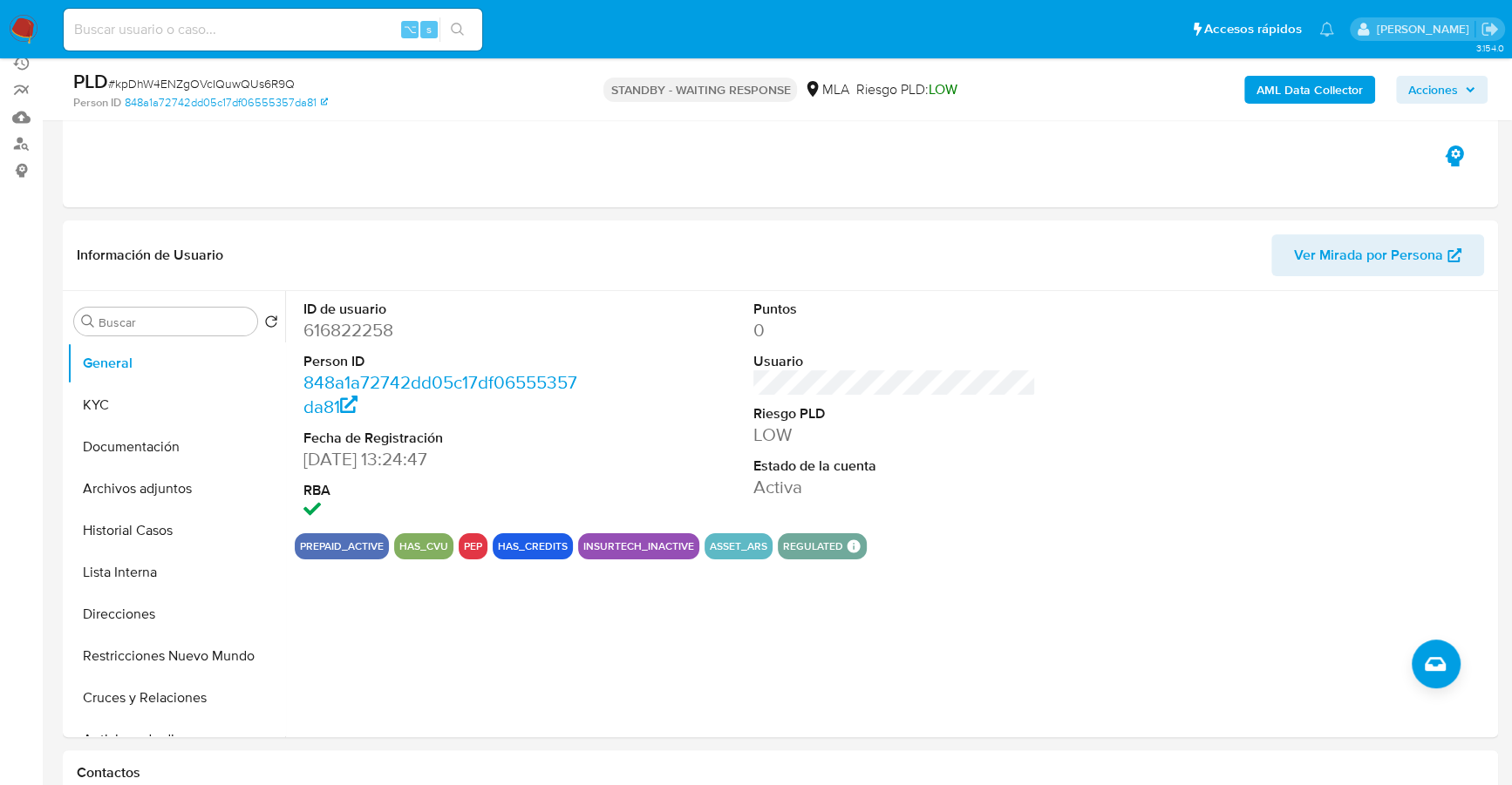
click at [237, 33] on input at bounding box center [272, 30] width 419 height 22
paste input "208638596"
type input "208638596"
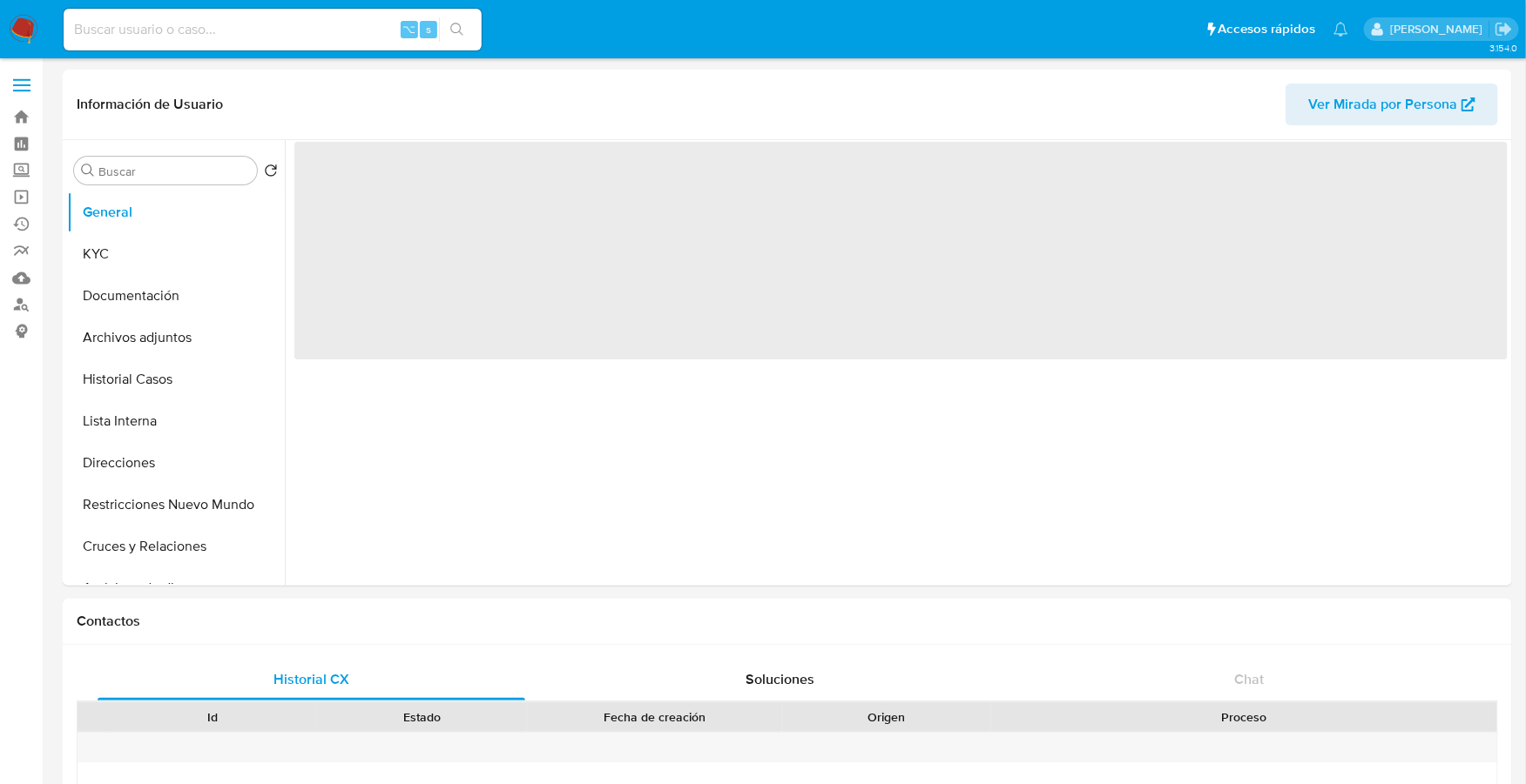
select select "10"
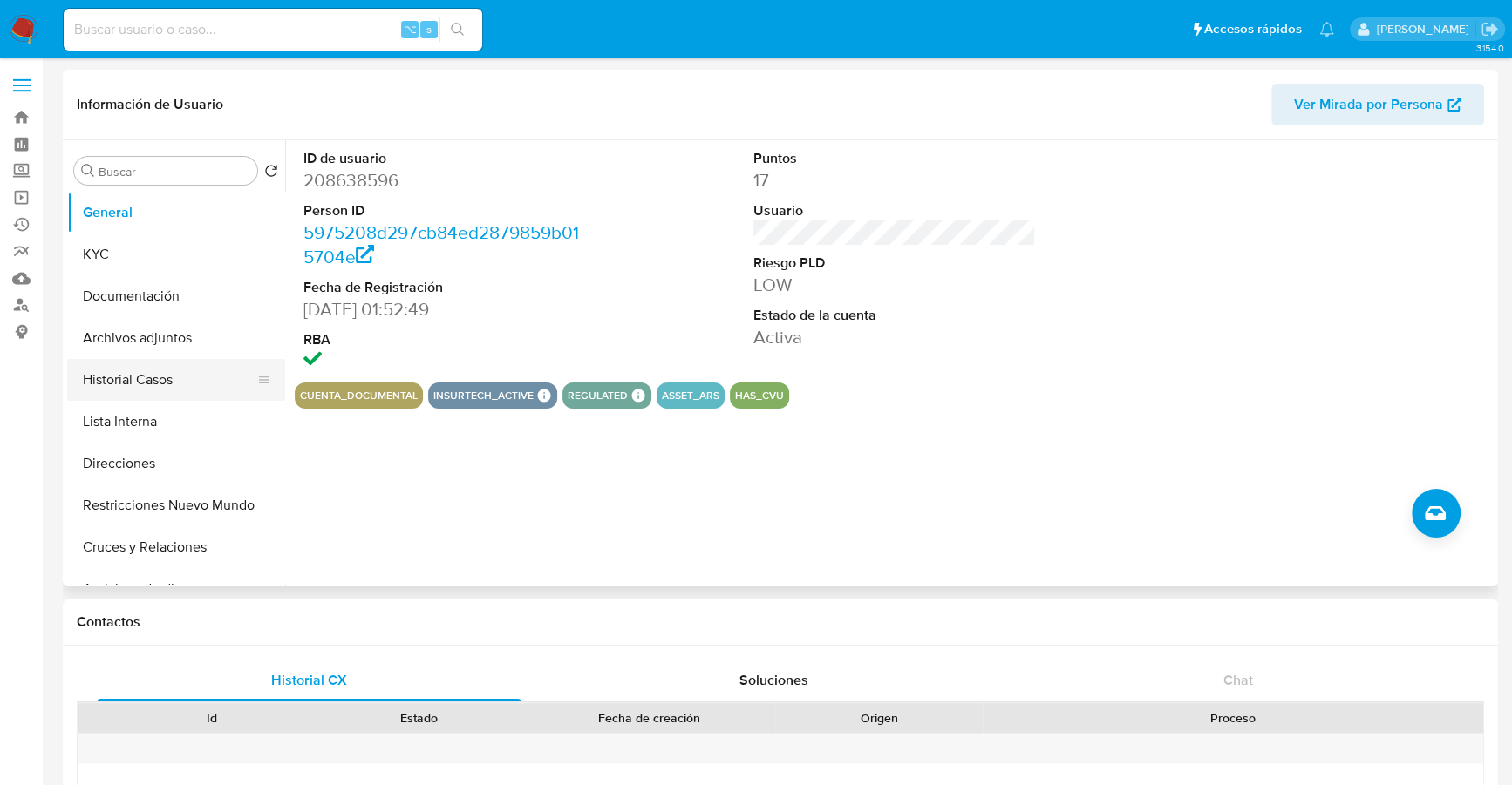
click at [146, 392] on button "Historial Casos" at bounding box center [169, 379] width 204 height 42
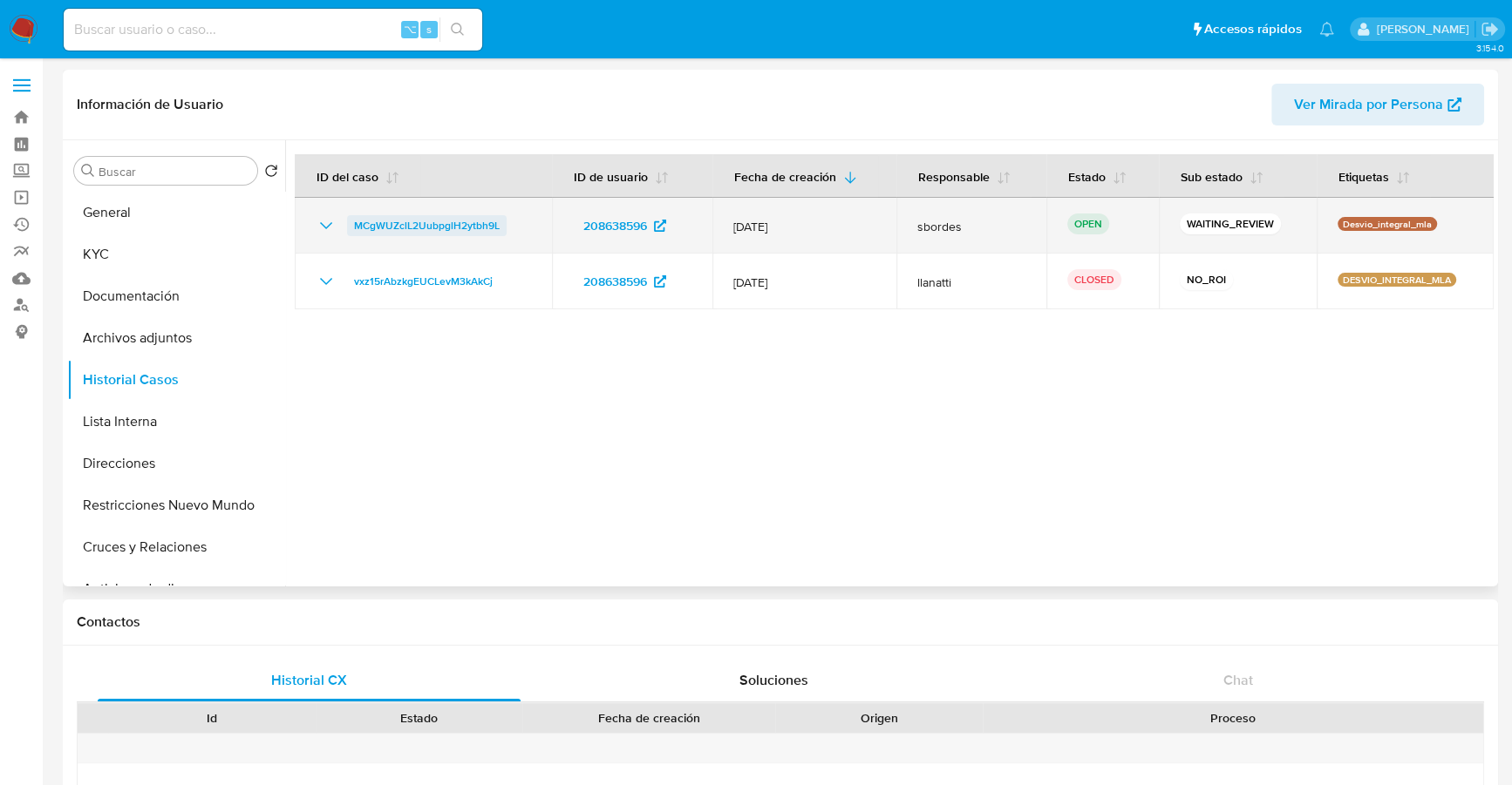
click at [432, 231] on span "MCgWUZclL2UubpglH2ytbh9L" at bounding box center [427, 226] width 146 height 21
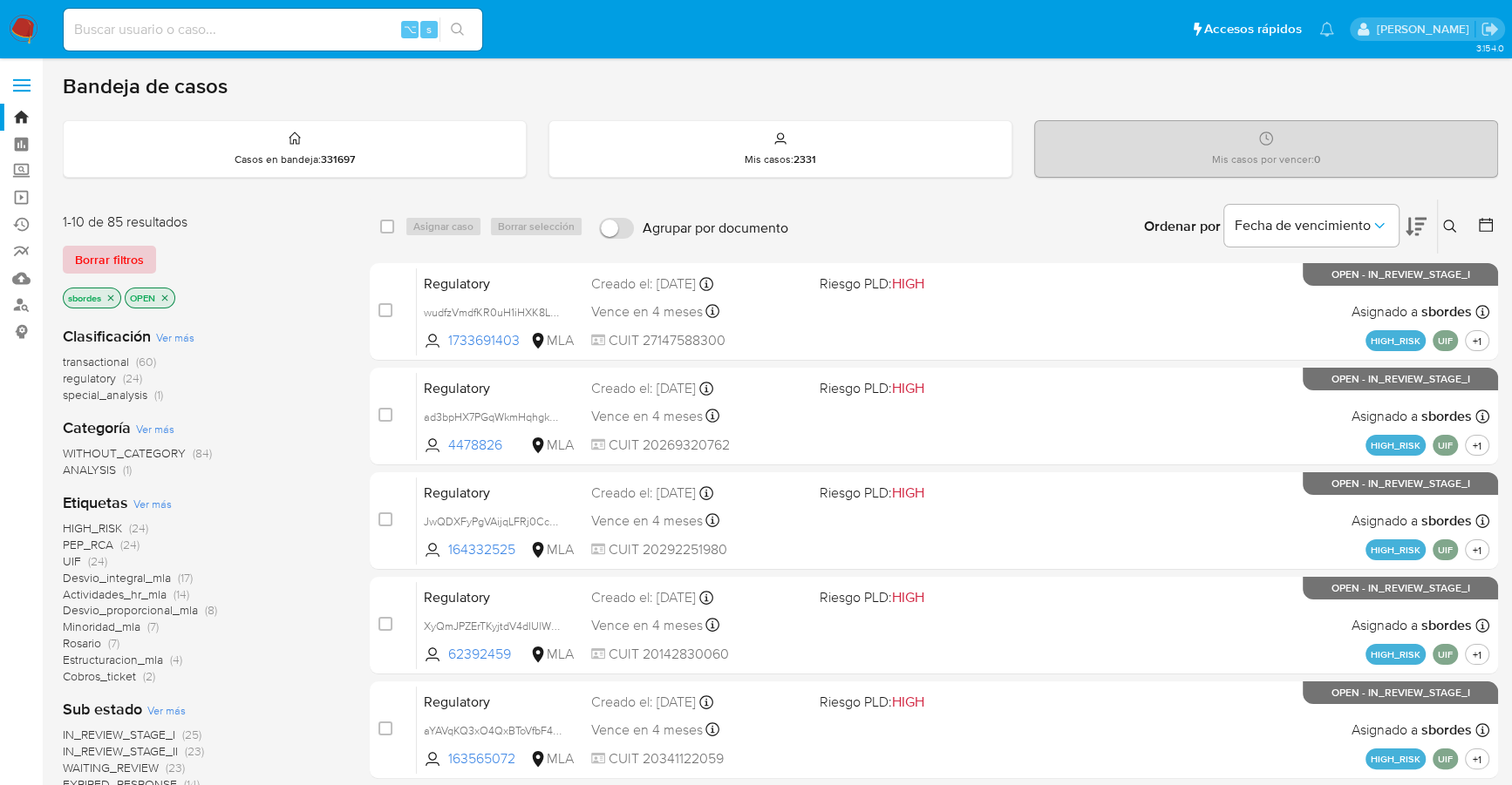
click at [127, 253] on span "Borrar filtros" at bounding box center [109, 259] width 69 height 24
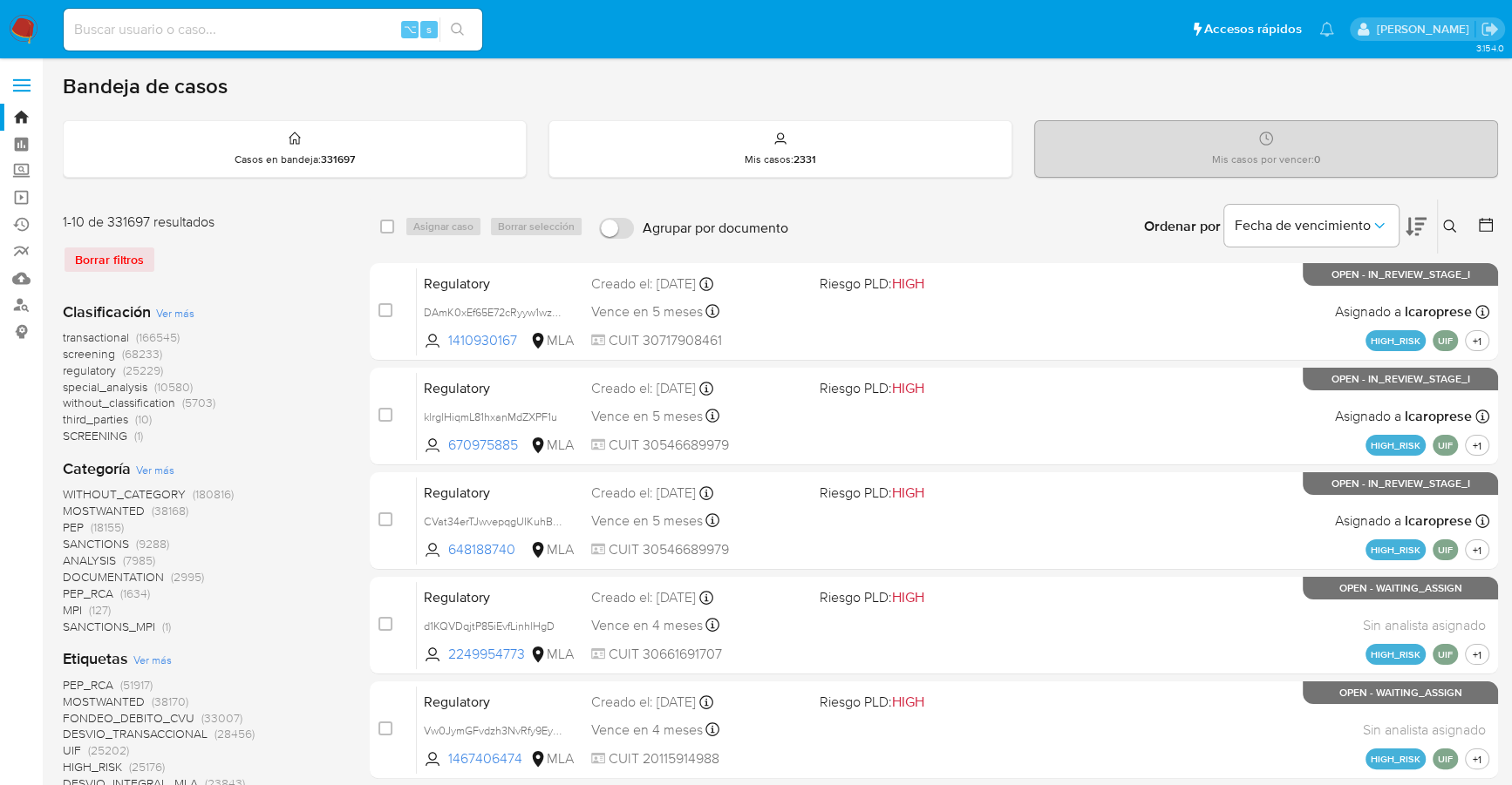
click at [1455, 221] on icon at bounding box center [1450, 227] width 14 height 14
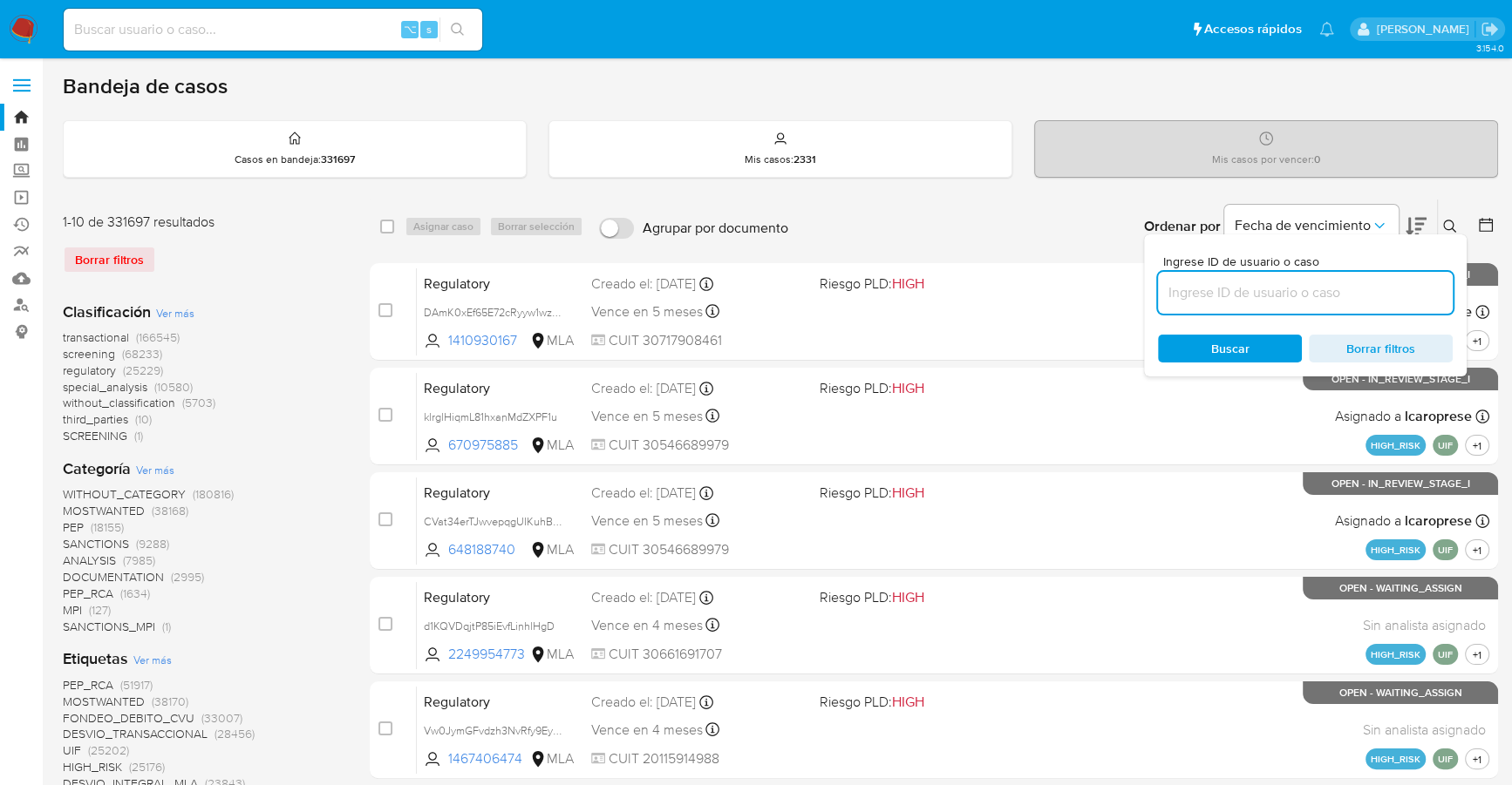
click at [1321, 297] on input at bounding box center [1305, 293] width 295 height 22
type input "MCgWUZclL2UubpglH2ytbh9L"
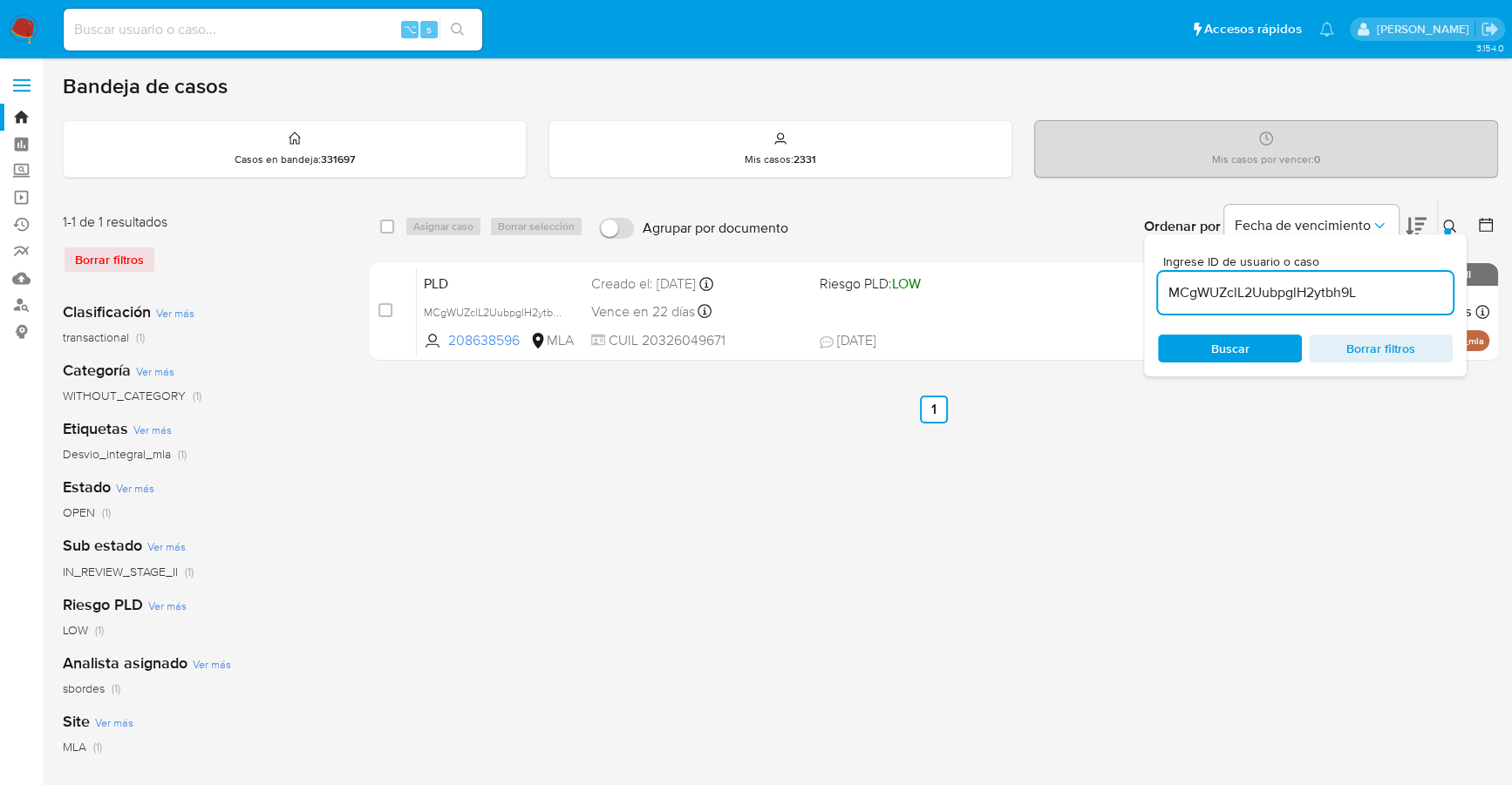
click at [1447, 220] on icon at bounding box center [1450, 227] width 14 height 14
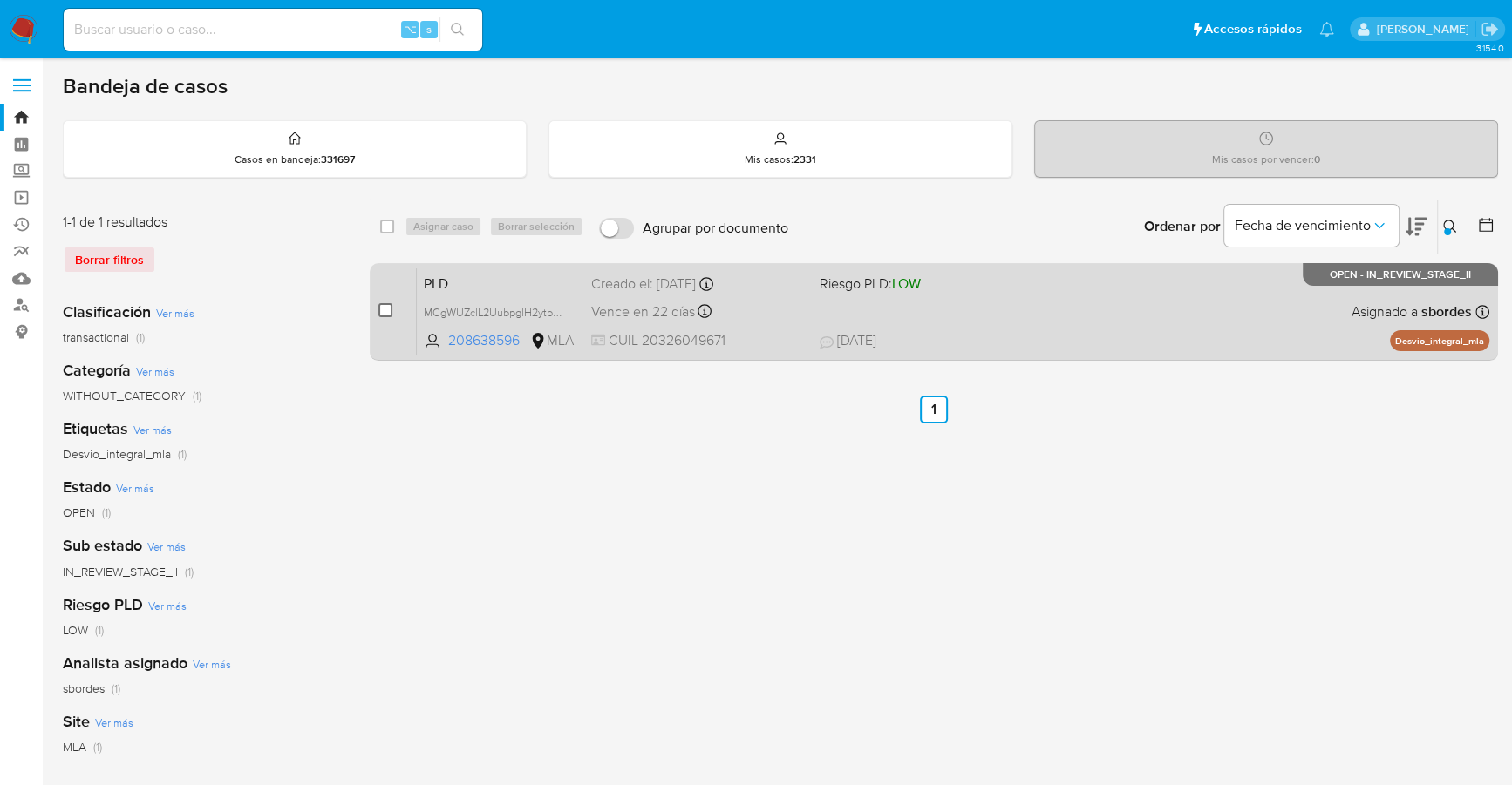
click at [381, 309] on input "checkbox" at bounding box center [385, 310] width 14 height 14
checkbox input "true"
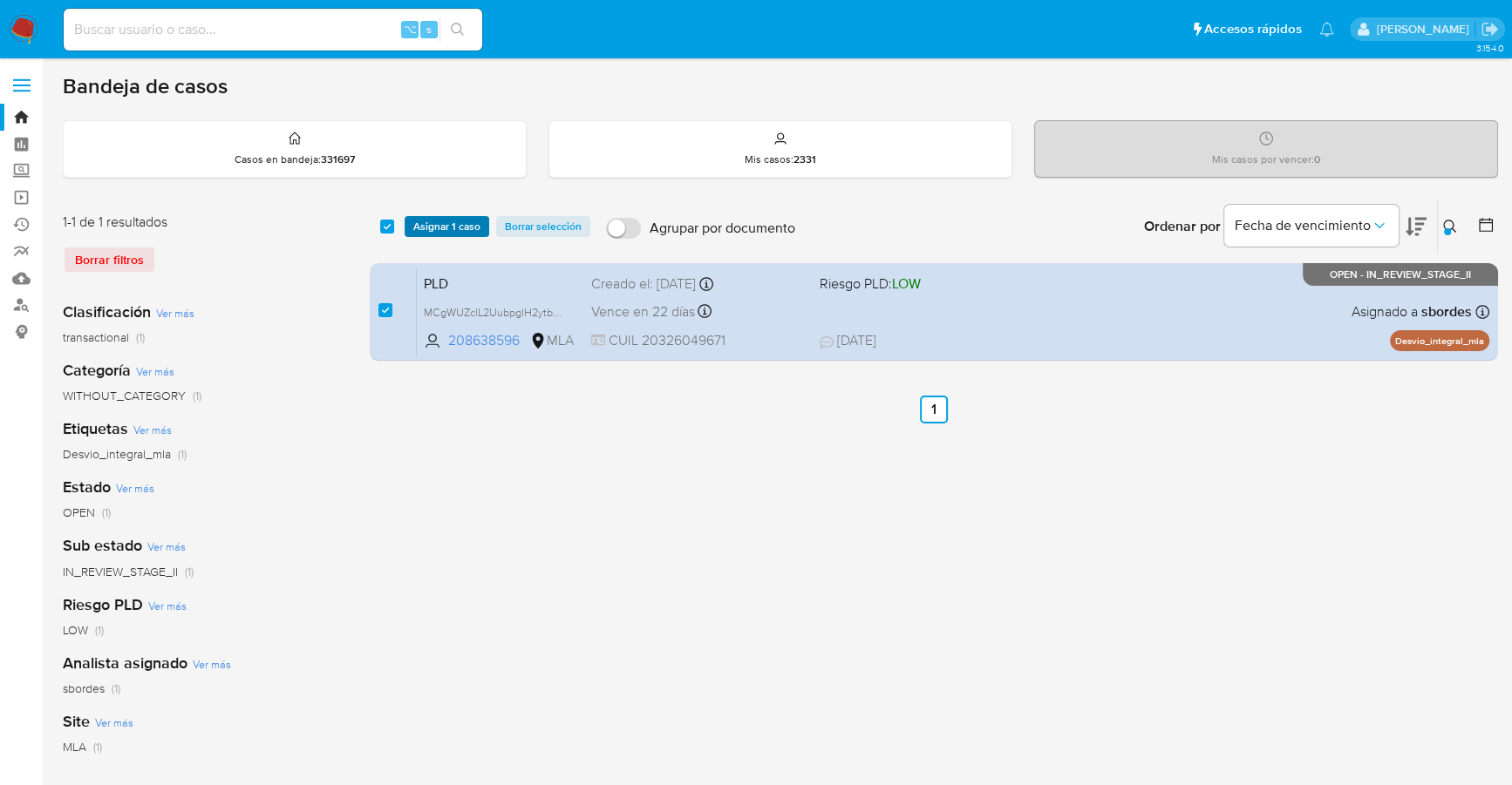
click at [453, 218] on span "Asignar 1 caso" at bounding box center [447, 227] width 67 height 18
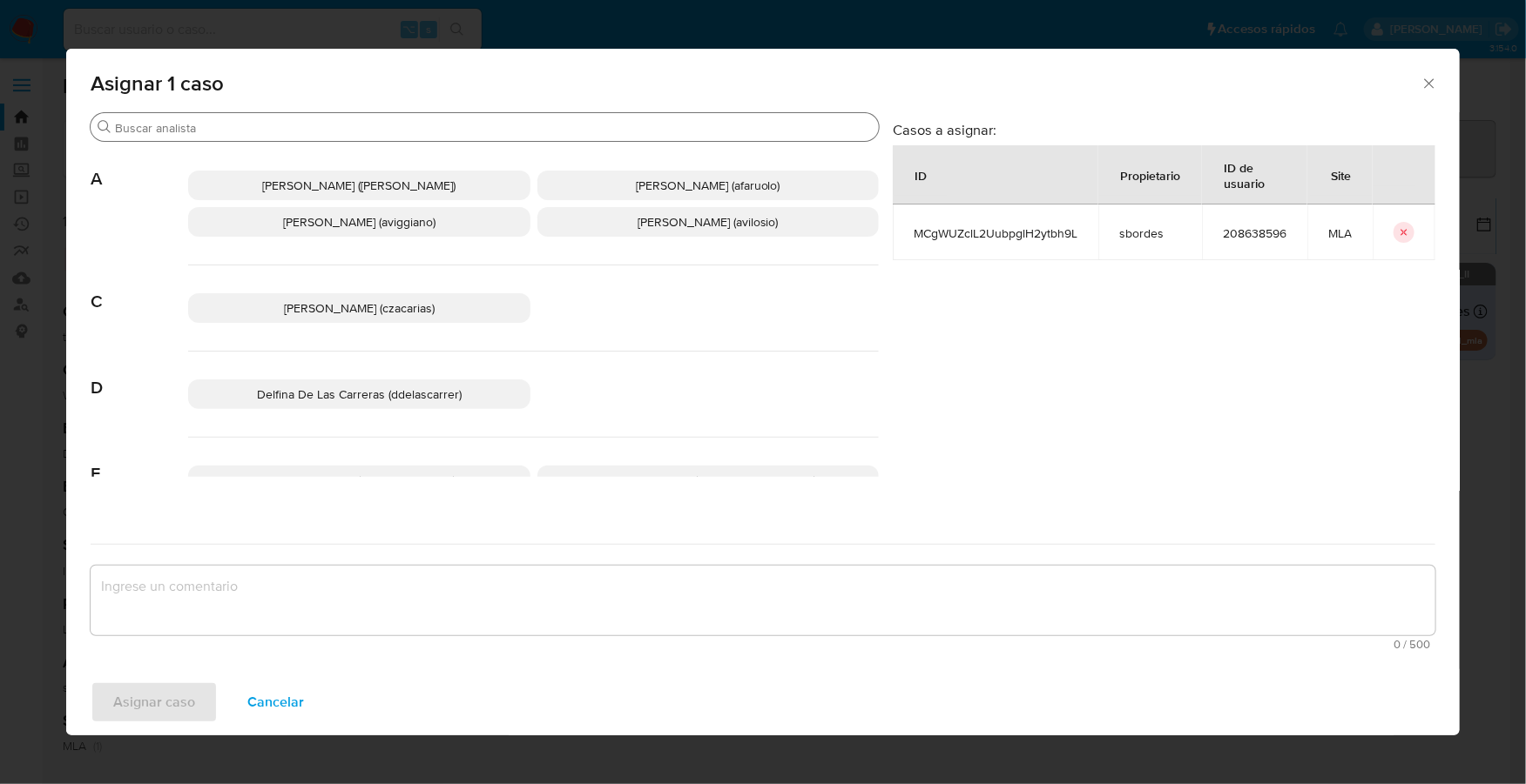
click at [411, 132] on input "Buscar" at bounding box center [493, 128] width 756 height 16
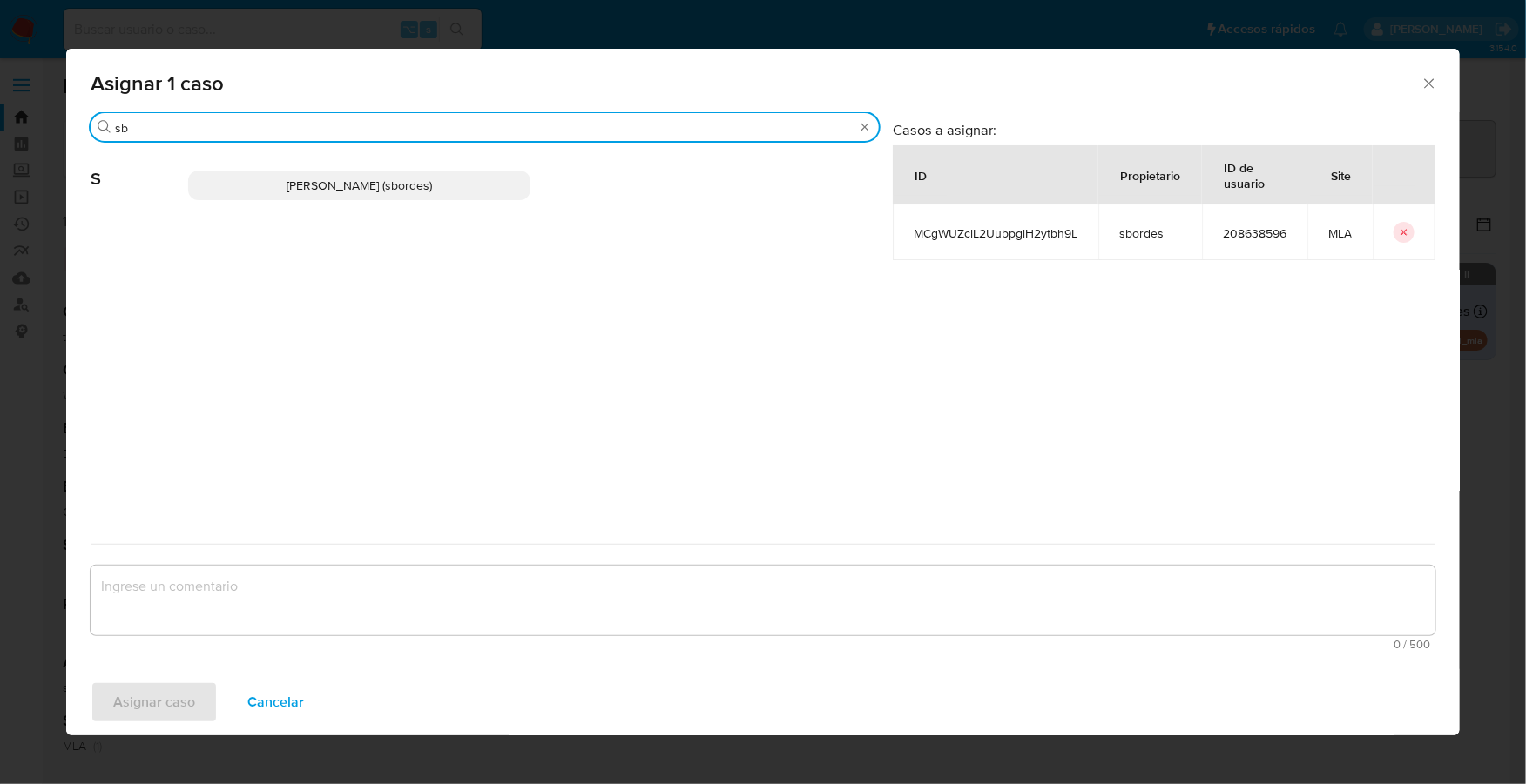
type input "sb"
click at [416, 192] on span "Stefania Bordes (sbordes)" at bounding box center [360, 185] width 145 height 18
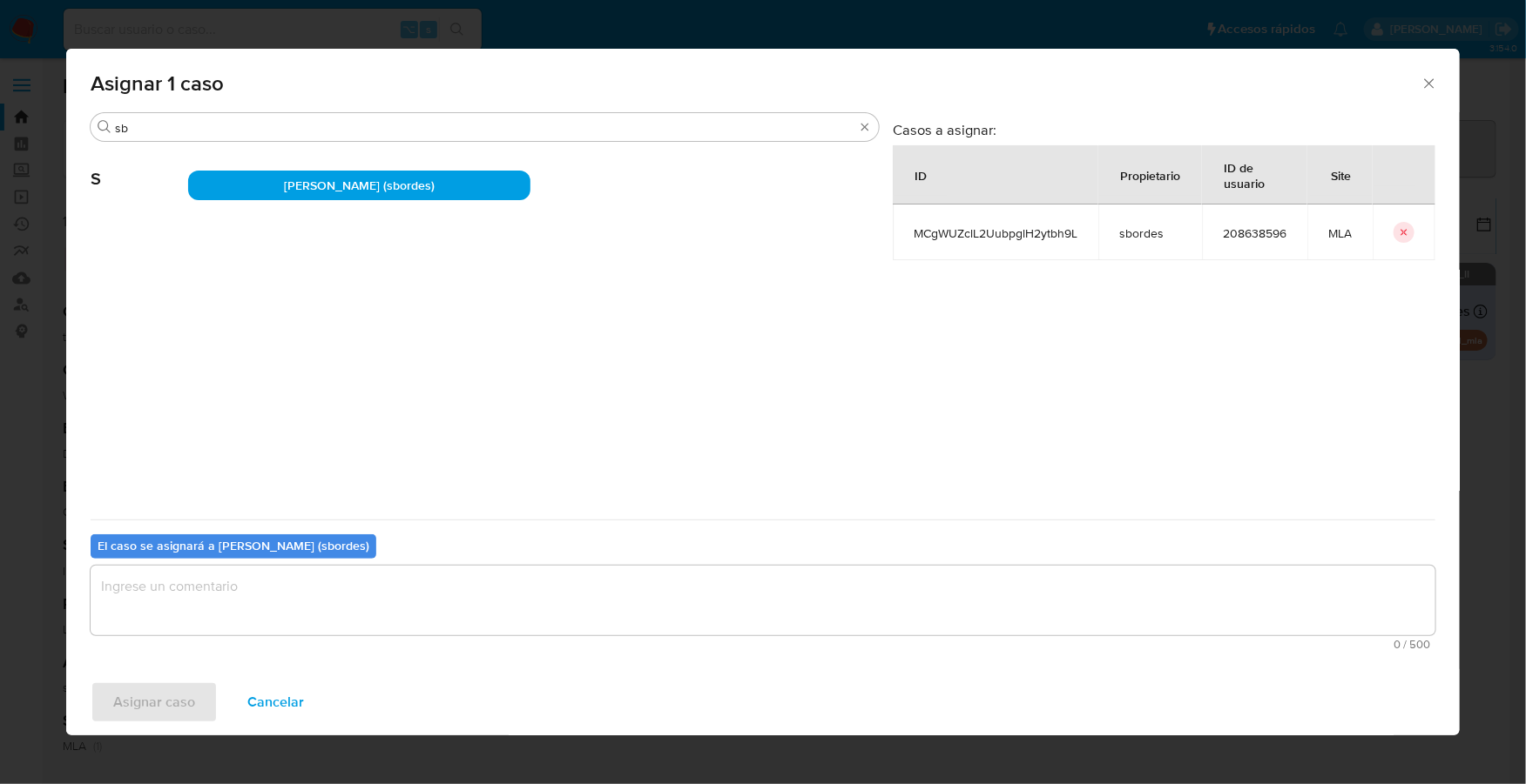
click at [346, 602] on textarea "assign-modal" at bounding box center [762, 601] width 1344 height 70
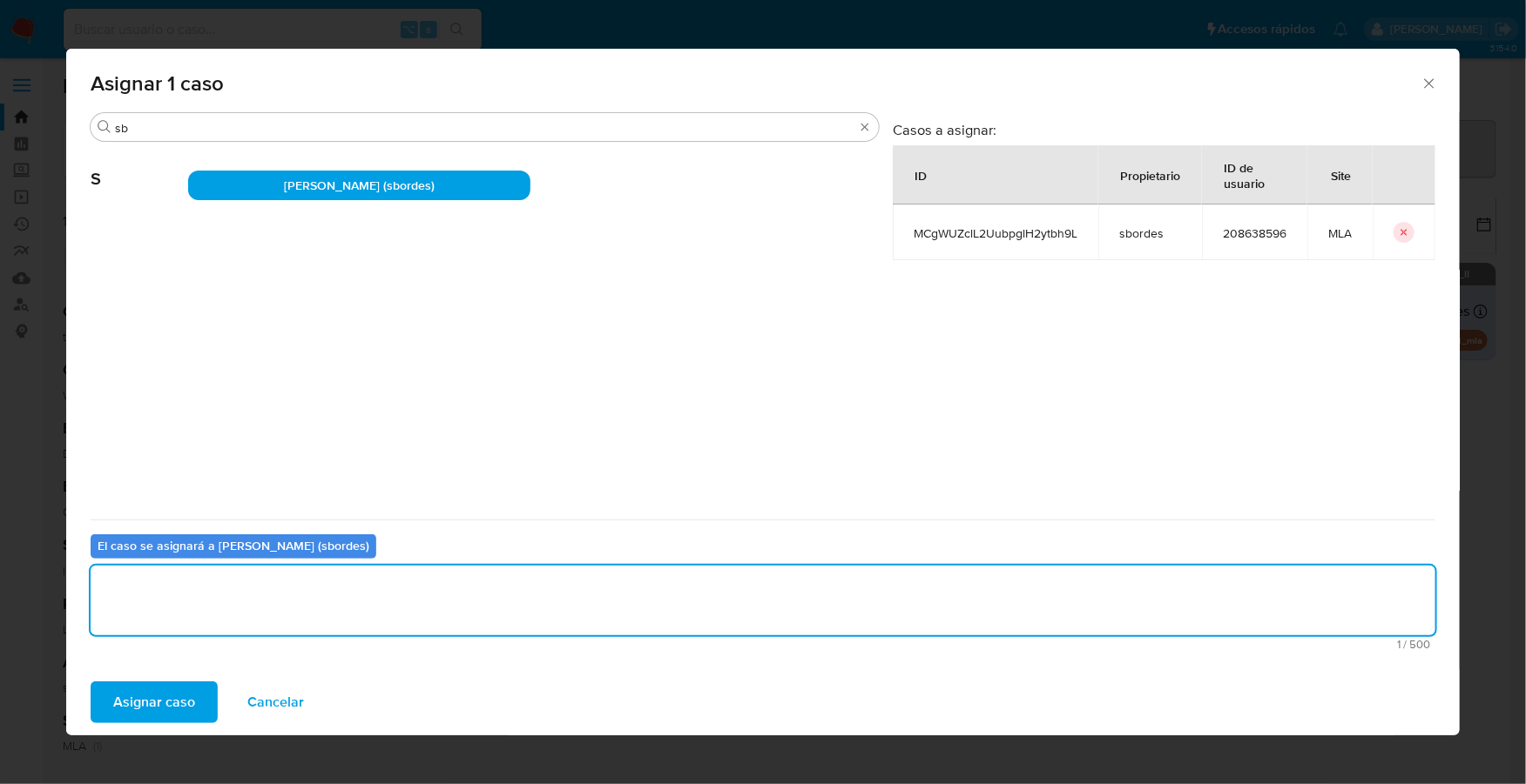
click at [190, 701] on span "Asignar caso" at bounding box center [155, 702] width 82 height 38
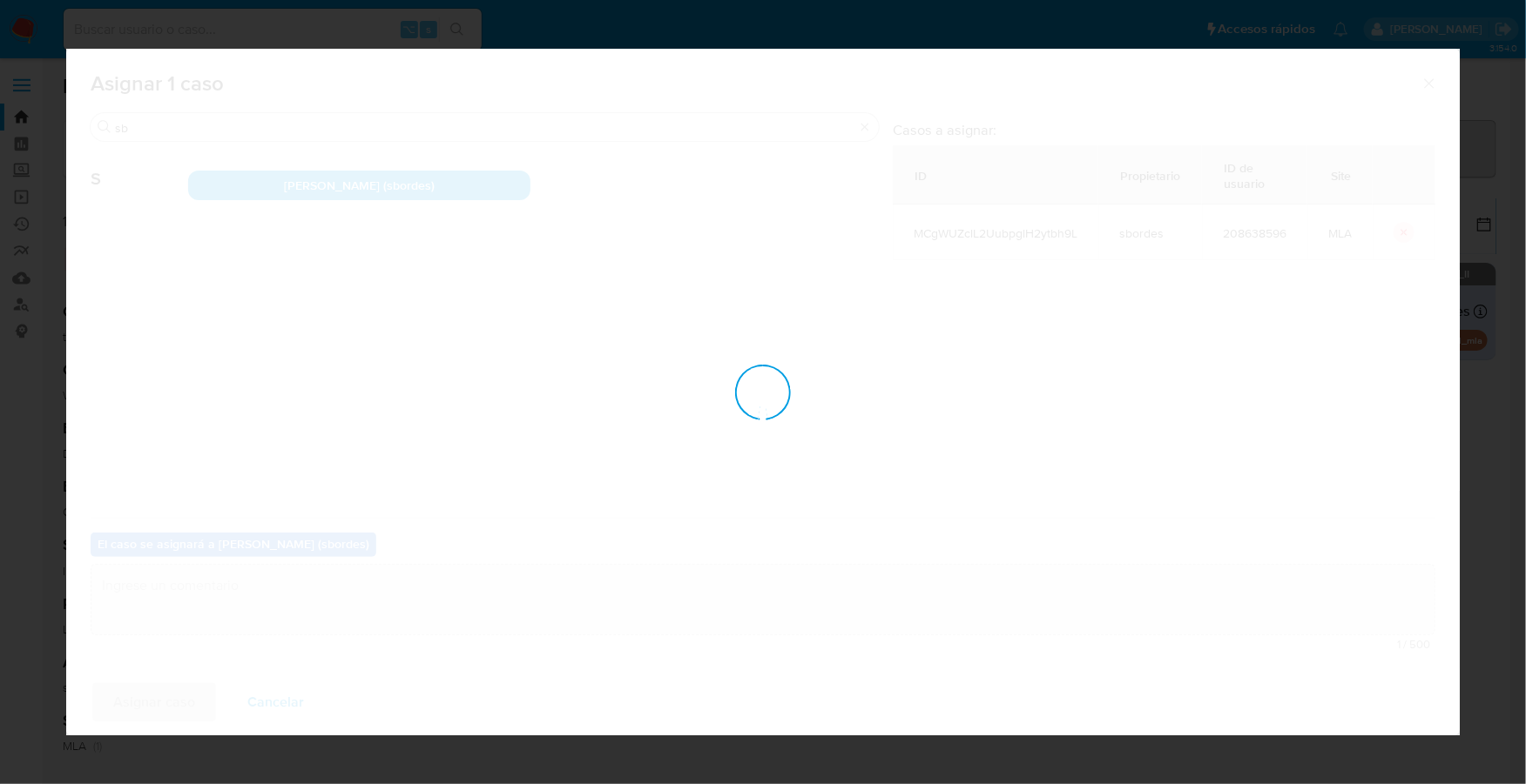
checkbox input "false"
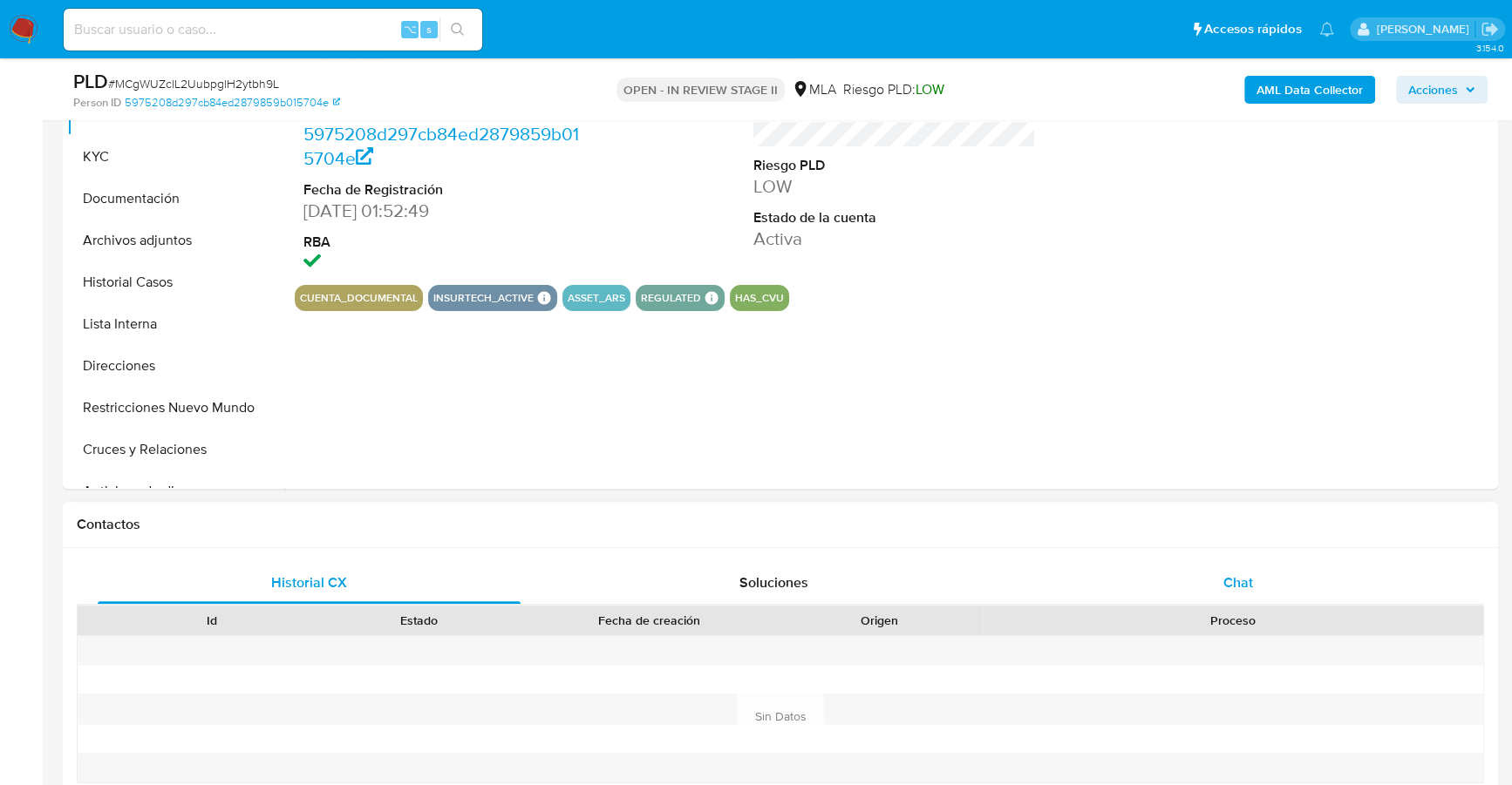
click at [1196, 595] on div "Chat" at bounding box center [1237, 583] width 423 height 42
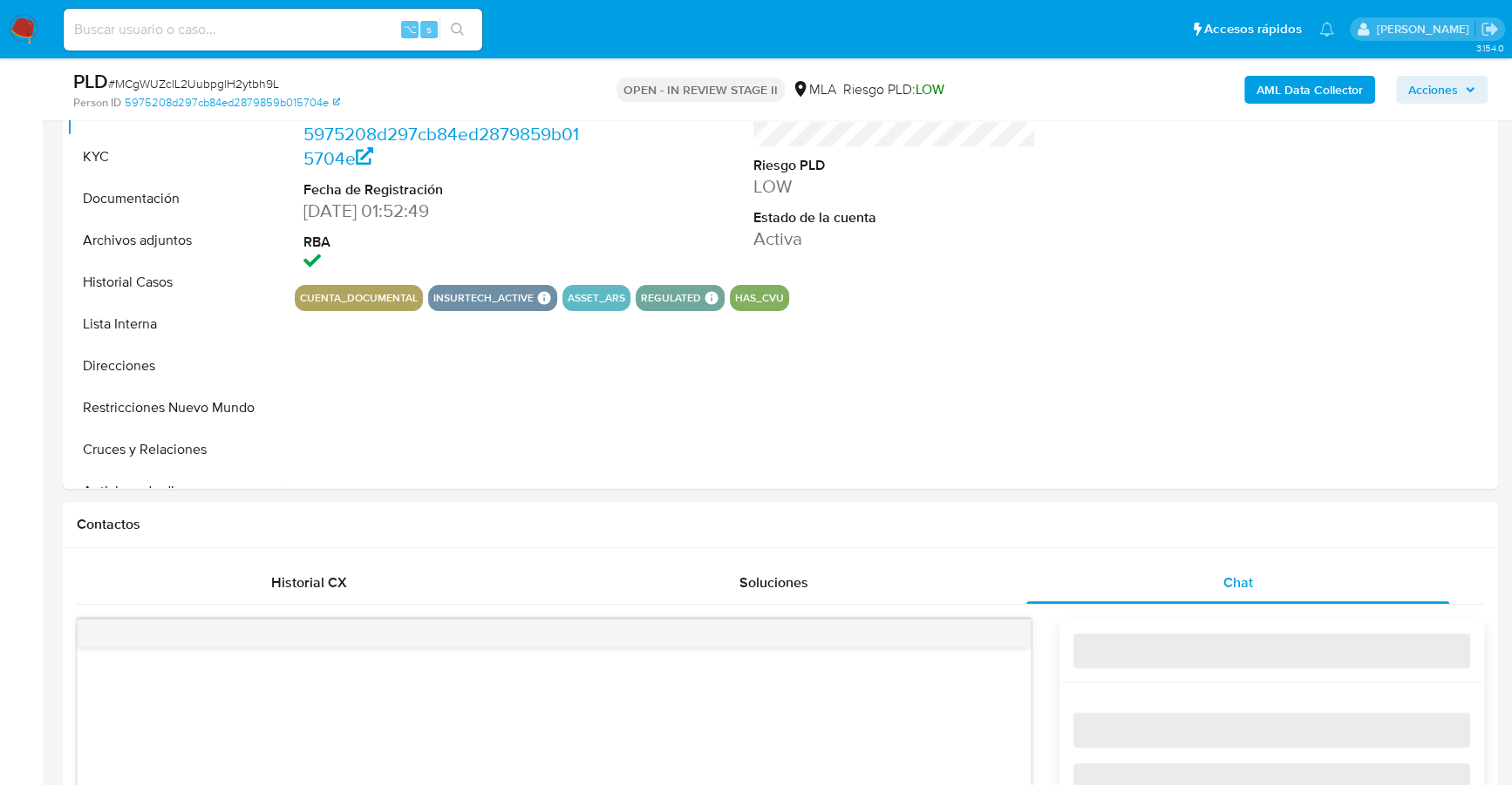
select select "10"
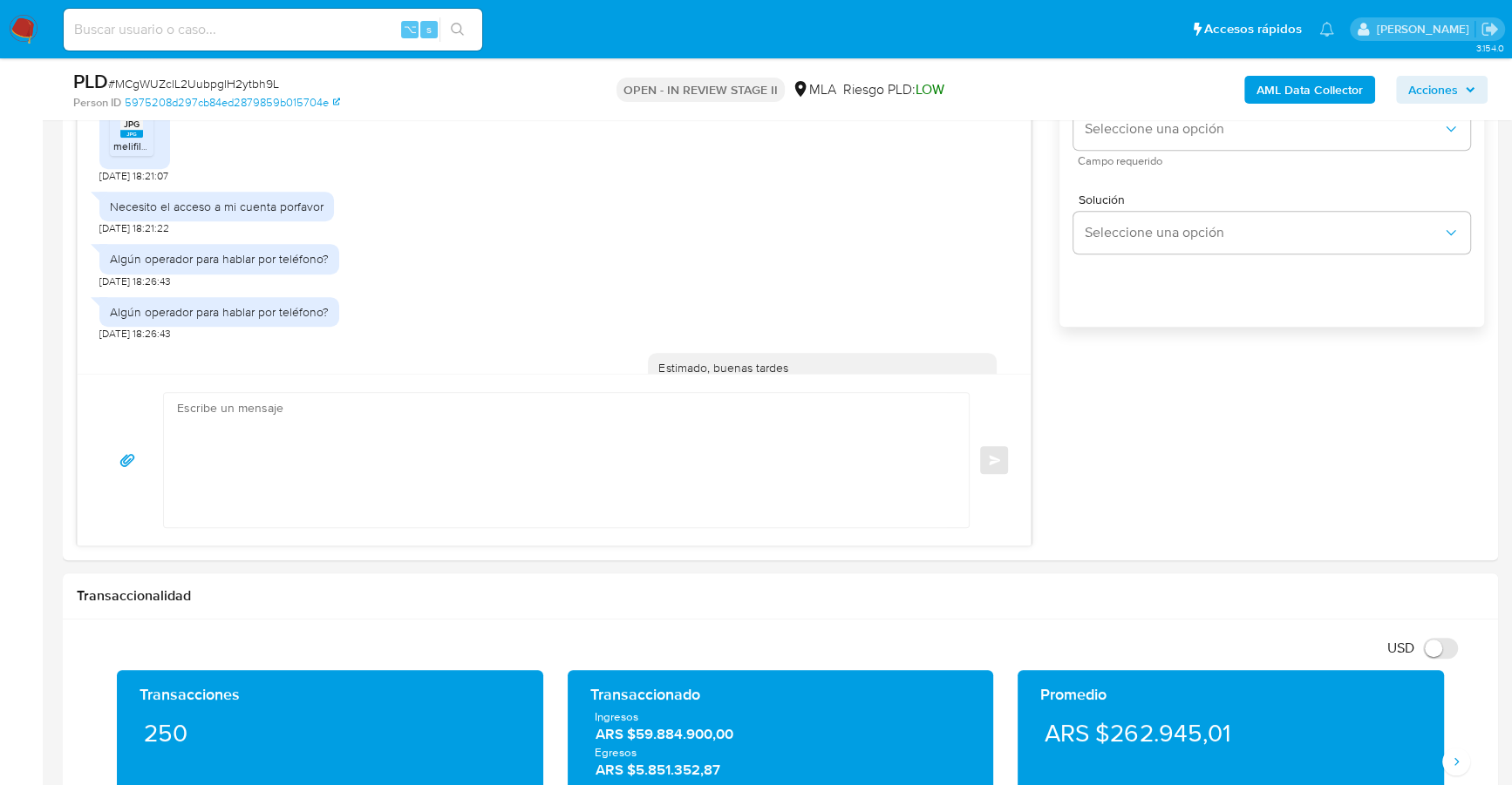
scroll to position [1501, 0]
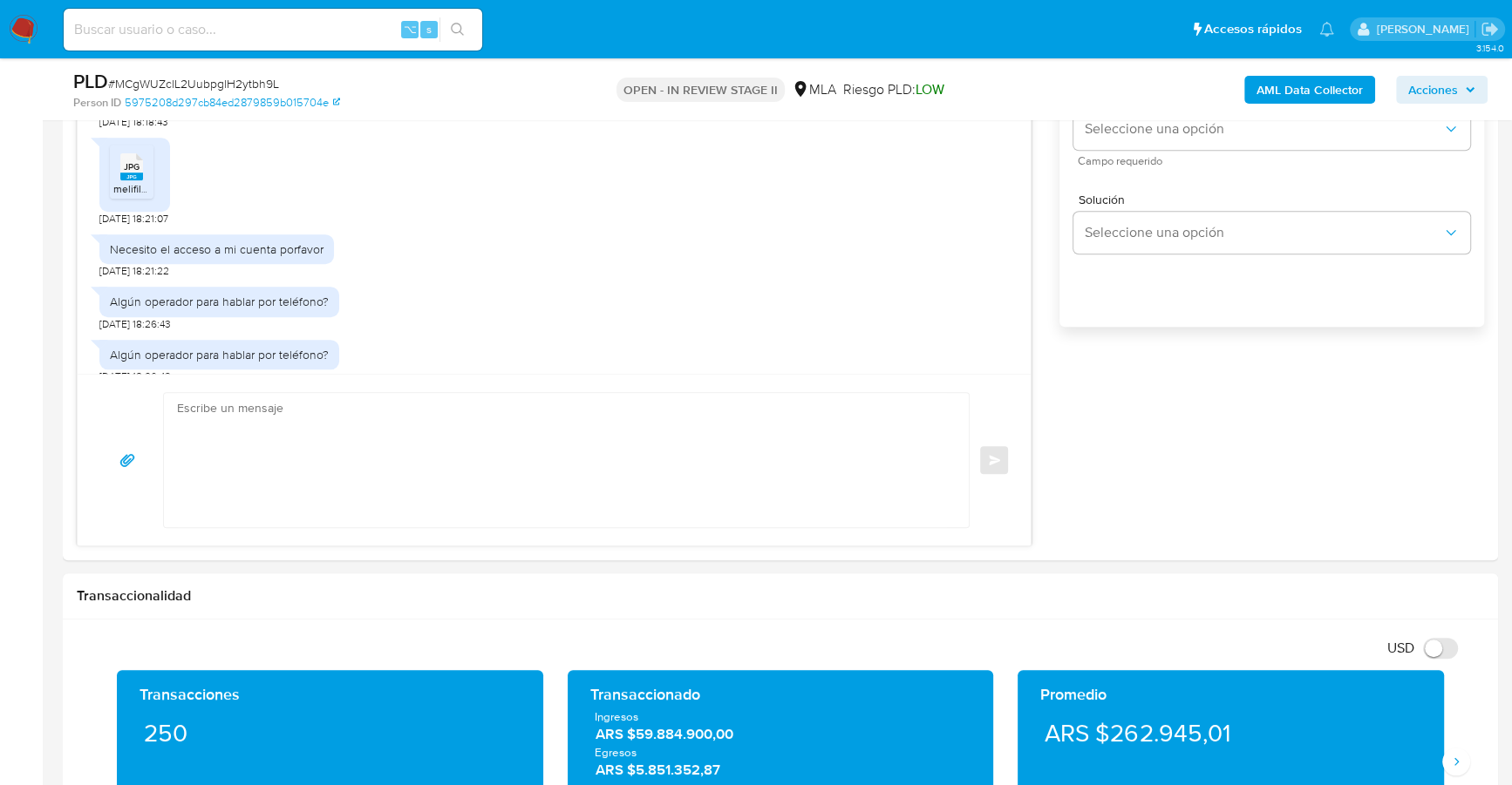
click at [144, 182] on div "JPG JPG" at bounding box center [132, 165] width 36 height 34
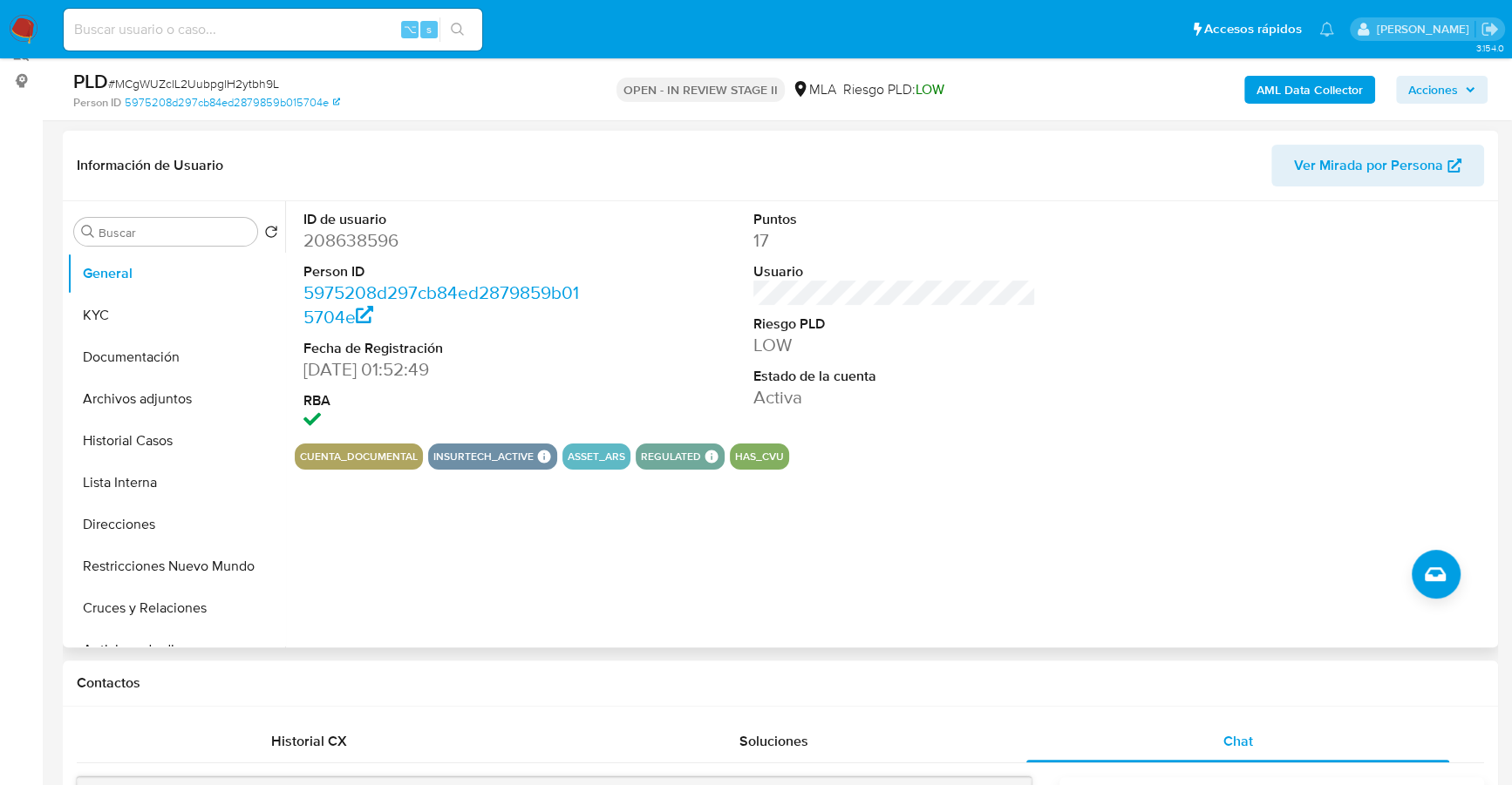
scroll to position [209, 0]
